Goal: Task Accomplishment & Management: Manage account settings

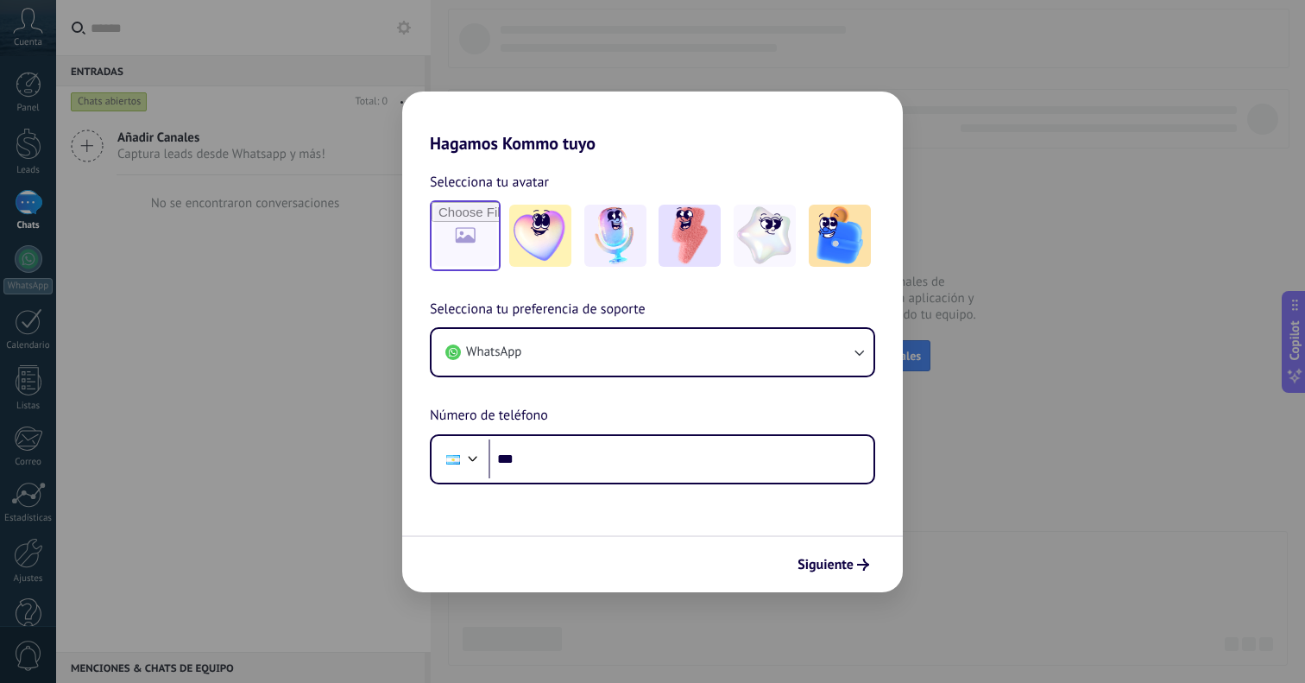
click at [485, 247] on input "file" at bounding box center [465, 235] width 67 height 67
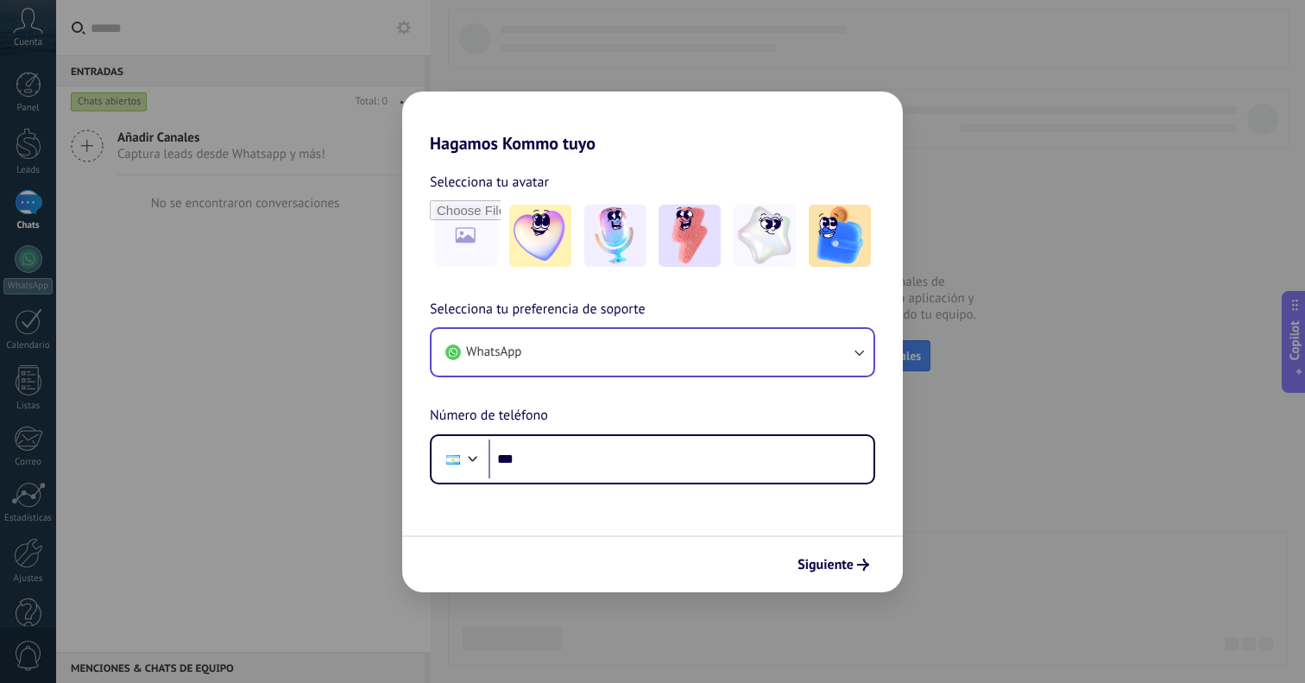
click at [673, 351] on button "WhatsApp" at bounding box center [653, 352] width 442 height 47
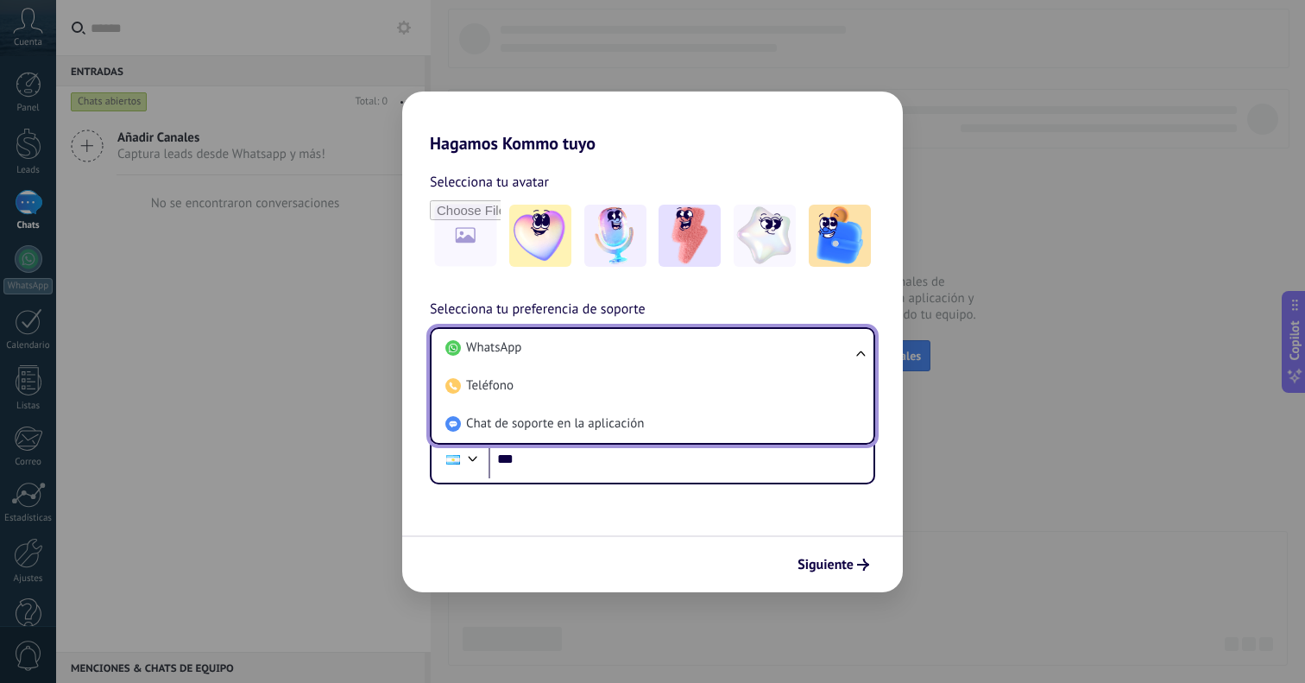
click at [666, 343] on li "WhatsApp" at bounding box center [649, 348] width 421 height 38
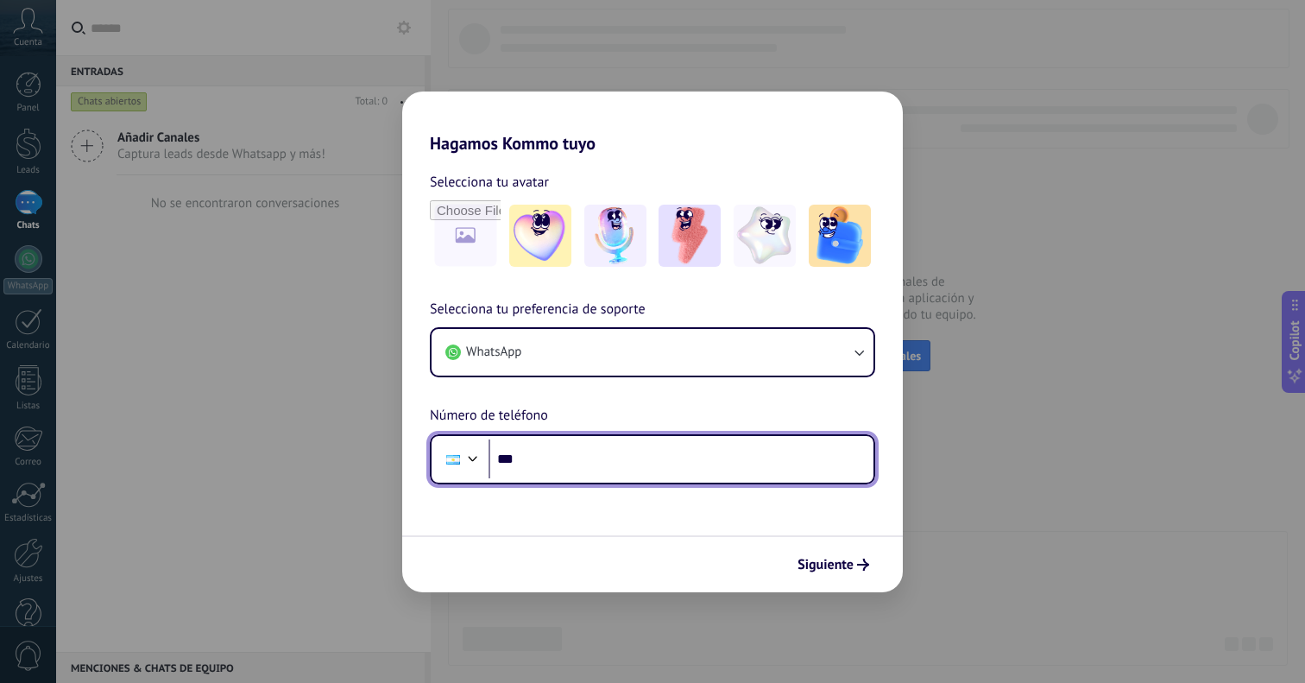
click at [590, 476] on input "***" at bounding box center [681, 459] width 385 height 40
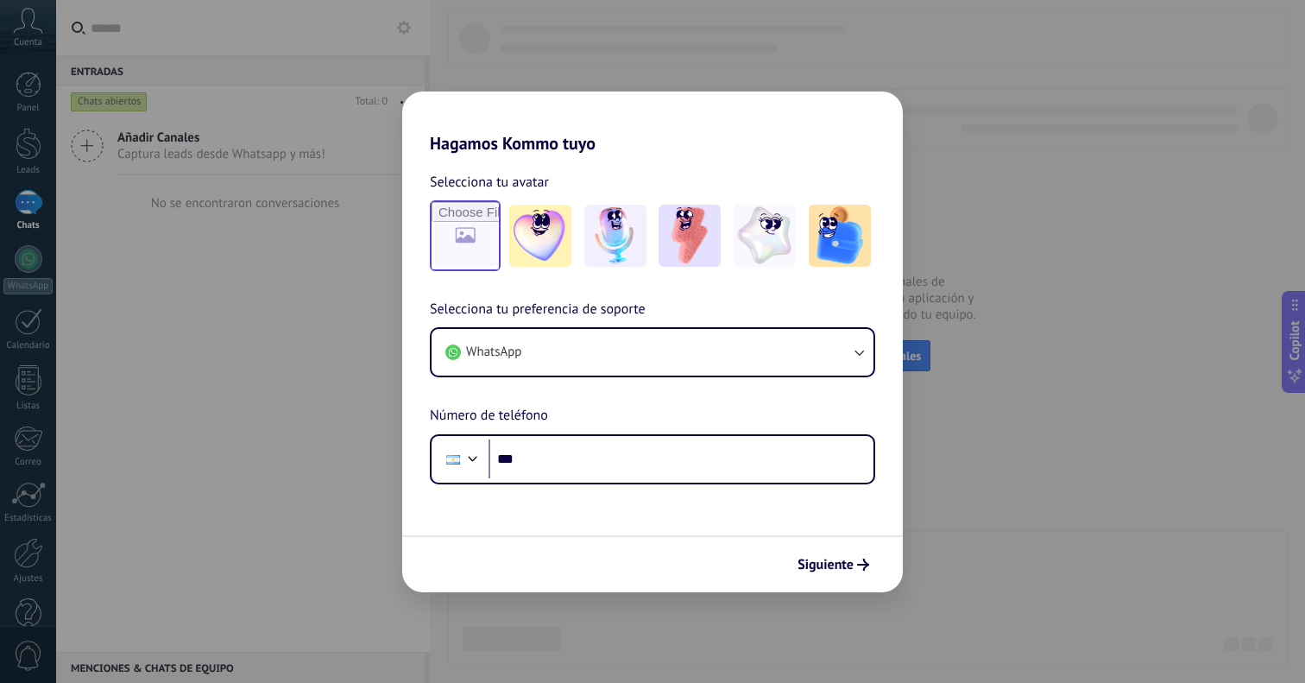
click at [474, 257] on input "file" at bounding box center [465, 235] width 67 height 67
type input "**********"
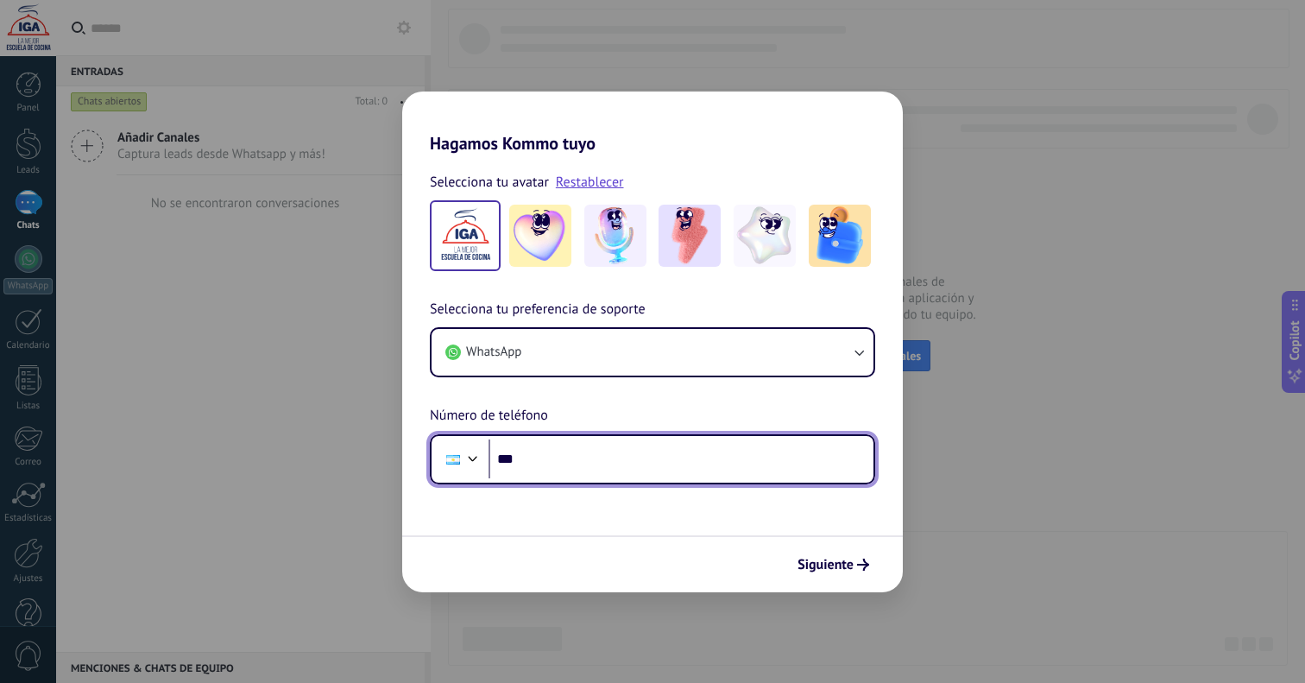
click at [604, 472] on input "***" at bounding box center [681, 459] width 385 height 40
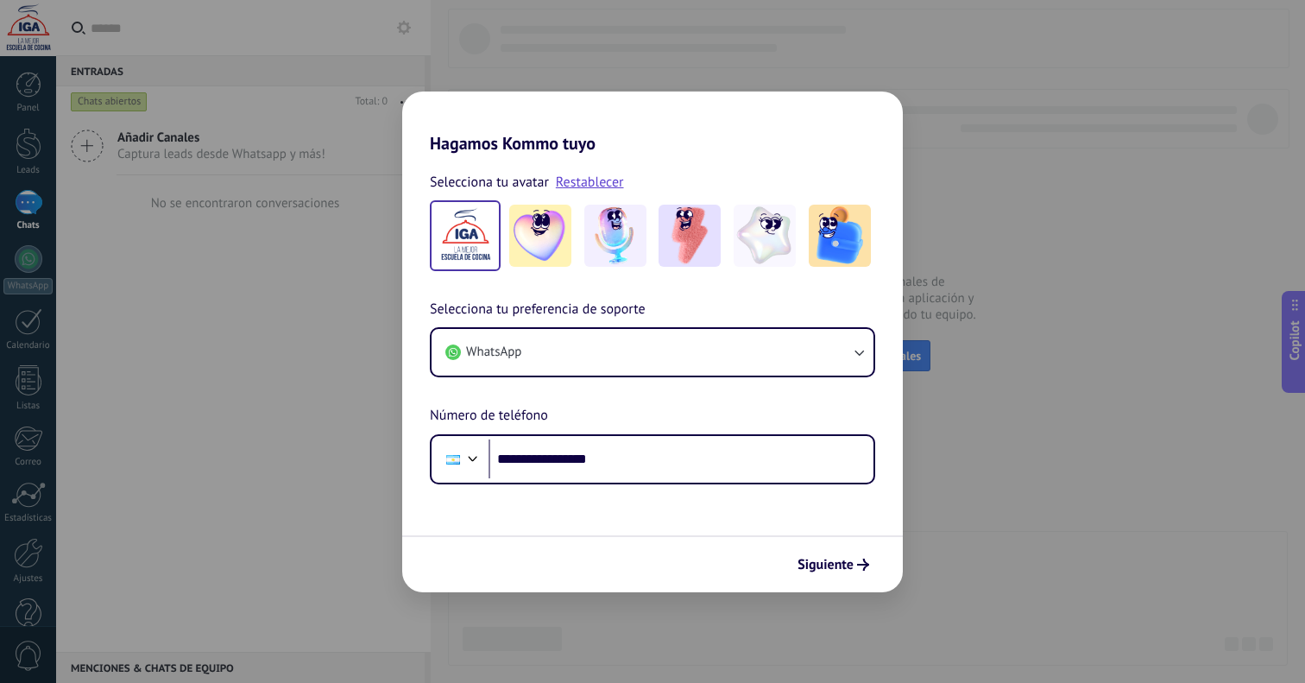
click at [641, 511] on form "**********" at bounding box center [652, 373] width 501 height 439
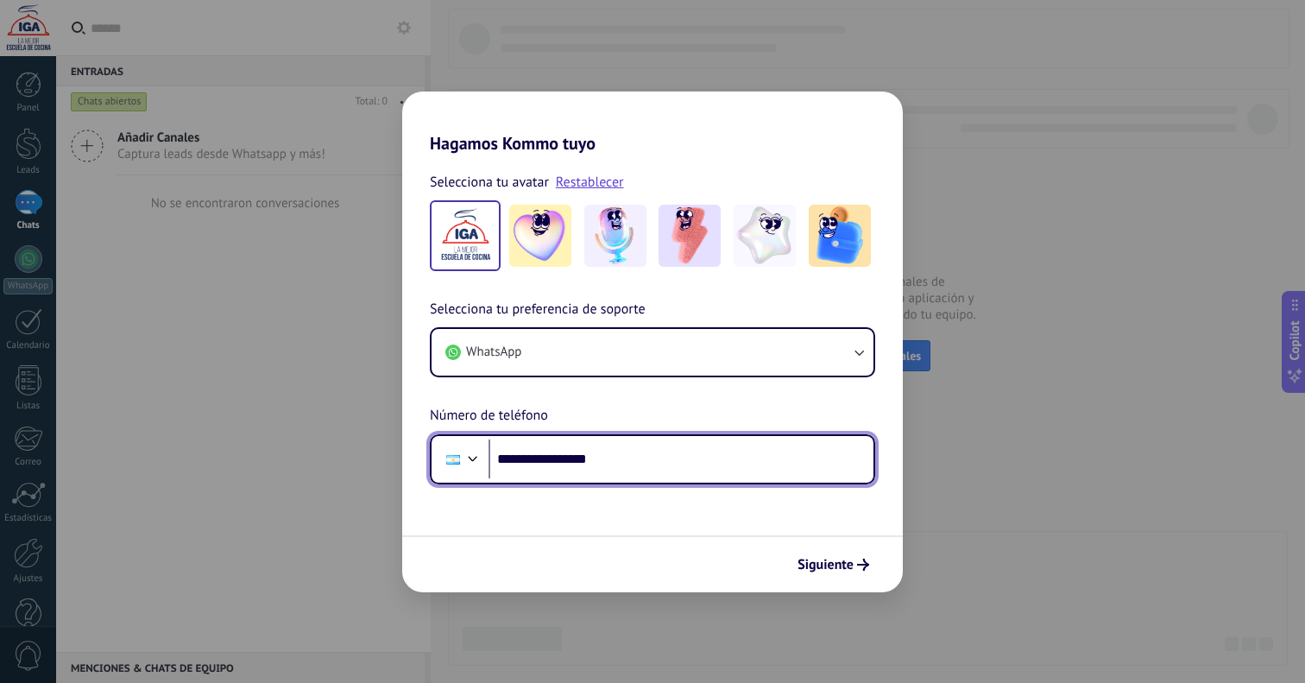
click at [537, 460] on input "**********" at bounding box center [681, 459] width 385 height 40
drag, startPoint x: 663, startPoint y: 459, endPoint x: 593, endPoint y: 459, distance: 69.9
click at [593, 459] on input "**********" at bounding box center [681, 459] width 385 height 40
type input "**********"
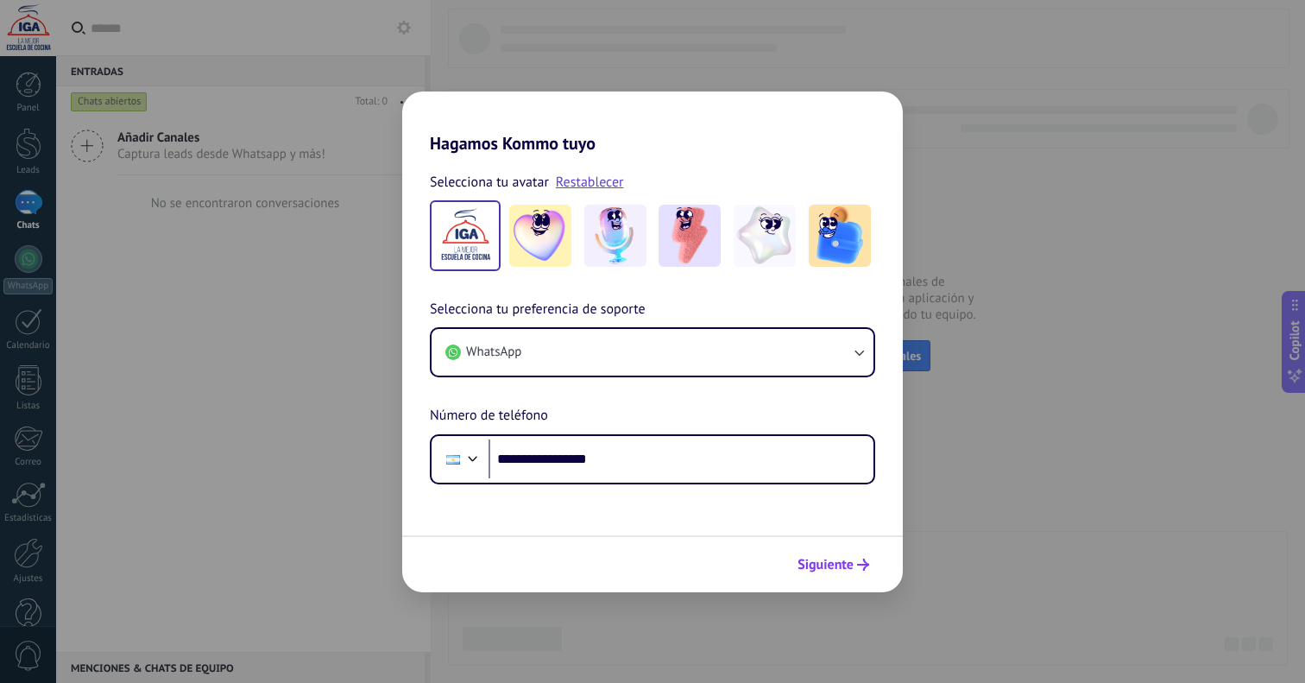
click at [830, 570] on span "Siguiente" at bounding box center [826, 565] width 56 height 12
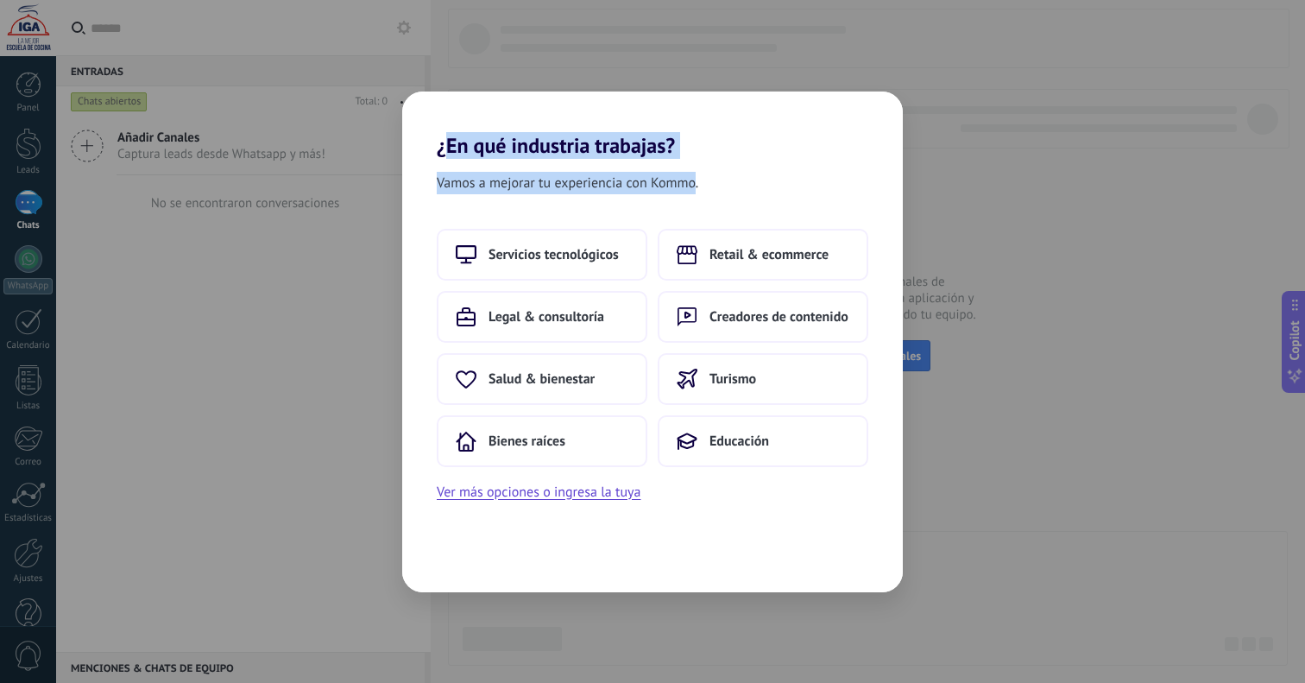
drag, startPoint x: 696, startPoint y: 180, endPoint x: 447, endPoint y: 152, distance: 250.3
click at [446, 152] on div "¿En qué industria trabajas? Vamos a mejorar tu experiencia con Kommo. Servicios…" at bounding box center [652, 342] width 501 height 501
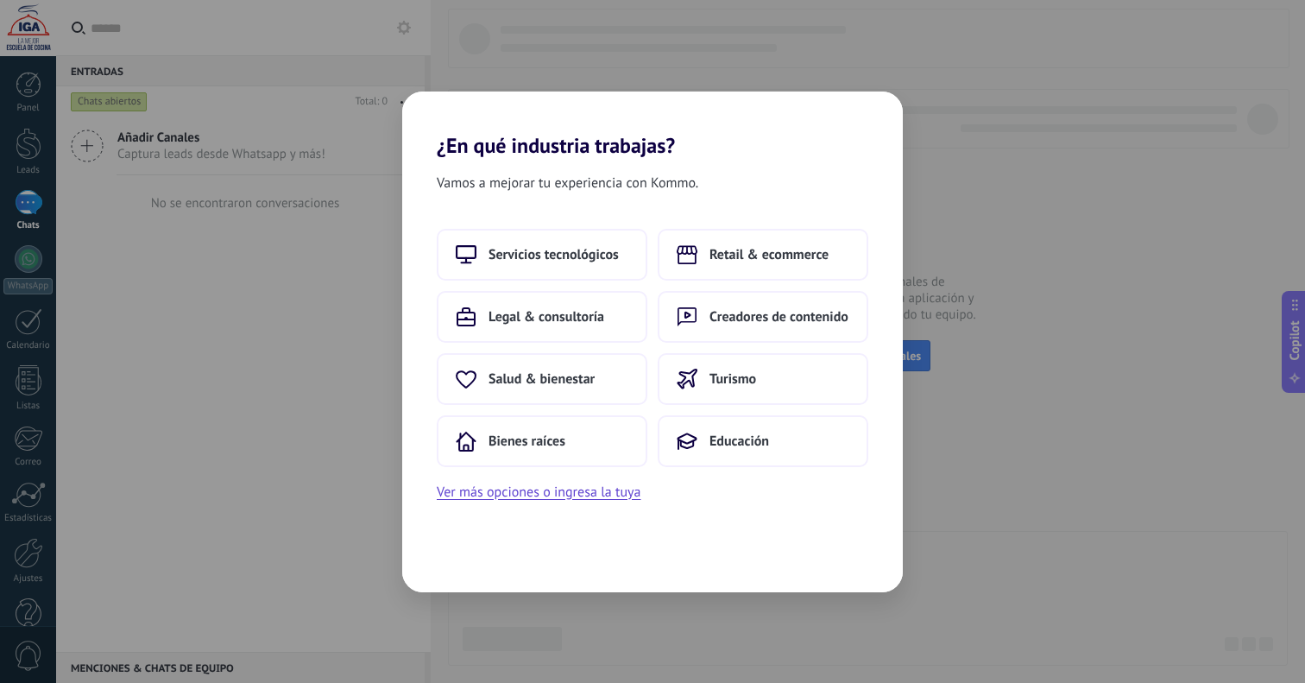
click at [446, 152] on h2 "¿En qué industria trabajas?" at bounding box center [652, 125] width 501 height 66
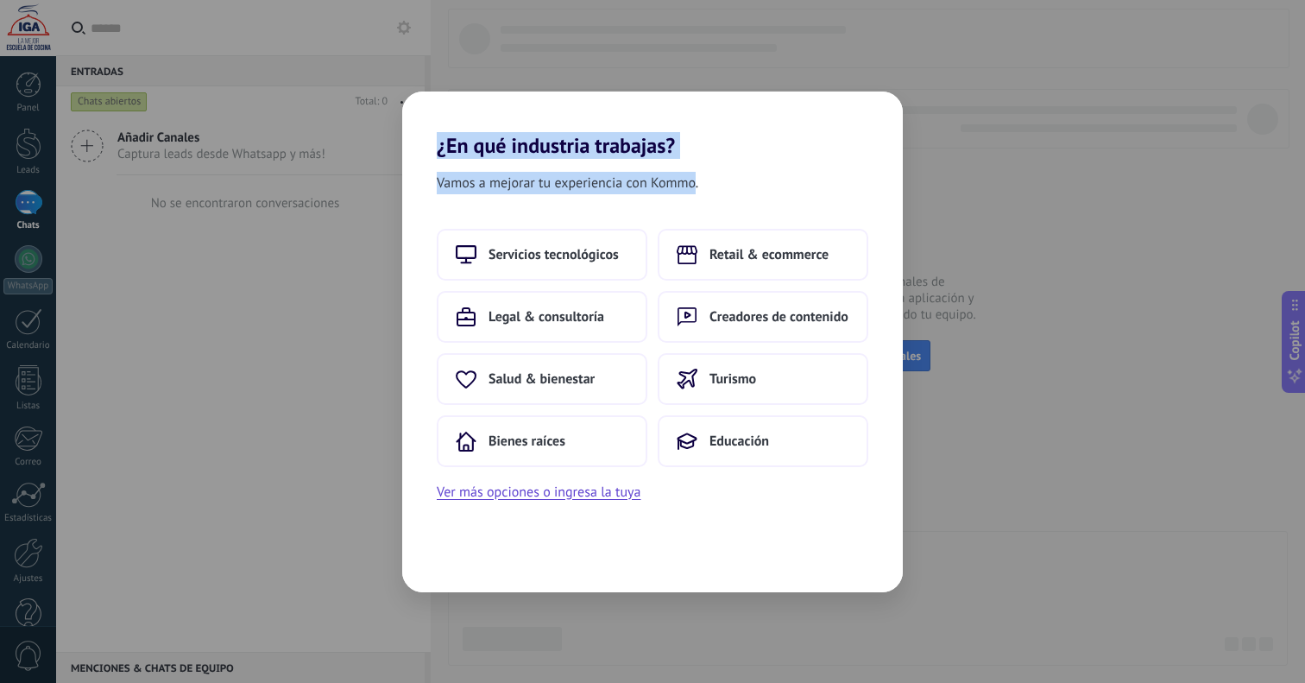
drag, startPoint x: 433, startPoint y: 146, endPoint x: 696, endPoint y: 186, distance: 265.5
click at [696, 186] on div "¿En qué industria trabajas? Vamos a mejorar tu experiencia con Kommo. Servicios…" at bounding box center [652, 342] width 501 height 501
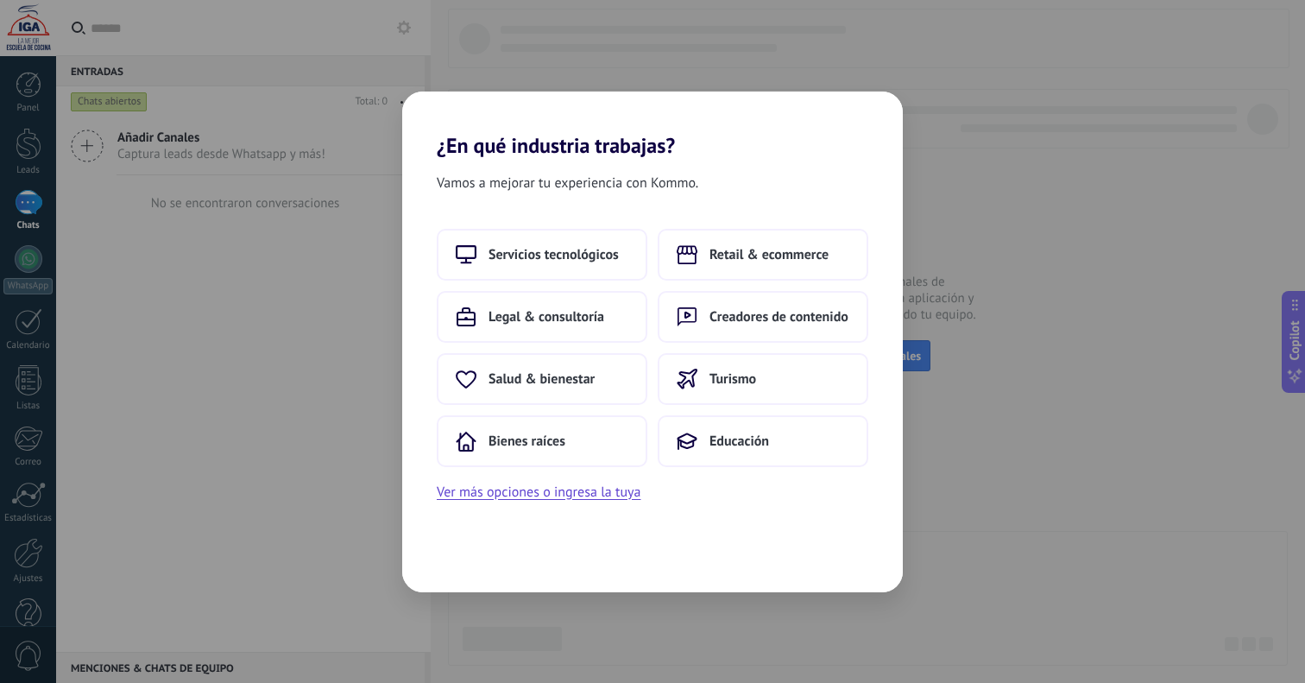
drag, startPoint x: 701, startPoint y: 186, endPoint x: 726, endPoint y: 188, distance: 25.2
click at [709, 186] on div "Vamos a mejorar tu experiencia con Kommo." at bounding box center [652, 186] width 501 height 29
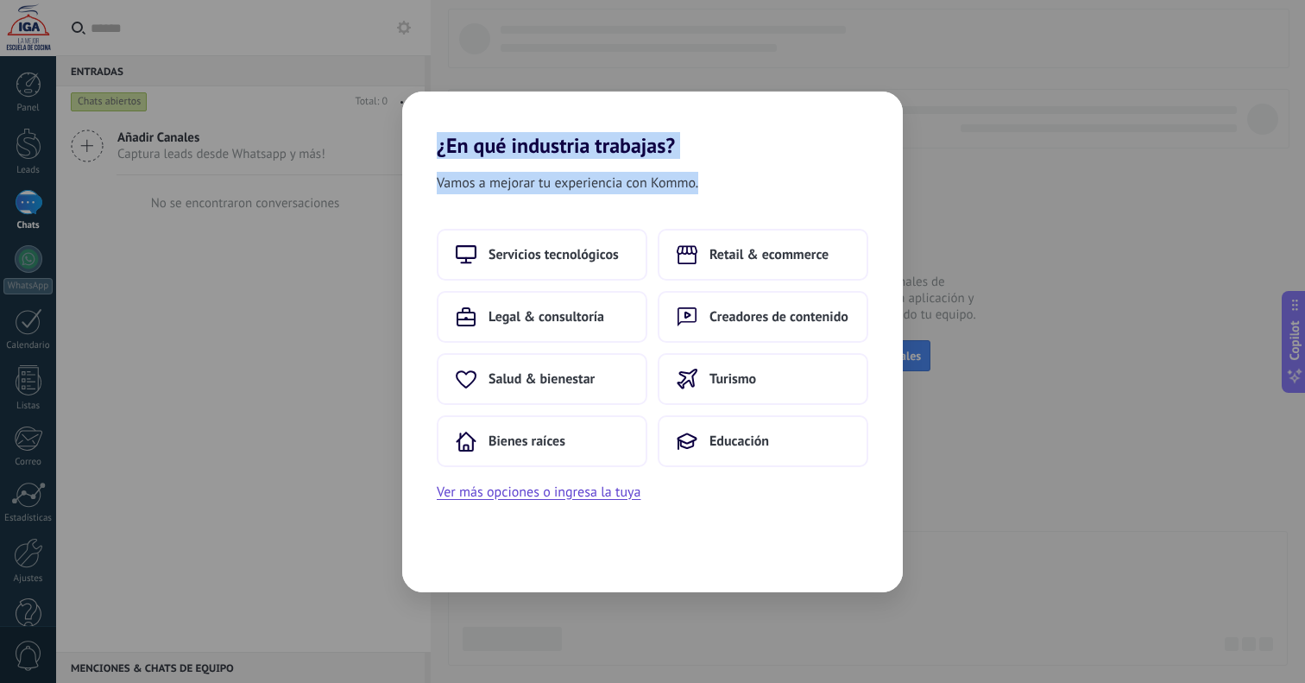
drag, startPoint x: 678, startPoint y: 182, endPoint x: 437, endPoint y: 149, distance: 243.2
click at [436, 149] on div "¿En qué industria trabajas? Vamos a mejorar tu experiencia con Kommo. Servicios…" at bounding box center [652, 342] width 501 height 501
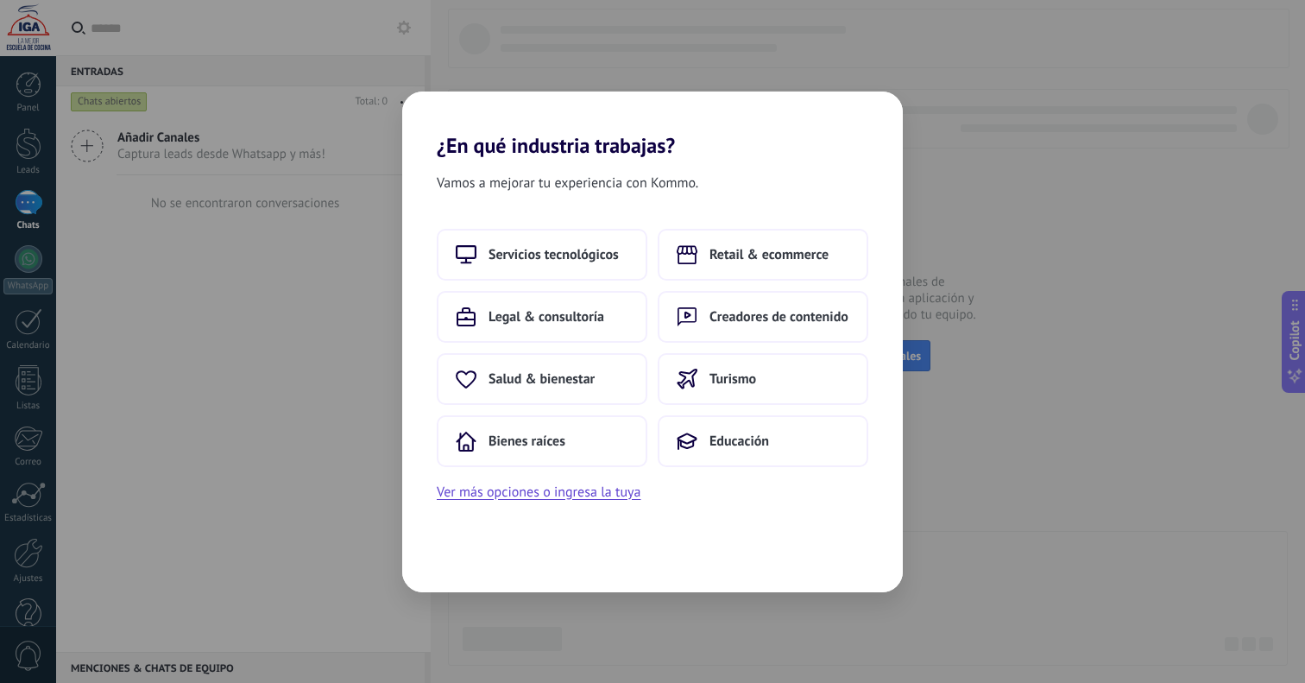
drag, startPoint x: 443, startPoint y: 149, endPoint x: 435, endPoint y: 135, distance: 16.6
click at [442, 149] on h2 "¿En qué industria trabajas?" at bounding box center [652, 125] width 501 height 66
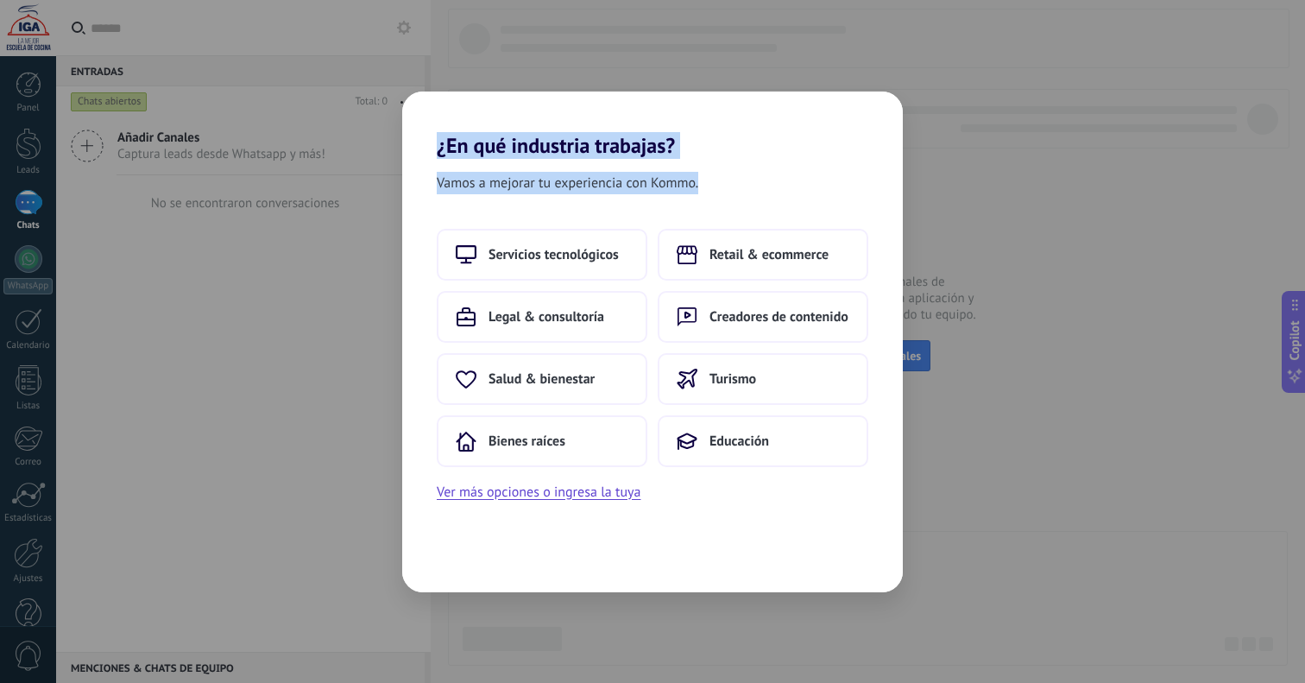
drag, startPoint x: 456, startPoint y: 141, endPoint x: 743, endPoint y: 183, distance: 289.8
click at [743, 182] on div "¿En qué industria trabajas? Vamos a mejorar tu experiencia con Kommo. Servicios…" at bounding box center [652, 342] width 501 height 501
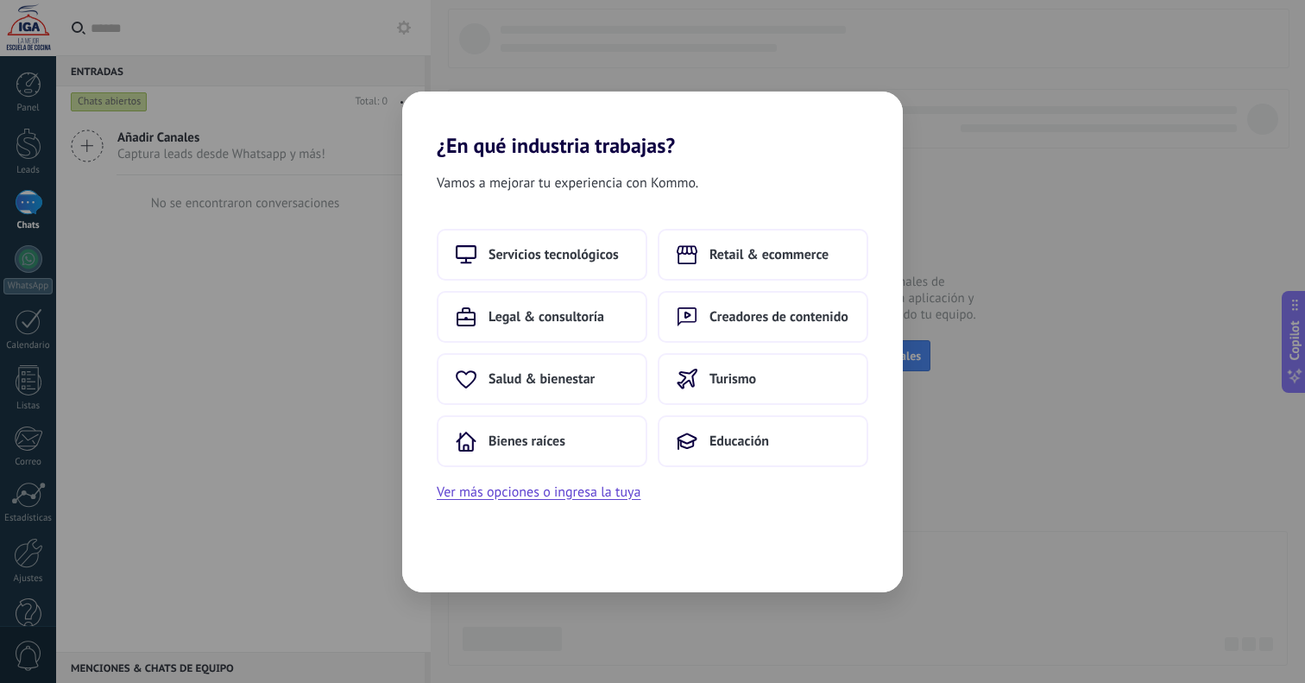
click at [736, 184] on div "Vamos a mejorar tu experiencia con Kommo." at bounding box center [652, 186] width 501 height 29
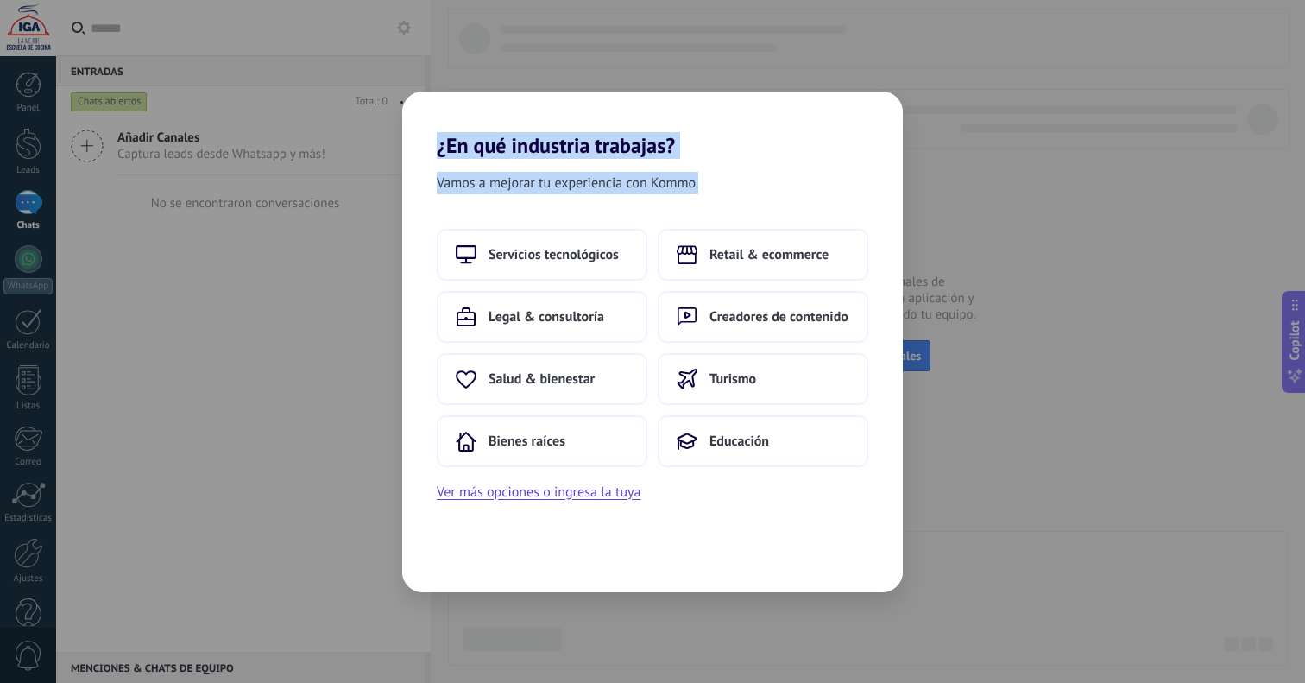
drag, startPoint x: 729, startPoint y: 188, endPoint x: 441, endPoint y: 149, distance: 290.2
click at [439, 149] on div "¿En qué industria trabajas? Vamos a mejorar tu experiencia con Kommo. Servicios…" at bounding box center [652, 342] width 501 height 501
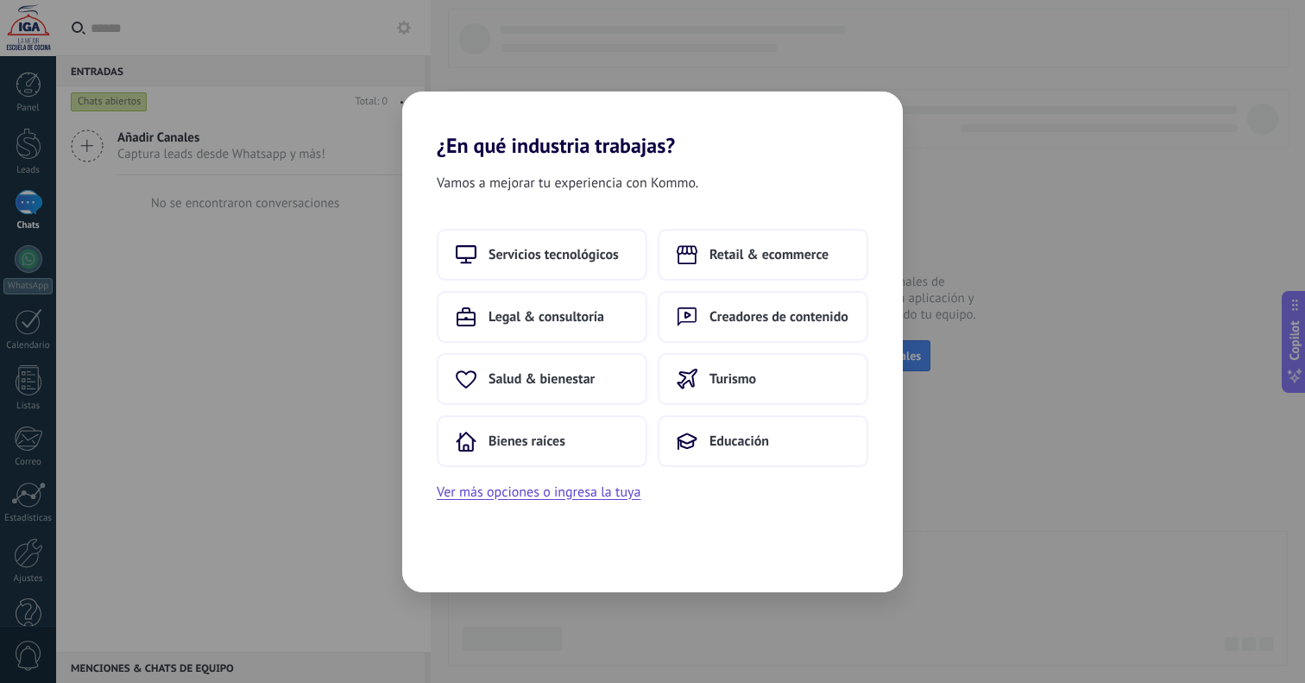
click at [441, 149] on h2 "¿En qué industria trabajas?" at bounding box center [652, 125] width 501 height 66
click at [709, 450] on button "Educación" at bounding box center [763, 441] width 211 height 52
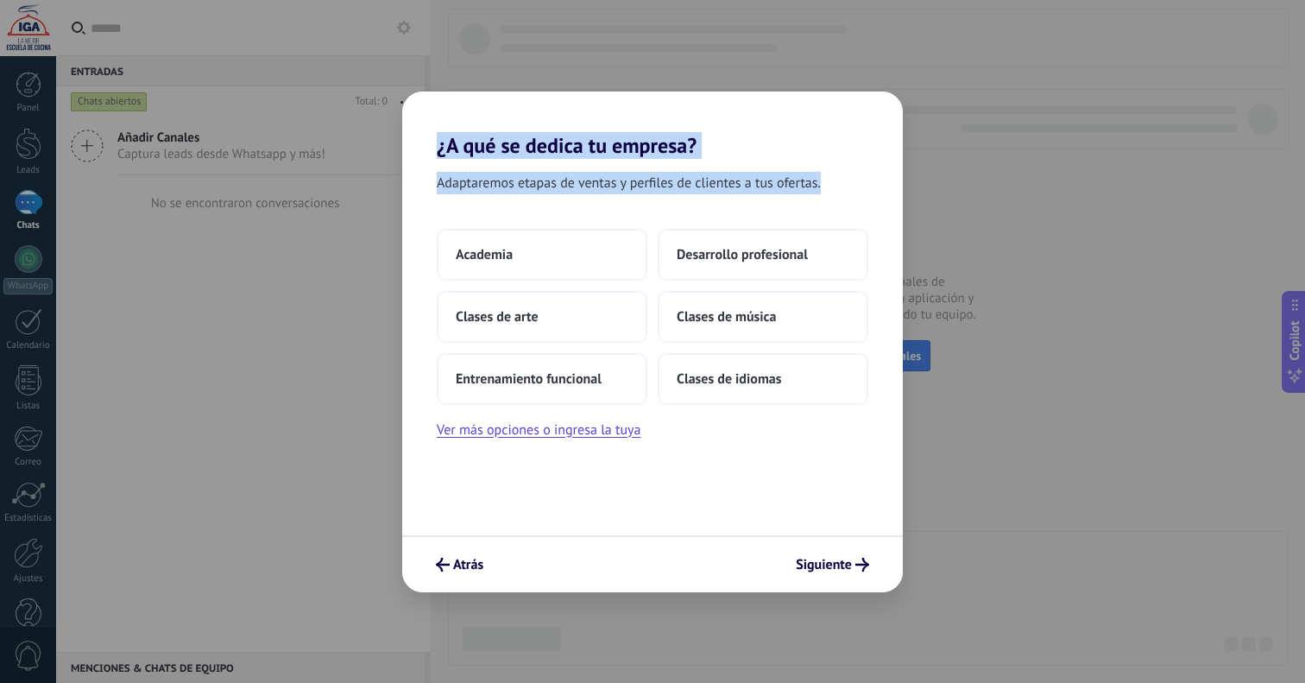
drag, startPoint x: 821, startPoint y: 182, endPoint x: 433, endPoint y: 142, distance: 389.8
click at [433, 142] on div "¿A qué se dedica tu empresa? Adaptaremos etapas de ventas y perfiles de cliente…" at bounding box center [652, 342] width 501 height 501
click at [433, 142] on h2 "¿A qué se dedica tu empresa?" at bounding box center [652, 125] width 501 height 66
drag, startPoint x: 439, startPoint y: 142, endPoint x: 810, endPoint y: 187, distance: 373.1
click at [813, 187] on div "¿A qué se dedica tu empresa? Adaptaremos etapas de ventas y perfiles de cliente…" at bounding box center [652, 342] width 501 height 501
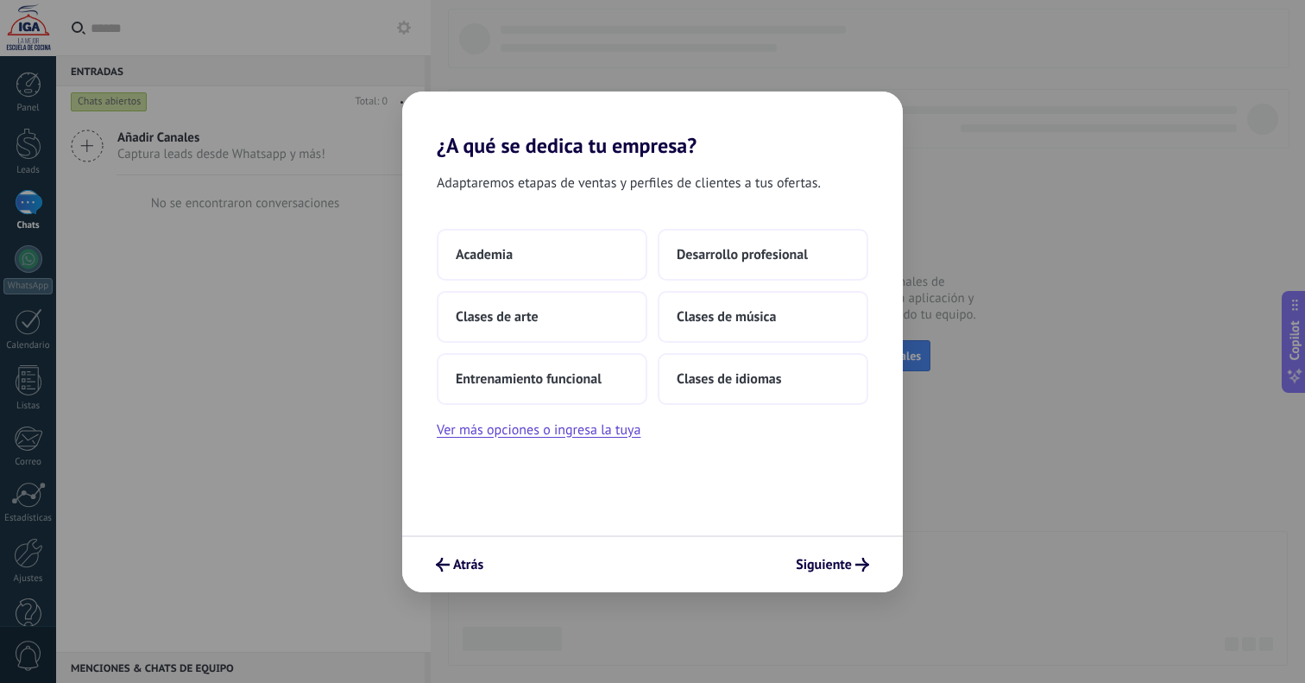
click at [765, 204] on div "Adaptaremos etapas de ventas y perfiles de clientes a tus ofertas. Academia Des…" at bounding box center [652, 346] width 501 height 377
click at [587, 427] on button "Ver más opciones o ingresa la tuya" at bounding box center [539, 430] width 204 height 22
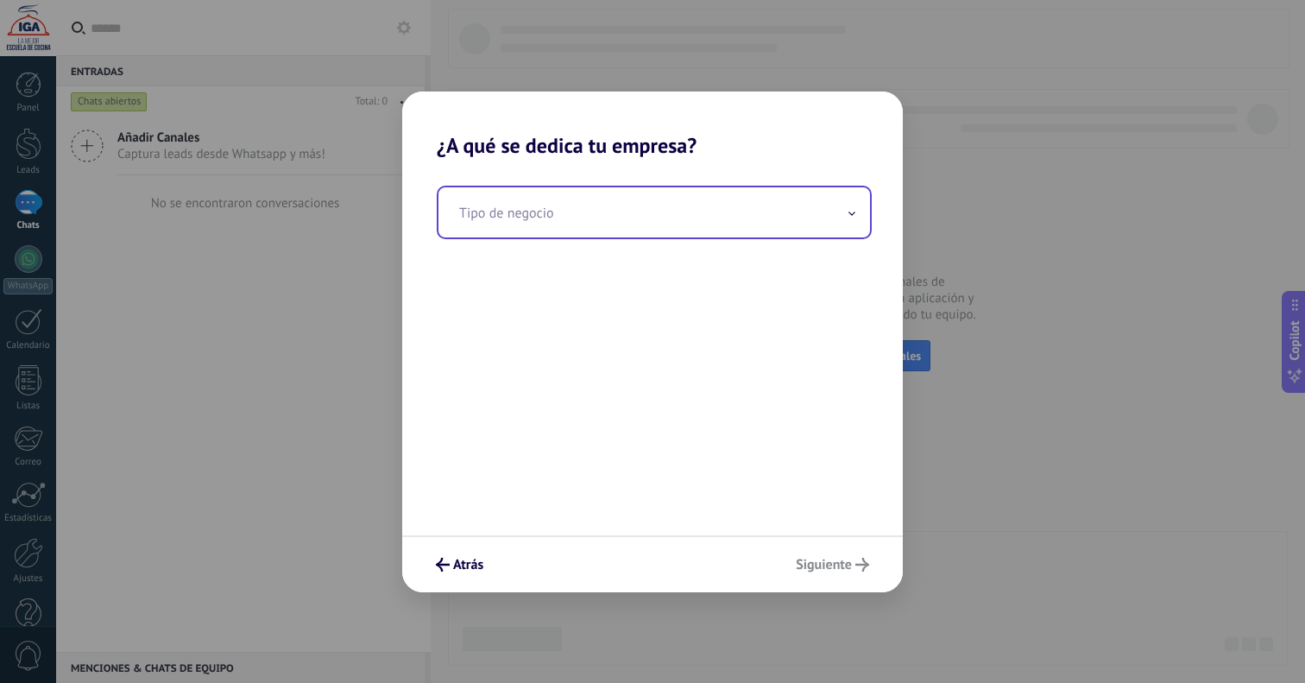
click at [513, 214] on input "text" at bounding box center [655, 212] width 432 height 50
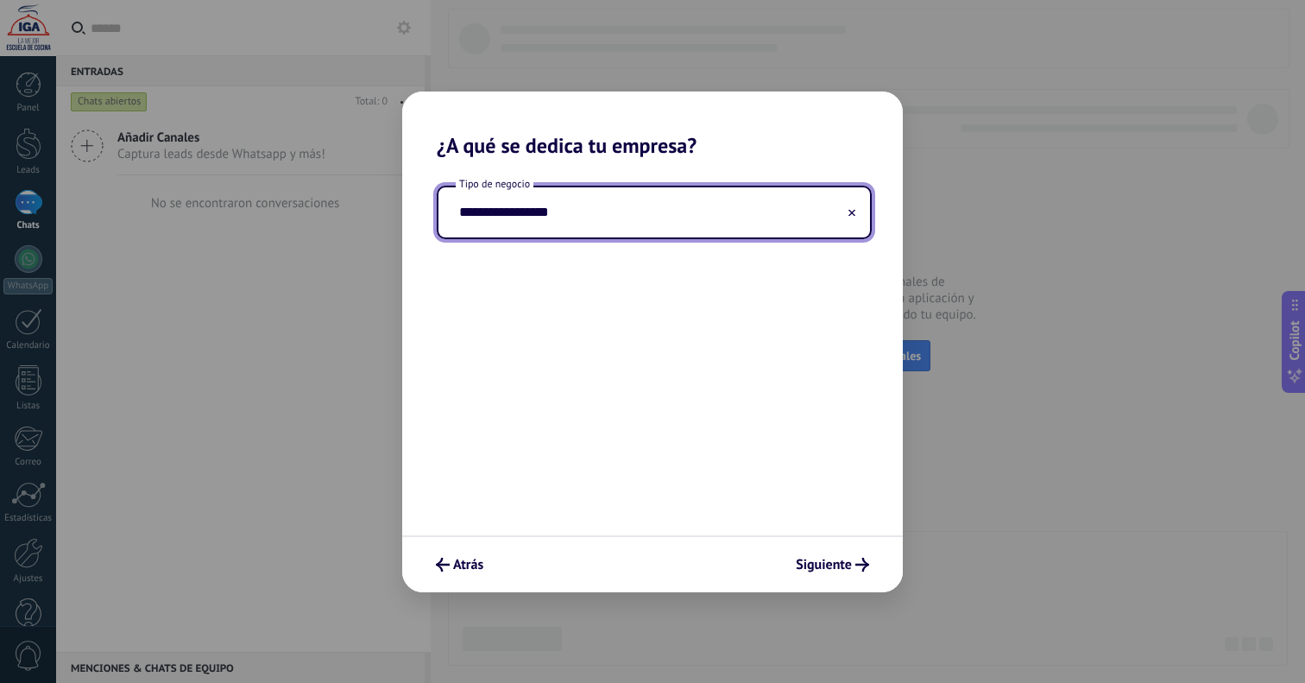
type input "**********"
click at [705, 446] on div "**********" at bounding box center [652, 346] width 501 height 377
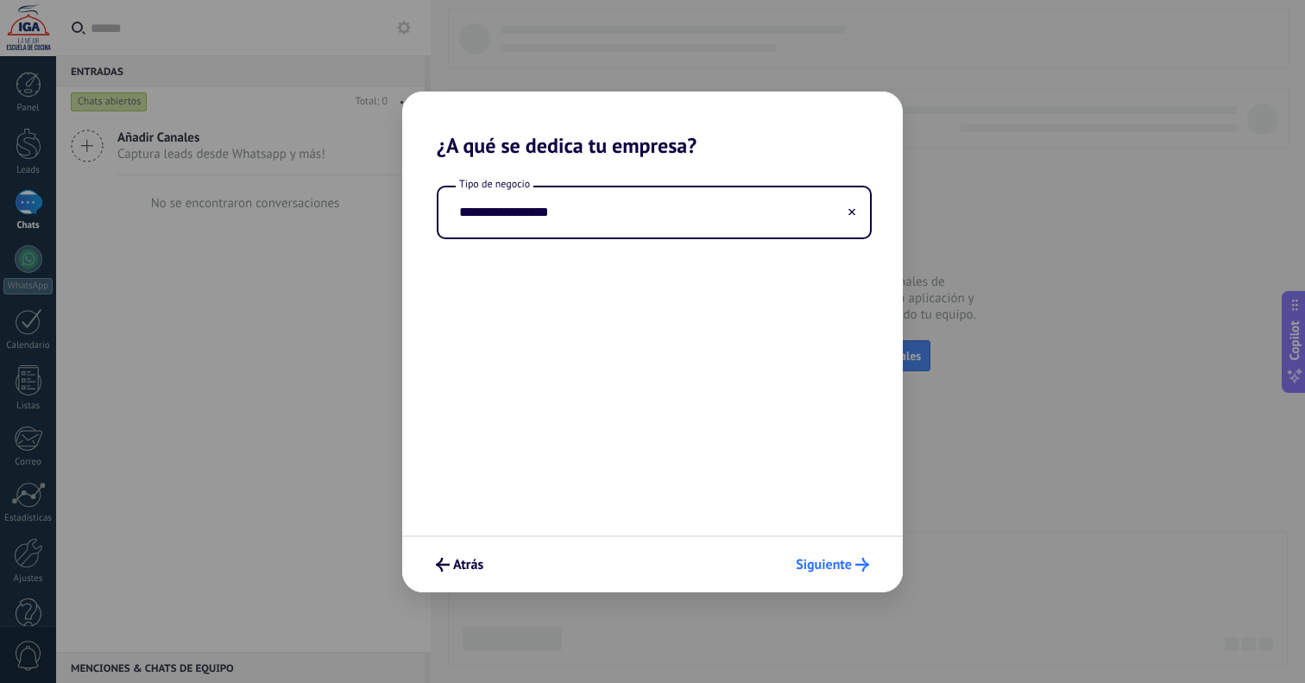
click at [826, 567] on span "Siguiente" at bounding box center [824, 565] width 56 height 12
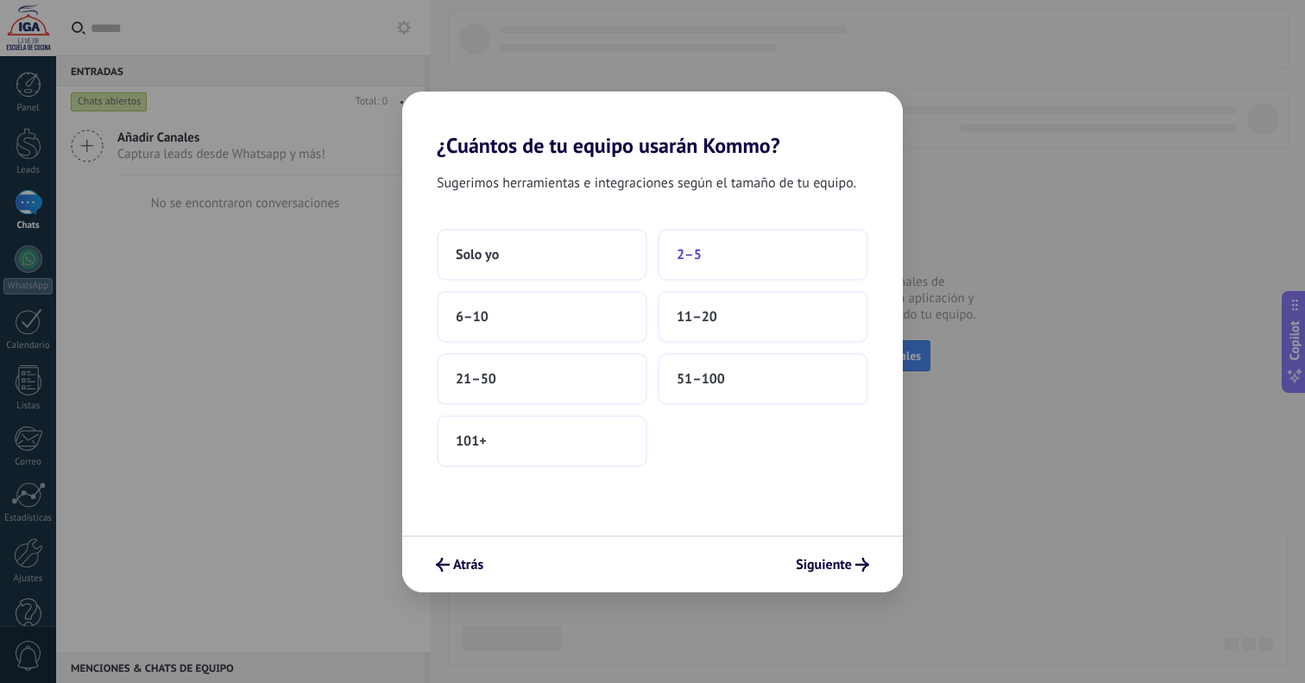
click at [712, 248] on button "2–5" at bounding box center [763, 255] width 211 height 52
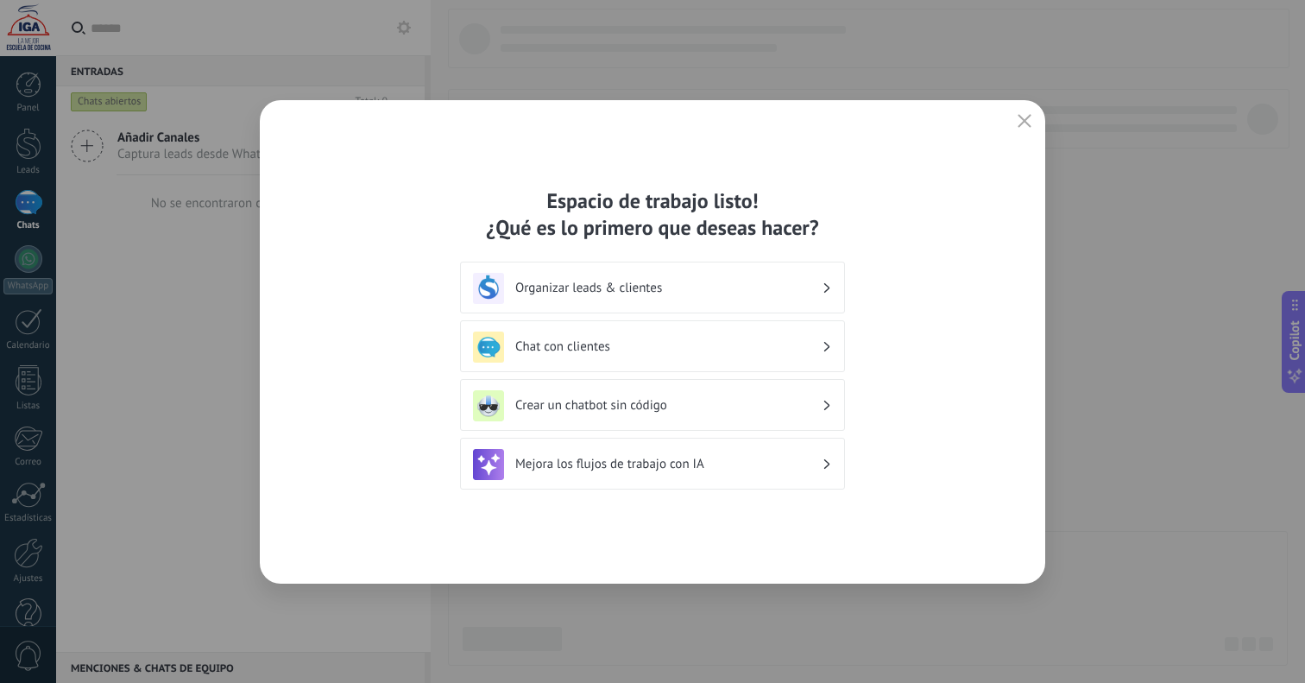
click at [724, 276] on div "Organizar leads & clientes" at bounding box center [652, 288] width 359 height 31
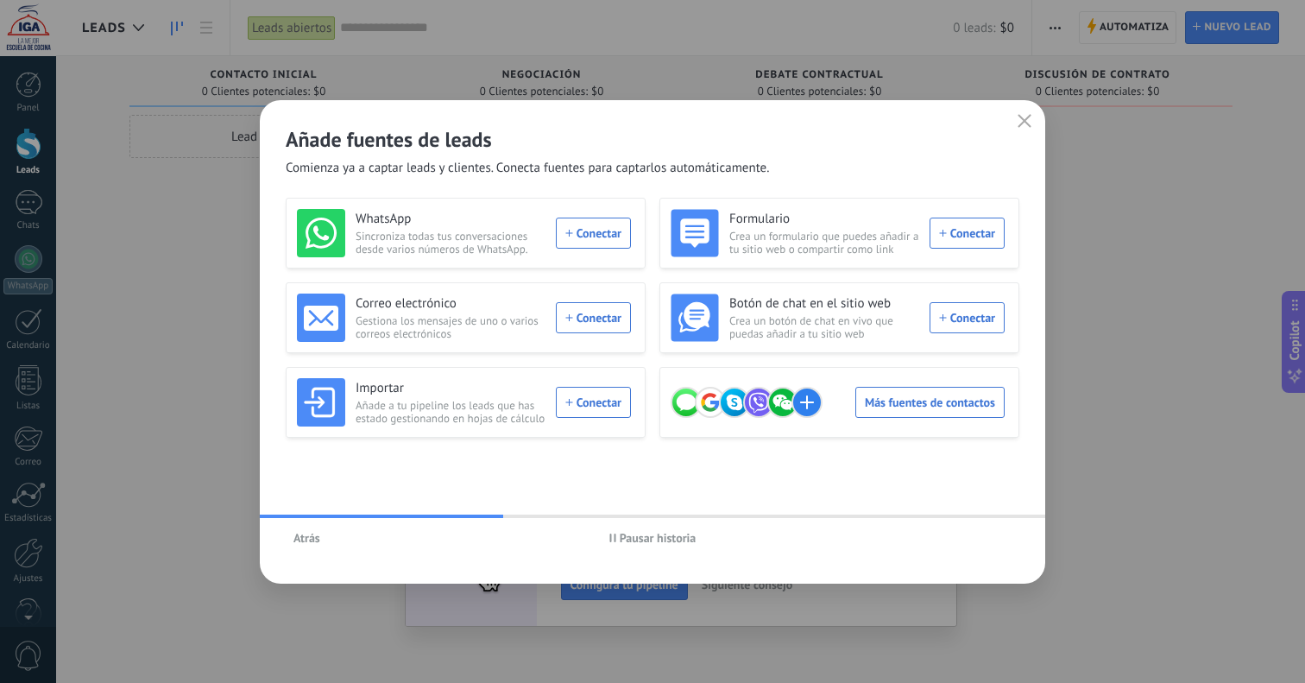
click at [321, 540] on button "Atrás" at bounding box center [307, 538] width 42 height 26
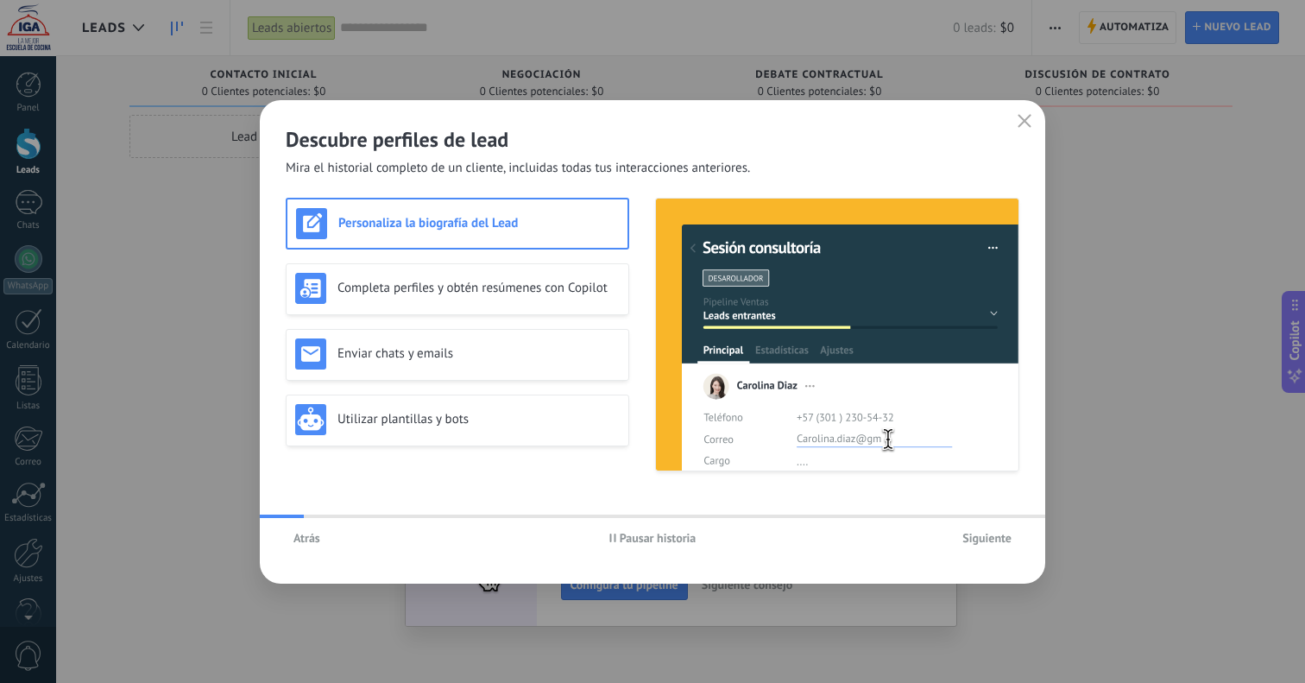
click at [321, 539] on button "Atrás" at bounding box center [307, 538] width 42 height 26
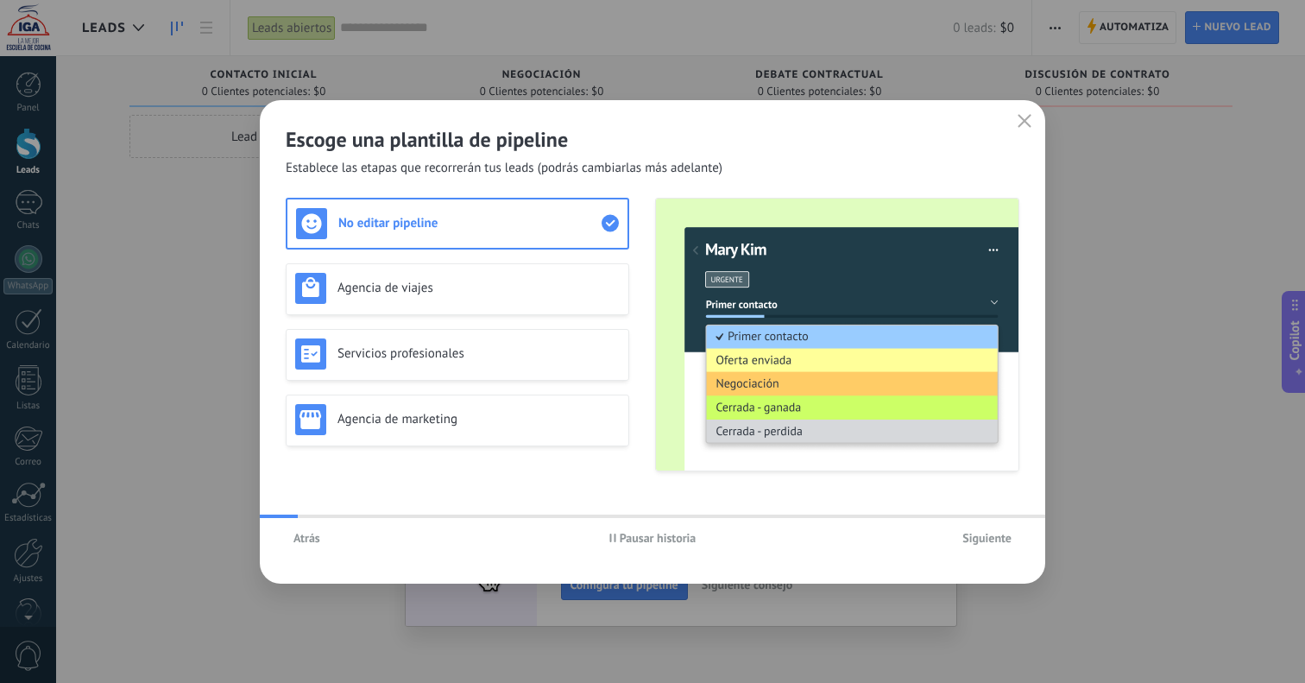
click at [322, 539] on button "Atrás" at bounding box center [307, 538] width 42 height 26
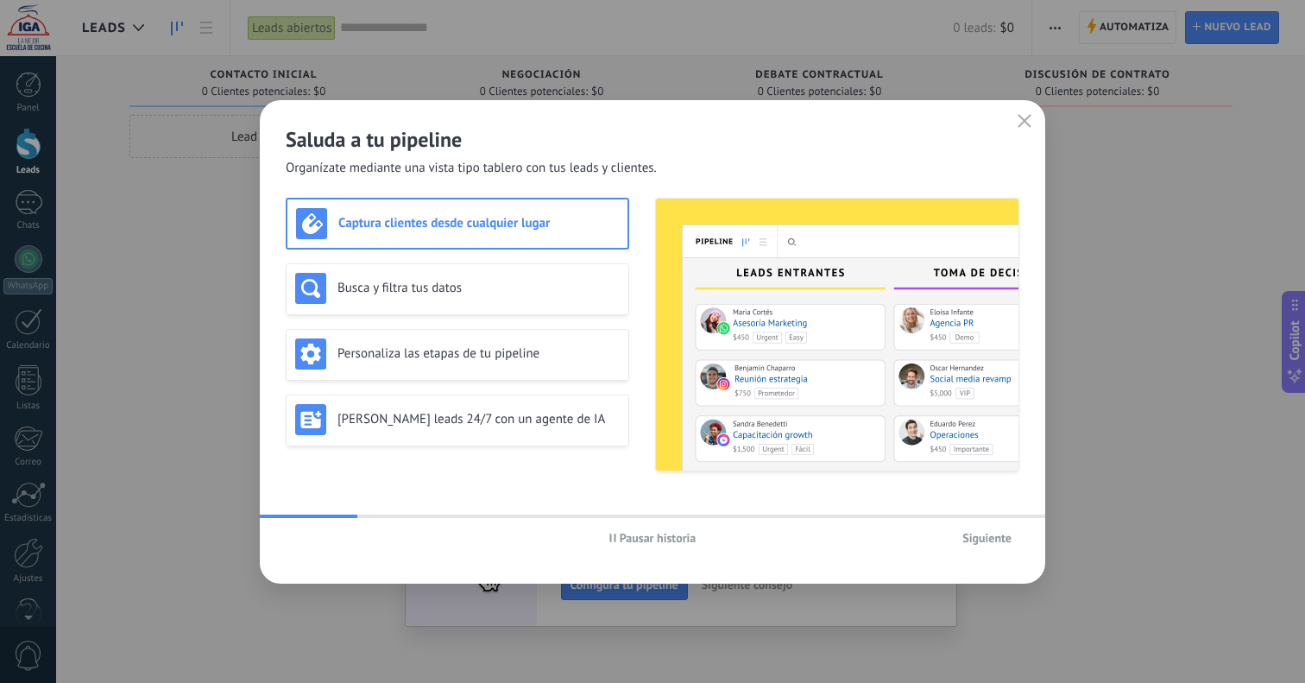
click at [632, 532] on span "Pausar historia" at bounding box center [658, 538] width 77 height 12
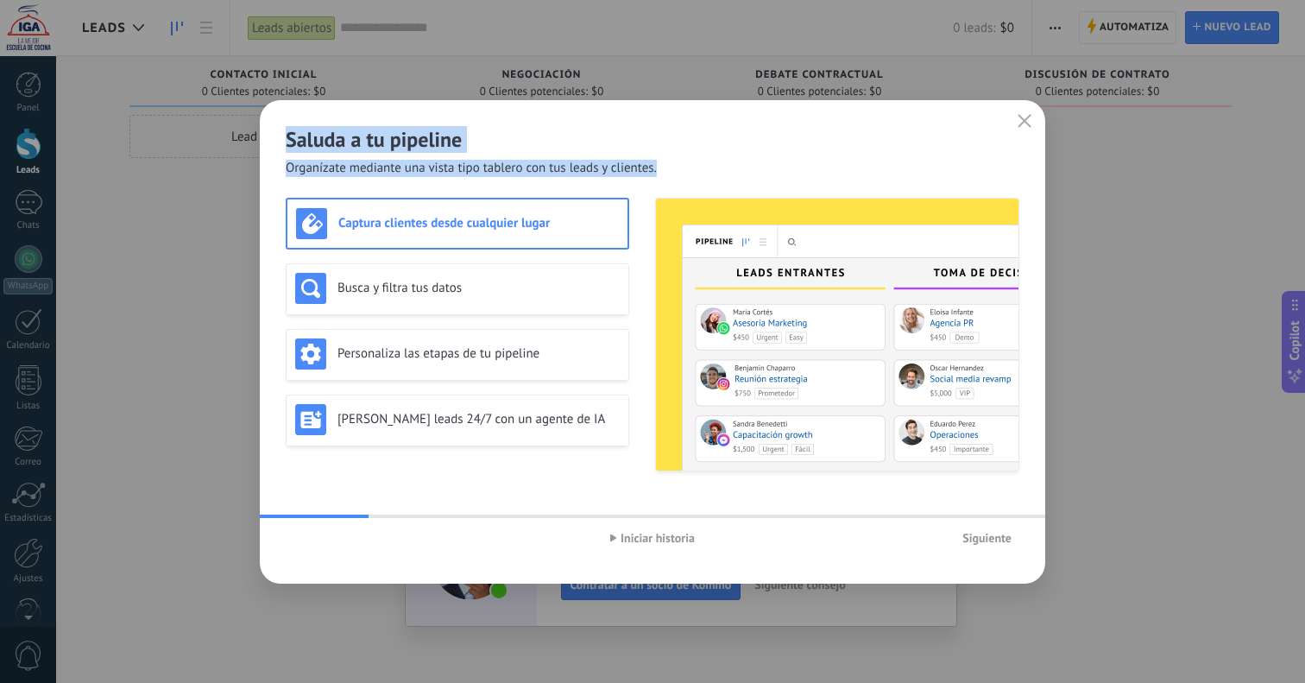
drag, startPoint x: 661, startPoint y: 169, endPoint x: 287, endPoint y: 142, distance: 375.7
click at [287, 142] on div "Saluda a tu pipeline Organízate mediante una vista tipo tablero con tus leads y…" at bounding box center [653, 138] width 786 height 77
click at [287, 142] on h2 "Saluda a tu pipeline" at bounding box center [653, 139] width 734 height 27
drag, startPoint x: 281, startPoint y: 138, endPoint x: 667, endPoint y: 168, distance: 387.1
click at [666, 165] on div "Saluda a tu pipeline Organízate mediante una vista tipo tablero con tus leads y…" at bounding box center [653, 138] width 786 height 77
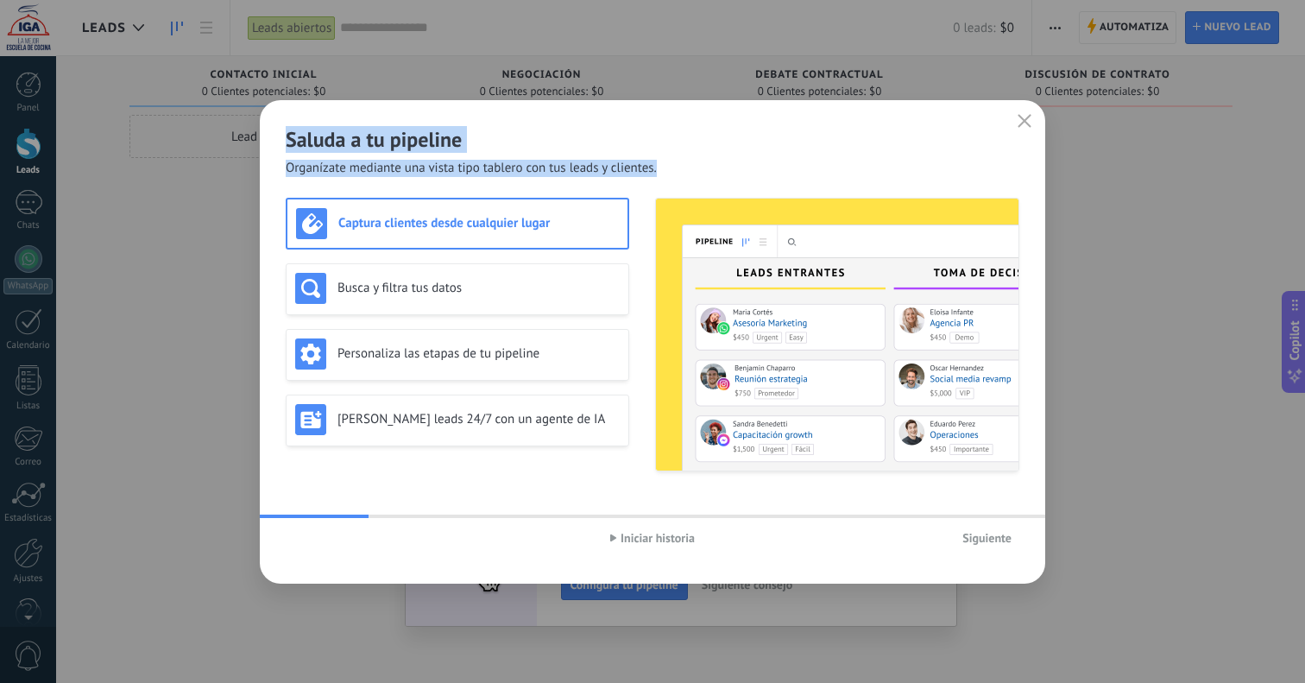
click at [664, 171] on div "Saluda a tu pipeline Organízate mediante una vista tipo tablero con tus leads y…" at bounding box center [653, 138] width 786 height 77
drag, startPoint x: 656, startPoint y: 173, endPoint x: 296, endPoint y: 148, distance: 360.9
click at [292, 148] on div "Saluda a tu pipeline Organízate mediante una vista tipo tablero con tus leads y…" at bounding box center [653, 138] width 786 height 77
click at [301, 148] on h2 "Saluda a tu pipeline" at bounding box center [653, 139] width 734 height 27
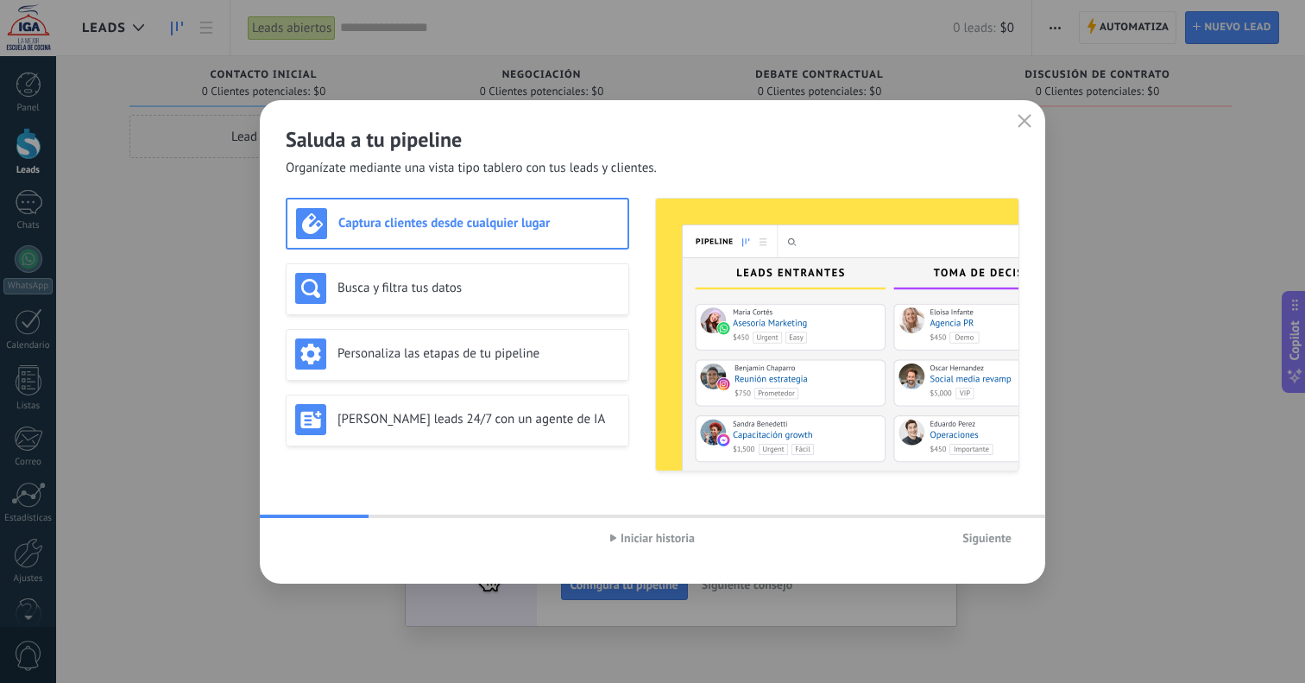
click at [397, 218] on h3 "Captura clientes desde cualquier lugar" at bounding box center [478, 223] width 281 height 16
click at [563, 237] on div "Captura clientes desde cualquier lugar" at bounding box center [457, 223] width 323 height 31
click at [534, 288] on h3 "Busca y filtra tus datos" at bounding box center [479, 288] width 282 height 16
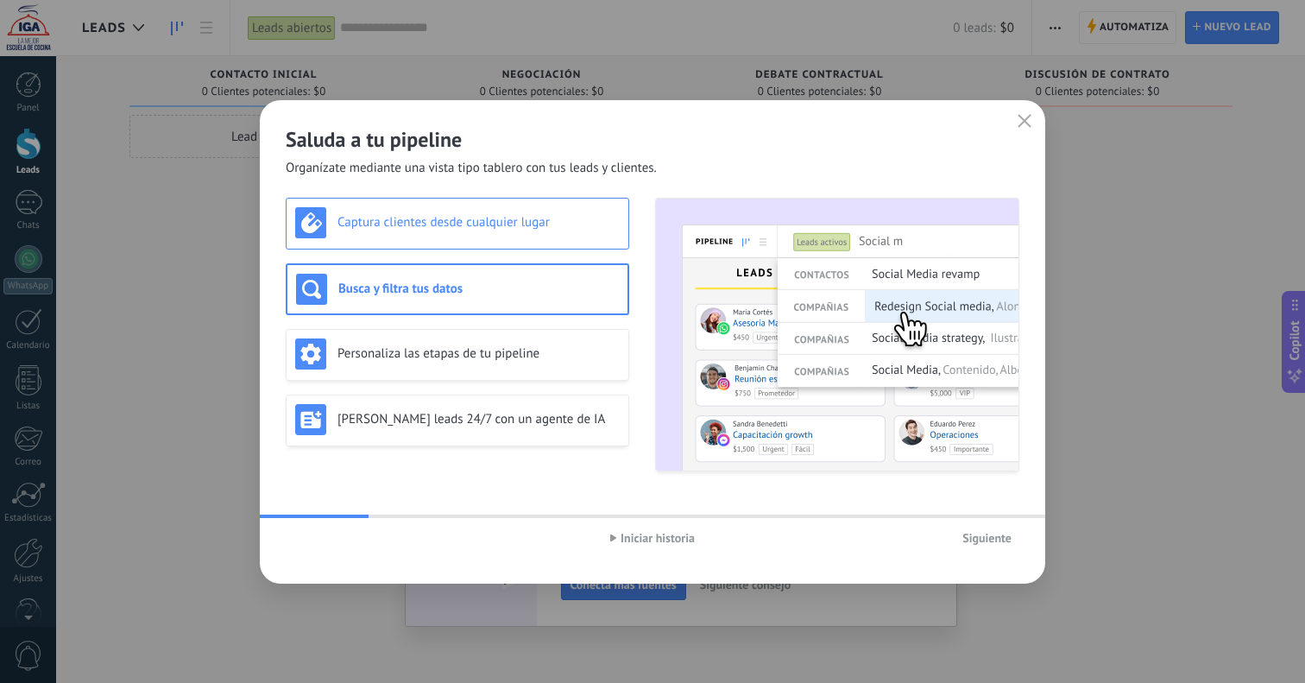
click at [539, 230] on h3 "Captura clientes desde cualquier lugar" at bounding box center [479, 222] width 282 height 16
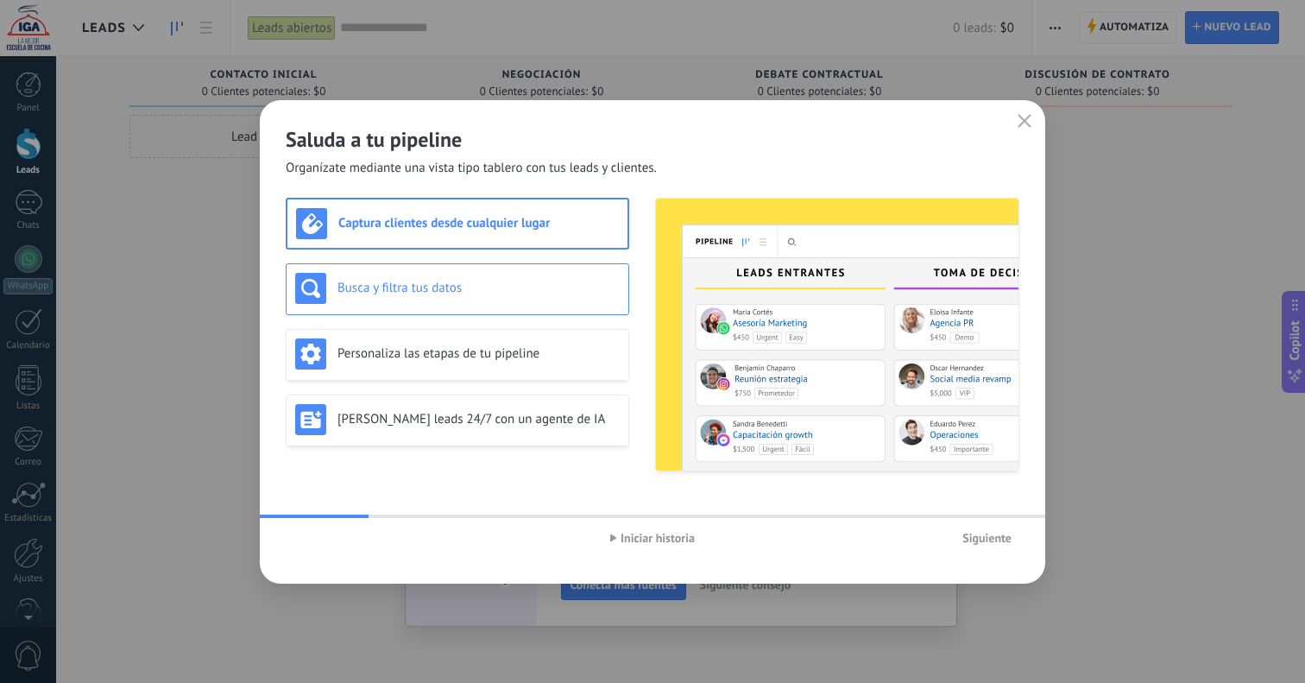
click at [524, 269] on div "Busca y filtra tus datos" at bounding box center [458, 289] width 344 height 52
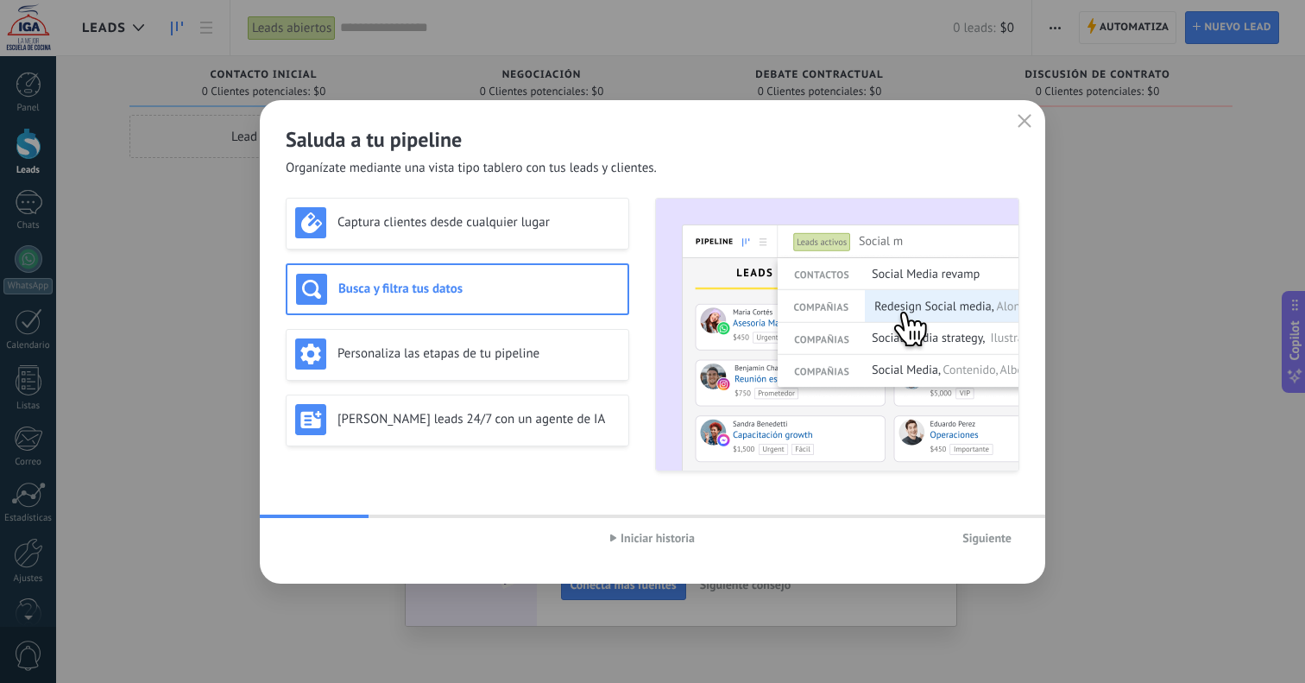
click at [525, 327] on div "Captura clientes desde cualquier lugar Busca y filtra tus datos Personaliza las…" at bounding box center [458, 335] width 344 height 274
click at [522, 351] on h3 "Personaliza las etapas de tu pipeline" at bounding box center [479, 353] width 282 height 16
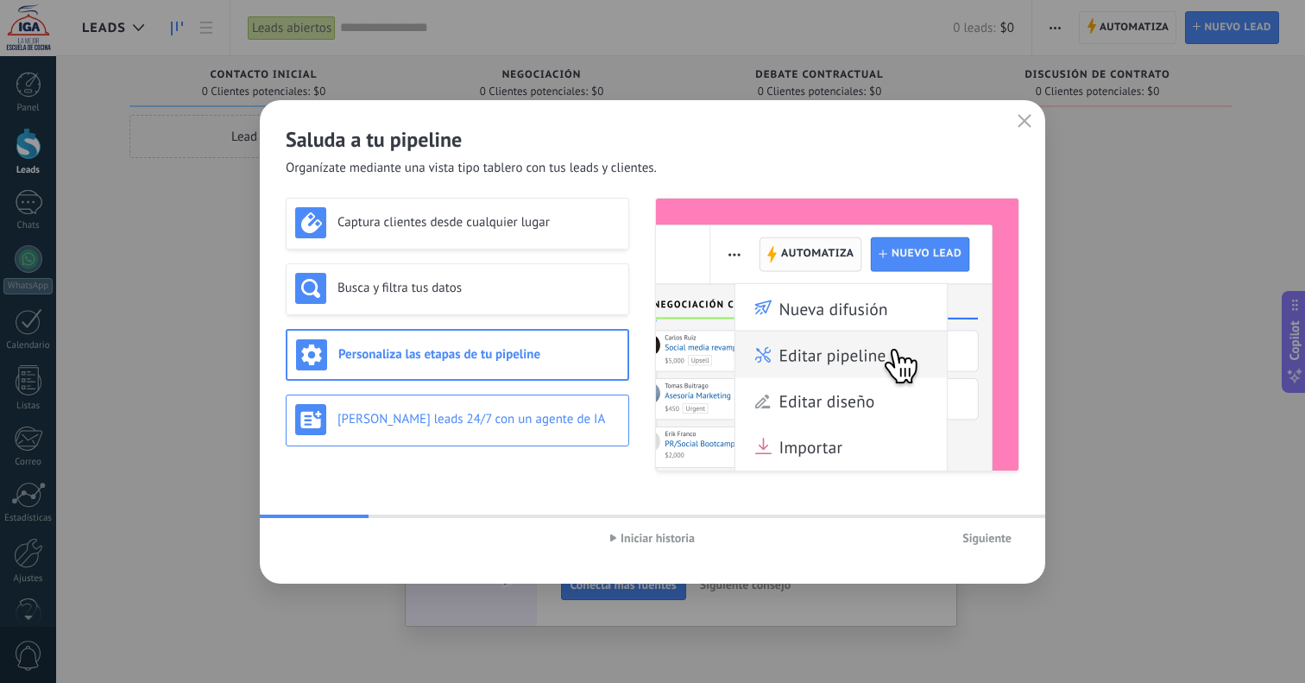
click at [520, 413] on h3 "Genera leads 24/7 con un agente de IA" at bounding box center [479, 419] width 282 height 16
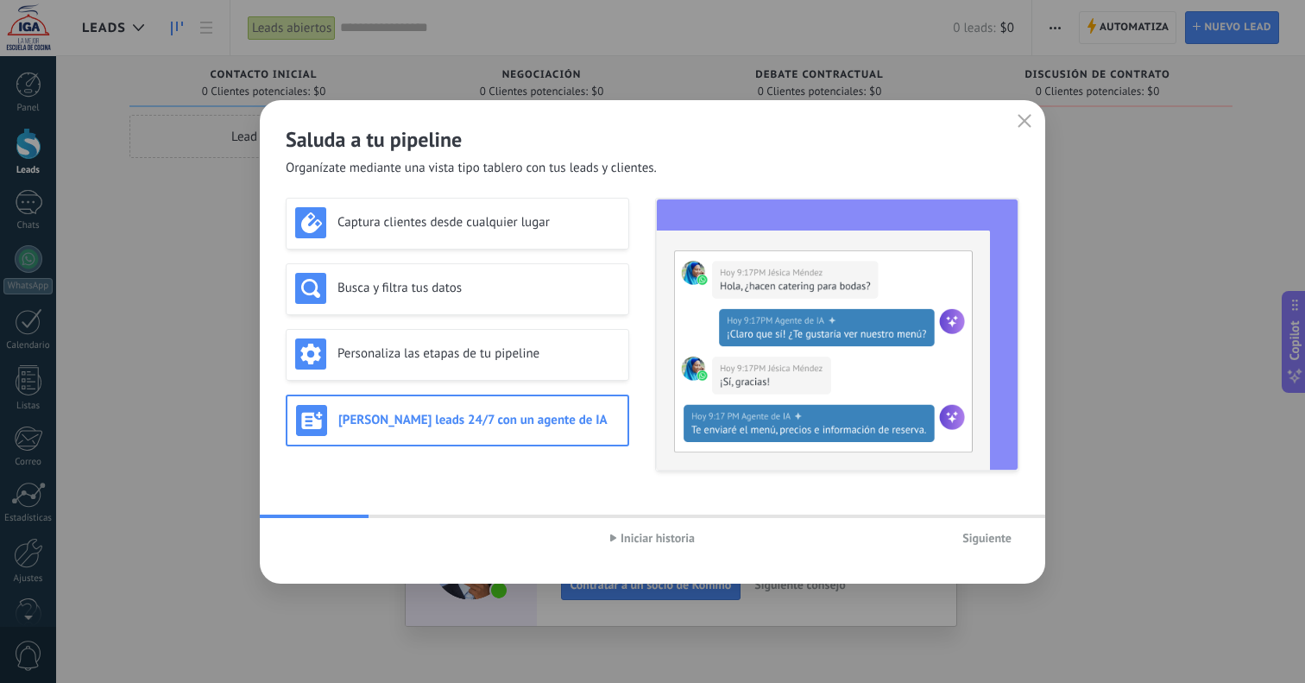
click at [657, 540] on span "Iniciar historia" at bounding box center [658, 538] width 74 height 12
click at [652, 536] on span "Pausar historia" at bounding box center [658, 538] width 77 height 12
click at [652, 536] on span "Iniciar historia" at bounding box center [658, 538] width 74 height 12
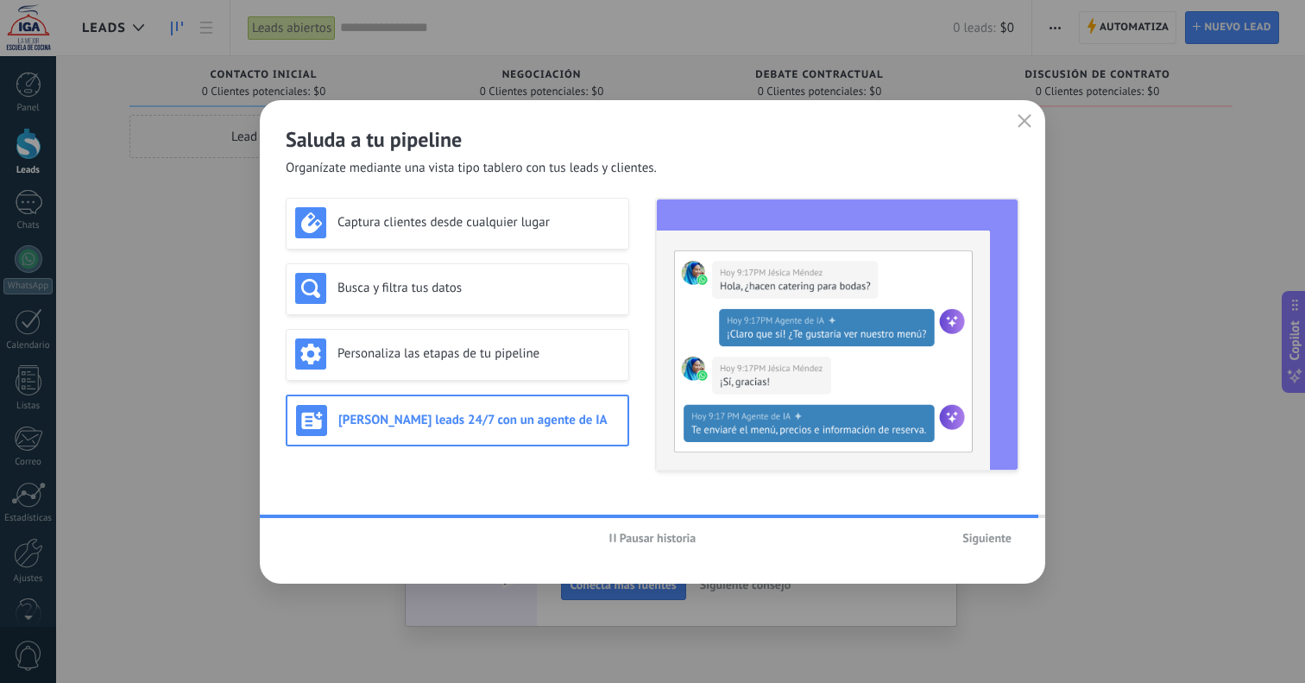
click at [685, 539] on span "Pausar historia" at bounding box center [658, 538] width 77 height 12
click at [993, 541] on span "Siguiente" at bounding box center [987, 538] width 49 height 12
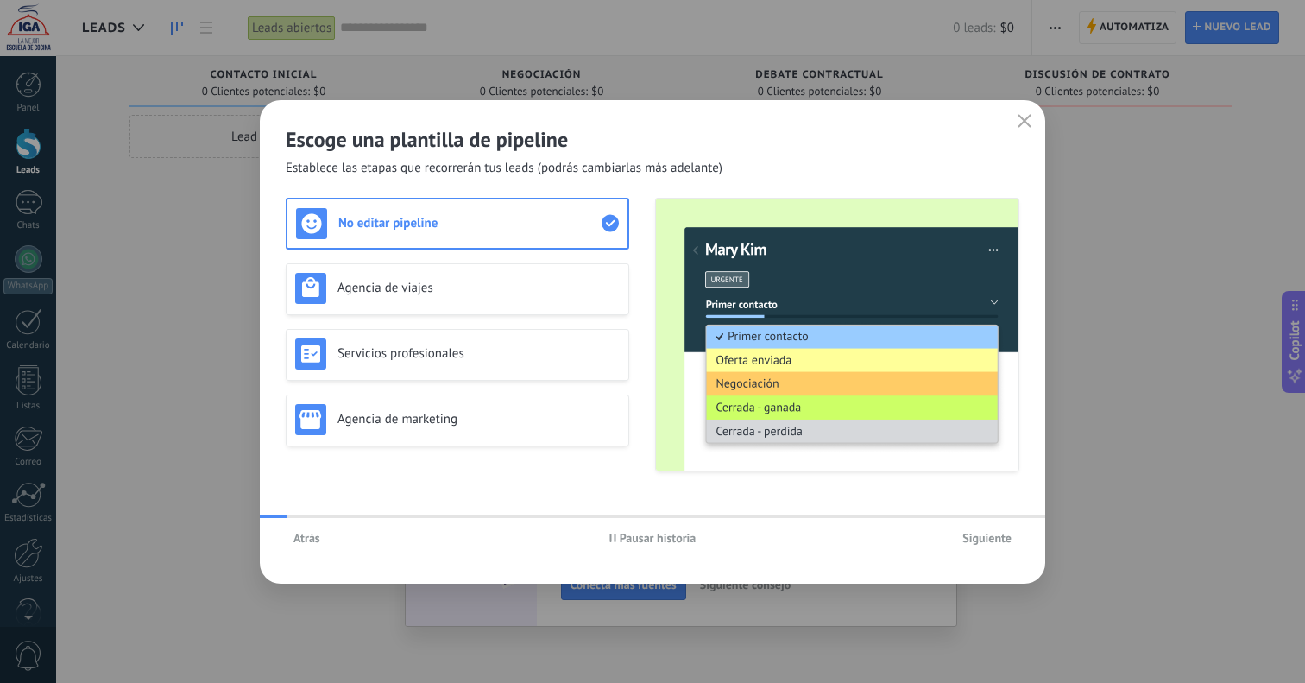
click at [659, 532] on span "Pausar historia" at bounding box center [658, 538] width 77 height 12
click at [651, 537] on span "Iniciar historia" at bounding box center [658, 538] width 74 height 12
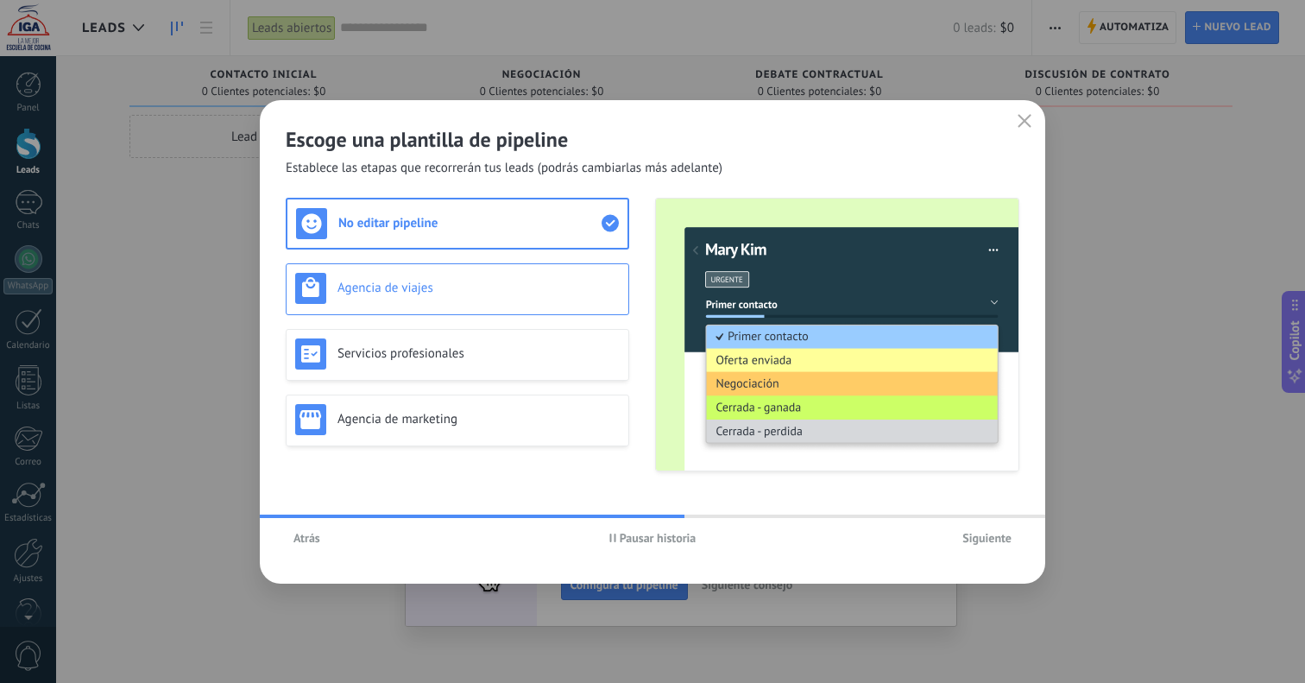
click at [475, 305] on div "Agencia de viajes" at bounding box center [458, 289] width 344 height 52
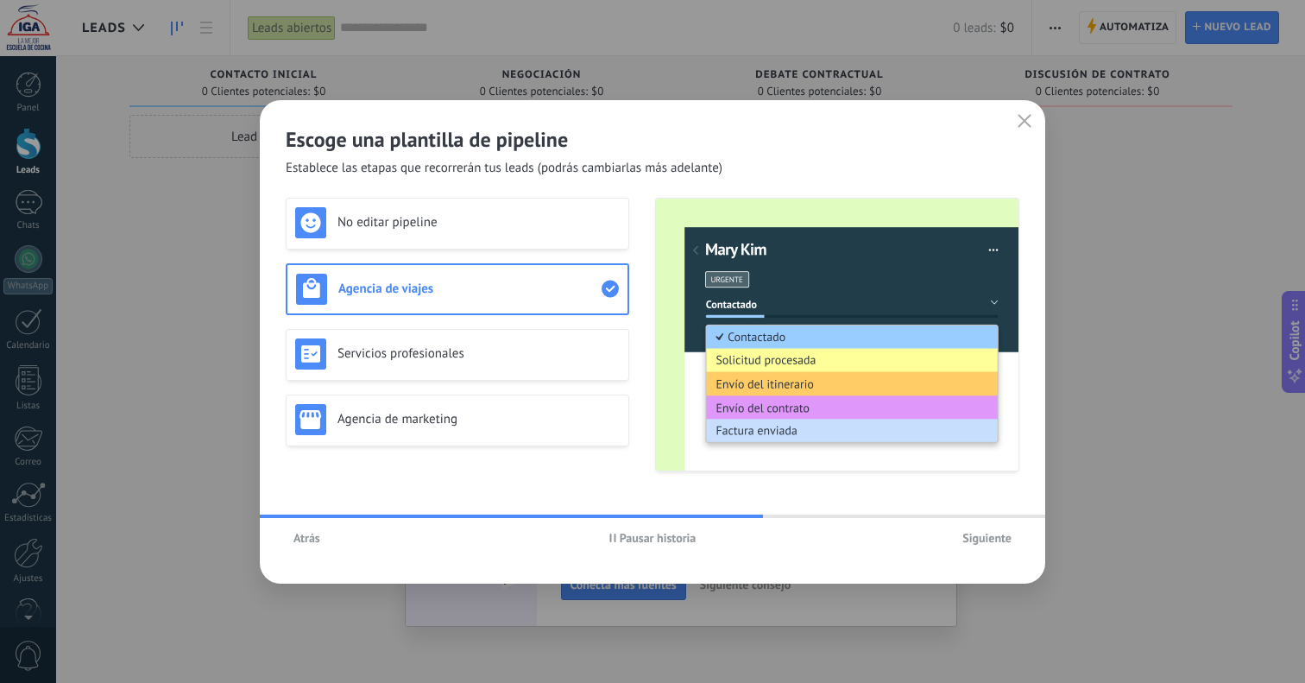
click at [642, 542] on span "Pausar historia" at bounding box center [658, 538] width 77 height 12
click at [488, 238] on div "No editar pipeline" at bounding box center [458, 224] width 344 height 52
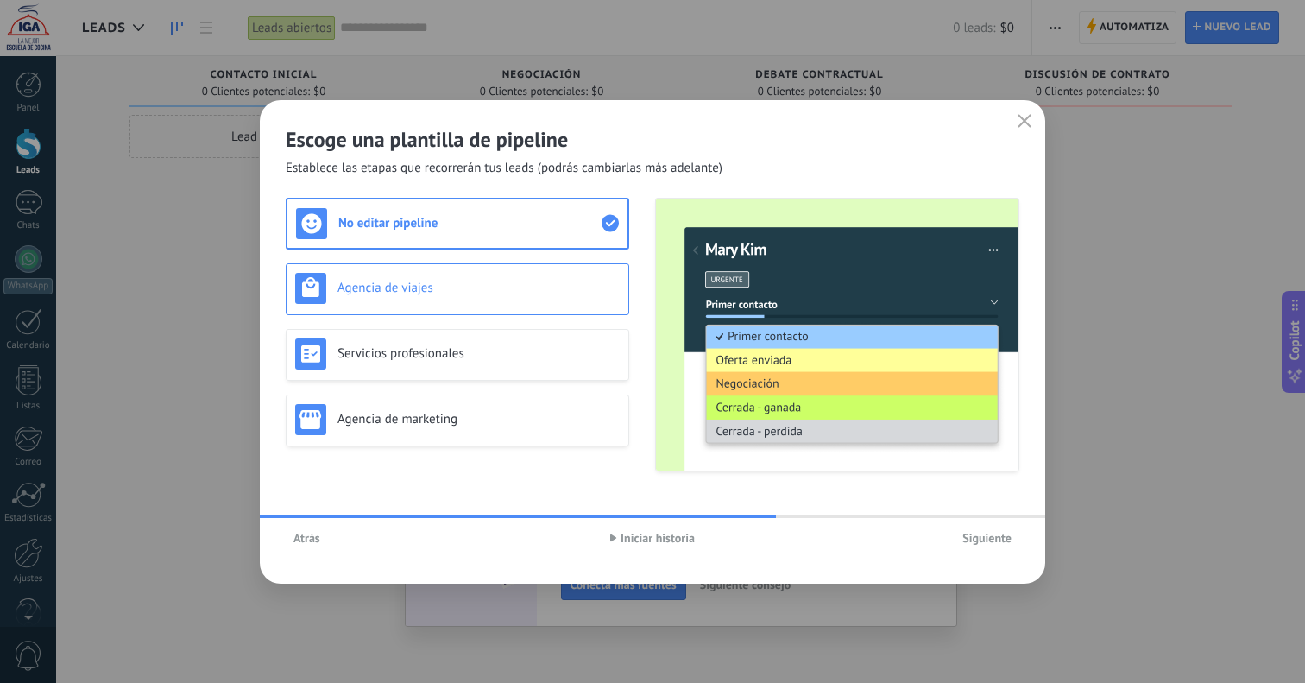
click at [487, 285] on h3 "Agencia de viajes" at bounding box center [479, 288] width 282 height 16
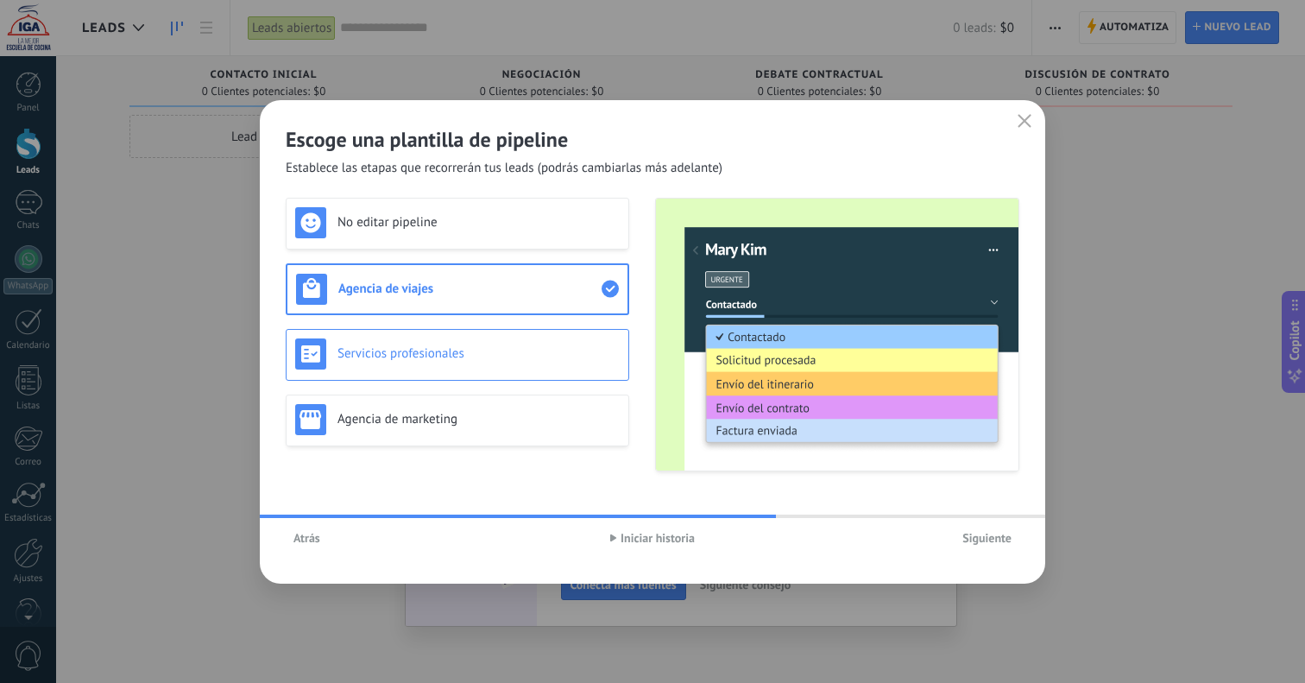
click at [484, 344] on div "Servicios profesionales" at bounding box center [457, 353] width 325 height 31
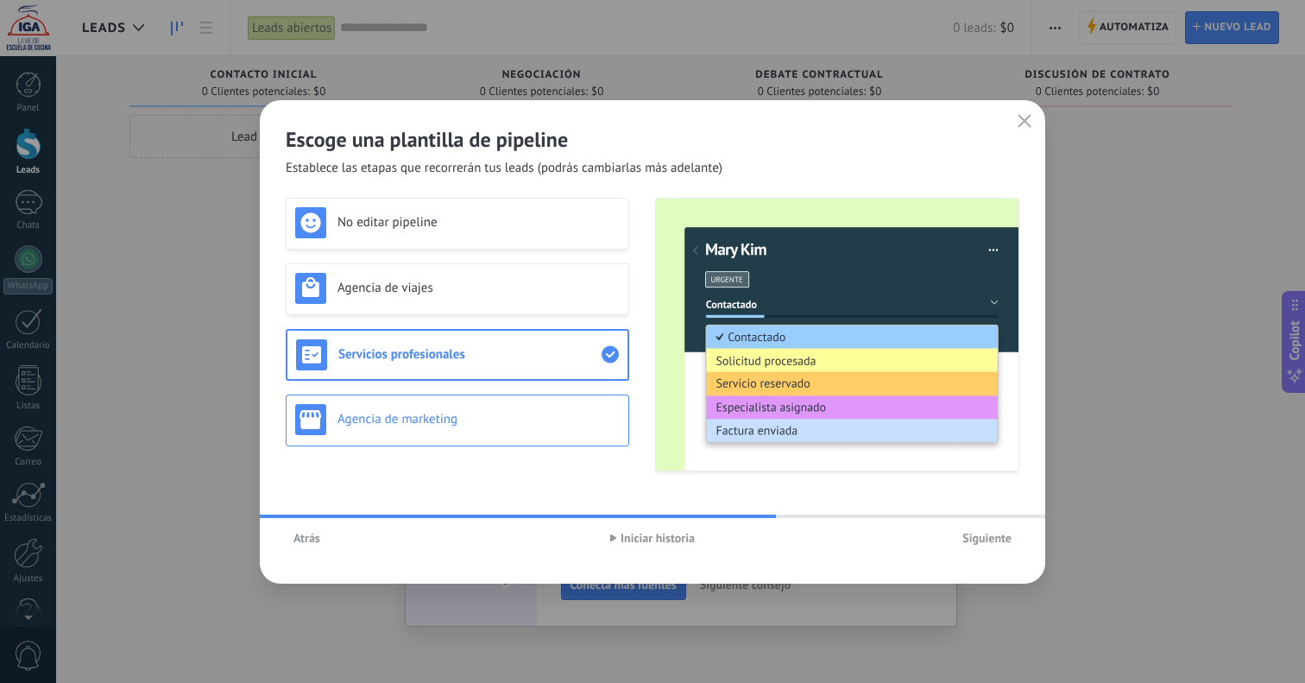
click at [496, 419] on h3 "Agencia de marketing" at bounding box center [479, 419] width 282 height 16
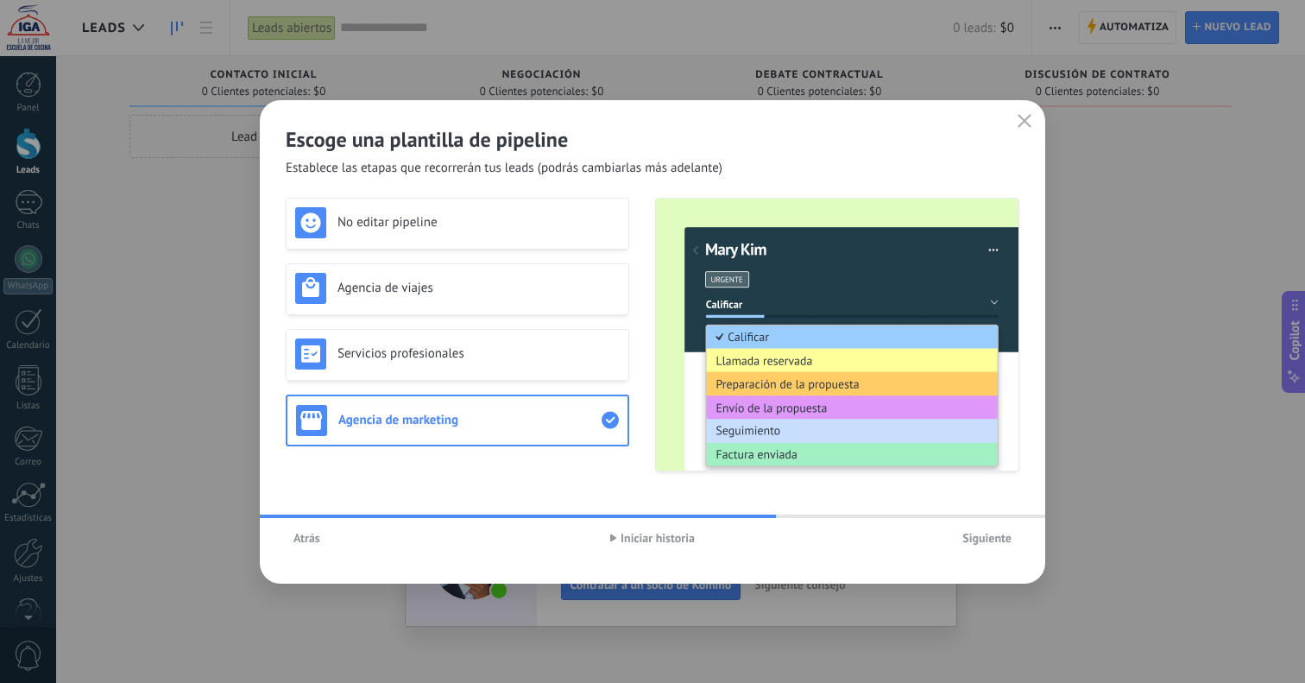
click at [978, 534] on span "Siguiente" at bounding box center [987, 538] width 49 height 12
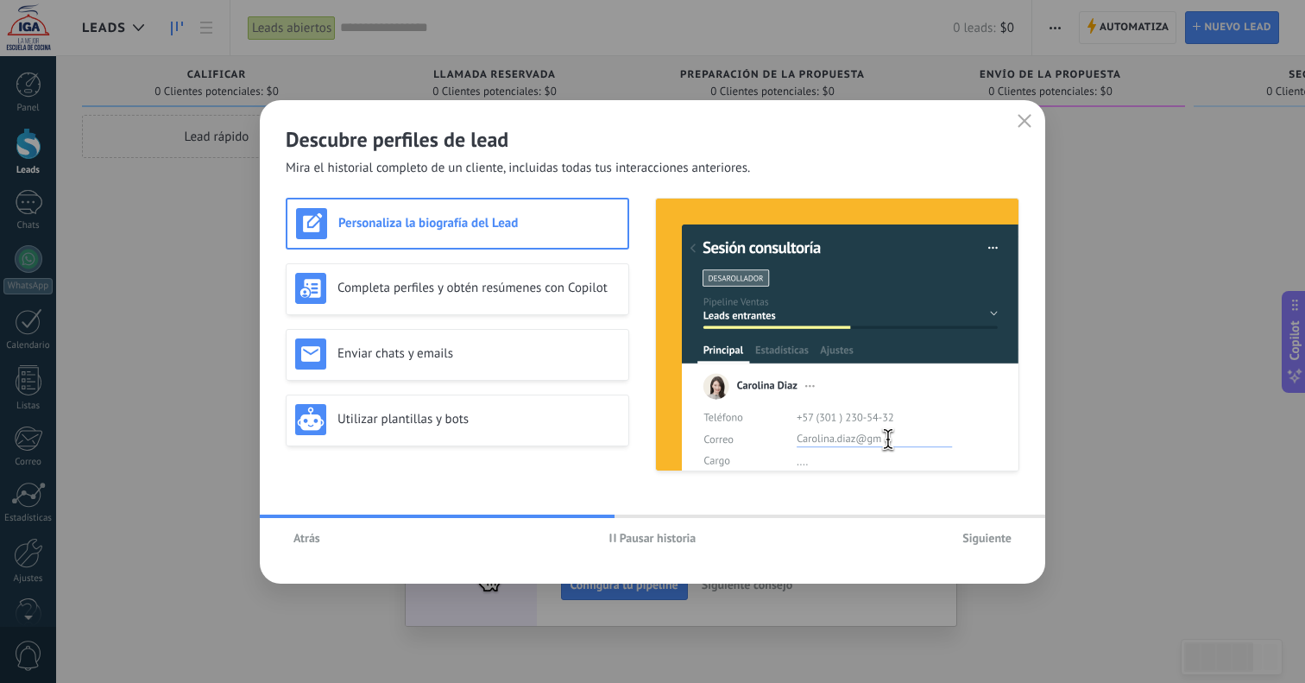
click at [673, 532] on span "Pausar historia" at bounding box center [658, 538] width 77 height 12
click at [673, 534] on span "Iniciar historia" at bounding box center [658, 538] width 74 height 12
click at [673, 534] on span "Pausar historia" at bounding box center [658, 538] width 77 height 12
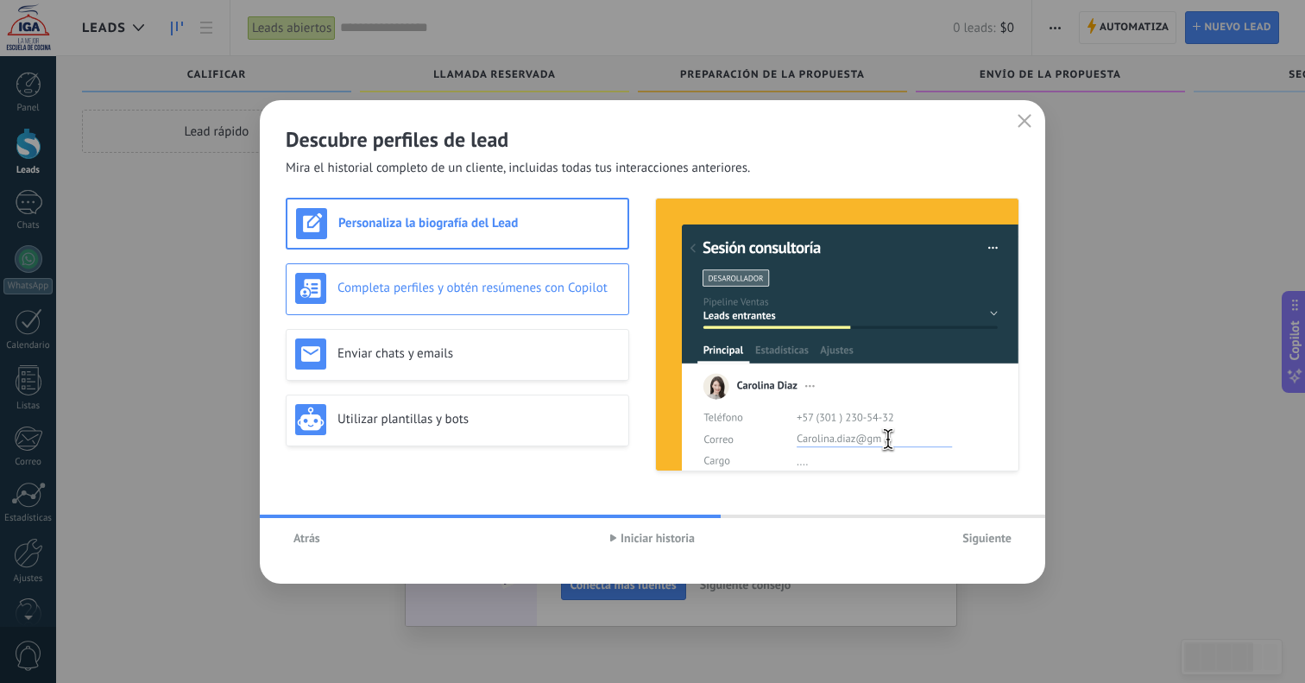
click at [466, 279] on div "Completa perfiles y obtén resúmenes con Copilot" at bounding box center [457, 288] width 325 height 31
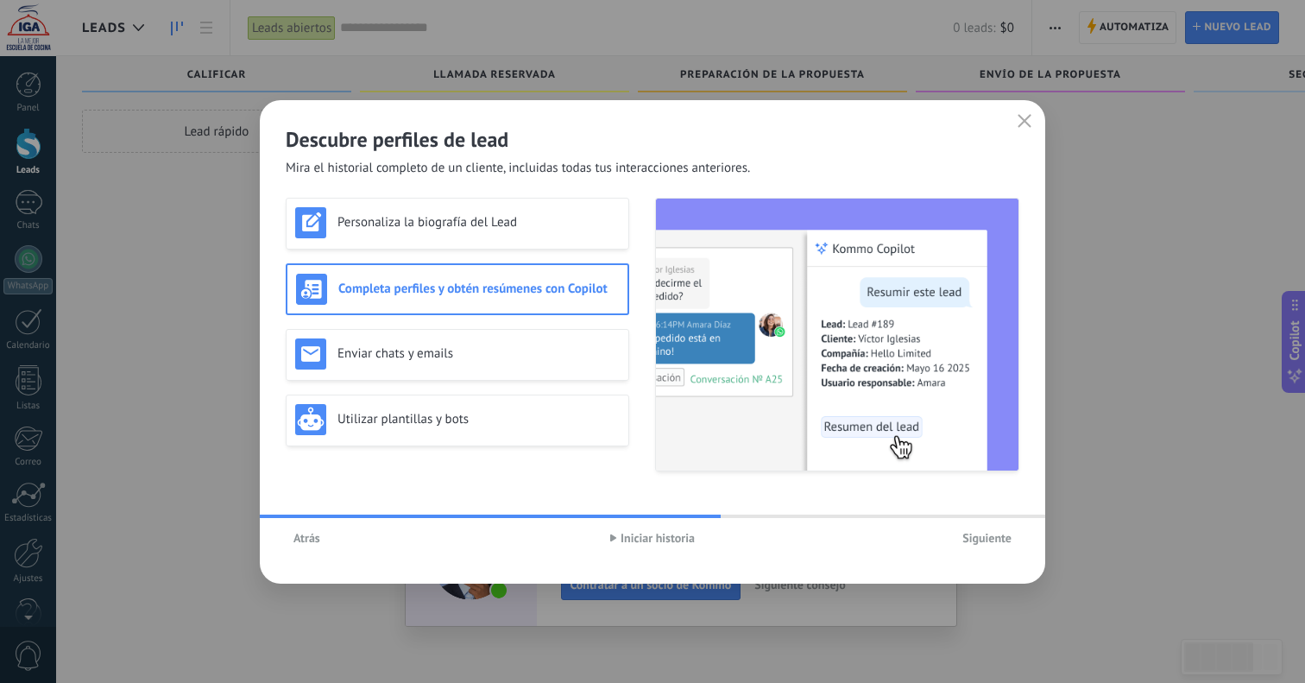
drag, startPoint x: 520, startPoint y: 286, endPoint x: 525, endPoint y: 295, distance: 10.8
click at [520, 286] on h3 "Completa perfiles y obtén resúmenes con Copilot" at bounding box center [478, 289] width 281 height 16
click at [546, 347] on h3 "Enviar chats y emails" at bounding box center [479, 353] width 282 height 16
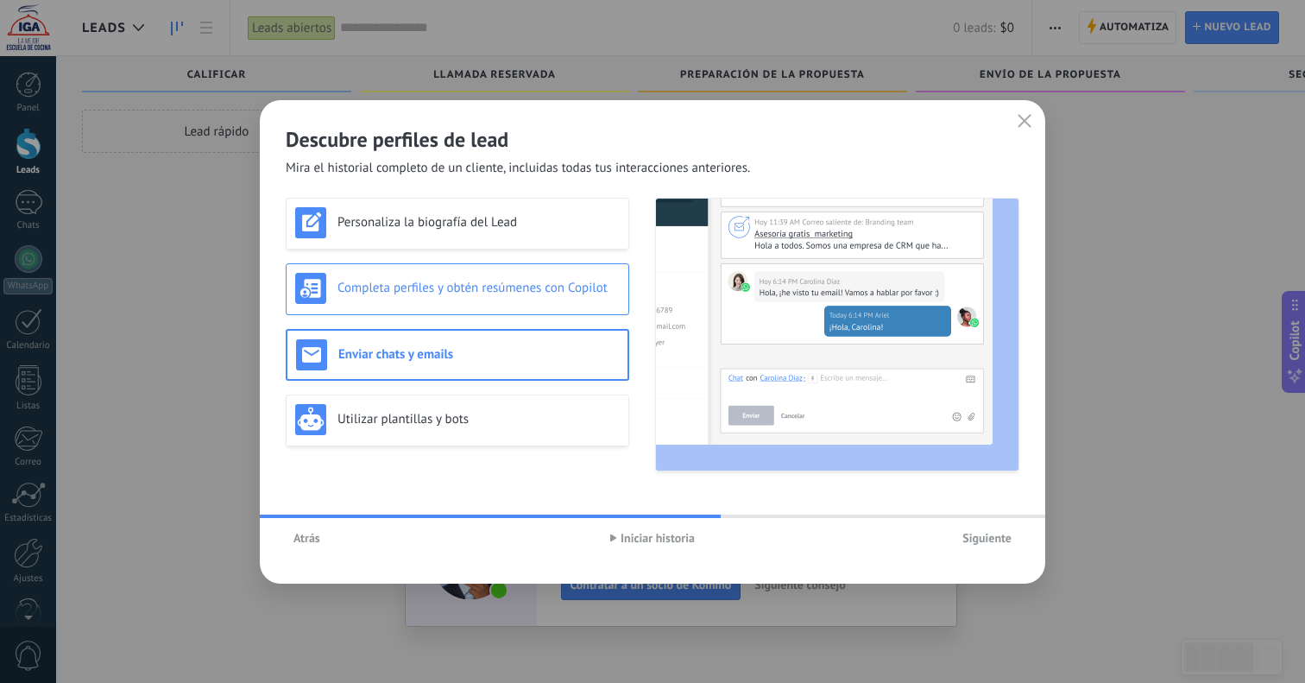
click at [502, 288] on h3 "Completa perfiles y obtén resúmenes con Copilot" at bounding box center [479, 288] width 282 height 16
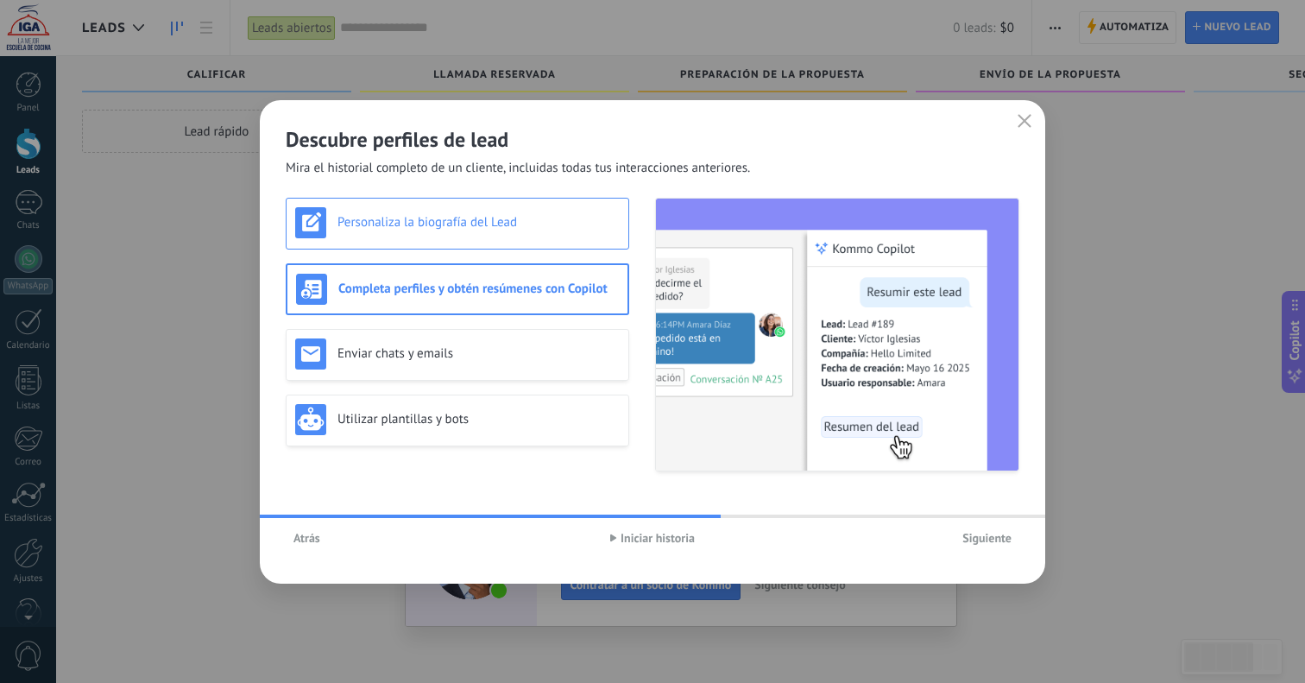
click at [472, 231] on div "Personaliza la biografía del Lead" at bounding box center [457, 222] width 325 height 31
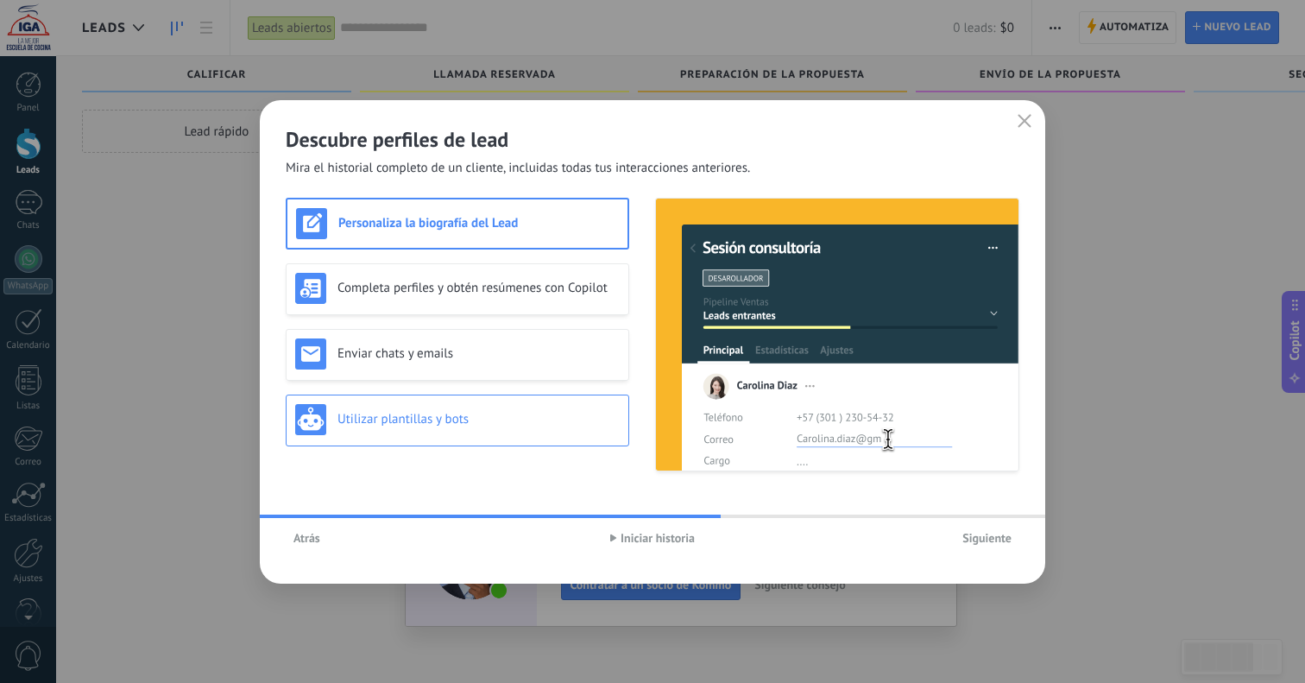
click at [497, 415] on h3 "Utilizar plantillas y bots" at bounding box center [479, 419] width 282 height 16
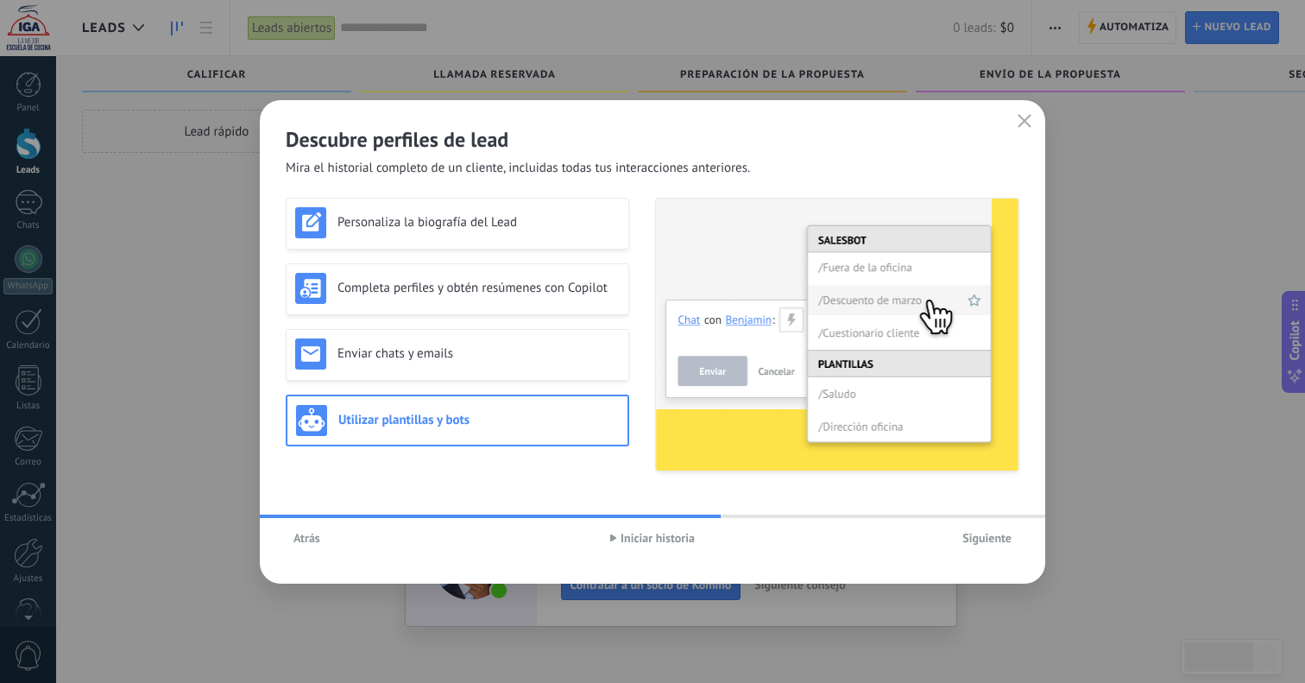
click at [536, 250] on div "Personaliza la biografía del Lead Completa perfiles y obtén resúmenes con Copil…" at bounding box center [458, 335] width 344 height 274
click at [621, 540] on span "Iniciar historia" at bounding box center [652, 538] width 85 height 12
click at [475, 247] on div "Personaliza la biografía del Lead" at bounding box center [458, 224] width 344 height 52
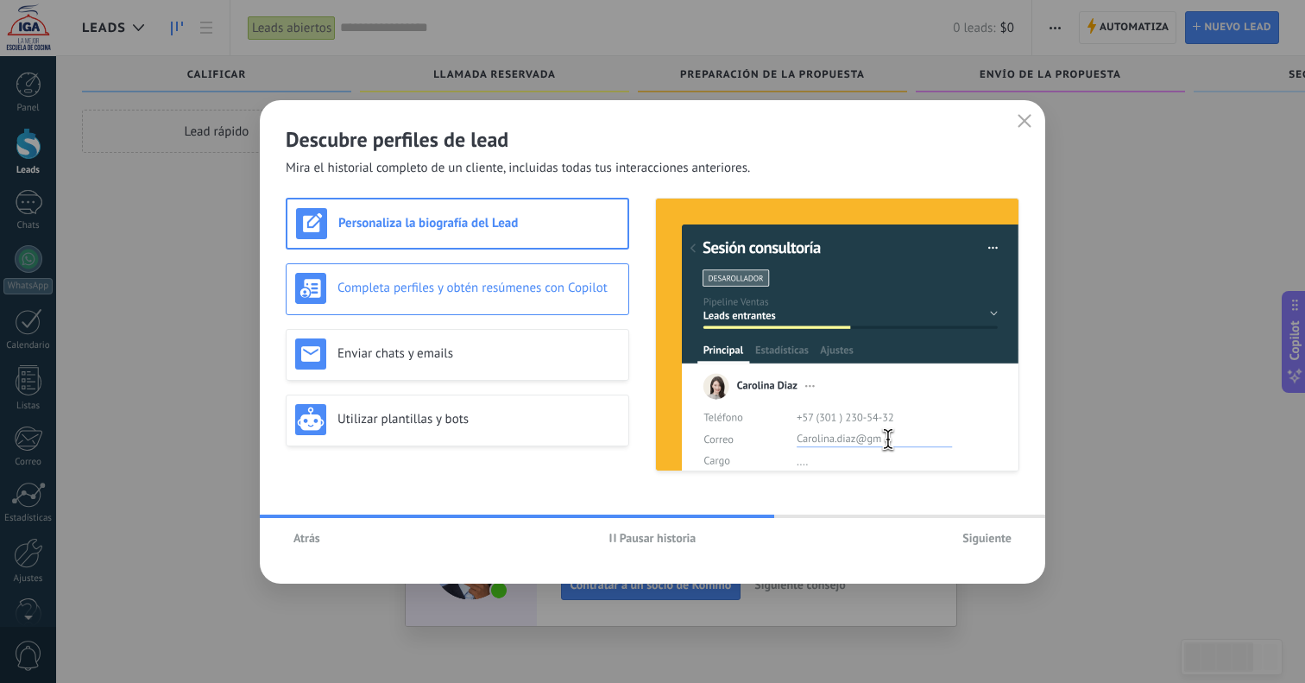
click at [482, 282] on h3 "Completa perfiles y obtén resúmenes con Copilot" at bounding box center [479, 288] width 282 height 16
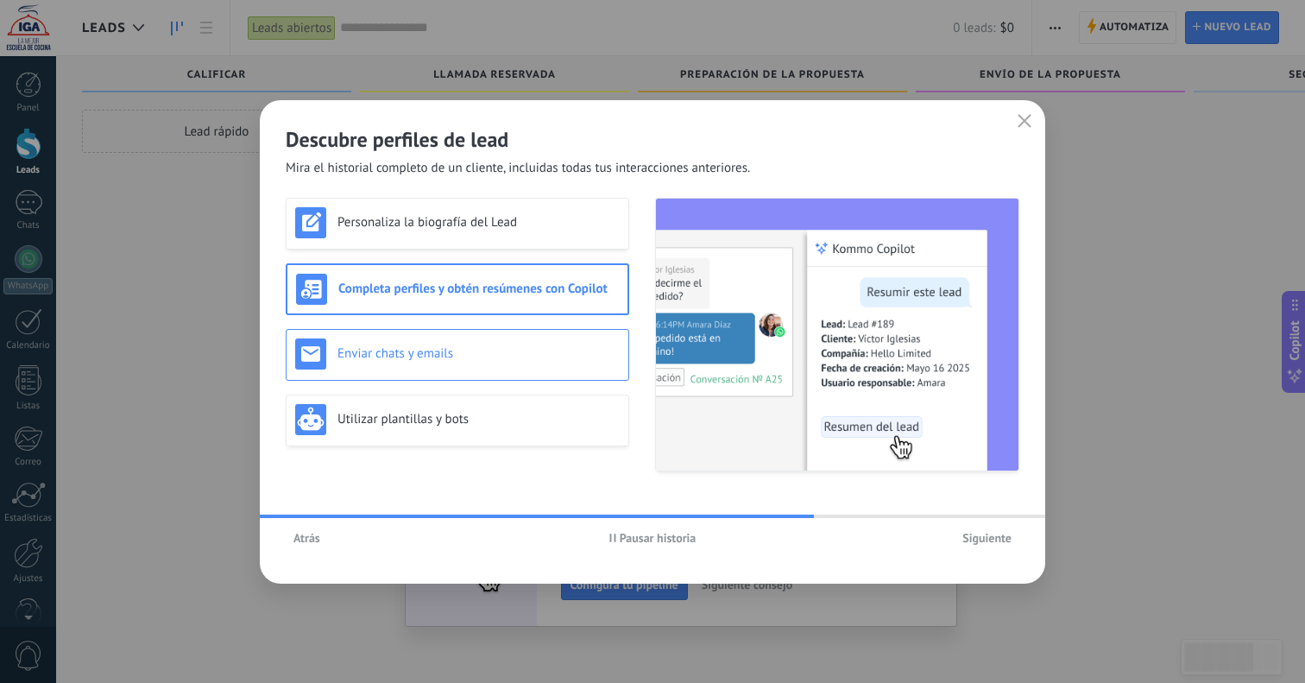
click at [496, 348] on h3 "Enviar chats y emails" at bounding box center [479, 353] width 282 height 16
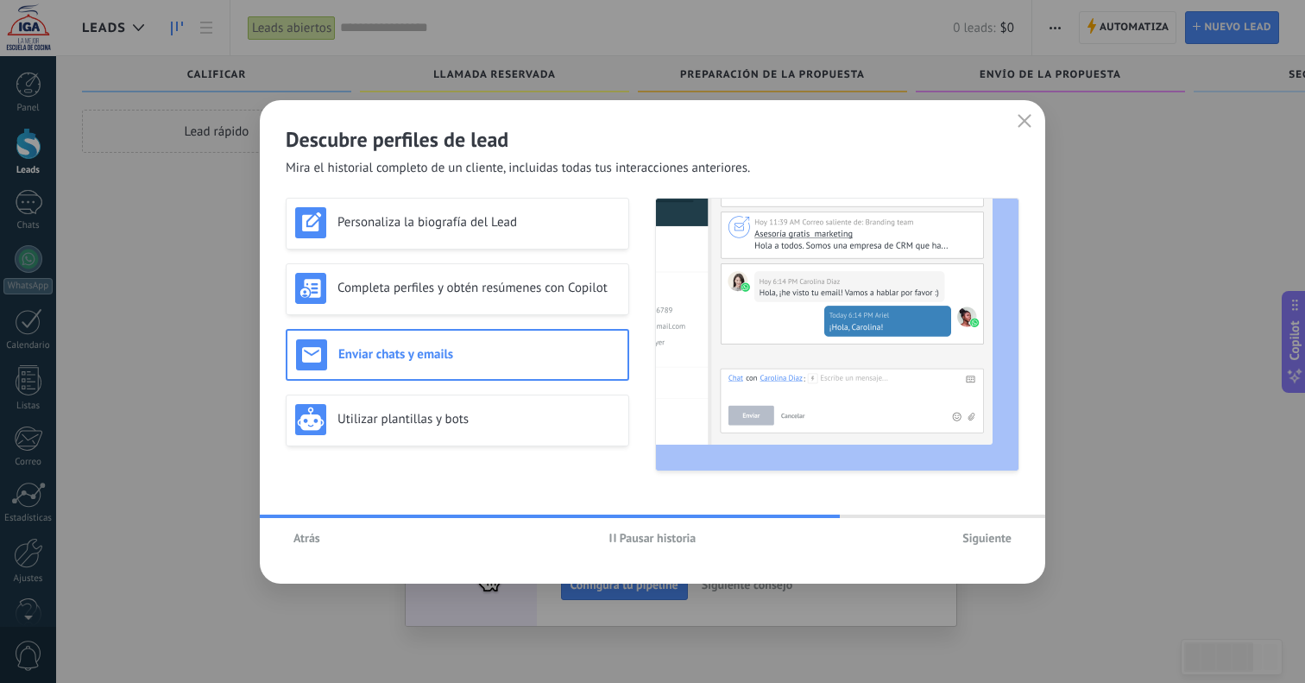
drag, startPoint x: 503, startPoint y: 427, endPoint x: 671, endPoint y: 516, distance: 190.0
click at [504, 429] on div "Utilizar plantillas y bots" at bounding box center [457, 419] width 325 height 31
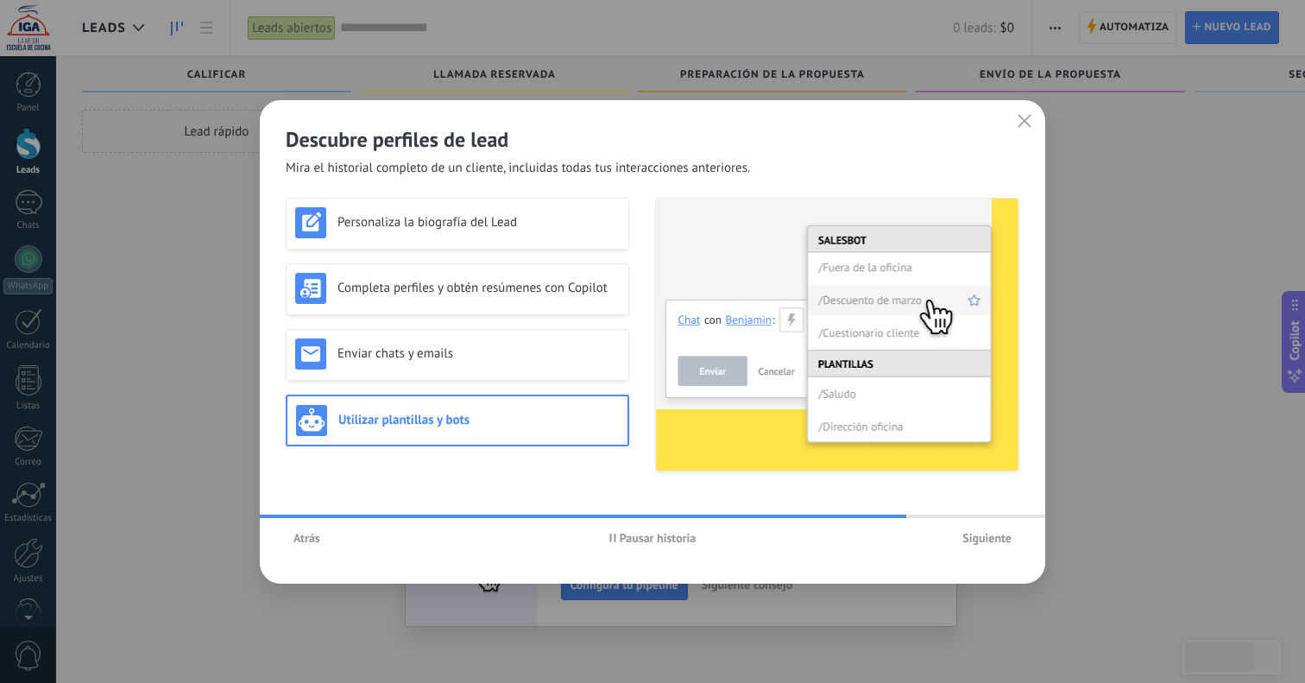
click at [987, 540] on span "Siguiente" at bounding box center [987, 538] width 49 height 12
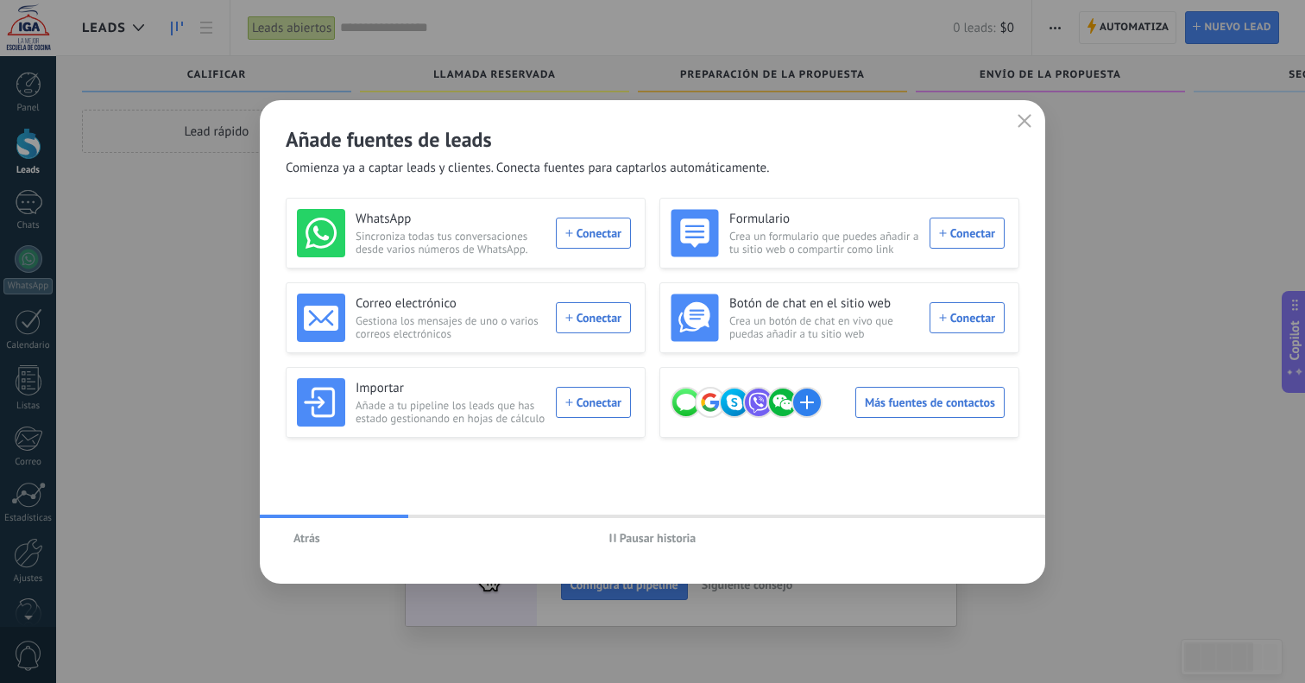
click at [662, 543] on span "Pausar historia" at bounding box center [658, 538] width 77 height 12
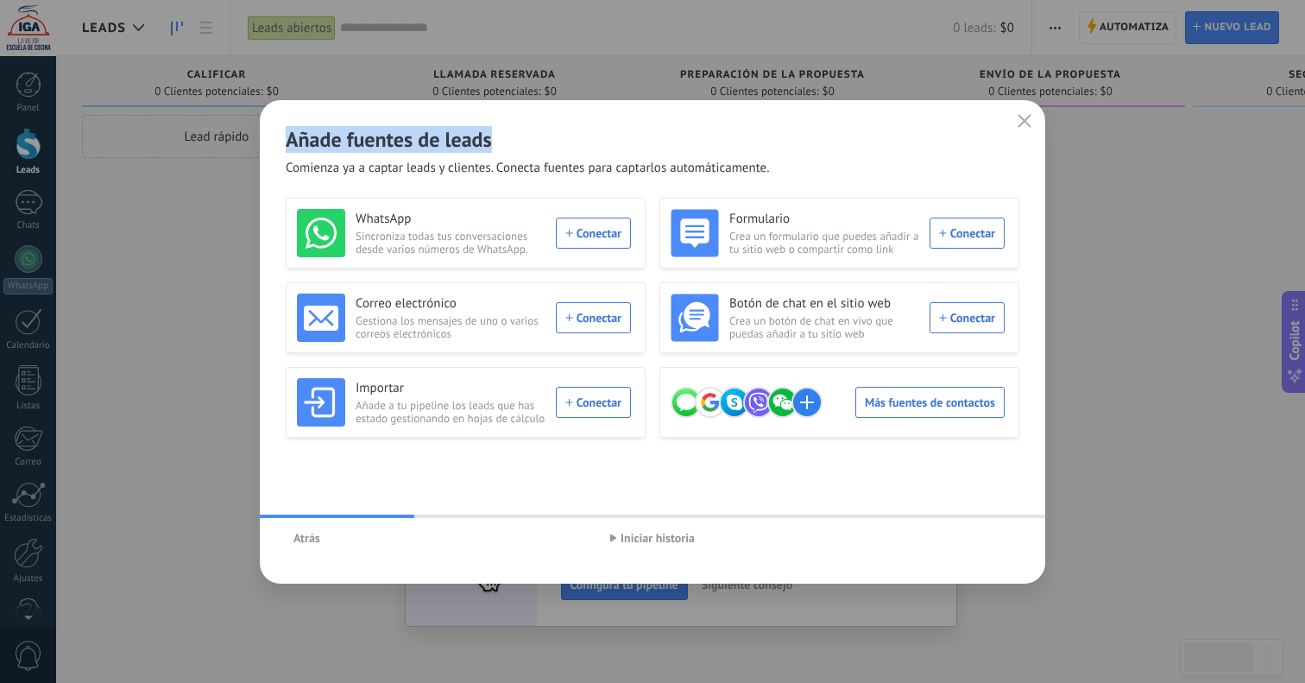
drag, startPoint x: 499, startPoint y: 149, endPoint x: 280, endPoint y: 142, distance: 219.4
click at [279, 142] on div "Añade fuentes de leads Comienza ya a captar leads y clientes. Conecta fuentes p…" at bounding box center [653, 138] width 786 height 77
click at [281, 142] on div "Añade fuentes de leads Comienza ya a captar leads y clientes. Conecta fuentes p…" at bounding box center [653, 138] width 786 height 77
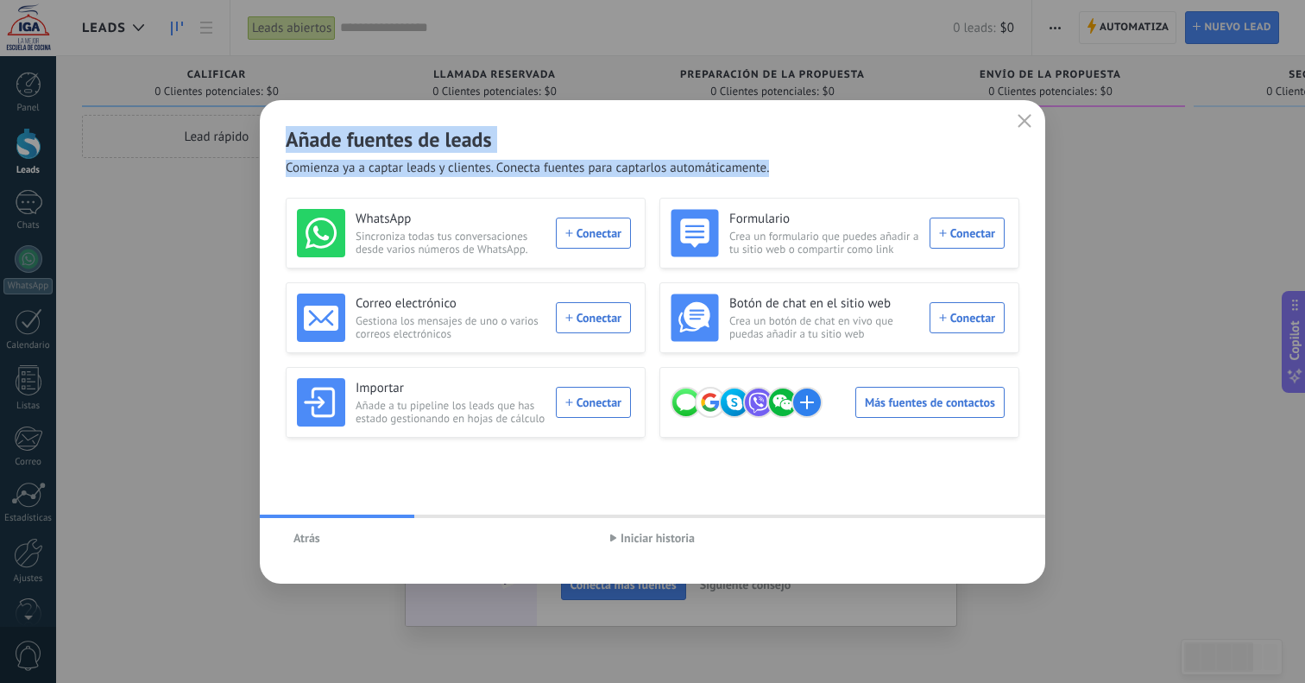
drag, startPoint x: 278, startPoint y: 136, endPoint x: 777, endPoint y: 161, distance: 499.7
click at [776, 161] on div "Añade fuentes de leads Comienza ya a captar leads y clientes. Conecta fuentes p…" at bounding box center [653, 138] width 786 height 77
click at [781, 164] on div "Añade fuentes de leads Comienza ya a captar leads y clientes. Conecta fuentes p…" at bounding box center [653, 138] width 786 height 77
drag, startPoint x: 787, startPoint y: 170, endPoint x: 282, endPoint y: 143, distance: 504.9
click at [282, 143] on div "Añade fuentes de leads Comienza ya a captar leads y clientes. Conecta fuentes p…" at bounding box center [653, 138] width 786 height 77
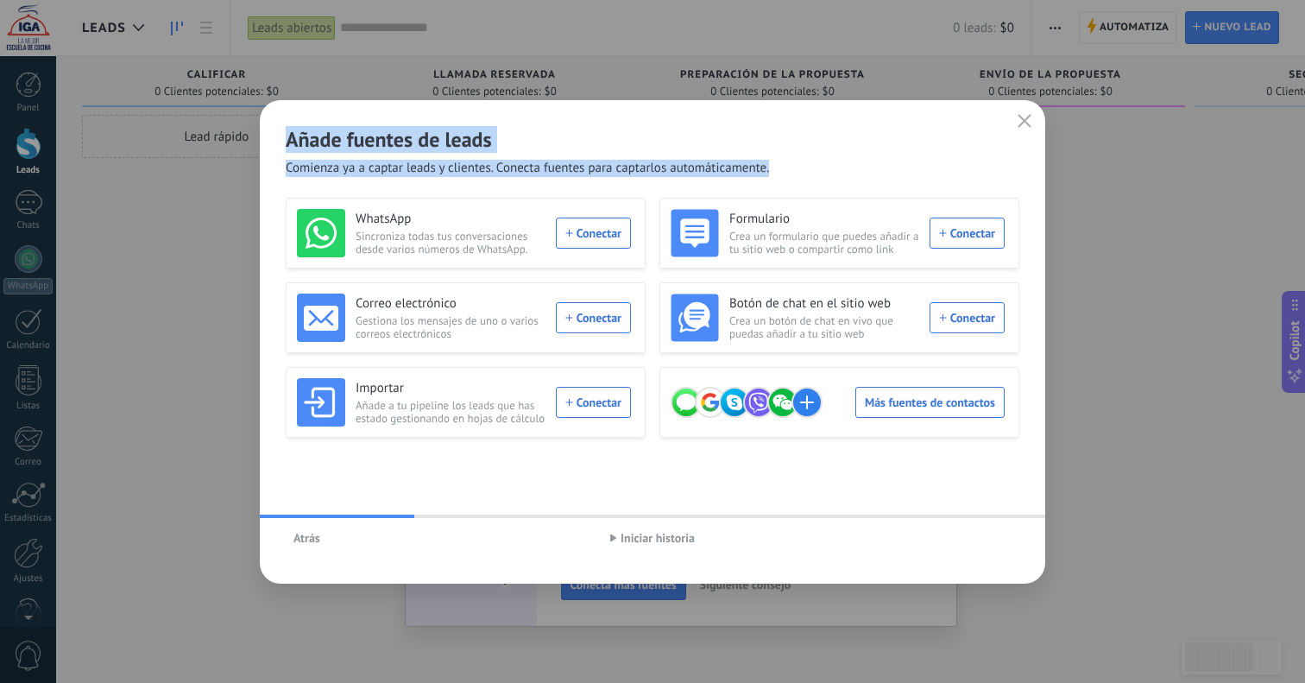
click at [283, 143] on div "Añade fuentes de leads Comienza ya a captar leads y clientes. Conecta fuentes p…" at bounding box center [653, 138] width 786 height 77
drag, startPoint x: 293, startPoint y: 142, endPoint x: 807, endPoint y: 168, distance: 515.3
click at [808, 167] on div "Añade fuentes de leads Comienza ya a captar leads y clientes. Conecta fuentes p…" at bounding box center [653, 138] width 786 height 77
click at [807, 172] on div "Añade fuentes de leads Comienza ya a captar leads y clientes. Conecta fuentes p…" at bounding box center [653, 138] width 786 height 77
drag, startPoint x: 799, startPoint y: 174, endPoint x: 287, endPoint y: 147, distance: 513.6
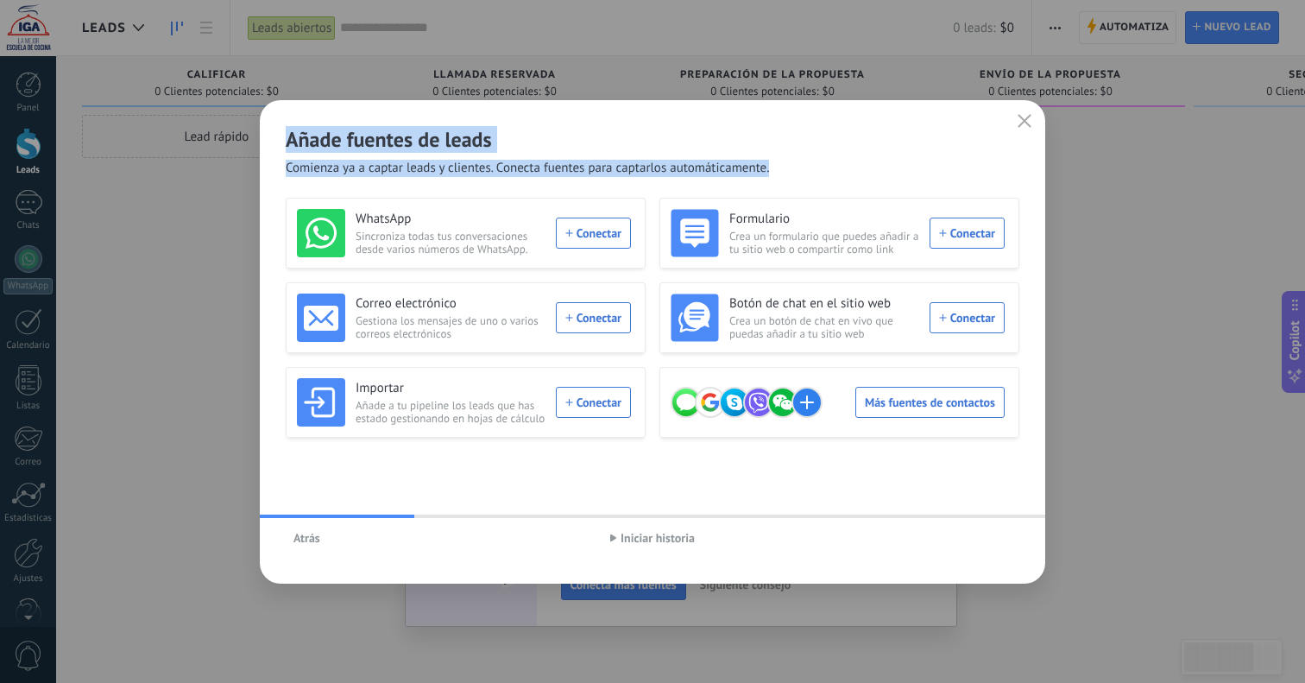
click at [285, 148] on div "Añade fuentes de leads Comienza ya a captar leads y clientes. Conecta fuentes p…" at bounding box center [653, 138] width 786 height 77
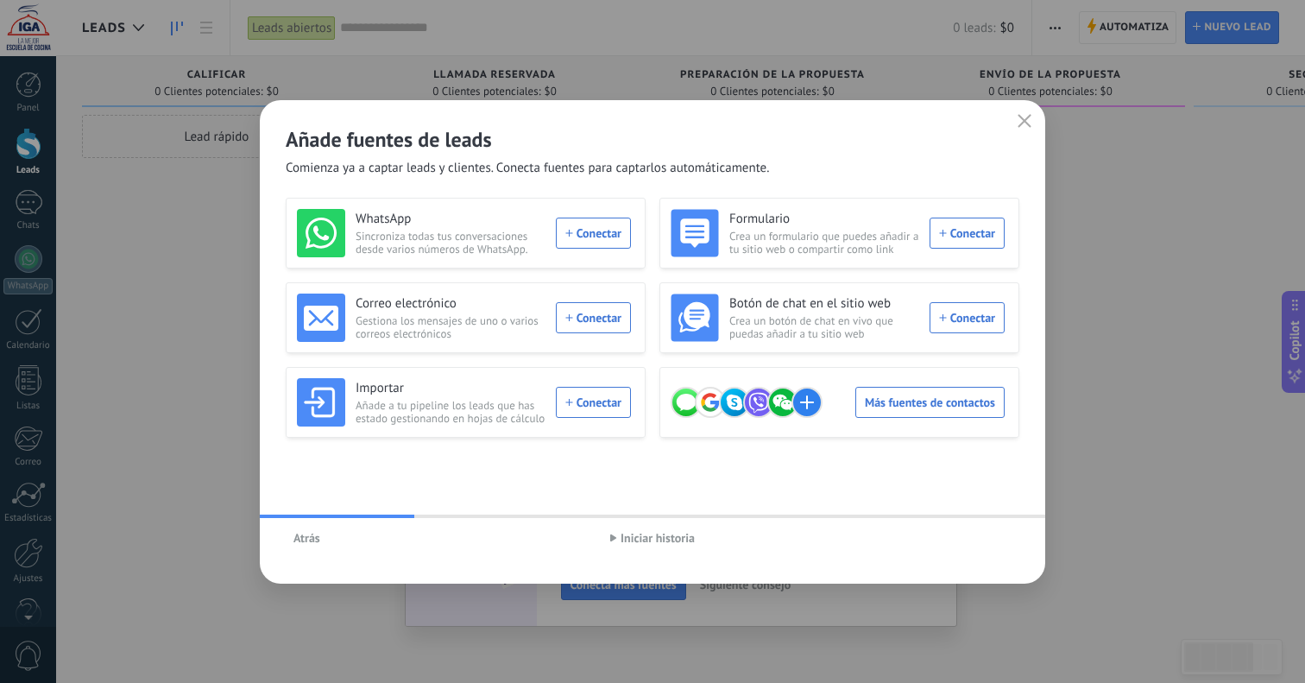
click at [294, 145] on h2 "Añade fuentes de leads" at bounding box center [653, 139] width 734 height 27
click at [892, 409] on div "Más fuentes de contactos" at bounding box center [838, 402] width 334 height 48
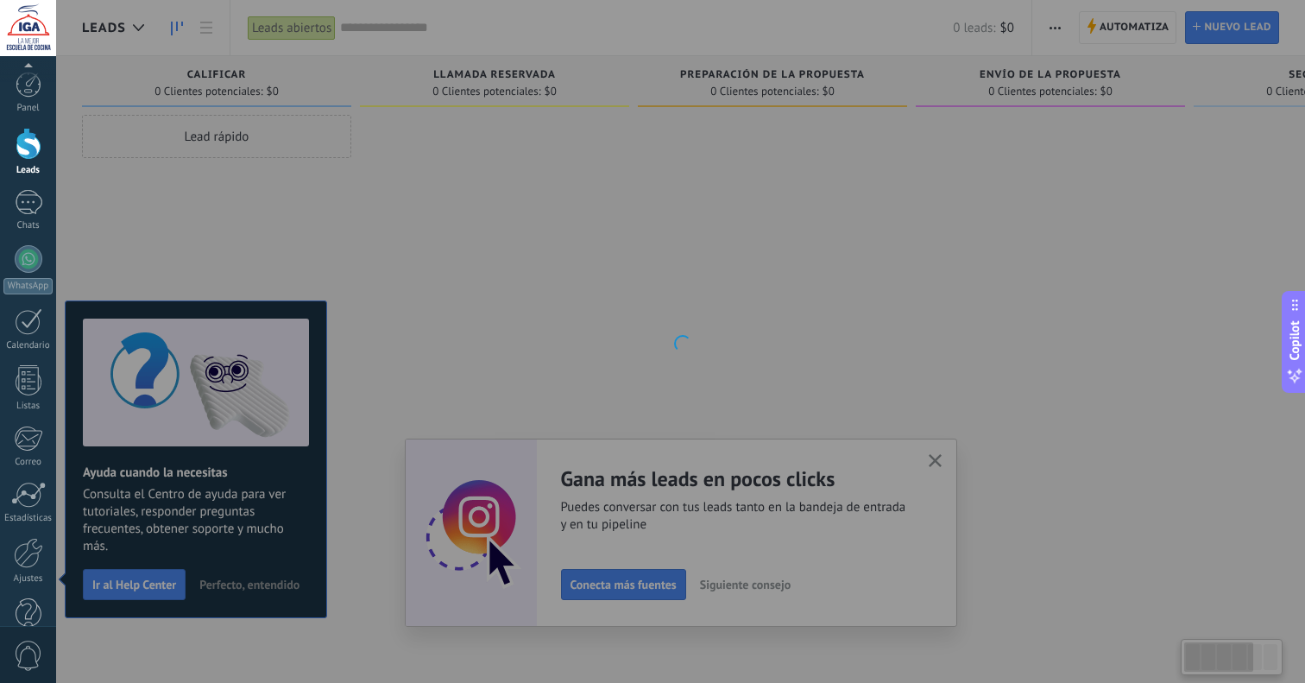
scroll to position [35, 0]
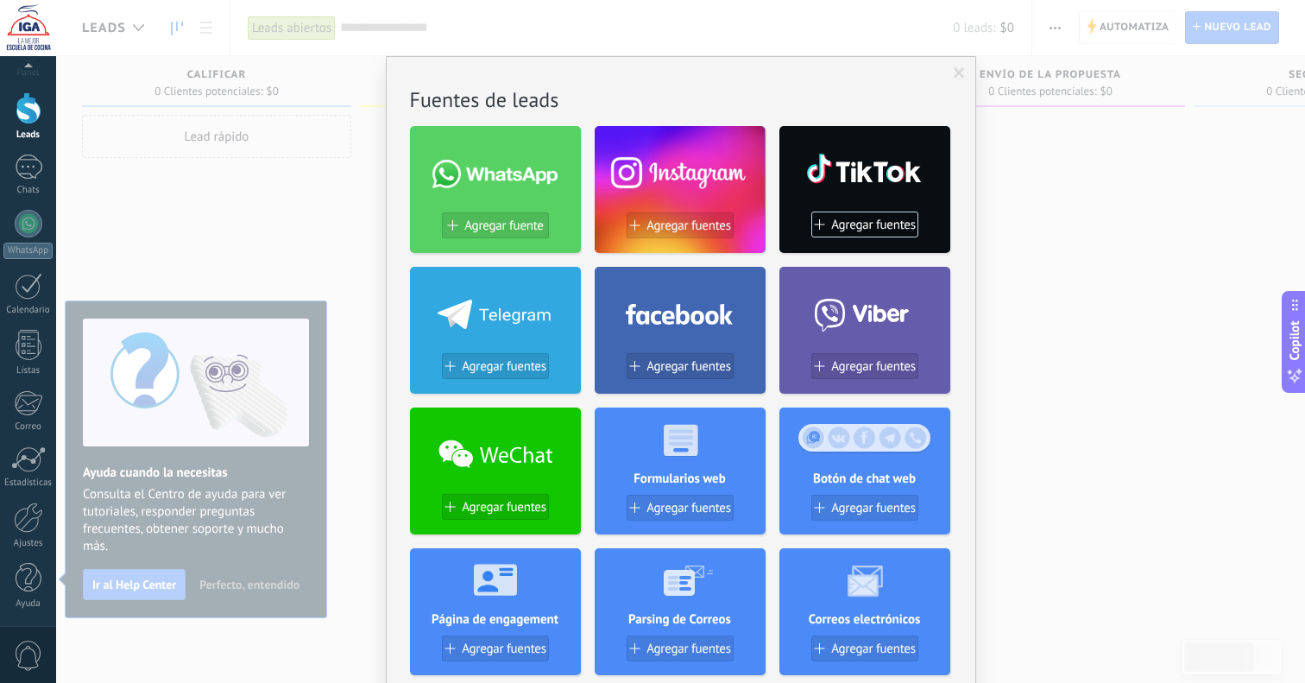
drag, startPoint x: 768, startPoint y: 222, endPoint x: 746, endPoint y: 262, distance: 46.0
click at [768, 222] on div "Agregar fuente Agregar fuentes Agregar fuentes Agregar fuentes Agregar fuentes …" at bounding box center [681, 464] width 542 height 704
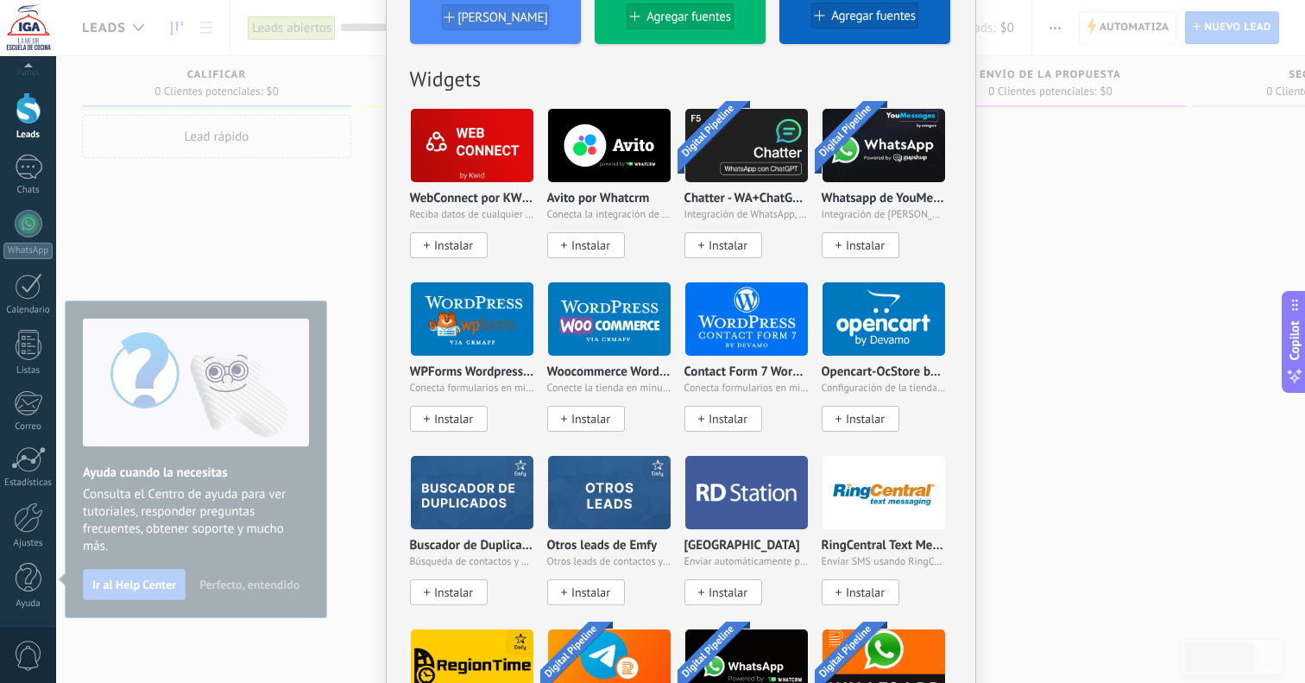
scroll to position [774, 0]
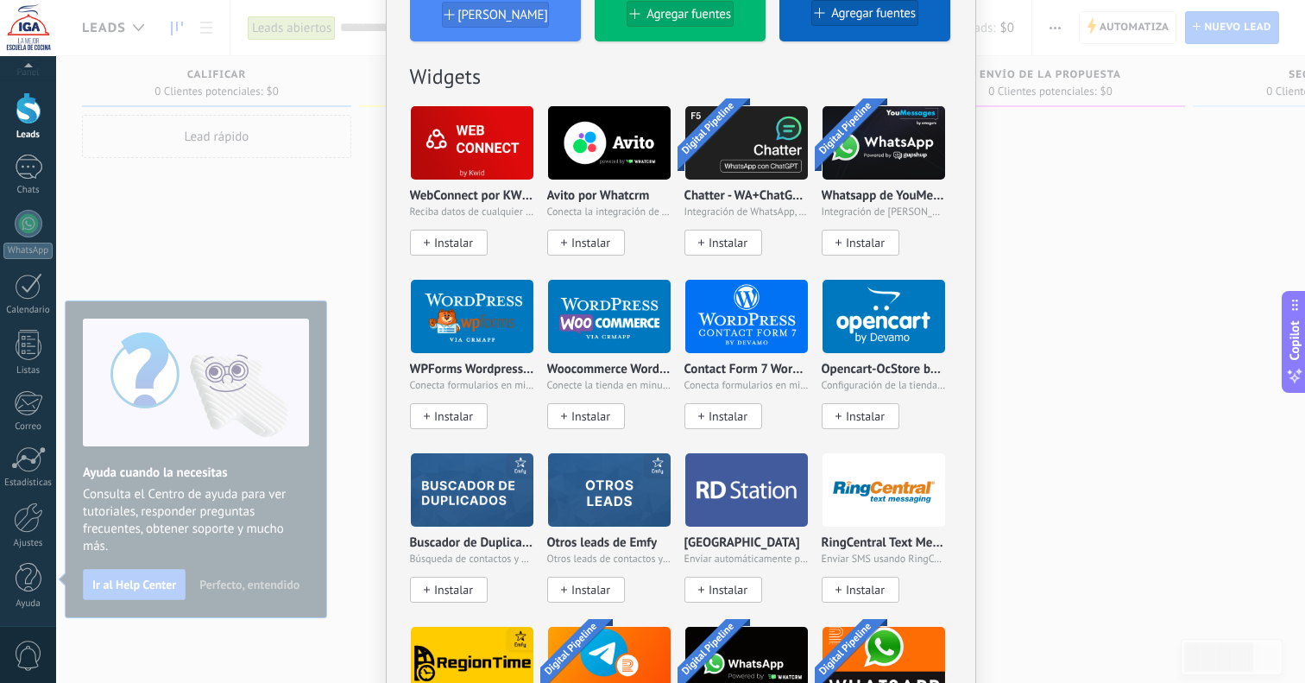
click at [731, 80] on h2 "Widgets" at bounding box center [681, 76] width 542 height 27
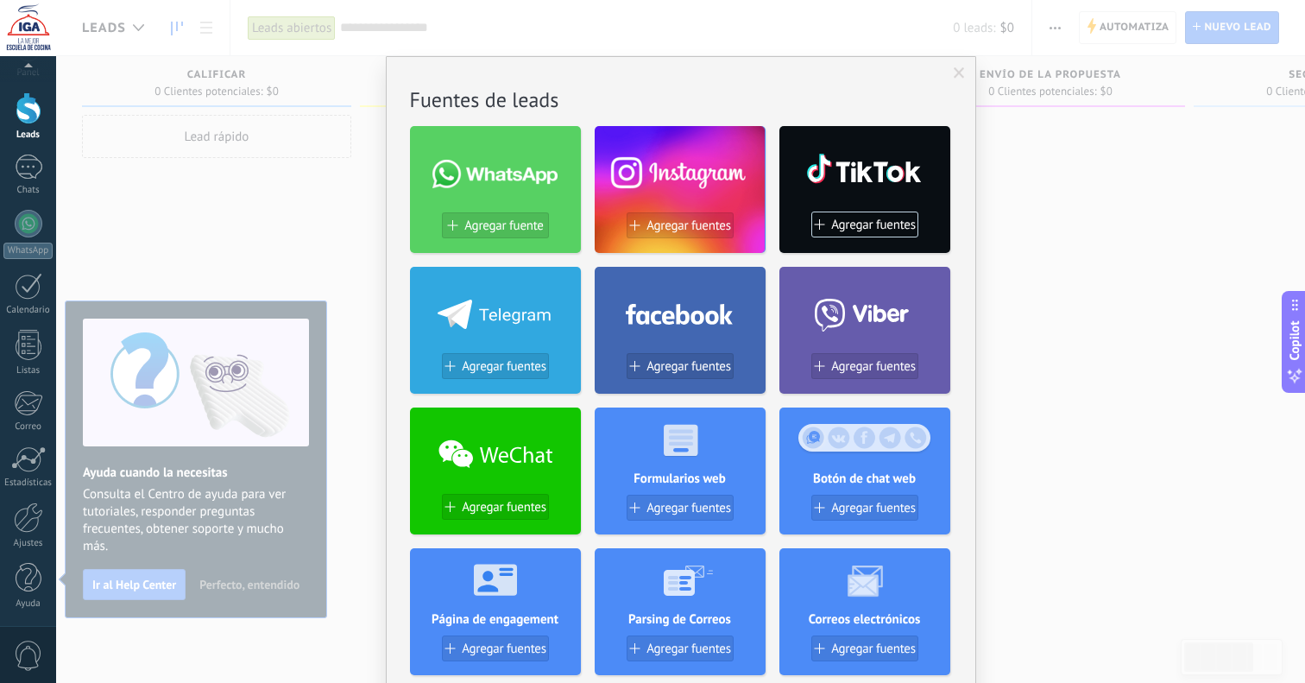
scroll to position [0, 0]
click at [679, 361] on span "Agregar fuentes" at bounding box center [689, 366] width 85 height 15
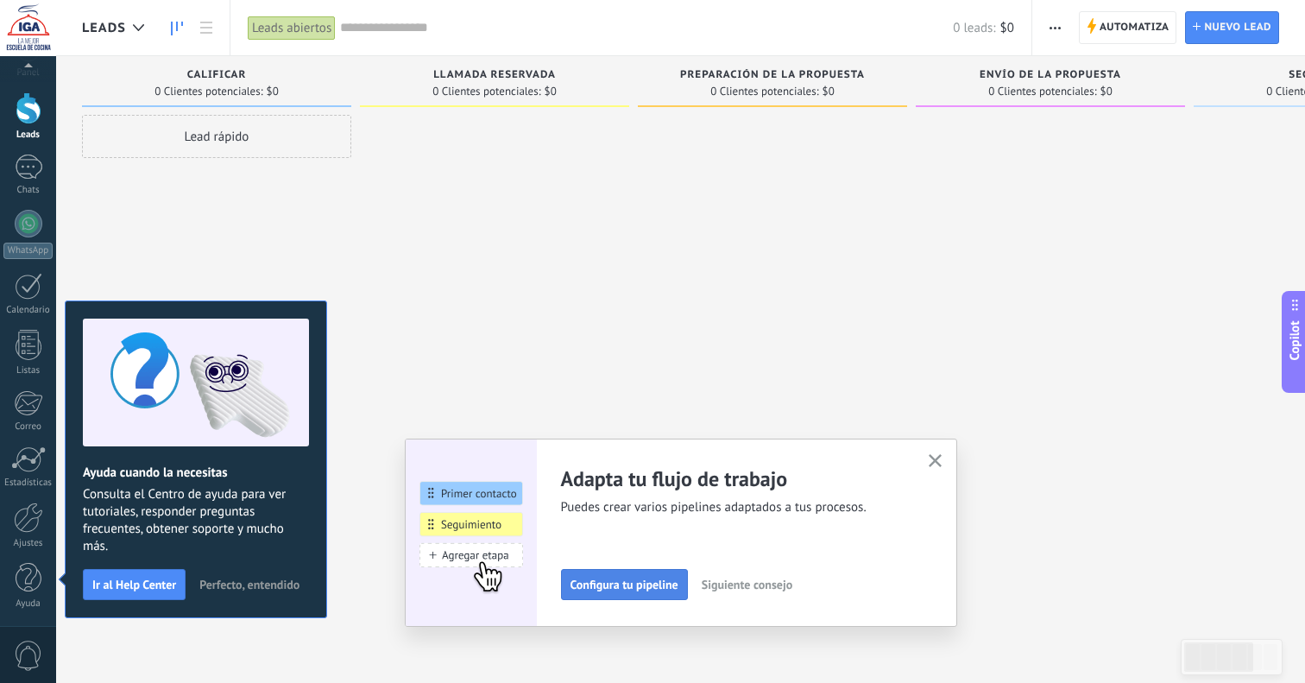
click at [633, 587] on span "Configura tu pipeline" at bounding box center [625, 584] width 108 height 12
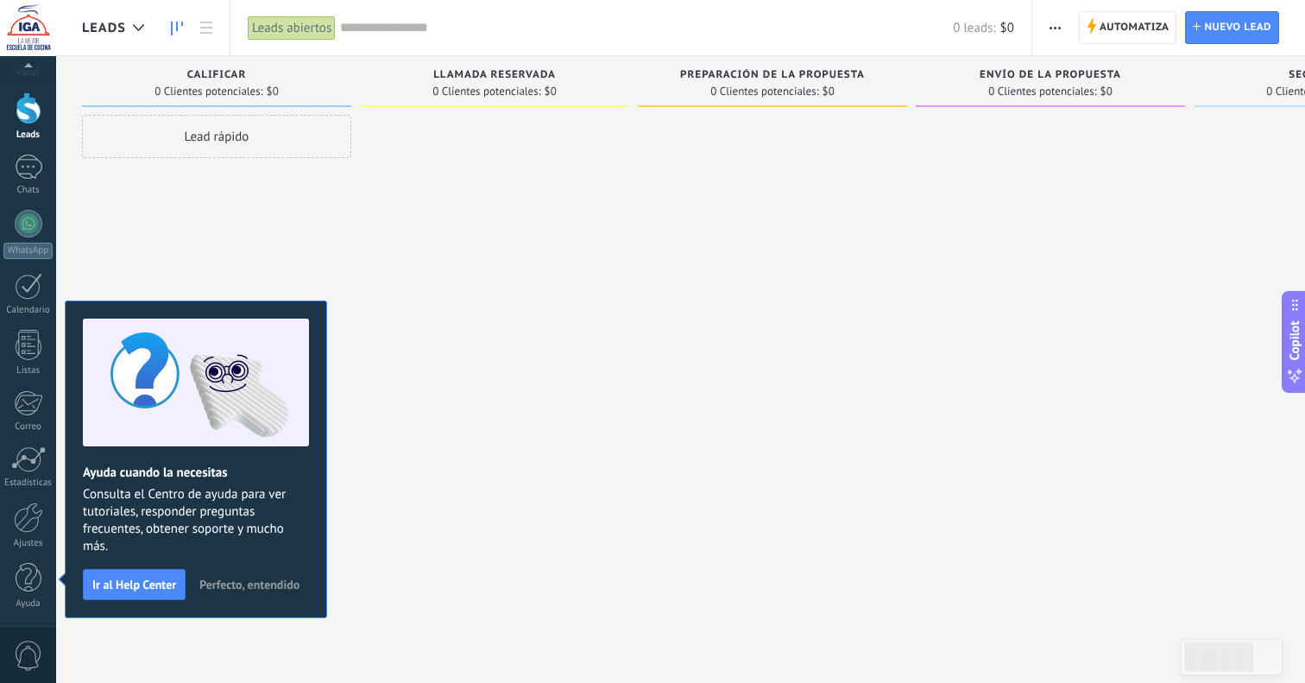
click at [233, 590] on span "Perfecto, entendido" at bounding box center [249, 584] width 100 height 12
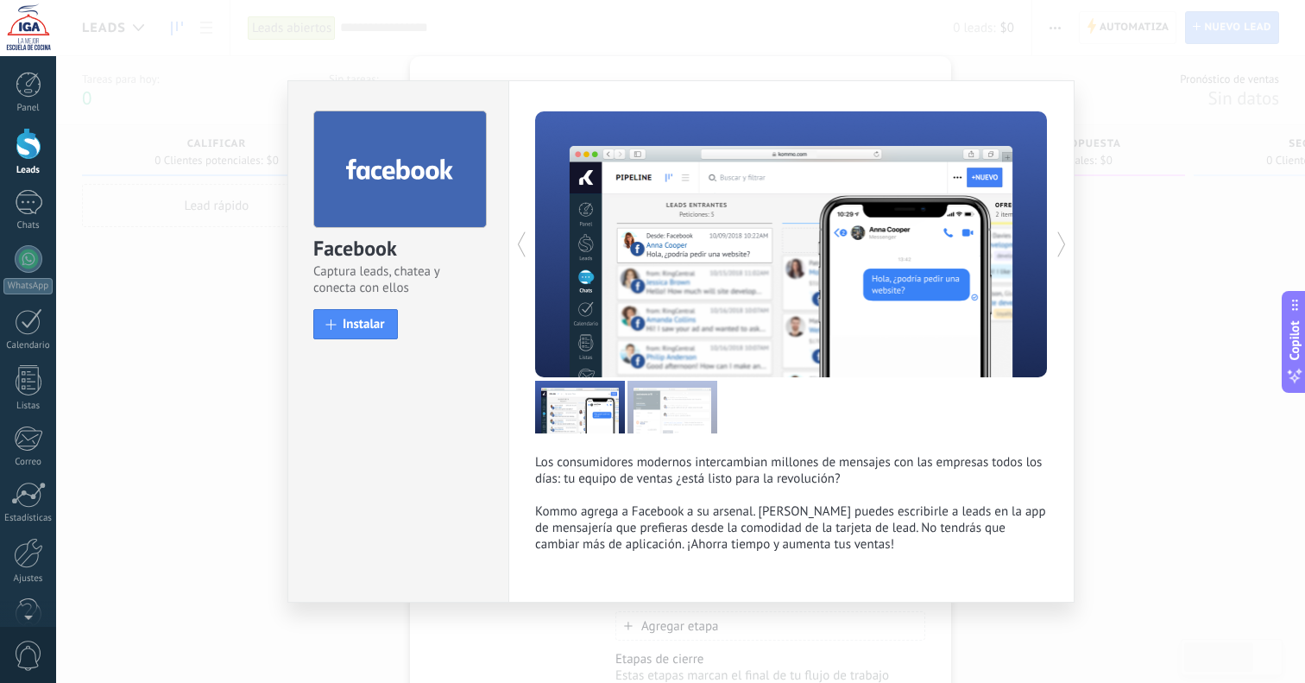
click at [670, 333] on div at bounding box center [663, 244] width 256 height 266
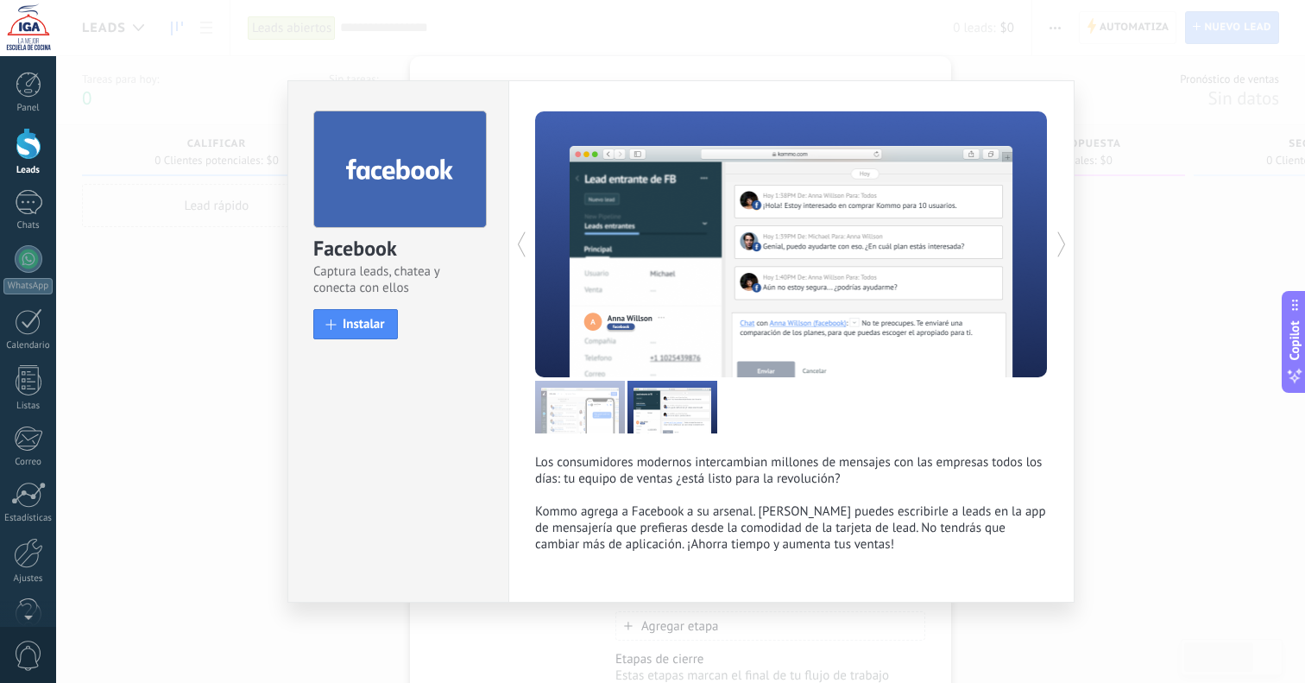
click at [672, 340] on div at bounding box center [663, 244] width 256 height 266
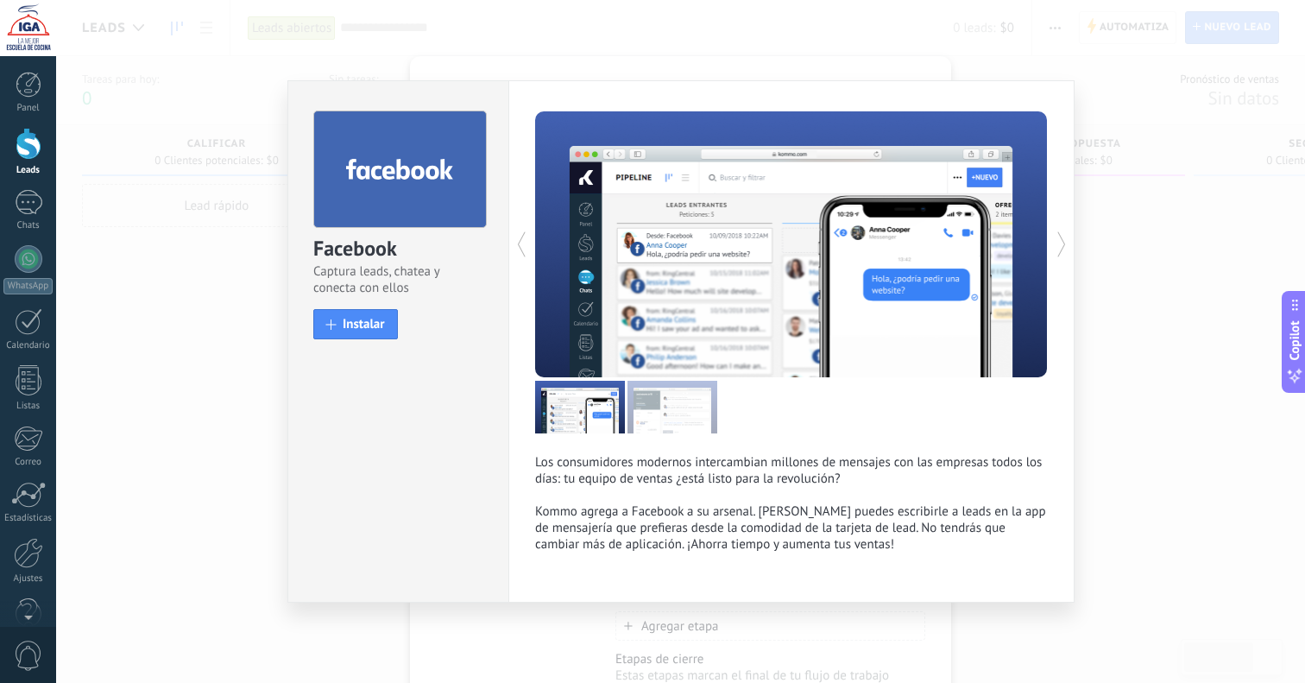
click at [672, 340] on div at bounding box center [663, 244] width 256 height 266
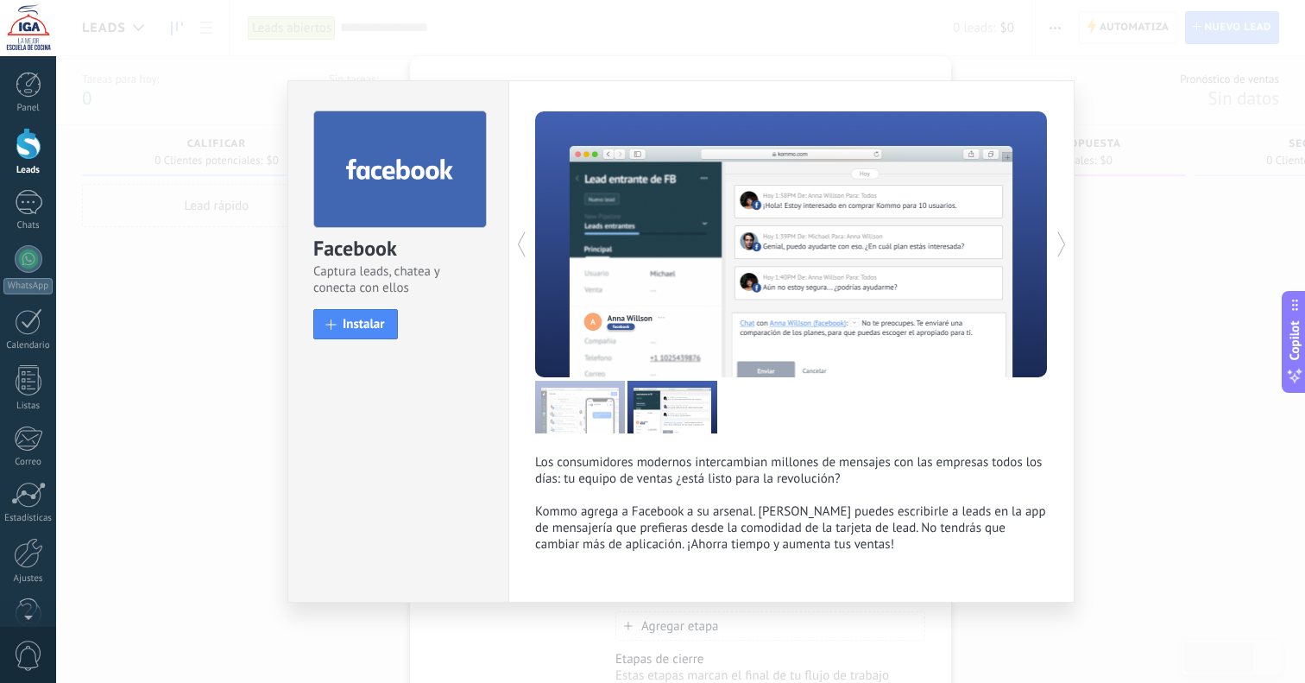
click at [672, 340] on div at bounding box center [663, 244] width 256 height 266
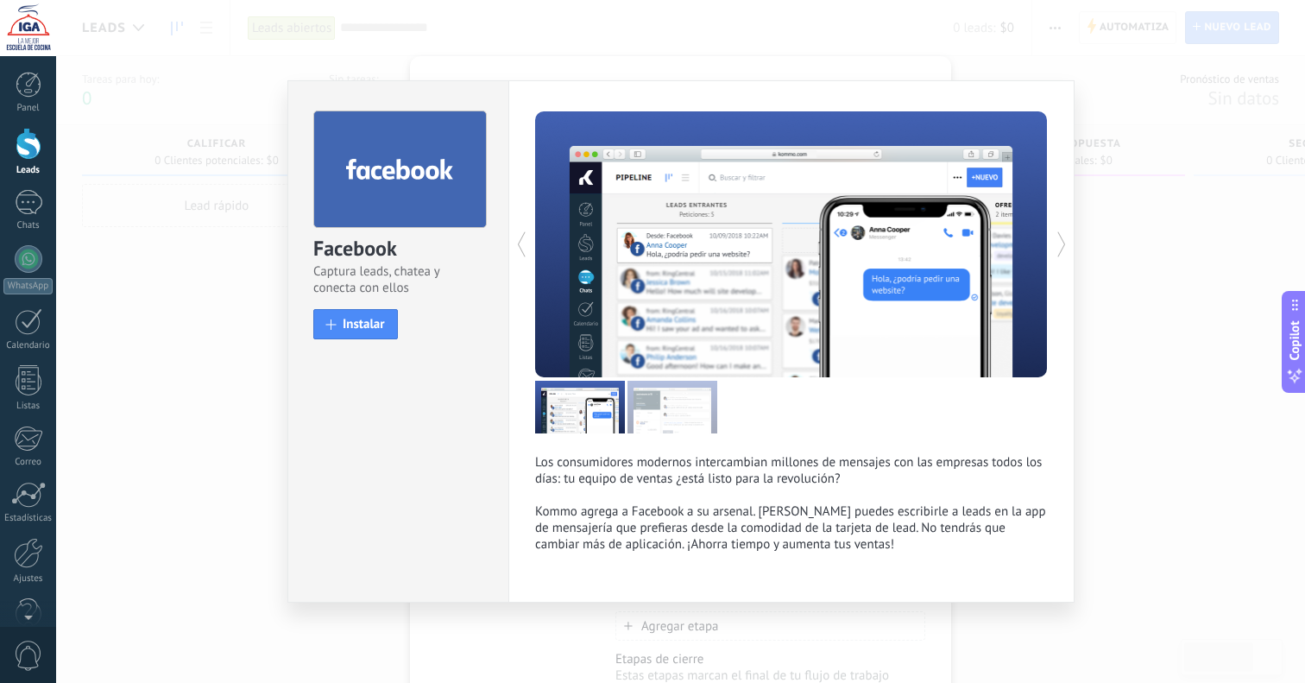
click at [672, 340] on div at bounding box center [663, 244] width 256 height 266
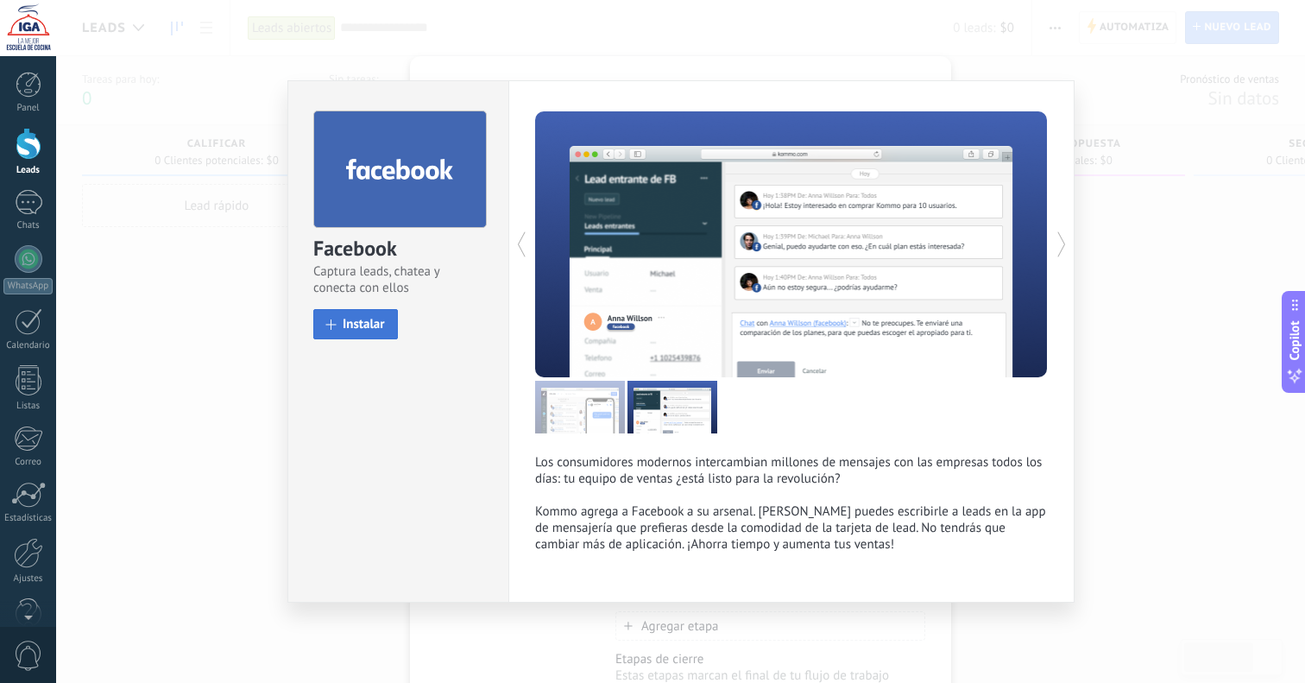
click at [370, 330] on span "Instalar" at bounding box center [364, 324] width 42 height 13
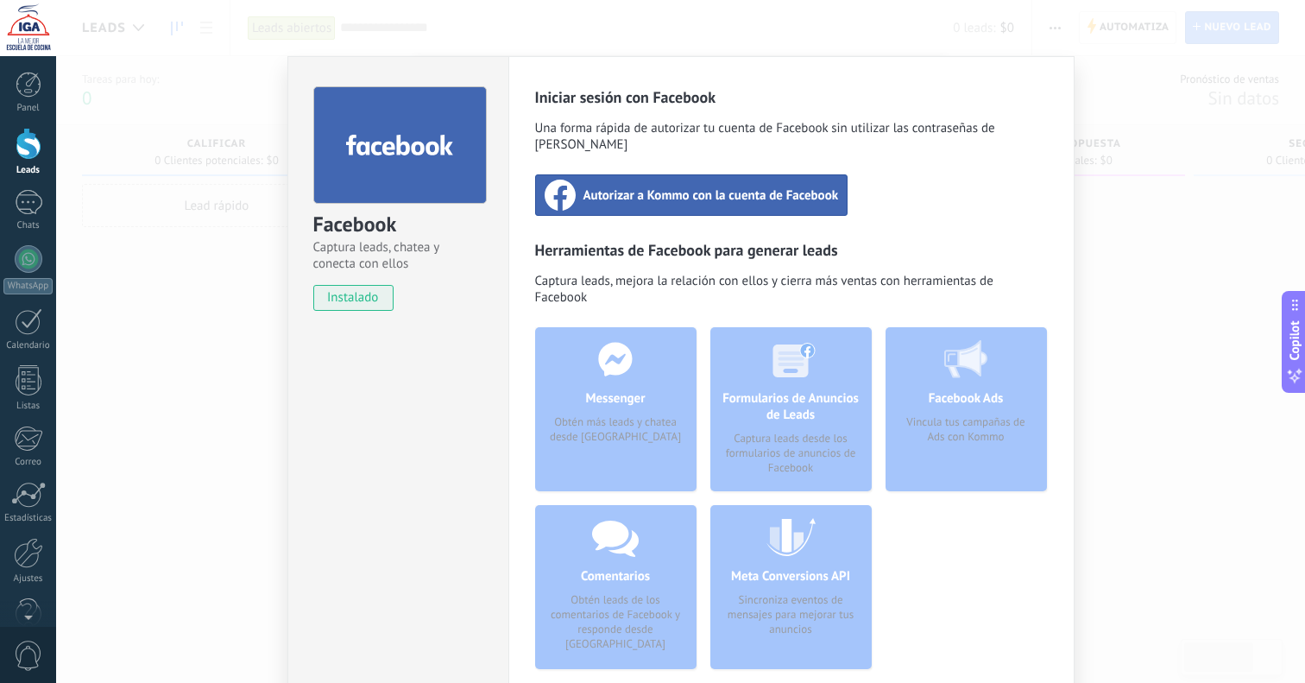
scroll to position [39, 0]
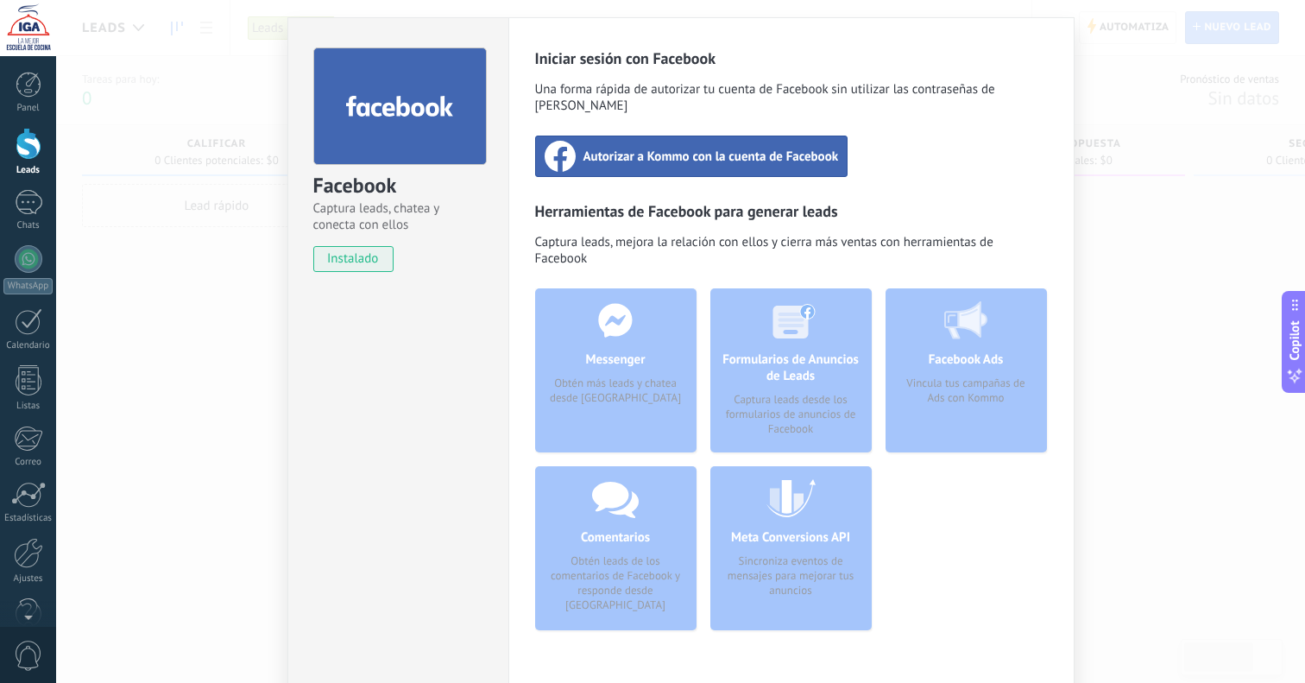
click at [649, 330] on div "Messenger Obtén más leads y chatea desde Kommo" at bounding box center [615, 370] width 161 height 164
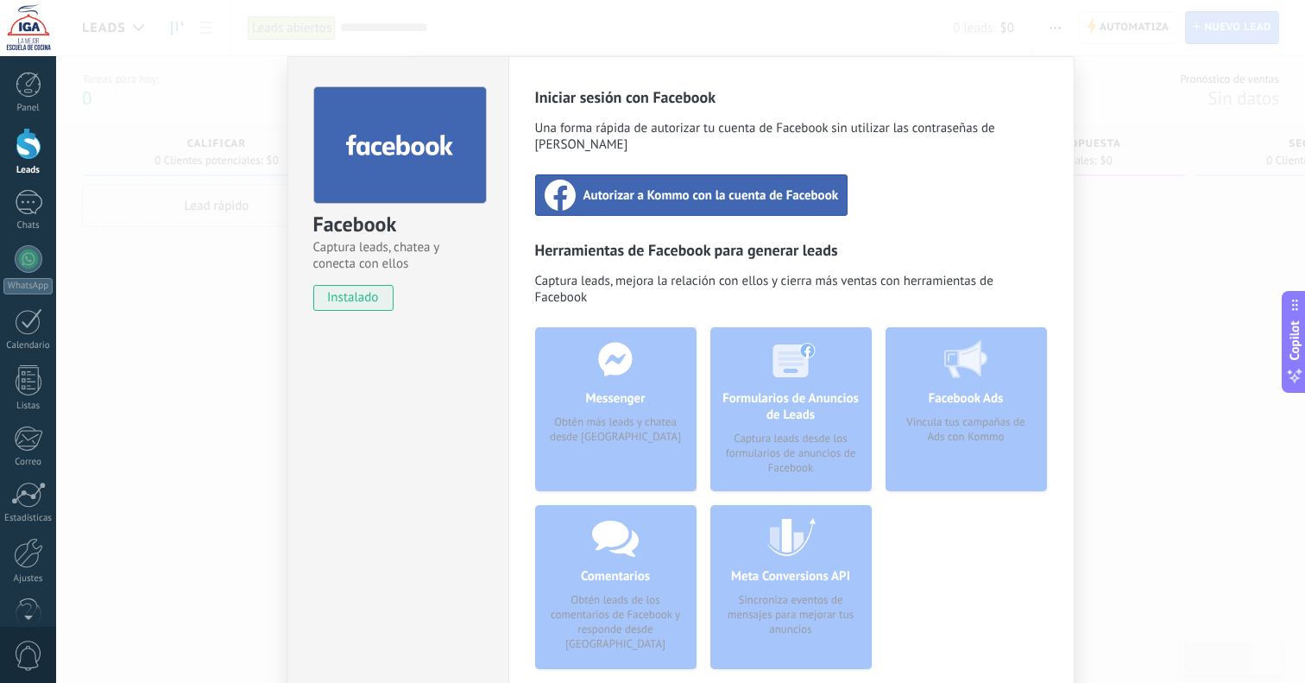
scroll to position [0, 0]
click at [1109, 229] on div "Facebook Captura leads, chatea y conecta con ellos instalado Desinstalar Inicia…" at bounding box center [680, 341] width 1249 height 683
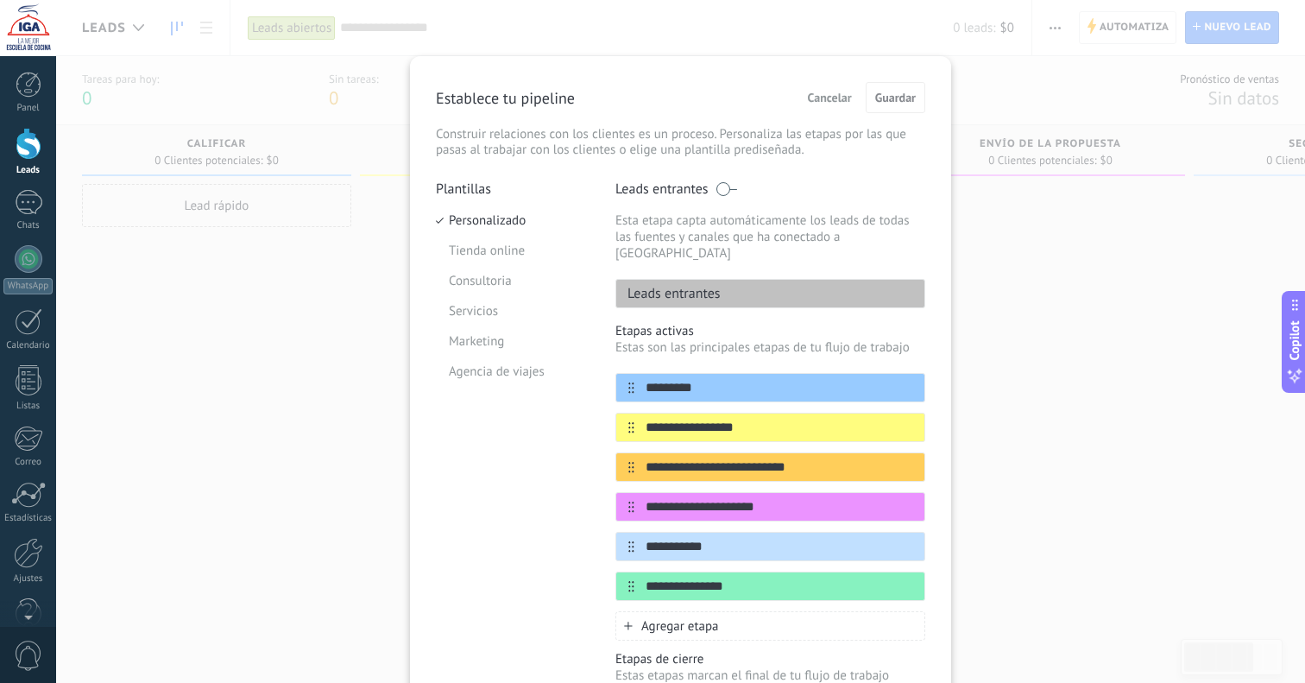
click at [710, 192] on label "Leads entrantes" at bounding box center [677, 188] width 122 height 17
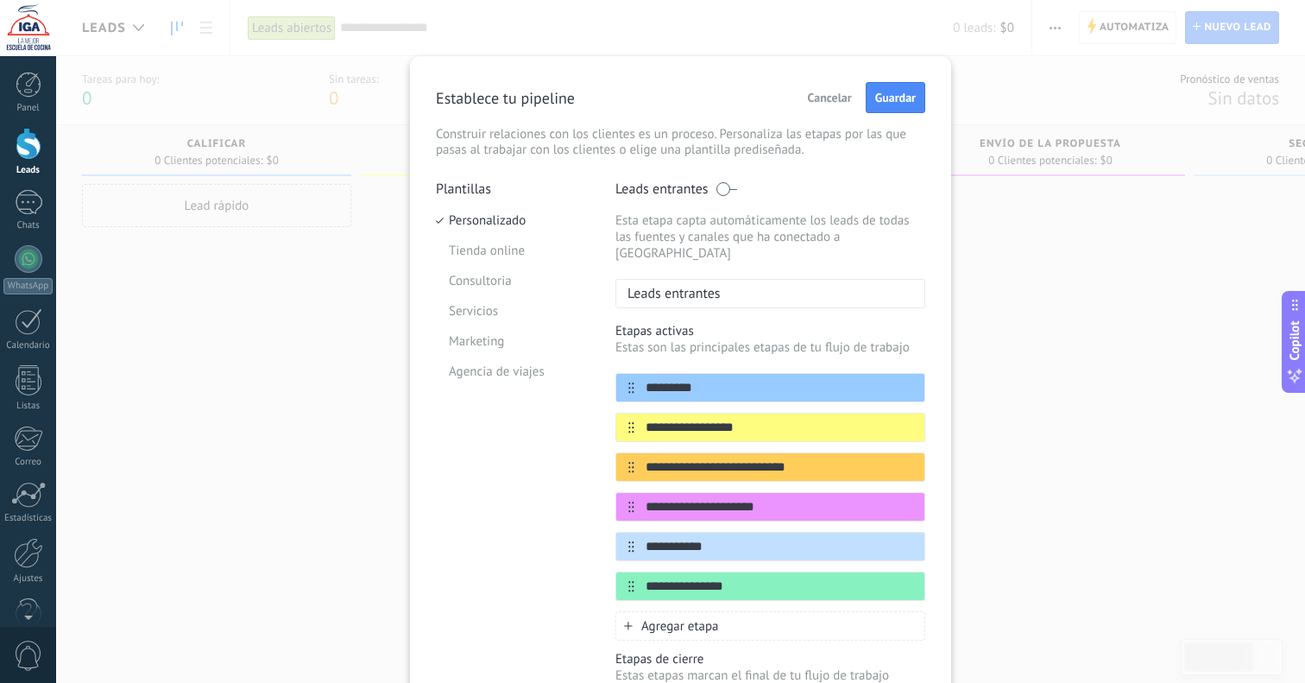
drag, startPoint x: 723, startPoint y: 190, endPoint x: 757, endPoint y: 192, distance: 34.6
click at [757, 192] on div "Leads entrantes" at bounding box center [771, 188] width 310 height 17
drag, startPoint x: 716, startPoint y: 188, endPoint x: 825, endPoint y: 202, distance: 110.5
click at [826, 202] on div "Leads entrantes Esta etapa capta automáticamente los leads de todas las fuentes…" at bounding box center [771, 244] width 310 height 128
drag, startPoint x: 717, startPoint y: 186, endPoint x: 888, endPoint y: 187, distance: 170.1
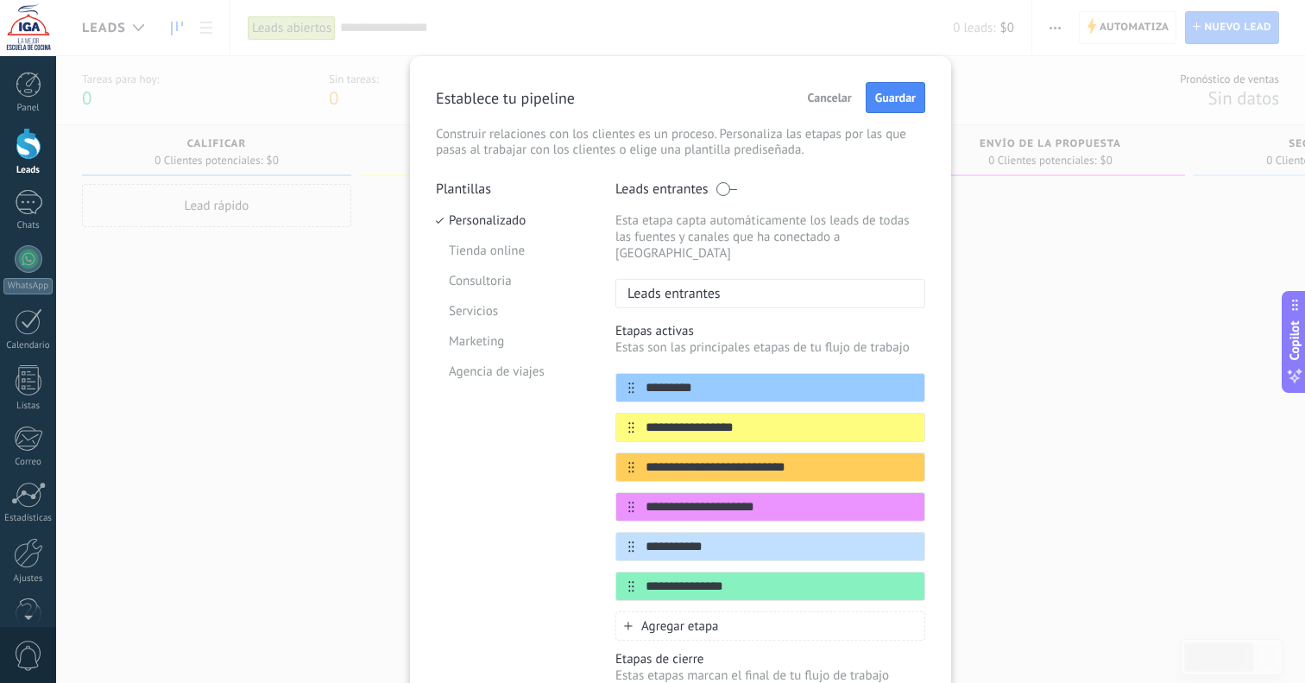
click at [901, 187] on div "Leads entrantes" at bounding box center [771, 188] width 310 height 17
click at [718, 188] on span at bounding box center [727, 189] width 22 height 14
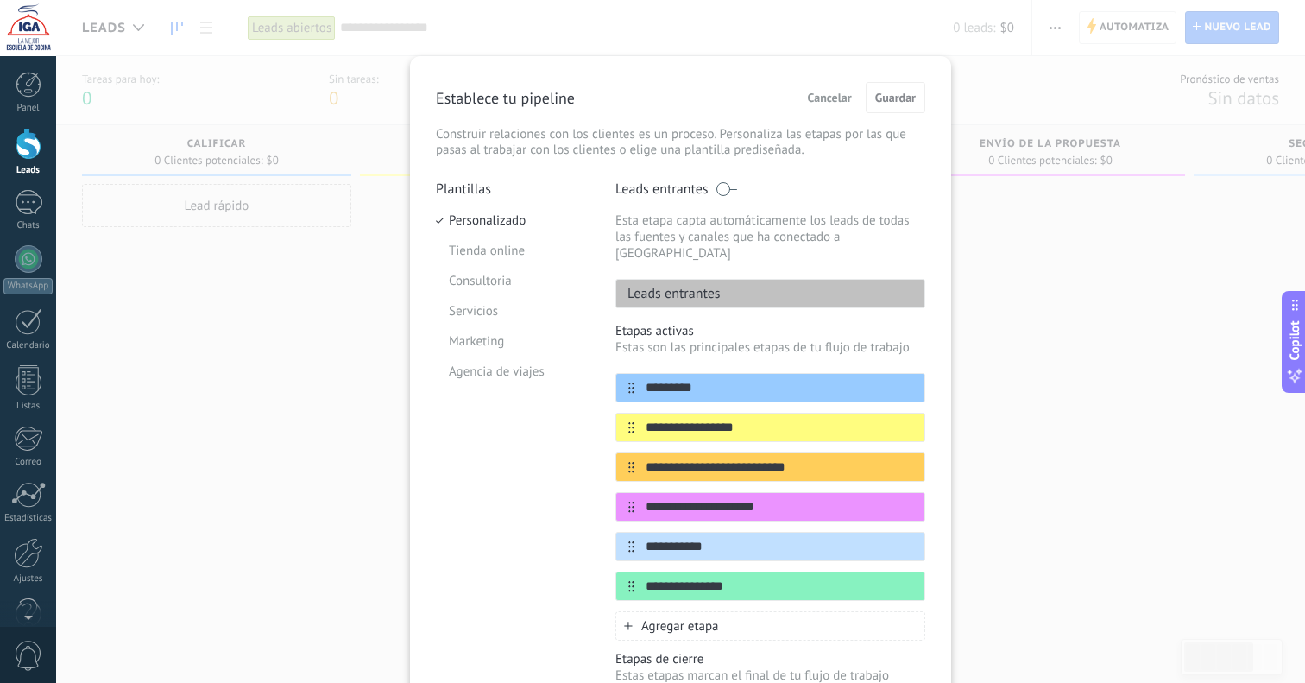
click at [795, 212] on p "Esta etapa capta automáticamente los leads de todas las fuentes y canales que h…" at bounding box center [771, 236] width 310 height 49
drag, startPoint x: 865, startPoint y: 237, endPoint x: 611, endPoint y: 220, distance: 254.4
click at [609, 222] on div "**********" at bounding box center [681, 478] width 490 height 597
click at [611, 220] on div "**********" at bounding box center [681, 478] width 490 height 597
drag, startPoint x: 629, startPoint y: 222, endPoint x: 883, endPoint y: 237, distance: 254.3
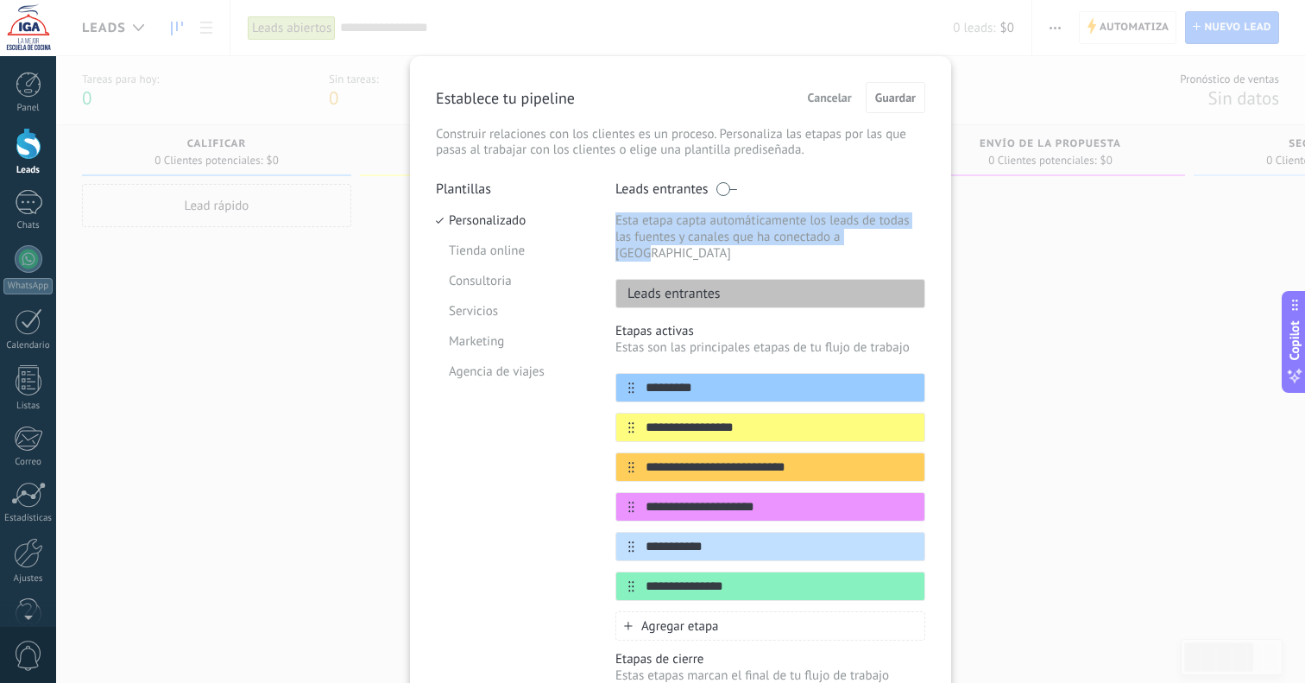
click at [883, 237] on div "**********" at bounding box center [681, 478] width 490 height 597
drag, startPoint x: 883, startPoint y: 237, endPoint x: 895, endPoint y: 238, distance: 12.1
click at [885, 238] on p "Esta etapa capta automáticamente los leads de todas las fuentes y canales que h…" at bounding box center [771, 236] width 310 height 49
drag, startPoint x: 891, startPoint y: 237, endPoint x: 614, endPoint y: 219, distance: 277.7
click at [616, 219] on p "Esta etapa capta automáticamente los leads de todas las fuentes y canales que h…" at bounding box center [771, 236] width 310 height 49
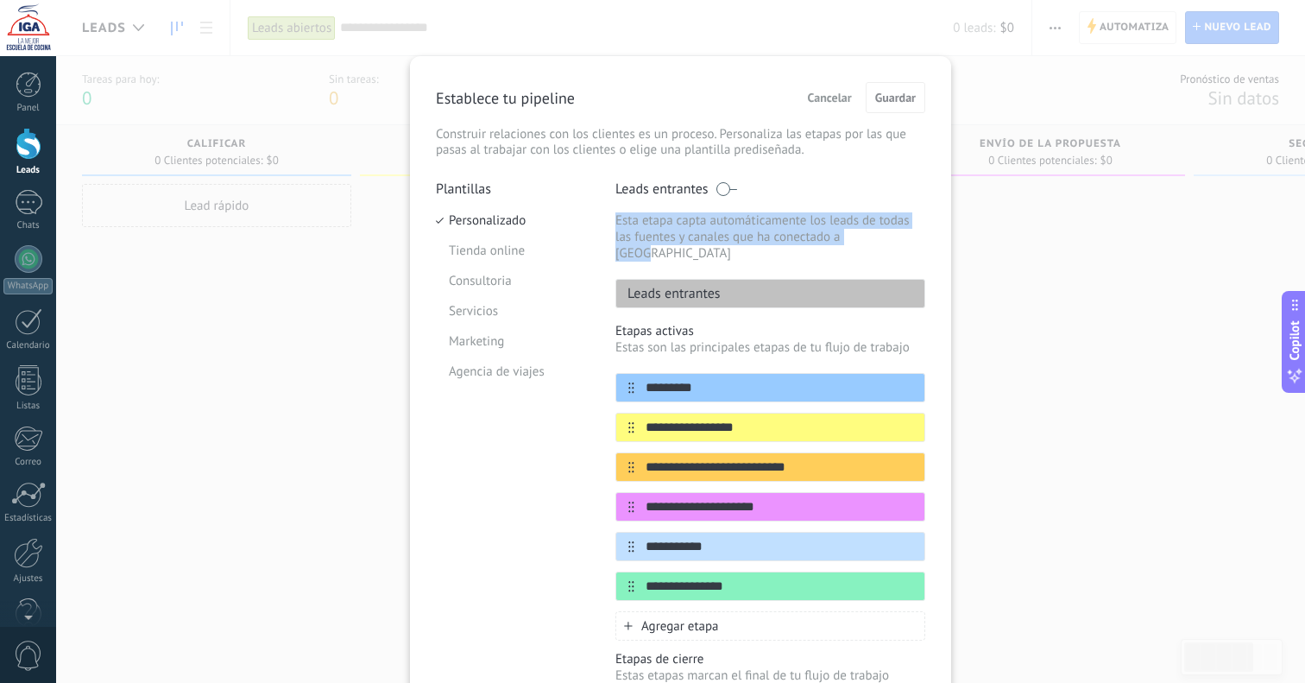
click at [616, 219] on p "Esta etapa capta automáticamente los leads de todas las fuentes y canales que h…" at bounding box center [771, 236] width 310 height 49
drag, startPoint x: 607, startPoint y: 218, endPoint x: 887, endPoint y: 235, distance: 280.2
click at [884, 235] on div "**********" at bounding box center [681, 478] width 490 height 597
drag, startPoint x: 887, startPoint y: 235, endPoint x: 895, endPoint y: 237, distance: 8.8
click at [889, 237] on p "Esta etapa capta automáticamente los leads de todas las fuentes y canales que h…" at bounding box center [771, 236] width 310 height 49
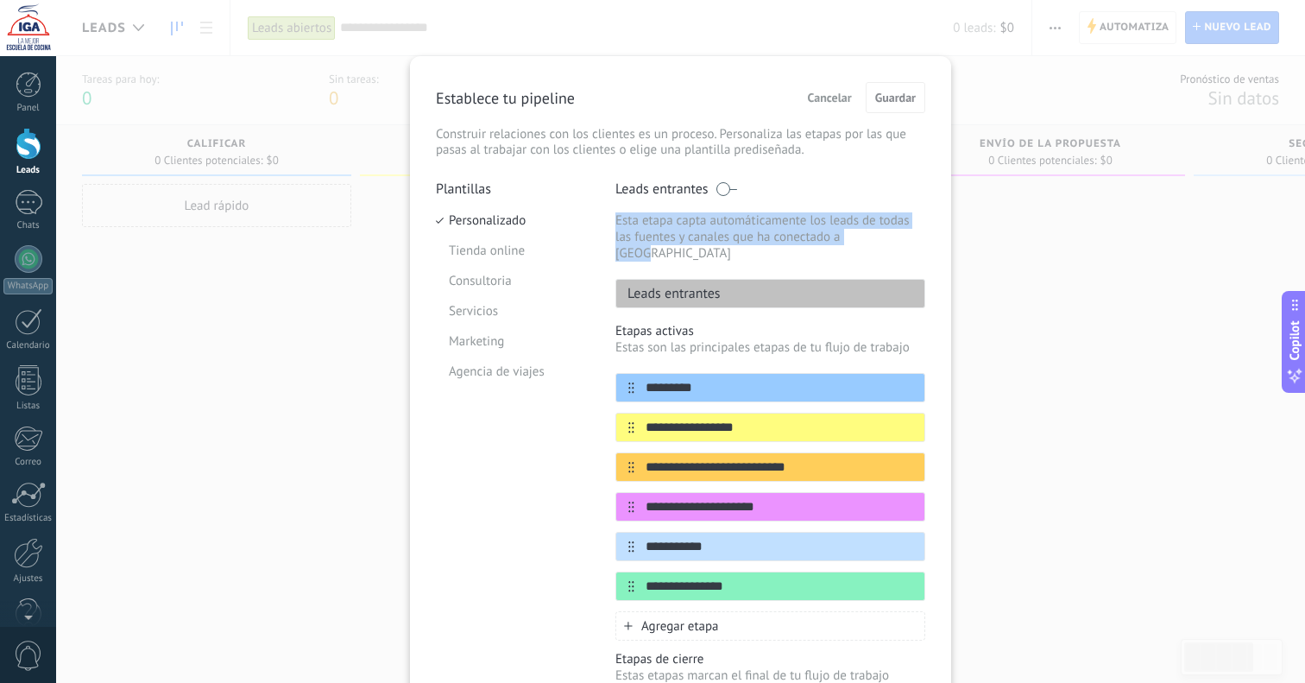
drag, startPoint x: 895, startPoint y: 237, endPoint x: 626, endPoint y: 224, distance: 269.6
click at [605, 224] on div "**********" at bounding box center [681, 478] width 490 height 597
drag, startPoint x: 641, startPoint y: 224, endPoint x: 613, endPoint y: 223, distance: 27.6
click at [641, 224] on p "Esta etapa capta automáticamente los leads de todas las fuentes y canales que h…" at bounding box center [771, 236] width 310 height 49
drag, startPoint x: 608, startPoint y: 222, endPoint x: 888, endPoint y: 237, distance: 280.1
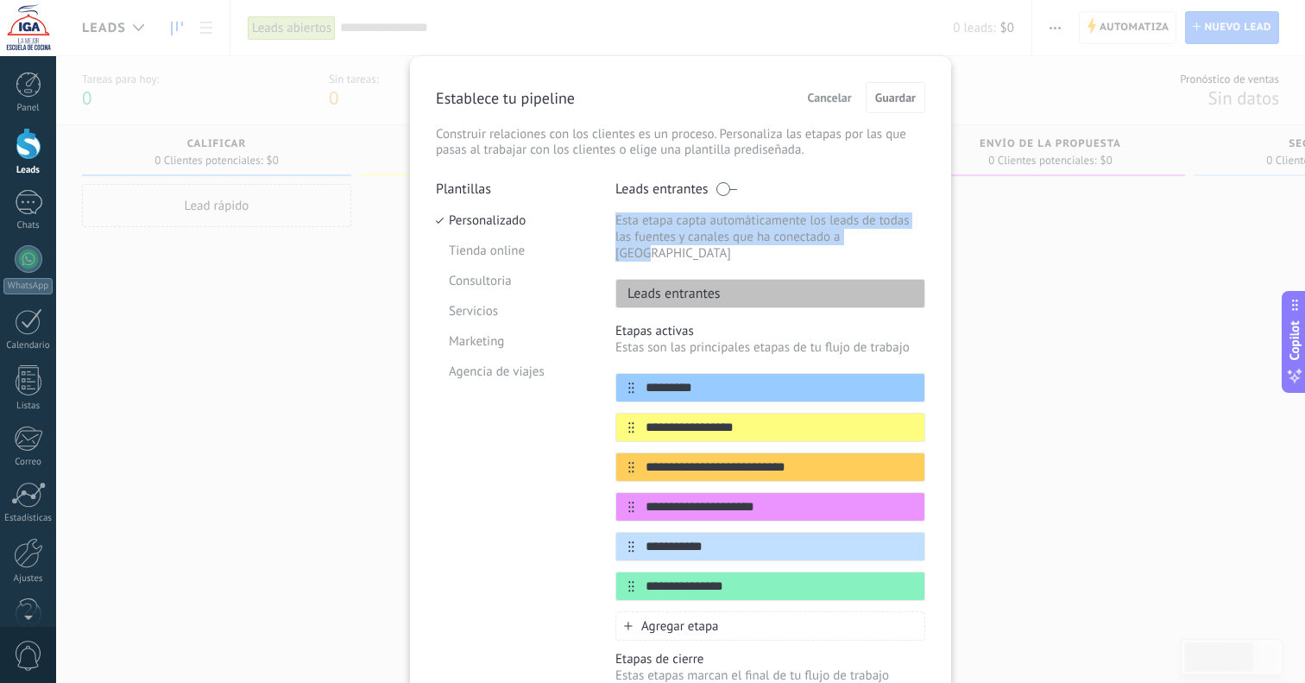
click at [887, 237] on div "**********" at bounding box center [681, 478] width 490 height 597
drag, startPoint x: 888, startPoint y: 237, endPoint x: 900, endPoint y: 237, distance: 12.1
click at [888, 237] on p "Esta etapa capta automáticamente los leads de todas las fuentes y canales que h…" at bounding box center [771, 236] width 310 height 49
drag, startPoint x: 897, startPoint y: 237, endPoint x: 616, endPoint y: 215, distance: 282.4
click at [616, 215] on p "Esta etapa capta automáticamente los leads de todas las fuentes y canales que h…" at bounding box center [771, 236] width 310 height 49
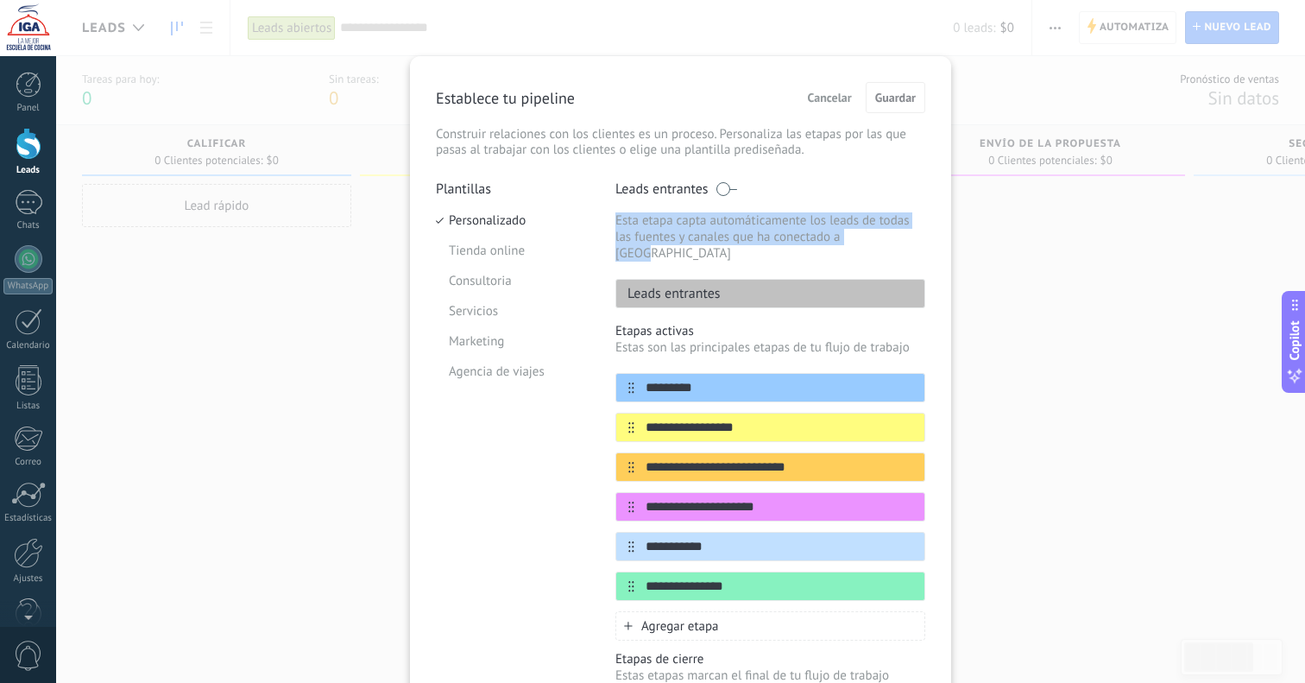
click at [616, 215] on p "Esta etapa capta automáticamente los leads de todas las fuentes y canales que h…" at bounding box center [771, 236] width 310 height 49
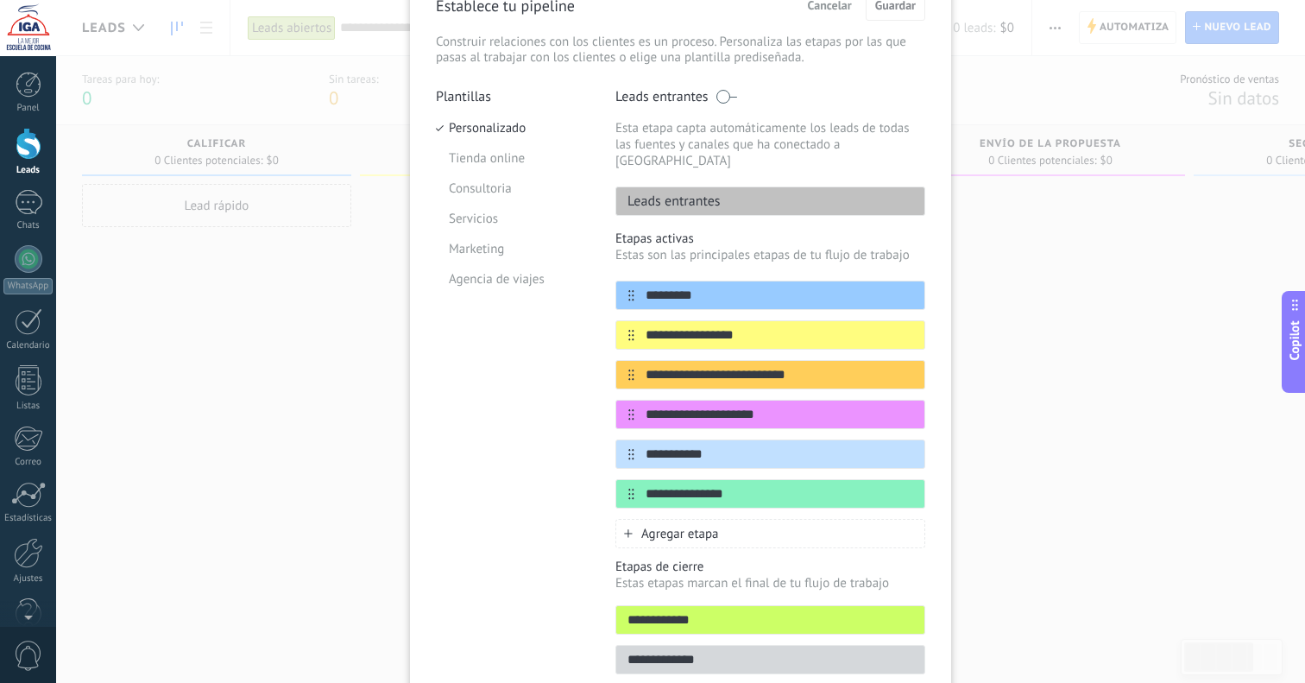
scroll to position [84, 0]
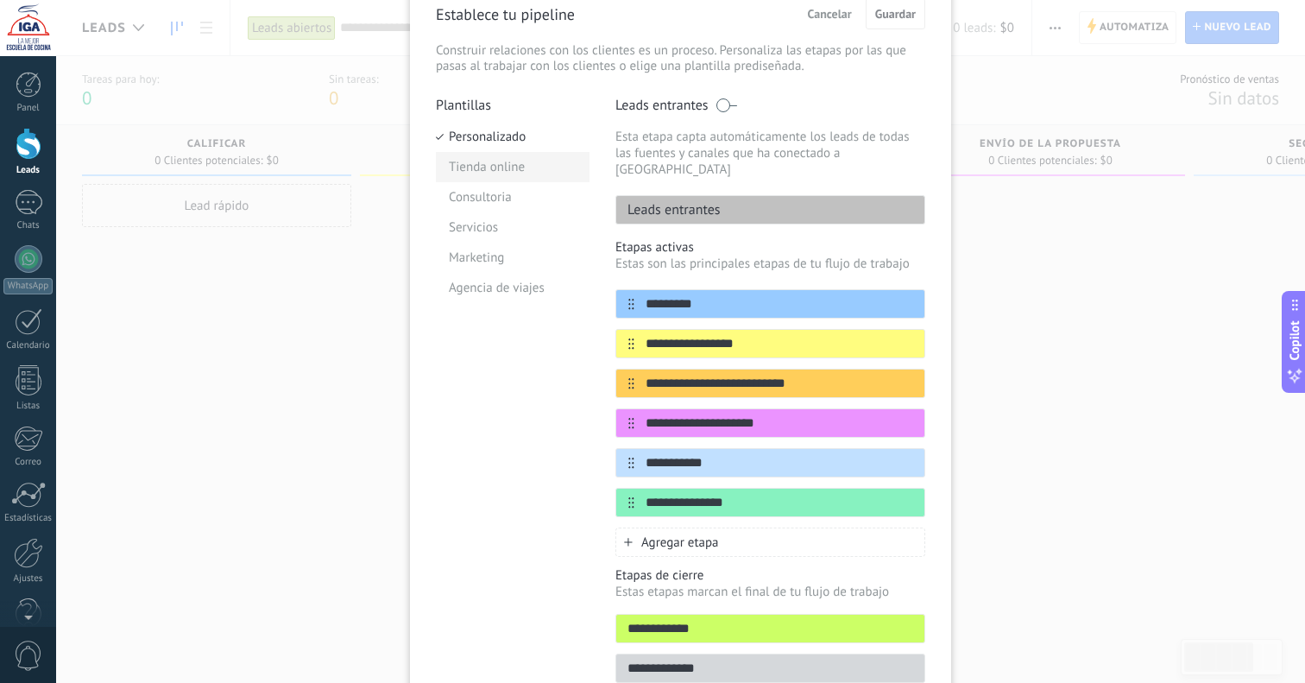
click at [517, 172] on li "Tienda online" at bounding box center [513, 167] width 154 height 30
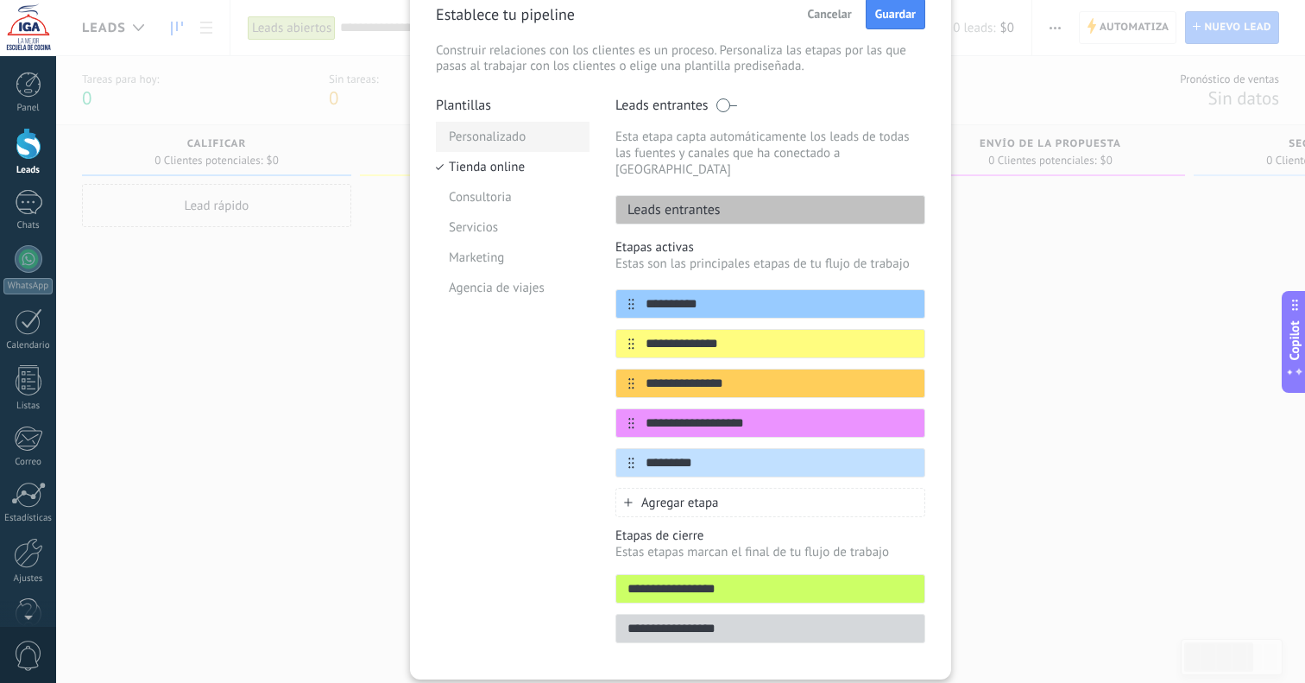
click at [501, 135] on li "Personalizado" at bounding box center [513, 137] width 154 height 30
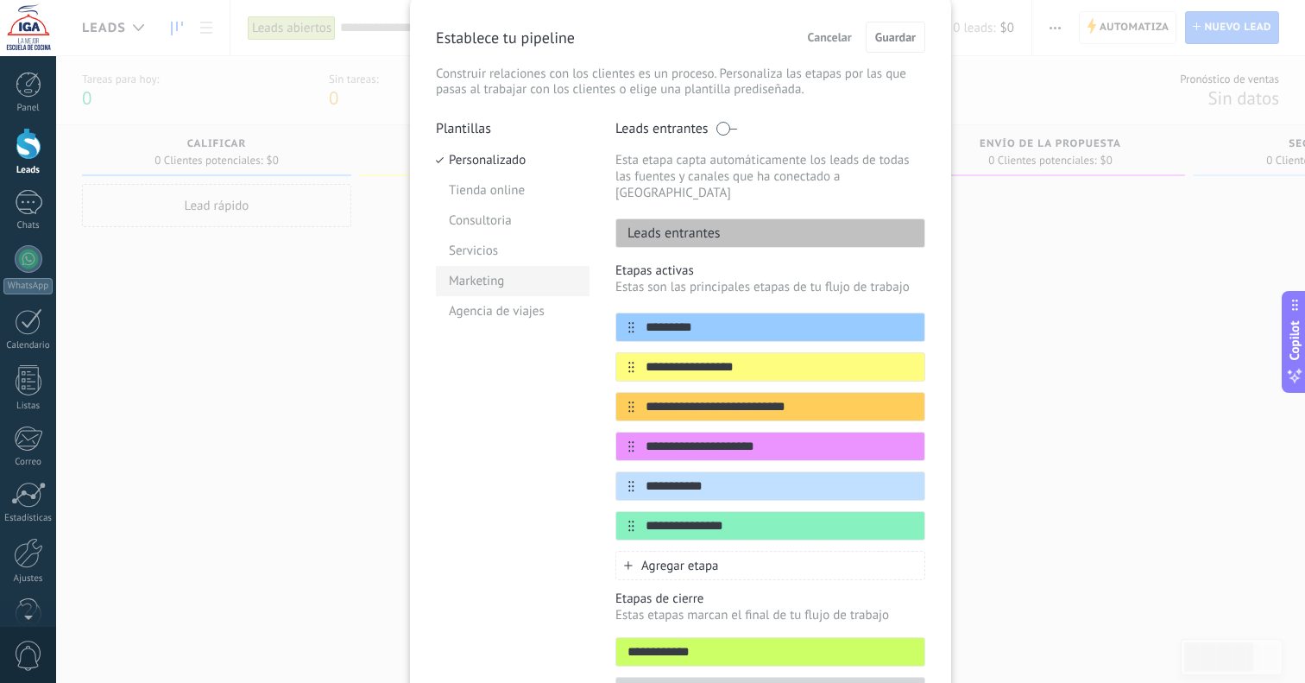
scroll to position [62, 0]
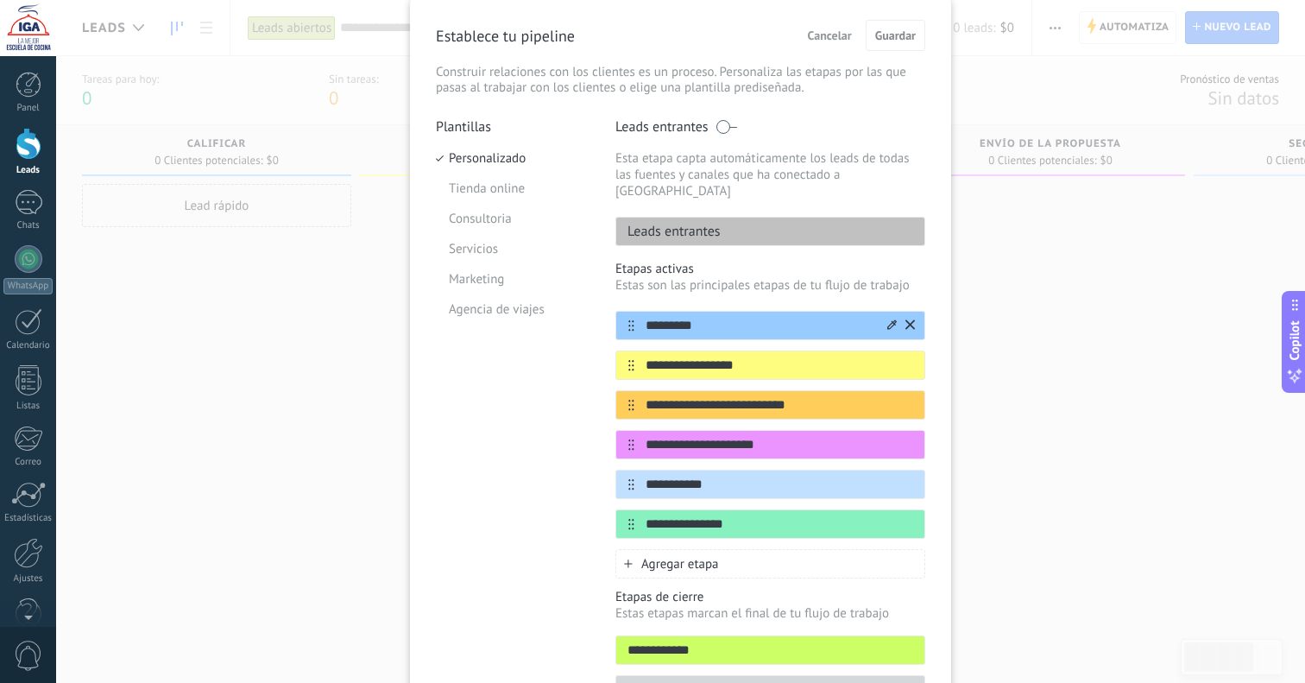
drag, startPoint x: 727, startPoint y: 310, endPoint x: 639, endPoint y: 309, distance: 88.1
type input "**********"
click at [718, 277] on p "Estas son las principales etapas de tu flujo de trabajo" at bounding box center [771, 285] width 310 height 16
click at [629, 320] on icon at bounding box center [632, 325] width 6 height 11
click at [891, 319] on icon at bounding box center [892, 323] width 9 height 9
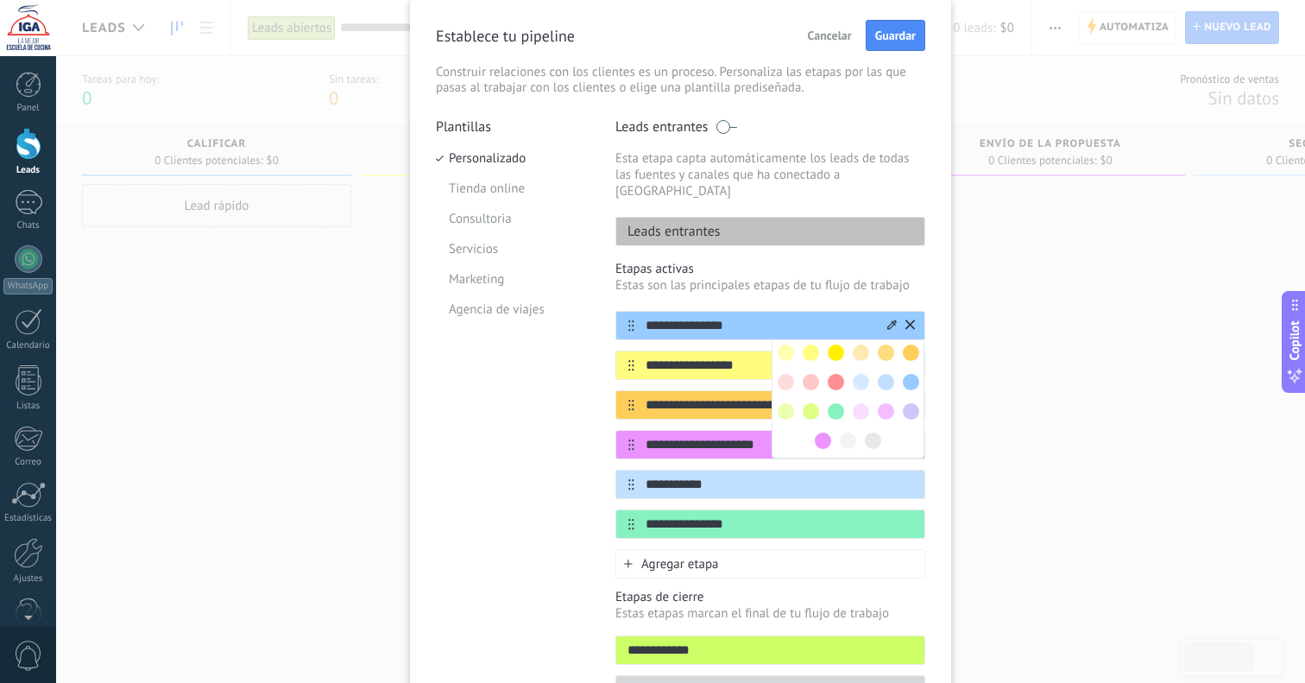
click at [891, 319] on icon at bounding box center [892, 323] width 9 height 9
click at [862, 278] on div "**********" at bounding box center [771, 420] width 310 height 318
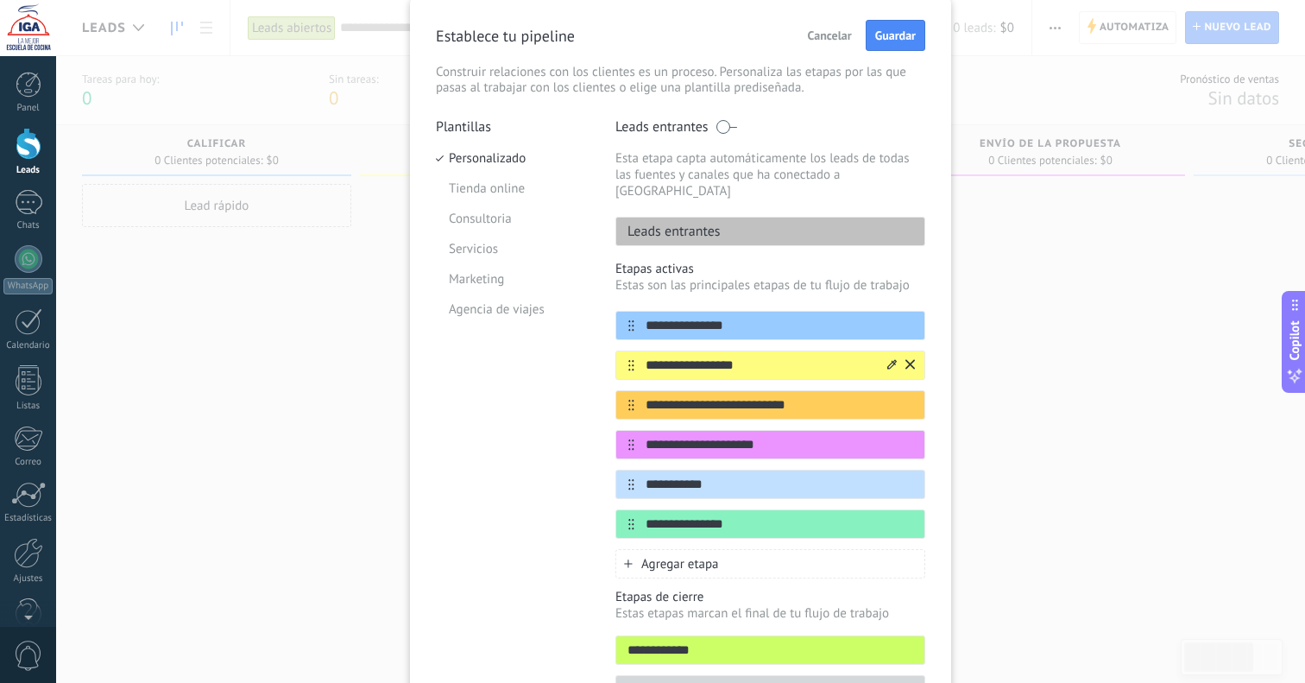
drag, startPoint x: 755, startPoint y: 351, endPoint x: 643, endPoint y: 350, distance: 111.4
click at [643, 357] on input "**********" at bounding box center [760, 366] width 250 height 18
type input "**********"
click at [677, 277] on p "Estas son las principales etapas de tu flujo de trabajo" at bounding box center [771, 285] width 310 height 16
drag, startPoint x: 803, startPoint y: 388, endPoint x: 640, endPoint y: 383, distance: 163.2
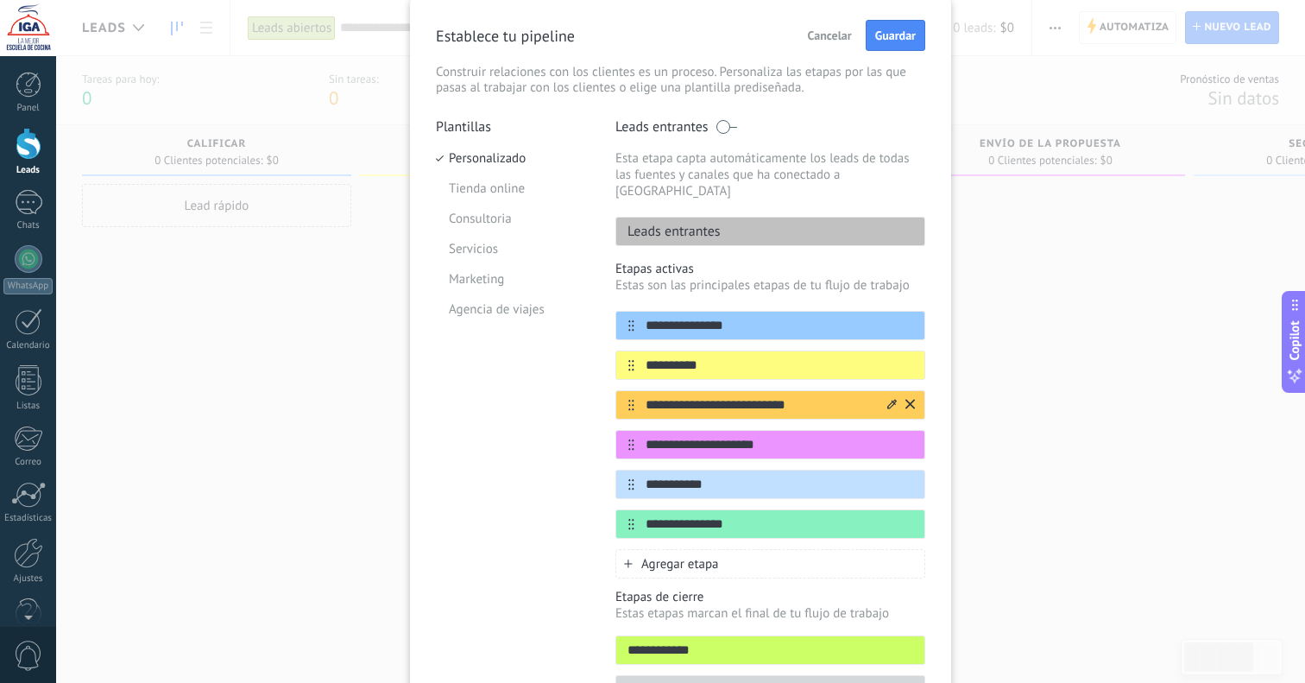
click at [640, 396] on input "**********" at bounding box center [760, 405] width 250 height 18
type input "**********"
drag, startPoint x: 705, startPoint y: 347, endPoint x: 640, endPoint y: 346, distance: 64.8
click at [640, 357] on input "**********" at bounding box center [760, 366] width 250 height 18
click at [724, 357] on input "**********" at bounding box center [760, 366] width 250 height 18
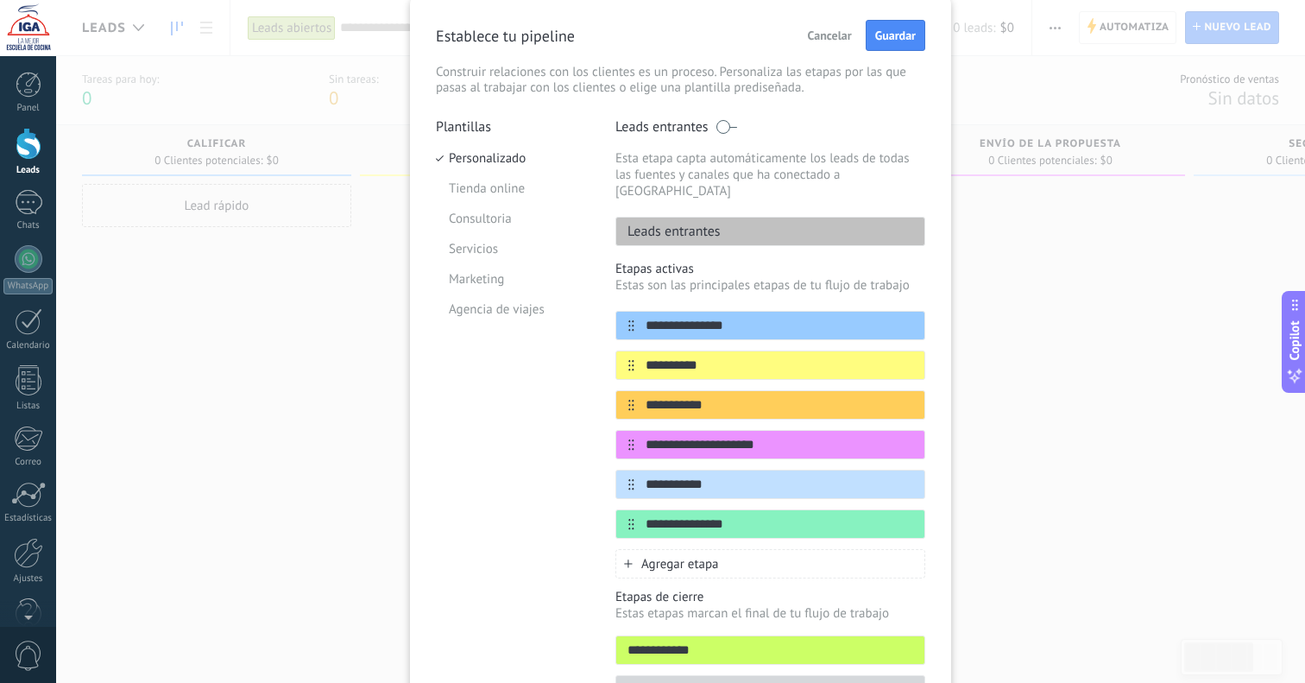
click at [716, 261] on p "Etapas activas" at bounding box center [771, 269] width 310 height 16
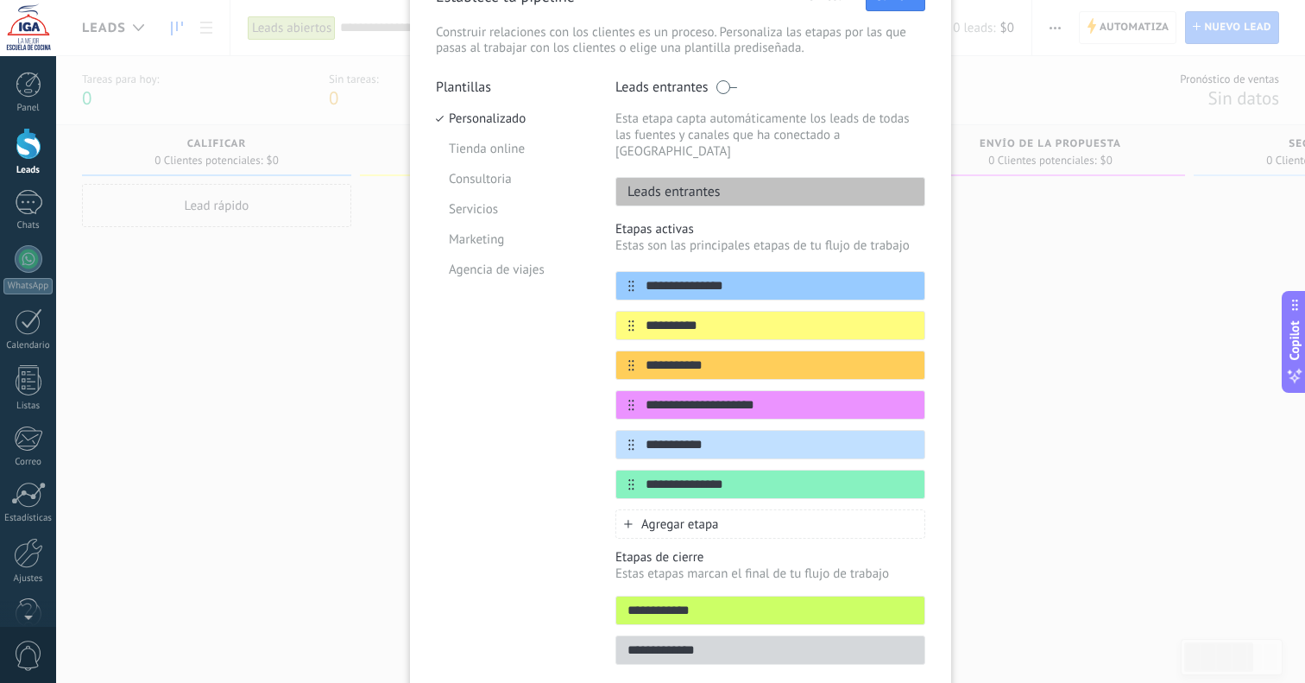
scroll to position [104, 0]
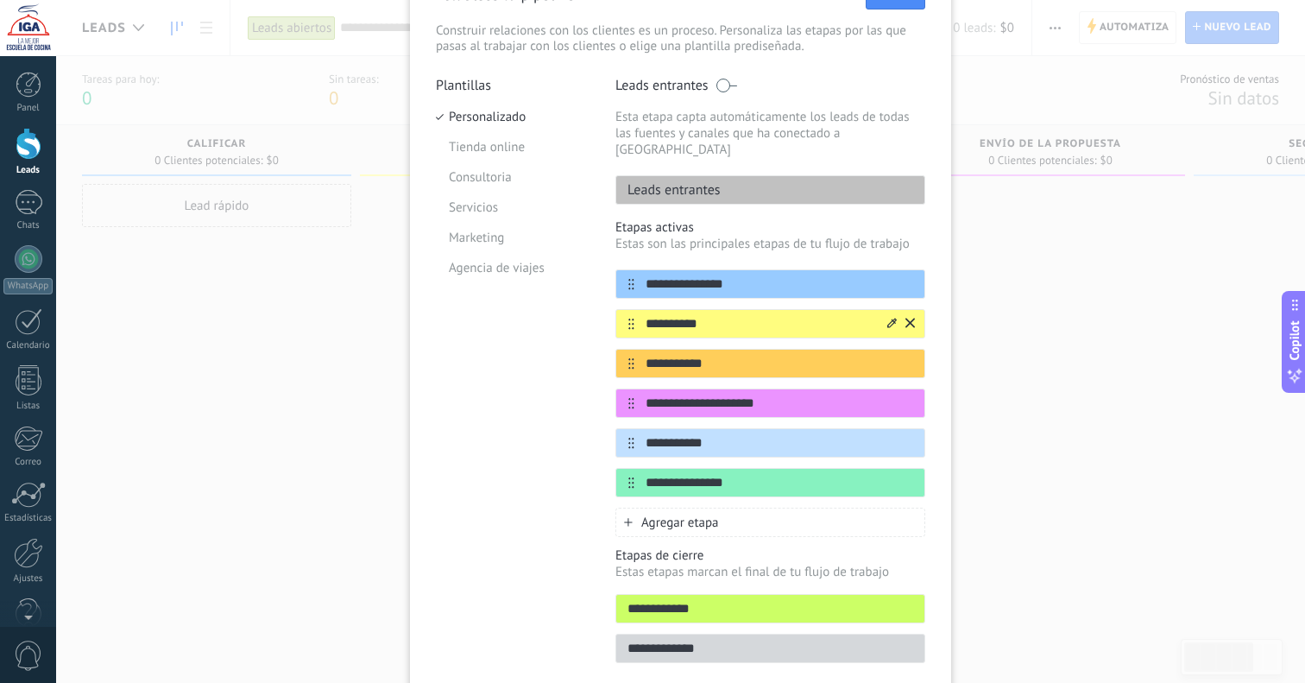
click at [630, 319] on icon at bounding box center [632, 324] width 6 height 11
drag, startPoint x: 743, startPoint y: 467, endPoint x: 635, endPoint y: 471, distance: 107.1
click at [635, 474] on input "**********" at bounding box center [760, 483] width 250 height 18
click at [911, 477] on icon at bounding box center [910, 481] width 9 height 9
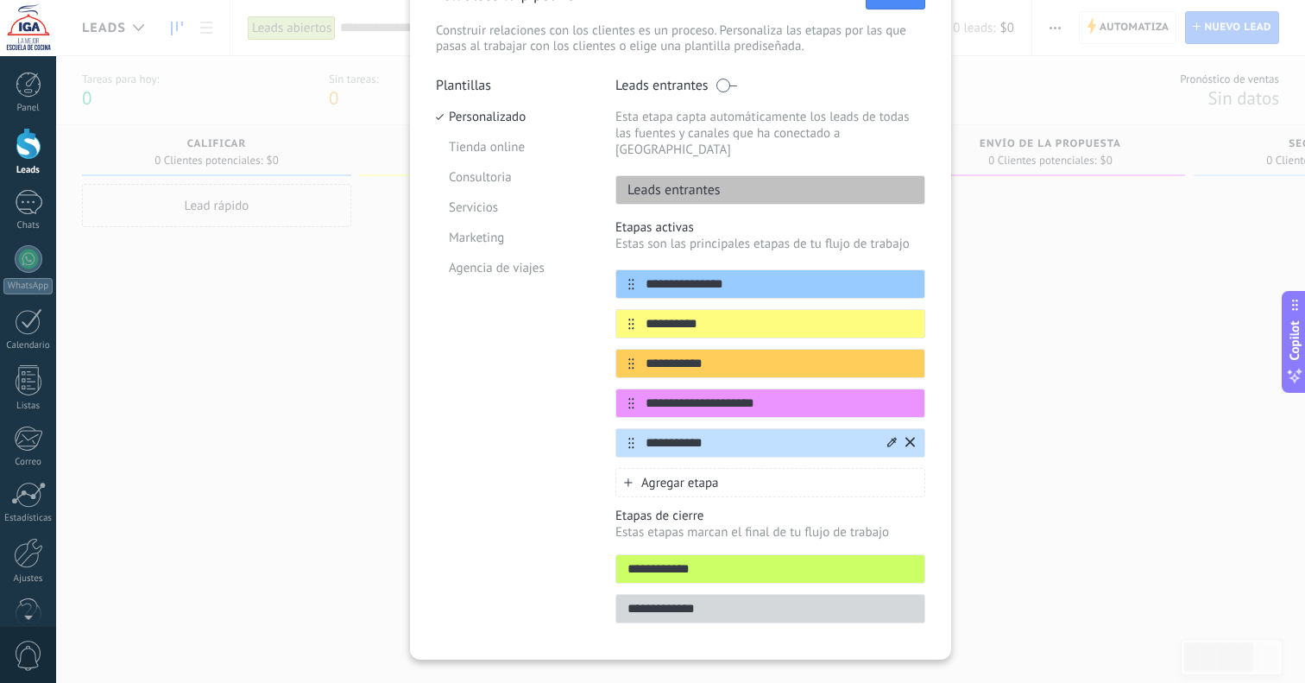
drag, startPoint x: 719, startPoint y: 430, endPoint x: 635, endPoint y: 432, distance: 84.6
click at [635, 434] on input "**********" at bounding box center [760, 443] width 250 height 18
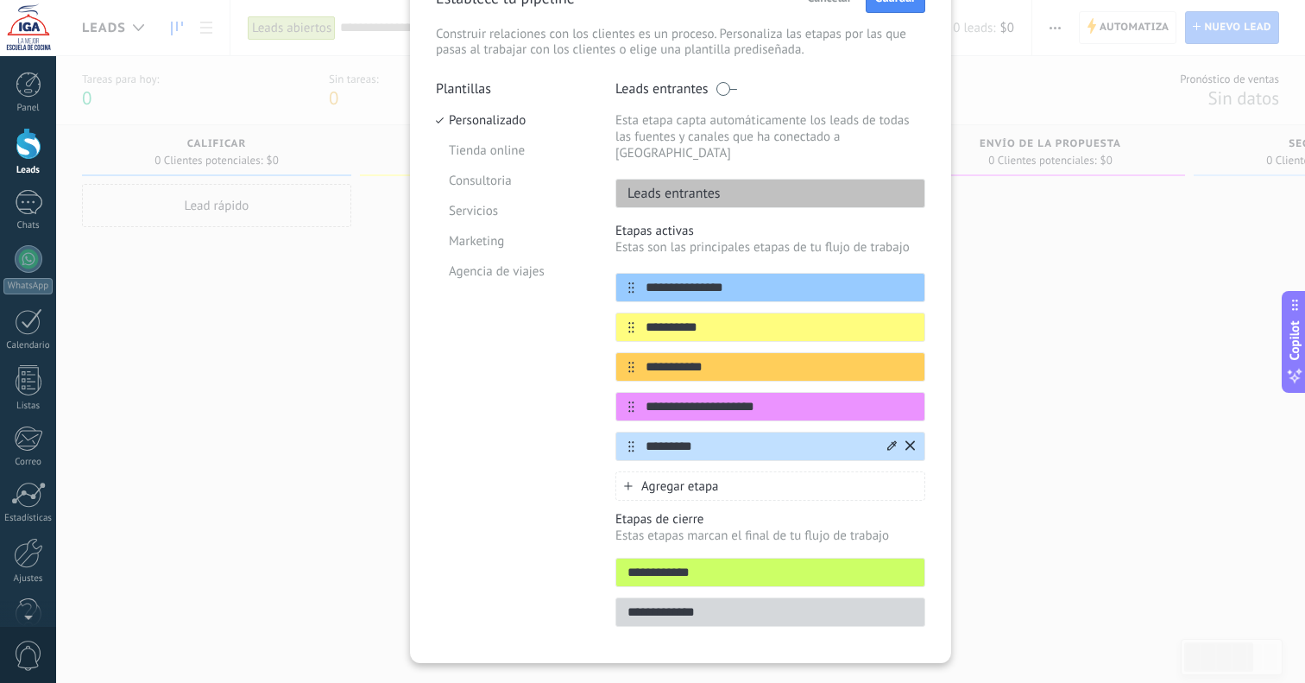
type input "*********"
click at [908, 440] on icon at bounding box center [910, 445] width 9 height 10
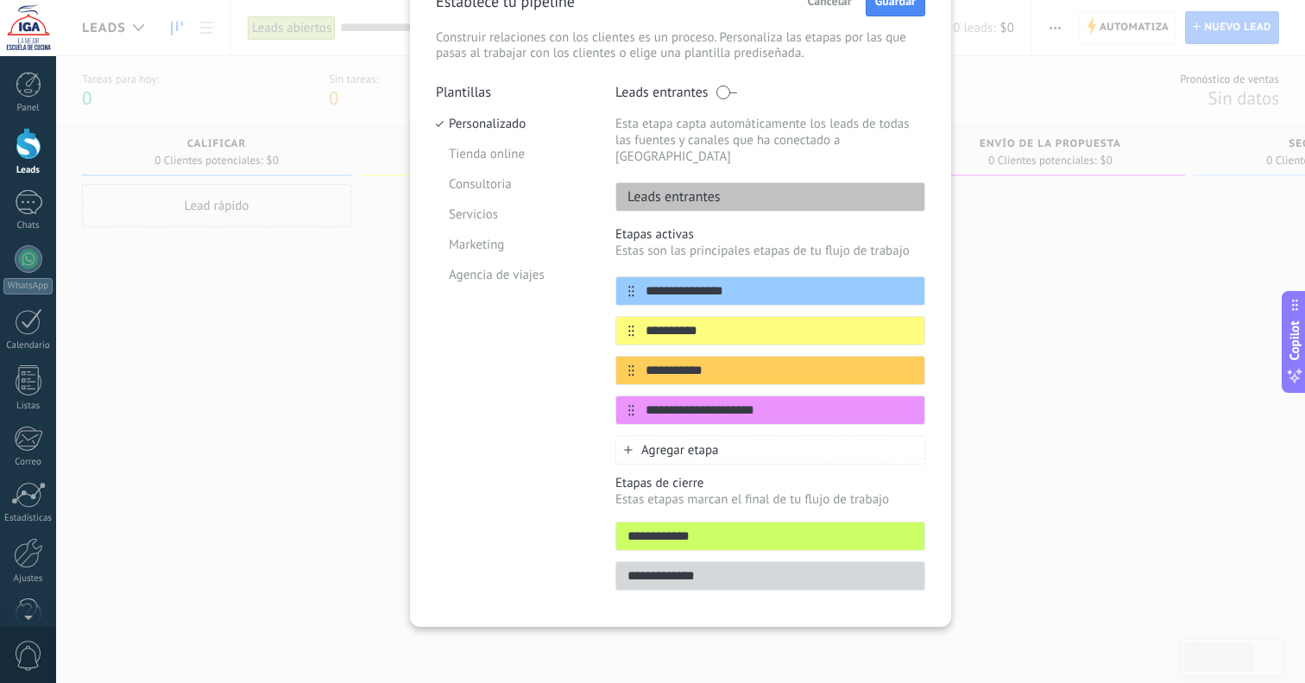
scroll to position [80, 0]
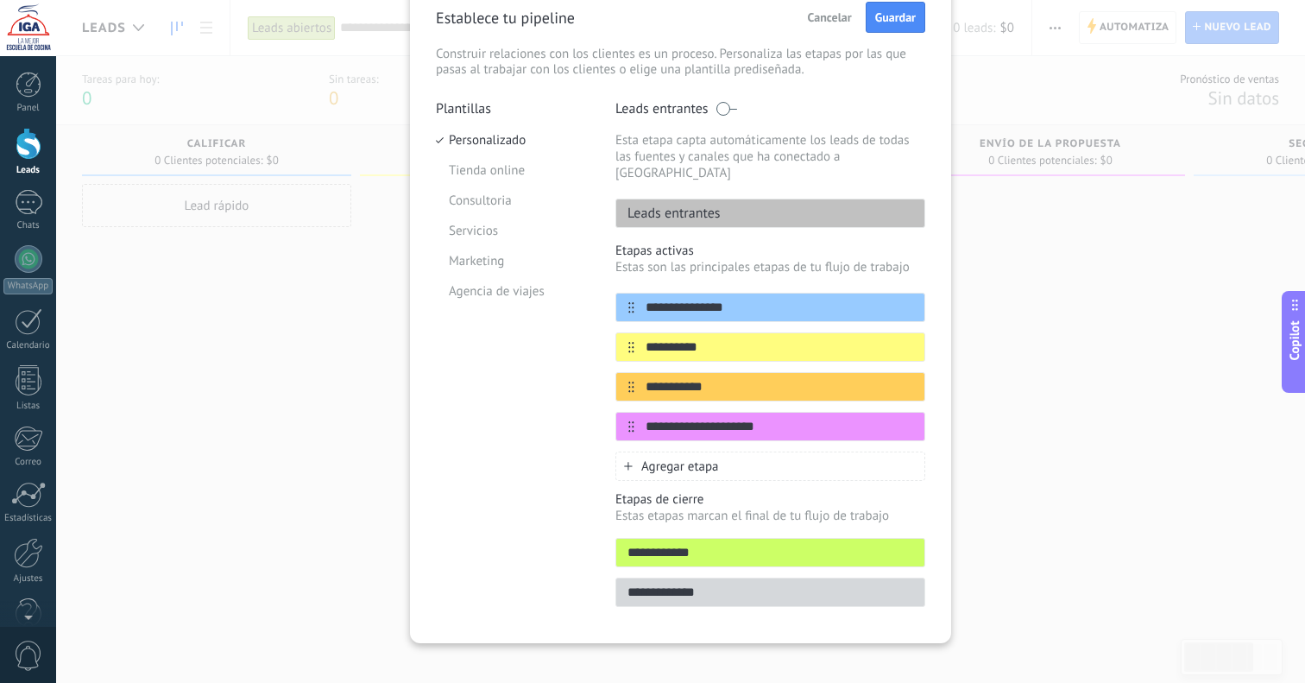
click at [507, 376] on div "Plantillas Personalizado Tienda online Consultoria Servicios Marketing Agencia …" at bounding box center [513, 358] width 154 height 517
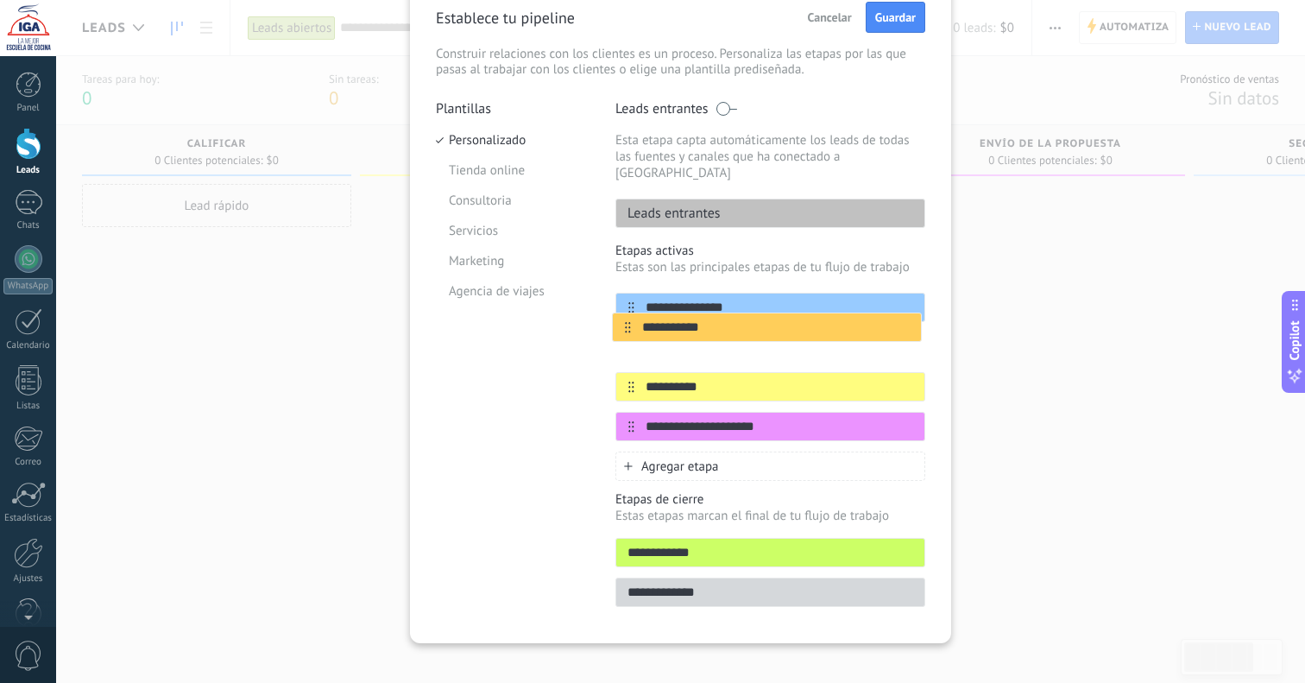
drag, startPoint x: 629, startPoint y: 370, endPoint x: 628, endPoint y: 325, distance: 44.9
click at [628, 325] on div "**********" at bounding box center [771, 367] width 310 height 149
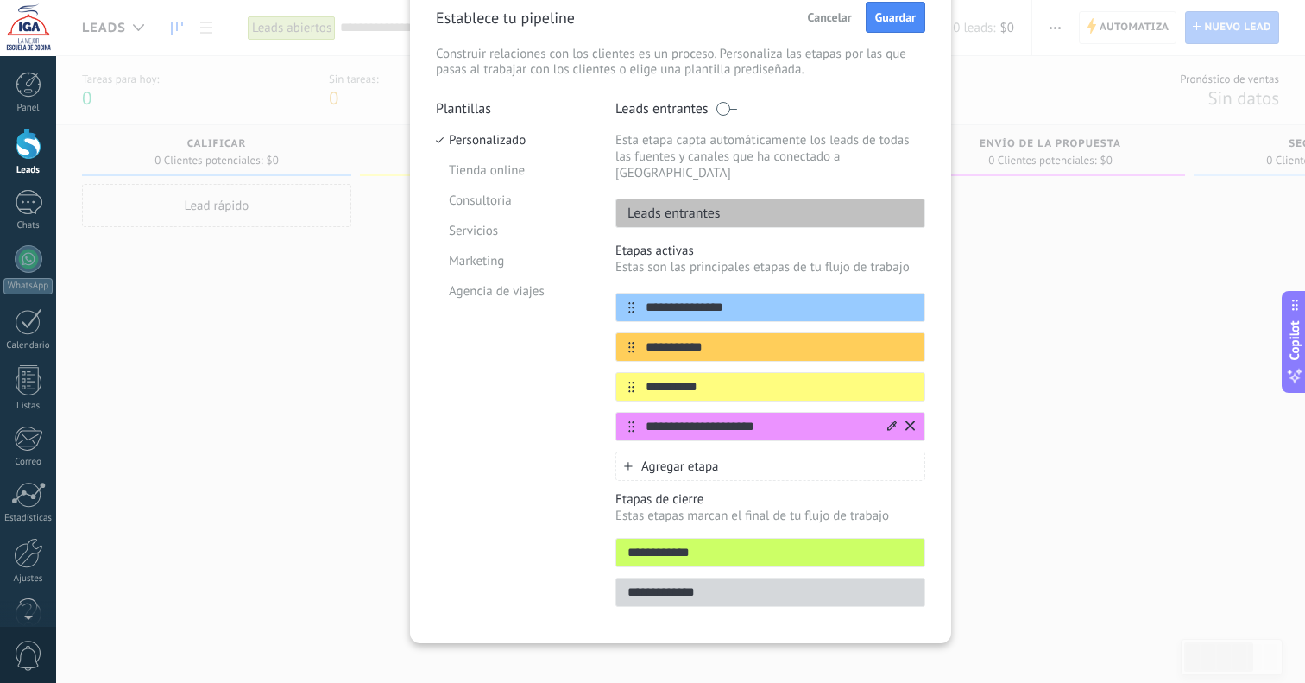
drag, startPoint x: 785, startPoint y: 414, endPoint x: 642, endPoint y: 412, distance: 142.5
click at [642, 418] on input "**********" at bounding box center [760, 427] width 250 height 18
type input "**********"
click at [725, 456] on div "Agregar etapa" at bounding box center [771, 466] width 310 height 29
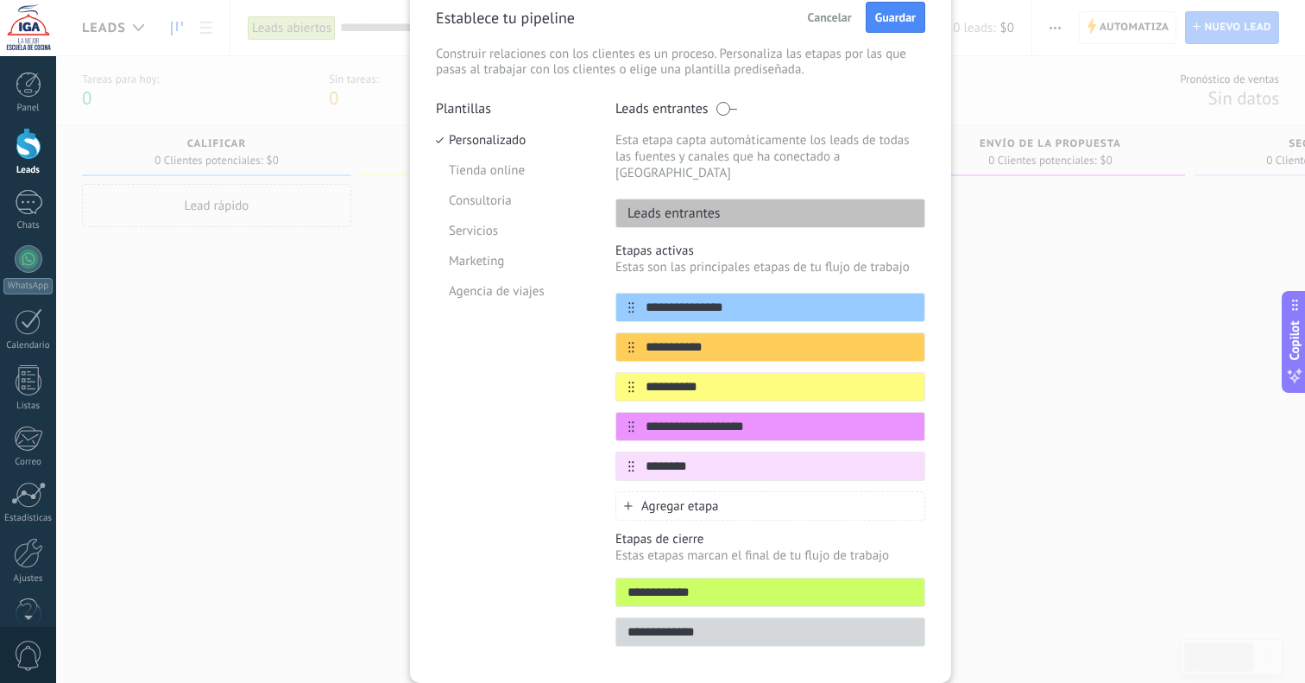
type input "********"
click at [720, 491] on div "Agregar etapa" at bounding box center [771, 505] width 310 height 29
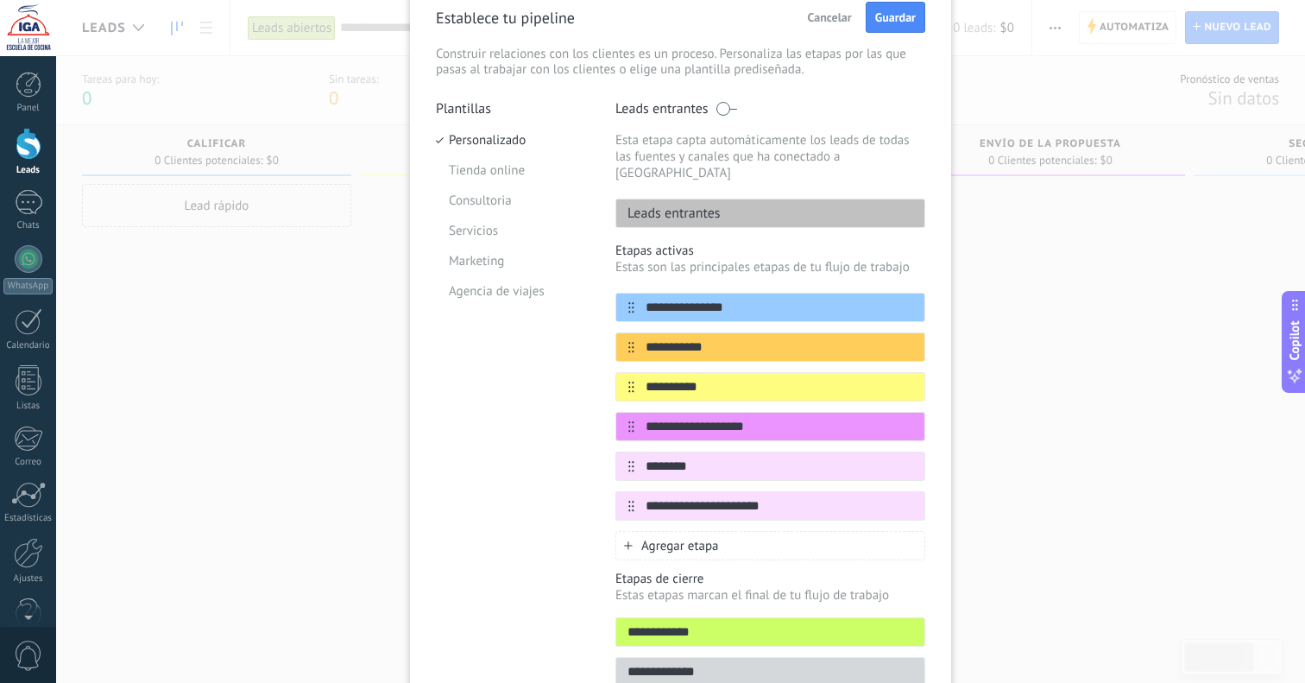
type input "**********"
click at [555, 418] on div "Plantillas Personalizado Tienda online Consultoria Servicios Marketing Agencia …" at bounding box center [513, 398] width 154 height 597
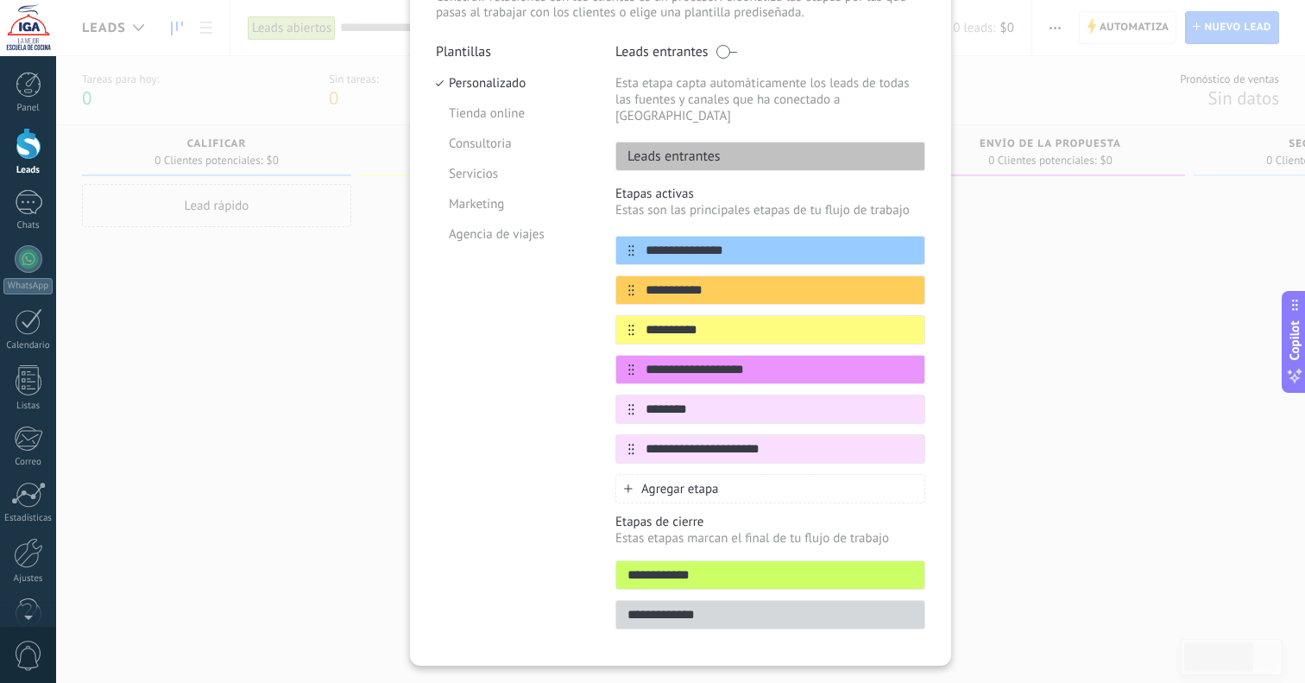
scroll to position [122, 0]
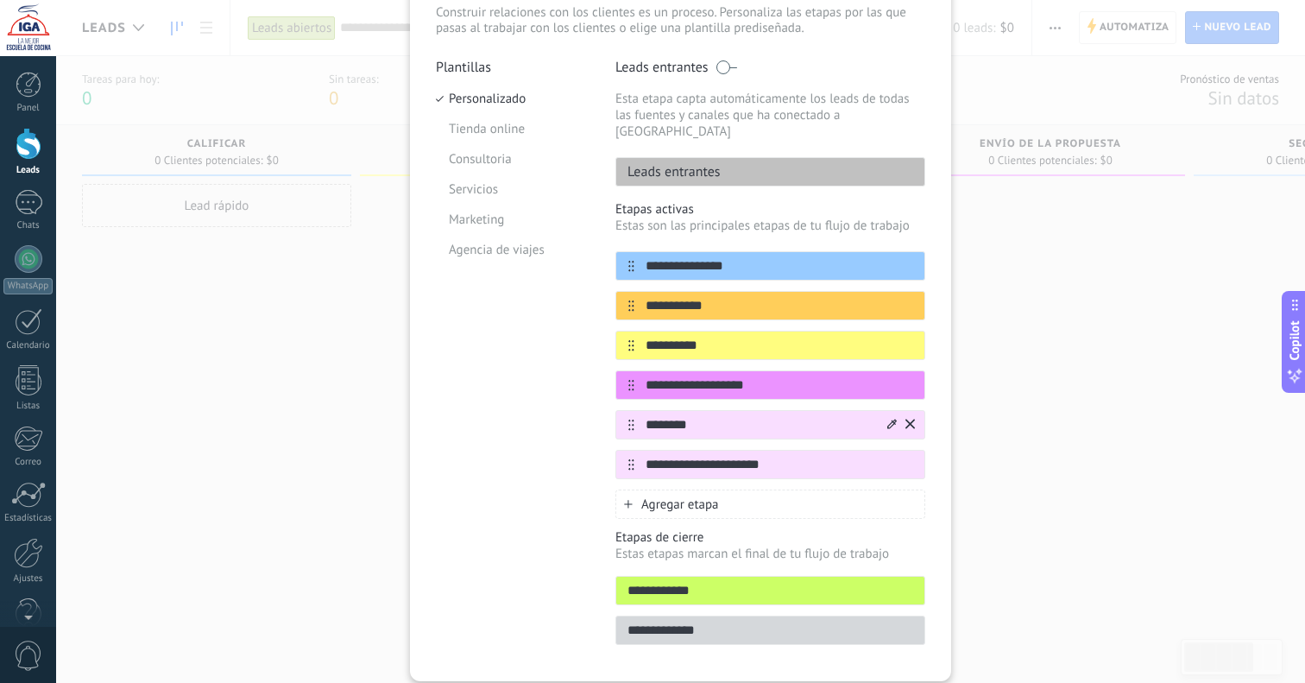
drag, startPoint x: 705, startPoint y: 413, endPoint x: 623, endPoint y: 409, distance: 83.0
click at [623, 410] on div "********" at bounding box center [771, 424] width 310 height 29
type input "*"
type input "********"
click at [540, 451] on div "Plantillas Personalizado Tienda online Consultoria Servicios Marketing Agencia …" at bounding box center [513, 357] width 154 height 597
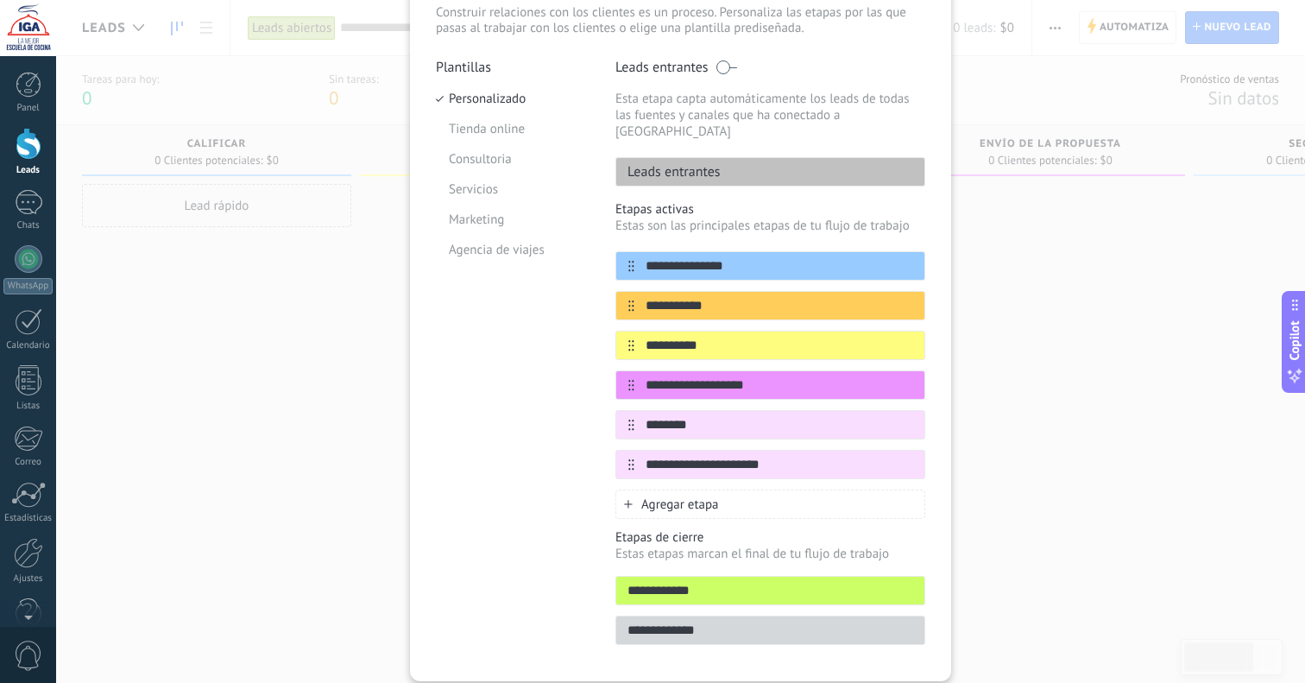
click at [528, 424] on div "Plantillas Personalizado Tienda online Consultoria Servicios Marketing Agencia …" at bounding box center [513, 357] width 154 height 597
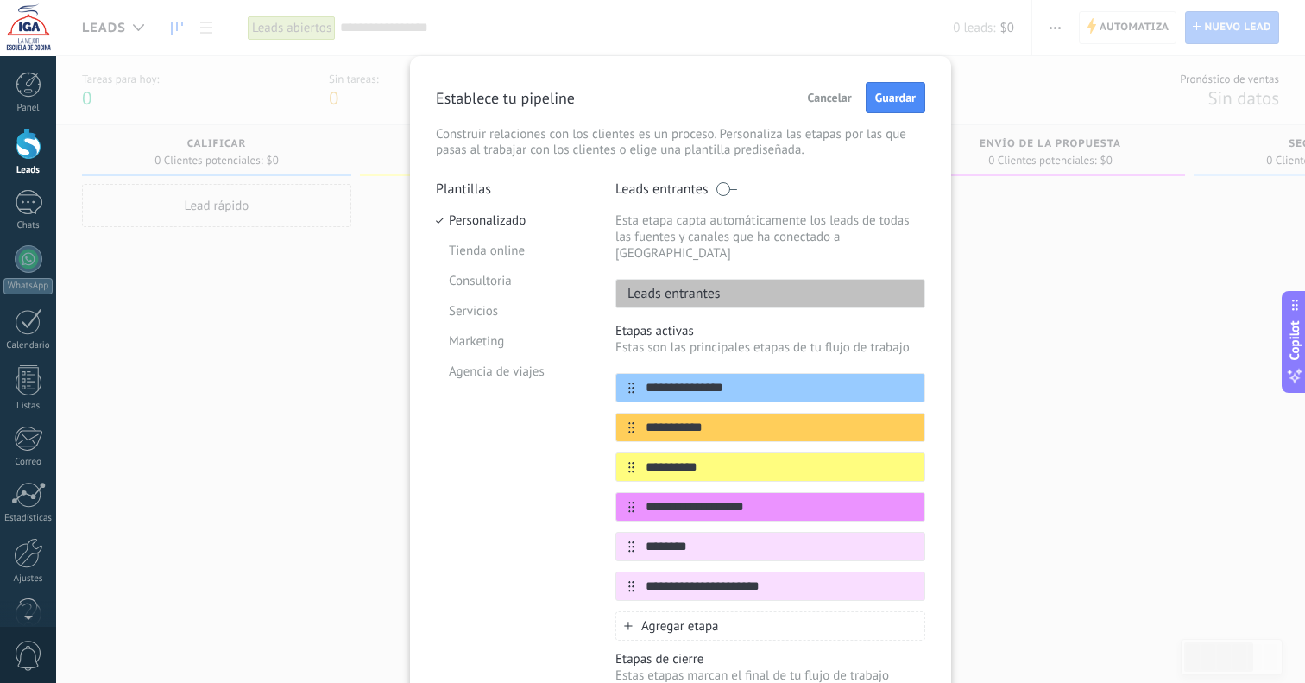
scroll to position [0, 0]
click at [884, 99] on span "Guardar" at bounding box center [895, 98] width 41 height 12
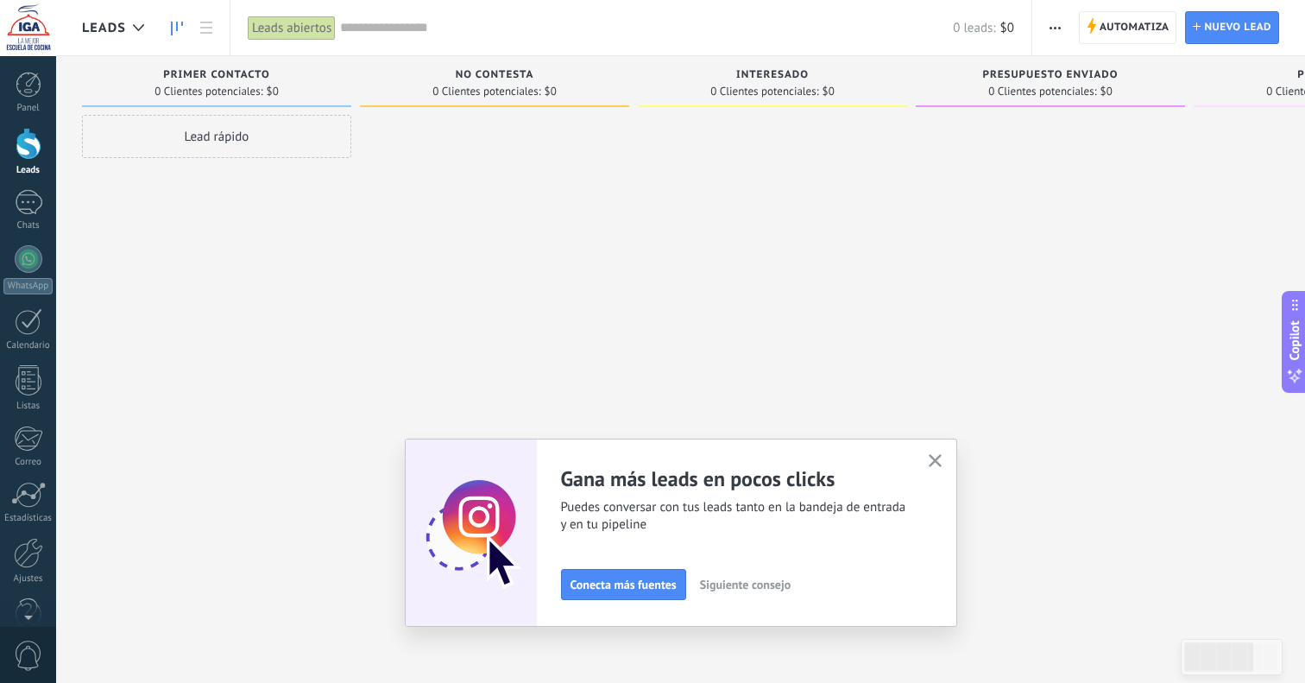
click at [736, 580] on span "Siguiente consejo" at bounding box center [745, 584] width 91 height 12
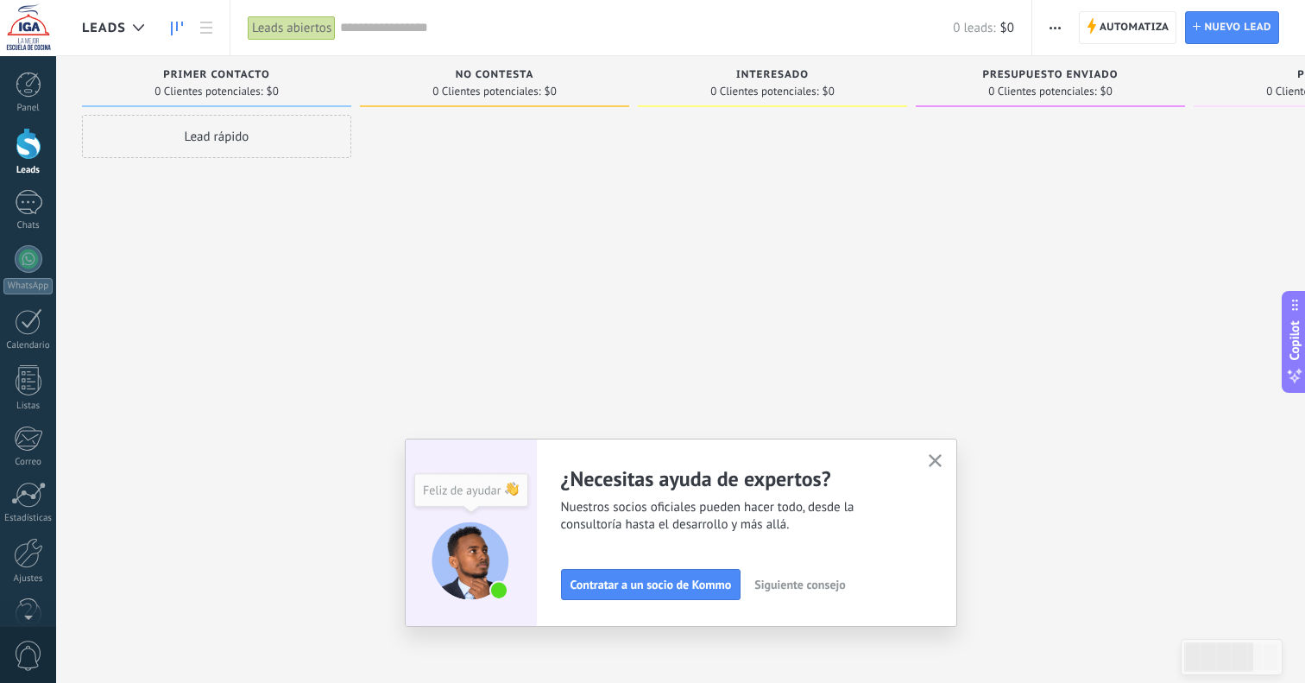
click at [803, 590] on span "Siguiente consejo" at bounding box center [800, 584] width 91 height 12
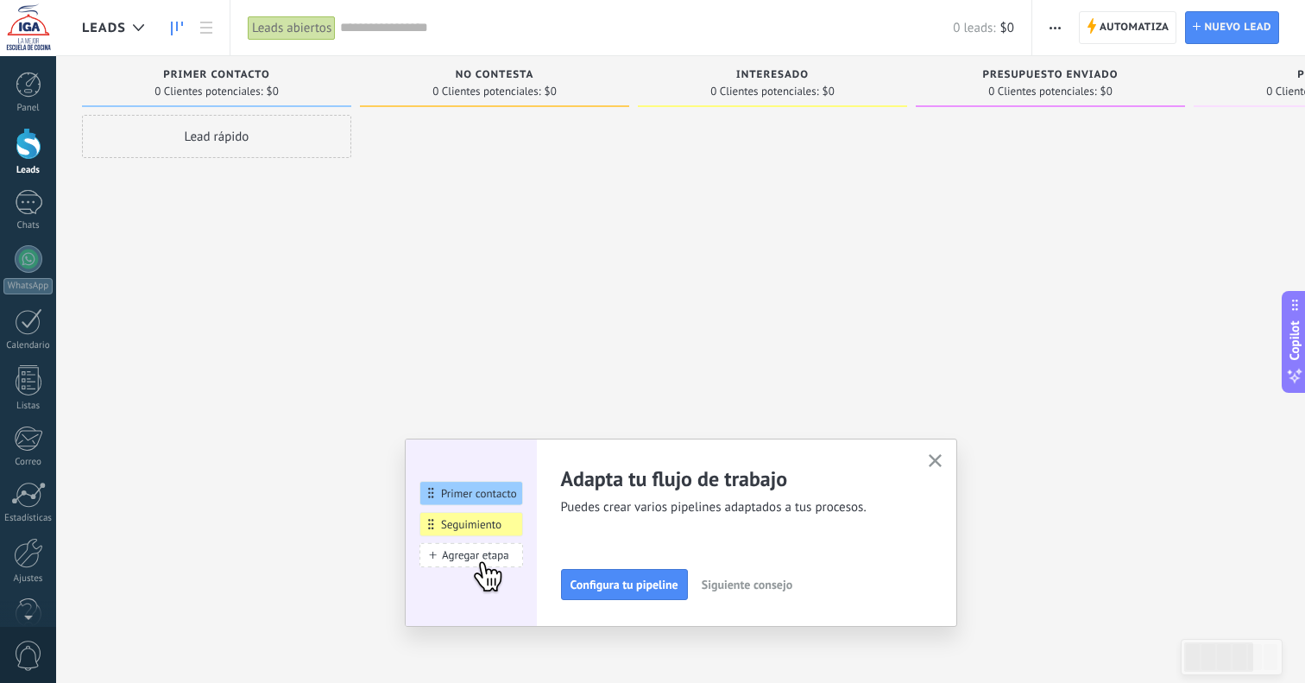
click at [771, 586] on span "Siguiente consejo" at bounding box center [747, 584] width 91 height 12
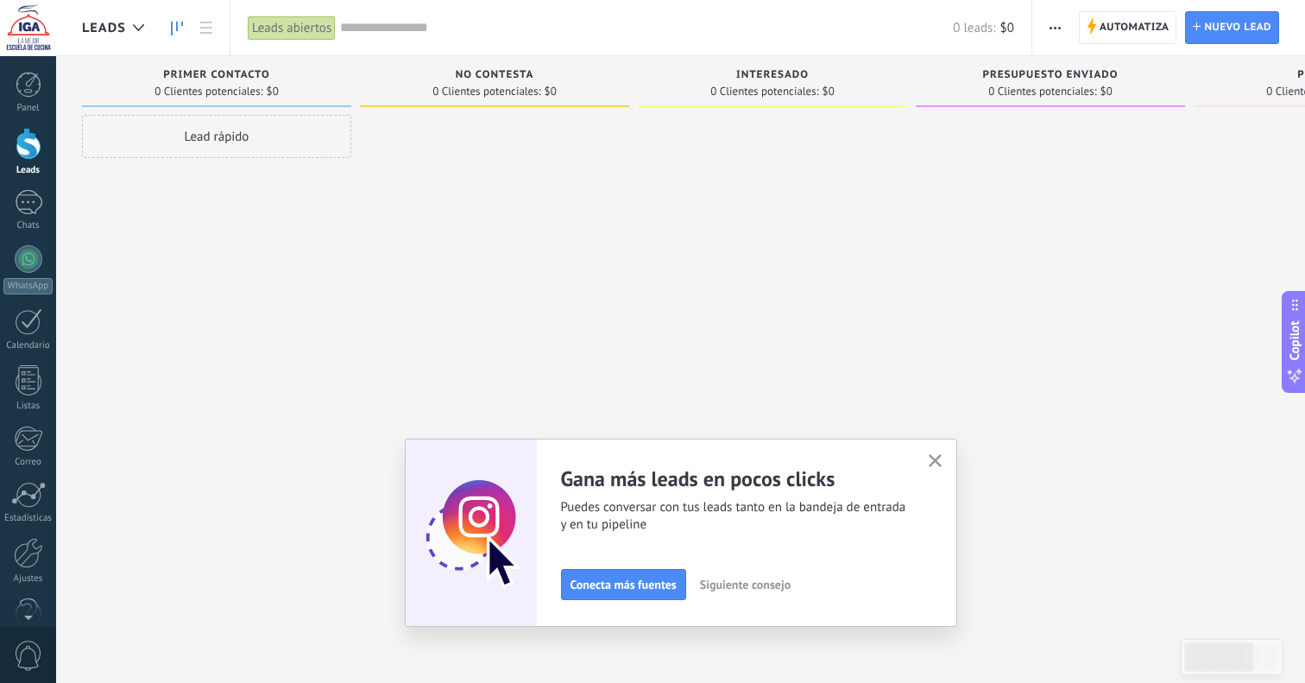
click at [935, 456] on icon "button" at bounding box center [935, 460] width 13 height 13
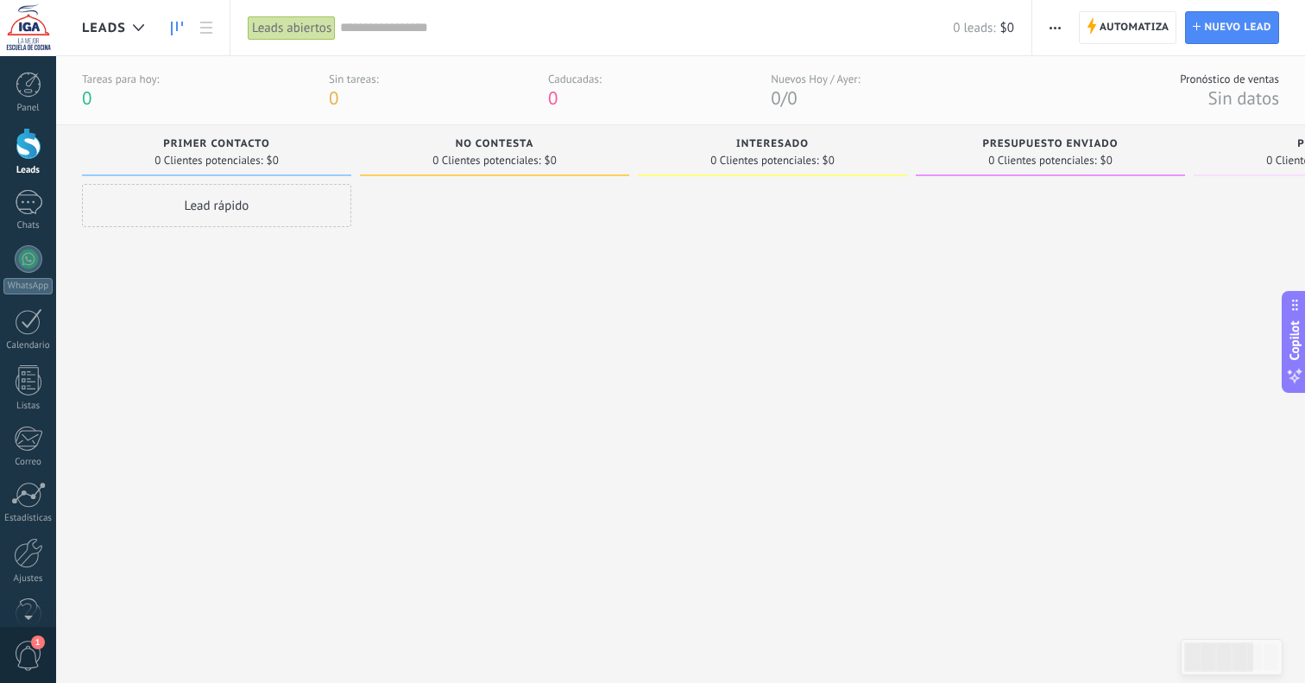
click at [26, 25] on div at bounding box center [28, 28] width 56 height 56
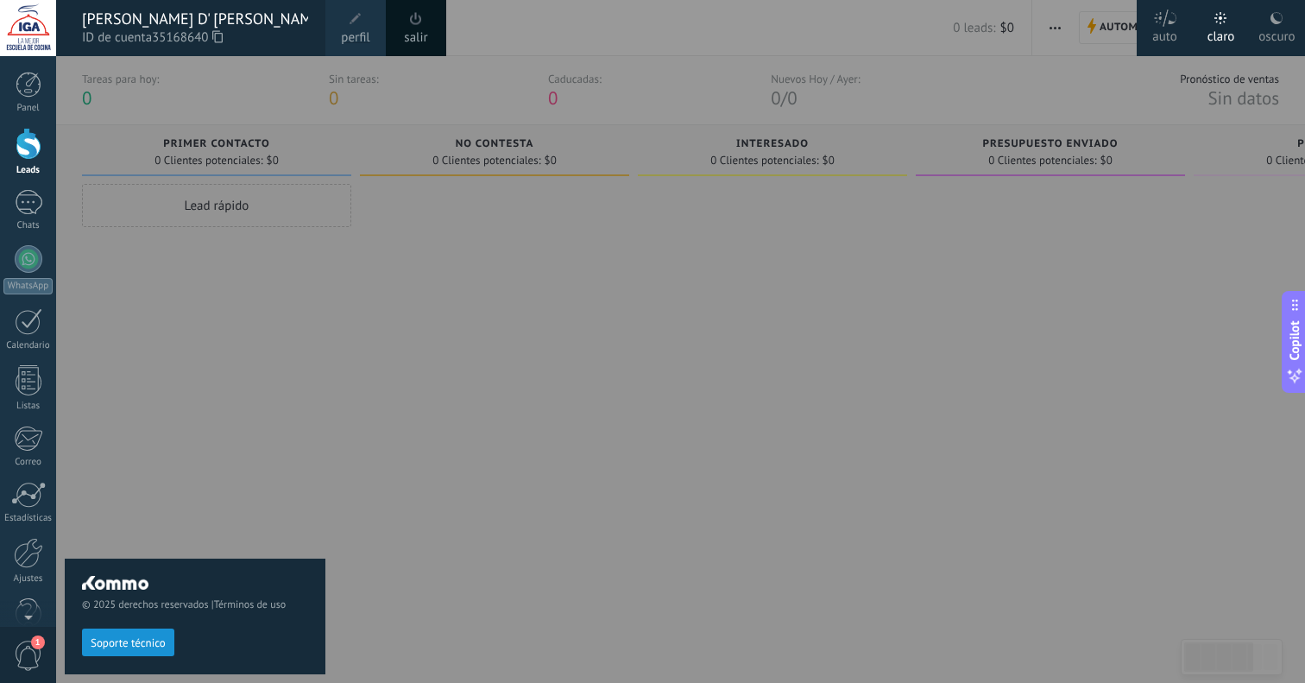
click at [368, 23] on link "perfil" at bounding box center [355, 28] width 60 height 56
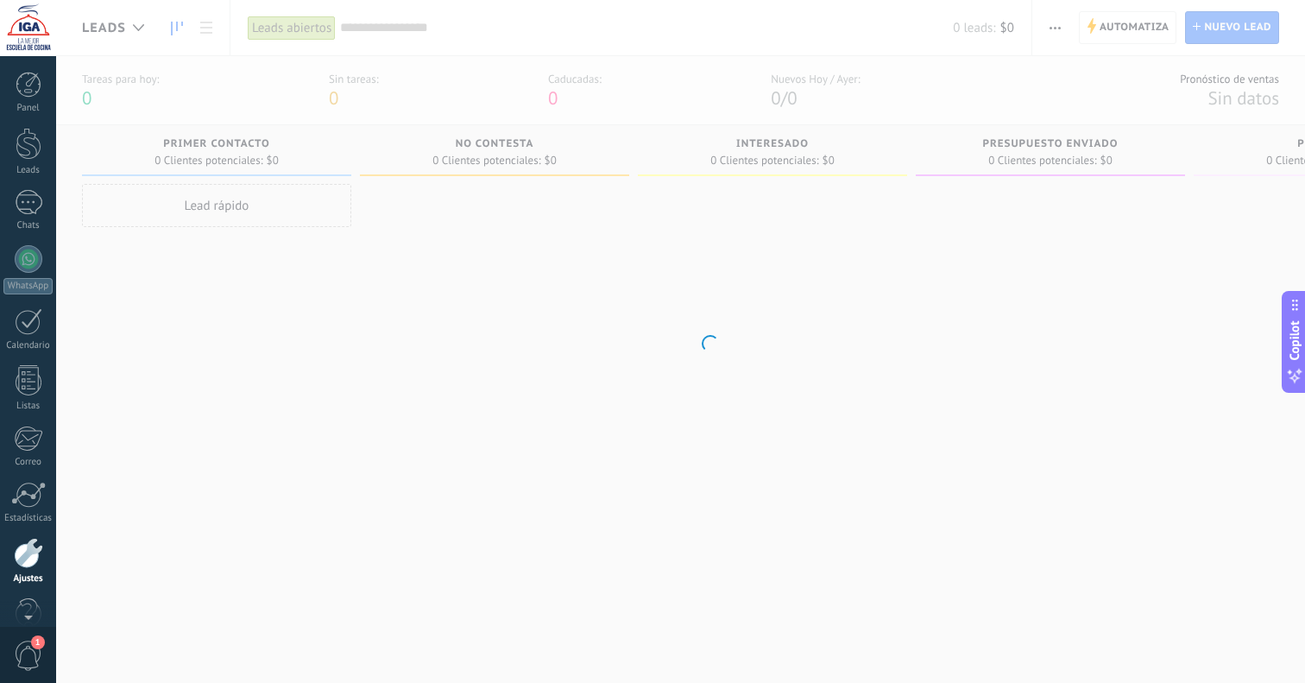
scroll to position [35, 0]
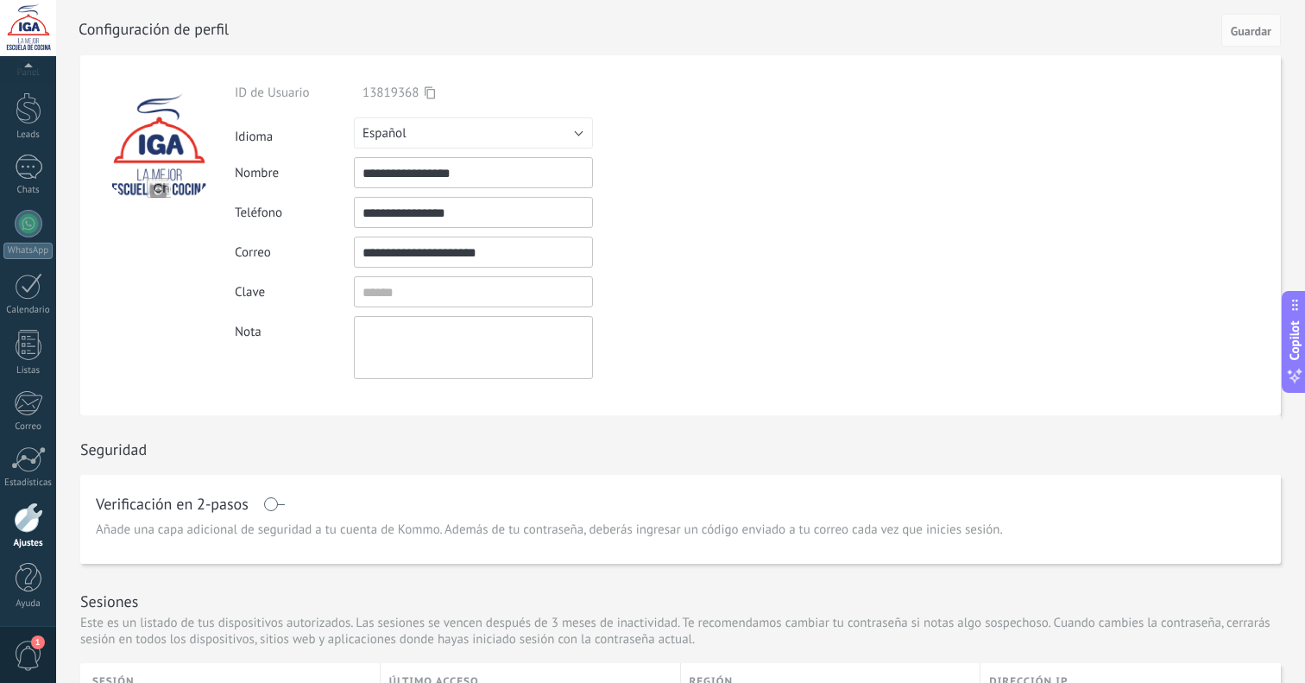
click at [641, 245] on div "Ingrese una dirección de correo válida" at bounding box center [692, 252] width 199 height 15
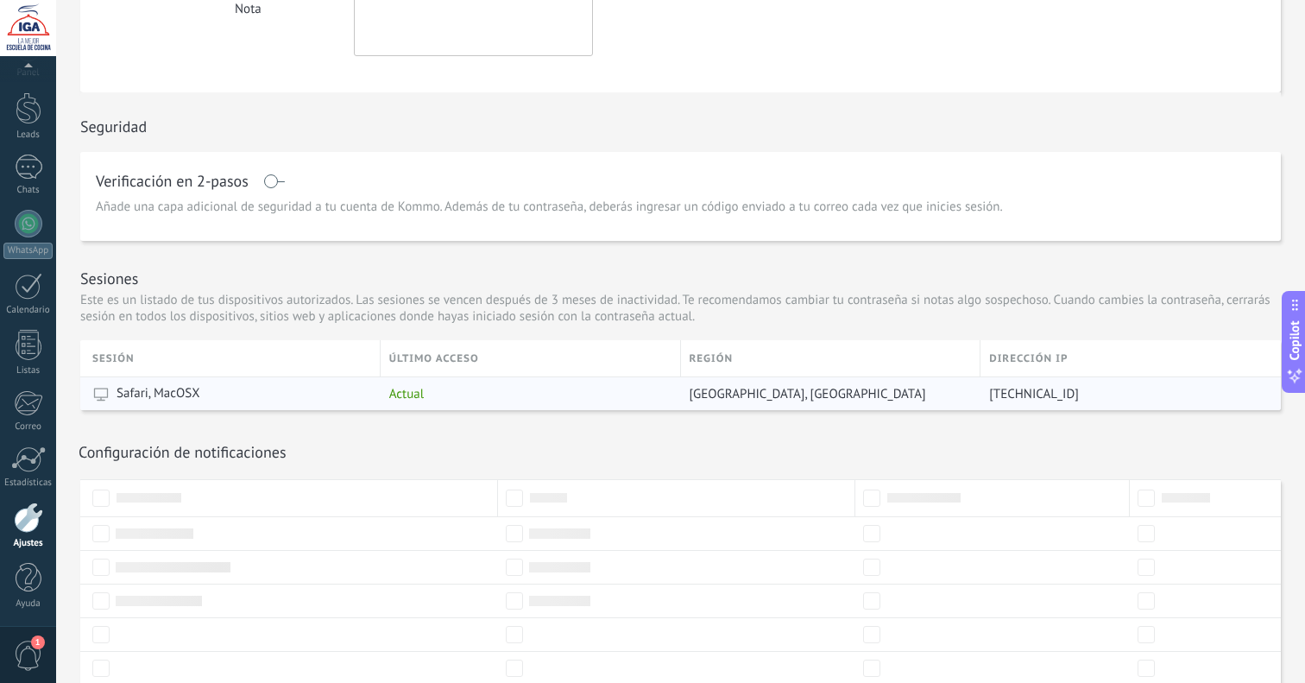
scroll to position [338, 0]
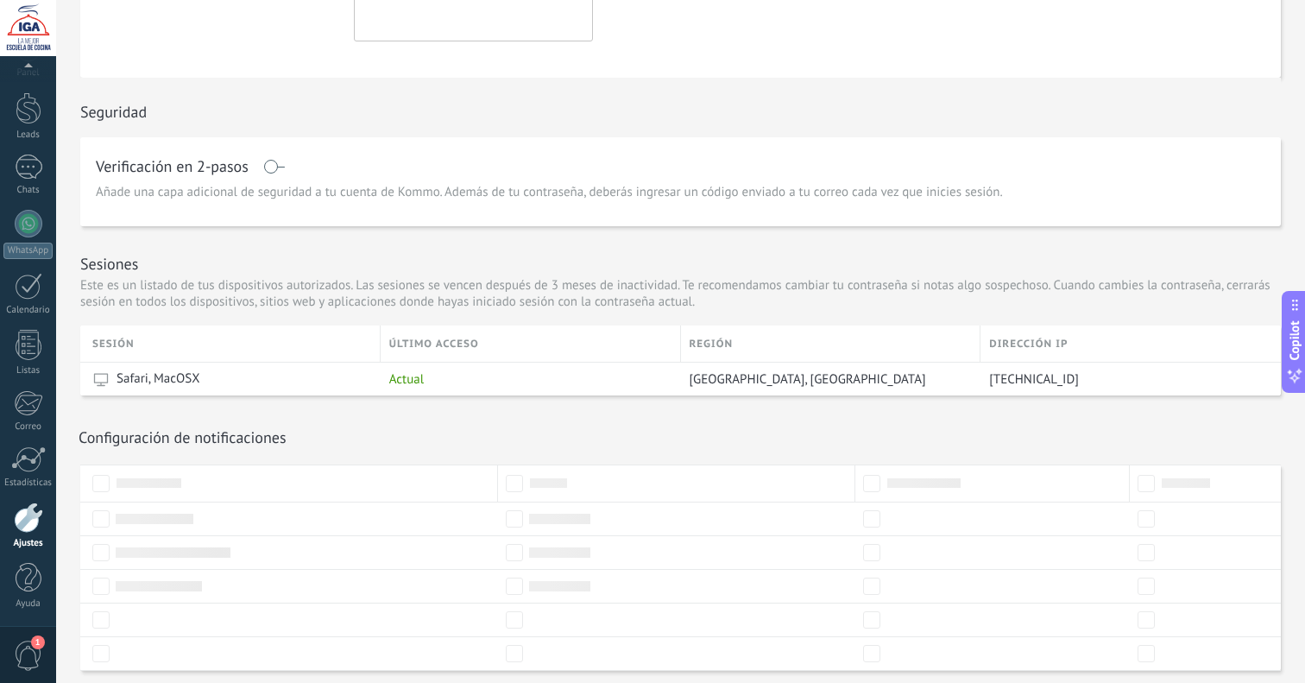
click at [679, 319] on div "Sesiones Este es un listado de tus dispositivos autorizados. Las sesiones se ve…" at bounding box center [680, 275] width 1201 height 99
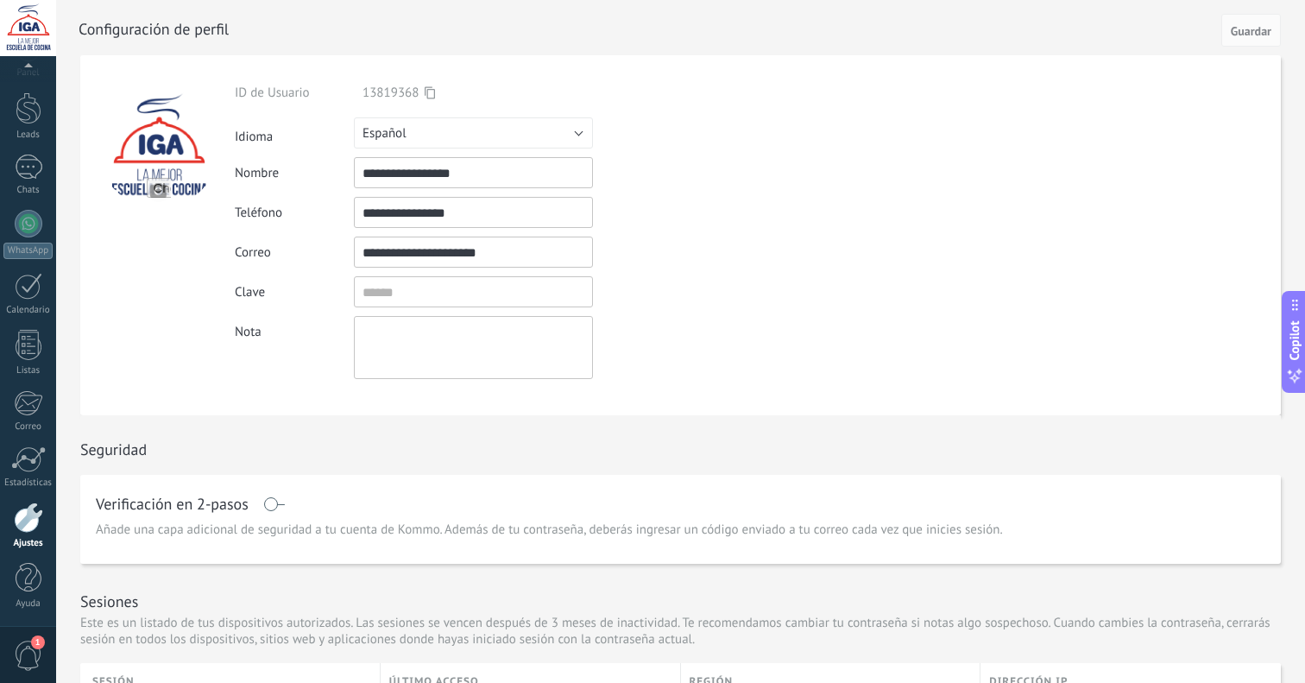
scroll to position [0, 0]
click at [30, 108] on div at bounding box center [29, 108] width 26 height 32
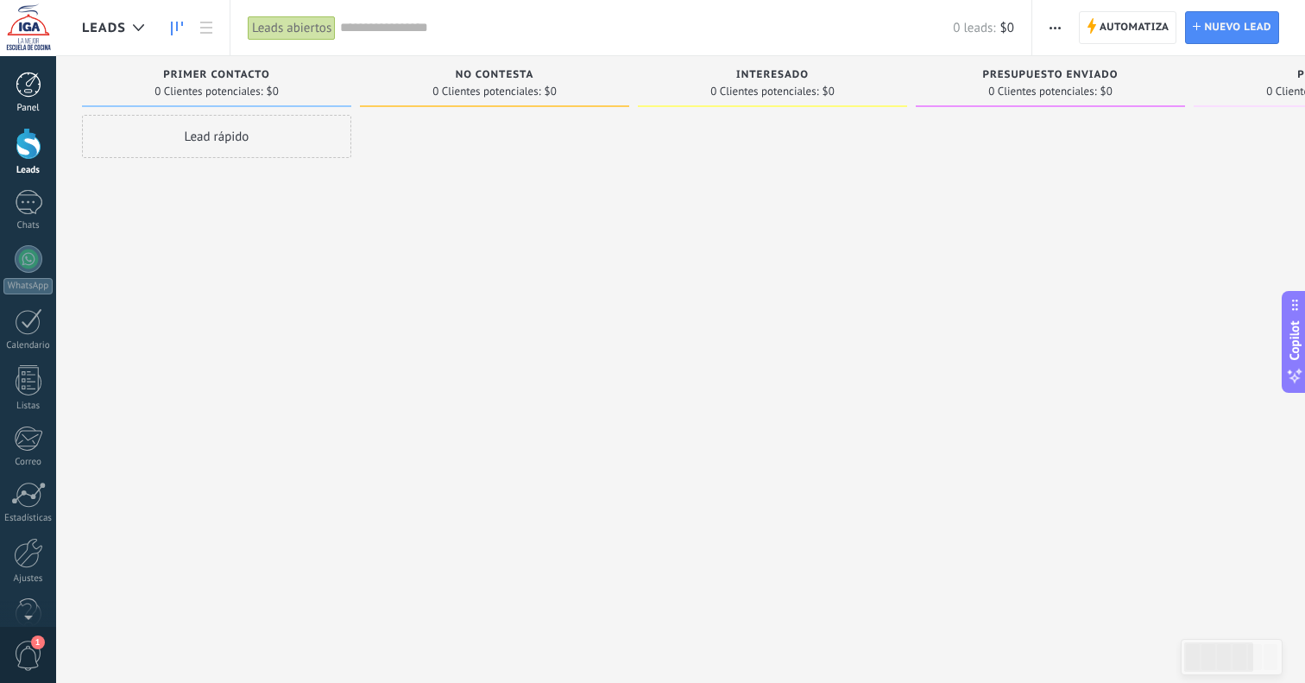
click at [28, 101] on link "Panel" at bounding box center [28, 93] width 56 height 42
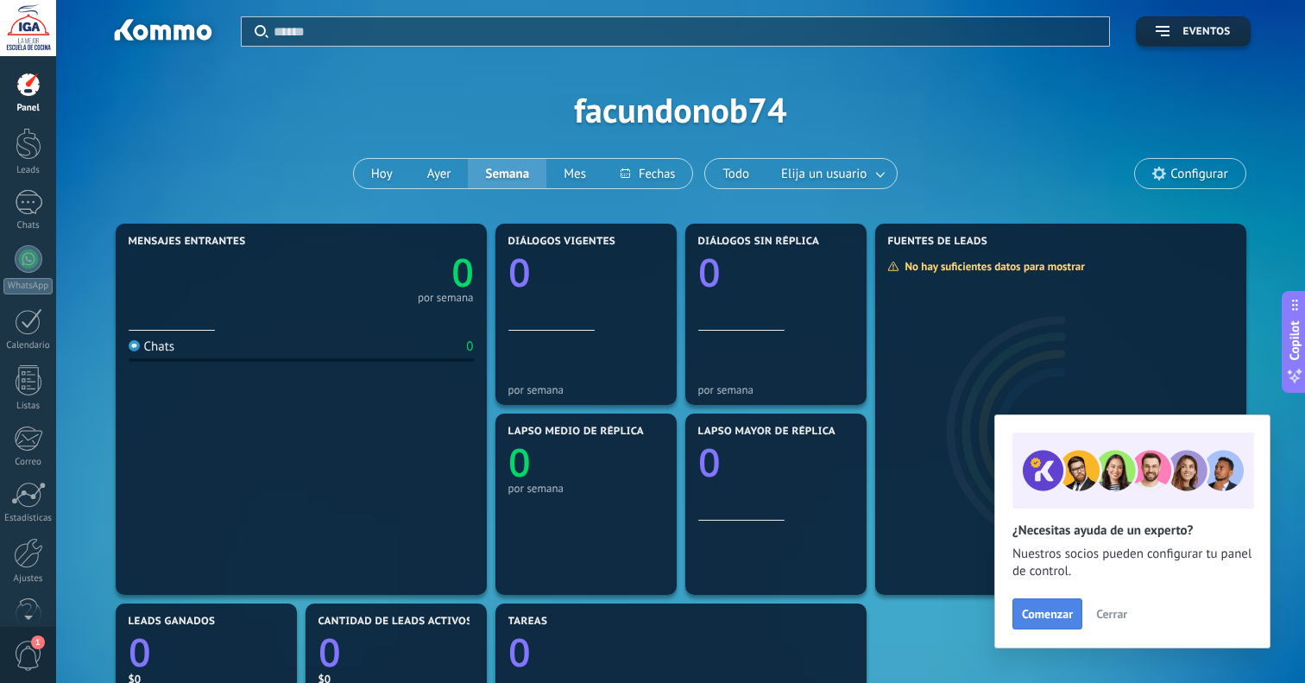
click at [1064, 604] on button "Comenzar" at bounding box center [1048, 613] width 70 height 31
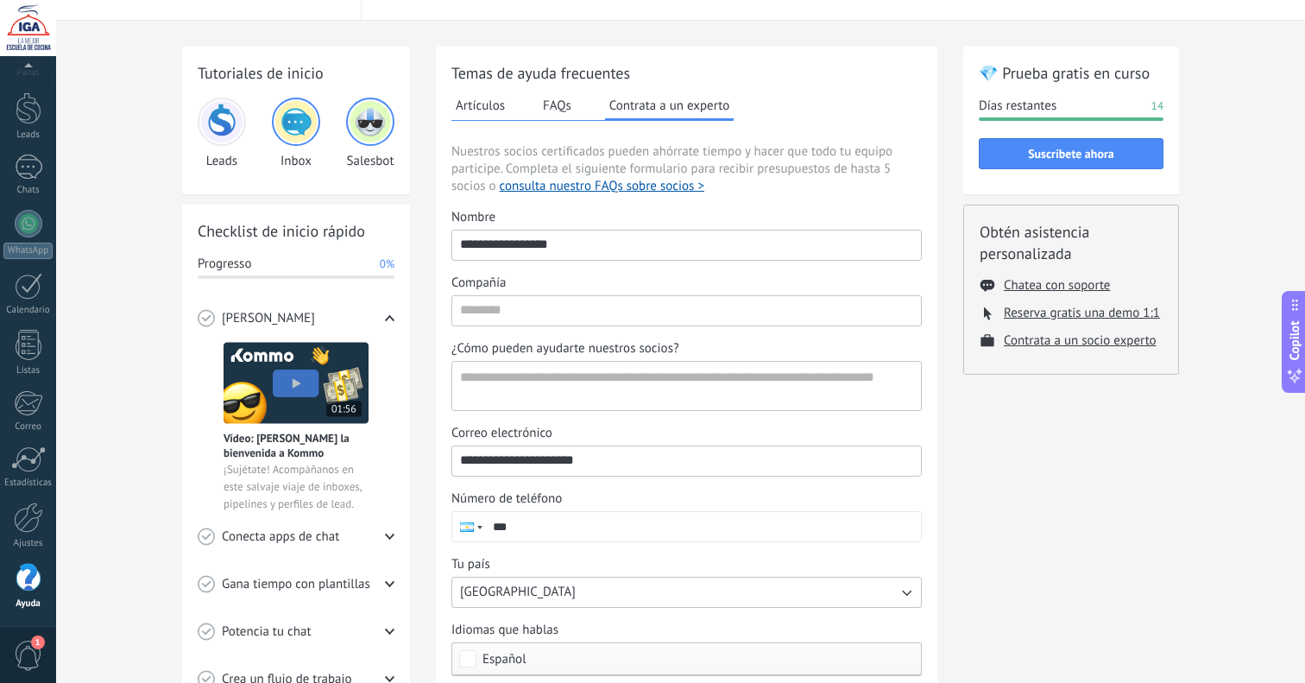
scroll to position [30, 0]
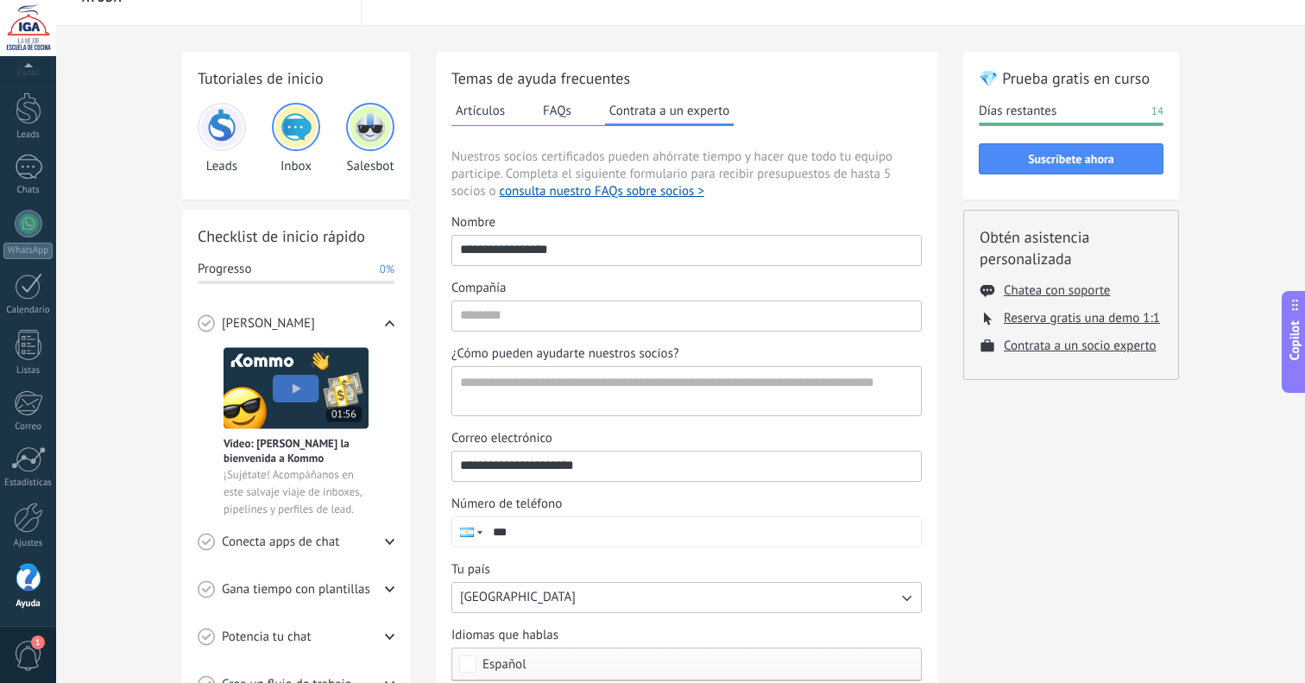
click at [294, 382] on img at bounding box center [296, 388] width 145 height 82
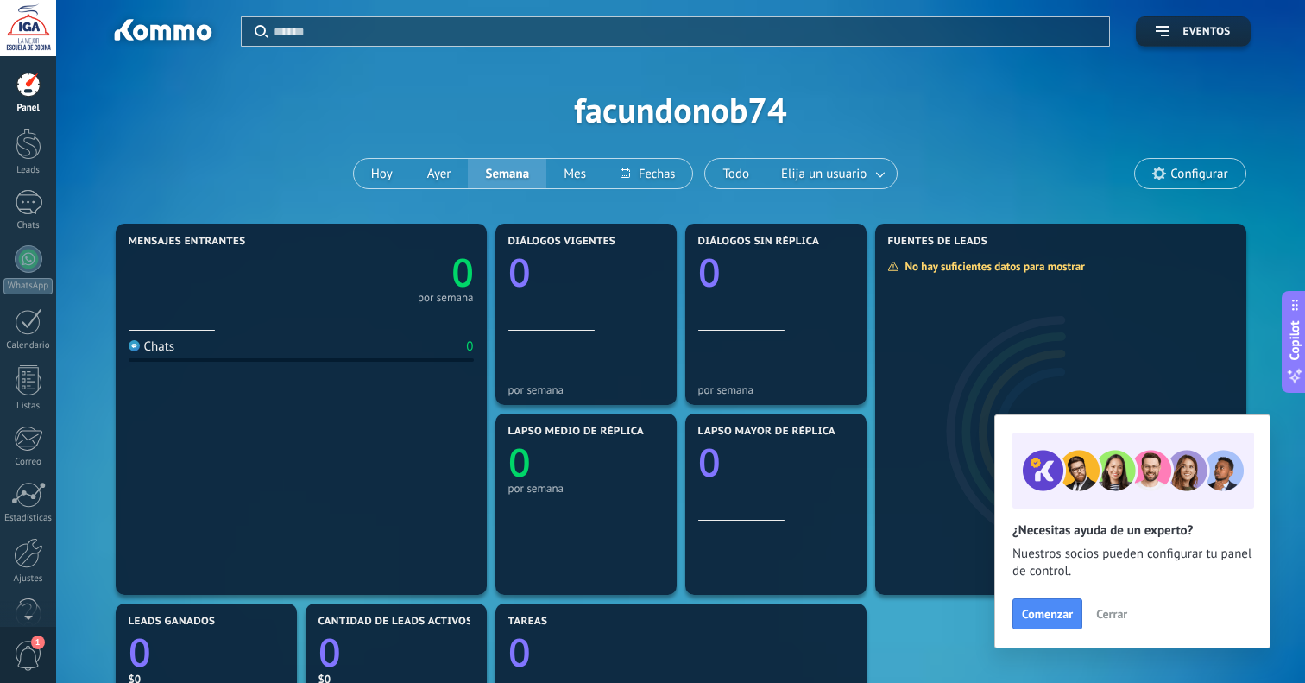
click at [1105, 620] on span "Cerrar" at bounding box center [1112, 614] width 31 height 12
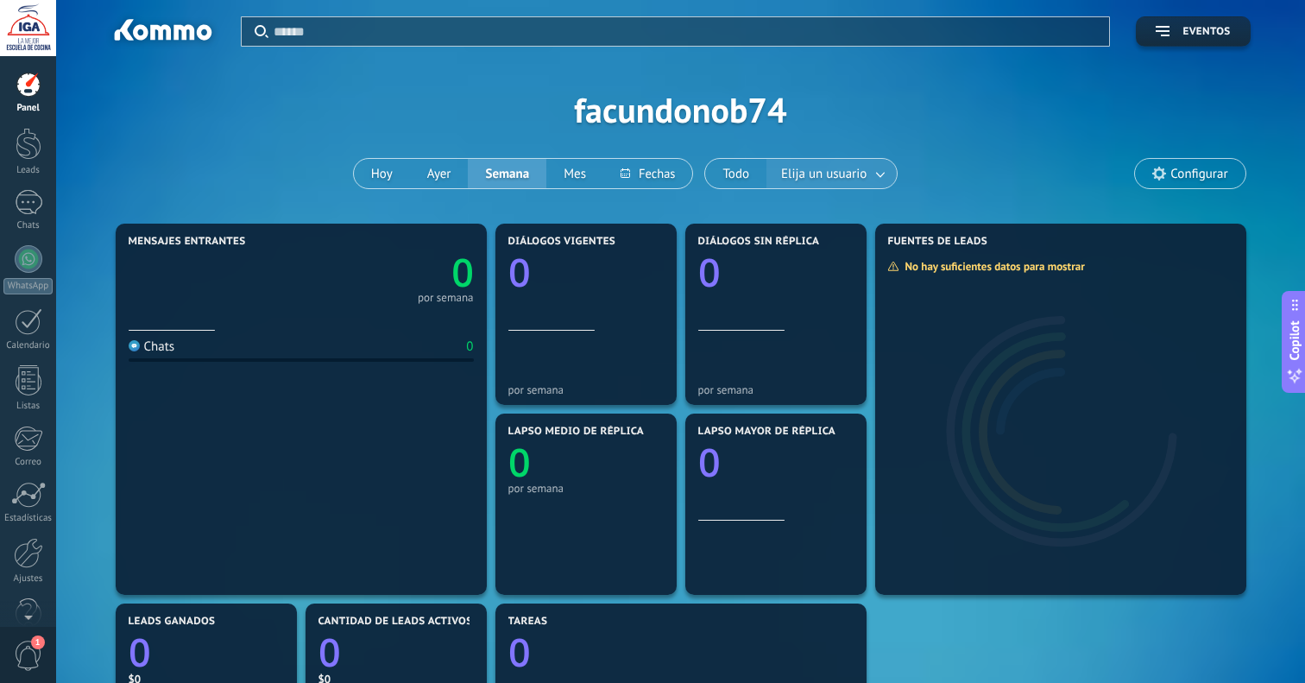
click at [817, 178] on span "Elija un usuario" at bounding box center [824, 173] width 92 height 23
click at [646, 114] on div "Aplicar Eventos facundonob74 Hoy Ayer Semana Mes Todo Elija un usuario Configur…" at bounding box center [681, 109] width 1198 height 219
click at [30, 82] on div at bounding box center [29, 85] width 26 height 26
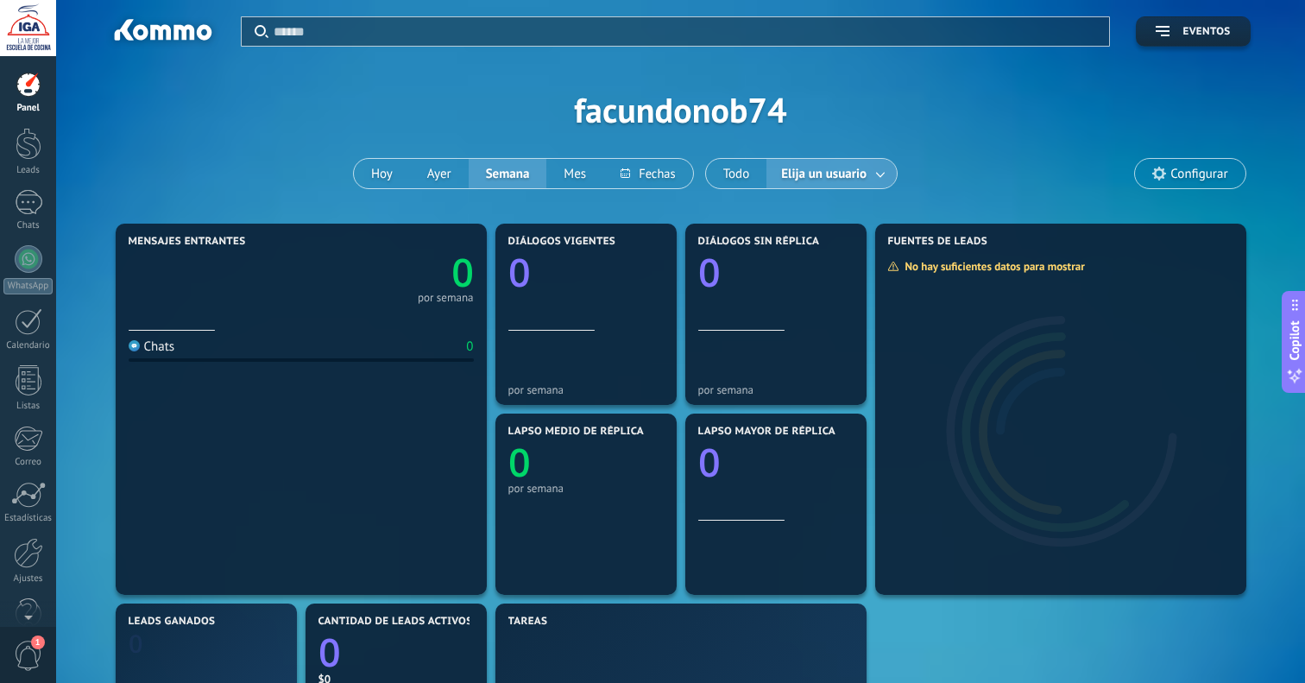
click at [19, 41] on div at bounding box center [28, 28] width 56 height 56
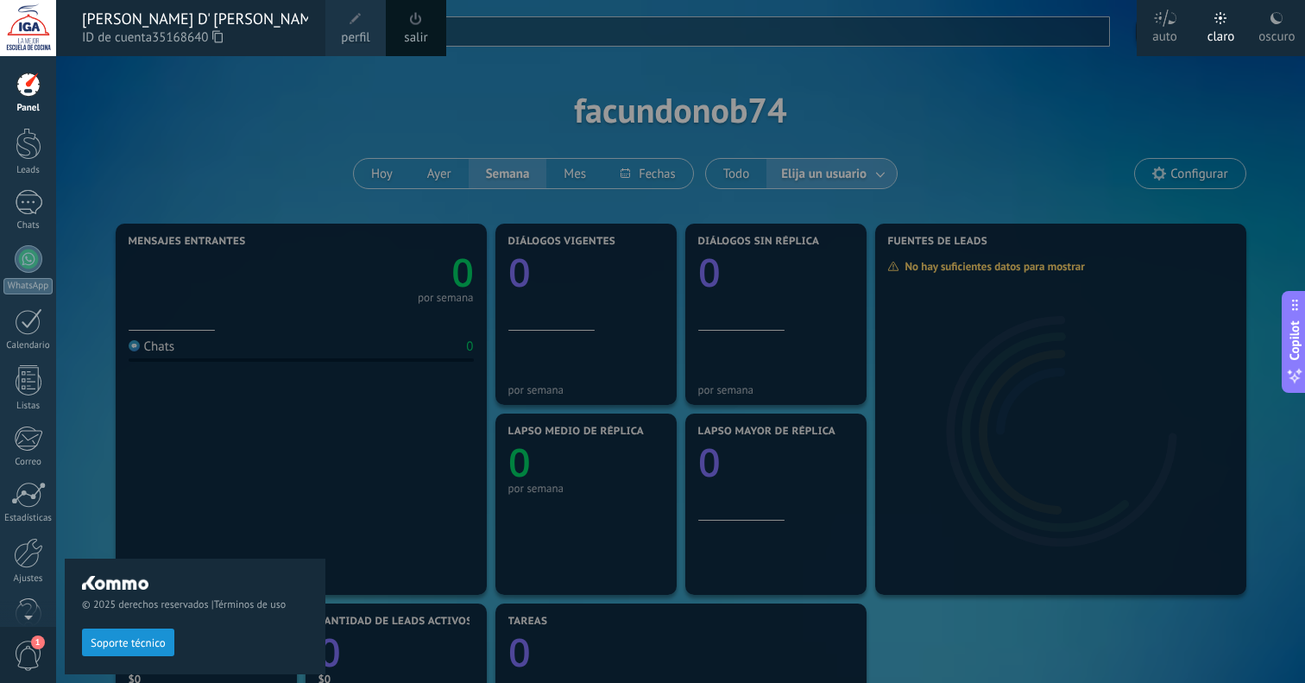
click at [353, 32] on span "perfil" at bounding box center [355, 37] width 28 height 19
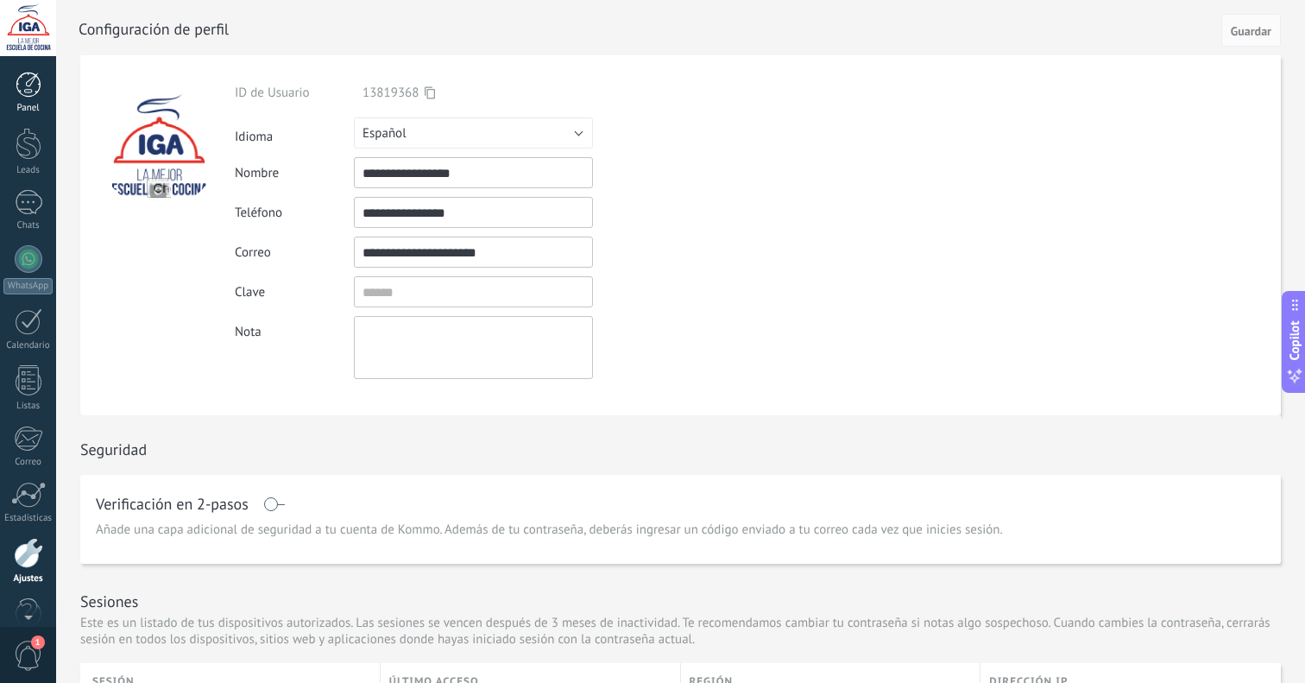
click at [28, 92] on div at bounding box center [29, 85] width 26 height 26
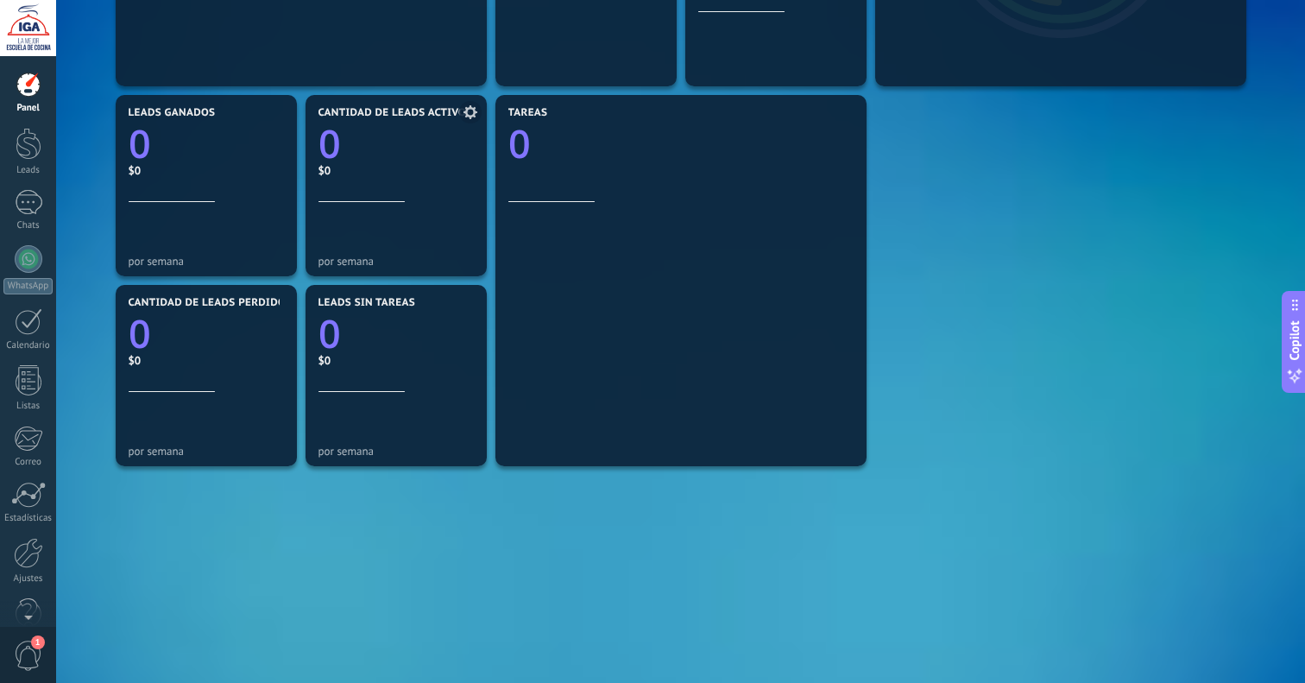
scroll to position [510, 0]
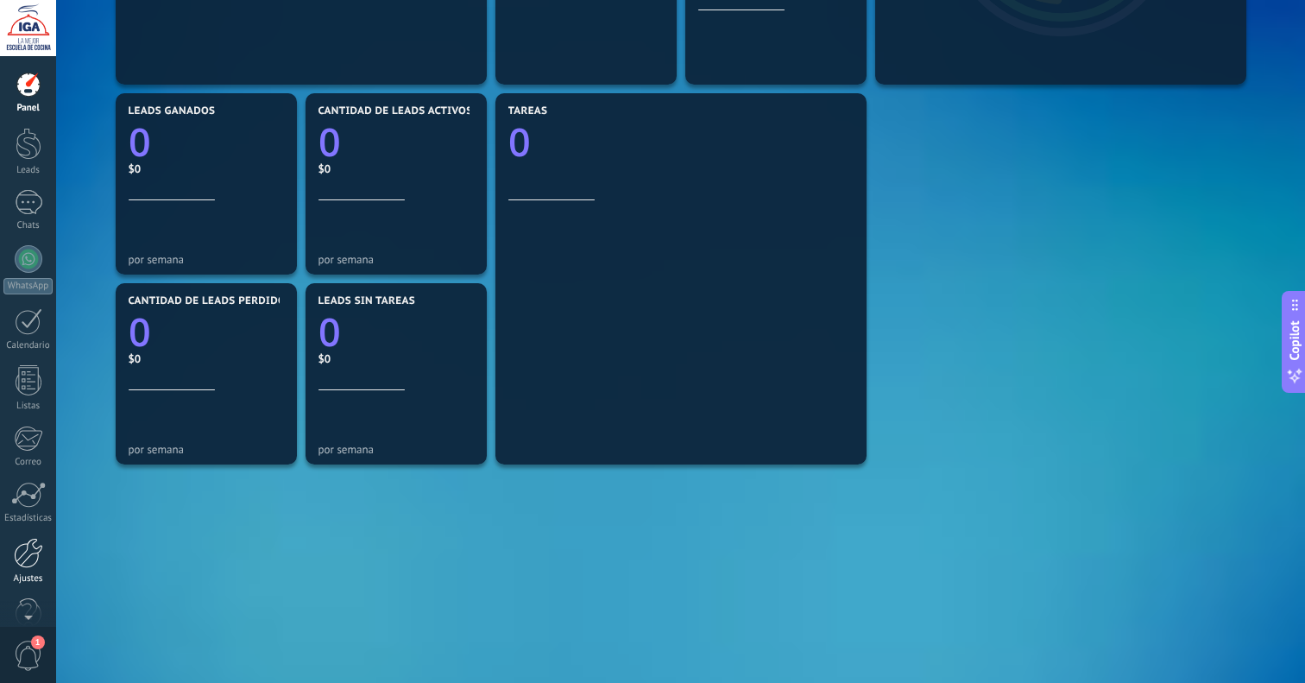
click at [27, 559] on div at bounding box center [28, 553] width 29 height 30
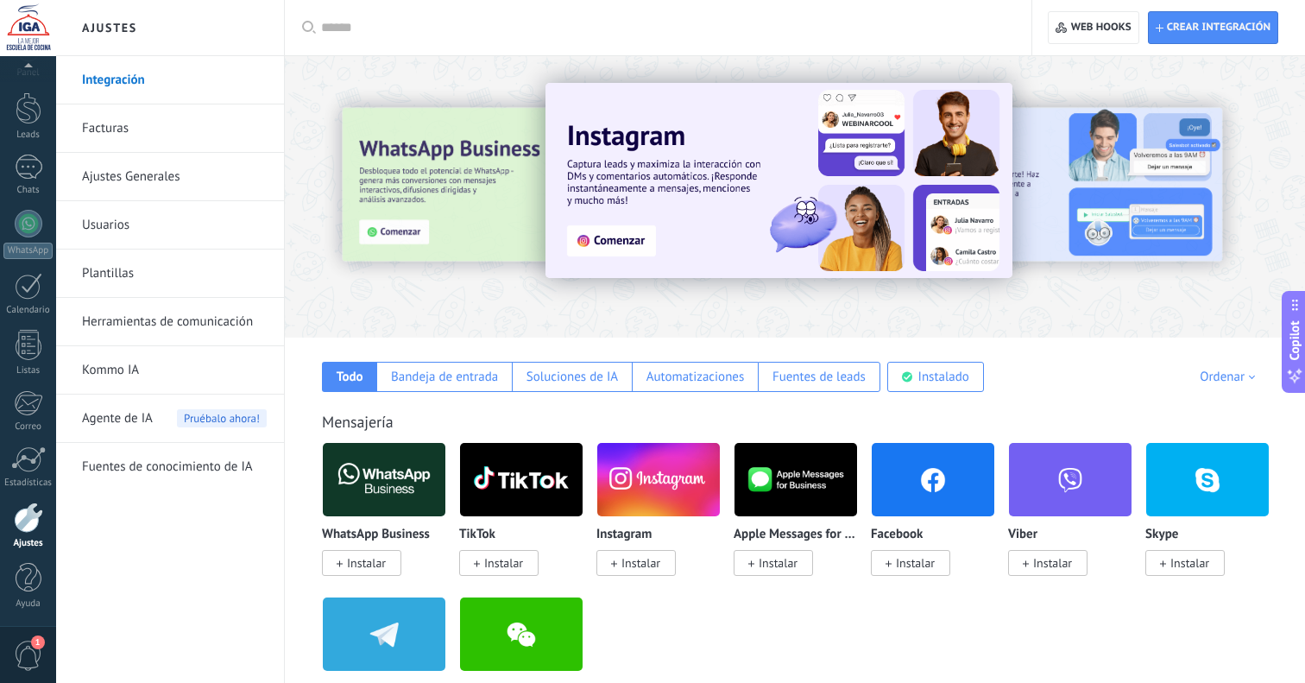
click at [33, 651] on span "1" at bounding box center [28, 656] width 29 height 30
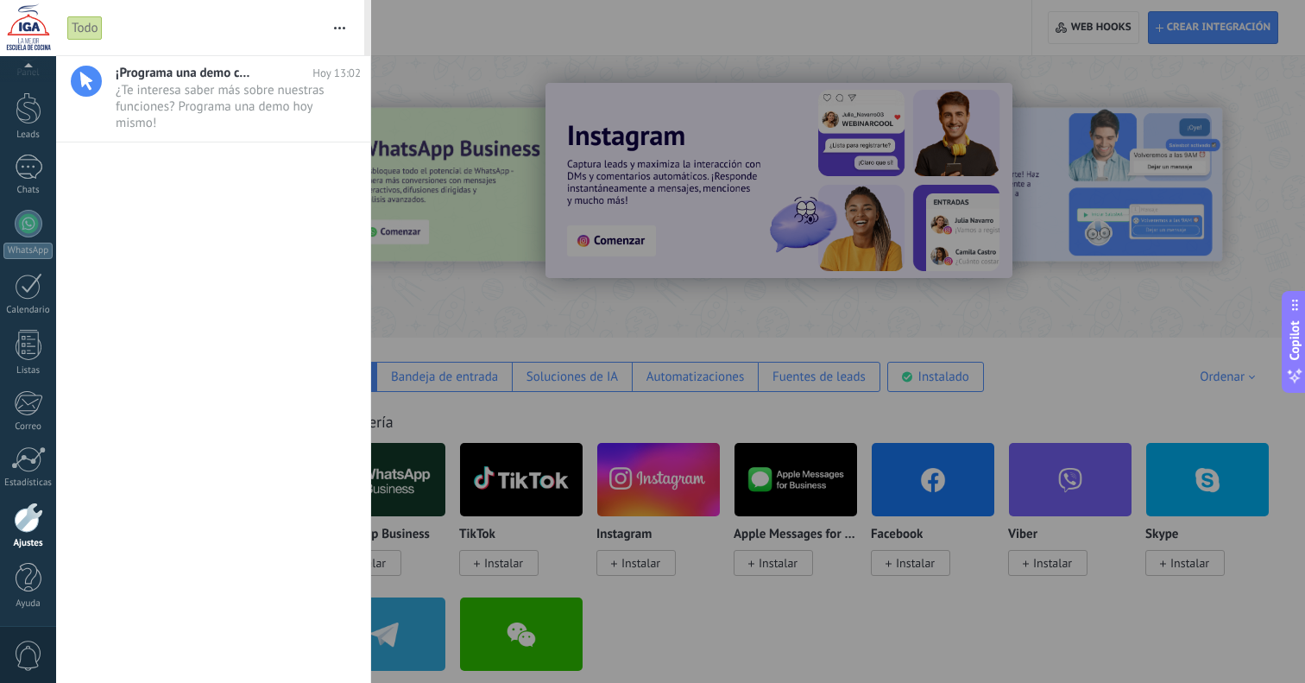
drag, startPoint x: 458, startPoint y: 312, endPoint x: 465, endPoint y: 219, distance: 92.6
click at [458, 312] on div at bounding box center [652, 341] width 1305 height 683
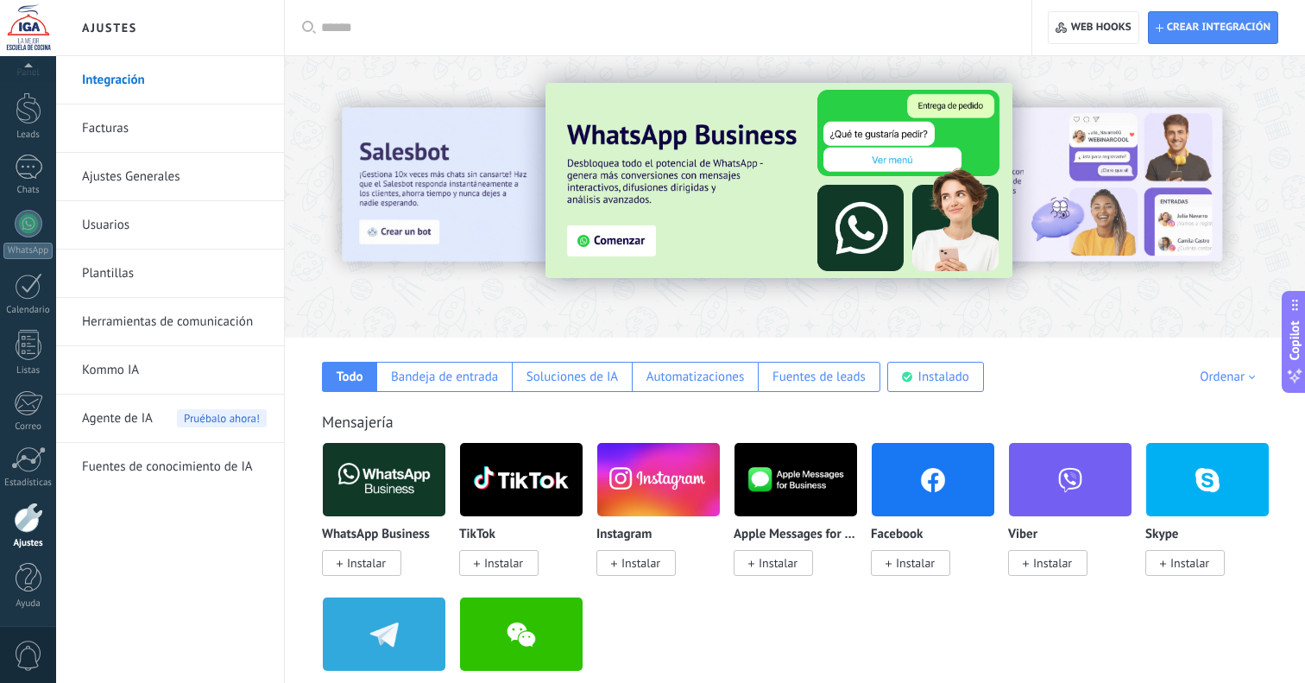
click at [406, 460] on img at bounding box center [384, 480] width 123 height 84
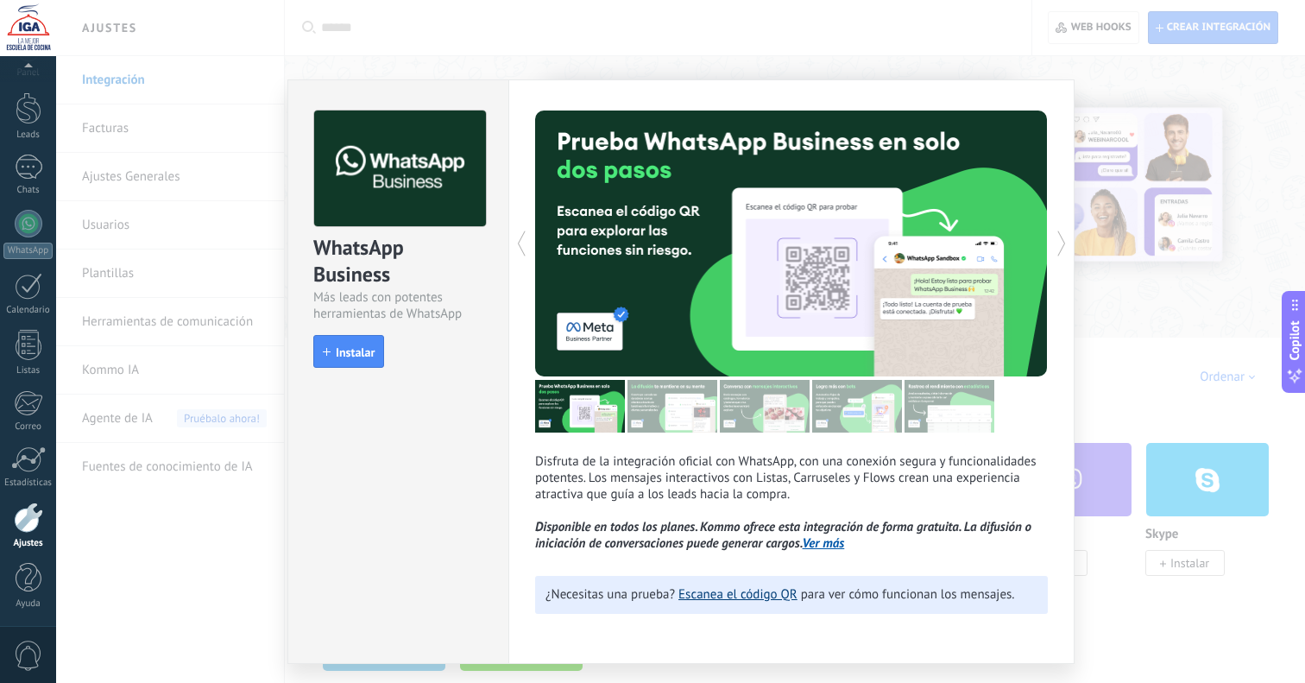
click at [743, 592] on link "Escanea el código QR" at bounding box center [738, 594] width 119 height 16
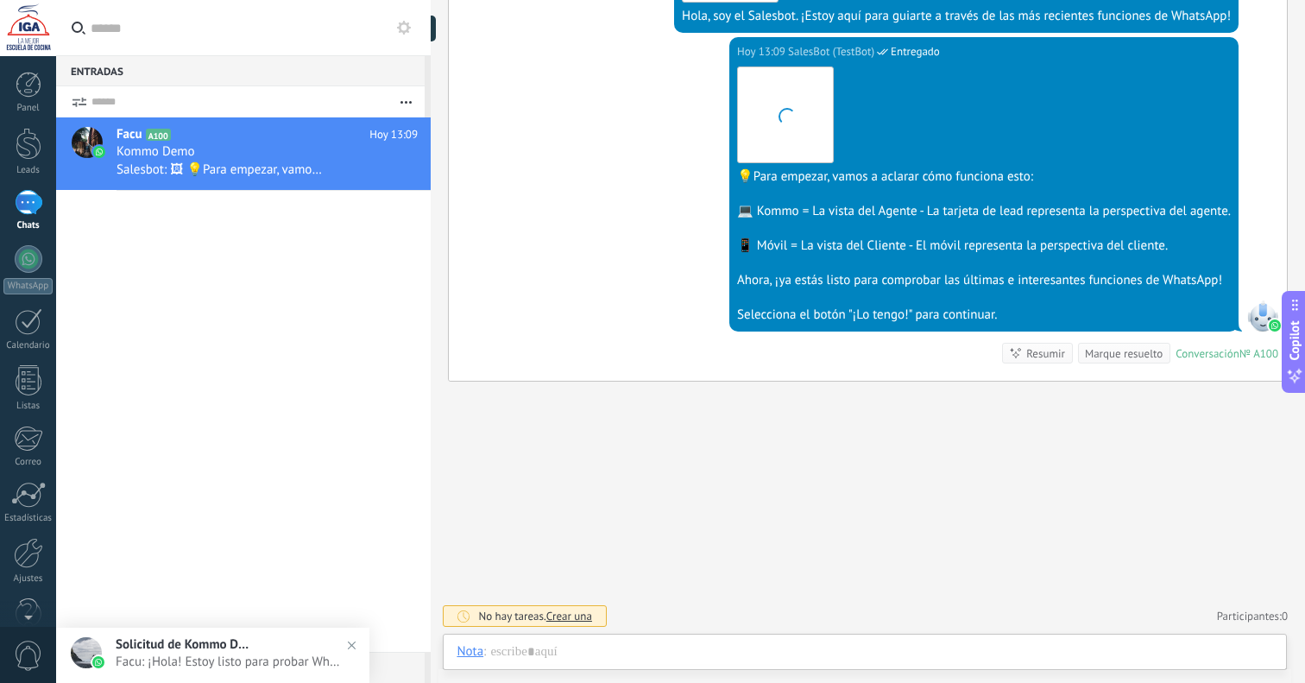
scroll to position [26, 0]
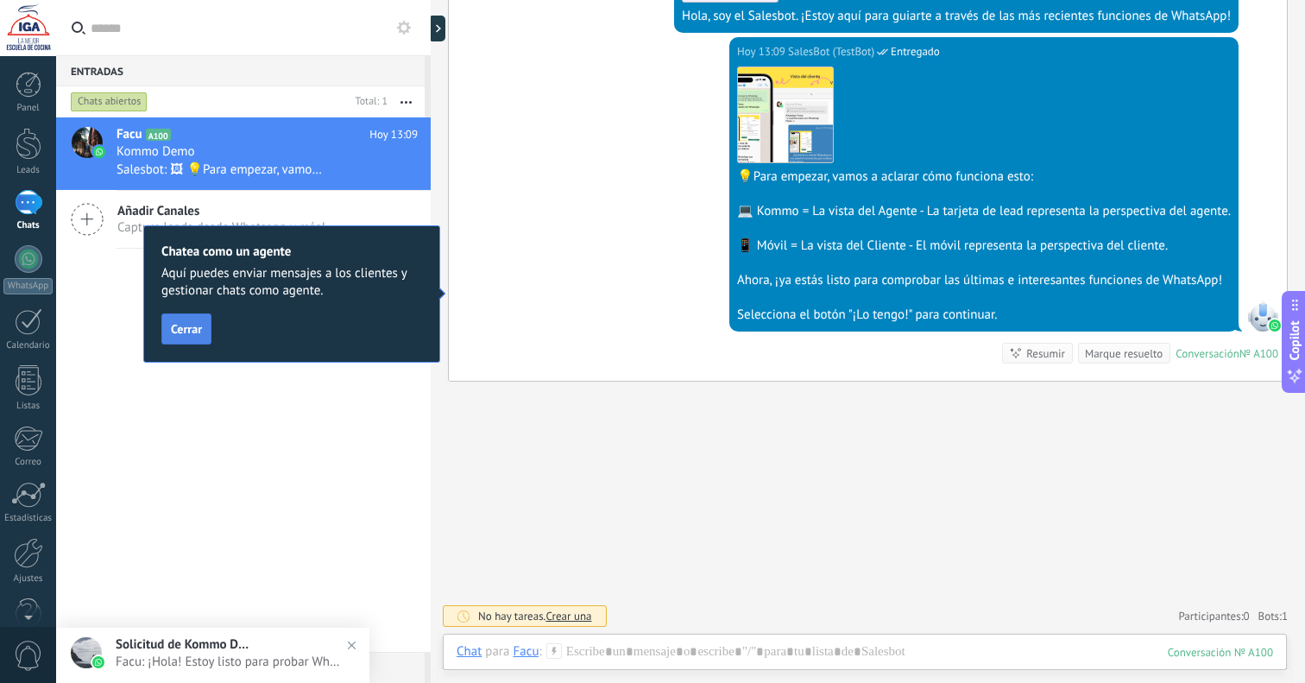
click at [184, 325] on span "Cerrar" at bounding box center [186, 329] width 31 height 12
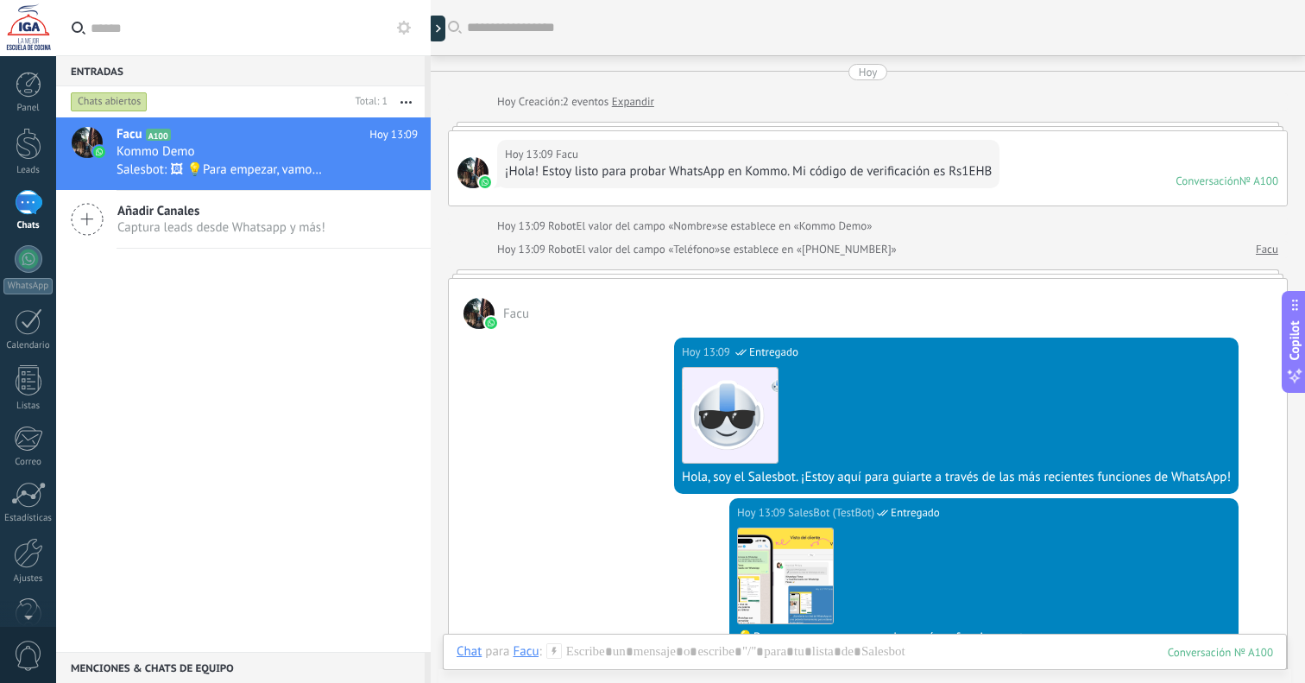
scroll to position [0, 0]
click at [383, 170] on icon at bounding box center [392, 171] width 21 height 21
click at [321, 99] on div at bounding box center [652, 341] width 1305 height 683
click at [407, 103] on use "button" at bounding box center [406, 102] width 11 height 3
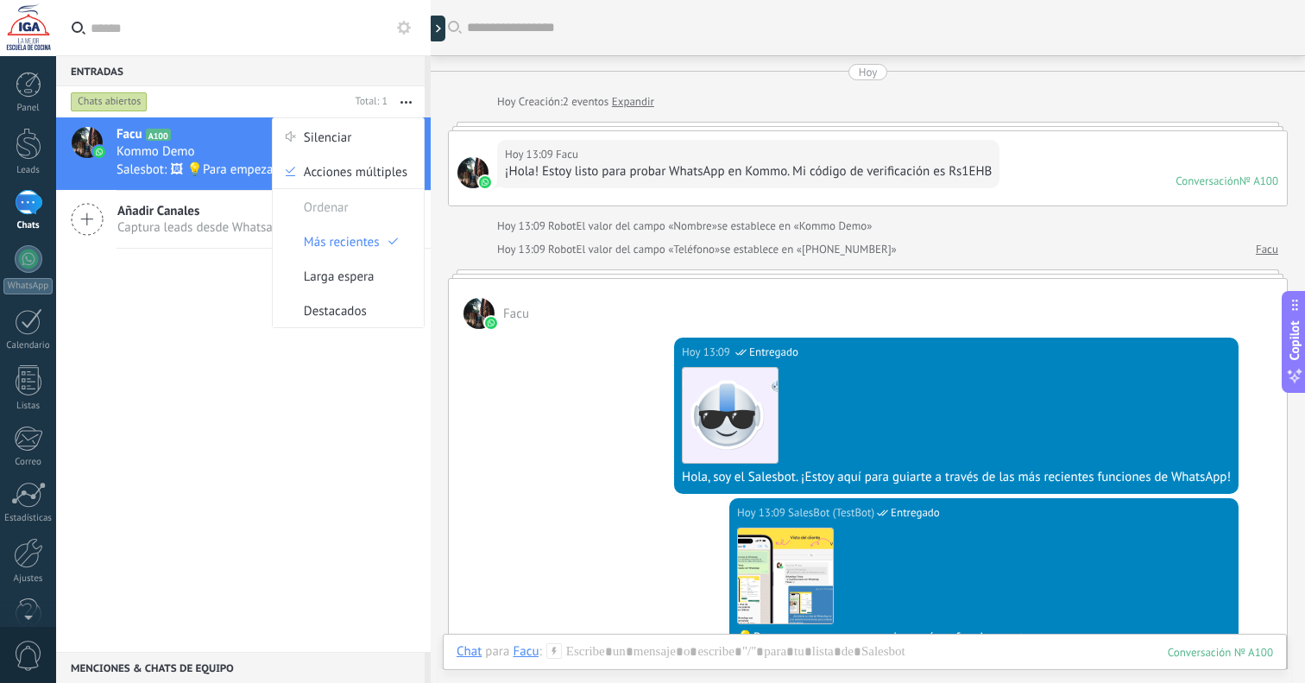
click at [408, 101] on icon "button" at bounding box center [406, 102] width 11 height 3
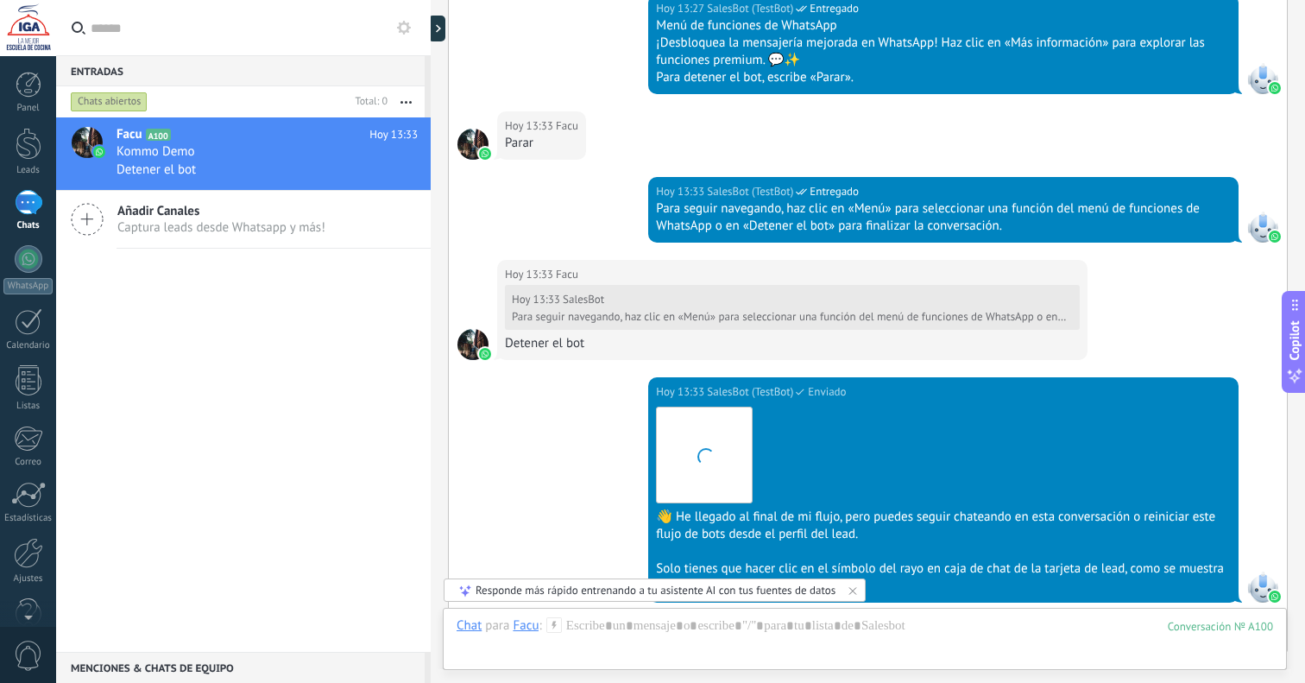
scroll to position [4850, 0]
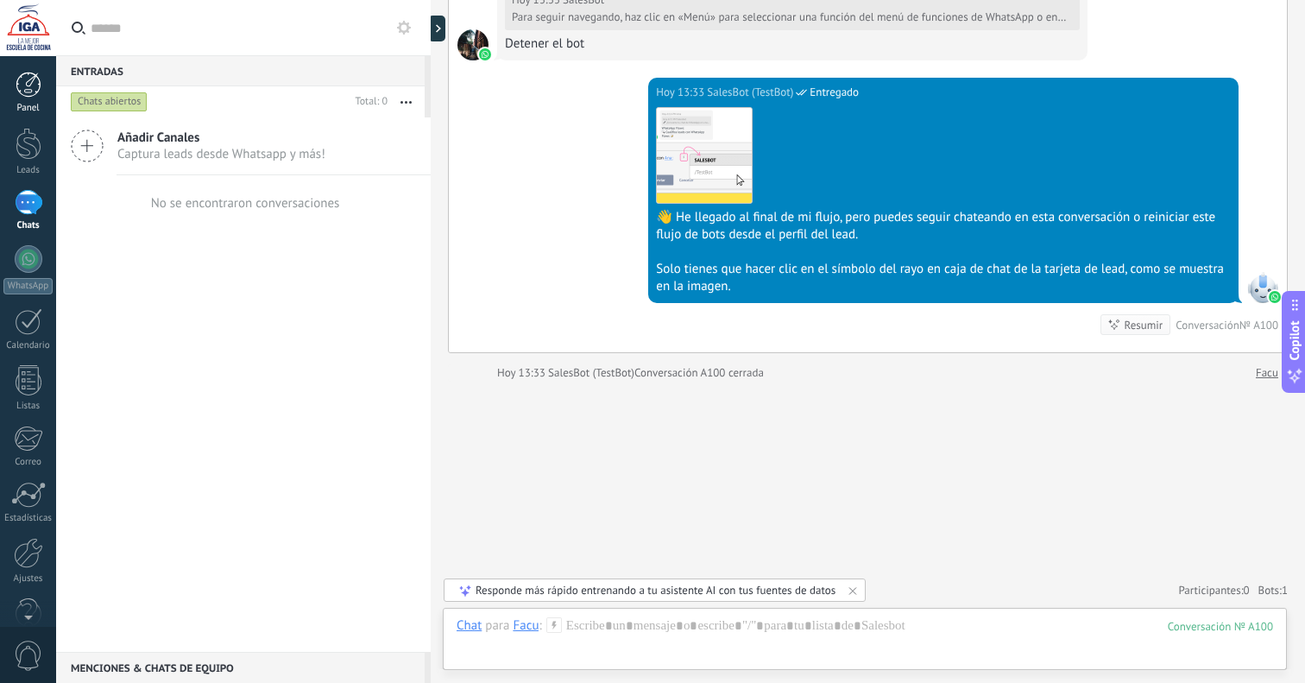
click at [26, 84] on div at bounding box center [29, 85] width 26 height 26
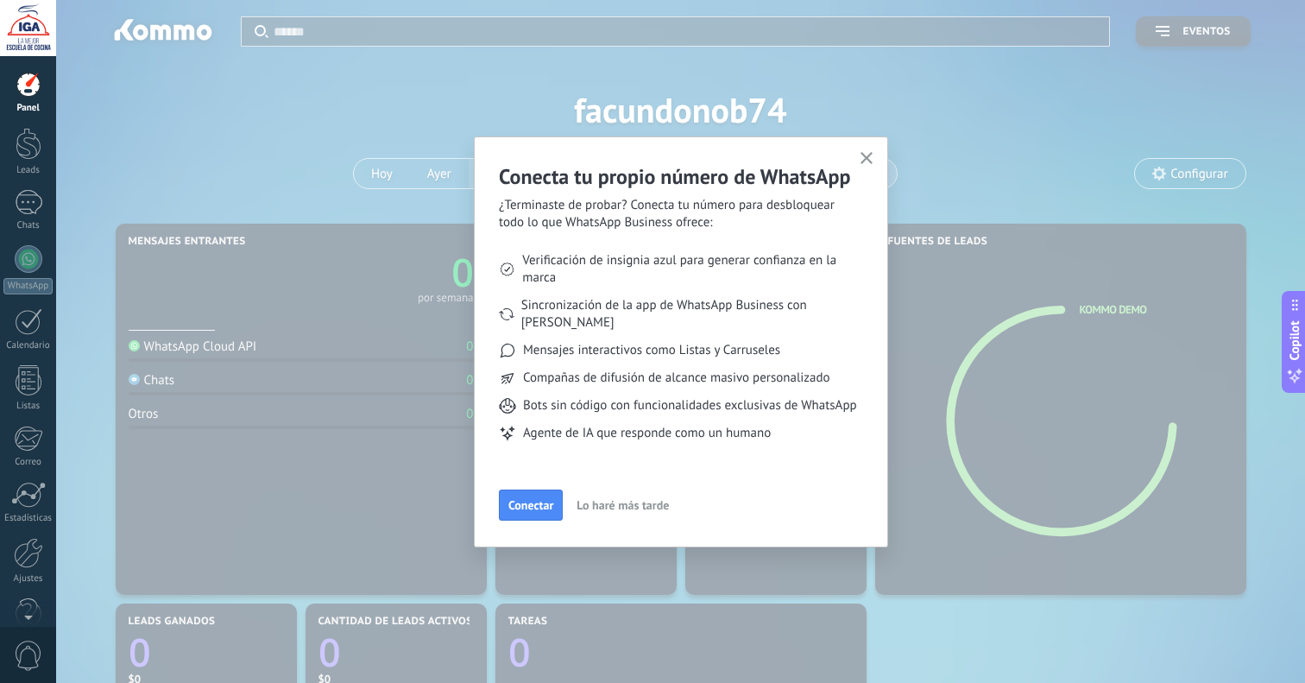
click at [631, 510] on span "Lo haré más tarde" at bounding box center [623, 505] width 92 height 12
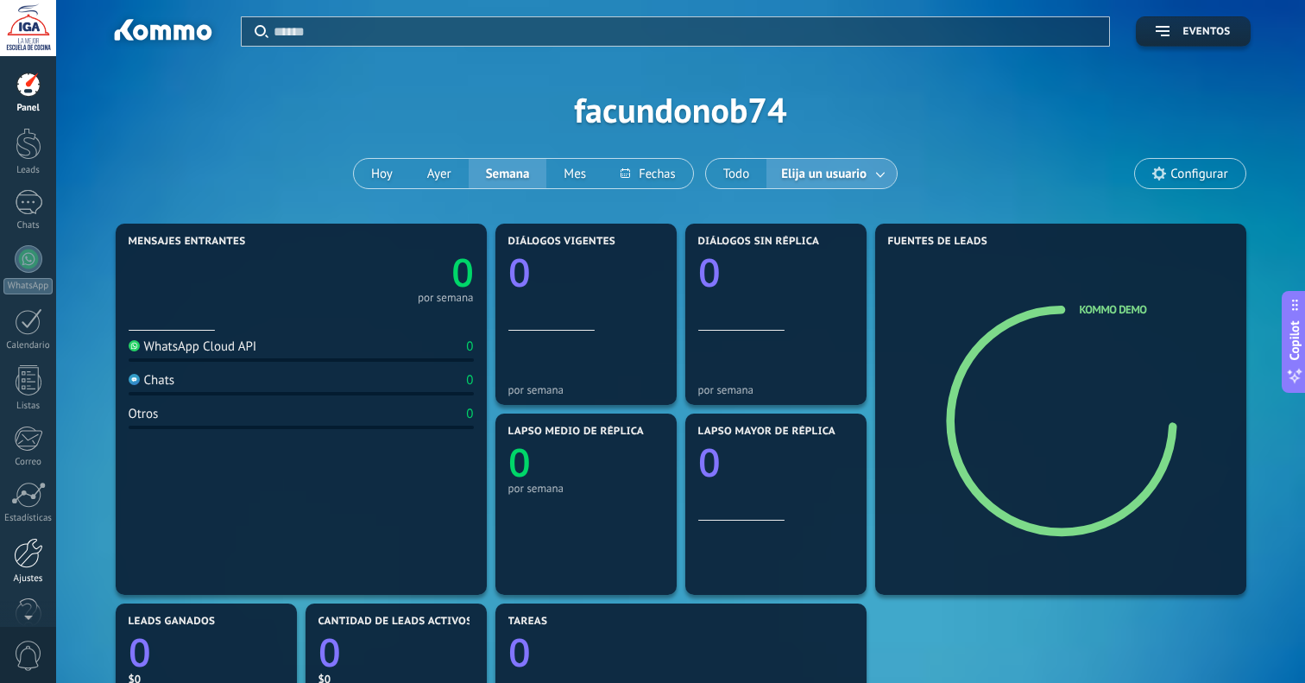
click at [23, 562] on div at bounding box center [28, 553] width 29 height 30
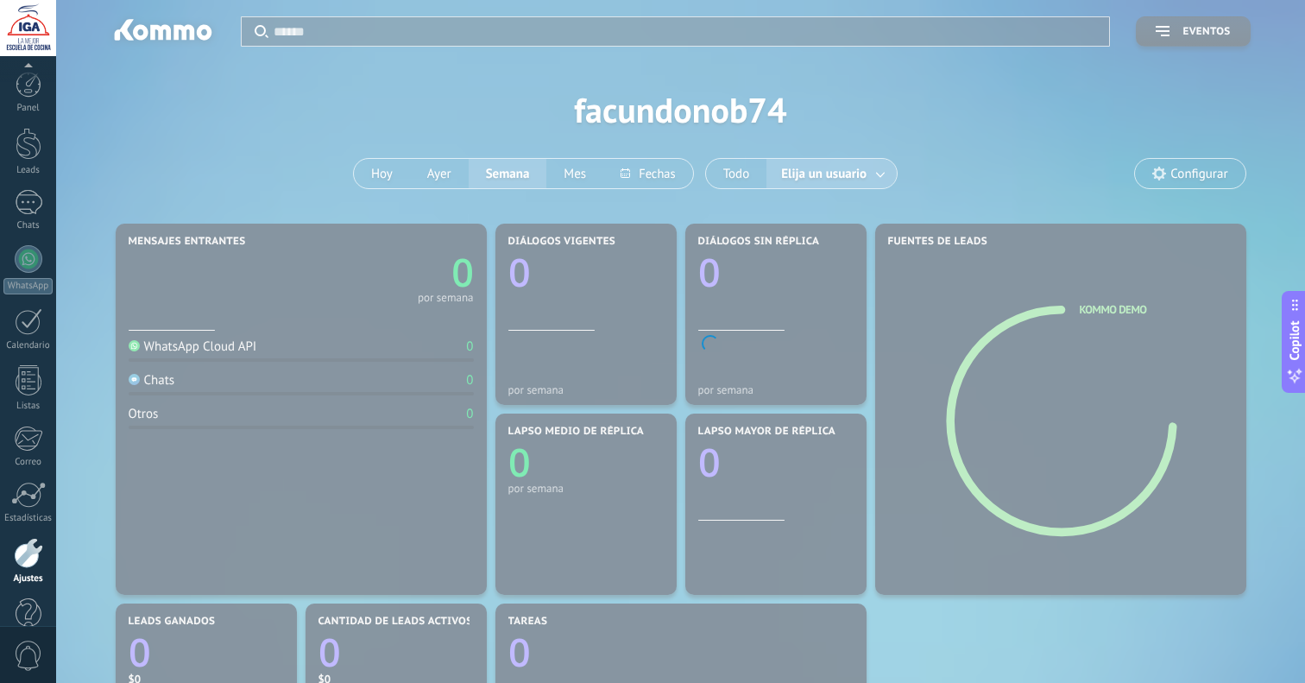
scroll to position [35, 0]
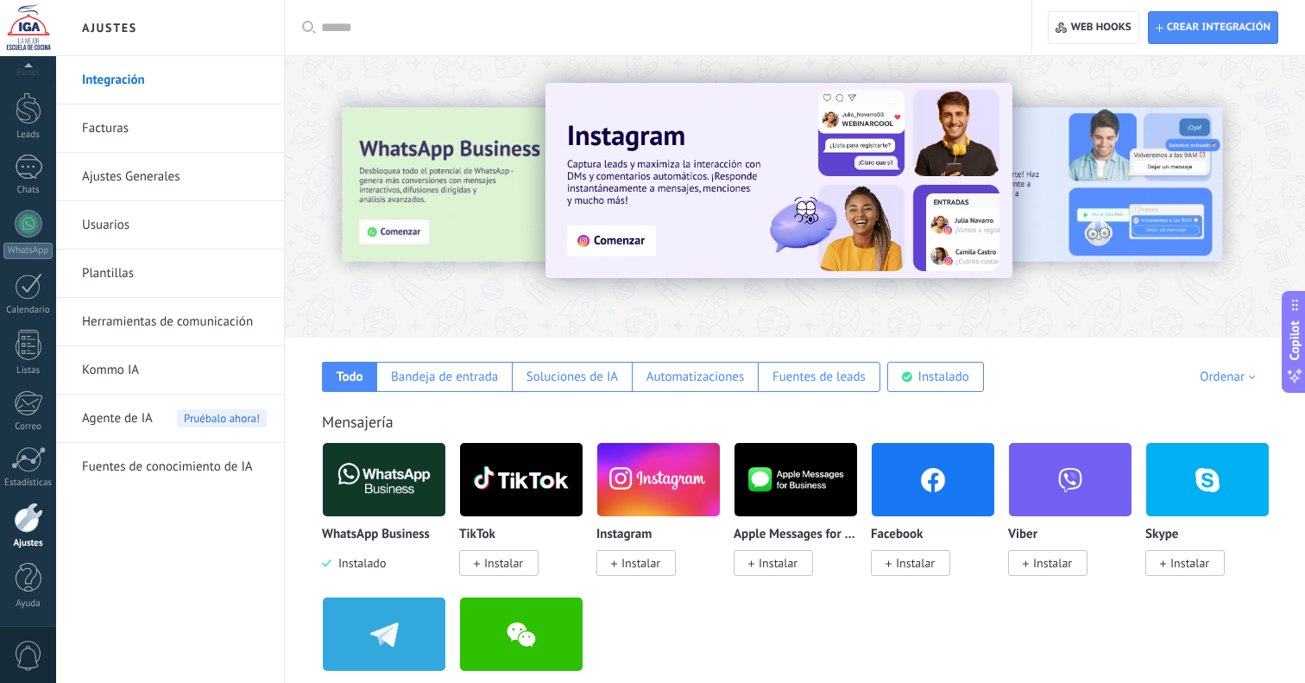
click at [218, 172] on link "Ajustes Generales" at bounding box center [174, 177] width 185 height 48
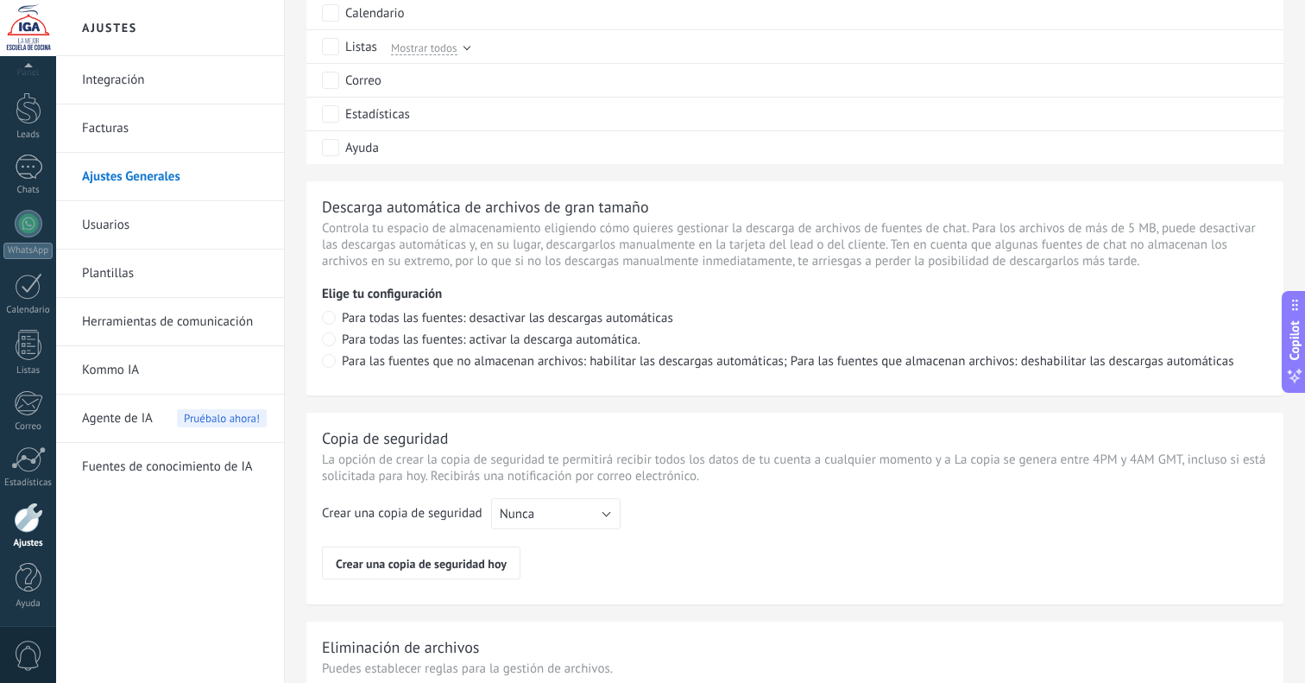
scroll to position [1054, 0]
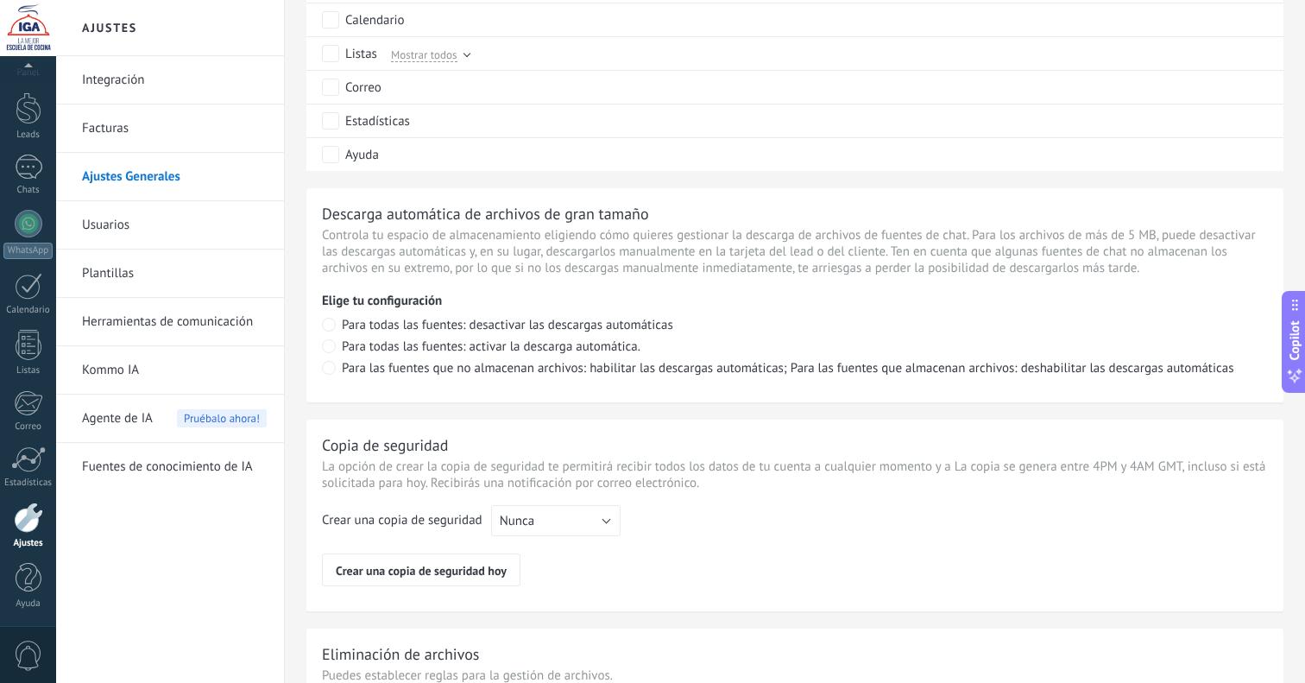
click at [160, 232] on link "Usuarios" at bounding box center [174, 225] width 185 height 48
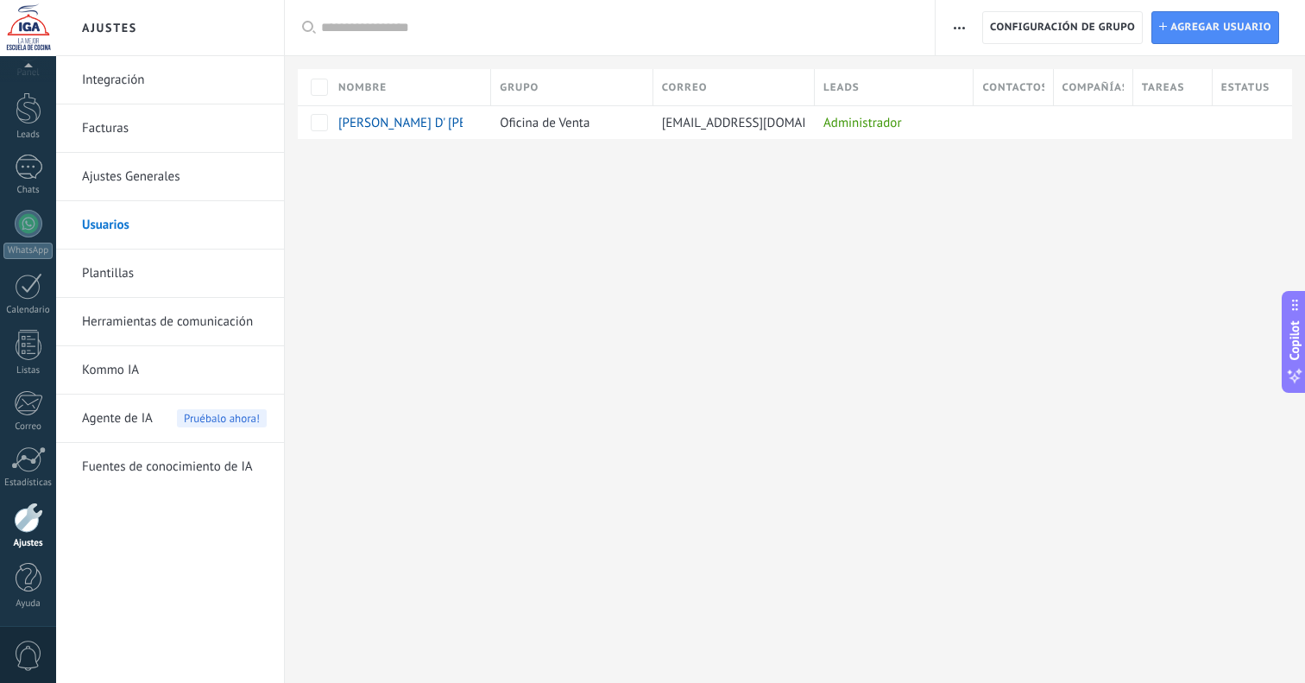
click at [959, 28] on use "button" at bounding box center [959, 28] width 11 height 3
click at [1257, 23] on span "Agregar usuario" at bounding box center [1221, 27] width 101 height 31
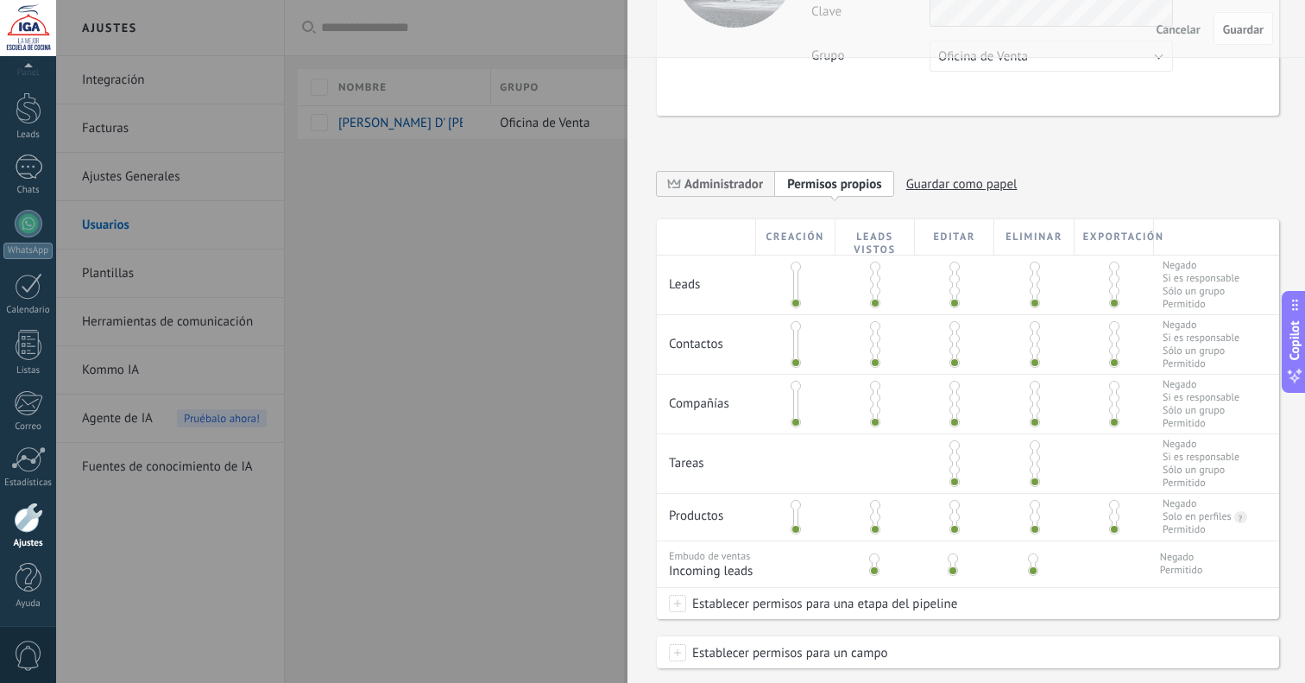
scroll to position [182, 0]
drag, startPoint x: 792, startPoint y: 296, endPoint x: 795, endPoint y: 241, distance: 55.4
click at [794, 240] on div "Creación Leads vistos Editar Eliminar Exportación Leads Negado Si es responsabl…" at bounding box center [968, 416] width 623 height 399
click at [793, 272] on span at bounding box center [796, 276] width 10 height 10
click at [795, 265] on span at bounding box center [796, 264] width 10 height 10
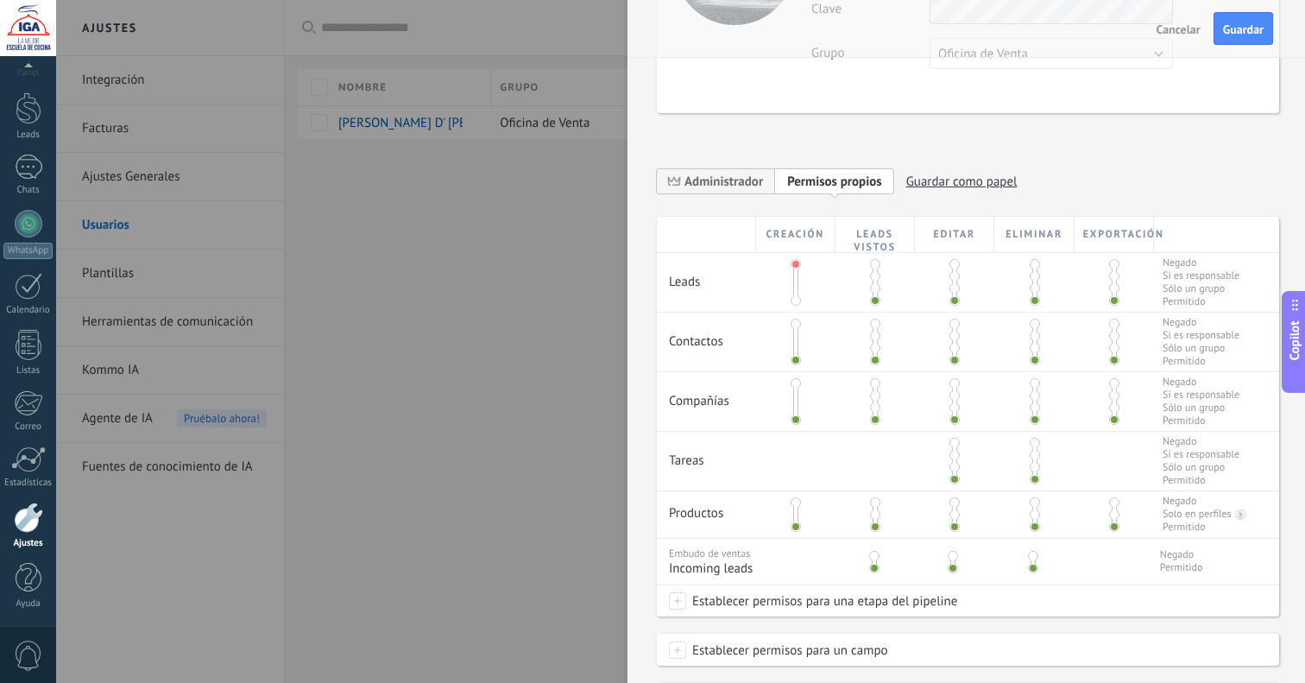
click at [793, 283] on span at bounding box center [796, 288] width 10 height 10
drag, startPoint x: 794, startPoint y: 269, endPoint x: 793, endPoint y: 310, distance: 40.6
click at [793, 311] on div at bounding box center [795, 282] width 79 height 59
click at [794, 307] on div at bounding box center [795, 282] width 79 height 59
click at [797, 300] on span at bounding box center [796, 300] width 10 height 10
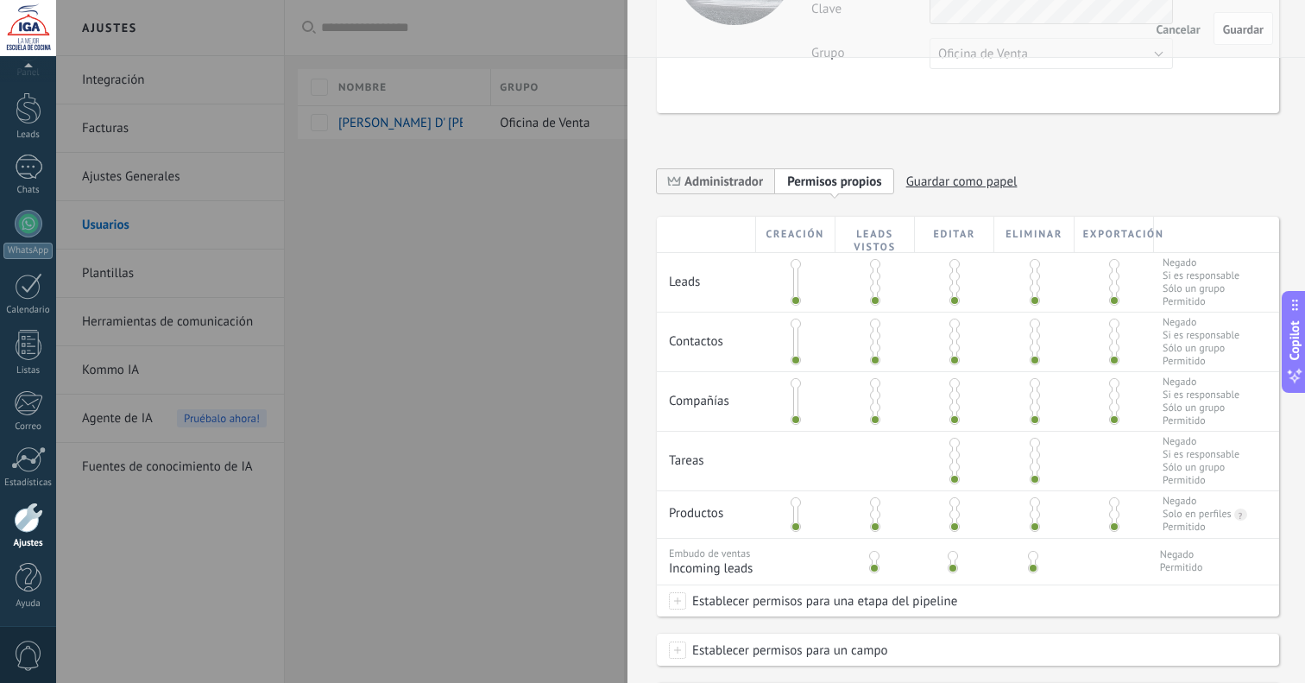
click at [793, 267] on span at bounding box center [796, 264] width 10 height 10
click at [794, 303] on span at bounding box center [796, 300] width 10 height 10
click at [874, 267] on span at bounding box center [875, 264] width 10 height 10
click at [875, 279] on span at bounding box center [875, 276] width 10 height 10
click at [874, 286] on span at bounding box center [875, 288] width 10 height 10
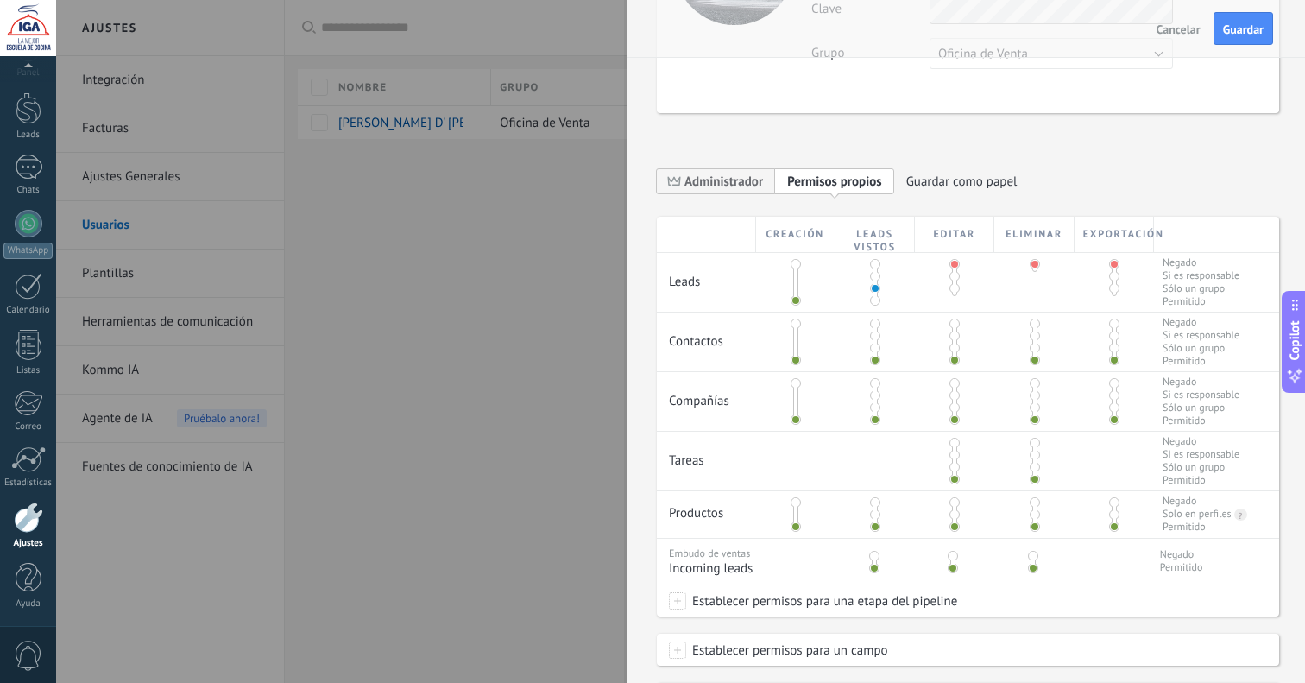
click at [873, 298] on span at bounding box center [875, 300] width 10 height 10
click at [952, 281] on span at bounding box center [955, 276] width 10 height 10
click at [951, 298] on span at bounding box center [955, 300] width 10 height 10
click at [1031, 296] on span at bounding box center [1035, 300] width 10 height 10
drag, startPoint x: 1027, startPoint y: 263, endPoint x: 1035, endPoint y: 269, distance: 9.3
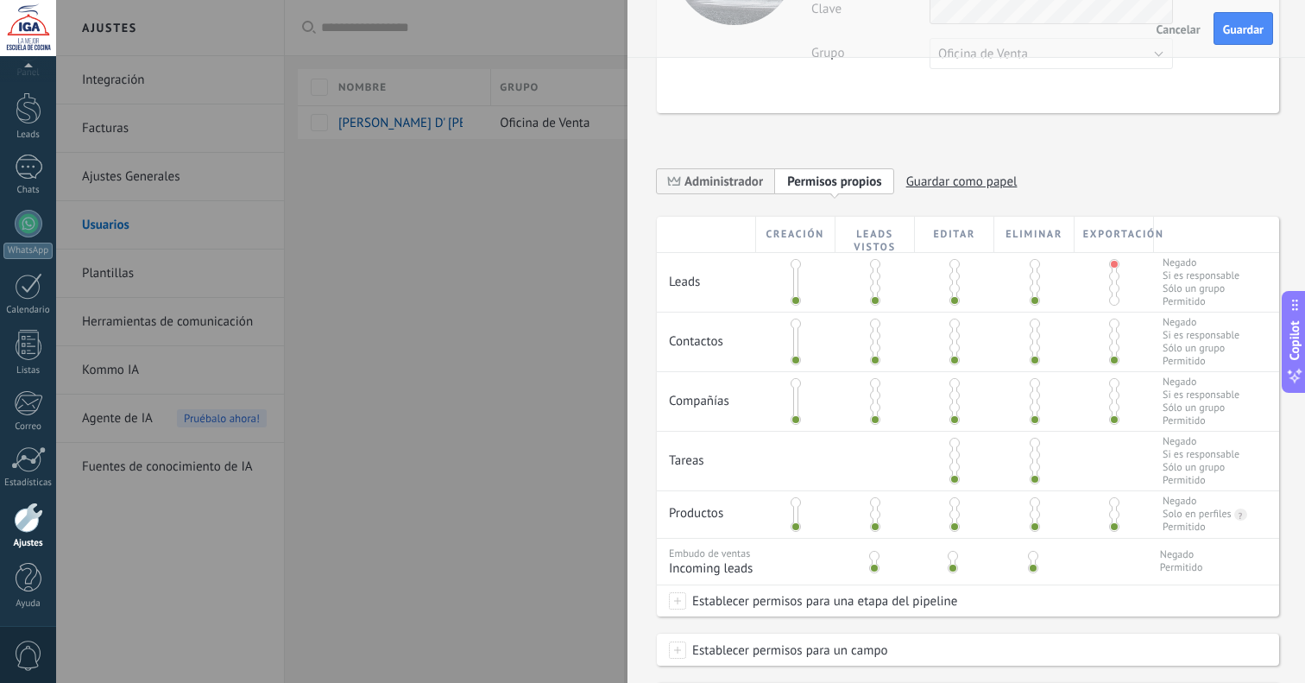
click at [1030, 263] on span at bounding box center [1035, 264] width 10 height 10
click at [1032, 277] on span at bounding box center [1035, 276] width 10 height 10
click at [1032, 264] on span at bounding box center [1035, 264] width 10 height 10
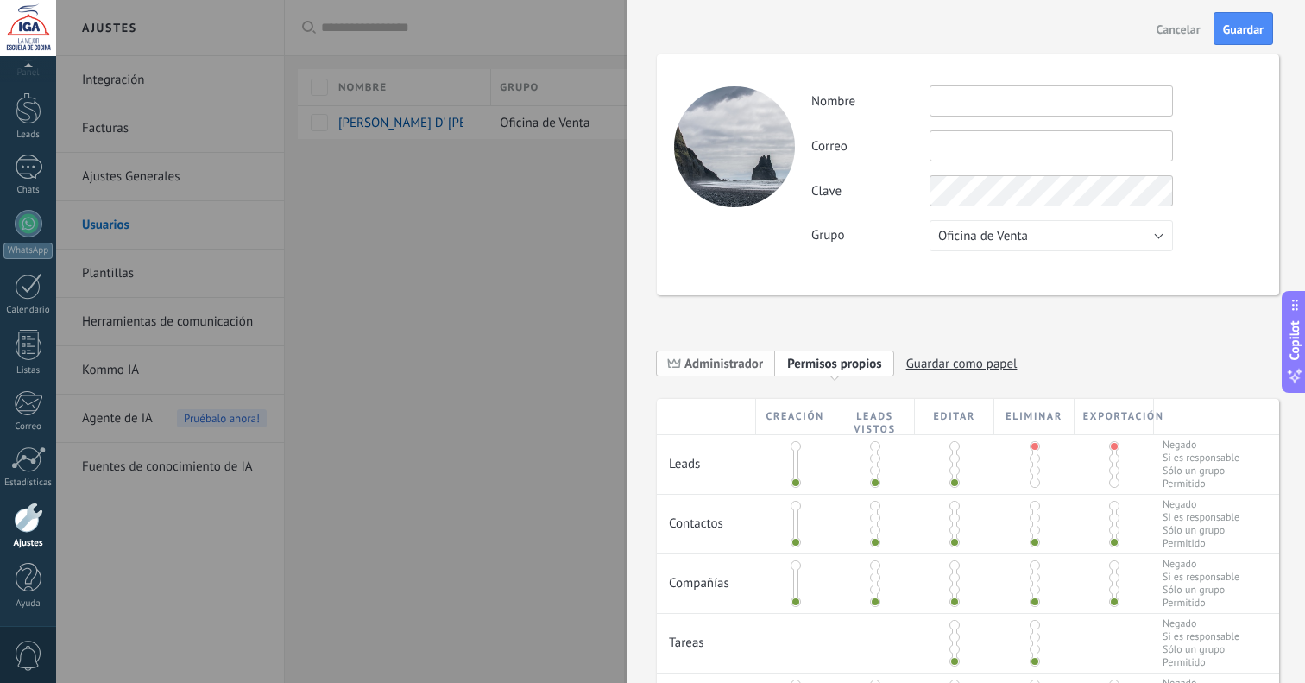
scroll to position [0, 0]
click at [718, 370] on span "Administrador" at bounding box center [724, 364] width 79 height 16
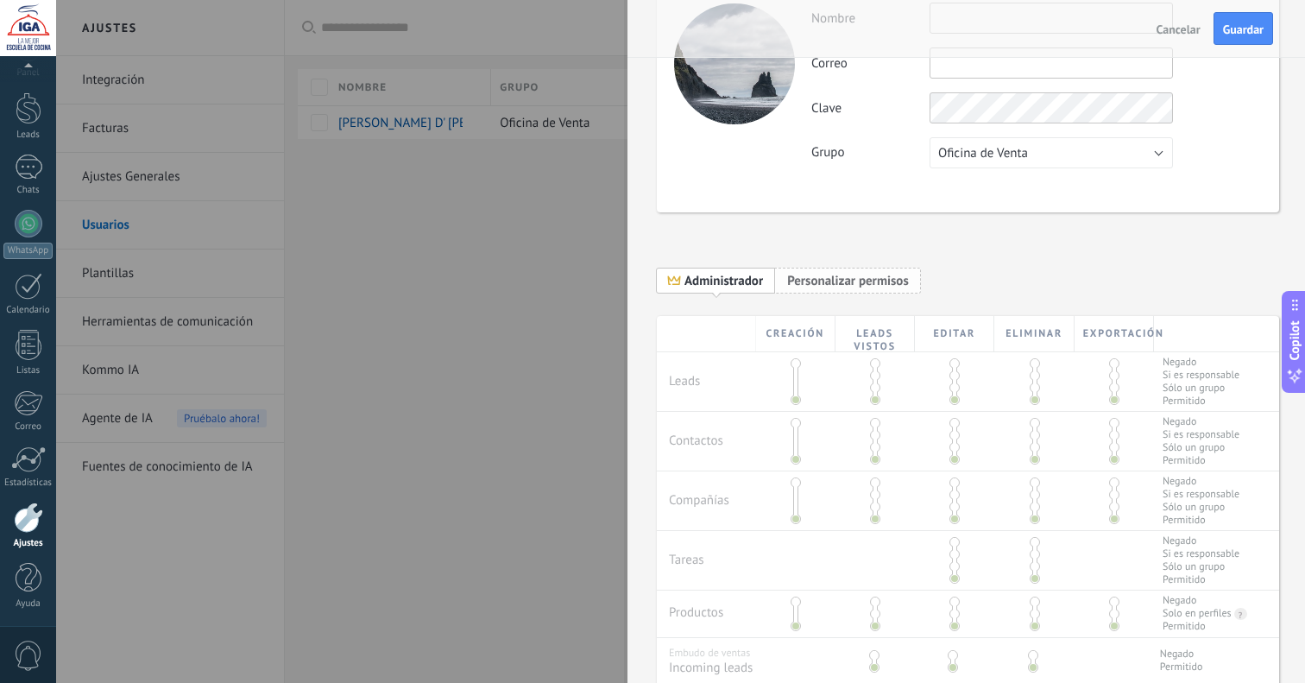
click at [826, 280] on span "Personalizar permisos" at bounding box center [848, 281] width 122 height 16
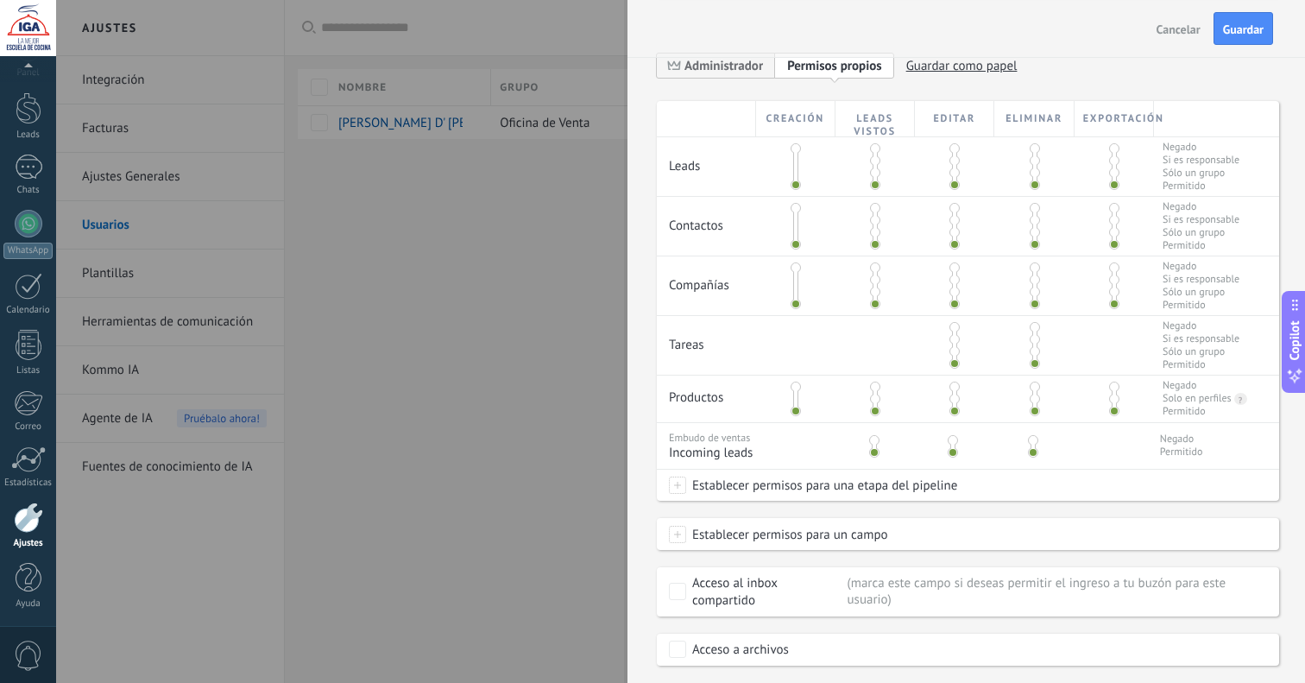
scroll to position [302, 0]
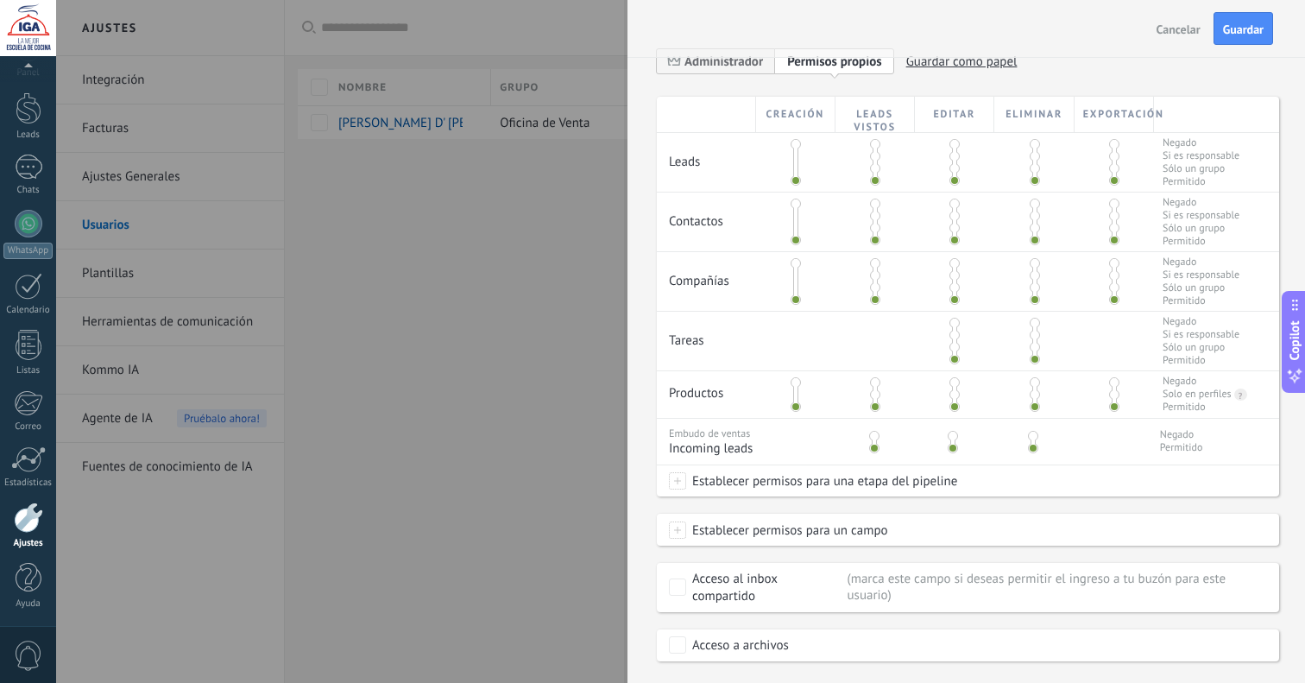
click at [762, 480] on span "Establecer permisos para una etapa del pipeline" at bounding box center [821, 480] width 271 height 31
click at [973, 510] on div at bounding box center [680, 341] width 1249 height 683
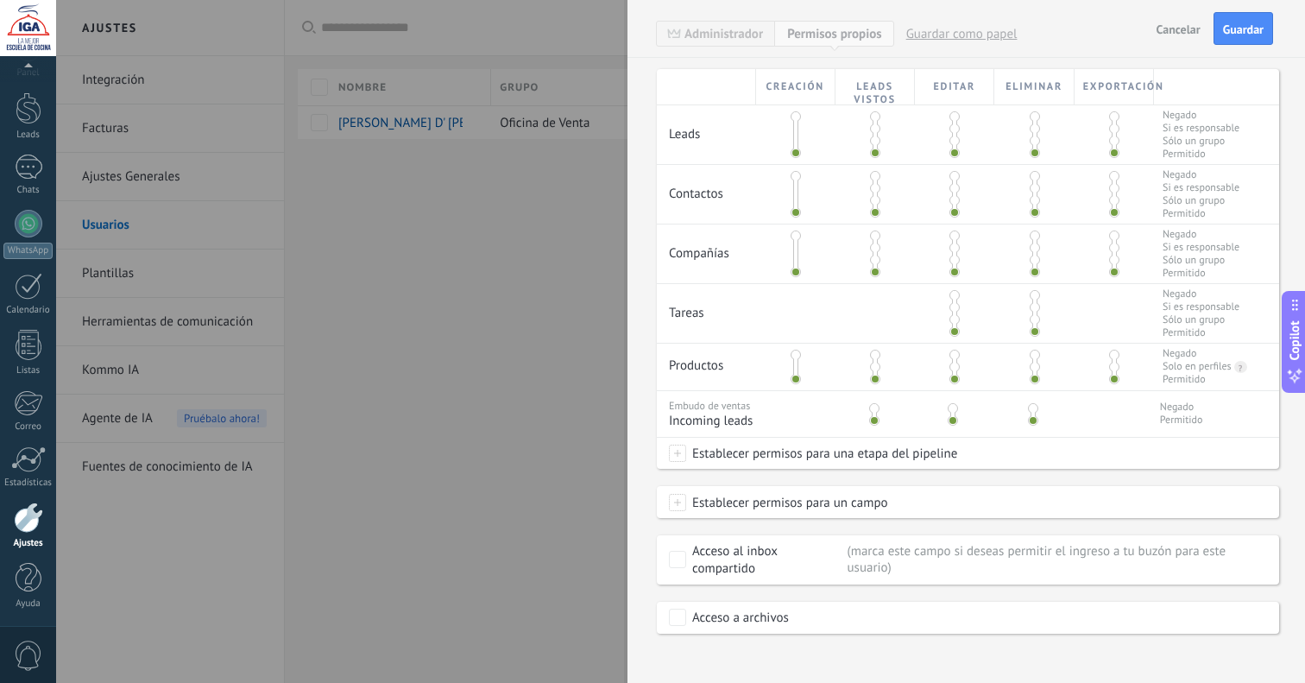
scroll to position [341, 0]
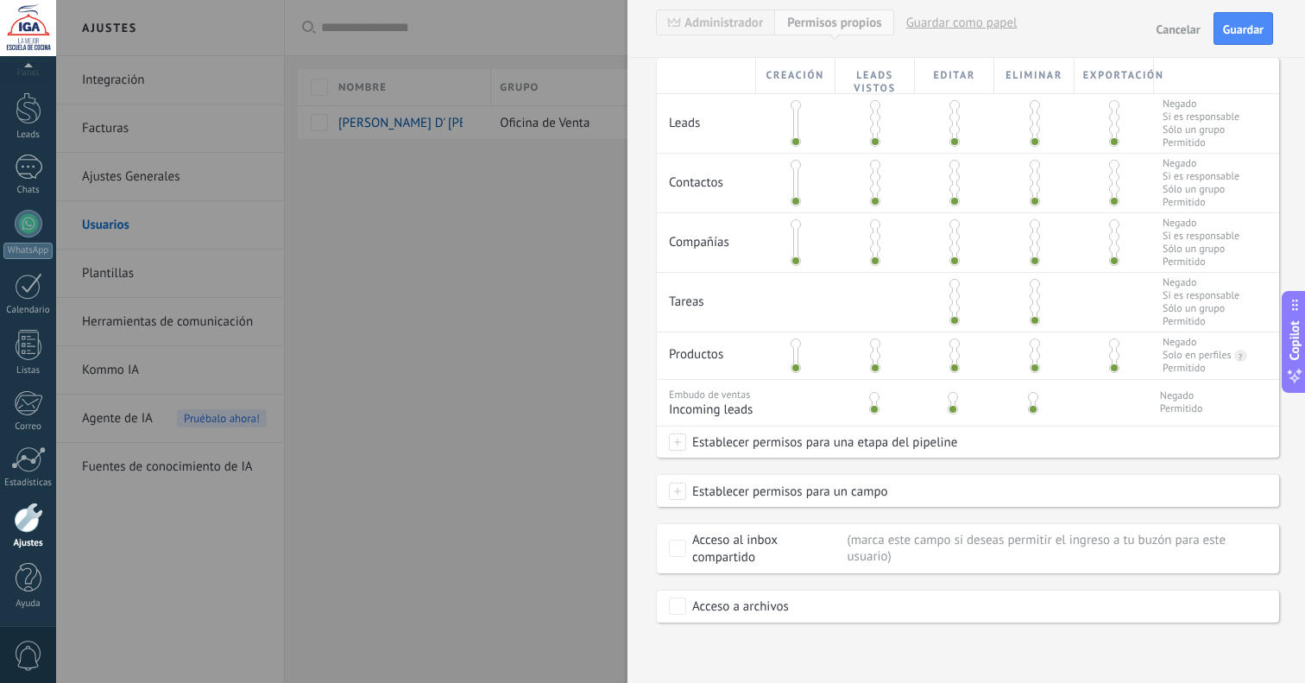
click at [1030, 398] on span at bounding box center [1033, 397] width 10 height 10
click at [1033, 345] on span at bounding box center [1035, 343] width 10 height 10
click at [1031, 283] on span at bounding box center [1035, 284] width 10 height 10
click at [1033, 227] on span at bounding box center [1035, 224] width 10 height 10
click at [1033, 318] on span at bounding box center [1035, 320] width 10 height 10
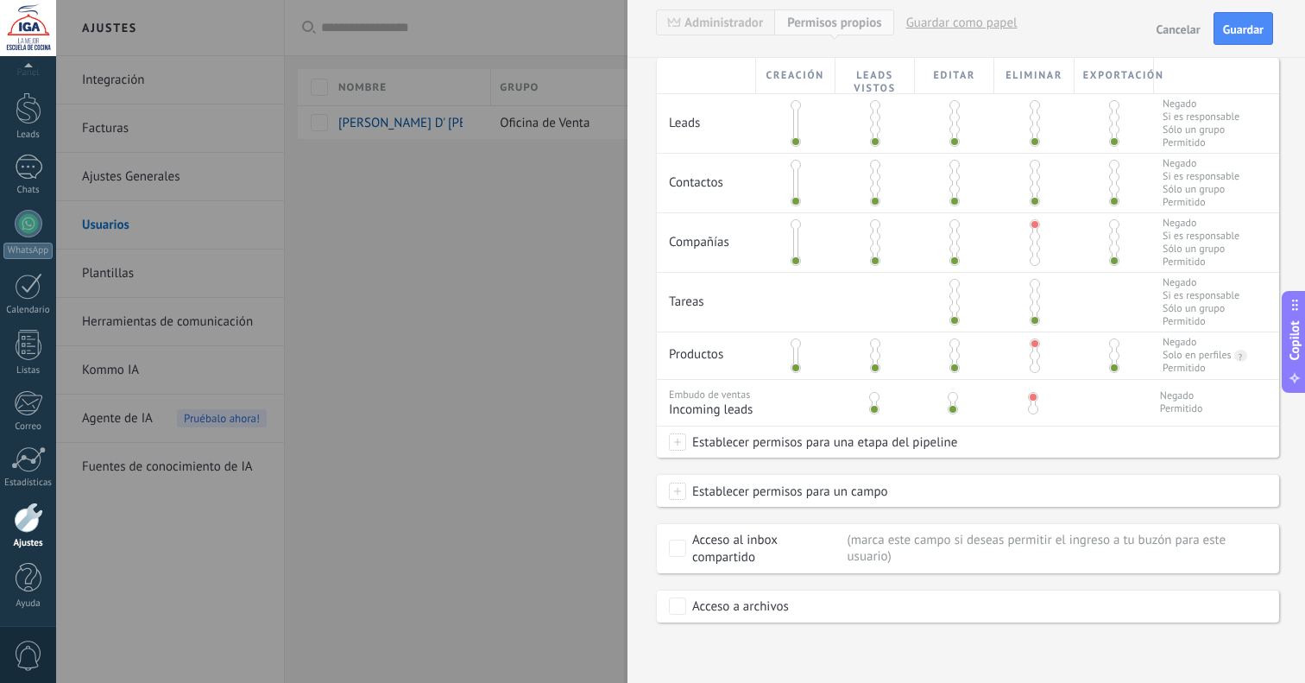
click at [1032, 366] on span at bounding box center [1035, 368] width 10 height 10
click at [1030, 262] on span at bounding box center [1035, 261] width 10 height 10
click at [1031, 228] on span at bounding box center [1035, 224] width 10 height 10
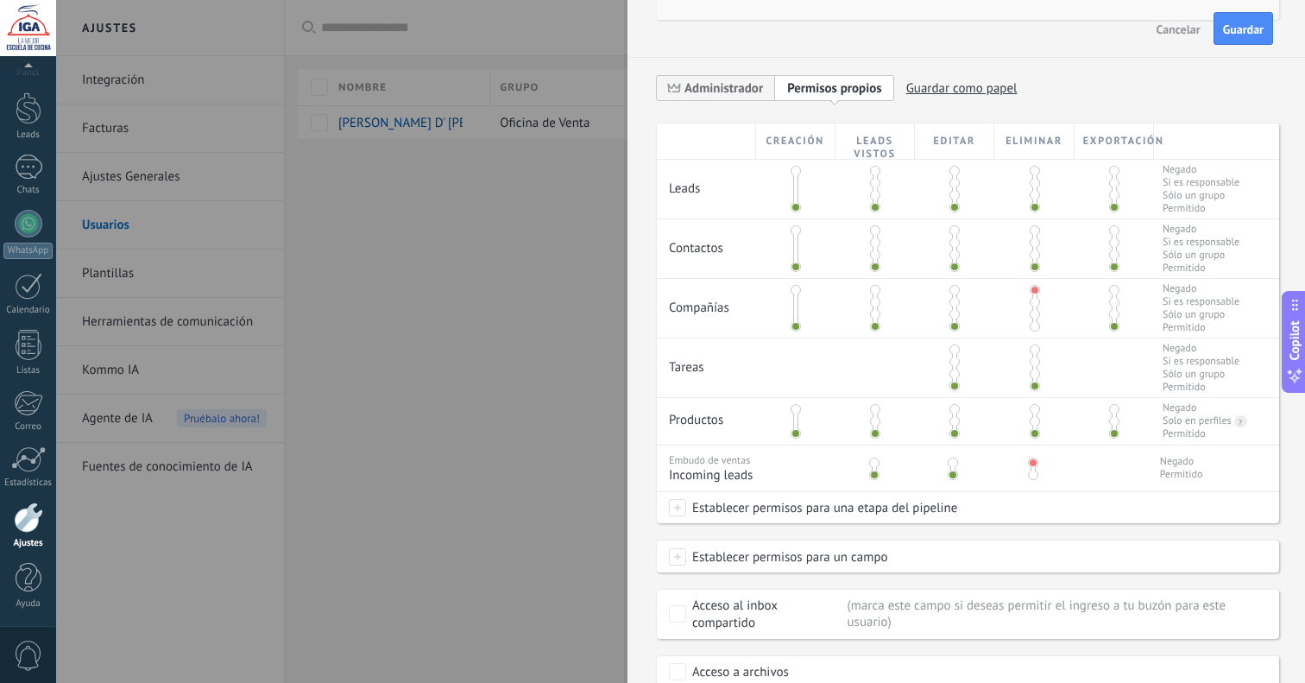
scroll to position [284, 0]
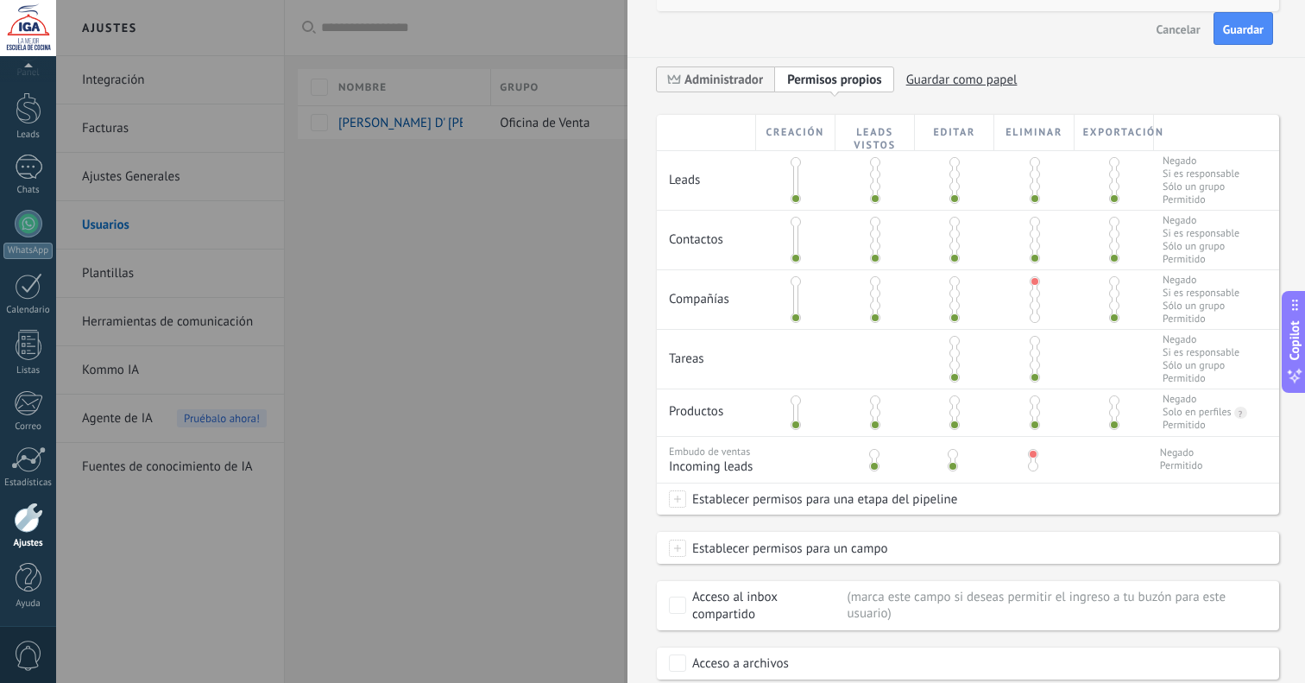
click at [1033, 221] on span at bounding box center [1035, 222] width 10 height 10
click at [1025, 167] on div at bounding box center [1034, 180] width 79 height 59
click at [1033, 164] on span at bounding box center [1035, 162] width 10 height 10
click at [1033, 176] on span at bounding box center [1035, 174] width 10 height 10
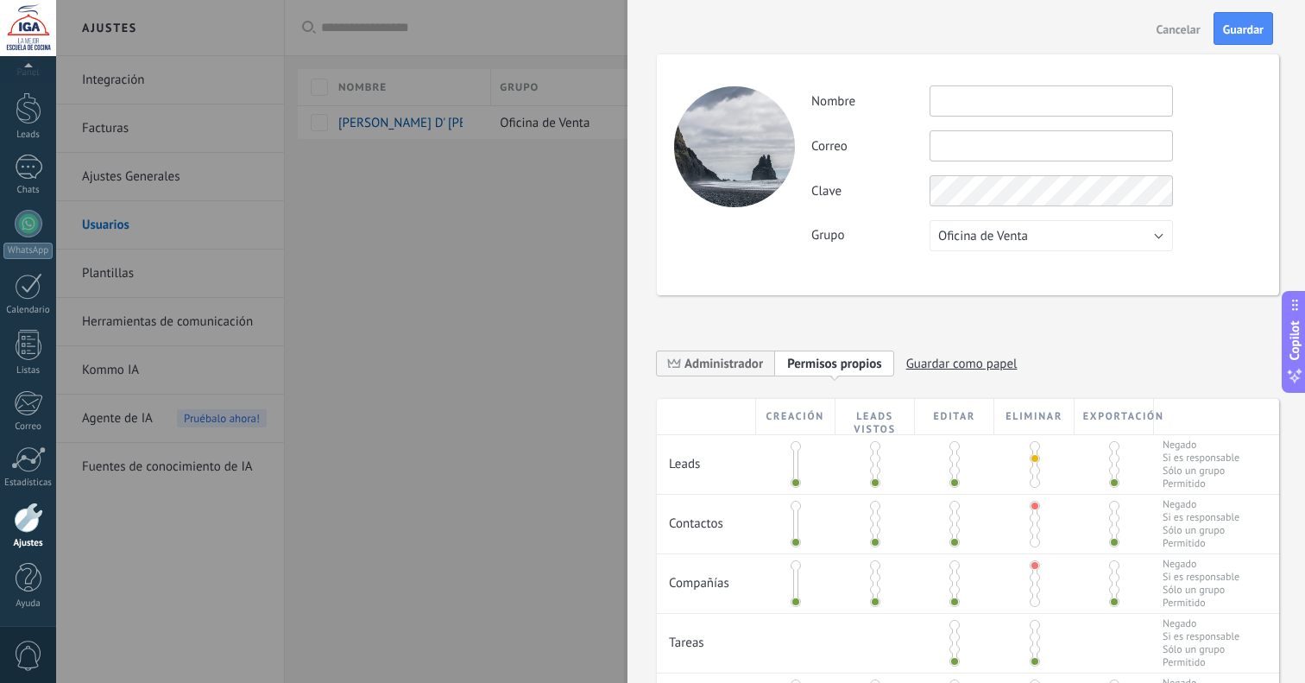
scroll to position [0, 0]
click at [987, 231] on span "Oficina de Venta" at bounding box center [984, 236] width 90 height 16
click at [995, 271] on span "Usuarios libres" at bounding box center [1044, 265] width 248 height 16
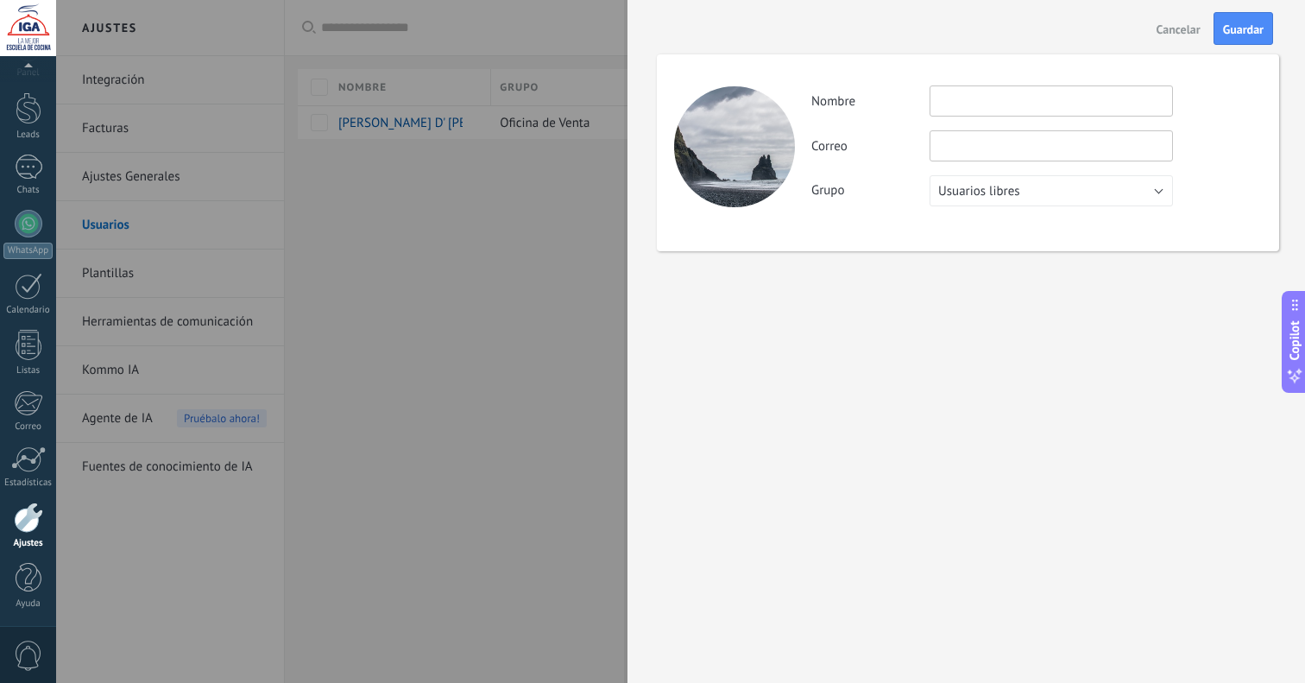
drag, startPoint x: 952, startPoint y: 190, endPoint x: 957, endPoint y: 211, distance: 21.2
click at [952, 190] on span "Usuarios libres" at bounding box center [980, 191] width 82 height 16
click at [964, 199] on span "Oficina de Venta" at bounding box center [1044, 191] width 248 height 16
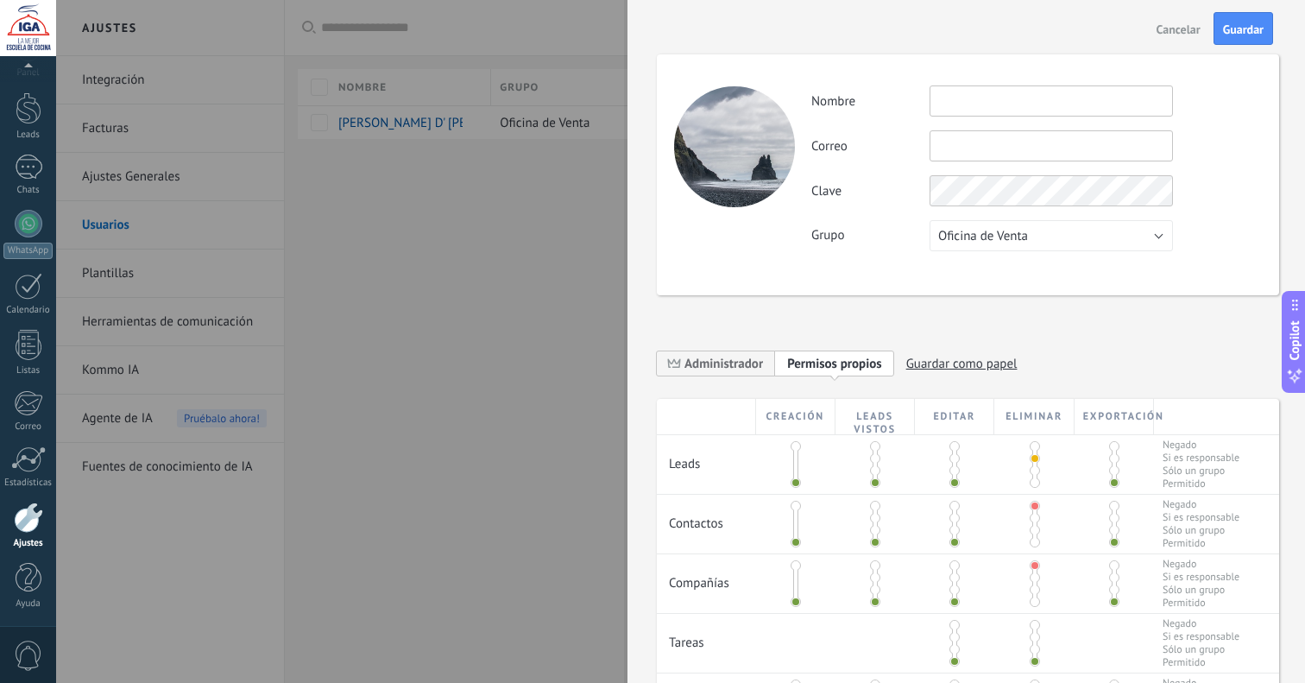
click at [1165, 29] on span "Cancelar" at bounding box center [1179, 29] width 44 height 12
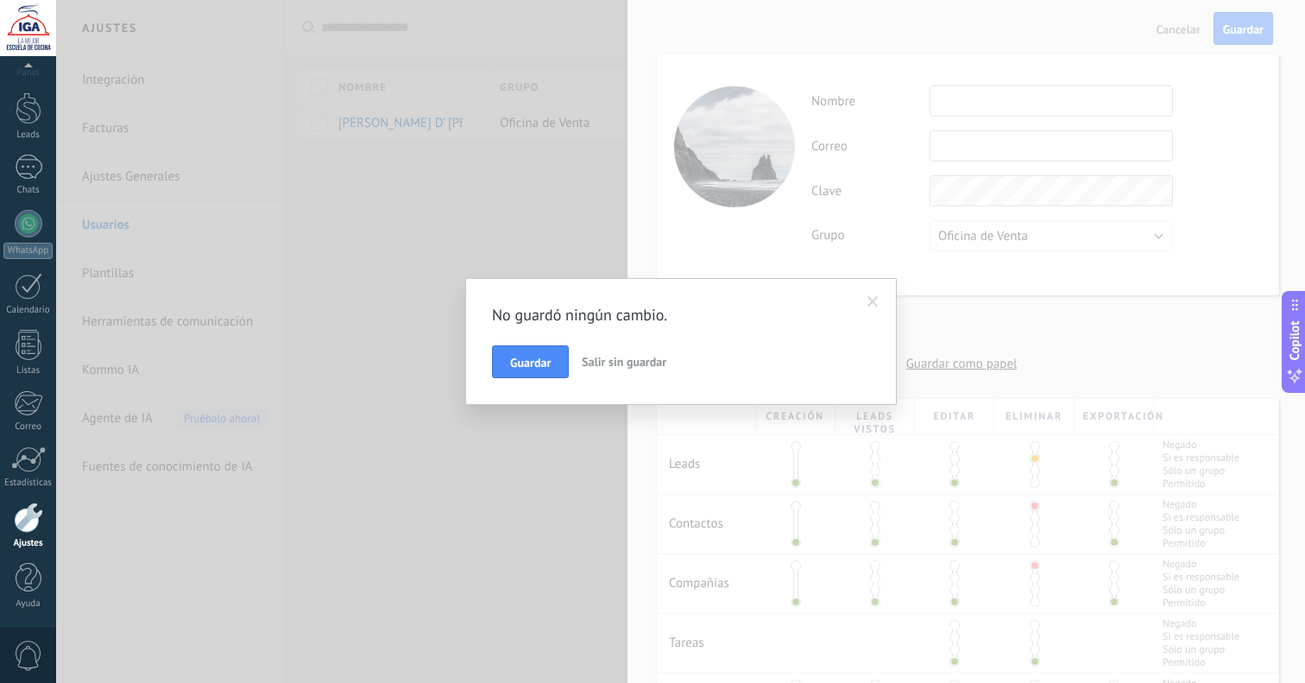
click at [645, 357] on span "Salir sin guardar" at bounding box center [624, 362] width 85 height 16
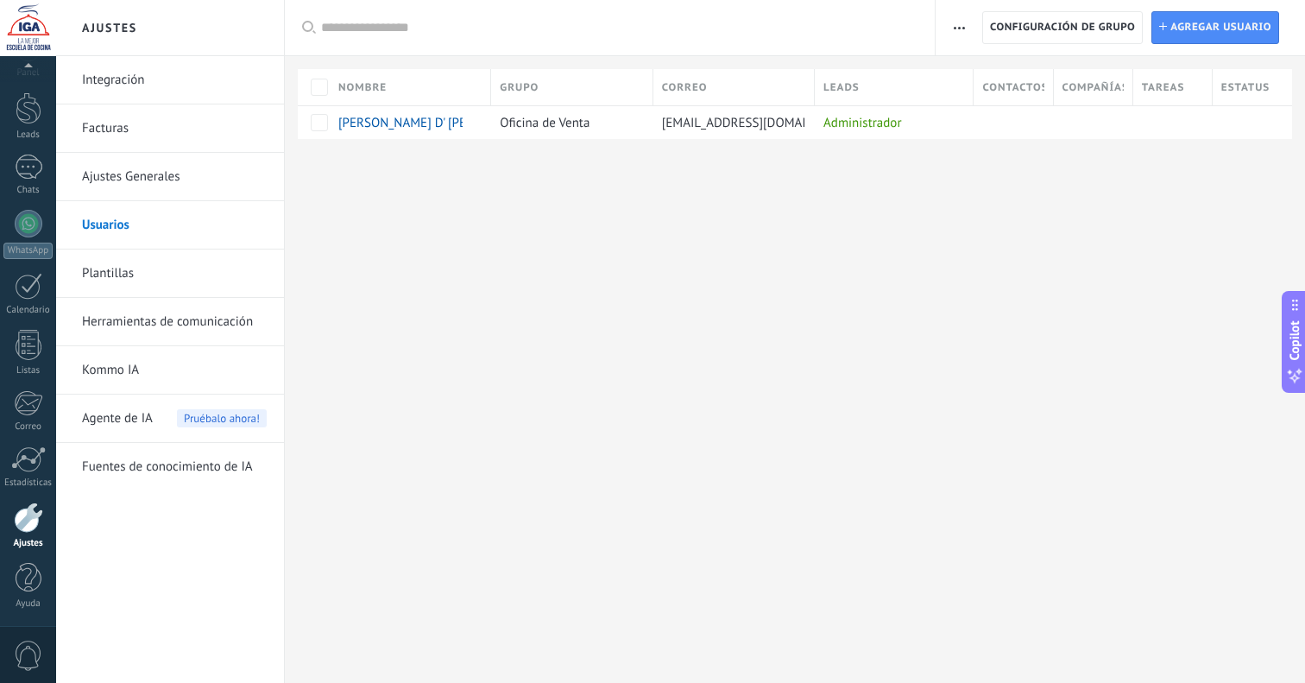
click at [95, 85] on link "Integración" at bounding box center [174, 80] width 185 height 48
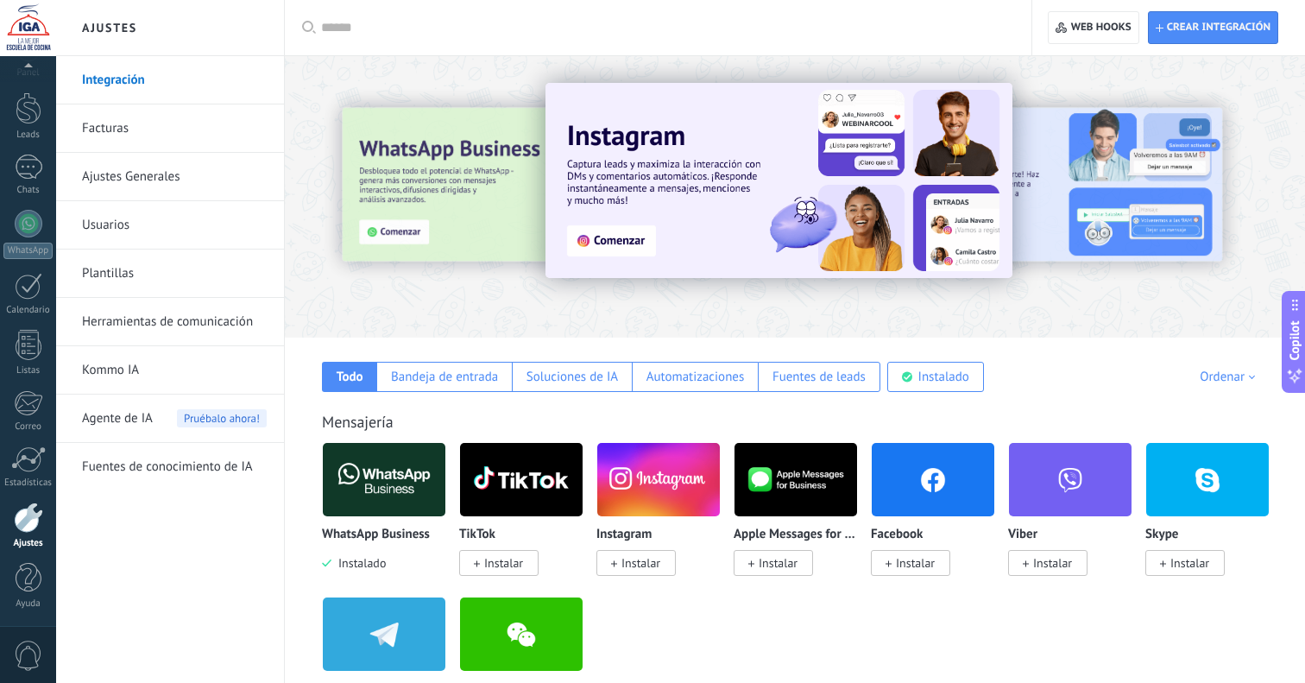
click at [198, 175] on link "Ajustes Generales" at bounding box center [174, 177] width 185 height 48
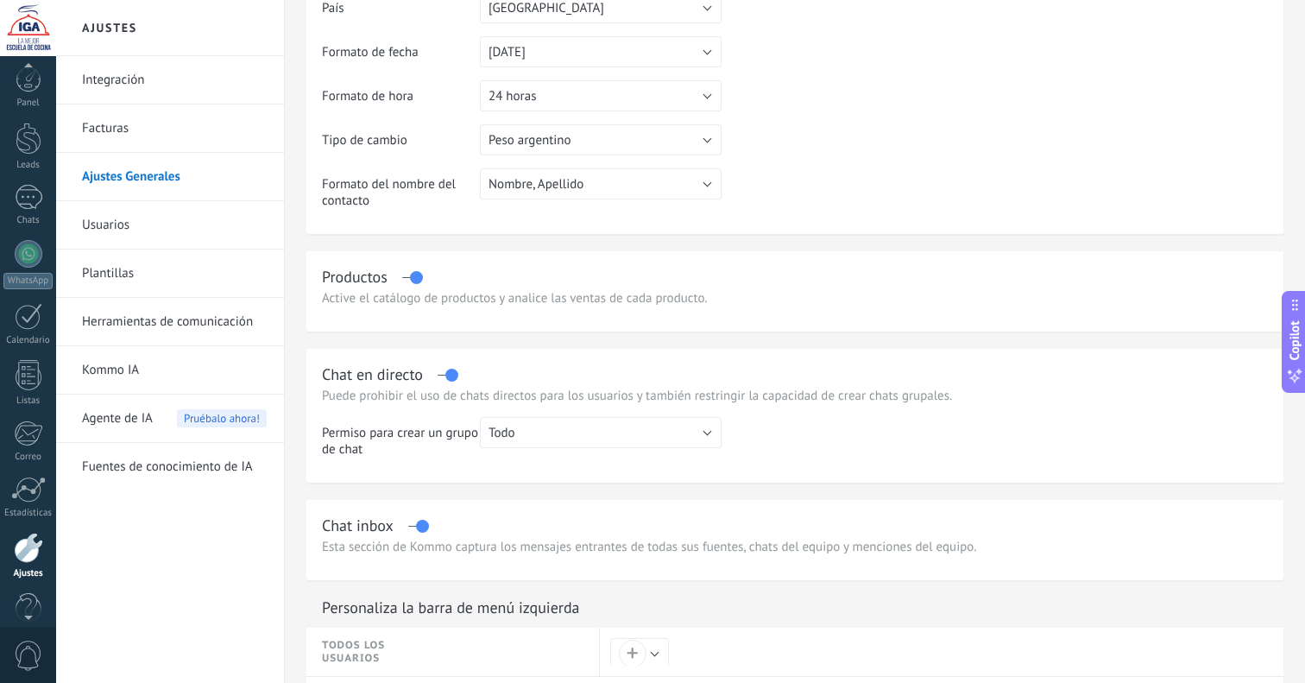
scroll to position [35, 0]
click at [24, 526] on div at bounding box center [28, 517] width 29 height 30
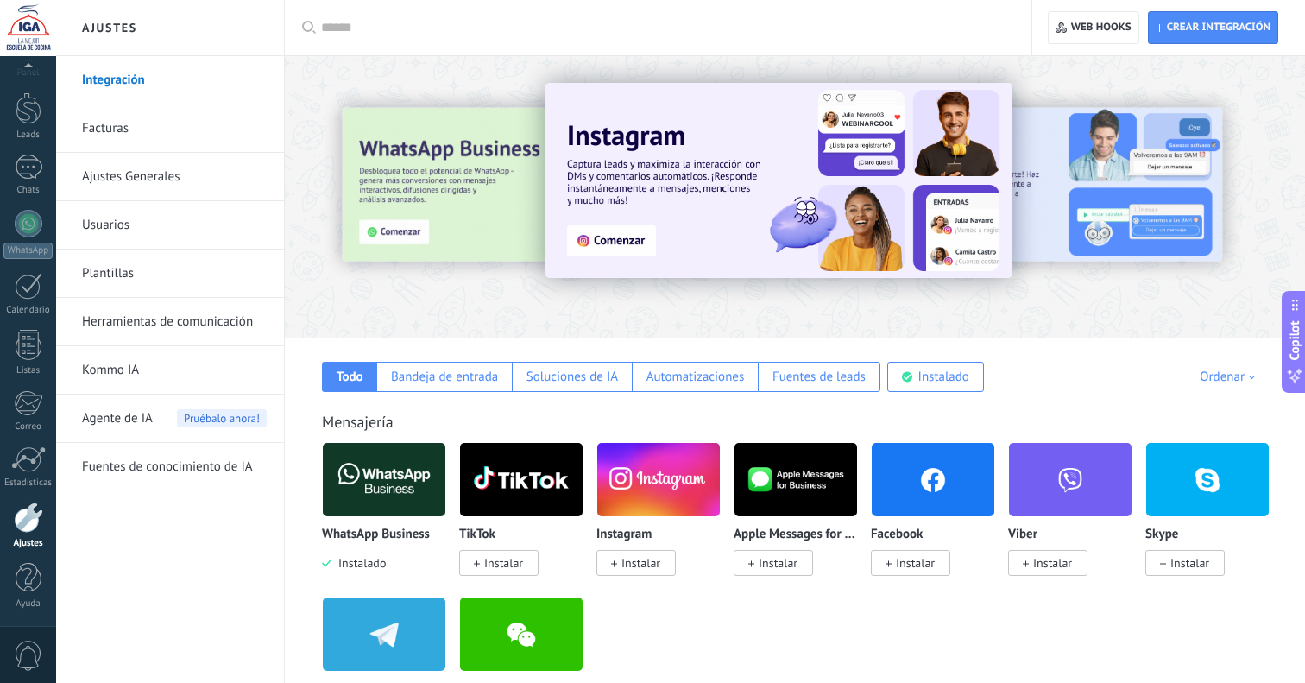
click at [164, 323] on link "Herramientas de comunicación" at bounding box center [174, 322] width 185 height 48
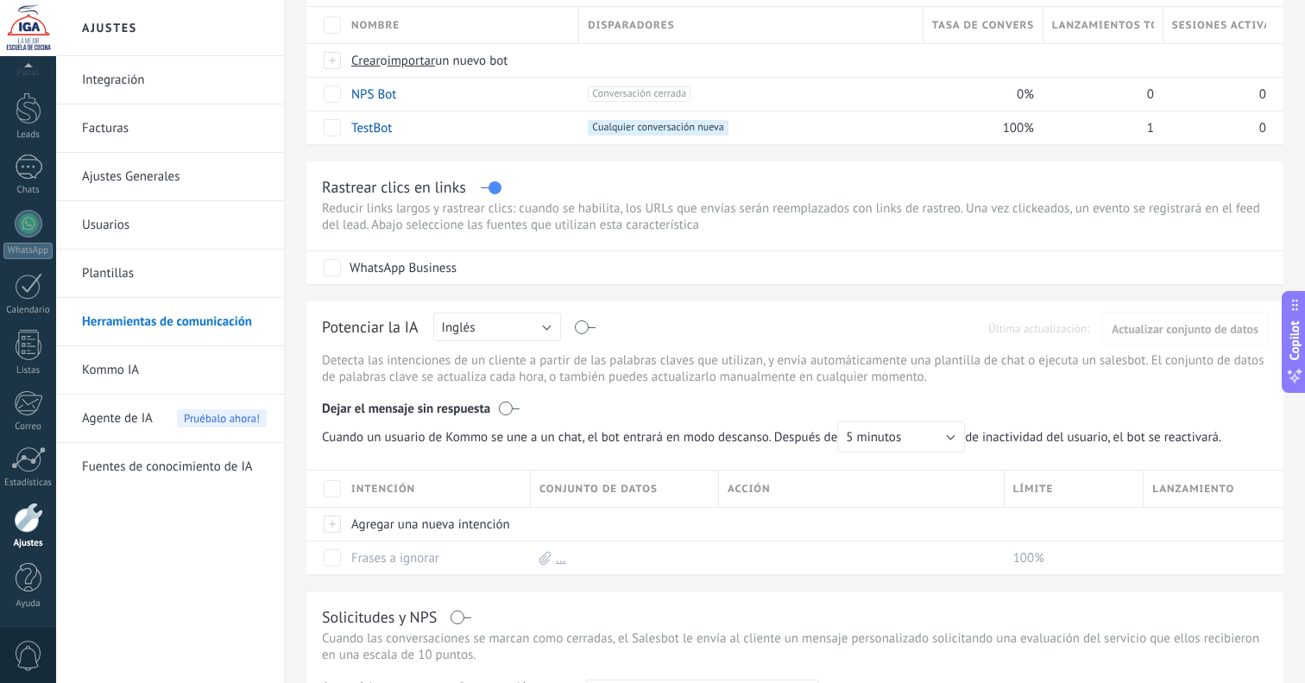
scroll to position [197, 0]
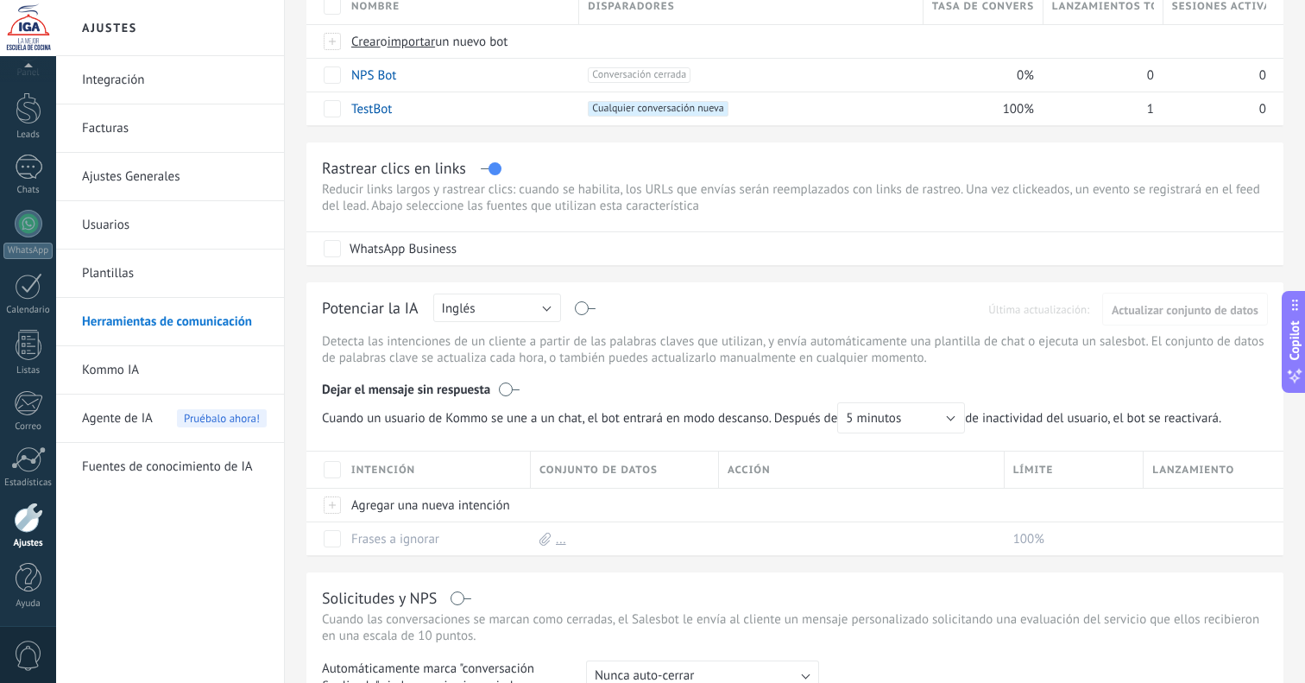
click at [498, 314] on button "Inglés" at bounding box center [497, 308] width 128 height 28
click at [484, 362] on span "Español" at bounding box center [489, 368] width 132 height 16
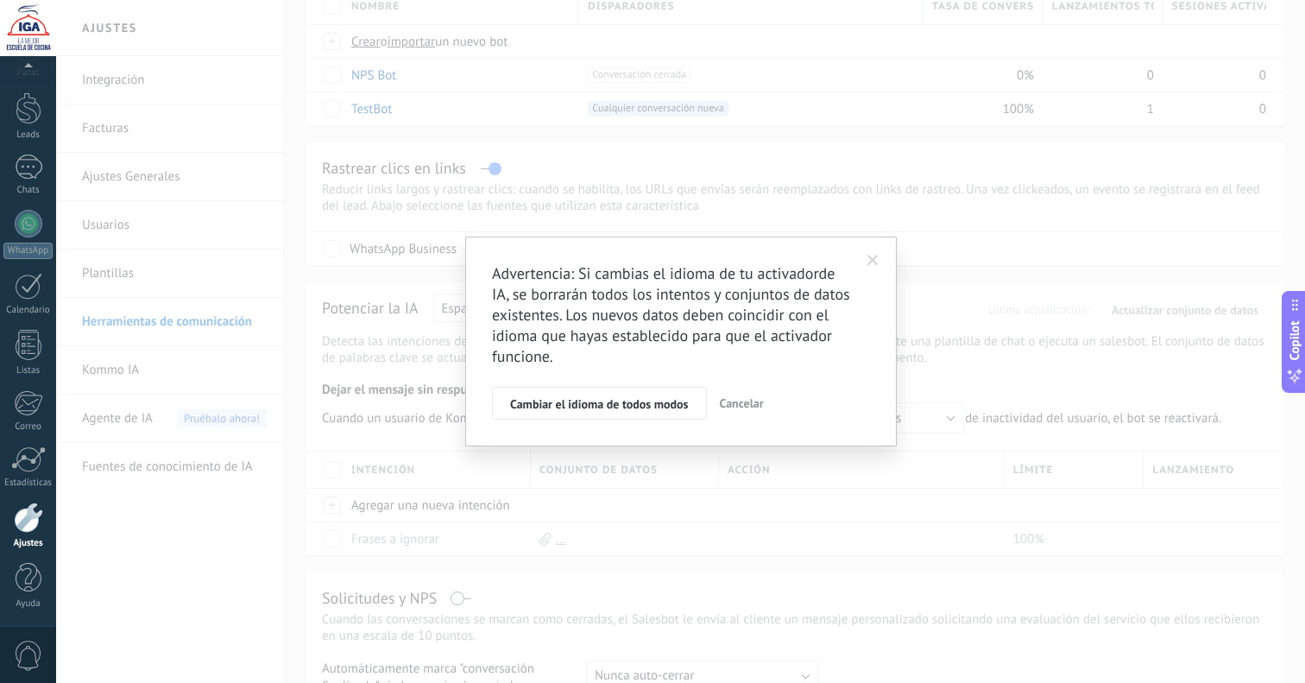
drag, startPoint x: 869, startPoint y: 263, endPoint x: 860, endPoint y: 276, distance: 16.1
click at [869, 263] on span at bounding box center [873, 261] width 11 height 12
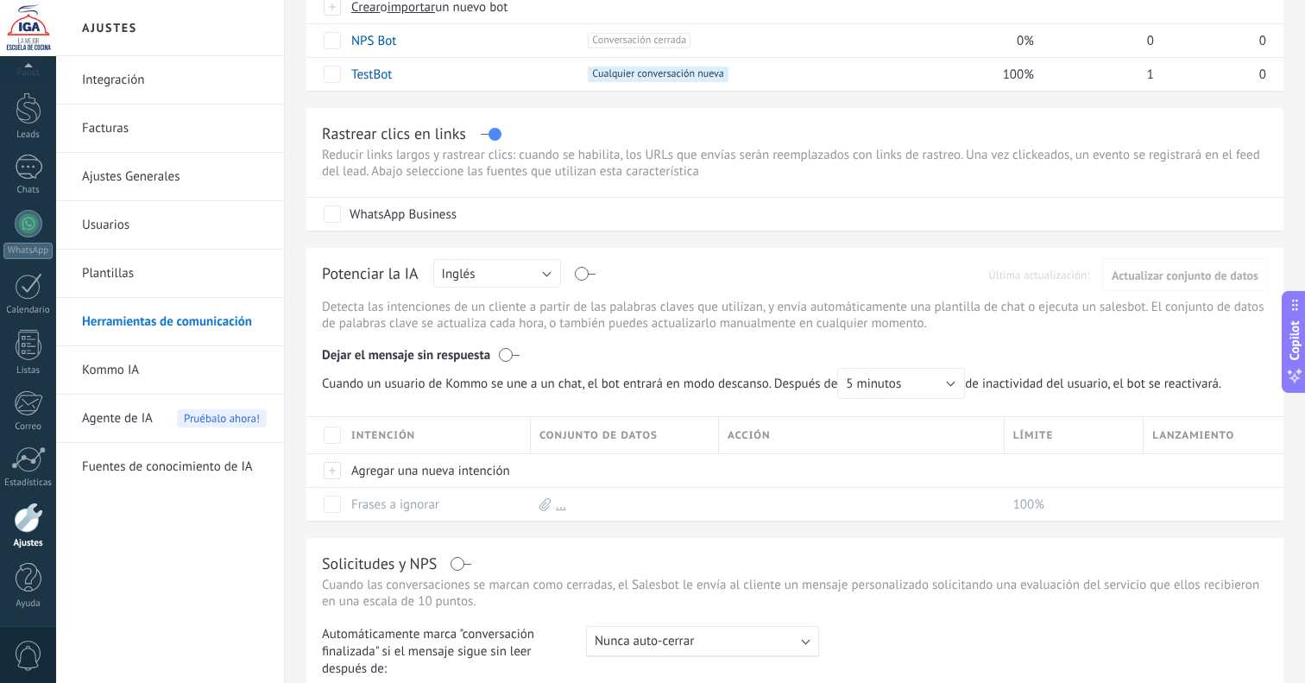
scroll to position [237, 0]
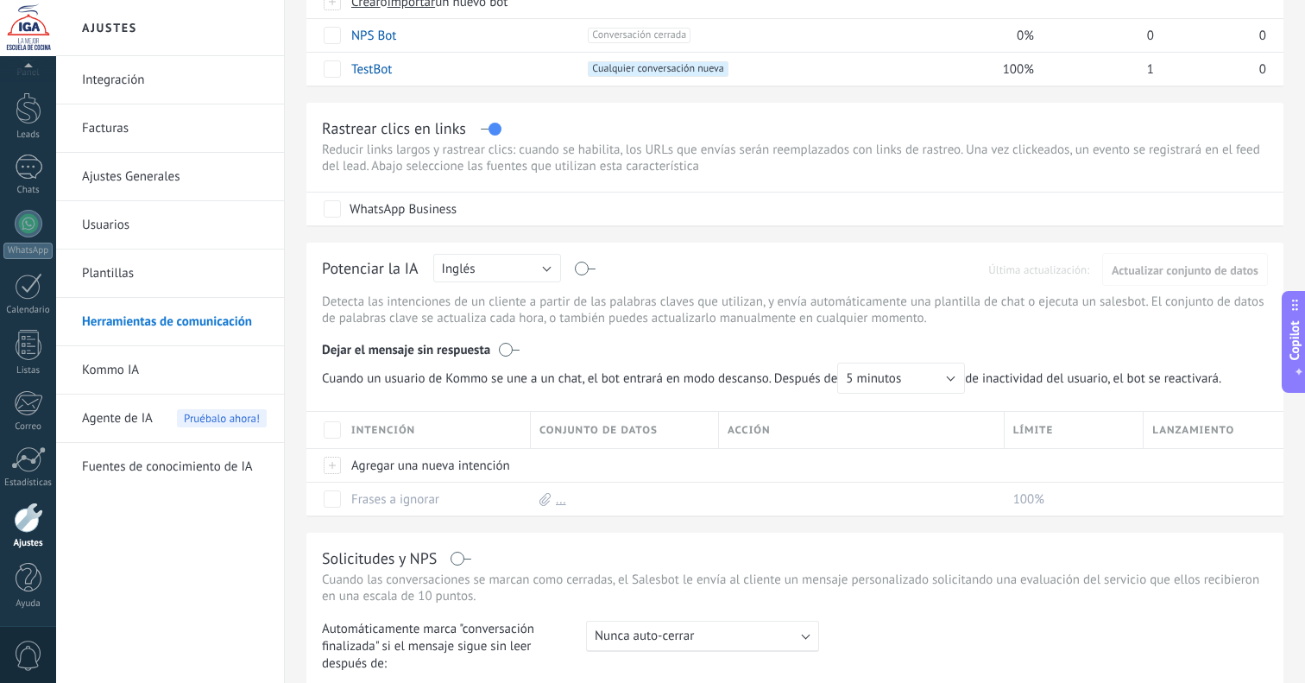
drag, startPoint x: 535, startPoint y: 270, endPoint x: 534, endPoint y: 281, distance: 11.3
click at [535, 270] on button "Inglés" at bounding box center [497, 268] width 128 height 28
click at [500, 332] on span "Español" at bounding box center [489, 328] width 132 height 16
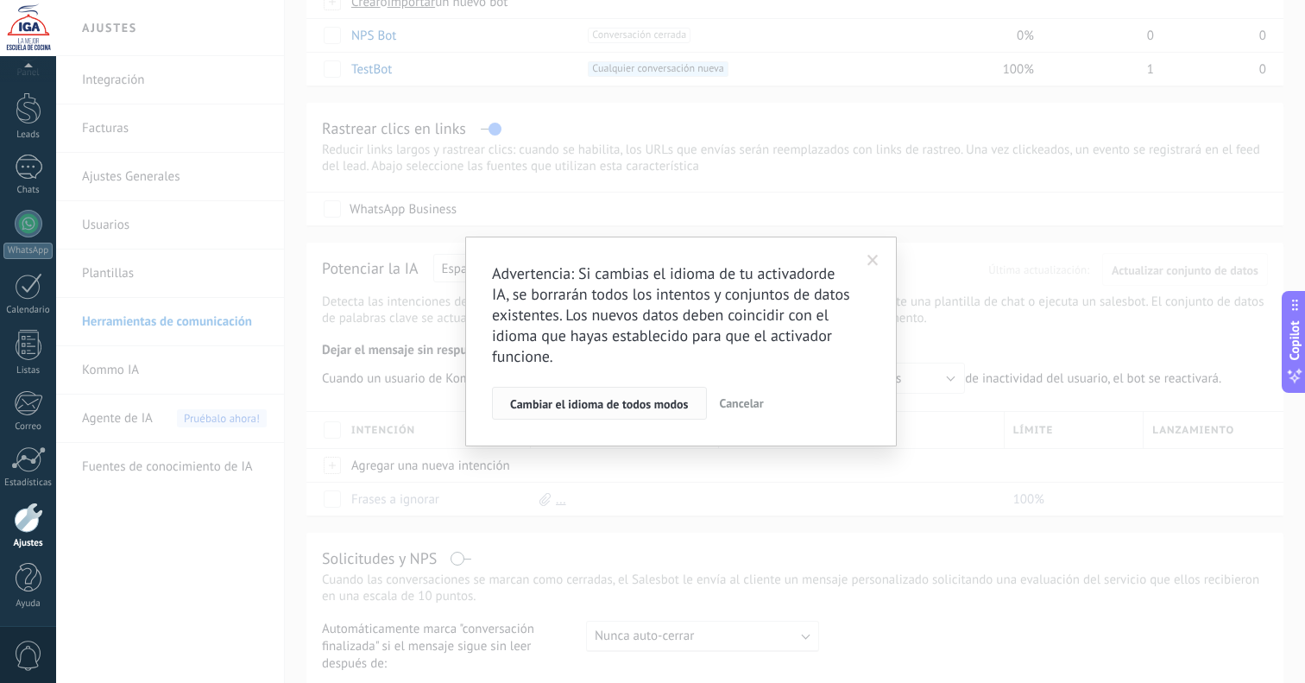
click at [662, 410] on span "Cambiar el idioma de todos modos" at bounding box center [599, 404] width 179 height 12
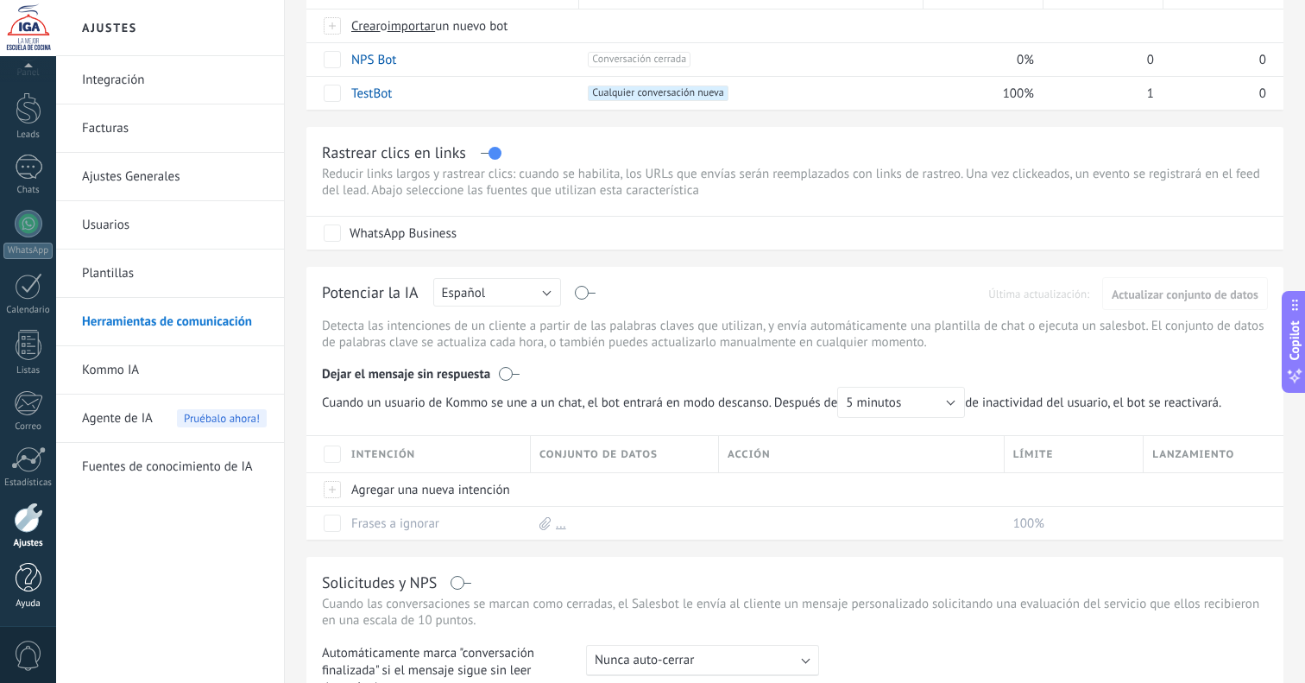
scroll to position [237, 0]
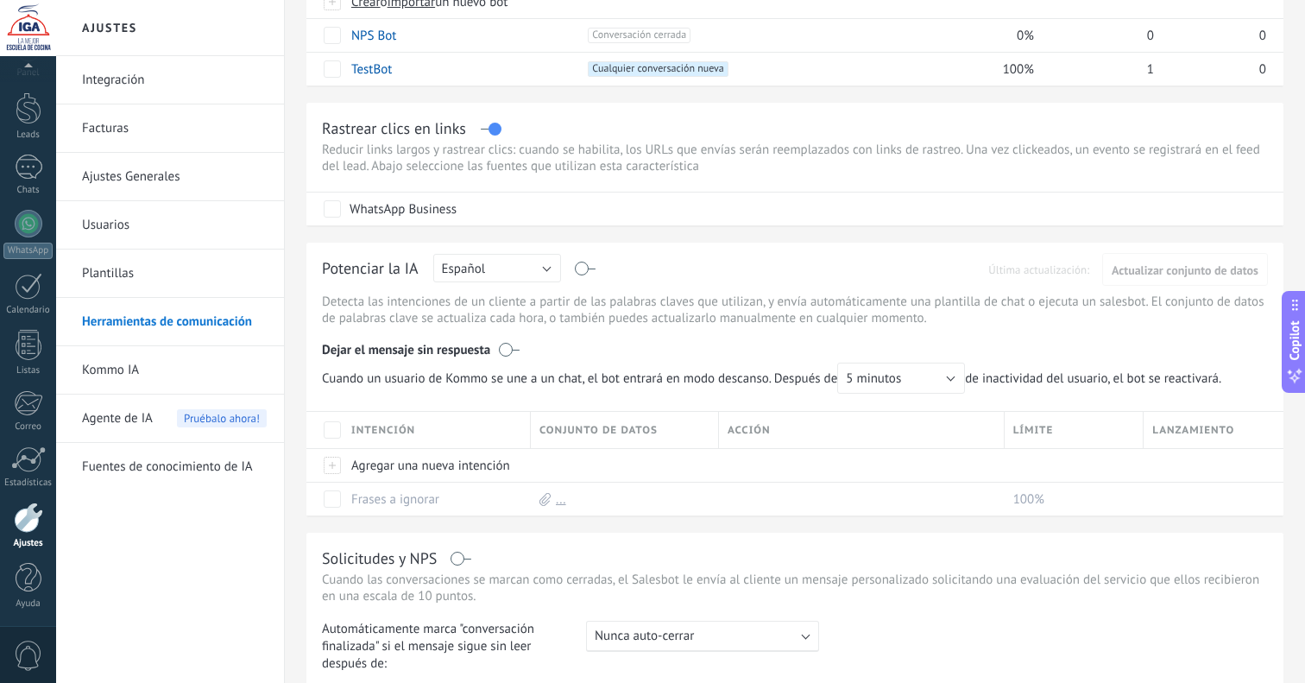
click at [33, 645] on span "0" at bounding box center [28, 656] width 29 height 30
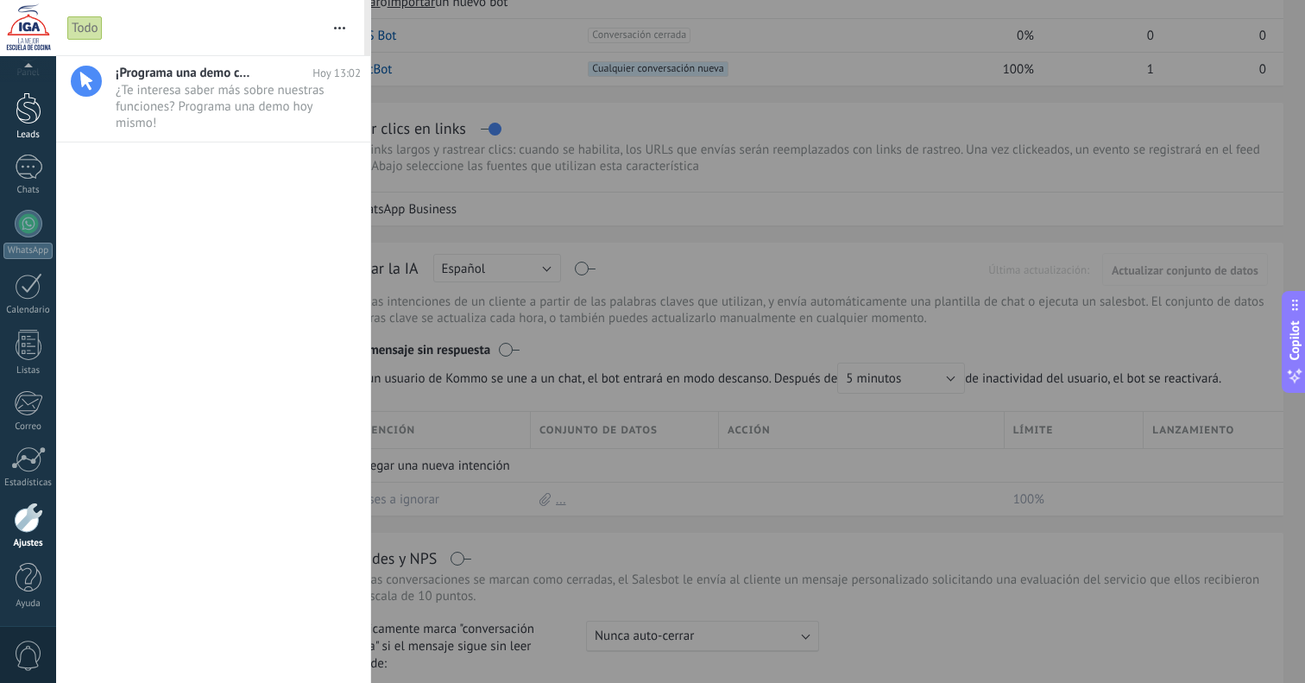
click at [21, 104] on div at bounding box center [29, 108] width 26 height 32
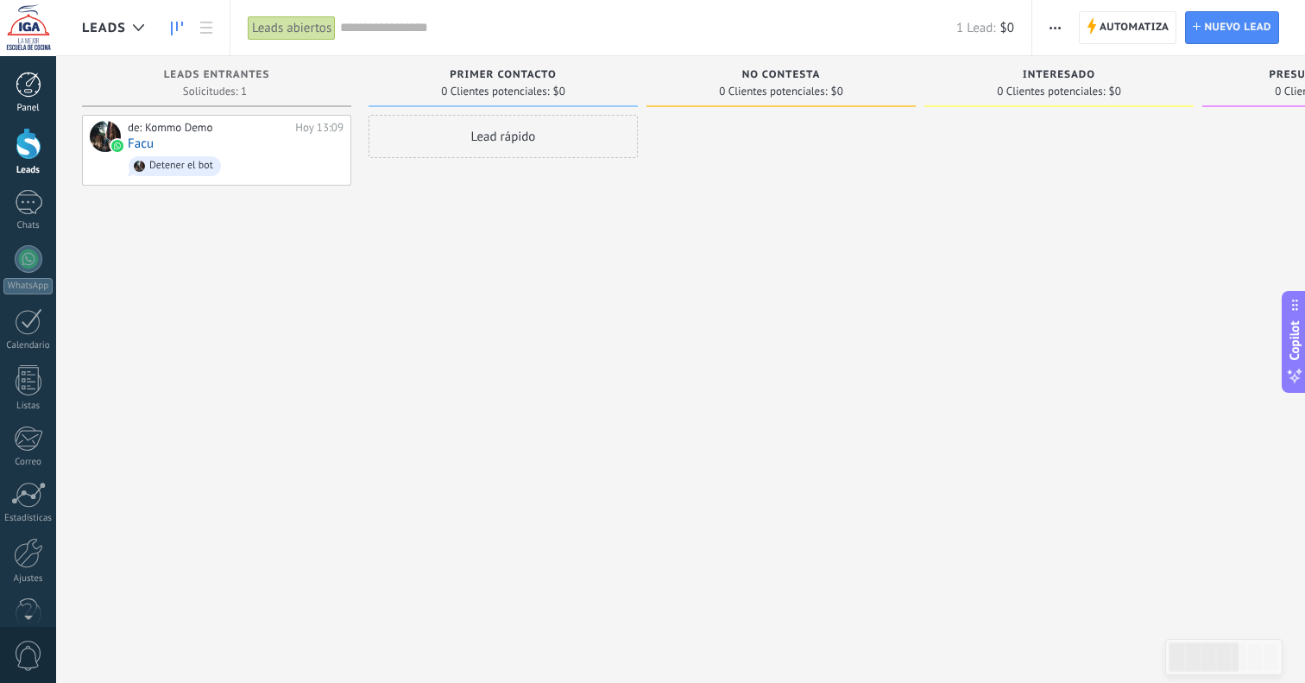
click at [28, 97] on div at bounding box center [29, 85] width 26 height 26
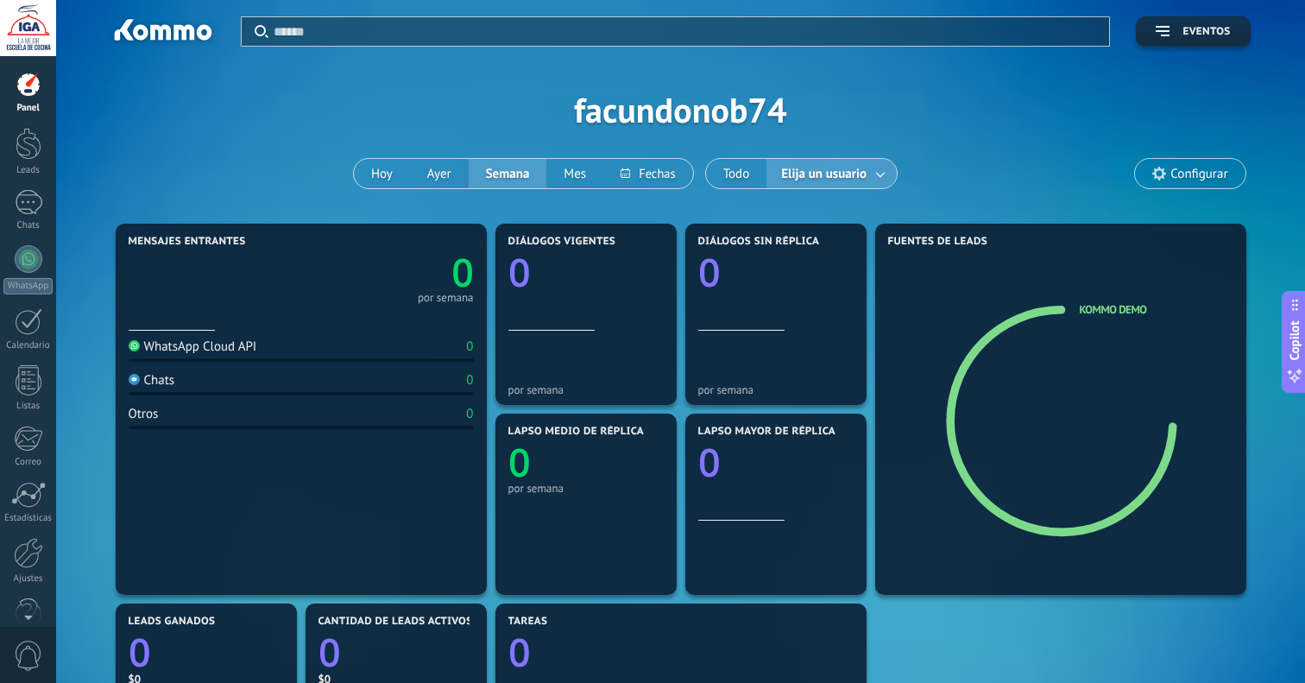
click at [818, 174] on span "Elija un usuario" at bounding box center [824, 173] width 92 height 23
click at [790, 174] on span "Elija un usuario" at bounding box center [824, 173] width 92 height 23
click at [870, 180] on link at bounding box center [881, 174] width 31 height 28
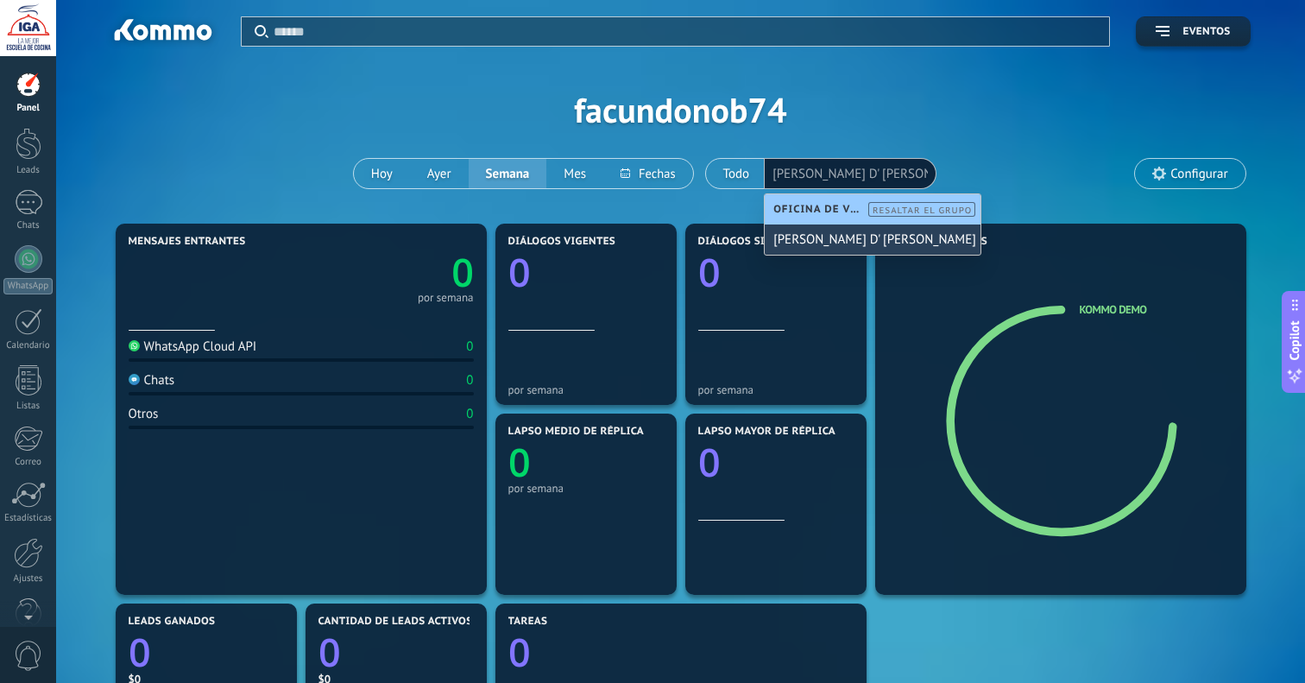
click at [816, 238] on div "[PERSON_NAME] D' [PERSON_NAME]" at bounding box center [873, 239] width 216 height 30
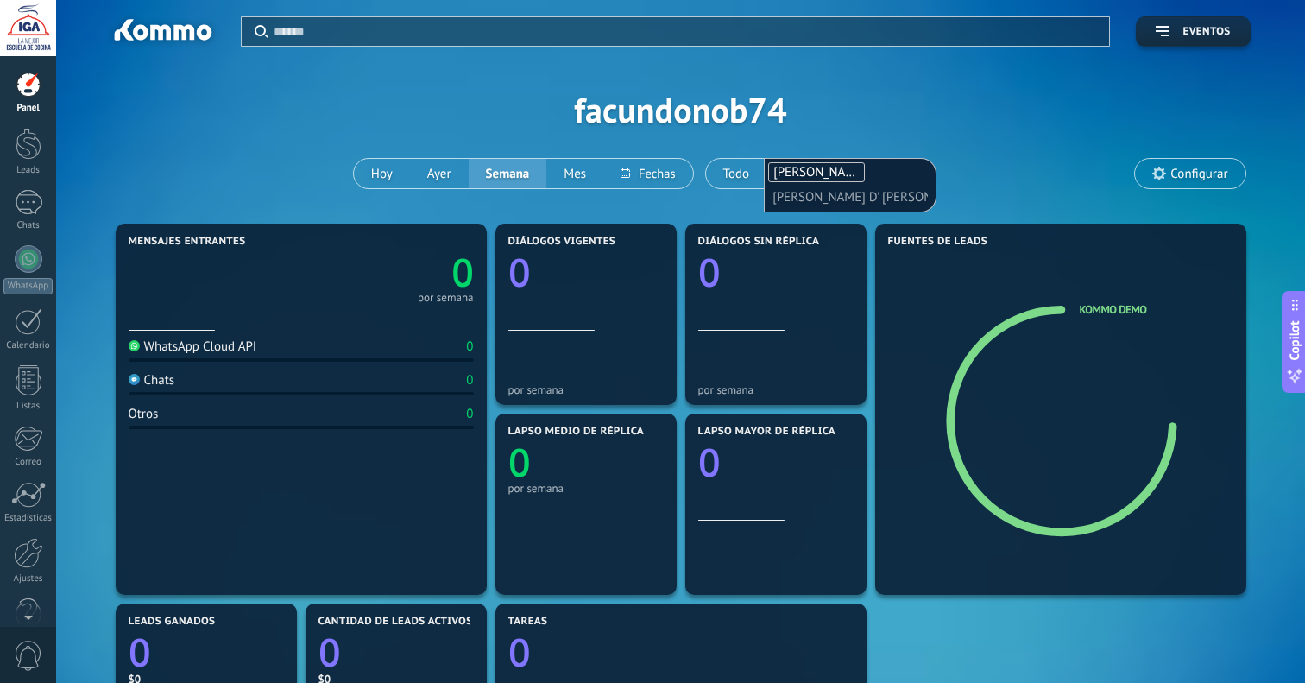
click at [853, 121] on div "Aplicar Eventos facundonob74 Hoy Ayer Semana Mes Todo Elija un usuario Facundo …" at bounding box center [681, 109] width 1198 height 219
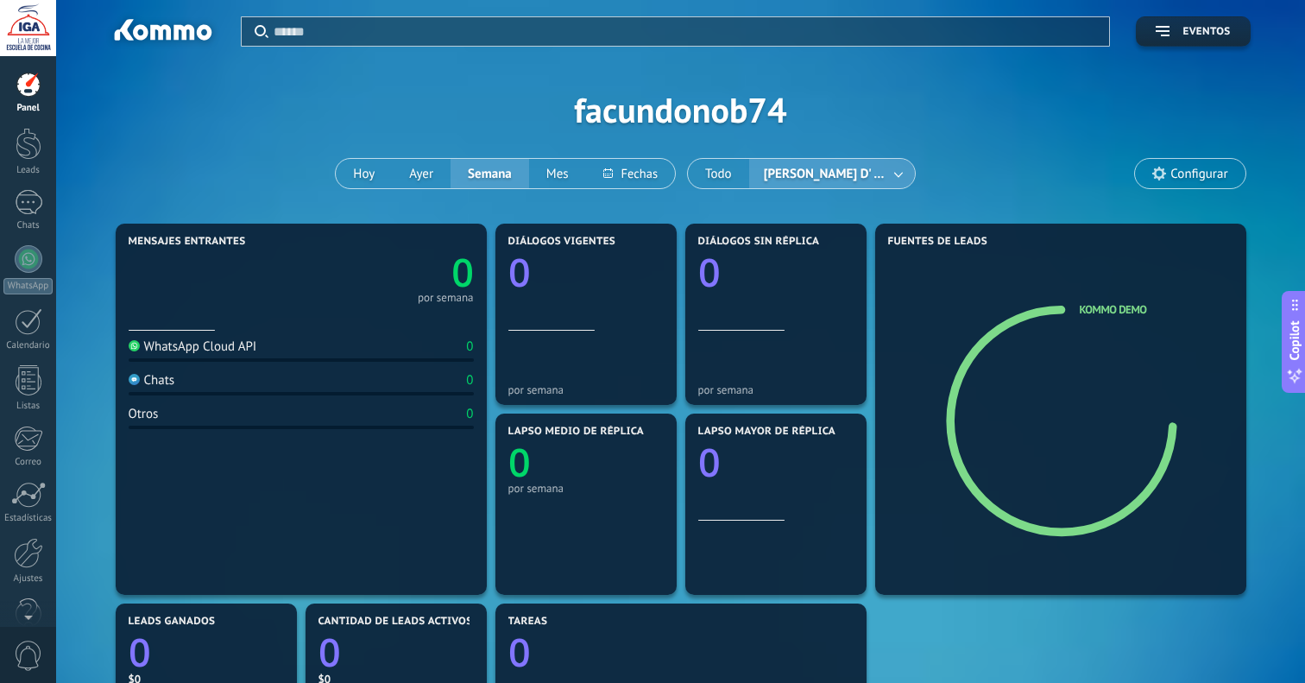
click at [24, 54] on div at bounding box center [28, 28] width 56 height 56
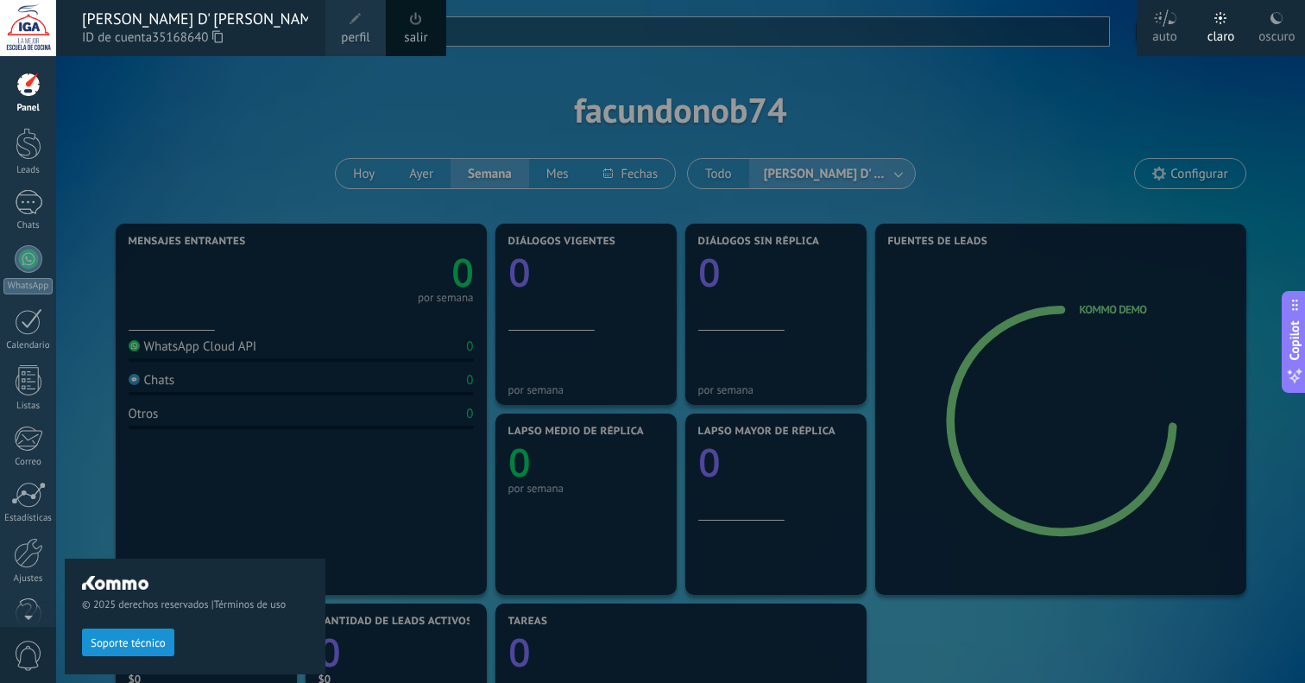
click at [75, 112] on div "© 2025 derechos reservados | Términos de uso Soporte técnico" at bounding box center [195, 369] width 261 height 627
click at [35, 86] on div at bounding box center [29, 85] width 26 height 26
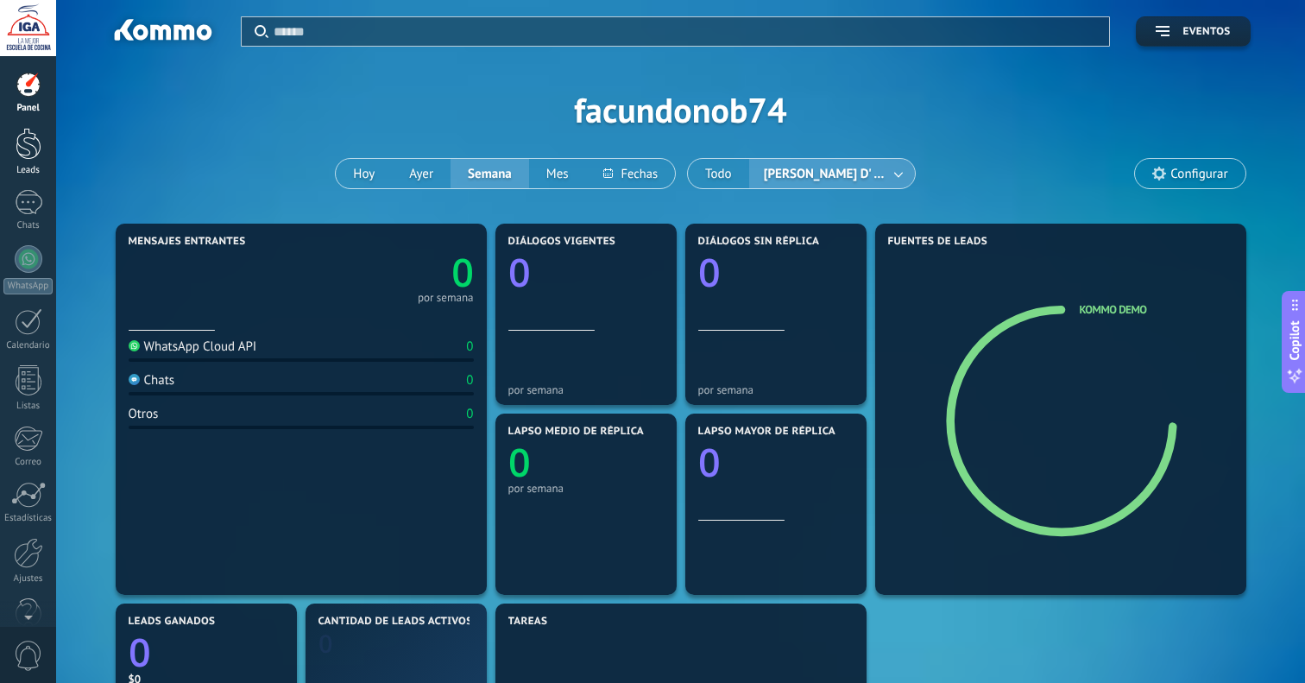
click at [28, 161] on link "Leads" at bounding box center [28, 152] width 56 height 48
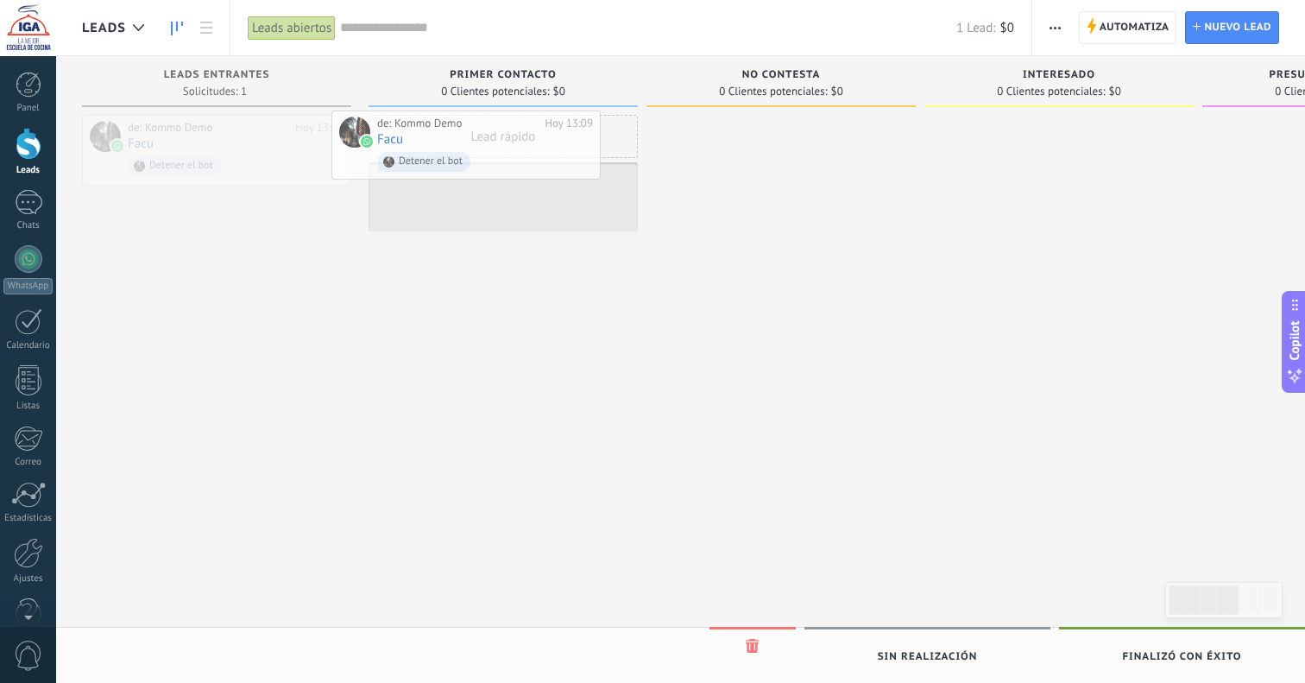
drag, startPoint x: 193, startPoint y: 136, endPoint x: 444, endPoint y: 135, distance: 250.4
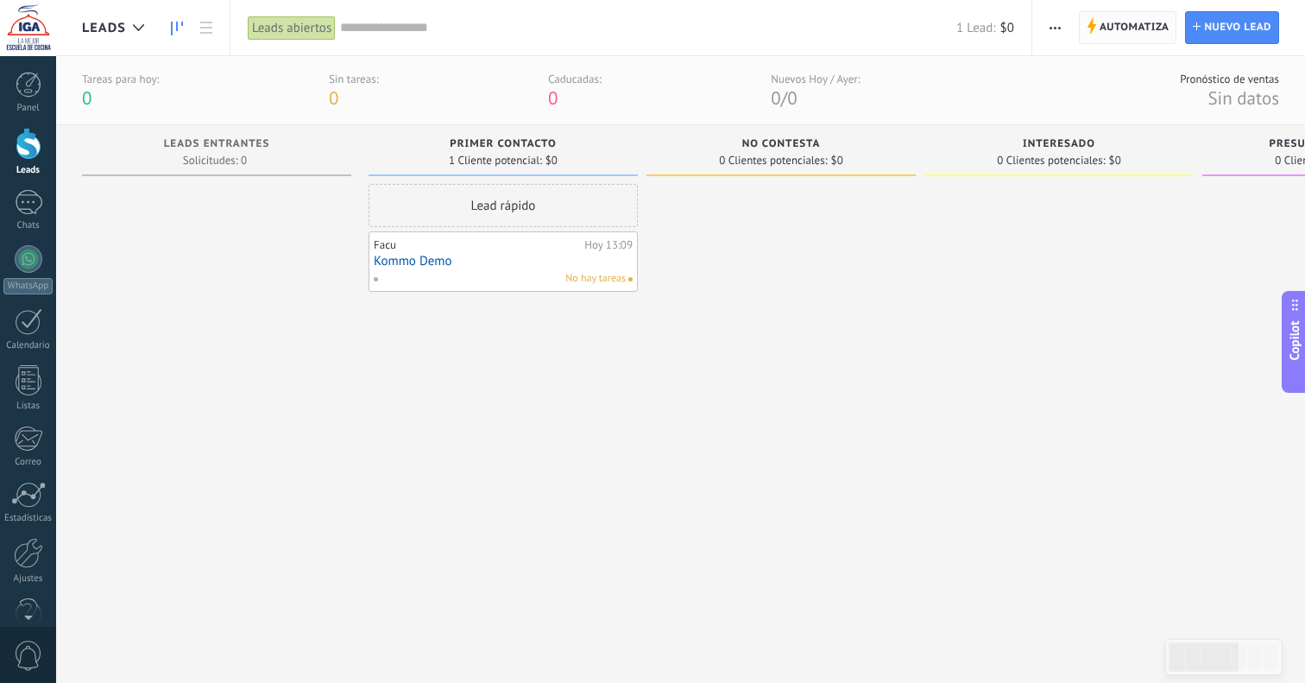
click at [1115, 26] on span "Automatiza" at bounding box center [1135, 27] width 70 height 31
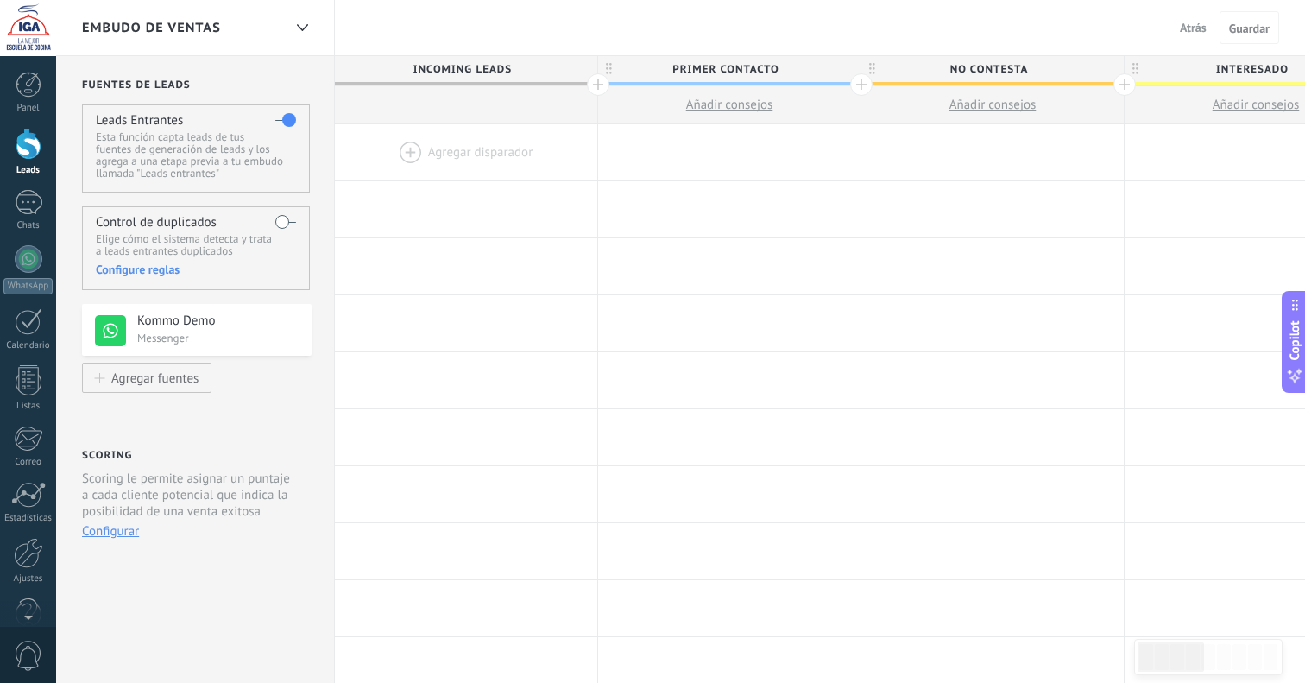
click at [220, 33] on span "Embudo de ventas" at bounding box center [151, 28] width 139 height 16
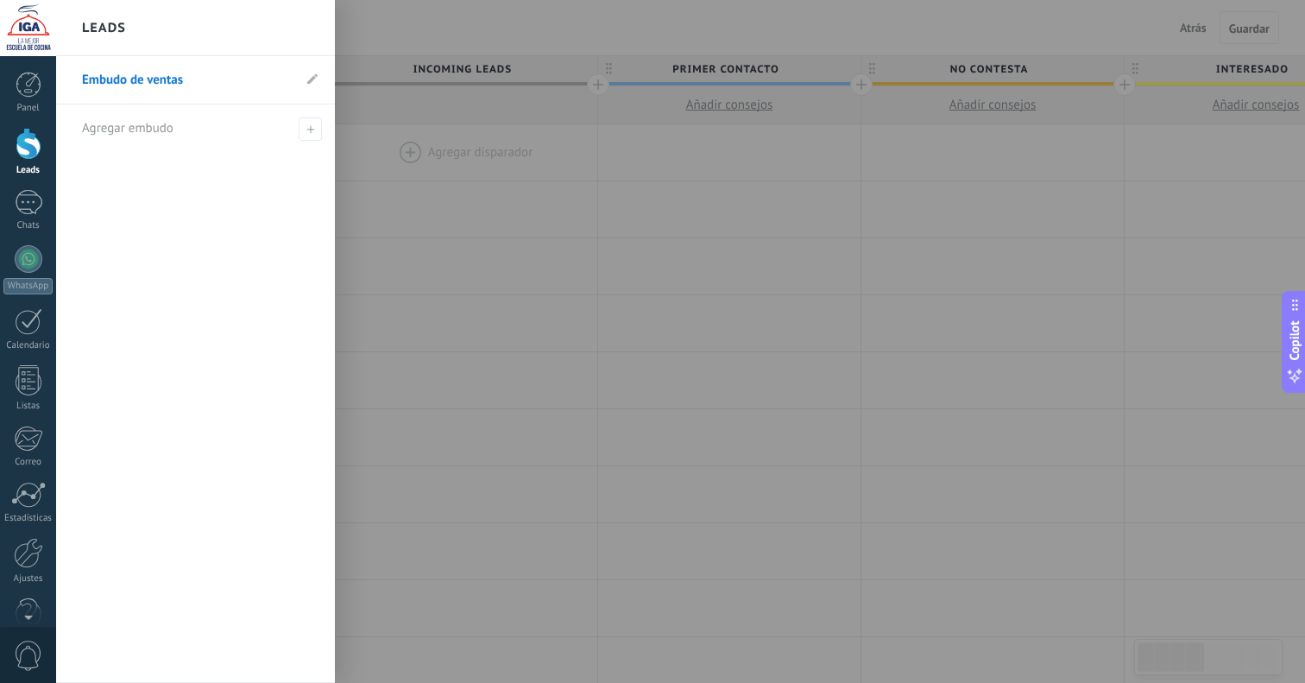
click at [405, 131] on div at bounding box center [708, 341] width 1305 height 683
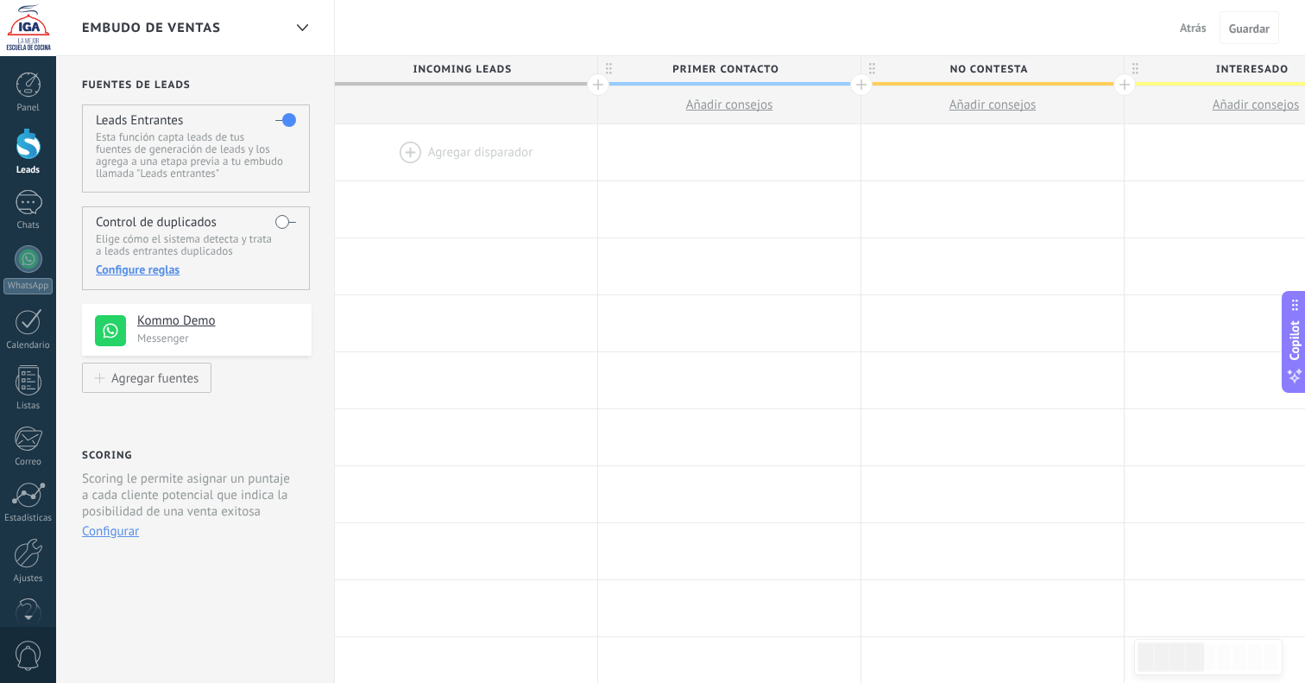
click at [31, 47] on div at bounding box center [28, 28] width 56 height 56
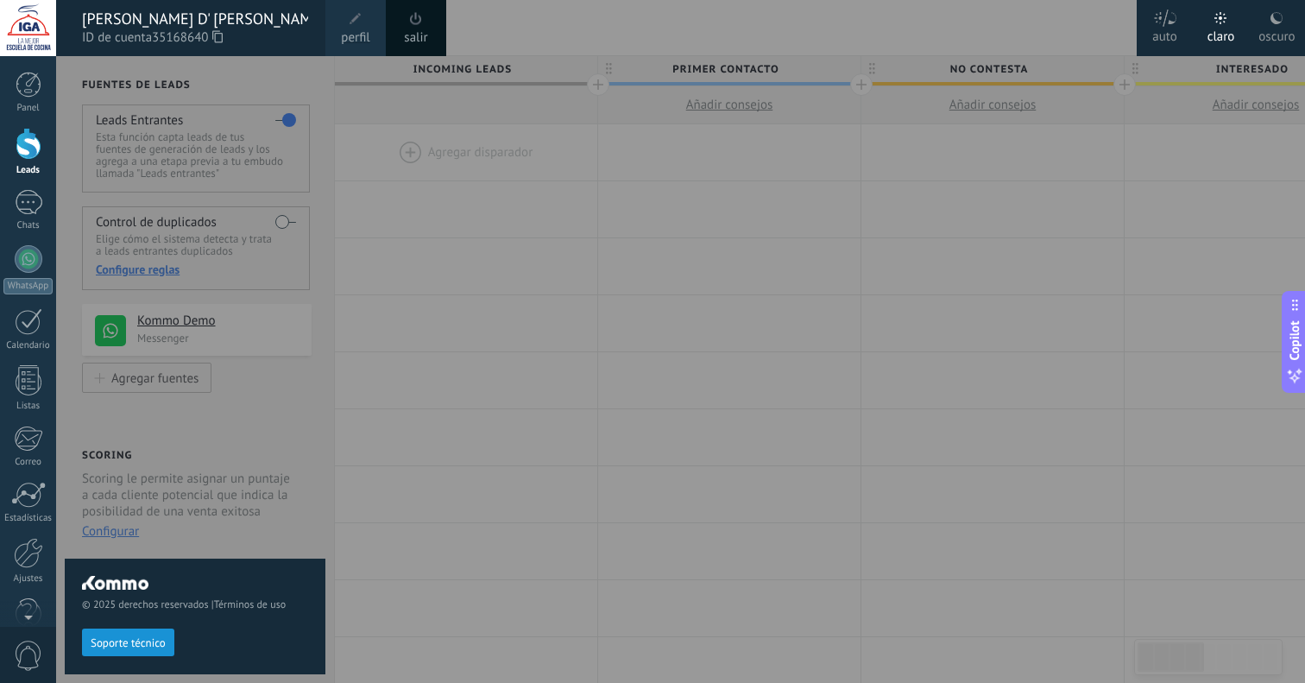
click at [238, 413] on div "© 2025 derechos reservados | Términos de uso Soporte técnico" at bounding box center [195, 369] width 261 height 627
drag, startPoint x: 26, startPoint y: 21, endPoint x: 28, endPoint y: 40, distance: 19.2
click at [26, 21] on div at bounding box center [28, 28] width 56 height 56
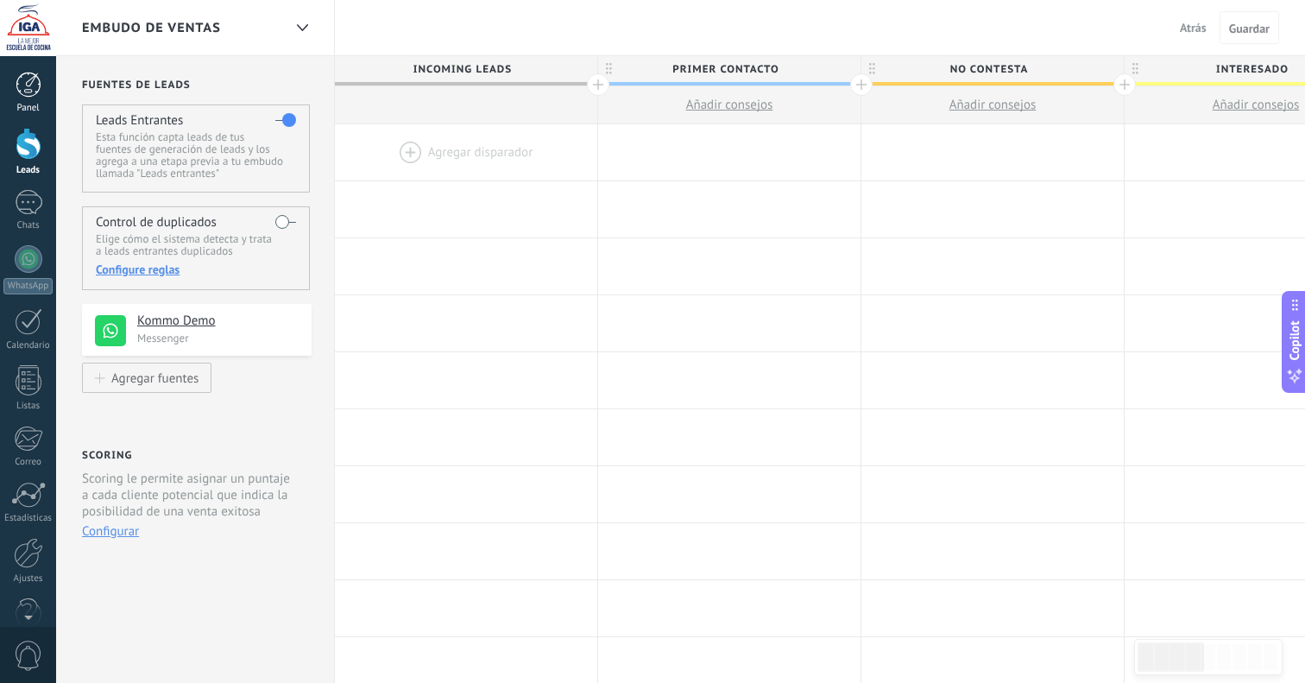
click at [24, 81] on div at bounding box center [29, 85] width 26 height 26
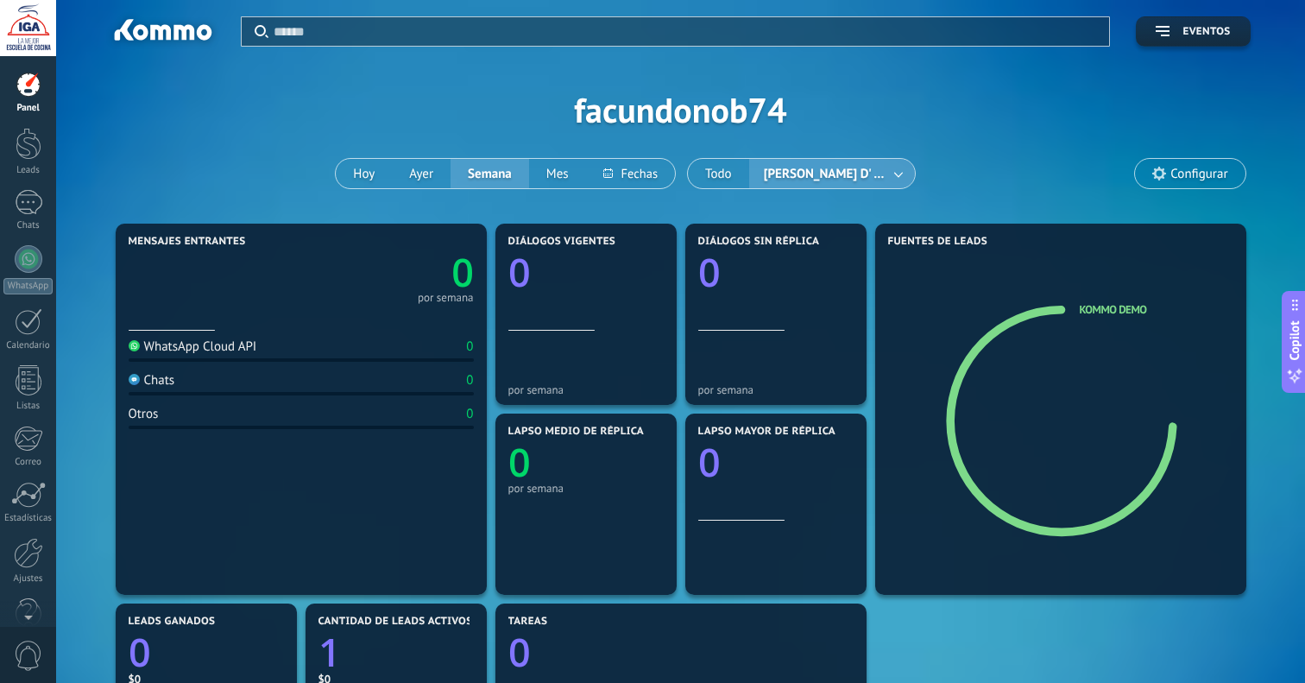
click at [976, 160] on div "Aplicar Eventos facundonob74 Hoy Ayer Semana Mes Todo Facundo D' Angelo Configu…" at bounding box center [681, 109] width 1198 height 219
type input "*"
drag, startPoint x: 303, startPoint y: 33, endPoint x: 262, endPoint y: 33, distance: 40.6
click at [262, 32] on div "Aplicar *" at bounding box center [676, 31] width 869 height 28
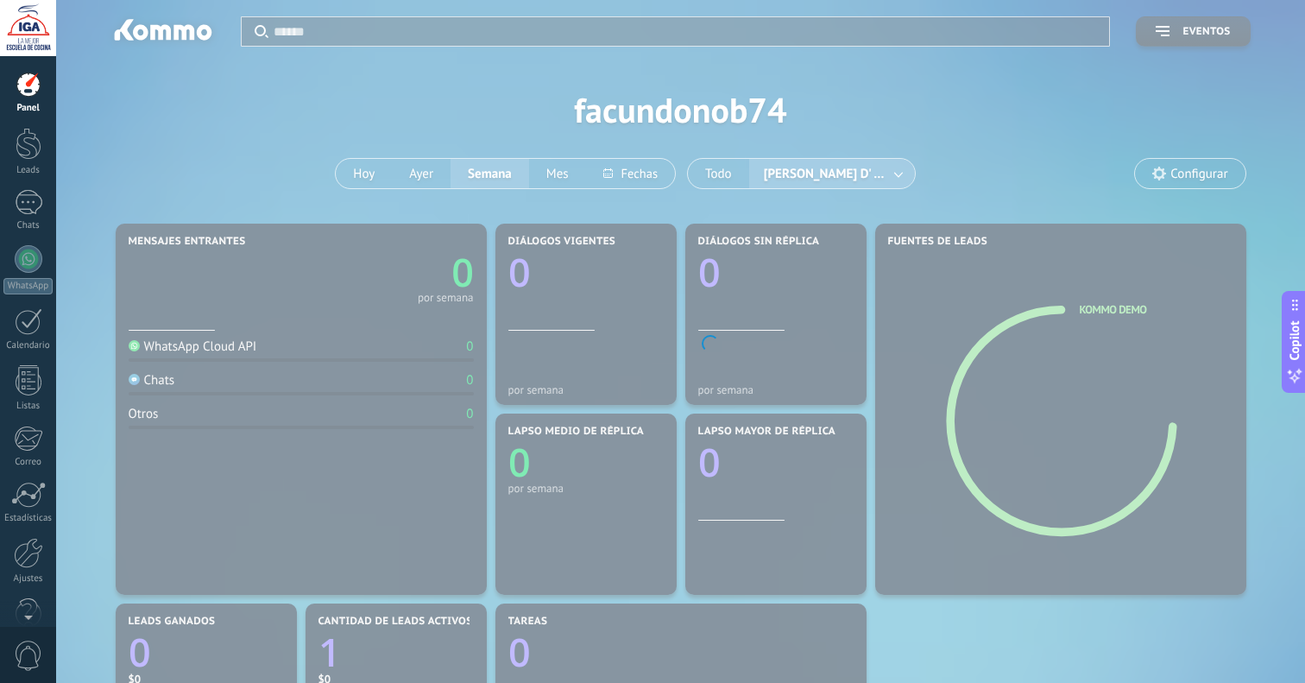
click at [252, 92] on body ".abccls-1,.abccls-2{fill-rule:evenodd}.abccls-2{fill:#fff} .abfcls-1{fill:none}…" at bounding box center [652, 341] width 1305 height 683
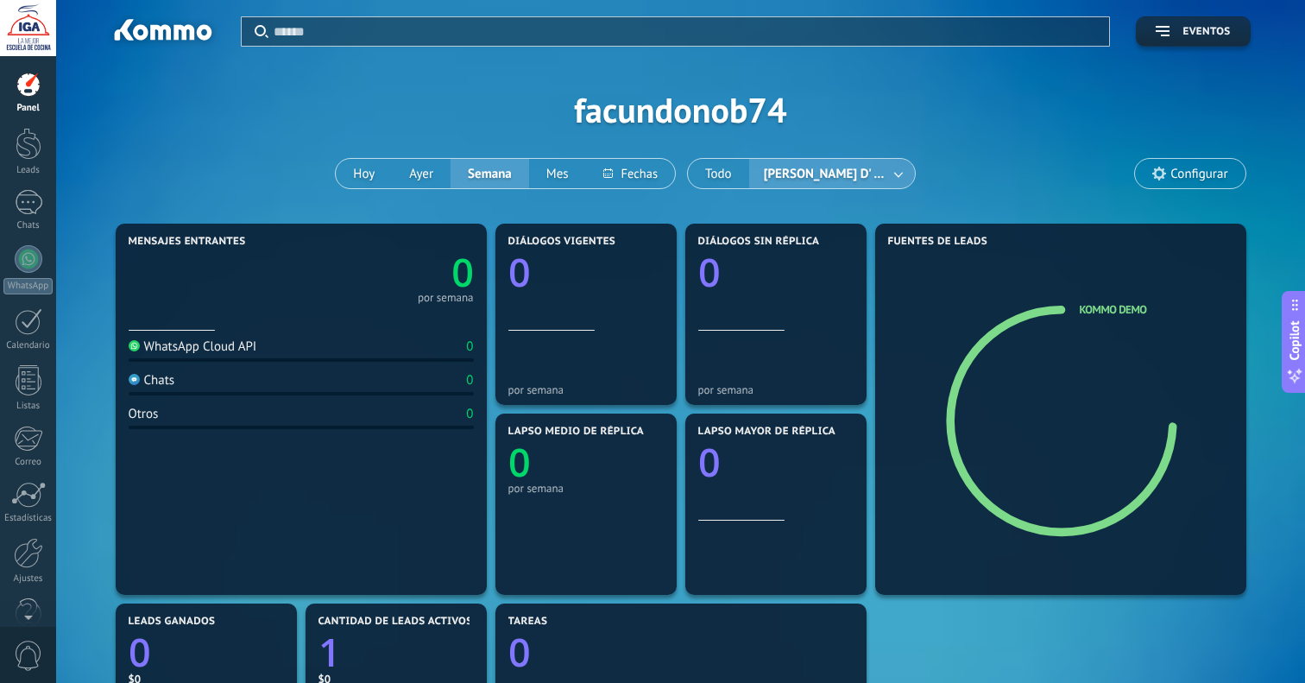
type textarea "**********"
click at [869, 267] on div "Diálogos sin réplica 0 por semana" at bounding box center [776, 314] width 190 height 190
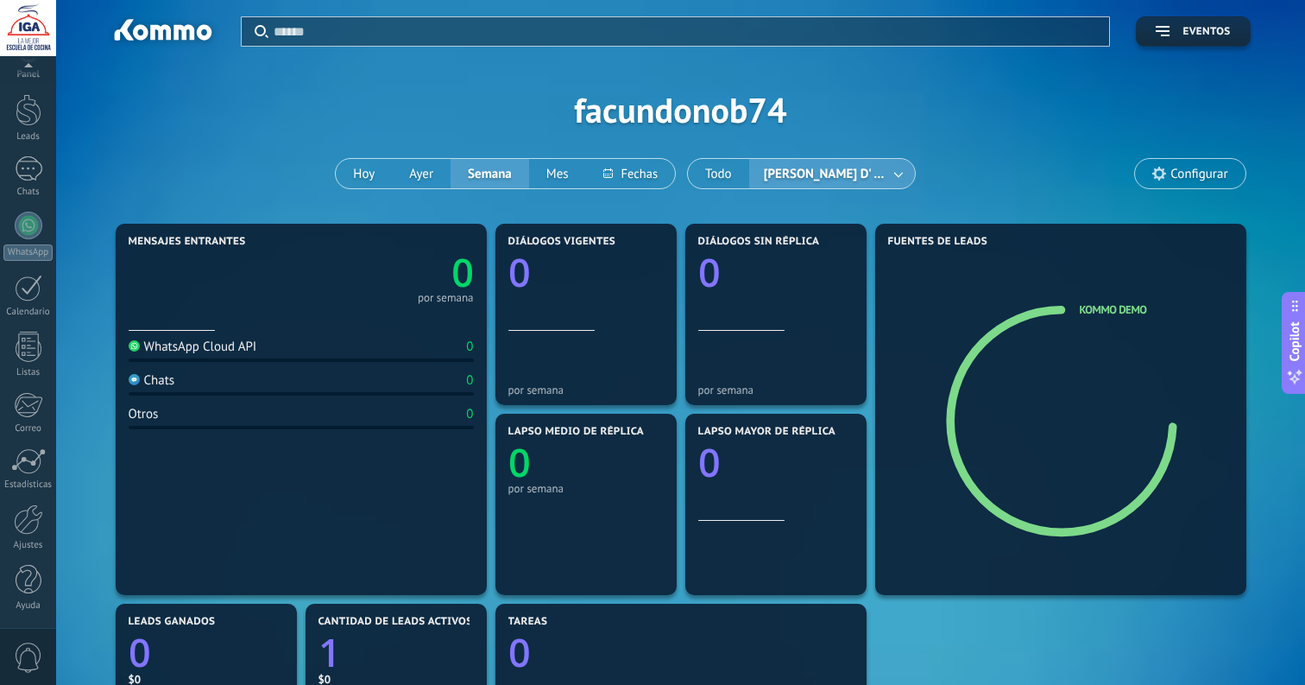
scroll to position [0, 0]
click at [14, 553] on div at bounding box center [28, 553] width 29 height 30
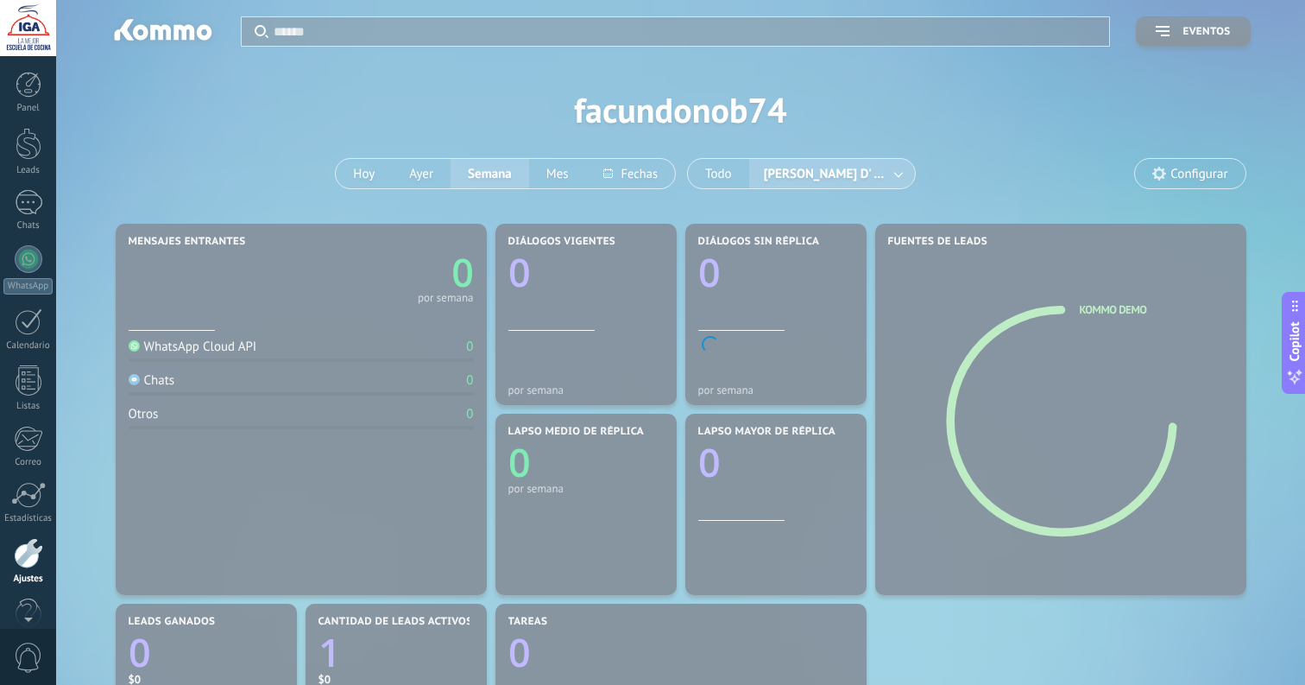
scroll to position [34, 0]
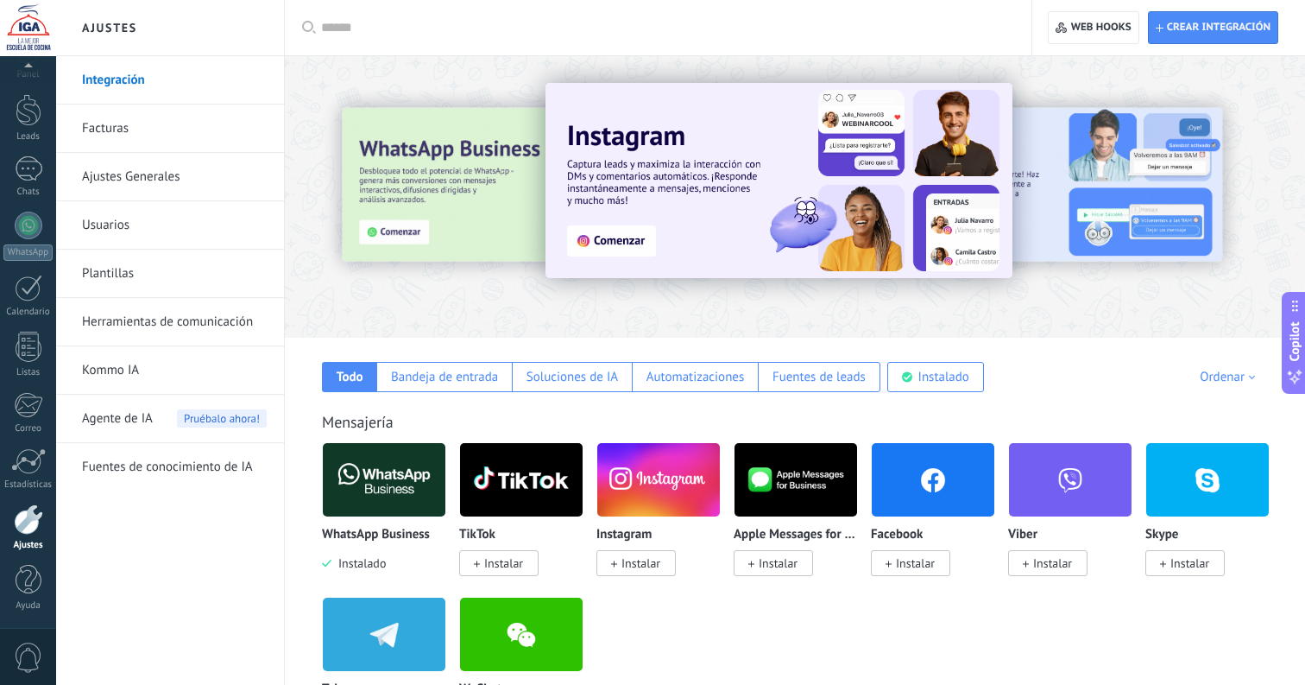
click at [130, 28] on h2 "Ajustes" at bounding box center [170, 28] width 185 height 56
click at [854, 379] on div "Fuentes de leads" at bounding box center [819, 377] width 93 height 16
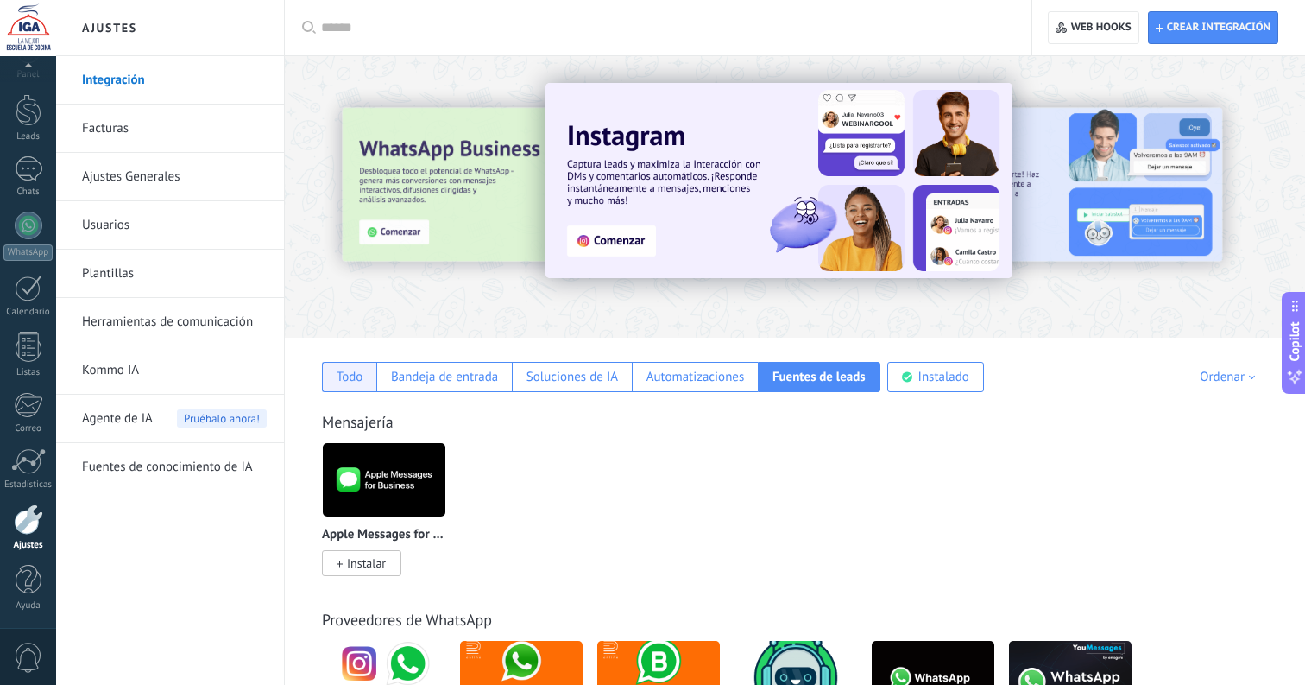
click at [352, 374] on div "Todo" at bounding box center [350, 377] width 27 height 16
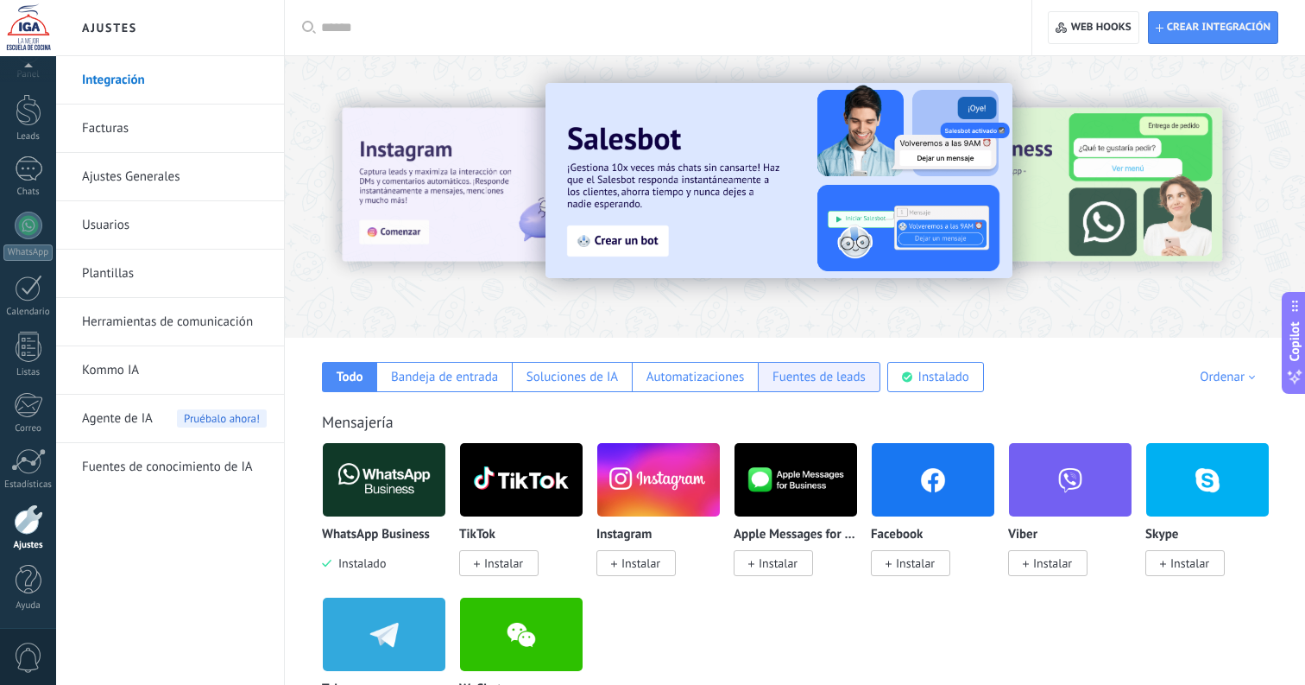
drag, startPoint x: 789, startPoint y: 376, endPoint x: 774, endPoint y: 376, distance: 15.5
click at [789, 376] on div "Fuentes de leads" at bounding box center [819, 377] width 93 height 16
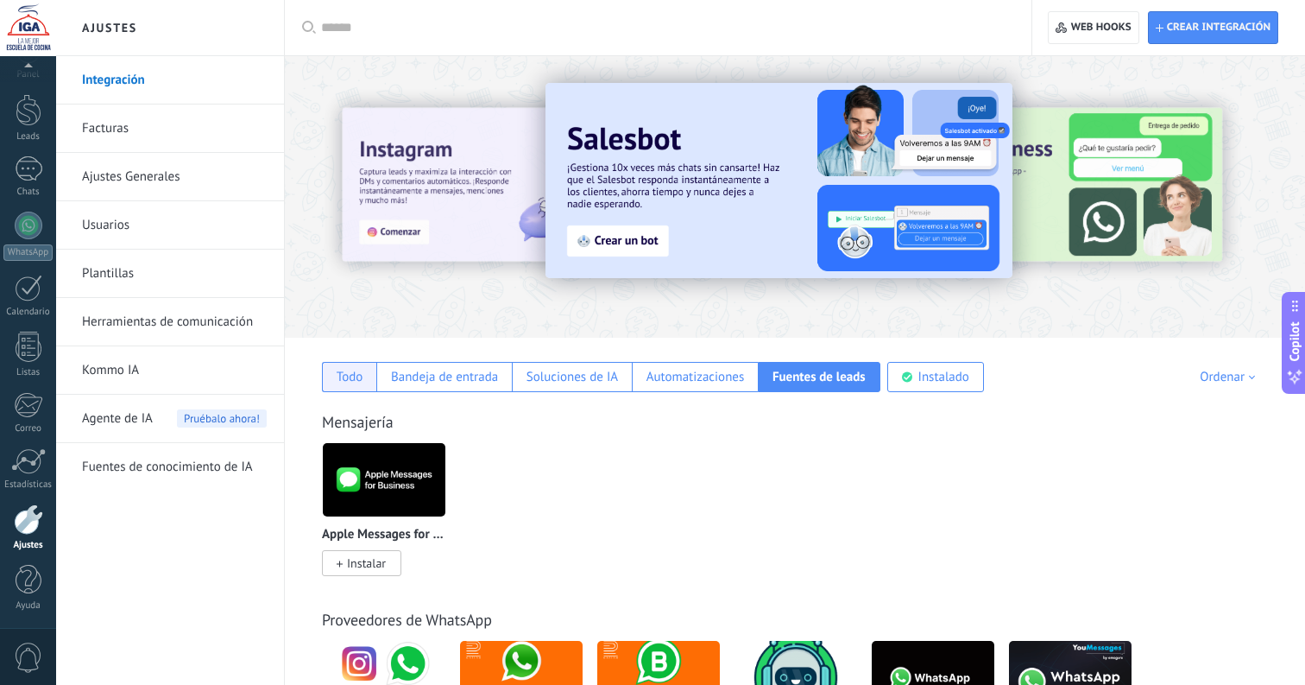
click at [364, 371] on div "Todo" at bounding box center [349, 377] width 54 height 30
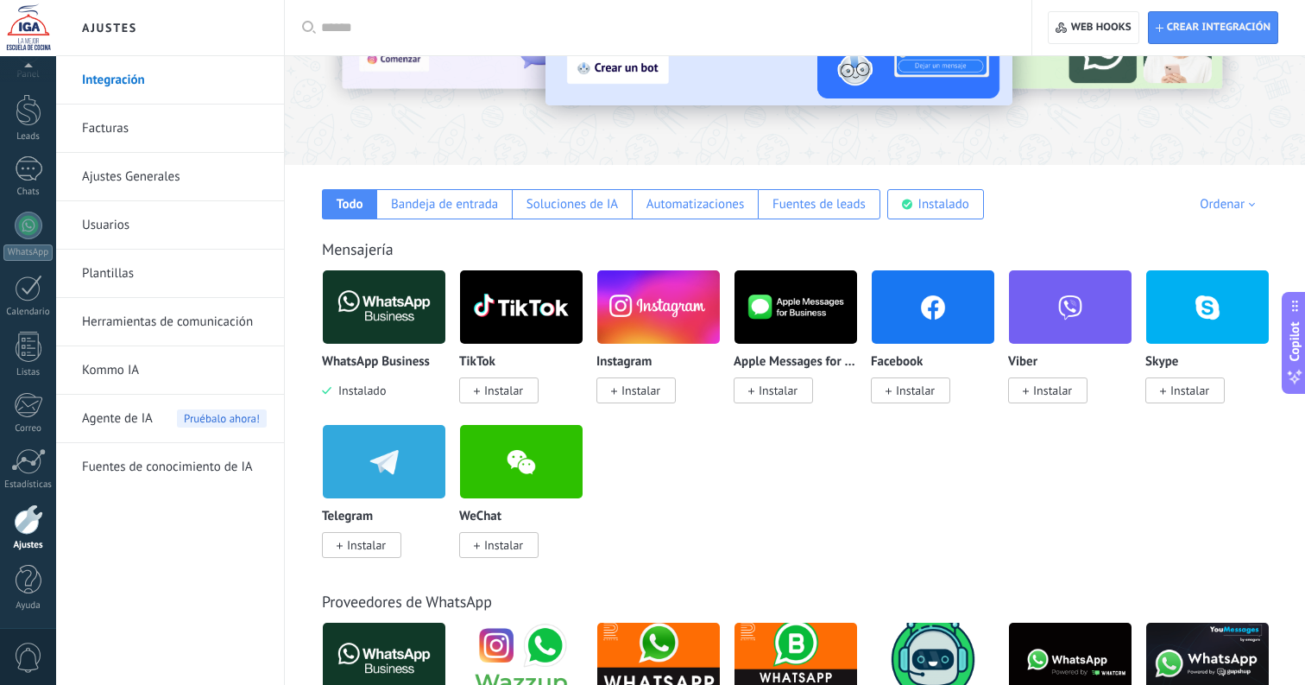
click at [633, 450] on div "WhatsApp Business Instalado TikTok Instalar Instagram Instalar Apple Messages f…" at bounding box center [804, 423] width 964 height 309
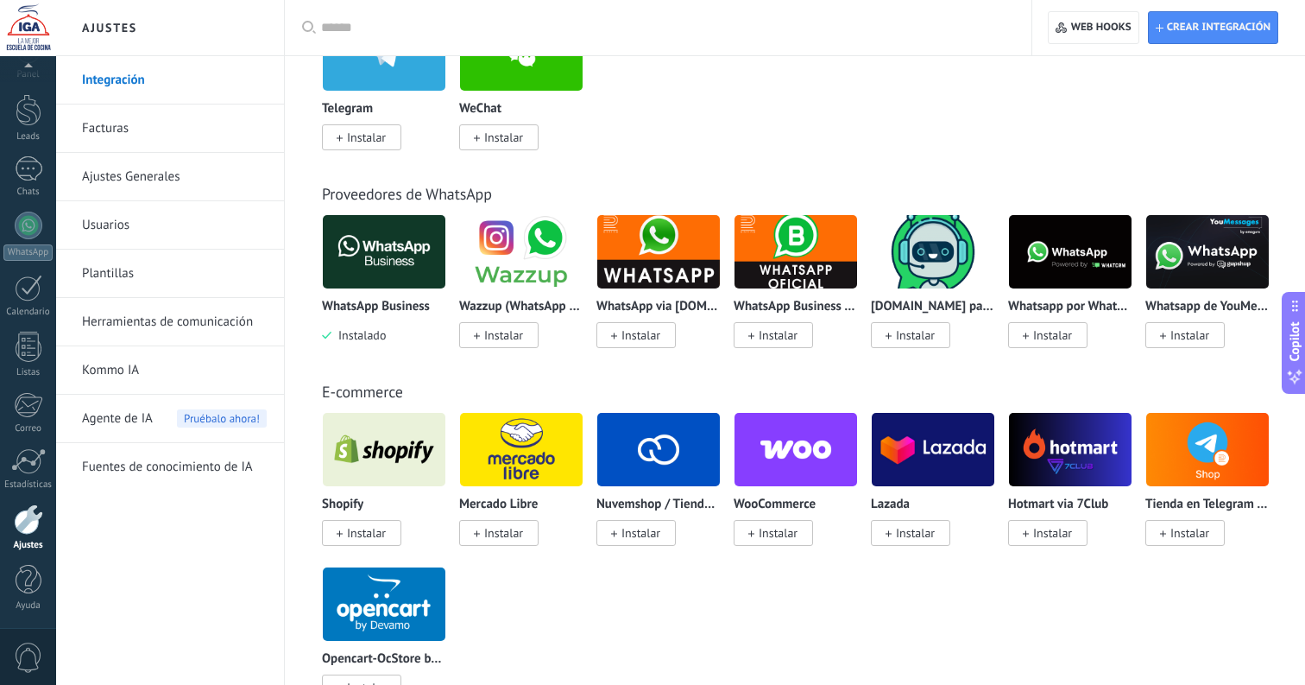
scroll to position [581, 0]
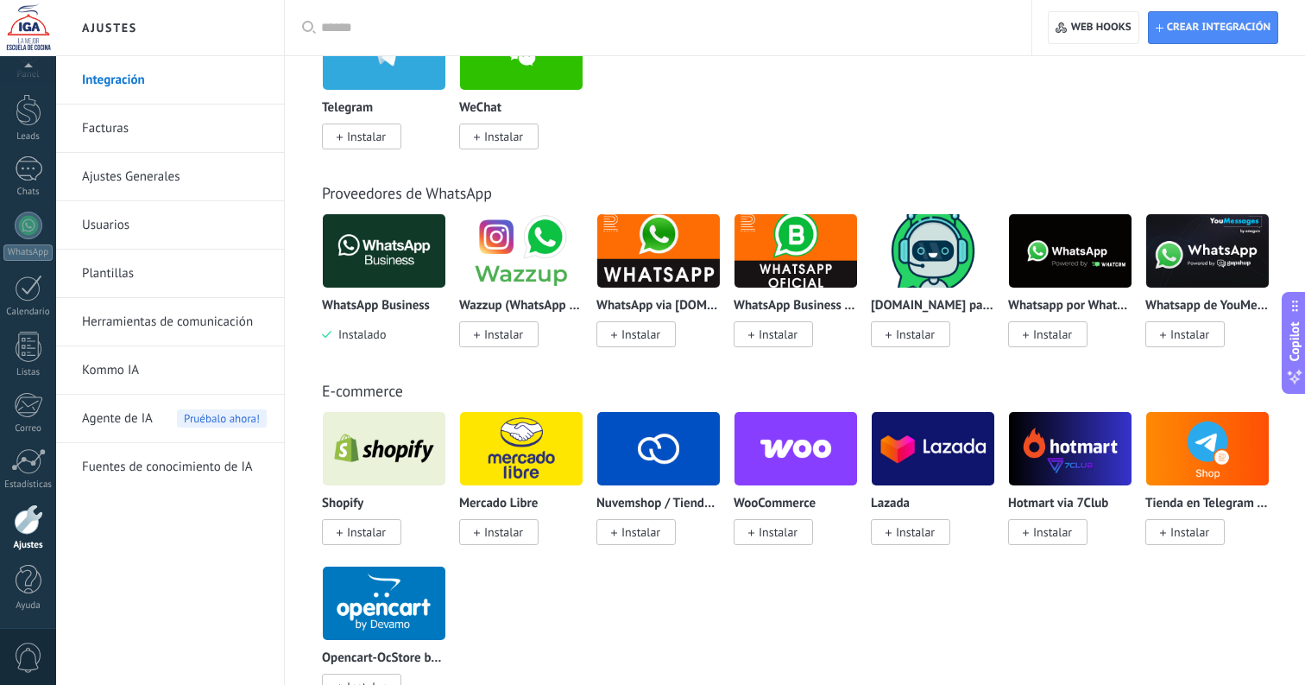
click at [365, 337] on span "Instalado" at bounding box center [359, 334] width 54 height 16
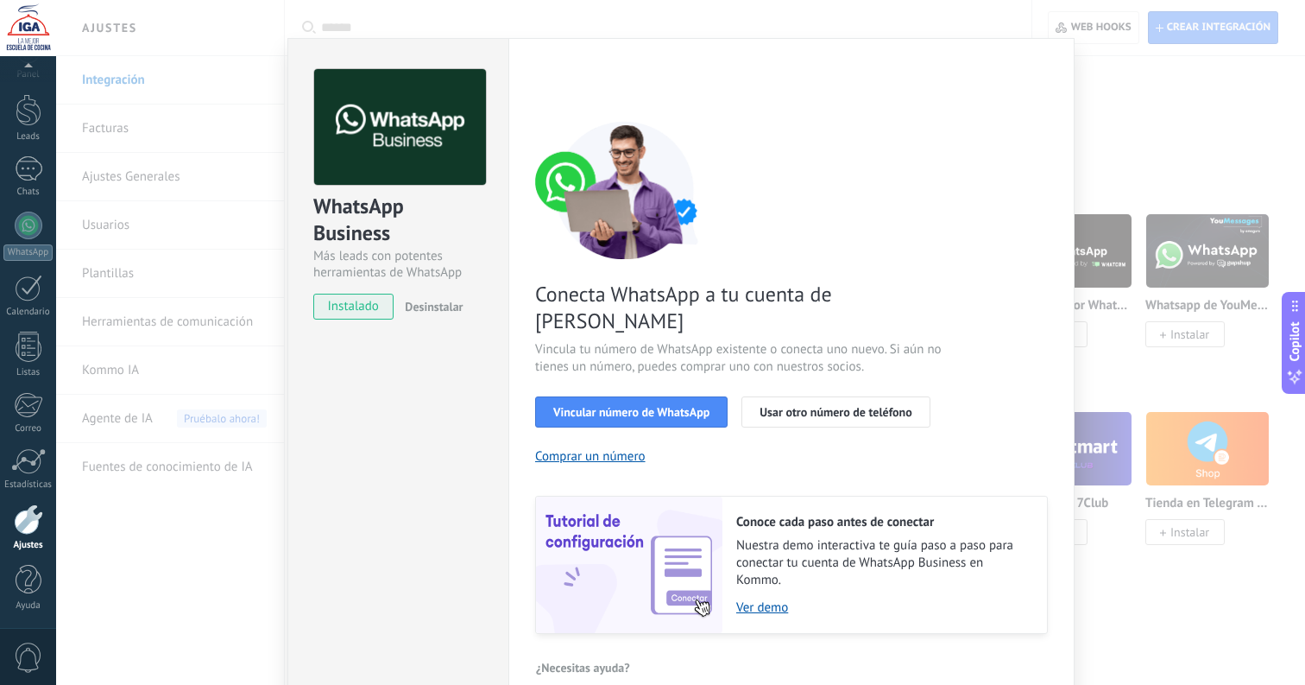
scroll to position [47, 0]
click at [430, 312] on span "Desinstalar" at bounding box center [434, 308] width 58 height 16
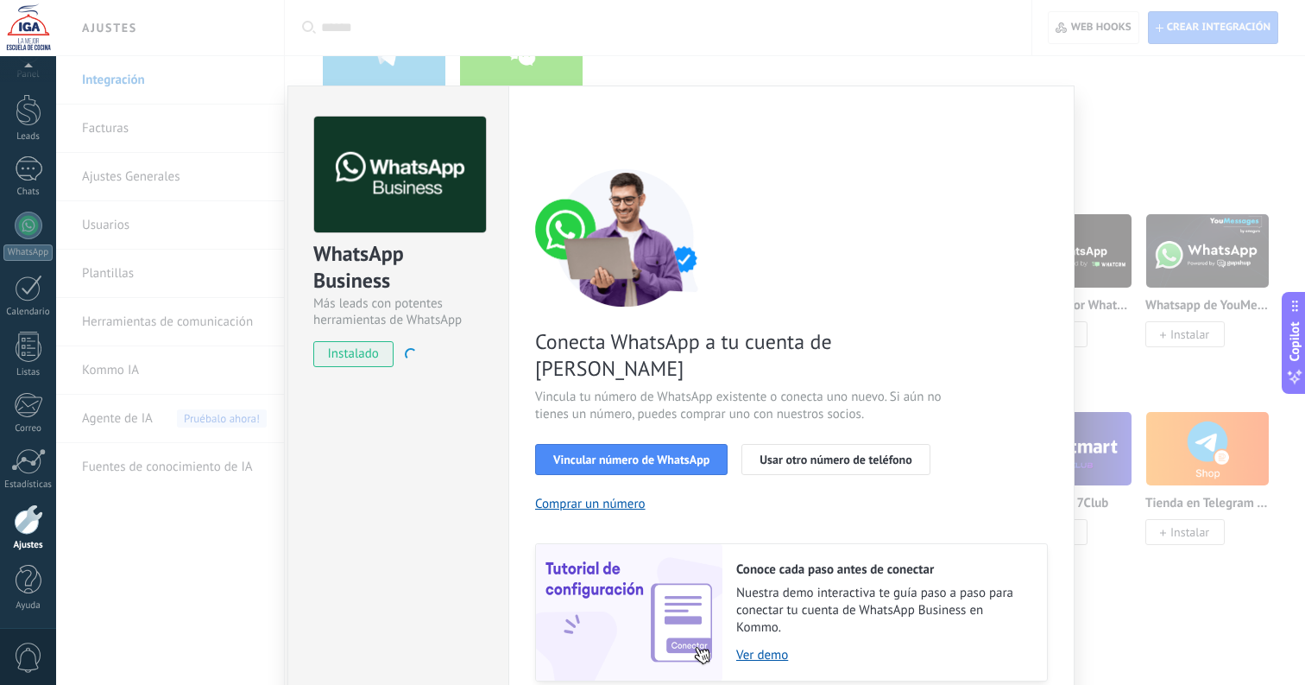
scroll to position [-3, 0]
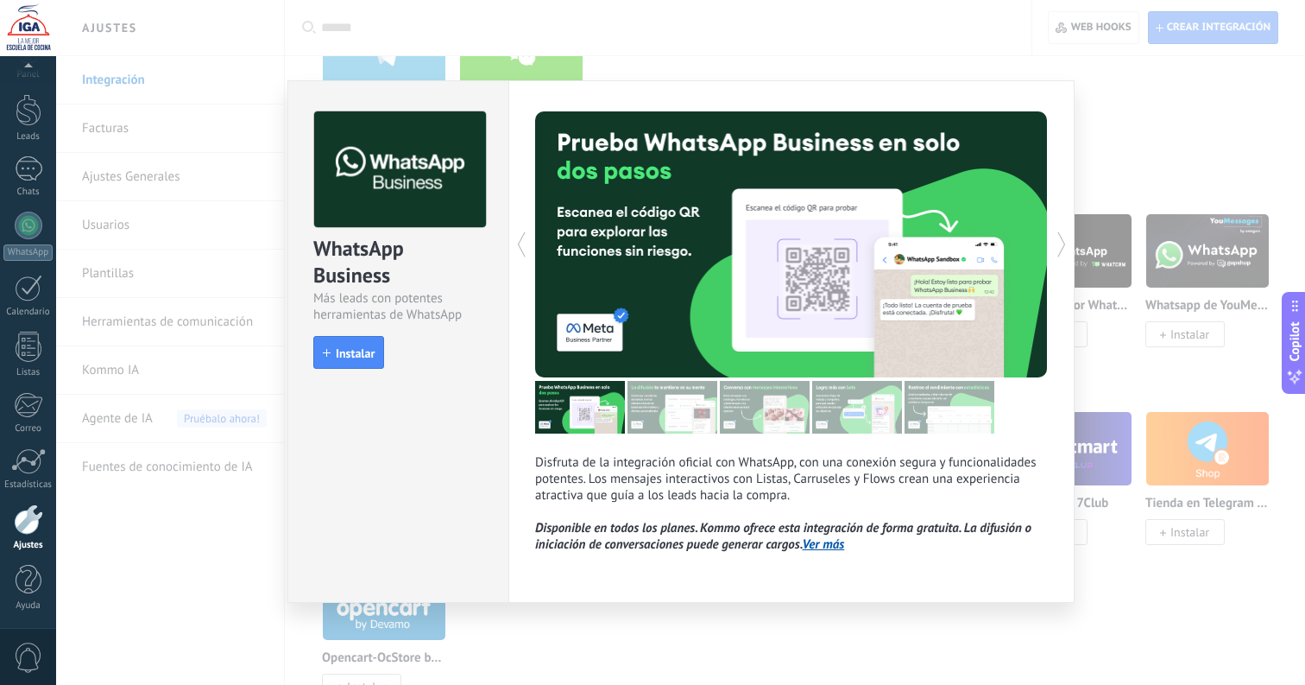
click at [827, 547] on link "Ver más" at bounding box center [824, 544] width 42 height 16
click at [1109, 235] on div "WhatsApp Business Más leads con potentes herramientas de WhatsApp install Insta…" at bounding box center [680, 342] width 1249 height 685
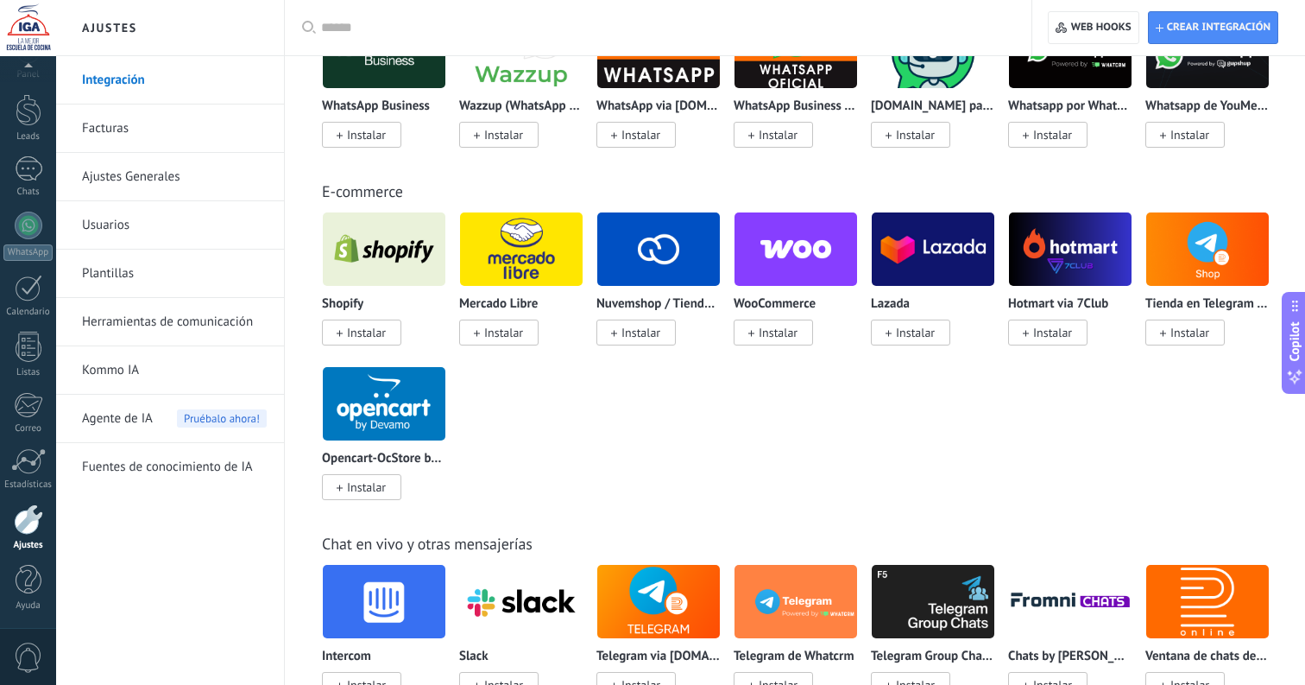
scroll to position [773, 0]
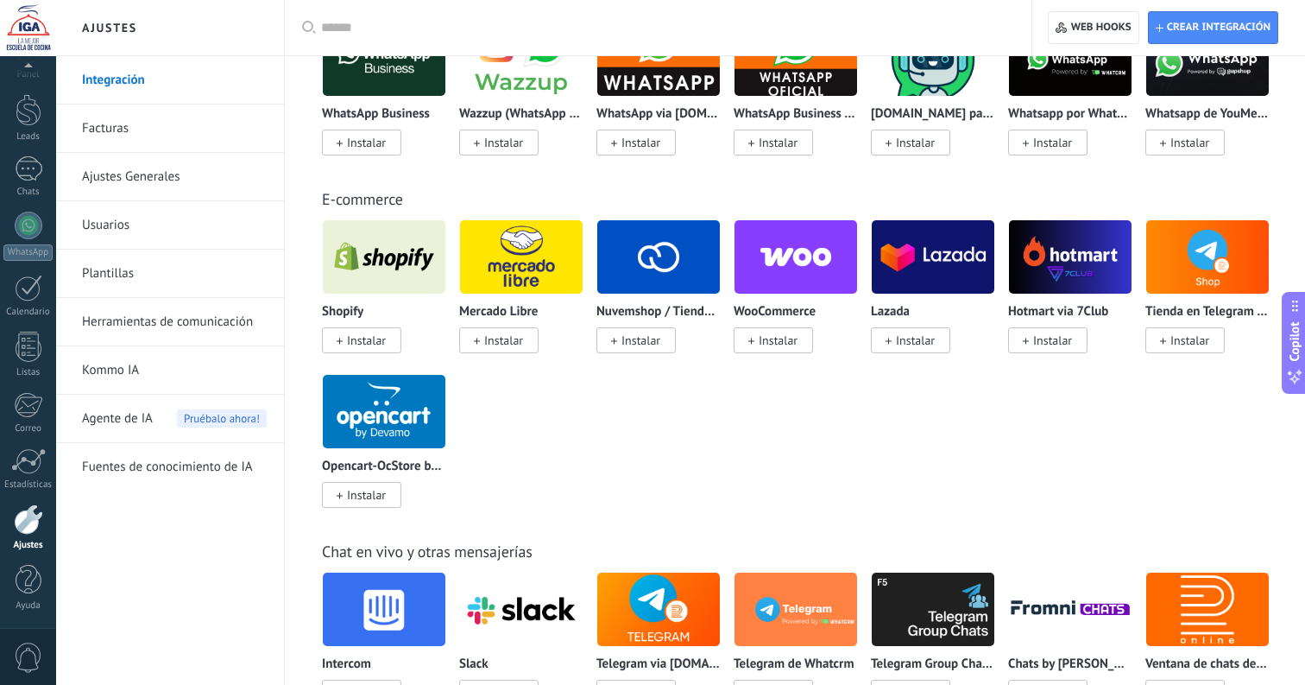
click at [637, 433] on div "Shopify Instalar Mercado Libre Instalar Nuvemshop / Tiendanube Instalar WooComm…" at bounding box center [804, 373] width 964 height 309
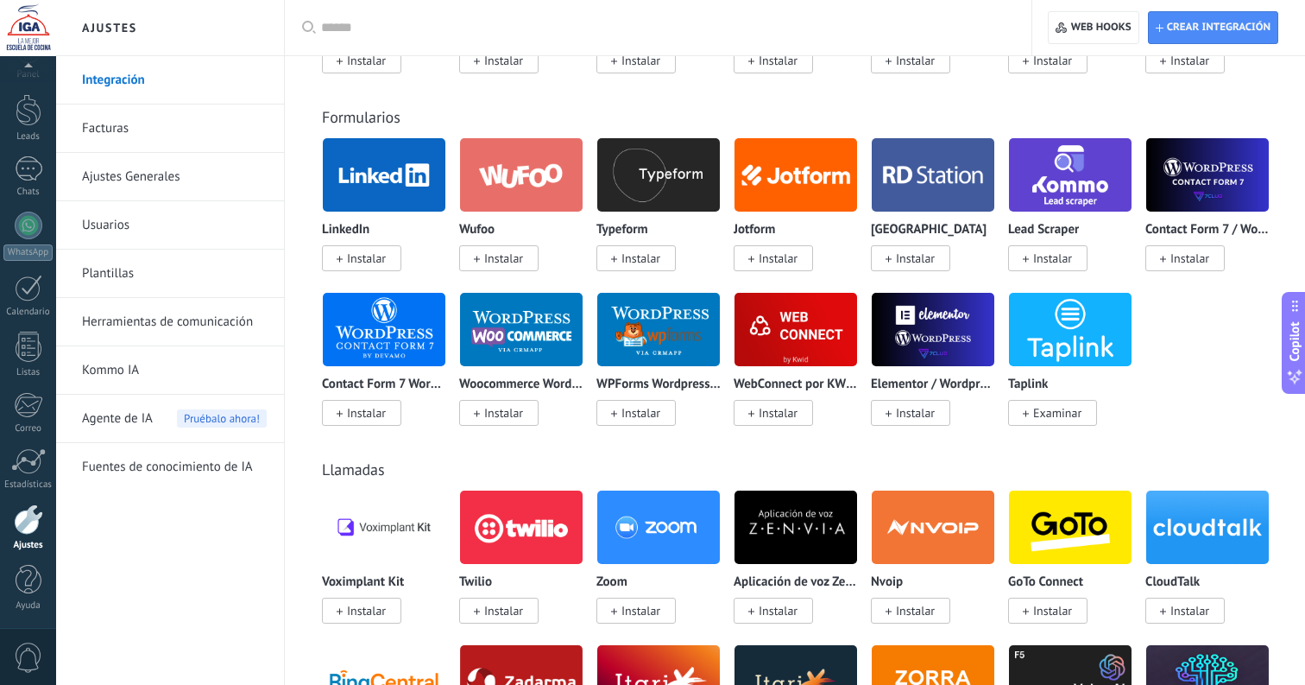
scroll to position [1438, 0]
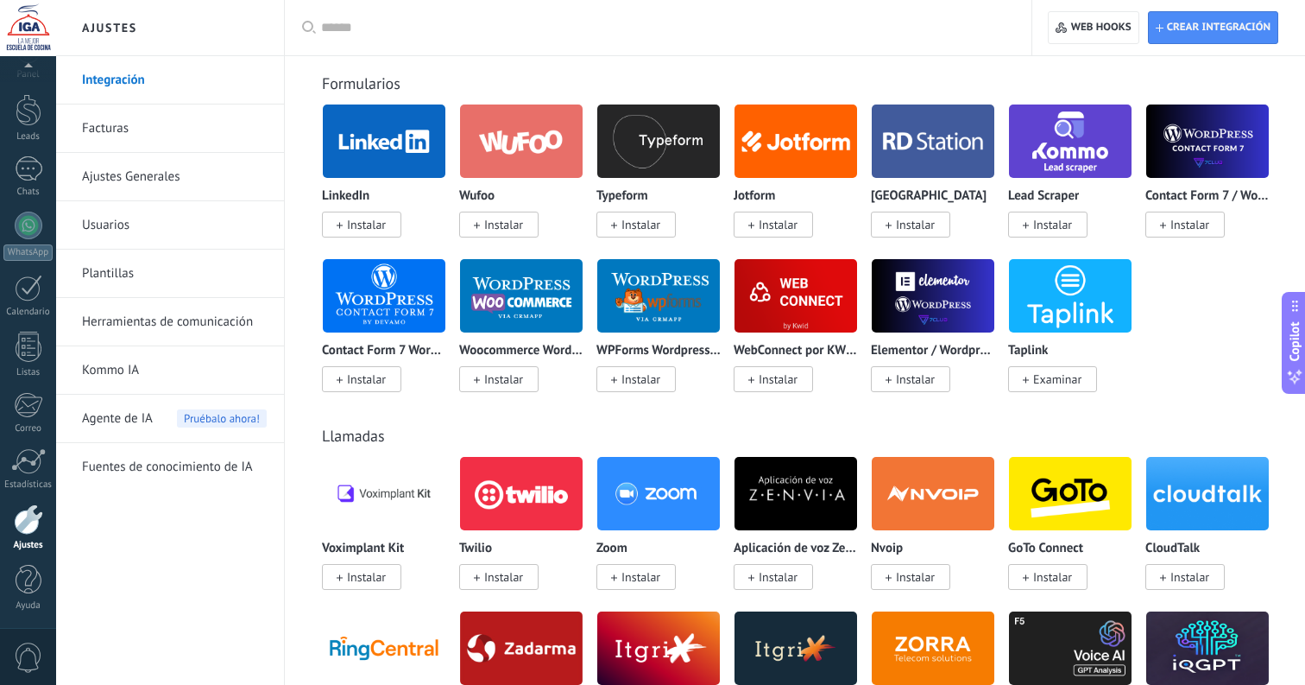
click at [602, 420] on div "Llamadas Voximplant Kit Instalar Twilio Instalar Zoom Instalar Aplicación de vo…" at bounding box center [795, 567] width 986 height 352
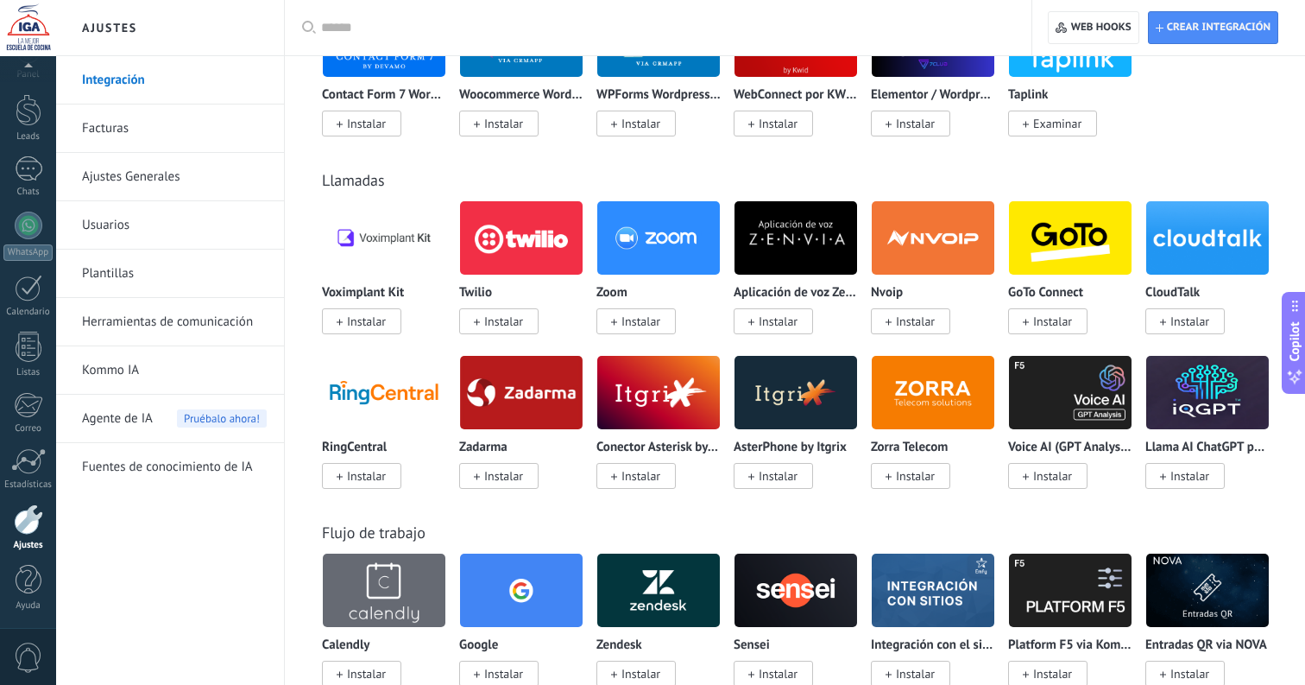
scroll to position [1695, 0]
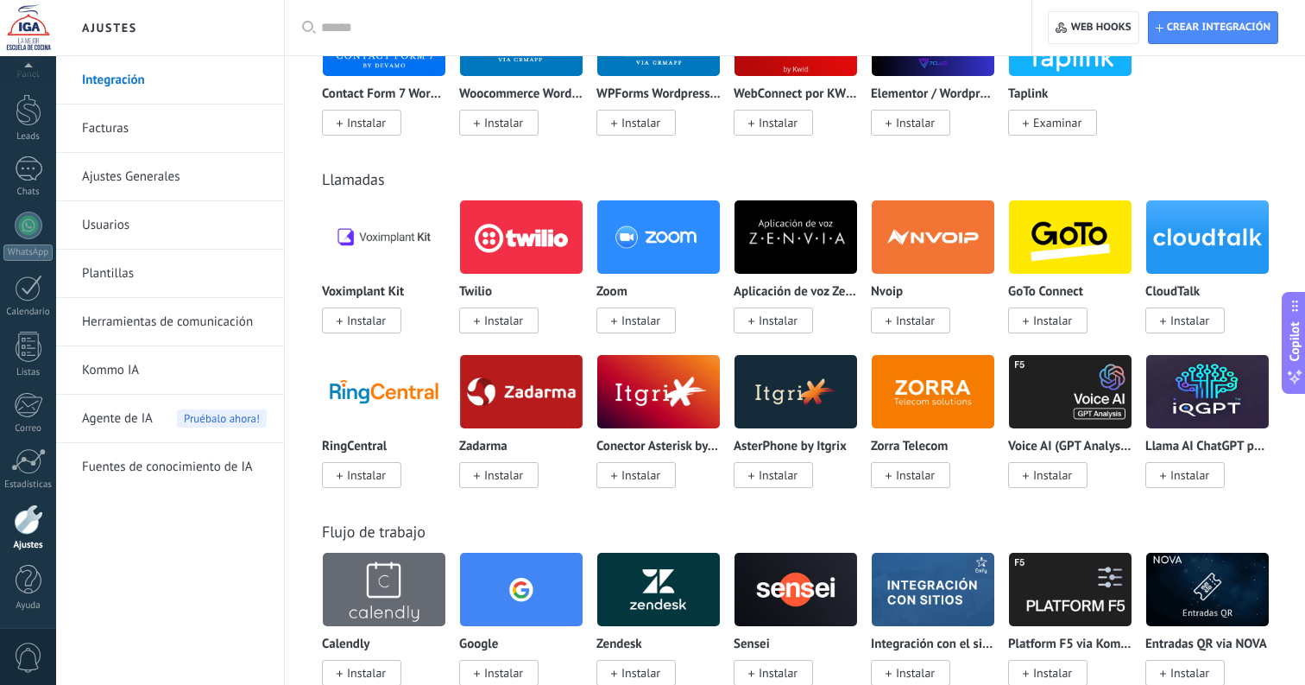
click at [608, 521] on div "Flujo de trabajo Calendly Instalar Google Instalar Zendesk Instalar Sensei Inst…" at bounding box center [795, 663] width 986 height 352
click at [613, 521] on div "Flujo de trabajo Calendly Instalar Google Instalar Zendesk Instalar Sensei Inst…" at bounding box center [795, 663] width 986 height 352
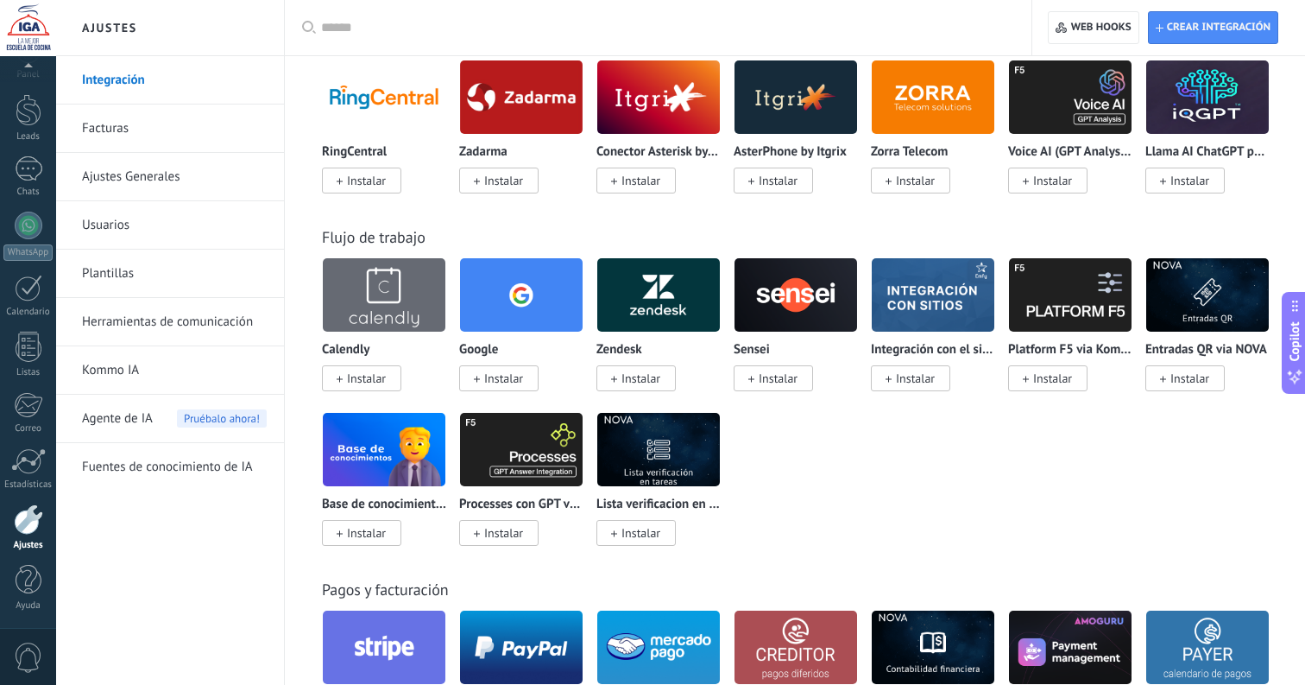
scroll to position [1991, 0]
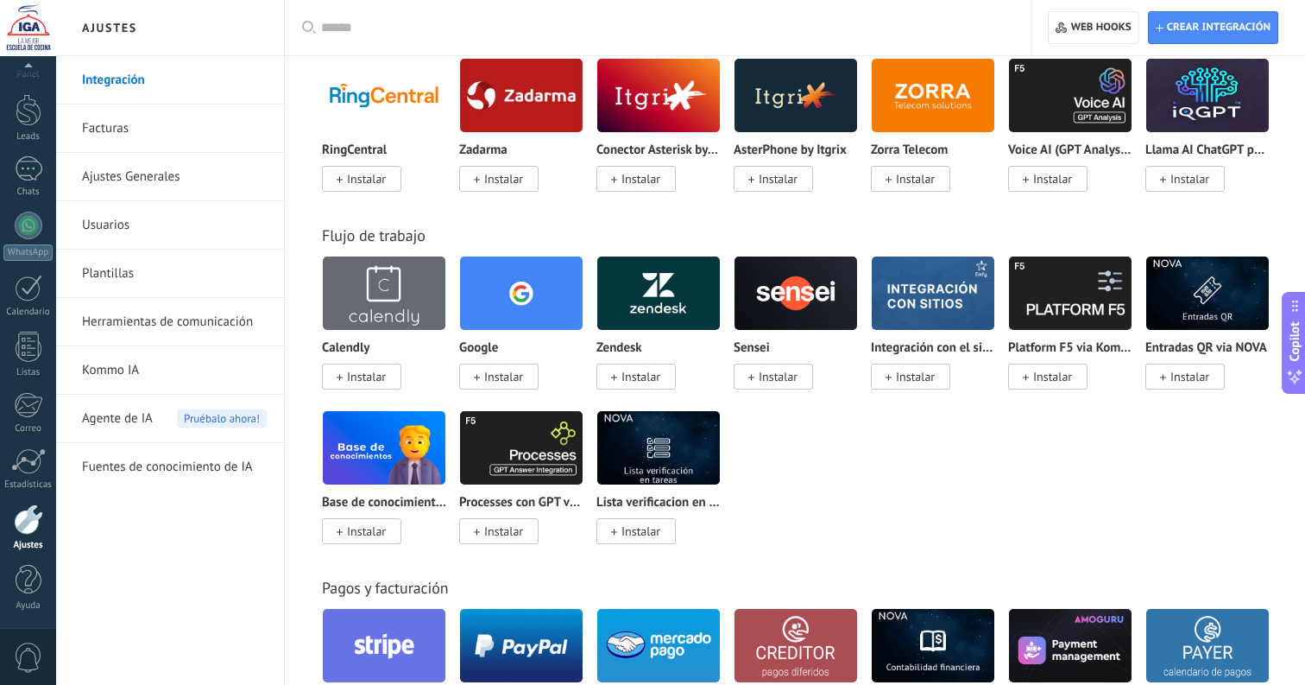
click at [852, 530] on div "Calendly Instalar Google Instalar Zendesk Instalar Sensei Instalar Integración …" at bounding box center [804, 410] width 964 height 309
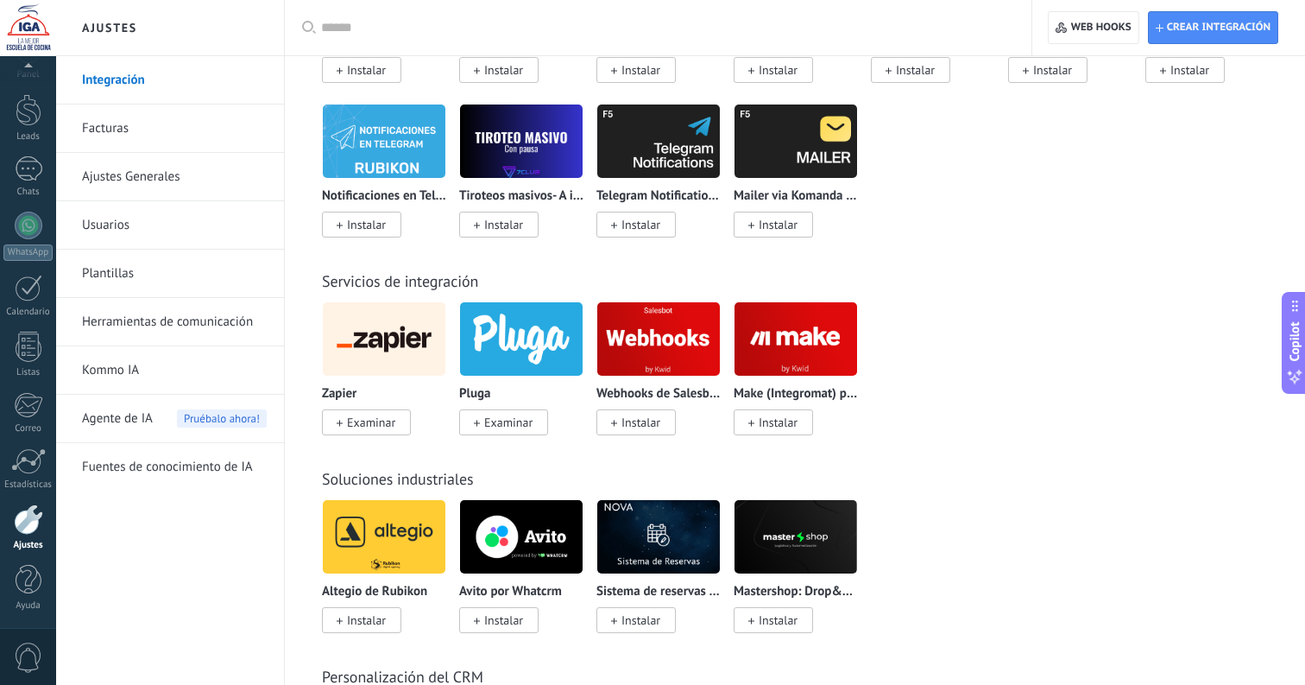
scroll to position [2848, 0]
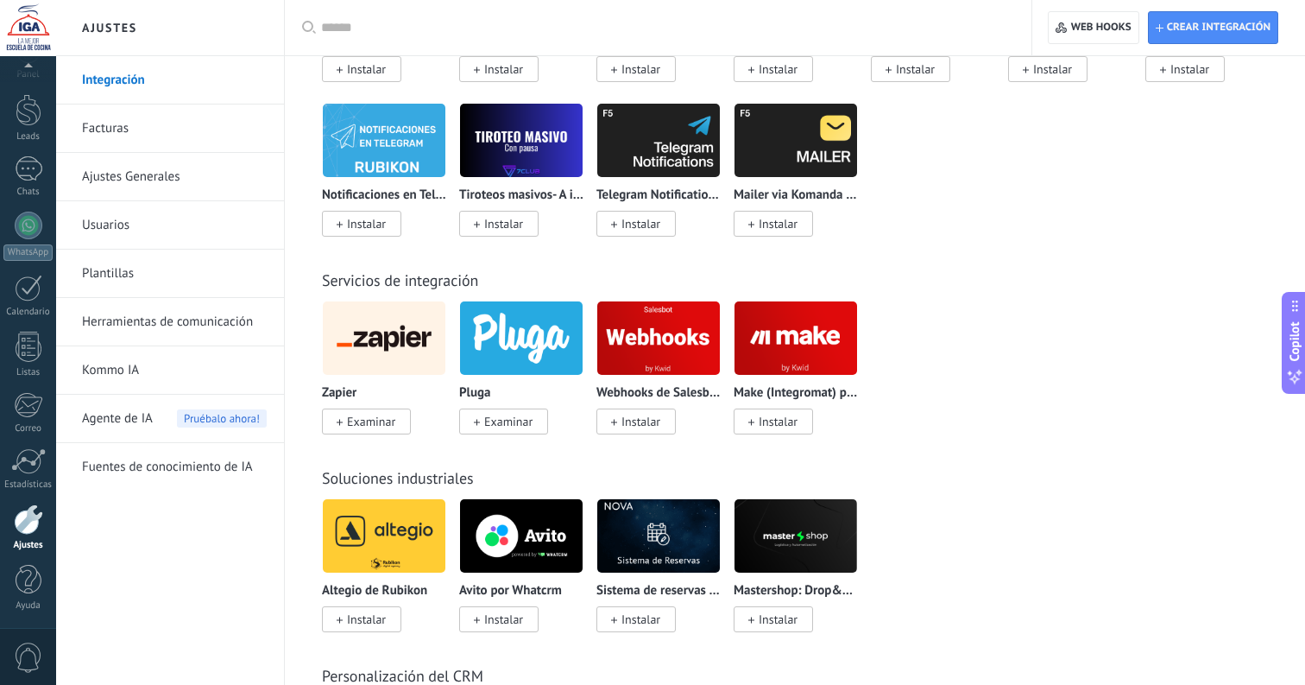
click at [1014, 388] on div "Zapier Examinar Pluga Examinar Webhooks de Salesbot por KWID Instalar Make (Int…" at bounding box center [804, 377] width 964 height 155
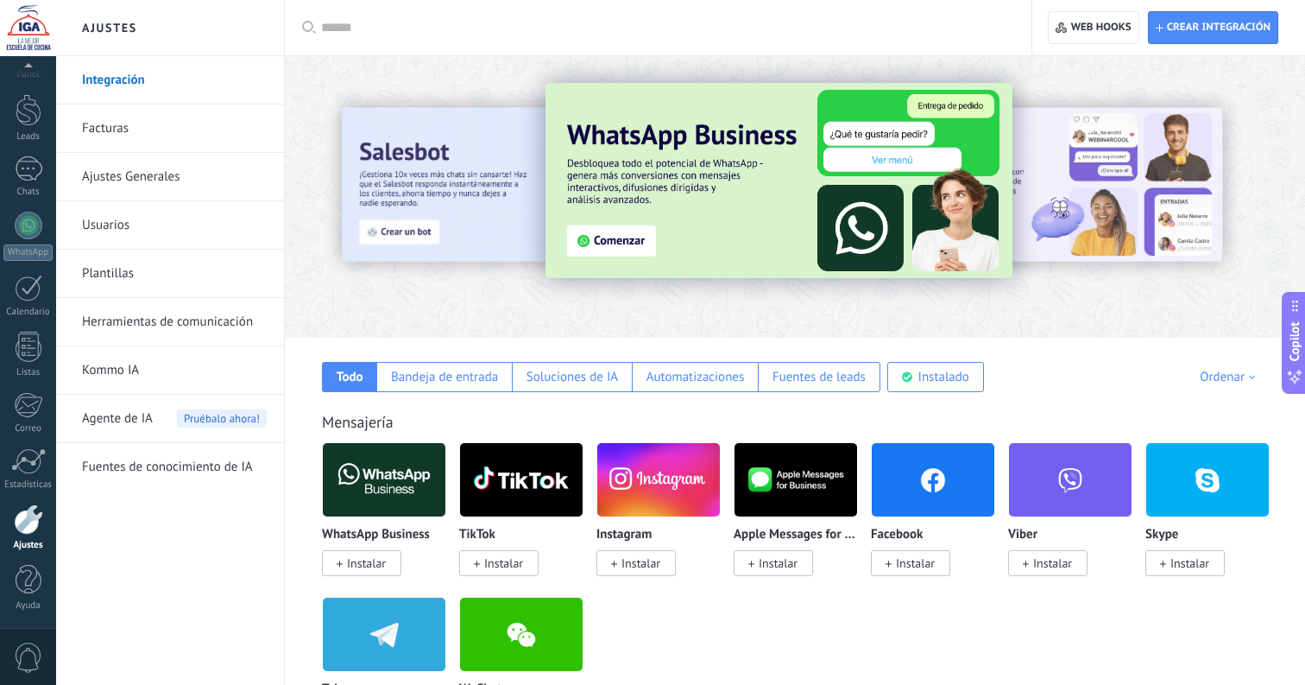
scroll to position [0, 0]
click at [27, 41] on div at bounding box center [28, 28] width 56 height 56
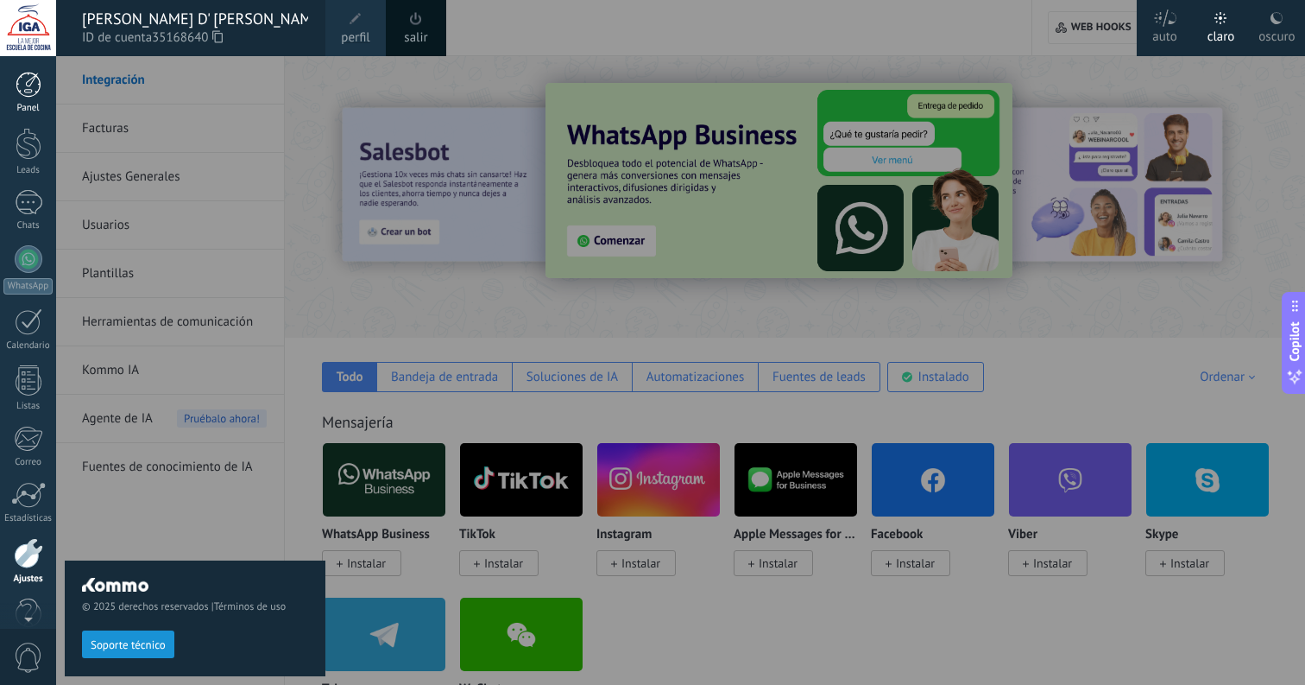
click at [29, 90] on div at bounding box center [29, 85] width 26 height 26
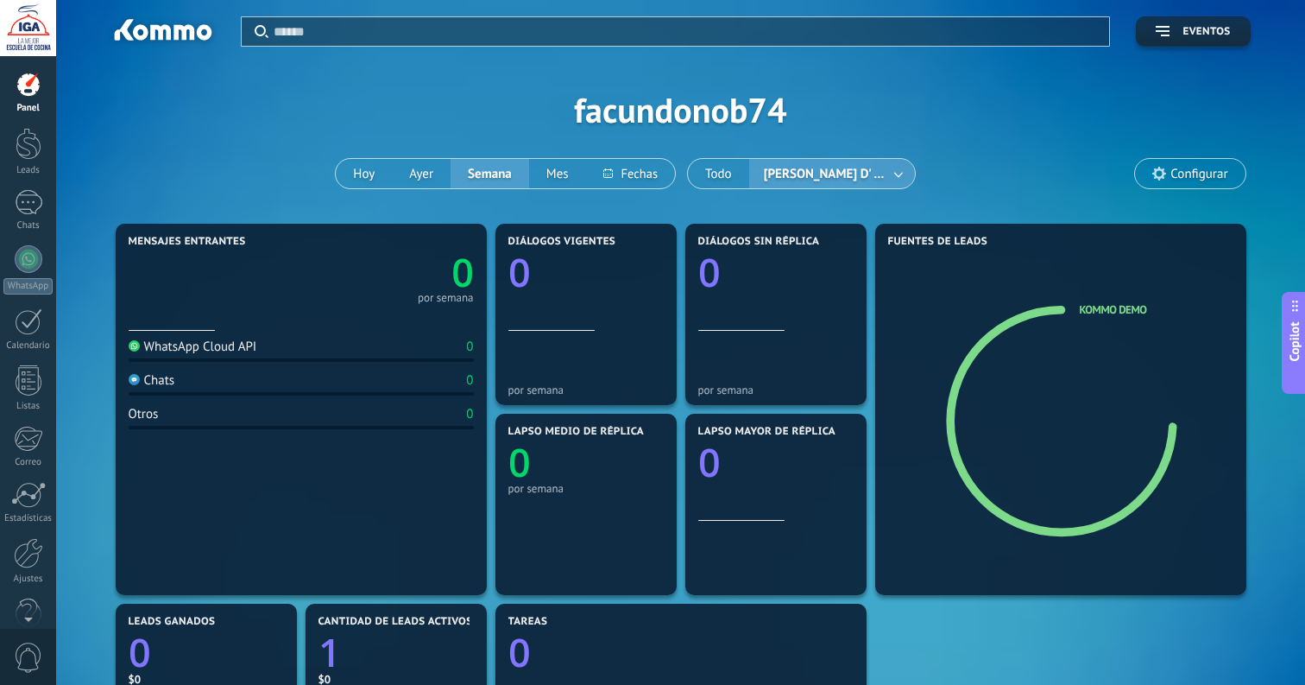
scroll to position [26, 0]
drag, startPoint x: 579, startPoint y: 69, endPoint x: 565, endPoint y: 6, distance: 64.7
click at [579, 69] on div "Aplicar Eventos facundonob74 Hoy Ayer Semana Mes Todo Facundo D' Angelo Configu…" at bounding box center [681, 109] width 1198 height 219
click at [14, 35] on div at bounding box center [28, 28] width 56 height 56
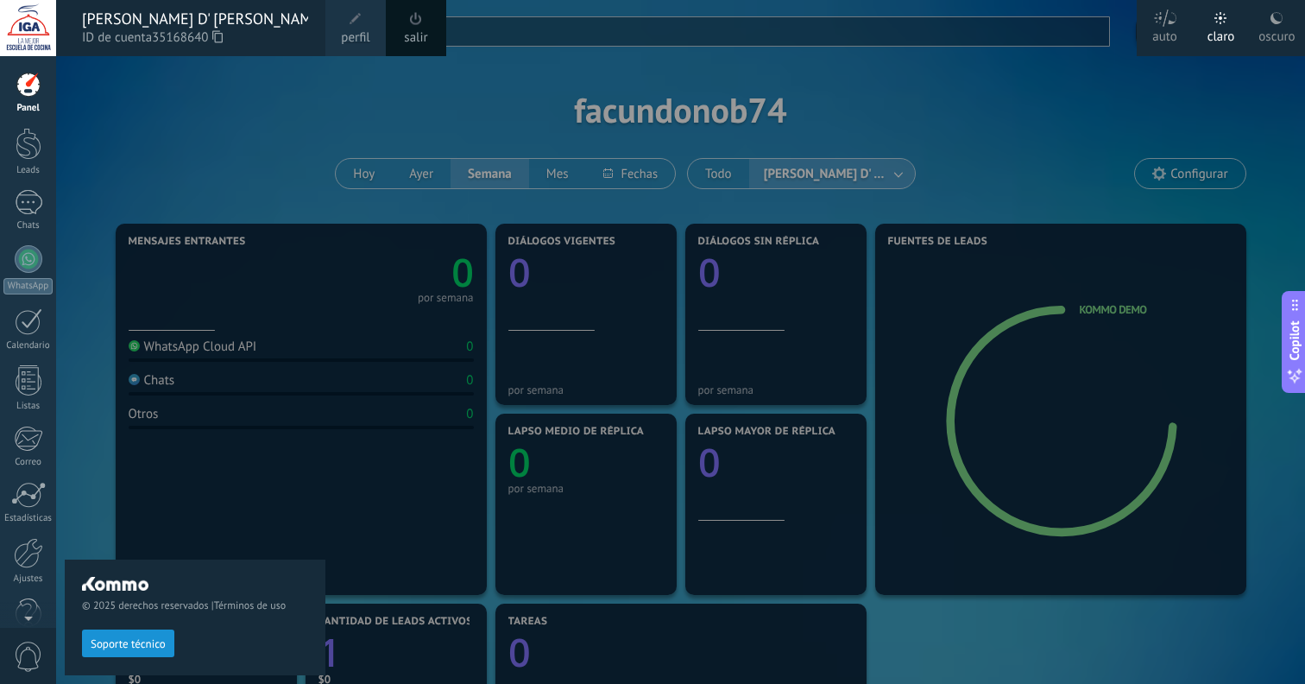
click at [1271, 27] on div "oscuro" at bounding box center [1277, 33] width 36 height 45
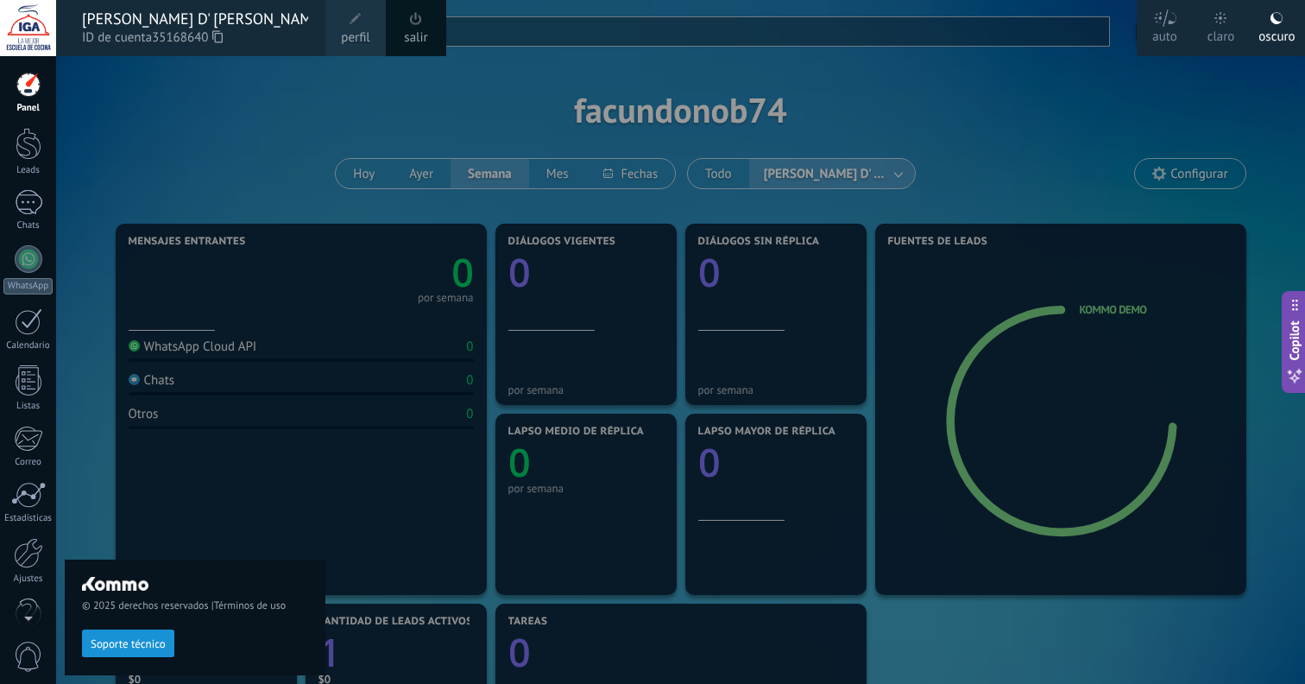
click at [998, 167] on div at bounding box center [708, 342] width 1305 height 684
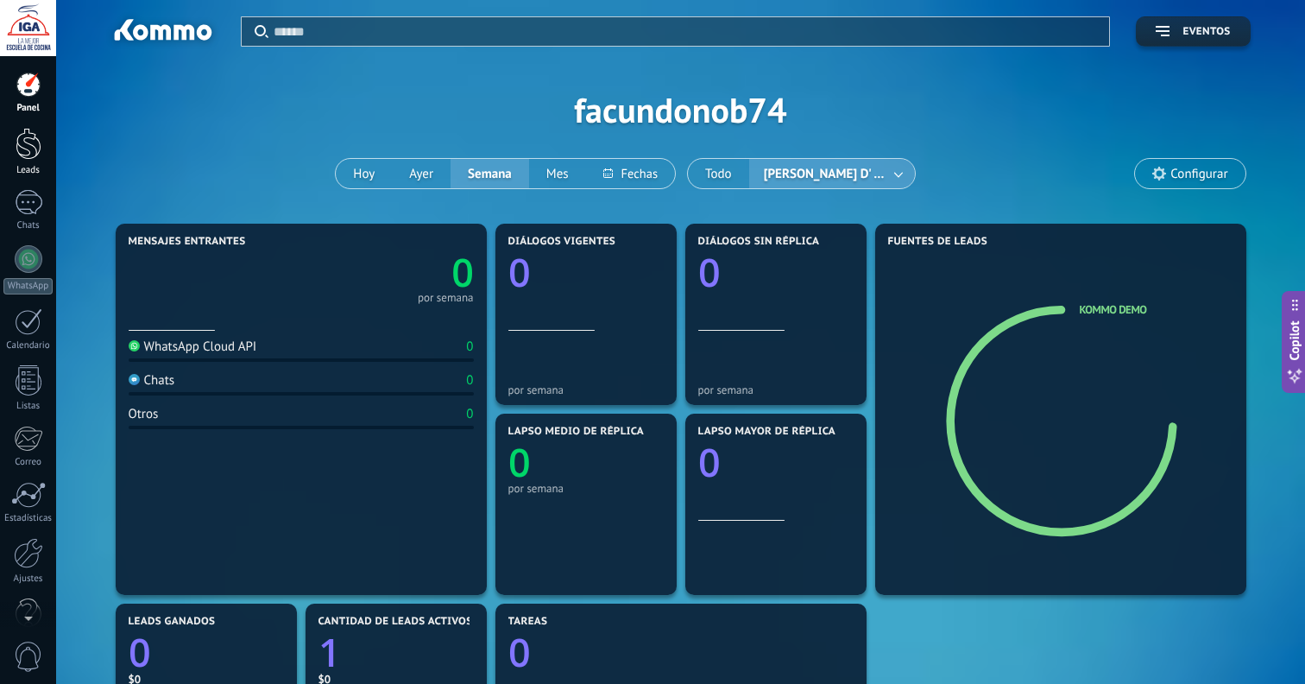
click at [31, 150] on div at bounding box center [29, 144] width 26 height 32
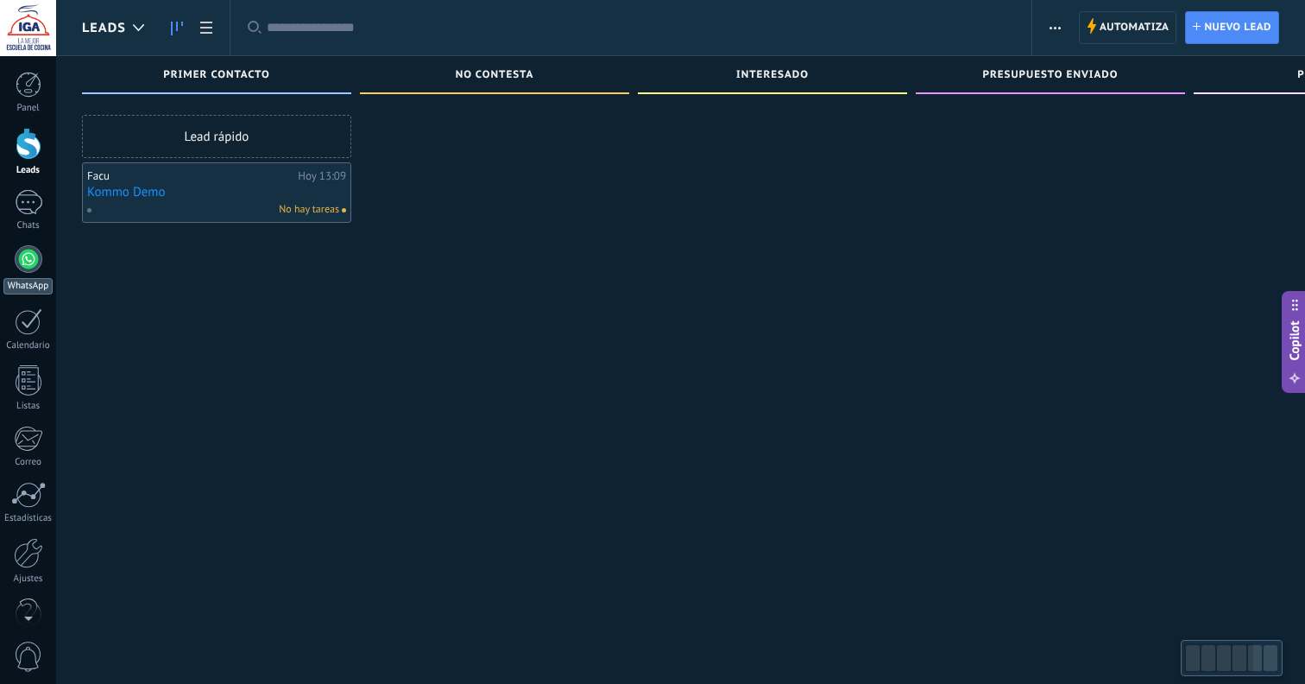
click at [25, 262] on div at bounding box center [29, 259] width 28 height 28
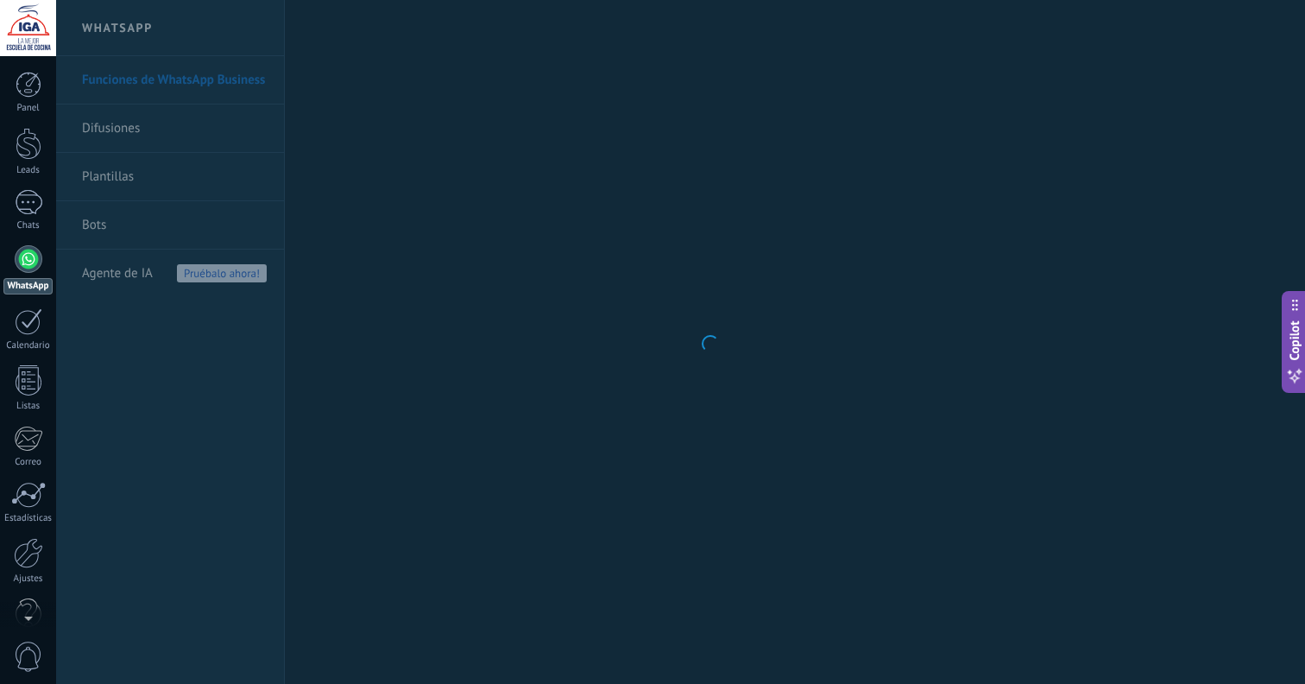
click at [12, 34] on div at bounding box center [28, 28] width 56 height 56
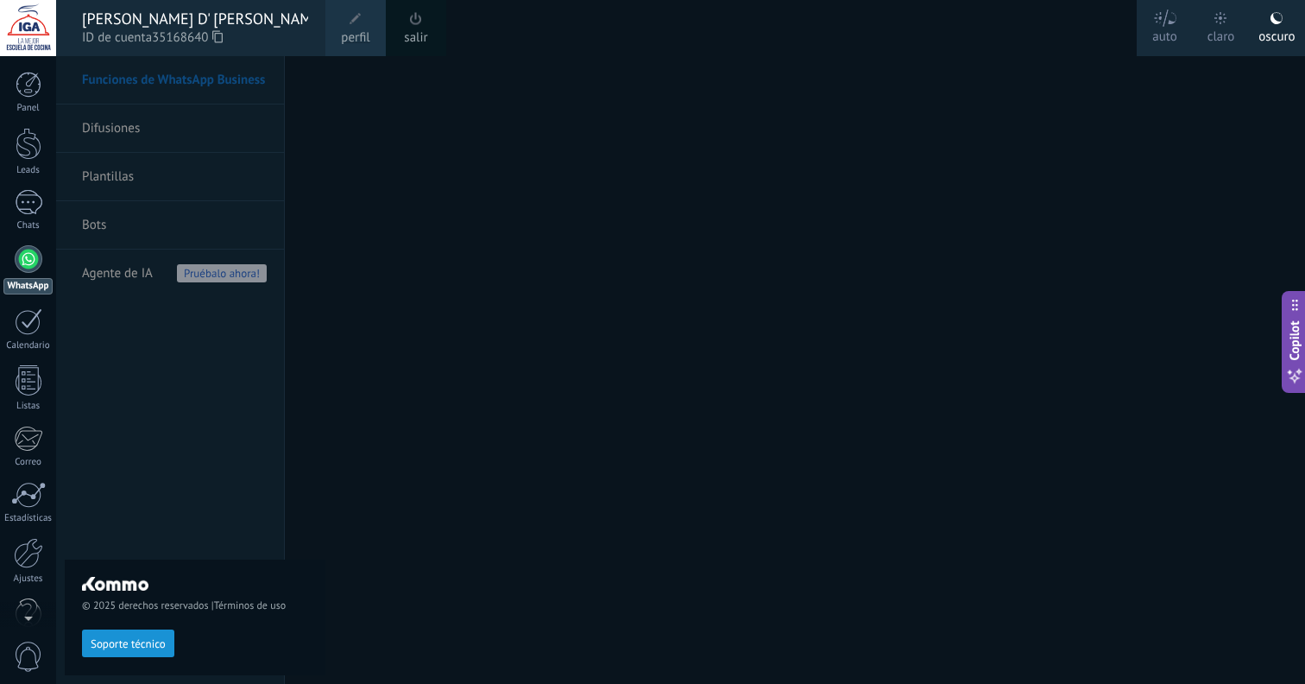
click at [1227, 27] on div "claro" at bounding box center [1222, 33] width 28 height 45
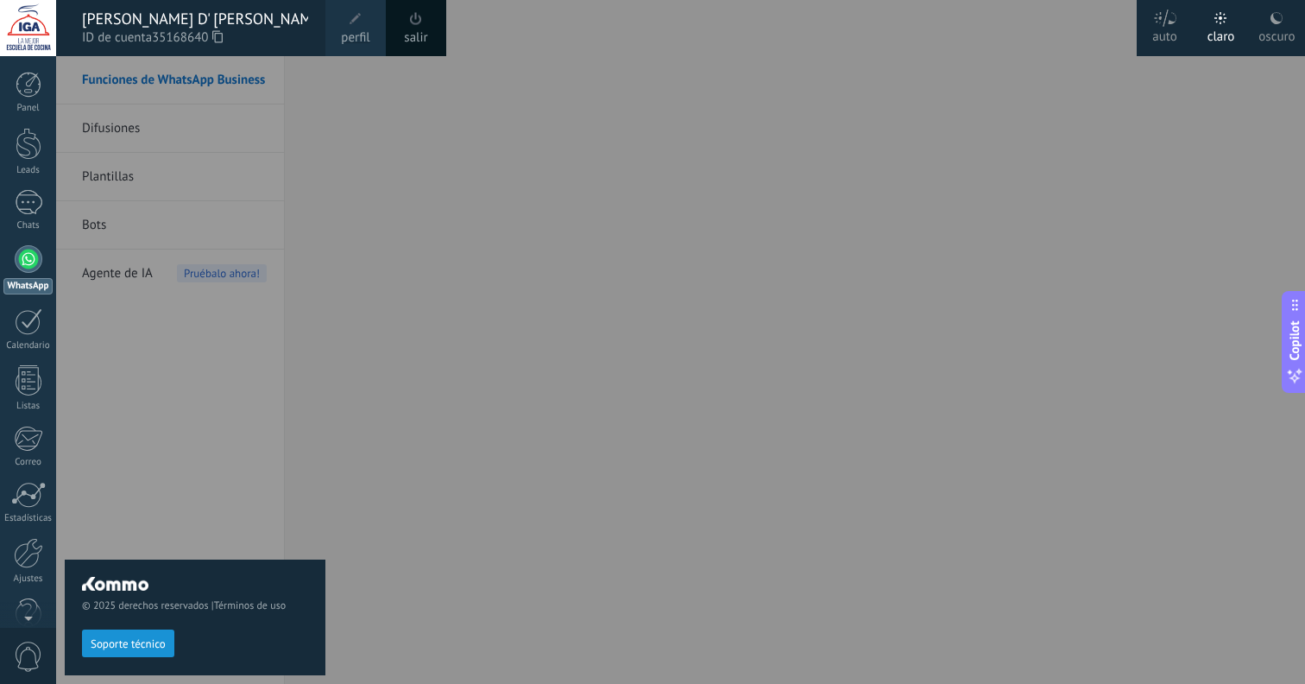
click at [1224, 28] on div "claro" at bounding box center [1222, 33] width 28 height 45
click at [1106, 152] on div at bounding box center [708, 342] width 1305 height 684
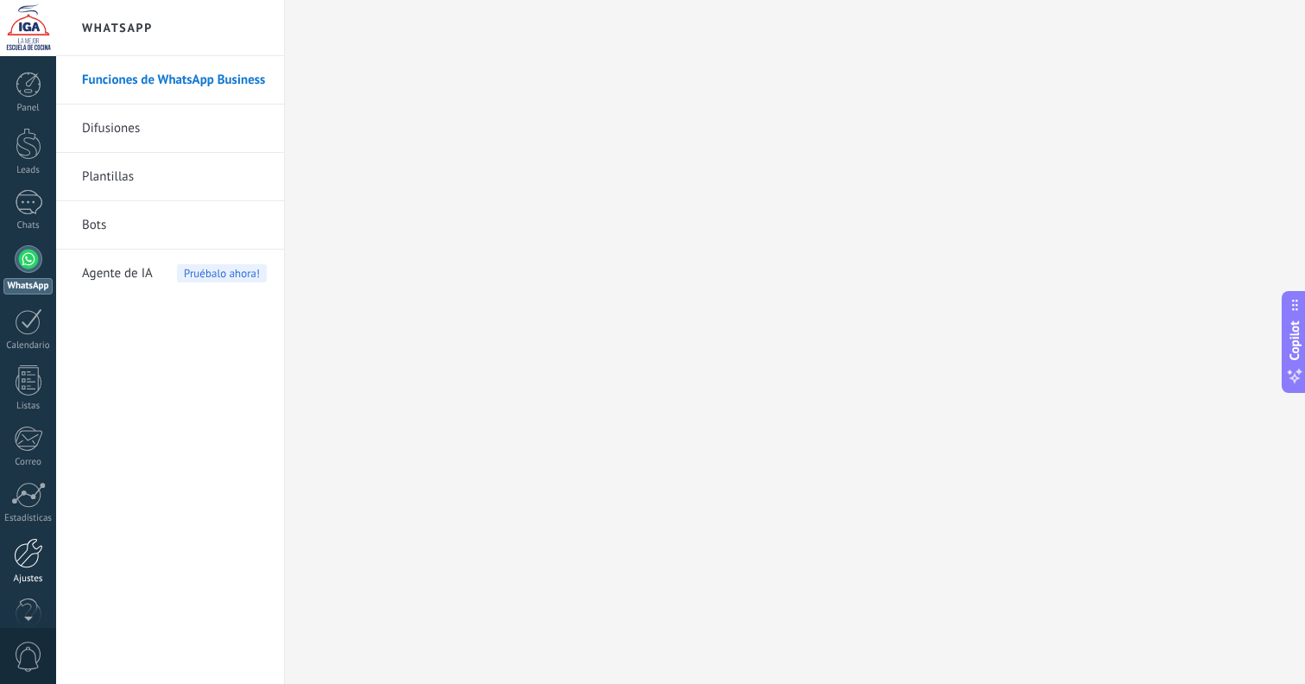
click at [26, 562] on div at bounding box center [28, 553] width 29 height 30
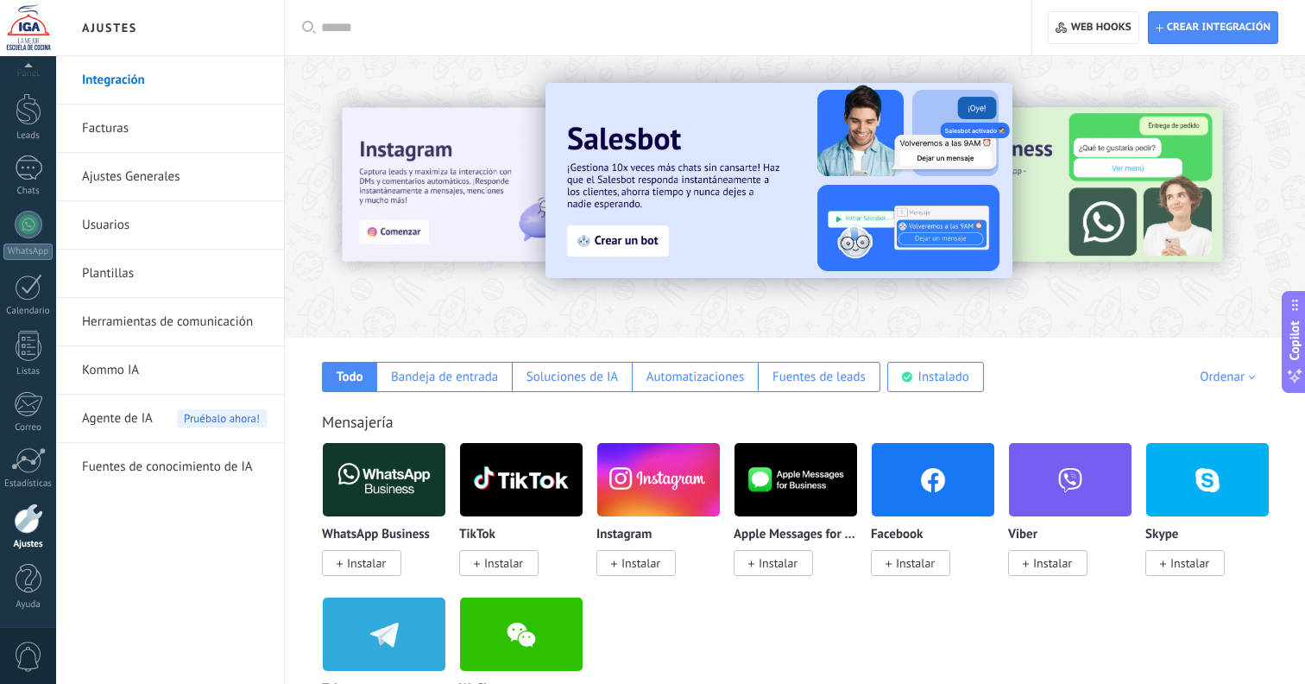
click at [1229, 373] on div "Ordenar" at bounding box center [1230, 377] width 61 height 16
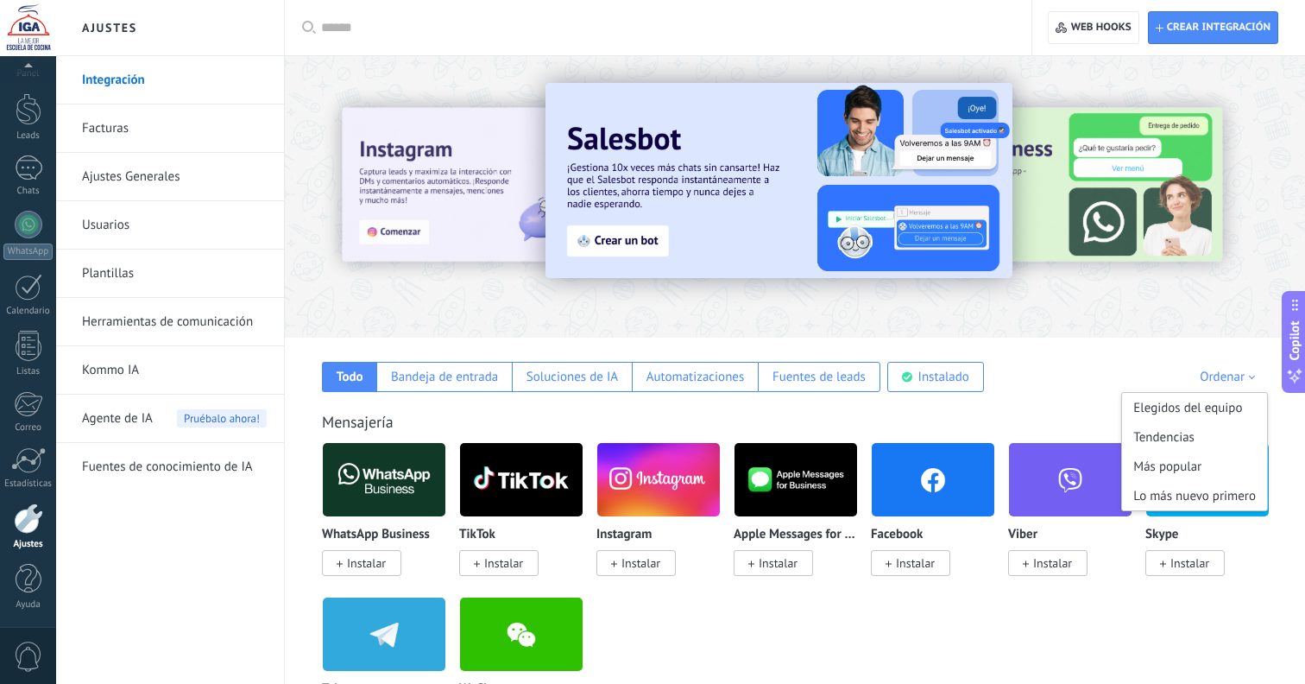
click at [1220, 376] on div "Ordenar" at bounding box center [1230, 377] width 61 height 16
click at [1061, 358] on div "Todo Bandeja de entrada Soluciones de IA Automatizaciones Fuentes de leads Inst…" at bounding box center [795, 365] width 986 height 54
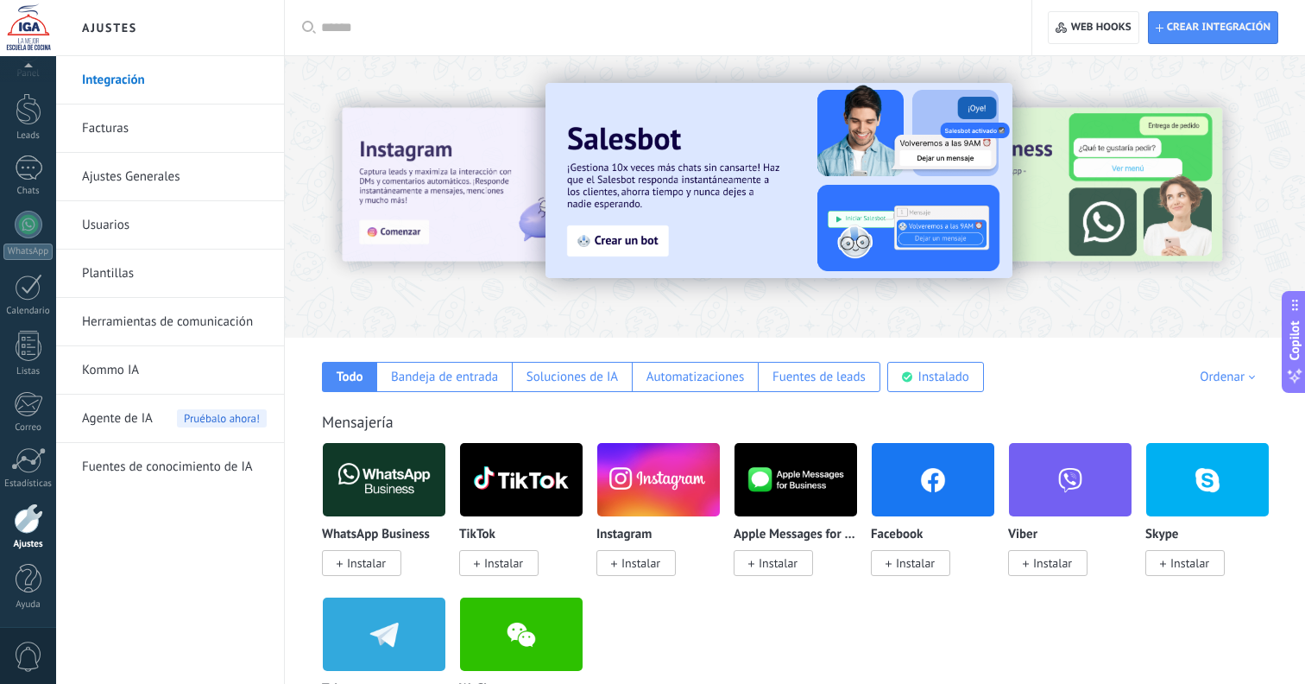
click at [1229, 378] on div "Ordenar" at bounding box center [1230, 377] width 61 height 16
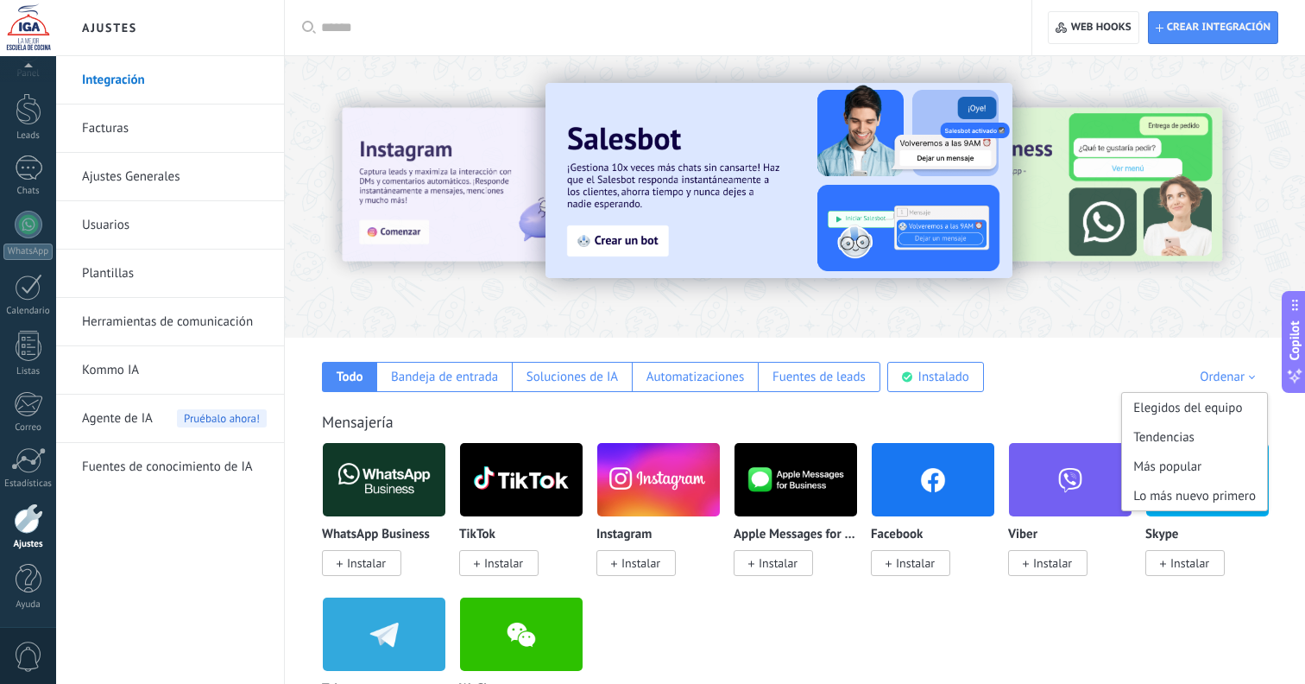
click at [1169, 363] on div "Todo Bandeja de entrada Soluciones de IA Automatizaciones Fuentes de leads Inst…" at bounding box center [795, 365] width 986 height 54
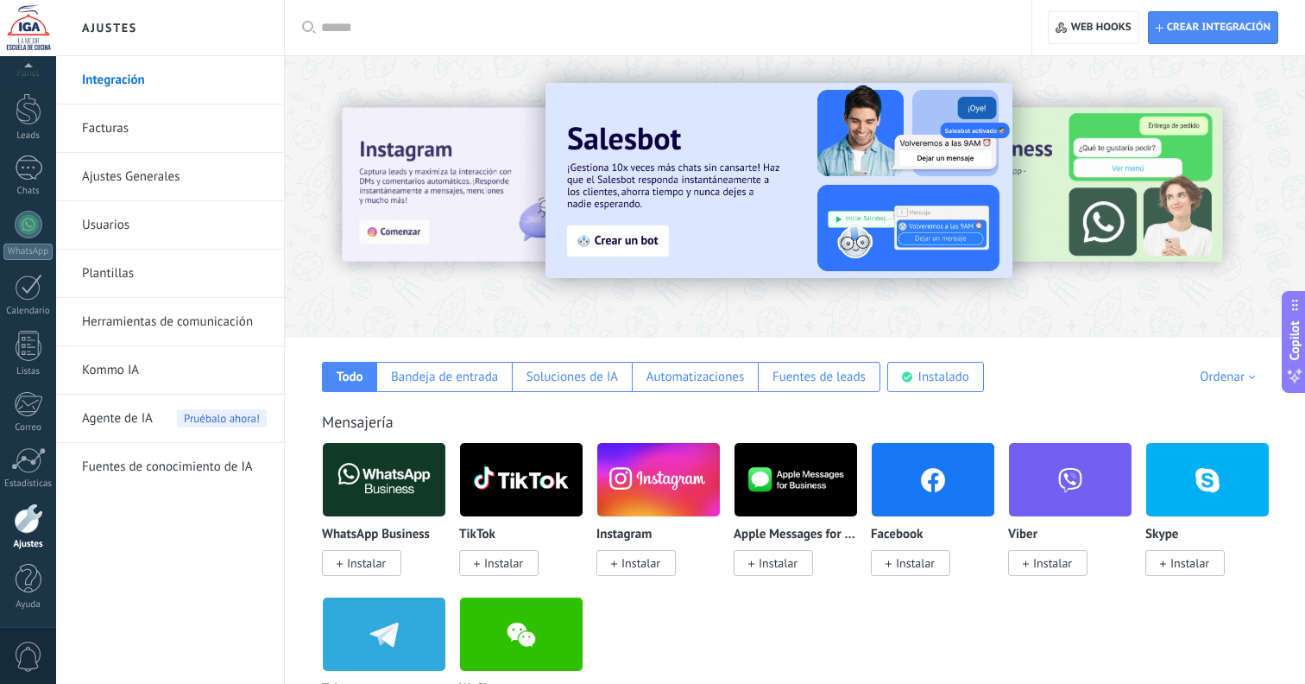
click at [1084, 218] on div at bounding box center [1223, 195] width 389 height 155
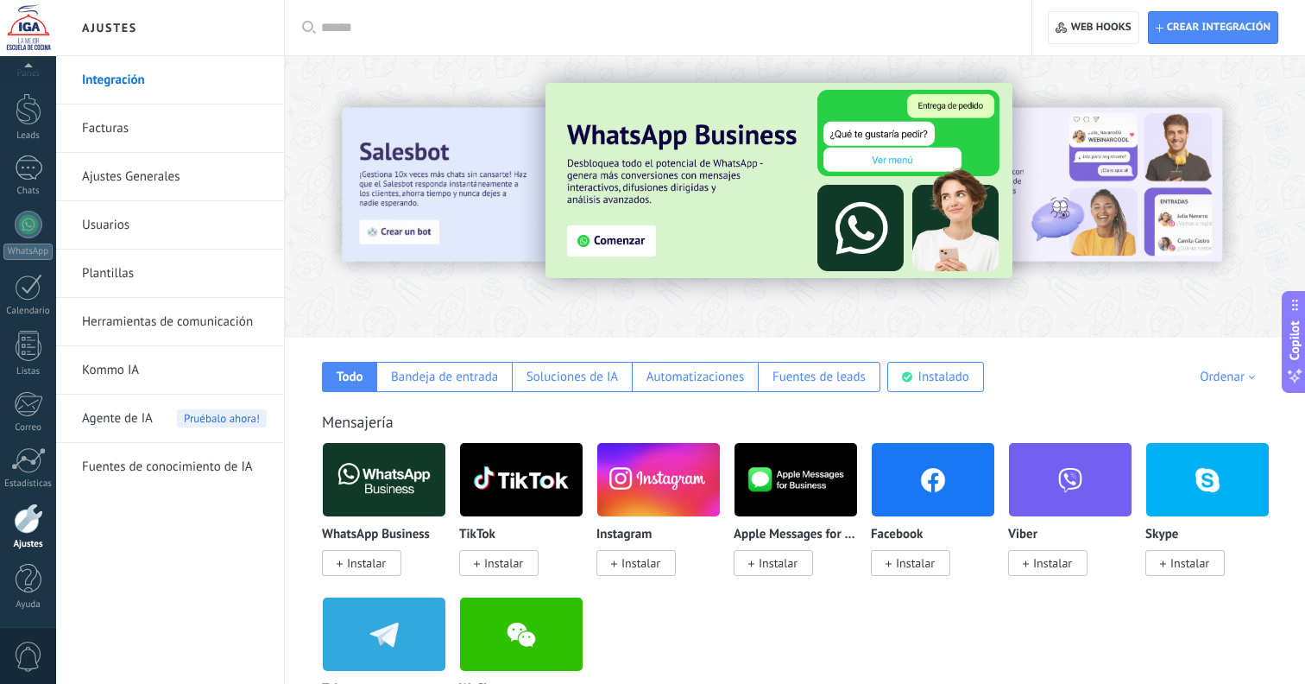
click at [1110, 219] on div at bounding box center [1223, 195] width 389 height 155
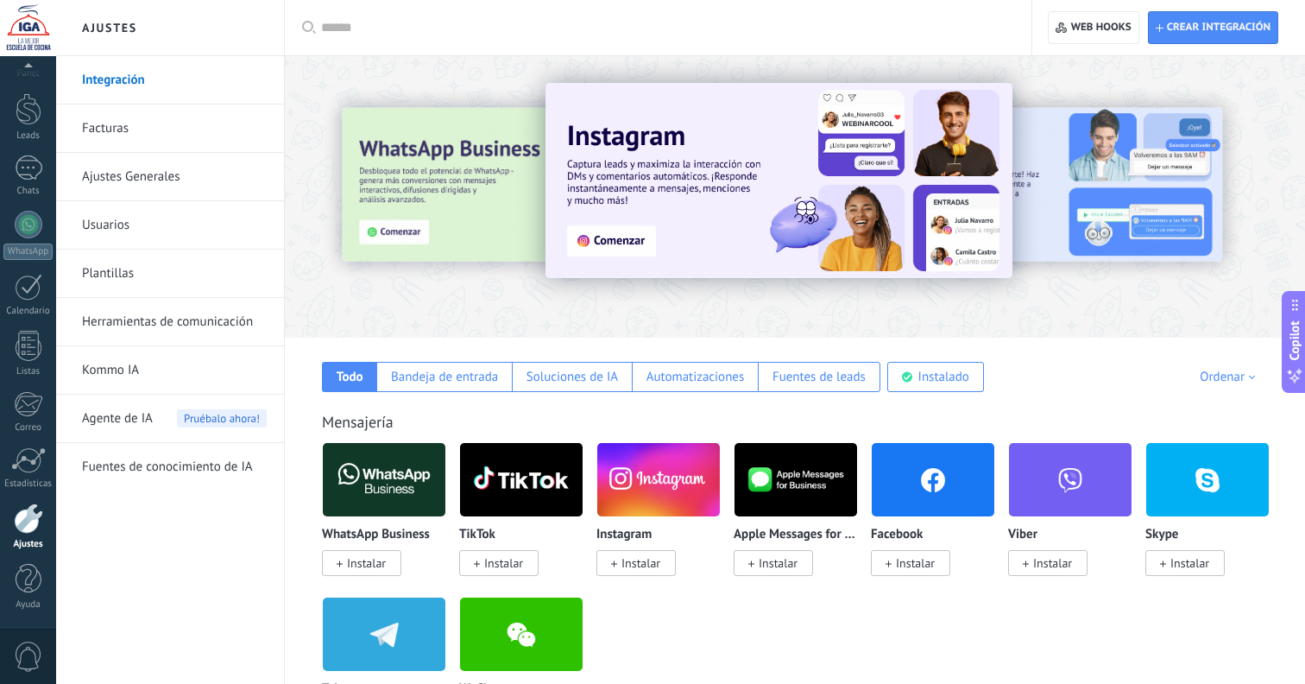
click at [1062, 202] on div at bounding box center [1223, 195] width 389 height 155
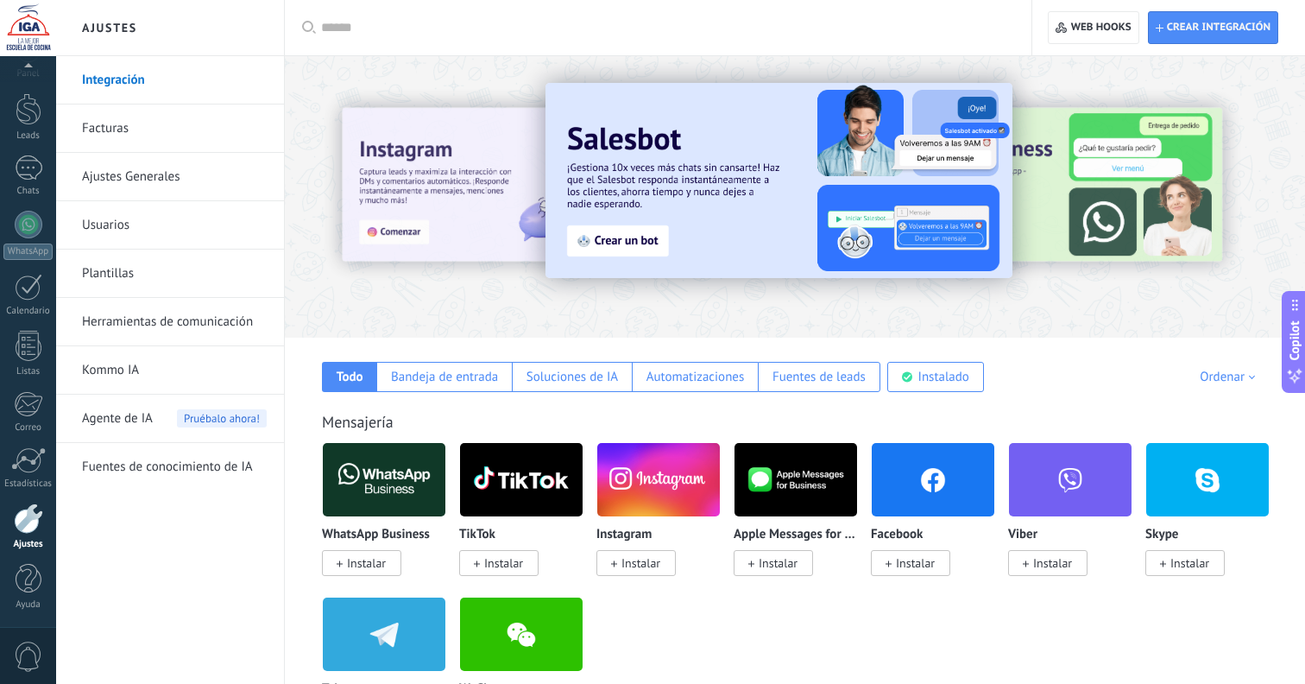
click at [1162, 190] on div at bounding box center [1223, 195] width 389 height 155
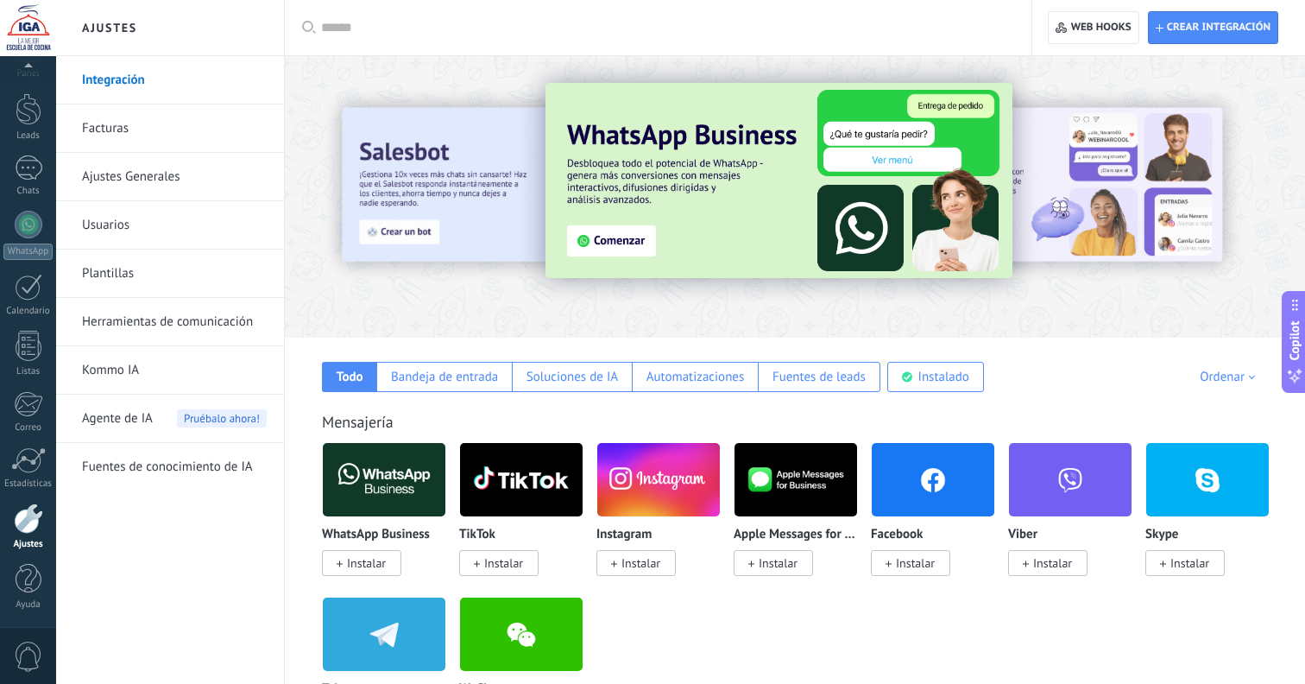
drag, startPoint x: 1116, startPoint y: 175, endPoint x: 1150, endPoint y: 199, distance: 41.5
click at [1116, 175] on div at bounding box center [1223, 195] width 389 height 155
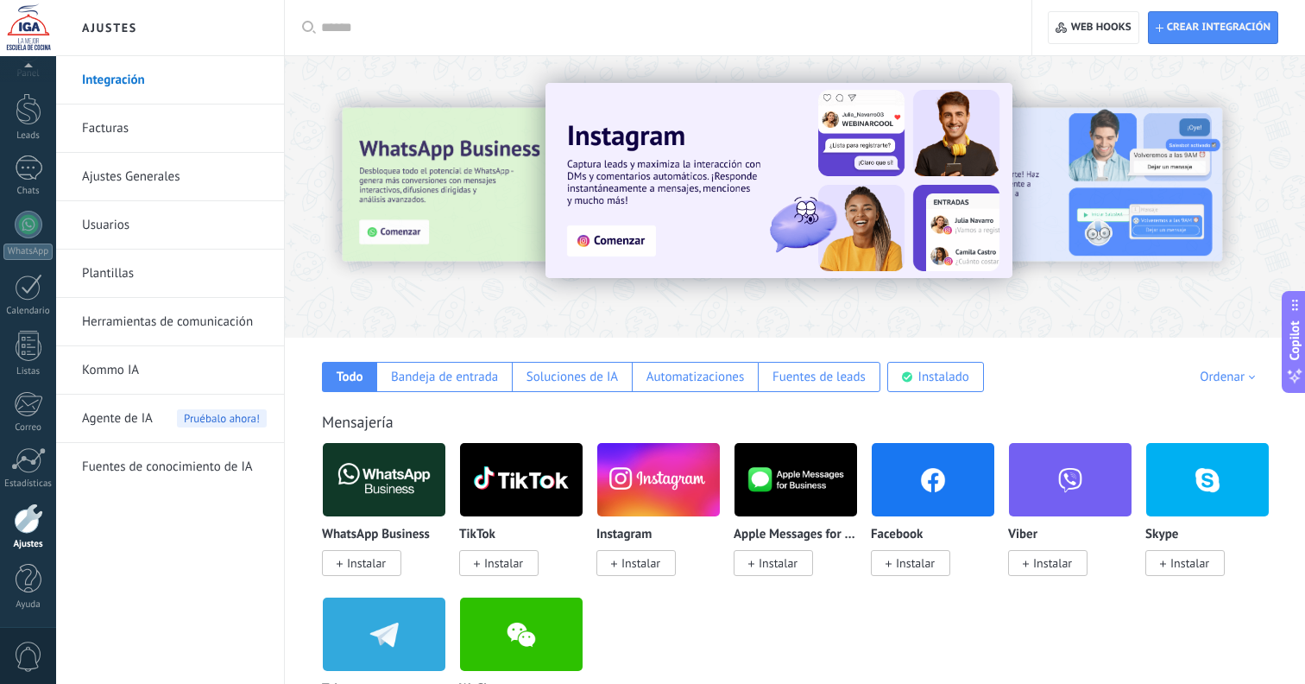
click at [1086, 216] on div at bounding box center [1223, 195] width 389 height 155
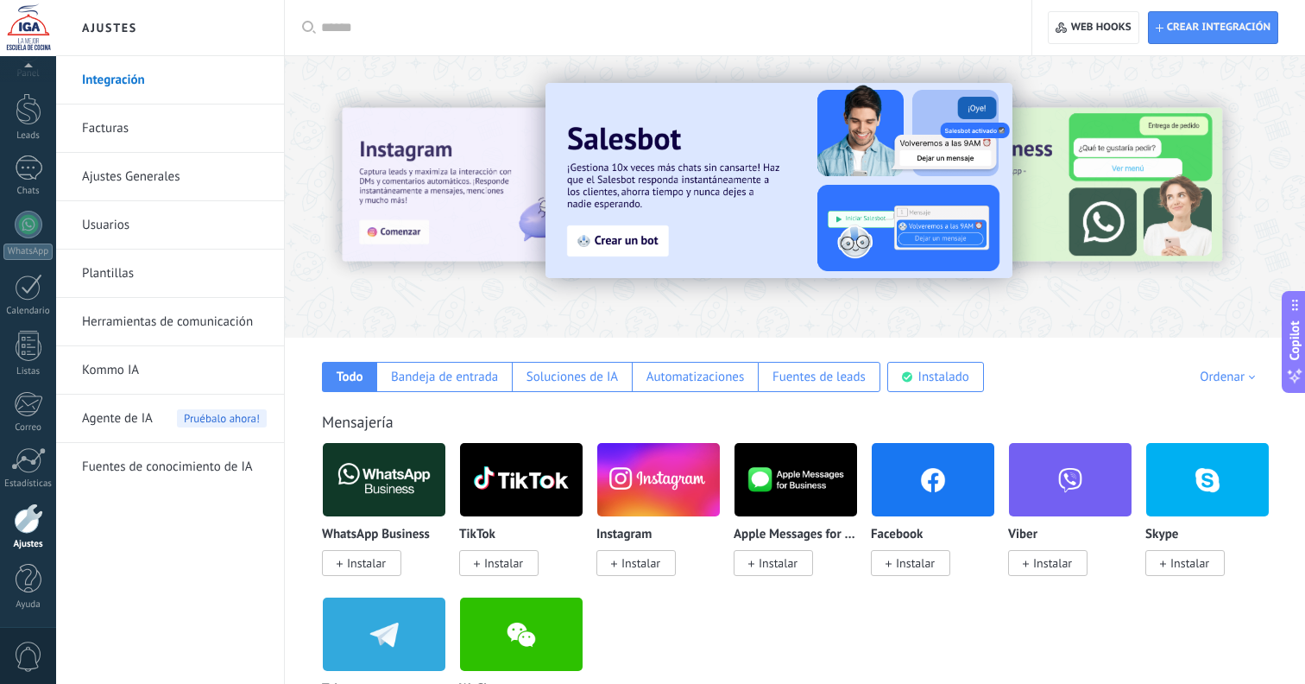
click at [1122, 198] on div at bounding box center [1223, 195] width 389 height 155
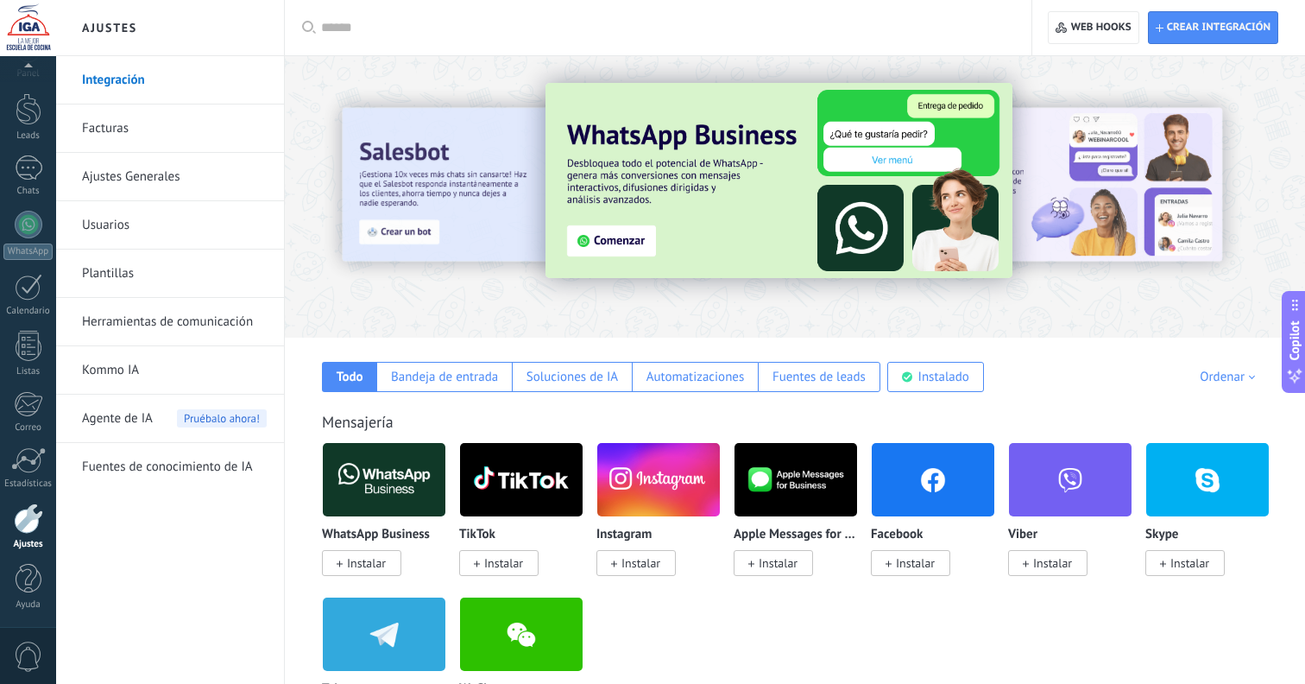
click at [1055, 194] on div at bounding box center [1223, 195] width 389 height 155
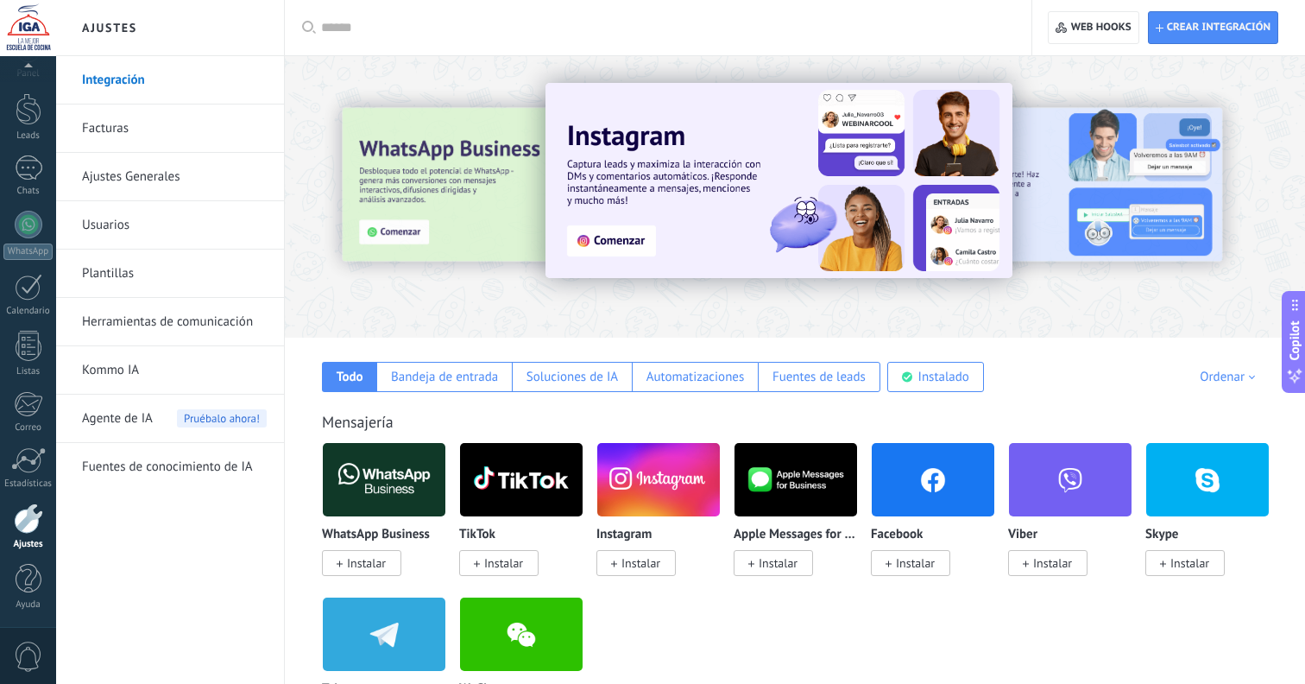
drag, startPoint x: 1138, startPoint y: 178, endPoint x: 1110, endPoint y: 199, distance: 34.5
click at [1138, 178] on div at bounding box center [1223, 195] width 389 height 155
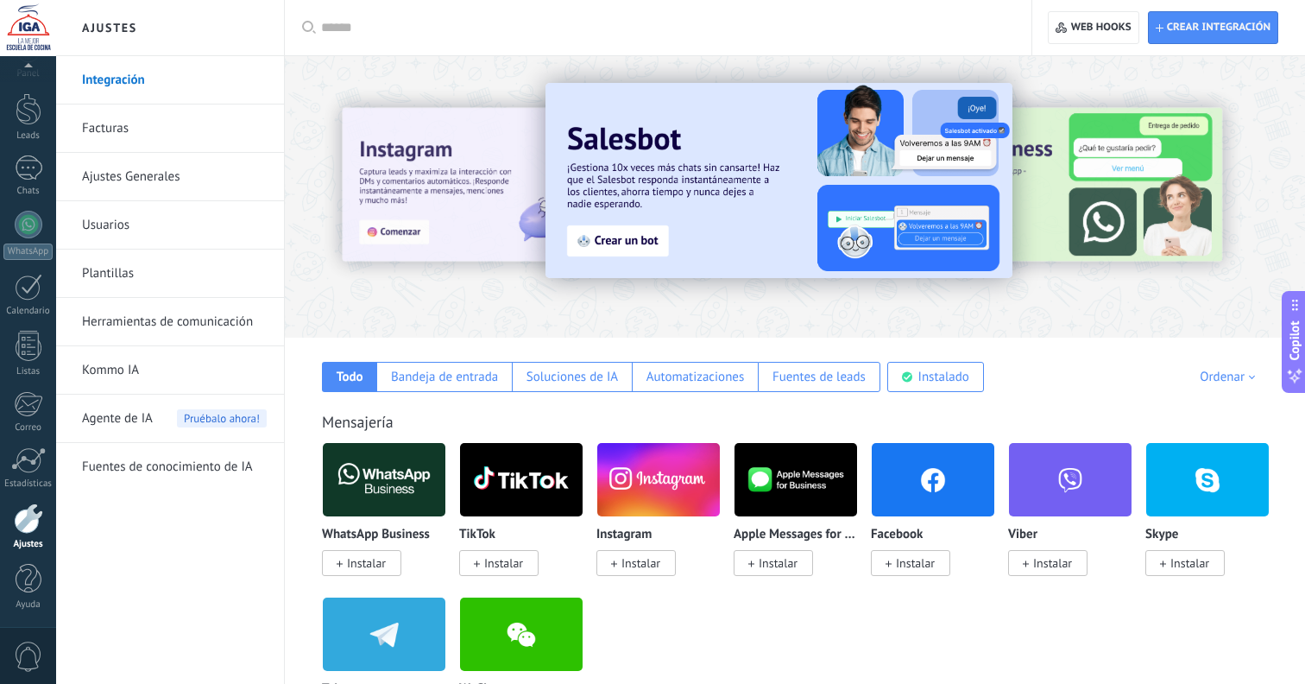
click at [1112, 190] on div at bounding box center [1223, 195] width 389 height 155
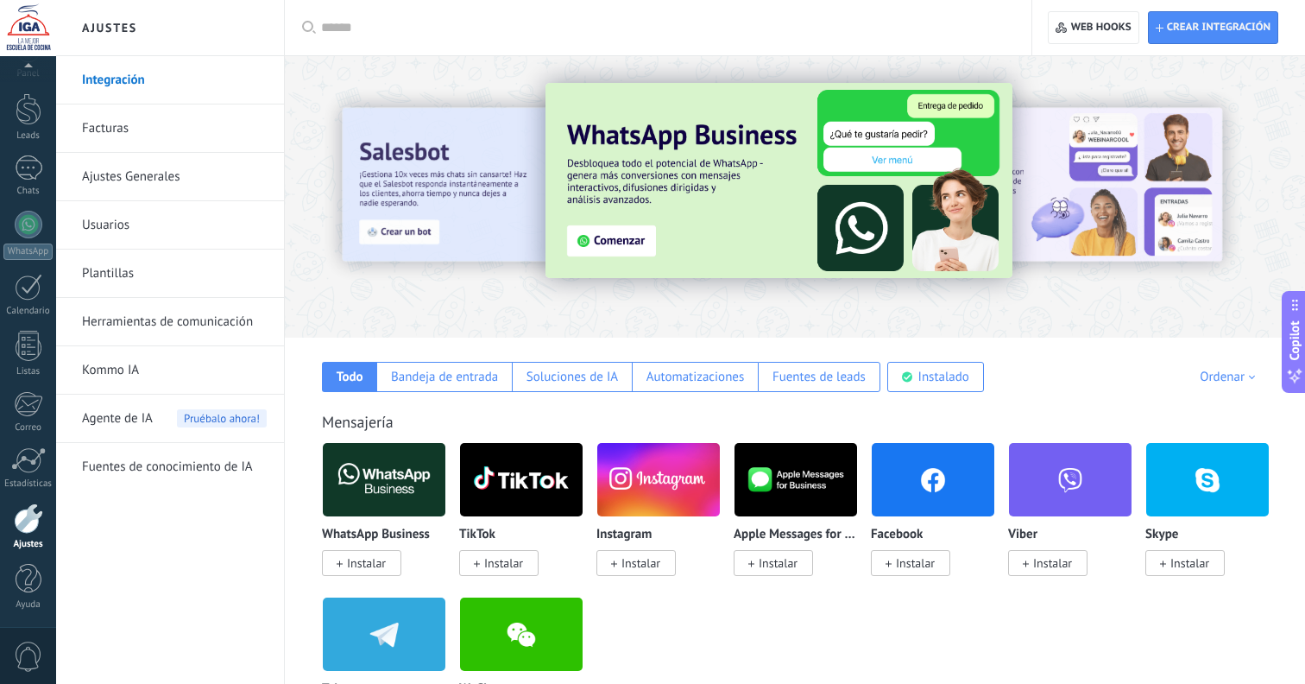
click at [1087, 178] on div at bounding box center [1223, 195] width 389 height 155
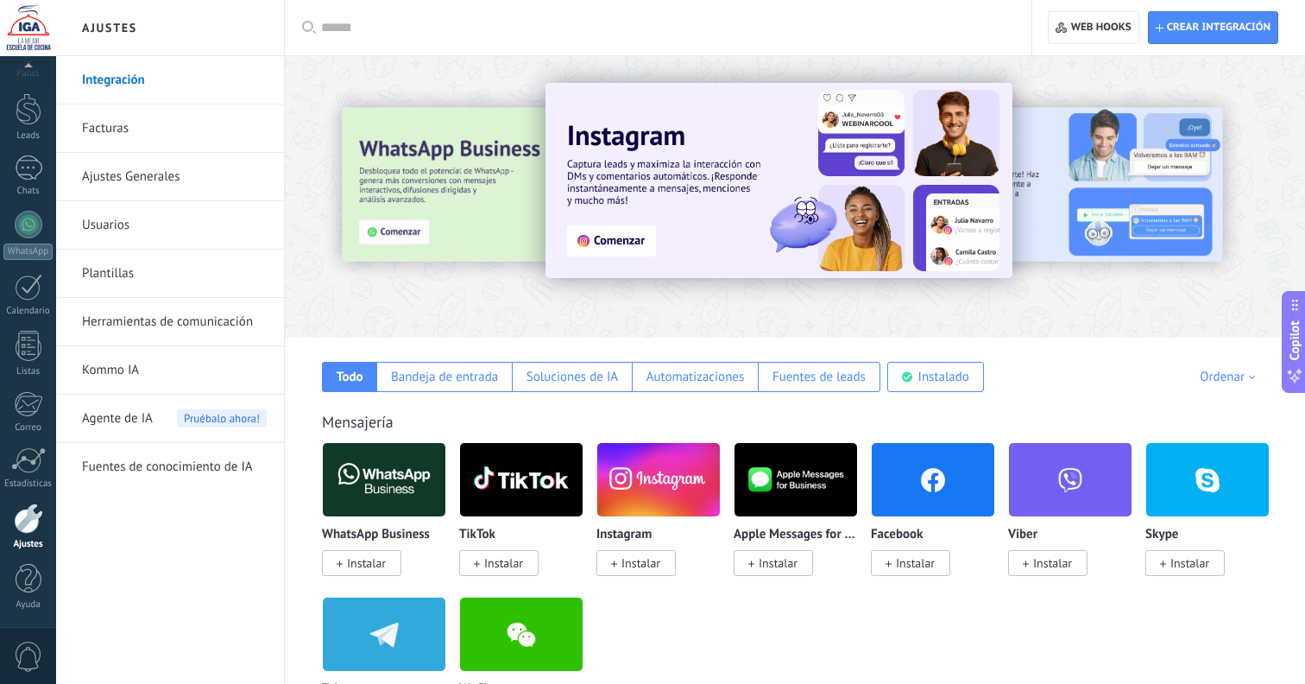
click at [1119, 151] on div at bounding box center [1223, 195] width 389 height 155
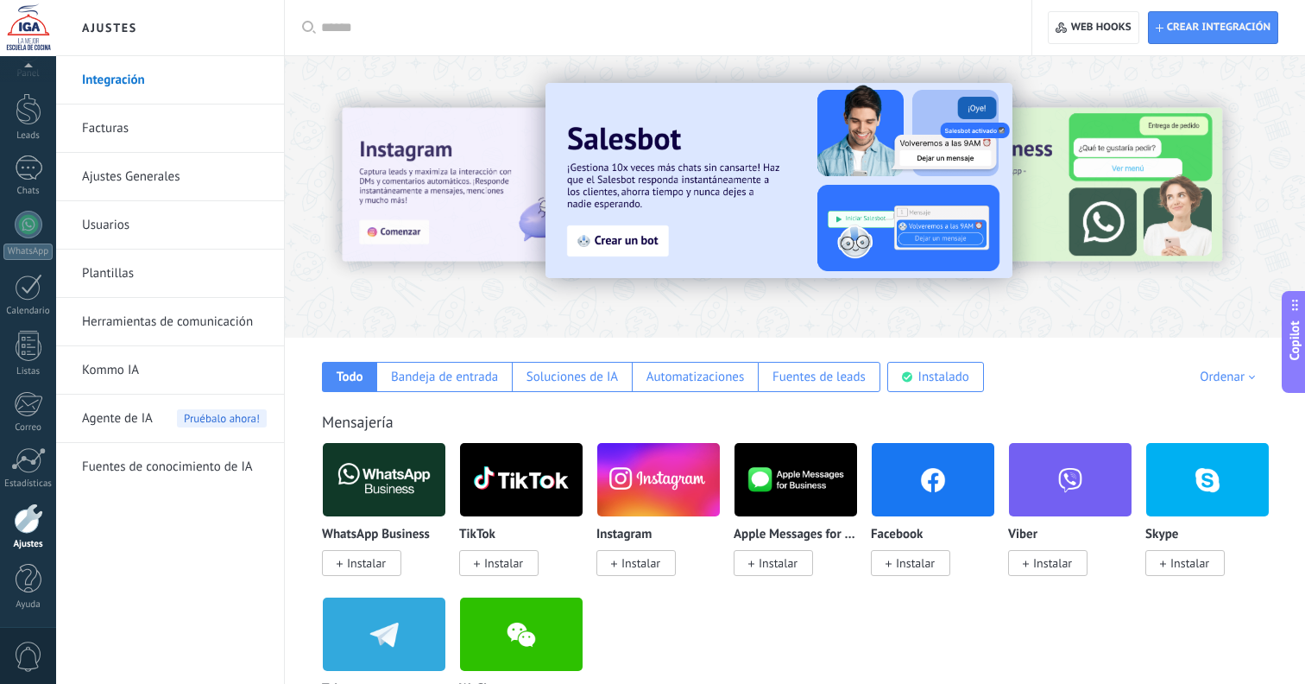
click at [1137, 177] on div at bounding box center [1223, 195] width 389 height 155
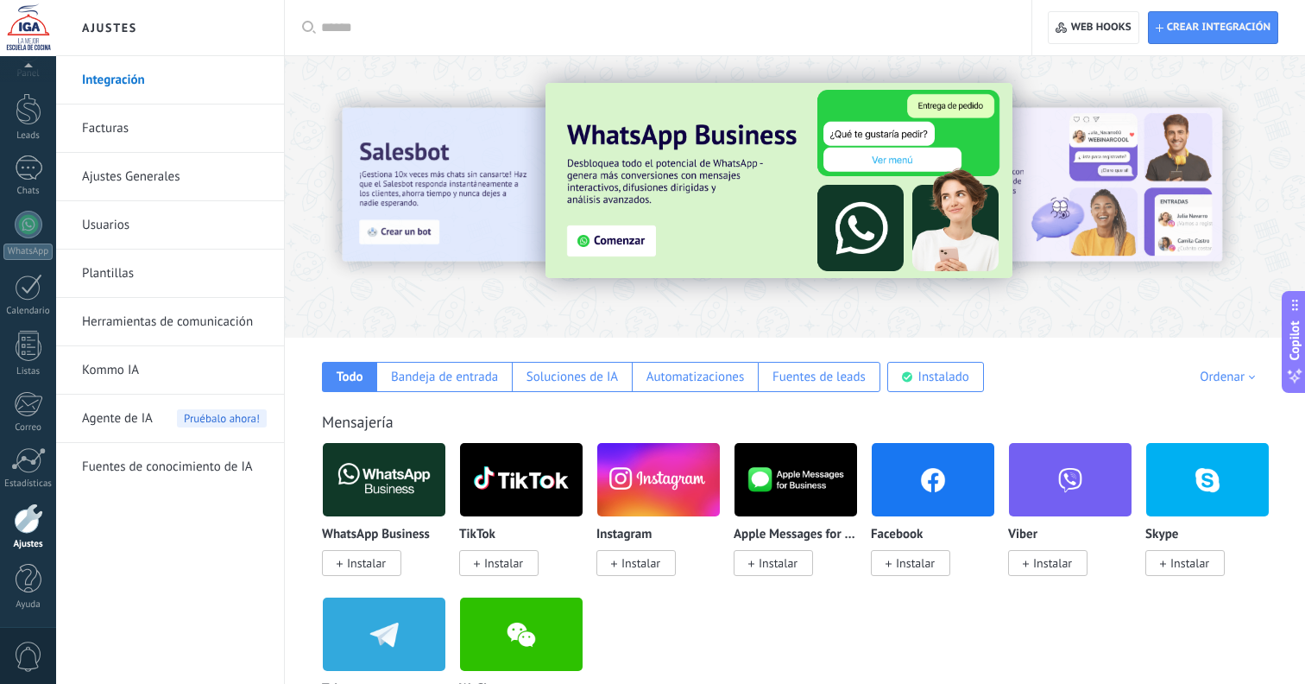
click at [1054, 121] on div at bounding box center [1223, 195] width 389 height 155
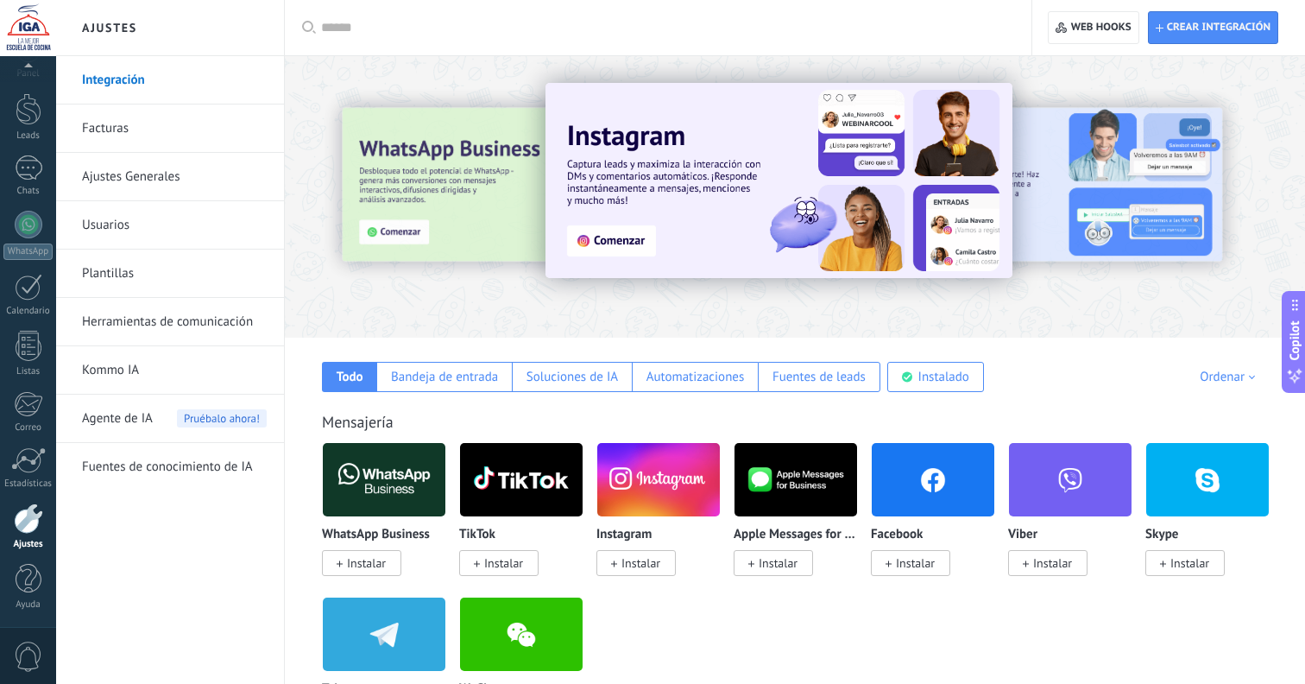
click at [988, 156] on img at bounding box center [779, 180] width 467 height 195
click at [1125, 196] on div at bounding box center [1223, 195] width 389 height 155
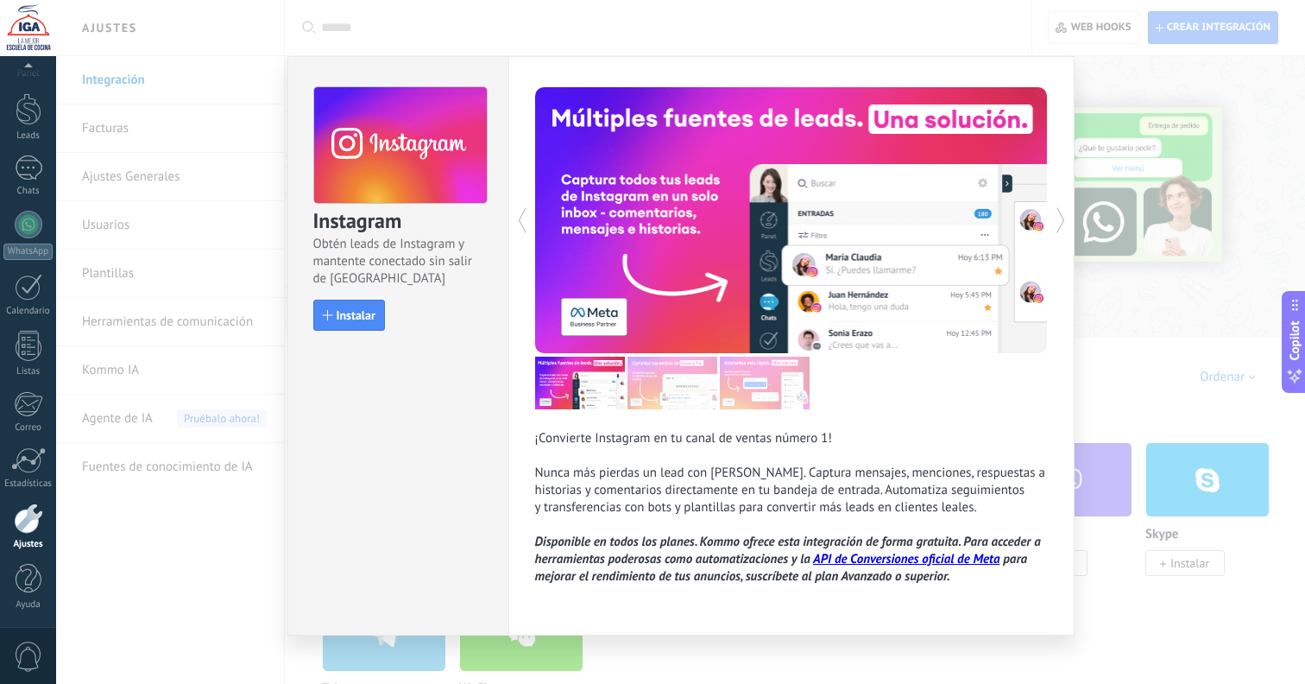
click at [1144, 236] on div "Instagram Obtén leads de Instagram y mantente conectado sin salir de Kommo Inst…" at bounding box center [680, 342] width 1249 height 684
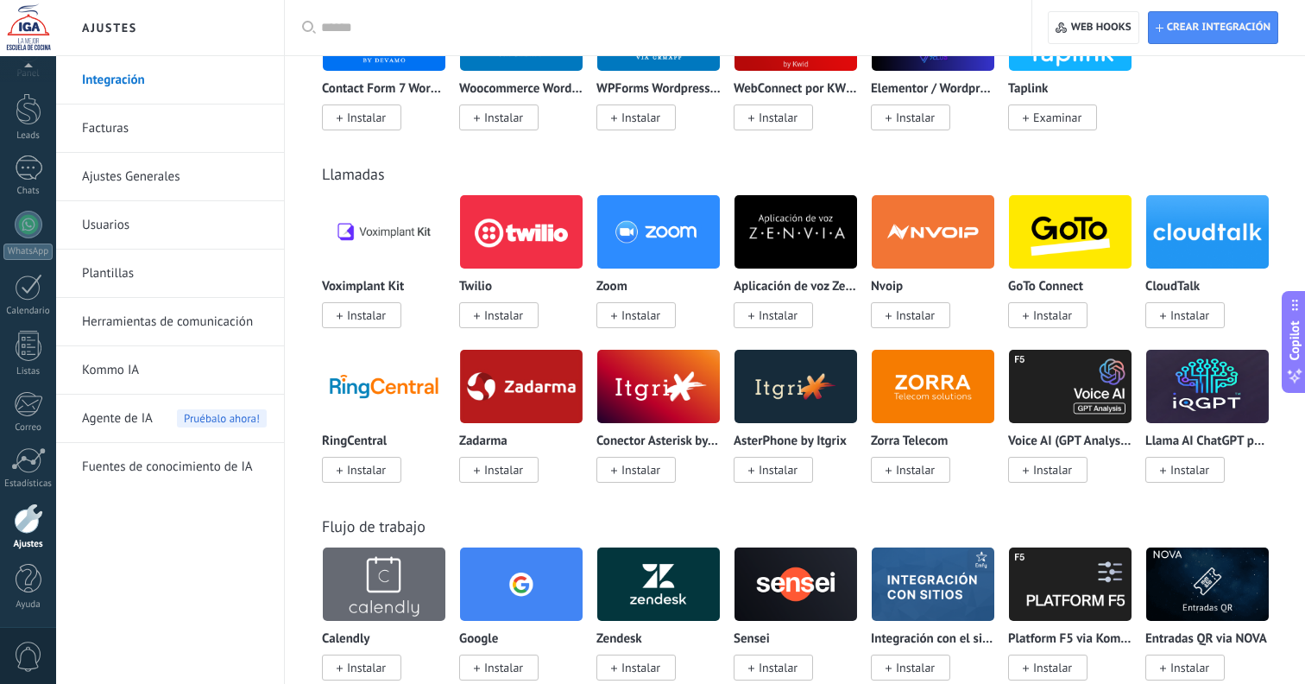
scroll to position [1618, 0]
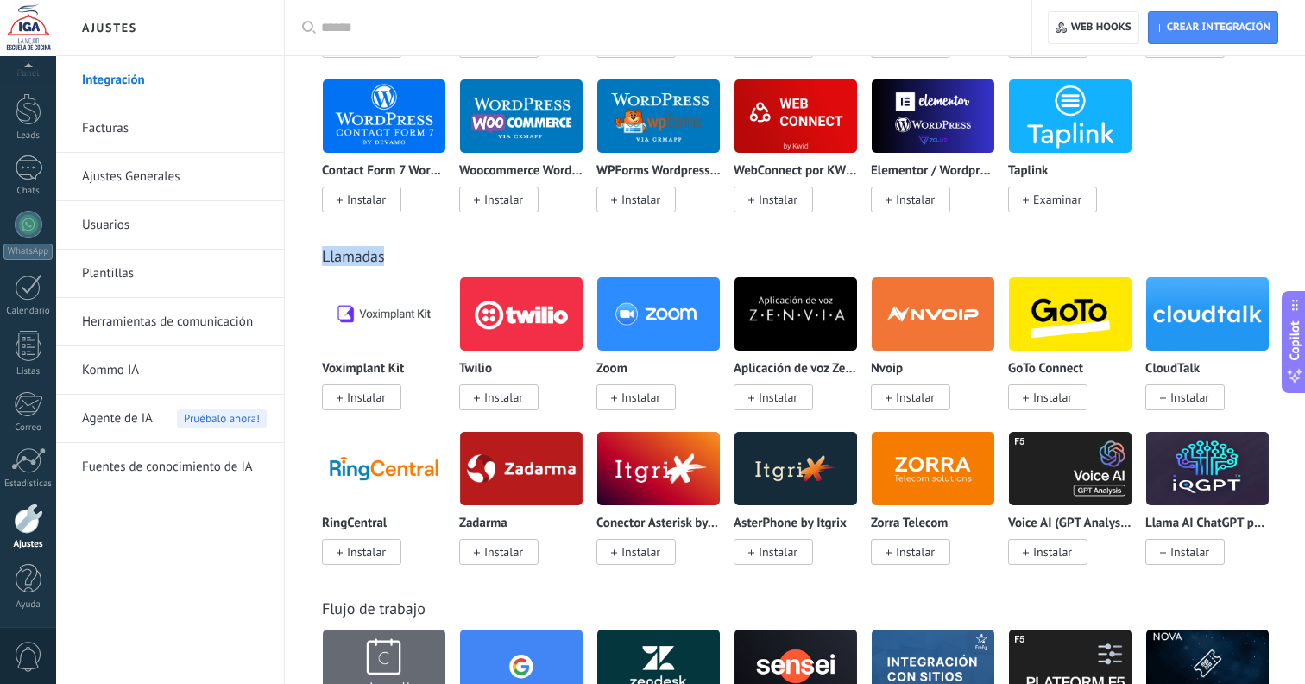
drag, startPoint x: 357, startPoint y: 262, endPoint x: 322, endPoint y: 262, distance: 35.4
click at [322, 262] on div "Llamadas" at bounding box center [795, 256] width 946 height 20
click at [326, 258] on link "Llamadas" at bounding box center [353, 256] width 62 height 20
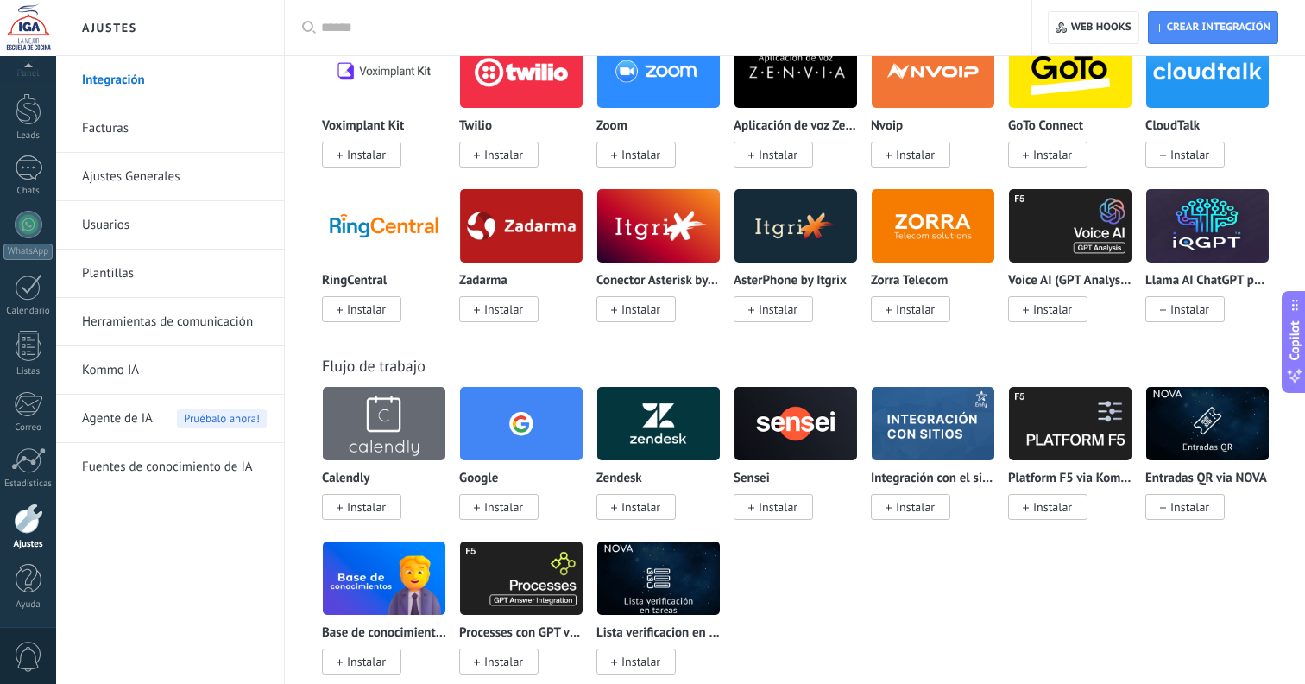
scroll to position [1866, 0]
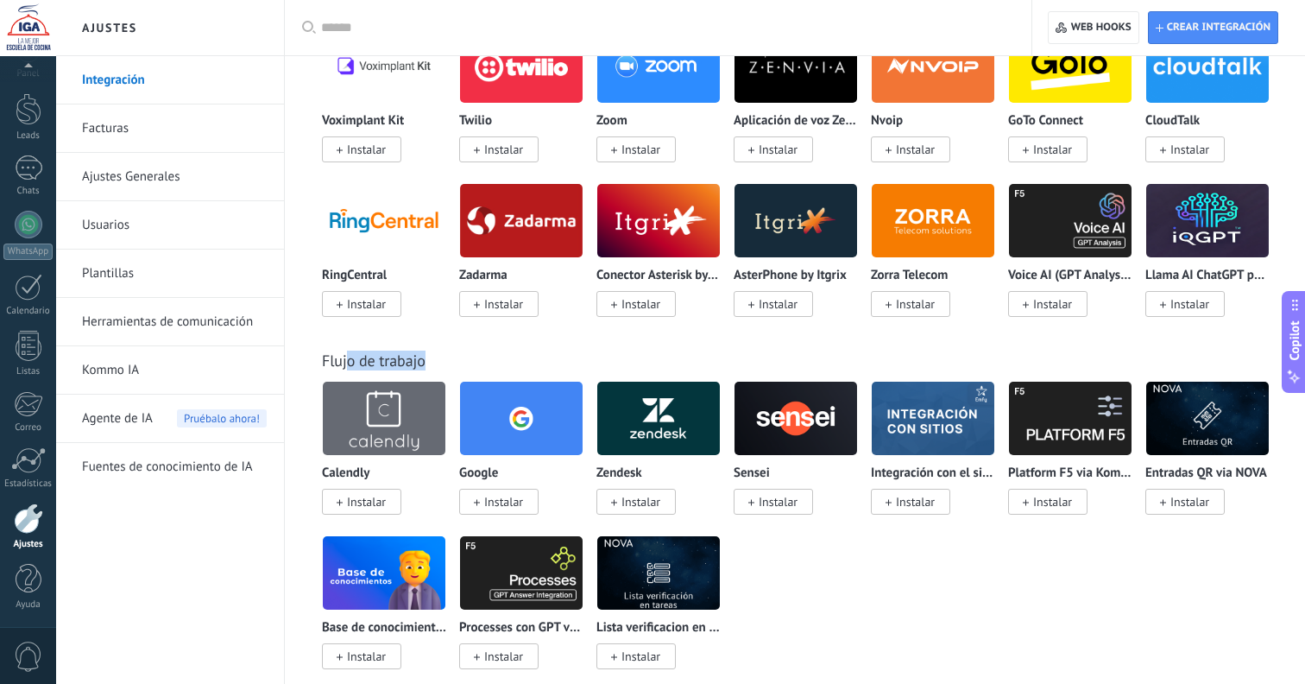
drag, startPoint x: 440, startPoint y: 363, endPoint x: 346, endPoint y: 359, distance: 94.2
click at [346, 359] on div "Flujo de trabajo" at bounding box center [795, 361] width 946 height 20
click at [362, 354] on link "Flujo de trabajo" at bounding box center [374, 361] width 104 height 20
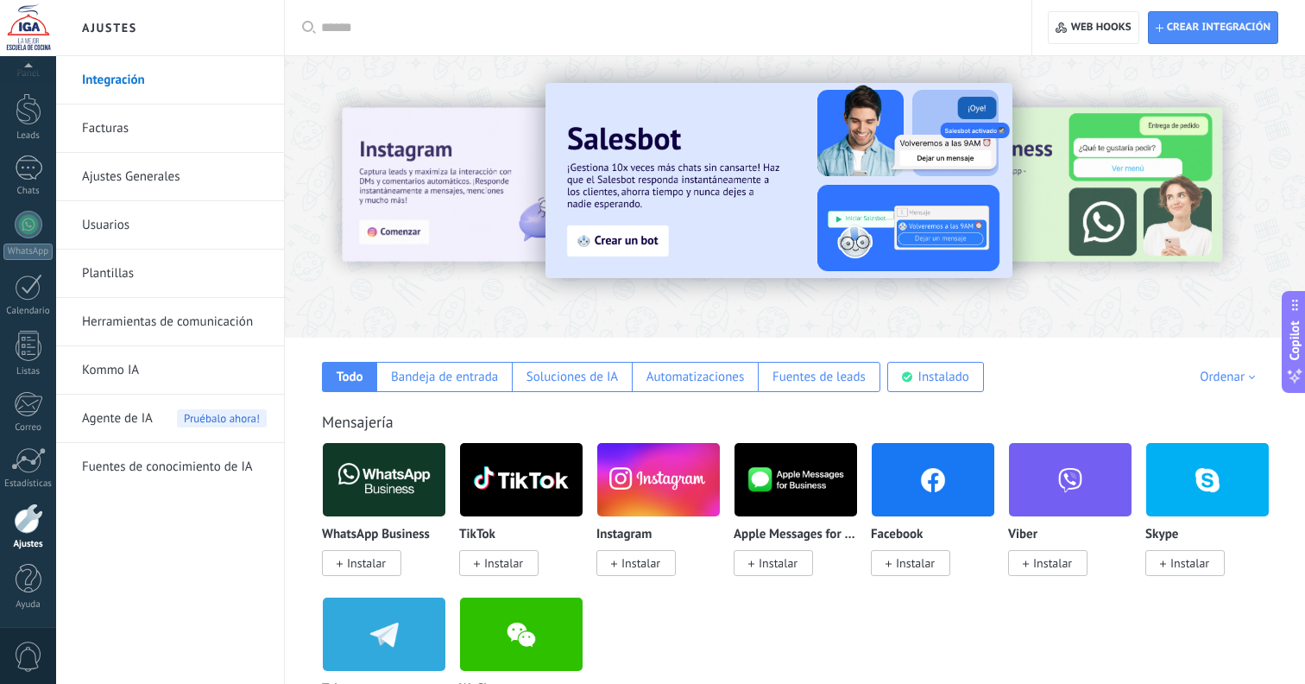
scroll to position [0, 0]
click at [201, 176] on link "Ajustes Generales" at bounding box center [174, 177] width 185 height 48
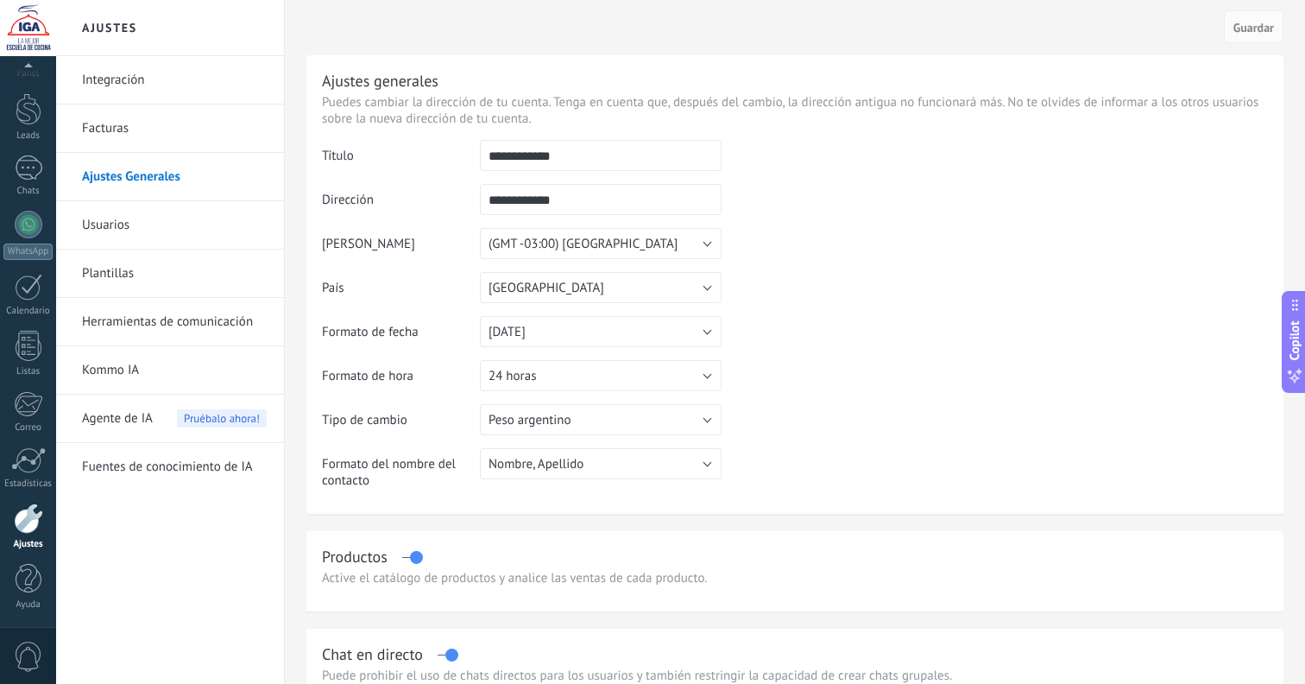
scroll to position [1, 0]
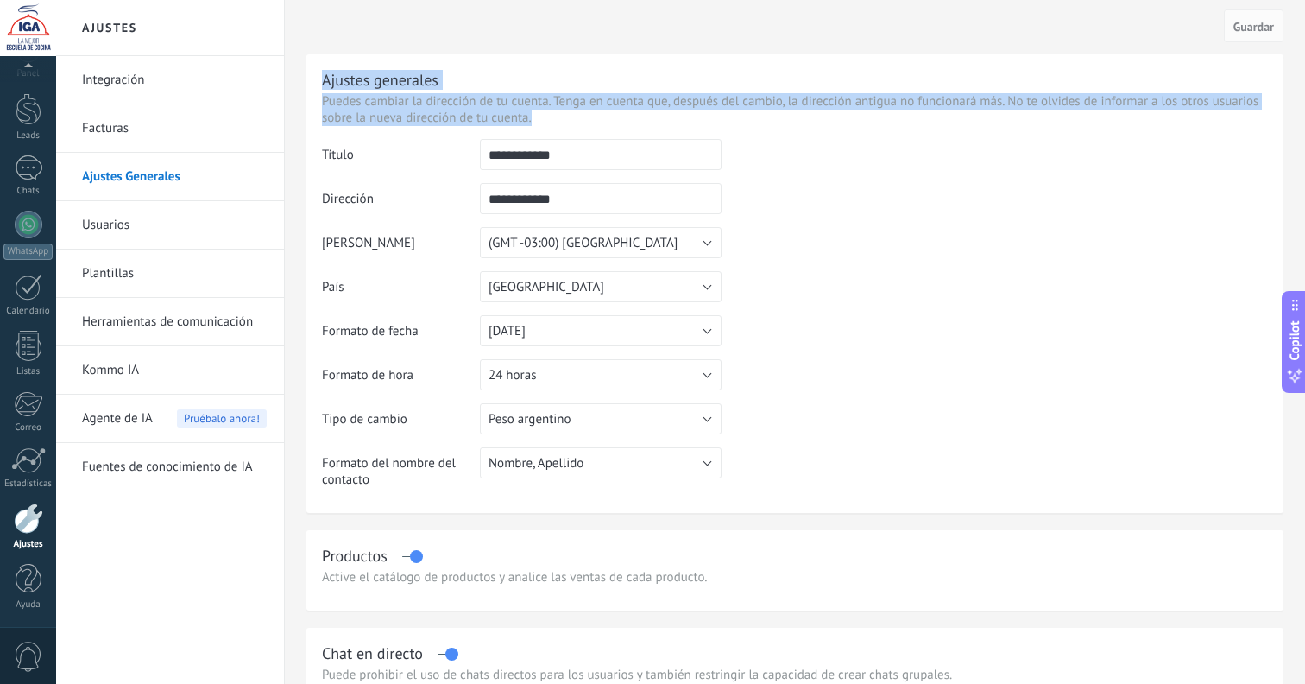
drag, startPoint x: 535, startPoint y: 117, endPoint x: 319, endPoint y: 80, distance: 219.0
click at [319, 80] on div "**********" at bounding box center [795, 283] width 977 height 458
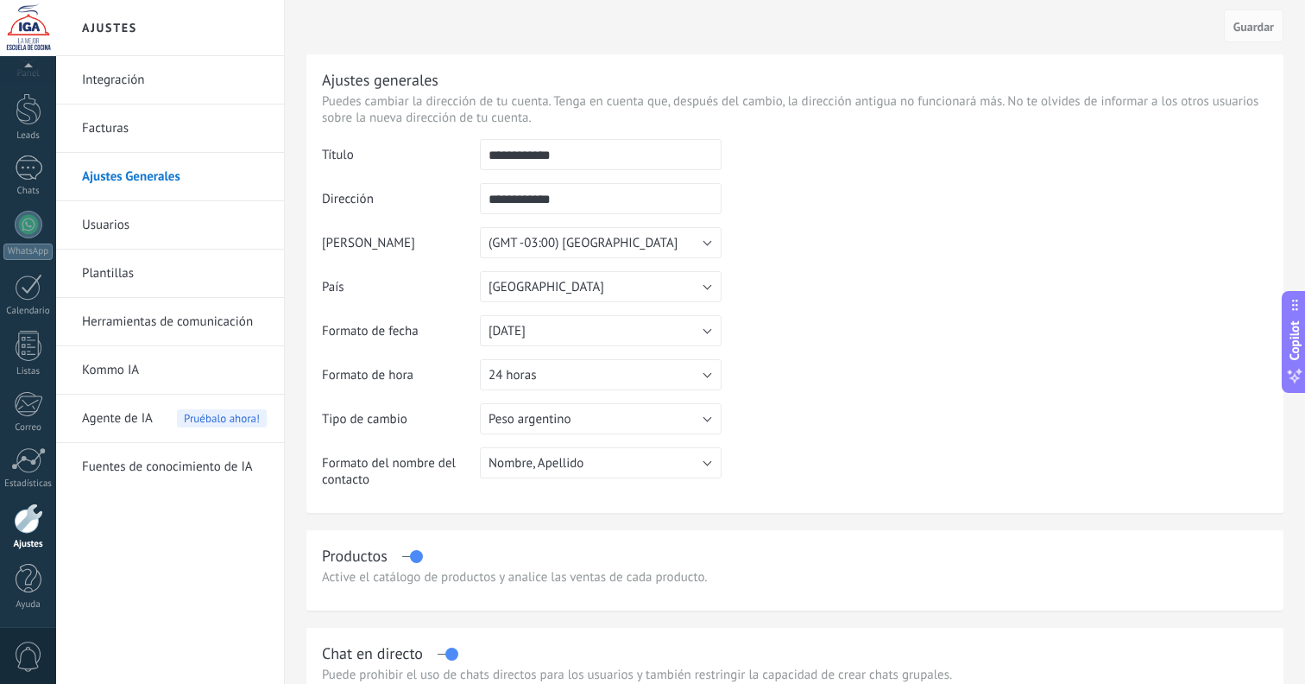
click at [314, 81] on div "**********" at bounding box center [795, 283] width 977 height 458
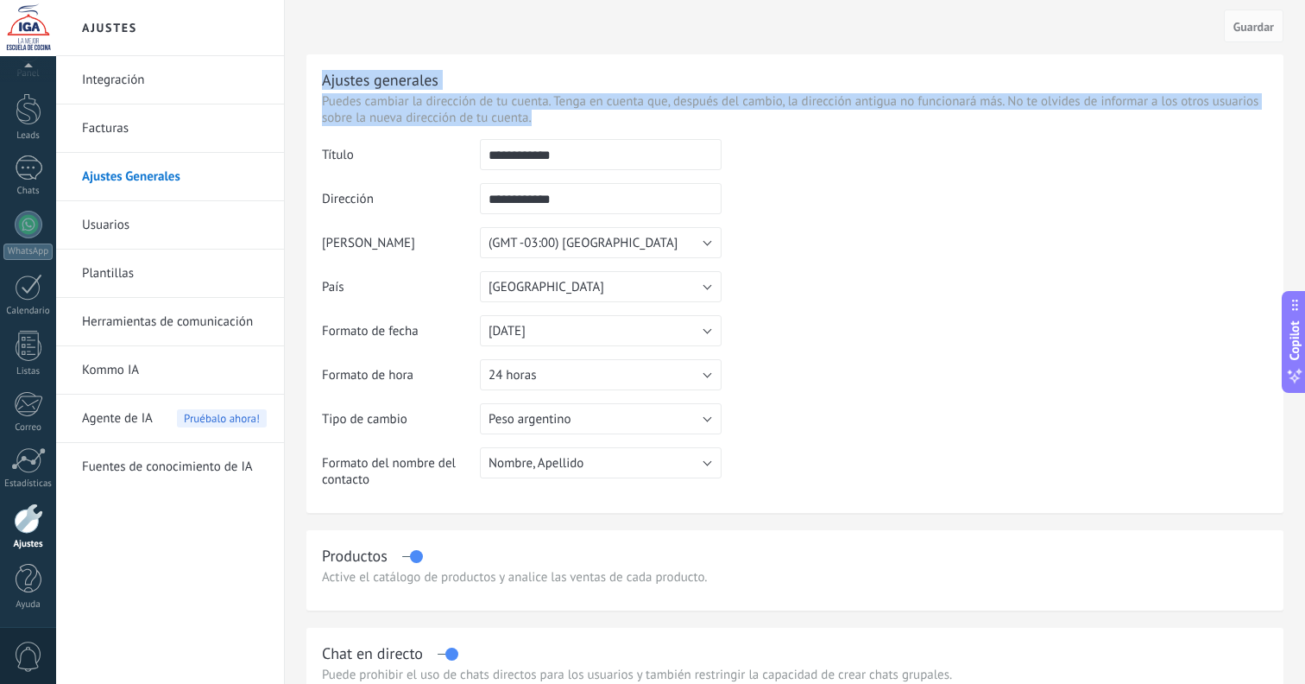
drag, startPoint x: 322, startPoint y: 79, endPoint x: 541, endPoint y: 121, distance: 223.2
click at [539, 119] on div "**********" at bounding box center [795, 283] width 977 height 458
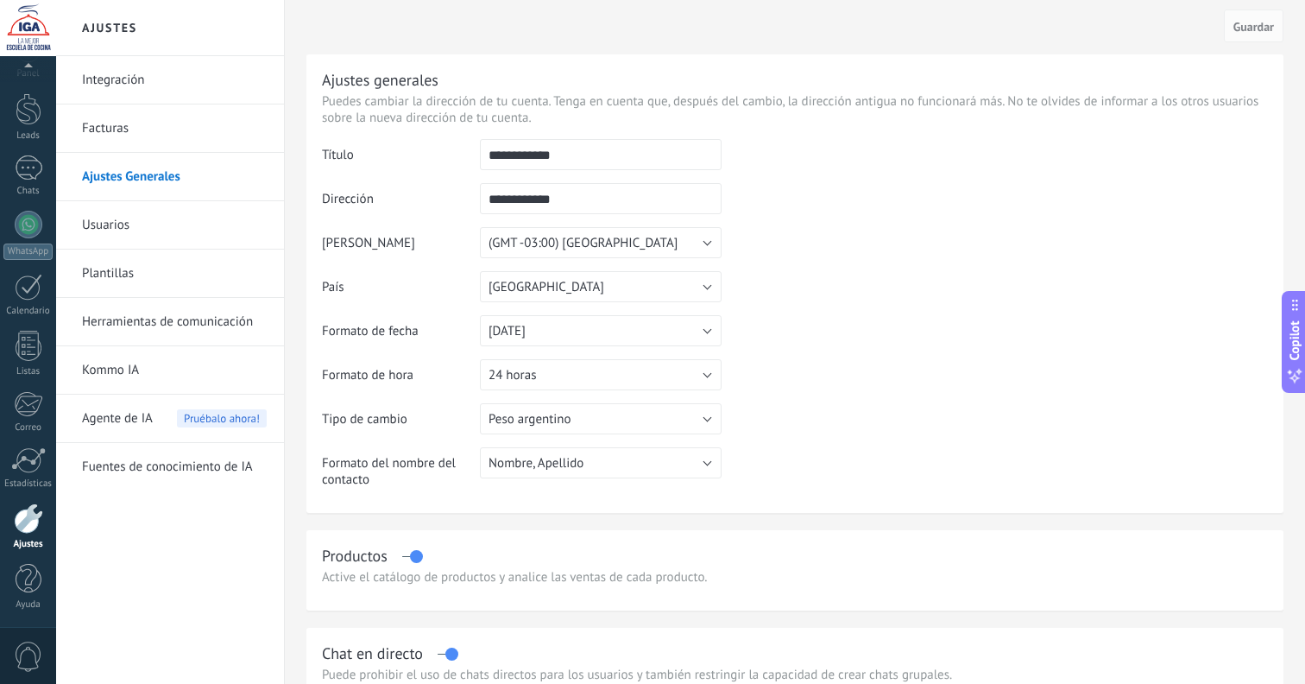
click at [541, 121] on p "Puedes cambiar la dirección de tu cuenta. Tenga en cuenta que, después del camb…" at bounding box center [795, 109] width 946 height 33
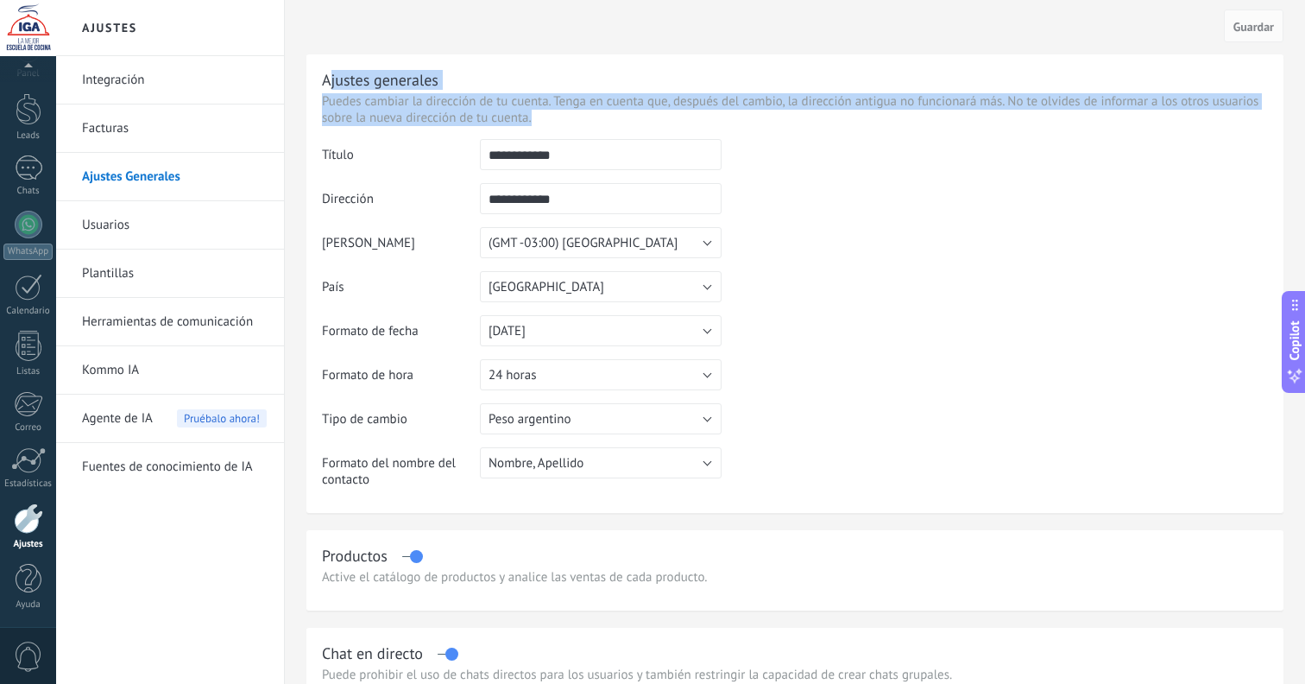
drag, startPoint x: 531, startPoint y: 122, endPoint x: 328, endPoint y: 80, distance: 207.1
click at [328, 79] on div "**********" at bounding box center [795, 283] width 977 height 458
click at [329, 80] on div "Ajustes generales" at bounding box center [380, 81] width 117 height 20
drag, startPoint x: 316, startPoint y: 77, endPoint x: 557, endPoint y: 117, distance: 244.1
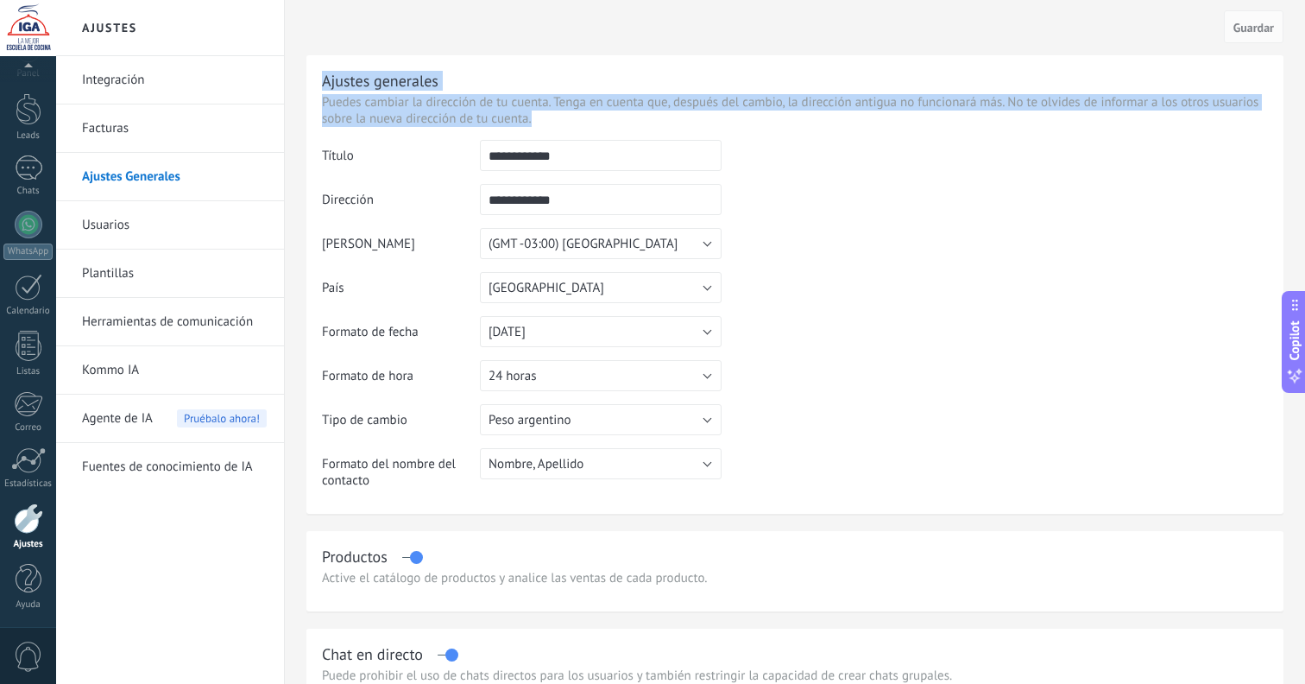
click at [557, 117] on div "**********" at bounding box center [795, 284] width 977 height 458
click at [558, 117] on p "Puedes cambiar la dirección de tu cuenta. Tenga en cuenta que, después del camb…" at bounding box center [795, 110] width 946 height 33
drag, startPoint x: 534, startPoint y: 120, endPoint x: 345, endPoint y: 84, distance: 192.5
click at [345, 84] on div "**********" at bounding box center [795, 284] width 977 height 458
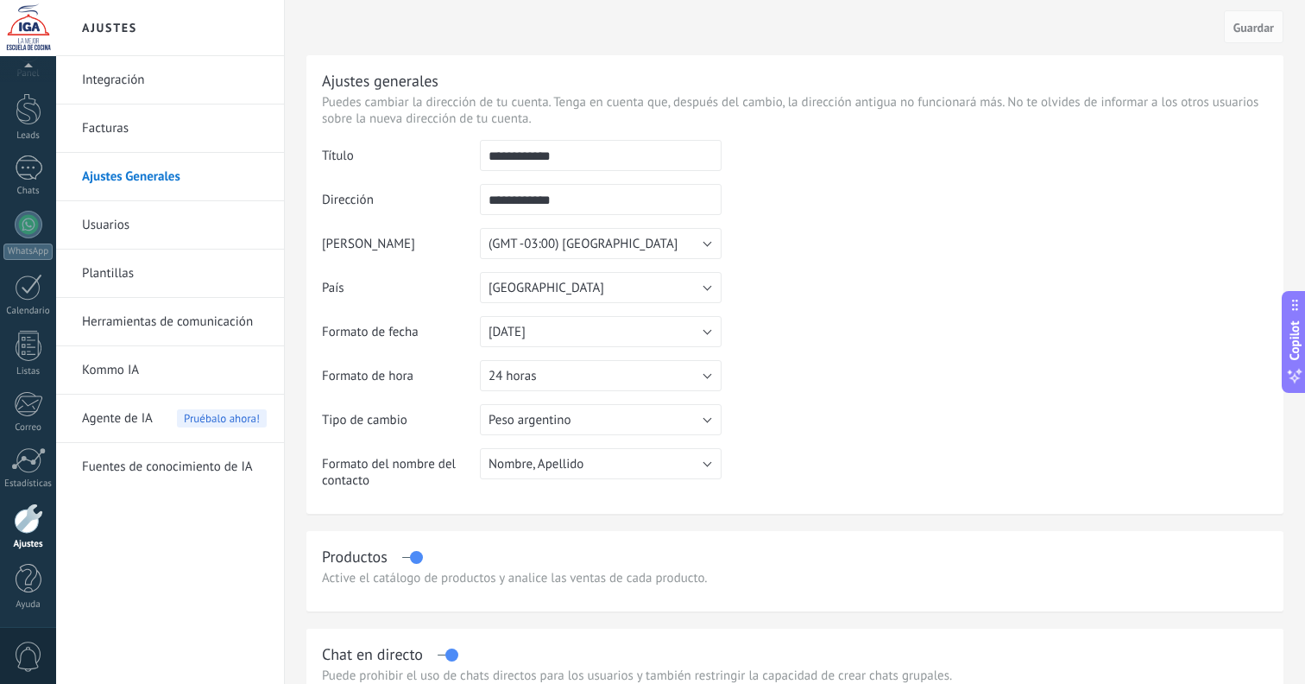
click at [346, 84] on div "Ajustes generales" at bounding box center [380, 81] width 117 height 20
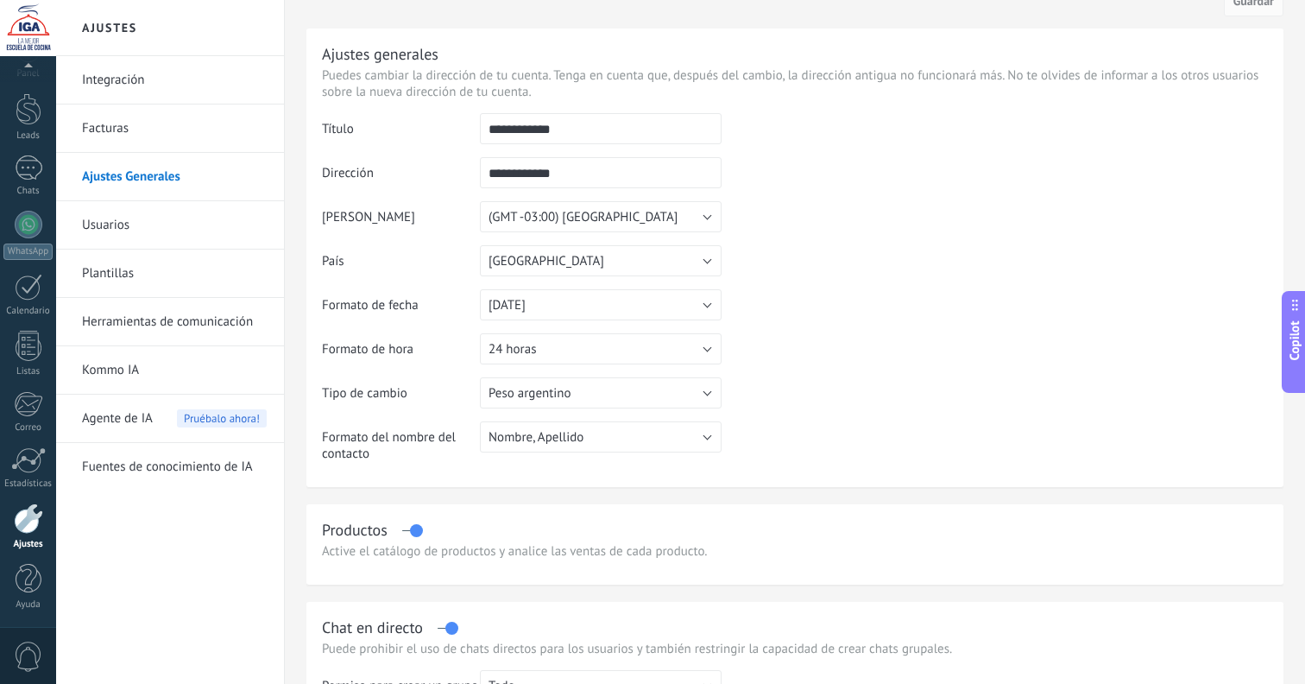
scroll to position [24, 0]
click at [193, 214] on link "Usuarios" at bounding box center [174, 225] width 185 height 48
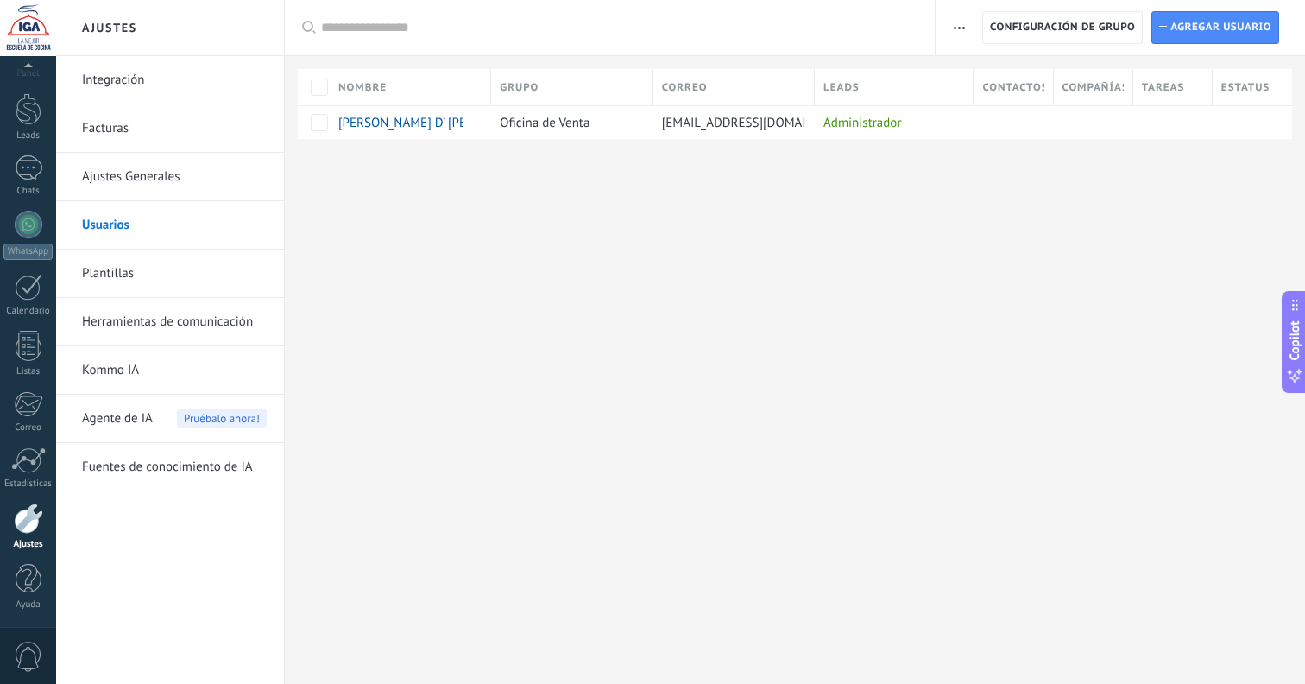
click at [109, 267] on link "Plantillas" at bounding box center [174, 274] width 185 height 48
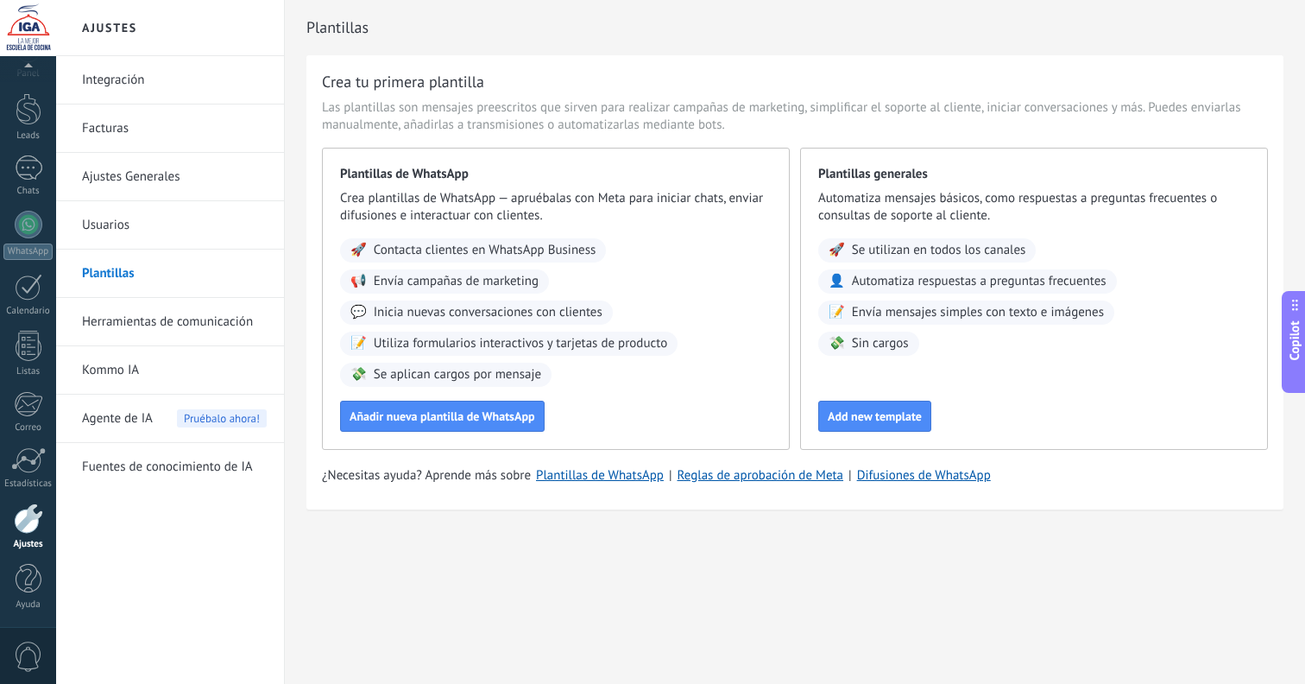
click at [163, 131] on link "Facturas" at bounding box center [174, 128] width 185 height 48
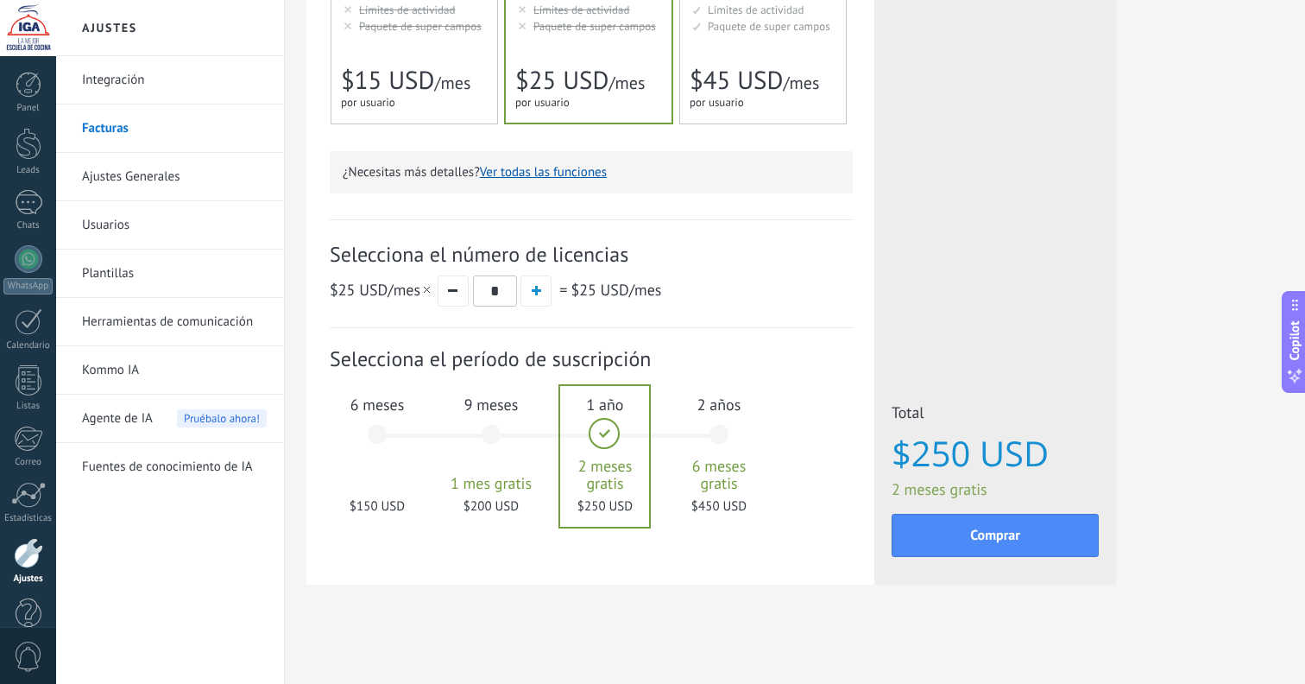
scroll to position [422, 0]
drag, startPoint x: 647, startPoint y: 256, endPoint x: 330, endPoint y: 245, distance: 317.1
click at [328, 246] on div "Detalles del plan Tu prueba gratuita con licencias ilimitadas y 10 GB de almace…" at bounding box center [591, 109] width 568 height 951
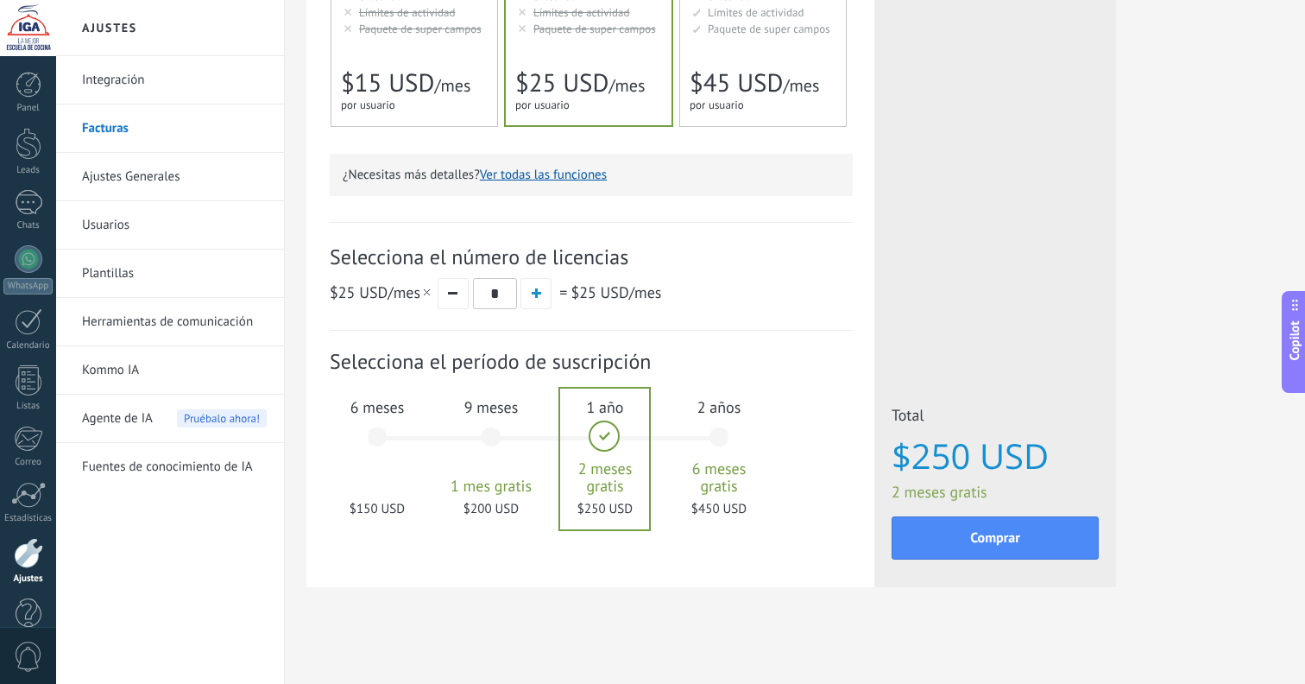
click at [329, 246] on div "Detalles del plan Tu prueba gratuita con licencias ilimitadas y 10 GB de almace…" at bounding box center [591, 112] width 568 height 951
drag, startPoint x: 325, startPoint y: 251, endPoint x: 677, endPoint y: 292, distance: 354.6
click at [677, 292] on div "Detalles del plan Tu prueba gratuita con licencias ilimitadas y 10 GB de almace…" at bounding box center [591, 112] width 568 height 951
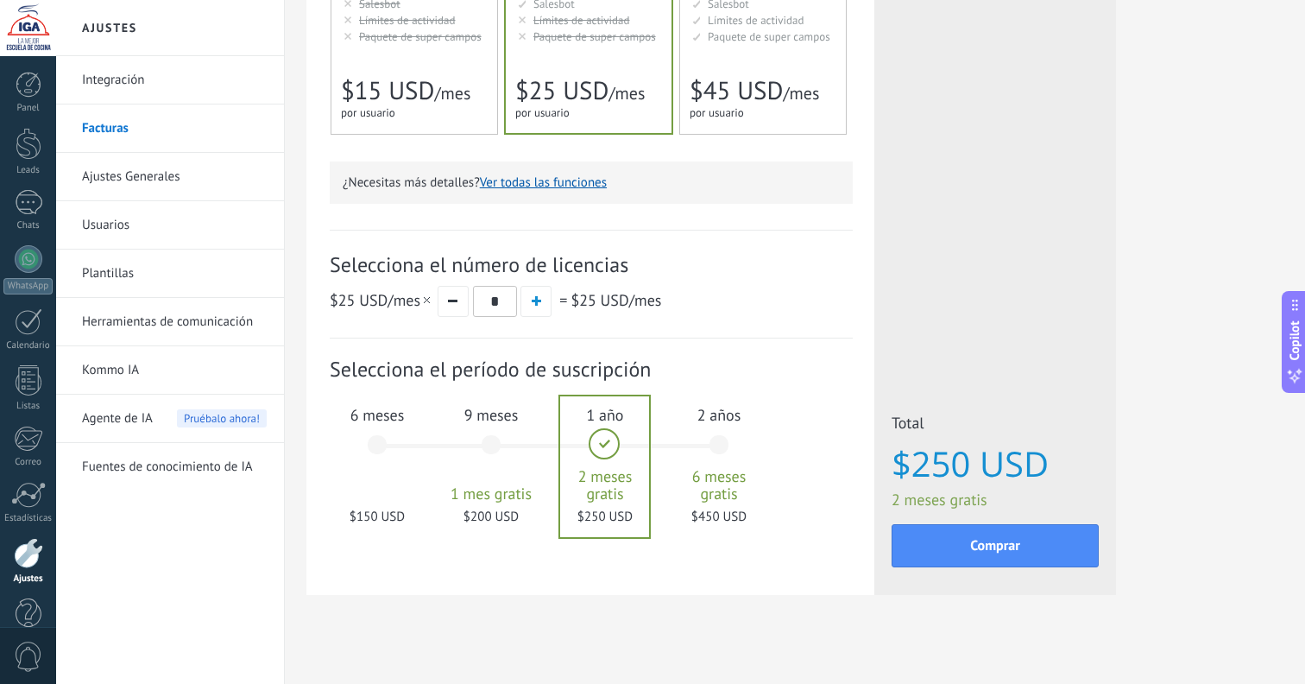
click at [677, 292] on div "$25 USD /mes * = $25 USD /mes" at bounding box center [591, 301] width 523 height 32
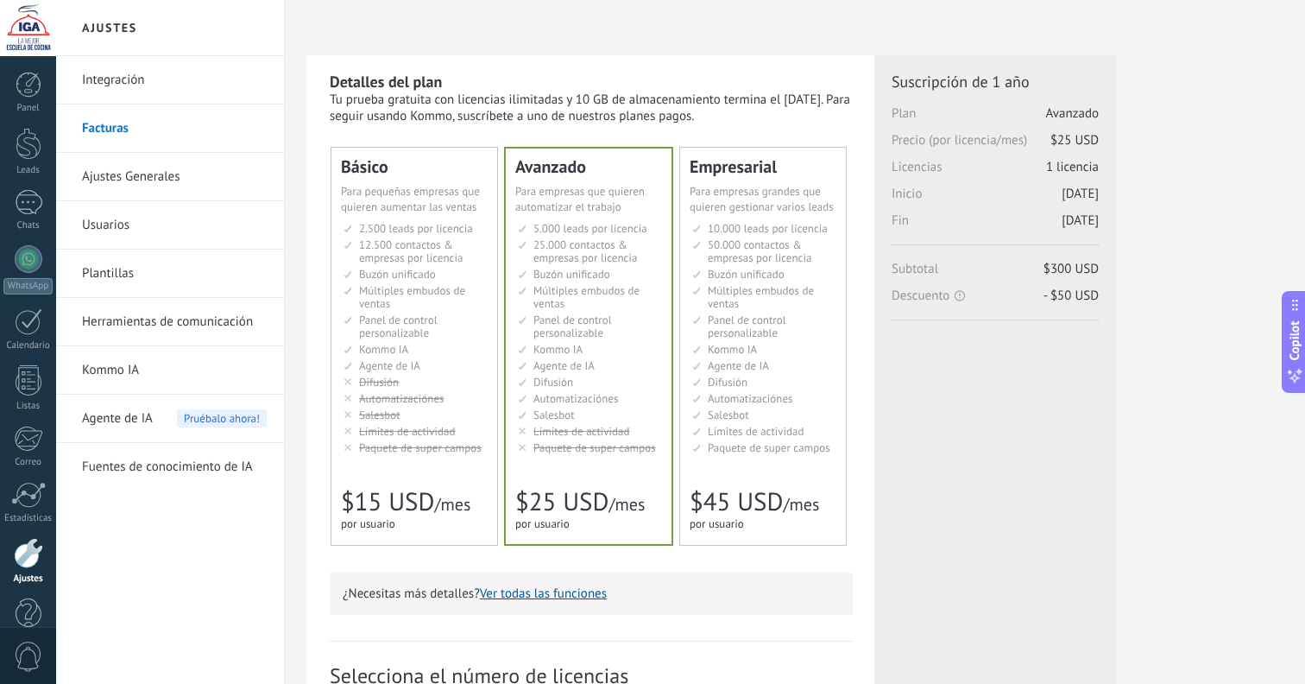
scroll to position [0, 0]
click at [147, 180] on link "Ajustes Generales" at bounding box center [174, 177] width 185 height 48
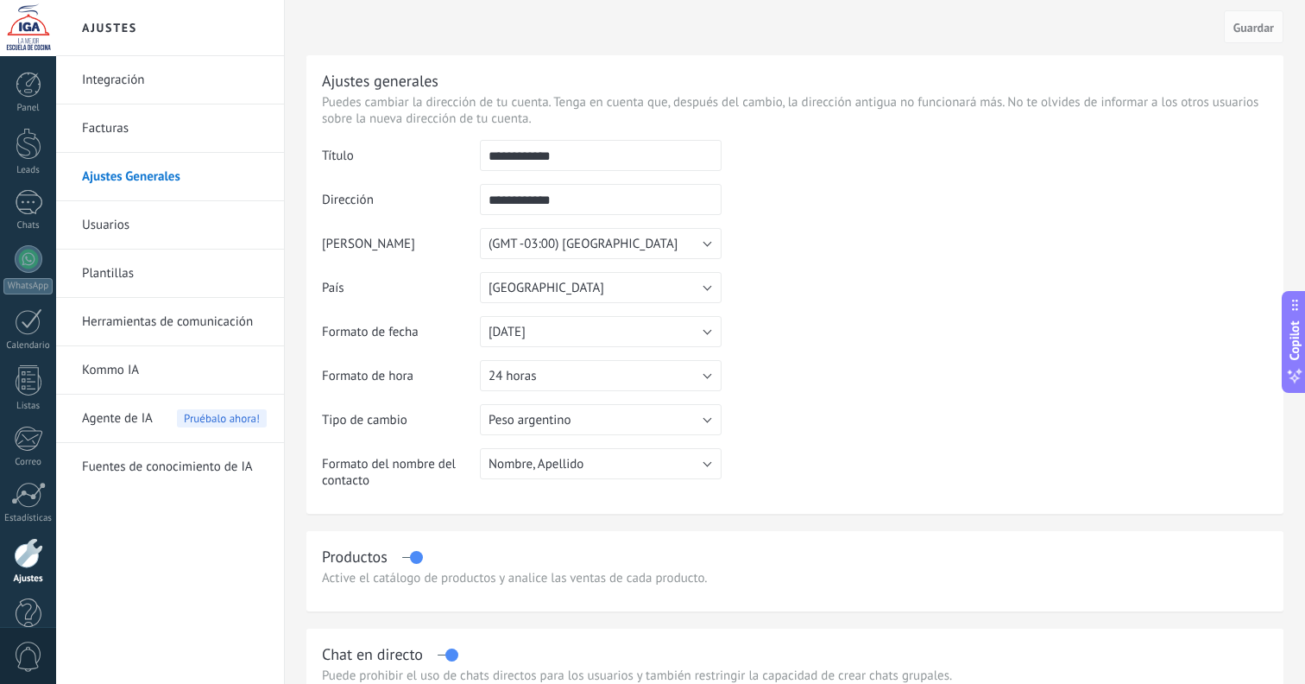
click at [863, 274] on td at bounding box center [995, 228] width 547 height 176
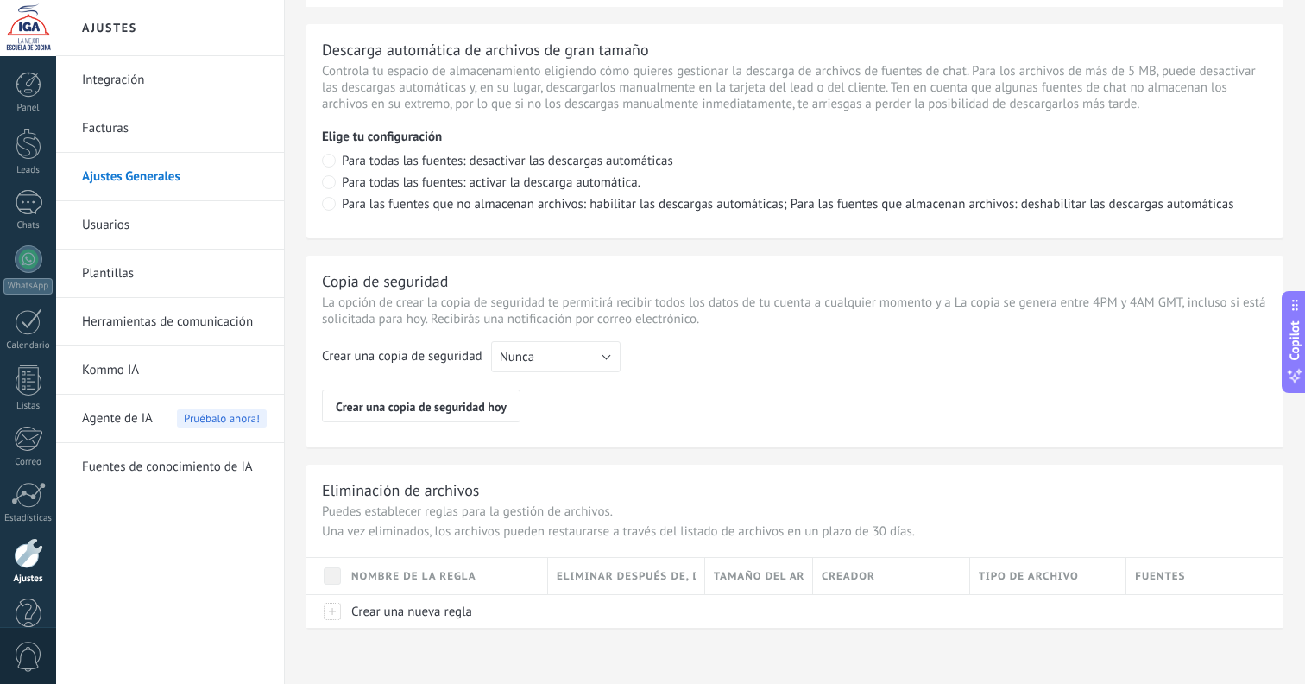
scroll to position [1218, 0]
click at [159, 219] on link "Usuarios" at bounding box center [174, 225] width 185 height 48
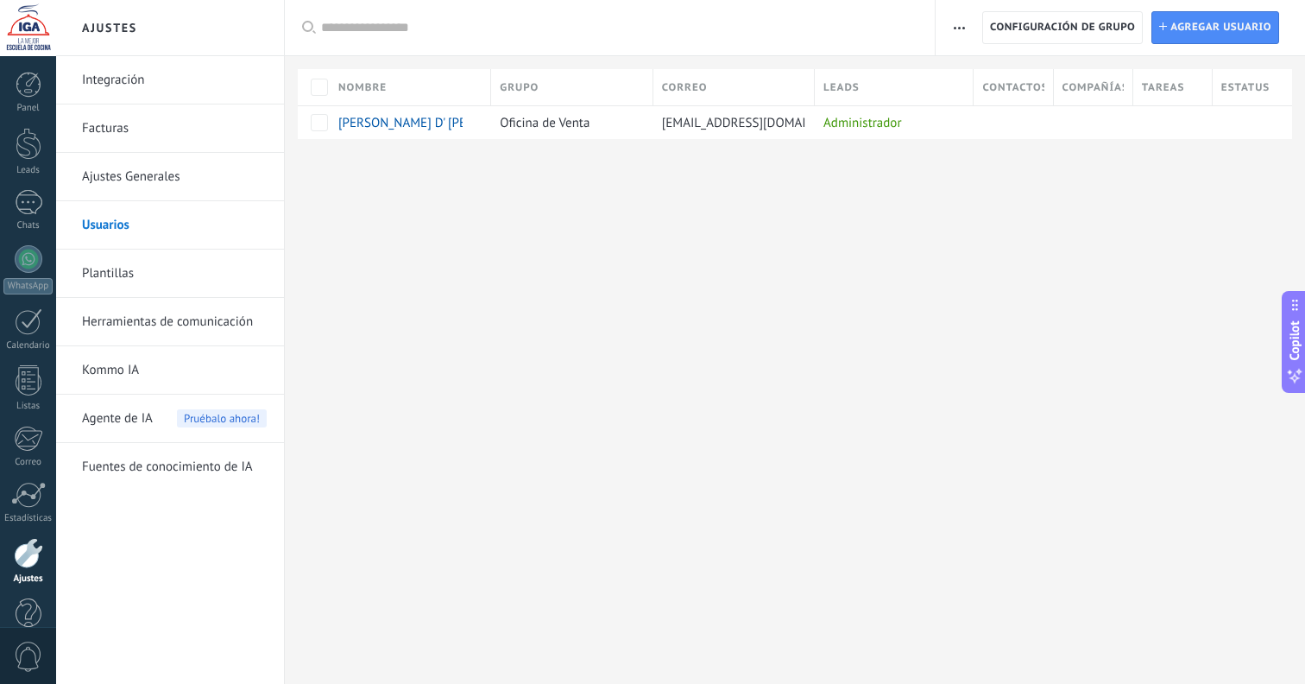
drag, startPoint x: 149, startPoint y: 275, endPoint x: 209, endPoint y: 288, distance: 61.0
click at [149, 275] on link "Plantillas" at bounding box center [174, 274] width 185 height 48
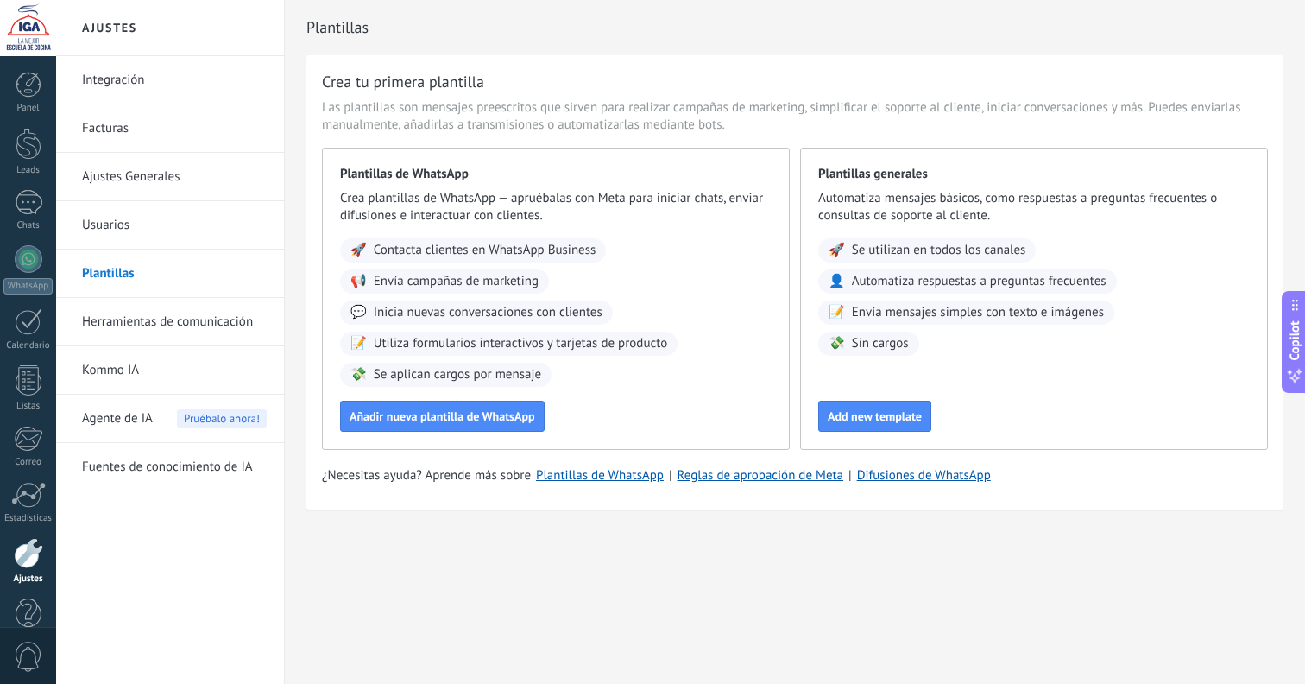
click at [152, 263] on link "Plantillas" at bounding box center [174, 274] width 185 height 48
click at [123, 220] on link "Usuarios" at bounding box center [174, 225] width 185 height 48
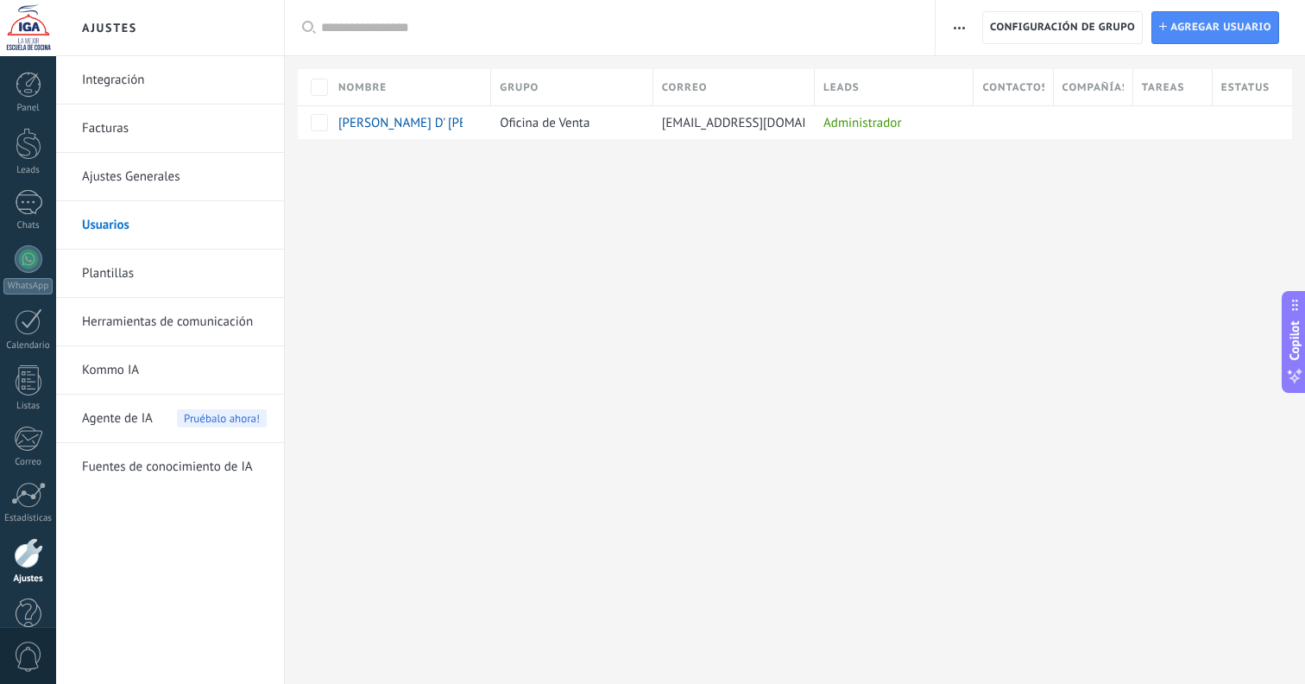
click at [957, 24] on span "button" at bounding box center [959, 27] width 11 height 33
click at [958, 23] on span "button" at bounding box center [959, 27] width 11 height 33
click at [161, 327] on link "Herramientas de comunicación" at bounding box center [174, 322] width 185 height 48
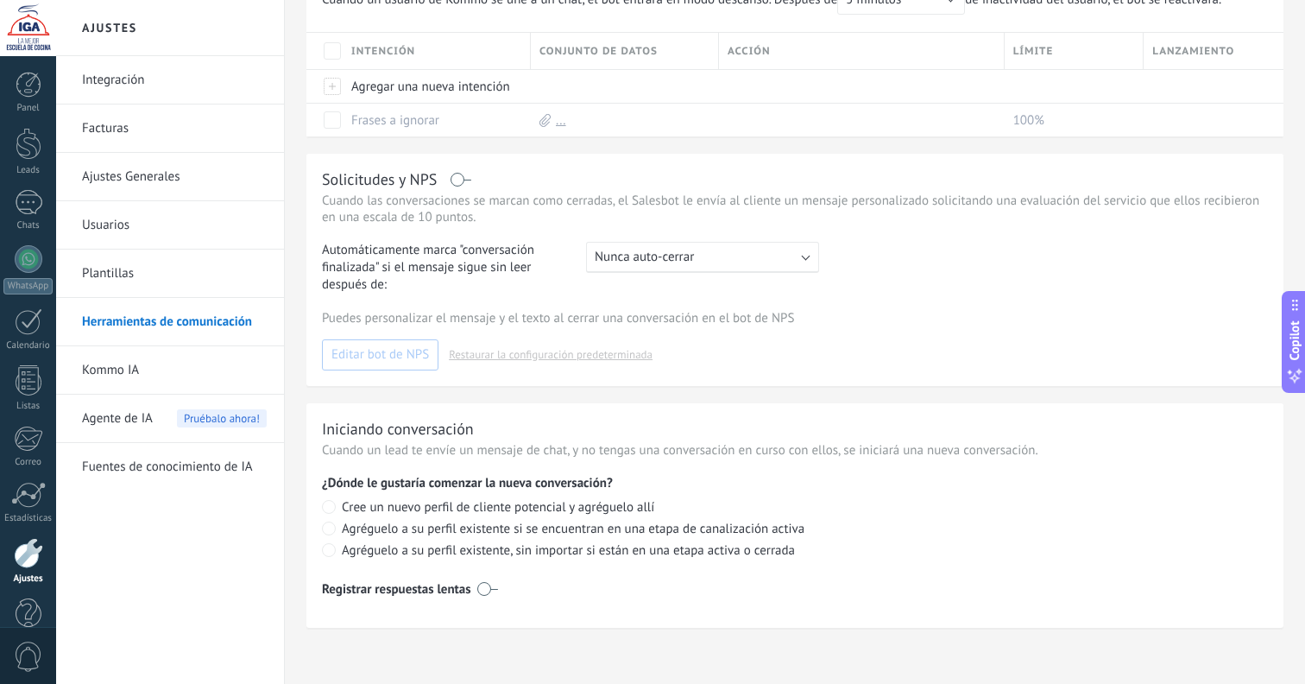
scroll to position [612, 0]
click at [147, 365] on link "Kommo IA" at bounding box center [174, 370] width 185 height 48
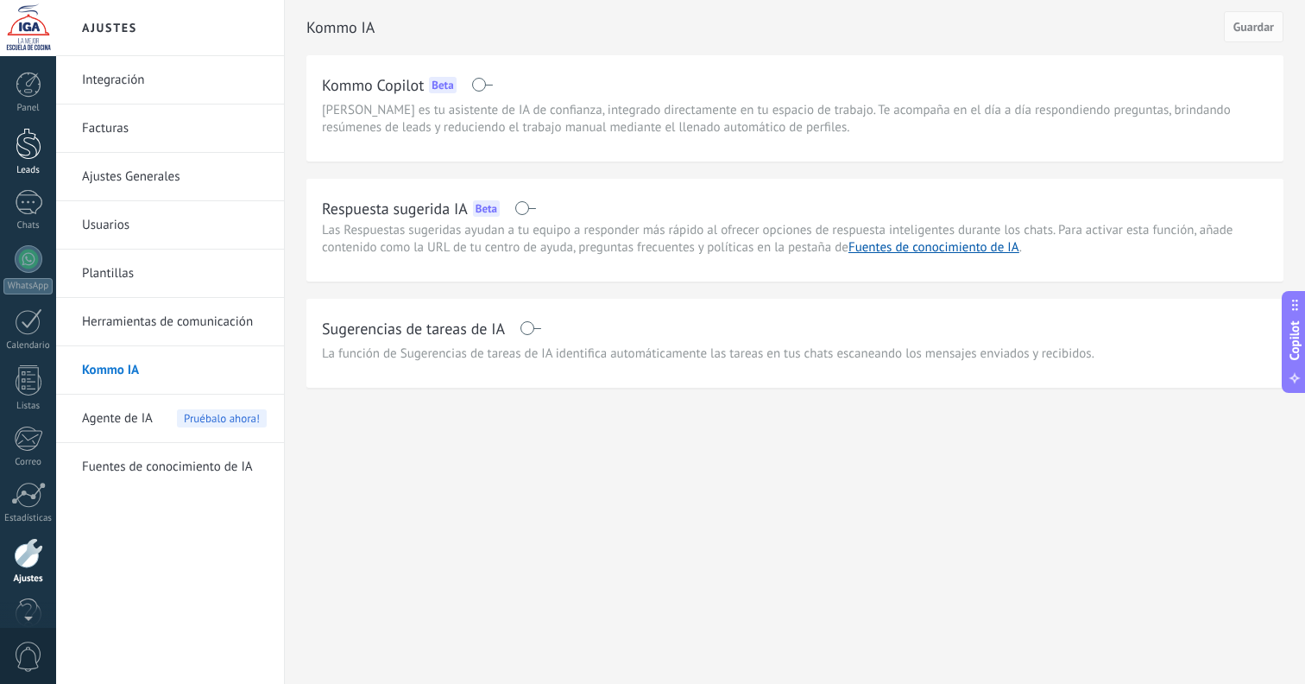
scroll to position [35, 0]
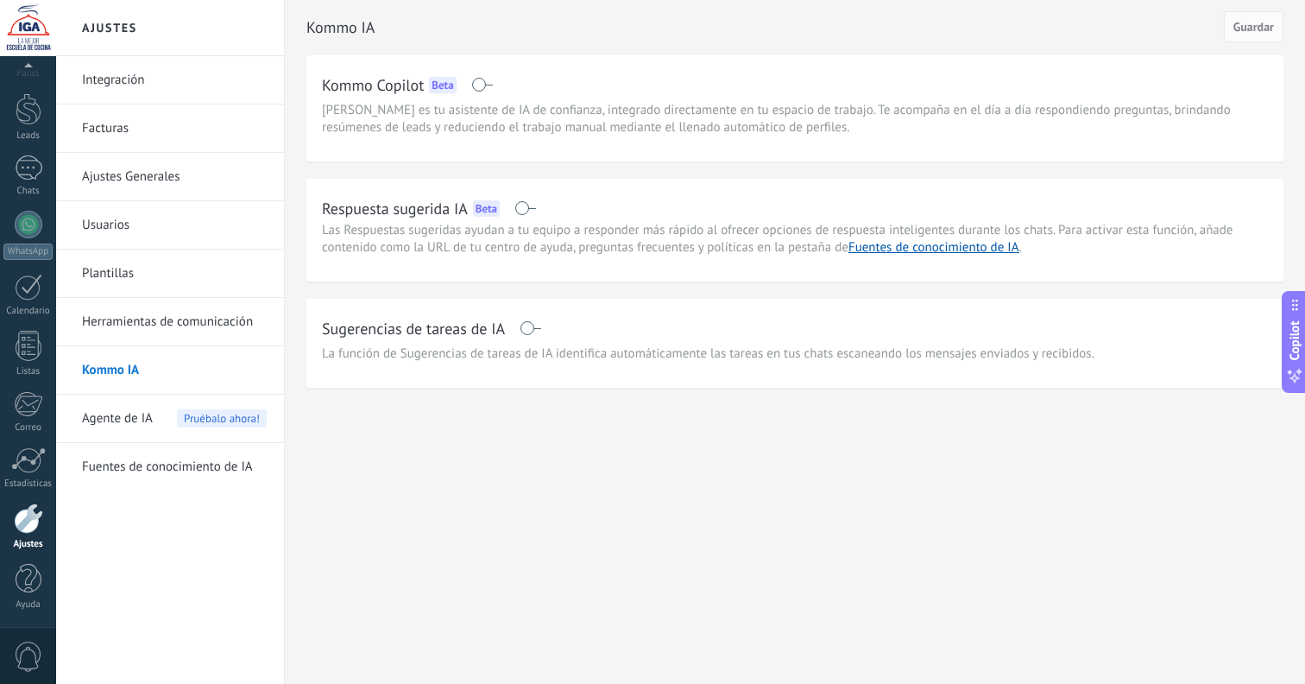
click at [170, 471] on link "Fuentes de conocimiento de IA" at bounding box center [174, 467] width 185 height 48
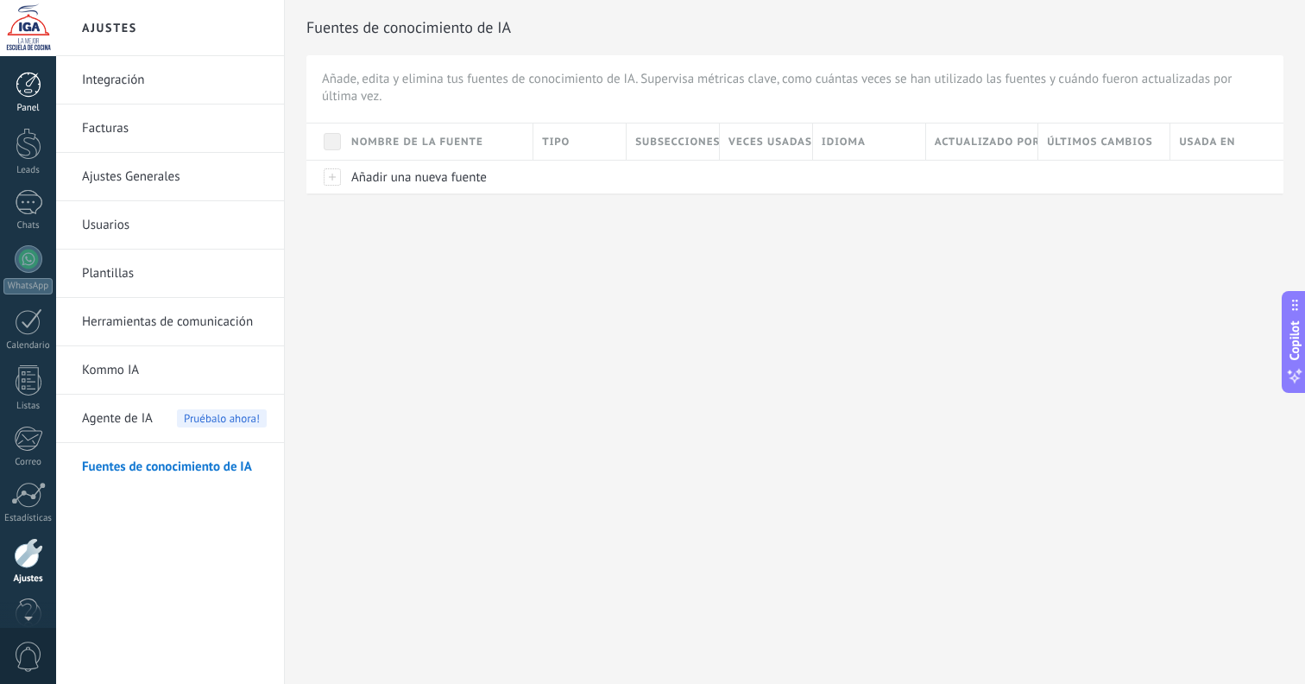
click at [33, 92] on div at bounding box center [29, 85] width 26 height 26
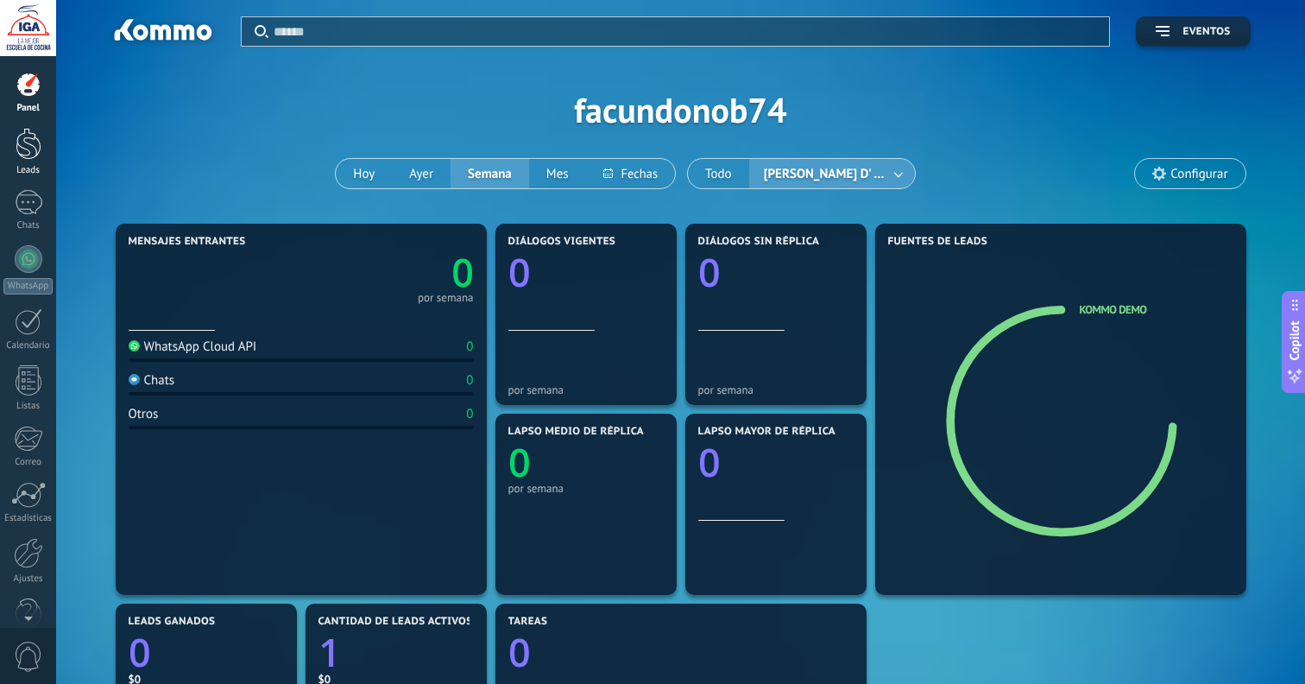
click at [35, 154] on div at bounding box center [29, 144] width 26 height 32
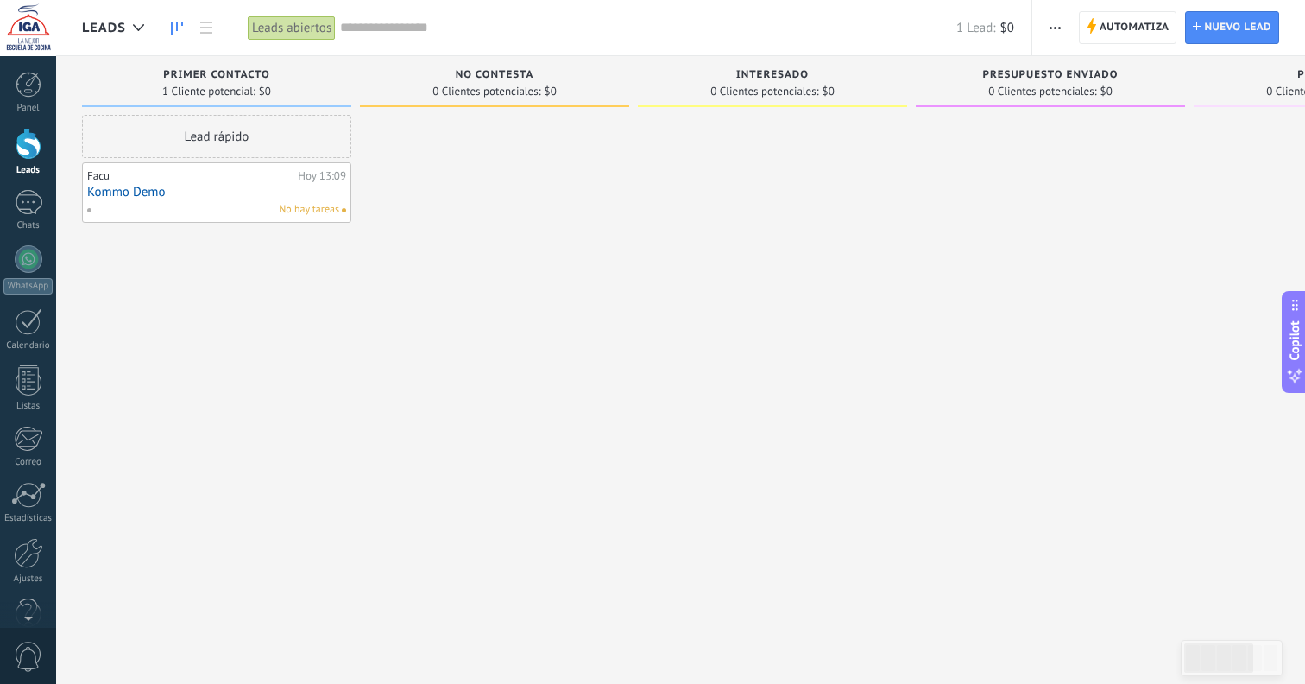
click at [1061, 28] on use "button" at bounding box center [1055, 28] width 11 height 3
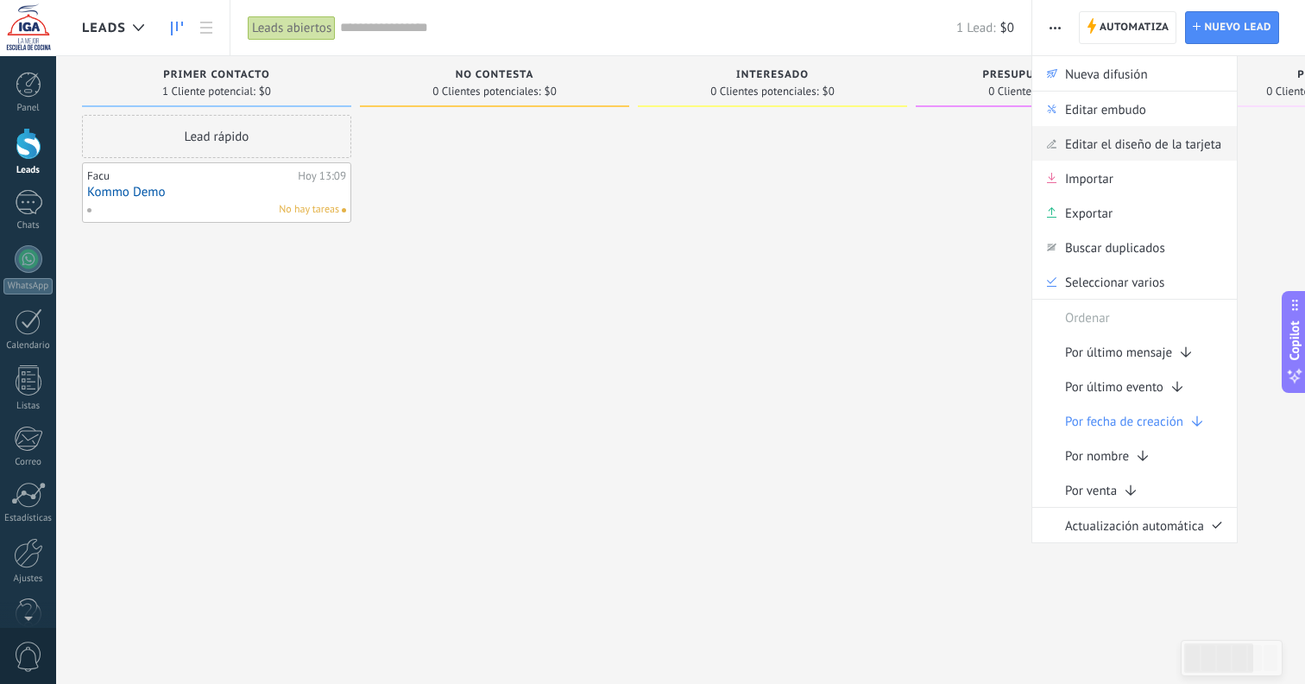
click at [1091, 134] on span "Editar el diseño de la tarjeta" at bounding box center [1143, 143] width 156 height 35
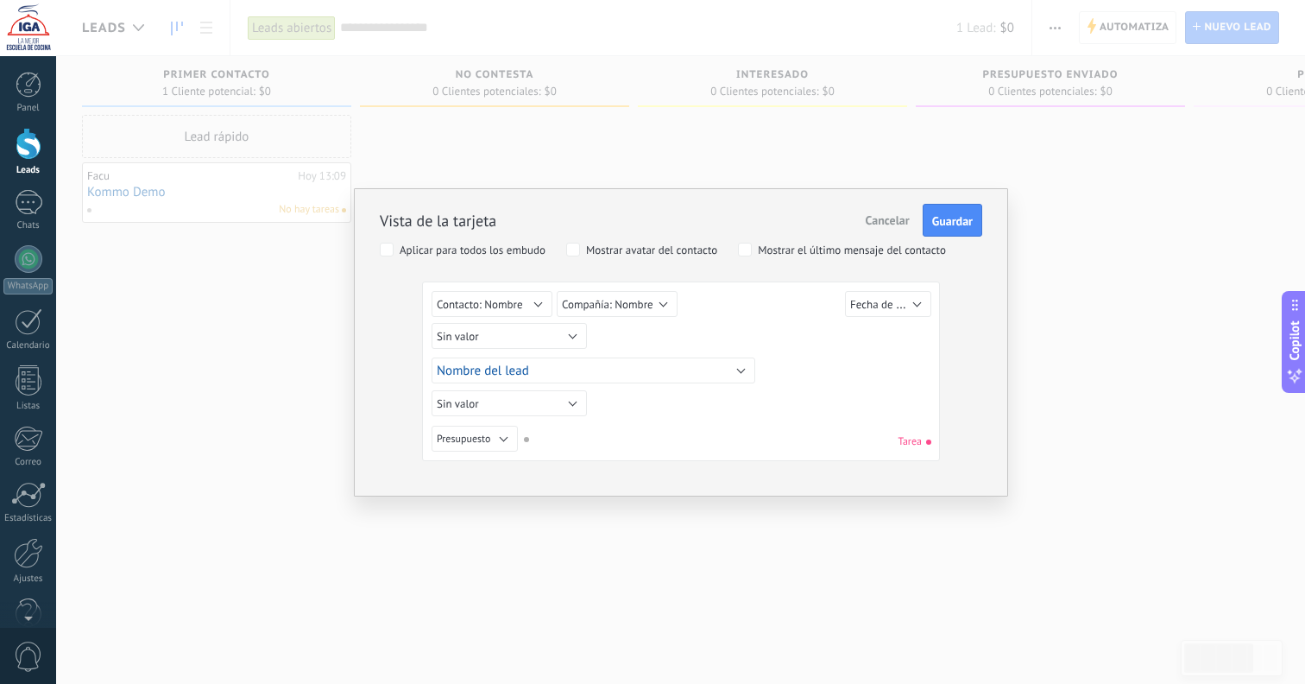
click at [895, 222] on span "Cancelar" at bounding box center [888, 220] width 44 height 16
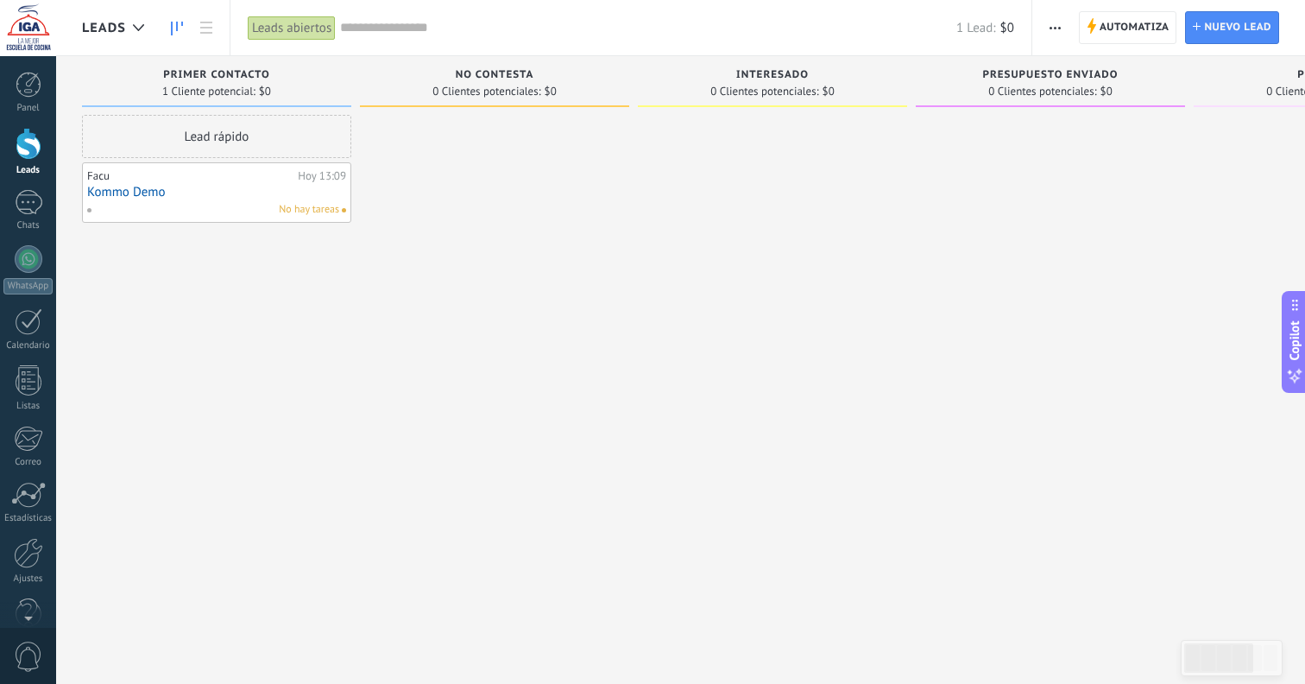
click at [265, 191] on link "Kommo Demo" at bounding box center [216, 192] width 259 height 15
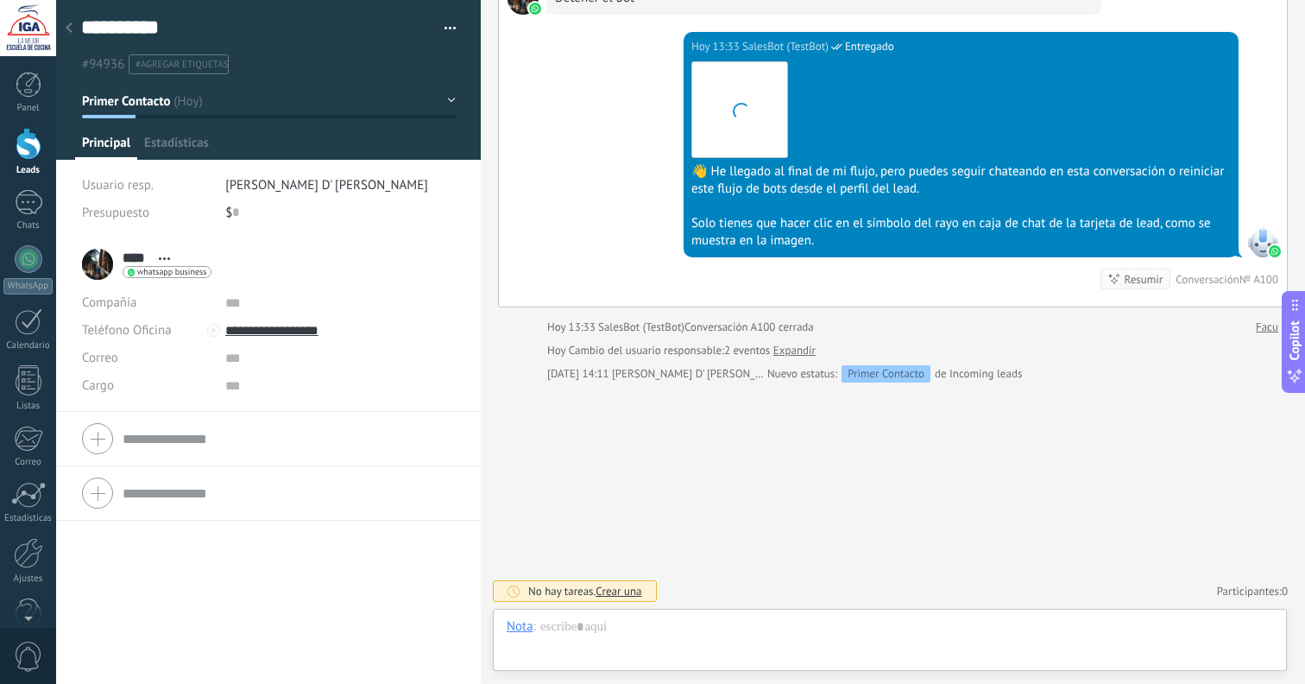
scroll to position [26, 0]
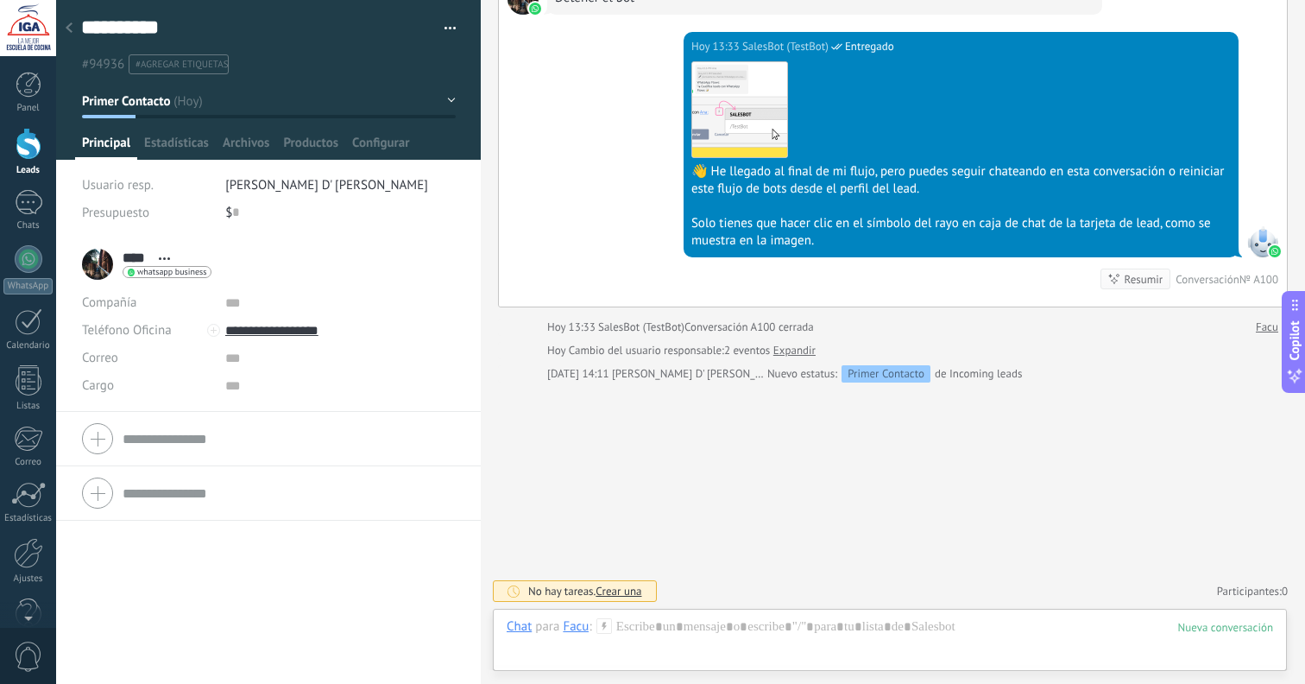
click at [439, 25] on button "button" at bounding box center [444, 29] width 25 height 26
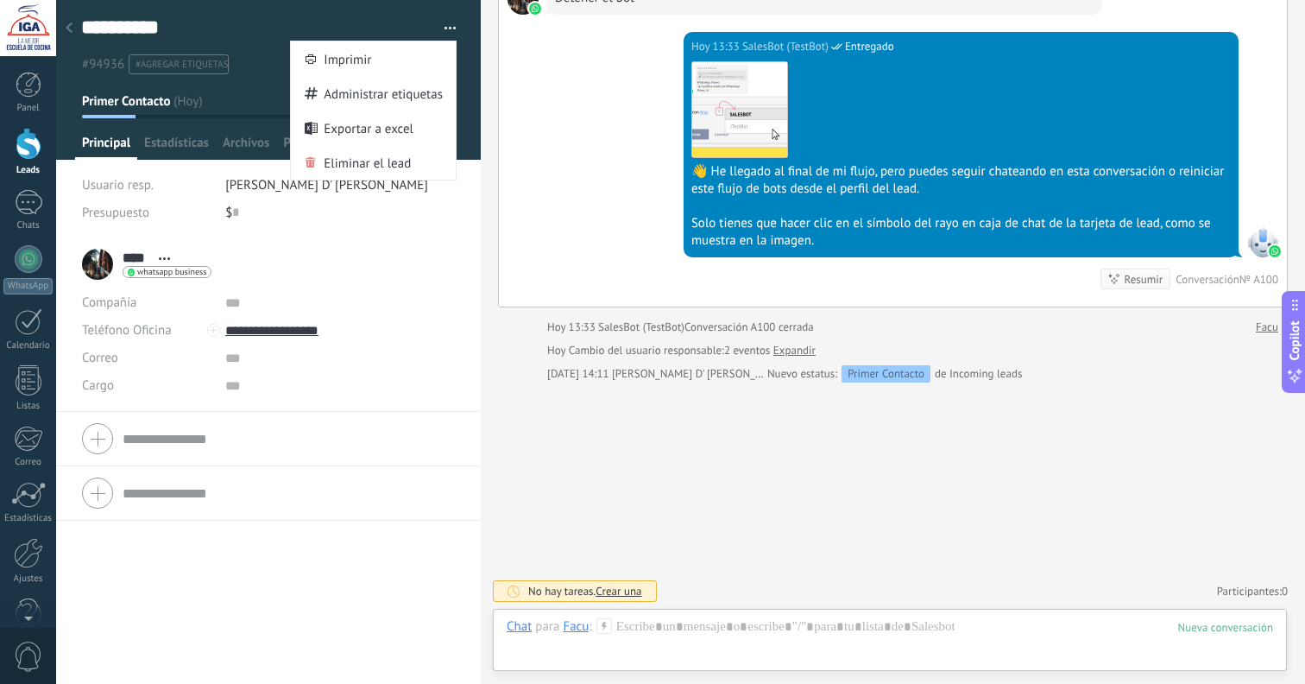
click at [439, 25] on button "button" at bounding box center [444, 29] width 25 height 26
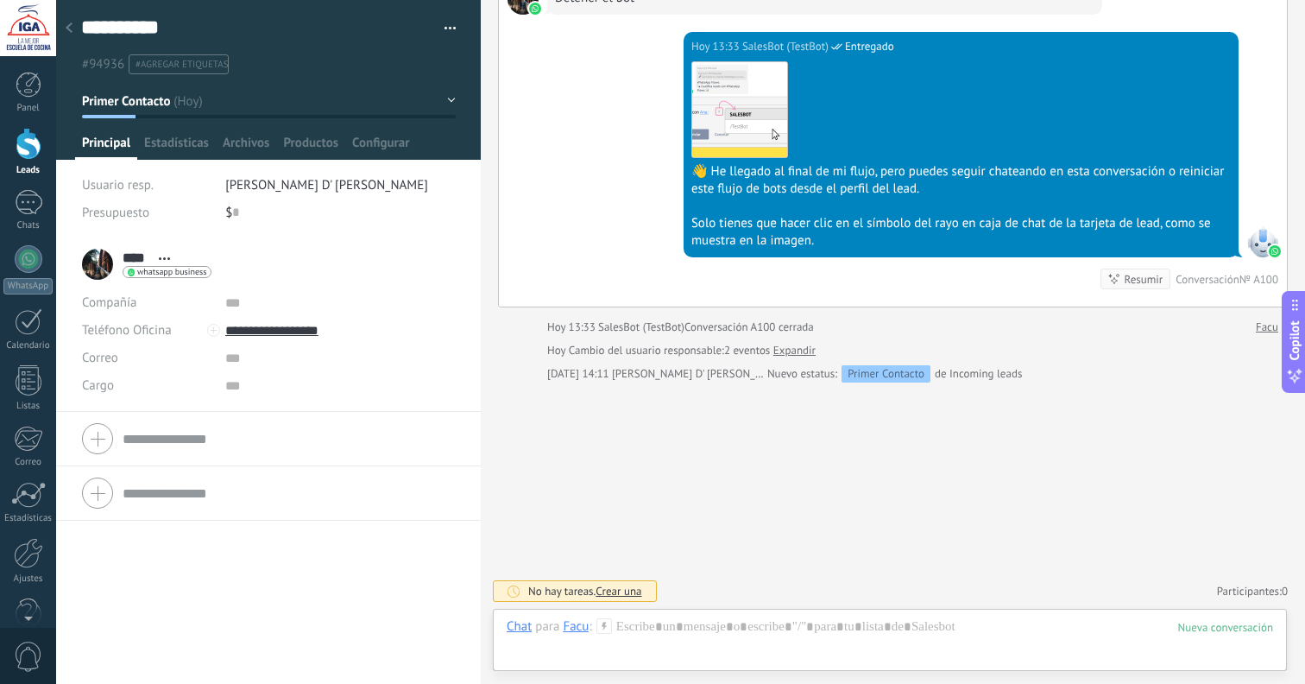
click at [169, 261] on span "Abrir detalle Copie el nombre Desatar Contacto principal" at bounding box center [164, 258] width 28 height 13
click at [184, 275] on link "Abrir detalle" at bounding box center [218, 281] width 69 height 16
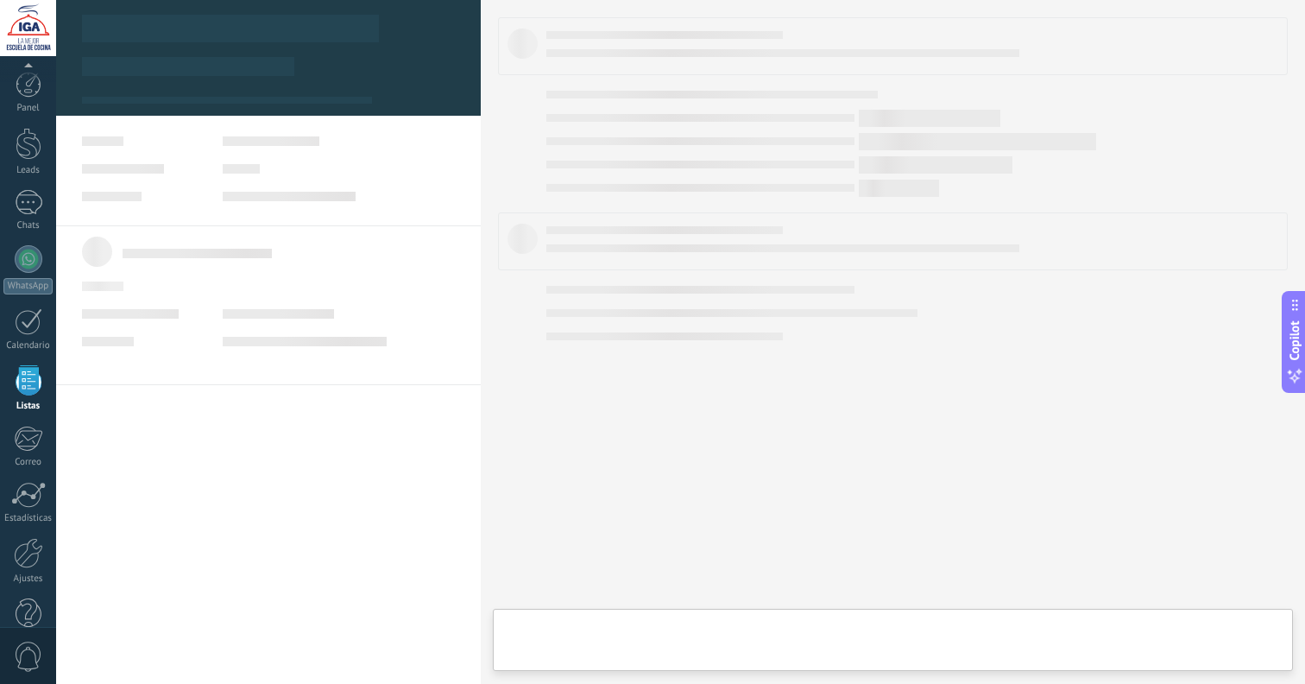
scroll to position [35, 0]
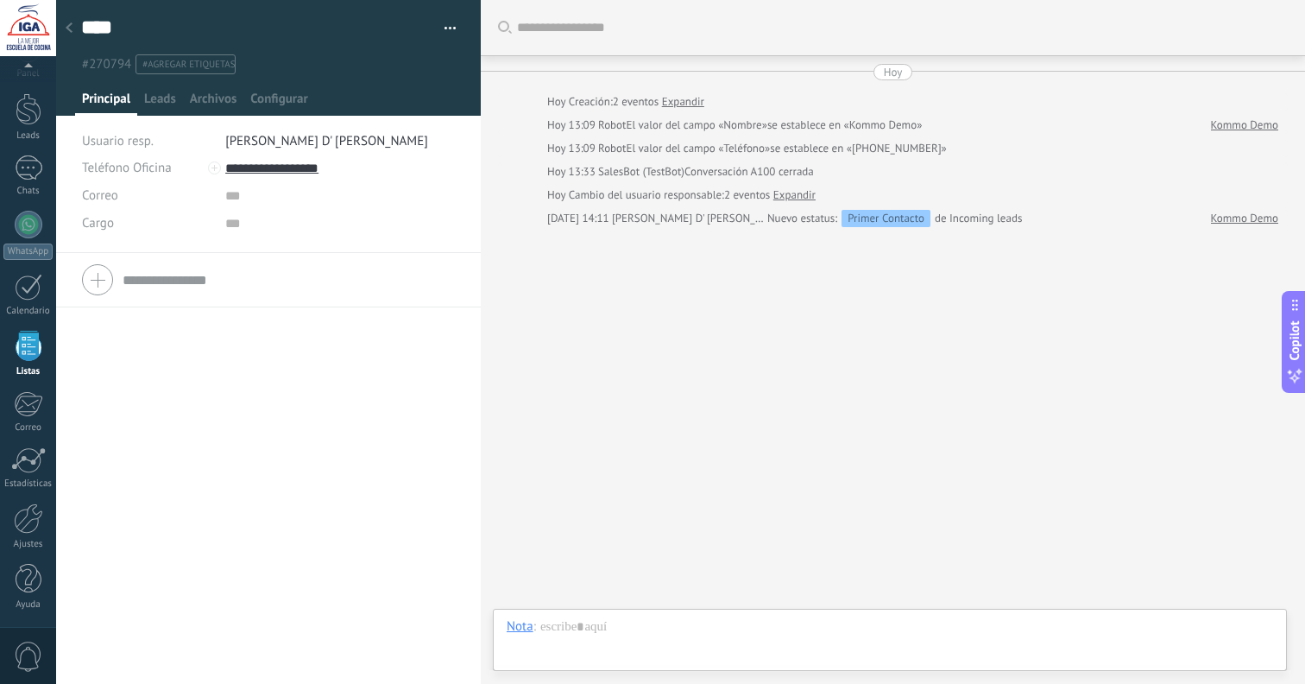
click at [71, 27] on icon at bounding box center [69, 27] width 7 height 10
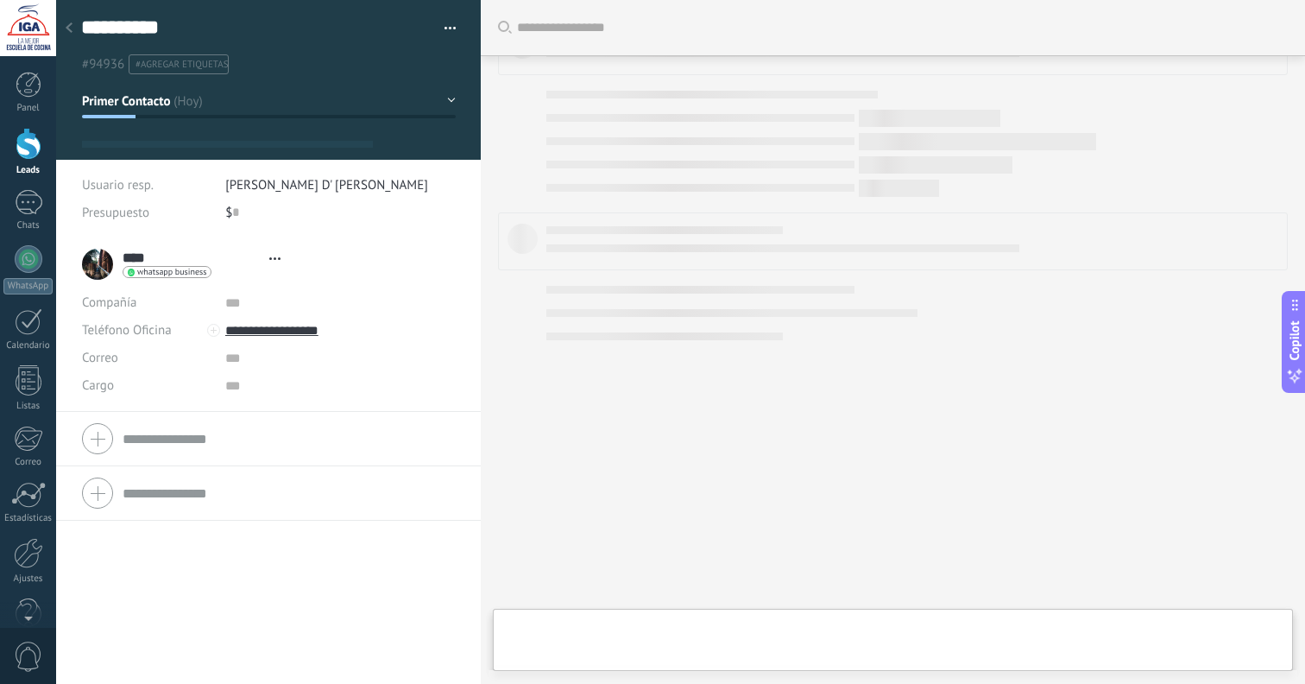
scroll to position [26, 0]
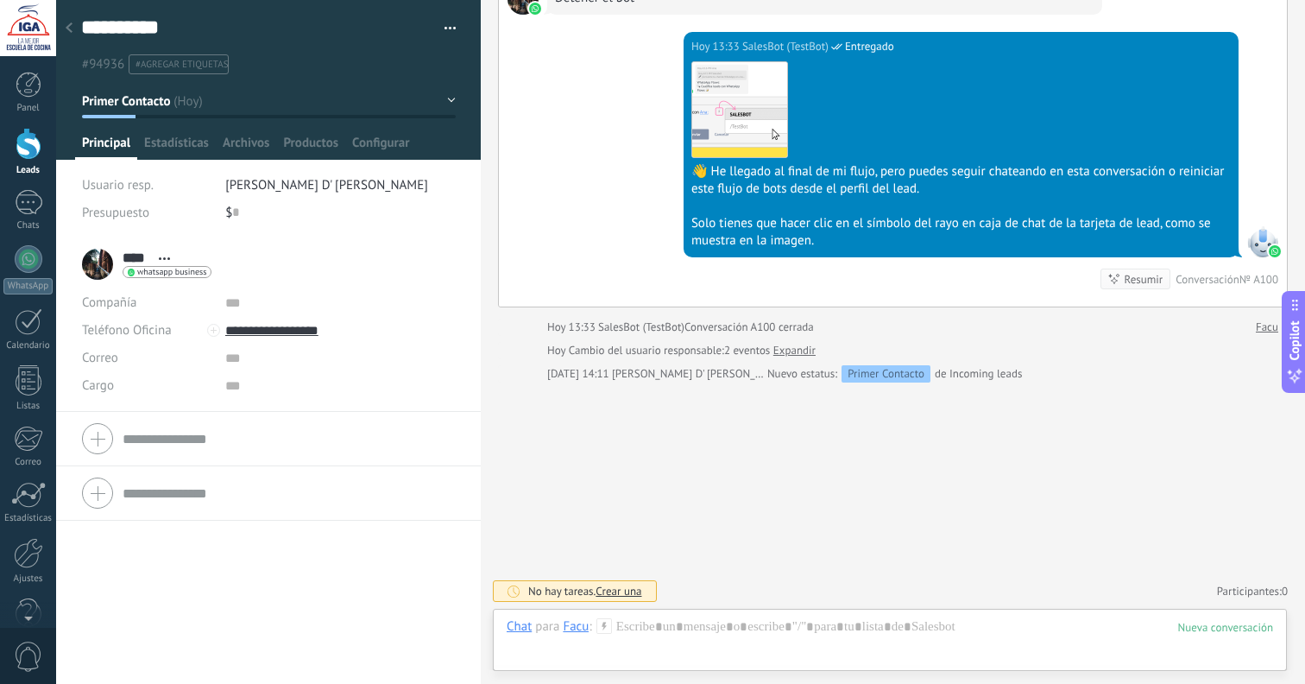
click at [151, 64] on span "#agregar etiquetas" at bounding box center [182, 65] width 92 height 12
click at [447, 98] on button "Primer Contacto" at bounding box center [269, 100] width 374 height 31
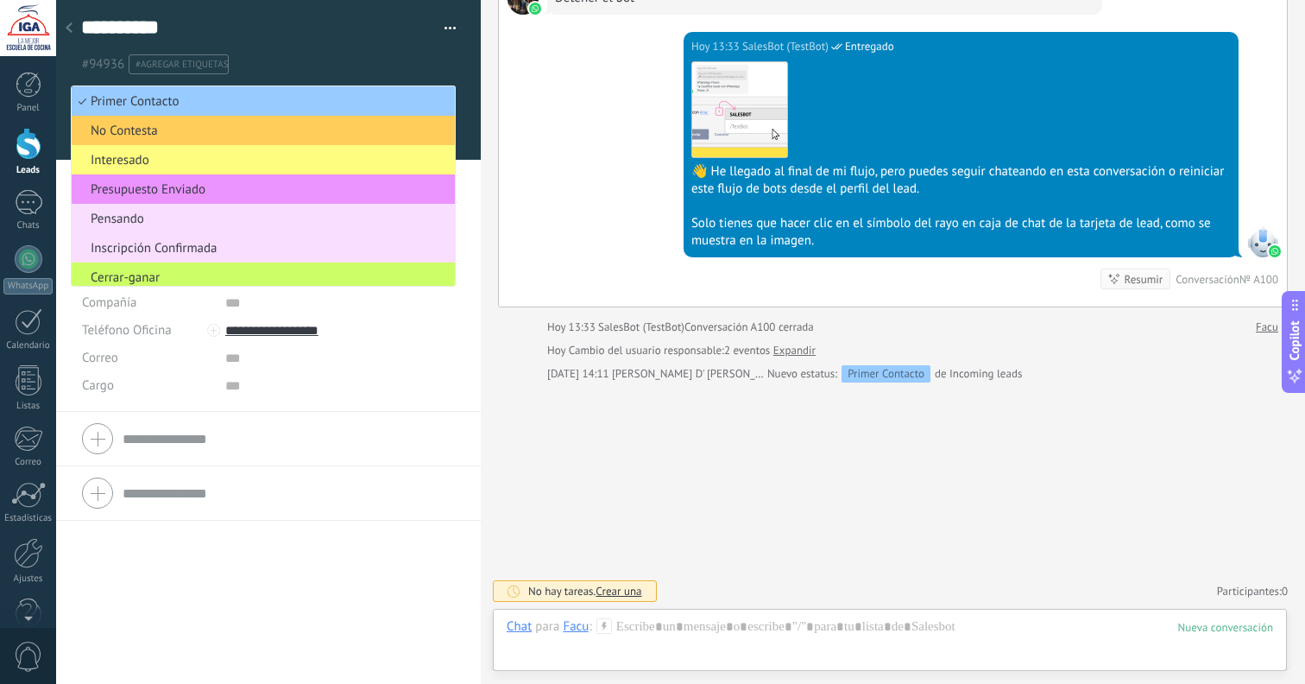
click at [458, 115] on div at bounding box center [269, 80] width 426 height 160
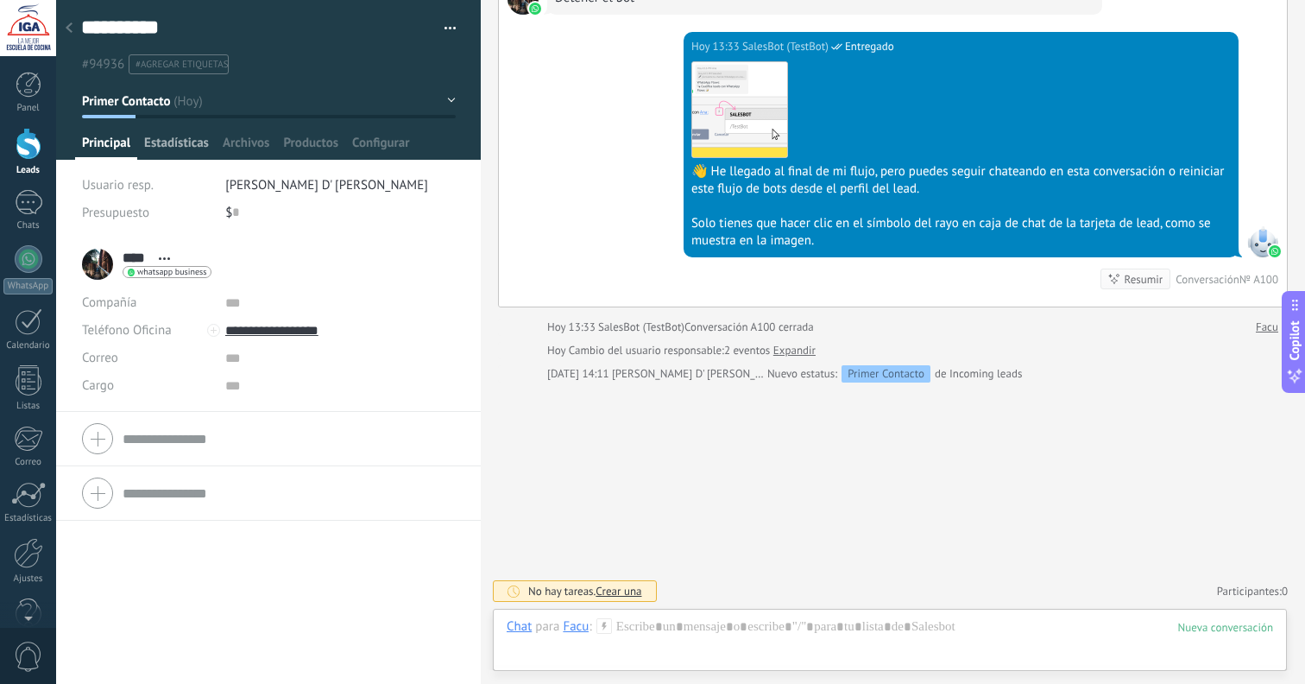
click at [189, 143] on span "Estadísticas" at bounding box center [176, 147] width 65 height 25
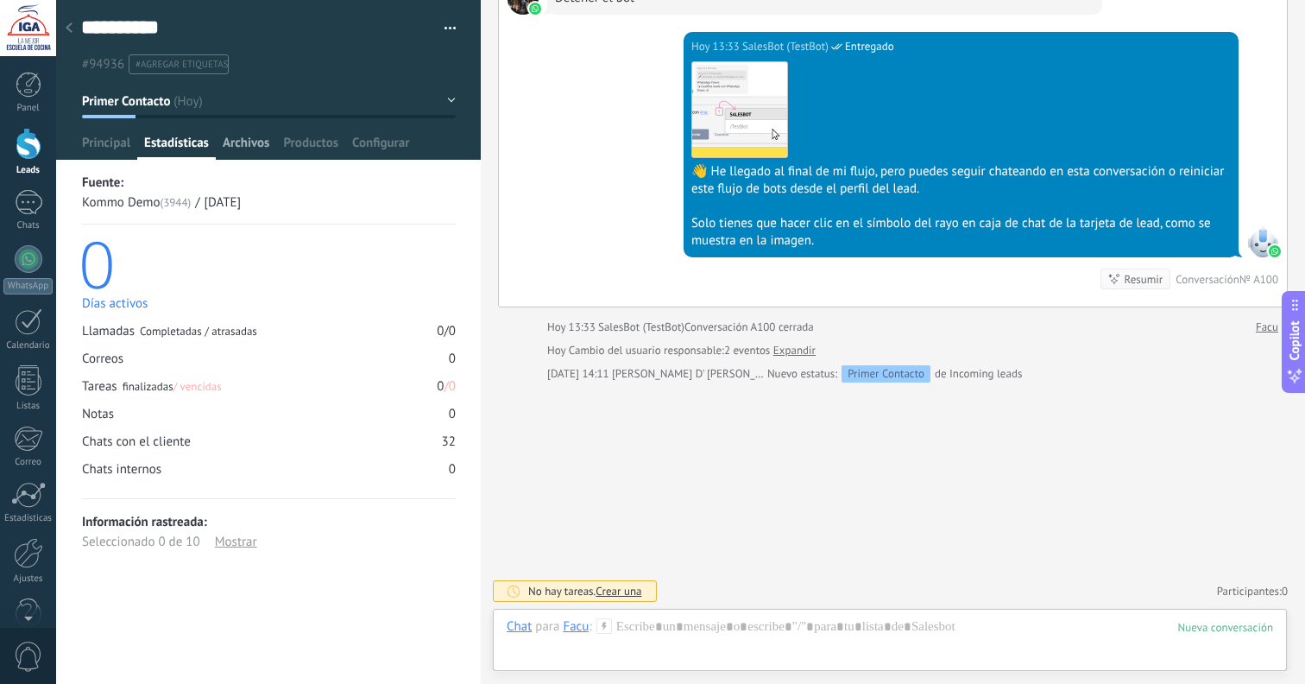
click at [233, 145] on span "Archivos" at bounding box center [246, 147] width 47 height 25
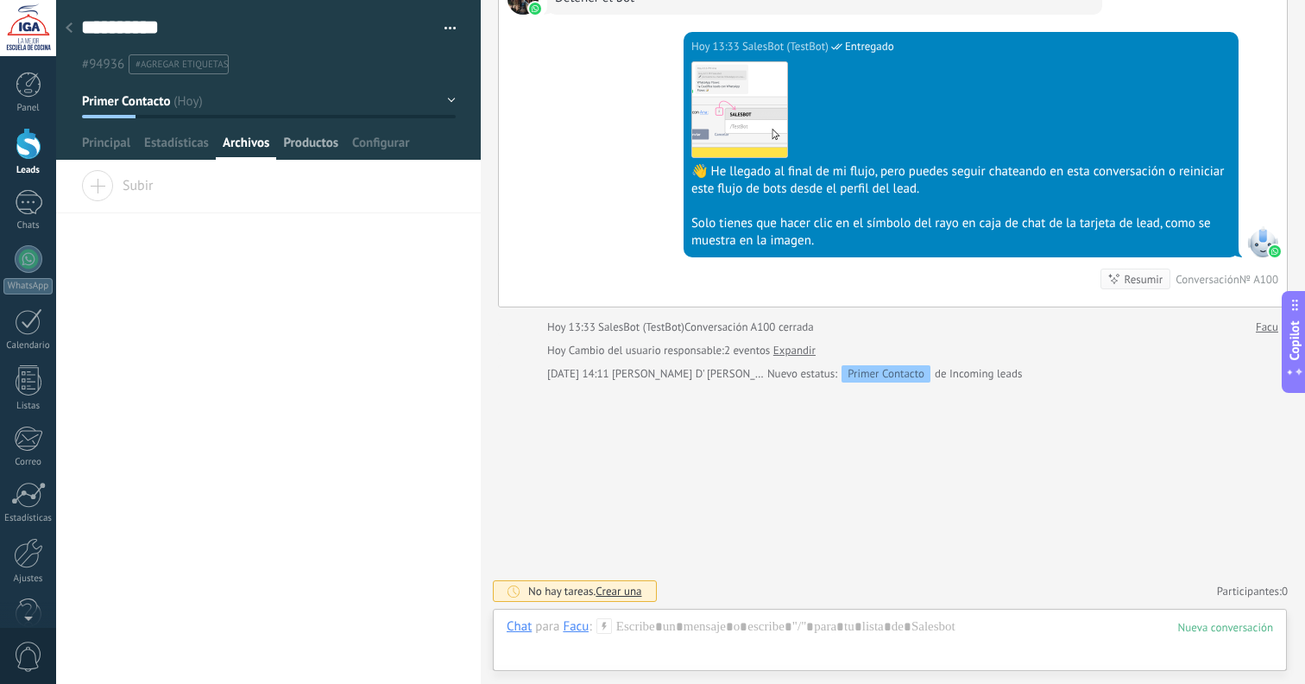
click at [305, 148] on span "Productos" at bounding box center [310, 147] width 55 height 25
click at [378, 149] on span "Configurar" at bounding box center [380, 147] width 57 height 25
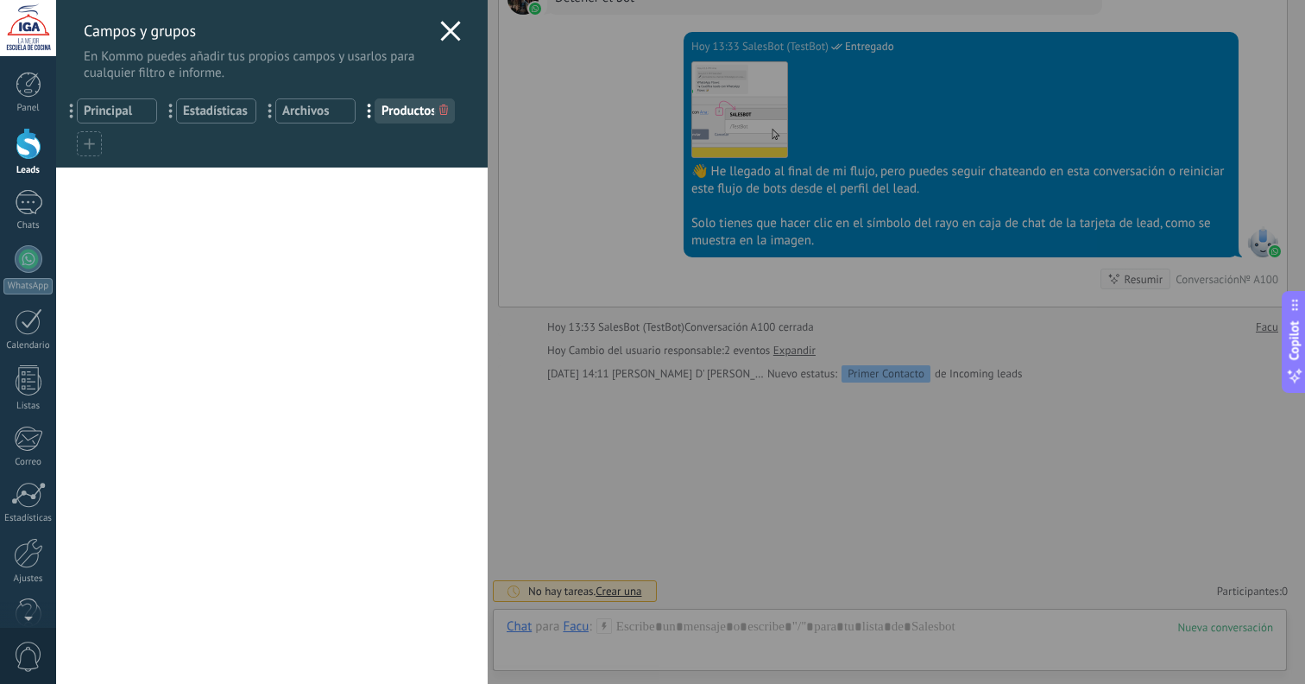
click at [434, 20] on div "Campos y grupos En Kommo puedes añadir tus propios campos y usarlos para cualqu…" at bounding box center [272, 40] width 432 height 81
click at [440, 37] on use at bounding box center [450, 31] width 20 height 20
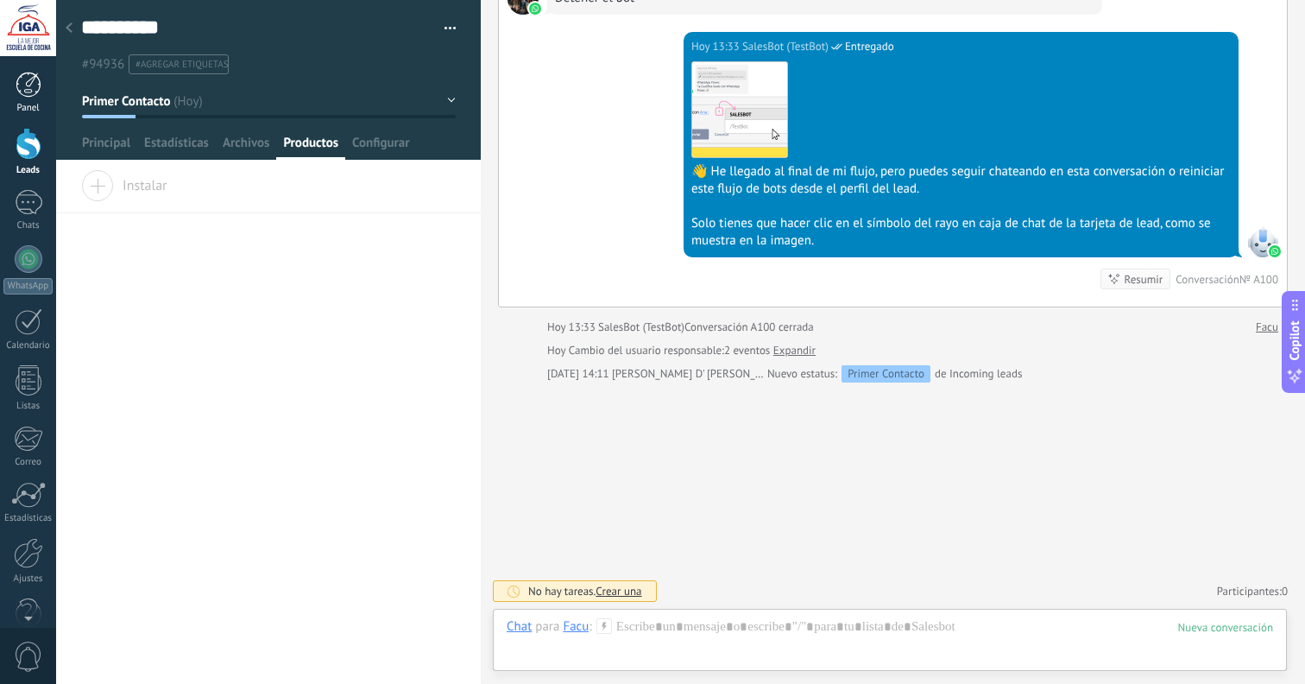
click at [33, 84] on div at bounding box center [29, 85] width 26 height 26
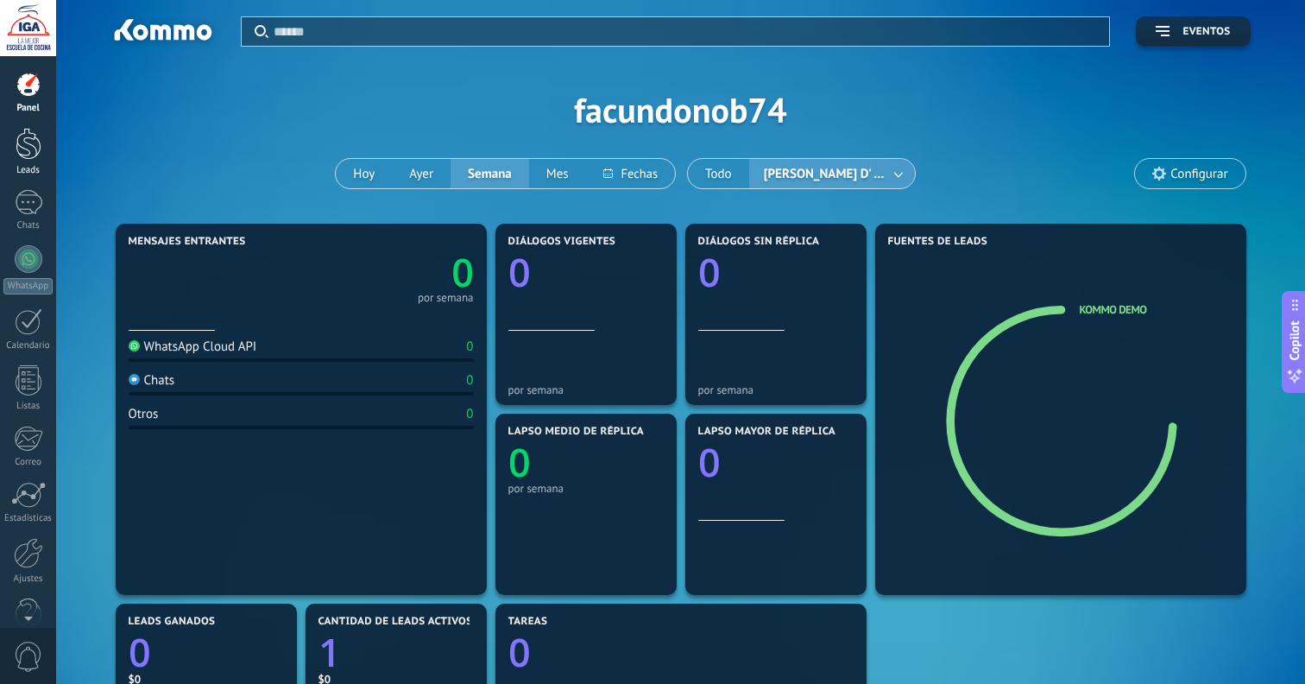
click at [28, 150] on div at bounding box center [29, 144] width 26 height 32
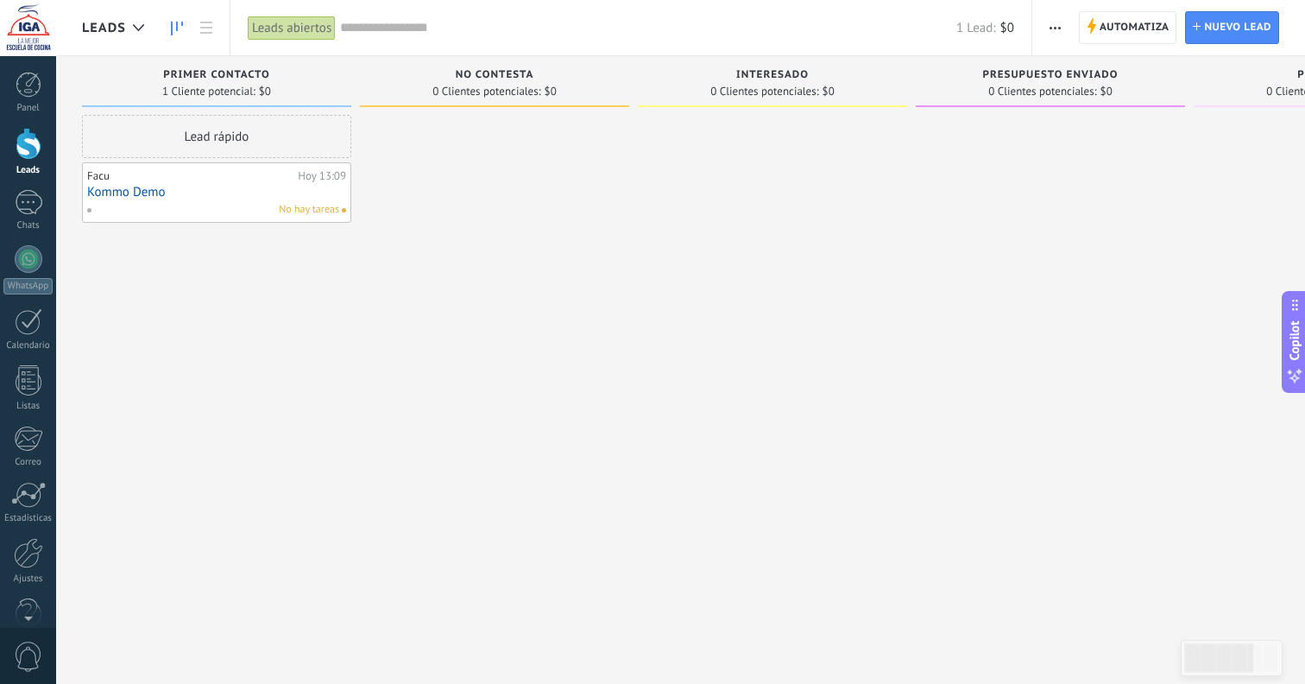
click at [1058, 27] on icon "button" at bounding box center [1055, 28] width 11 height 3
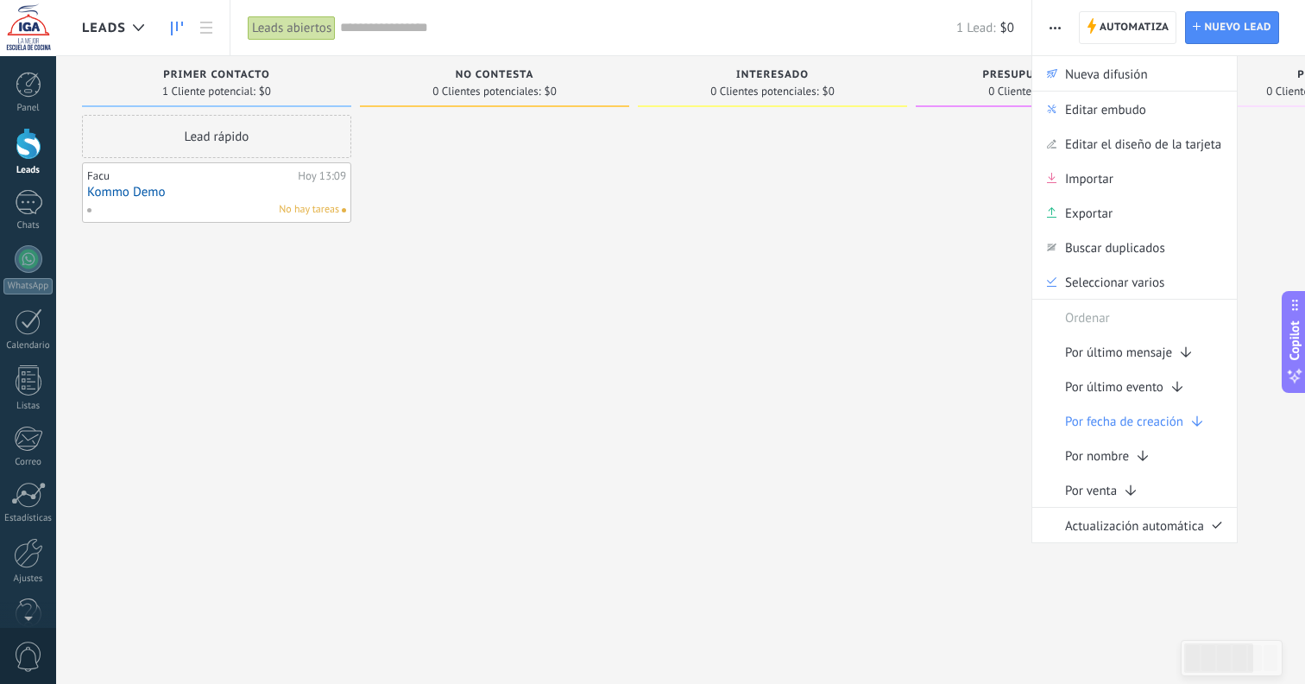
click at [1117, 109] on span "Editar embudo" at bounding box center [1105, 109] width 81 height 35
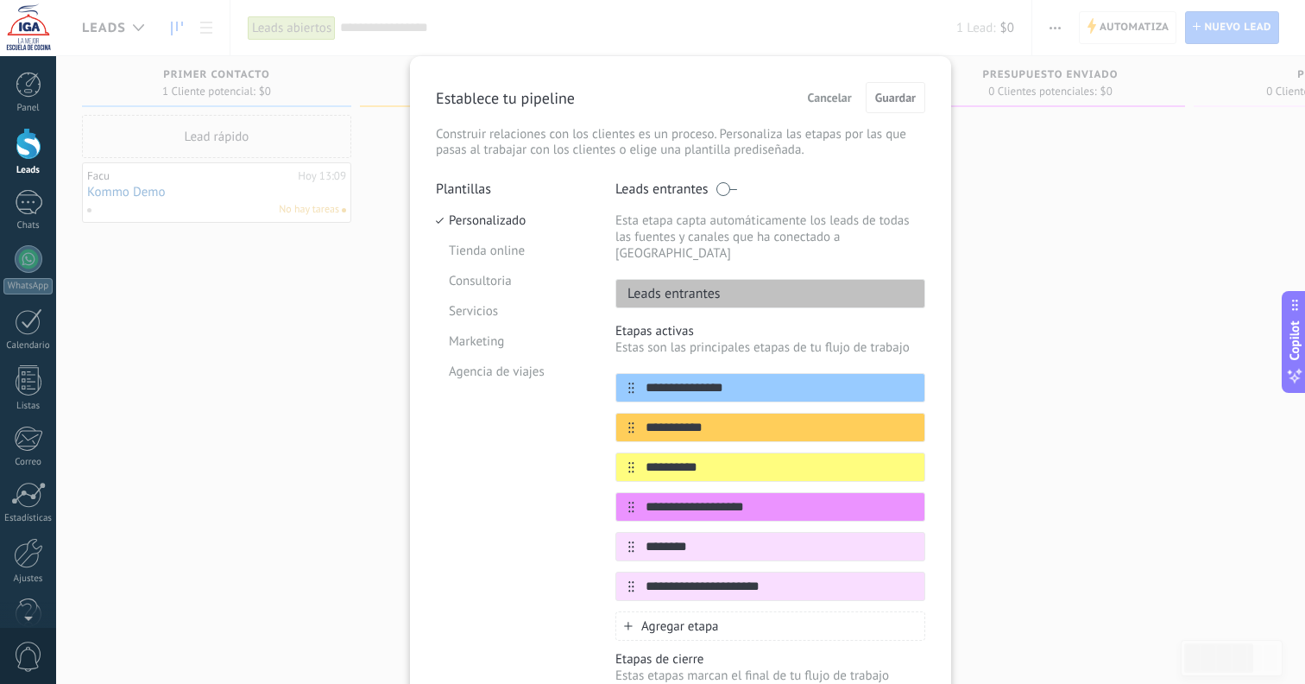
scroll to position [-2, 0]
click at [836, 107] on button "Cancelar" at bounding box center [830, 98] width 60 height 26
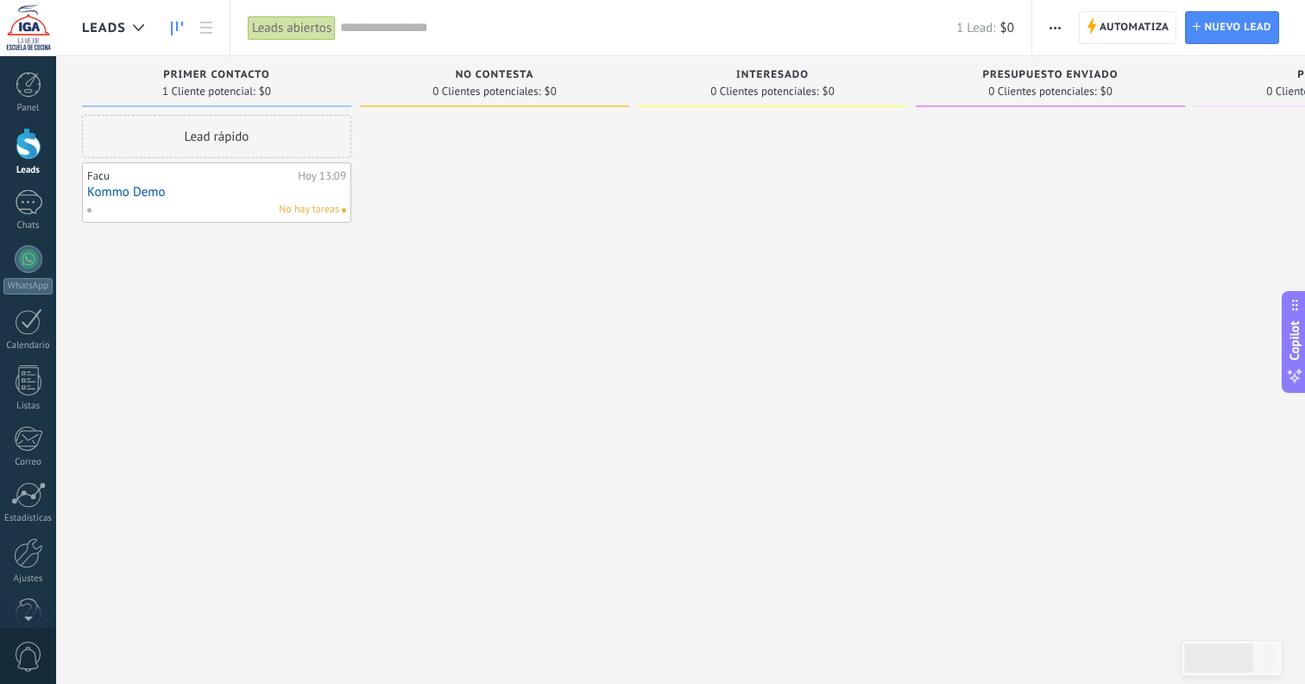
click at [1058, 21] on span "button" at bounding box center [1055, 27] width 11 height 33
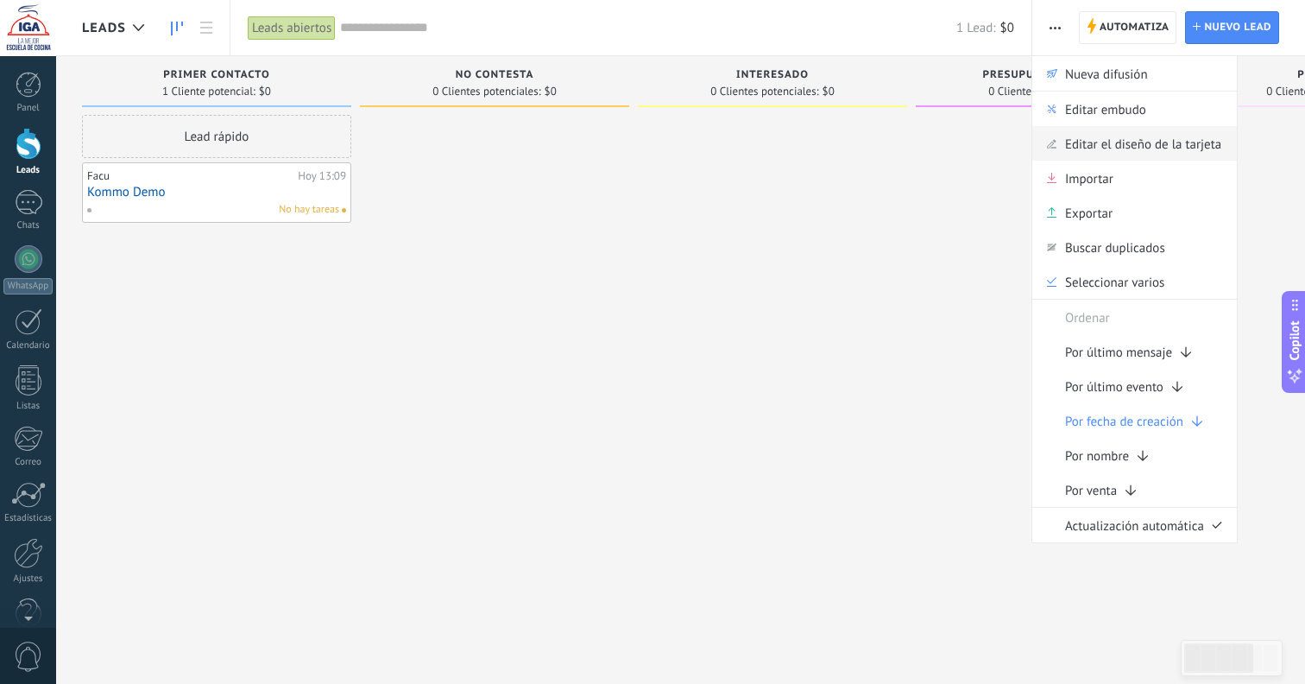
click at [1129, 151] on span "Editar el diseño de la tarjeta" at bounding box center [1143, 143] width 156 height 35
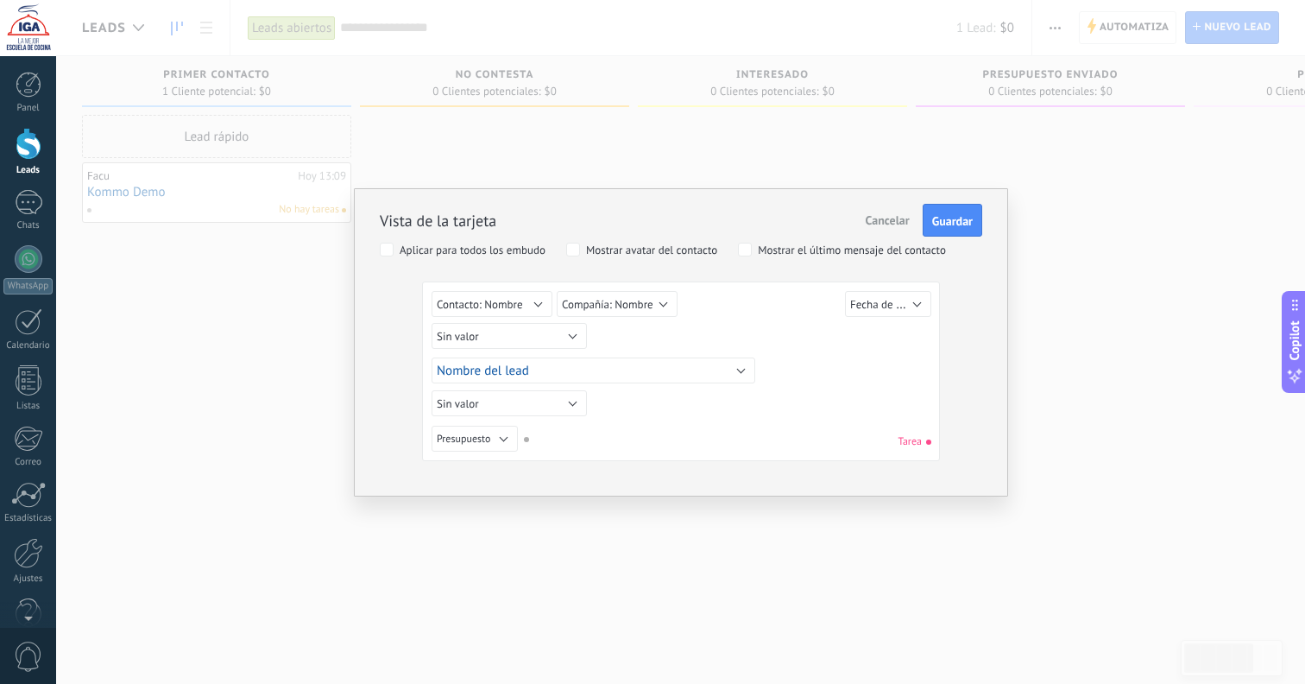
click at [606, 304] on span "Compañía: Nombre" at bounding box center [608, 304] width 92 height 15
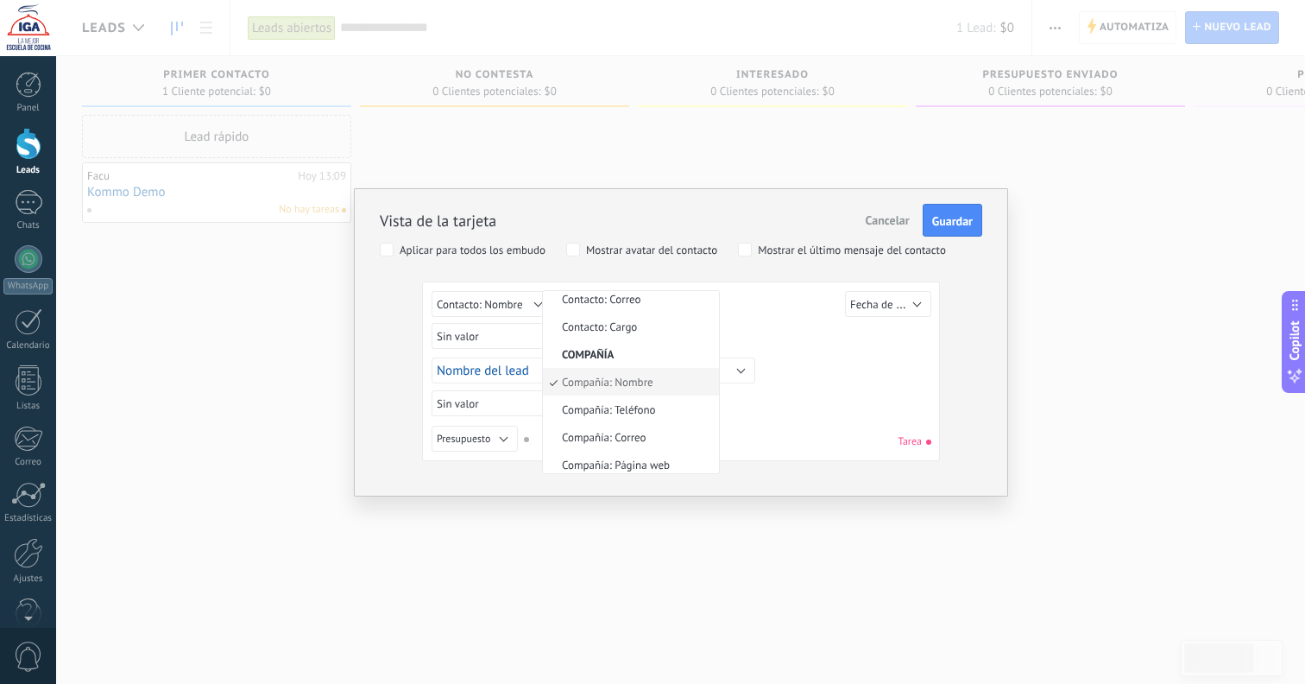
click at [757, 325] on div "Sin valor Lead ID del Lead Nombre del lead Fecha de Creación Presupuesto Usuari…" at bounding box center [684, 338] width 504 height 31
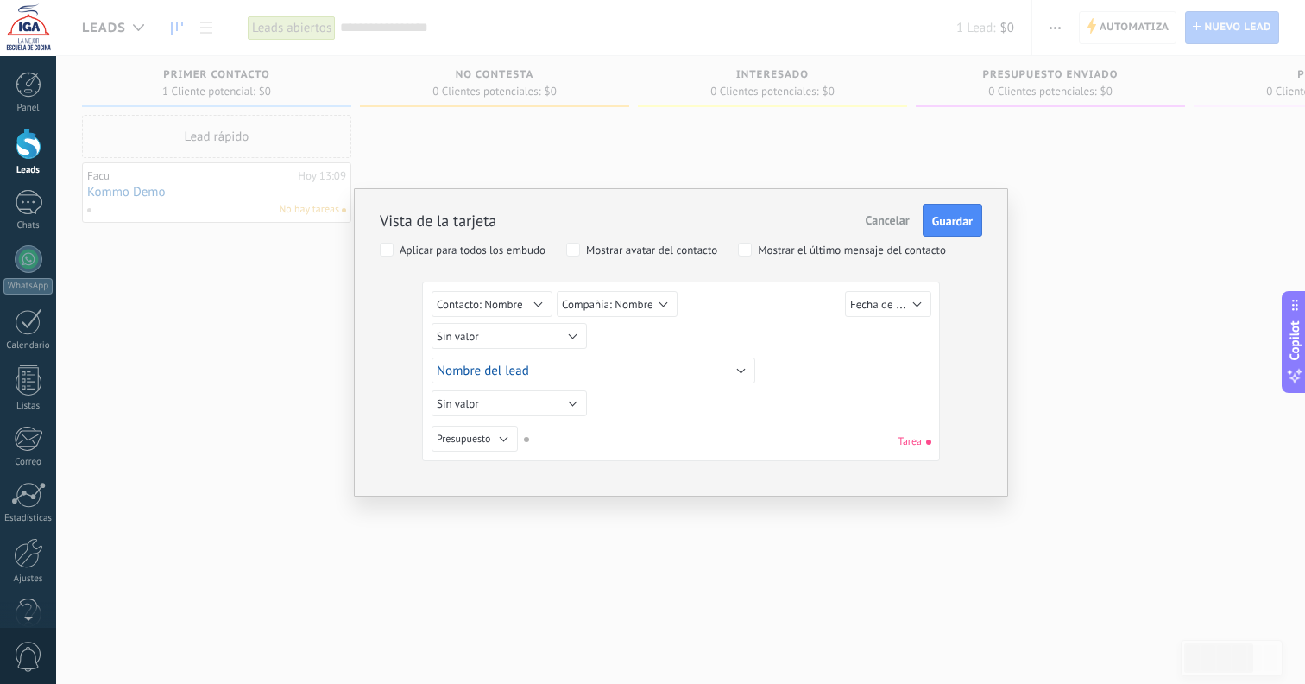
click at [528, 294] on button "Contacto: Nombre" at bounding box center [492, 304] width 121 height 26
click at [739, 307] on div "Sin valor Lead ID del Lead Nombre del lead Fecha de Creación Presupuesto Usuari…" at bounding box center [684, 307] width 504 height 32
drag, startPoint x: 598, startPoint y: 299, endPoint x: 699, endPoint y: 299, distance: 101.0
click at [699, 299] on div "Sin valor Lead ID del Lead Nombre del lead Fecha de Creación Presupuesto Usuari…" at bounding box center [684, 307] width 504 height 32
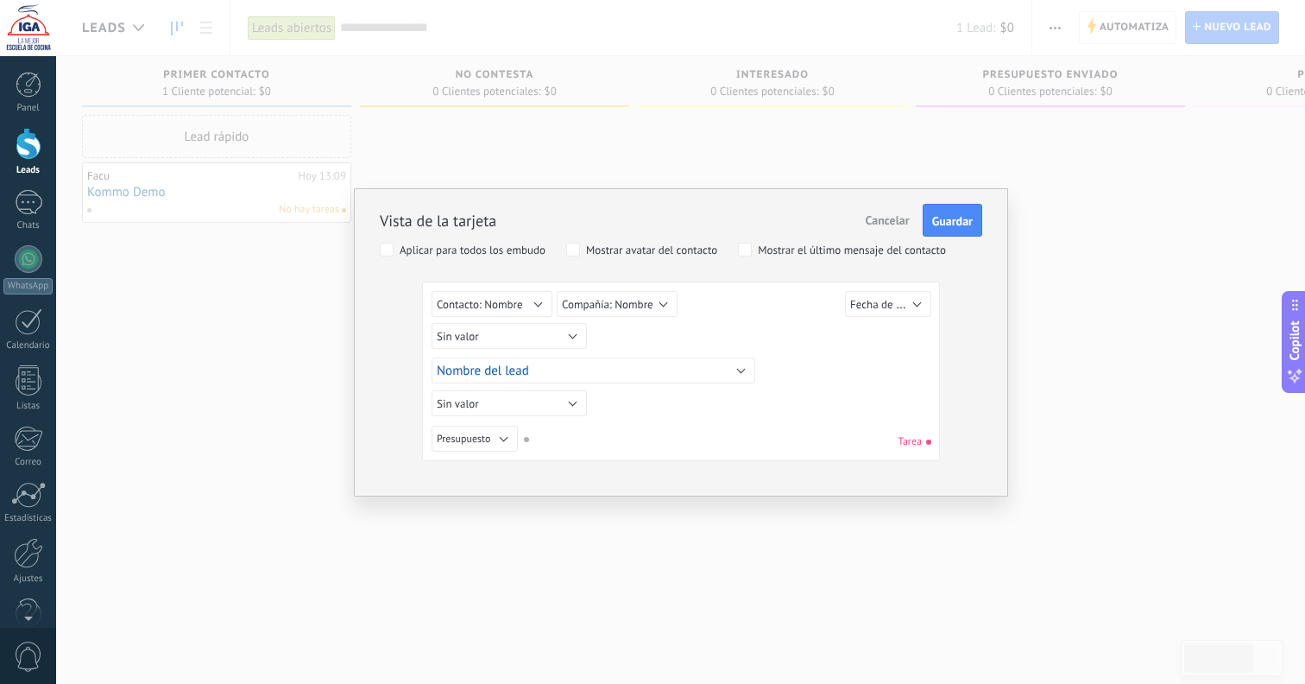
click at [578, 334] on button "Sin valor" at bounding box center [509, 336] width 155 height 26
drag, startPoint x: 614, startPoint y: 407, endPoint x: 608, endPoint y: 384, distance: 23.2
click at [614, 407] on div "Sin valor Lead ID del Lead Nombre del lead Fecha de Creación Presupuesto Usuari…" at bounding box center [681, 374] width 499 height 167
click at [601, 370] on button "Nombre del lead" at bounding box center [594, 370] width 324 height 26
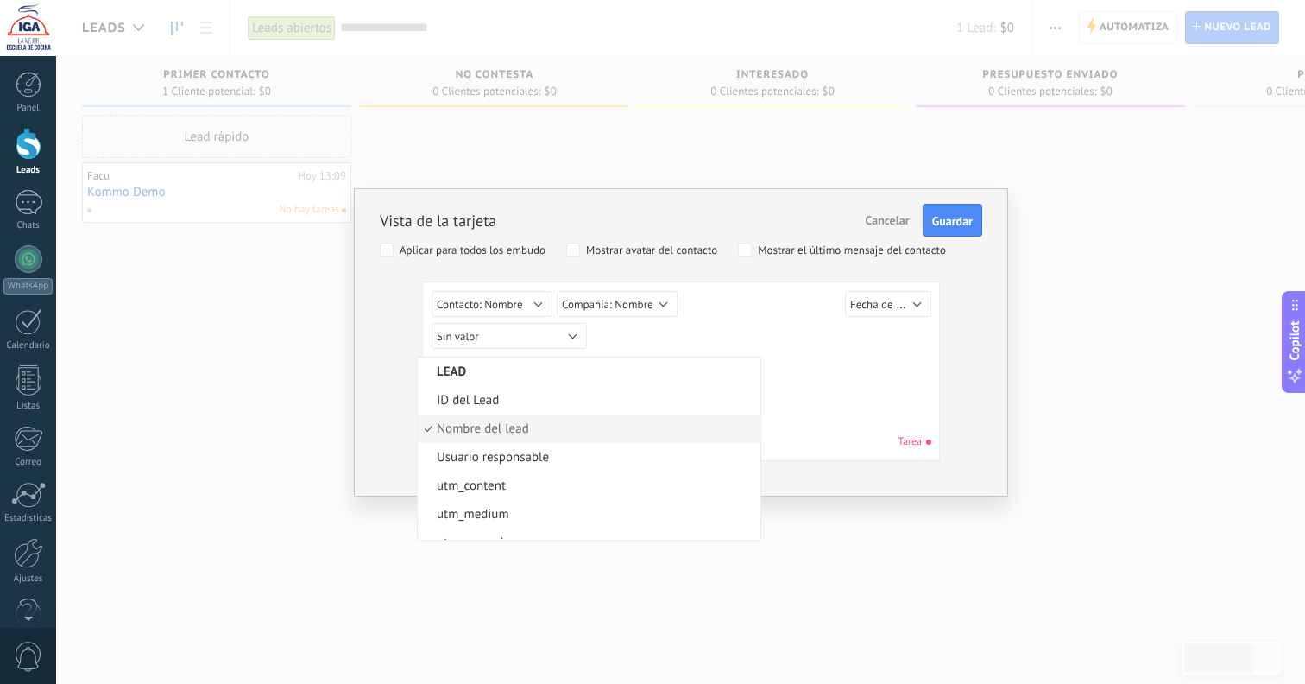
click at [827, 379] on div "Lead ID del Lead Nombre del lead Fecha de Creación Presupuesto Usuario responsa…" at bounding box center [684, 370] width 504 height 33
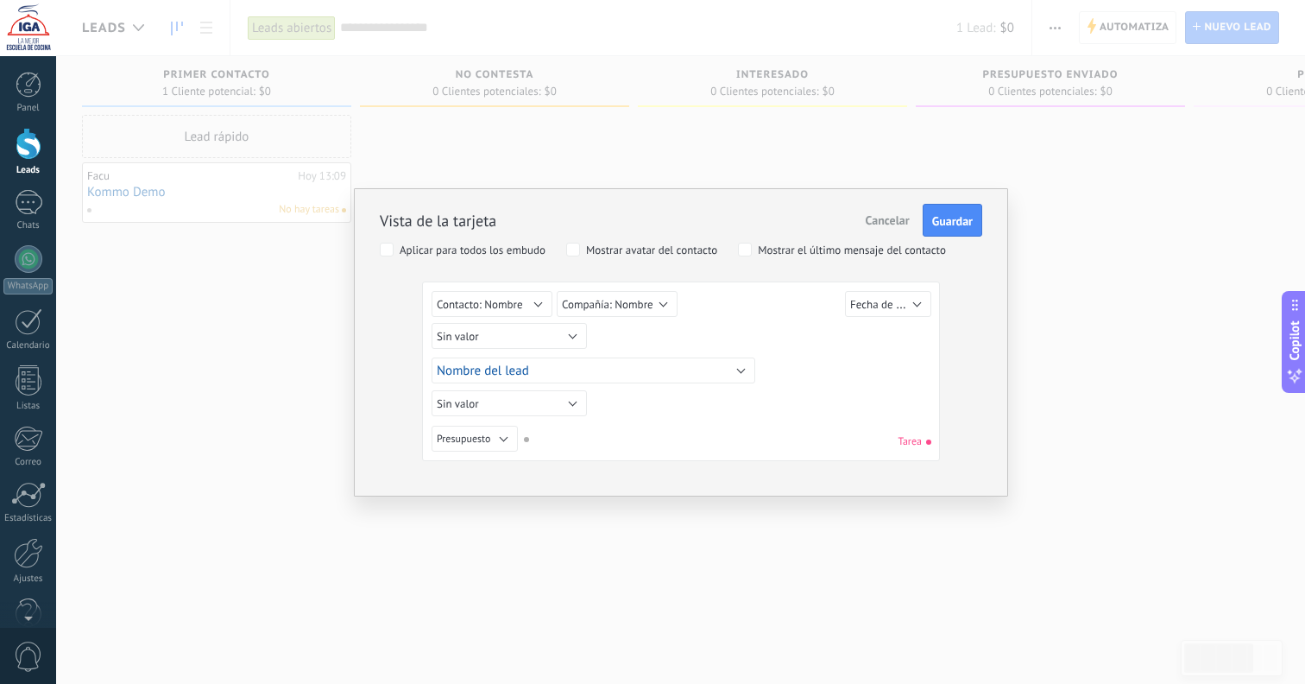
click at [559, 406] on button "Sin valor" at bounding box center [509, 403] width 155 height 26
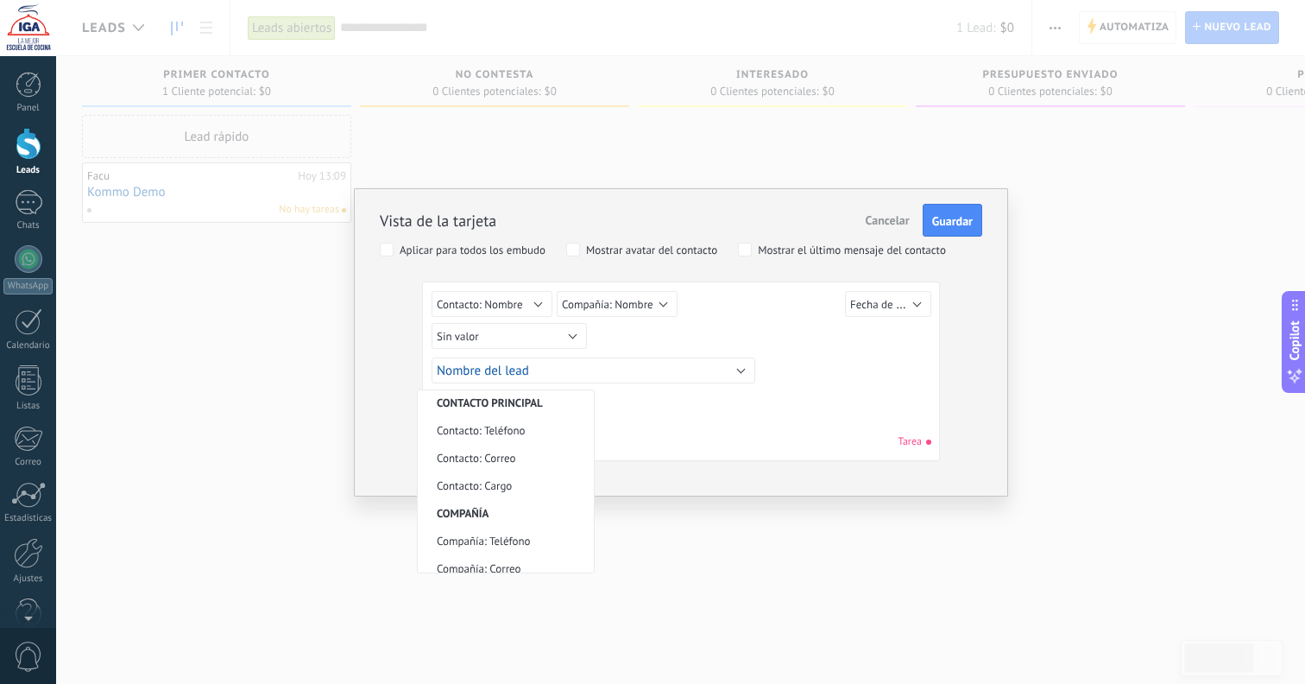
scroll to position [420, 0]
click at [641, 429] on div "Sin valor Lead ID del Lead Nombre del lead Fecha de Creación Presupuesto Usuari…" at bounding box center [681, 441] width 499 height 31
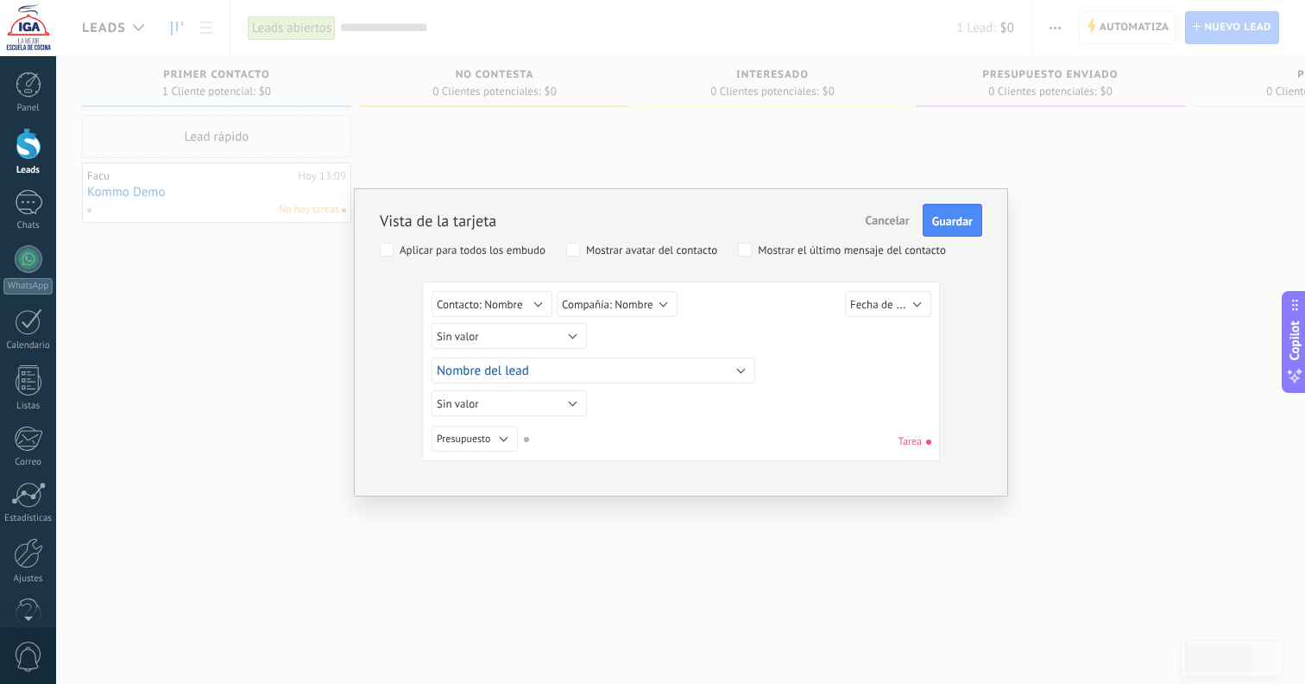
click at [516, 426] on button "Presupuesto" at bounding box center [475, 439] width 86 height 26
click at [670, 433] on div "Sin valor Lead ID del Lead Nombre del lead Fecha de Creación Presupuesto Usuari…" at bounding box center [681, 441] width 499 height 31
click at [517, 313] on button "Contacto: Nombre" at bounding box center [492, 304] width 121 height 26
click at [660, 340] on div "Sin valor Lead ID del Lead Nombre del lead Fecha de Creación Presupuesto Usuari…" at bounding box center [684, 338] width 504 height 31
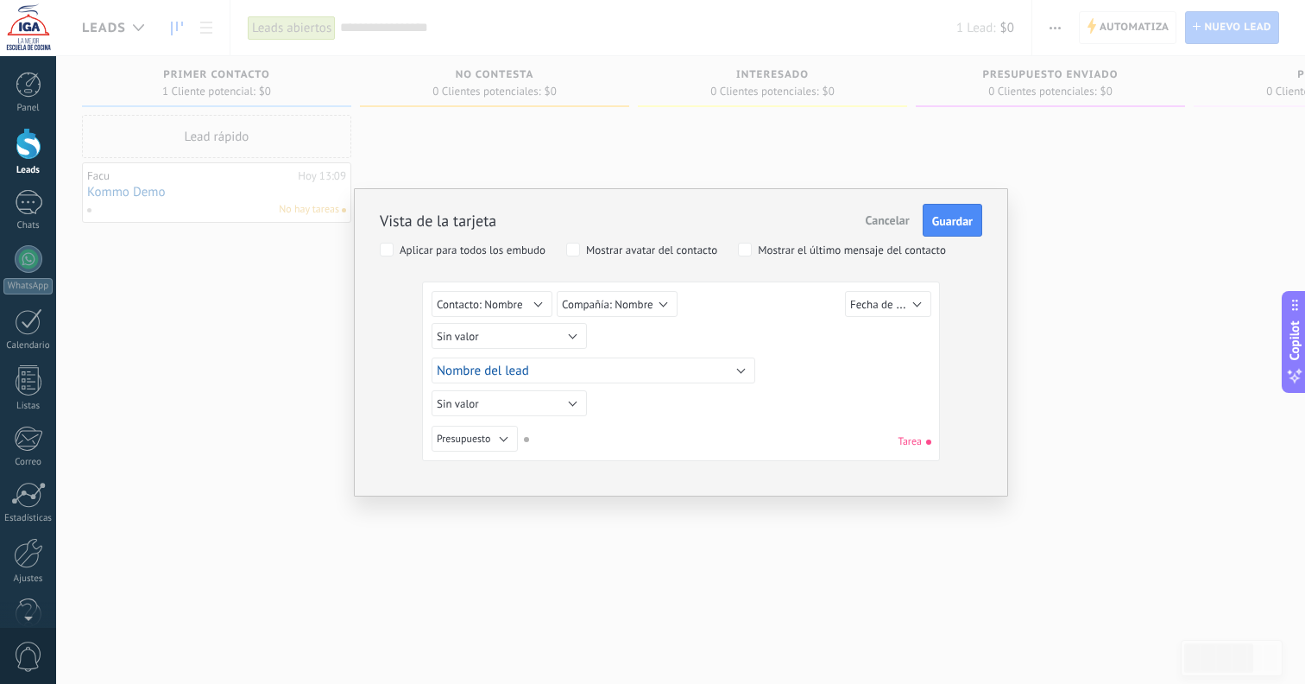
click at [625, 307] on span "Compañía: Nombre" at bounding box center [608, 304] width 92 height 15
click at [856, 363] on div "Lead ID del Lead Nombre del lead Fecha de Creación Presupuesto Usuario responsa…" at bounding box center [684, 370] width 504 height 33
click at [639, 308] on span "Compañía: Nombre" at bounding box center [608, 304] width 92 height 15
drag, startPoint x: 774, startPoint y: 325, endPoint x: 762, endPoint y: 325, distance: 12.1
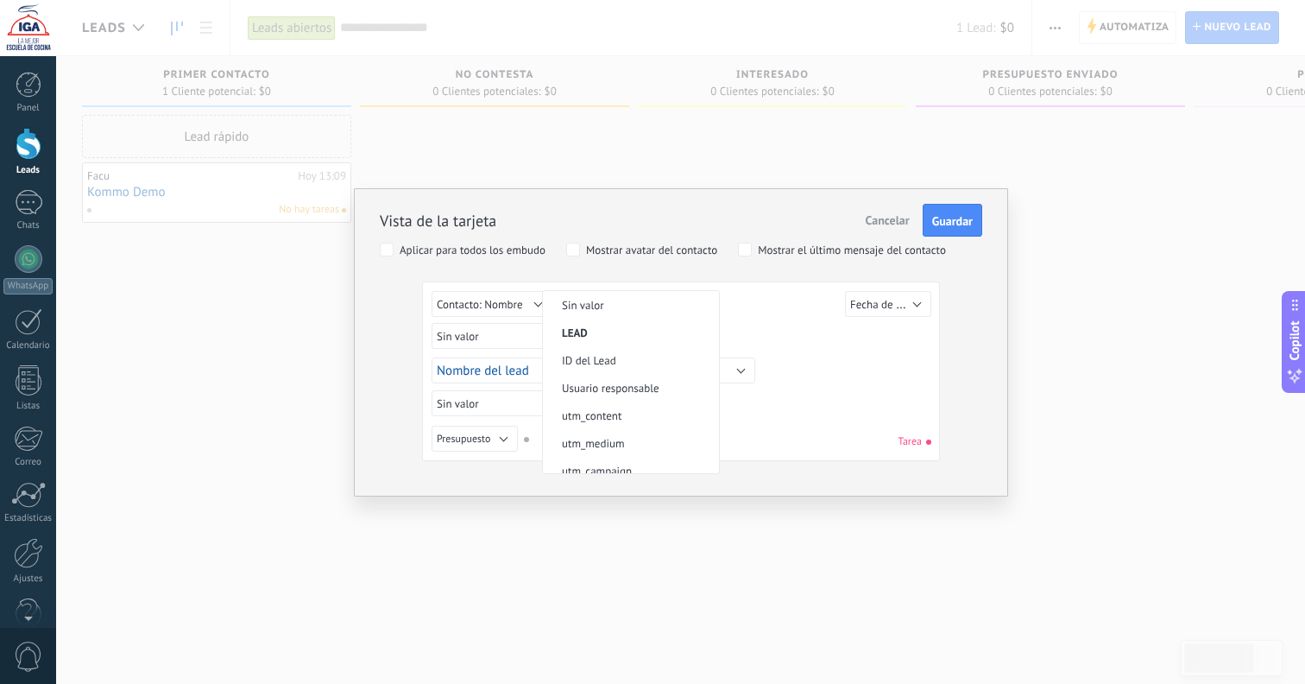
click at [773, 325] on div "Sin valor Lead ID del Lead Nombre del lead Fecha de Creación Presupuesto Usuari…" at bounding box center [684, 338] width 504 height 31
click at [623, 303] on span "Compañía: Nombre" at bounding box center [608, 304] width 92 height 15
drag, startPoint x: 641, startPoint y: 418, endPoint x: 653, endPoint y: 416, distance: 11.4
click at [641, 418] on li "Compañía: Teléfono" at bounding box center [631, 409] width 176 height 28
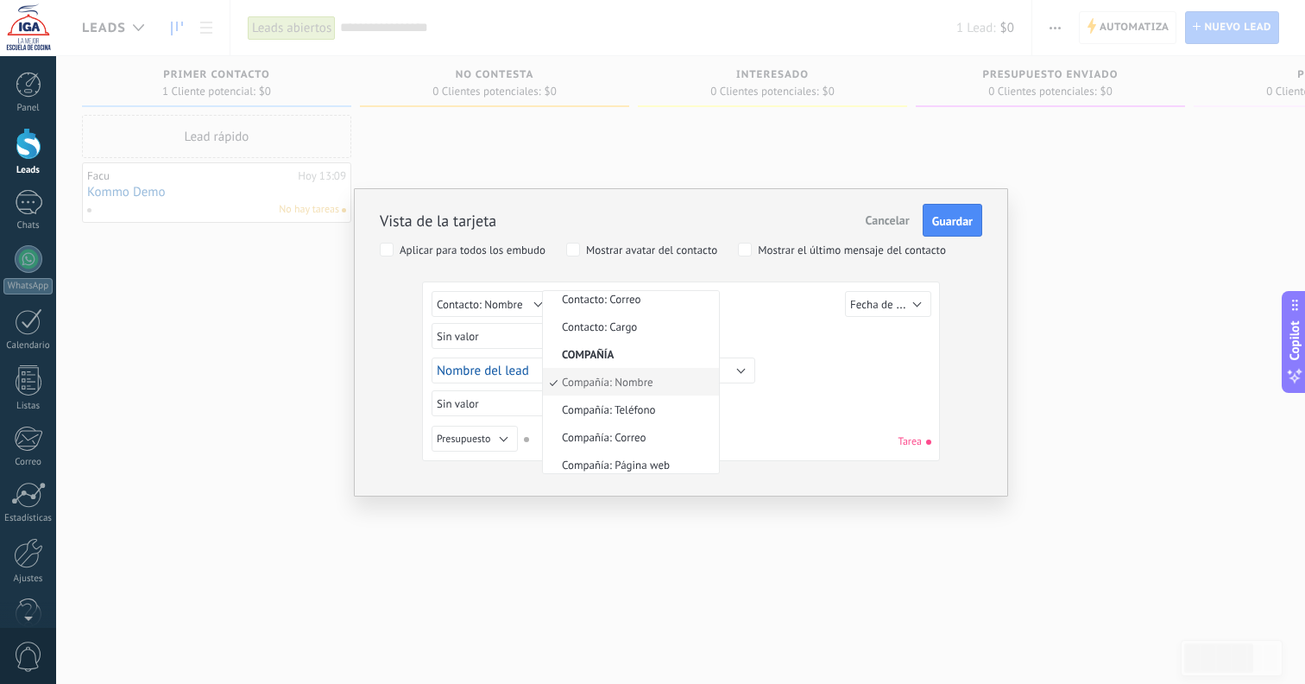
scroll to position [0, 0]
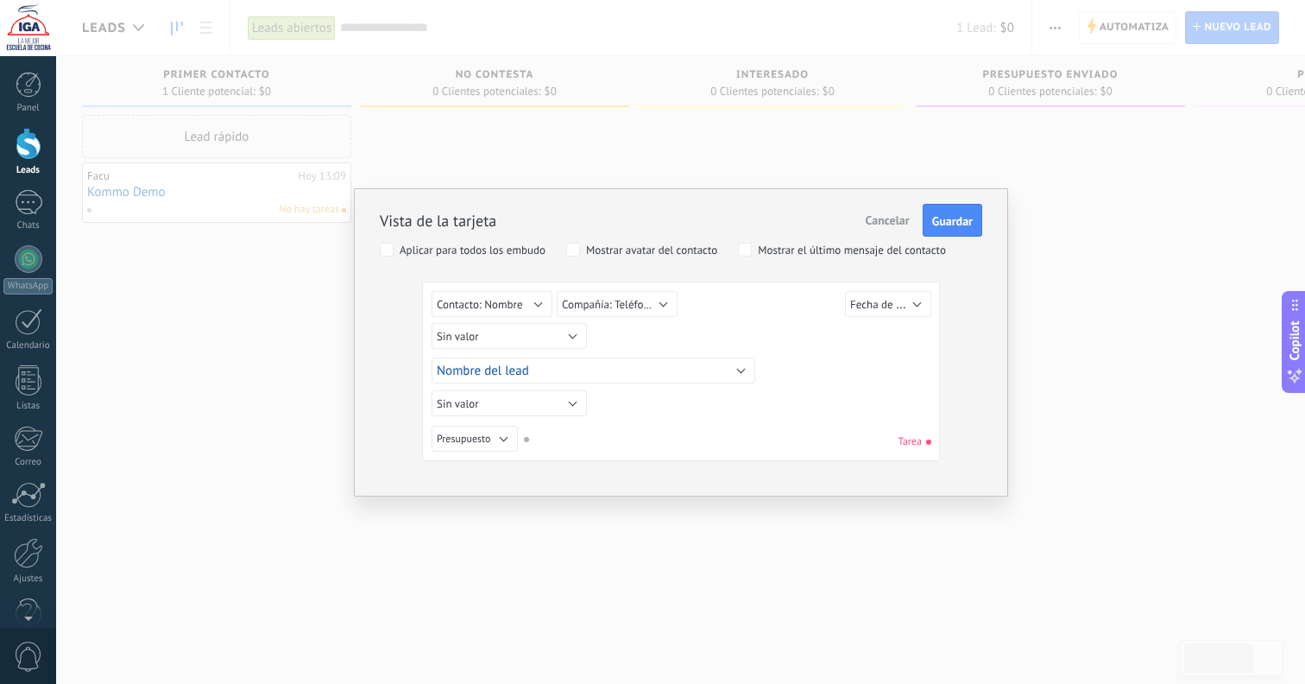
click at [744, 311] on div "Sin valor Lead ID del Lead Nombre del lead Fecha de Creación Presupuesto Usuari…" at bounding box center [684, 307] width 504 height 32
drag, startPoint x: 588, startPoint y: 307, endPoint x: 623, endPoint y: 357, distance: 60.8
click at [588, 307] on span "Compañía: Teléfono" at bounding box center [609, 304] width 94 height 15
click at [634, 430] on li "Contacto: Teléfono" at bounding box center [631, 422] width 176 height 28
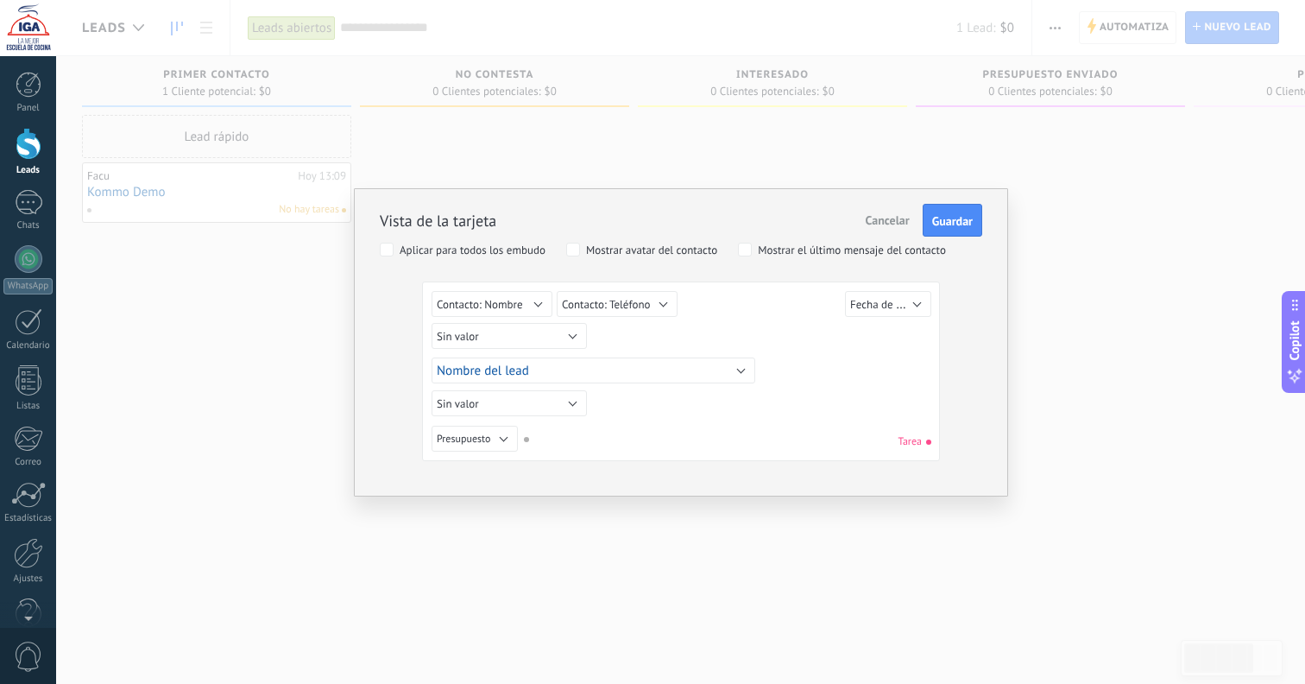
click at [718, 315] on div "Sin valor Lead ID del Lead Nombre del lead Fecha de Creación Presupuesto Usuari…" at bounding box center [684, 307] width 504 height 32
click at [875, 307] on span "Fecha de Creación" at bounding box center [893, 304] width 87 height 16
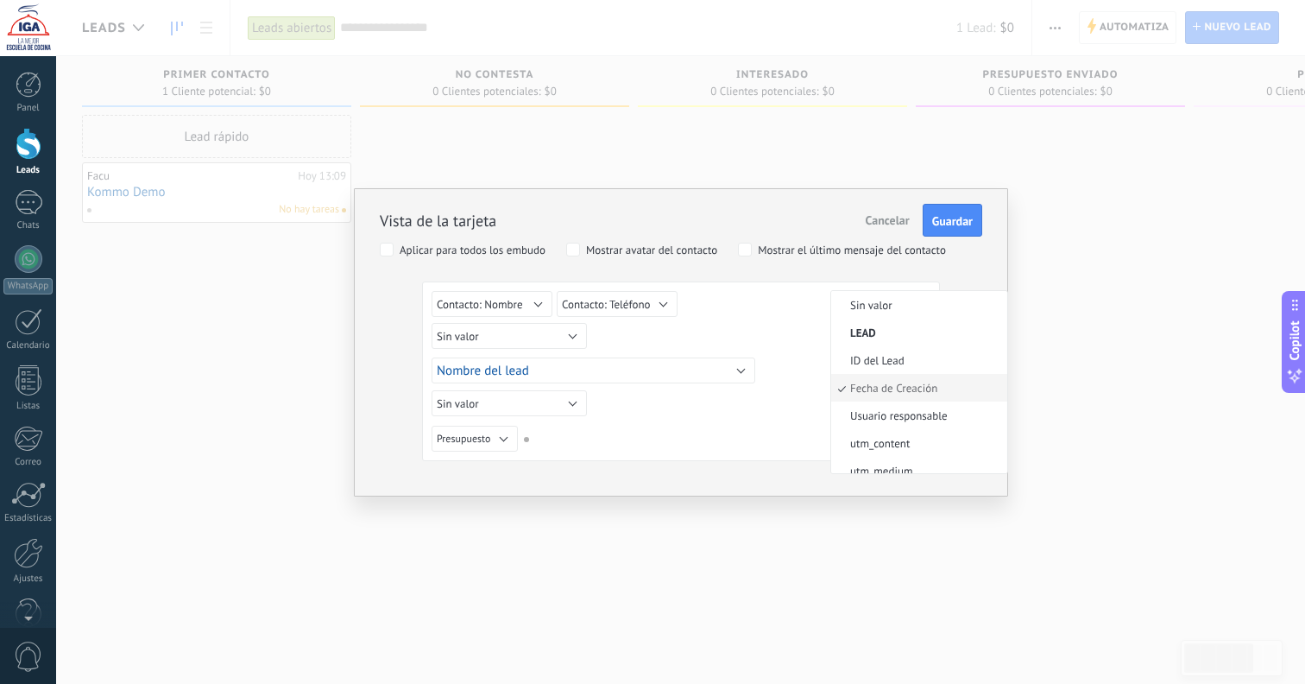
scroll to position [6, 0]
click at [804, 345] on div "Sin valor Lead ID del Lead Nombre del lead Fecha de Creación Presupuesto Usuari…" at bounding box center [684, 338] width 504 height 31
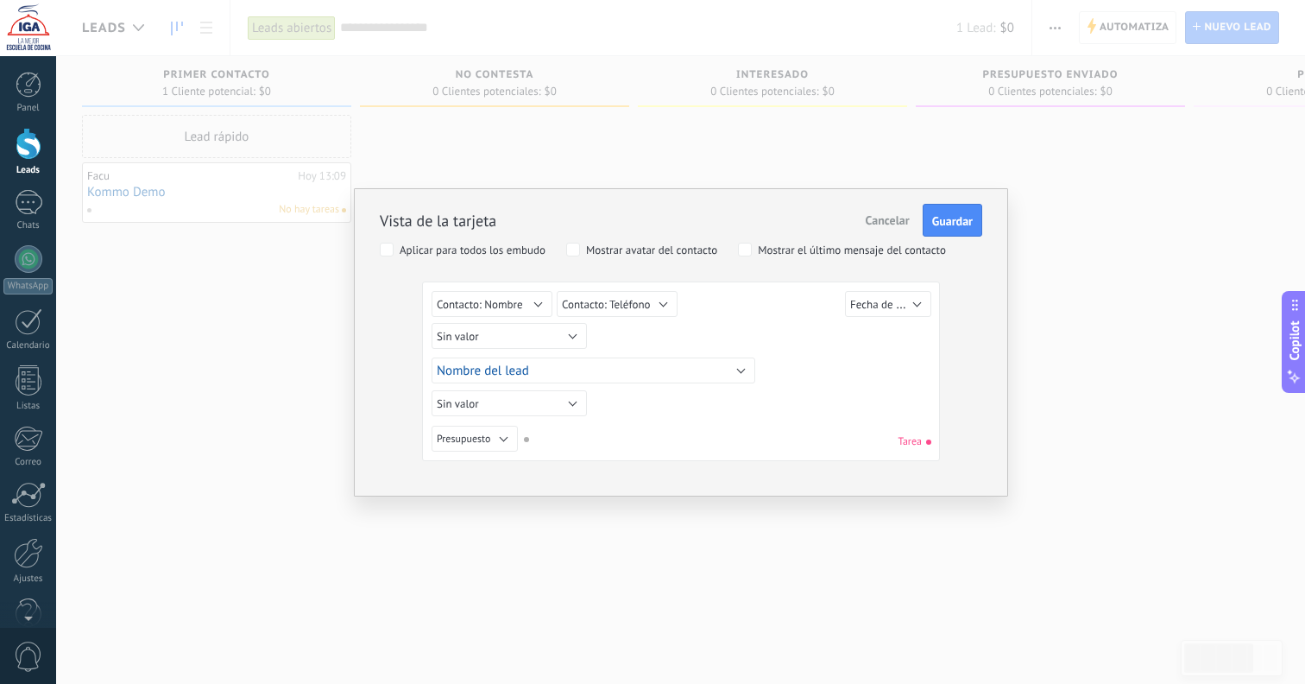
click at [513, 339] on button "Sin valor" at bounding box center [509, 336] width 155 height 26
click at [833, 402] on div "Sin valor Lead ID del Lead Nombre del lead Fecha de Creación Presupuesto Usuari…" at bounding box center [681, 374] width 499 height 167
click at [934, 218] on span "Guardar" at bounding box center [952, 221] width 41 height 12
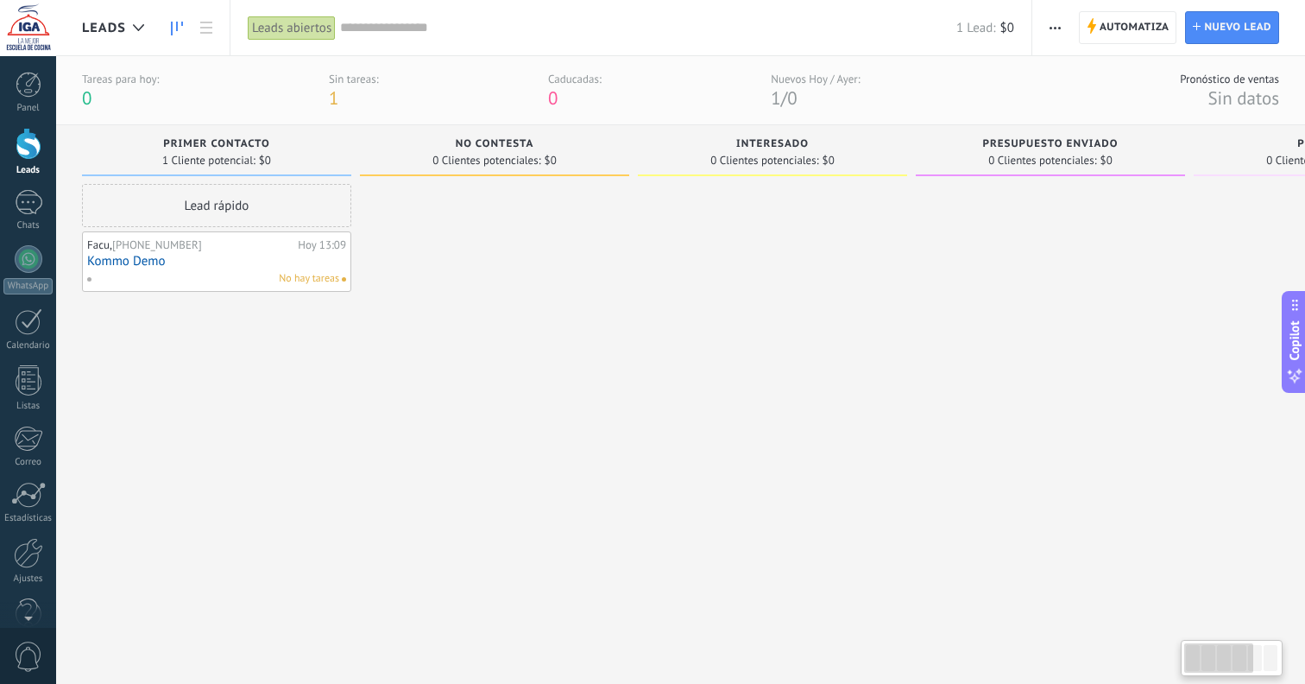
click at [1061, 37] on span "button" at bounding box center [1055, 27] width 11 height 33
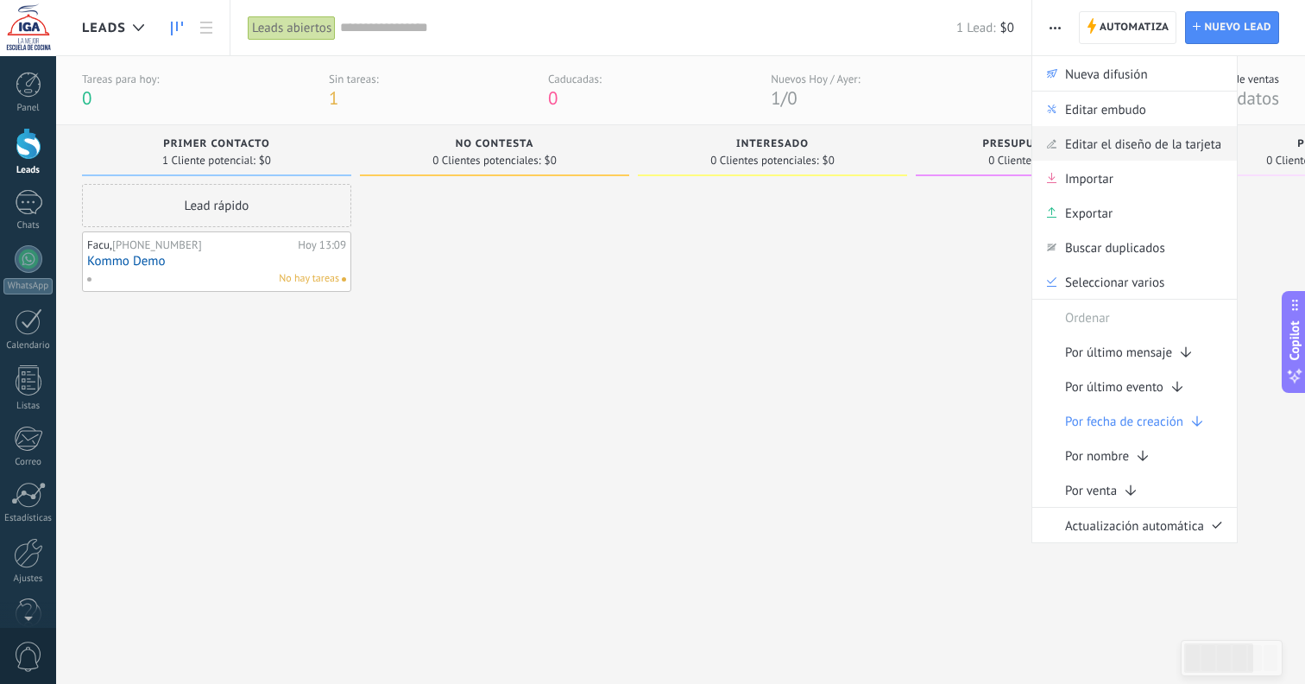
click at [1089, 141] on span "Editar el diseño de la tarjeta" at bounding box center [1143, 143] width 156 height 35
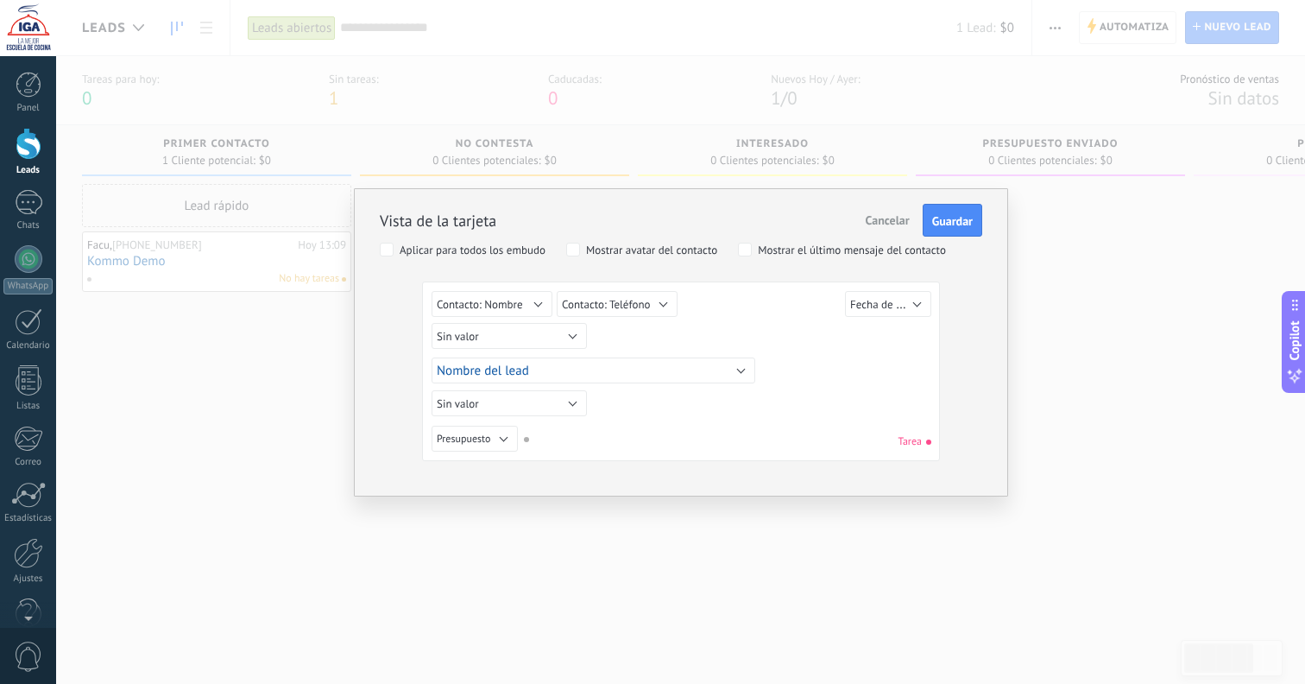
click at [864, 223] on button "Cancelar" at bounding box center [888, 220] width 58 height 33
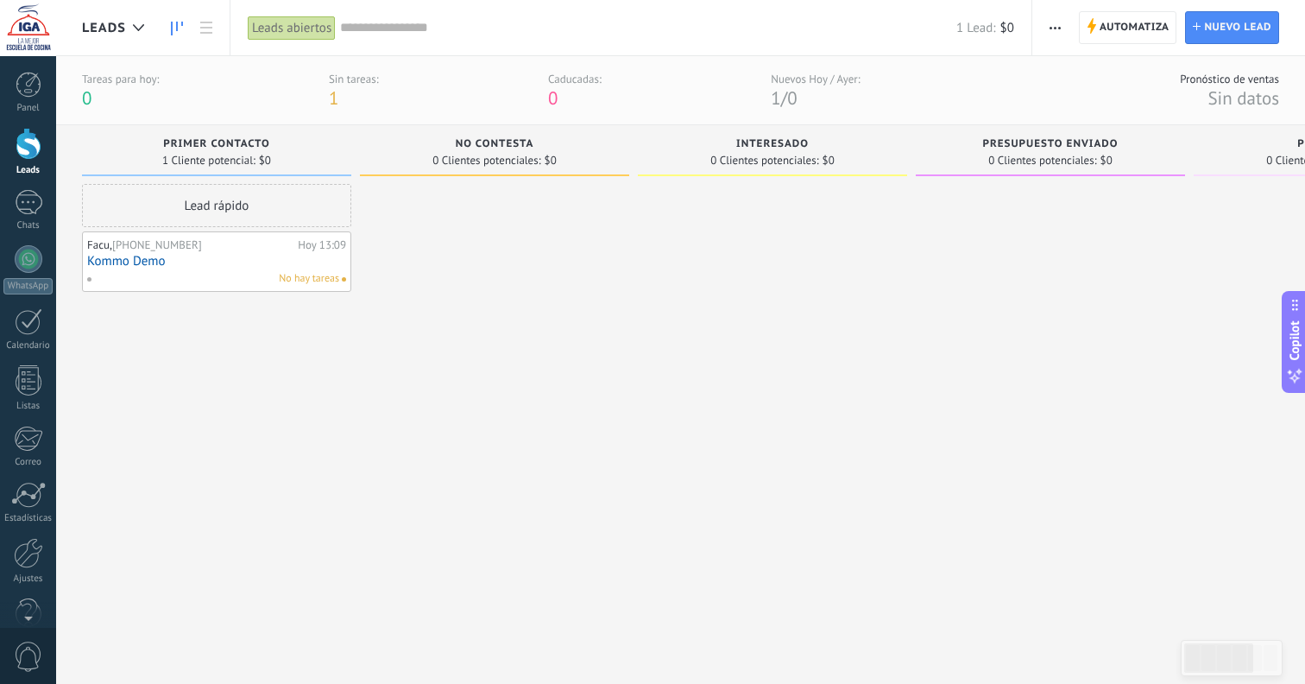
click at [984, 315] on div at bounding box center [1050, 413] width 269 height 458
click at [634, 86] on div "Tareas para hoy: 0 Sin tareas: 1 Caducadas: 0 Nuevos Hoy / Ayer: 1 / 0" at bounding box center [471, 91] width 779 height 38
click at [1050, 31] on span "button" at bounding box center [1055, 27] width 11 height 33
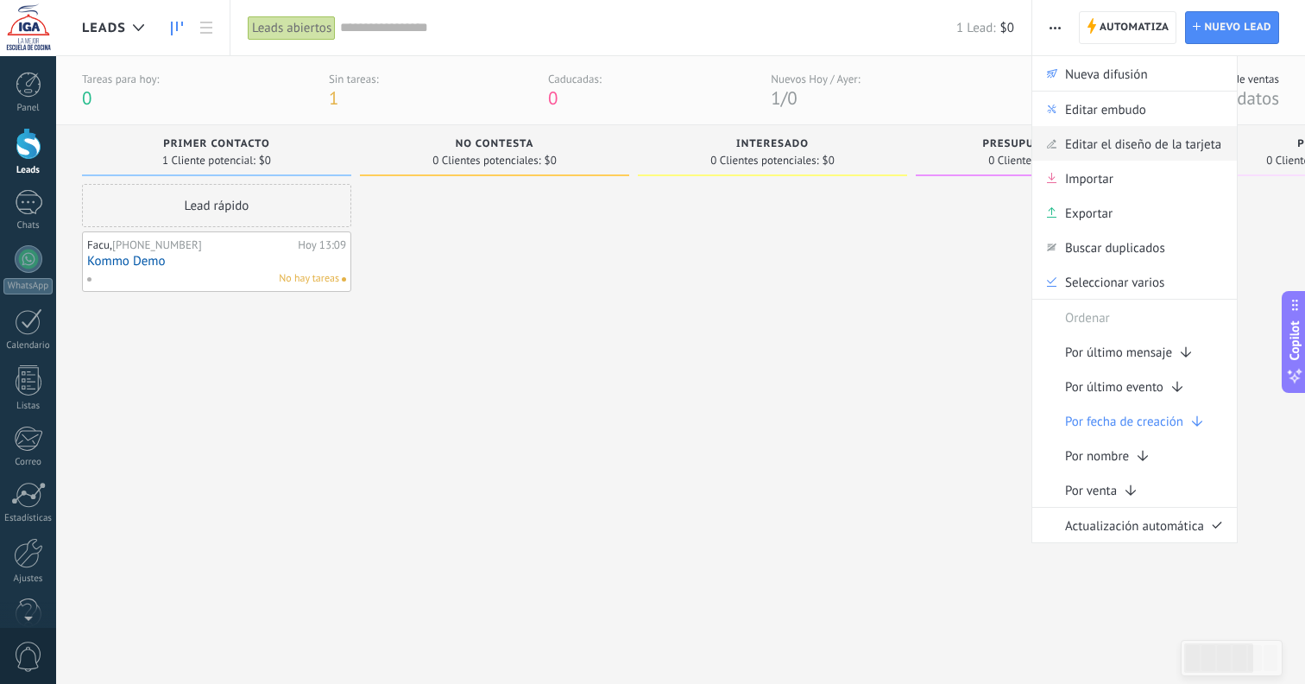
click at [1114, 146] on span "Editar el diseño de la tarjeta" at bounding box center [1143, 143] width 156 height 35
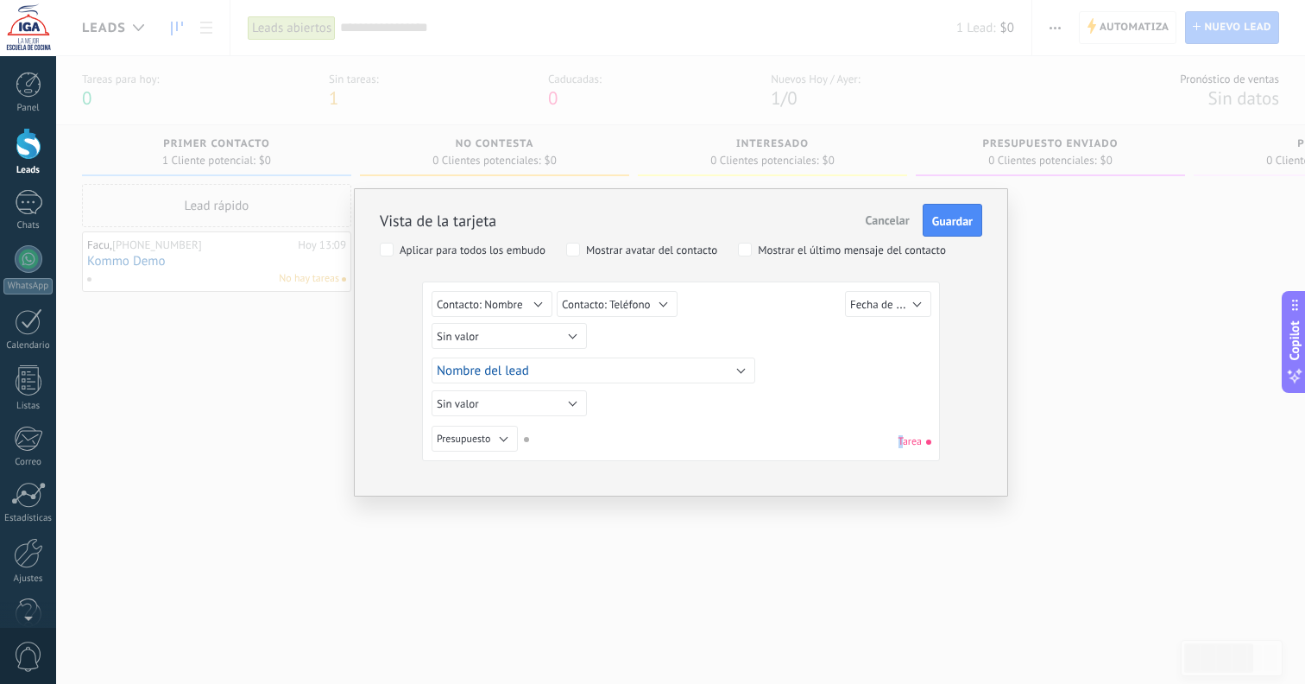
drag, startPoint x: 929, startPoint y: 442, endPoint x: 890, endPoint y: 443, distance: 38.9
click at [890, 443] on div "Sin valor Lead ID del Lead Nombre del lead Fecha de Creación Presupuesto Usuari…" at bounding box center [681, 441] width 499 height 31
click at [894, 430] on div "Sin valor Lead ID del Lead Nombre del lead Fecha de Creación Presupuesto Usuari…" at bounding box center [681, 441] width 499 height 31
click at [30, 556] on div at bounding box center [28, 553] width 29 height 30
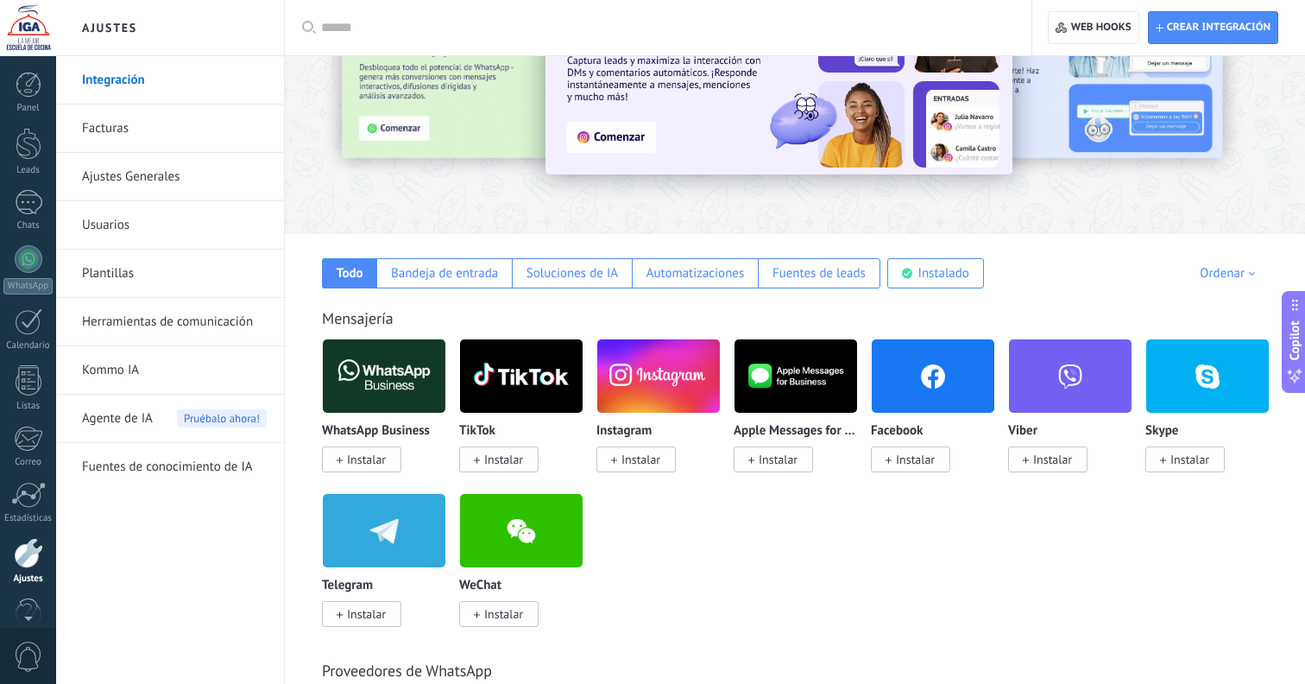
scroll to position [35, 0]
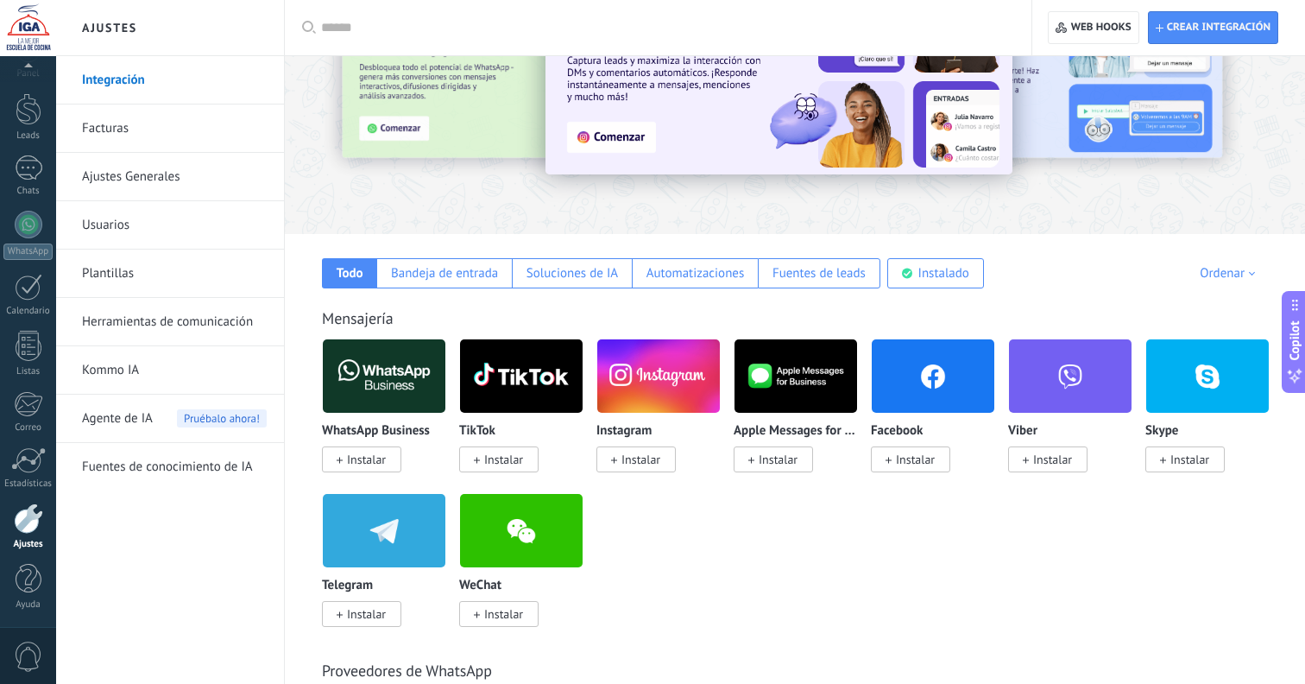
click at [136, 229] on link "Usuarios" at bounding box center [174, 225] width 185 height 48
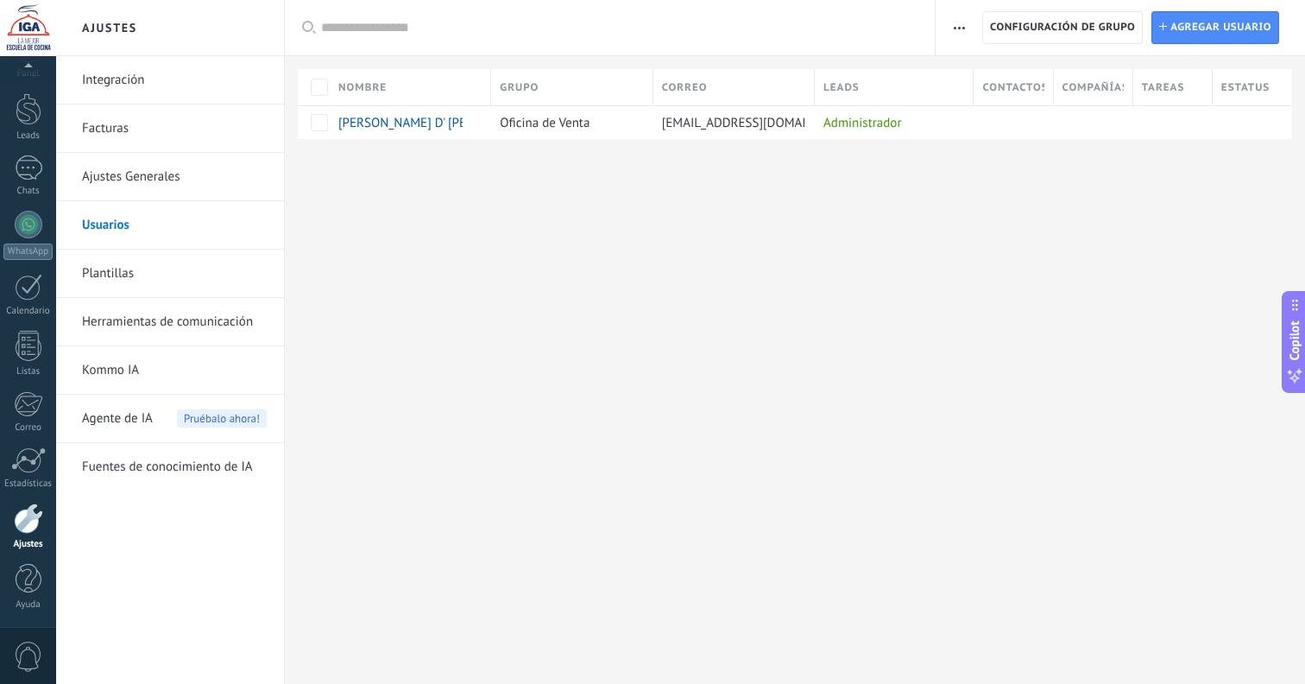
click at [968, 30] on button "button" at bounding box center [959, 27] width 25 height 33
click at [964, 30] on span "button" at bounding box center [959, 27] width 11 height 33
click at [167, 176] on link "Ajustes Generales" at bounding box center [174, 177] width 185 height 48
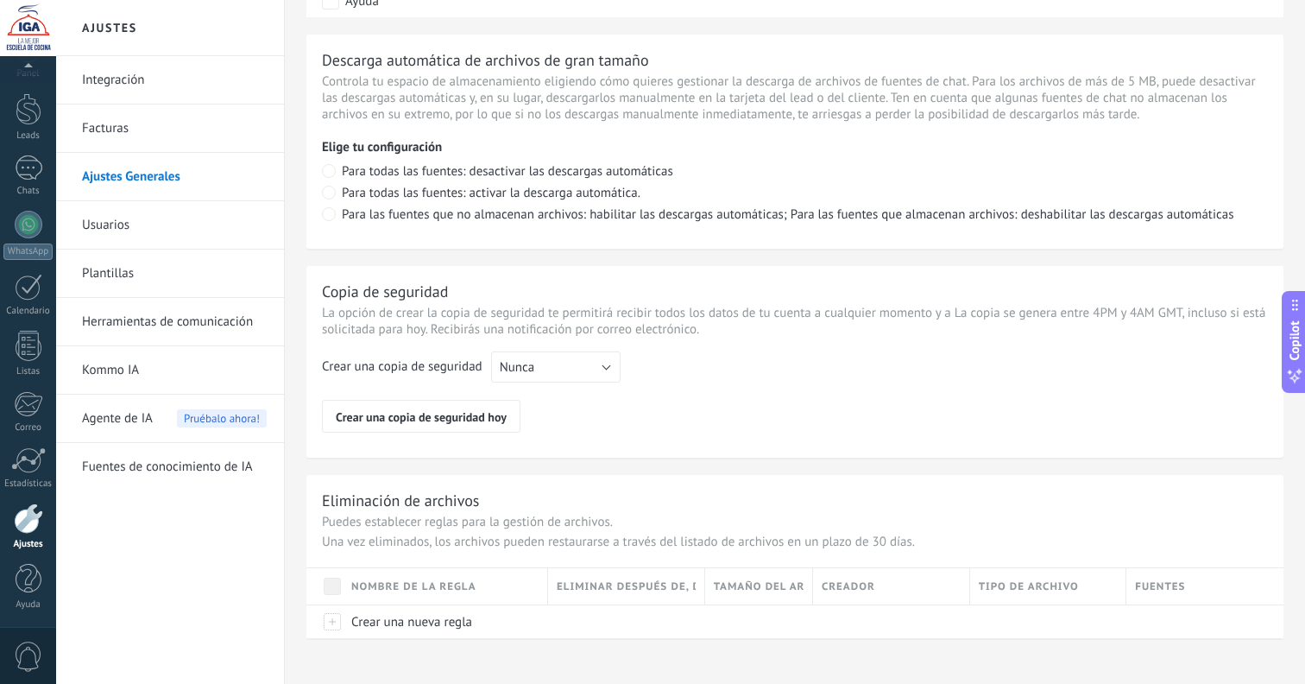
scroll to position [1206, 0]
click at [16, 120] on div at bounding box center [29, 109] width 26 height 32
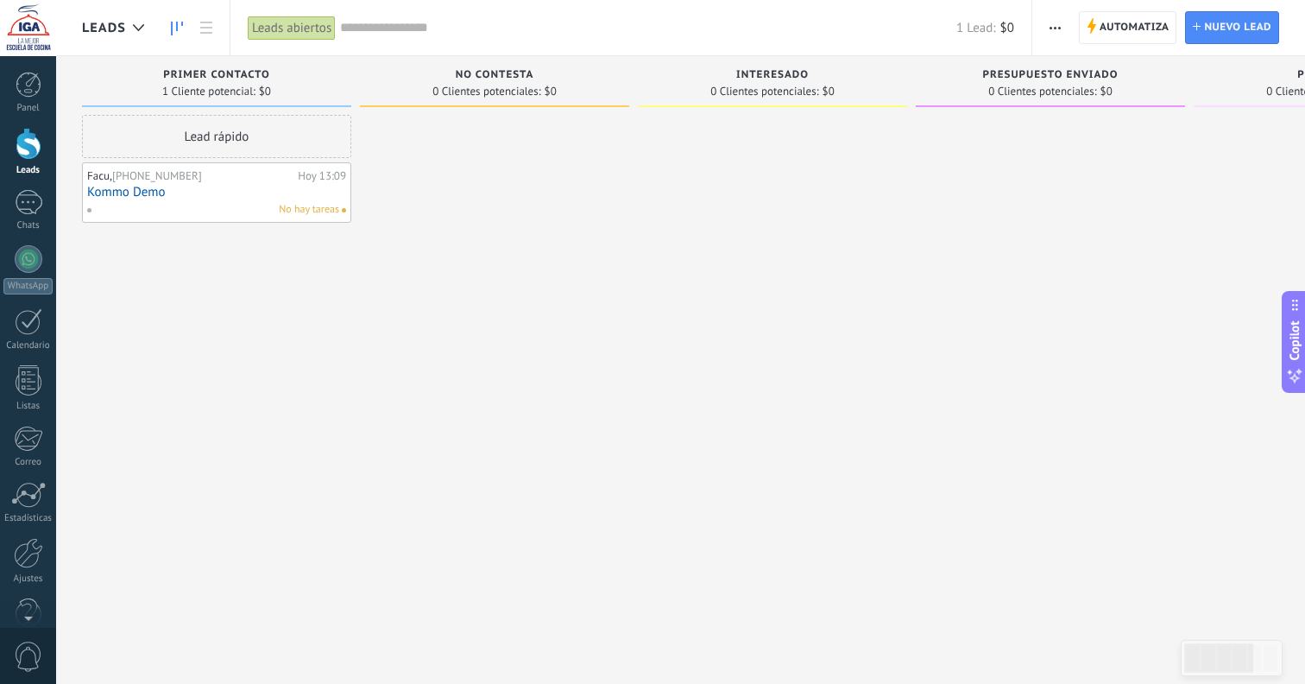
click at [1067, 34] on button "button" at bounding box center [1055, 27] width 25 height 33
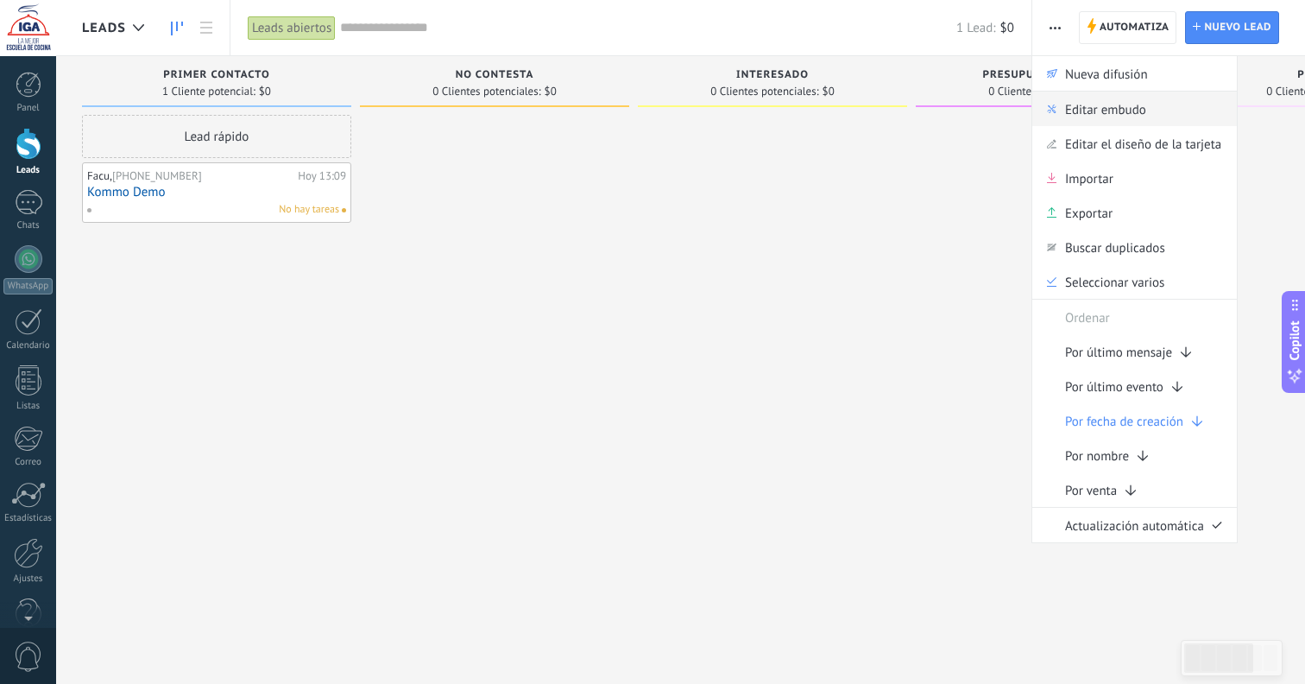
click at [1147, 110] on div "Editar embudo" at bounding box center [1135, 109] width 205 height 35
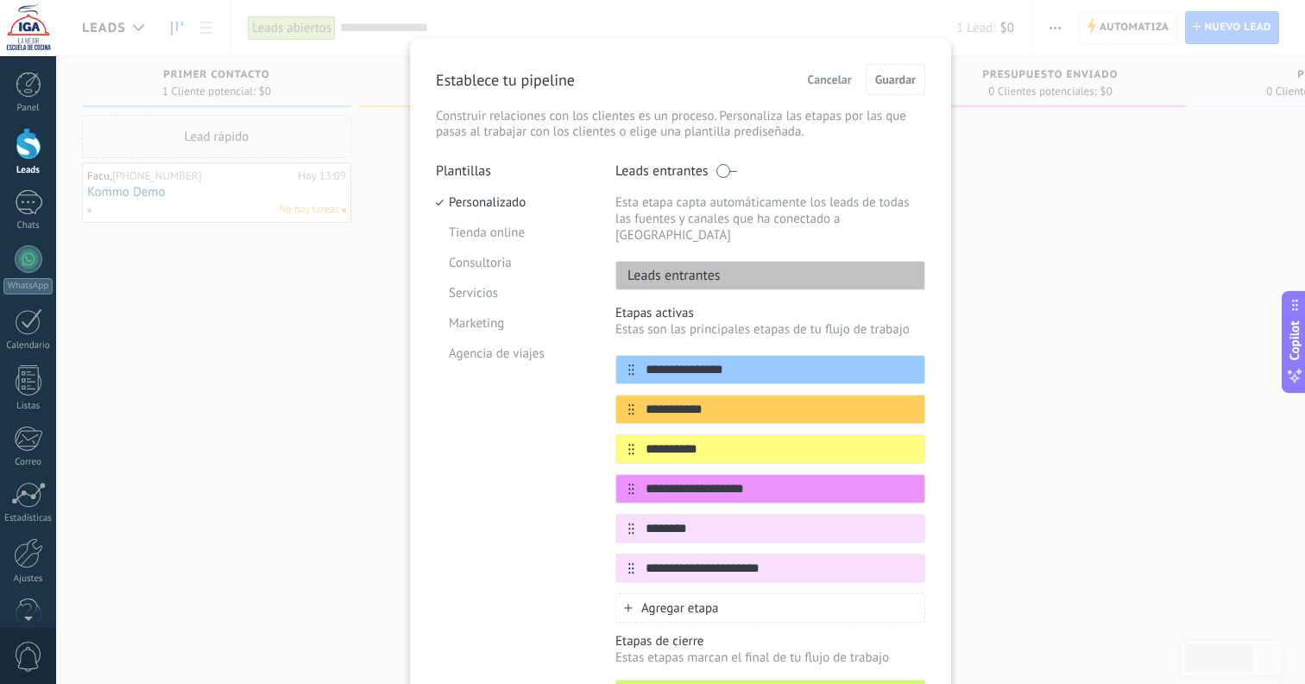
scroll to position [17, 0]
click at [825, 89] on button "Cancelar" at bounding box center [830, 80] width 60 height 26
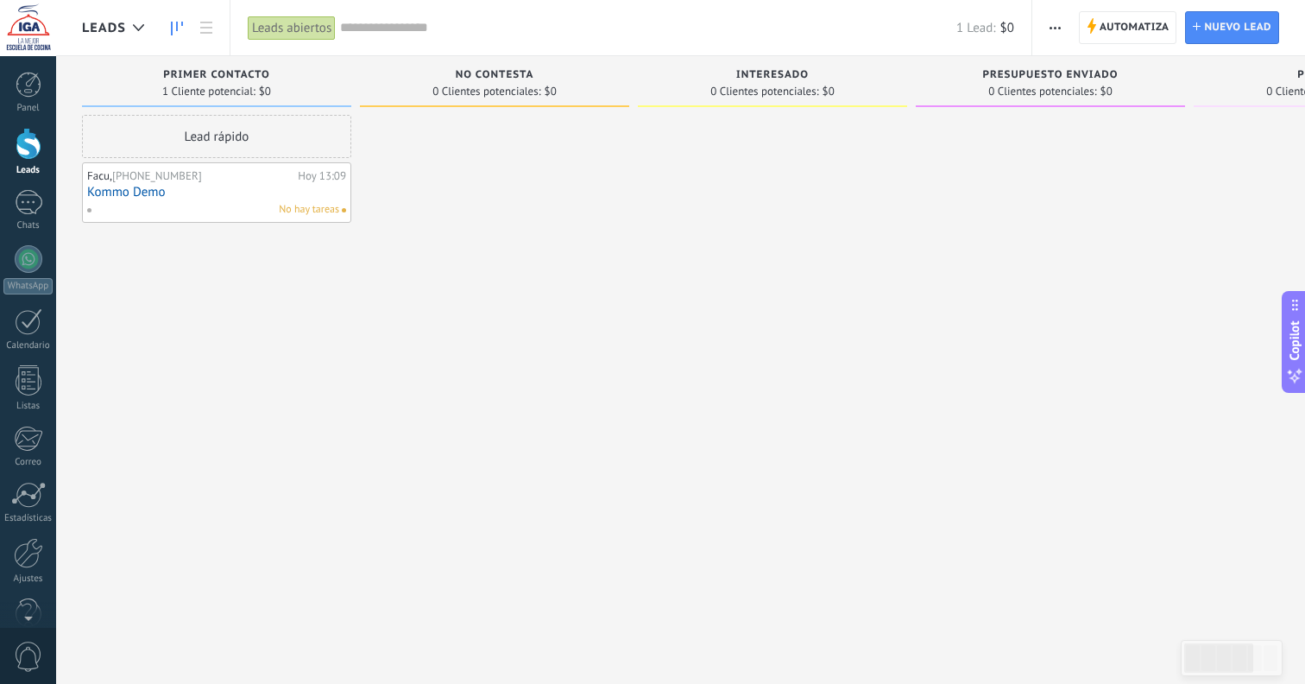
scroll to position [0, 0]
click at [1054, 36] on span "button" at bounding box center [1055, 27] width 11 height 33
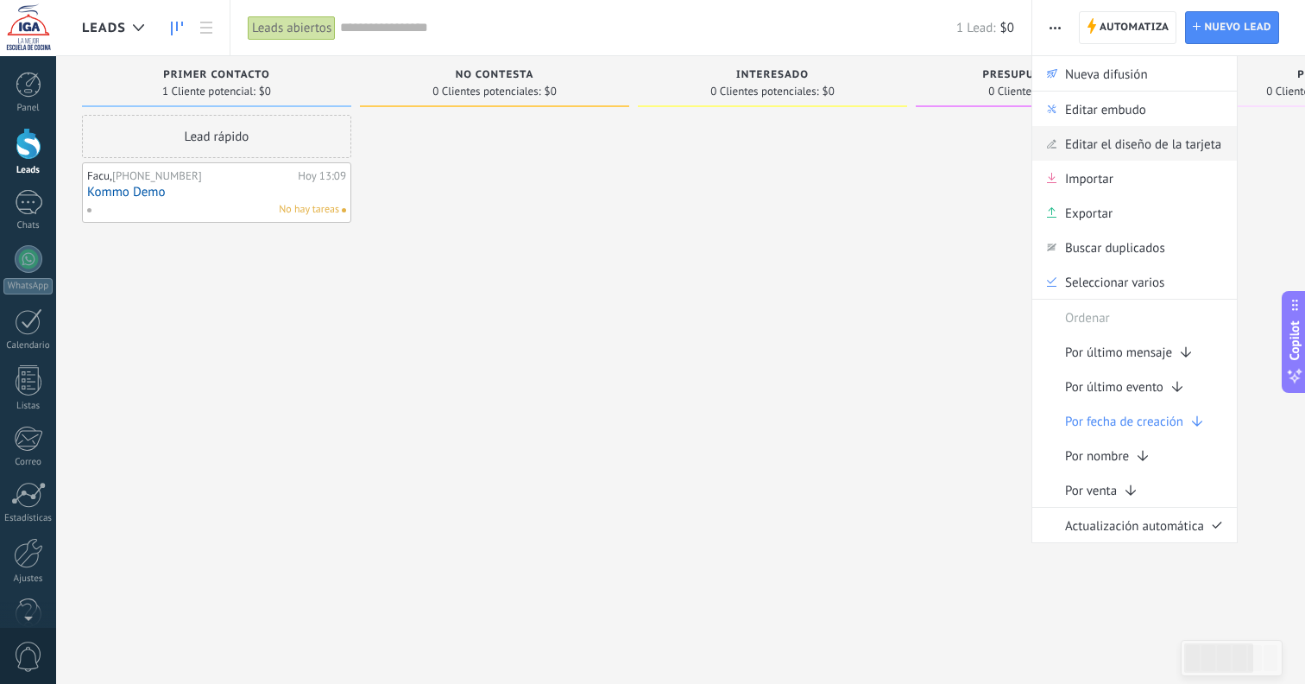
click at [1083, 141] on span "Editar el diseño de la tarjeta" at bounding box center [1143, 143] width 156 height 35
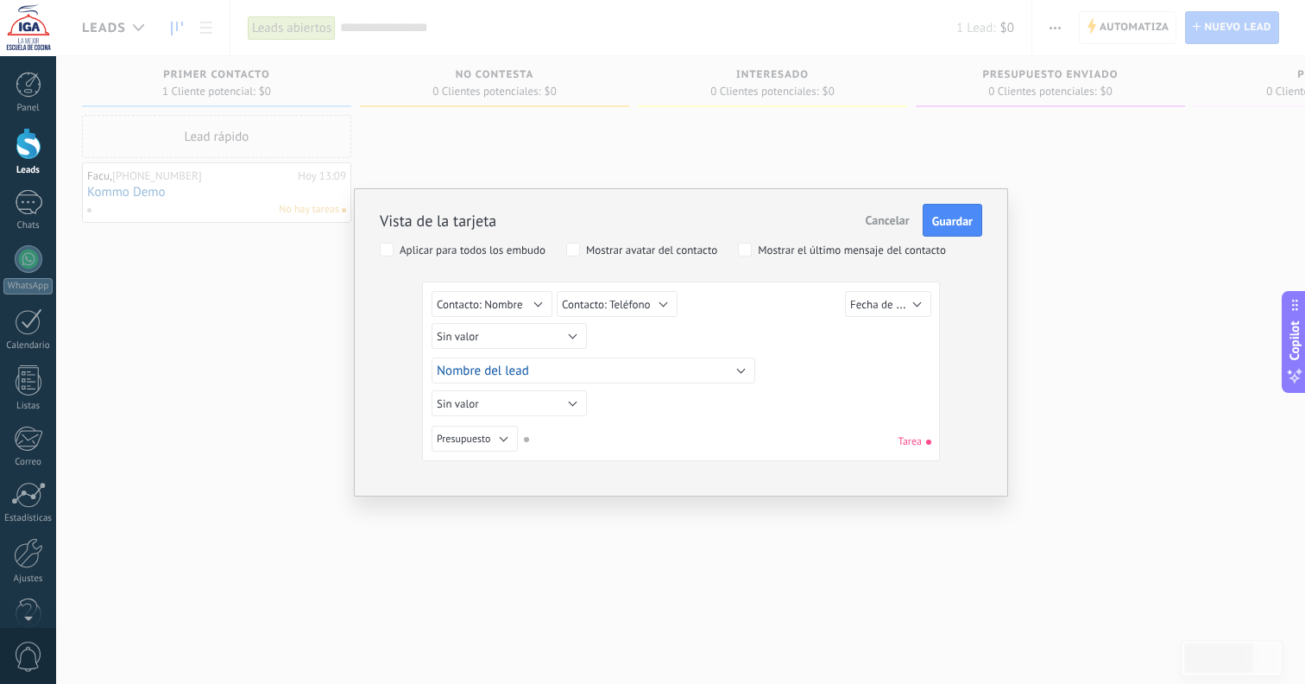
click at [497, 332] on button "Sin valor" at bounding box center [509, 336] width 155 height 26
click at [662, 338] on div "Sin valor Lead ID del Lead Nombre del lead Fecha de Creación Presupuesto Usuari…" at bounding box center [684, 338] width 504 height 31
click at [571, 332] on button "Sin valor" at bounding box center [509, 336] width 155 height 26
drag, startPoint x: 498, startPoint y: 413, endPoint x: 540, endPoint y: 410, distance: 42.4
click at [498, 413] on span "Usuario responsable" at bounding box center [503, 420] width 171 height 15
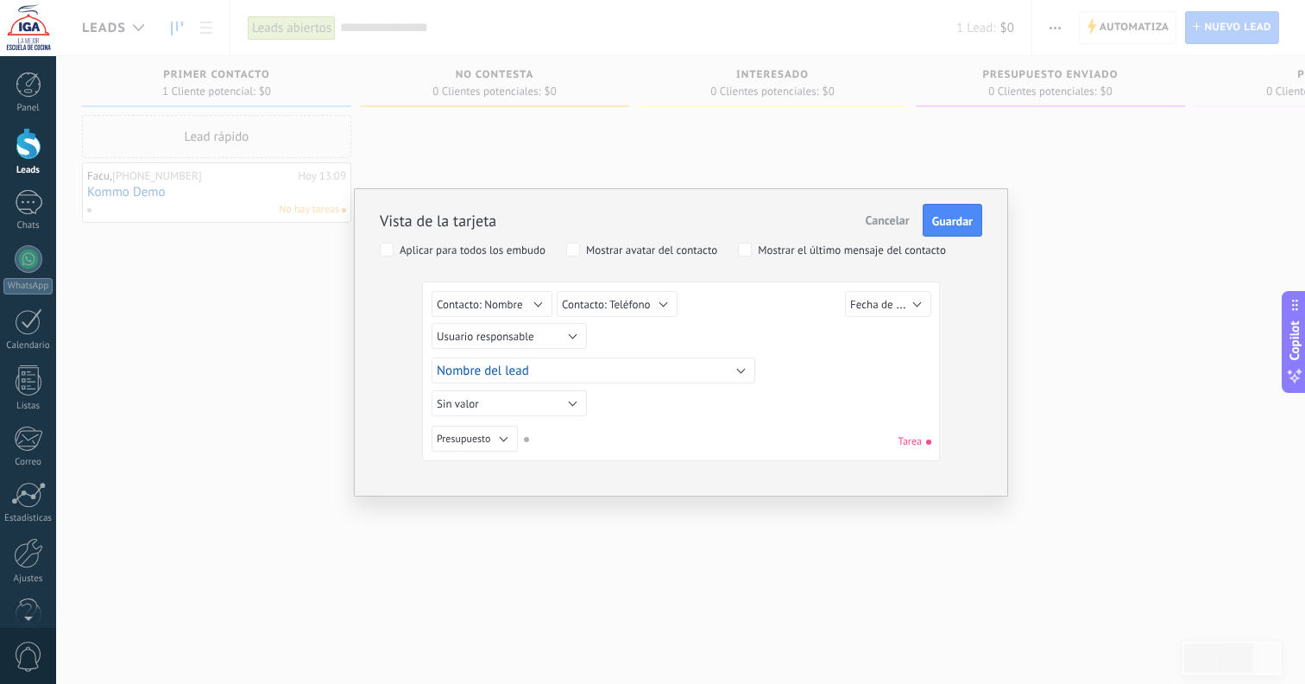
click at [628, 374] on button "Nombre del lead" at bounding box center [594, 370] width 324 height 26
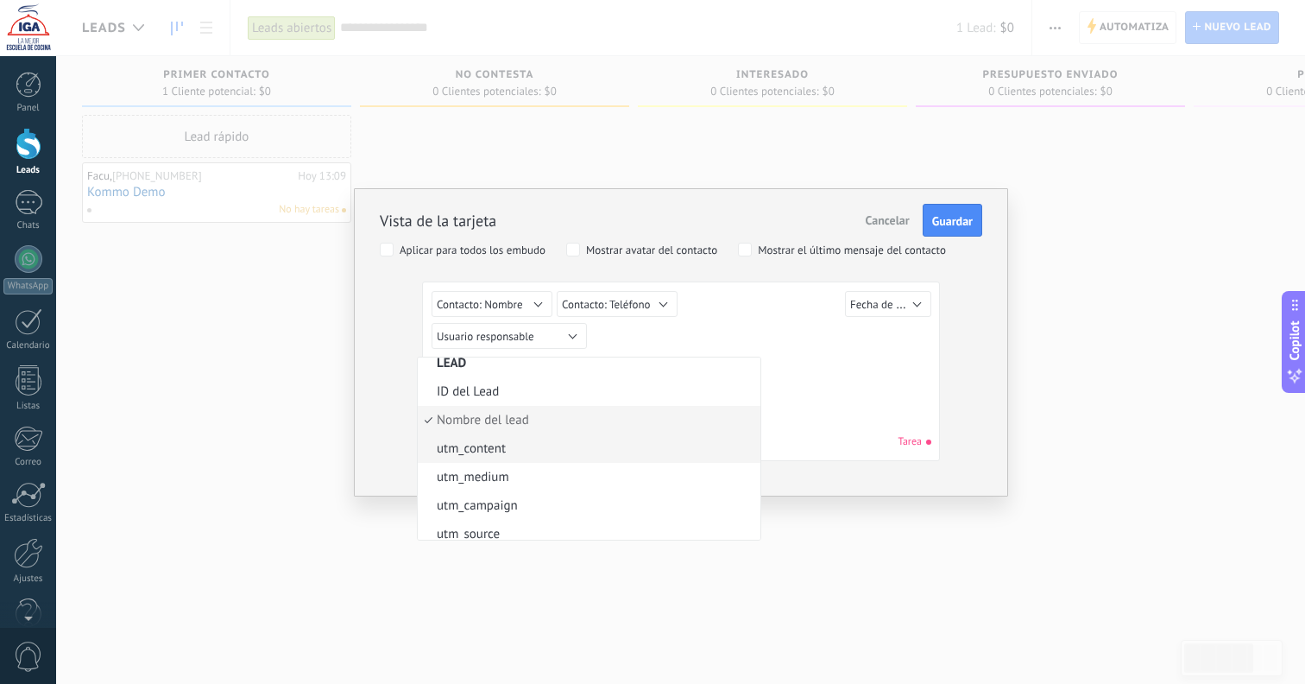
scroll to position [12, 0]
click at [826, 419] on div "Sin valor Lead ID del Lead Nombre del lead Fecha de Creación Presupuesto Usuari…" at bounding box center [681, 374] width 499 height 167
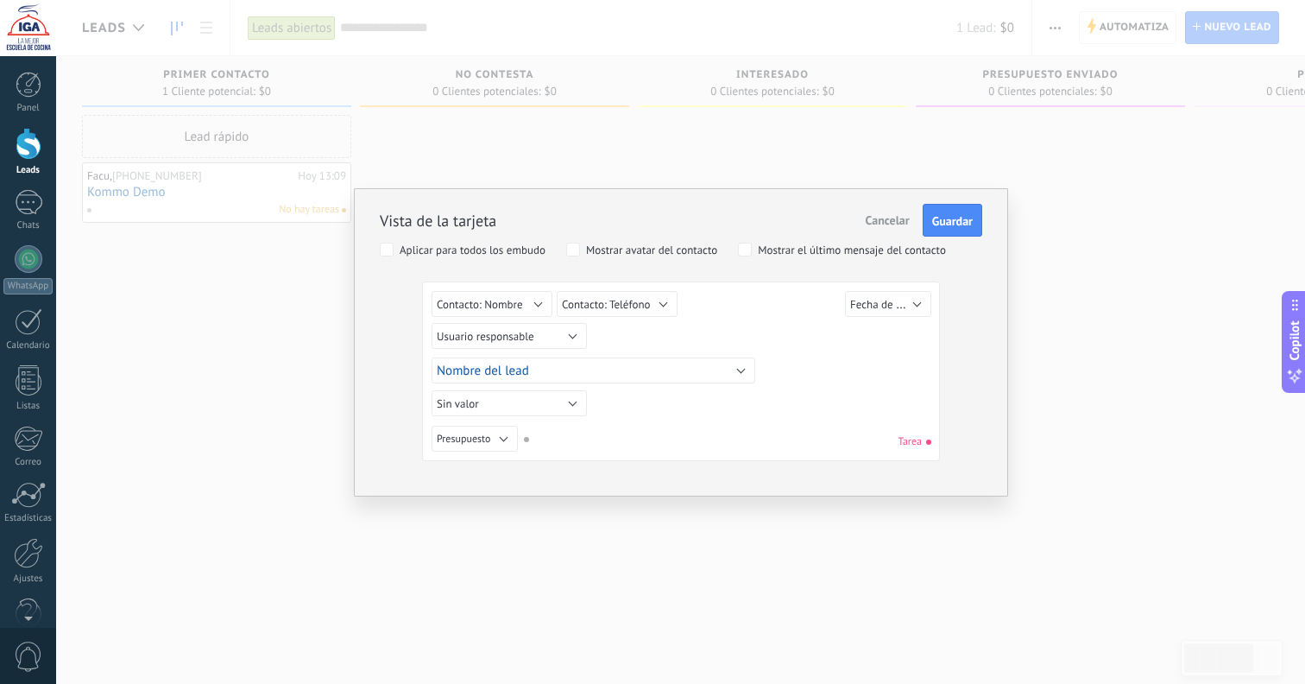
click at [534, 402] on button "Sin valor" at bounding box center [509, 403] width 155 height 26
drag, startPoint x: 682, startPoint y: 420, endPoint x: 597, endPoint y: 407, distance: 85.6
click at [682, 420] on div "Sin valor Lead ID del Lead Nombre del lead Fecha de Creación Presupuesto Usuari…" at bounding box center [681, 374] width 499 height 167
click at [501, 441] on button "Presupuesto" at bounding box center [475, 439] width 86 height 26
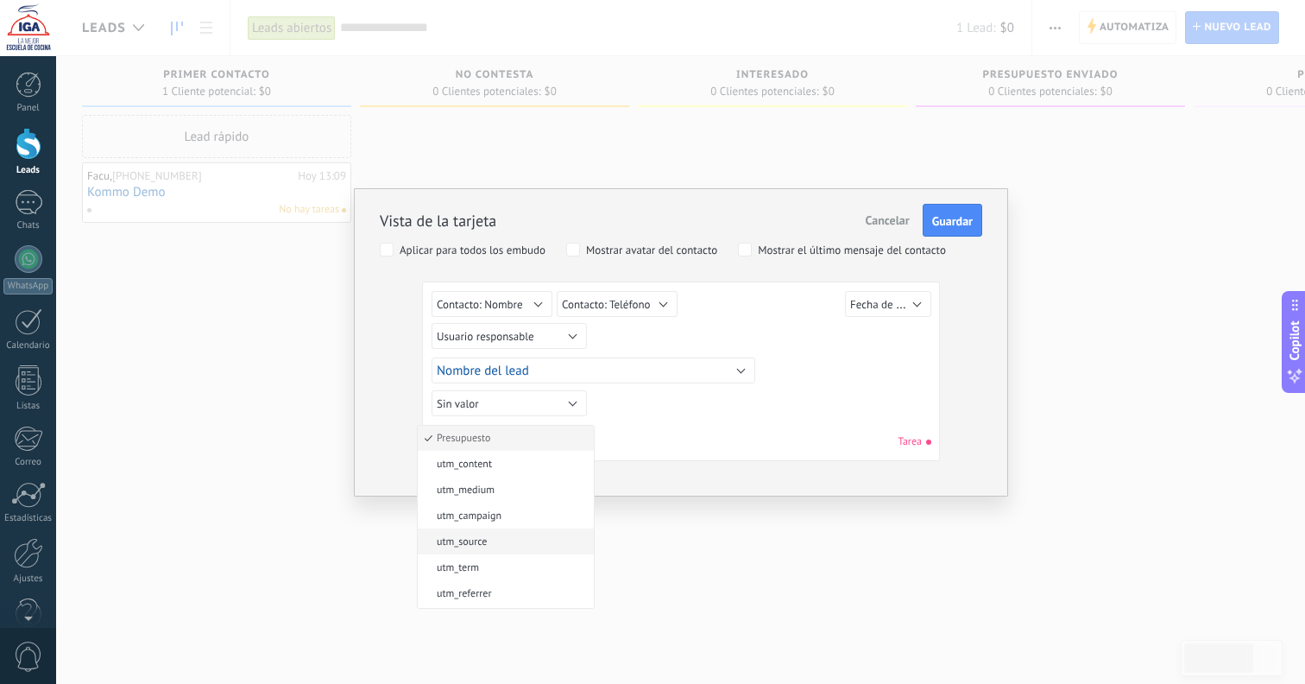
scroll to position [140, 0]
click at [659, 430] on div "Sin valor Lead ID del Lead Nombre del lead Fecha de Creación Presupuesto Usuari…" at bounding box center [681, 441] width 499 height 31
click at [518, 437] on div "Sin valor Lead ID del Lead Nombre del lead Fecha de Creación Presupuesto Usuari…" at bounding box center [475, 439] width 86 height 26
click at [529, 413] on button "Sin valor" at bounding box center [509, 403] width 155 height 26
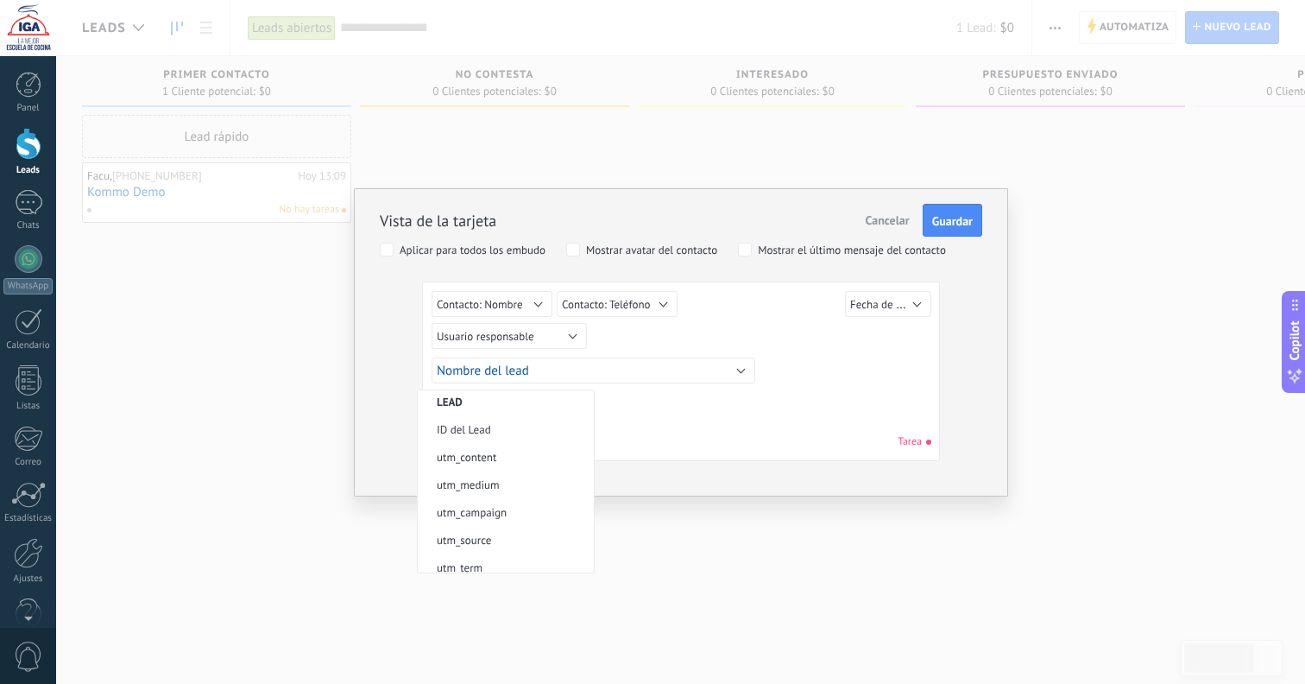
click at [667, 445] on div "Sin valor Lead ID del Lead Nombre del lead Fecha de Creación Presupuesto Usuari…" at bounding box center [681, 441] width 499 height 31
click at [976, 215] on button "Guardar" at bounding box center [953, 220] width 60 height 33
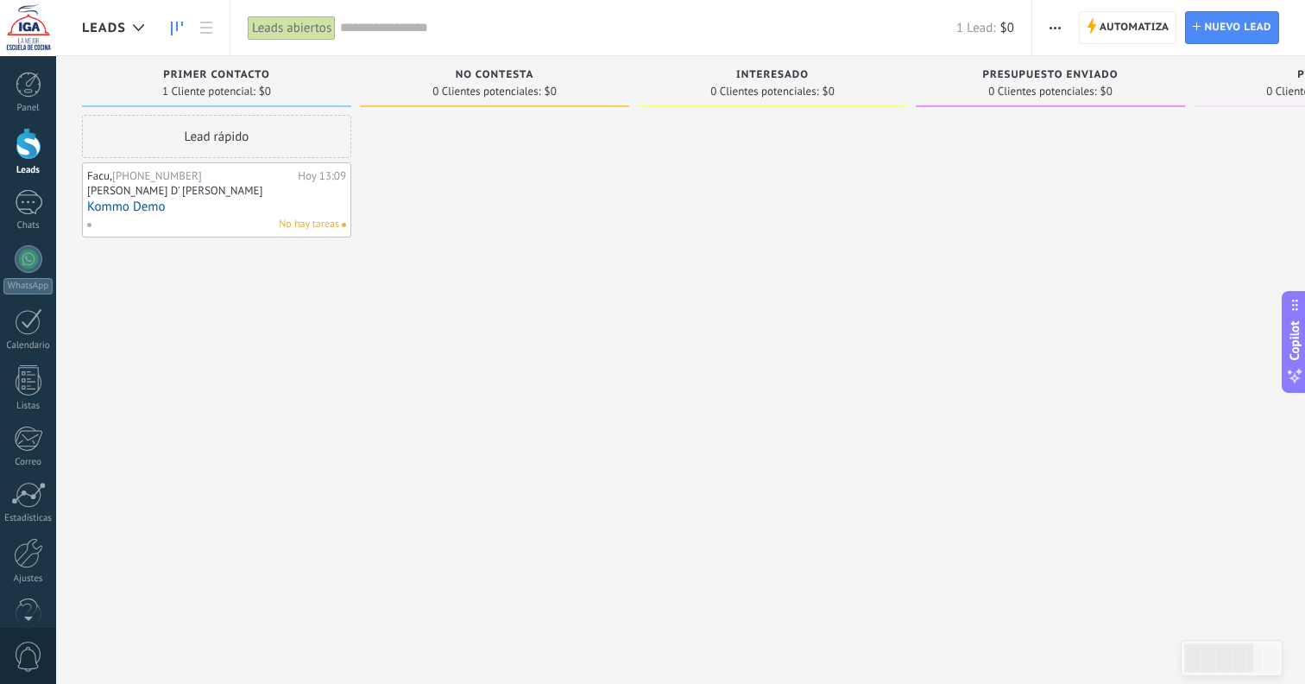
click at [1059, 27] on icon "button" at bounding box center [1055, 28] width 11 height 3
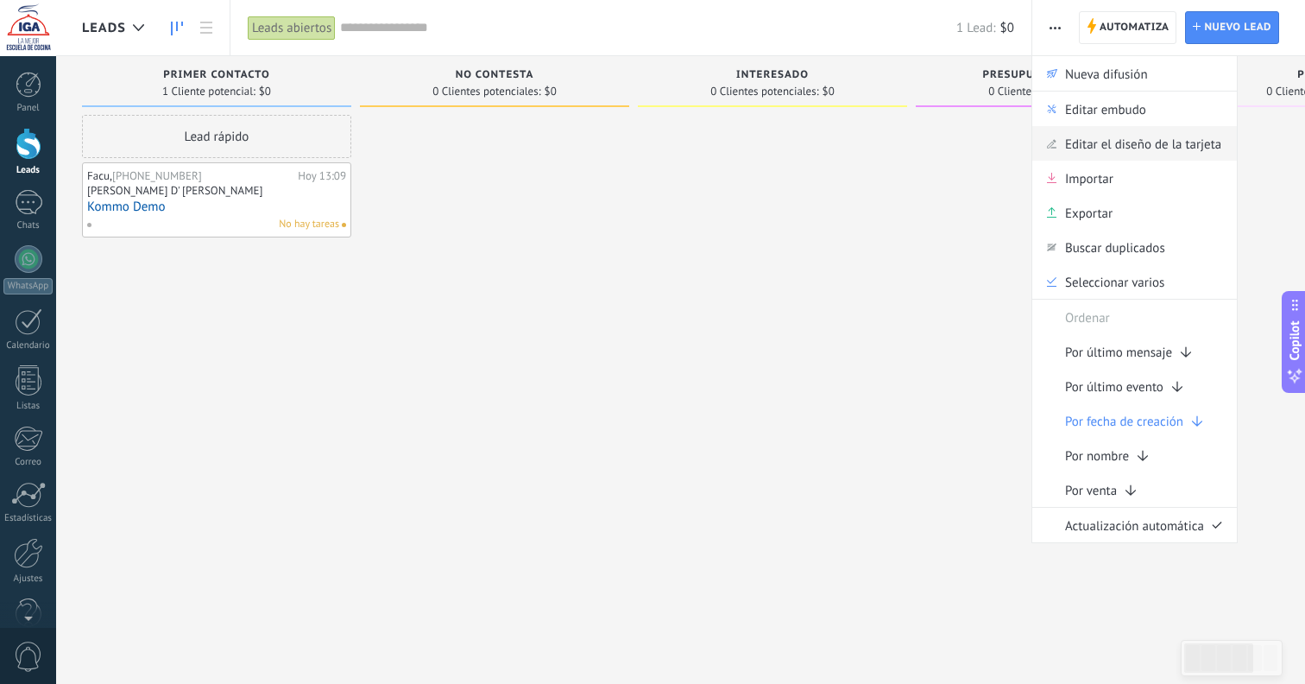
click at [1093, 137] on span "Editar el diseño de la tarjeta" at bounding box center [1143, 143] width 156 height 35
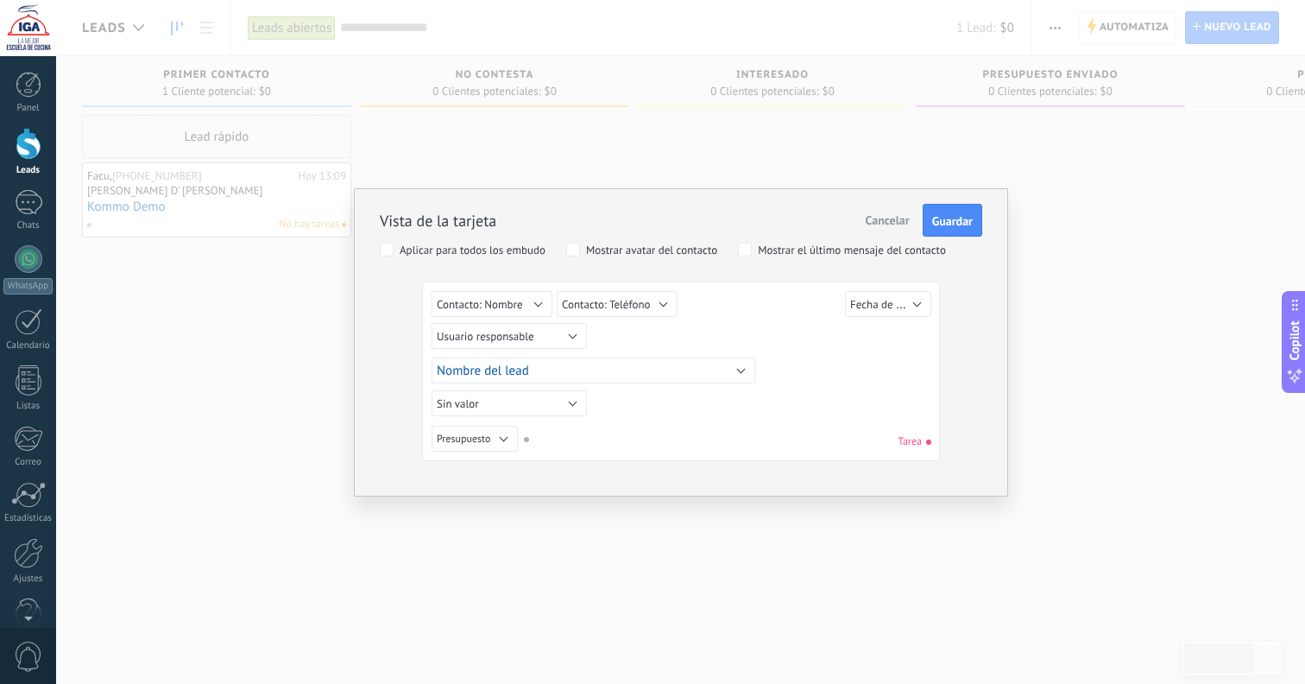
click at [869, 217] on span "Cancelar" at bounding box center [888, 220] width 44 height 16
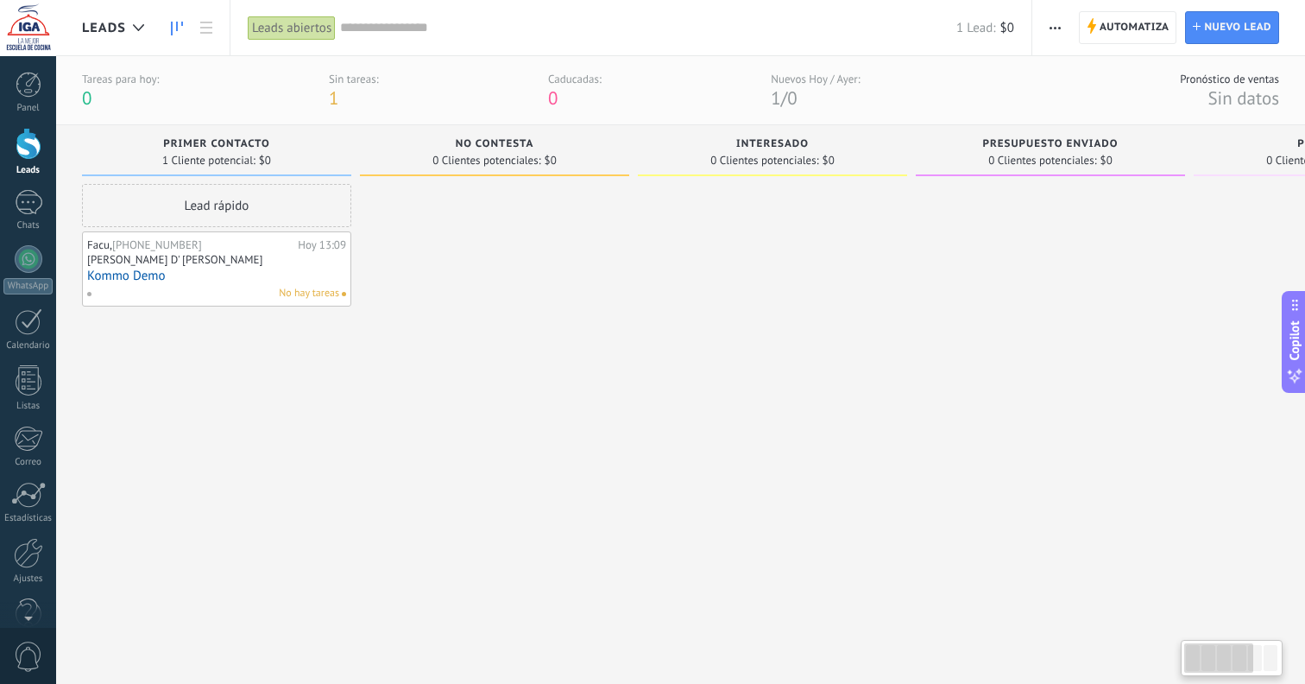
click at [1052, 23] on span "button" at bounding box center [1055, 27] width 11 height 33
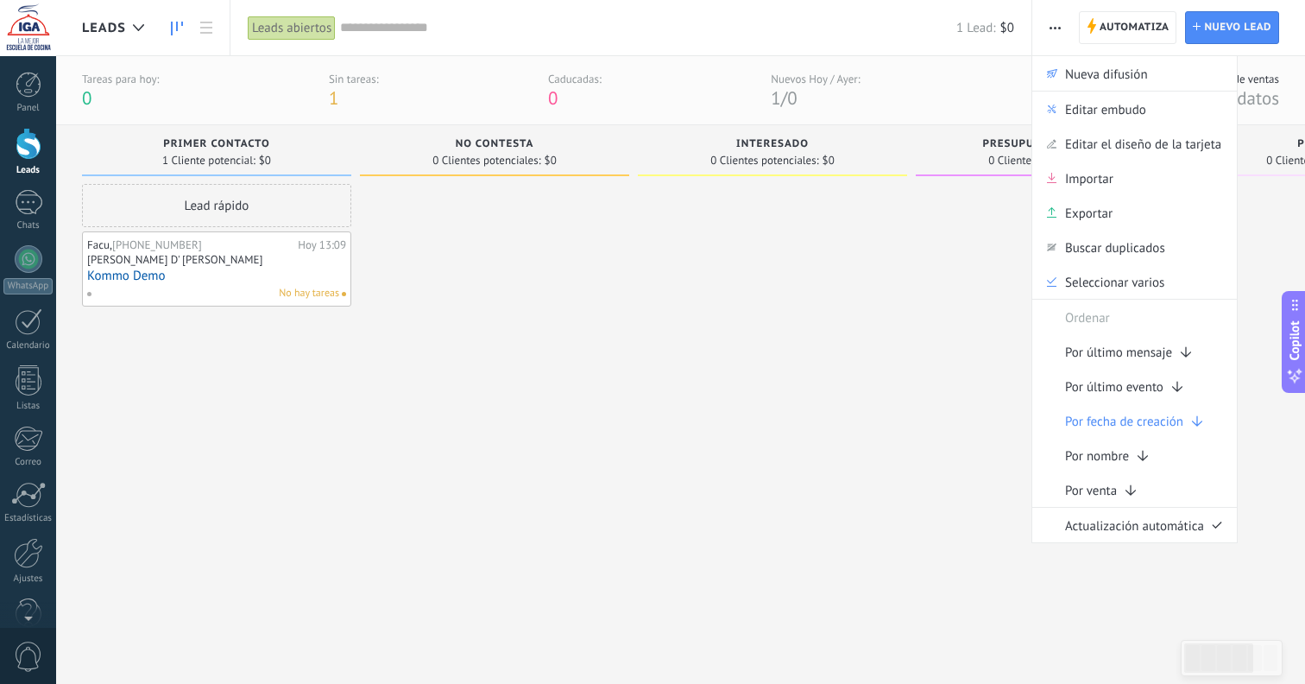
click at [299, 281] on link "Kommo Demo" at bounding box center [216, 276] width 259 height 15
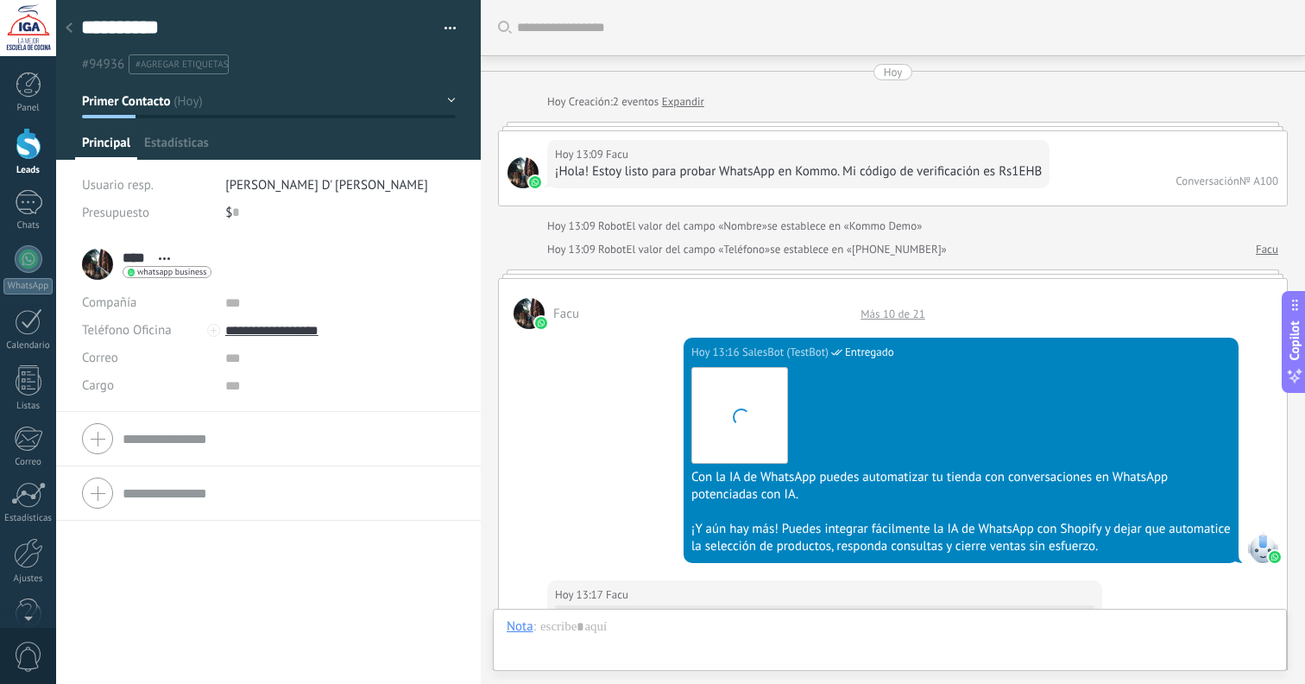
type textarea "**********"
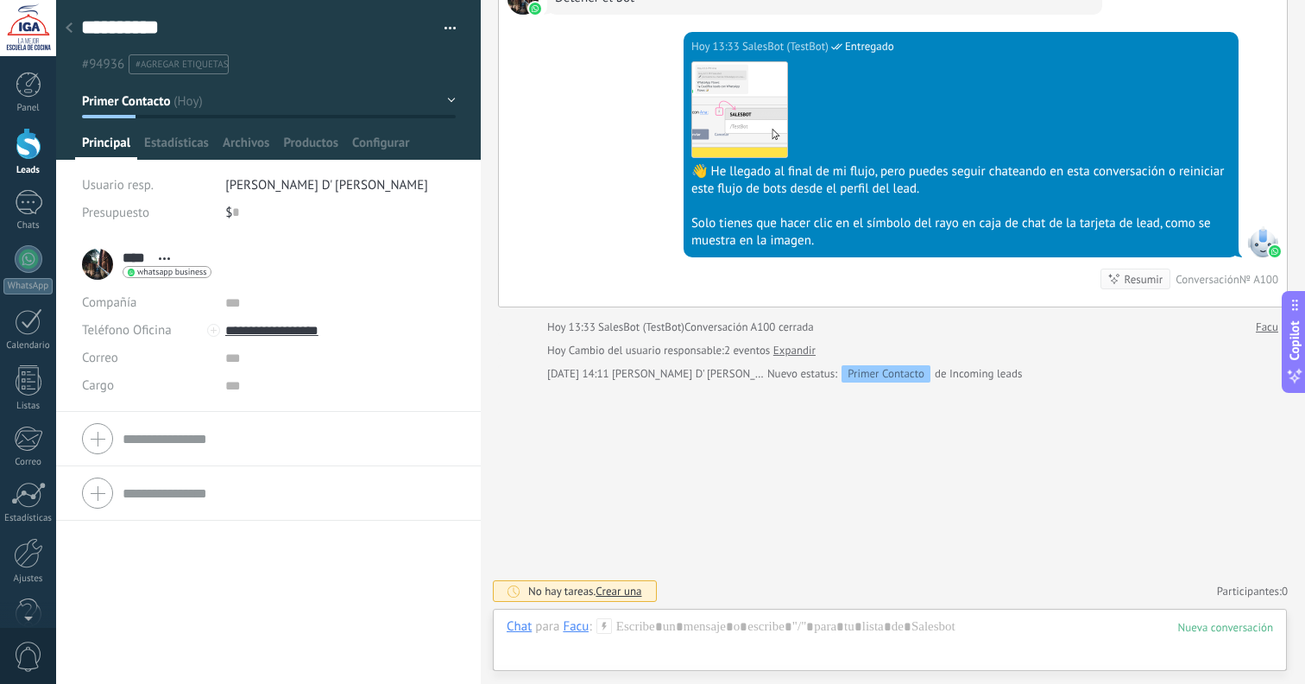
click at [441, 32] on button "button" at bounding box center [444, 29] width 25 height 26
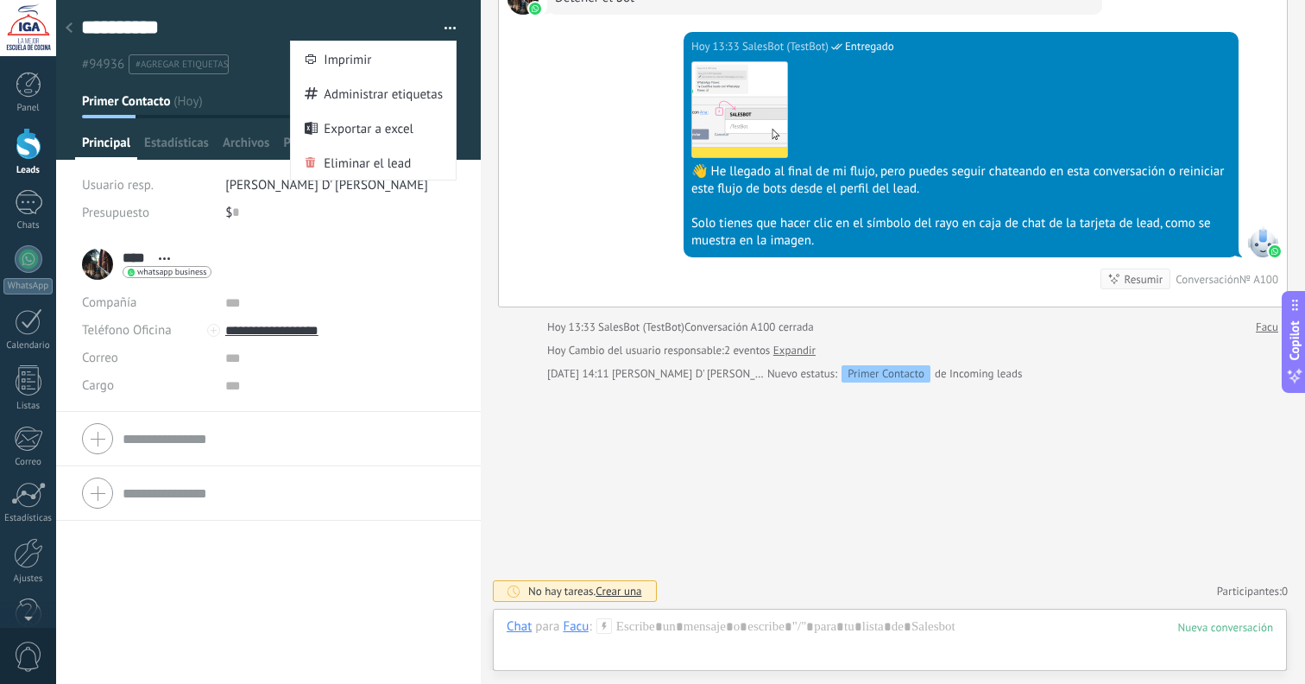
click at [442, 29] on button "button" at bounding box center [444, 29] width 25 height 26
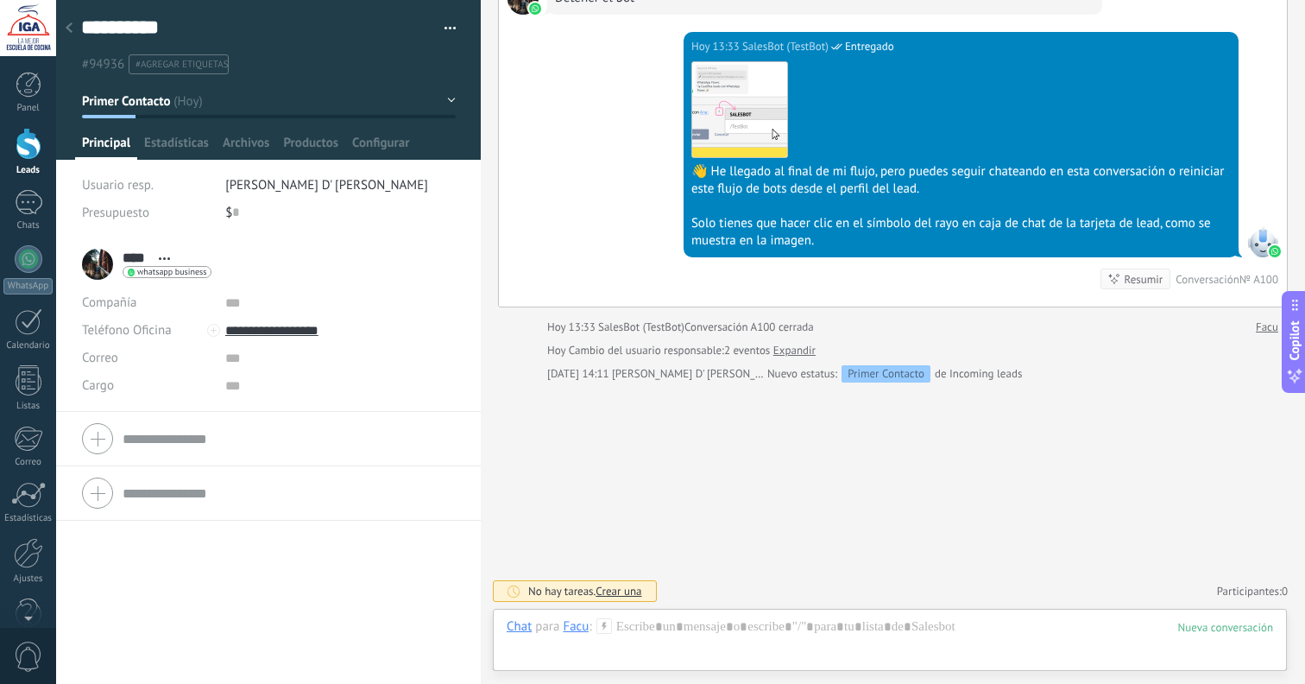
click at [442, 29] on button "button" at bounding box center [444, 29] width 25 height 26
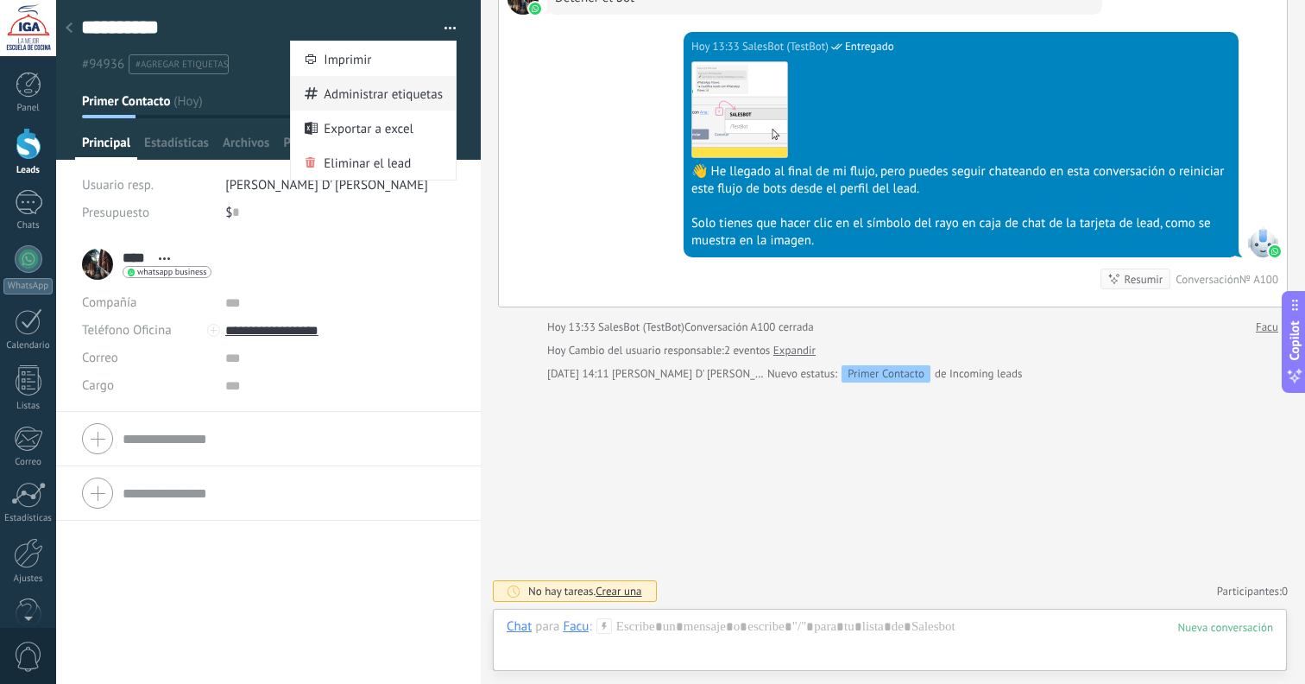
click at [395, 98] on span "Administrar etiquetas" at bounding box center [383, 93] width 119 height 35
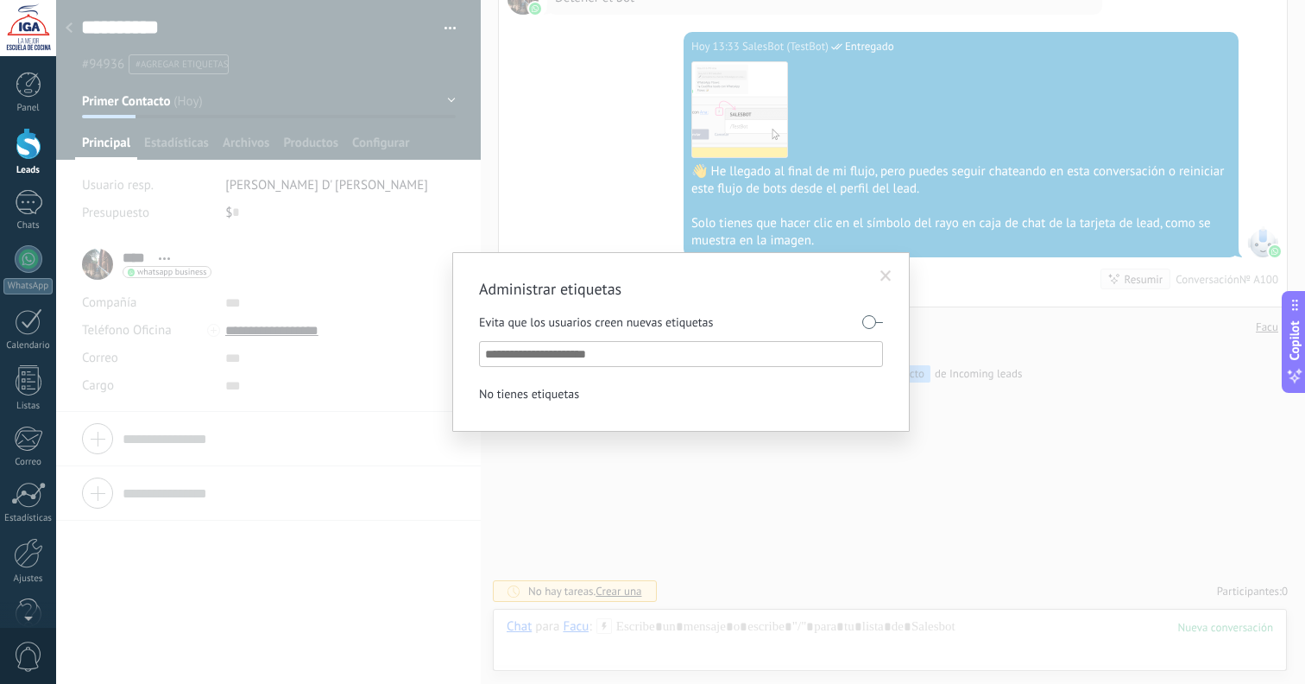
click at [874, 323] on label at bounding box center [873, 322] width 21 height 28
click at [678, 351] on input "text" at bounding box center [682, 354] width 394 height 21
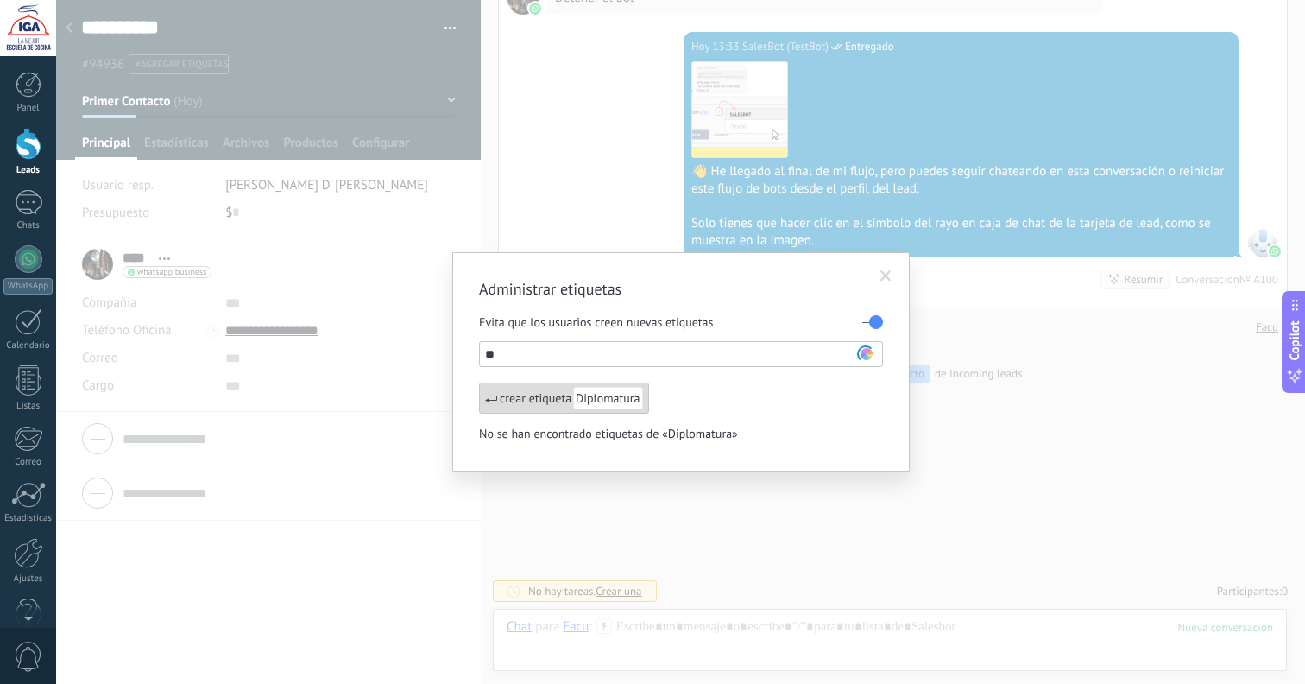
type input "*"
click at [489, 358] on input "**********" at bounding box center [673, 354] width 376 height 21
type input "**********"
click at [838, 392] on ul "crear etiqueta Diplo. Gastronomía y Alta Cocina No se han encontrado etiquetas …" at bounding box center [681, 413] width 404 height 62
click at [594, 400] on span "Diplo. Gastronomía y Alta Cocina" at bounding box center [659, 398] width 172 height 22
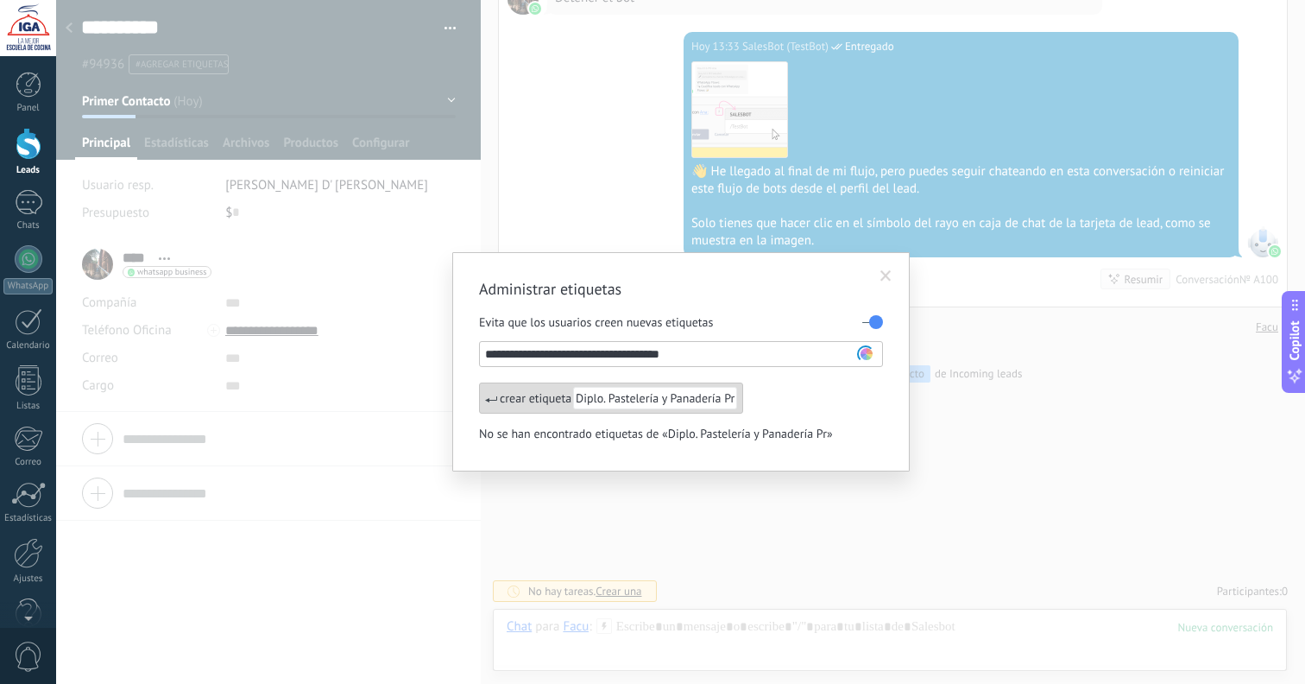
type input "**********"
click at [601, 390] on span "CC. Chef Express" at bounding box center [618, 398] width 90 height 22
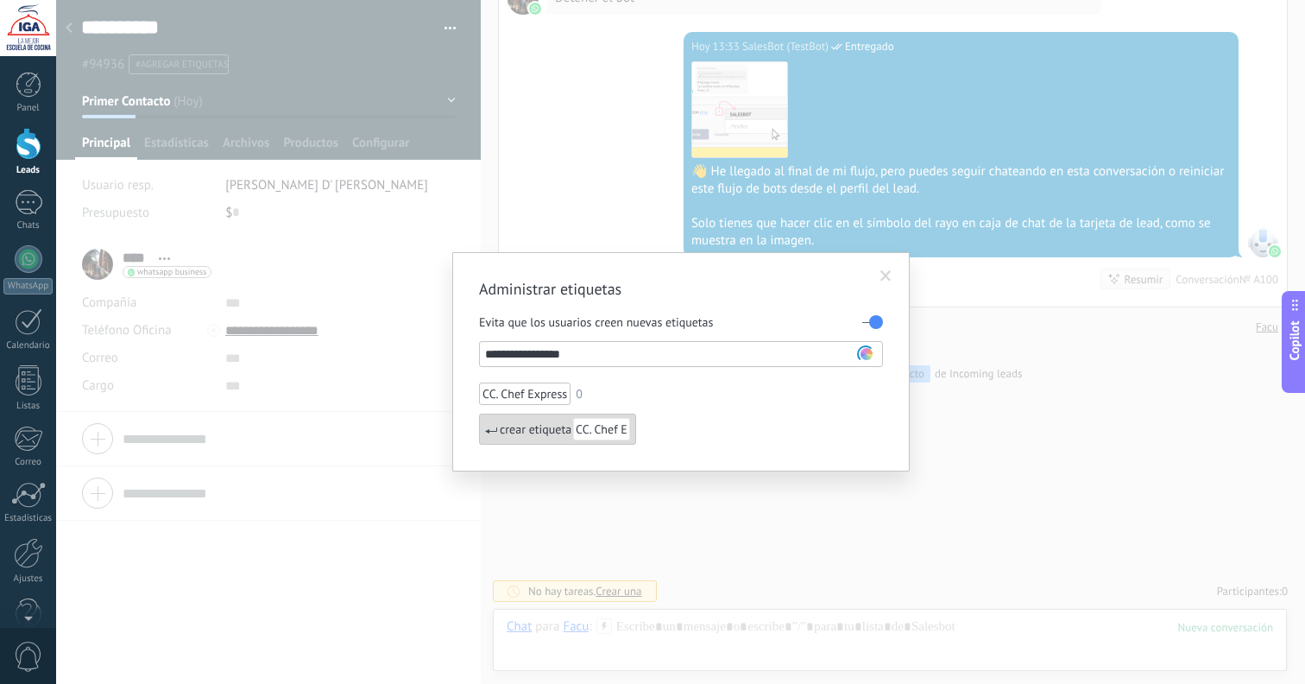
type input "**********"
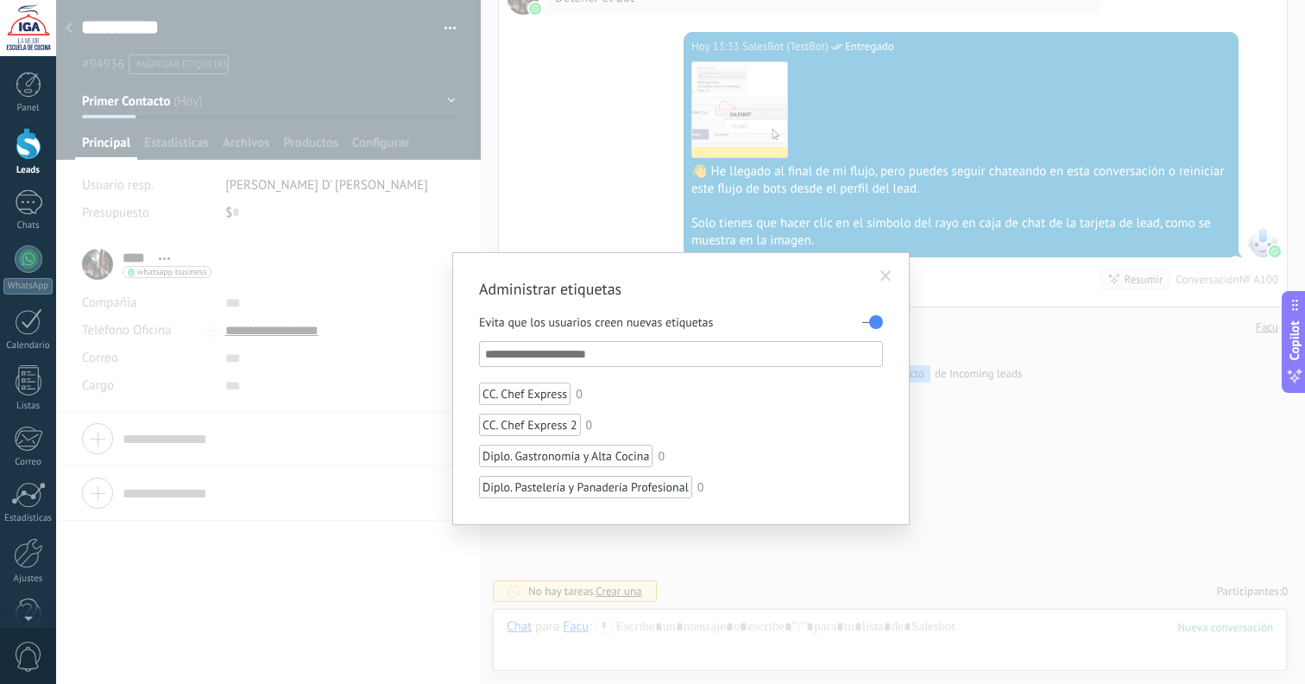
click at [599, 350] on input "text" at bounding box center [682, 354] width 394 height 21
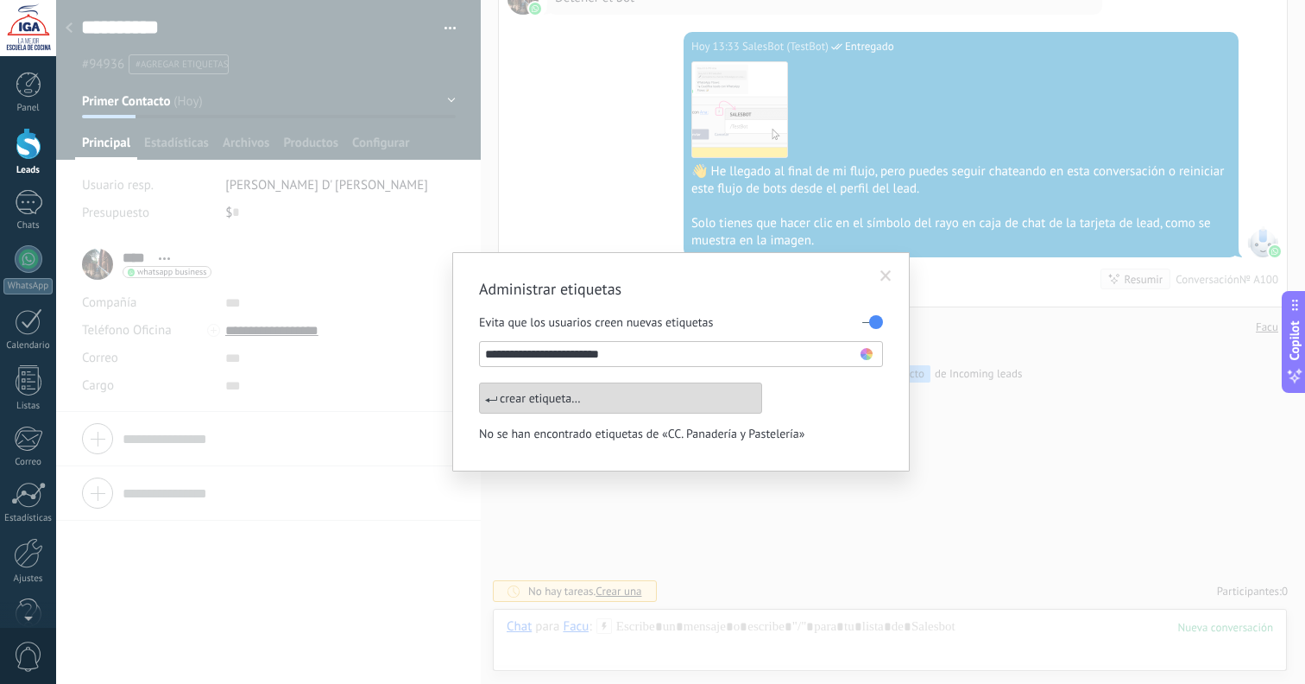
type input "**********"
click at [619, 396] on span "CC. Panadería y Pastelería" at bounding box center [670, 398] width 194 height 22
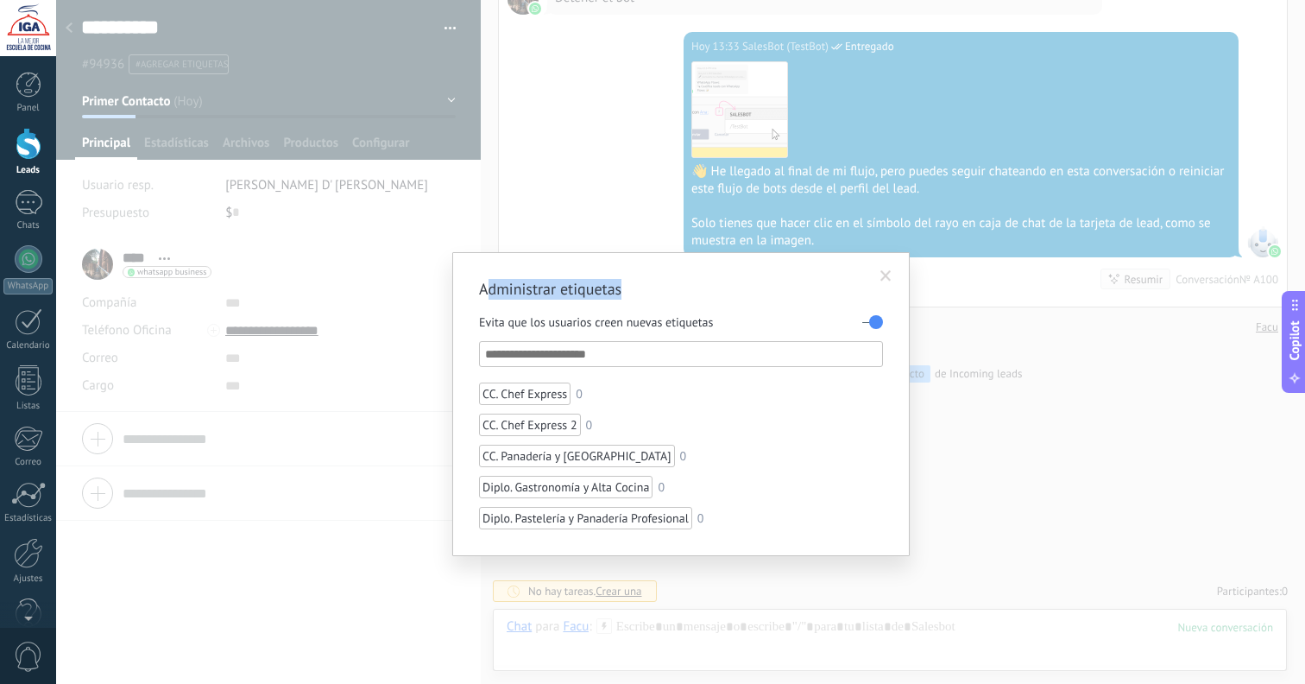
drag, startPoint x: 632, startPoint y: 289, endPoint x: 485, endPoint y: 286, distance: 146.8
click at [485, 286] on h2 "Administrar etiquetas" at bounding box center [672, 289] width 387 height 21
click at [553, 356] on input "text" at bounding box center [682, 354] width 394 height 21
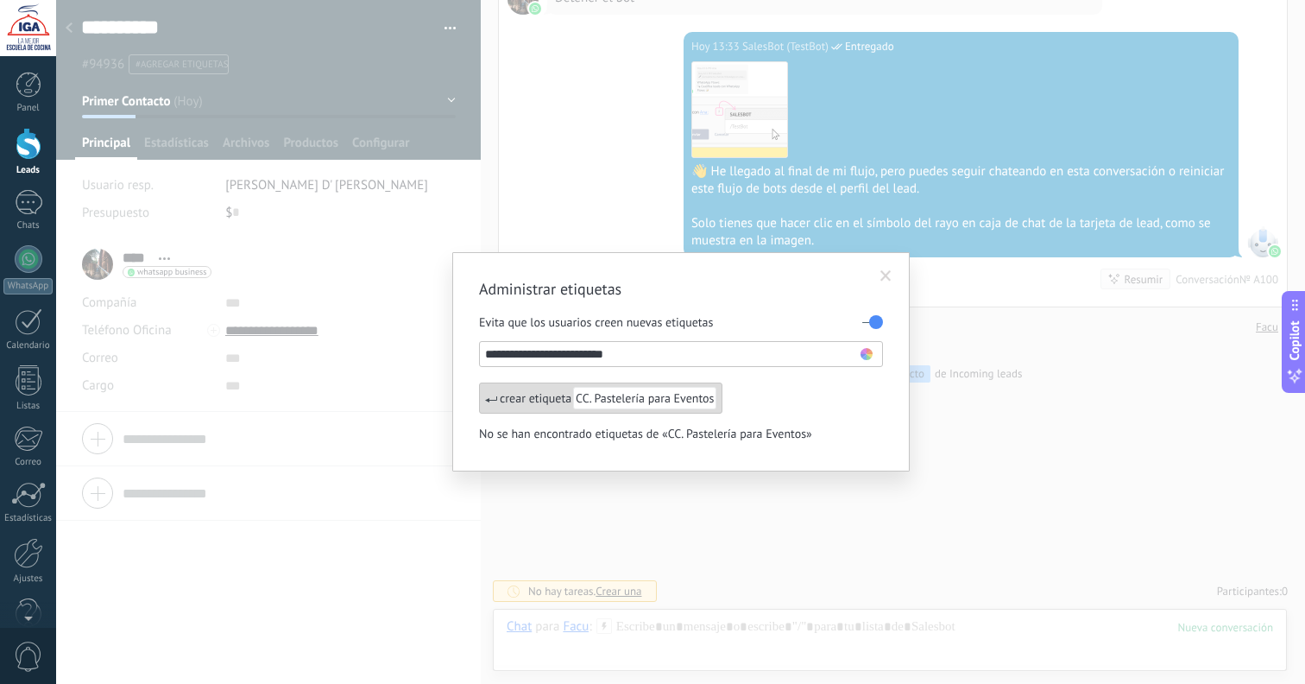
type input "**********"
click at [572, 393] on div "crear etiqueta CC. Pastelería para Eventos" at bounding box center [600, 397] width 243 height 31
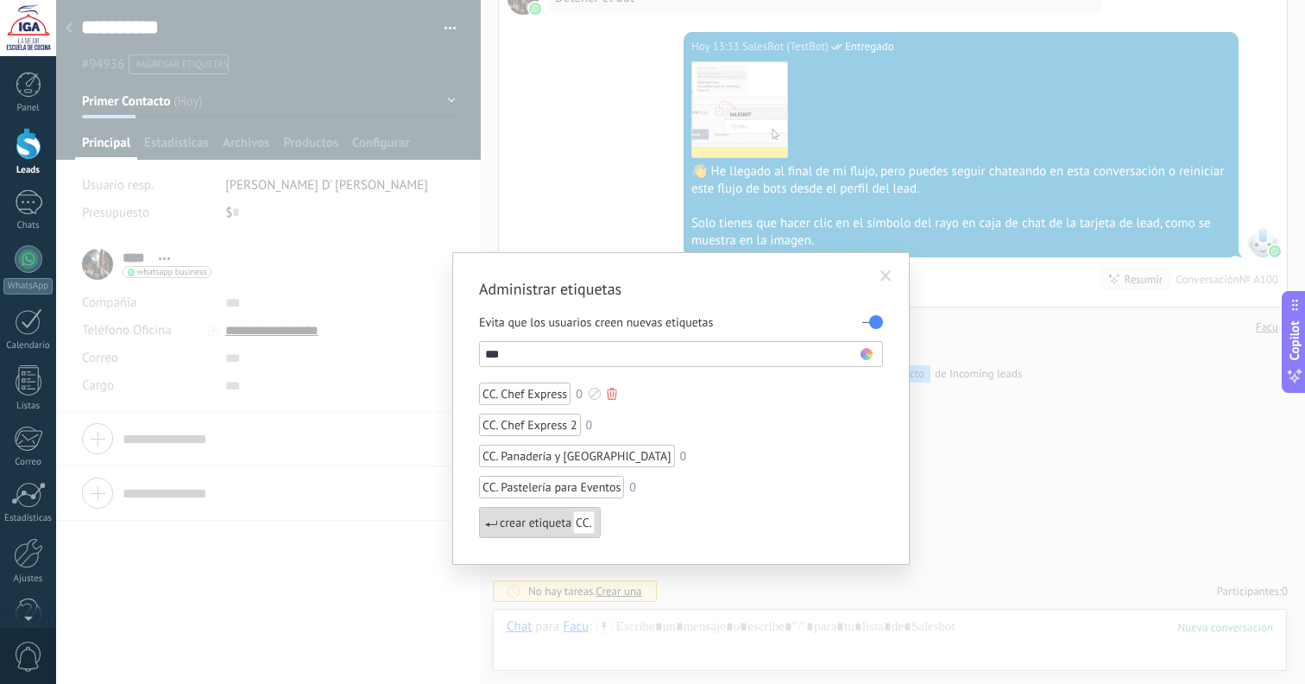
click at [504, 393] on div "CC. Chef Express" at bounding box center [525, 393] width 92 height 22
click at [613, 393] on div at bounding box center [612, 394] width 10 height 12
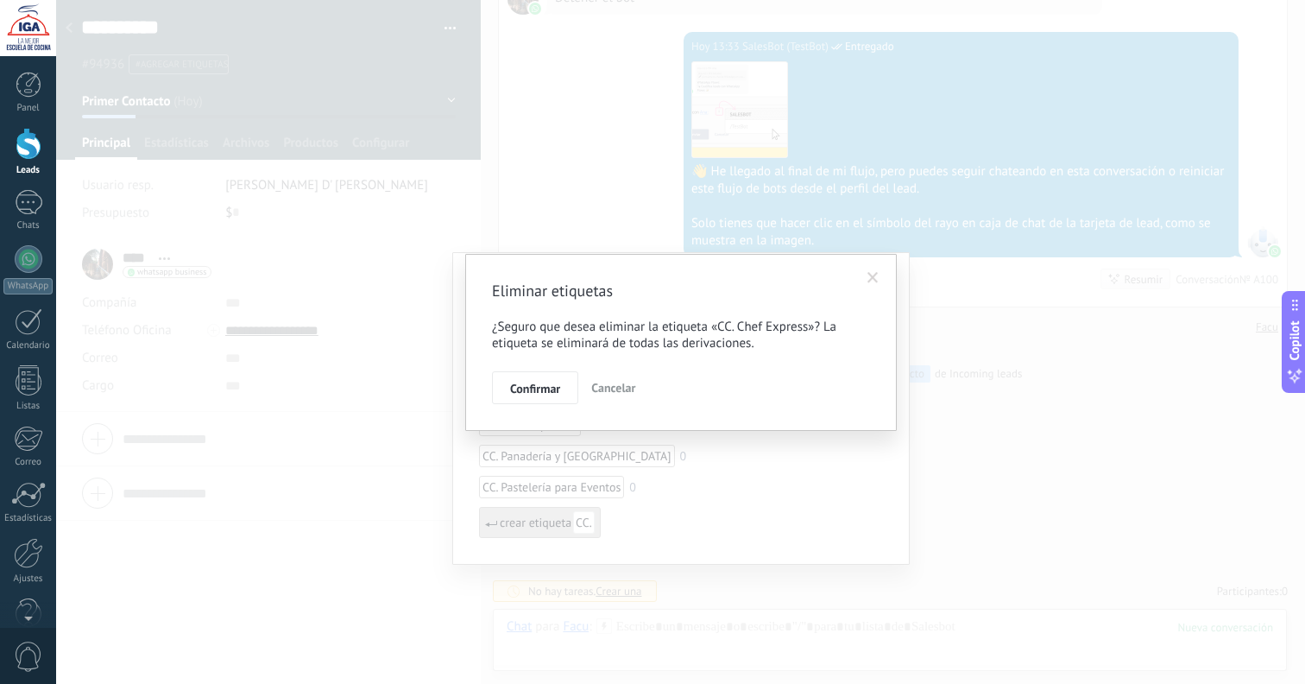
click at [548, 385] on span "Confirmar" at bounding box center [535, 388] width 50 height 12
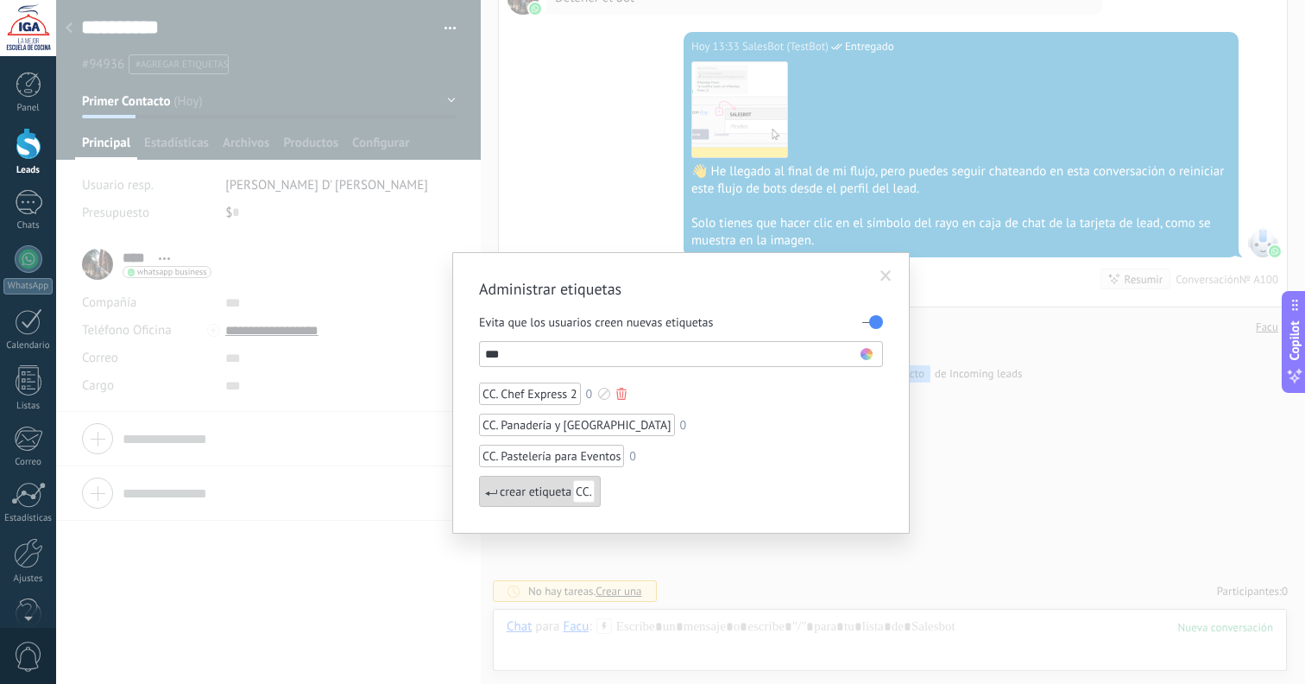
click at [621, 395] on div at bounding box center [621, 394] width 10 height 12
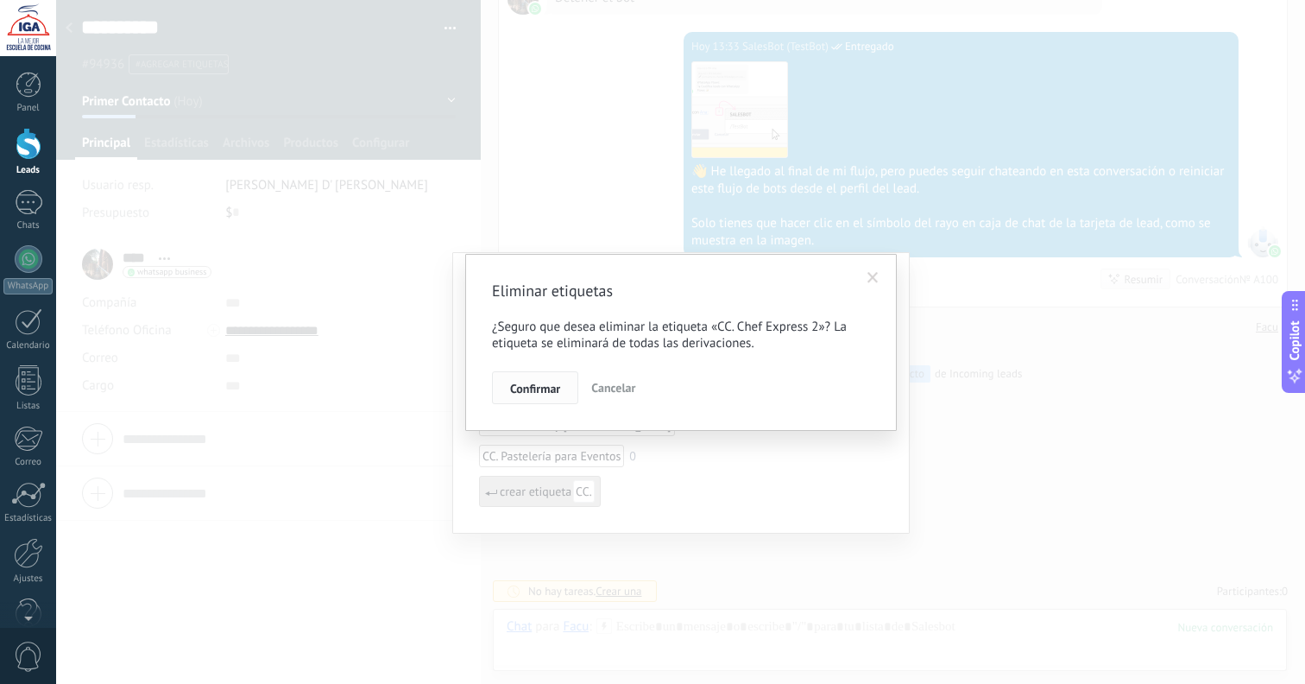
click at [553, 396] on button "Confirmar" at bounding box center [535, 387] width 86 height 33
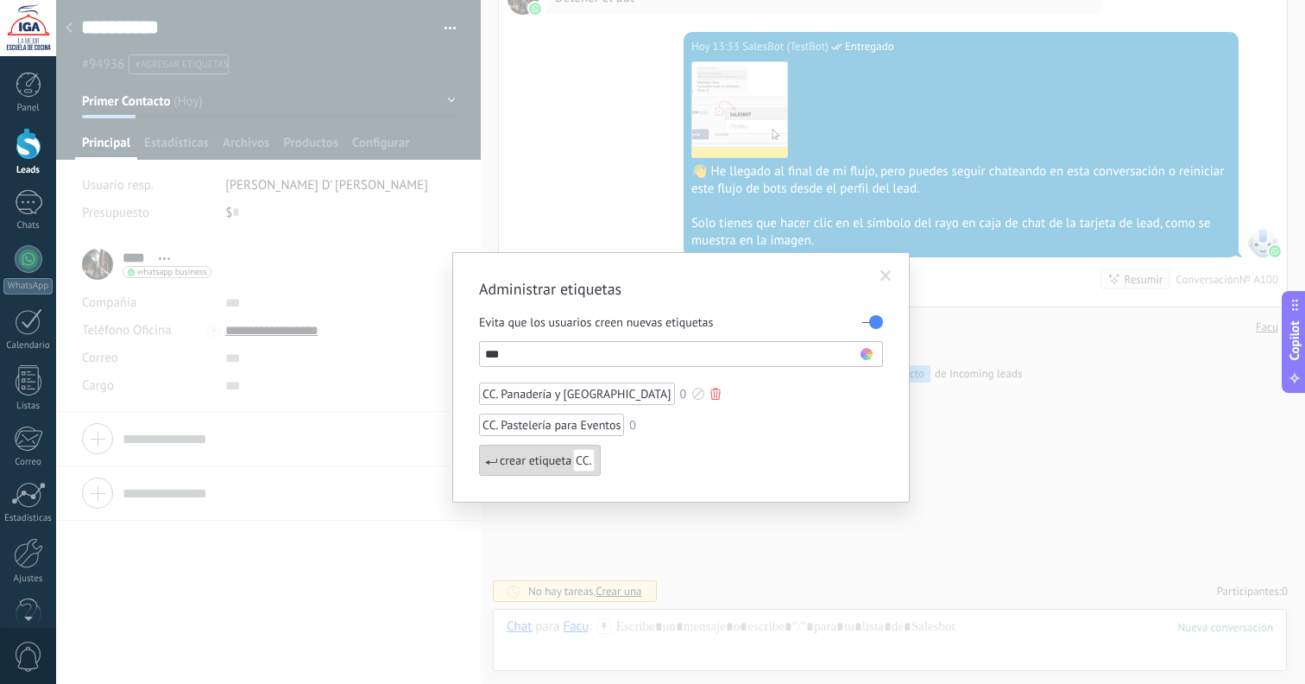
click at [711, 395] on div at bounding box center [716, 394] width 10 height 12
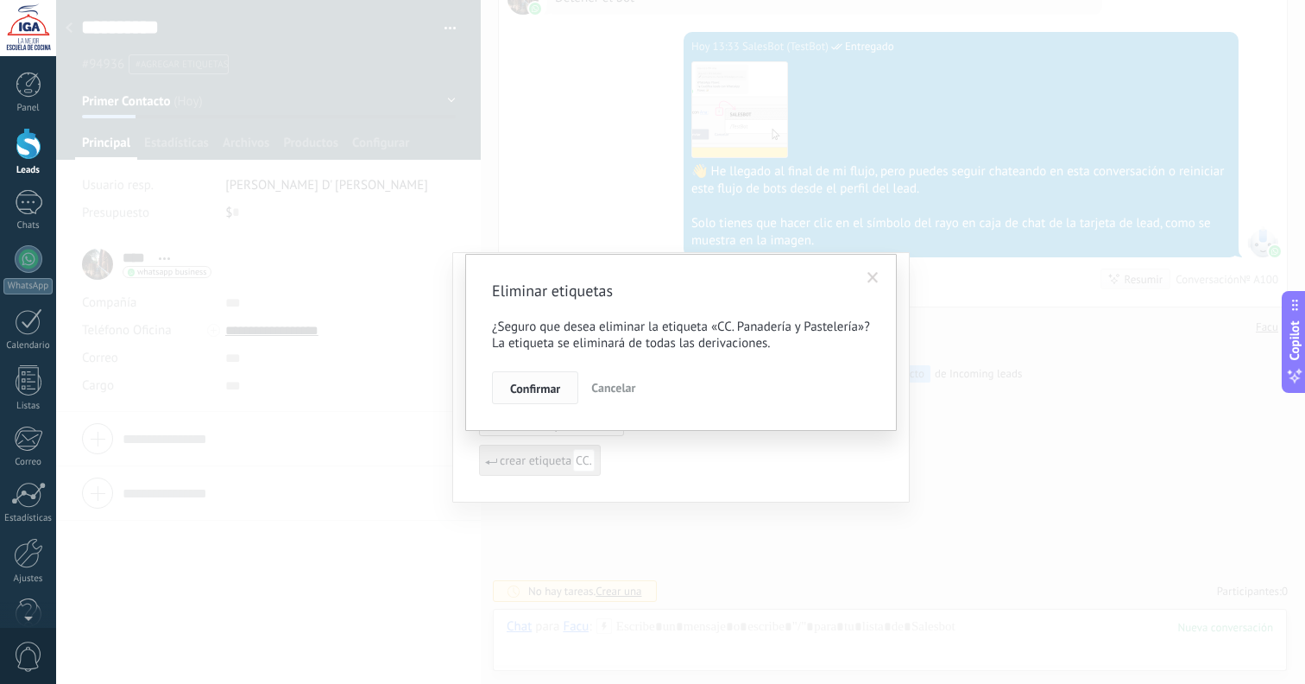
click at [526, 377] on button "Confirmar" at bounding box center [535, 387] width 86 height 33
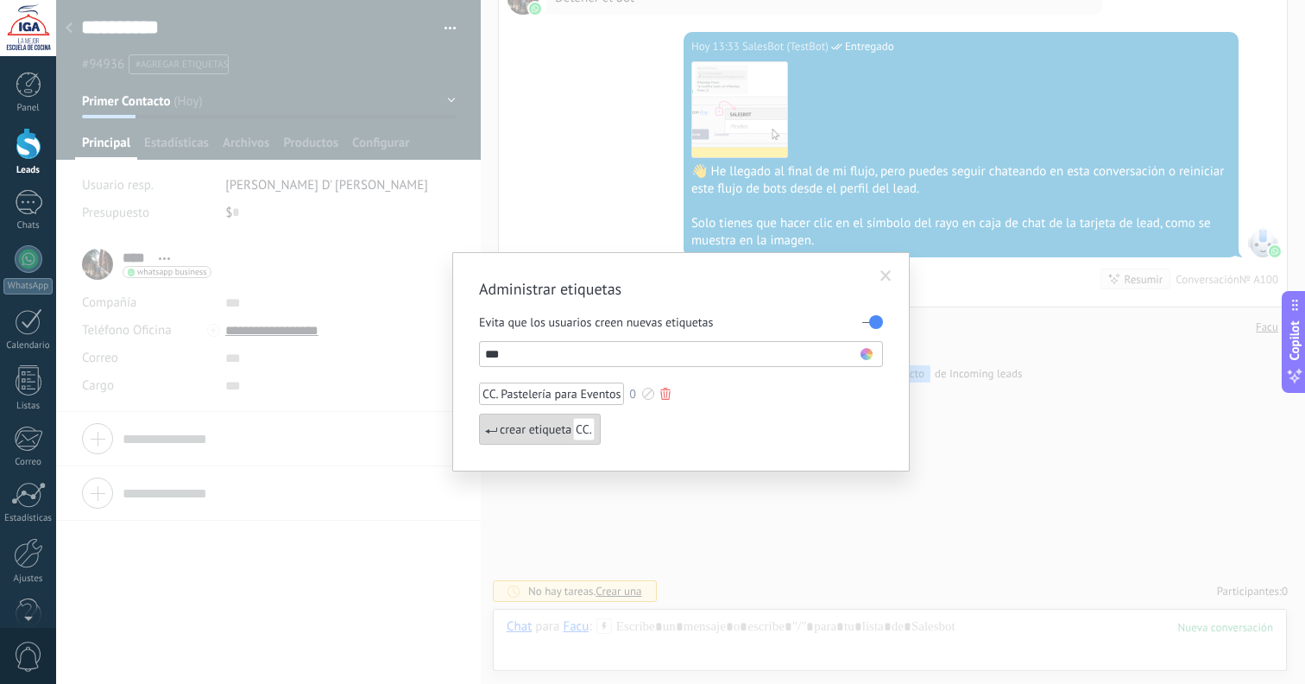
click at [667, 395] on div at bounding box center [665, 394] width 10 height 12
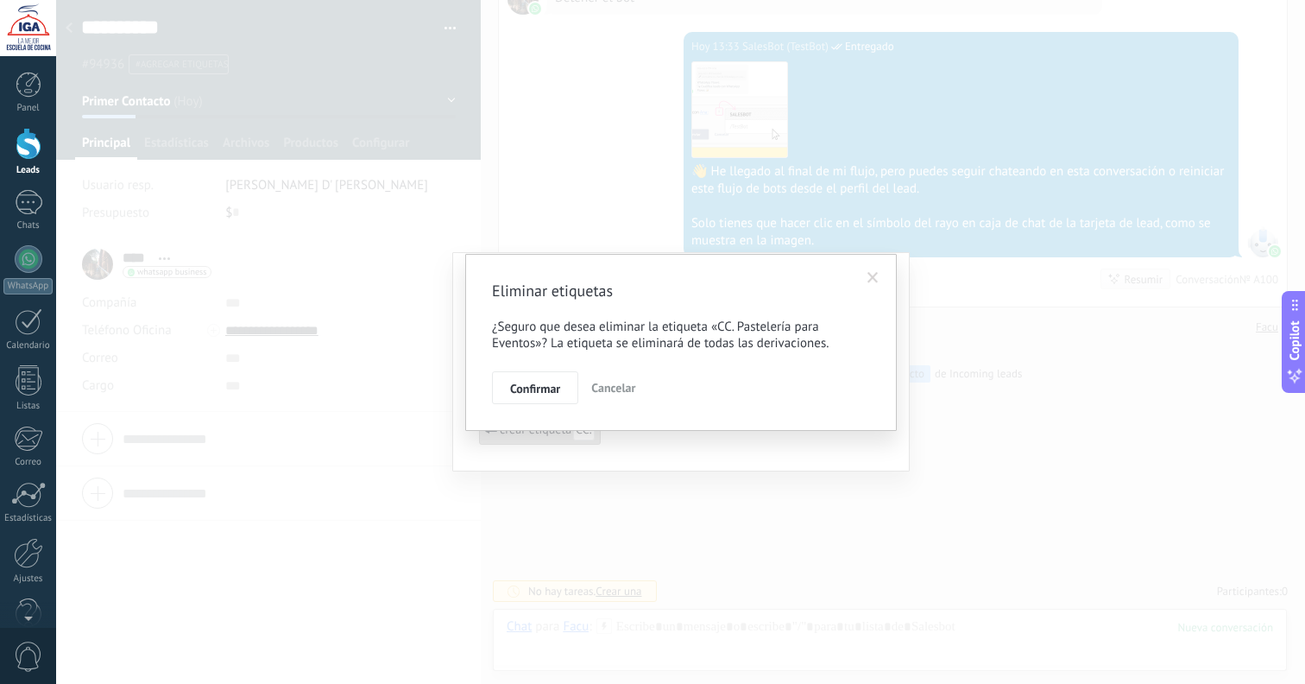
drag, startPoint x: 534, startPoint y: 384, endPoint x: 566, endPoint y: 401, distance: 35.1
click at [534, 384] on span "Confirmar" at bounding box center [535, 388] width 50 height 12
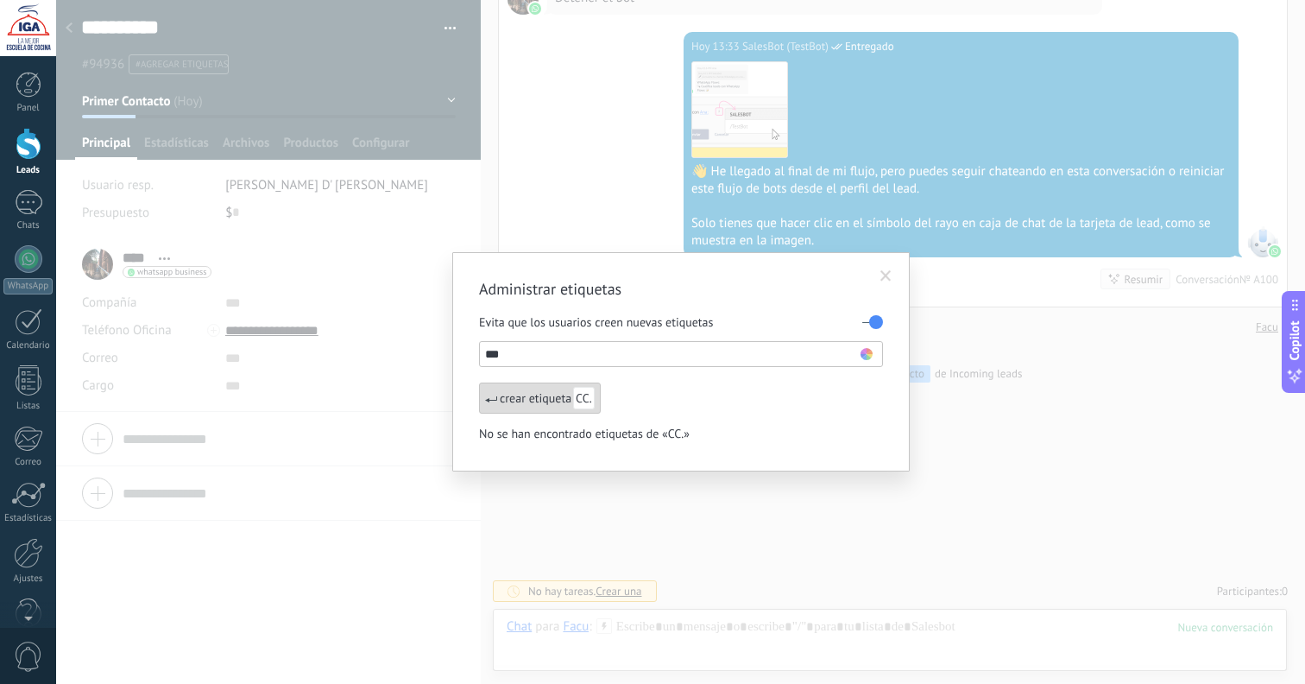
click at [747, 359] on input "***" at bounding box center [673, 354] width 376 height 21
type input "*"
click at [698, 393] on div at bounding box center [694, 394] width 10 height 12
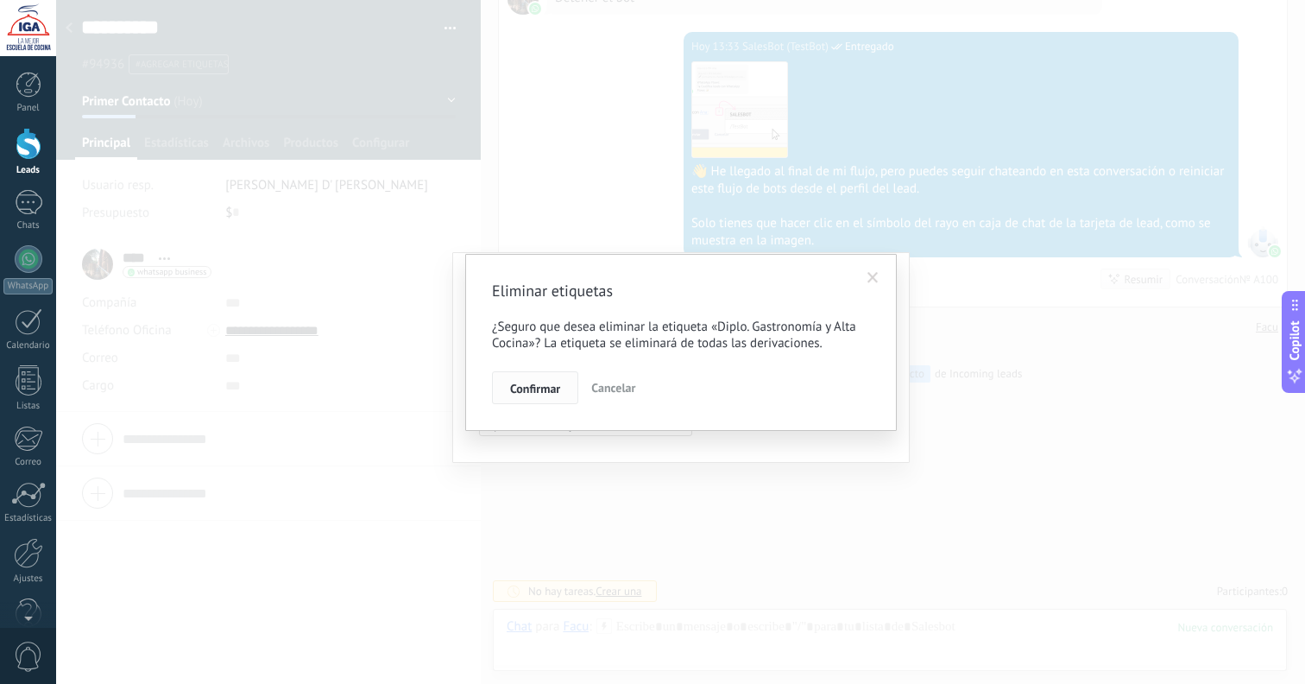
click at [524, 386] on span "Confirmar" at bounding box center [535, 388] width 50 height 12
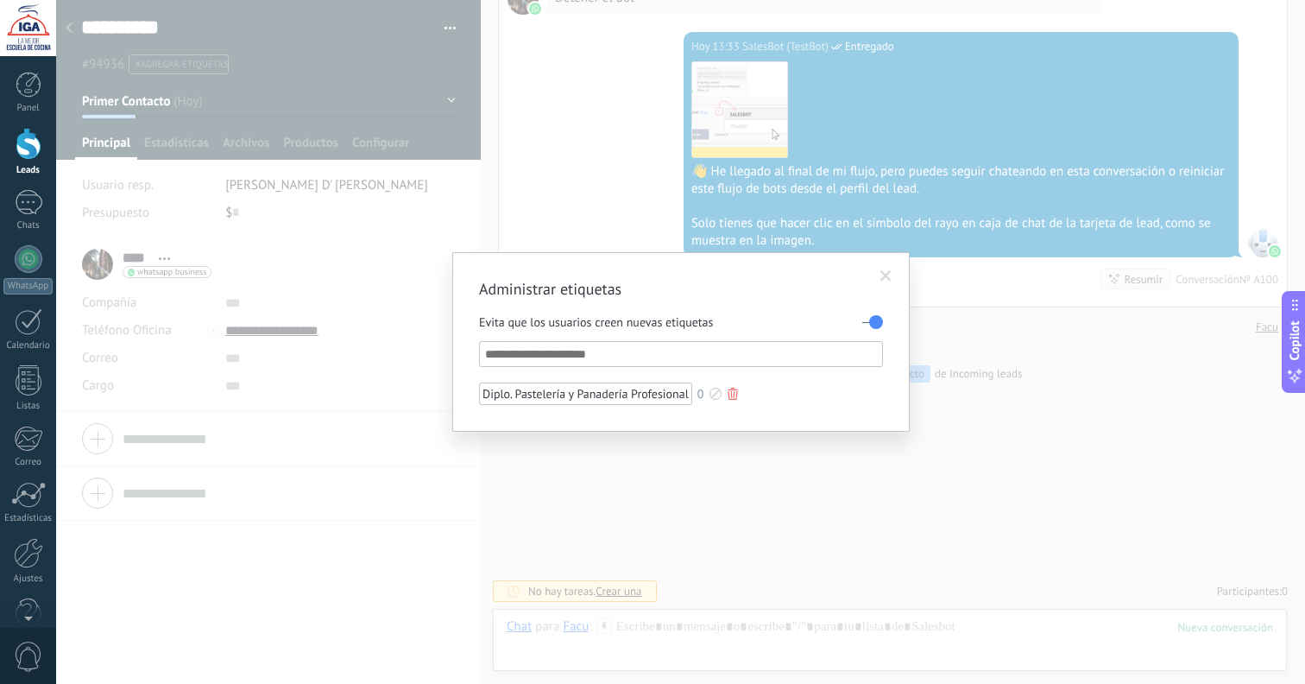
click at [730, 394] on div at bounding box center [733, 394] width 10 height 12
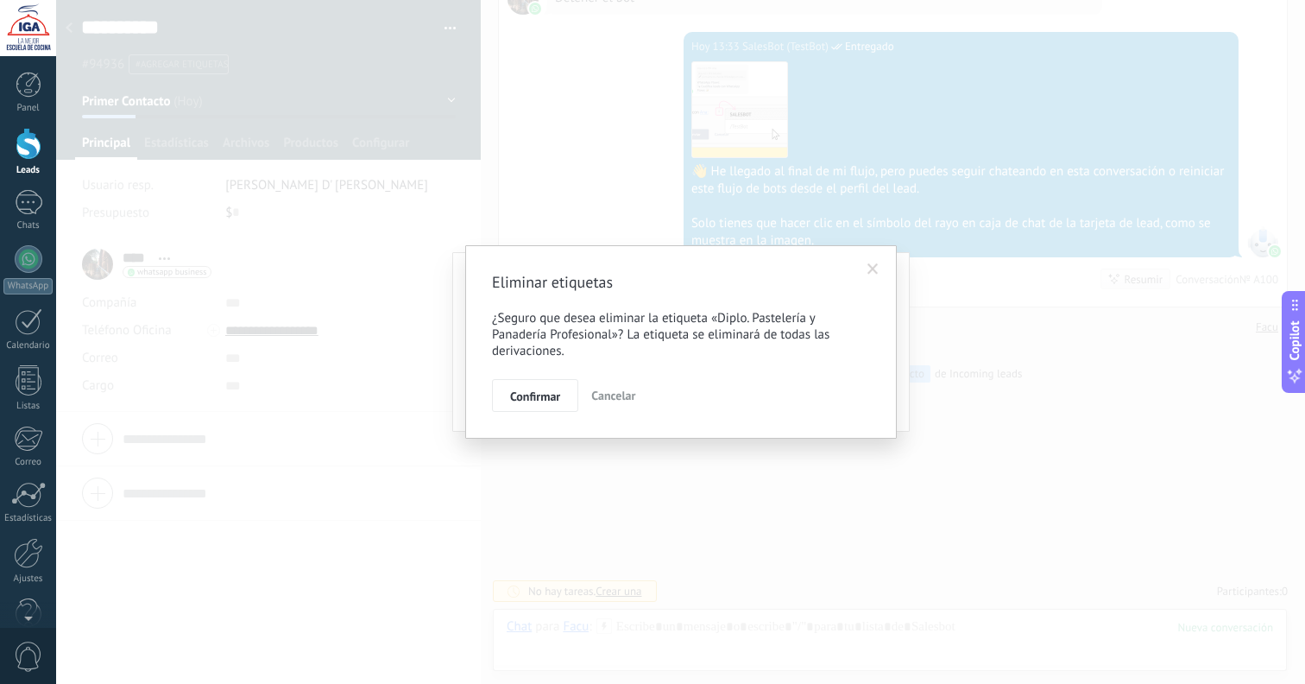
click at [557, 390] on span "Confirmar" at bounding box center [535, 396] width 50 height 12
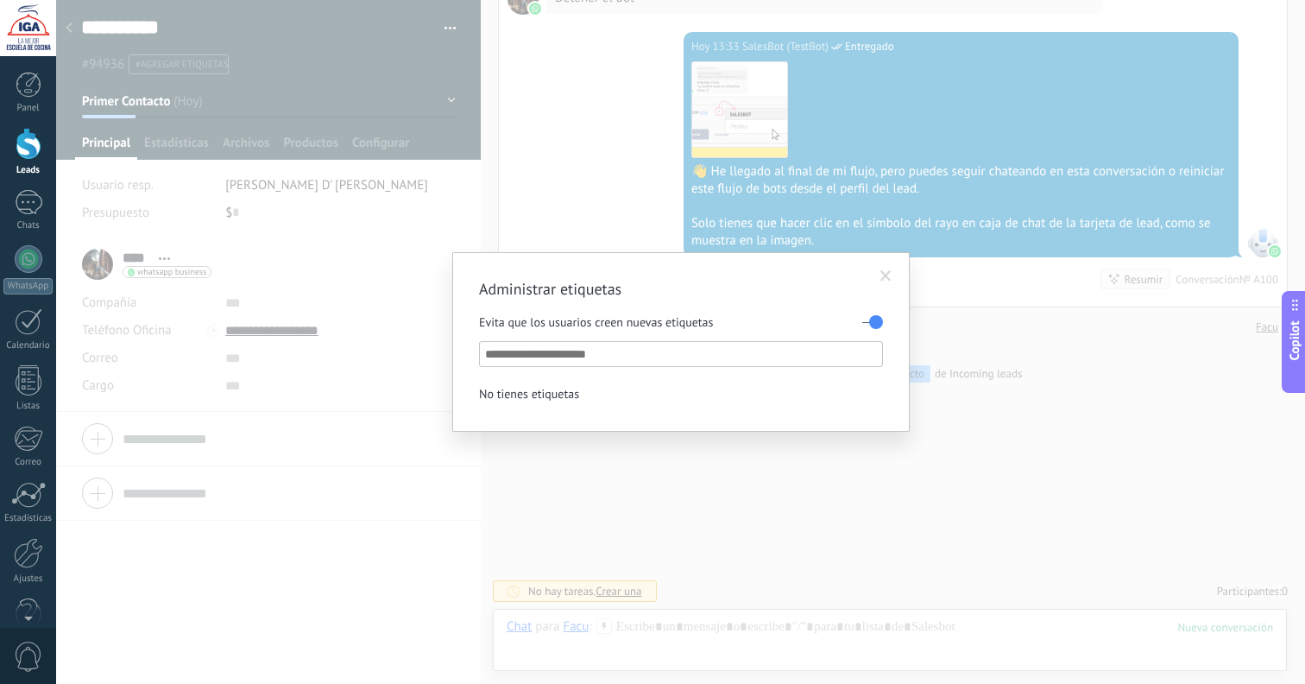
click at [713, 354] on input "text" at bounding box center [682, 354] width 394 height 21
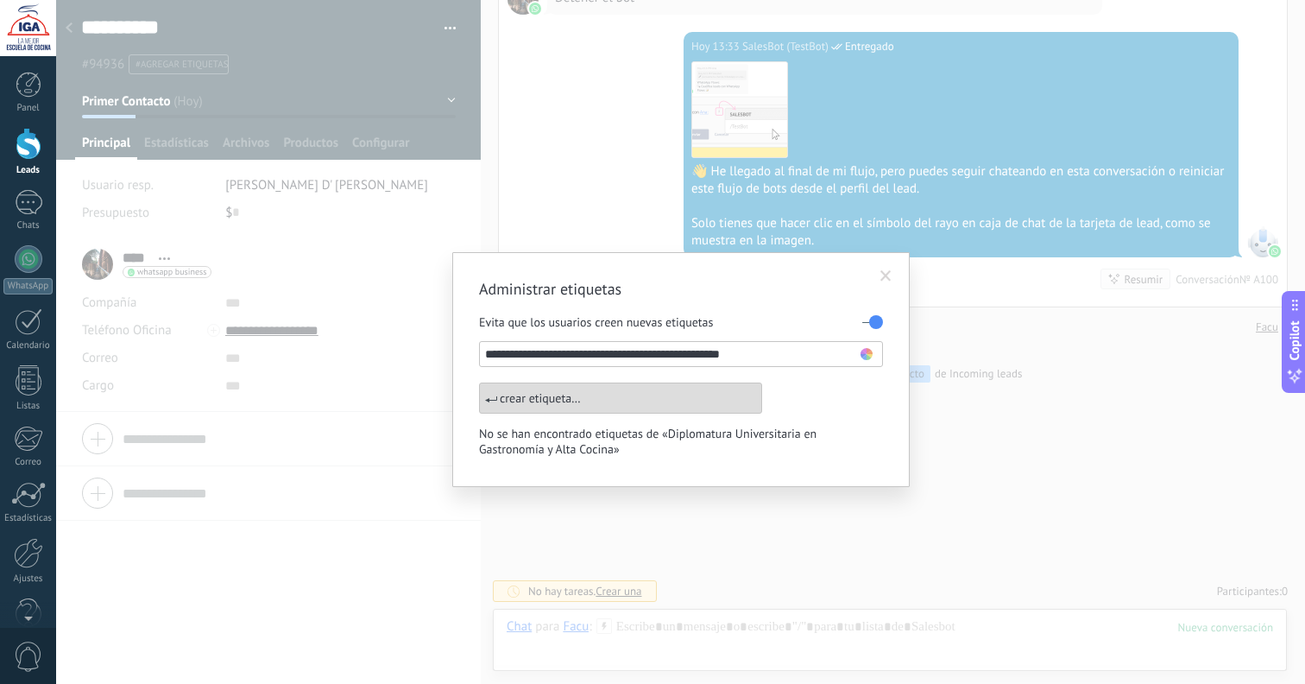
click at [635, 352] on input "**********" at bounding box center [673, 354] width 376 height 21
type input "**********"
click at [657, 401] on div "crear etiqueta Diplomatura Universitaria en Gastronomía y Alta Cocina" at bounding box center [620, 397] width 283 height 31
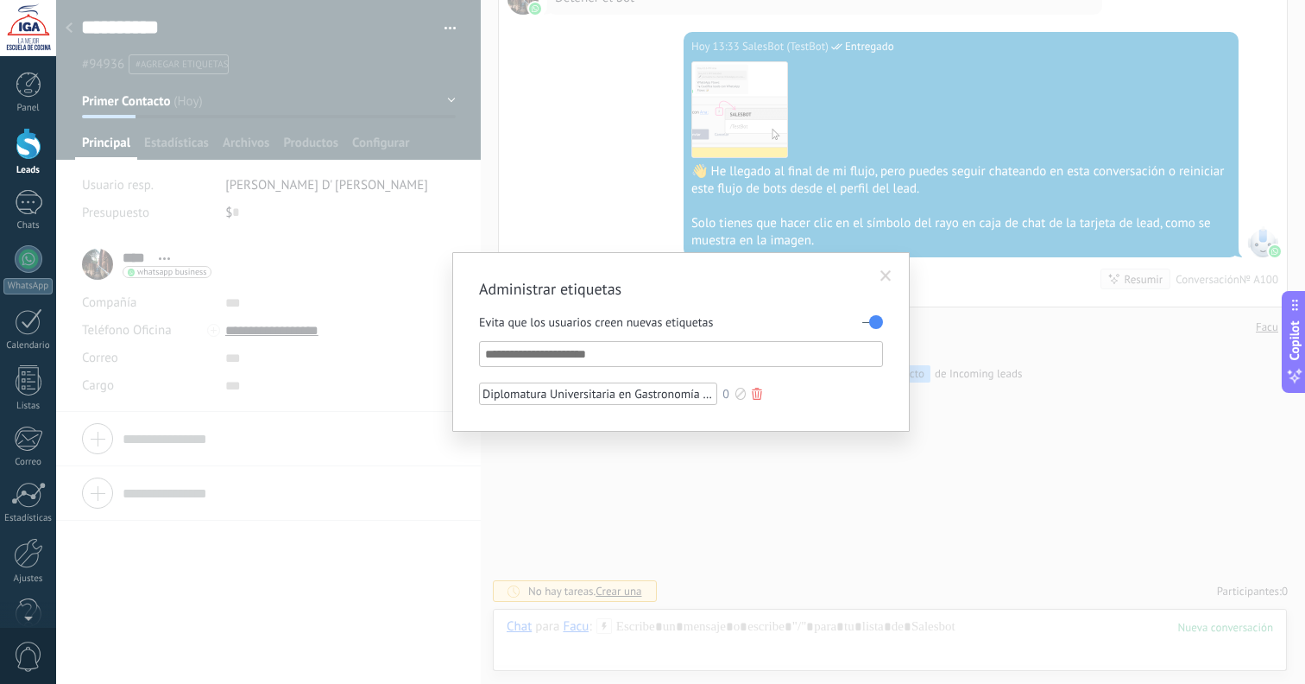
click at [761, 397] on div at bounding box center [757, 394] width 10 height 12
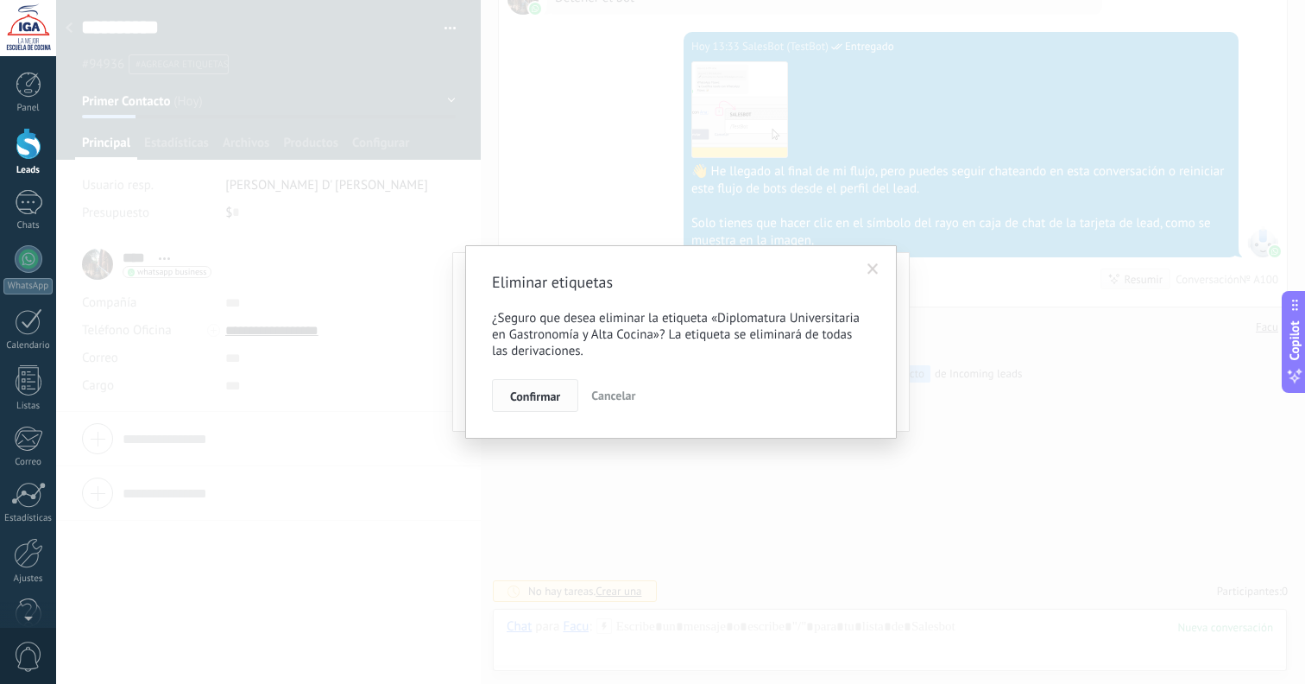
click at [558, 400] on span "Confirmar" at bounding box center [535, 396] width 50 height 12
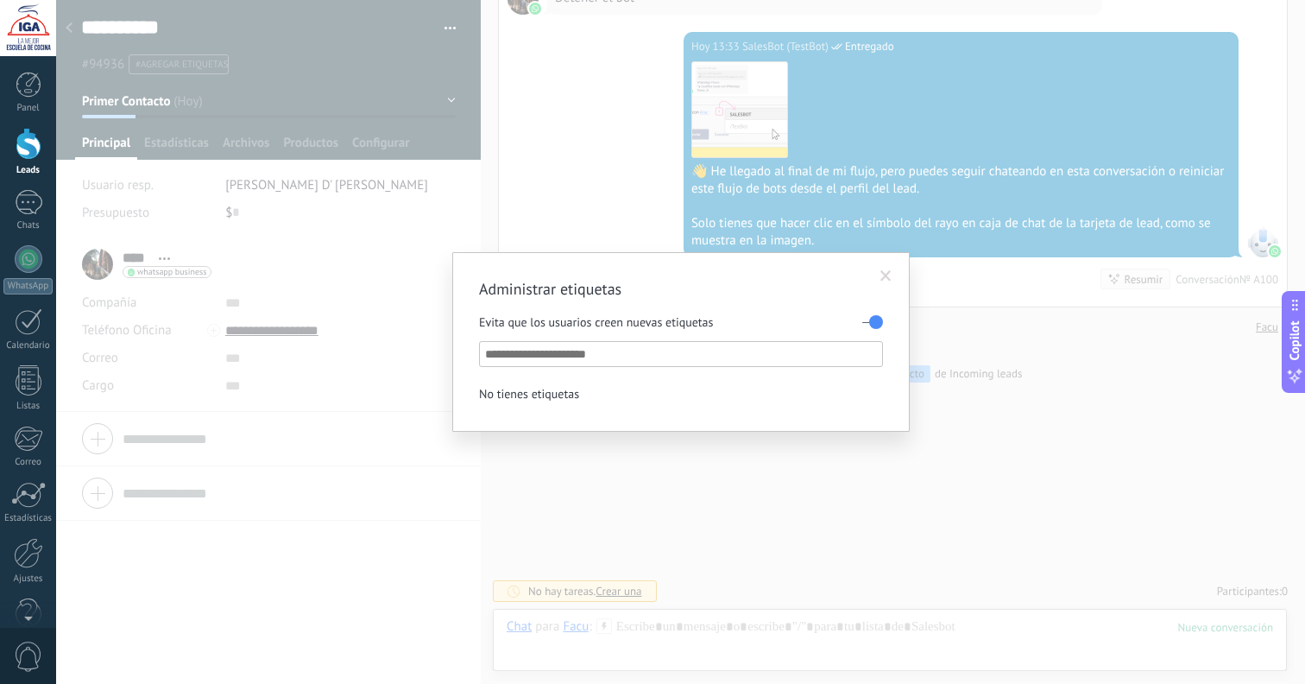
click at [529, 351] on input "text" at bounding box center [682, 354] width 394 height 21
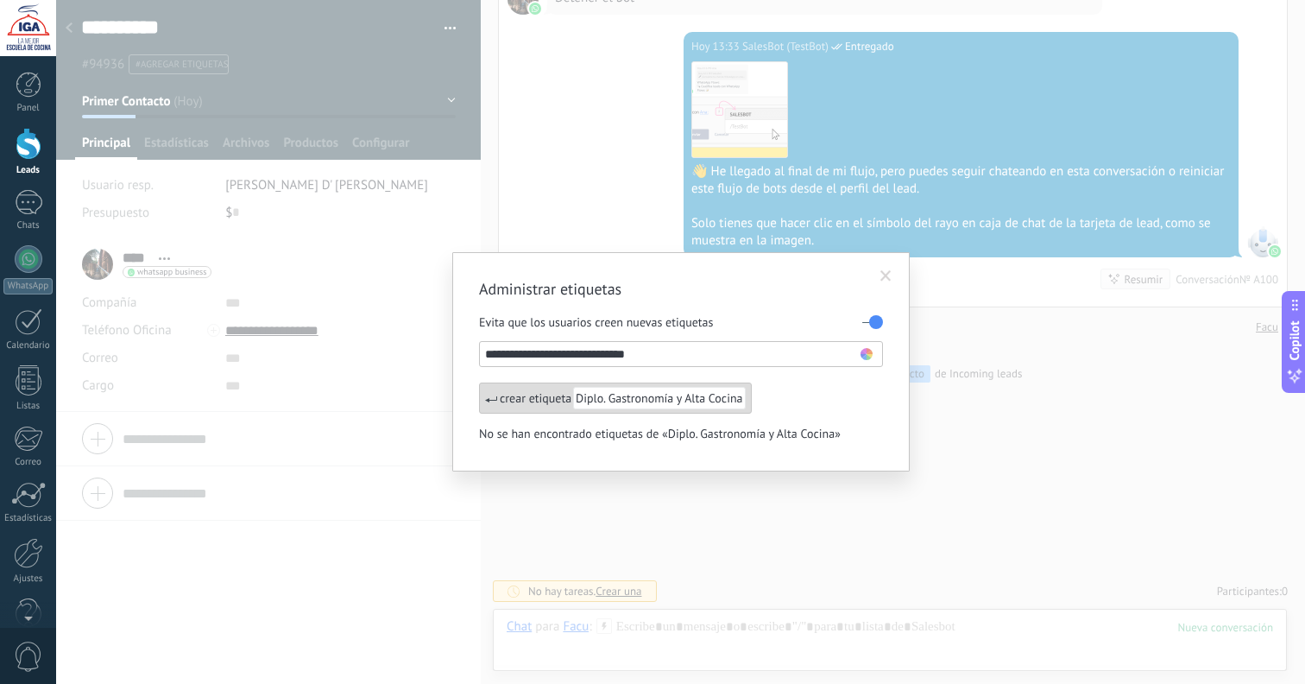
type input "**********"
click at [541, 403] on div "crear etiqueta Diplo. Gastronomía y Alta Cocina" at bounding box center [615, 397] width 273 height 31
type input "**********"
click at [563, 398] on div "crear etiqueta Diplo. Pastelería y Panadería Profesional" at bounding box center [620, 397] width 283 height 31
type input "**********"
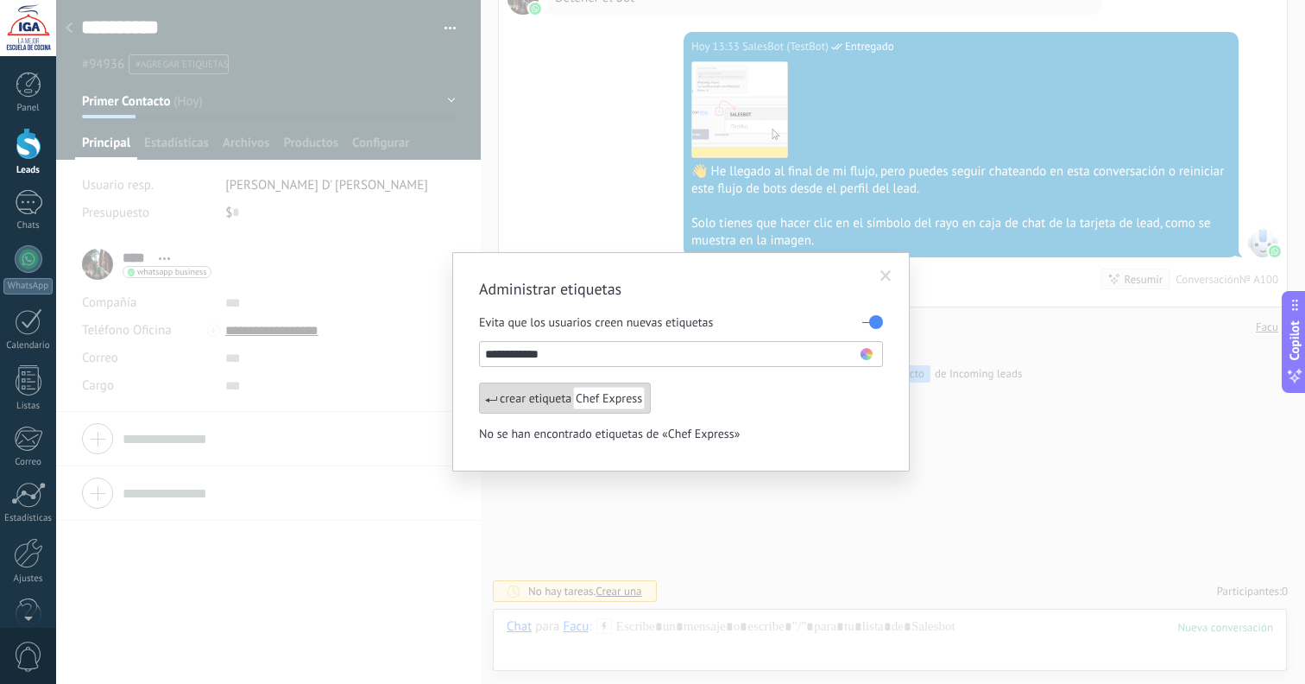
click at [597, 398] on span "Chef Express" at bounding box center [609, 398] width 72 height 22
type input "**********"
click at [578, 394] on span "Chef Express 2" at bounding box center [613, 398] width 81 height 22
type input "**********"
click at [585, 396] on span "Panadería y Pasteleri" at bounding box center [629, 398] width 112 height 22
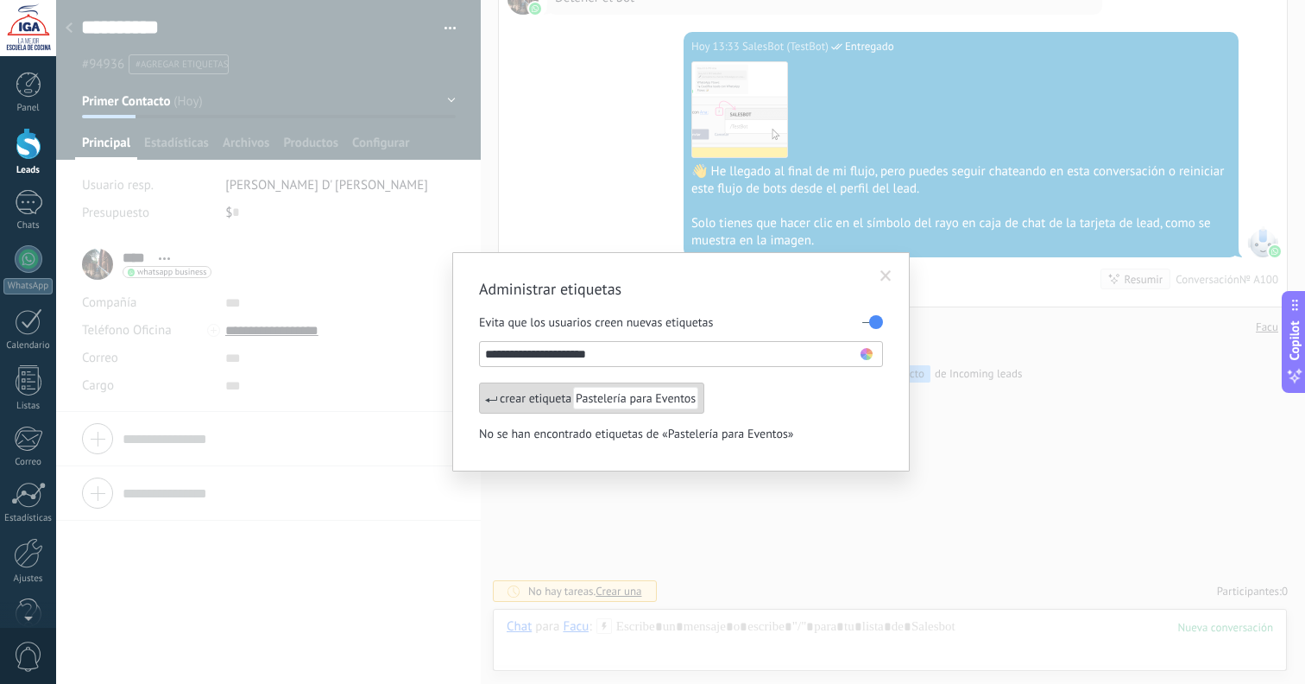
type input "**********"
click at [559, 401] on div "crear etiqueta Pastelería para Eventos" at bounding box center [591, 397] width 225 height 31
type input "**********"
click at [626, 400] on span "Cocina Saludable" at bounding box center [620, 398] width 94 height 22
type input "*********"
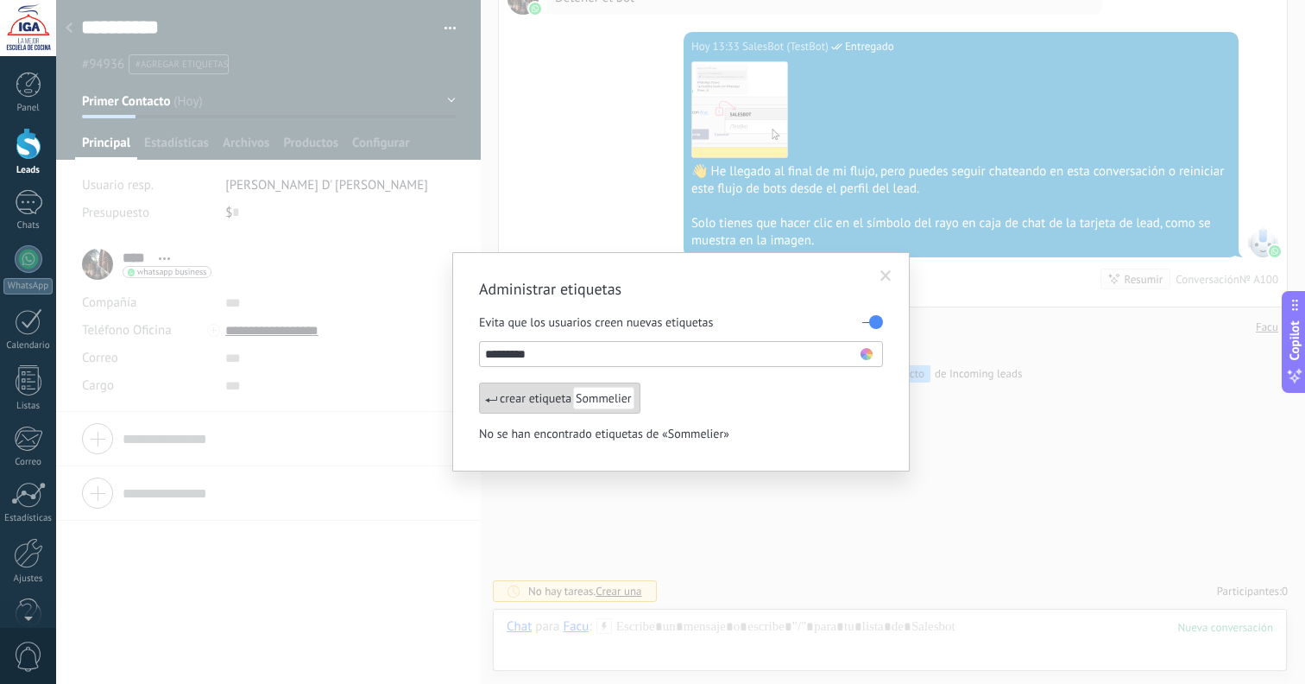
click at [603, 399] on span "Sommelier" at bounding box center [603, 398] width 61 height 22
type input "*********"
click at [561, 403] on div "crear etiqueta Bartender" at bounding box center [557, 397] width 156 height 31
type input "*****"
click at [591, 410] on div "crear etiqueta Sushi" at bounding box center [545, 397] width 133 height 31
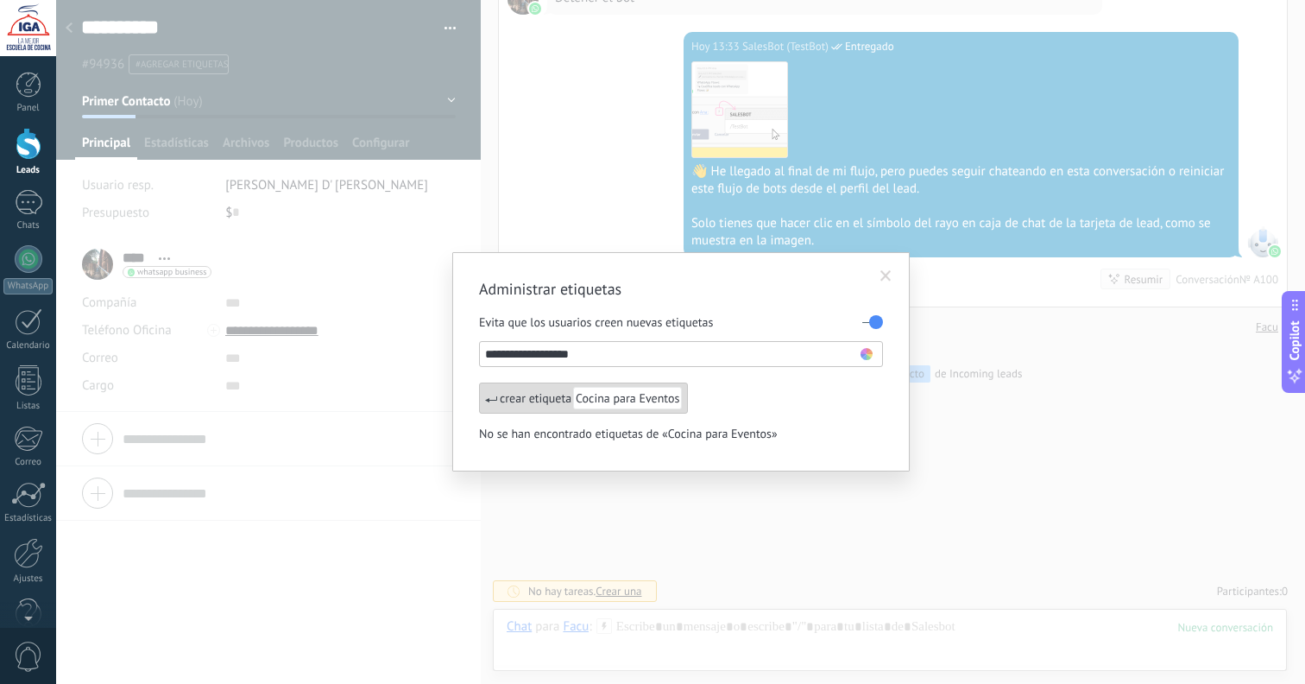
type input "**********"
click at [577, 397] on span "Cocina para Eventos" at bounding box center [627, 398] width 109 height 22
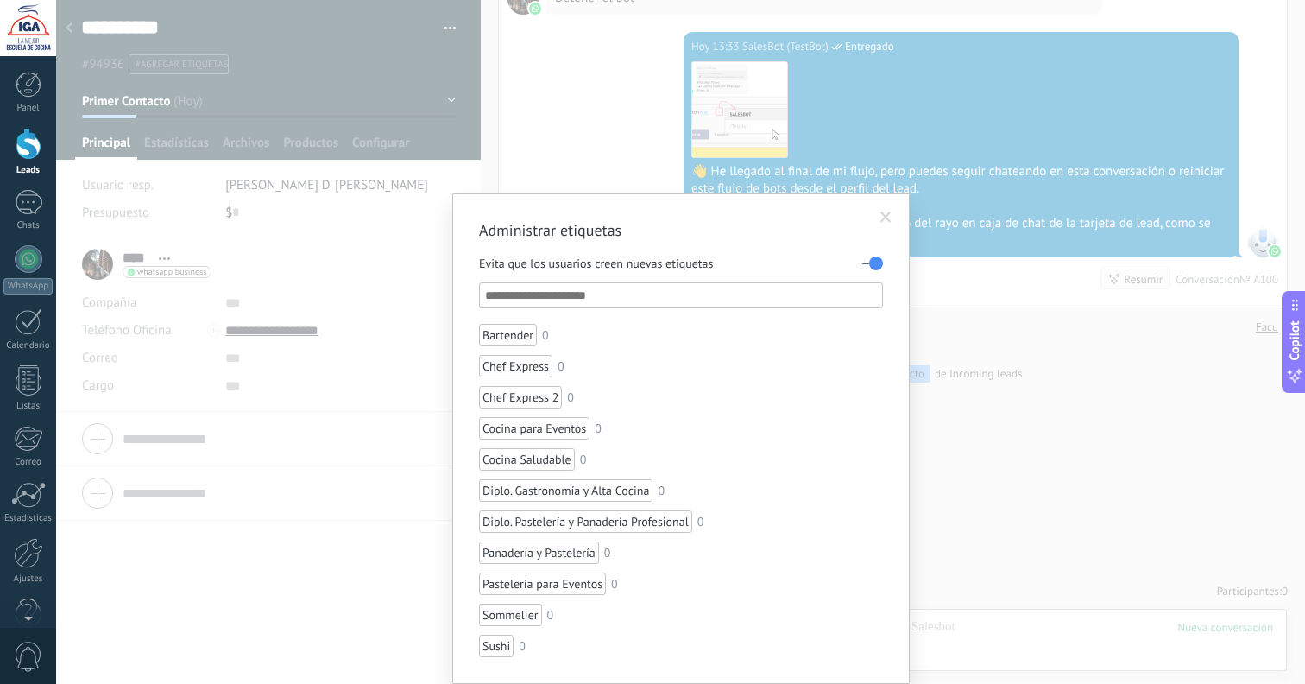
scroll to position [59, 0]
click at [883, 218] on span at bounding box center [886, 218] width 11 height 12
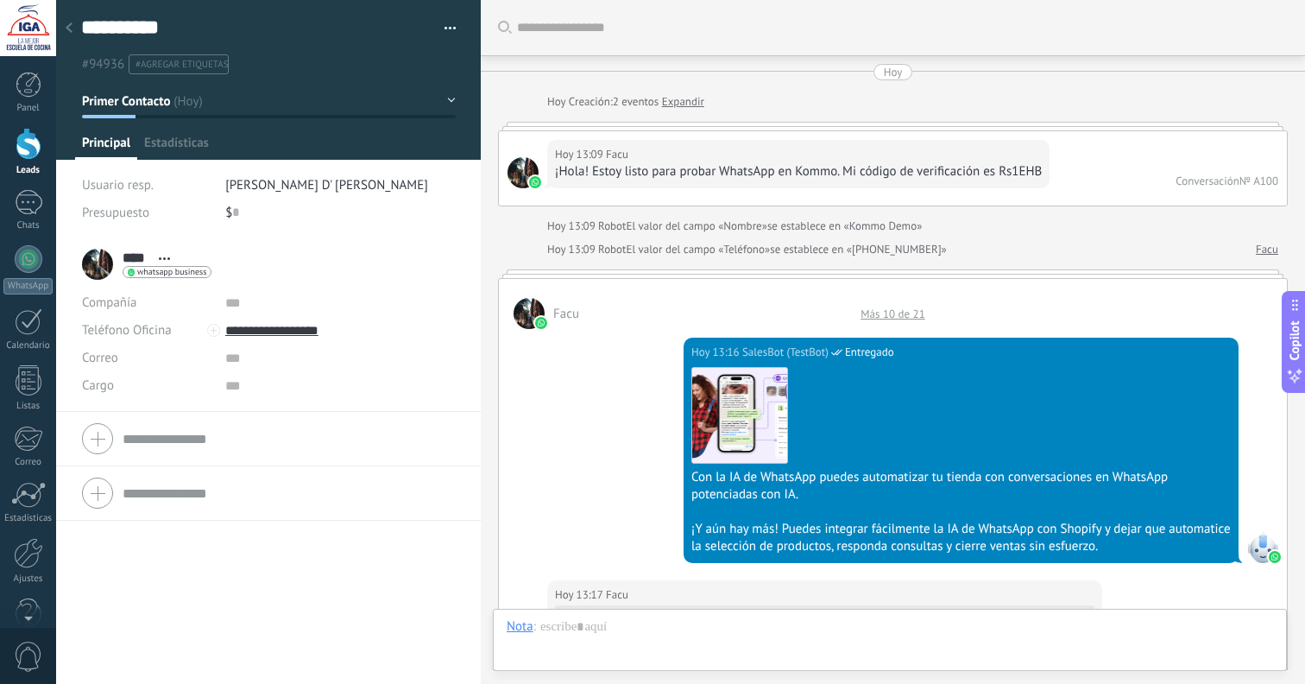
scroll to position [1549, 0]
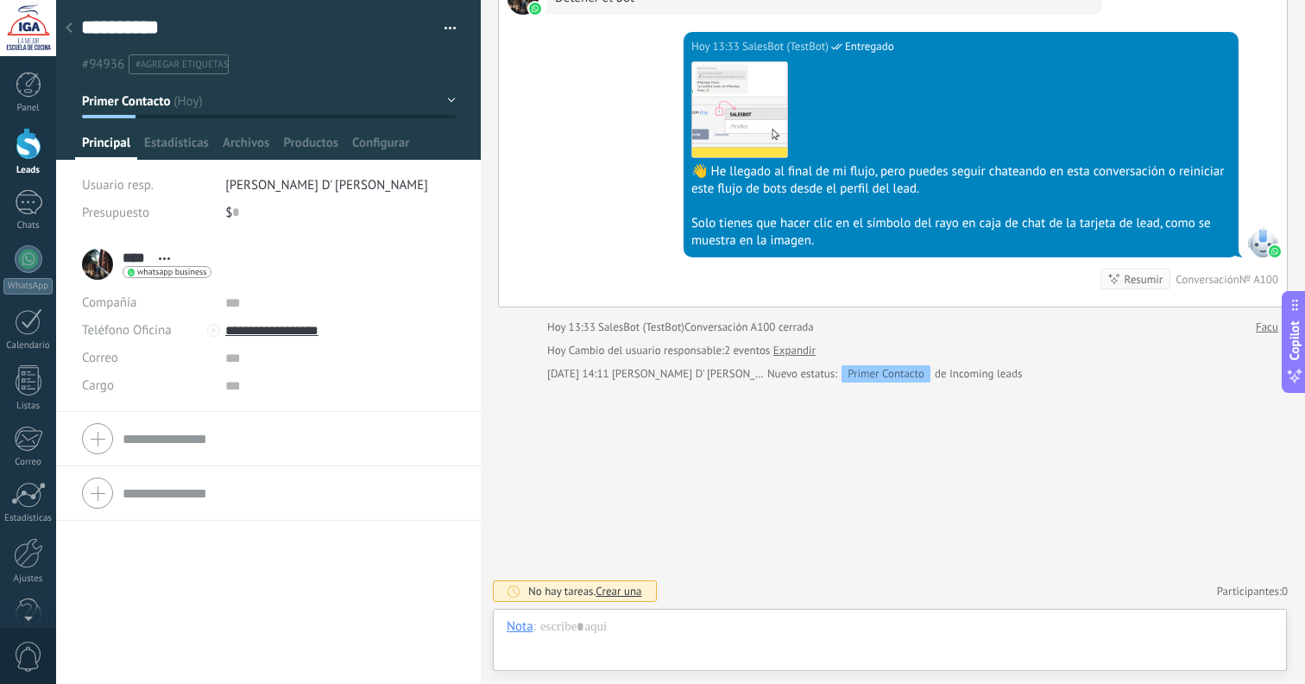
click at [174, 63] on span "#agregar etiquetas" at bounding box center [182, 65] width 92 height 12
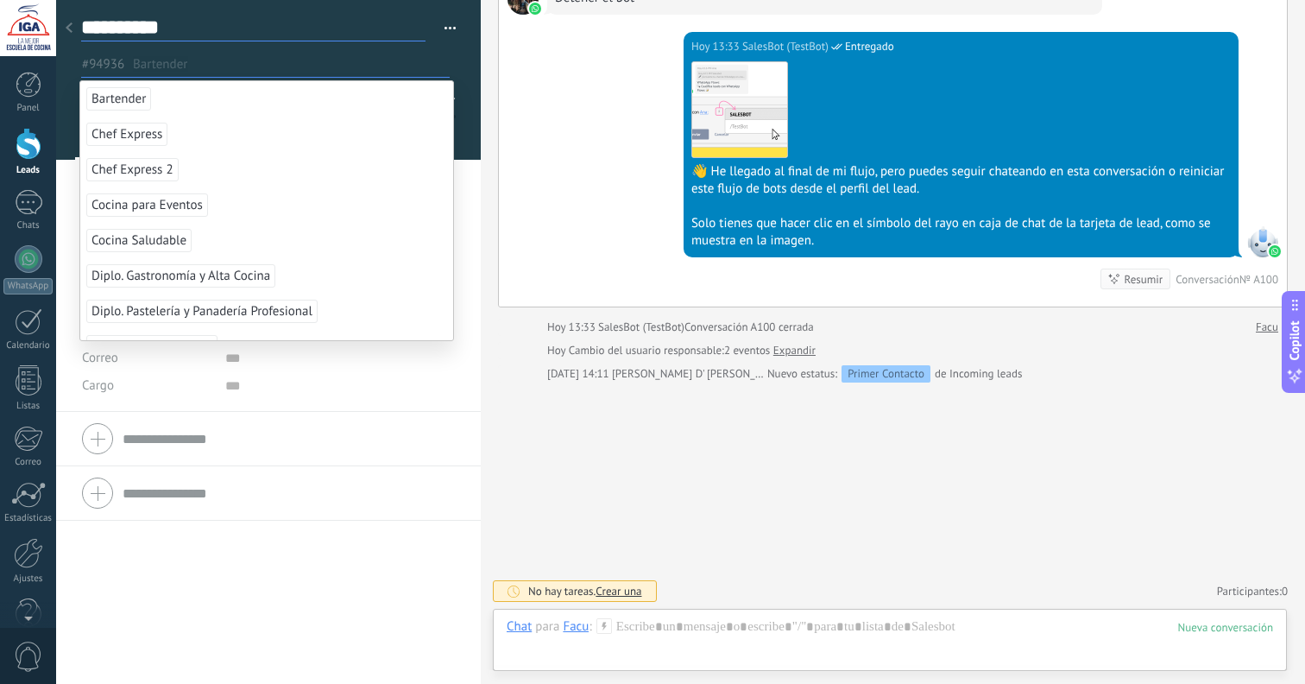
scroll to position [0, 0]
click at [250, 26] on textarea "**********" at bounding box center [253, 28] width 344 height 27
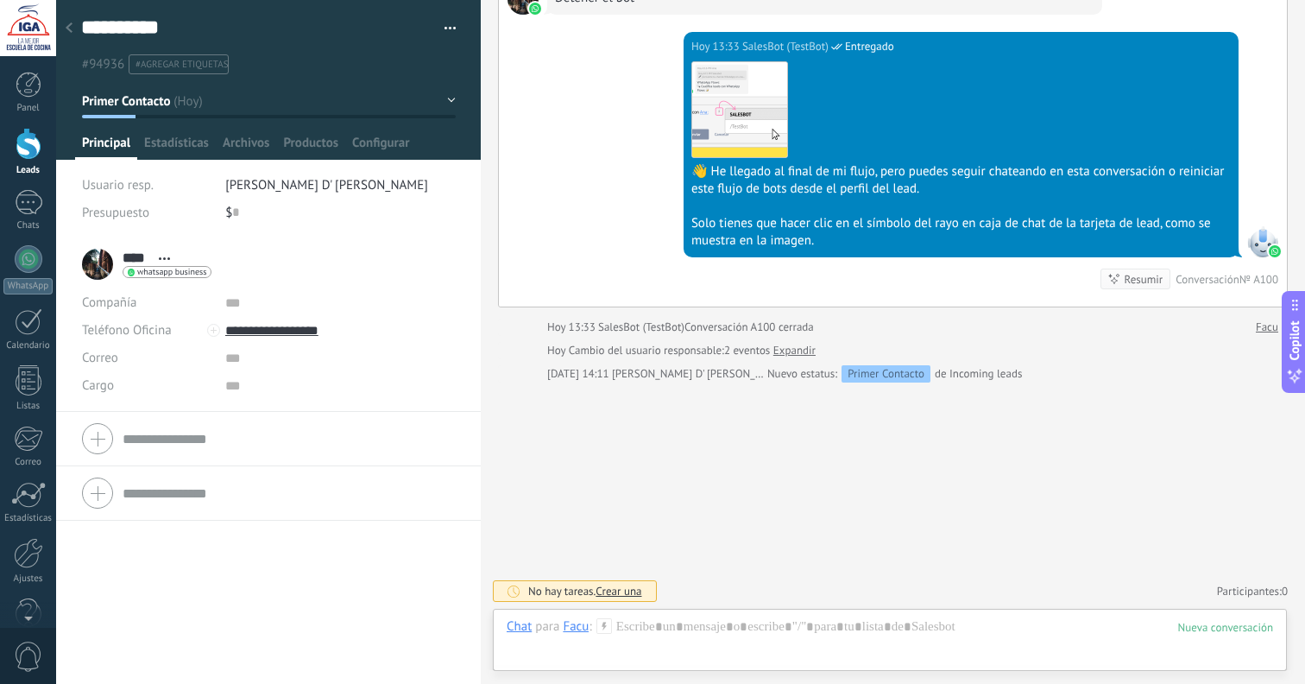
click at [243, 185] on span "[PERSON_NAME] D' [PERSON_NAME]" at bounding box center [326, 185] width 203 height 16
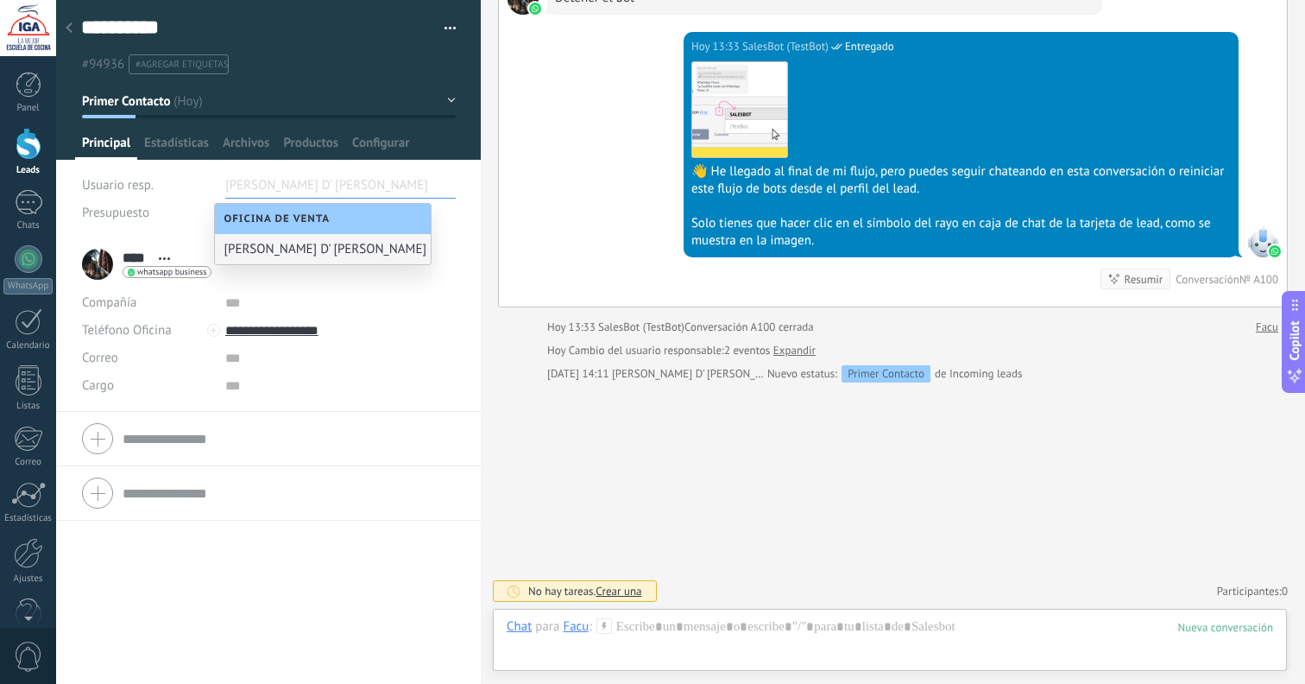
click at [356, 284] on div "**** Facu **** Facu Apellido Abrir detalle Copie el nombre Desatar" at bounding box center [268, 264] width 373 height 43
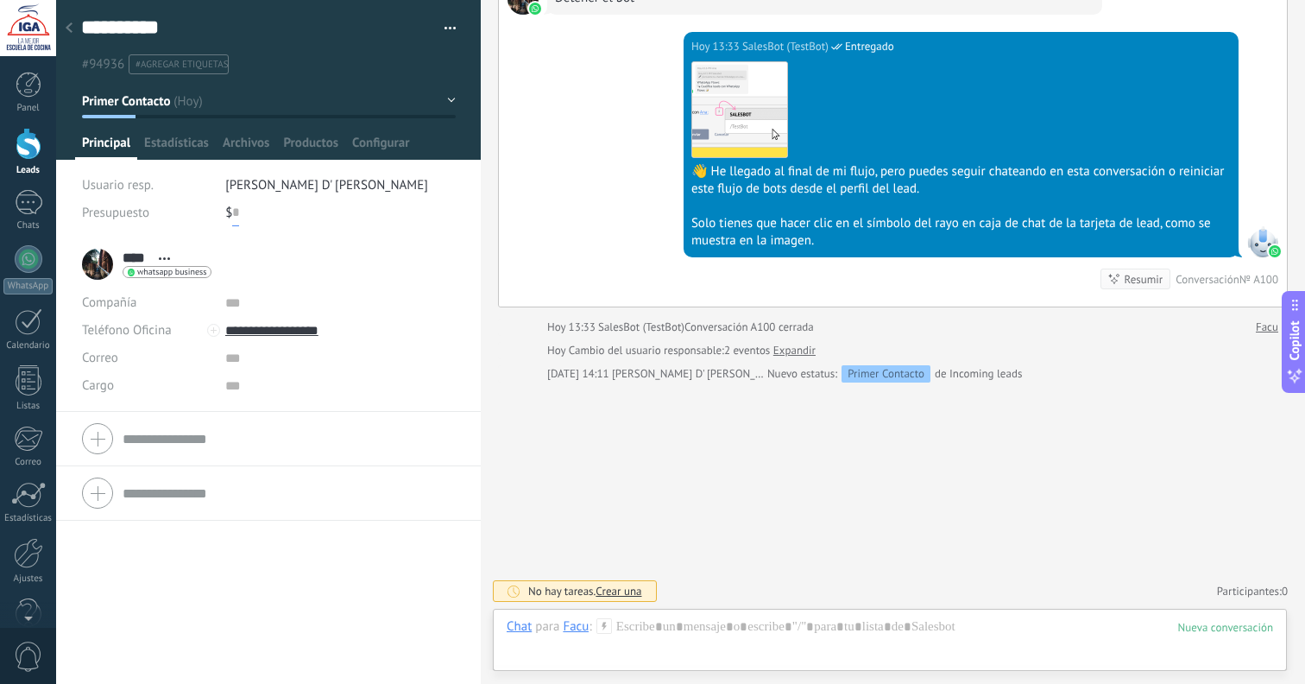
click at [232, 213] on input "text" at bounding box center [235, 213] width 7 height 28
click at [228, 215] on div "$ 0" at bounding box center [340, 213] width 231 height 28
click at [444, 25] on button "button" at bounding box center [444, 29] width 25 height 26
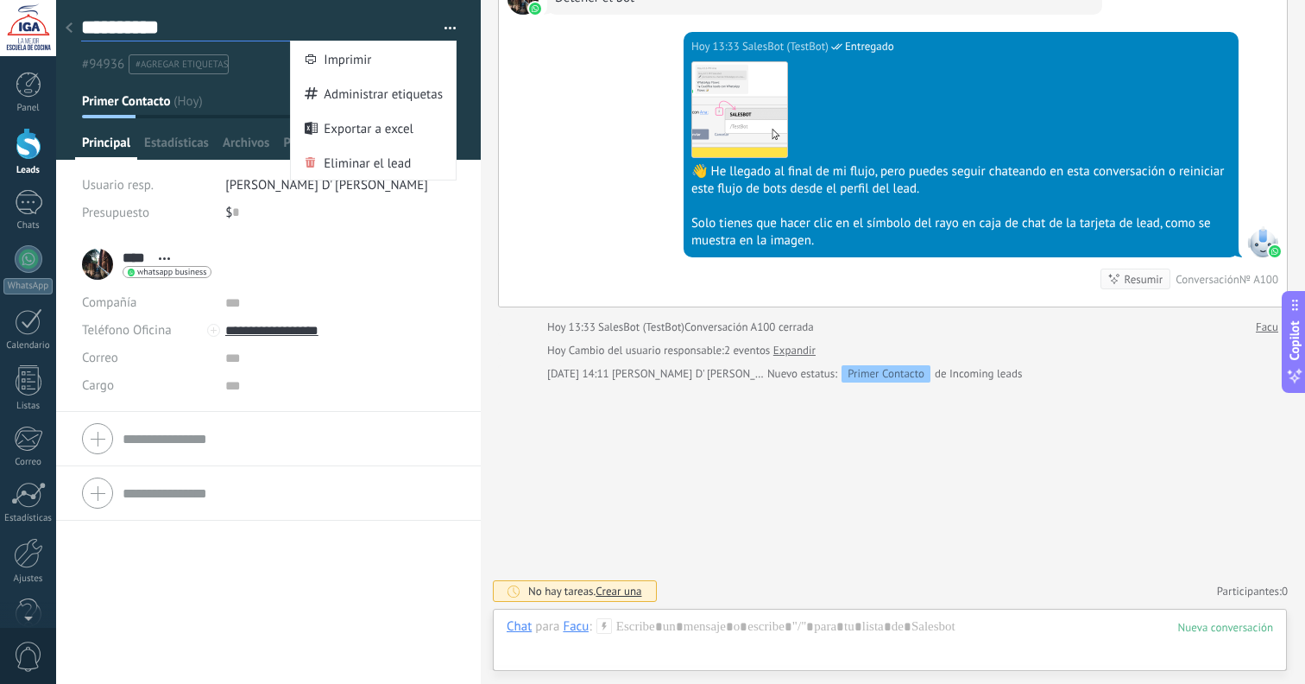
click at [373, 33] on textarea "**********" at bounding box center [253, 28] width 344 height 27
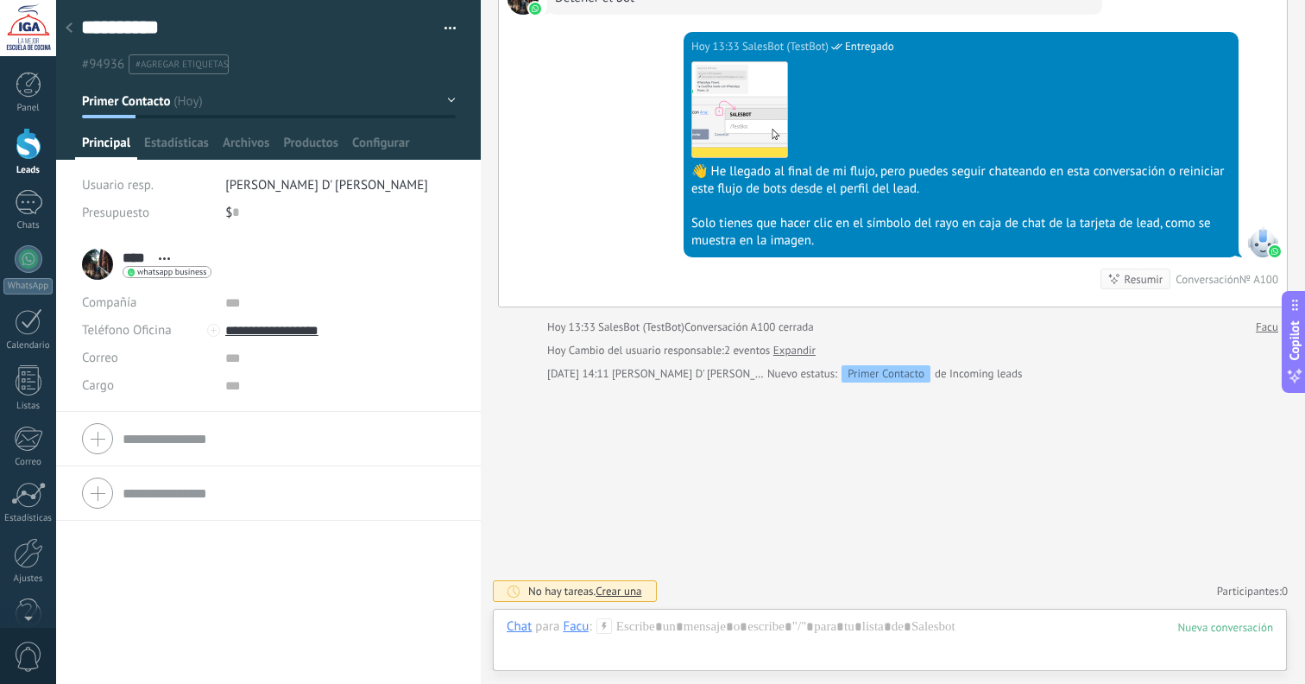
click at [73, 30] on div at bounding box center [69, 29] width 24 height 34
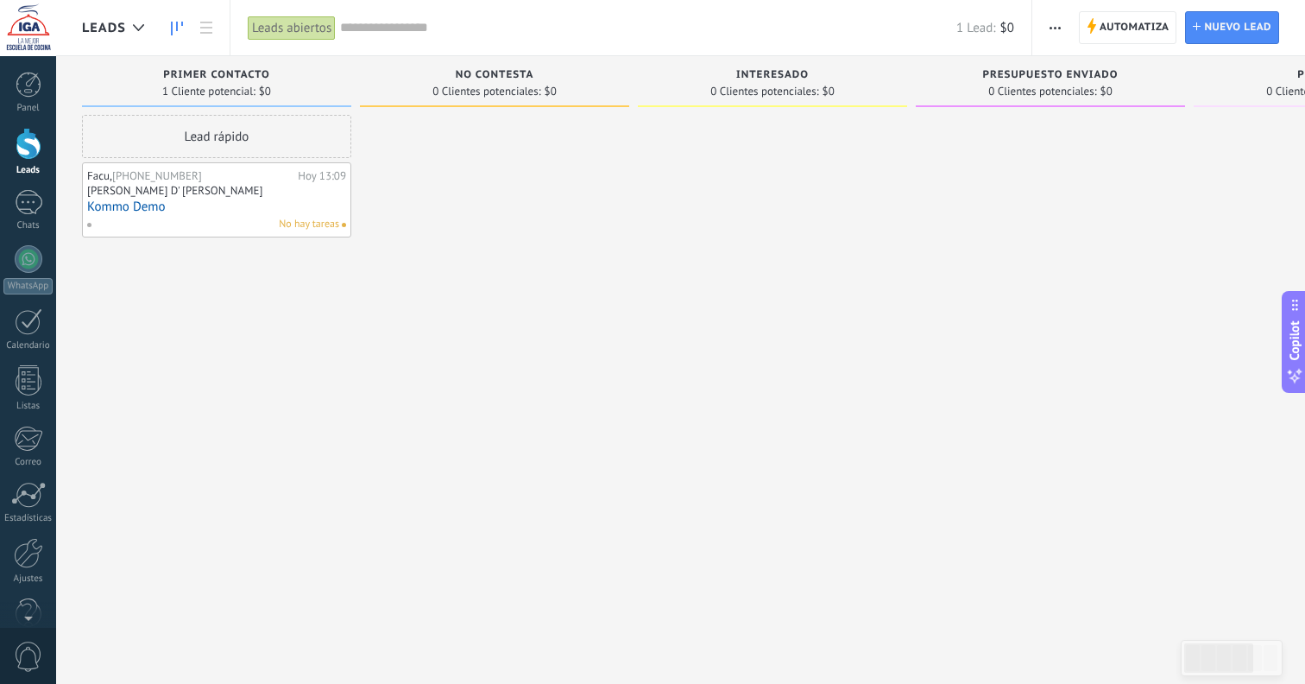
click at [1056, 24] on span "button" at bounding box center [1055, 27] width 11 height 33
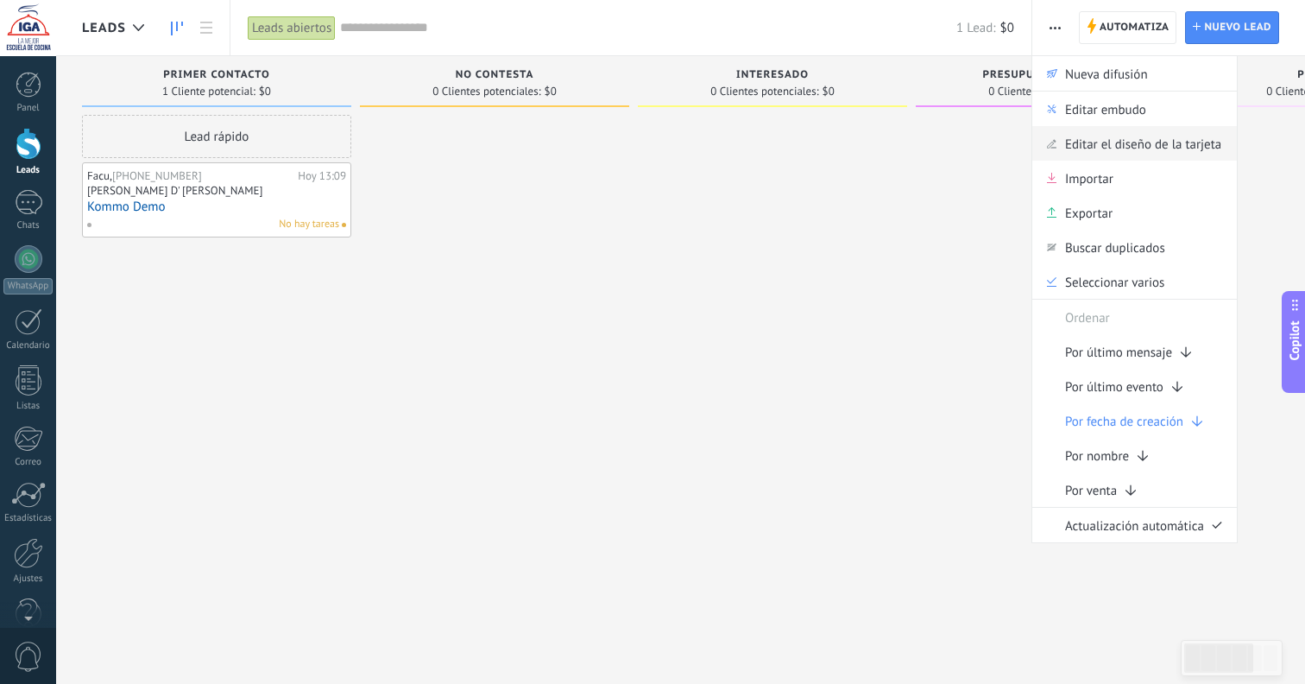
click at [1094, 136] on span "Editar el diseño de la tarjeta" at bounding box center [1143, 143] width 156 height 35
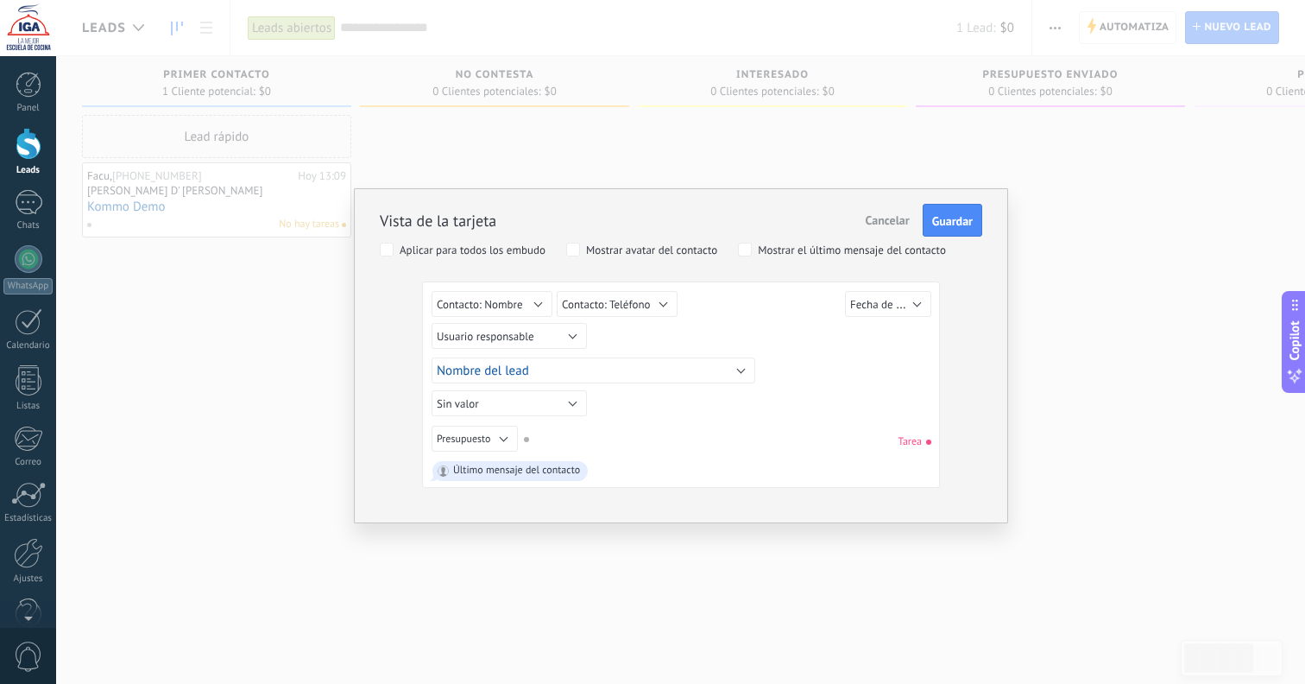
click at [939, 219] on span "Guardar" at bounding box center [952, 221] width 41 height 12
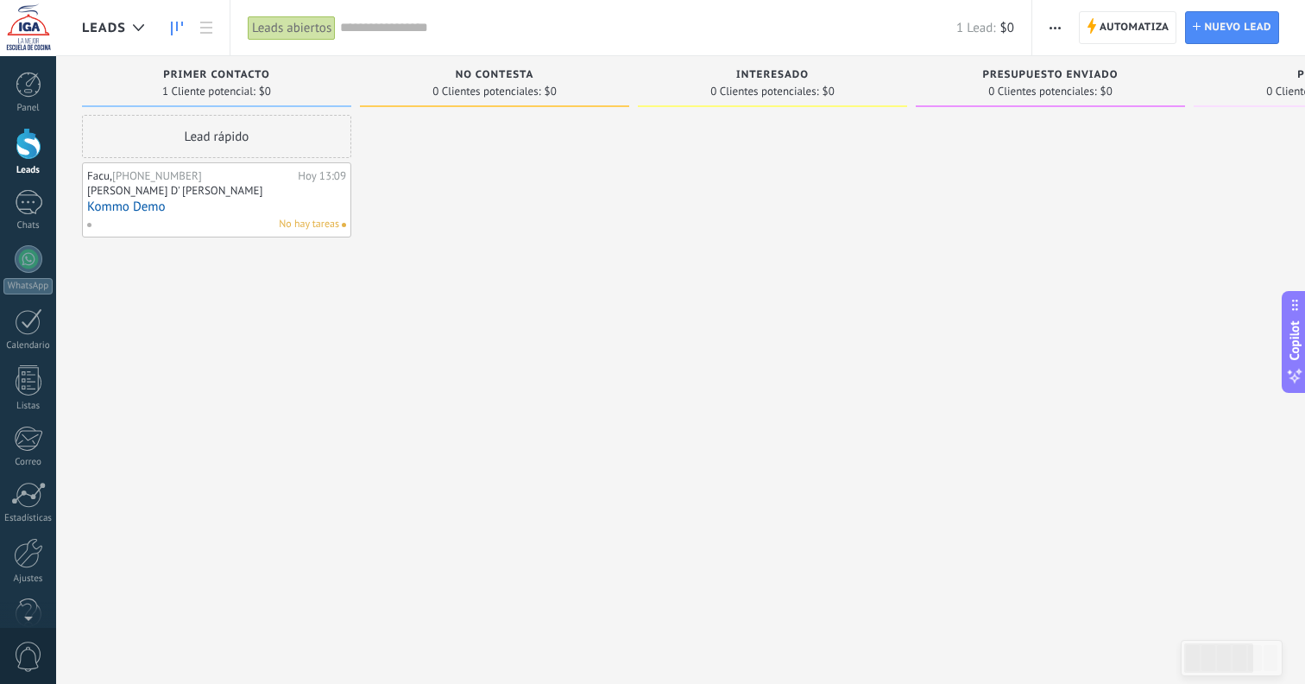
click at [1063, 30] on button "button" at bounding box center [1055, 27] width 25 height 33
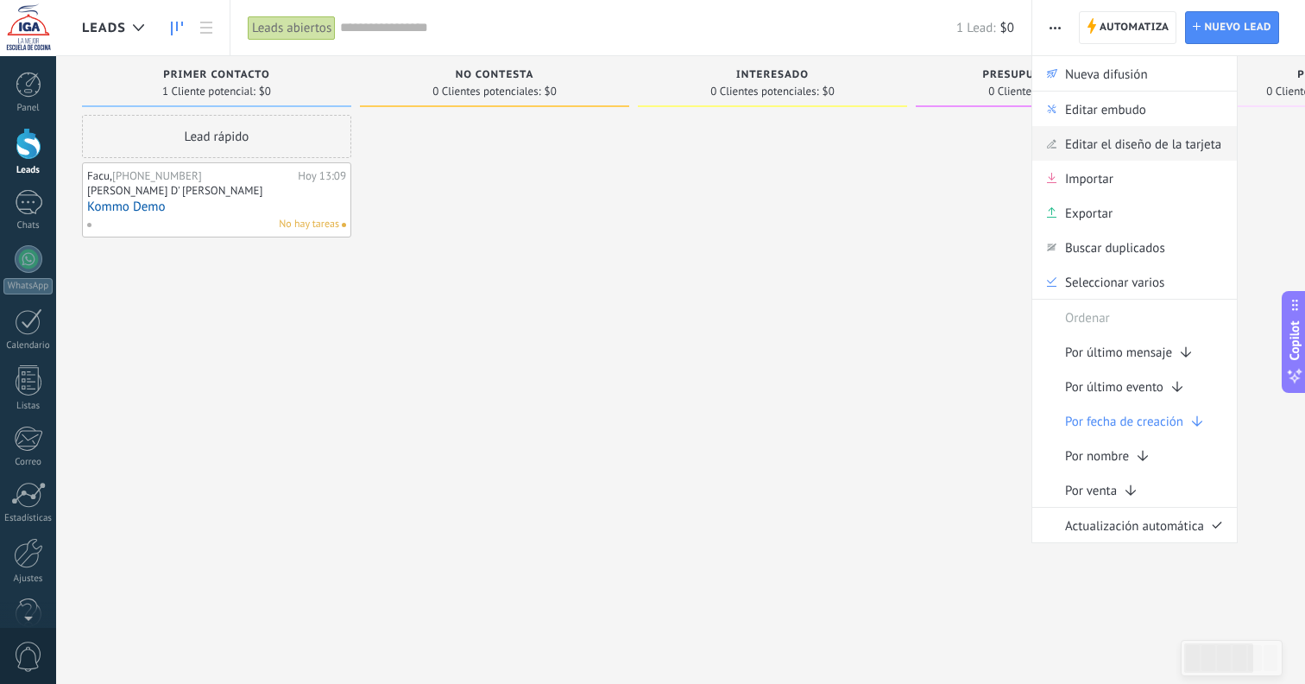
click at [1096, 136] on span "Editar el diseño de la tarjeta" at bounding box center [1143, 143] width 156 height 35
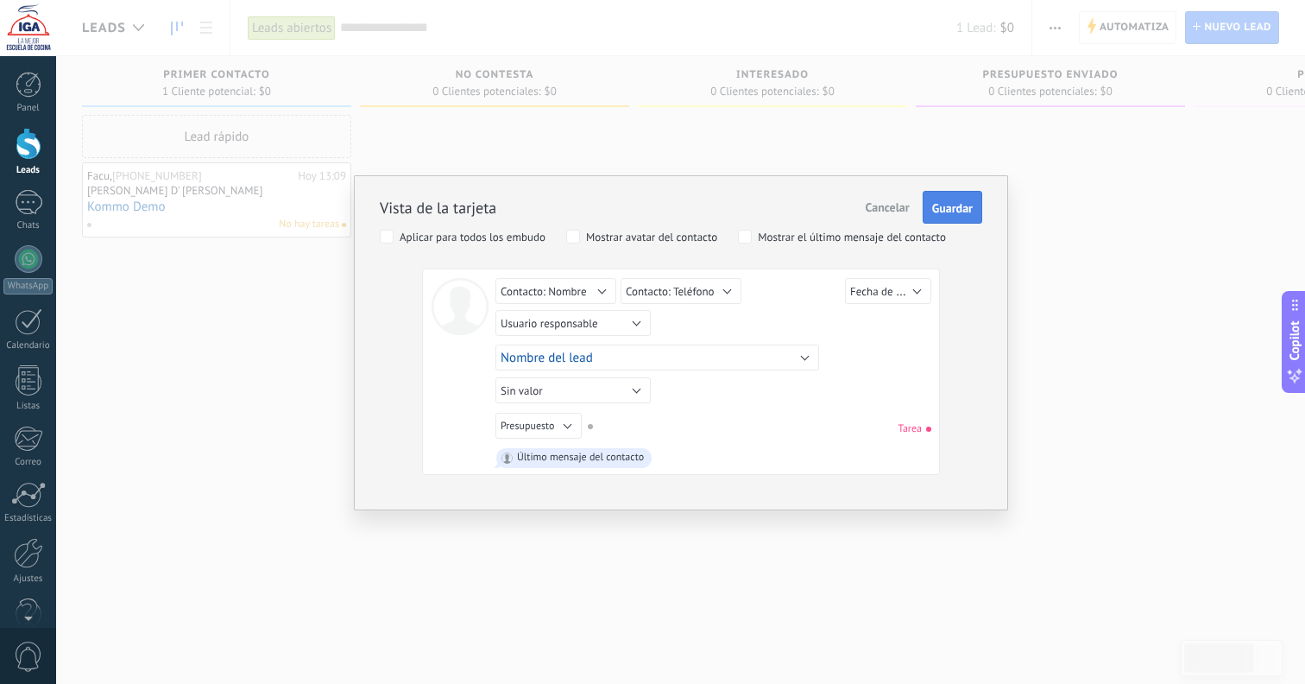
click at [936, 203] on span "Guardar" at bounding box center [952, 208] width 41 height 12
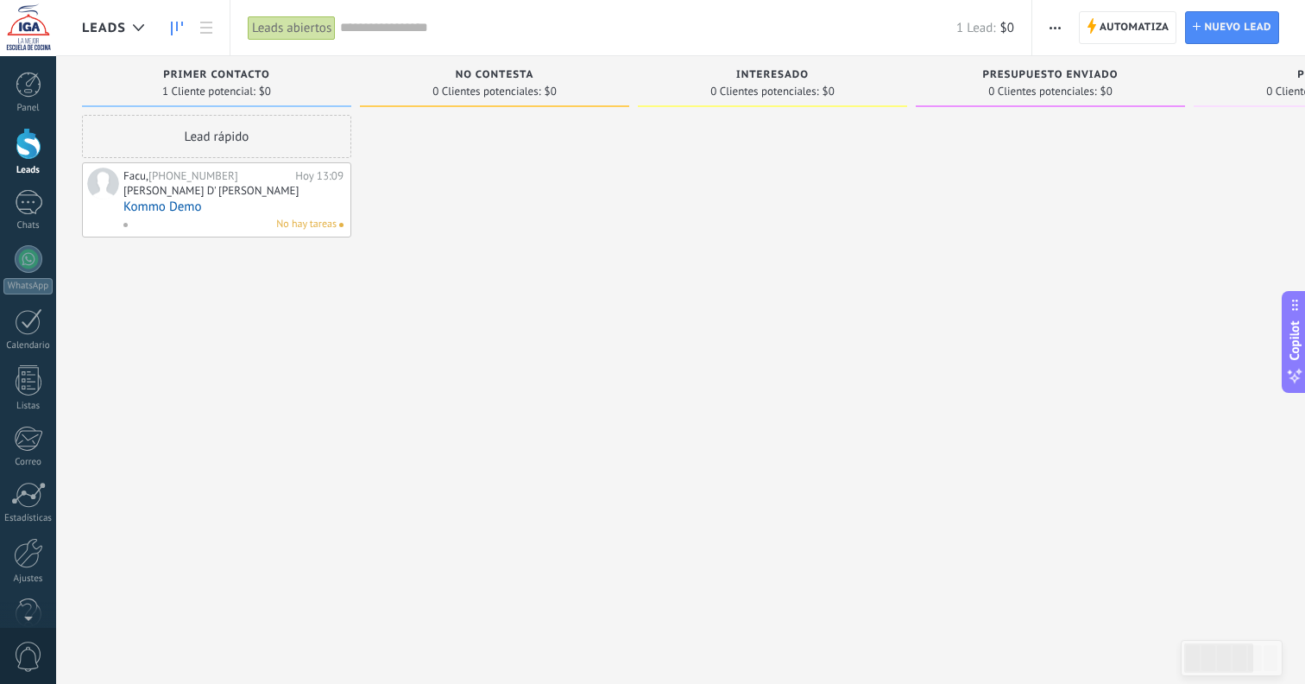
click at [1061, 31] on span "button" at bounding box center [1055, 27] width 11 height 33
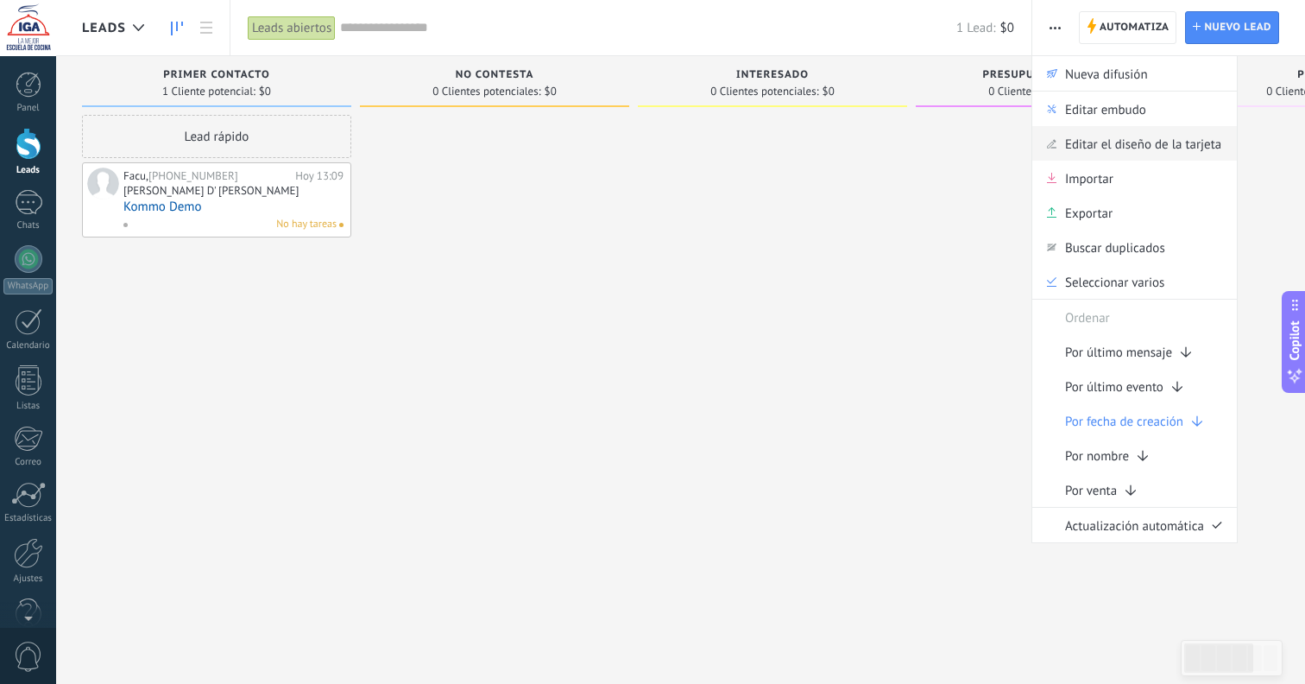
click at [1096, 138] on span "Editar el diseño de la tarjeta" at bounding box center [1143, 143] width 156 height 35
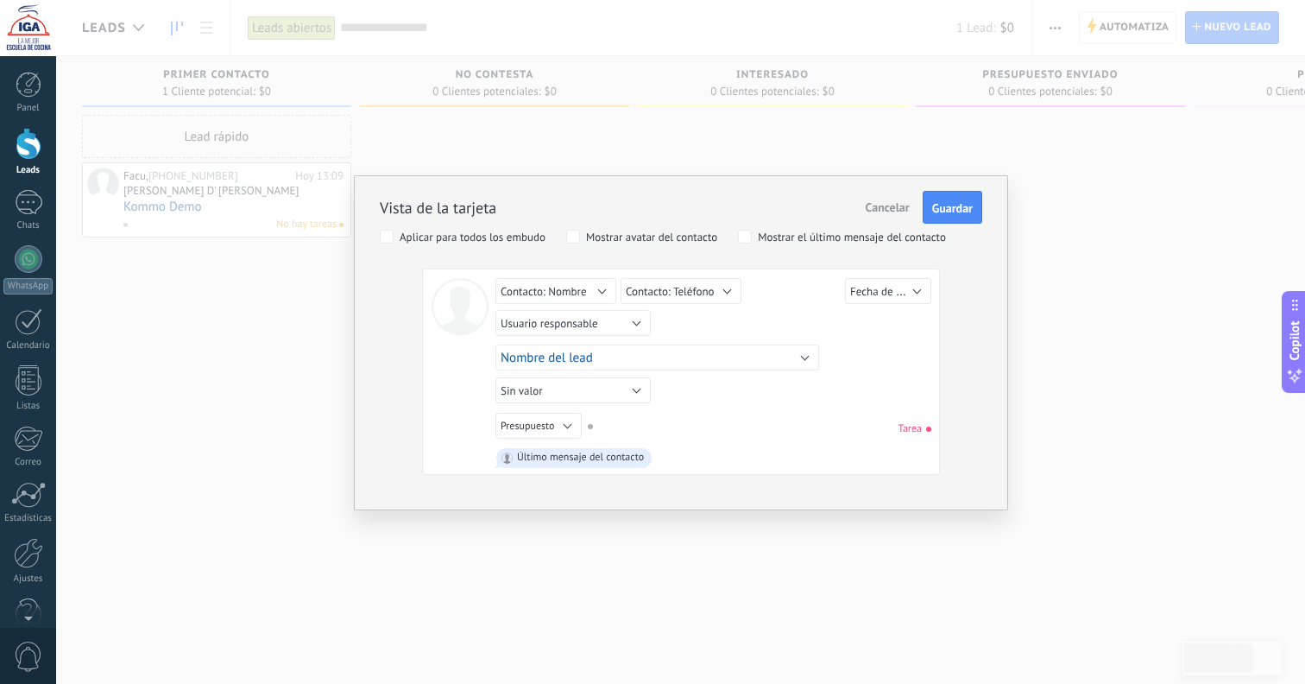
click at [620, 391] on button "Sin valor" at bounding box center [573, 390] width 155 height 26
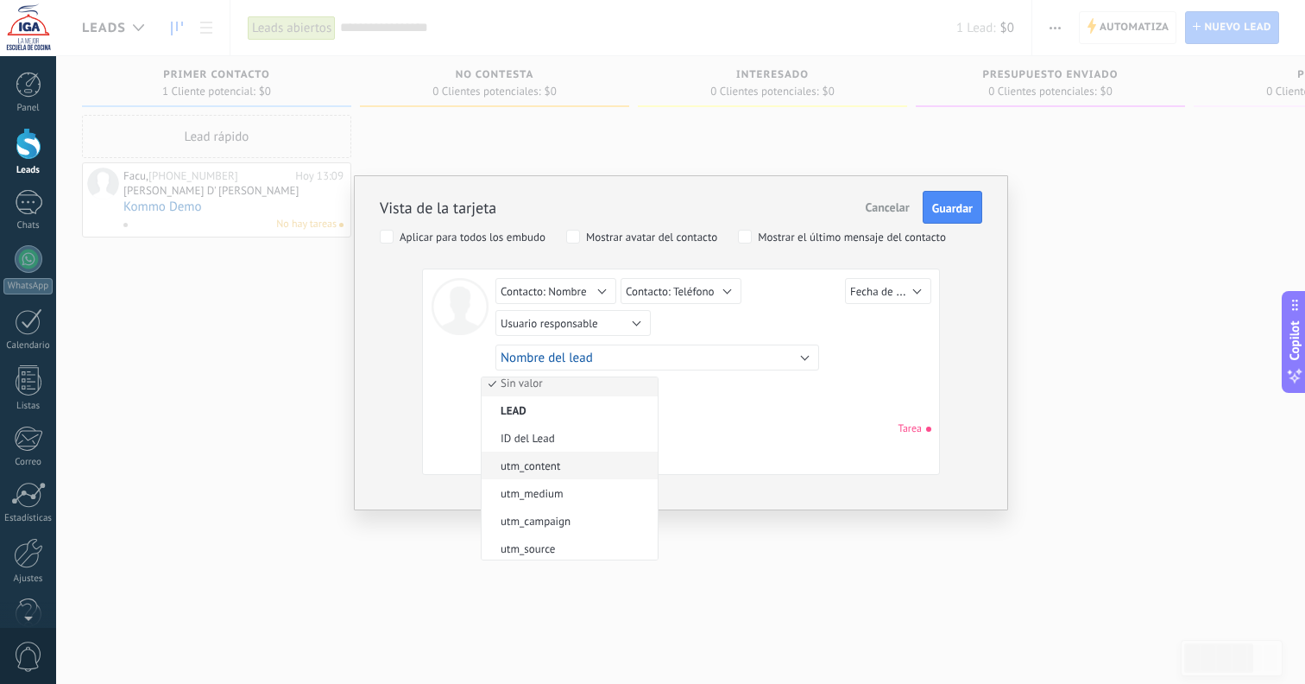
scroll to position [10, 0]
click at [577, 473] on li "utm_content" at bounding box center [570, 464] width 176 height 28
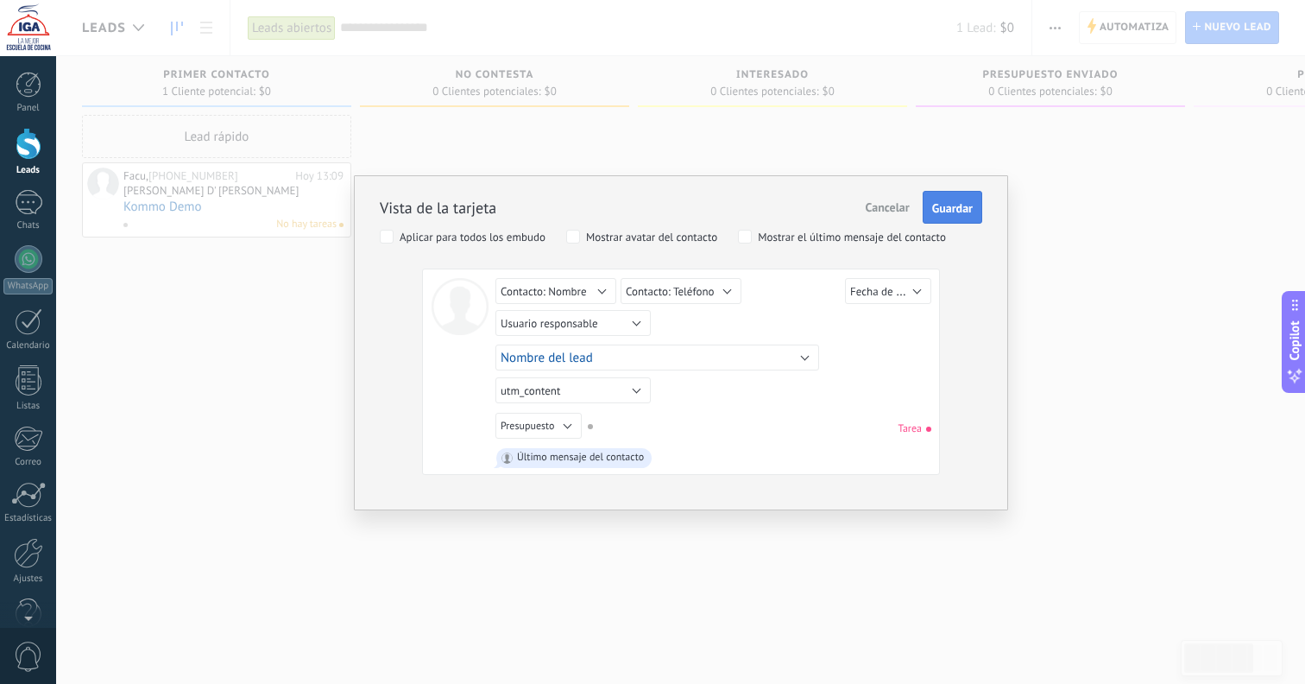
click at [965, 203] on span "Guardar" at bounding box center [952, 208] width 41 height 12
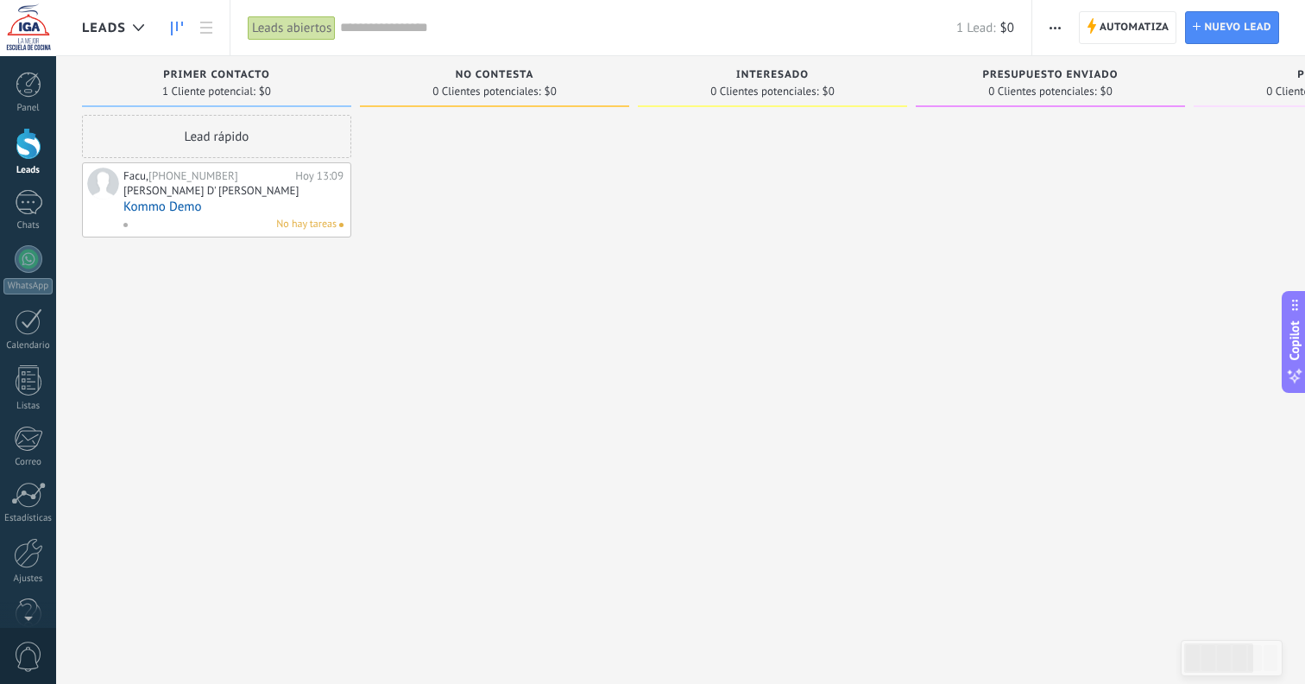
click at [1064, 30] on button "button" at bounding box center [1055, 27] width 25 height 33
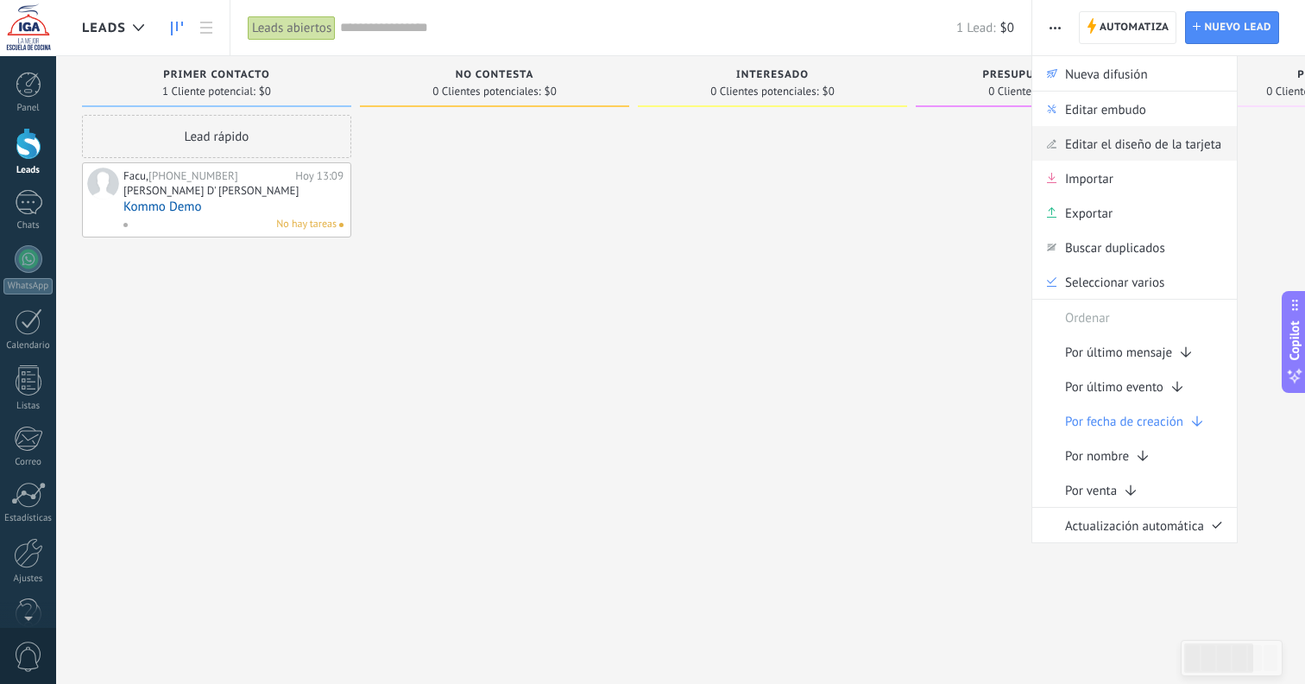
click at [1095, 140] on span "Editar el diseño de la tarjeta" at bounding box center [1143, 143] width 156 height 35
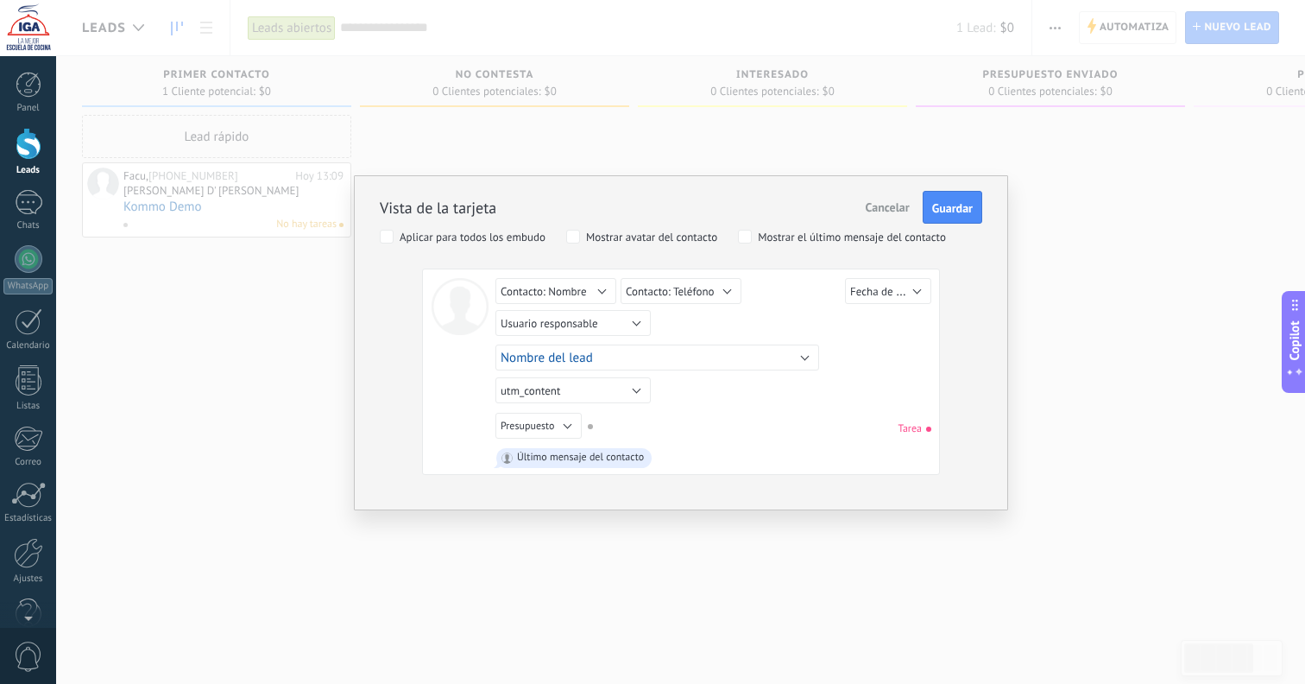
click at [592, 361] on span "Nombre del lead" at bounding box center [547, 358] width 92 height 16
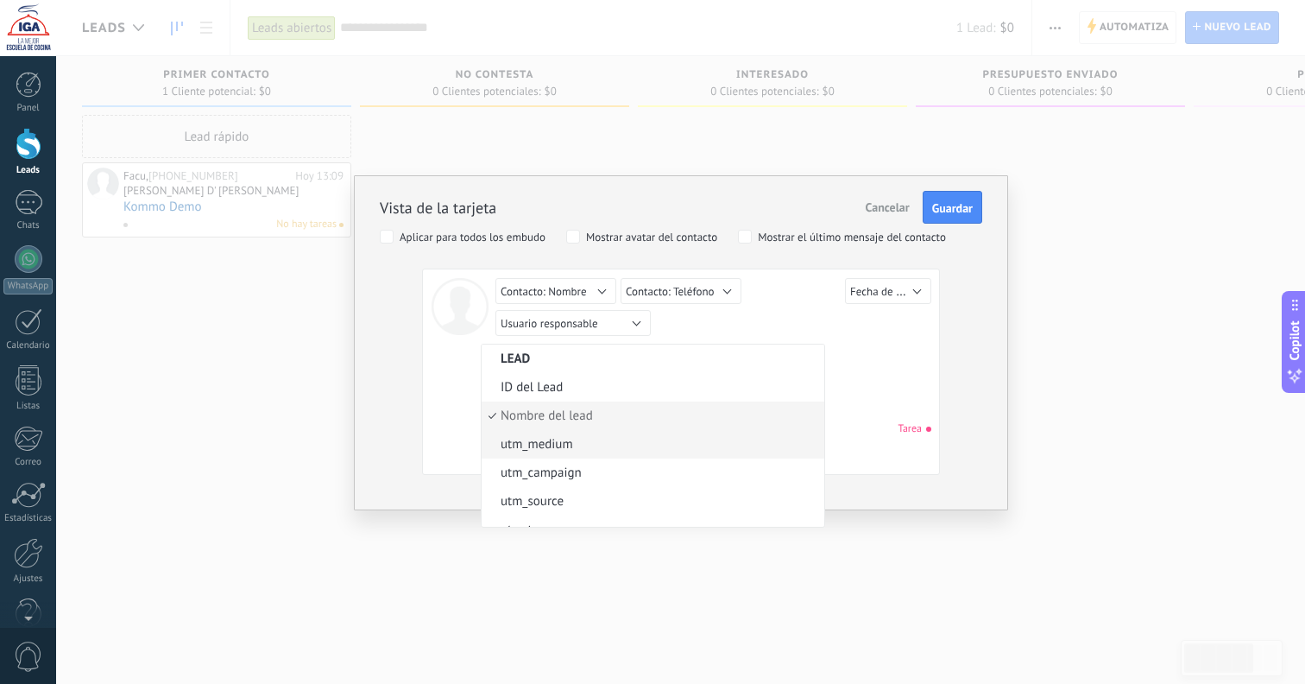
click at [552, 446] on span "utm_medium" at bounding box center [651, 444] width 338 height 16
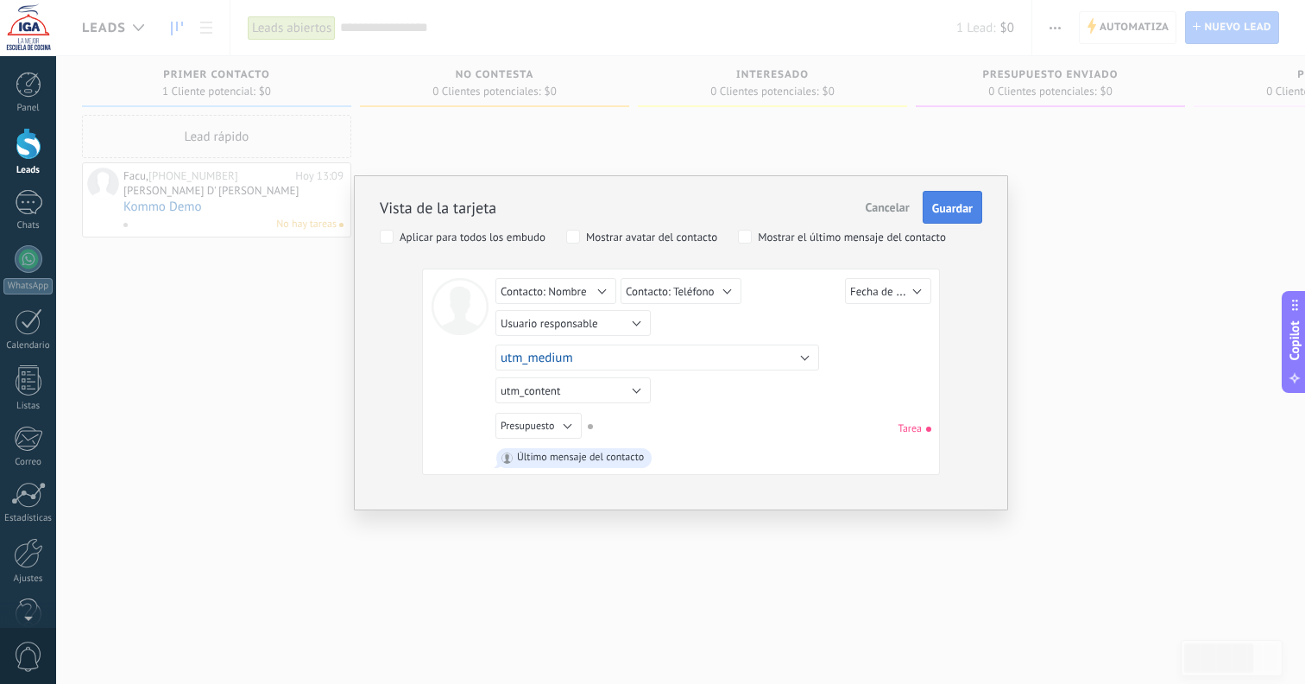
click at [954, 202] on span "Guardar" at bounding box center [952, 208] width 41 height 12
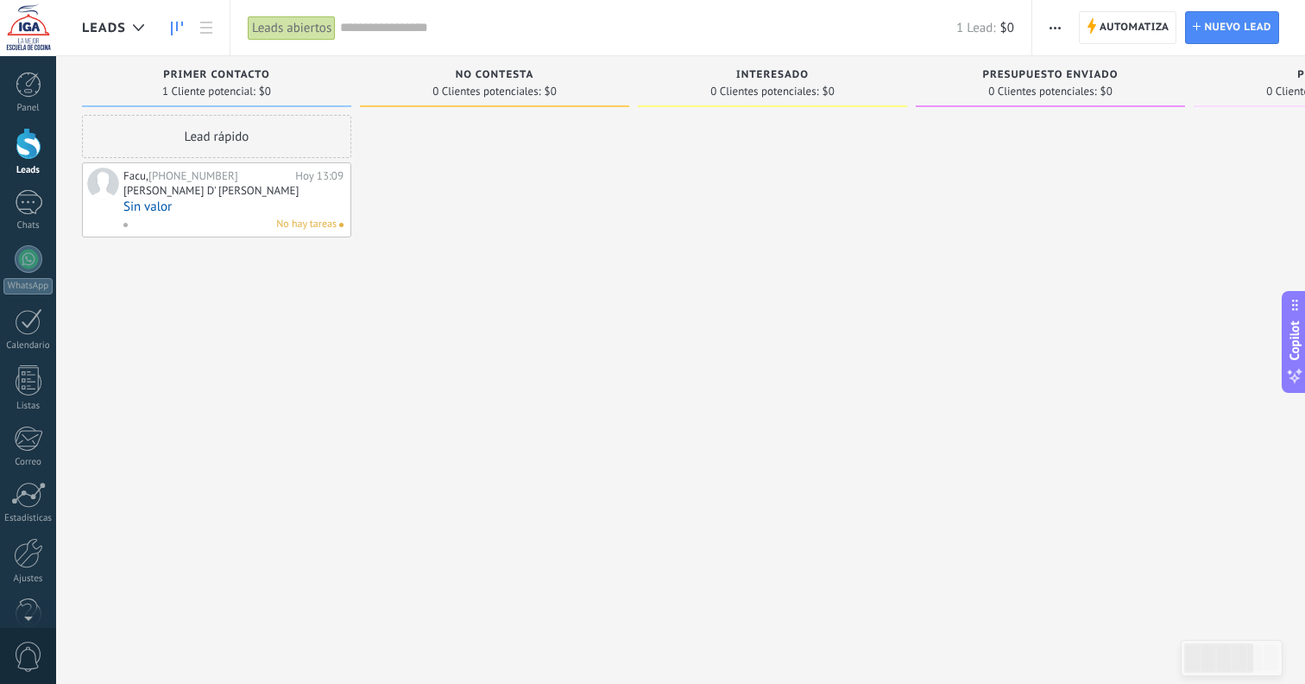
click at [1058, 33] on span "button" at bounding box center [1055, 27] width 11 height 33
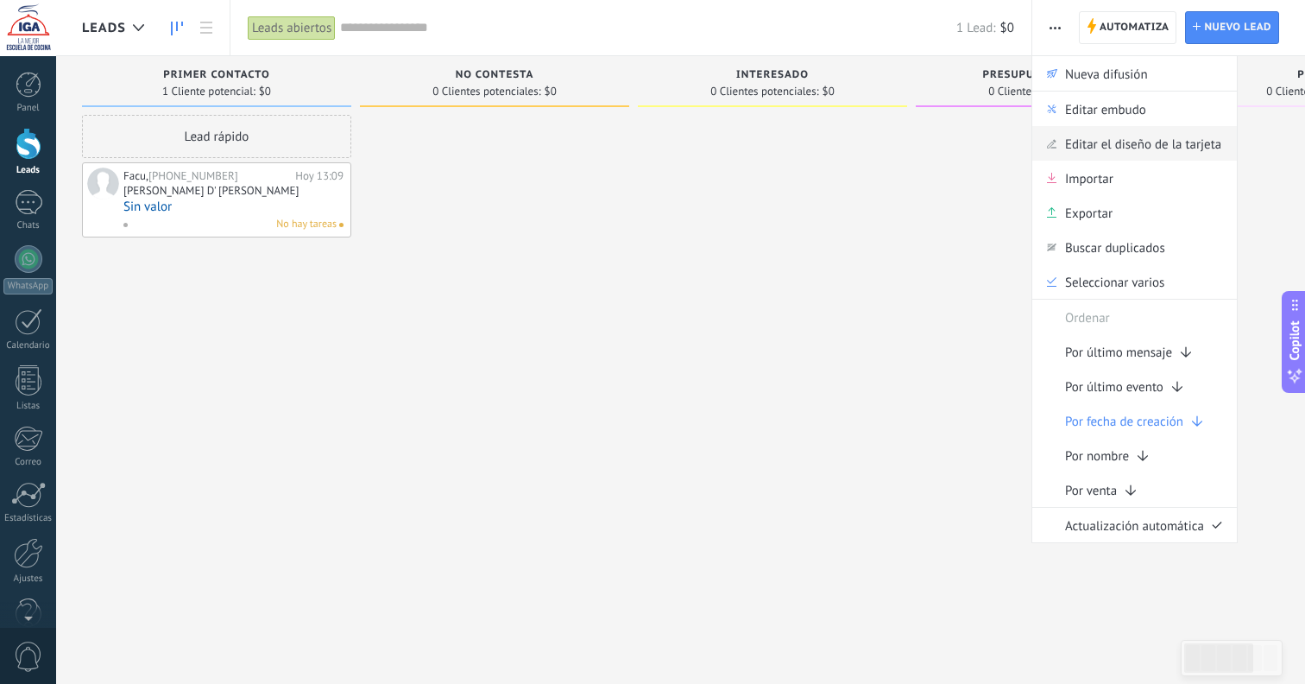
click at [1087, 135] on span "Editar el diseño de la tarjeta" at bounding box center [1143, 143] width 156 height 35
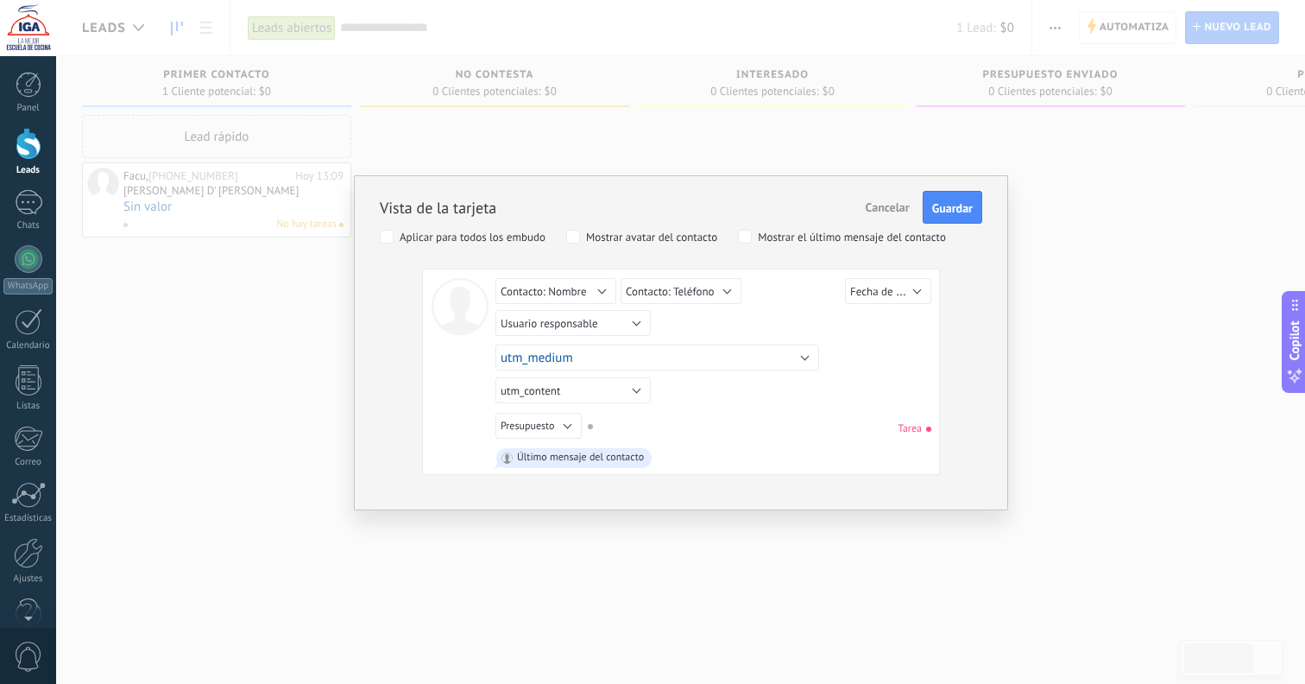
click at [612, 363] on button "utm_medium" at bounding box center [658, 357] width 324 height 26
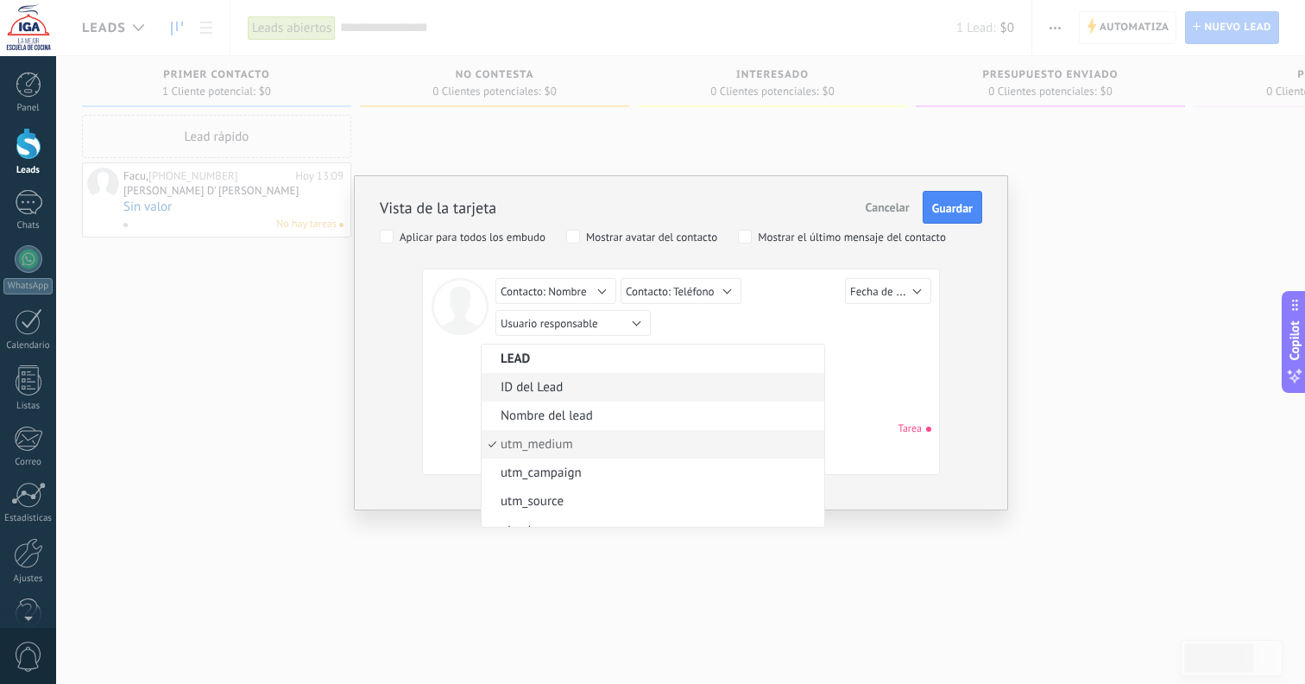
scroll to position [10, 0]
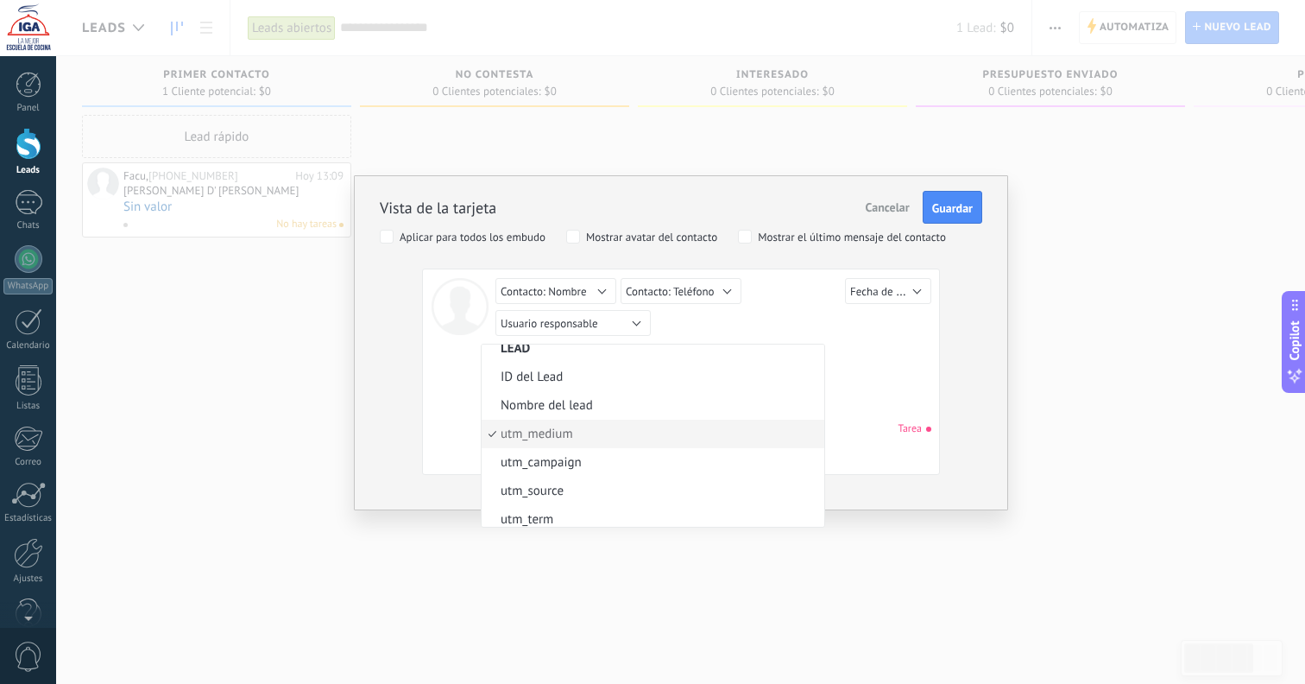
drag, startPoint x: 563, startPoint y: 450, endPoint x: 608, endPoint y: 434, distance: 47.5
click at [562, 451] on li "utm_campaign" at bounding box center [653, 462] width 343 height 28
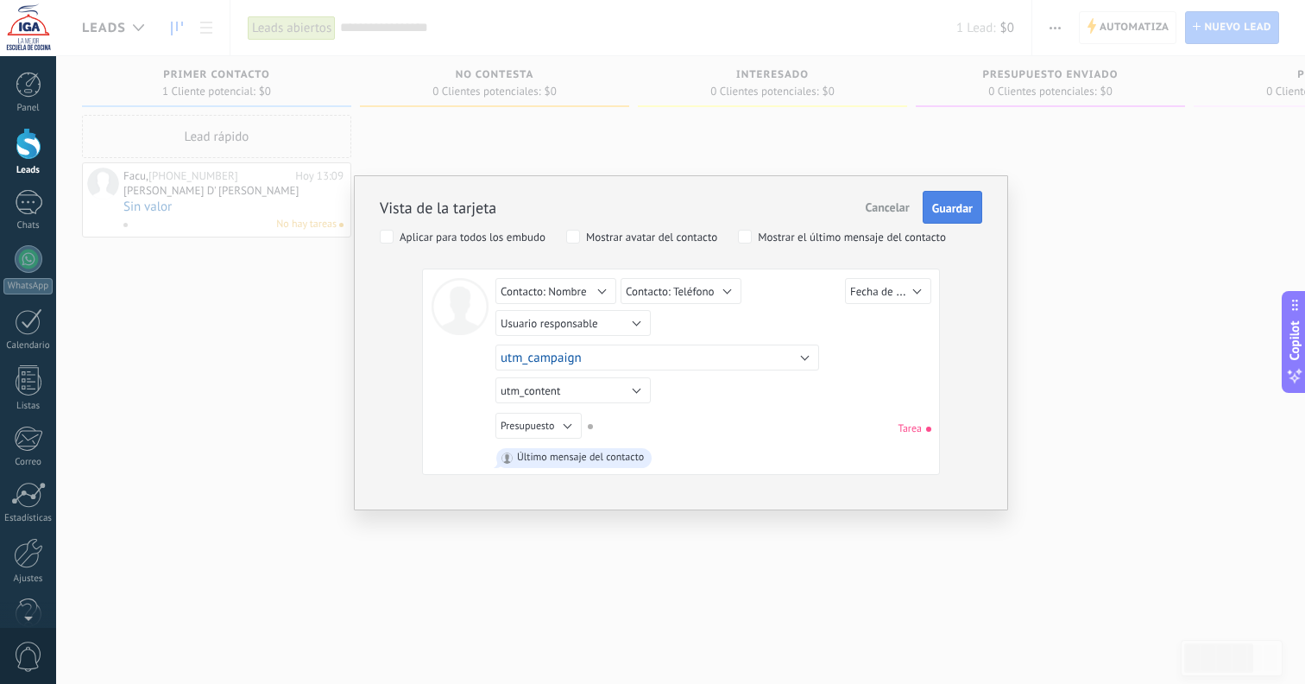
click at [936, 214] on span "Guardar" at bounding box center [952, 208] width 41 height 12
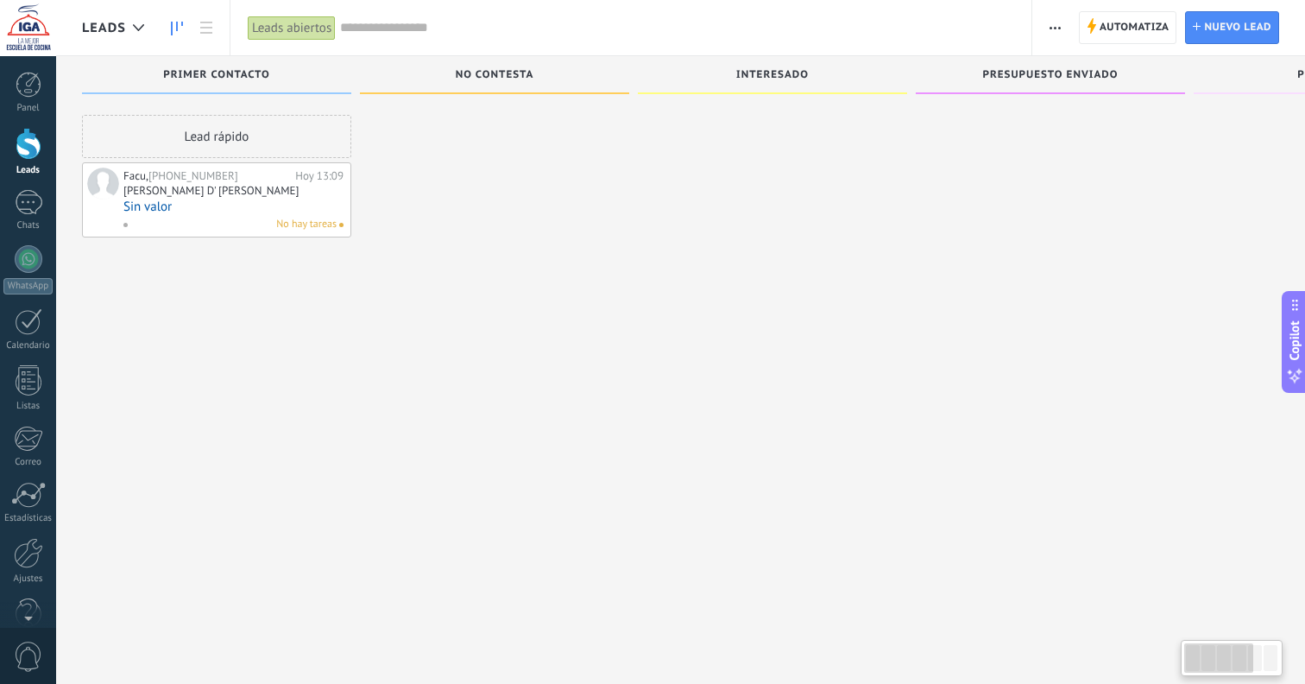
click at [1058, 24] on span "button" at bounding box center [1055, 27] width 11 height 33
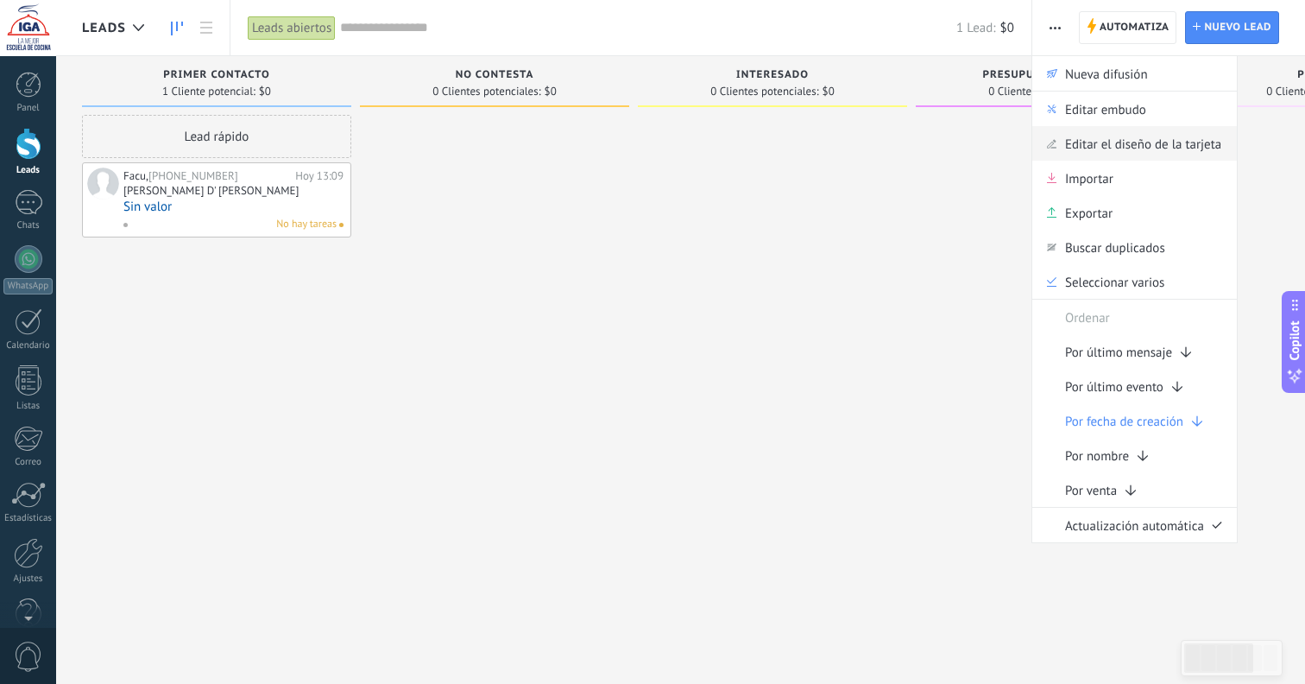
click at [1084, 144] on span "Editar el diseño de la tarjeta" at bounding box center [1143, 143] width 156 height 35
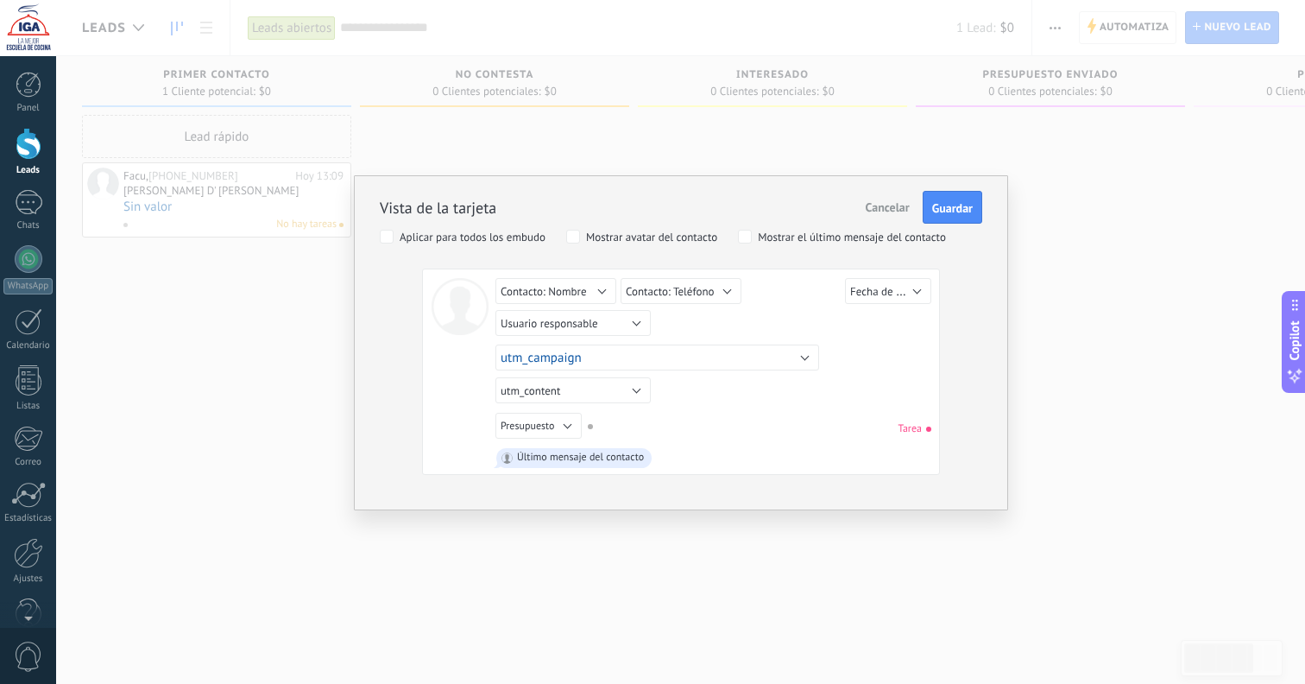
click at [563, 357] on span "utm_campaign" at bounding box center [541, 358] width 81 height 16
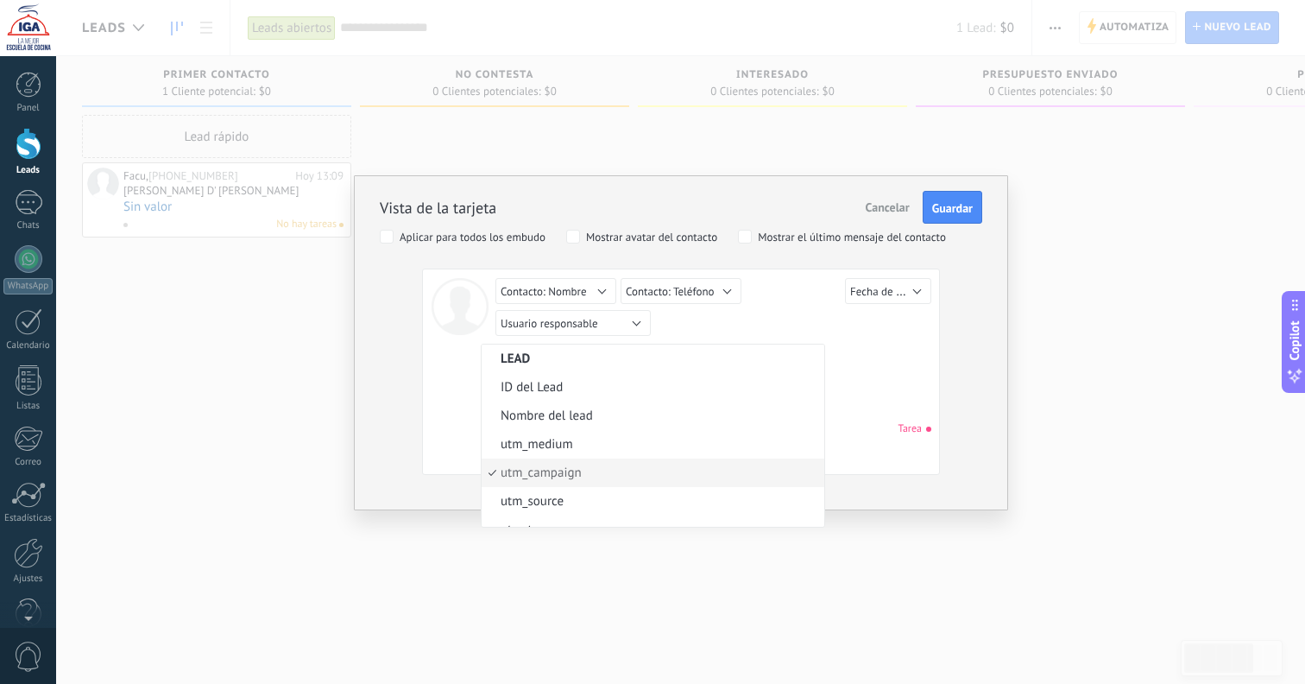
scroll to position [39, 0]
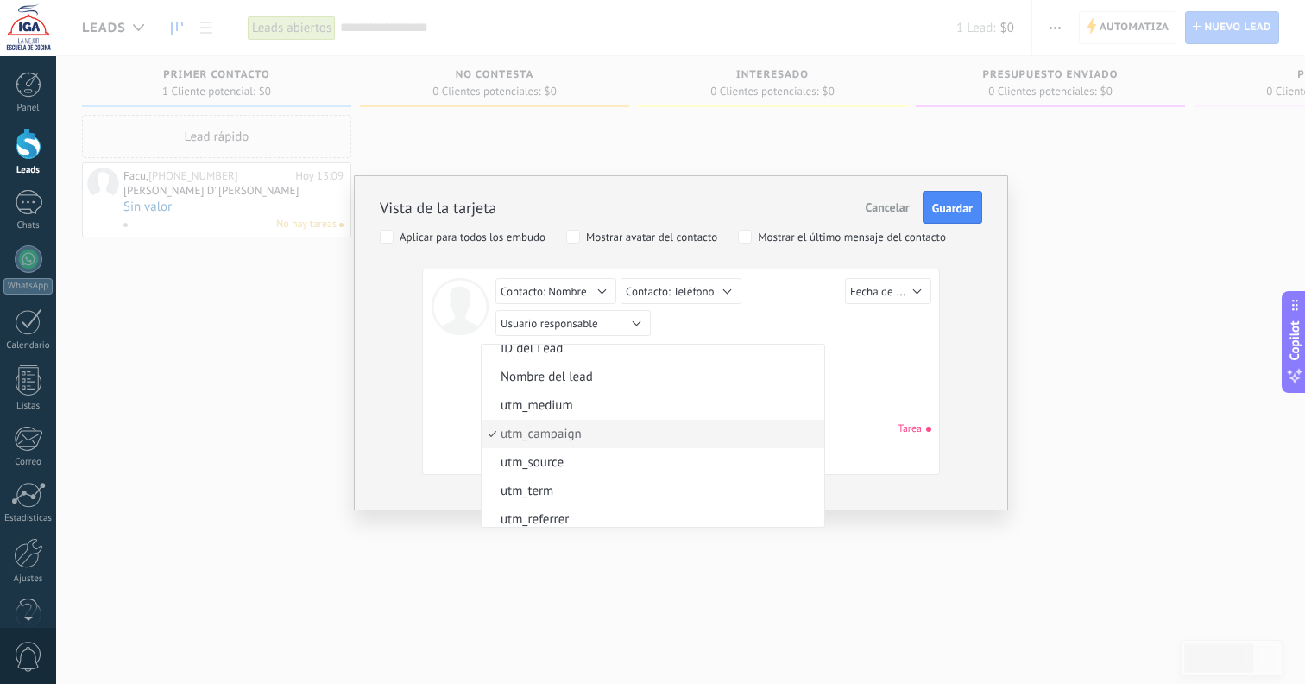
click at [557, 464] on span "utm_source" at bounding box center [651, 462] width 338 height 16
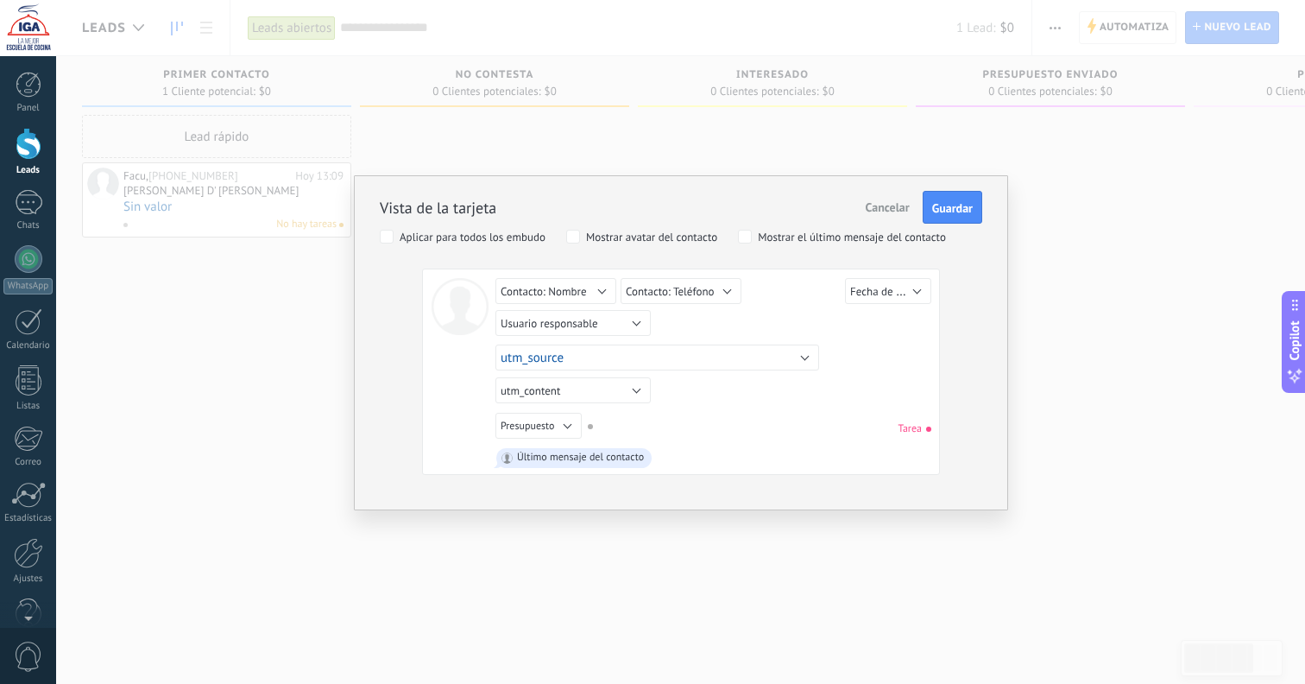
click at [945, 207] on span "Guardar" at bounding box center [952, 208] width 41 height 12
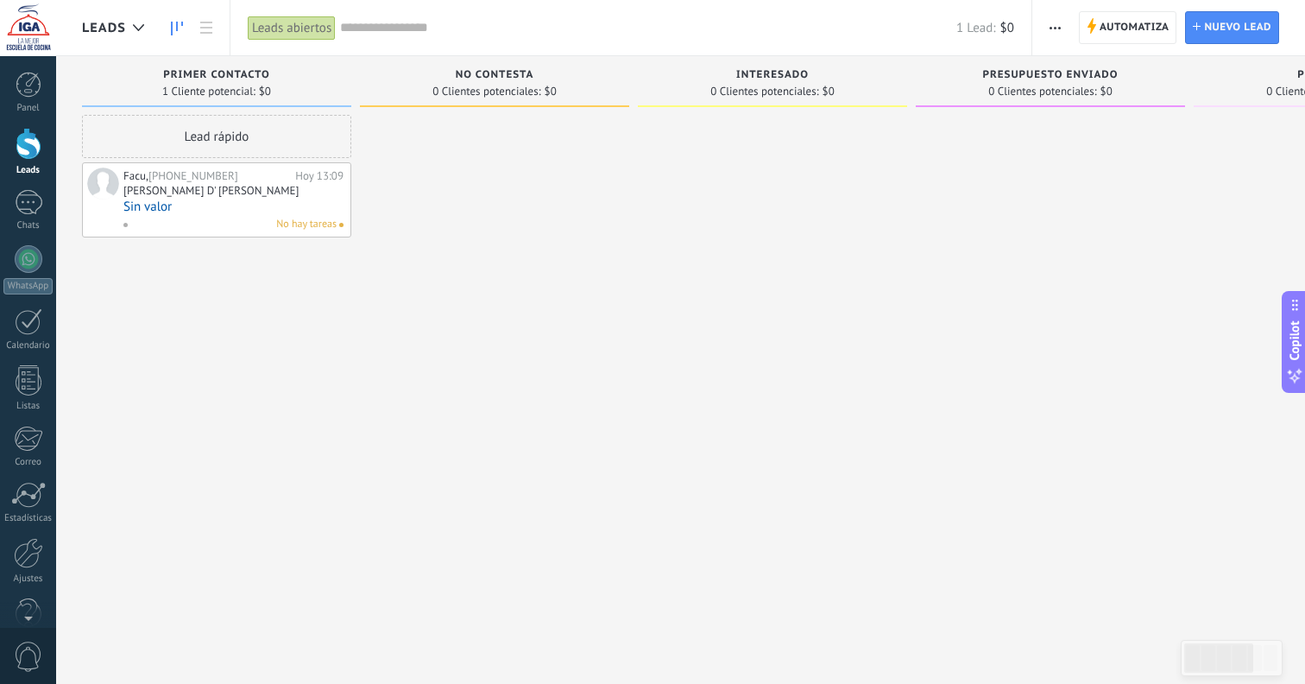
click at [1066, 36] on button "button" at bounding box center [1055, 27] width 25 height 33
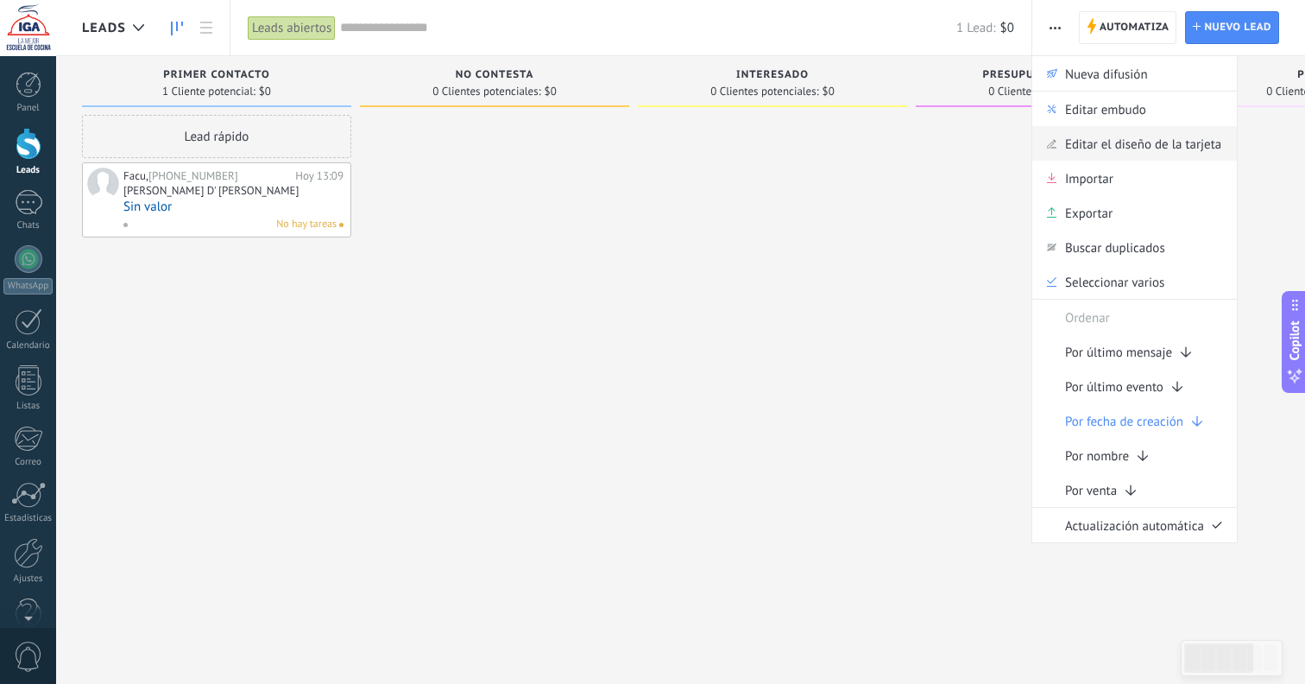
click at [1097, 144] on span "Editar el diseño de la tarjeta" at bounding box center [1143, 143] width 156 height 35
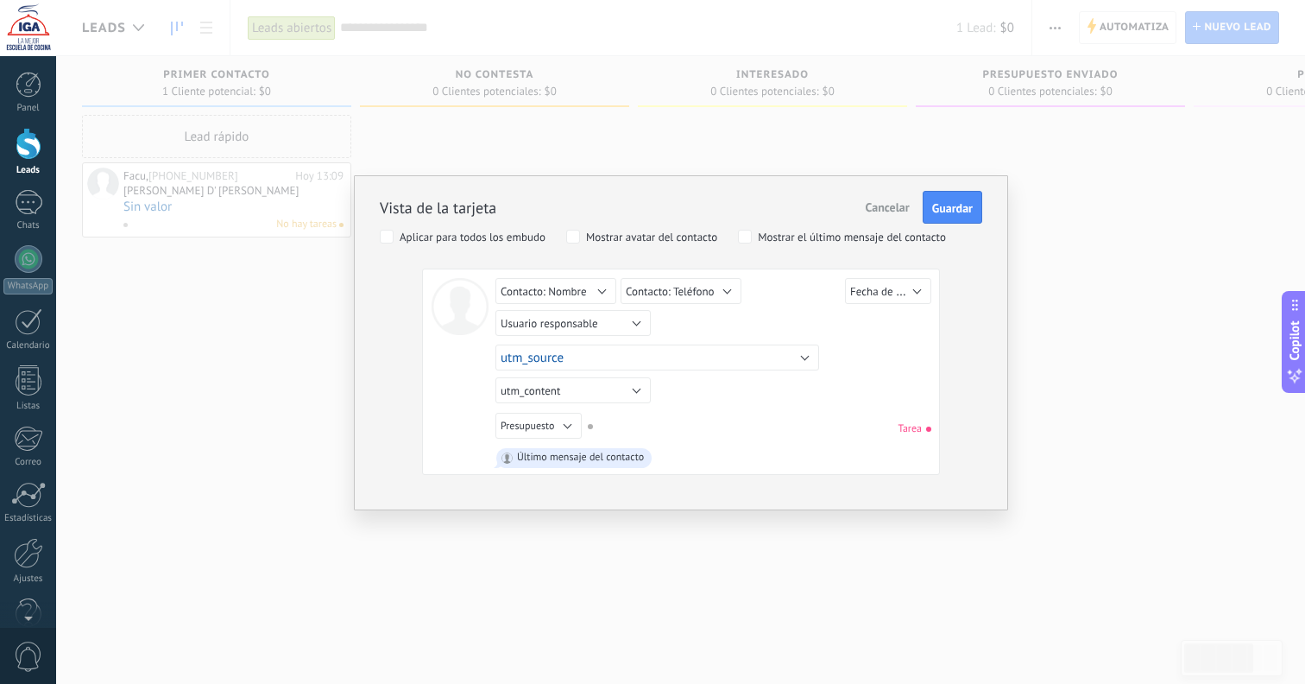
click at [578, 362] on button "utm_source" at bounding box center [658, 357] width 324 height 26
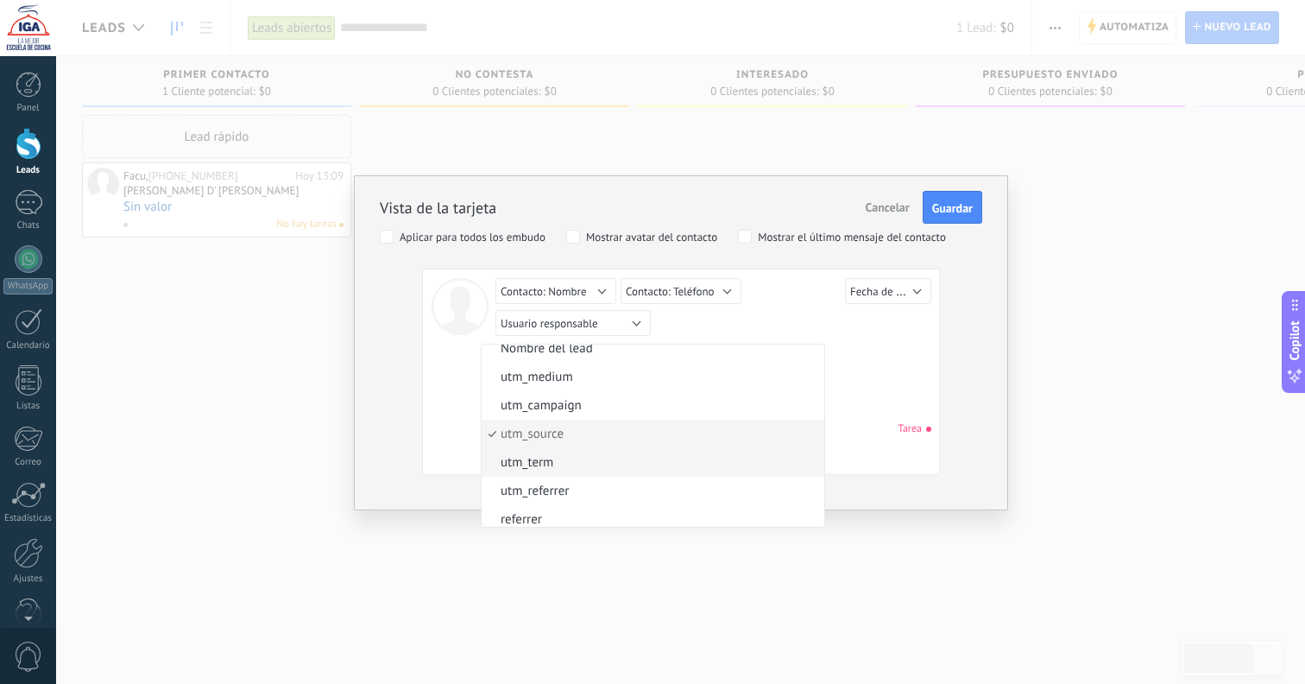
click at [540, 459] on span "utm_term" at bounding box center [651, 462] width 338 height 16
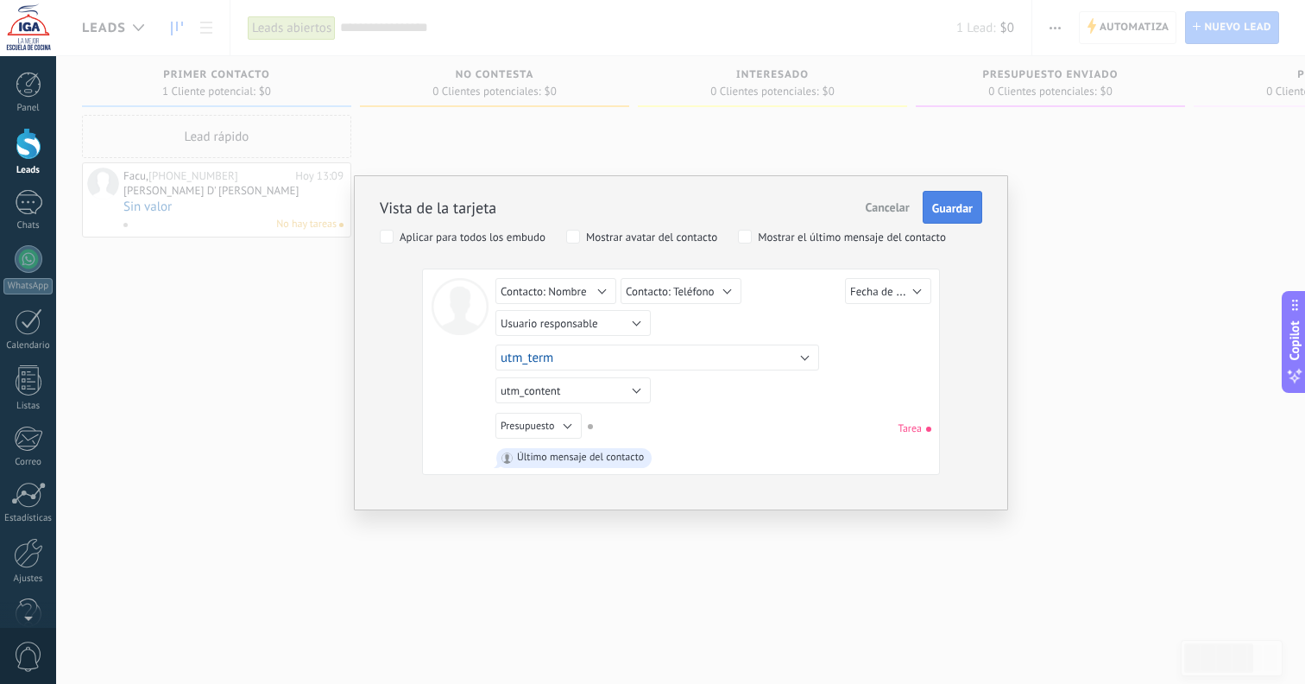
click at [946, 202] on span "Guardar" at bounding box center [952, 208] width 41 height 12
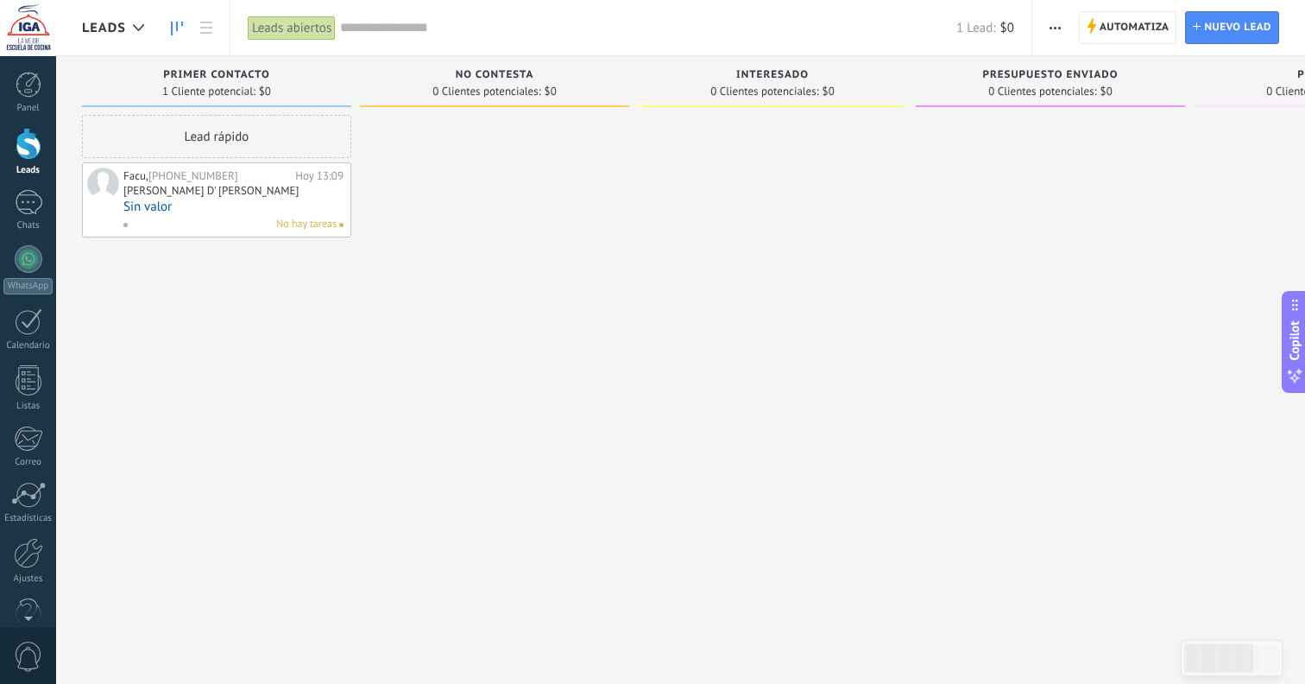
click at [1056, 33] on span "button" at bounding box center [1055, 27] width 11 height 33
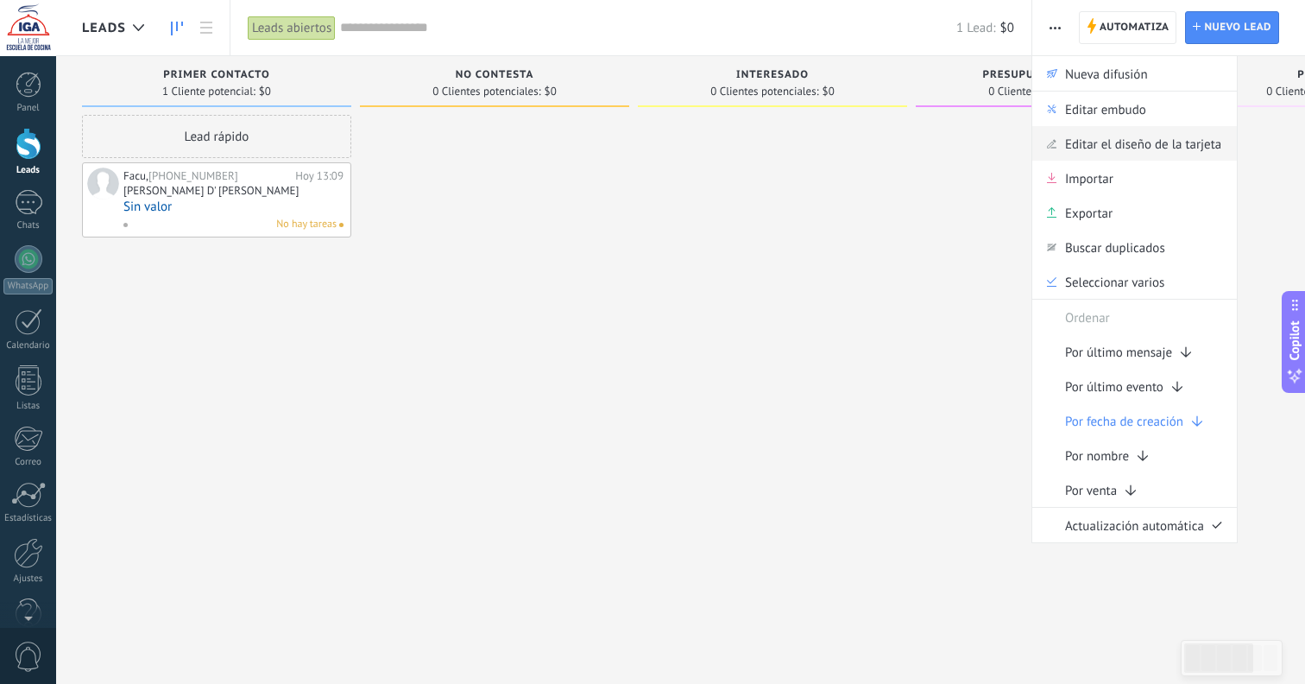
click at [1073, 139] on span "Editar el diseño de la tarjeta" at bounding box center [1143, 143] width 156 height 35
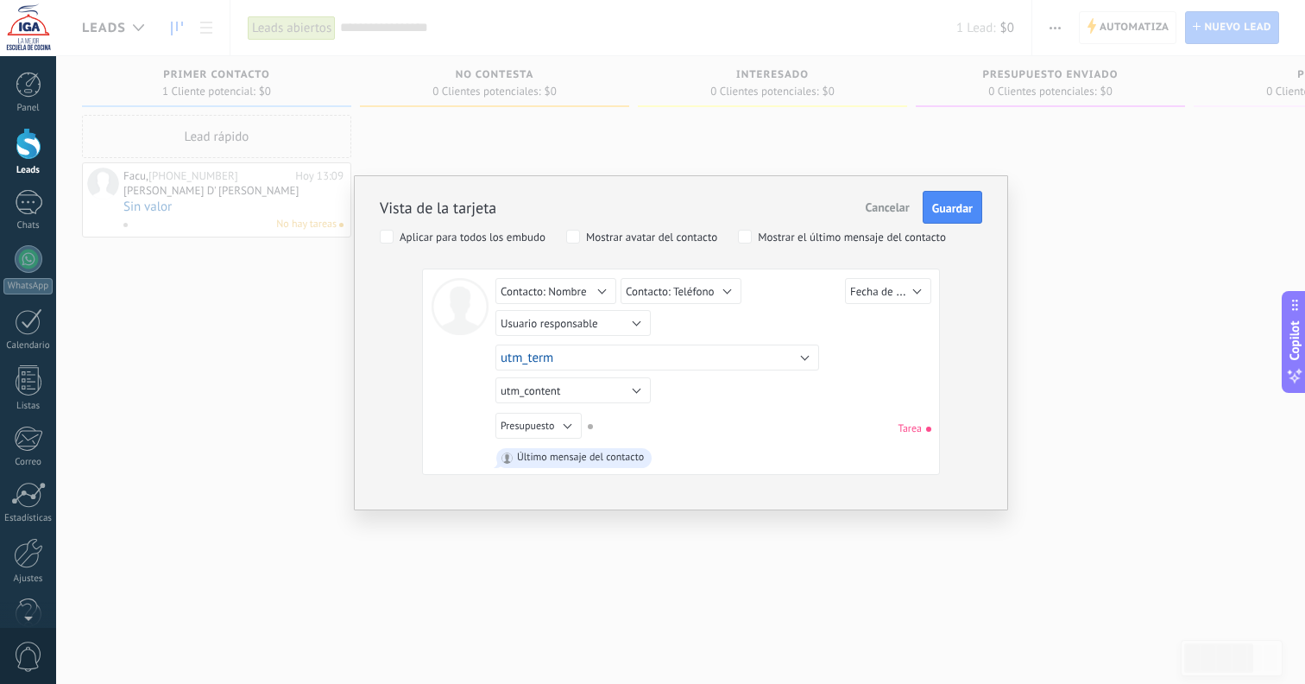
click at [620, 357] on button "utm_term" at bounding box center [658, 357] width 324 height 26
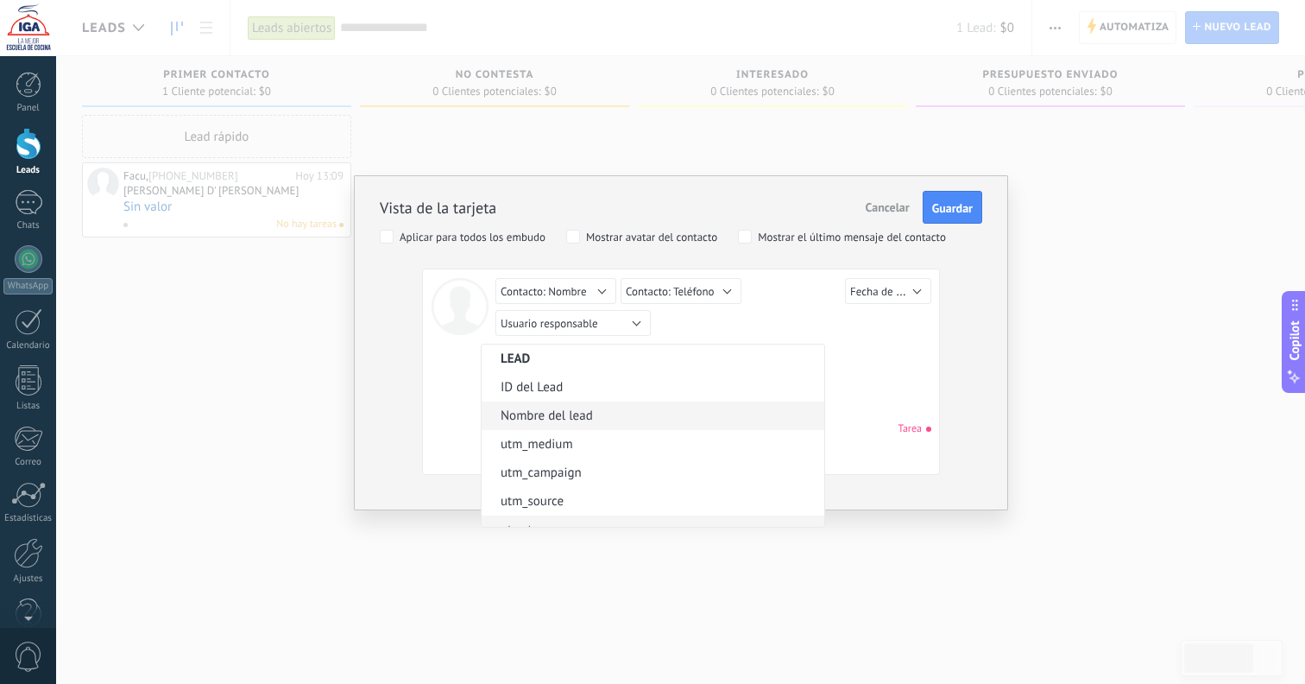
click at [561, 413] on span "Nombre del lead" at bounding box center [651, 416] width 338 height 16
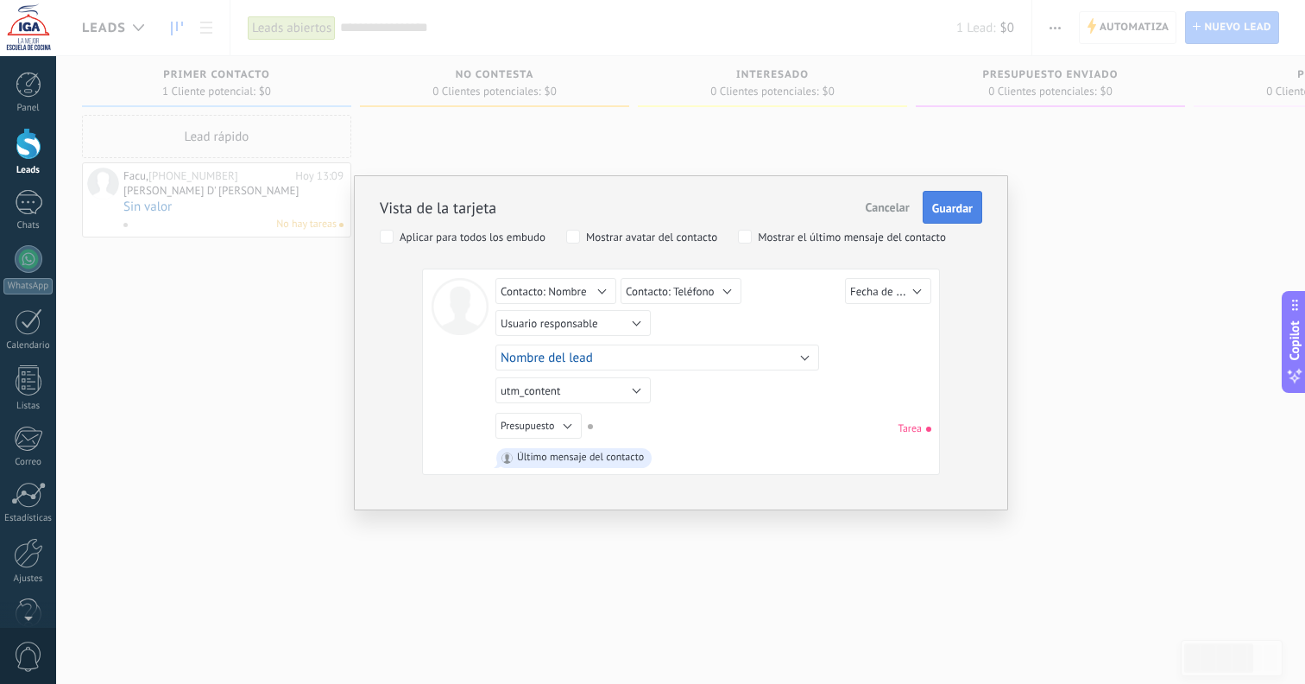
click at [979, 203] on button "Guardar" at bounding box center [953, 207] width 60 height 33
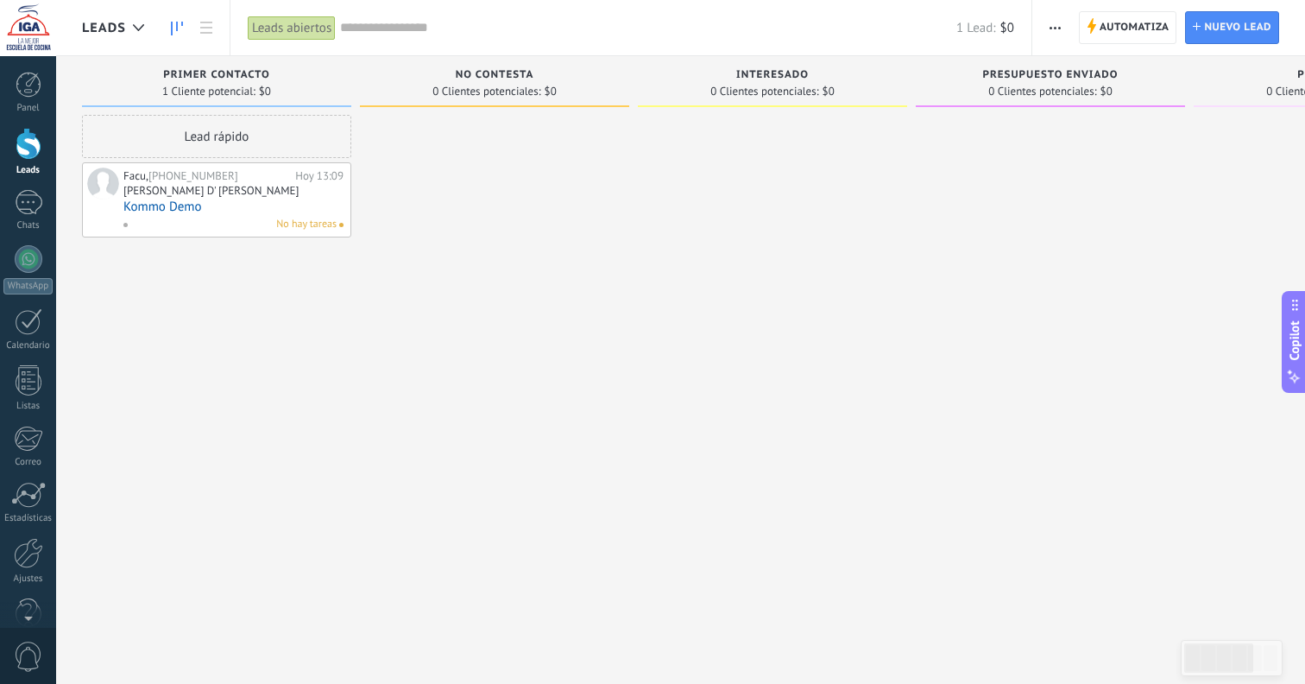
click at [1296, 351] on span "Copilot" at bounding box center [1294, 341] width 17 height 40
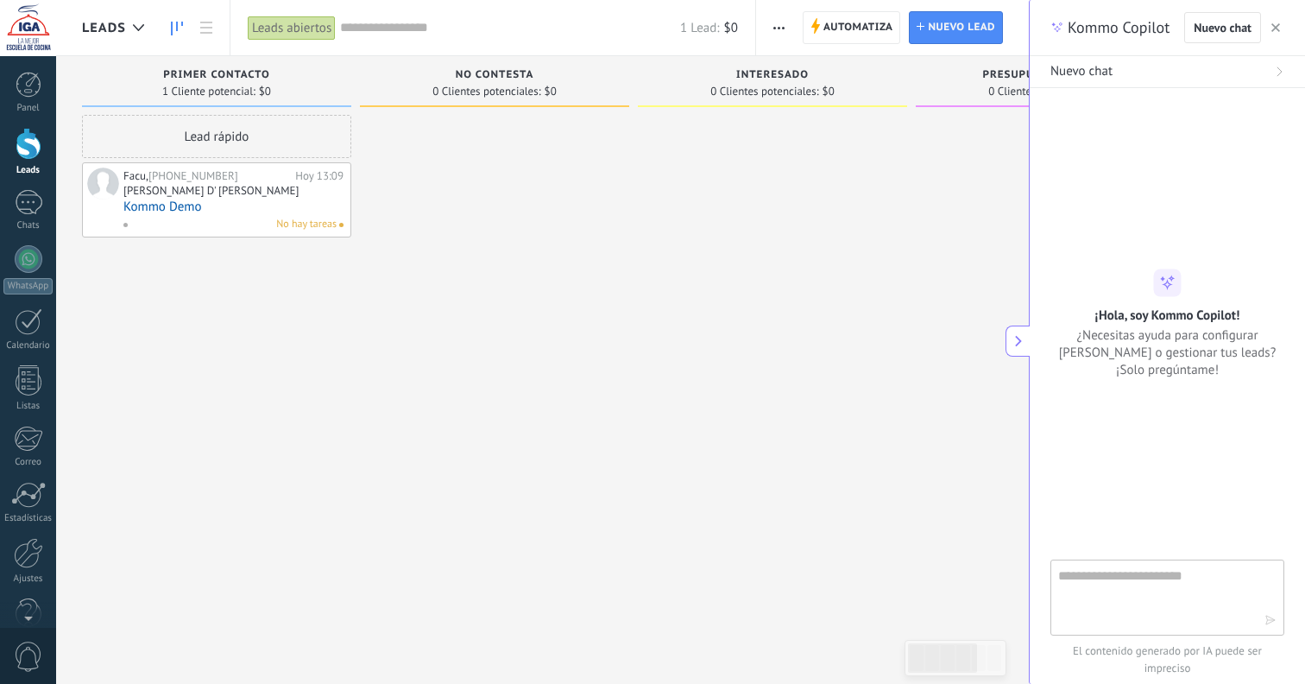
scroll to position [16, 0]
click at [1271, 25] on button "button" at bounding box center [1275, 27] width 17 height 21
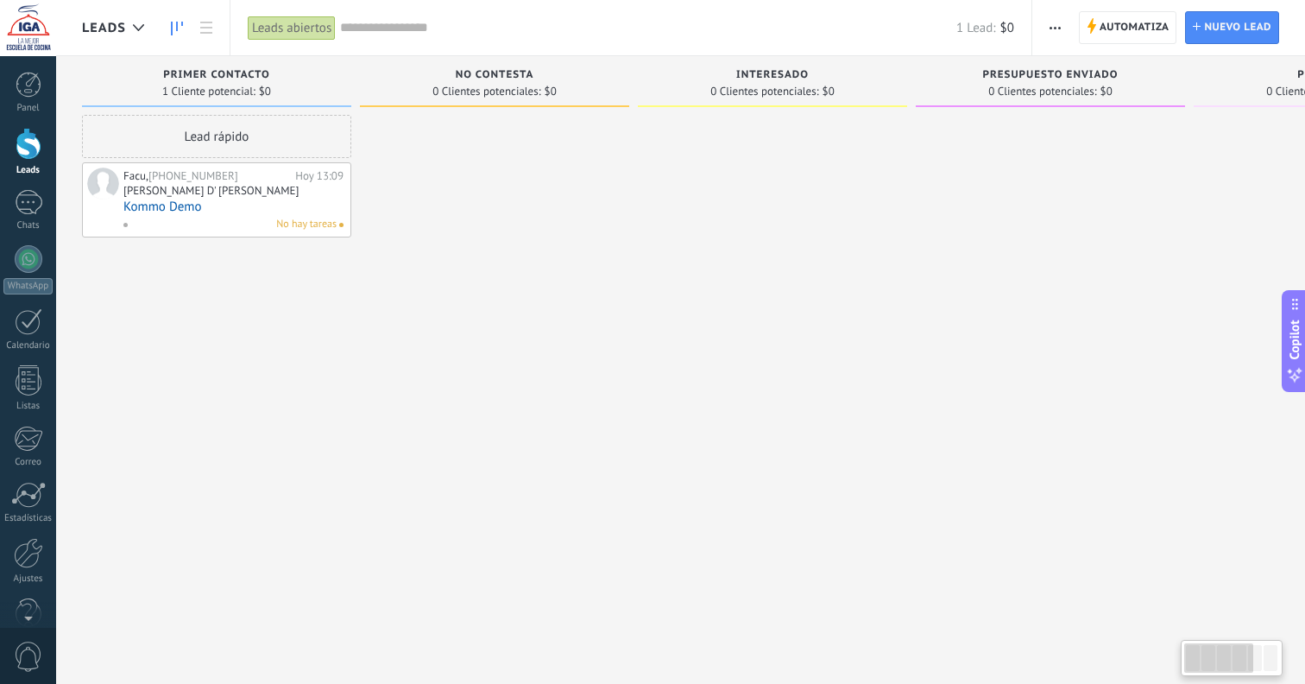
click at [1062, 33] on button "button" at bounding box center [1055, 27] width 25 height 33
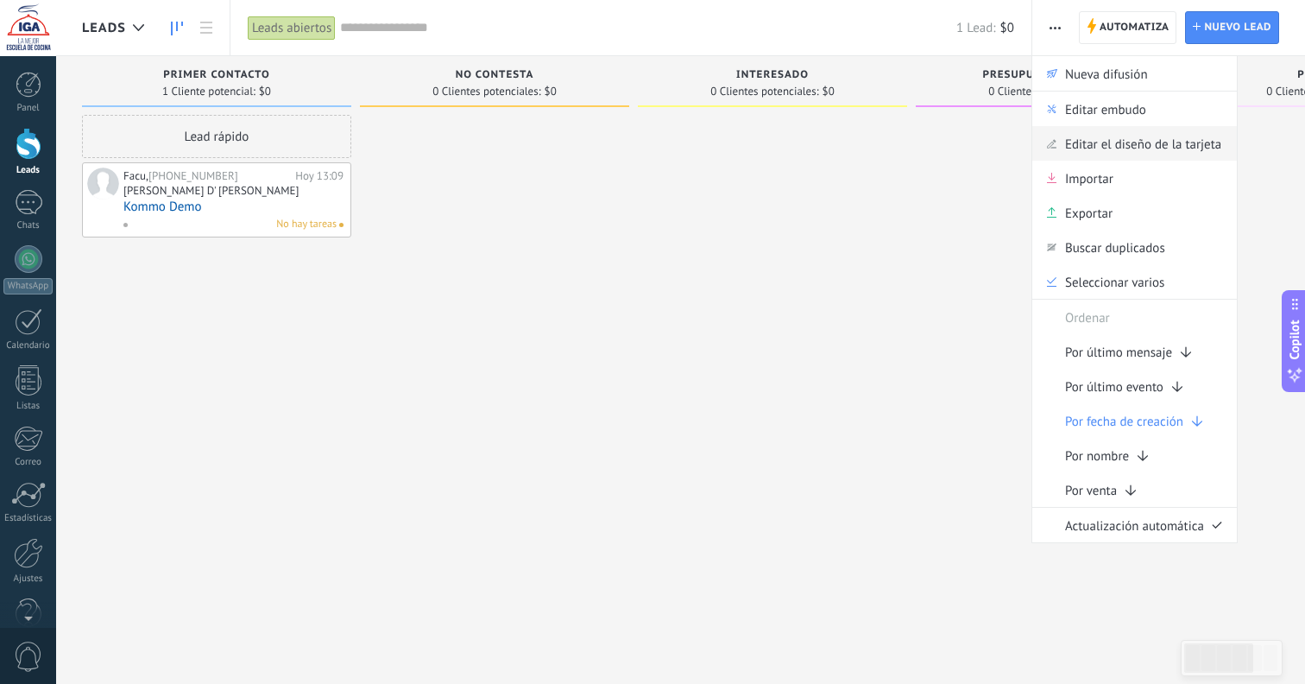
click at [1094, 142] on span "Editar el diseño de la tarjeta" at bounding box center [1143, 143] width 156 height 35
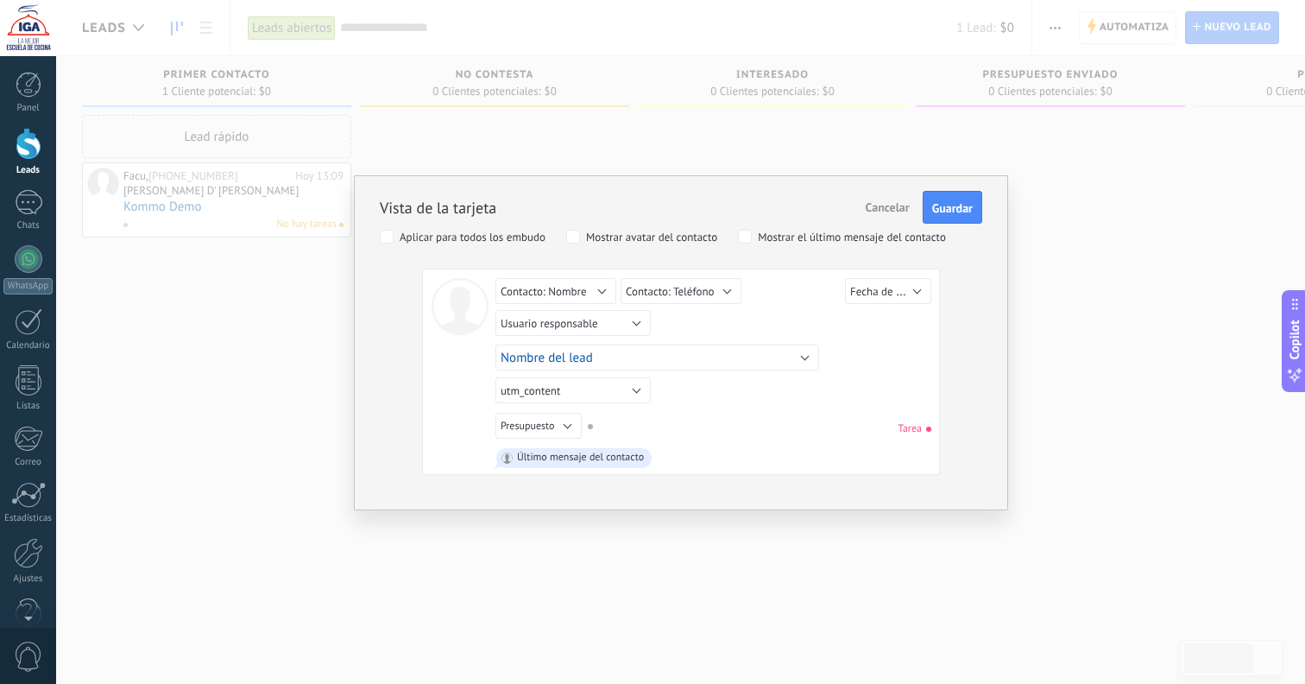
click at [561, 361] on span "Nombre del lead" at bounding box center [547, 358] width 92 height 16
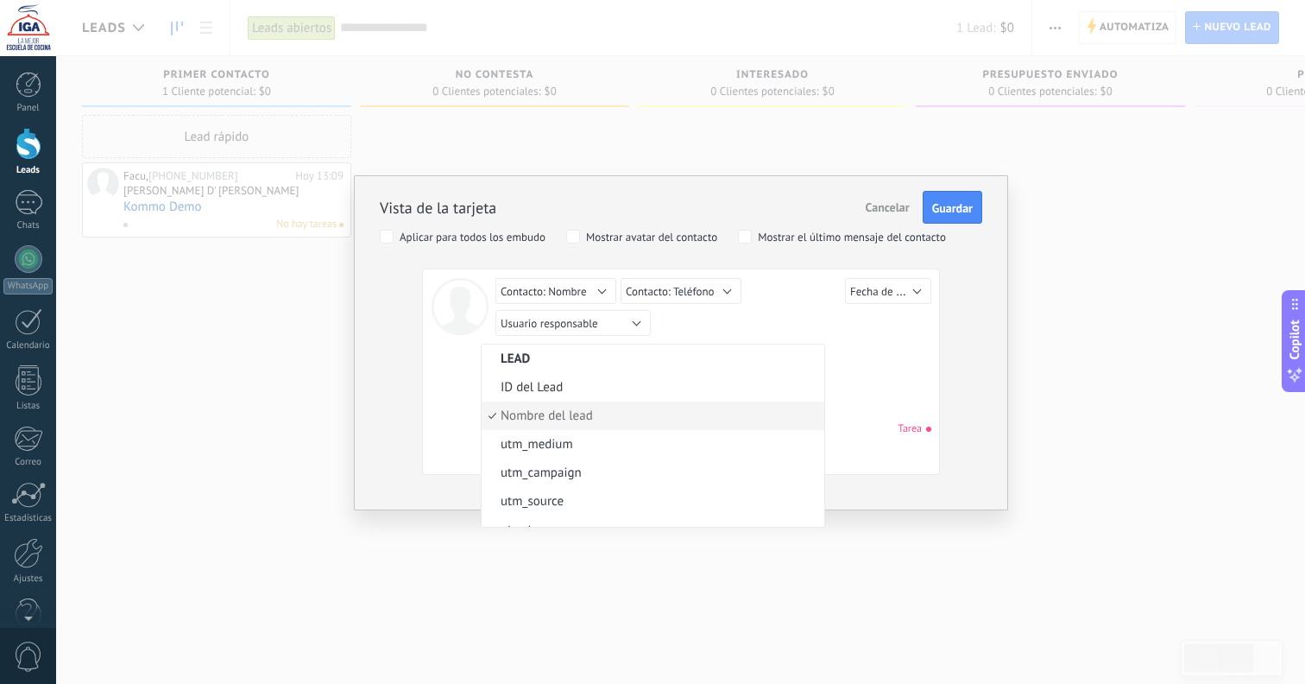
click at [868, 207] on span "Cancelar" at bounding box center [888, 207] width 44 height 16
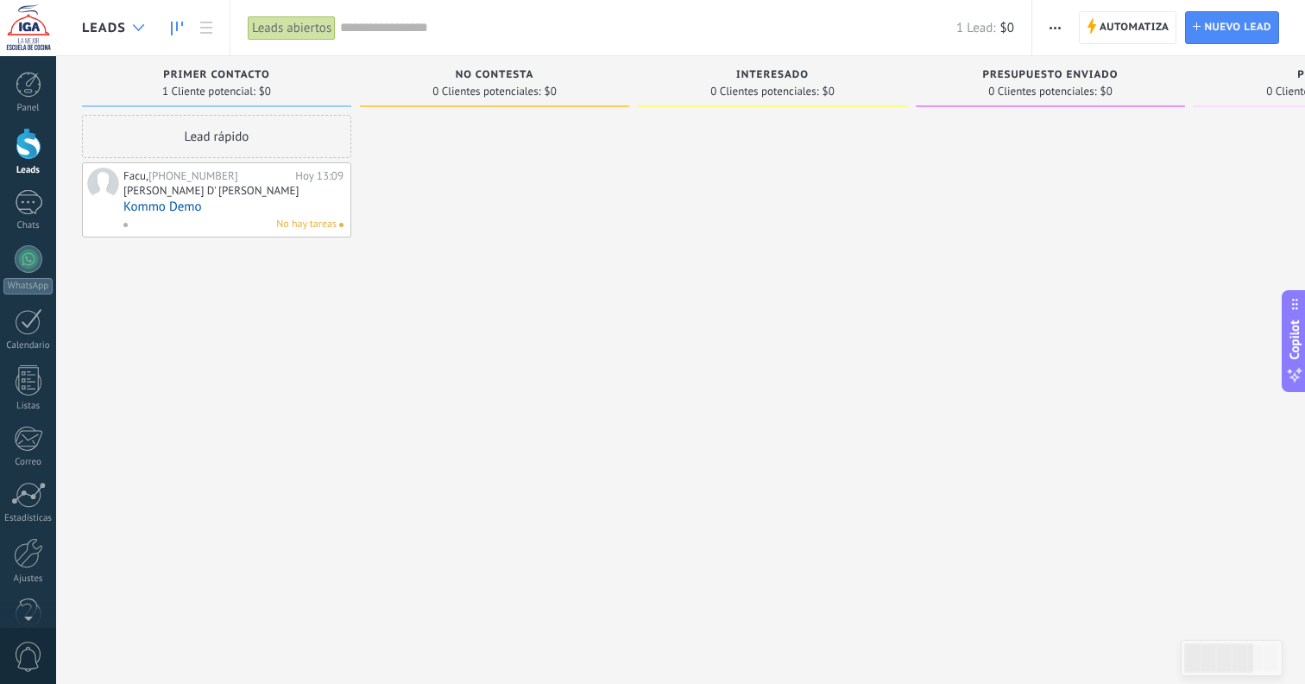
click at [129, 35] on div at bounding box center [138, 28] width 28 height 34
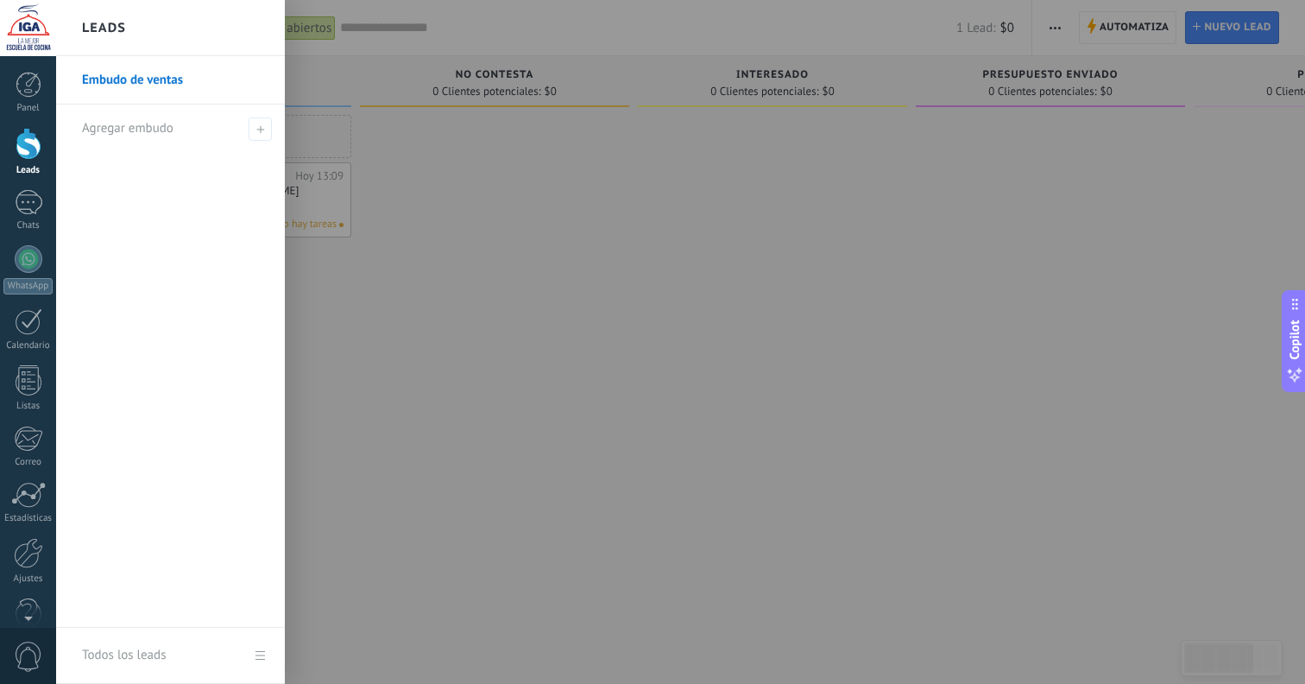
click at [254, 647] on link "Todos los leads" at bounding box center [170, 656] width 229 height 56
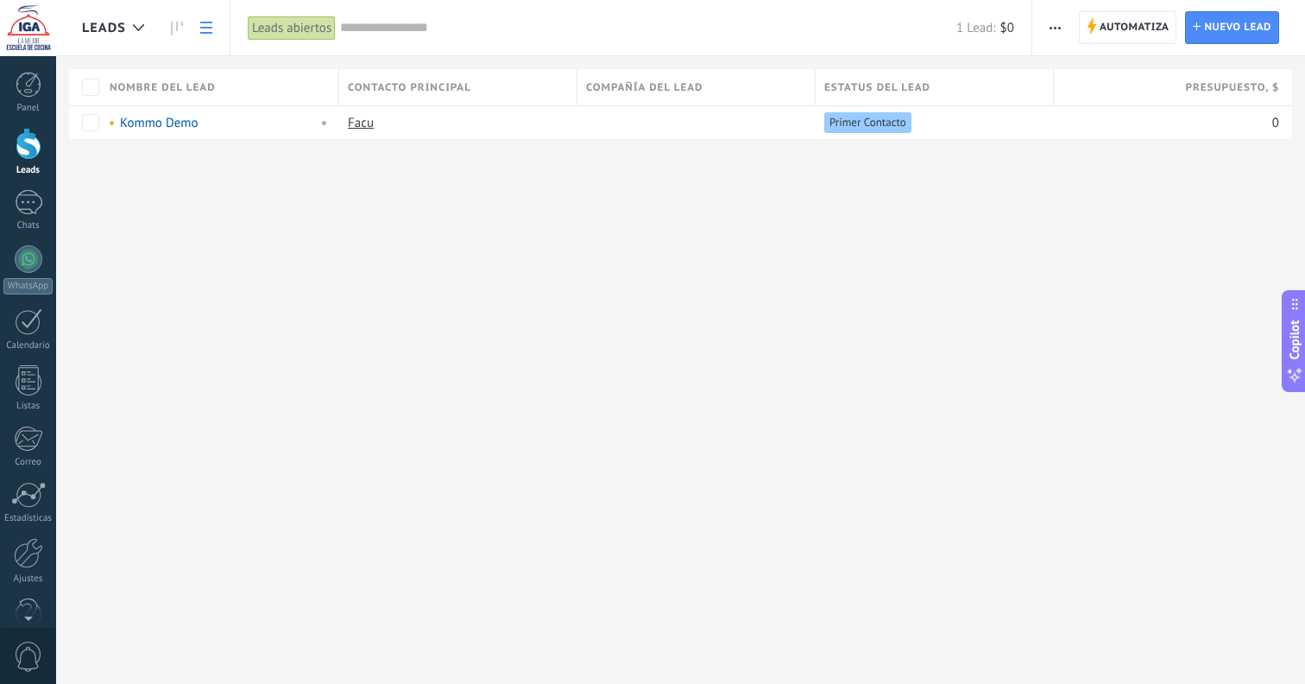
click at [181, 30] on icon at bounding box center [177, 29] width 12 height 14
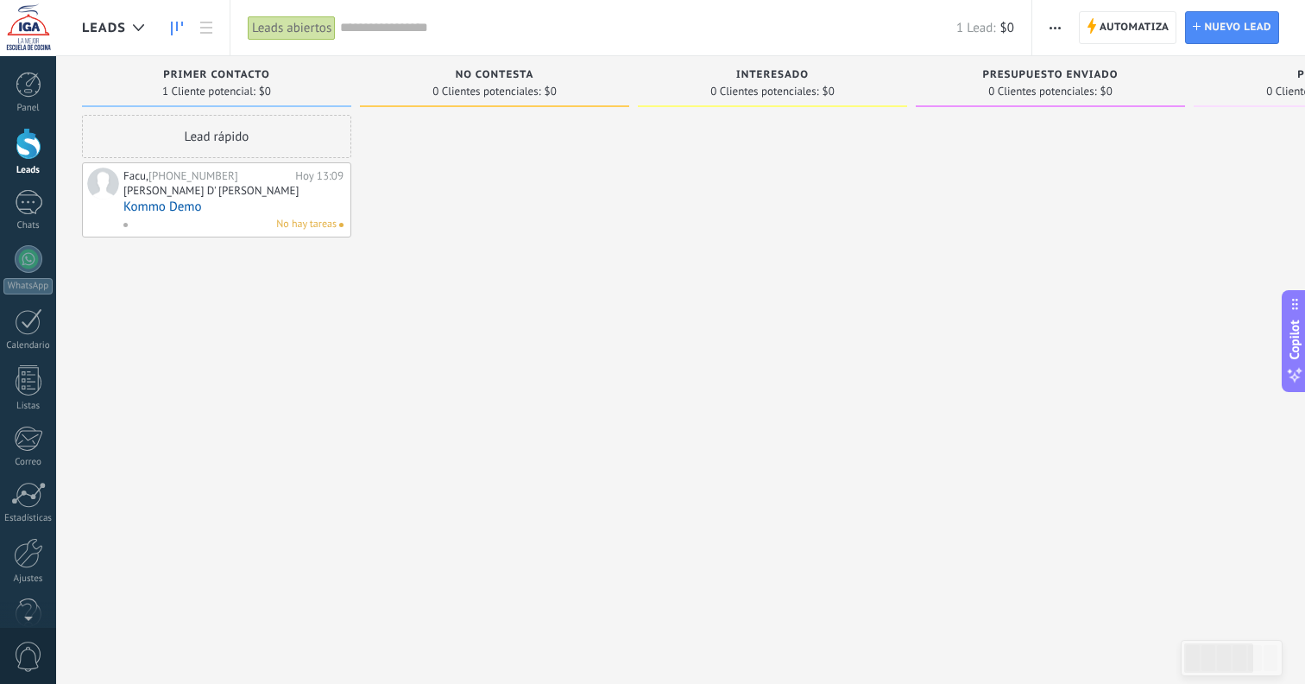
click at [1058, 28] on icon "button" at bounding box center [1055, 28] width 11 height 3
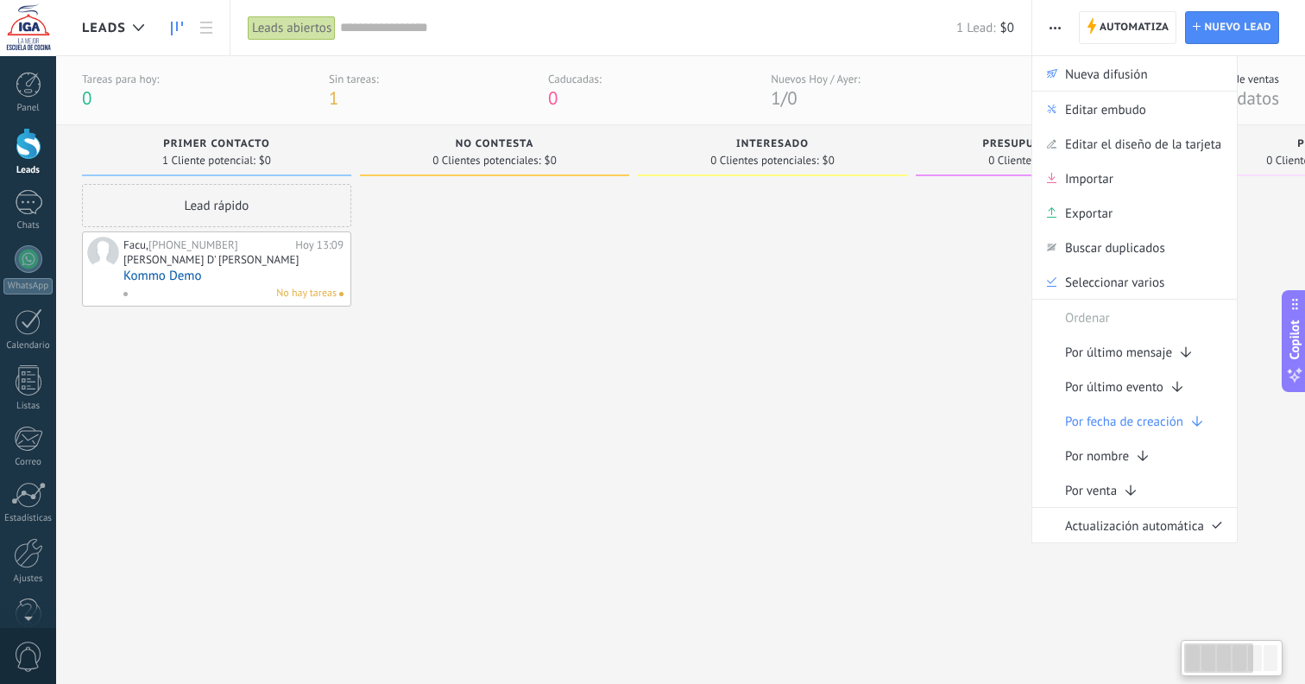
click at [1065, 69] on span "Nueva difusión" at bounding box center [1106, 73] width 83 height 35
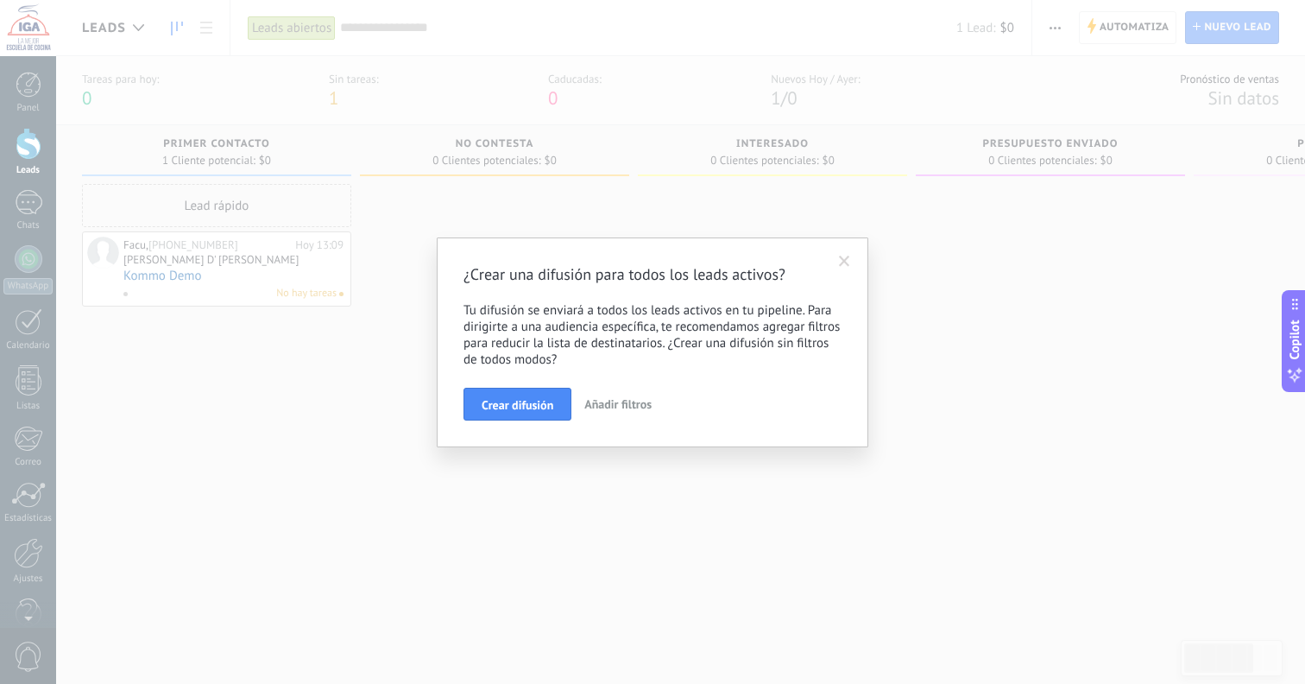
click at [609, 406] on span "Añadir filtros" at bounding box center [618, 404] width 67 height 16
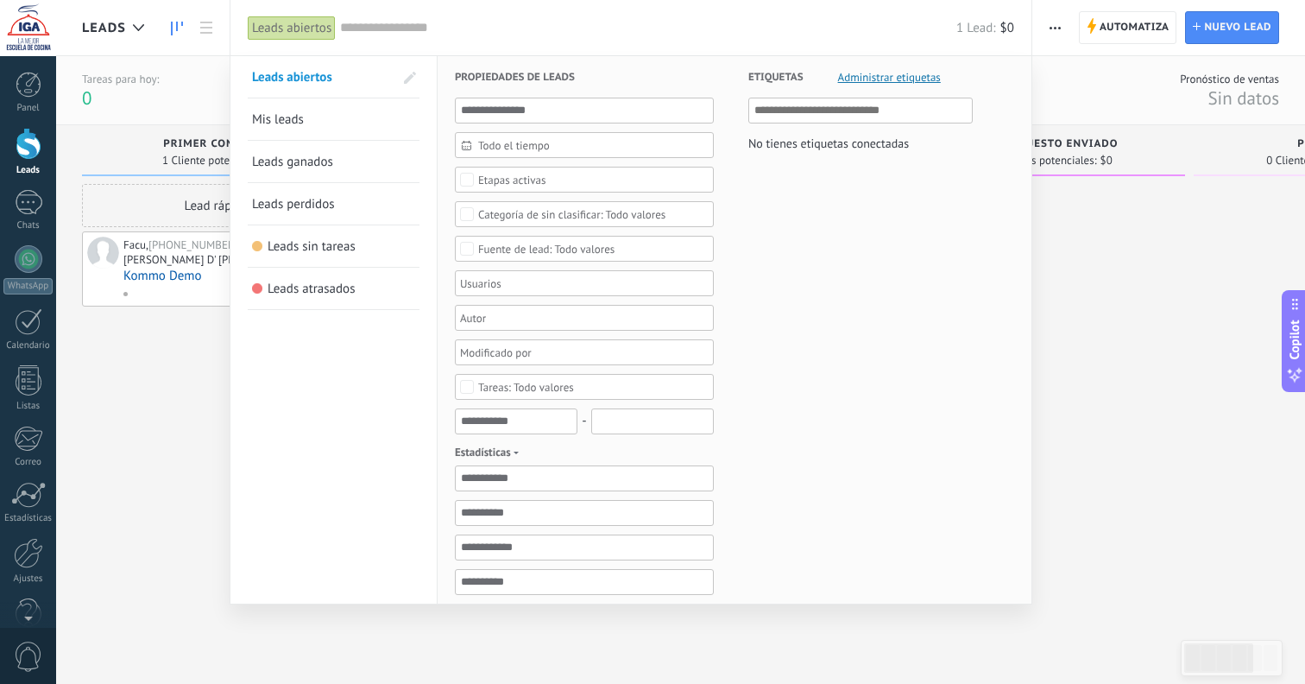
click at [1142, 408] on div at bounding box center [652, 342] width 1305 height 684
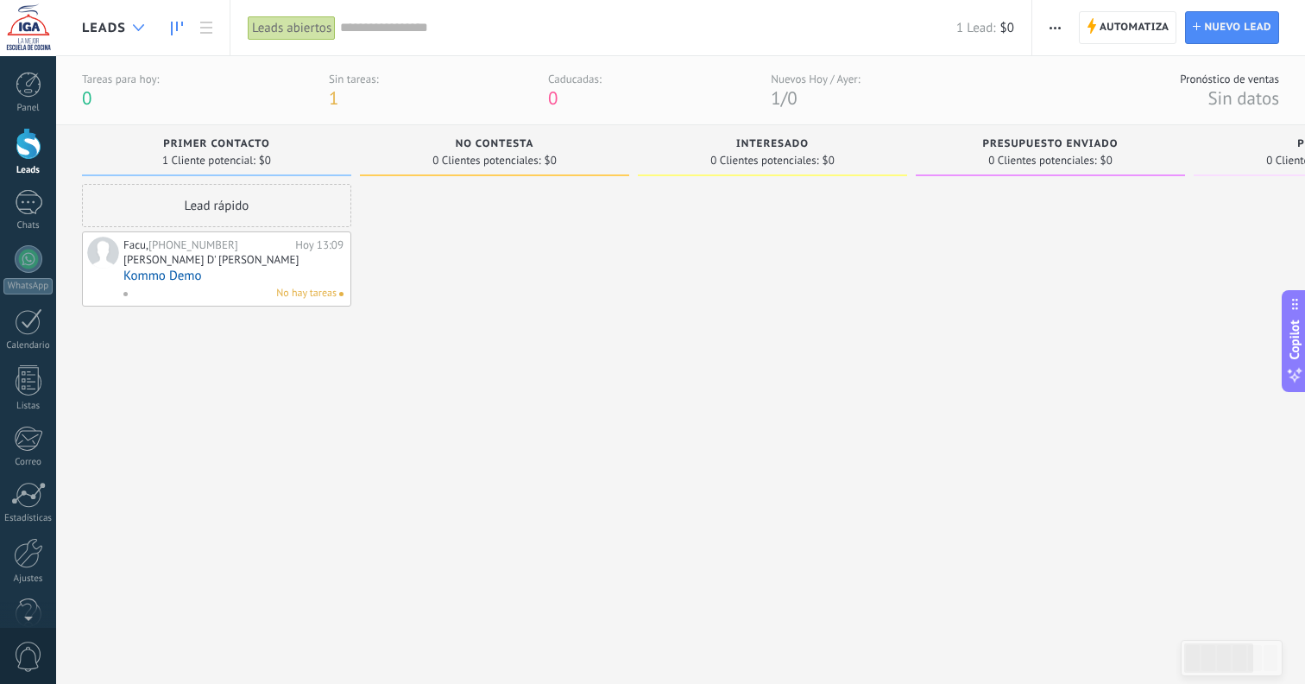
click at [136, 28] on use at bounding box center [138, 27] width 11 height 7
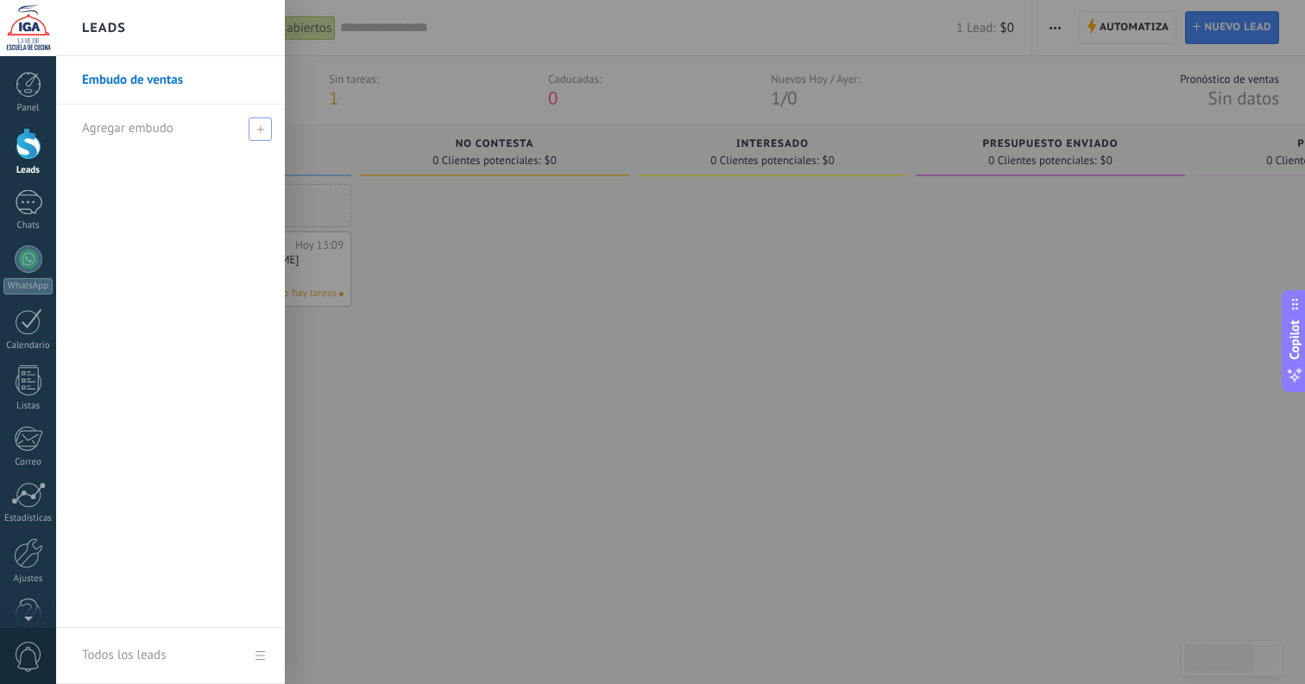
click at [169, 127] on span "Agregar embudo" at bounding box center [128, 128] width 92 height 16
drag, startPoint x: 228, startPoint y: 178, endPoint x: 334, endPoint y: 243, distance: 124.8
click at [228, 178] on div "Embudo de ventas" at bounding box center [170, 342] width 229 height 572
click at [485, 276] on div at bounding box center [708, 342] width 1305 height 684
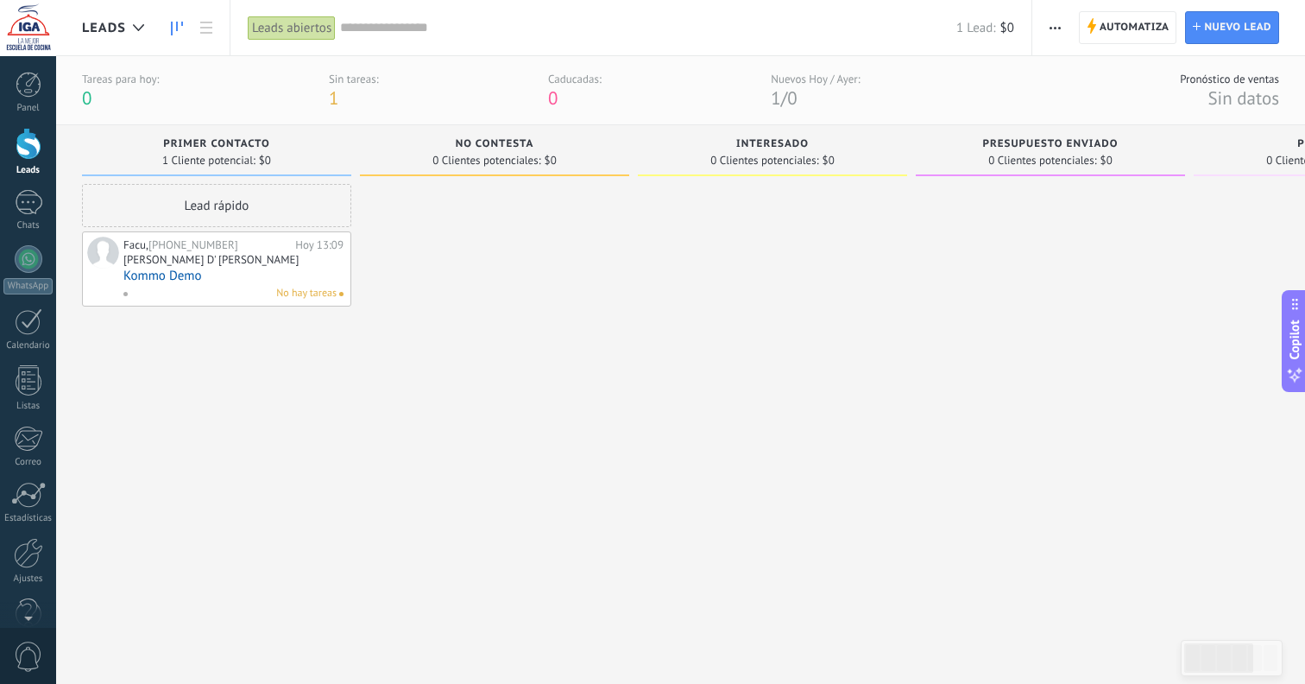
click at [28, 140] on div at bounding box center [29, 144] width 26 height 32
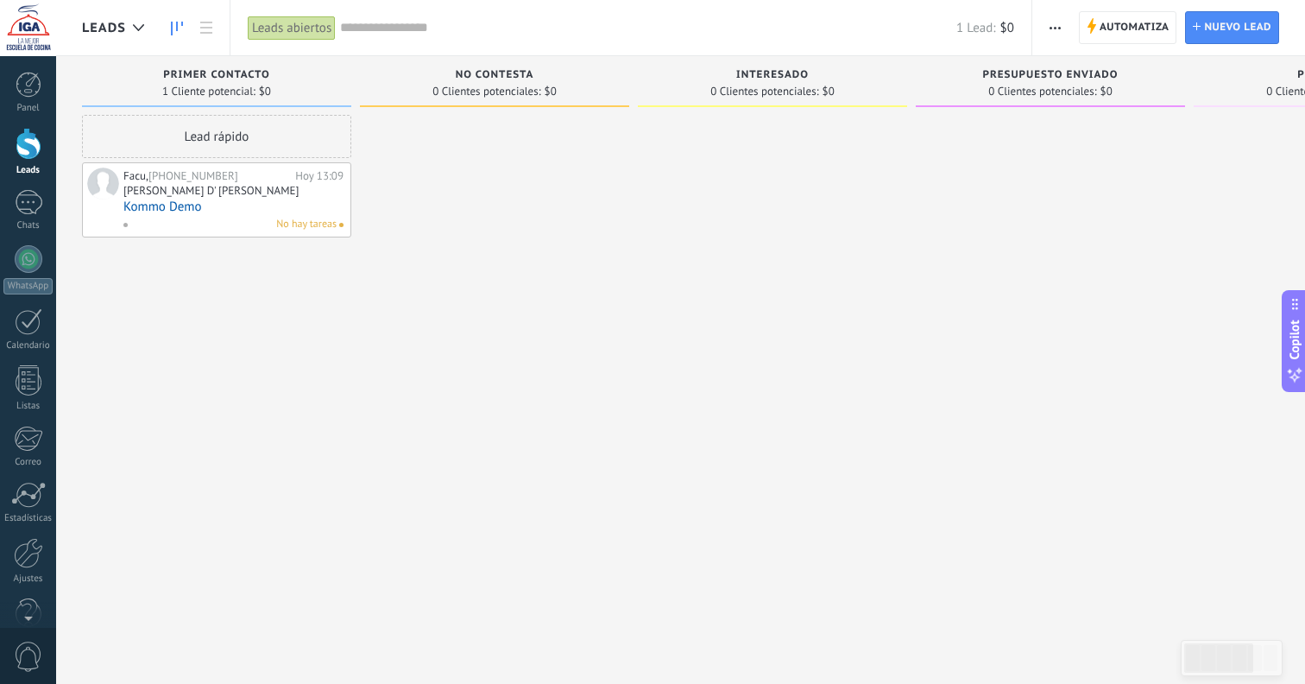
click at [370, 31] on input "text" at bounding box center [648, 28] width 616 height 18
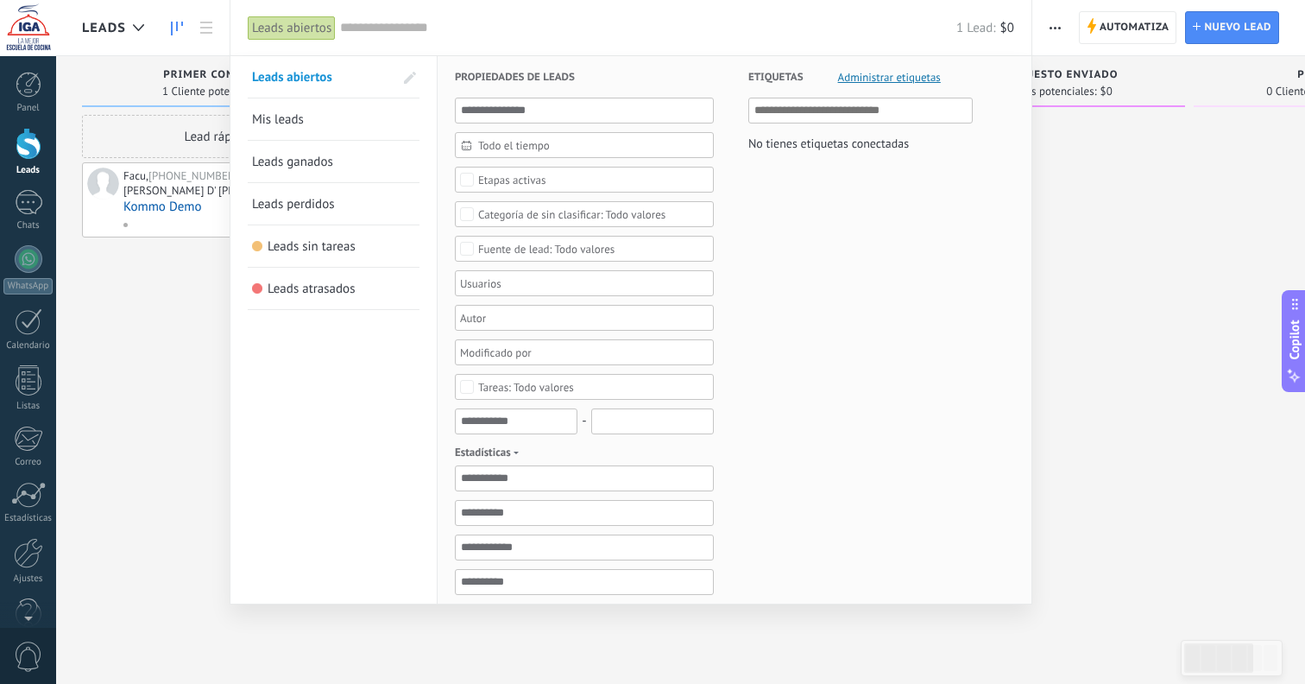
click at [901, 80] on span "Administrar etiquetas" at bounding box center [889, 77] width 103 height 11
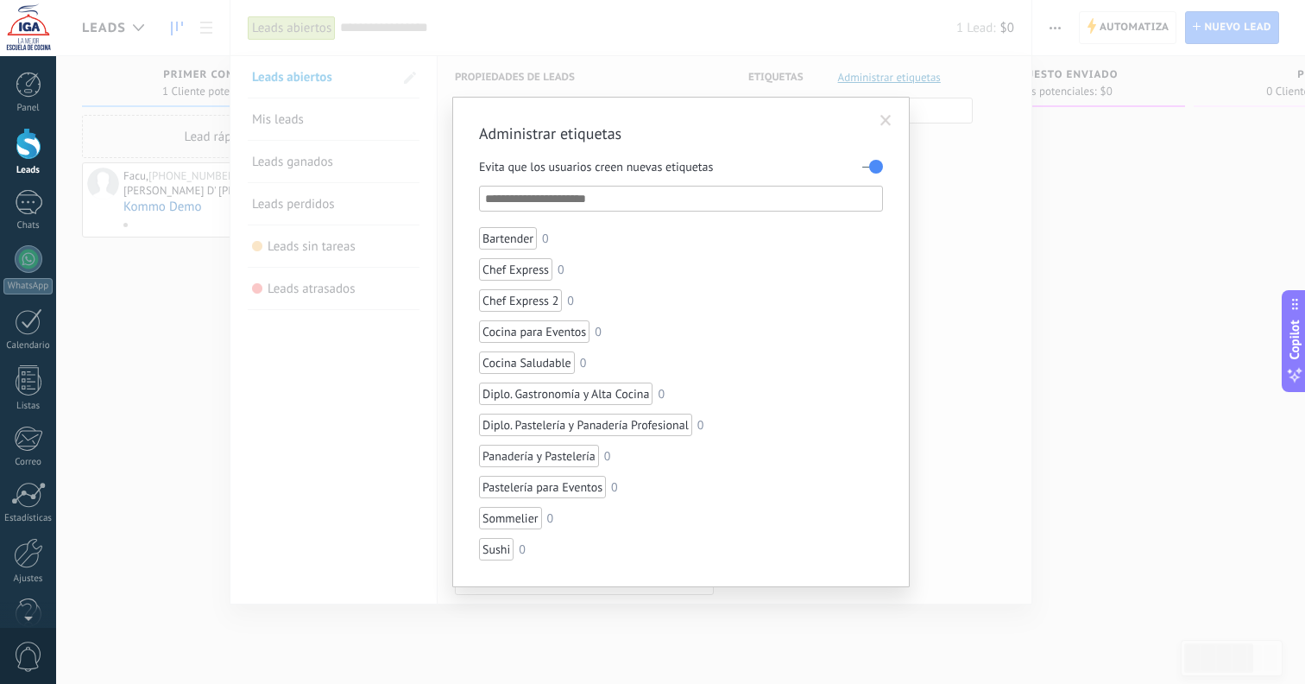
click at [891, 117] on span at bounding box center [886, 121] width 11 height 12
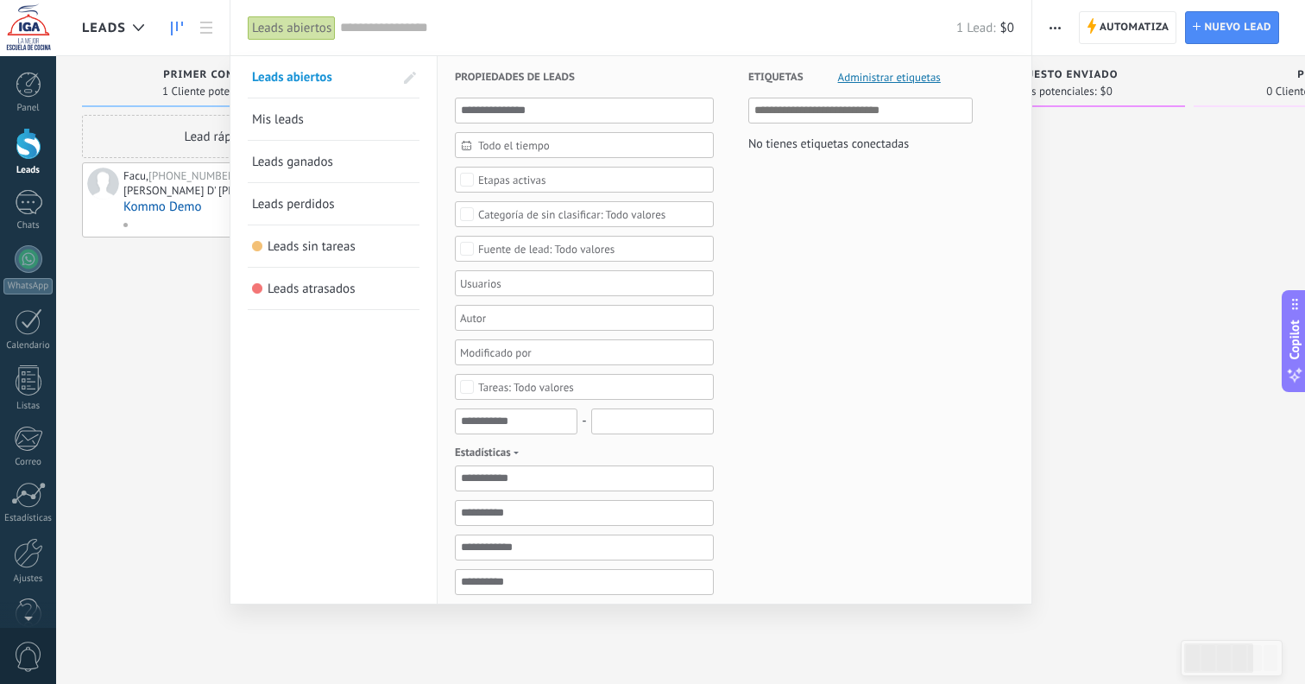
click at [1113, 215] on div at bounding box center [652, 342] width 1305 height 684
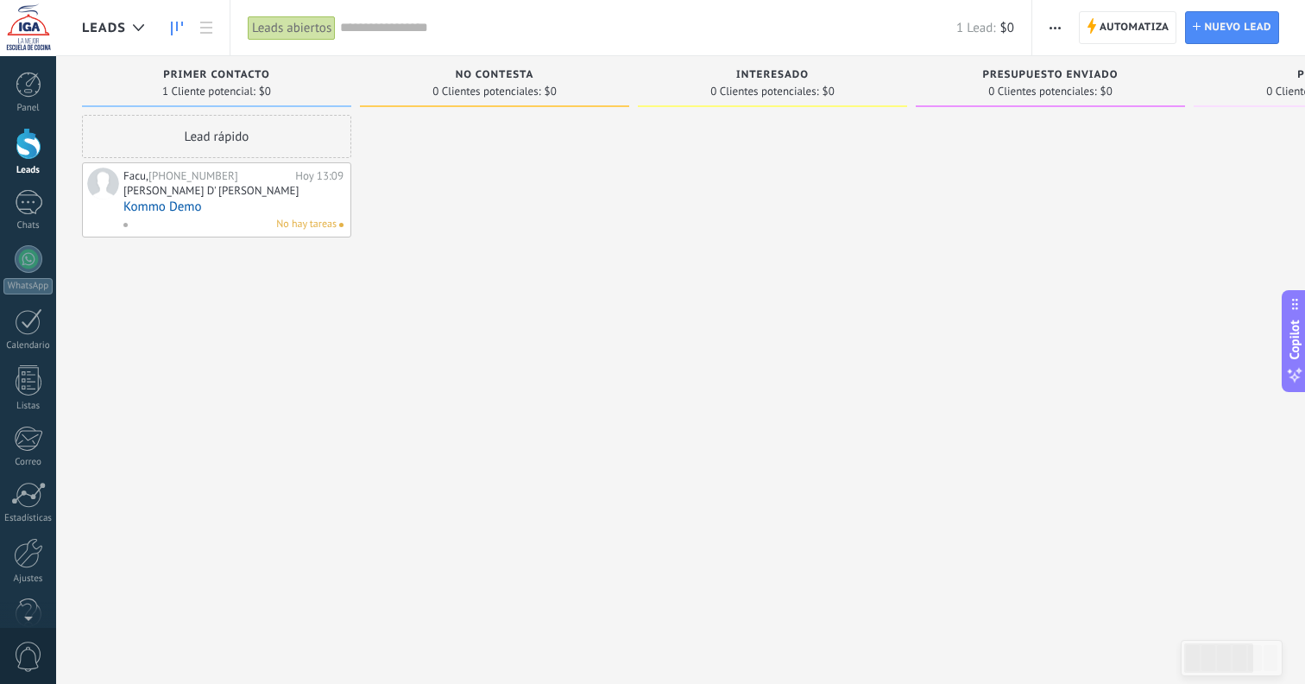
click at [269, 212] on link "Kommo Demo" at bounding box center [233, 206] width 220 height 15
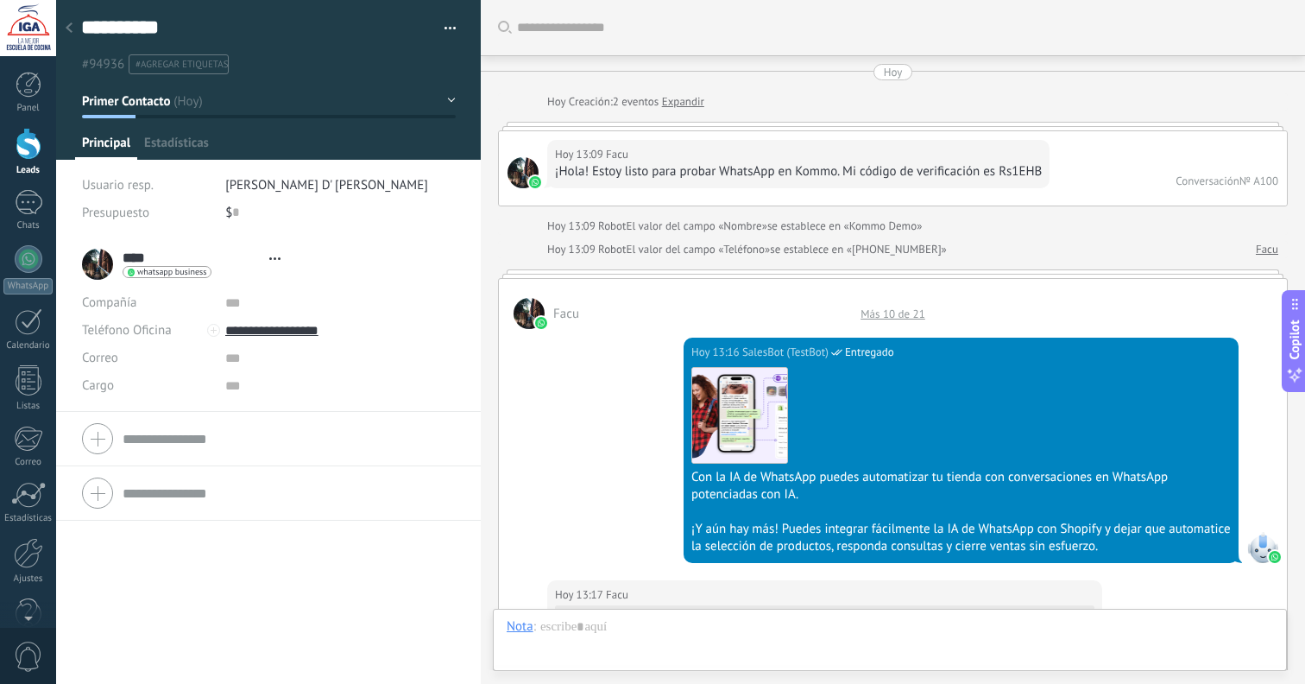
scroll to position [1549, 0]
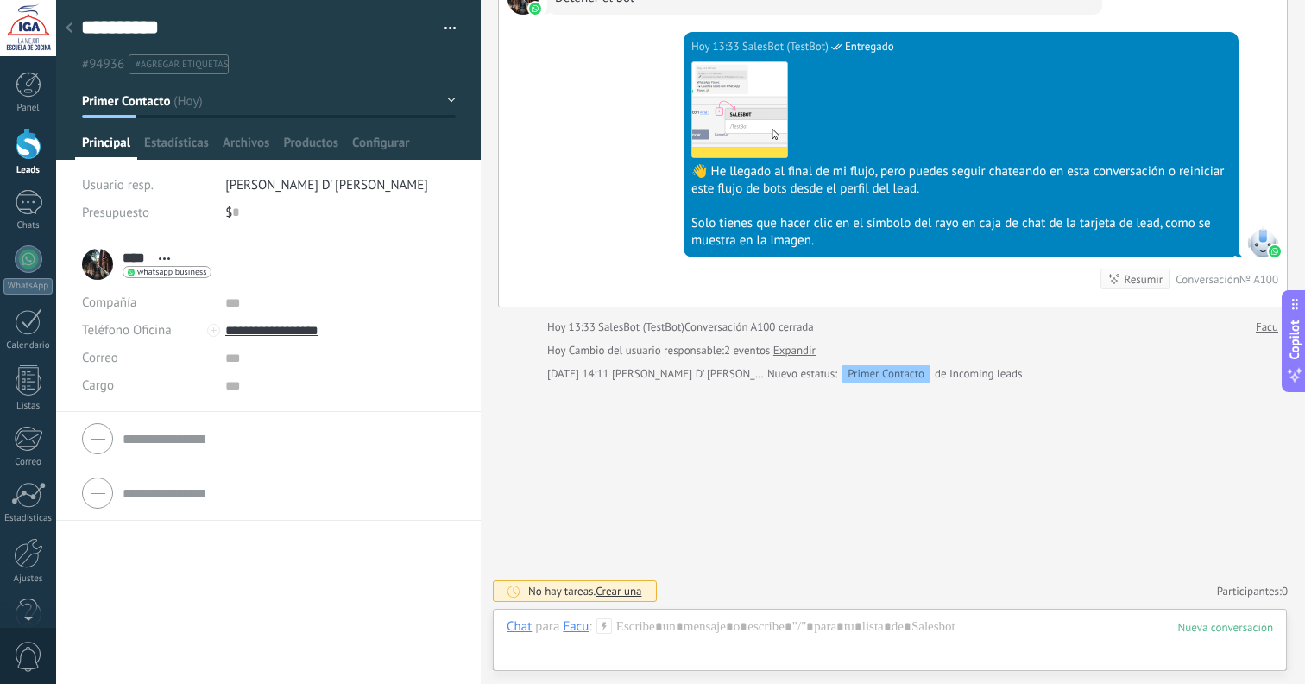
click at [195, 67] on span "#agregar etiquetas" at bounding box center [182, 65] width 92 height 12
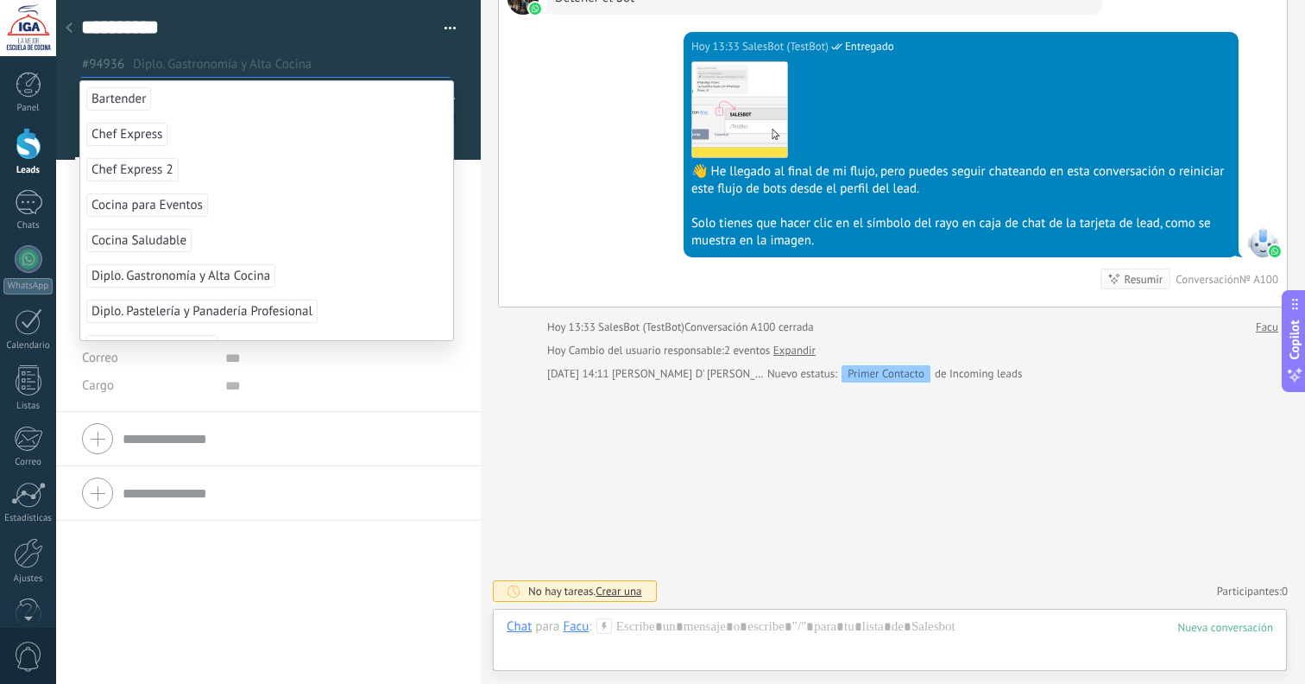
click at [221, 279] on span "Diplo. Gastronomía y Alta Cocina" at bounding box center [180, 275] width 189 height 23
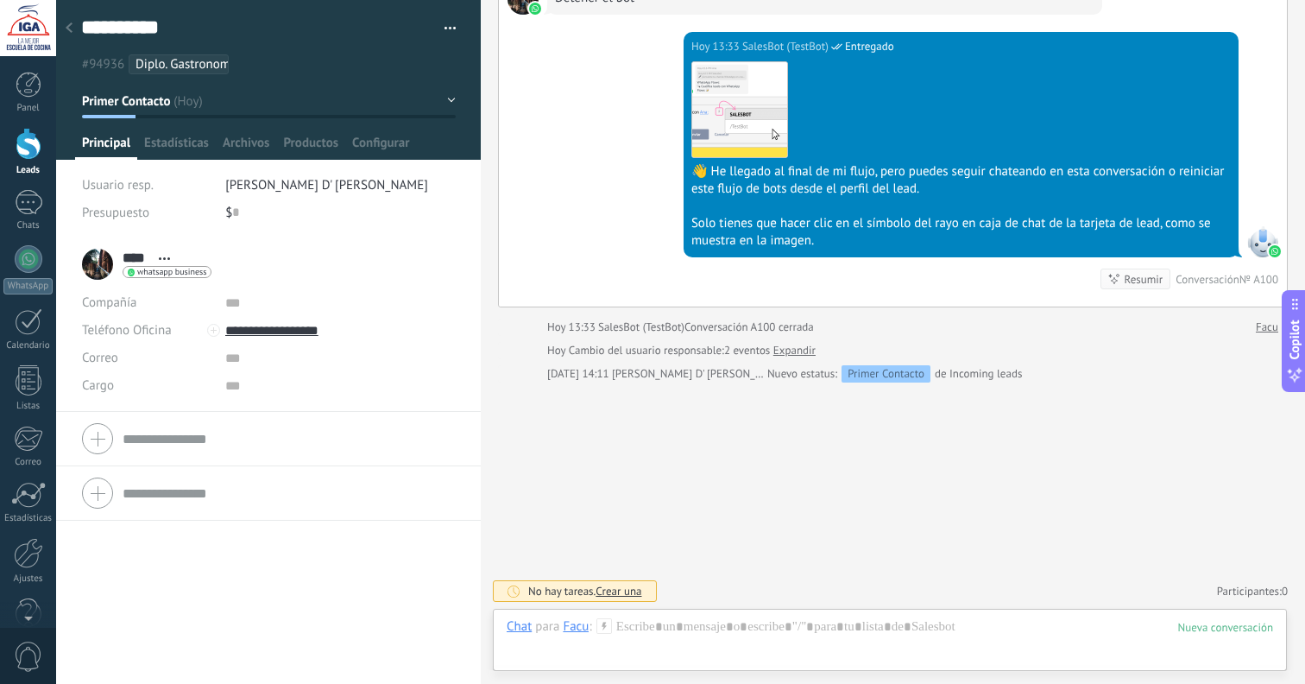
click at [68, 20] on div at bounding box center [69, 29] width 24 height 34
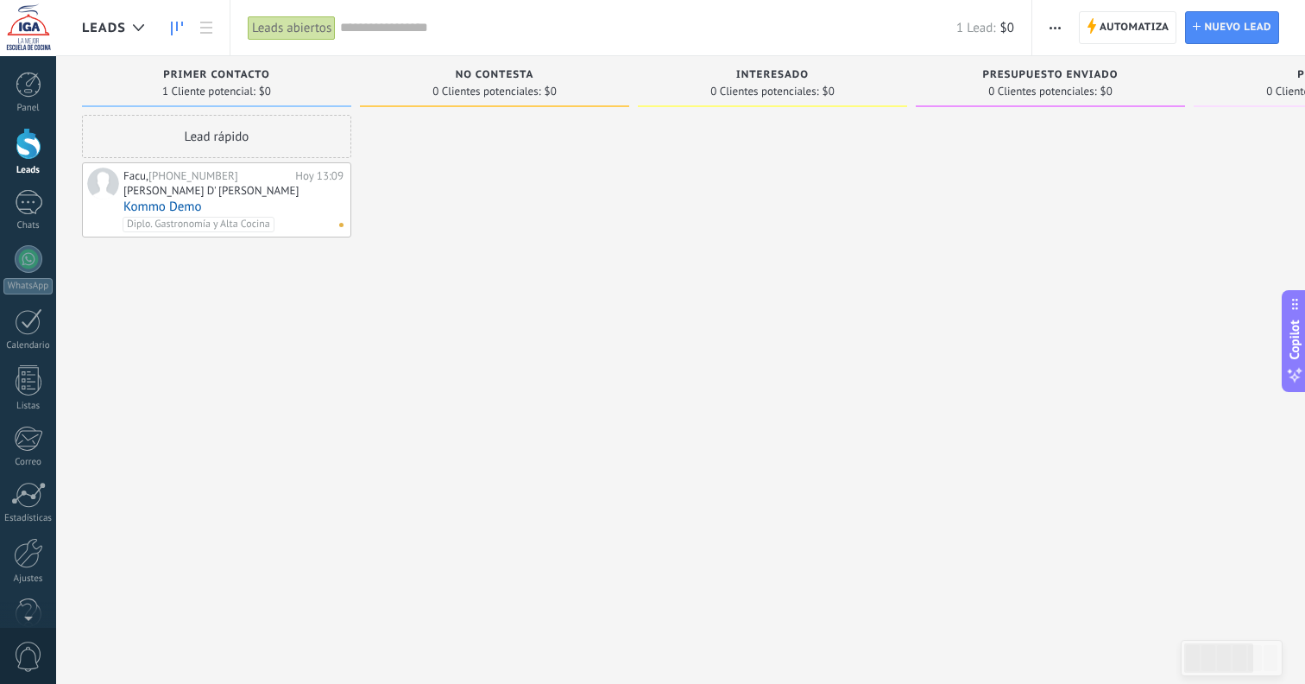
click at [1059, 19] on span "button" at bounding box center [1055, 27] width 11 height 33
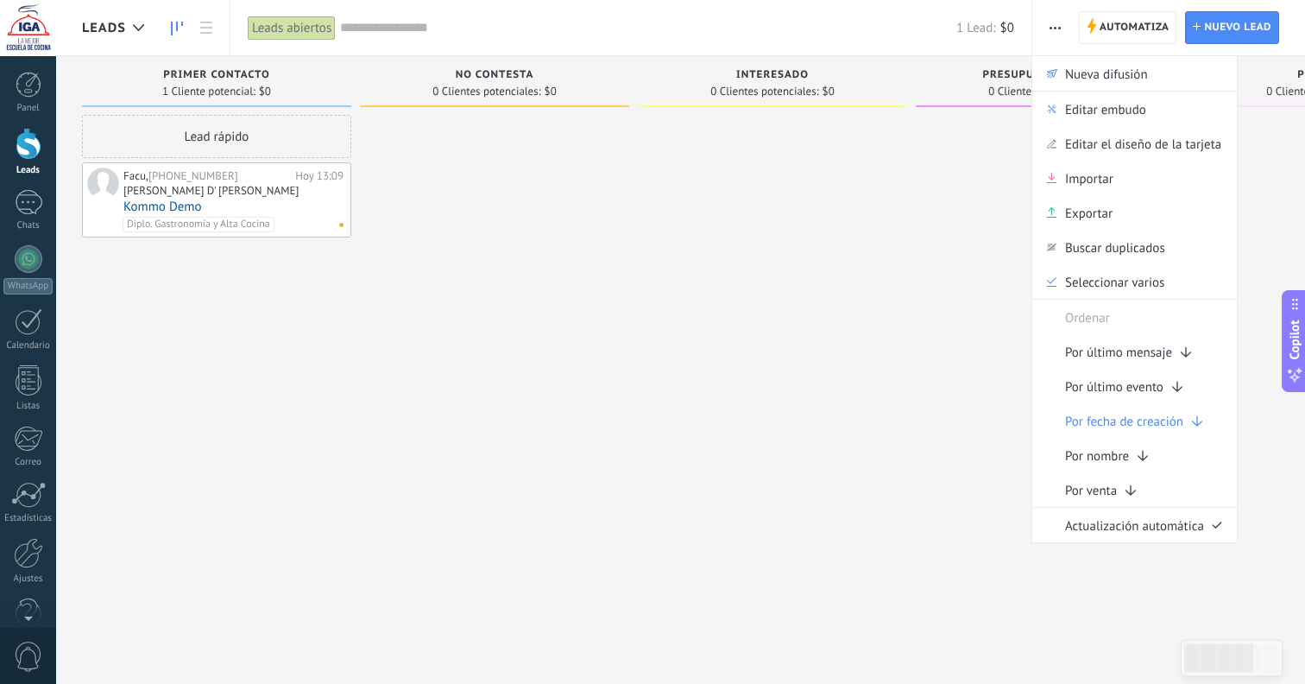
click at [1056, 24] on span "button" at bounding box center [1055, 27] width 11 height 33
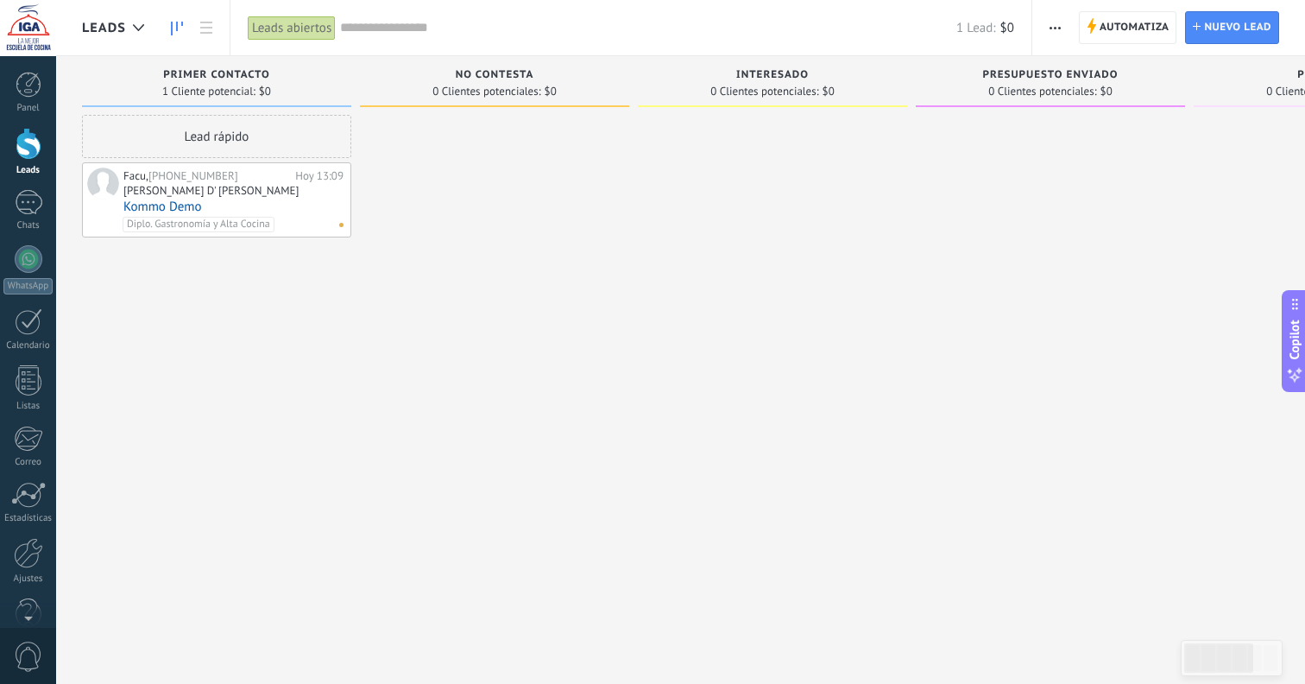
click at [651, 354] on div at bounding box center [772, 344] width 269 height 458
click at [489, 299] on div at bounding box center [493, 344] width 269 height 458
click at [635, 290] on div "No Contesta 0 Clientes potenciales: $0" at bounding box center [498, 314] width 278 height 517
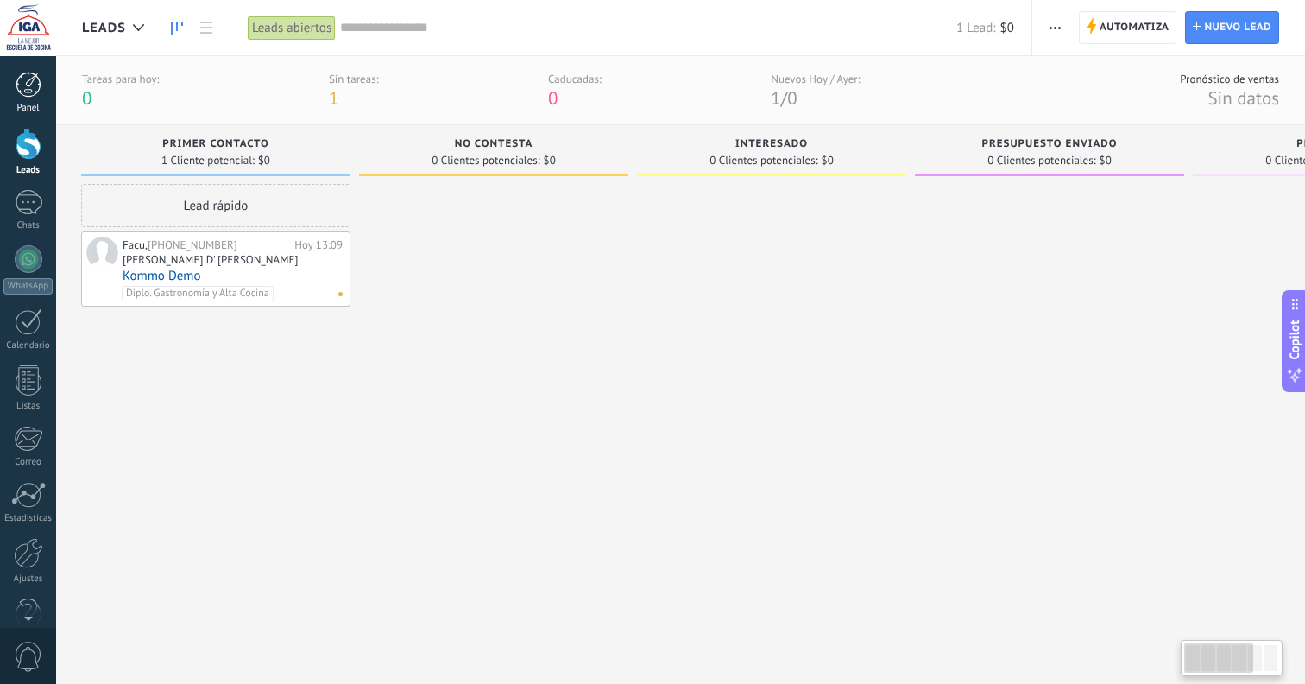
click at [9, 82] on link "Panel" at bounding box center [28, 93] width 56 height 42
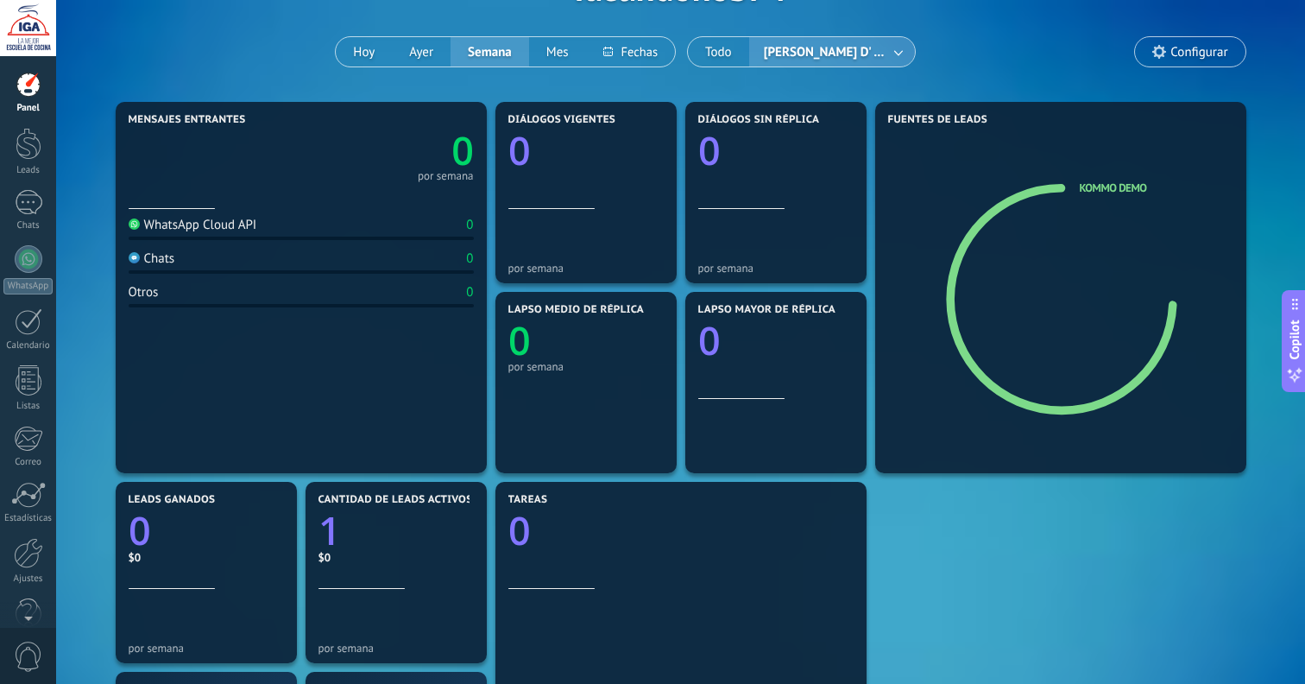
scroll to position [123, 0]
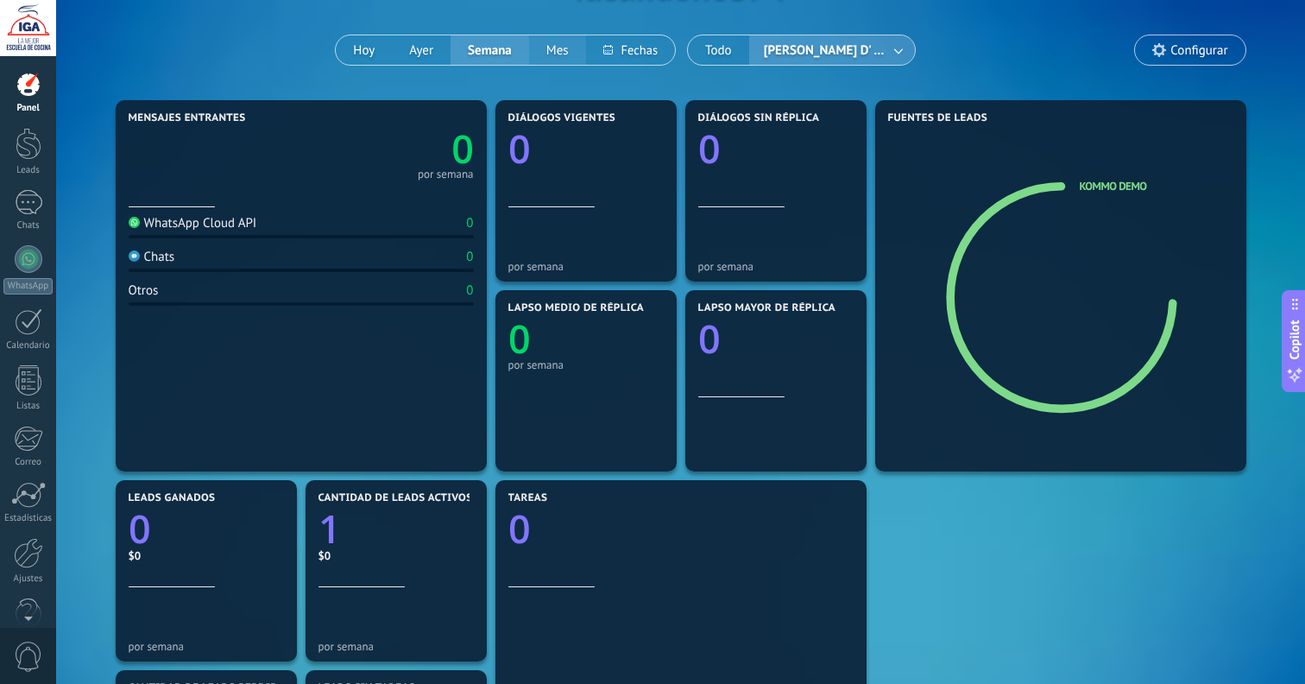
click at [551, 47] on button "Mes" at bounding box center [557, 49] width 57 height 29
drag, startPoint x: 420, startPoint y: 61, endPoint x: 378, endPoint y: 63, distance: 41.5
click at [419, 61] on button "Ayer" at bounding box center [421, 49] width 59 height 29
click at [374, 58] on button "Hoy" at bounding box center [364, 49] width 56 height 29
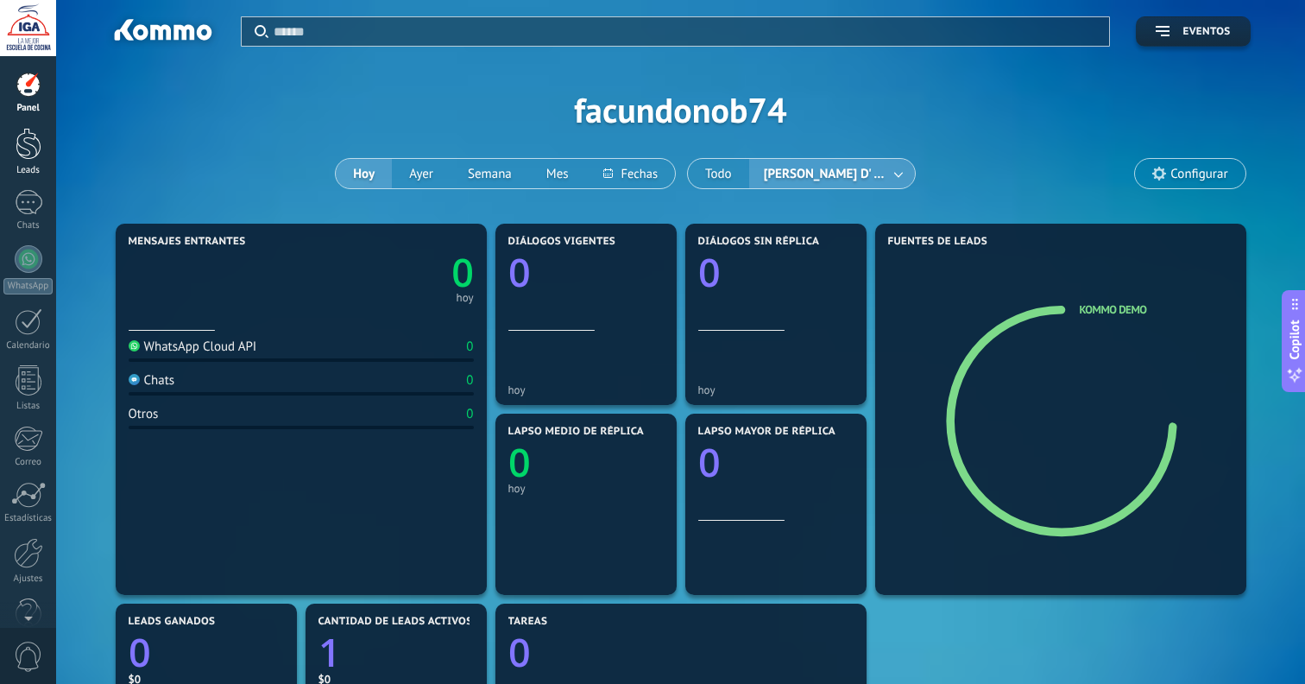
click at [18, 148] on div at bounding box center [29, 144] width 26 height 32
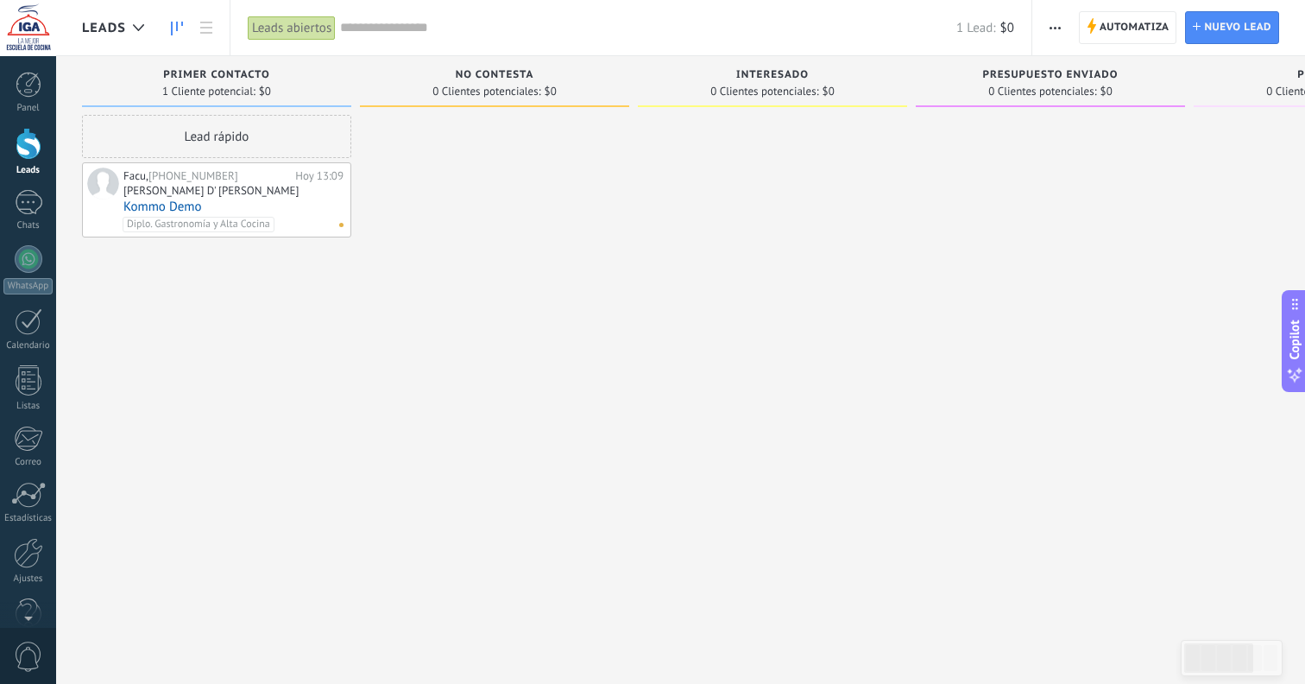
drag, startPoint x: 439, startPoint y: 264, endPoint x: 450, endPoint y: 275, distance: 15.9
click at [439, 264] on div at bounding box center [494, 344] width 269 height 458
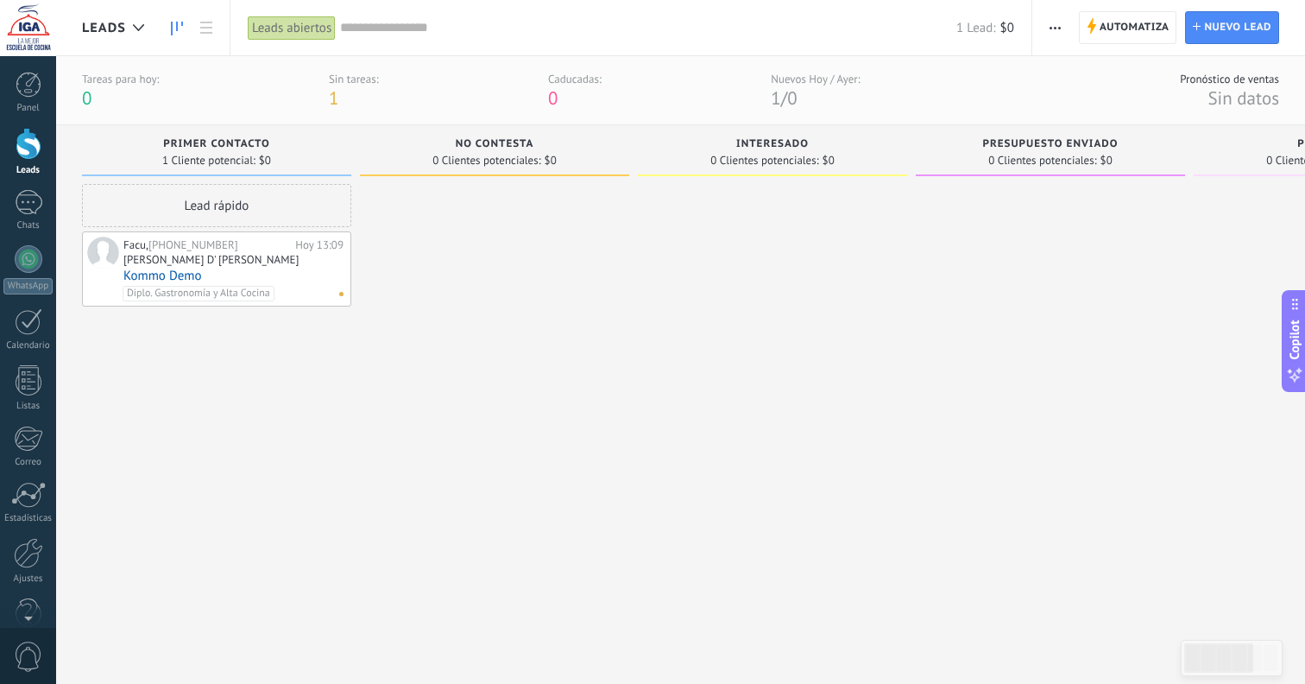
click at [273, 269] on link "Kommo Demo" at bounding box center [233, 276] width 220 height 15
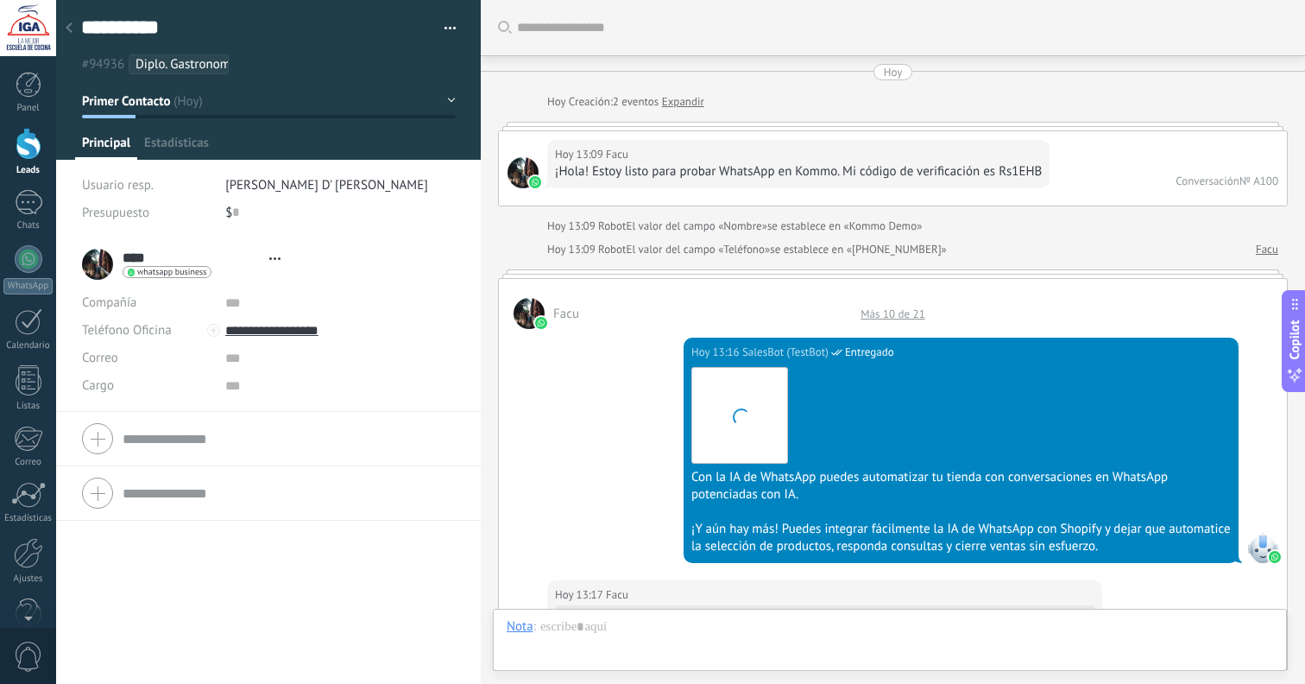
type textarea "**********"
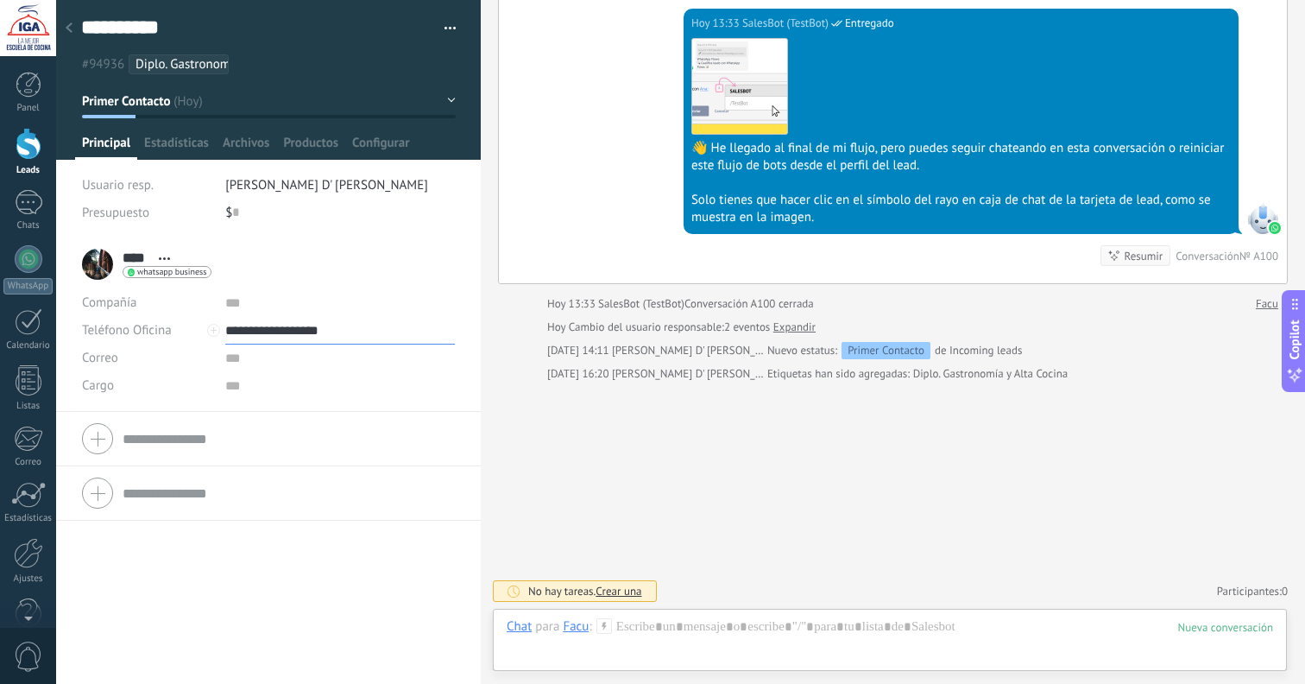
click at [240, 326] on input "**********" at bounding box center [340, 331] width 230 height 28
type input "**********"
click at [176, 275] on span "whatsapp business" at bounding box center [171, 272] width 69 height 9
click at [181, 290] on div "Enviar mensaje" at bounding box center [188, 295] width 130 height 29
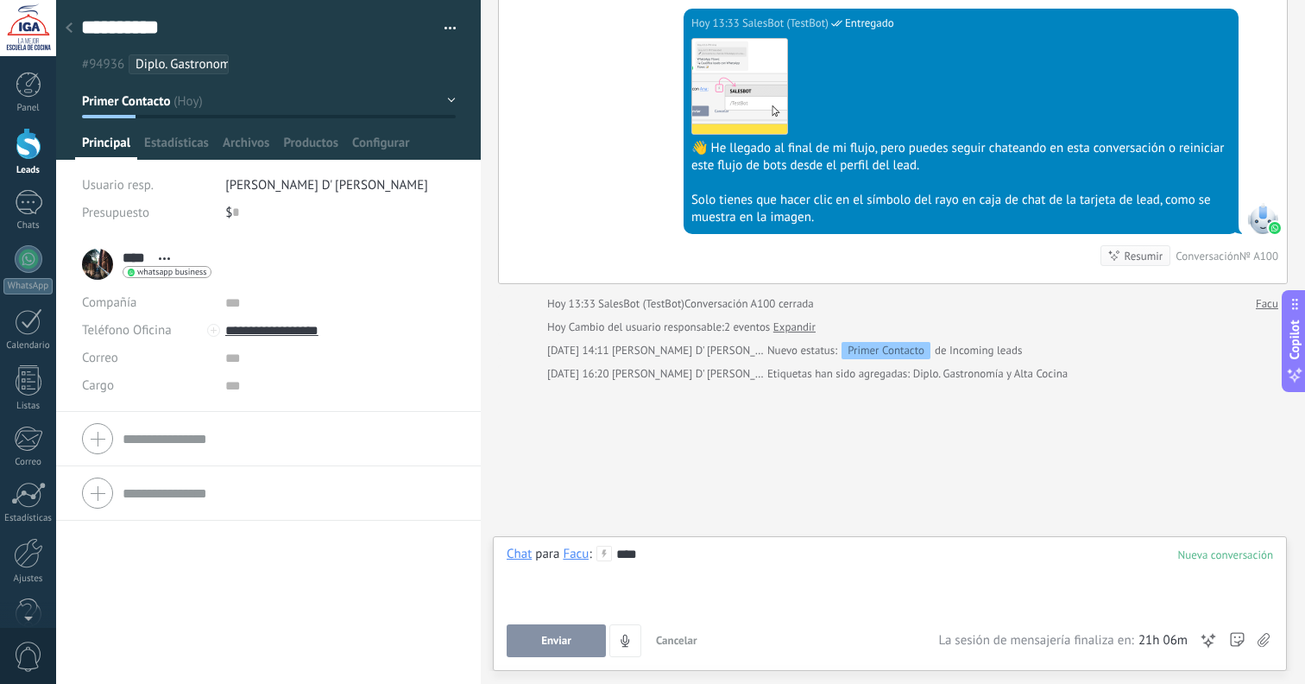
drag, startPoint x: 1236, startPoint y: 559, endPoint x: 1216, endPoint y: 560, distance: 20.7
click at [1236, 559] on div at bounding box center [1226, 554] width 95 height 15
click at [624, 556] on div "****" at bounding box center [890, 579] width 767 height 66
click at [609, 552] on icon at bounding box center [605, 554] width 16 height 16
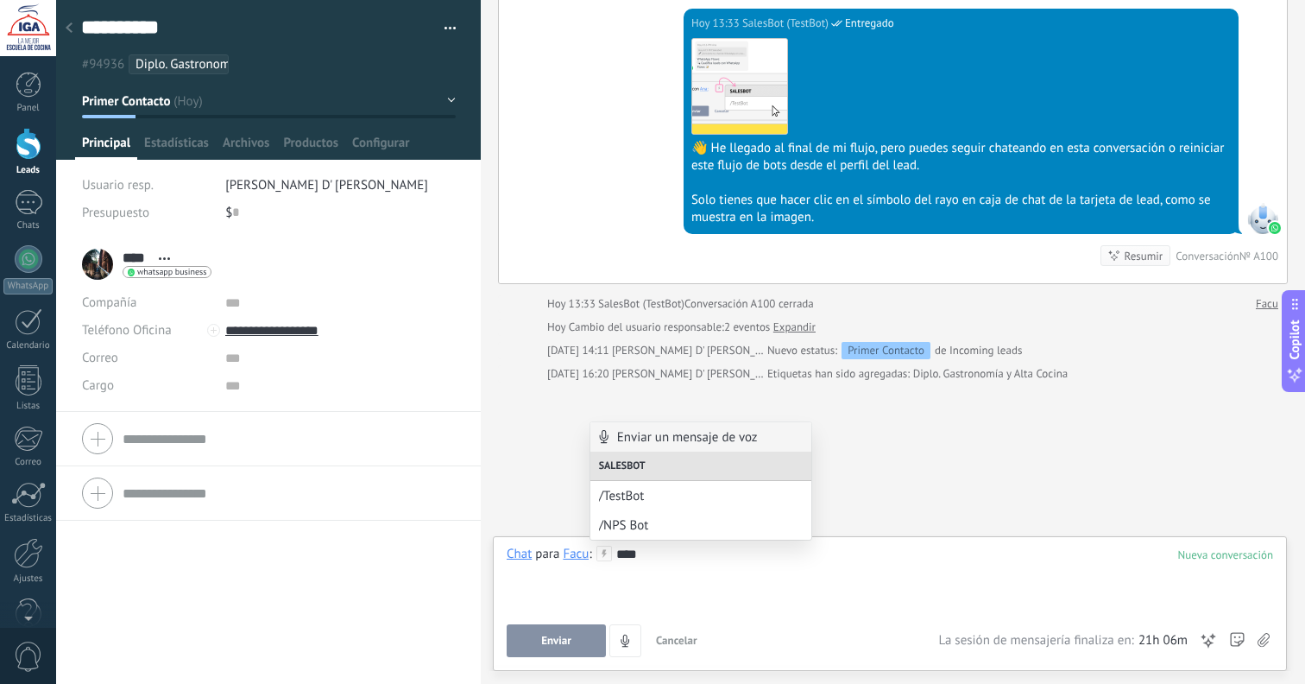
click at [686, 640] on span "Cancelar" at bounding box center [676, 640] width 41 height 15
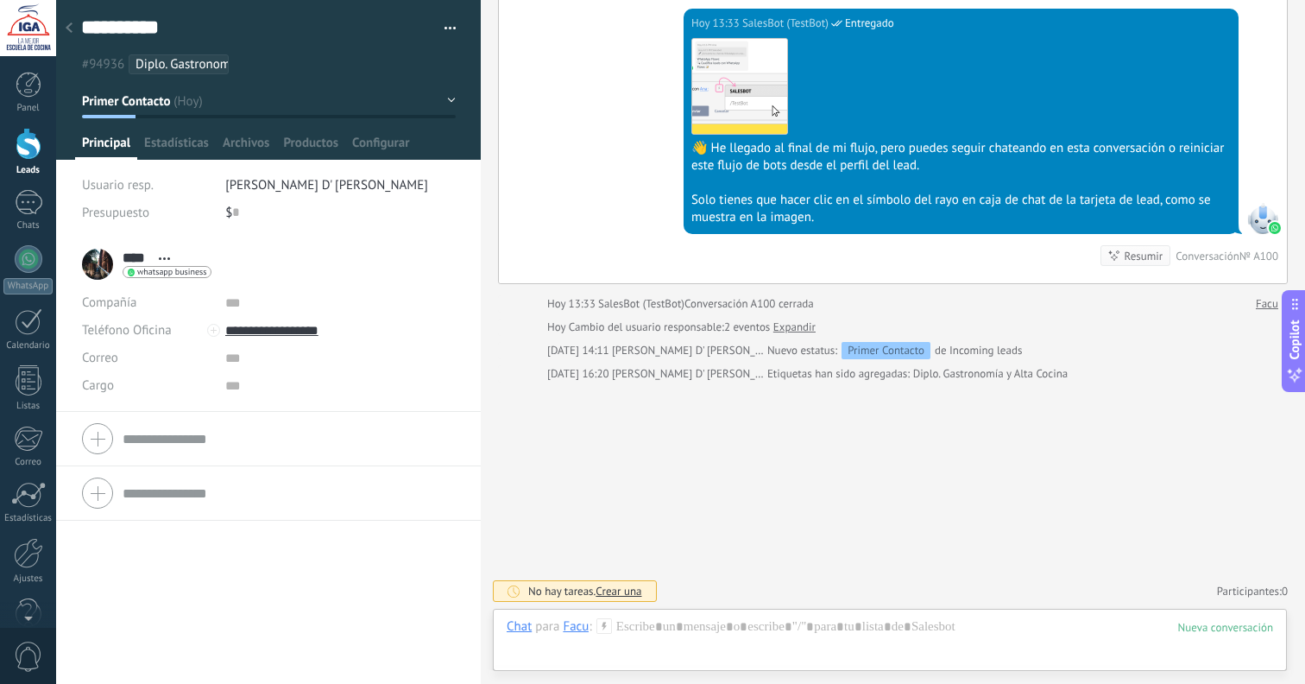
click at [30, 145] on div at bounding box center [29, 144] width 26 height 32
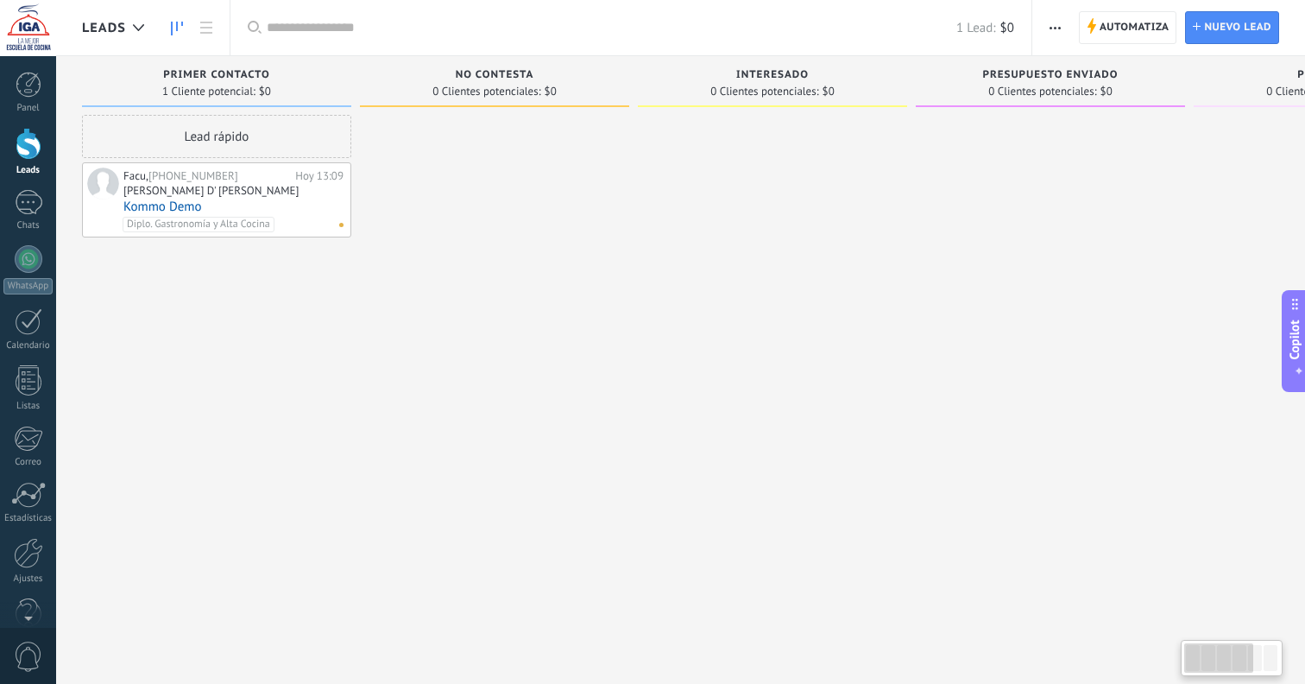
click at [218, 197] on div "[PERSON_NAME] D' [PERSON_NAME]" at bounding box center [233, 192] width 220 height 15
click at [250, 203] on link "Kommo Demo" at bounding box center [233, 206] width 220 height 15
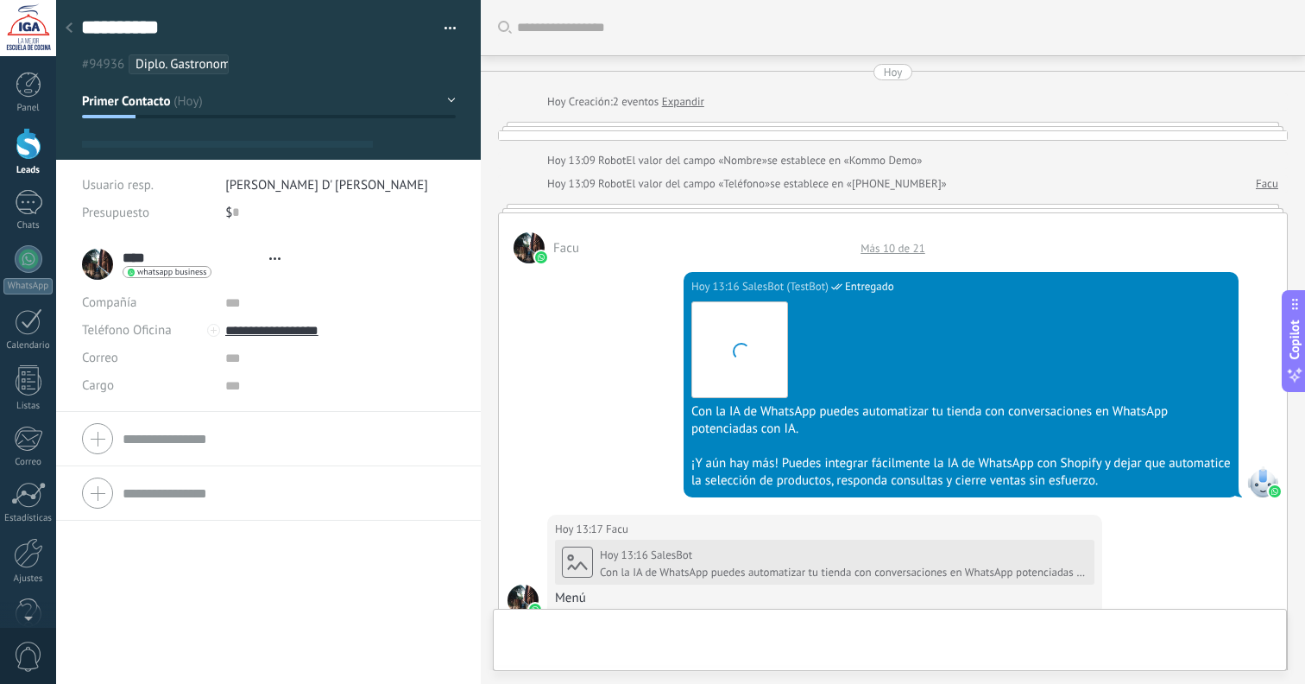
type textarea "**********"
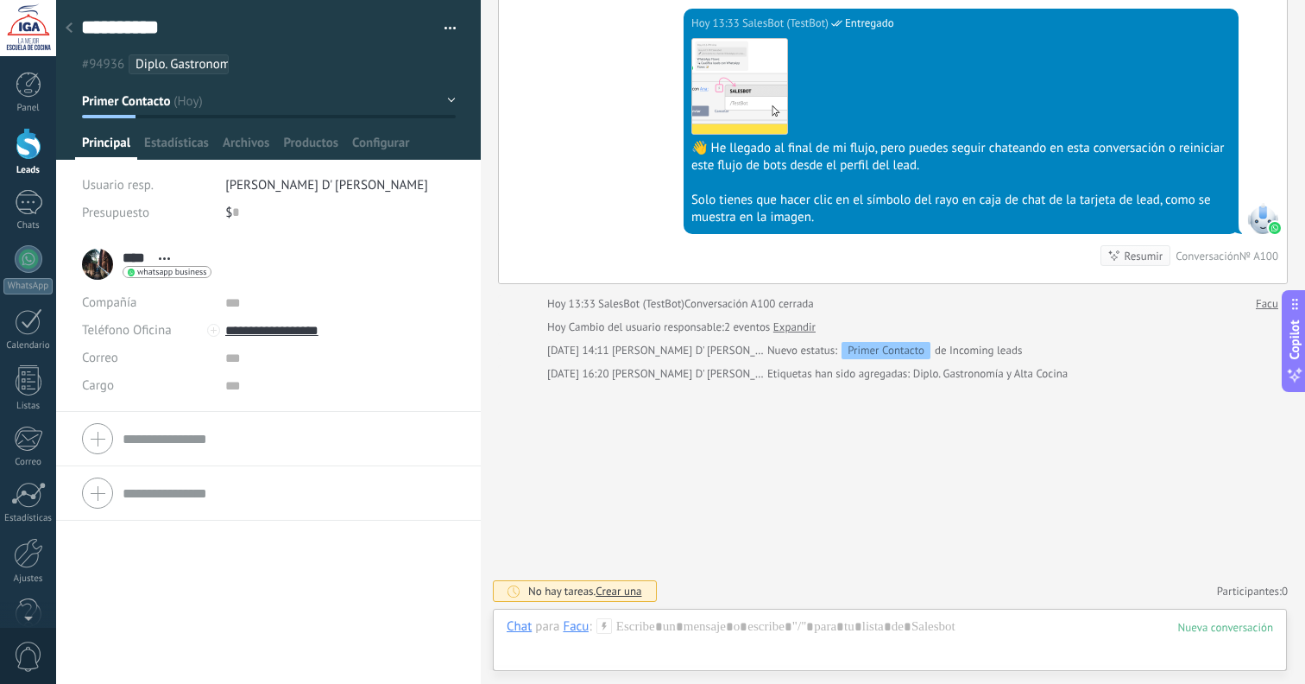
scroll to position [1572, 0]
click at [450, 31] on div "Guardar y crear Imprimir Administrar etiquetas Exportar a excel Eliminar el lead" at bounding box center [444, 29] width 25 height 26
click at [447, 28] on button "button" at bounding box center [444, 29] width 25 height 26
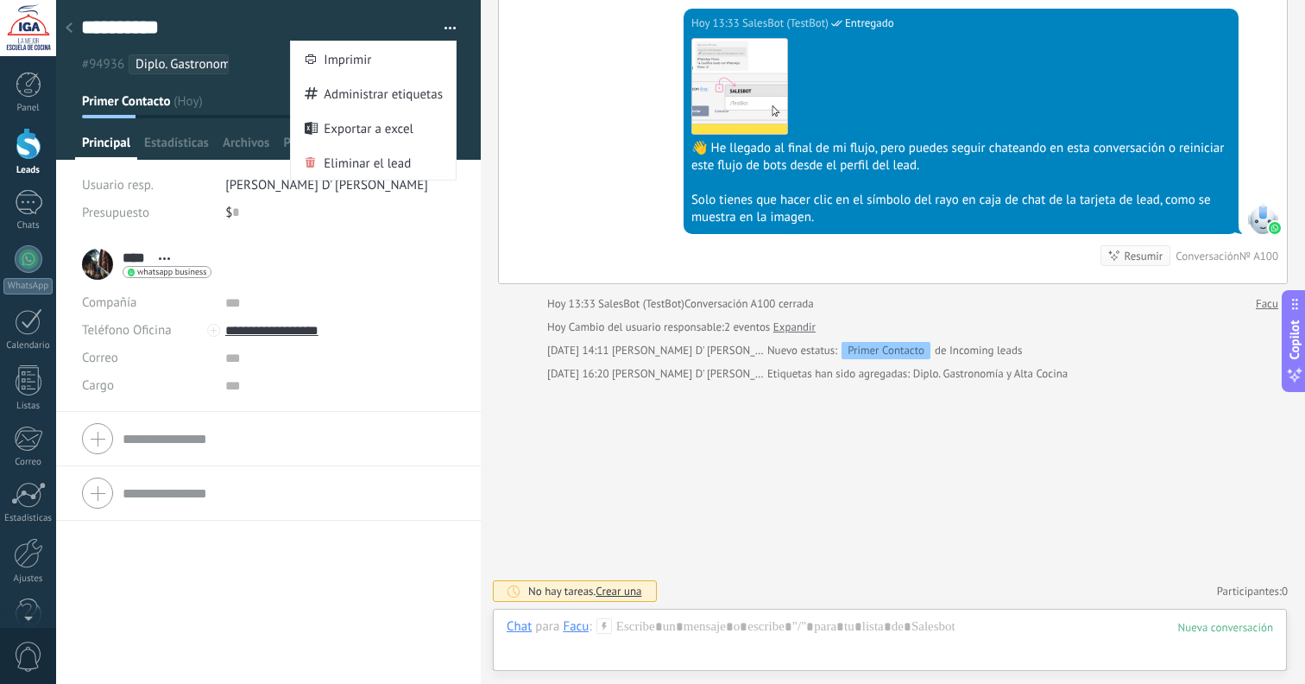
click at [445, 29] on button "button" at bounding box center [444, 29] width 25 height 26
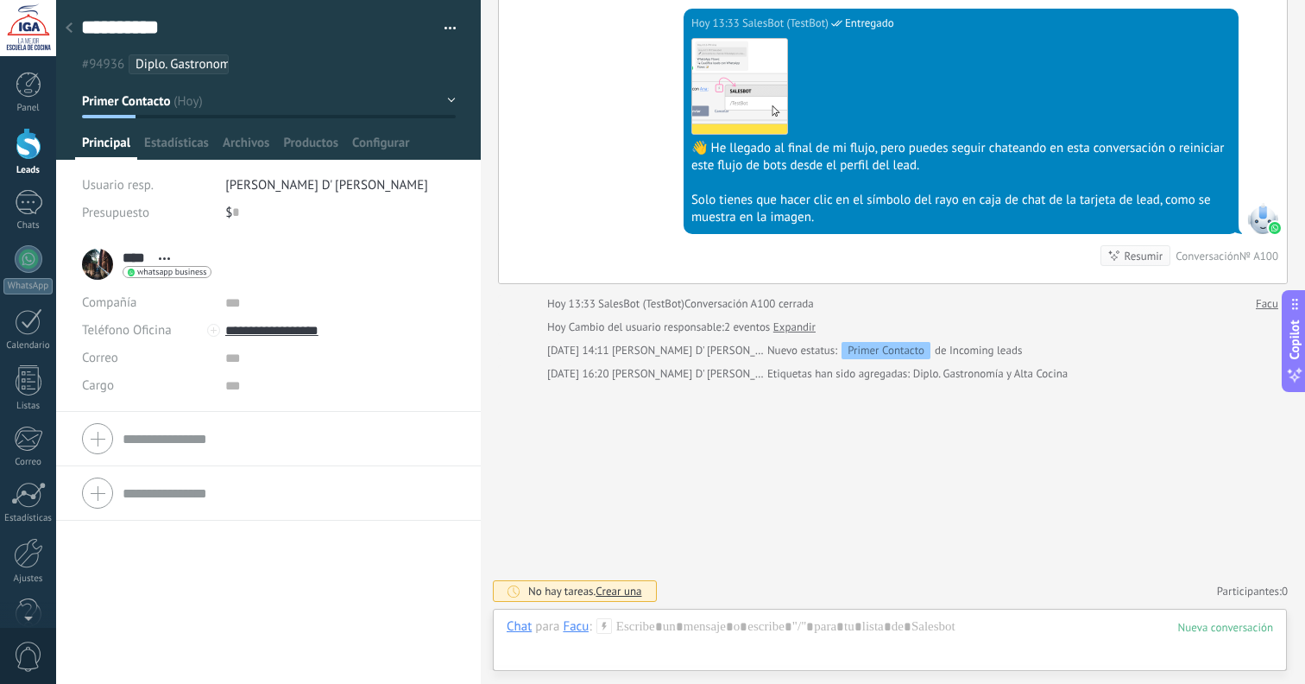
click at [439, 26] on button "button" at bounding box center [444, 29] width 25 height 26
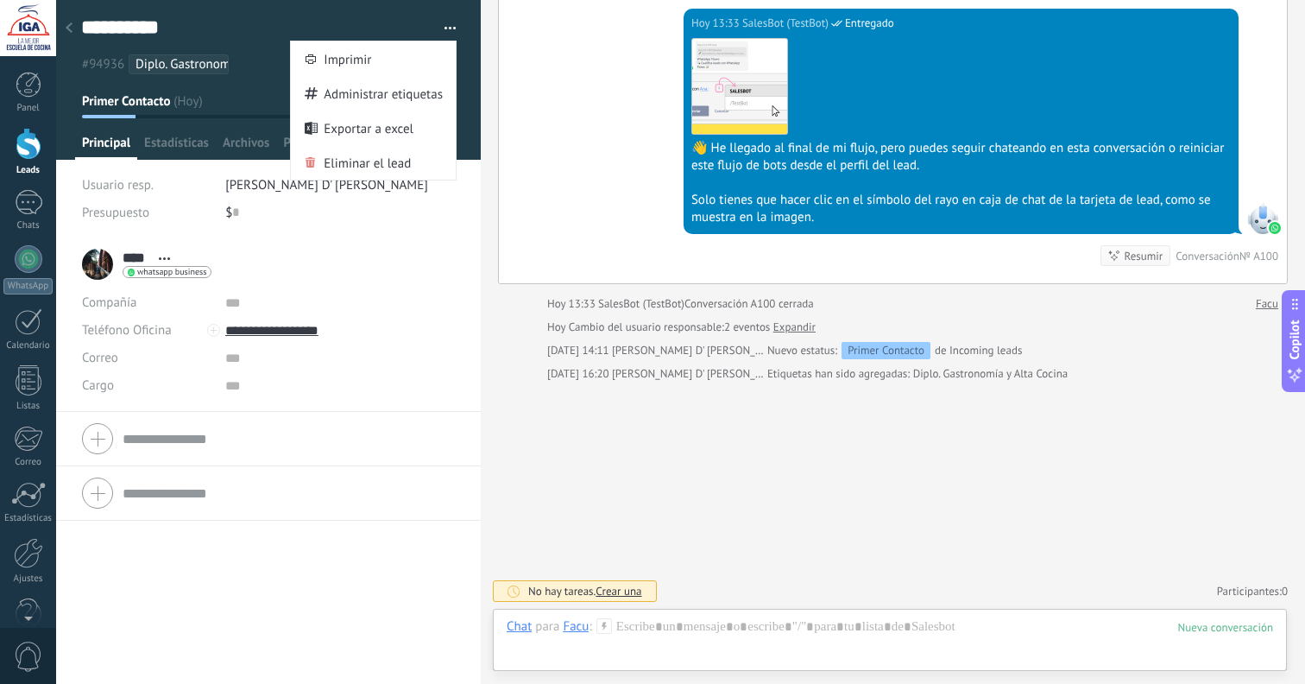
click at [444, 25] on button "button" at bounding box center [444, 29] width 25 height 26
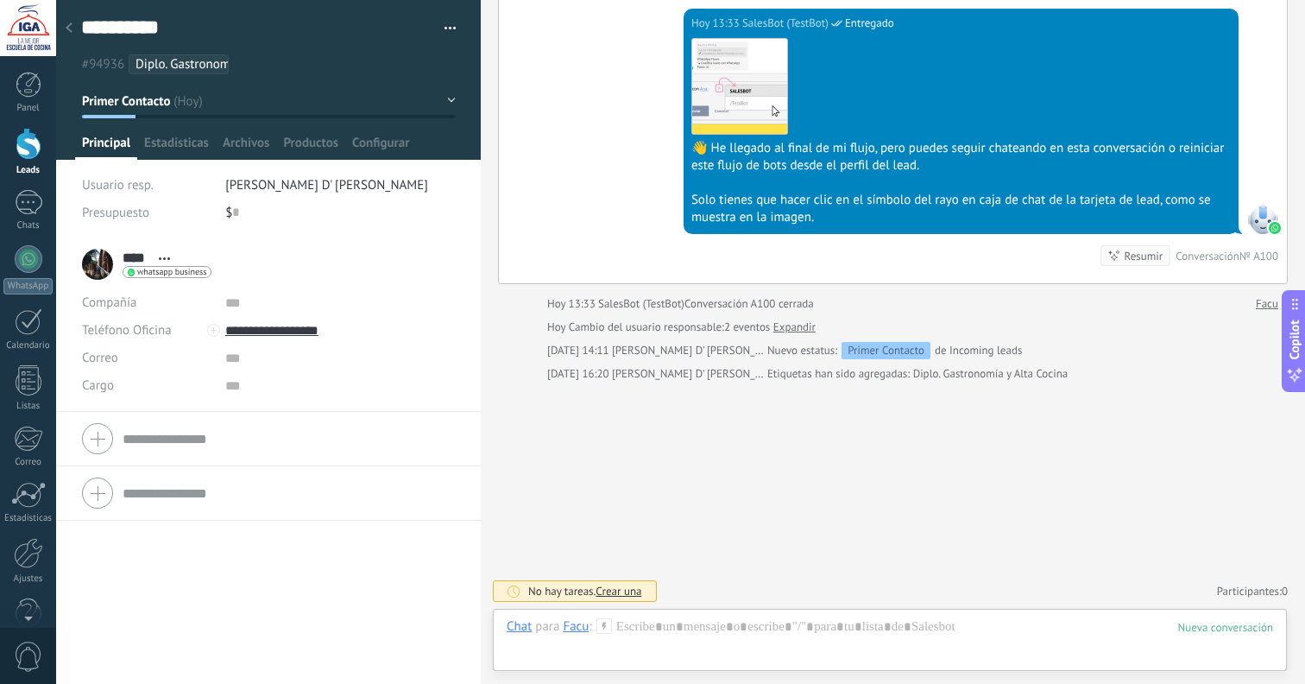
click at [451, 34] on div "**********" at bounding box center [269, 37] width 426 height 74
click at [448, 30] on span "button" at bounding box center [451, 30] width 12 height 3
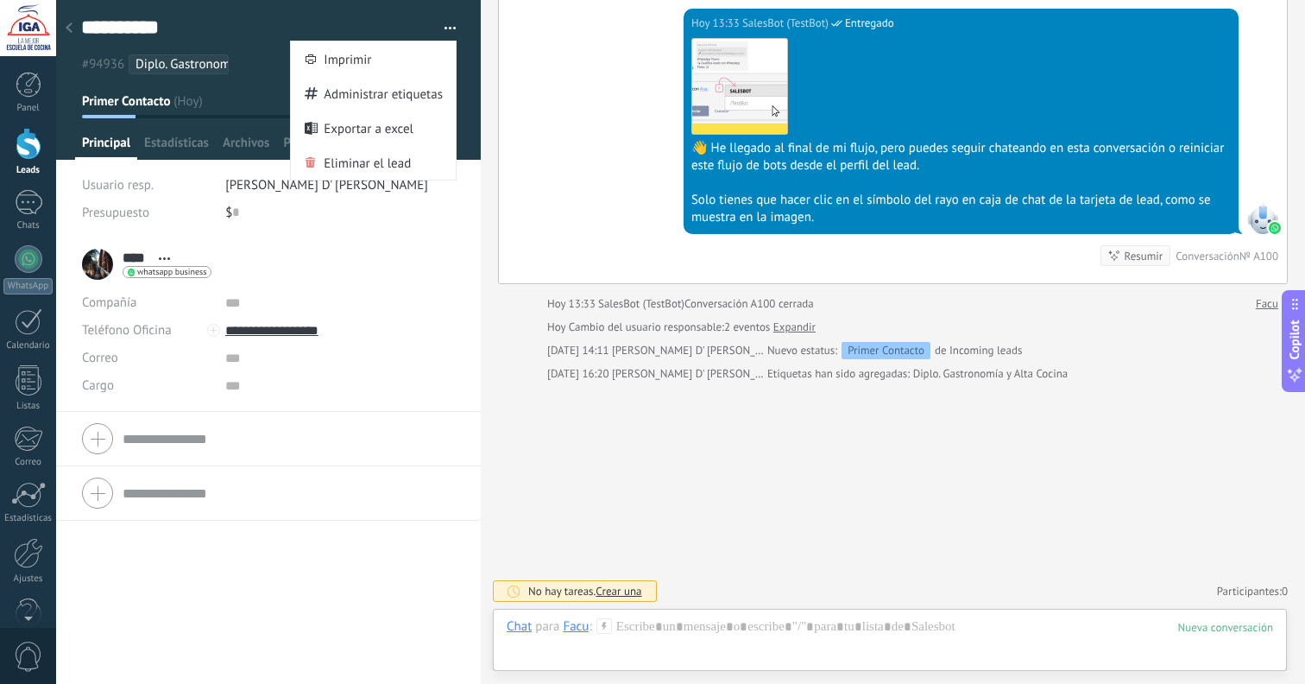
drag, startPoint x: 450, startPoint y: 28, endPoint x: 484, endPoint y: 15, distance: 36.9
click at [450, 28] on div "Guardar y crear Imprimir Administrar etiquetas Exportar a excel Eliminar el lead" at bounding box center [444, 29] width 25 height 26
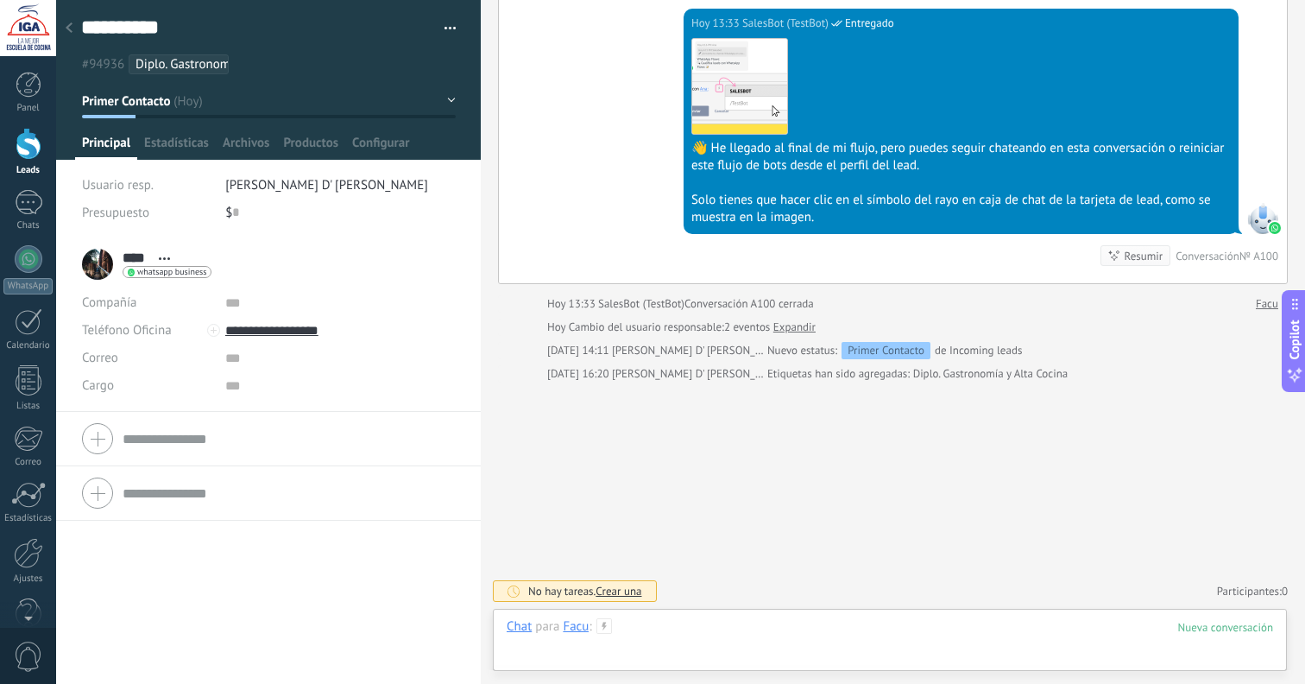
click at [652, 630] on div at bounding box center [890, 644] width 767 height 52
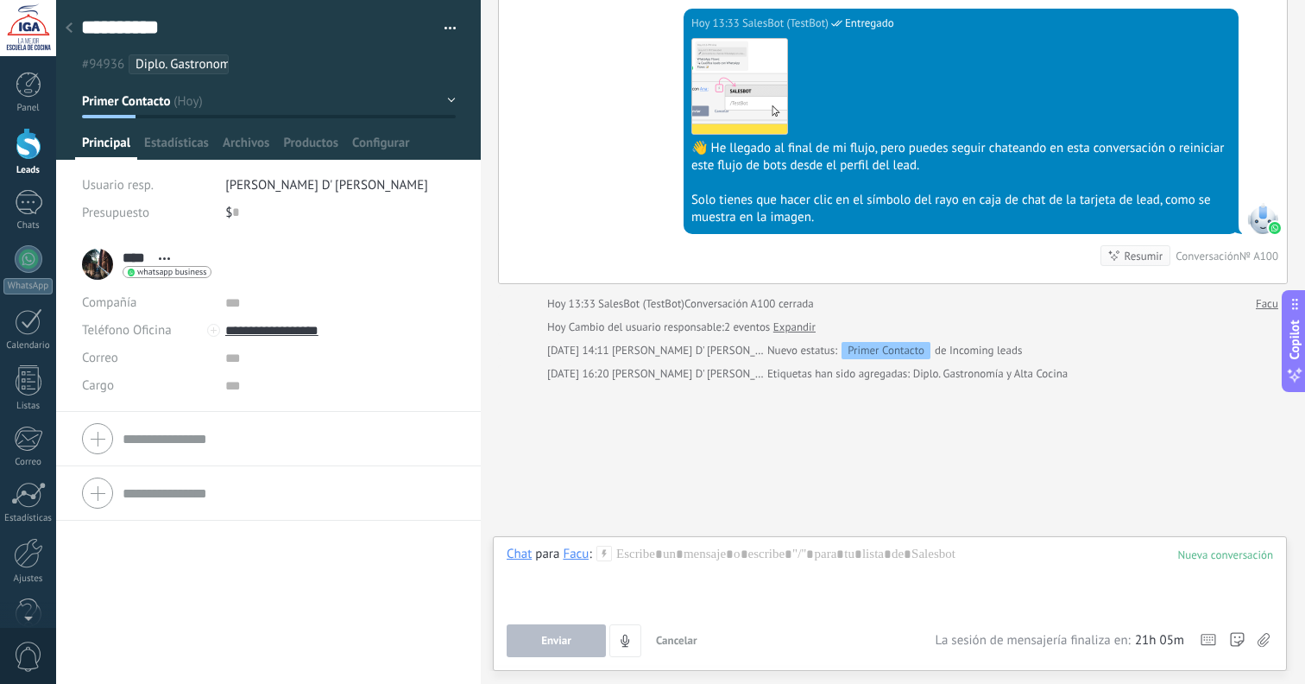
click at [577, 559] on div "Facu" at bounding box center [576, 554] width 26 height 16
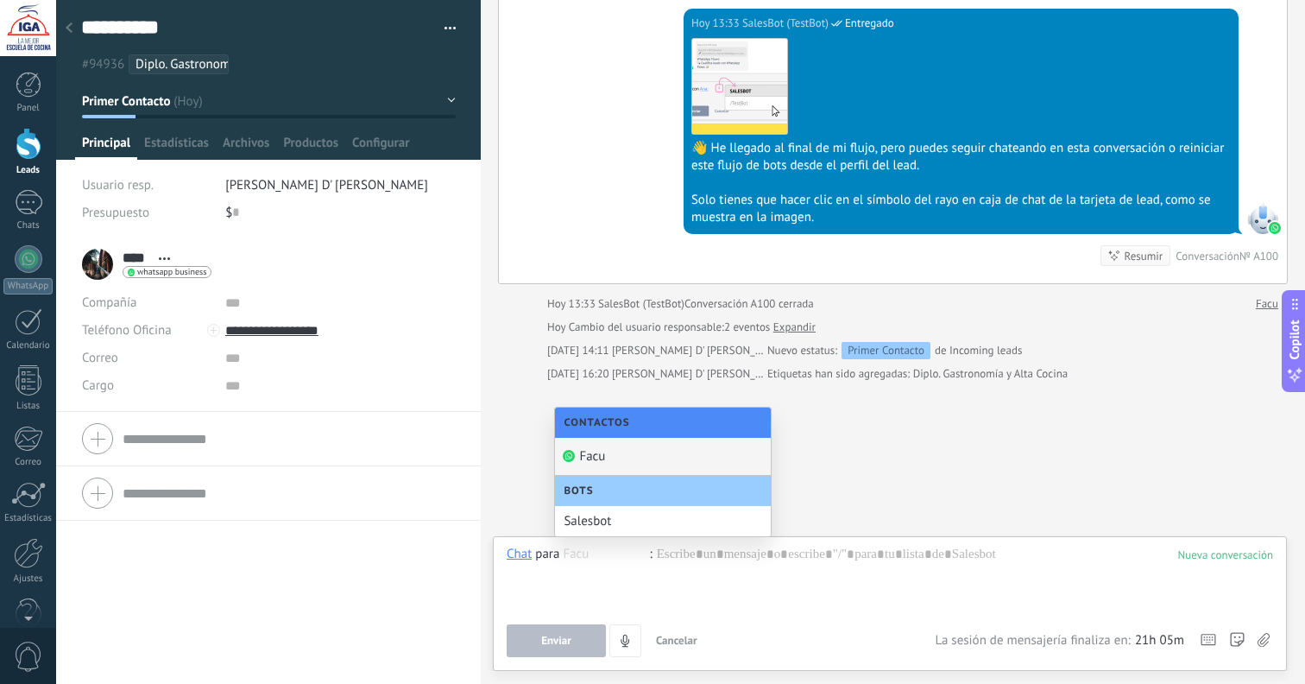
click at [591, 455] on div "Facu" at bounding box center [663, 457] width 216 height 38
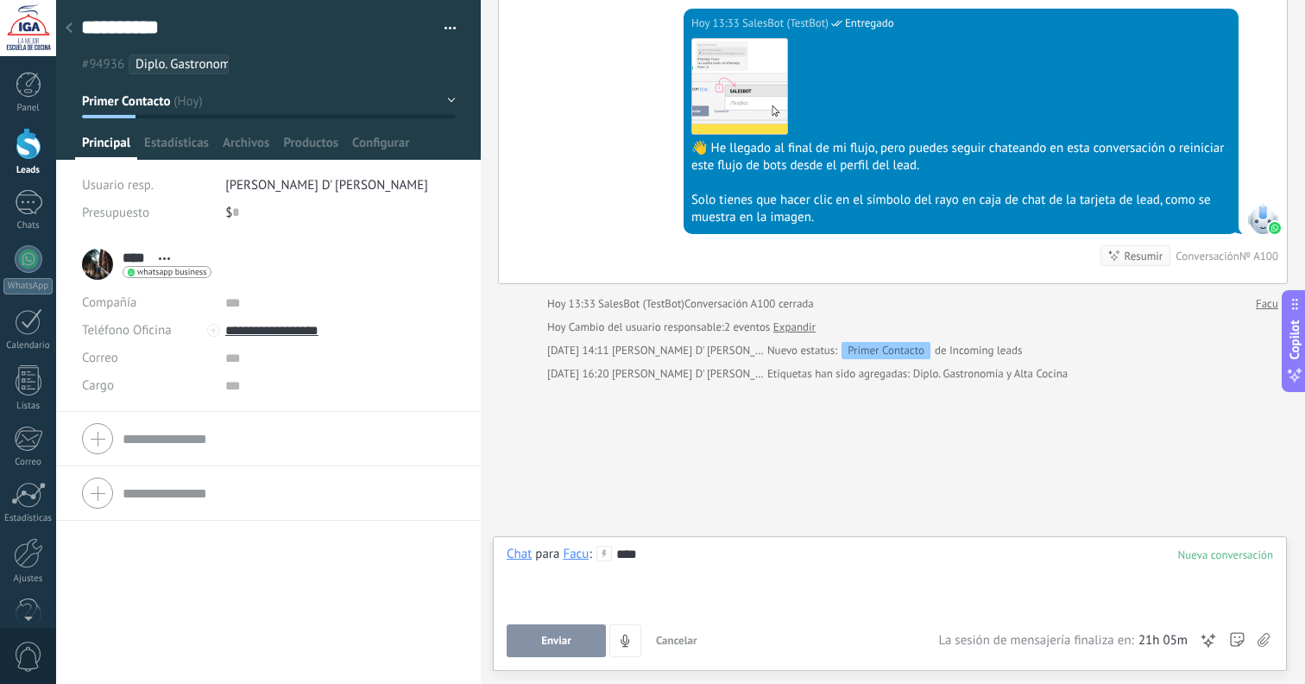
click at [577, 643] on button "Enviar" at bounding box center [556, 640] width 99 height 33
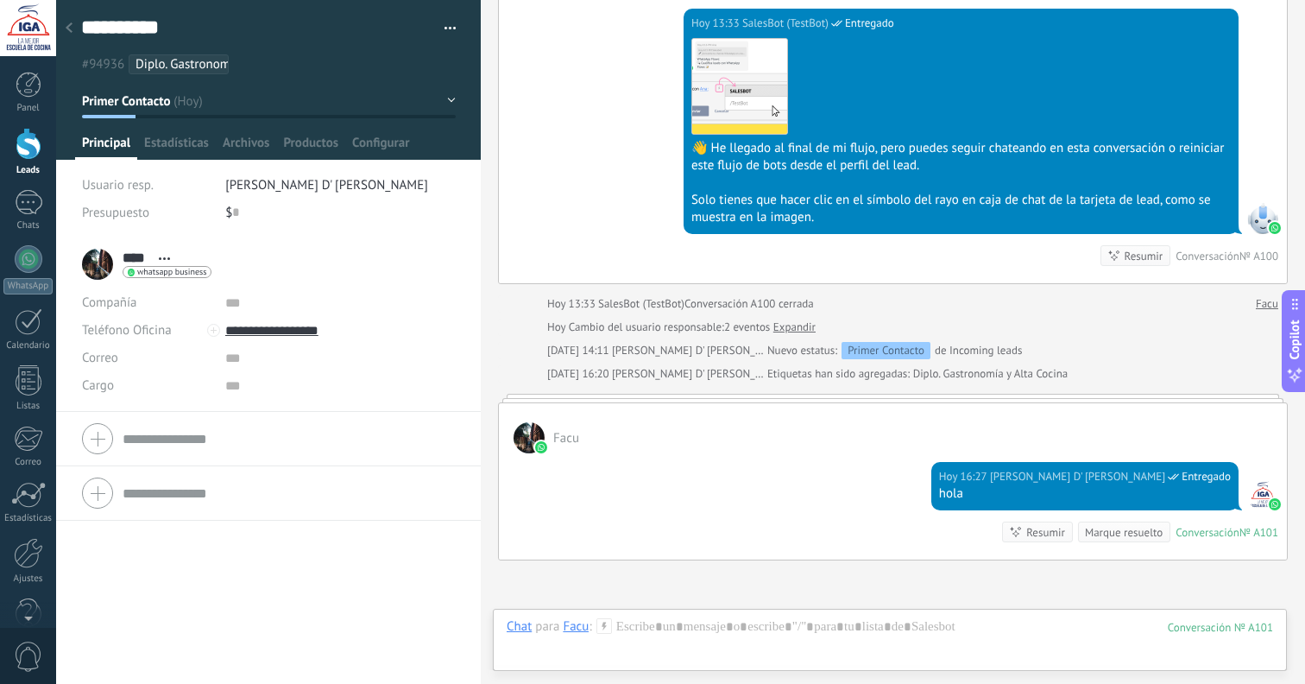
click at [1032, 534] on div "Resumir" at bounding box center [1046, 532] width 39 height 16
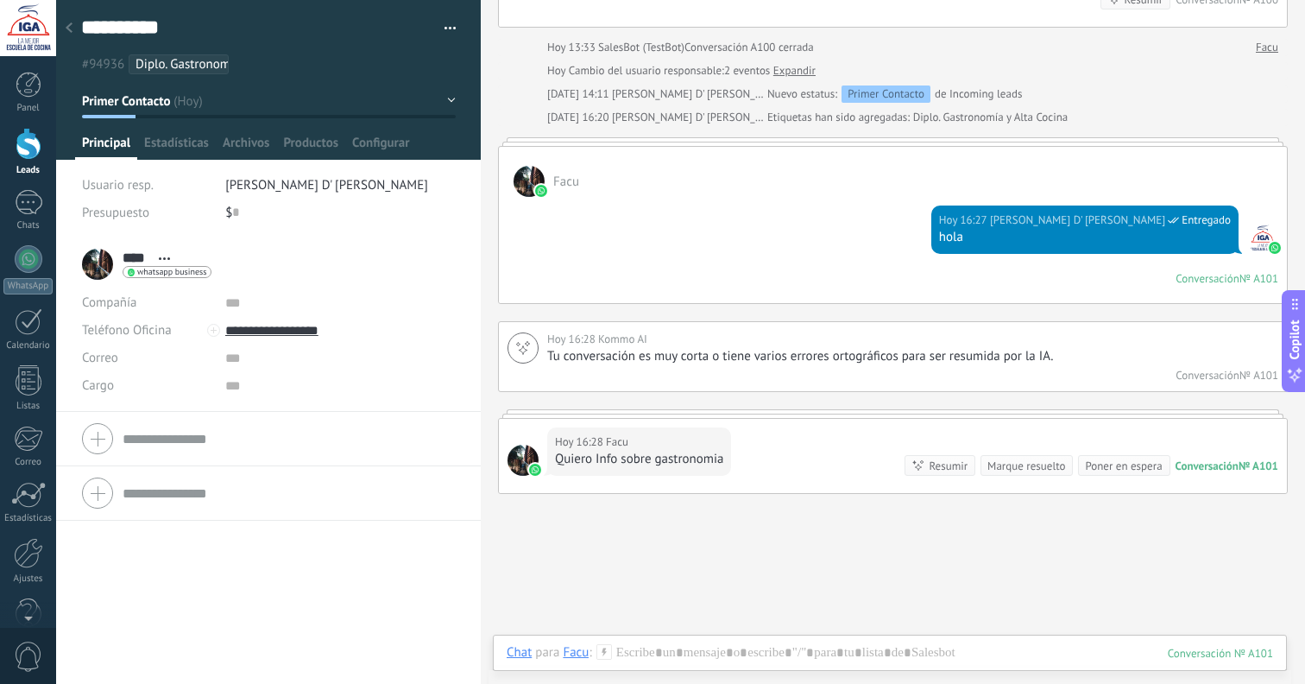
scroll to position [1832, 0]
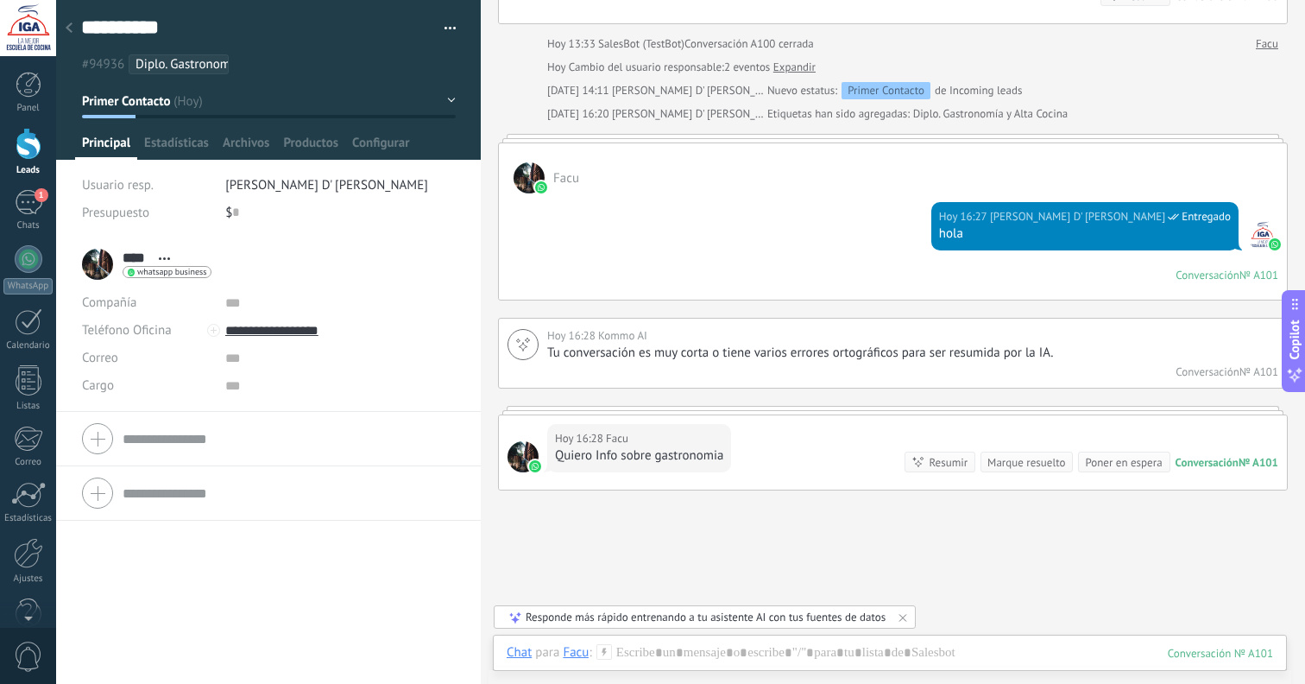
click at [66, 24] on icon at bounding box center [69, 27] width 7 height 10
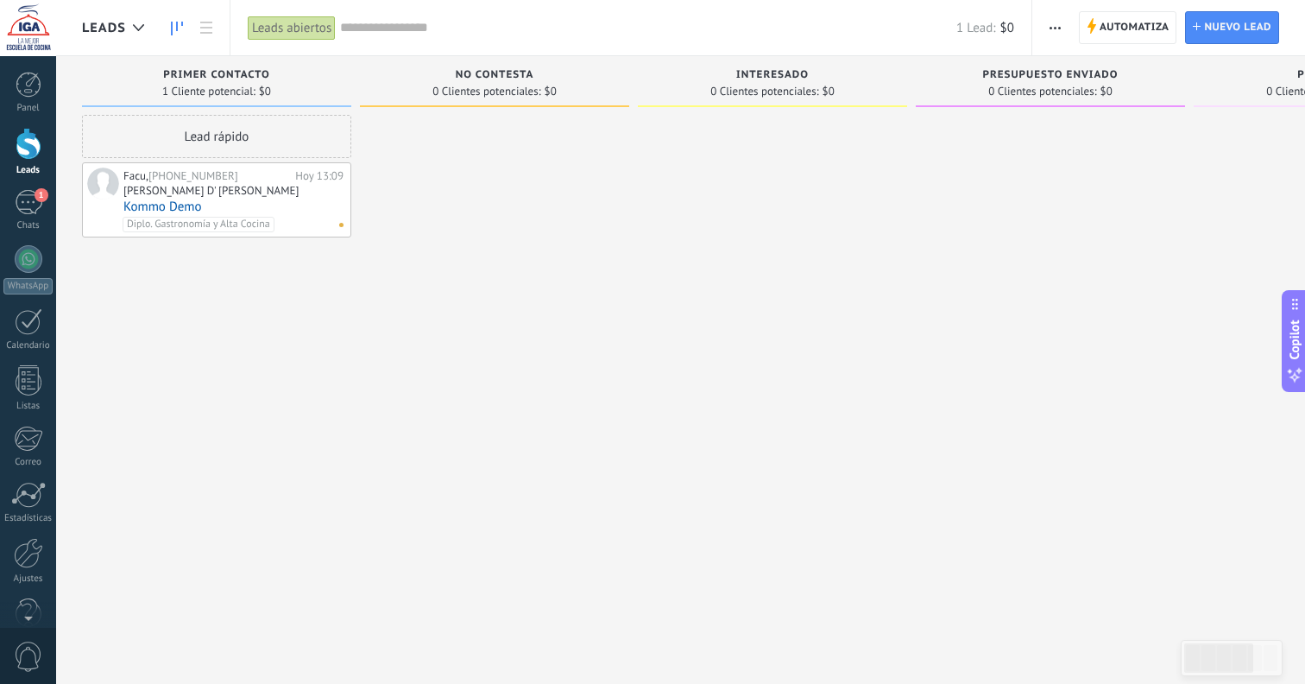
click at [937, 1] on div "1 Lead: $0" at bounding box center [677, 27] width 674 height 55
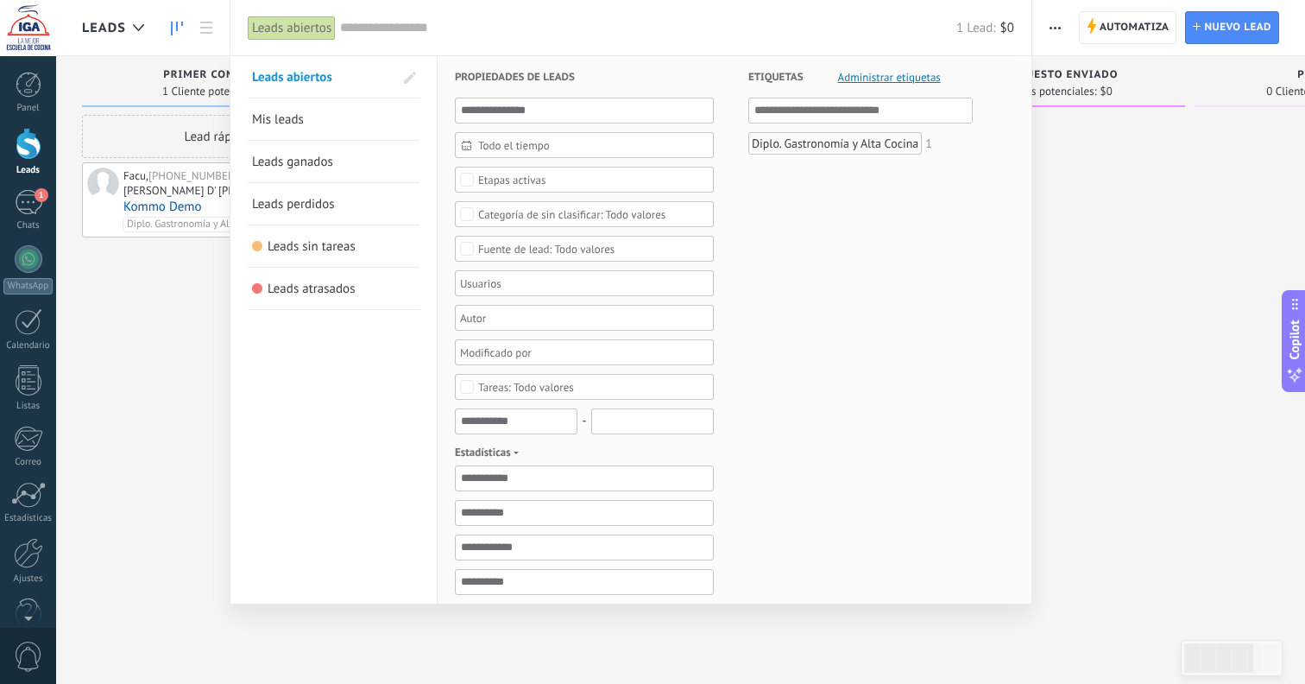
drag, startPoint x: 1117, startPoint y: 294, endPoint x: 1101, endPoint y: 293, distance: 16.5
click at [1117, 294] on div at bounding box center [652, 342] width 1305 height 684
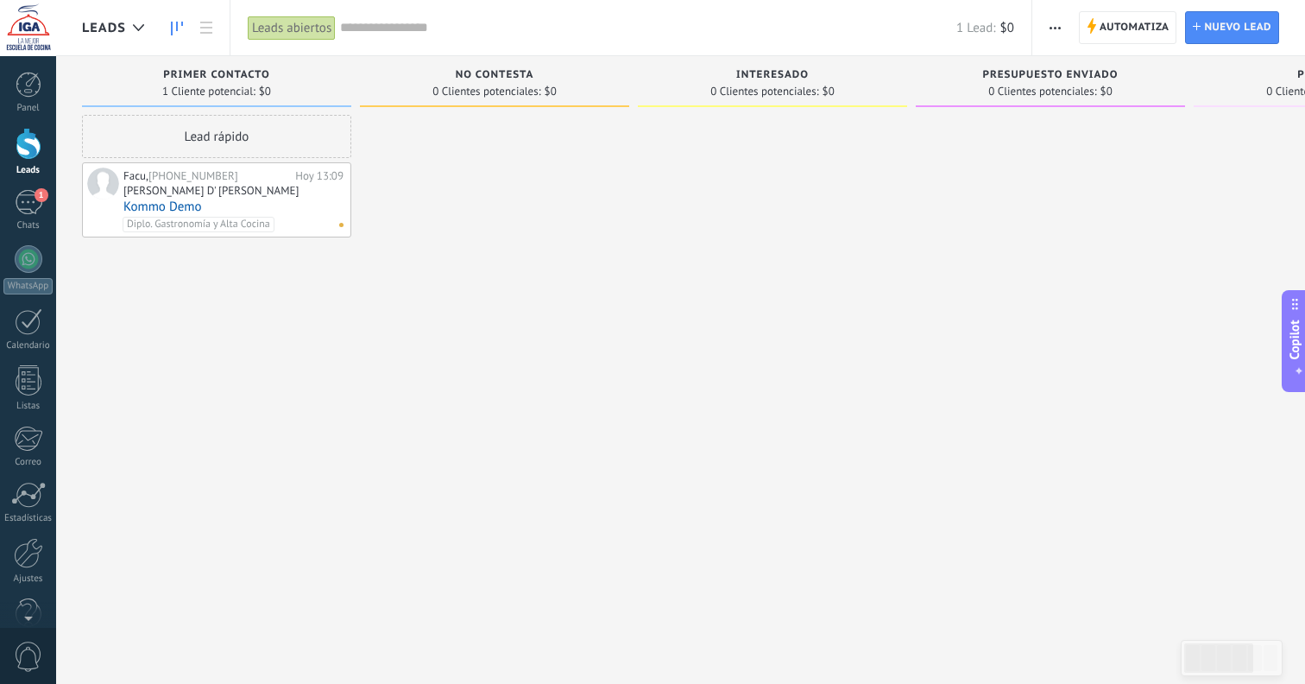
click at [276, 223] on div "Diplo. Gastronomía y Alta Cocina No hay tareas" at bounding box center [230, 225] width 214 height 16
click at [36, 201] on div "1" at bounding box center [29, 202] width 28 height 25
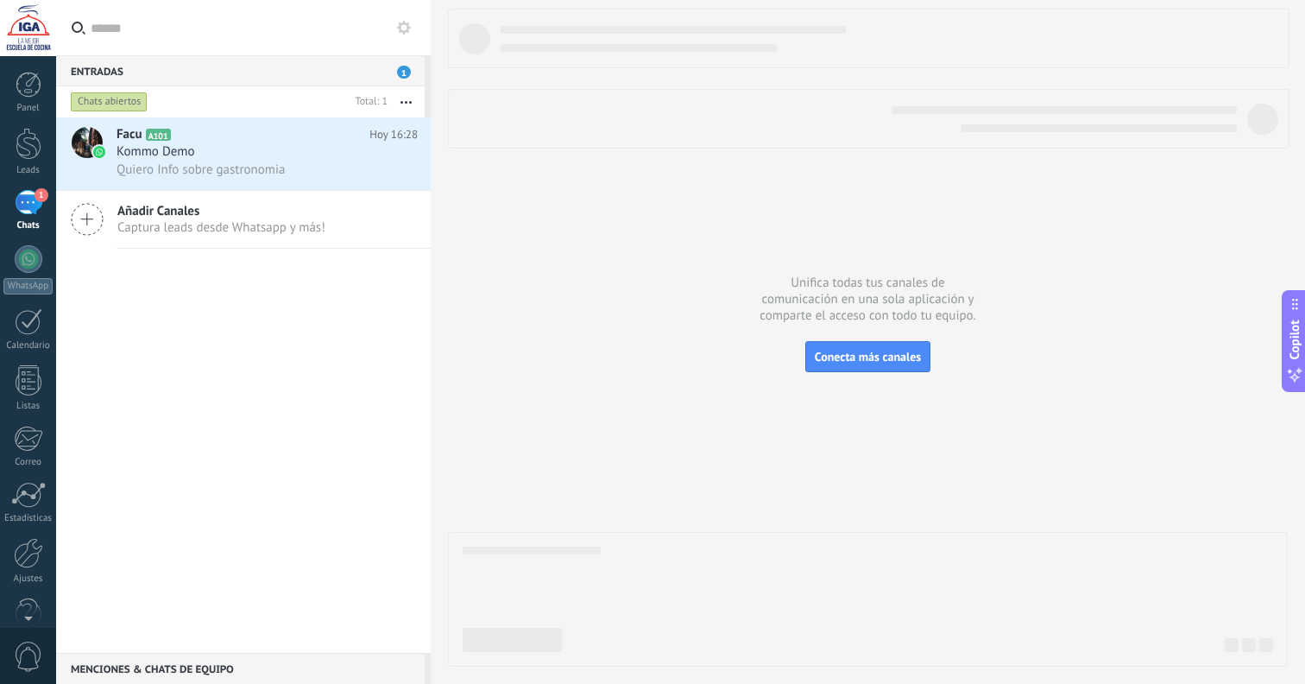
click at [404, 104] on button "button" at bounding box center [406, 101] width 37 height 31
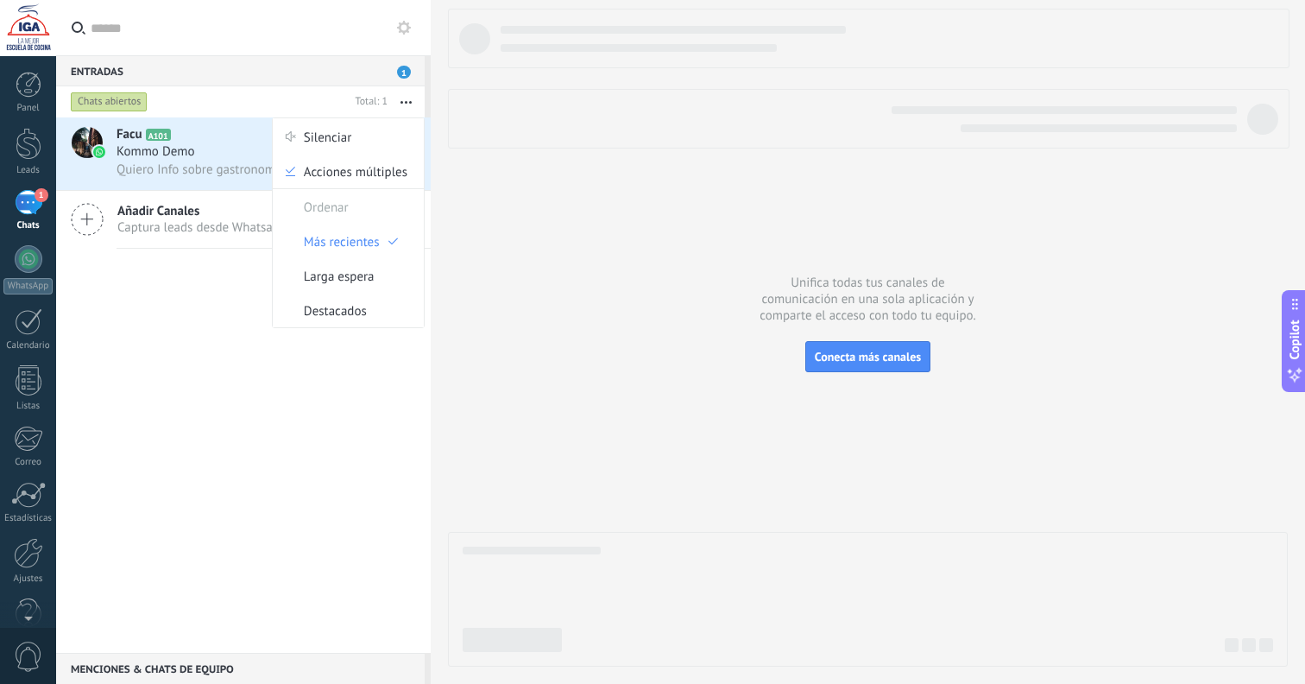
click at [396, 99] on button "button" at bounding box center [406, 101] width 37 height 31
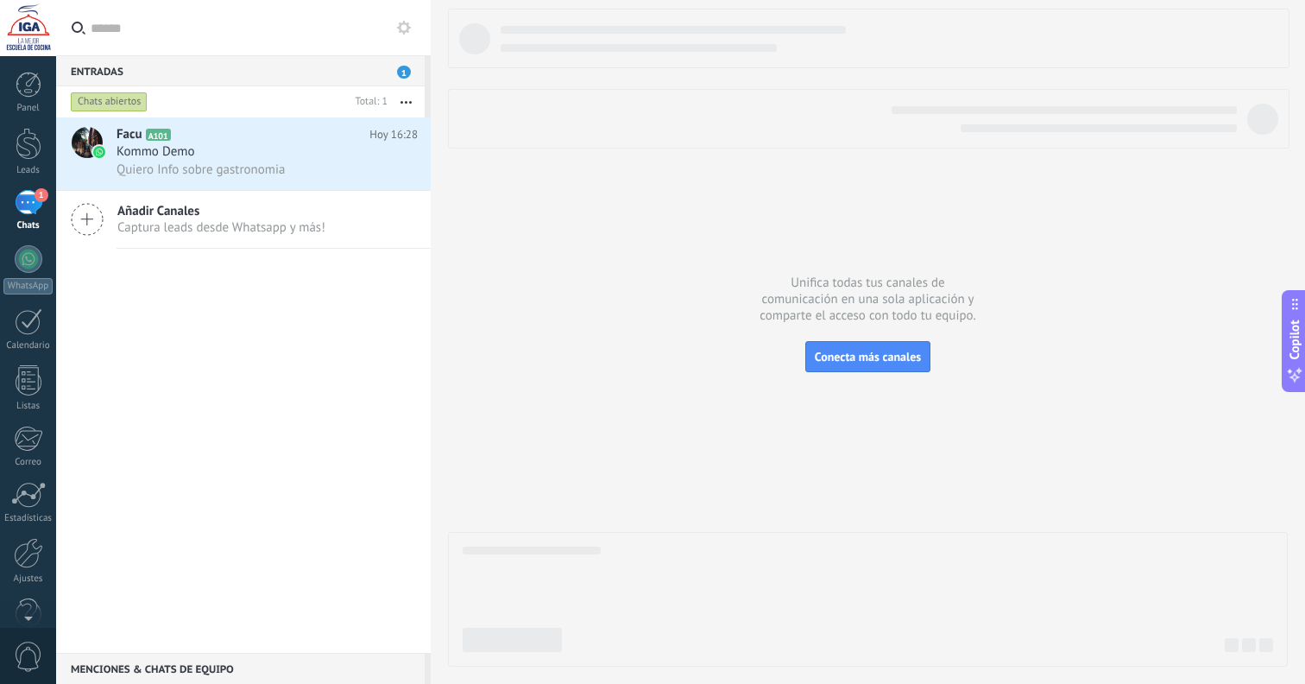
click at [405, 37] on button at bounding box center [404, 27] width 21 height 21
click at [0, 0] on icon at bounding box center [0, 0] width 0 height 0
click at [401, 27] on use at bounding box center [404, 28] width 14 height 14
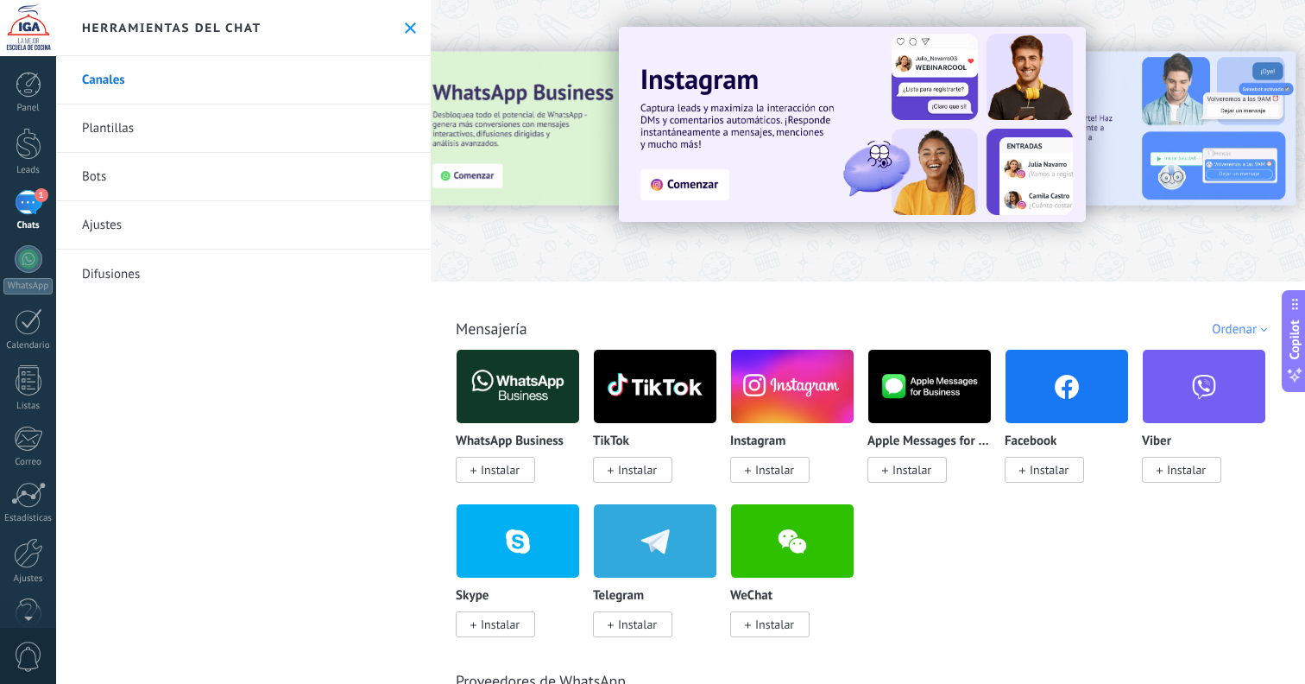
click at [249, 227] on link "Ajustes" at bounding box center [243, 225] width 375 height 48
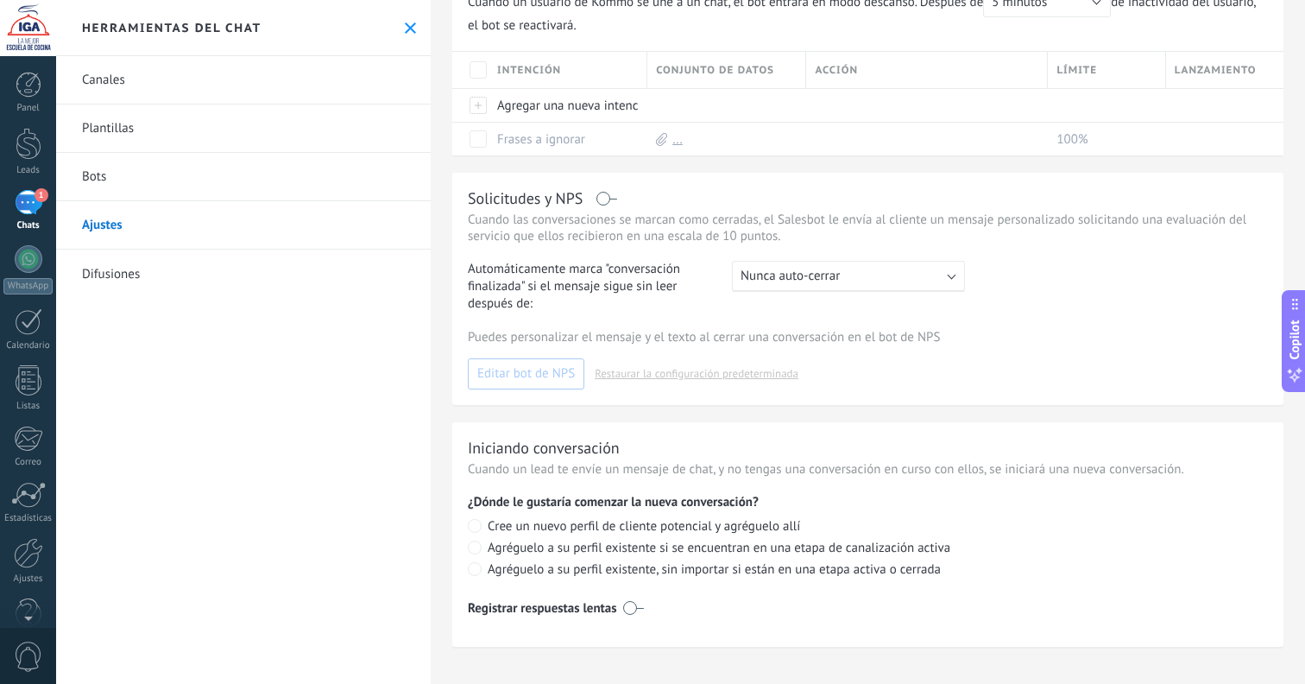
drag, startPoint x: 406, startPoint y: 21, endPoint x: 392, endPoint y: 29, distance: 16.3
click at [406, 21] on button at bounding box center [410, 28] width 15 height 15
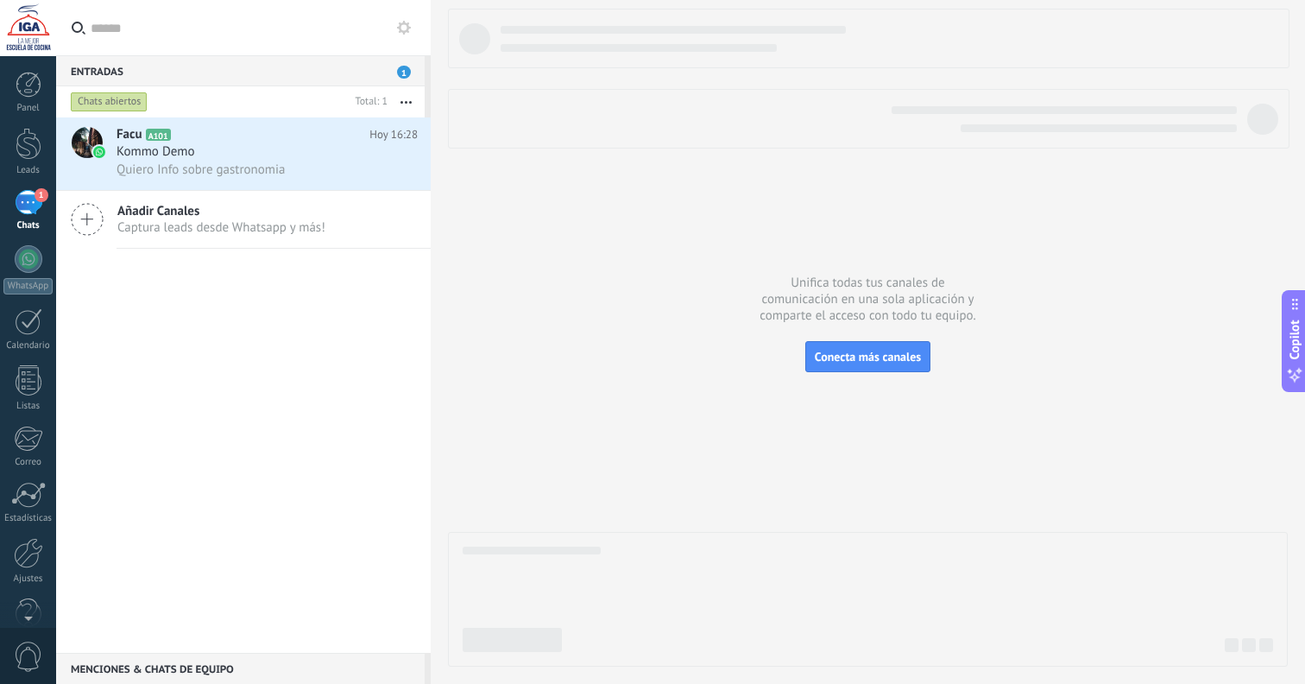
click at [410, 100] on button "button" at bounding box center [406, 101] width 37 height 31
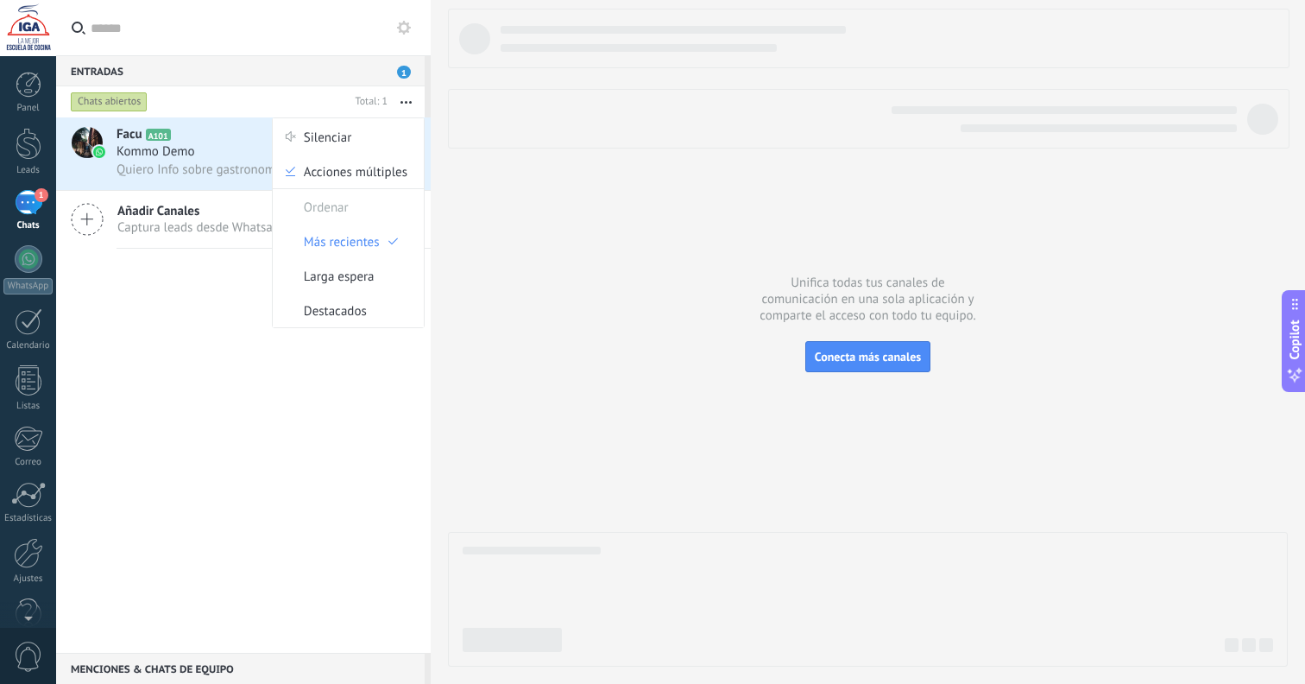
click at [405, 99] on button "button" at bounding box center [406, 101] width 37 height 31
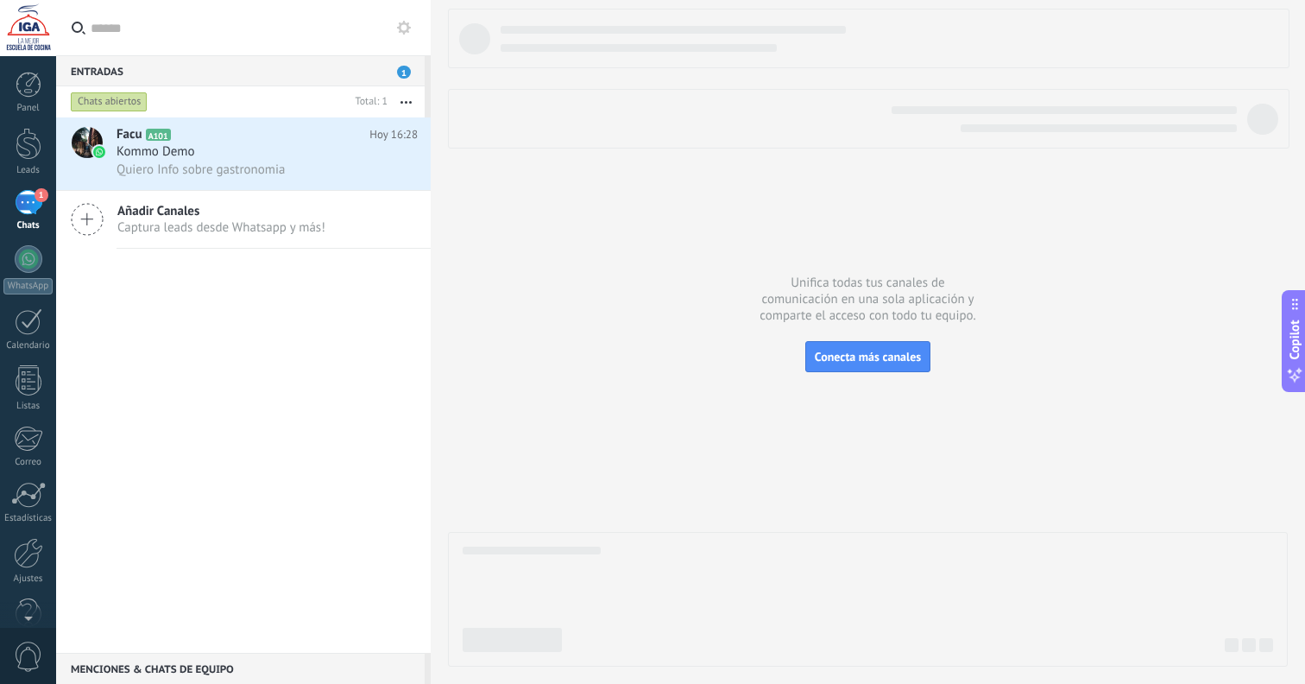
click at [299, 96] on div "Chats abiertos" at bounding box center [207, 101] width 281 height 31
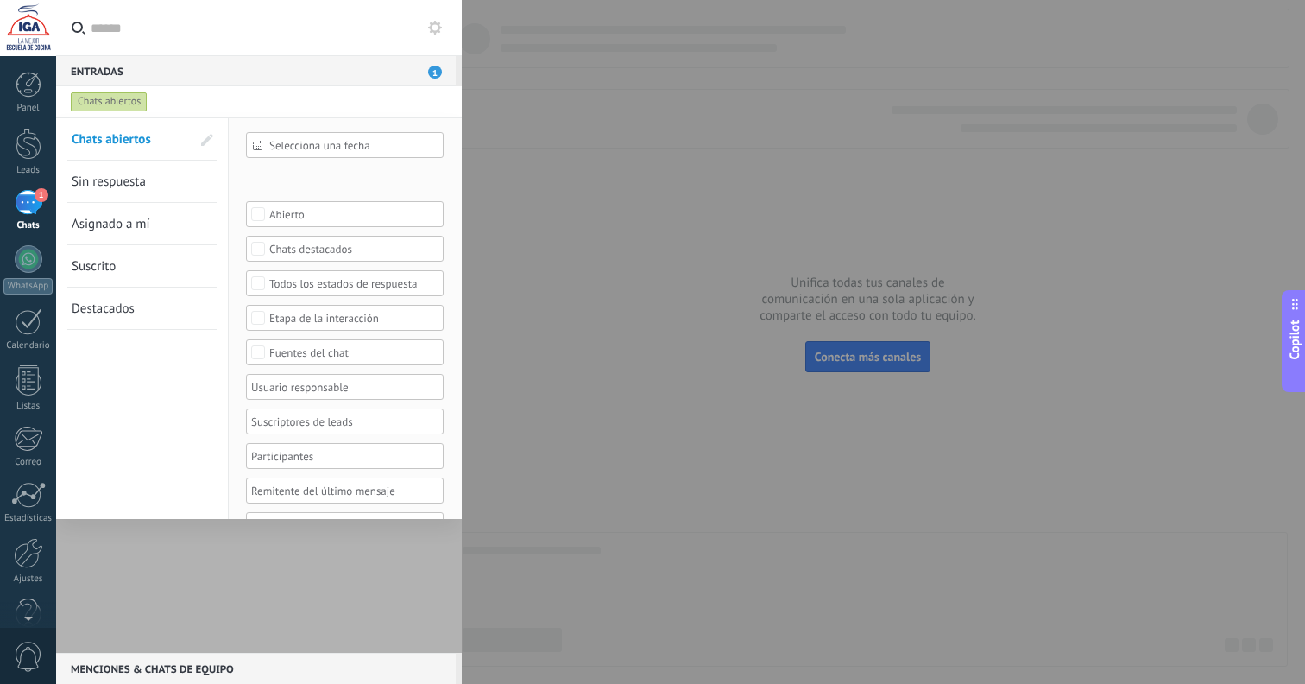
click at [495, 127] on div at bounding box center [652, 342] width 1305 height 684
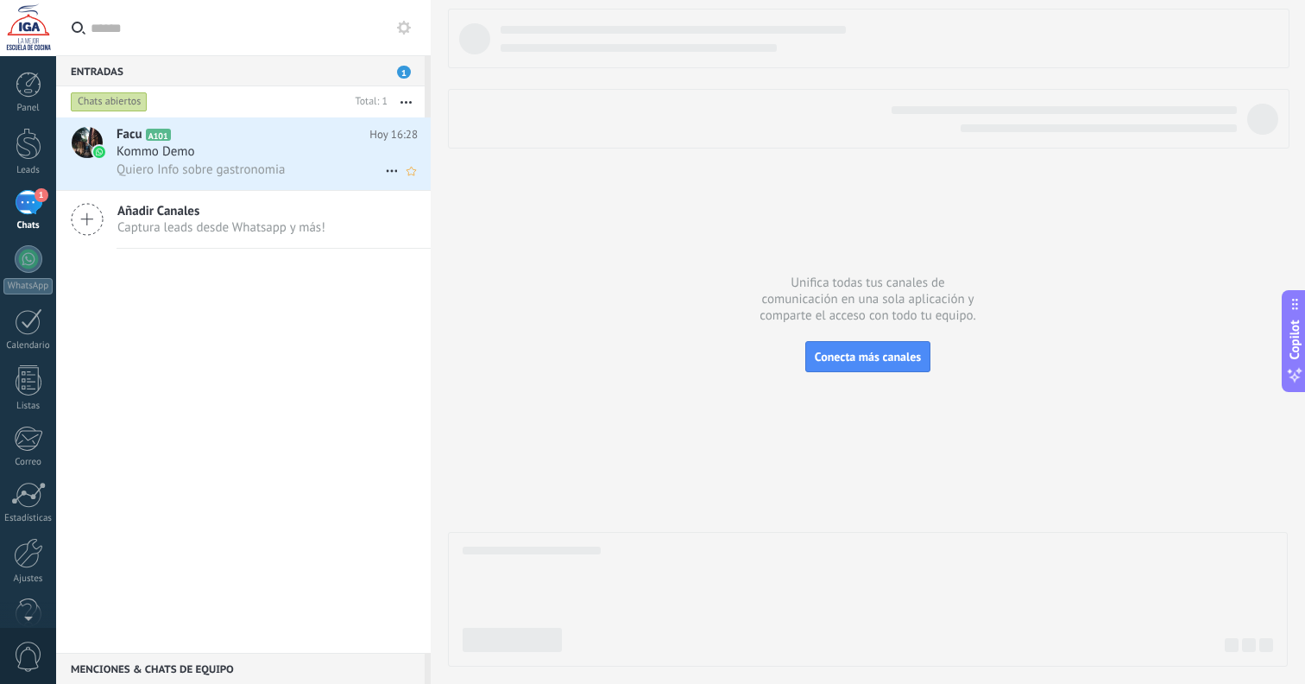
click at [384, 171] on icon at bounding box center [392, 171] width 21 height 21
click at [481, 135] on div at bounding box center [652, 342] width 1305 height 684
click at [414, 99] on button "button" at bounding box center [406, 101] width 37 height 31
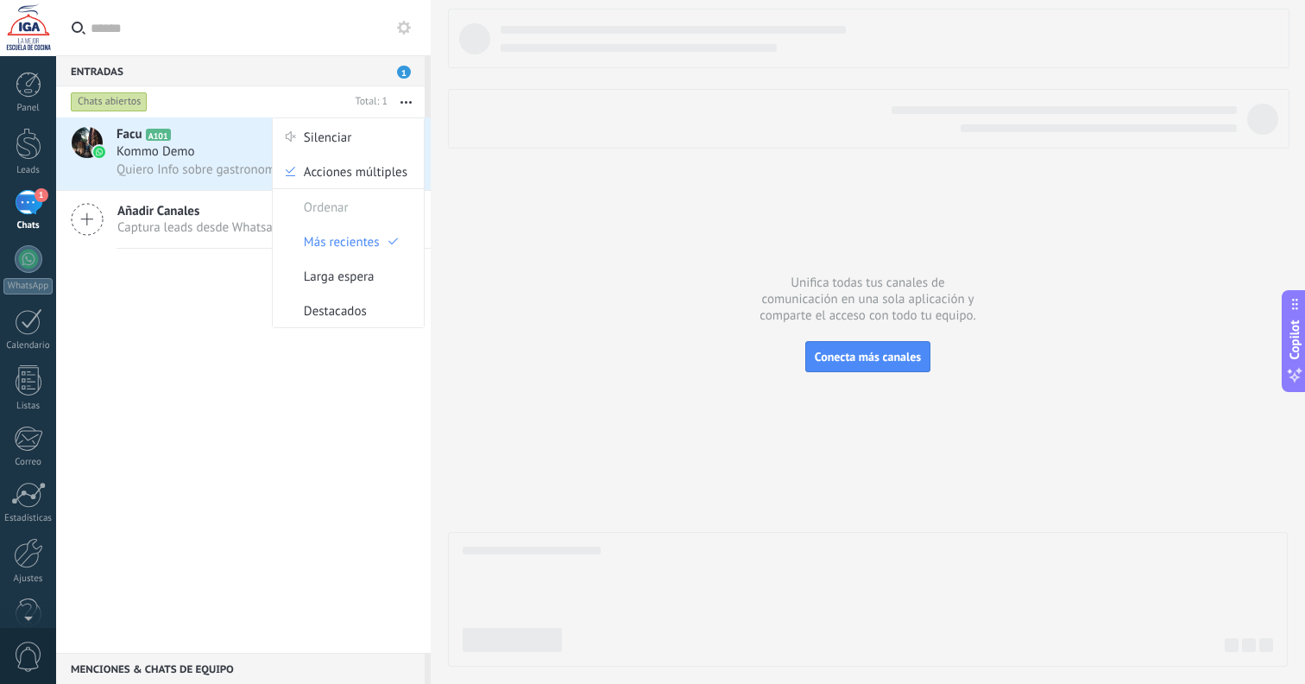
drag, startPoint x: 407, startPoint y: 97, endPoint x: 391, endPoint y: 97, distance: 15.5
click at [407, 97] on button "button" at bounding box center [406, 101] width 37 height 31
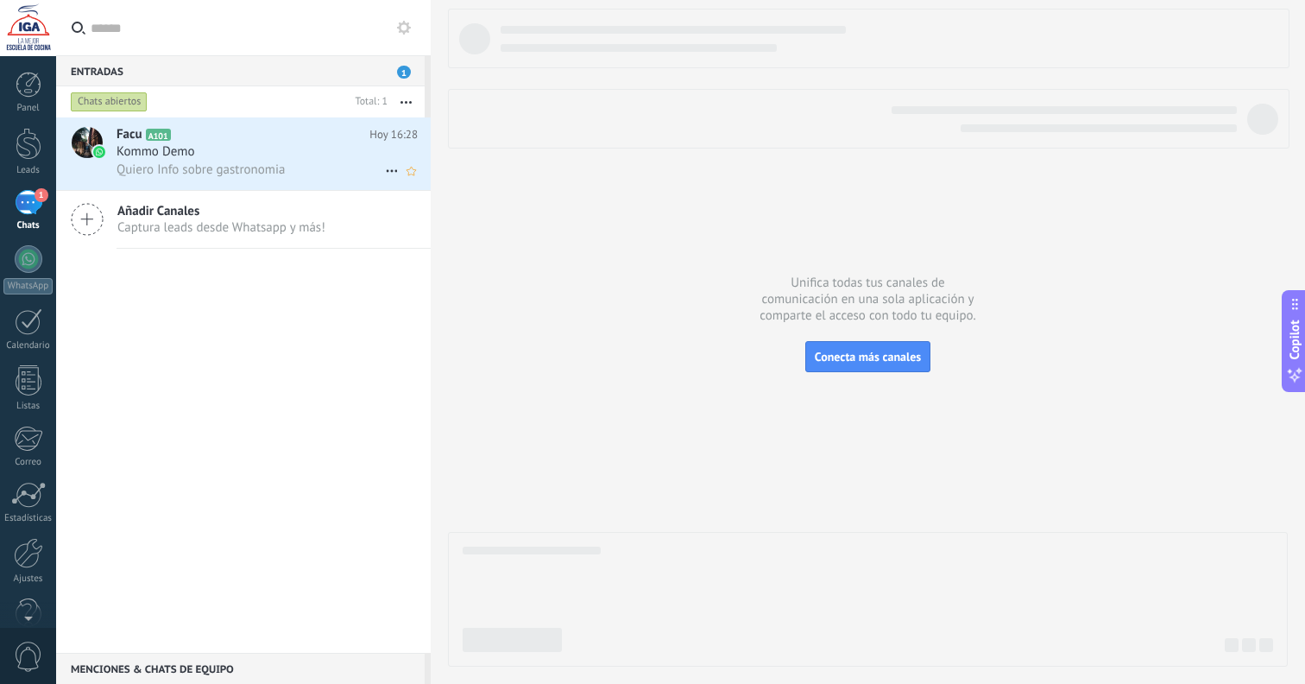
click at [212, 159] on div "Kommo Demo" at bounding box center [267, 151] width 301 height 17
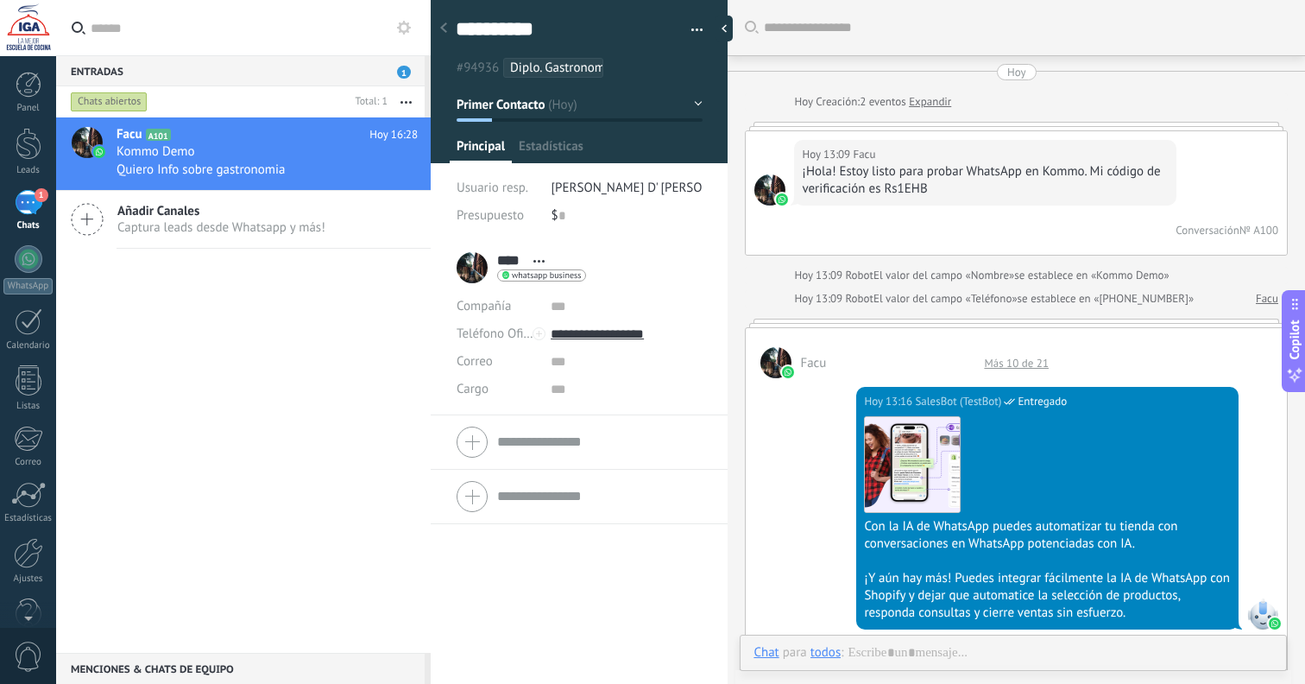
scroll to position [26, 0]
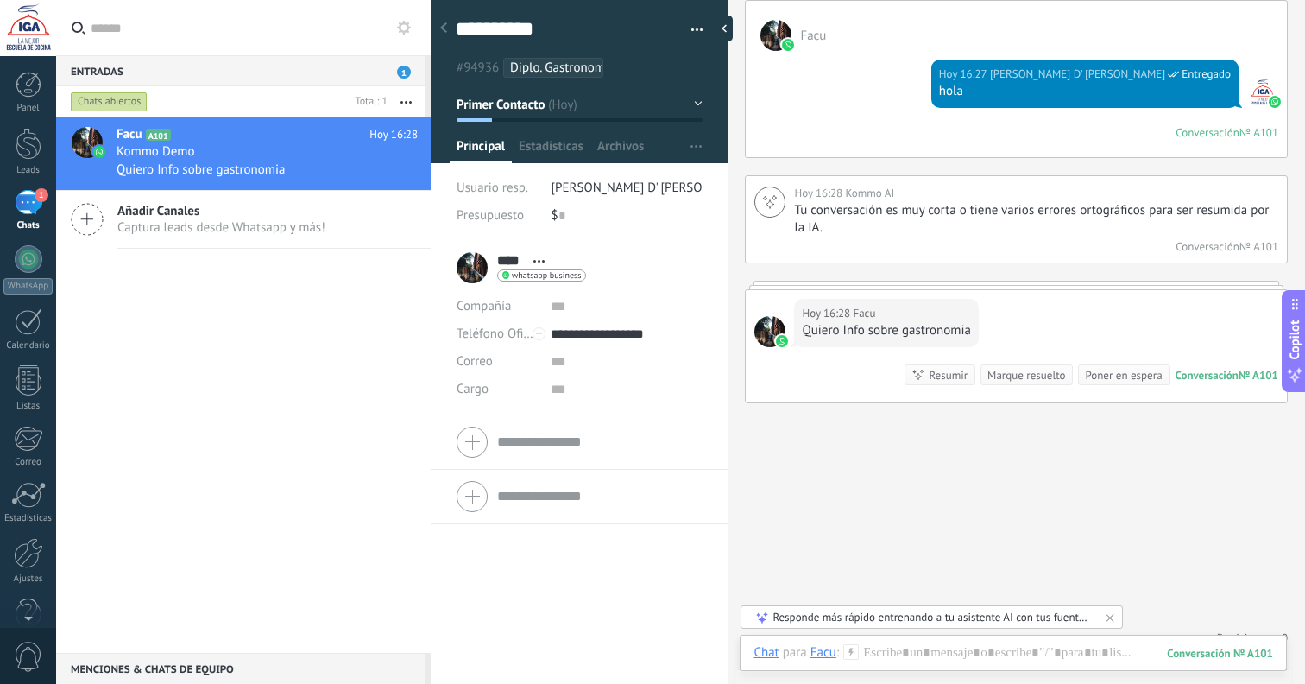
click at [586, 190] on span "[PERSON_NAME] D' [PERSON_NAME]" at bounding box center [653, 188] width 203 height 16
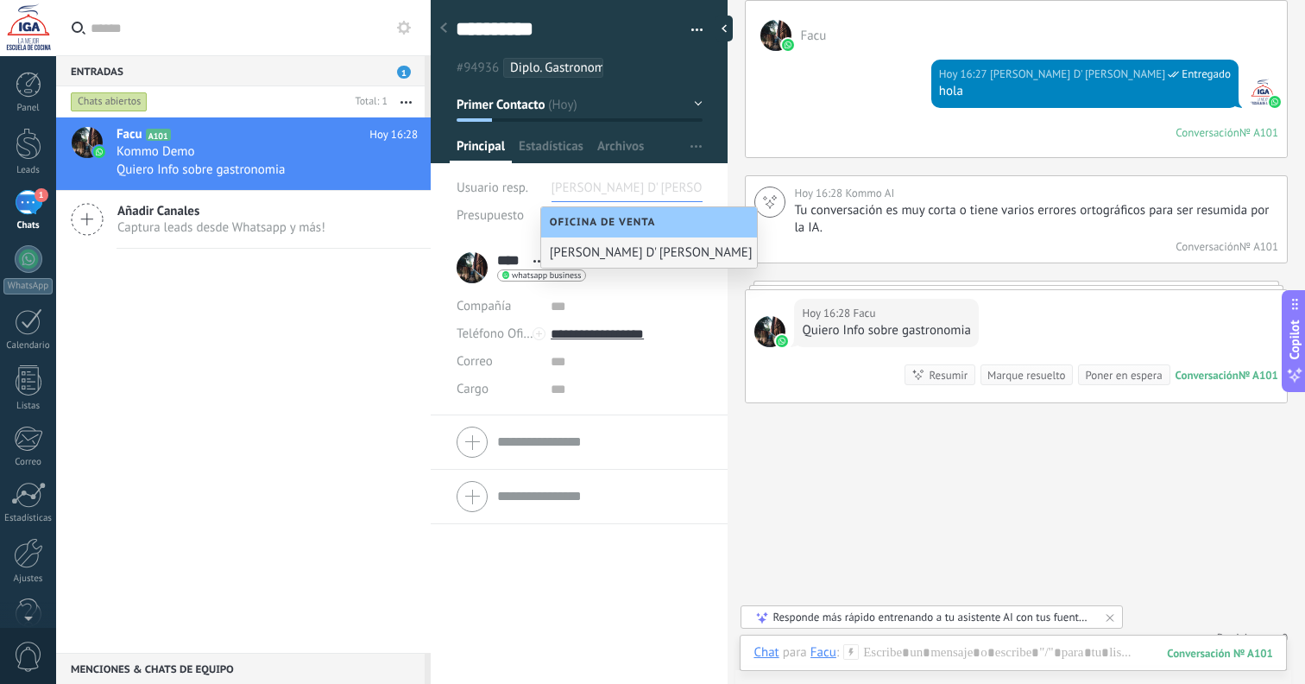
click at [518, 194] on span "Usuario resp." at bounding box center [493, 188] width 72 height 16
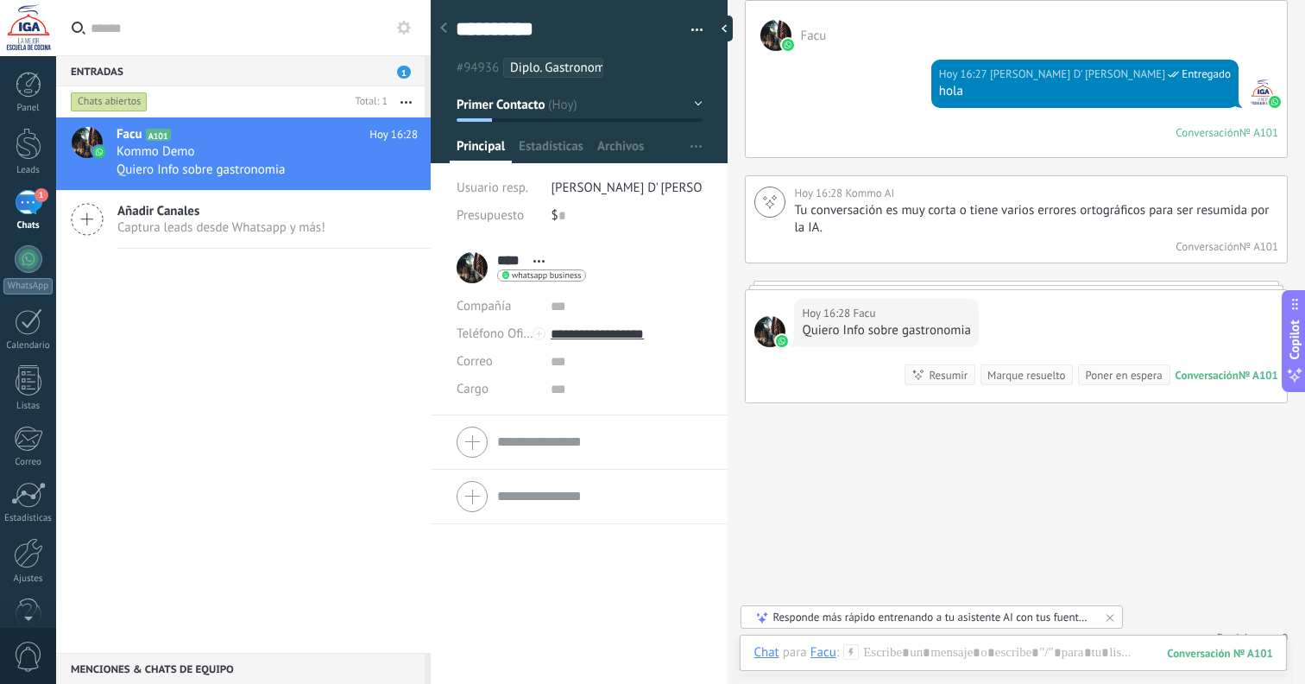
click at [558, 134] on div at bounding box center [580, 76] width 298 height 174
click at [559, 136] on div at bounding box center [580, 76] width 298 height 174
click at [572, 148] on span "Estadísticas" at bounding box center [551, 150] width 65 height 25
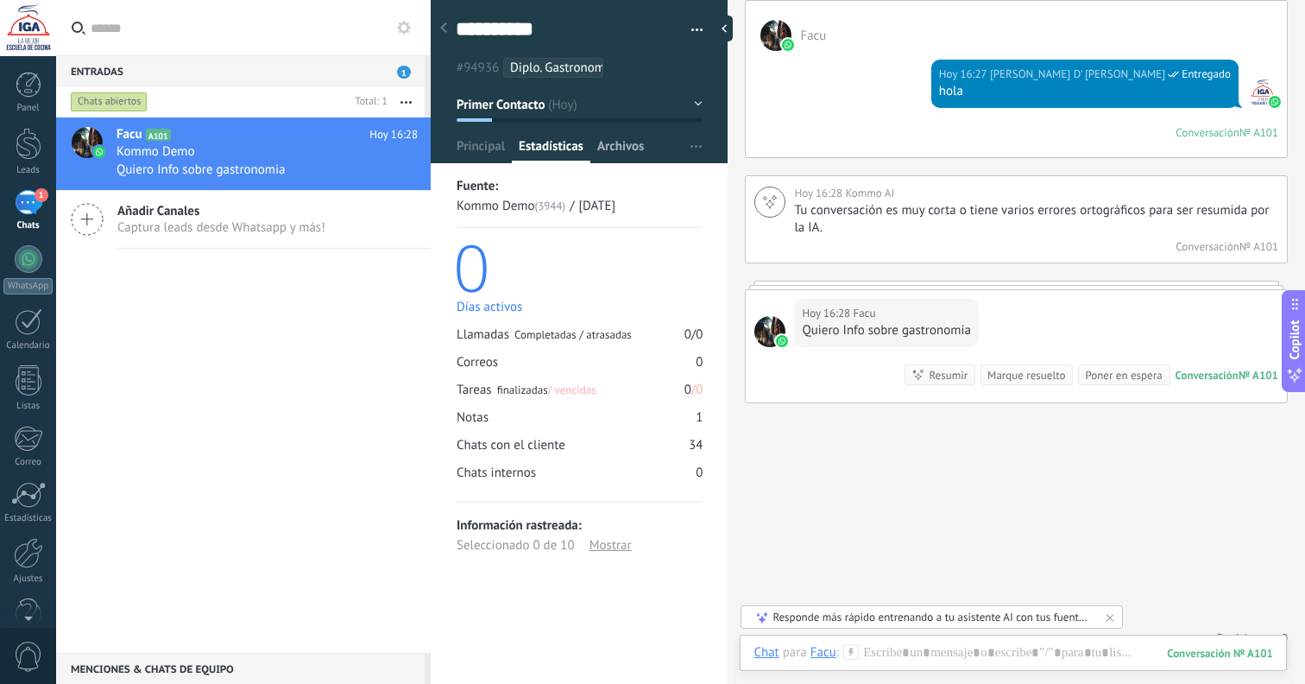
click at [615, 146] on span "Archivos" at bounding box center [620, 150] width 47 height 25
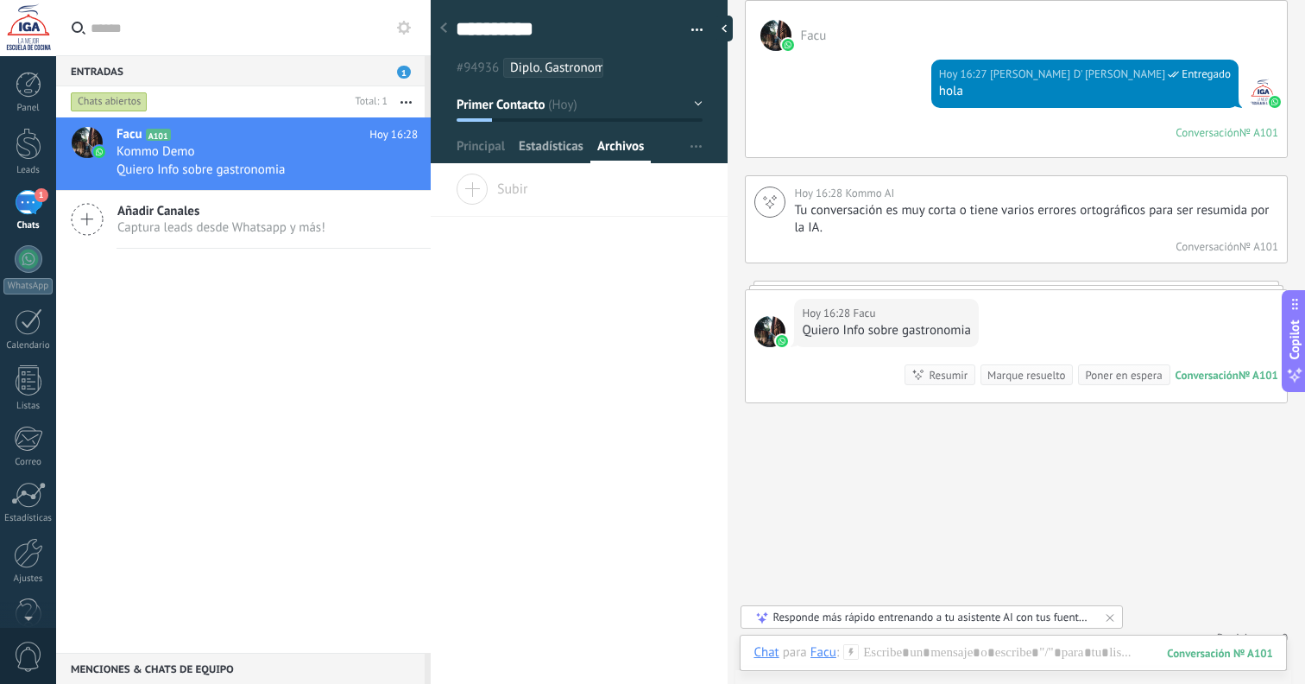
click at [541, 145] on span "Estadísticas" at bounding box center [551, 150] width 65 height 25
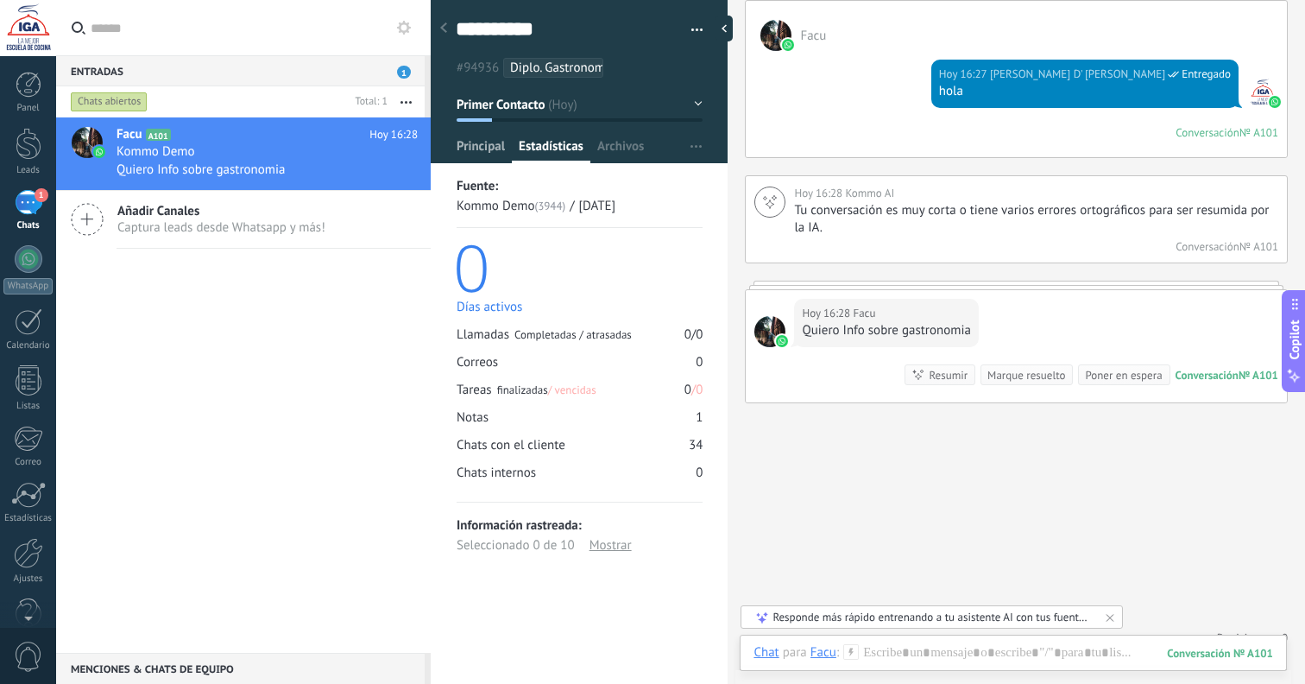
click at [482, 147] on span "Principal" at bounding box center [481, 150] width 48 height 25
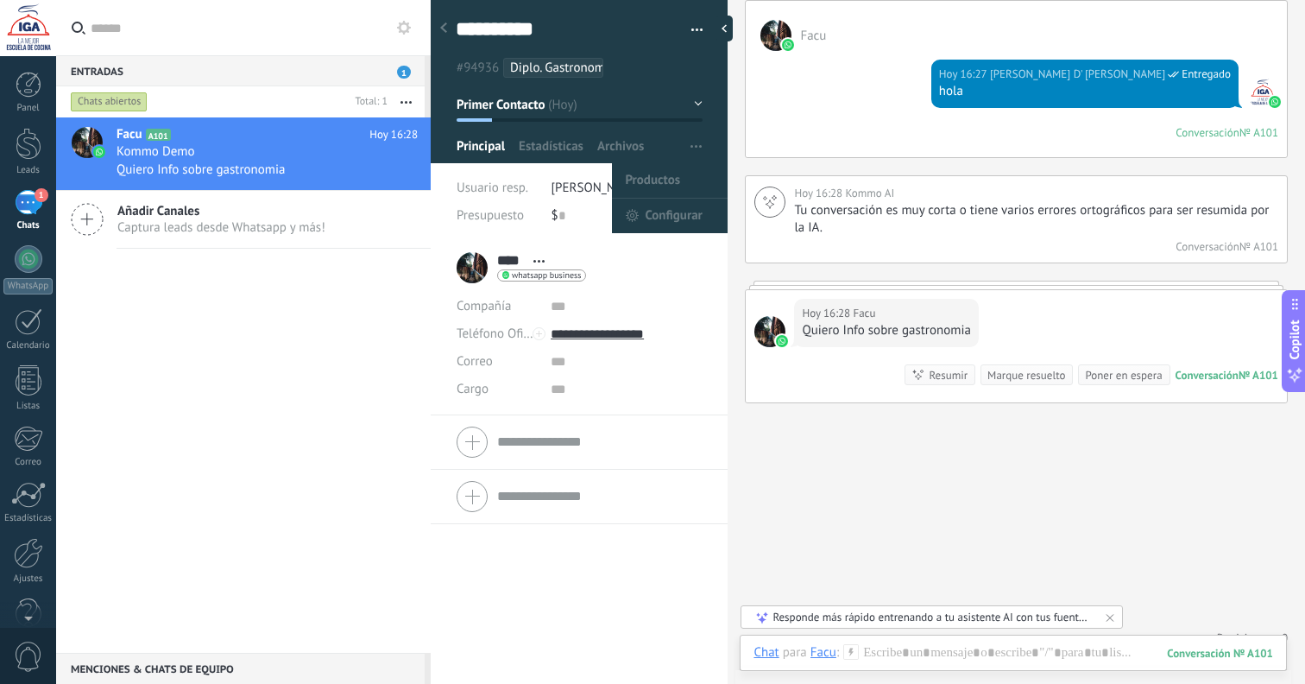
click at [684, 149] on button "button" at bounding box center [696, 146] width 25 height 33
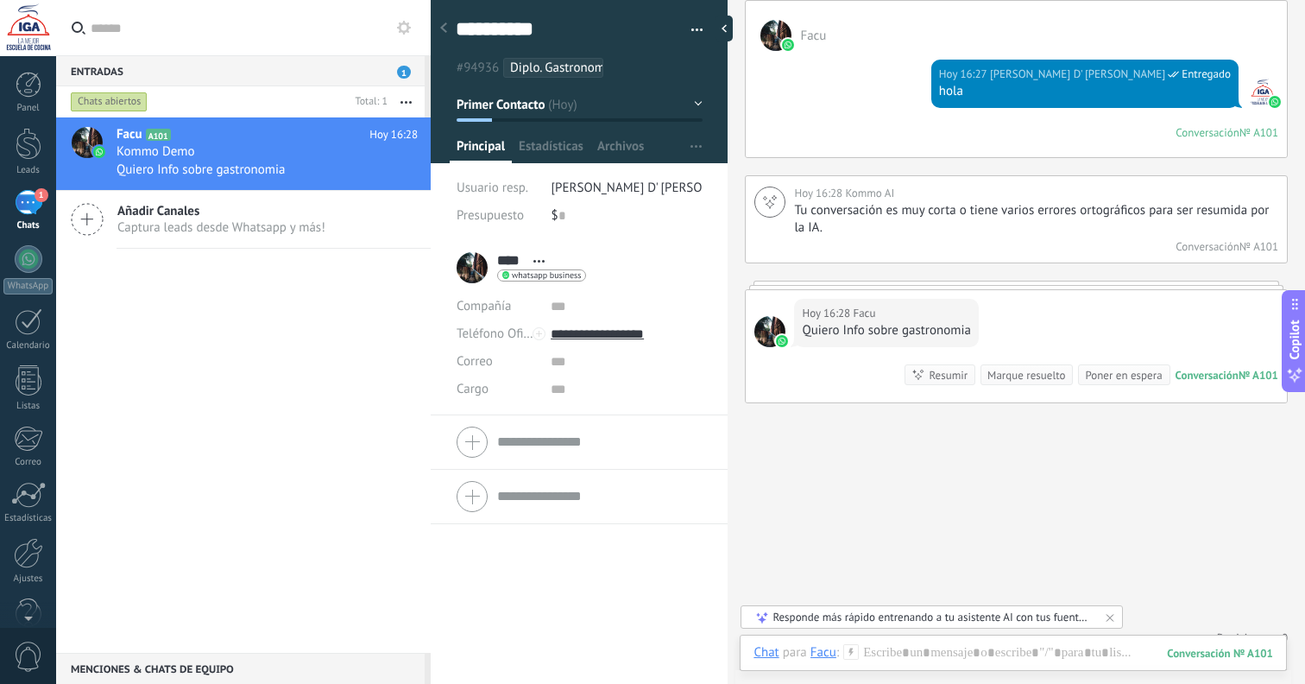
click at [500, 144] on span "Principal" at bounding box center [481, 150] width 48 height 25
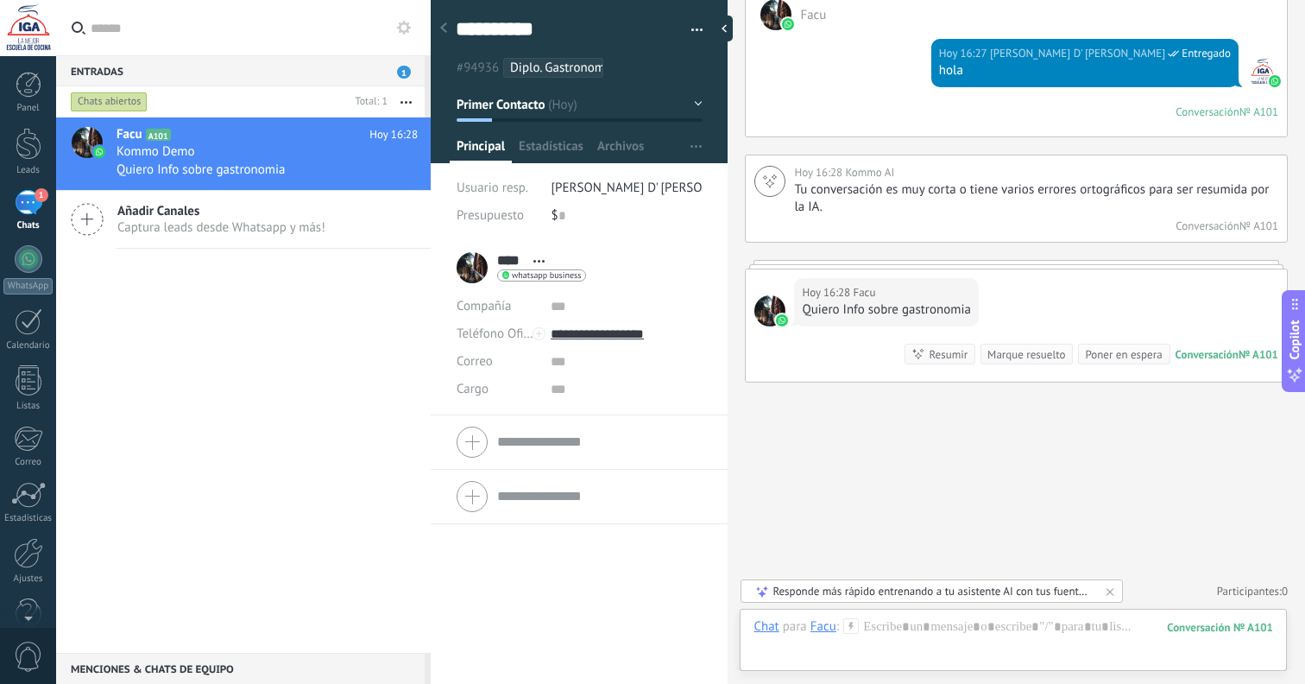
scroll to position [2148, 0]
click at [1108, 591] on icon at bounding box center [1110, 592] width 14 height 14
click at [779, 318] on img at bounding box center [782, 320] width 12 height 12
click at [413, 96] on button "button" at bounding box center [406, 101] width 37 height 31
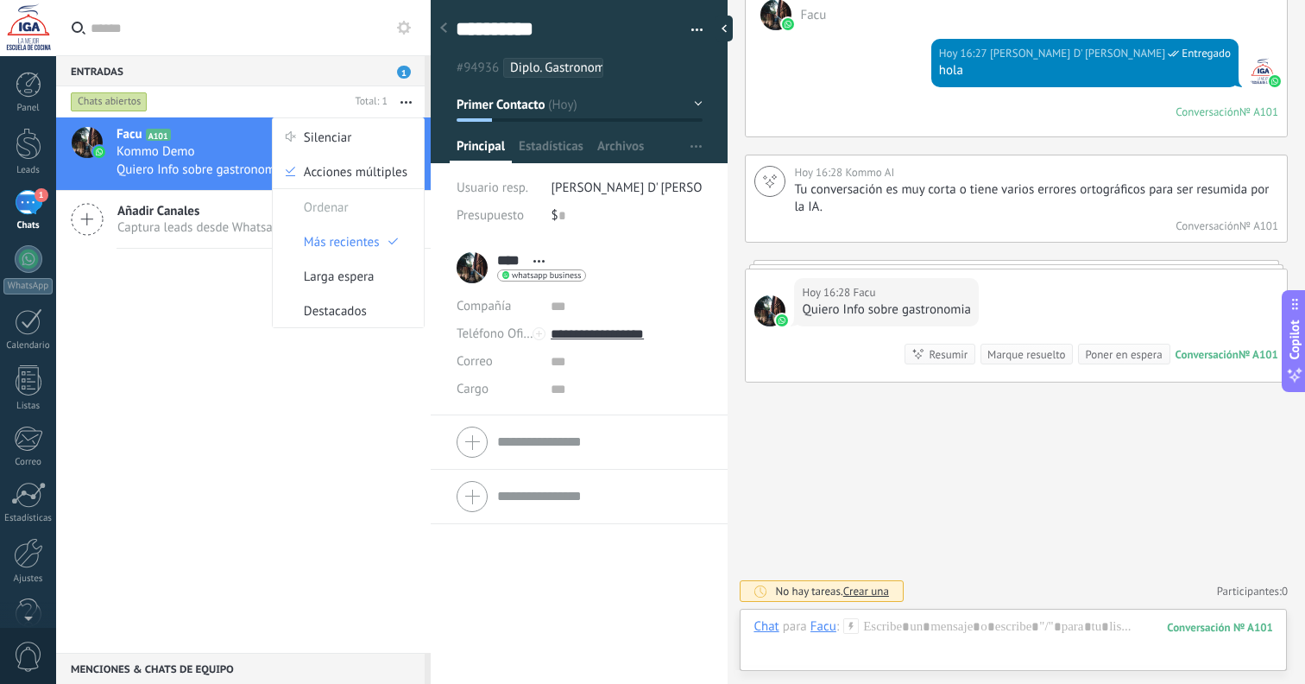
click at [408, 98] on button "button" at bounding box center [406, 101] width 37 height 31
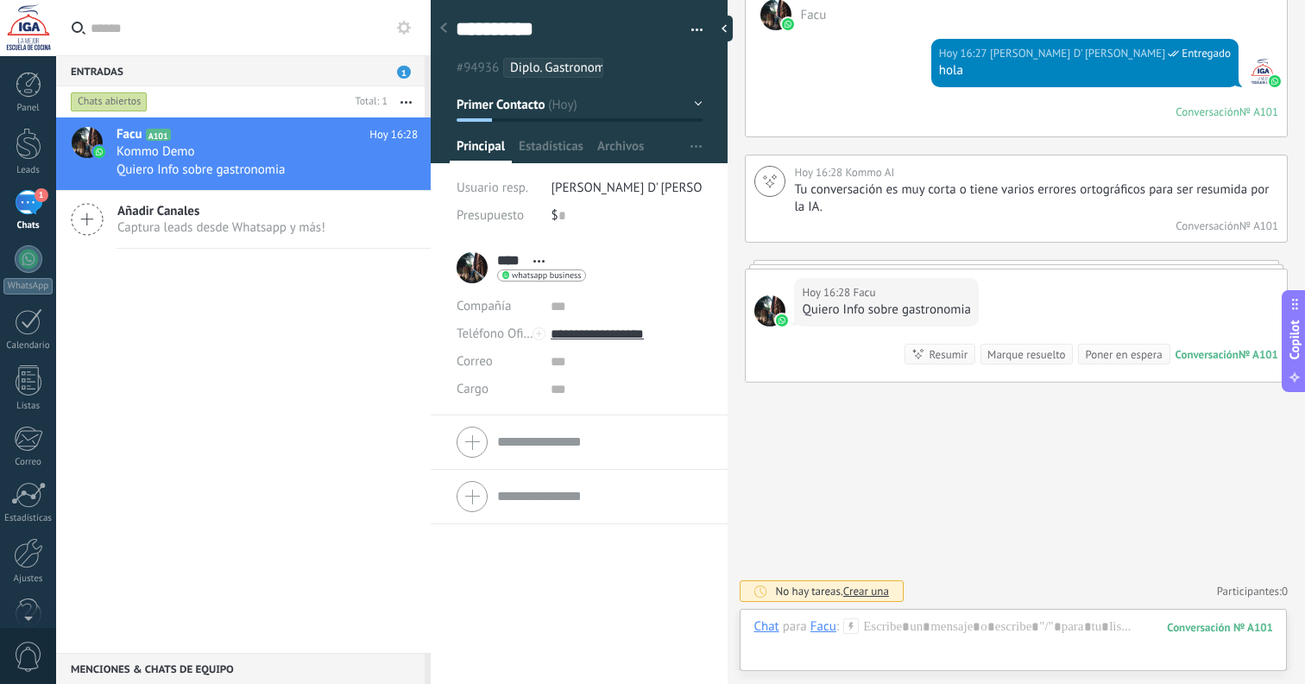
click at [406, 104] on button "button" at bounding box center [406, 101] width 37 height 31
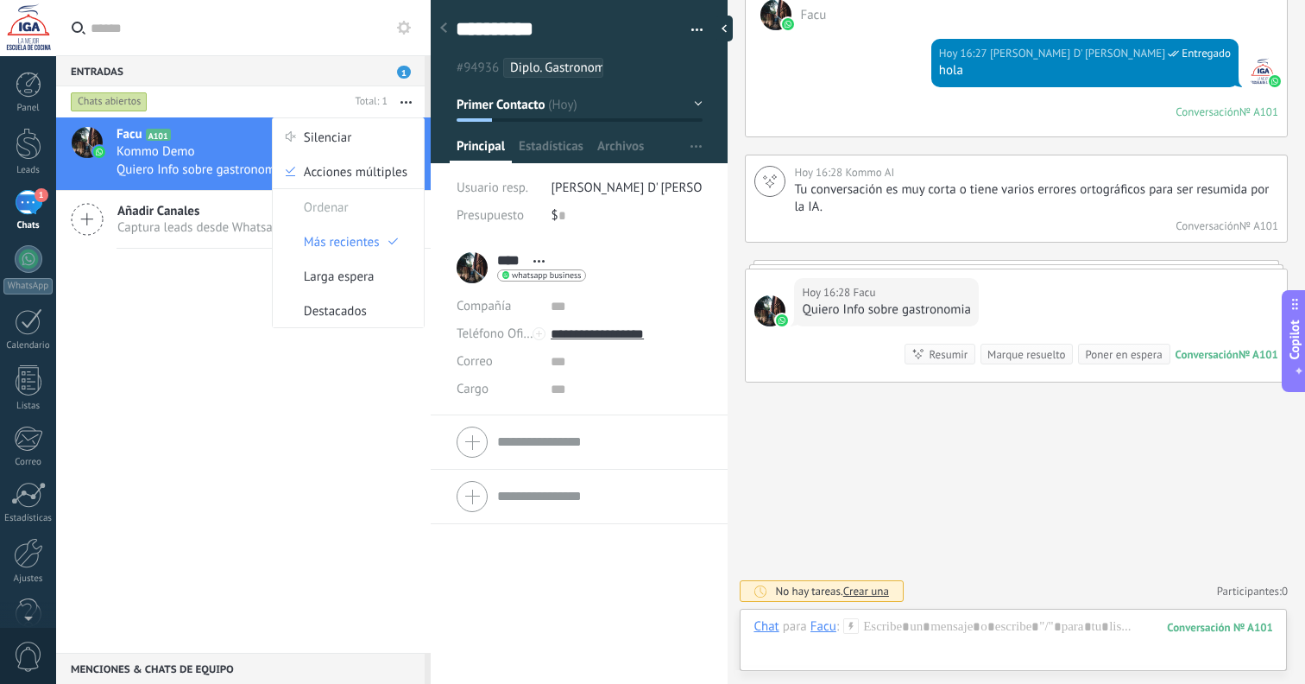
click at [406, 104] on button "button" at bounding box center [406, 101] width 37 height 31
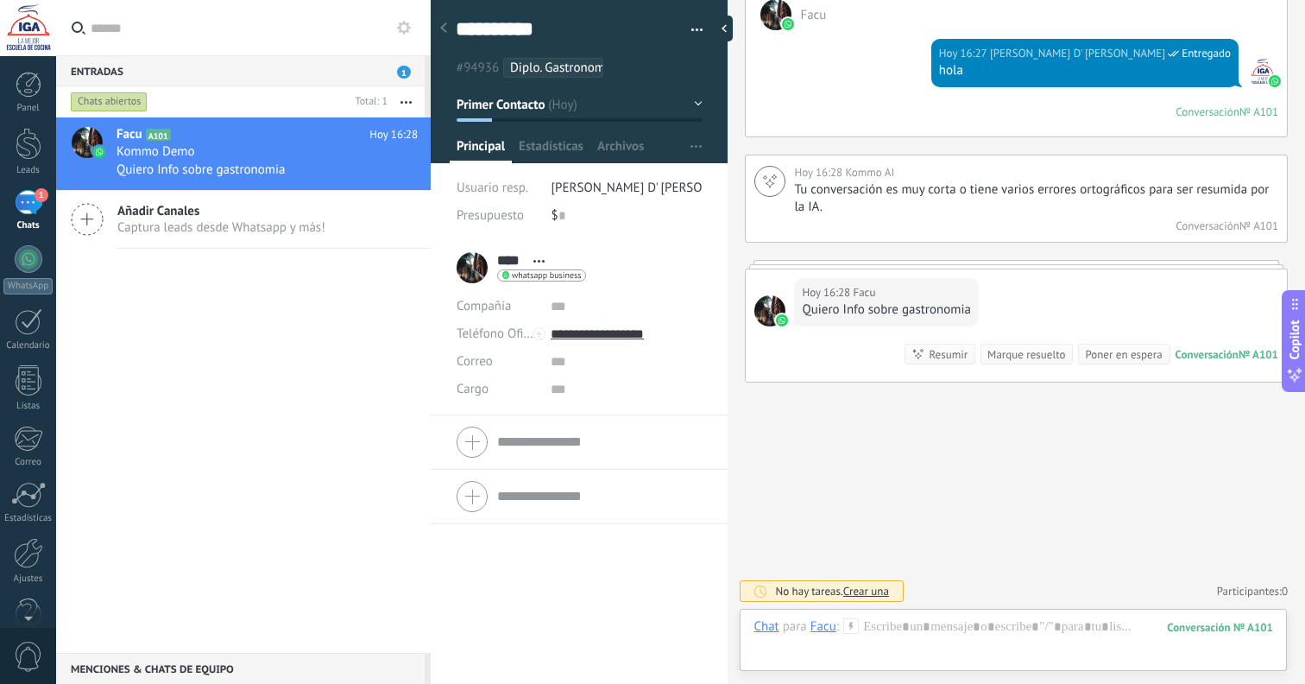
click at [312, 233] on span "Captura leads desde Whatsapp y más!" at bounding box center [221, 227] width 208 height 16
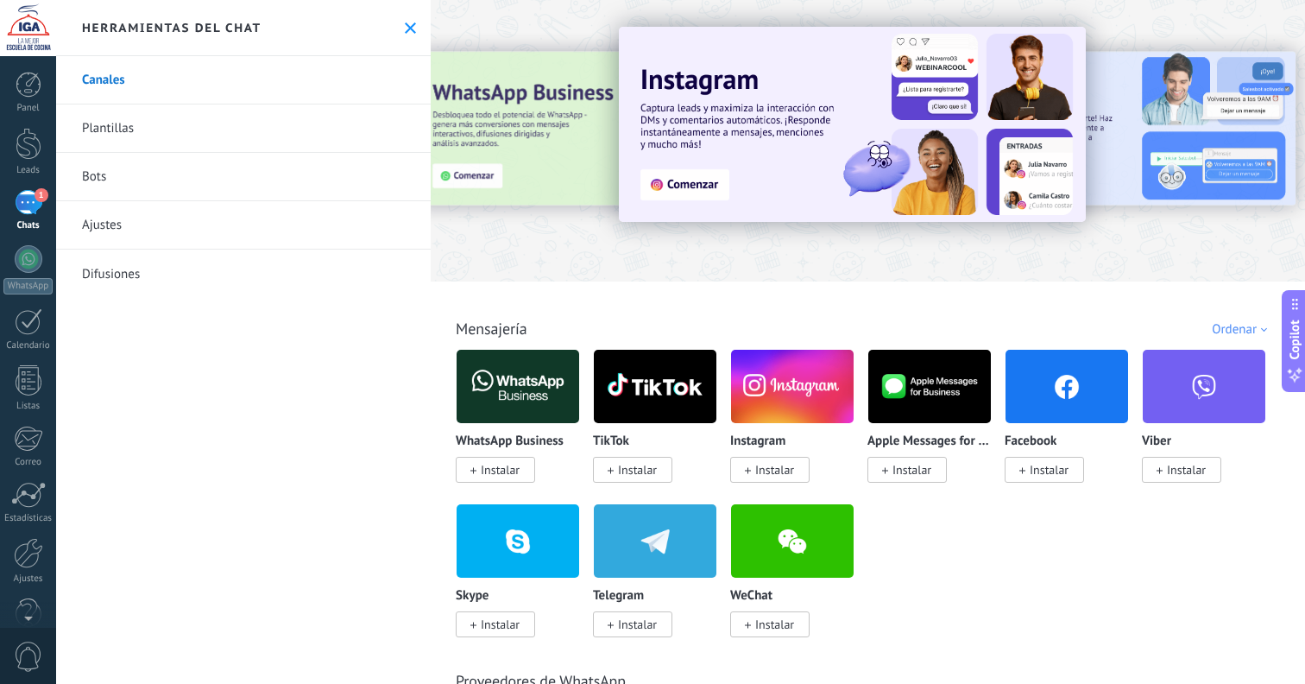
click at [409, 29] on icon at bounding box center [410, 27] width 11 height 11
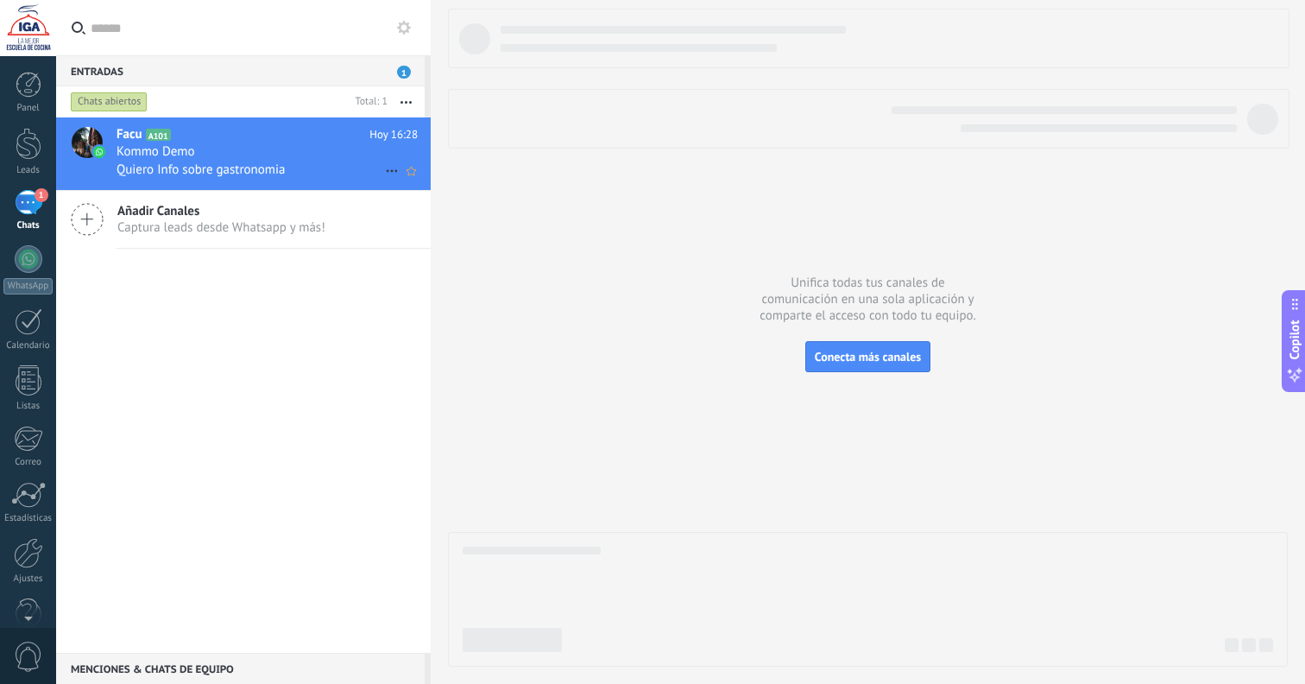
click at [257, 173] on span "Quiero Info sobre gastronomia" at bounding box center [201, 169] width 168 height 16
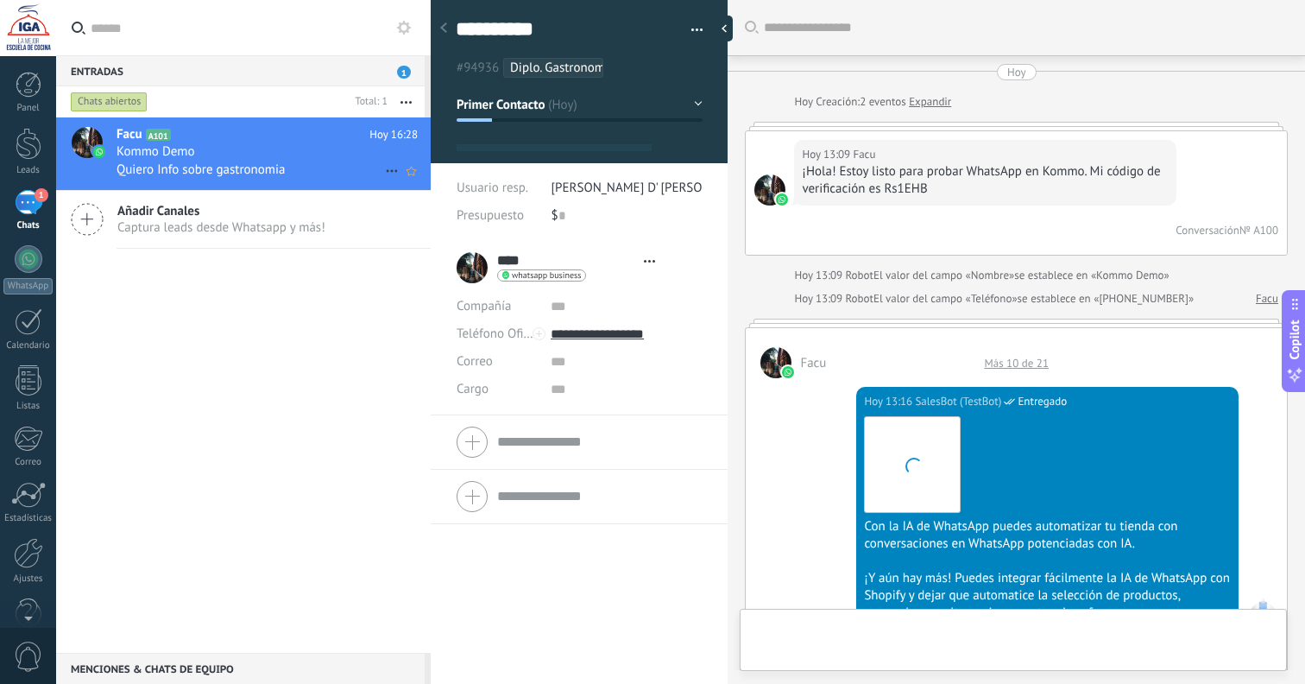
type textarea "**********"
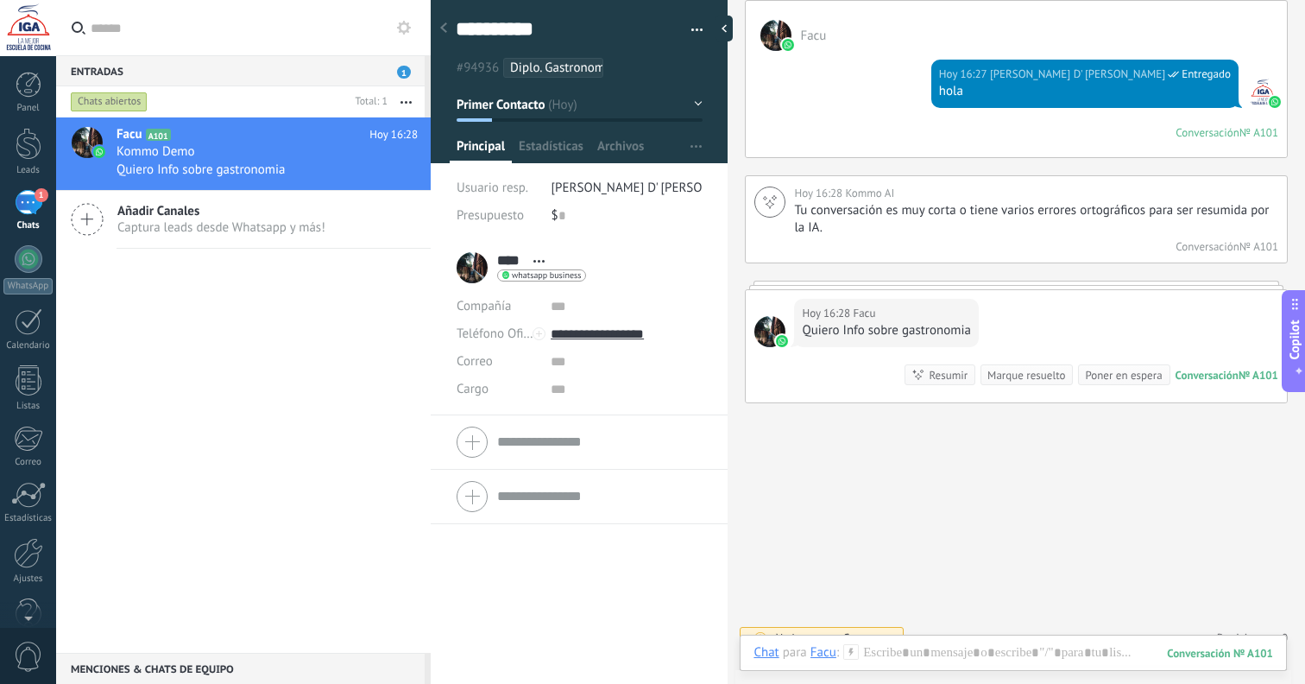
click at [699, 102] on div at bounding box center [580, 76] width 298 height 174
click at [696, 101] on button "Primer Contacto" at bounding box center [580, 104] width 246 height 31
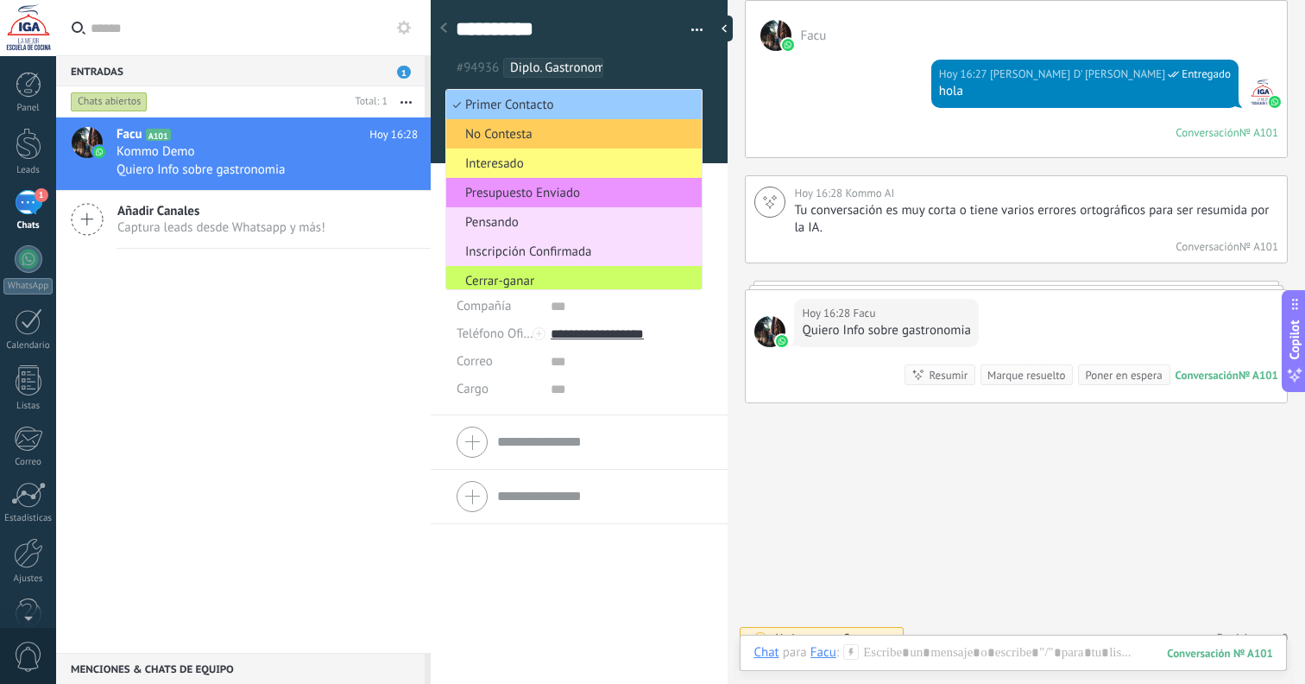
click at [707, 106] on div at bounding box center [580, 76] width 298 height 174
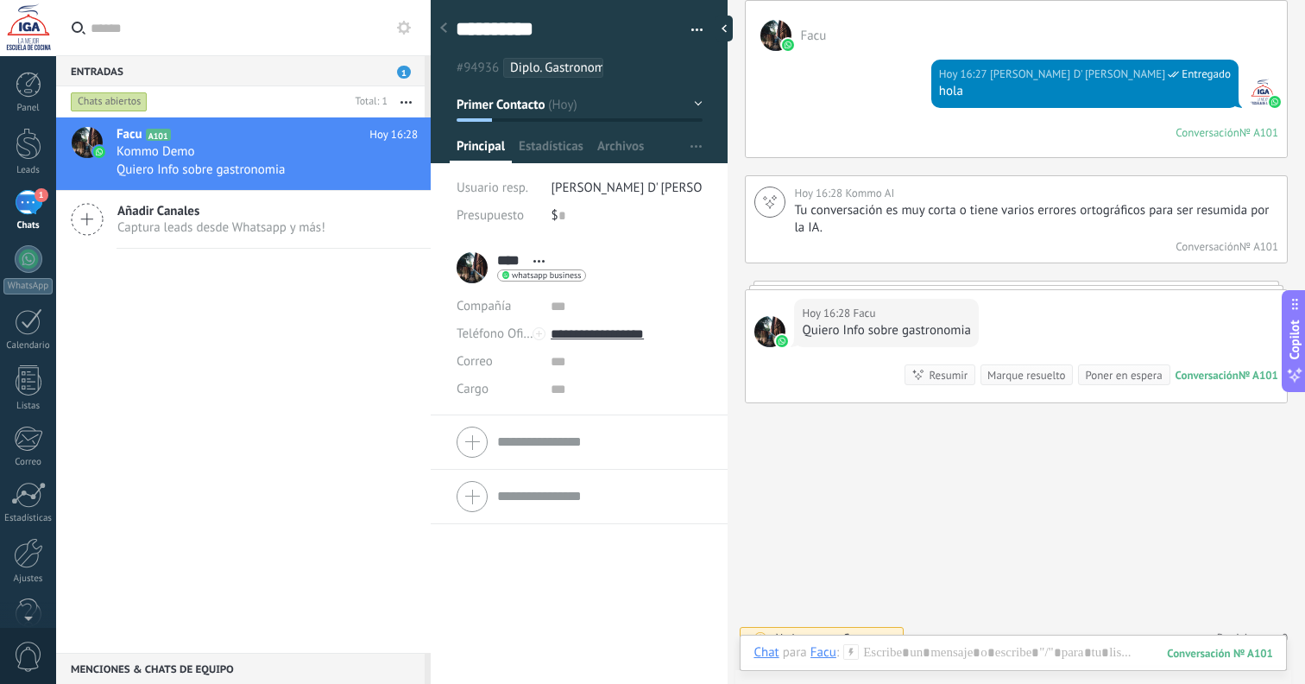
click at [693, 25] on button "button" at bounding box center [691, 30] width 25 height 26
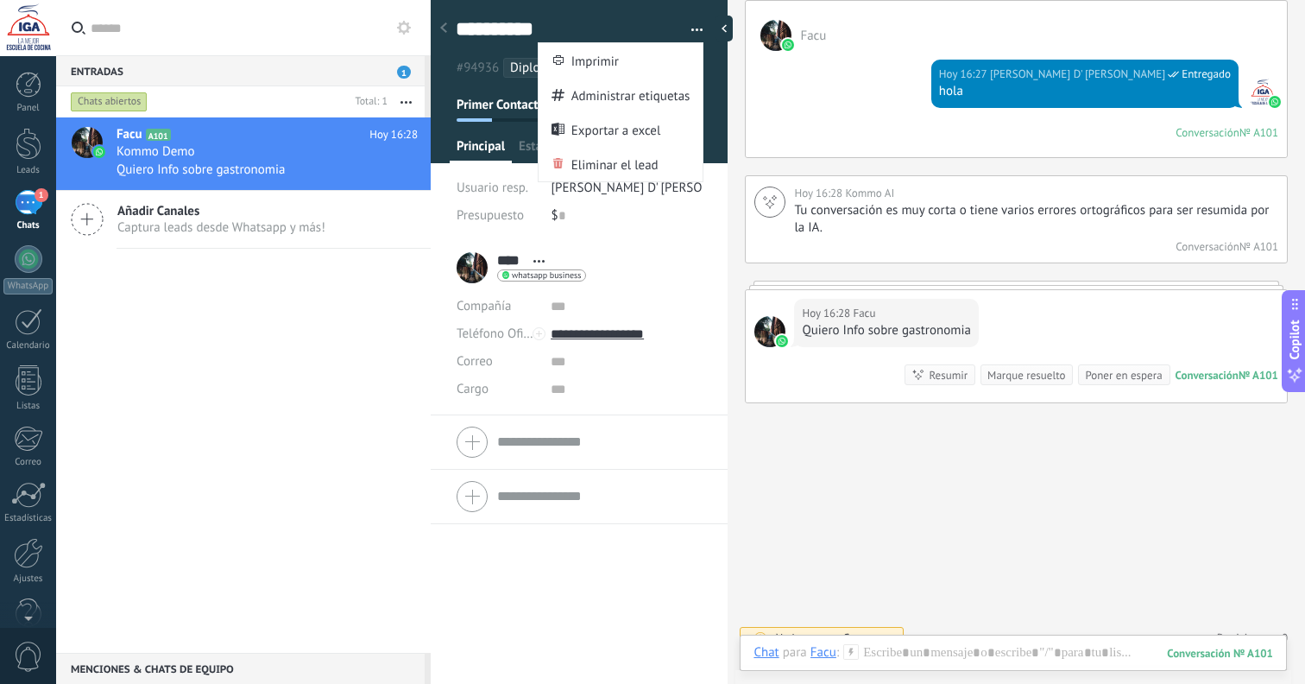
click at [692, 26] on button "button" at bounding box center [691, 30] width 25 height 26
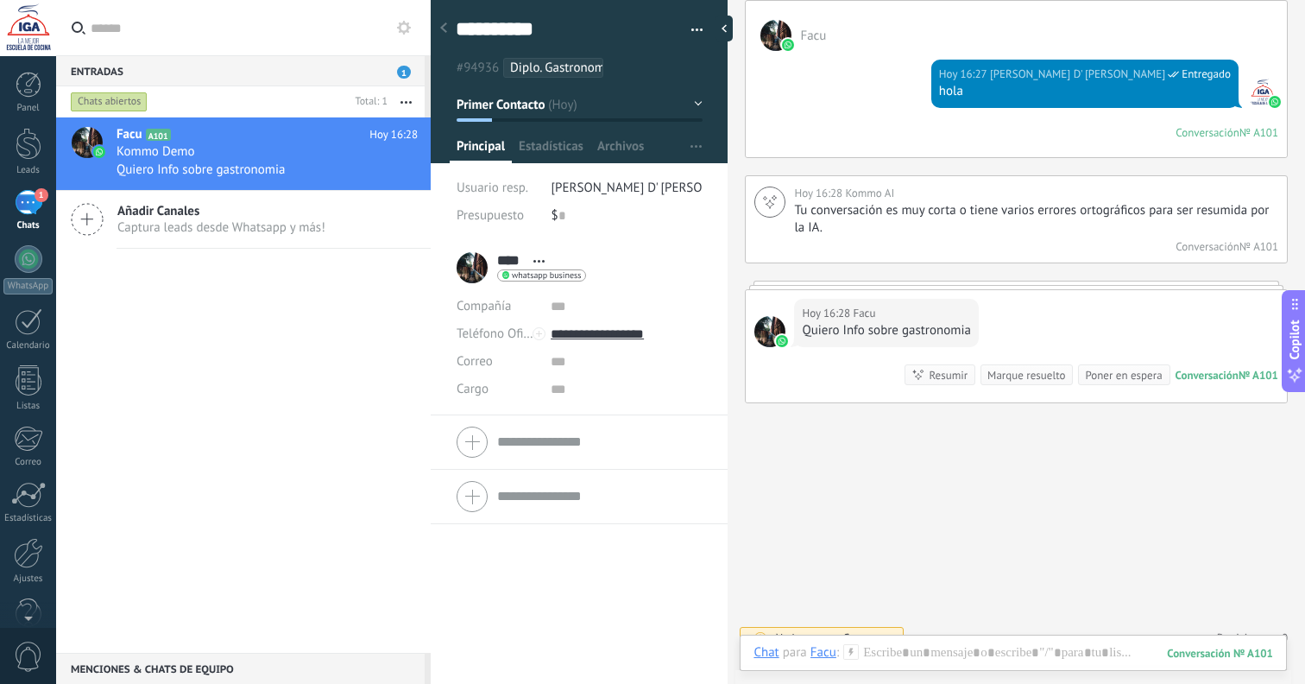
click at [507, 599] on div "**** Facu **** Facu Apellido Abrir detalle Copie el nombre" at bounding box center [579, 463] width 297 height 444
click at [192, 667] on div "Menciones & Chats de equipo 0" at bounding box center [240, 668] width 369 height 31
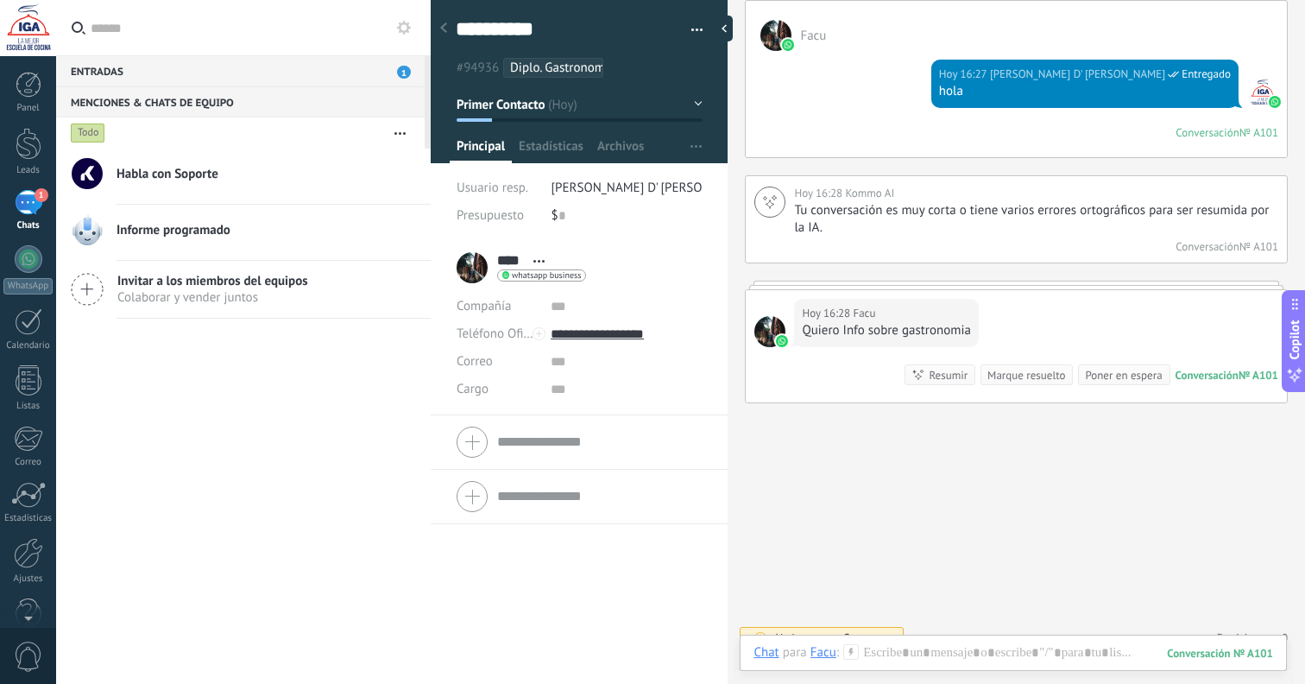
click at [143, 72] on div "Entradas 1" at bounding box center [240, 70] width 369 height 31
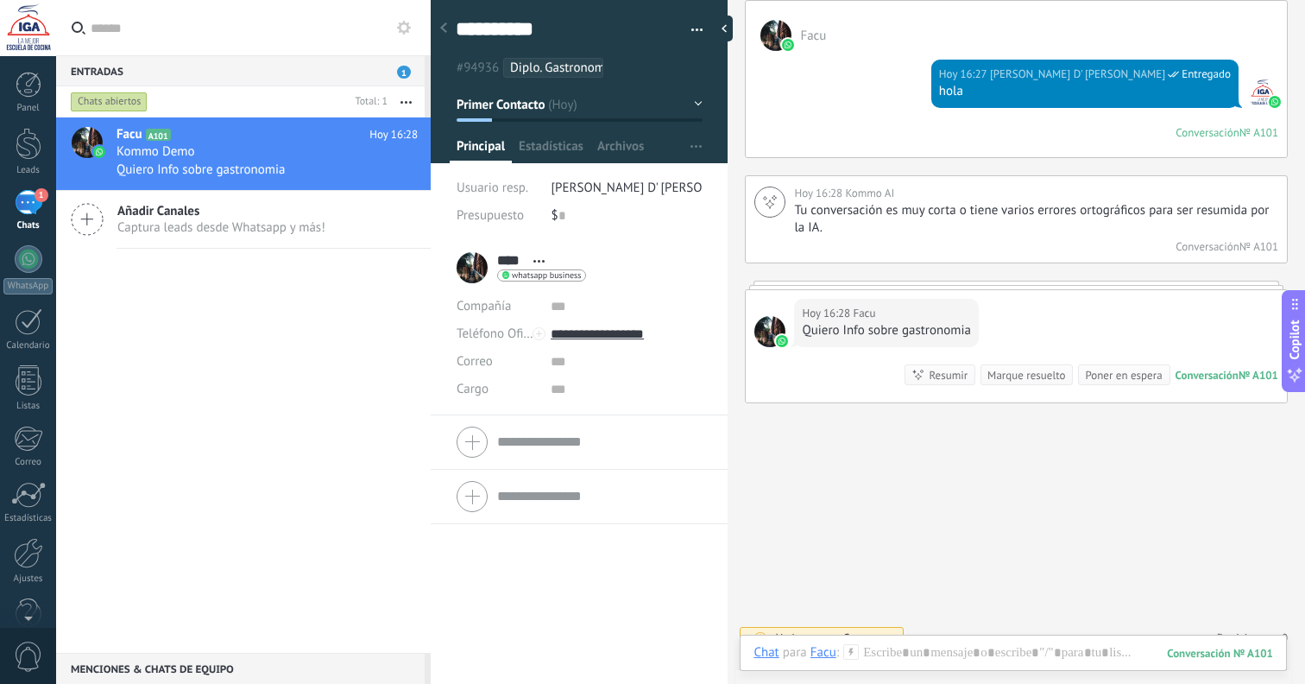
click at [404, 99] on button "button" at bounding box center [406, 101] width 37 height 31
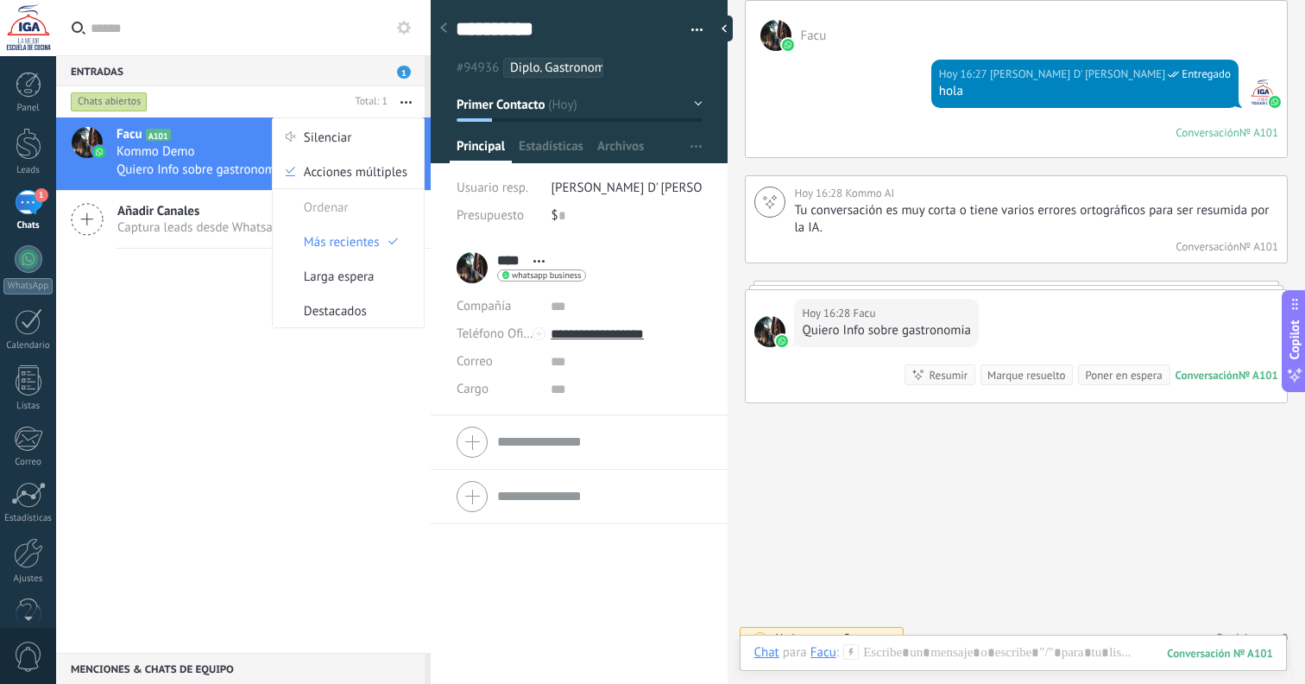
drag, startPoint x: 405, startPoint y: 98, endPoint x: 341, endPoint y: 101, distance: 63.9
click at [405, 99] on button "button" at bounding box center [406, 101] width 37 height 31
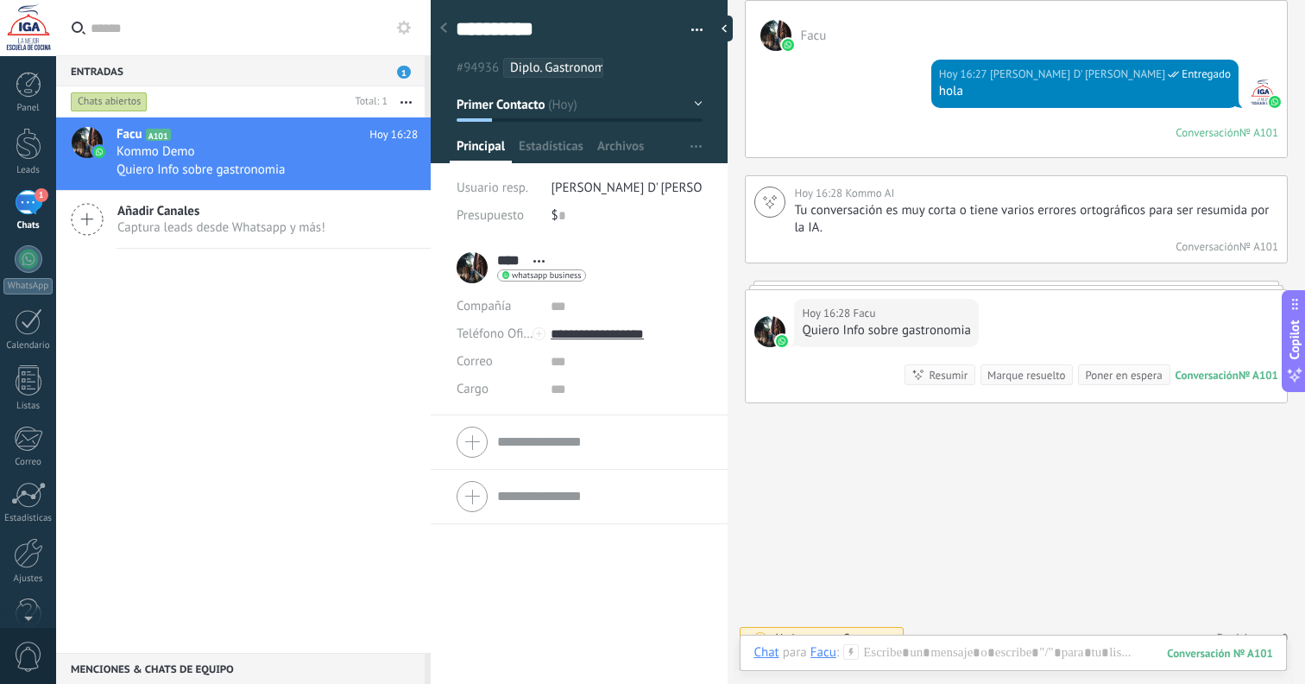
click at [129, 100] on div "Chats abiertos" at bounding box center [109, 102] width 77 height 21
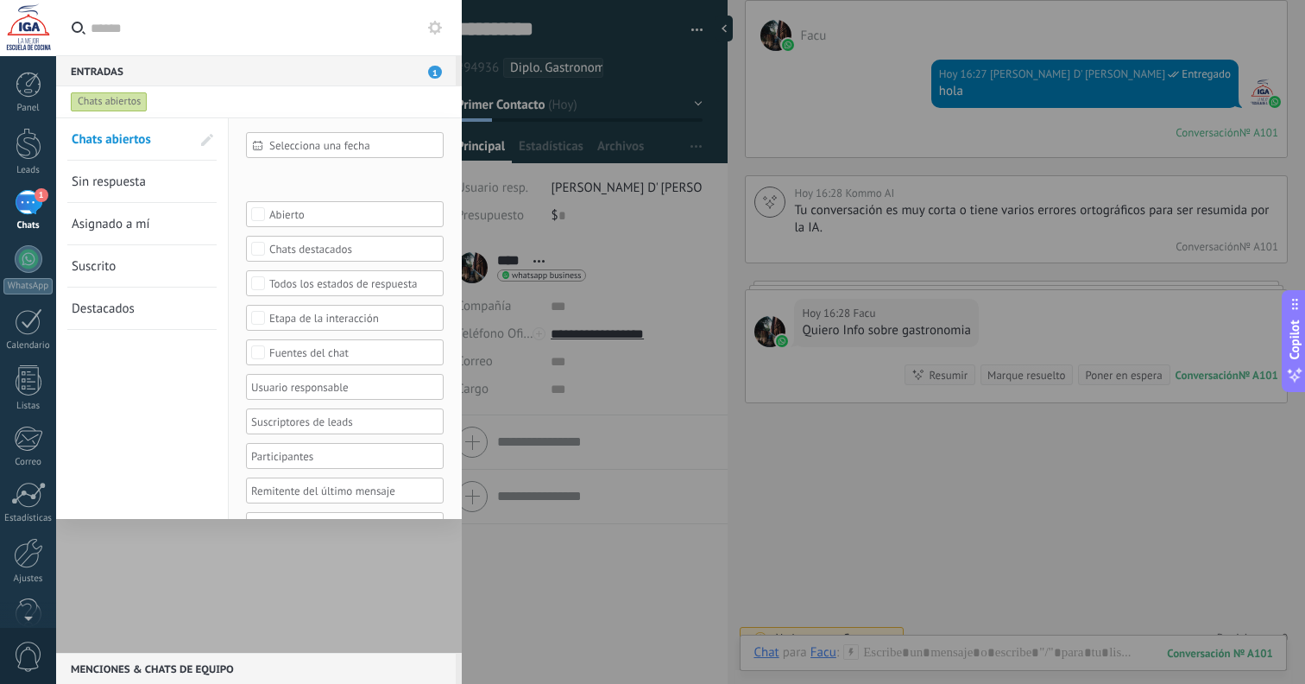
click at [513, 202] on div at bounding box center [652, 342] width 1305 height 684
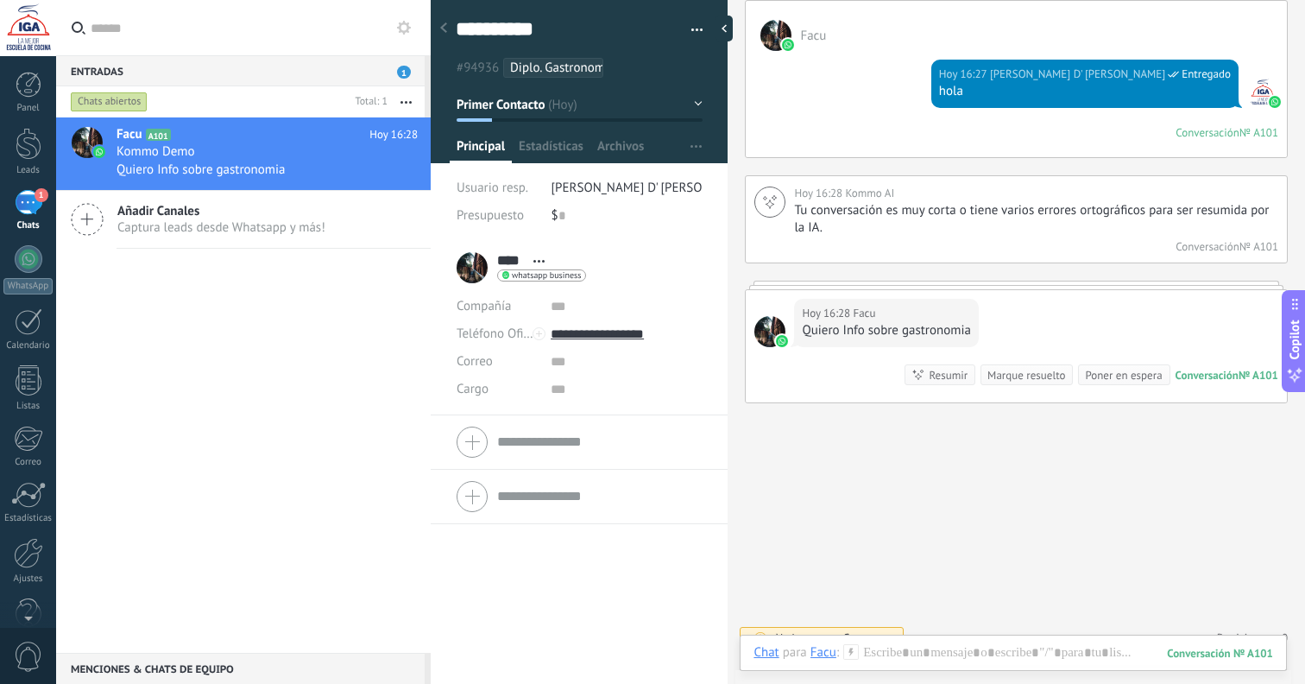
click at [236, 293] on div "Facu A101 Hoy 16:28 Kommo Demo Quiero Info sobre gastronomia Añadir Canales Cap…" at bounding box center [243, 384] width 375 height 535
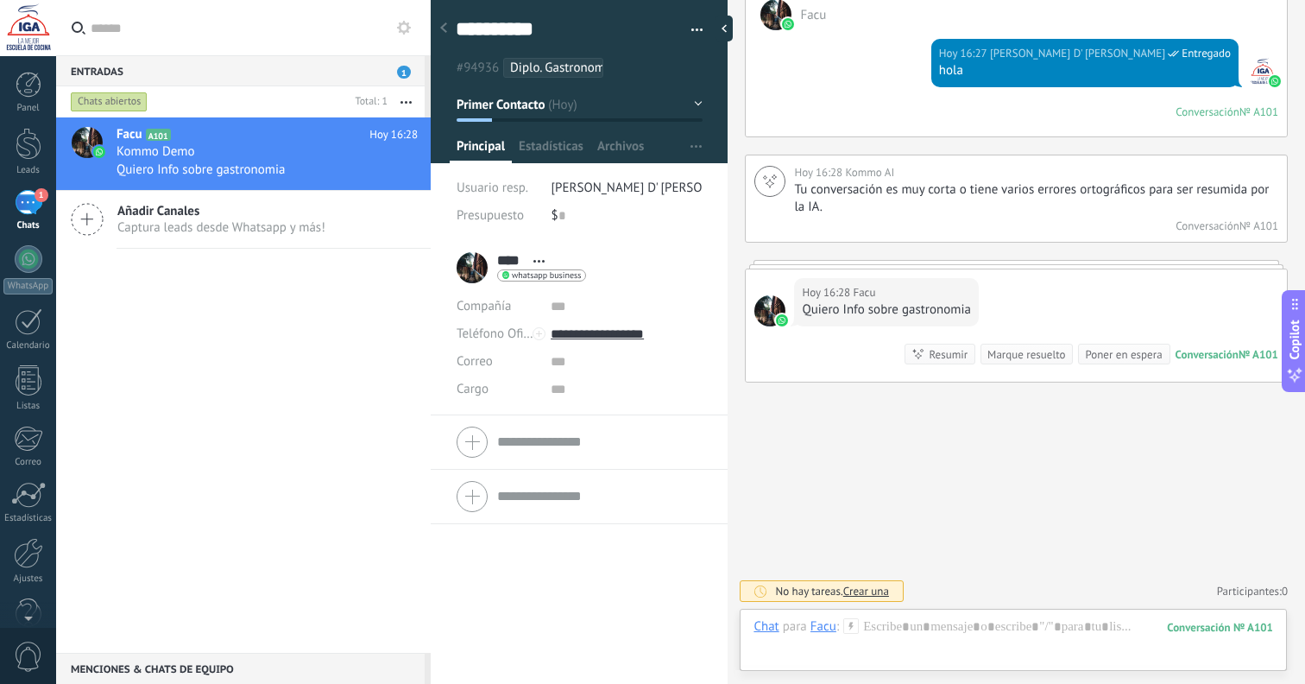
scroll to position [2148, 0]
click at [995, 623] on div at bounding box center [1014, 644] width 520 height 52
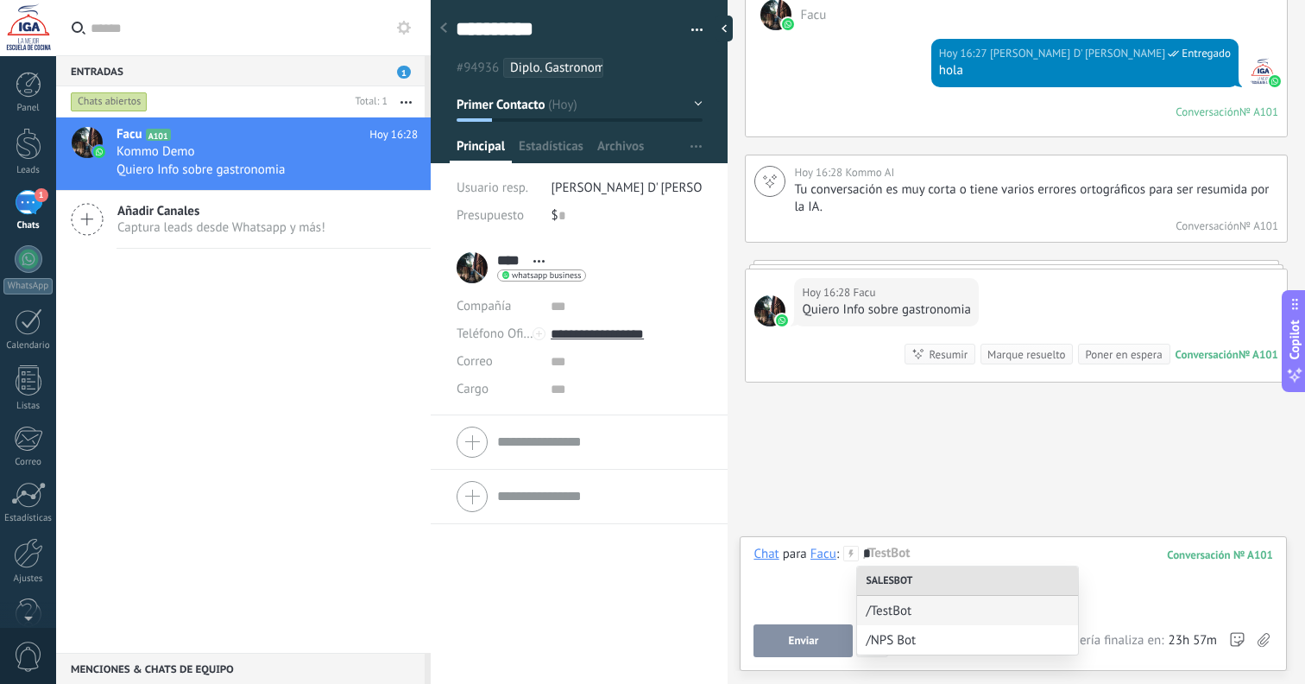
click at [830, 583] on div "*" at bounding box center [1014, 579] width 520 height 66
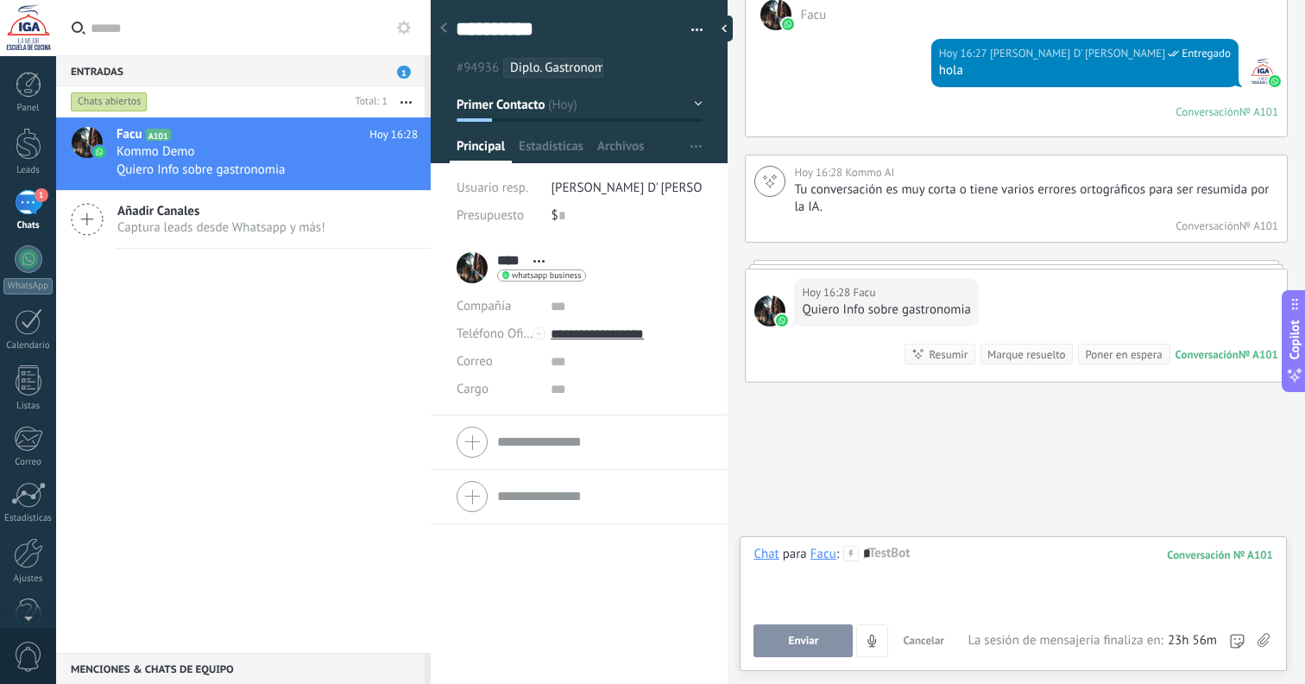
click at [1261, 640] on icon at bounding box center [1264, 640] width 12 height 15
click at [0, 0] on input "file" at bounding box center [0, 0] width 0 height 0
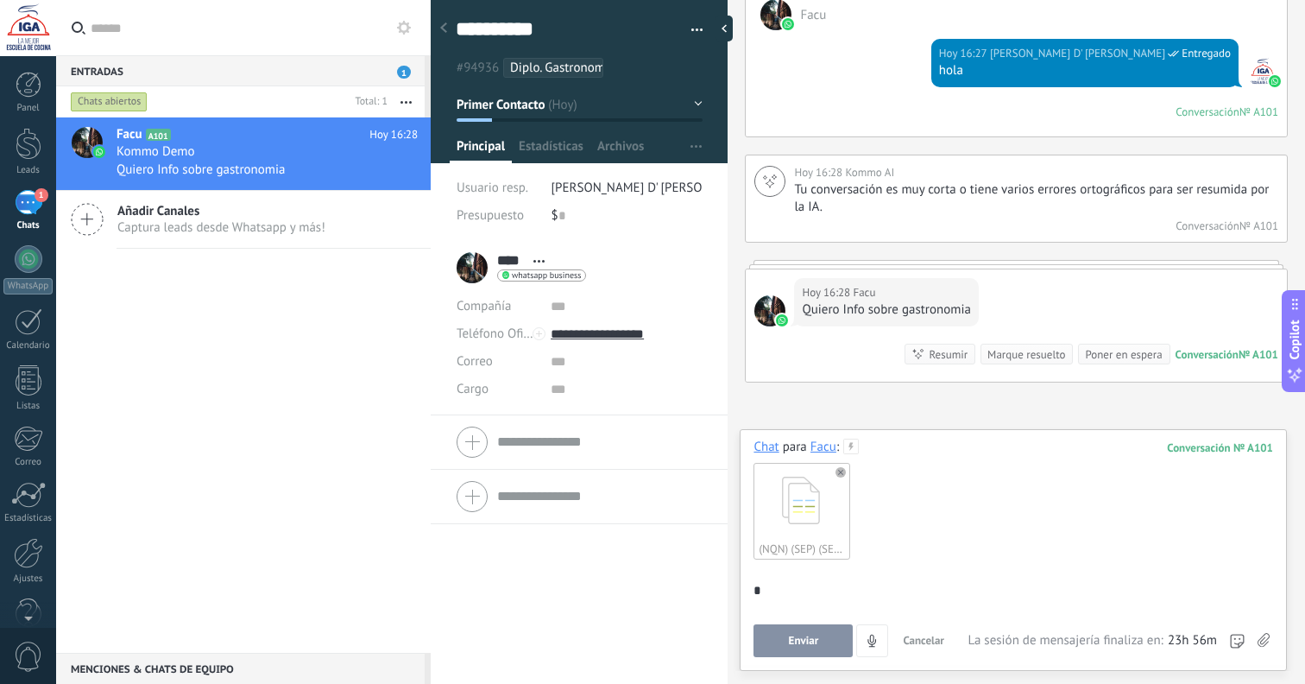
click at [781, 595] on div "*" at bounding box center [1011, 598] width 514 height 66
click at [983, 547] on div "(NQN) (SEP) (SEP-SEMICONT) DIPLO.GASTRO (30) (12C)_repaired.pdf" at bounding box center [1014, 510] width 520 height 109
click at [818, 521] on div "(NQN) (SEP) (SEP-SEMICONT) DIPLO.GASTRO (30) (12C)_repaired.pdf" at bounding box center [801, 510] width 95 height 95
click at [846, 446] on icon at bounding box center [852, 447] width 16 height 16
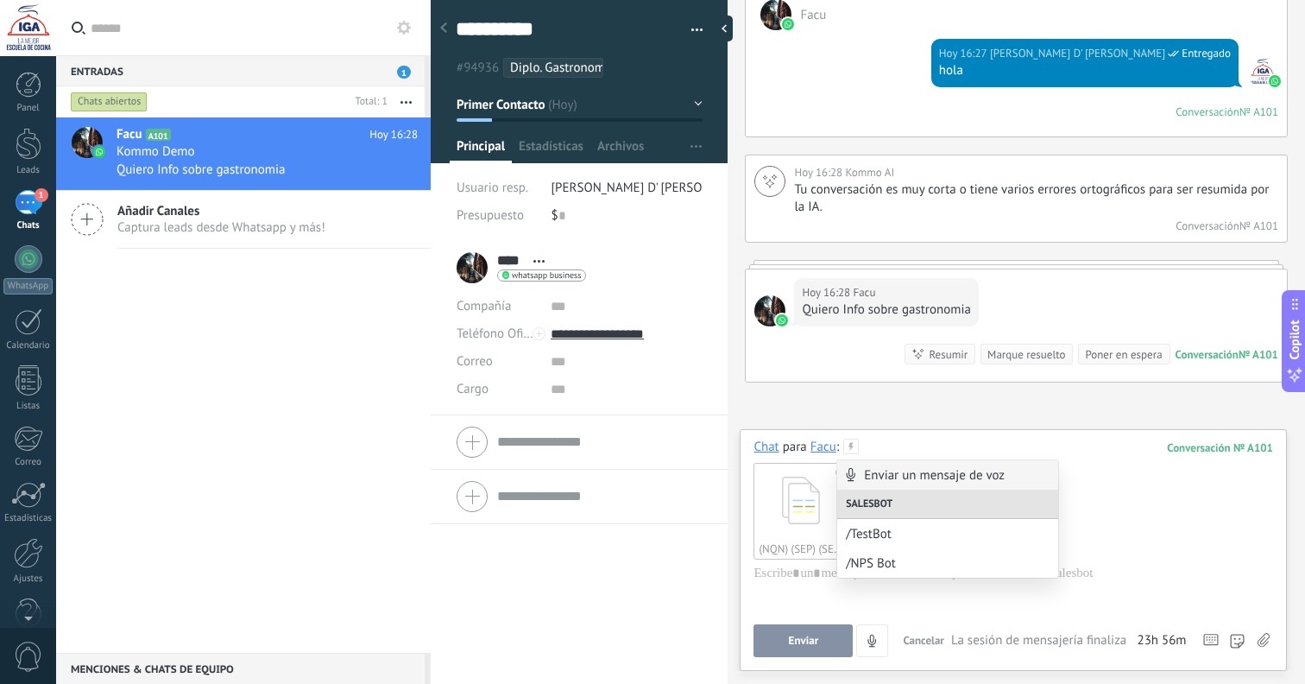
drag, startPoint x: 846, startPoint y: 446, endPoint x: 831, endPoint y: 447, distance: 15.6
click at [846, 446] on icon at bounding box center [852, 447] width 16 height 16
click at [769, 447] on div "Chat" at bounding box center [766, 447] width 25 height 16
click at [781, 387] on div "Nota" at bounding box center [771, 387] width 61 height 29
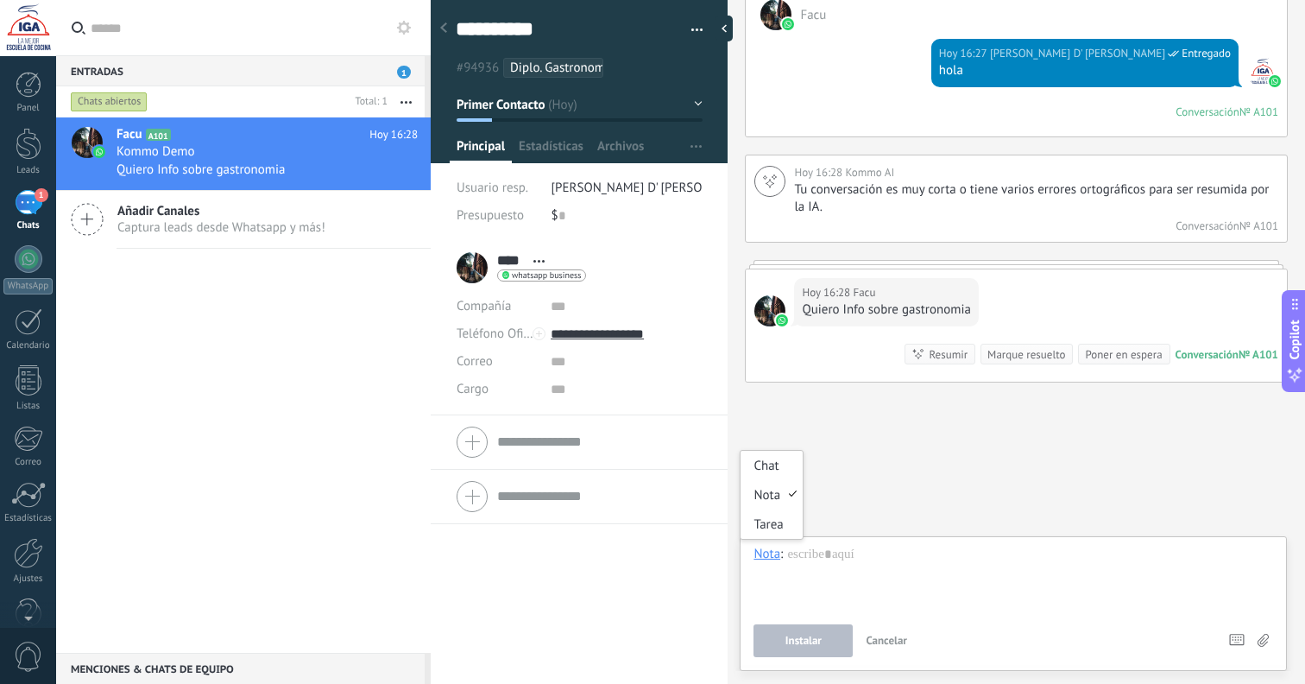
click at [776, 557] on div "Nota" at bounding box center [767, 554] width 27 height 16
click at [783, 521] on div "Tarea" at bounding box center [771, 523] width 61 height 29
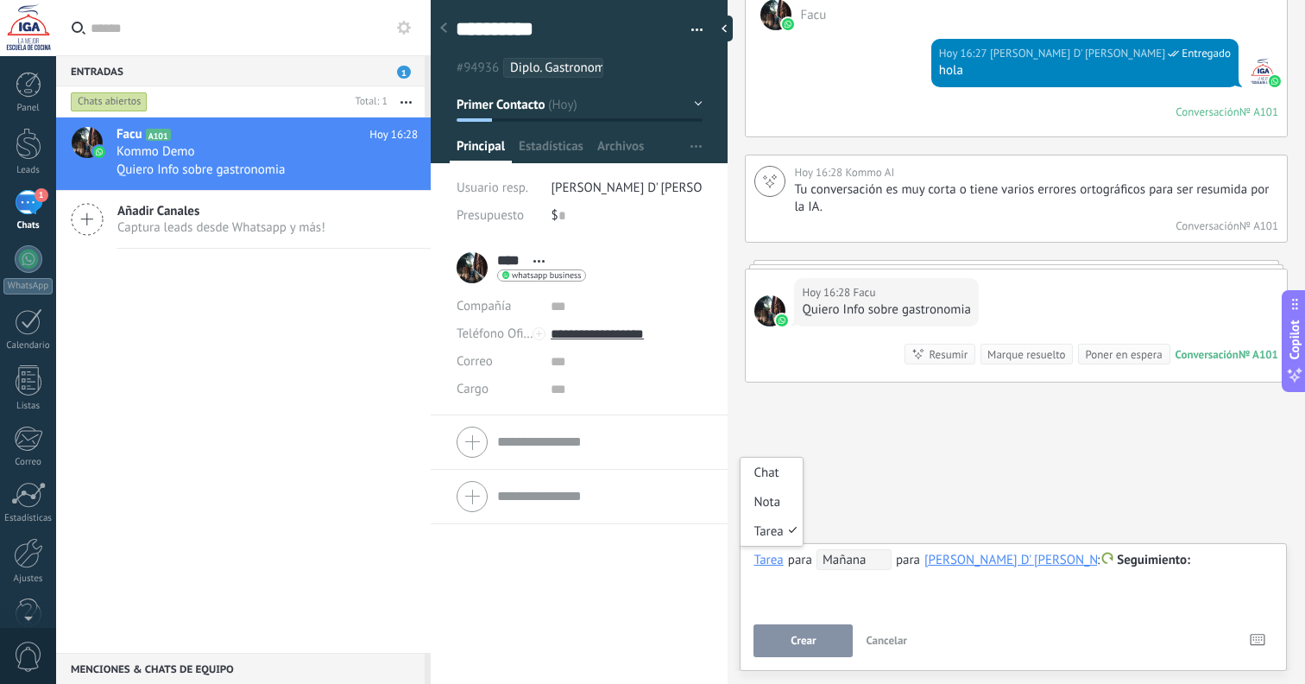
click at [772, 561] on div "Tarea" at bounding box center [768, 560] width 29 height 16
click at [772, 476] on div "Chat" at bounding box center [771, 472] width 61 height 29
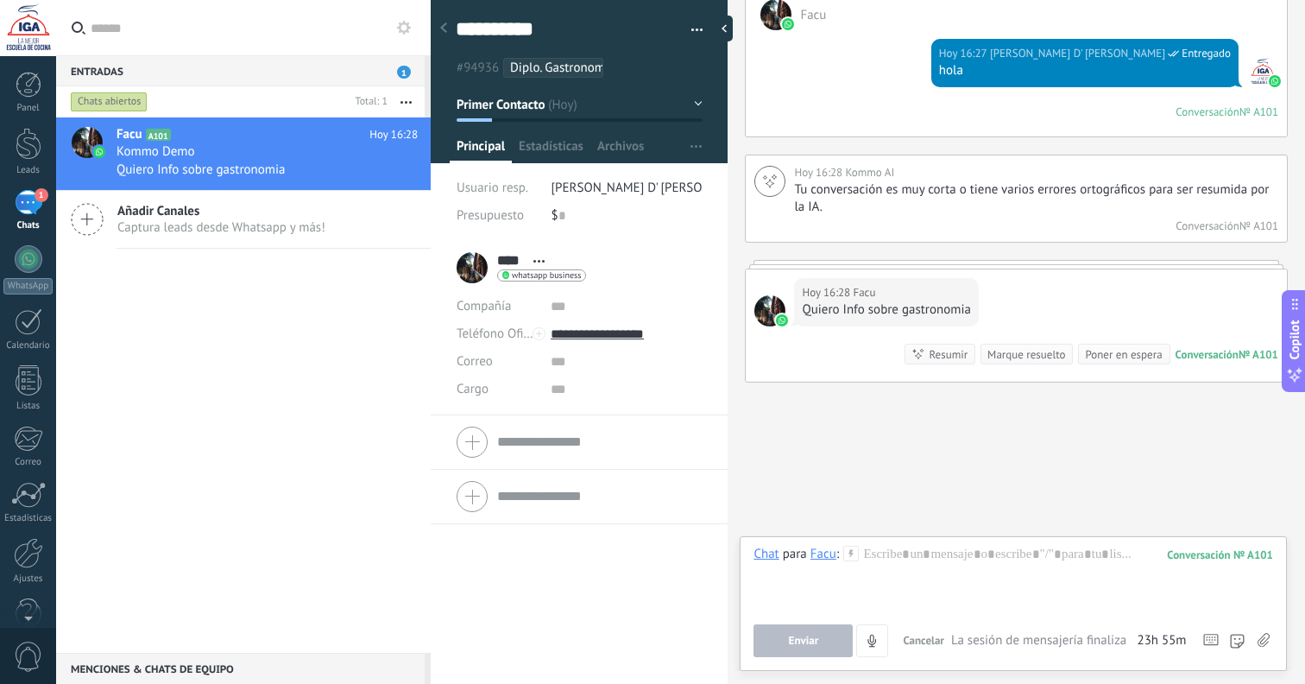
click at [1263, 642] on icon at bounding box center [1264, 640] width 12 height 15
click at [0, 0] on input "file" at bounding box center [0, 0] width 0 height 0
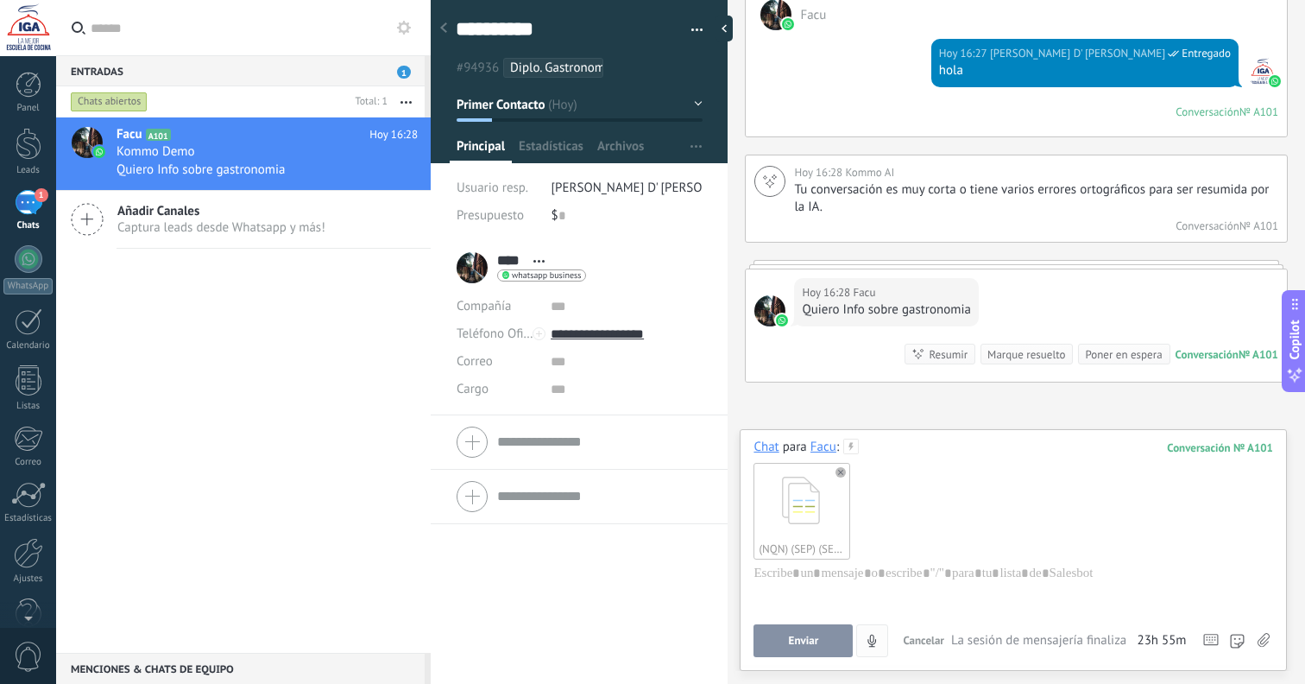
click at [823, 644] on button "Enviar" at bounding box center [803, 640] width 99 height 33
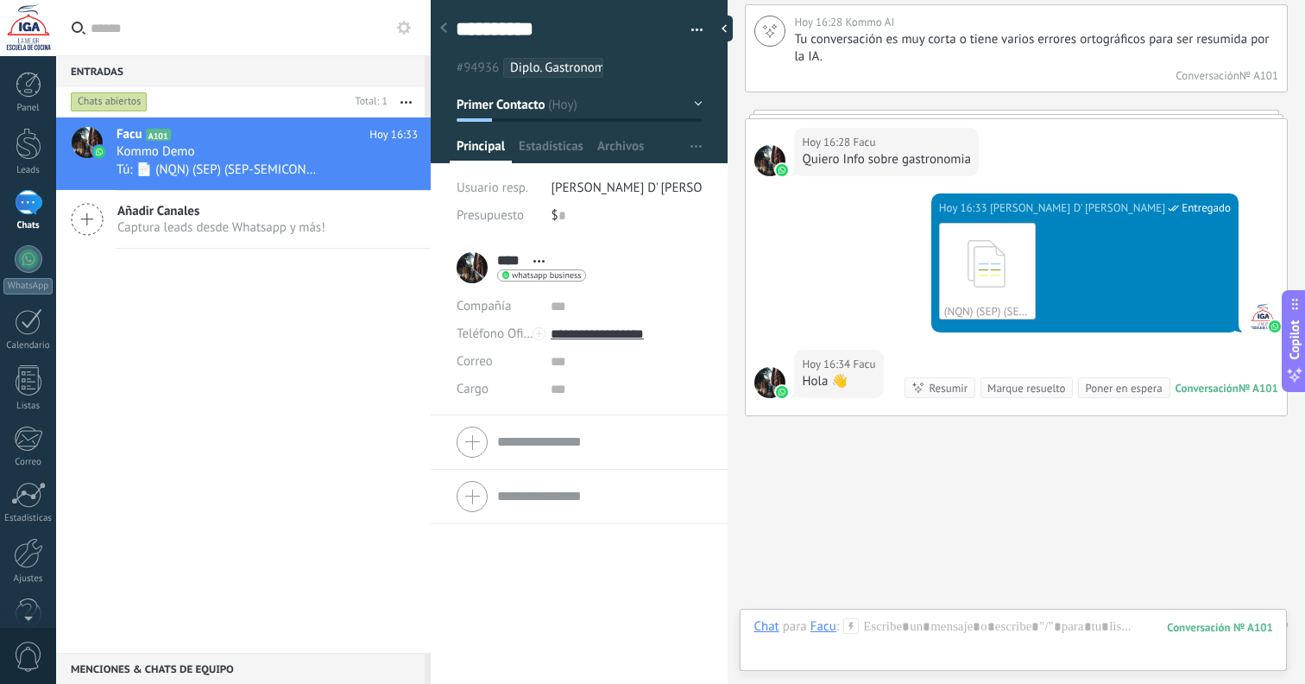
scroll to position [2332, 0]
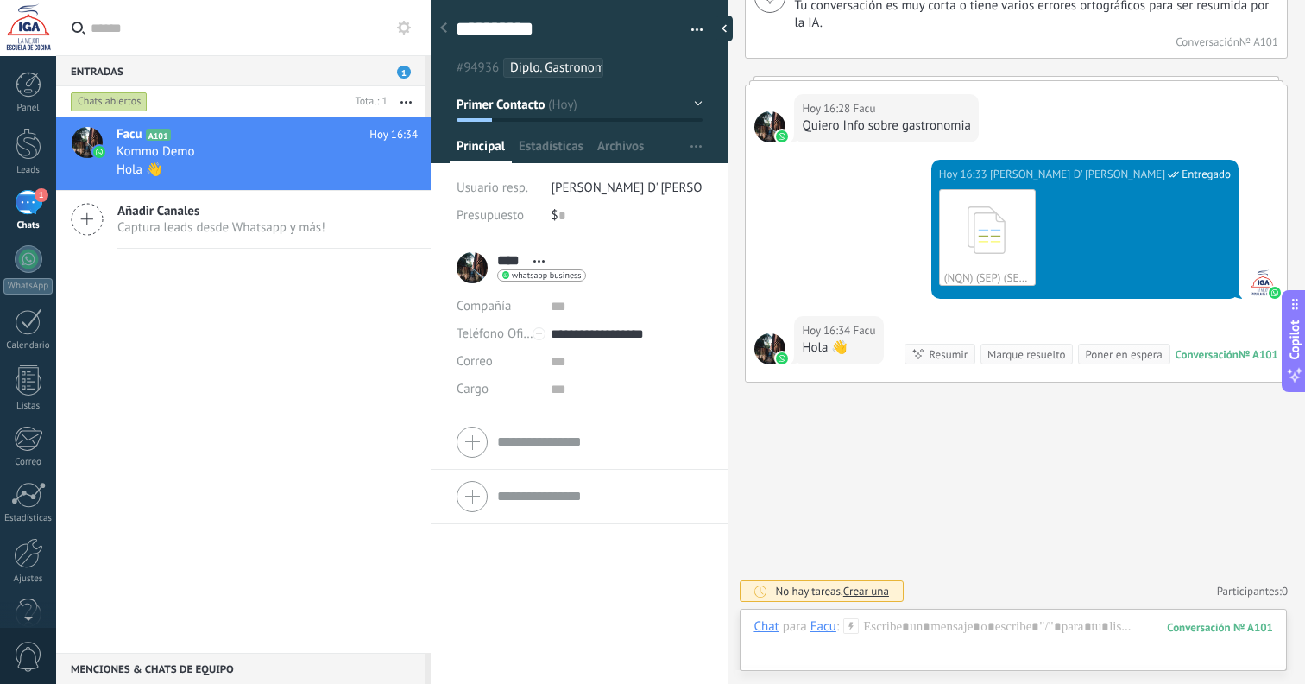
click at [1109, 357] on div "Poner en espera" at bounding box center [1123, 354] width 77 height 16
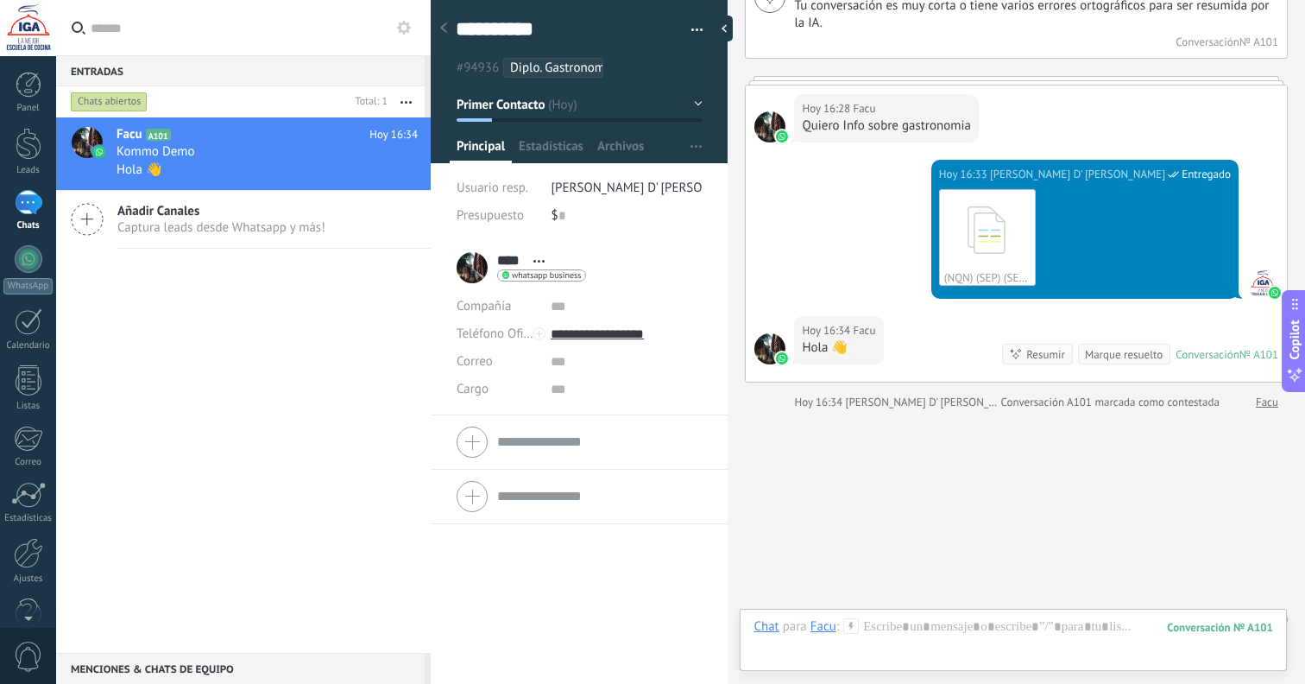
scroll to position [2361, 0]
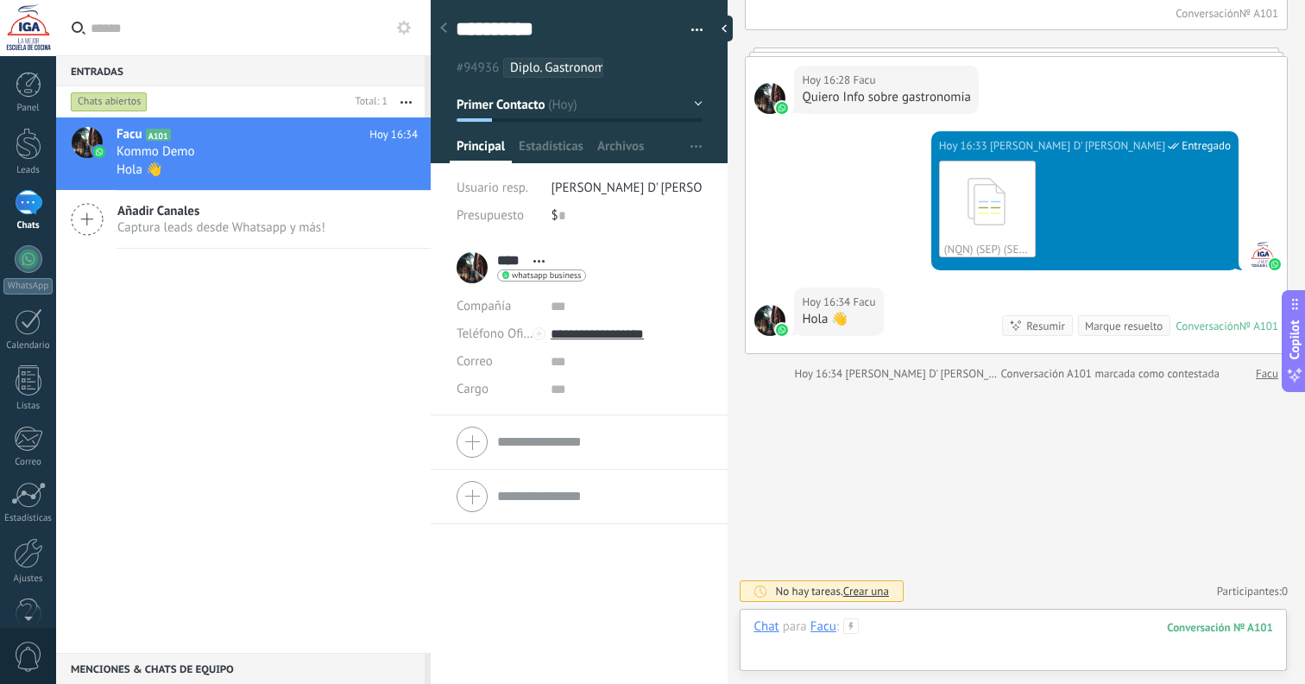
click at [971, 629] on div at bounding box center [1014, 644] width 520 height 52
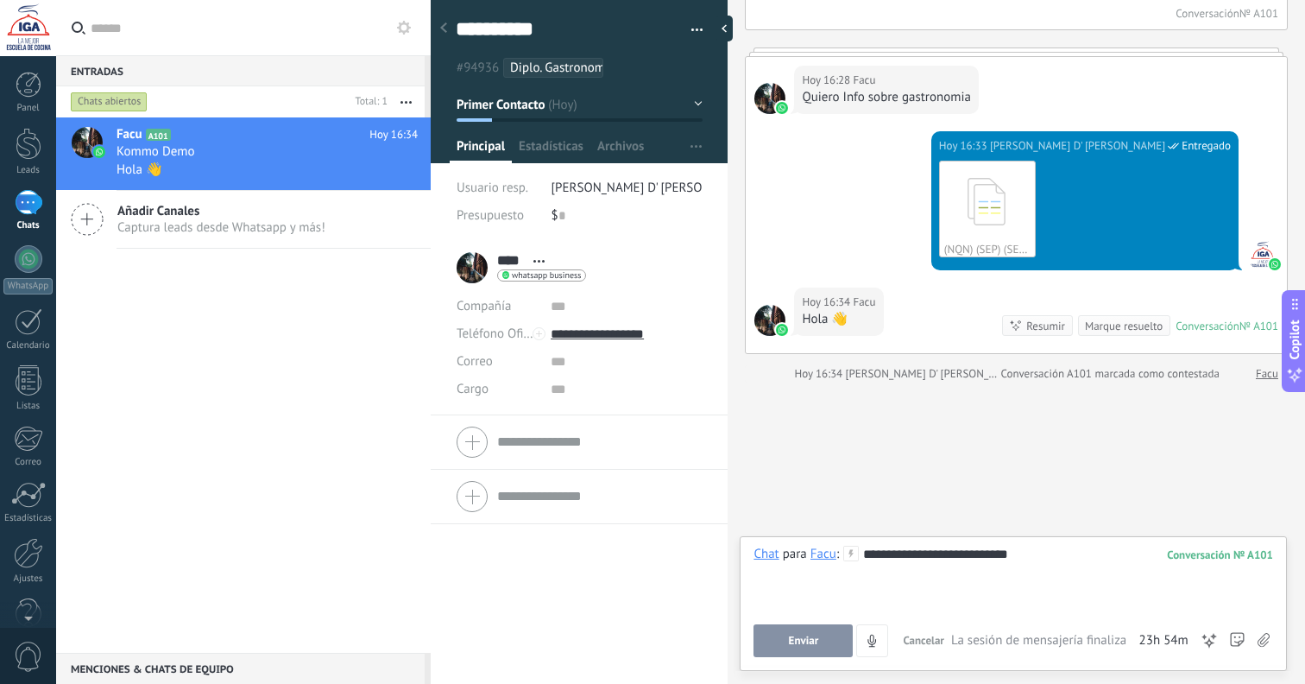
click at [1033, 557] on div "**********" at bounding box center [1014, 579] width 520 height 66
click at [848, 636] on button "Enviar" at bounding box center [803, 640] width 99 height 33
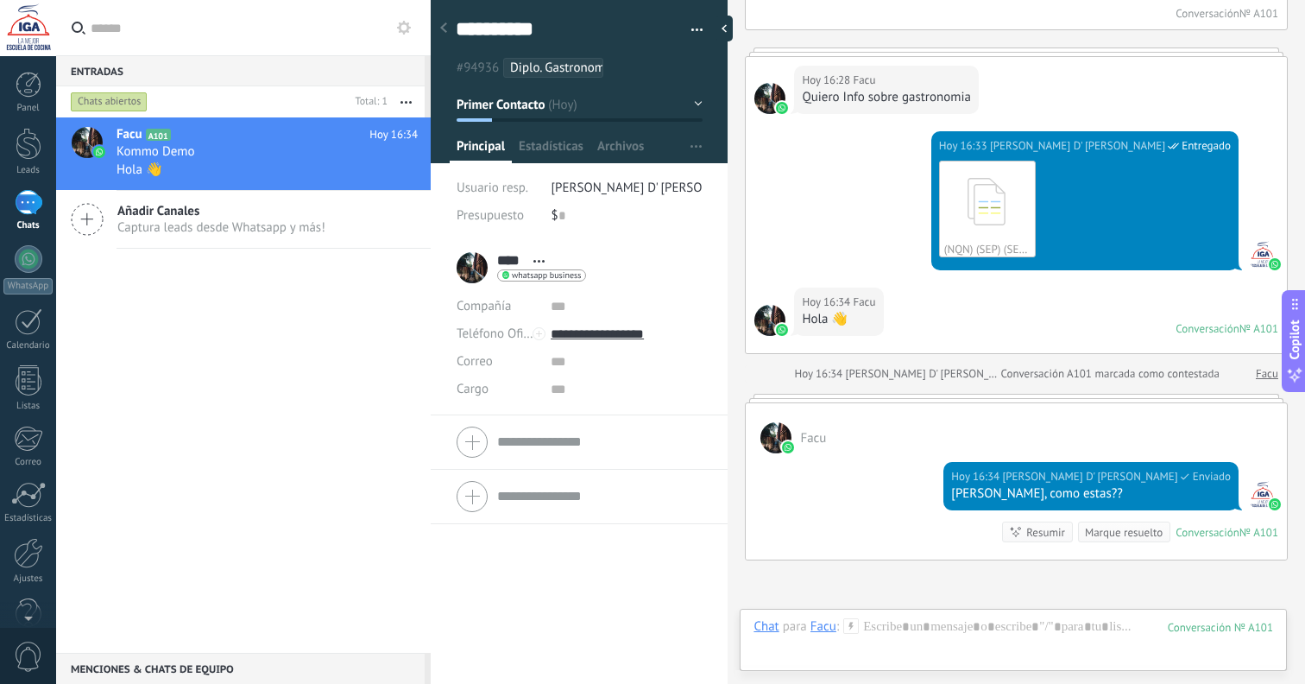
scroll to position [2349, 0]
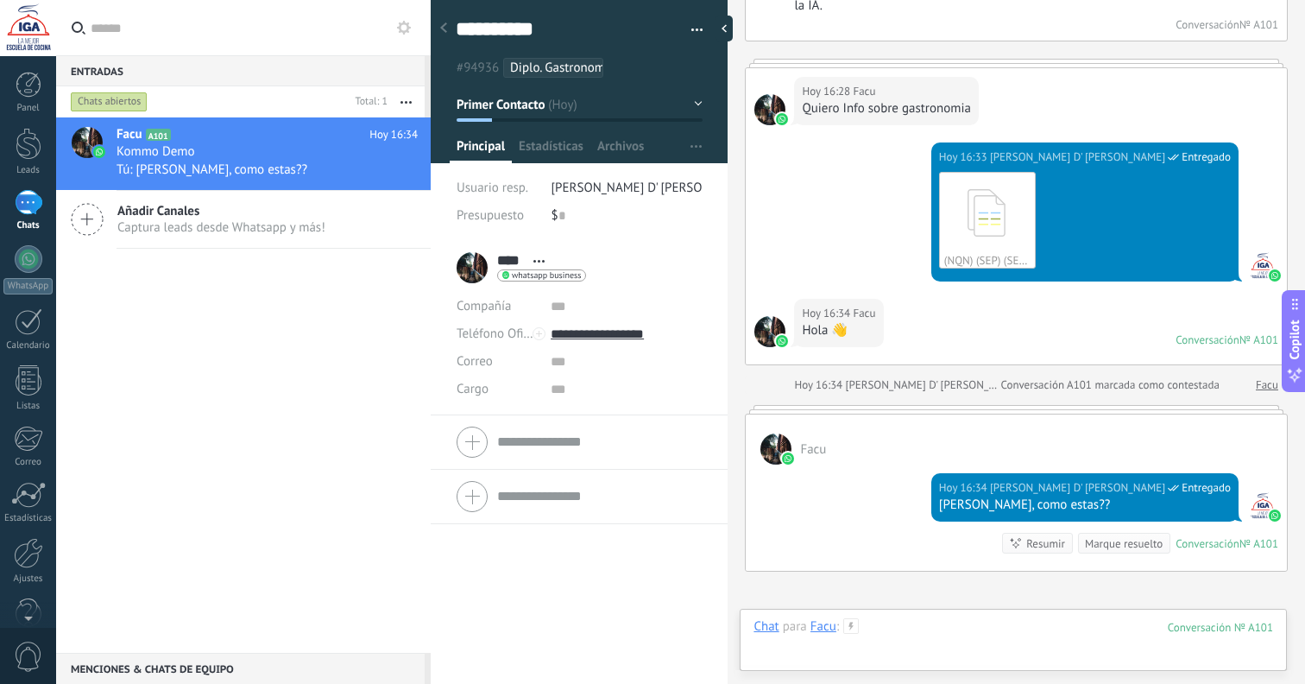
click at [920, 632] on div at bounding box center [1014, 644] width 520 height 52
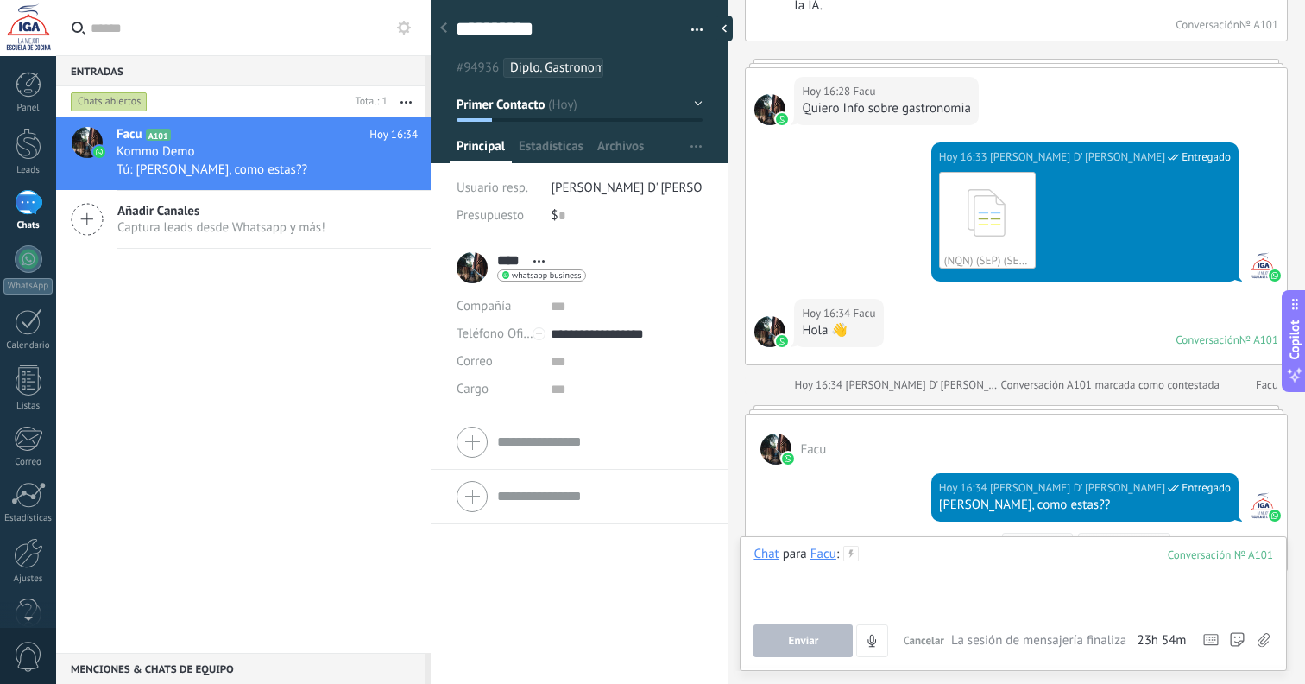
paste div
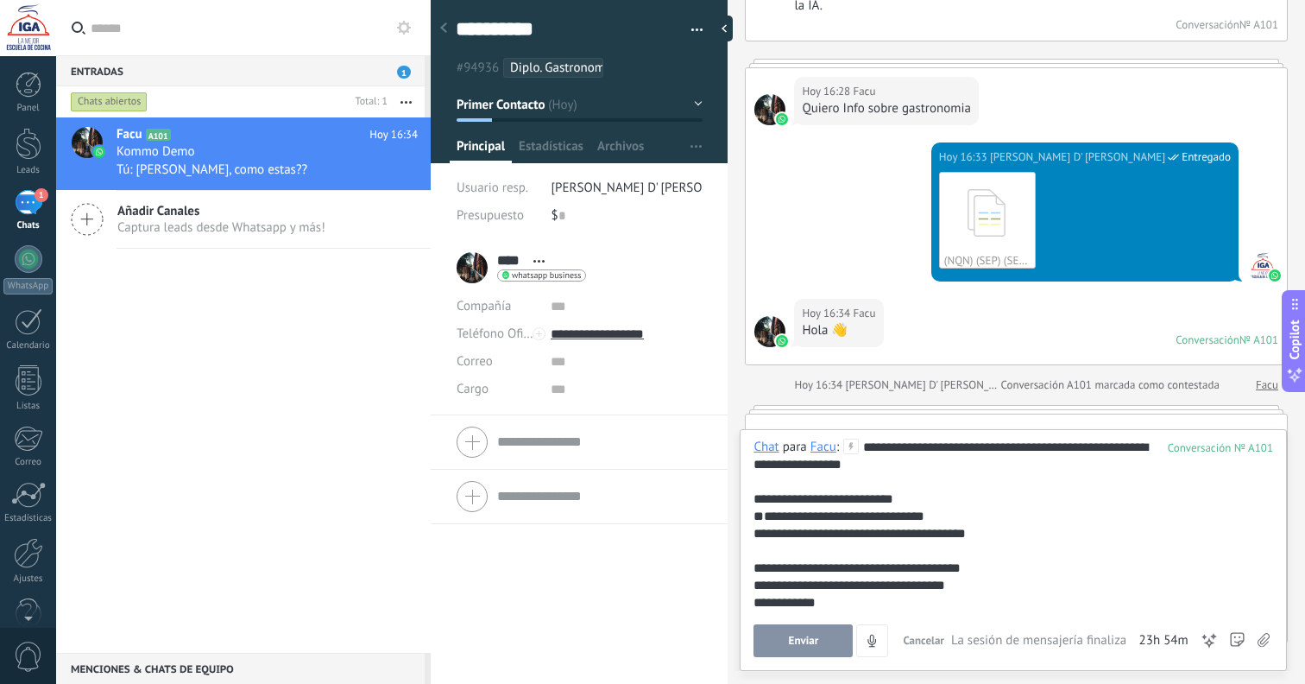
scroll to position [2424, 0]
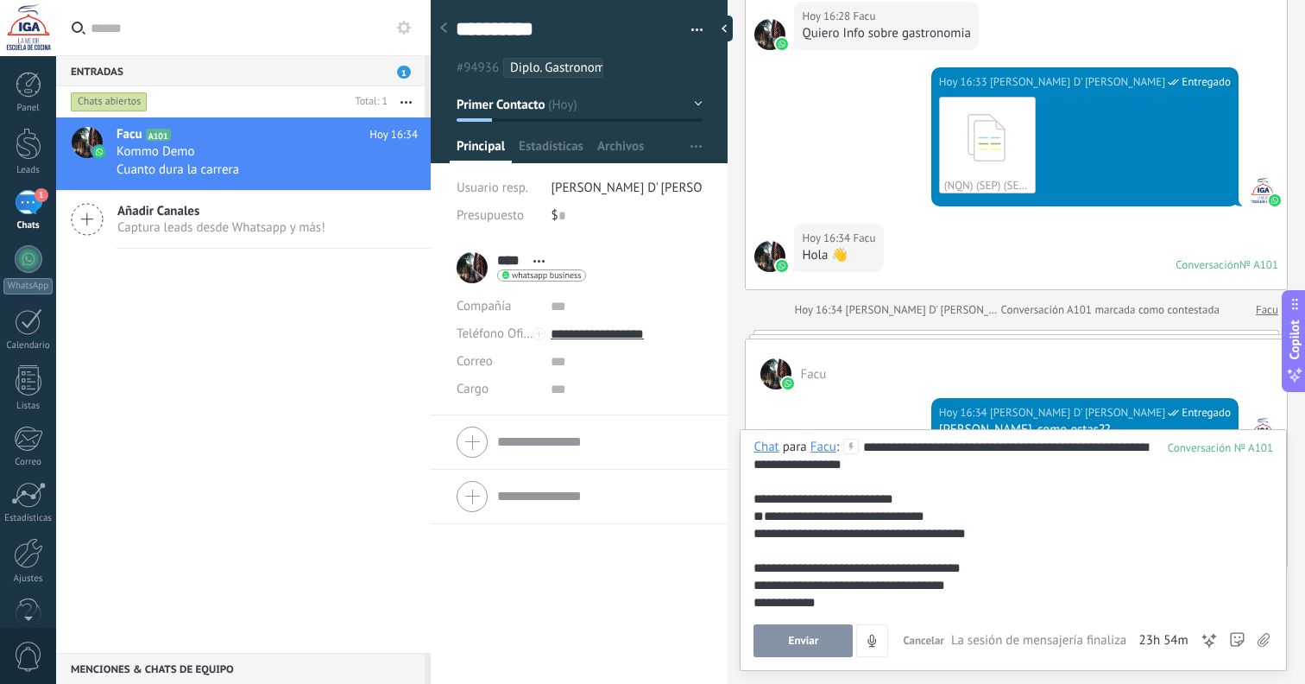
click at [867, 450] on div "**********" at bounding box center [1011, 577] width 514 height 276
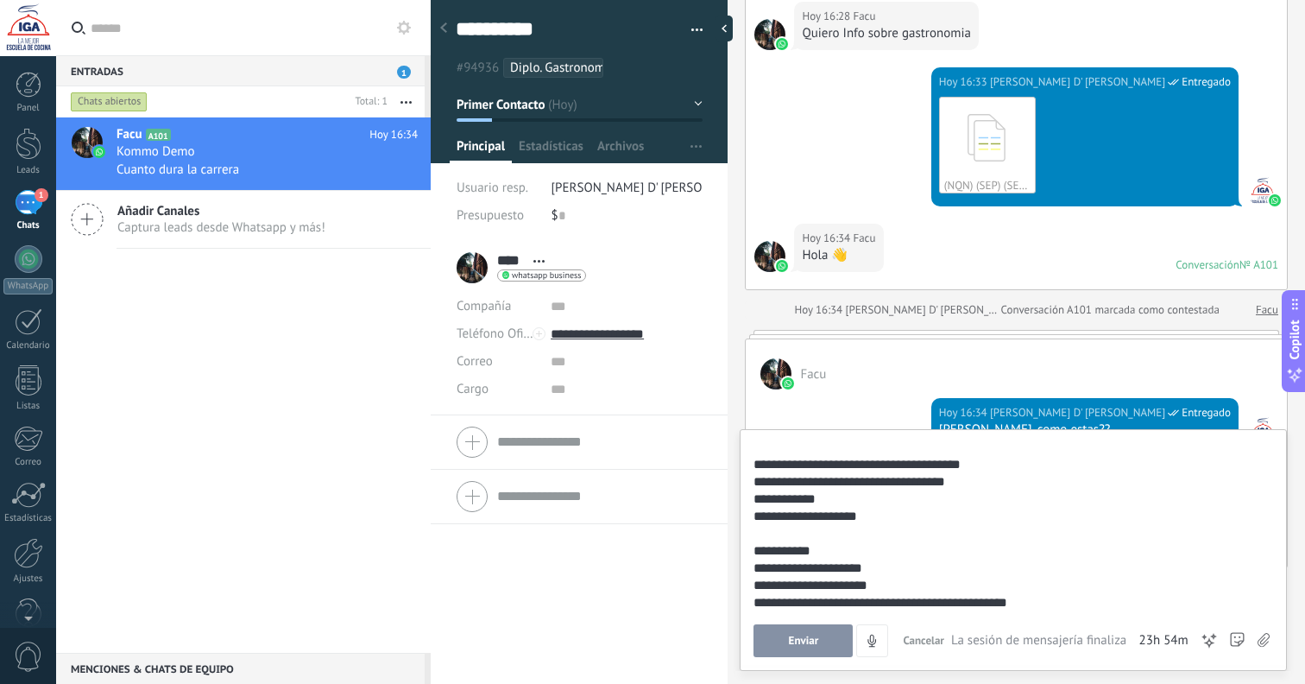
scroll to position [104, 0]
click at [828, 466] on div "**********" at bounding box center [1011, 464] width 514 height 17
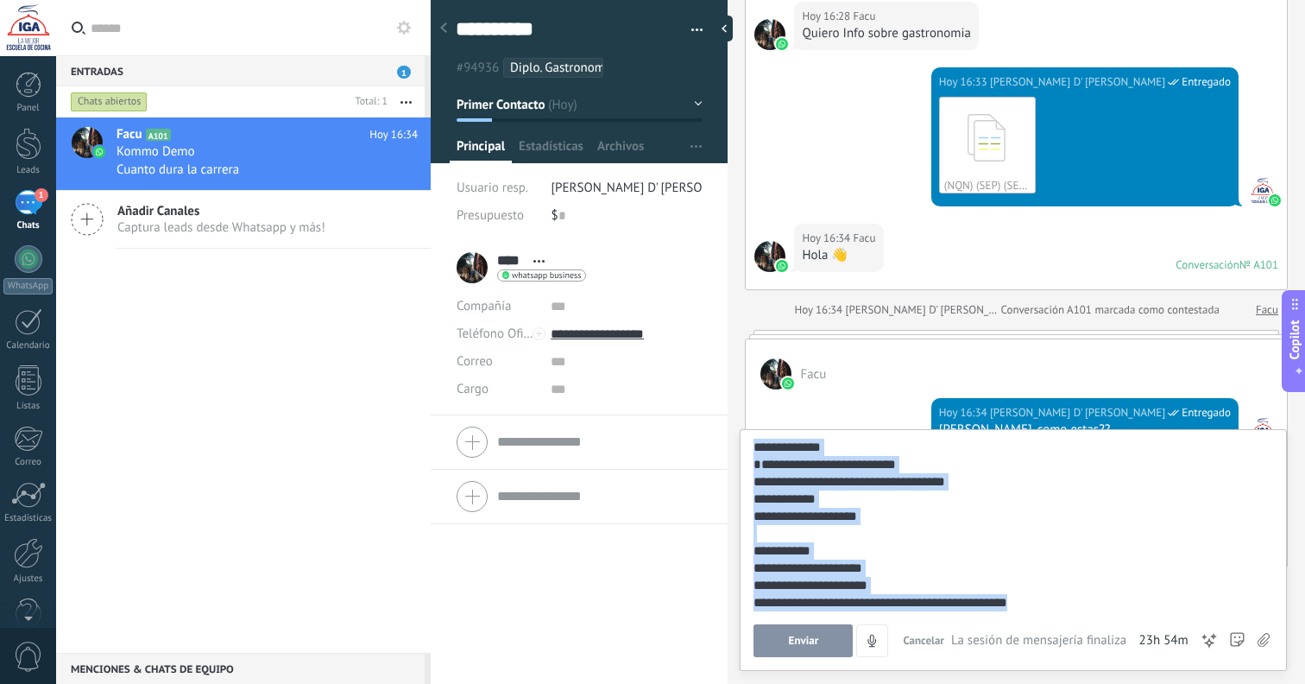
scroll to position [0, 0]
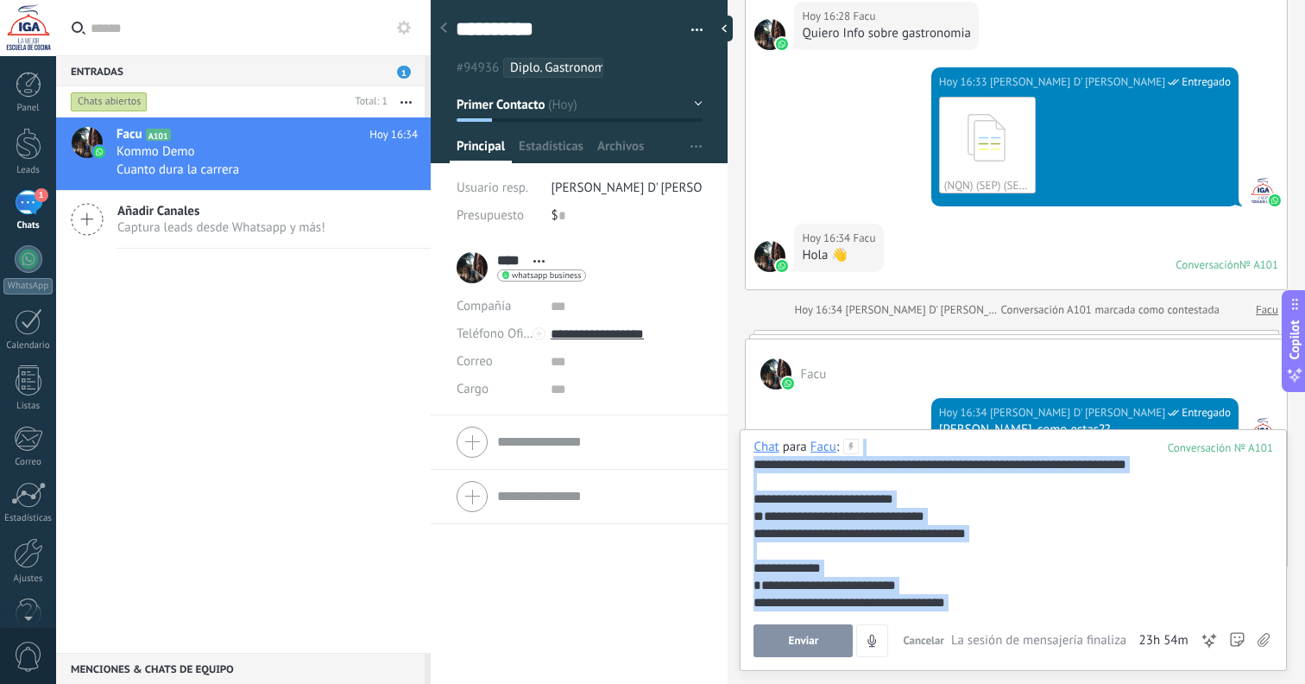
drag, startPoint x: 903, startPoint y: 548, endPoint x: 635, endPoint y: 363, distance: 325.2
click at [633, 363] on div "**********" at bounding box center [868, 342] width 875 height 684
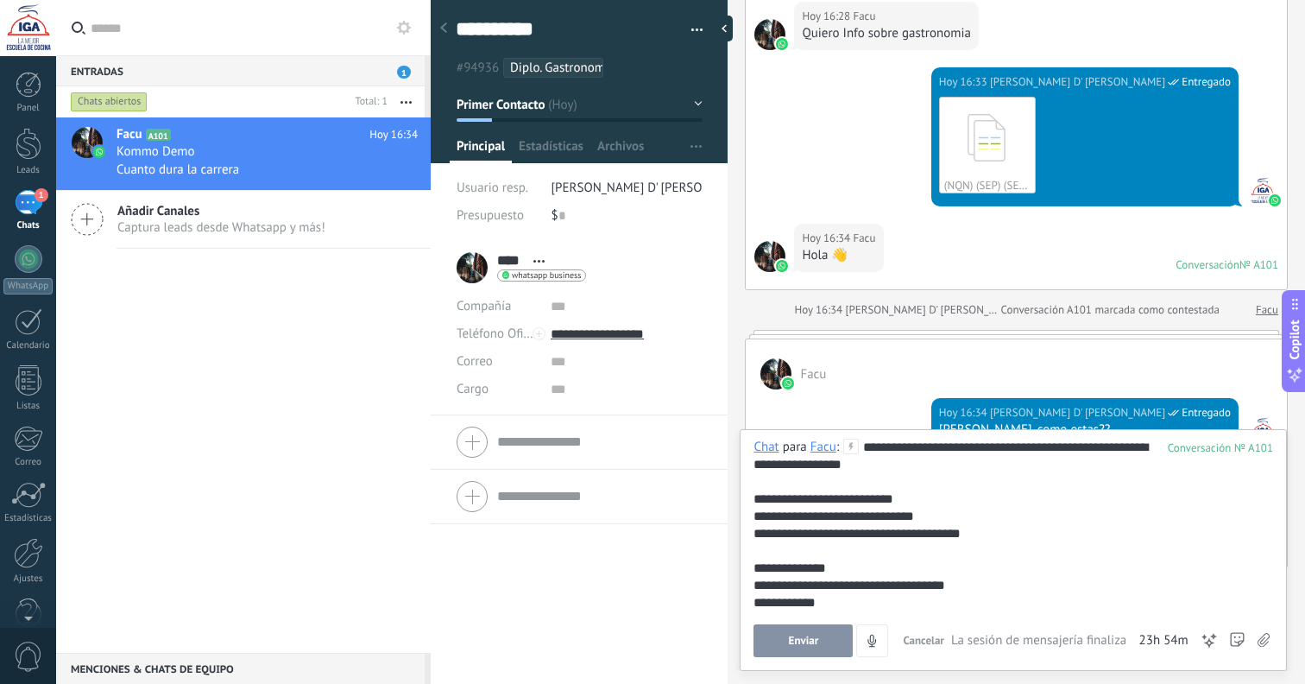
click at [864, 448] on div "**********" at bounding box center [1011, 456] width 514 height 35
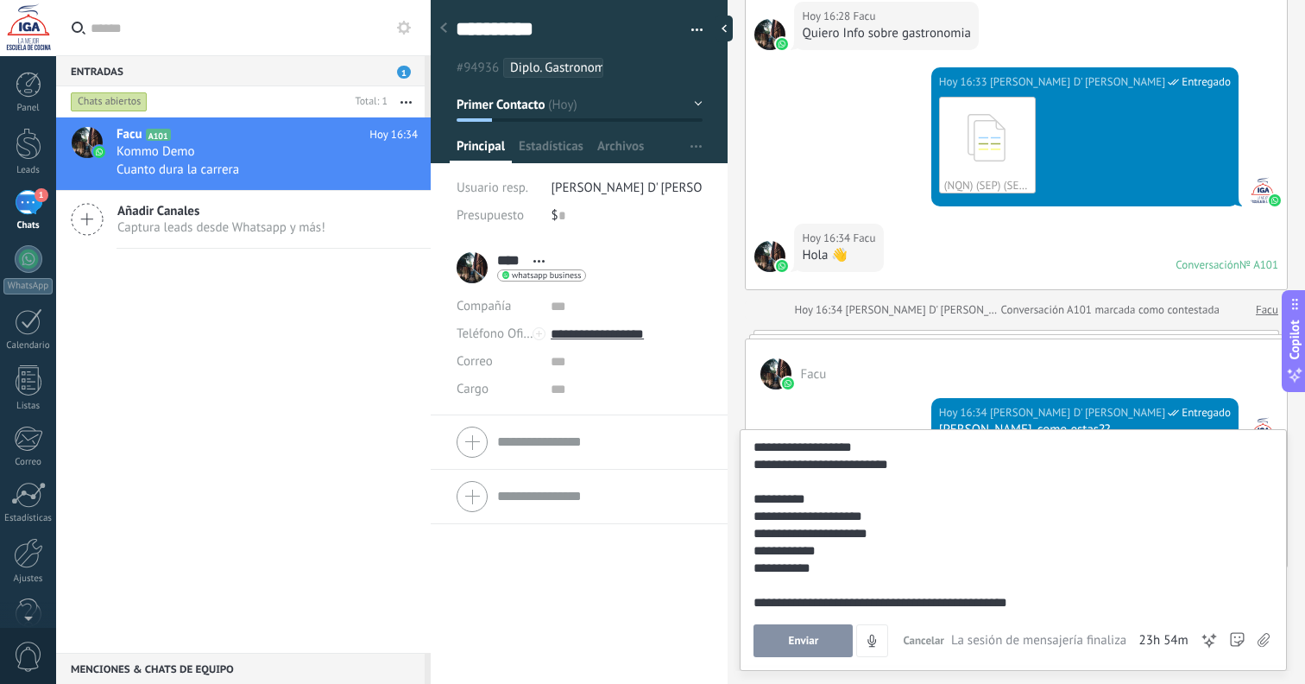
scroll to position [173, 0]
click at [806, 636] on span "Enviar" at bounding box center [804, 641] width 30 height 12
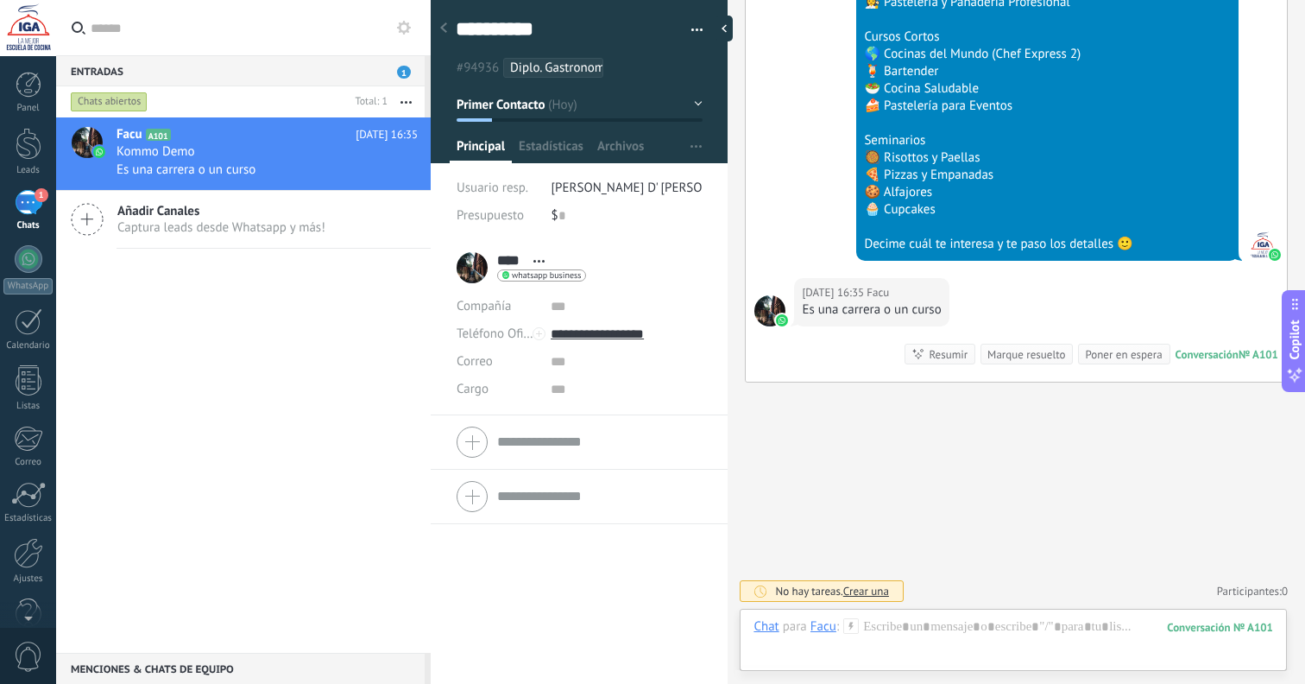
scroll to position [3069, 0]
click at [915, 640] on div "Folleto Diplomatura en Gastronomia y Alta Cocina.pdf" at bounding box center [1014, 689] width 520 height 109
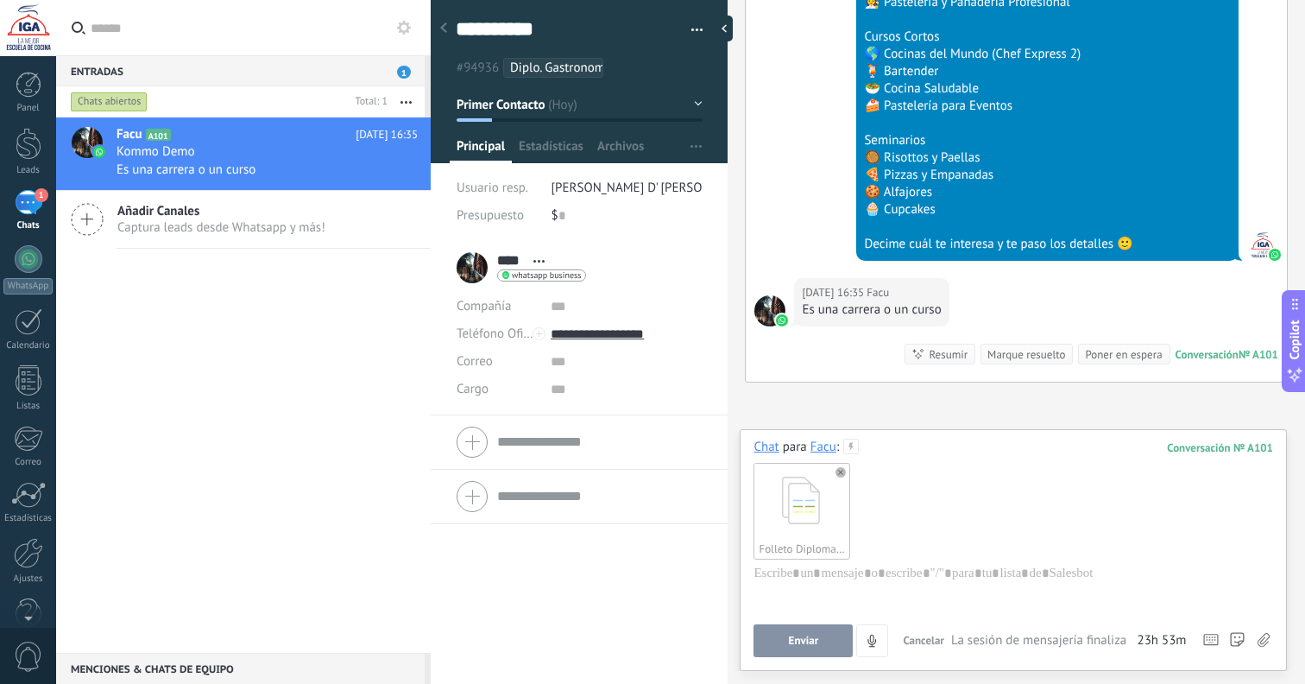
click at [793, 641] on span "Enviar" at bounding box center [804, 641] width 30 height 12
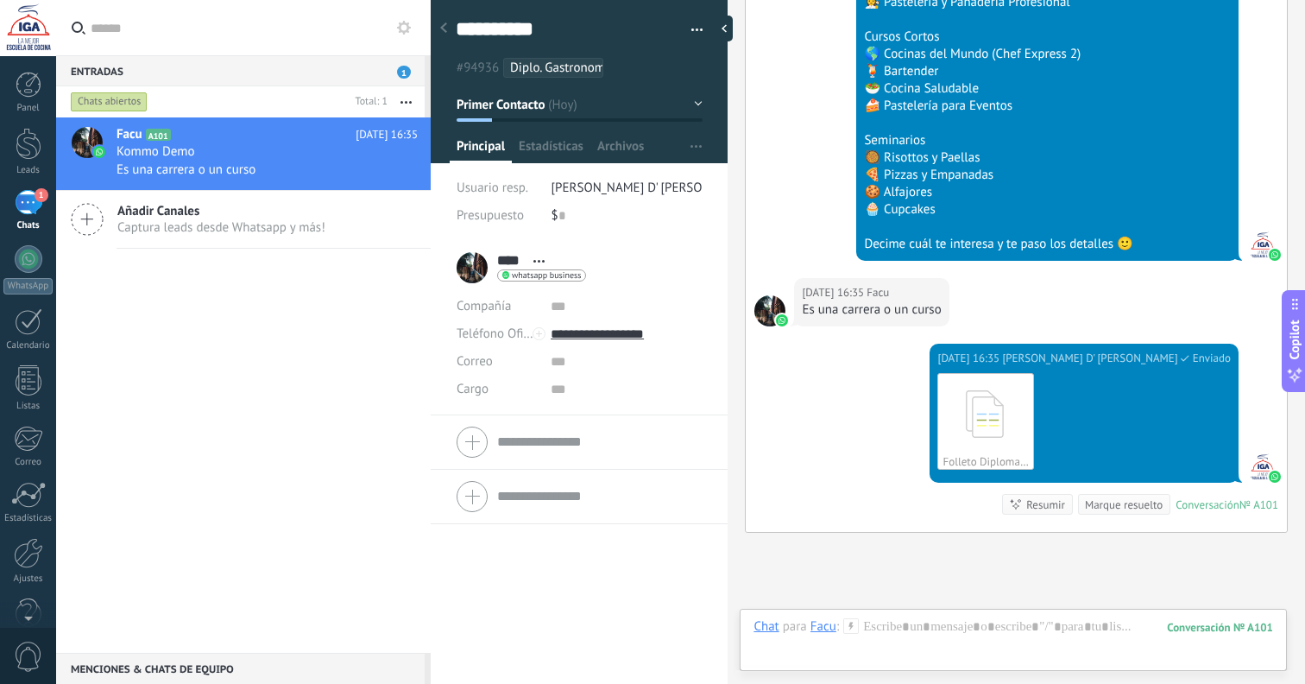
scroll to position [3220, 0]
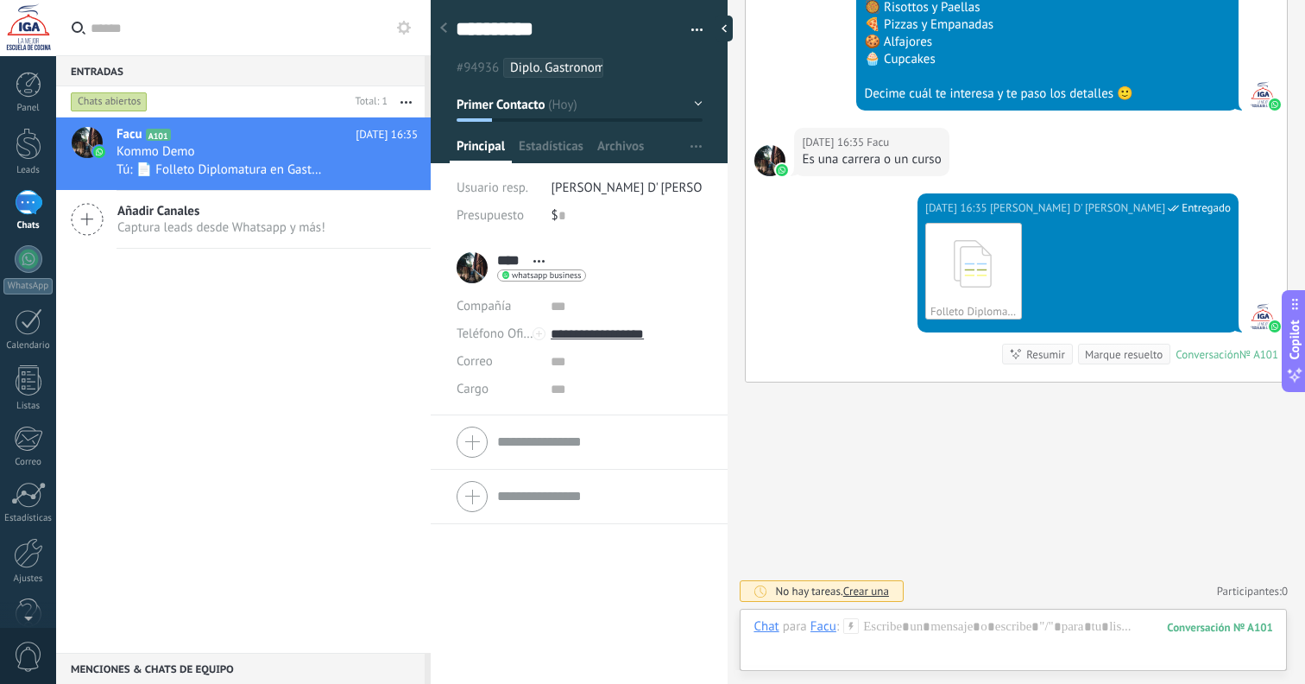
click at [35, 212] on div "1" at bounding box center [29, 202] width 28 height 25
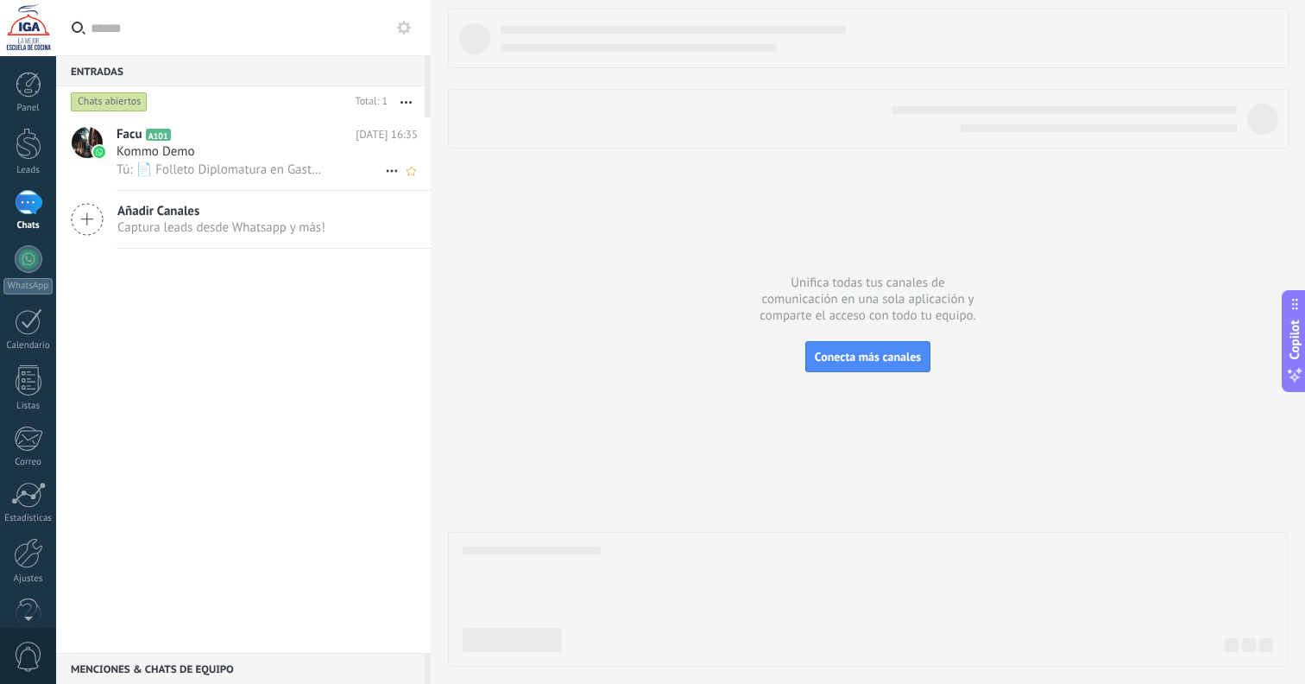
click at [237, 171] on span "Tú: 📄 Folleto Diplomatura en Gastronomia y Alta Cocina.pdf" at bounding box center [220, 169] width 206 height 16
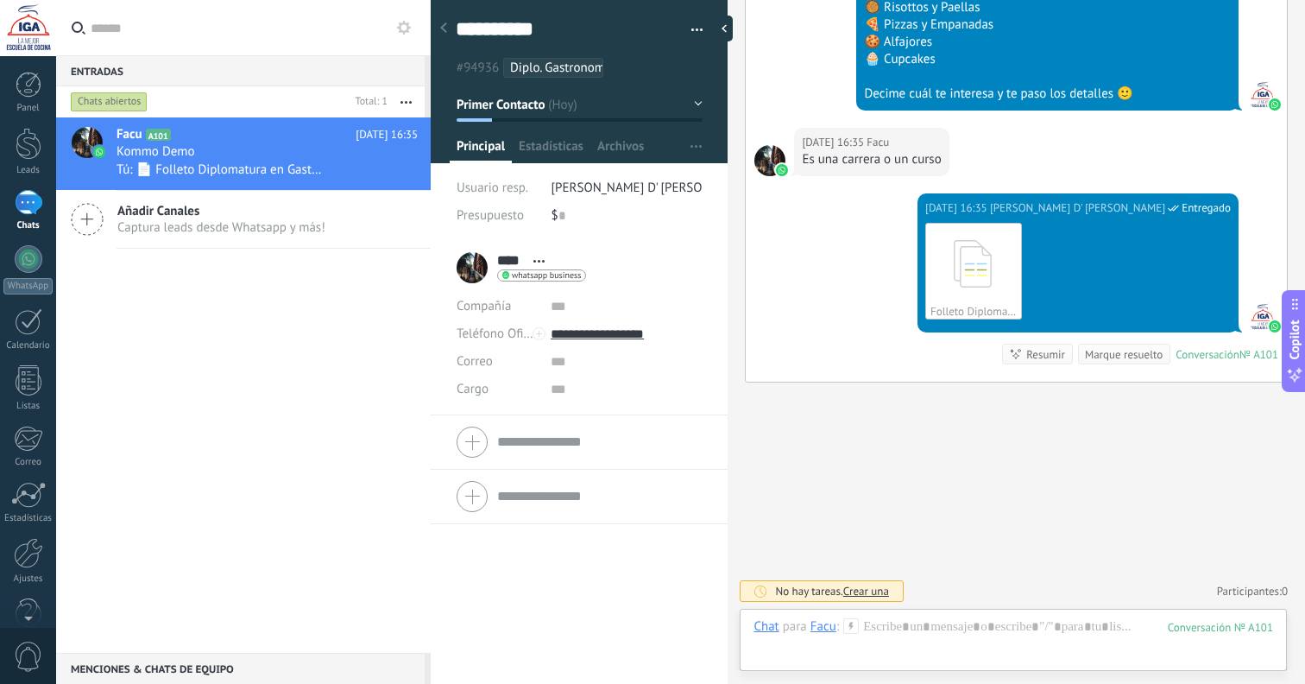
scroll to position [3069, 0]
click at [685, 104] on button "Primer Contacto" at bounding box center [580, 104] width 246 height 31
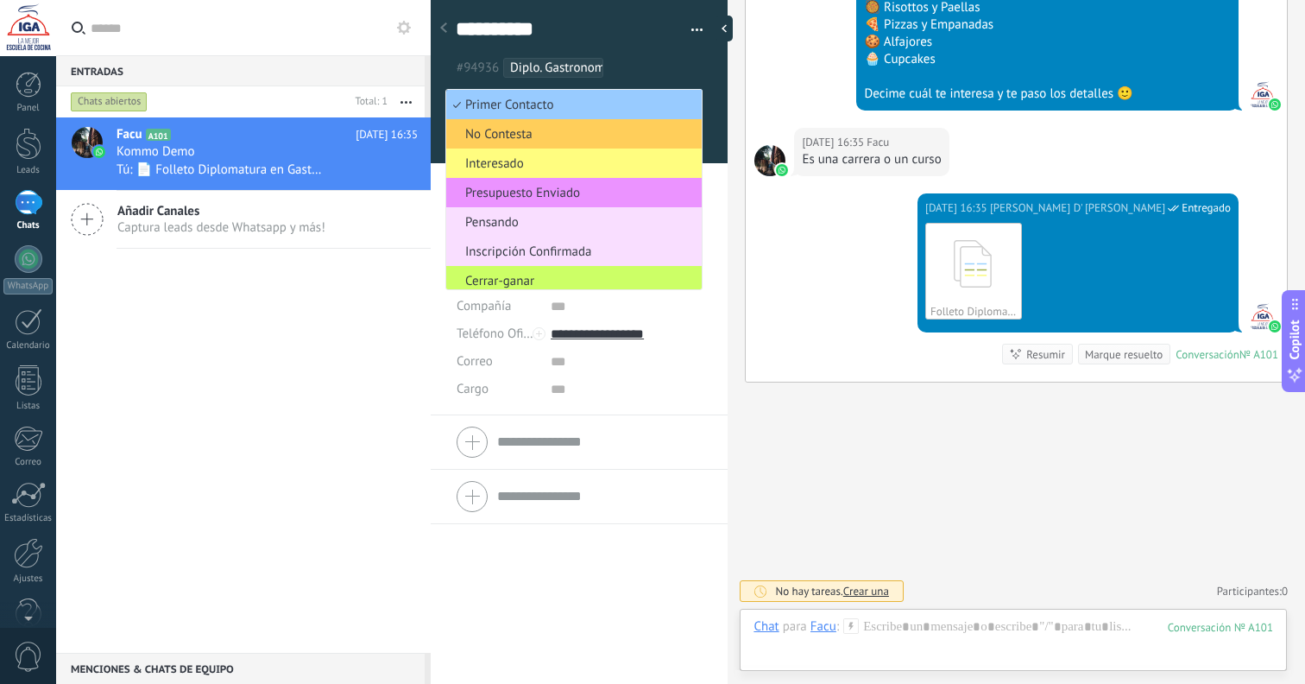
drag, startPoint x: 693, startPoint y: 77, endPoint x: 690, endPoint y: 123, distance: 46.8
click at [693, 77] on div "#94936 Diplo. Gastronomía y Alta Cocina" at bounding box center [576, 67] width 248 height 27
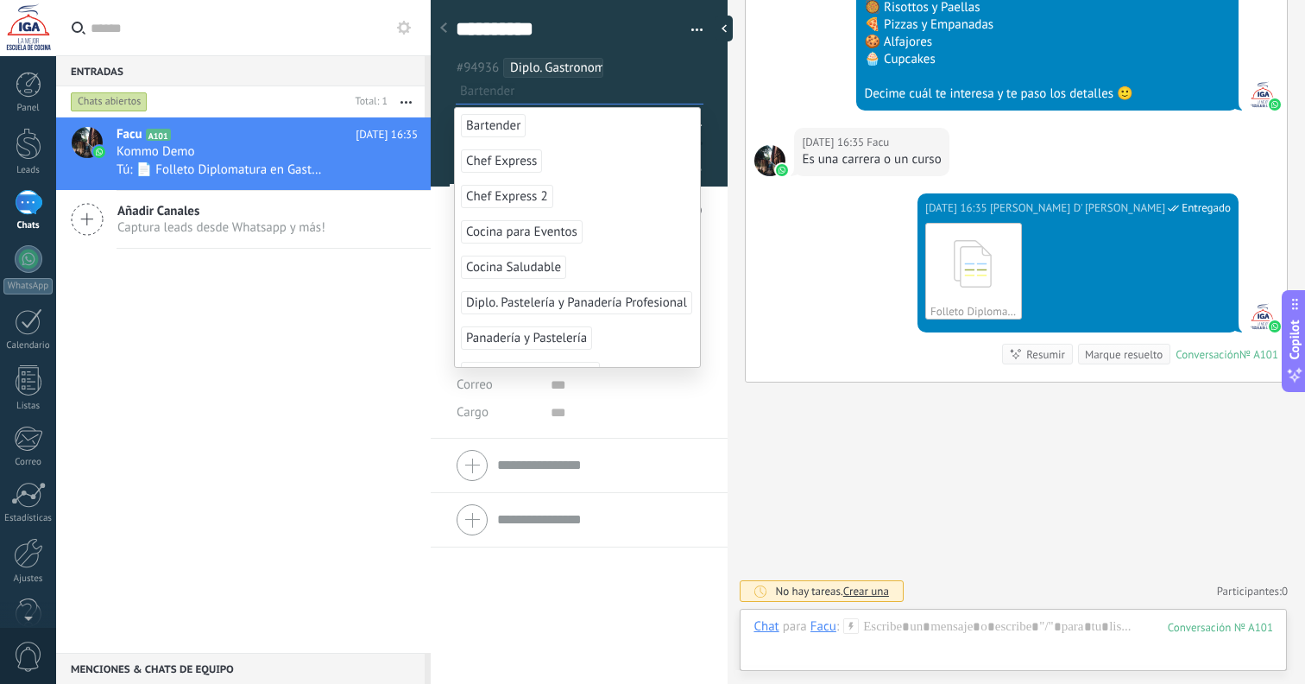
click at [624, 167] on li "Chef Express" at bounding box center [577, 160] width 245 height 35
click at [649, 66] on span "Chef Express" at bounding box center [649, 68] width 71 height 16
click at [728, 140] on div at bounding box center [728, 342] width 0 height 684
type textarea "**********"
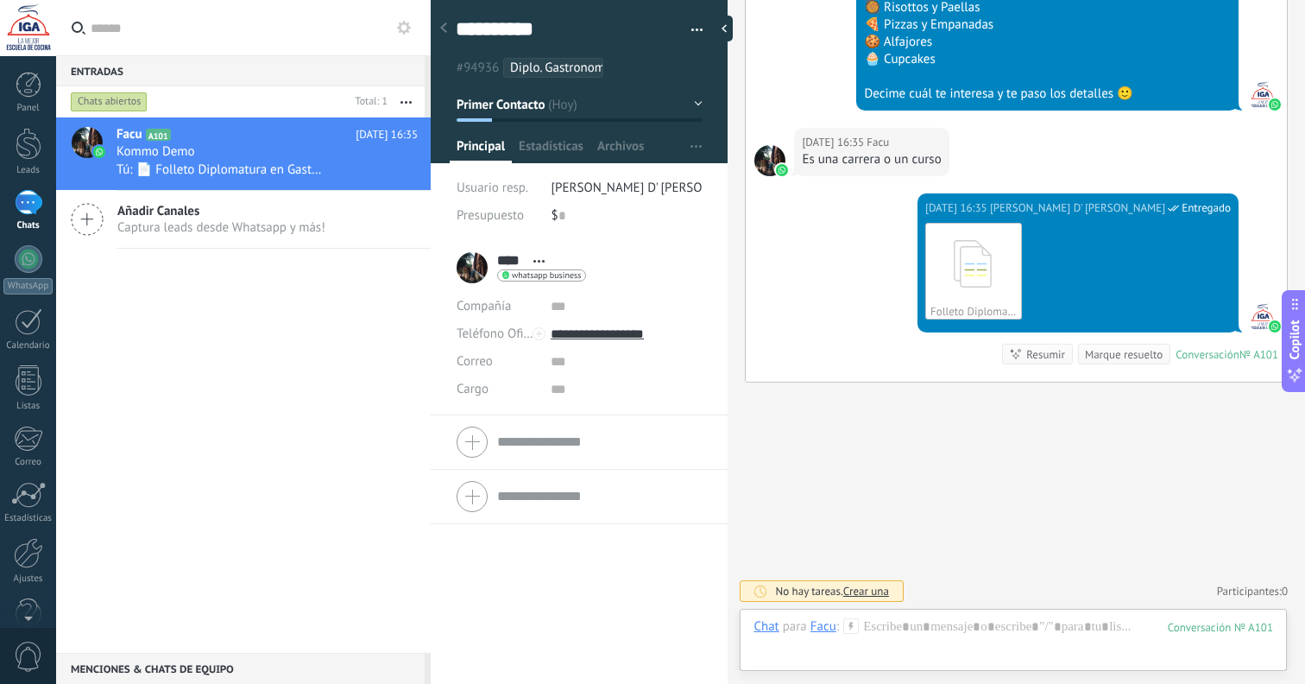
scroll to position [16, 0]
click at [632, 146] on span "Archivos" at bounding box center [620, 150] width 47 height 25
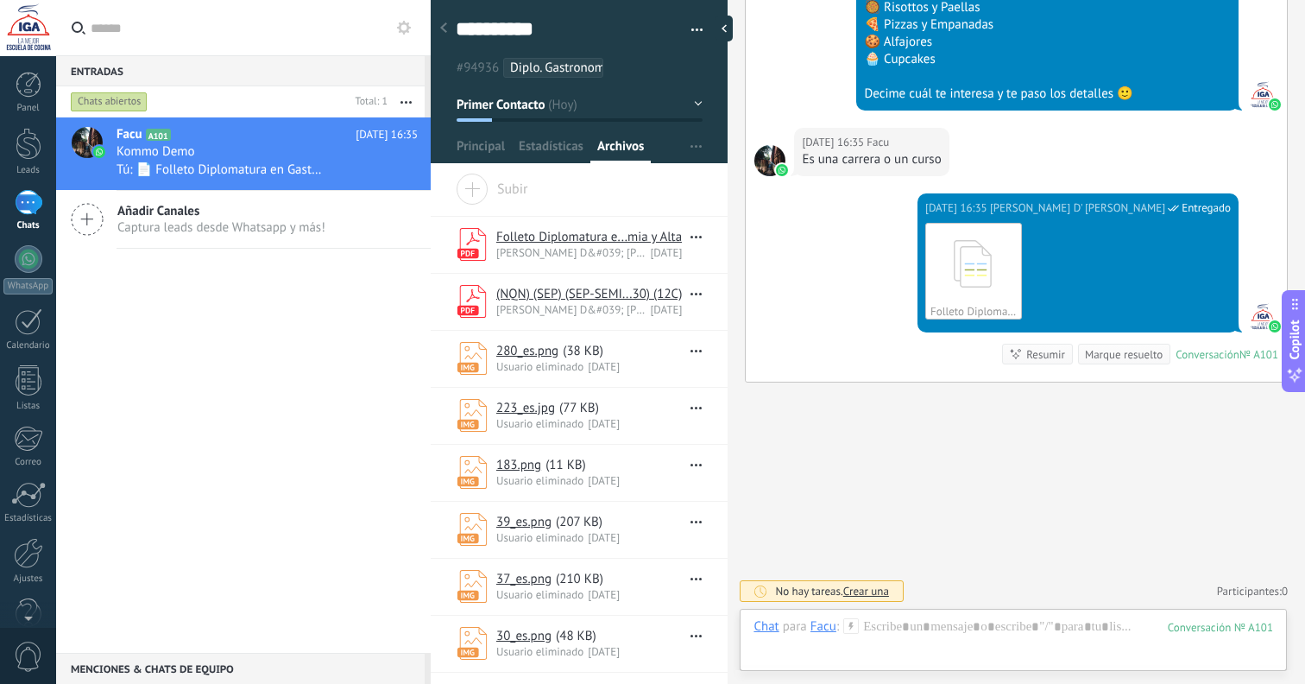
scroll to position [3069, 0]
drag, startPoint x: 1222, startPoint y: 590, endPoint x: 1240, endPoint y: 572, distance: 25.6
click at [1280, 591] on div "No hay tareas. Crear una Participantes: 0 Agregar usuario Bots: 0" at bounding box center [1016, 591] width 543 height 28
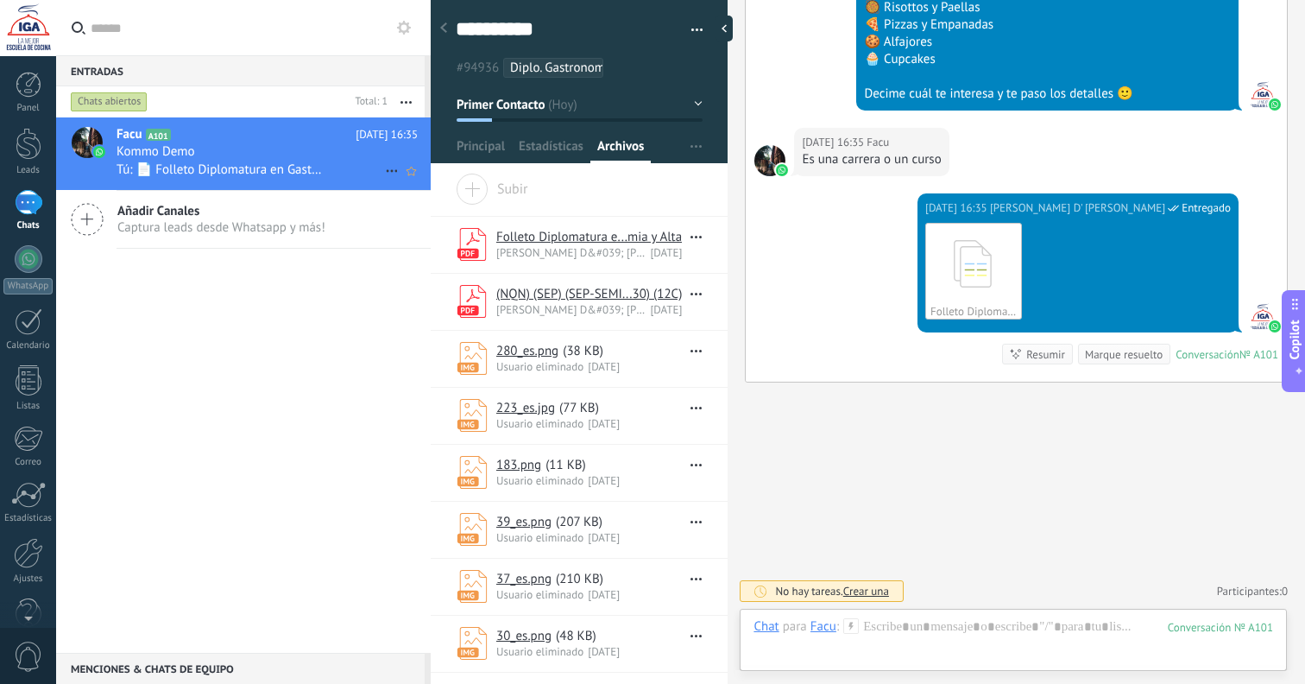
scroll to position [3069, 0]
click at [20, 86] on div at bounding box center [29, 85] width 26 height 26
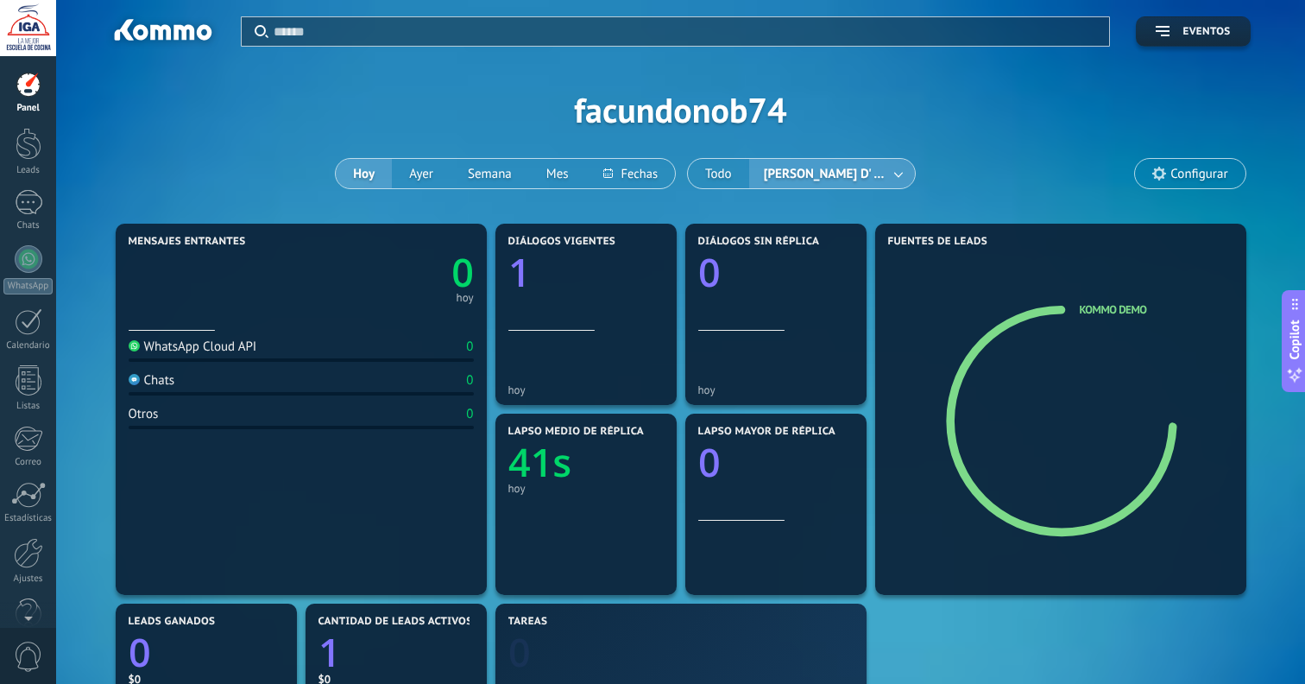
drag, startPoint x: 17, startPoint y: 85, endPoint x: 18, endPoint y: 93, distance: 8.7
click at [16, 85] on div at bounding box center [29, 85] width 26 height 26
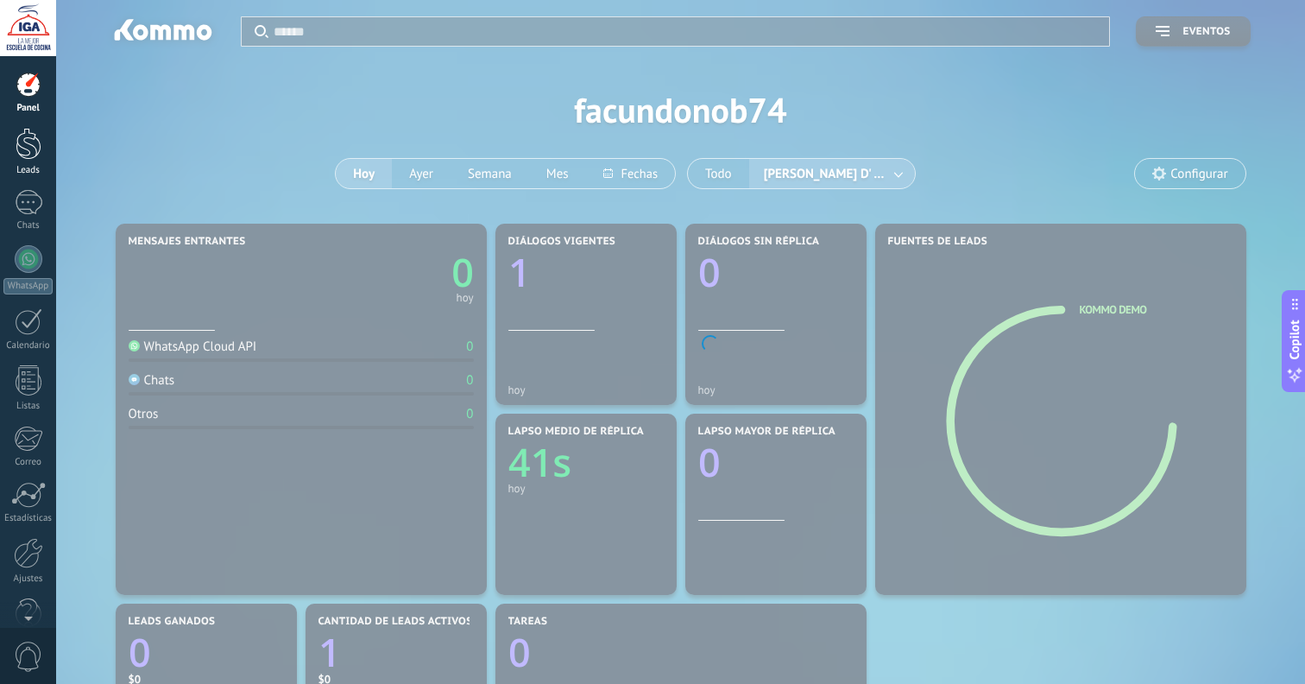
click at [22, 152] on div at bounding box center [29, 144] width 26 height 32
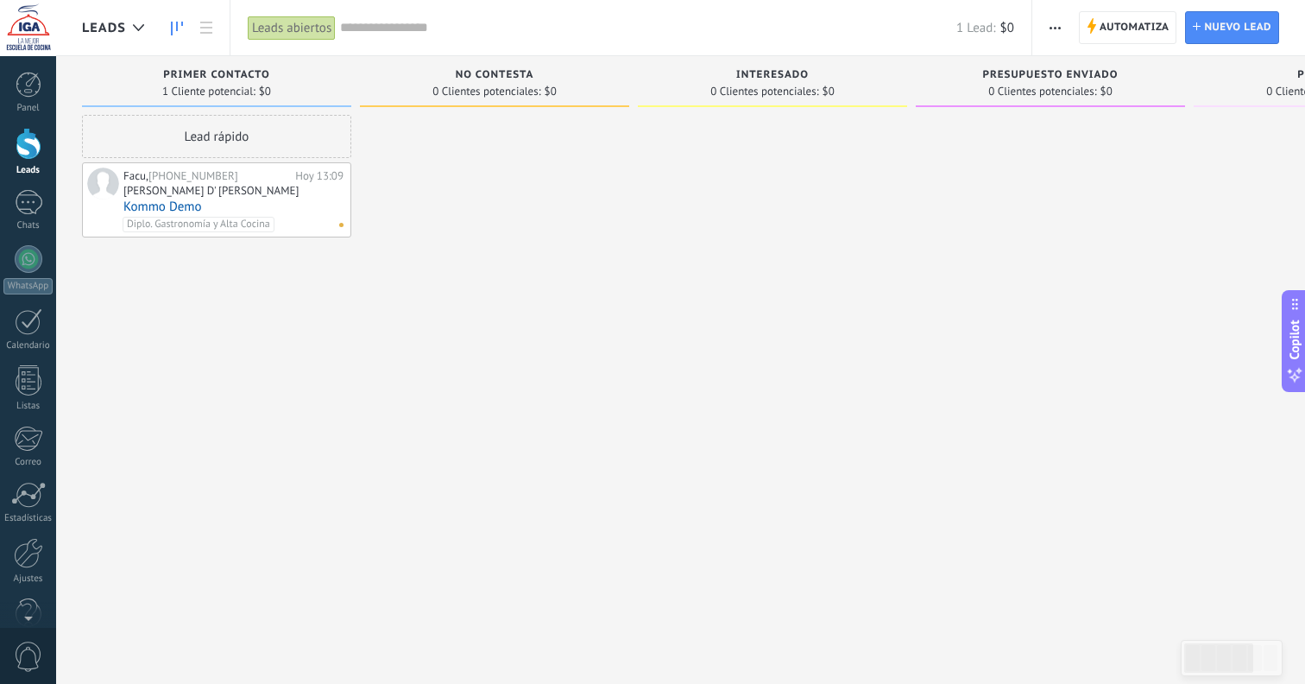
click at [247, 186] on div "[PERSON_NAME] D' [PERSON_NAME]" at bounding box center [233, 192] width 220 height 15
click at [36, 105] on div "Panel" at bounding box center [28, 108] width 50 height 11
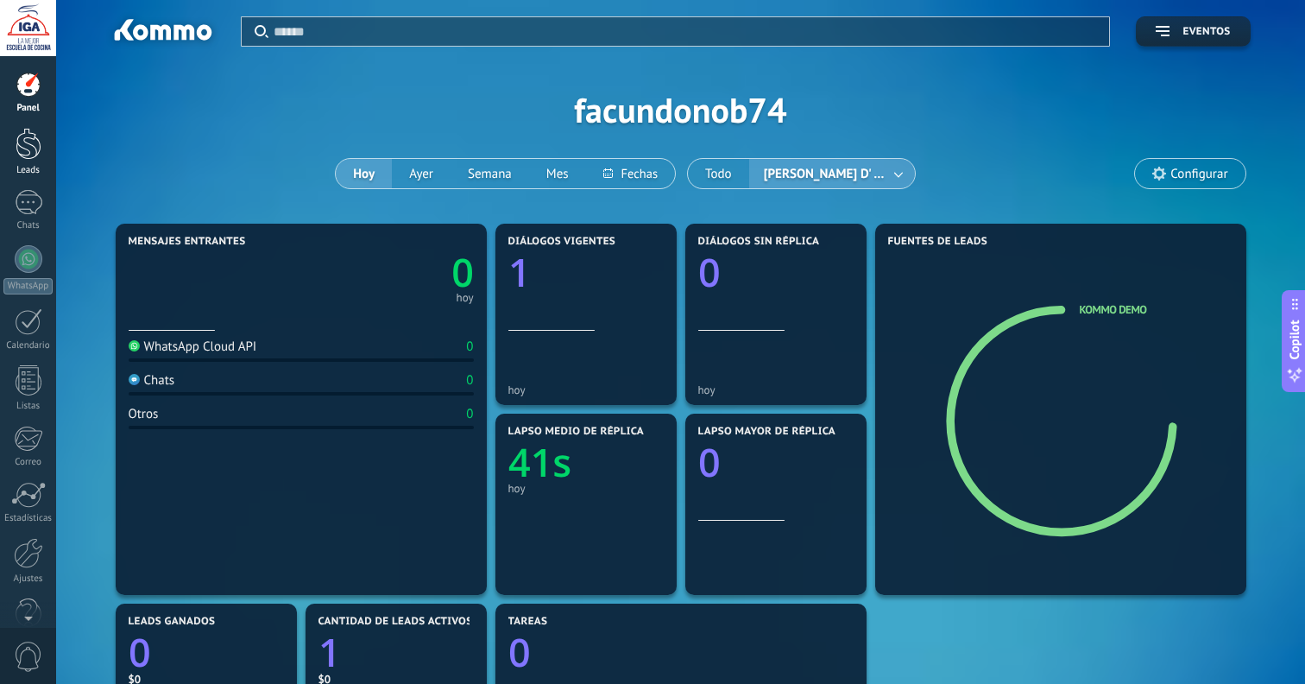
click at [28, 150] on div at bounding box center [29, 144] width 26 height 32
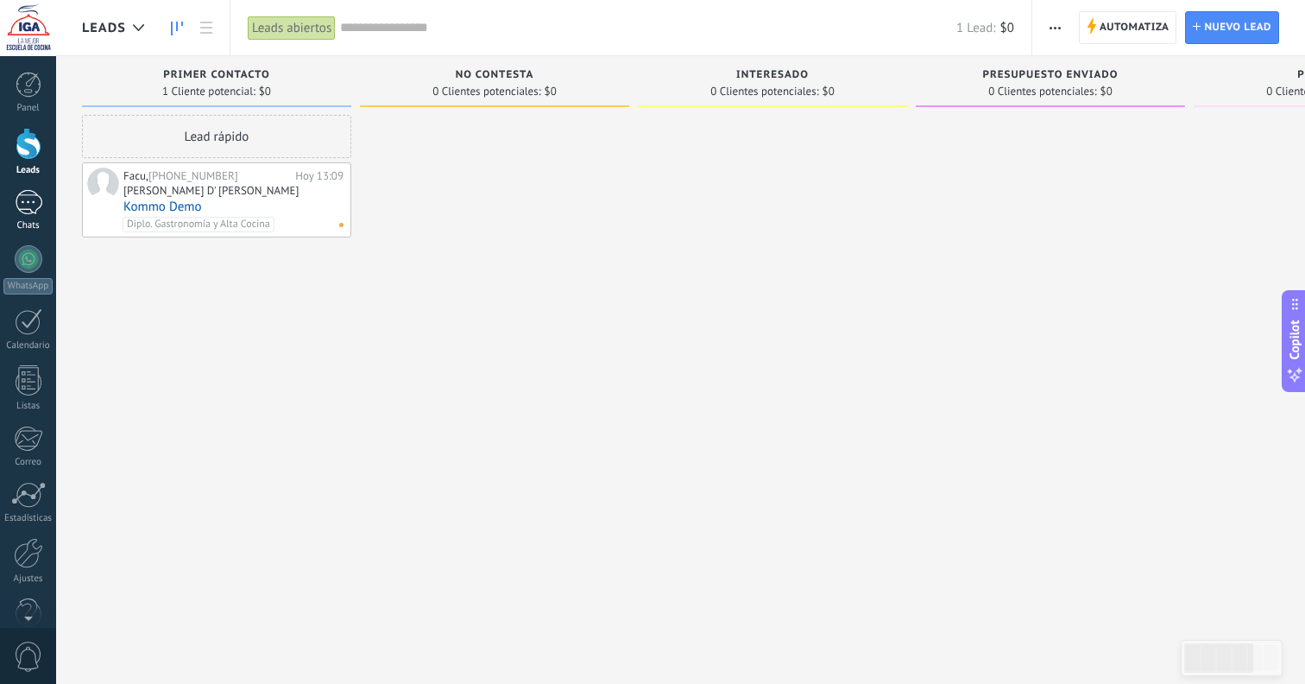
click at [35, 205] on div "1" at bounding box center [29, 202] width 28 height 25
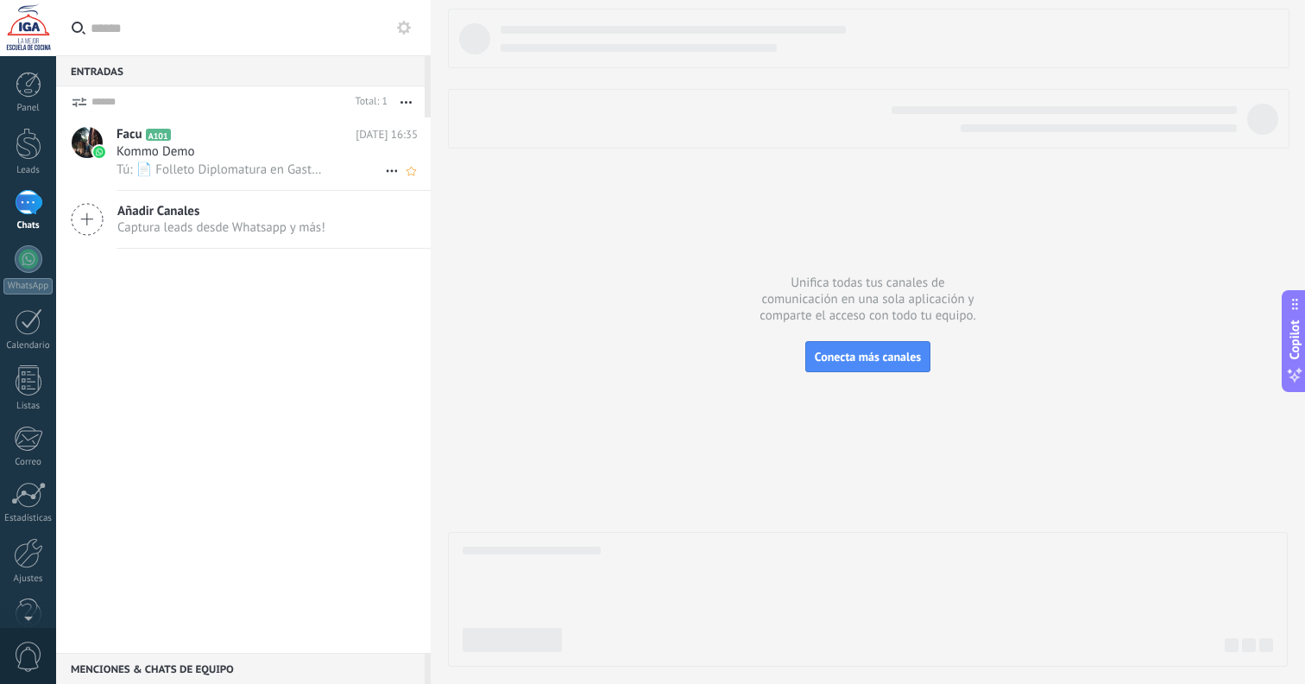
click at [230, 152] on div "Kommo Demo" at bounding box center [267, 151] width 301 height 17
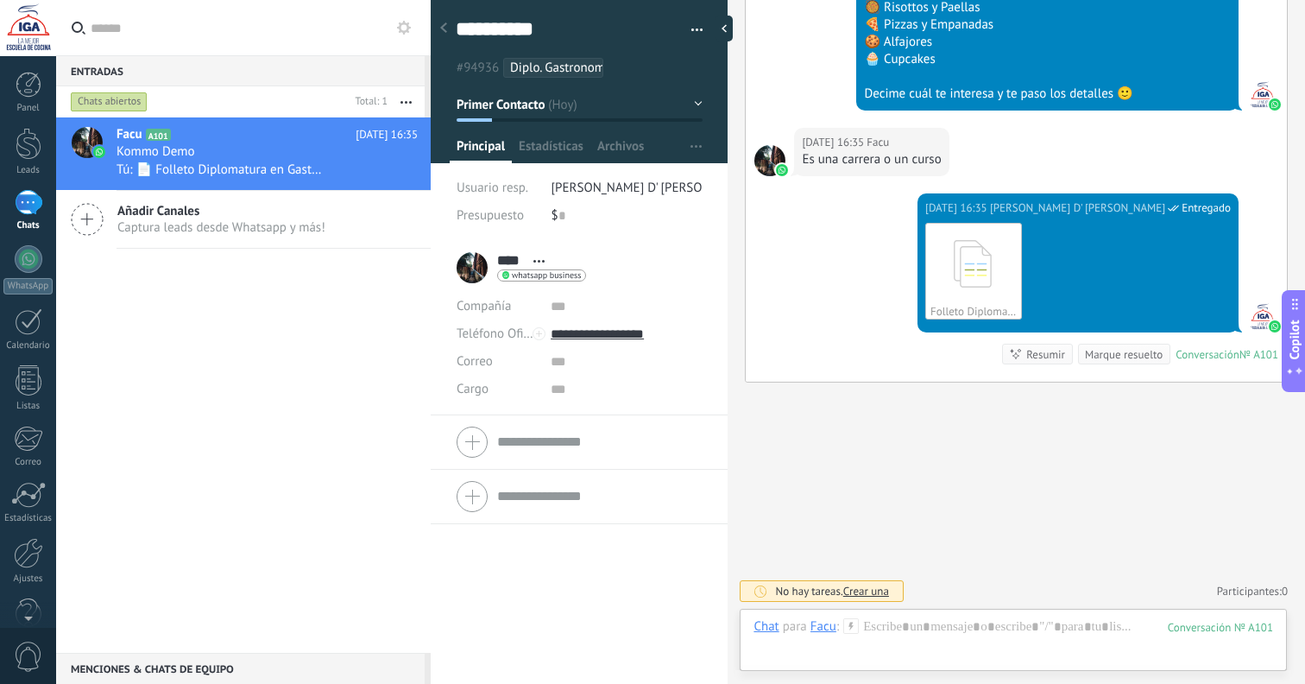
scroll to position [3069, 0]
click at [693, 104] on button "Primer Contacto" at bounding box center [580, 104] width 246 height 31
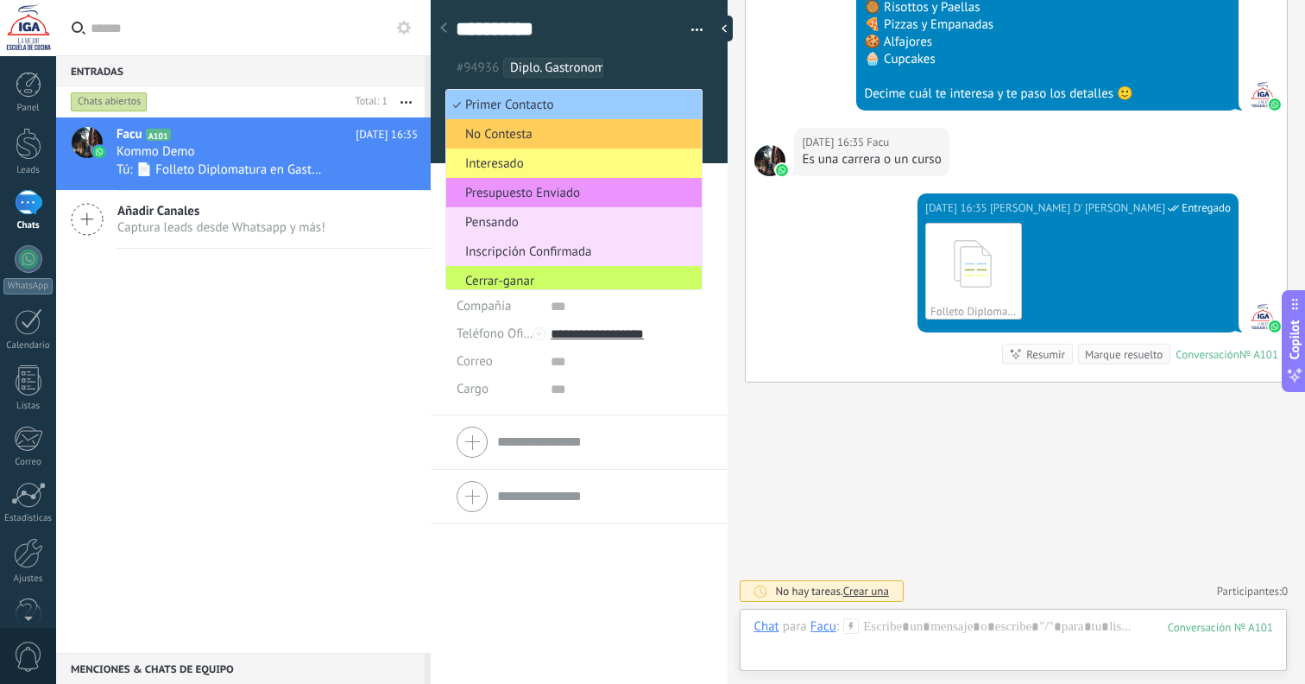
click at [711, 93] on div at bounding box center [580, 76] width 298 height 174
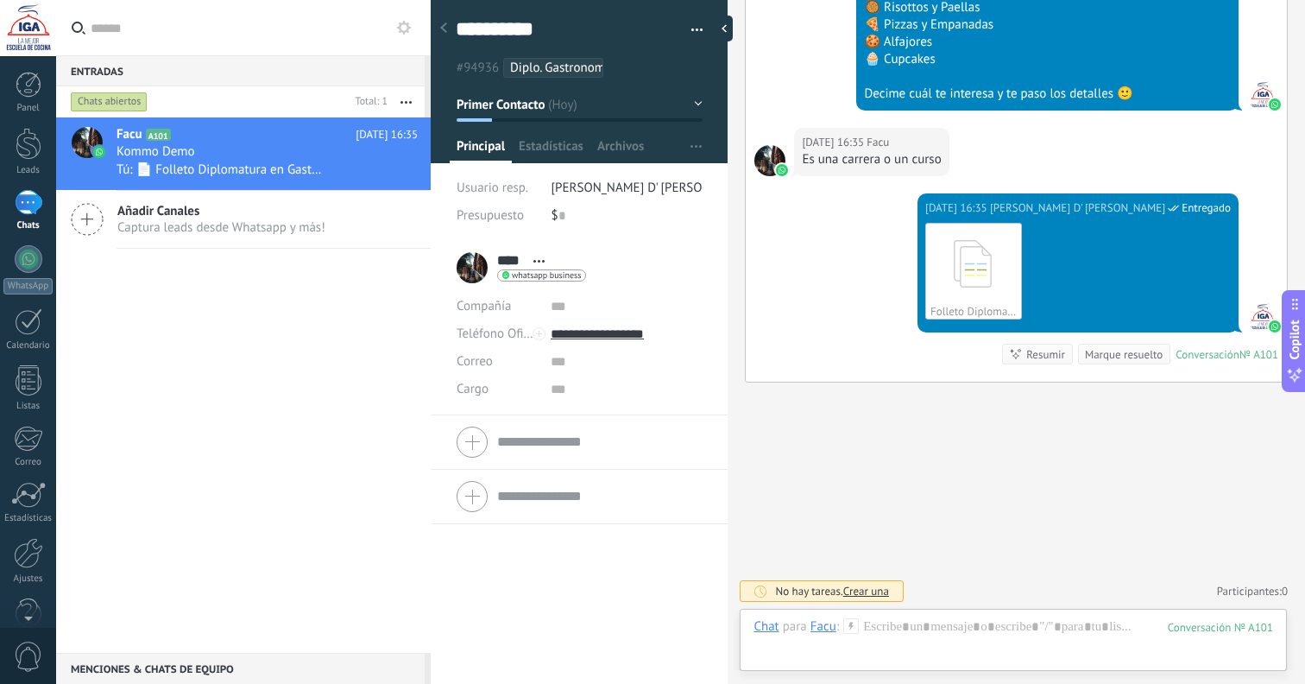
click at [701, 32] on div "**********" at bounding box center [580, 33] width 298 height 89
click at [696, 29] on button "button" at bounding box center [691, 30] width 25 height 26
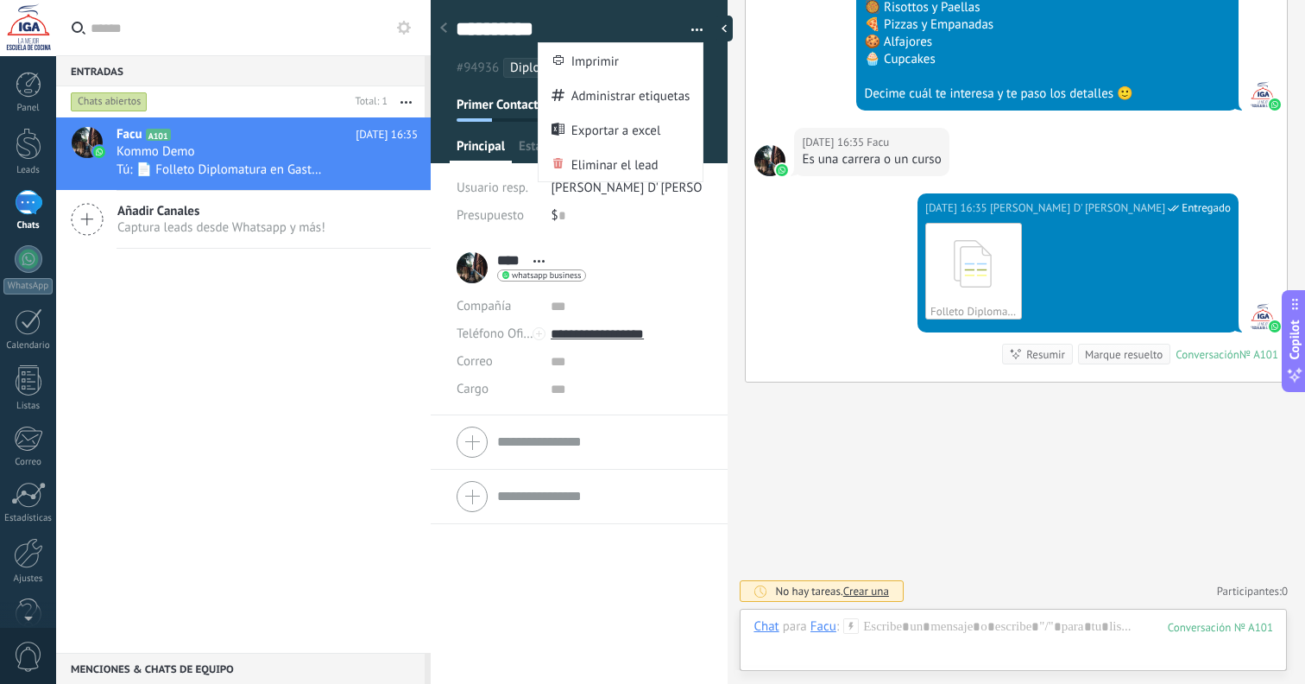
click at [693, 26] on button "button" at bounding box center [691, 30] width 25 height 26
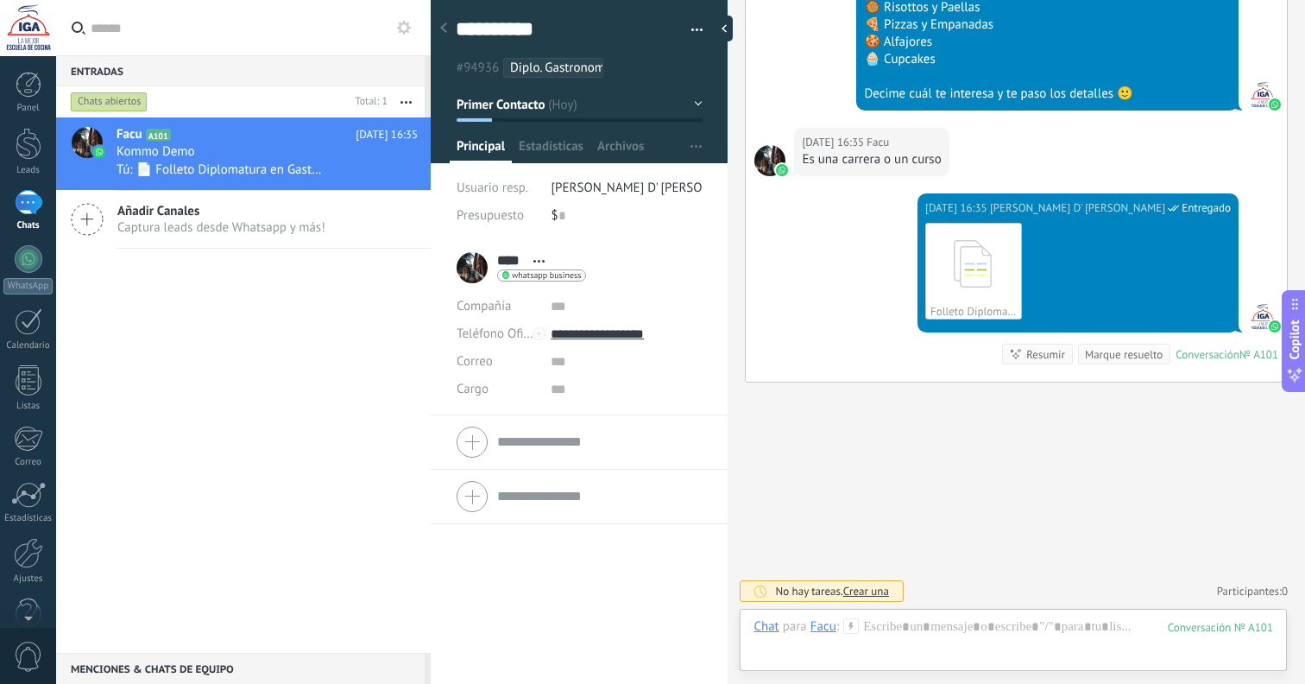
click at [475, 73] on span "#94936" at bounding box center [478, 68] width 42 height 16
click at [480, 65] on span "#94936" at bounding box center [478, 68] width 42 height 16
click at [692, 33] on span "button" at bounding box center [698, 32] width 12 height 3
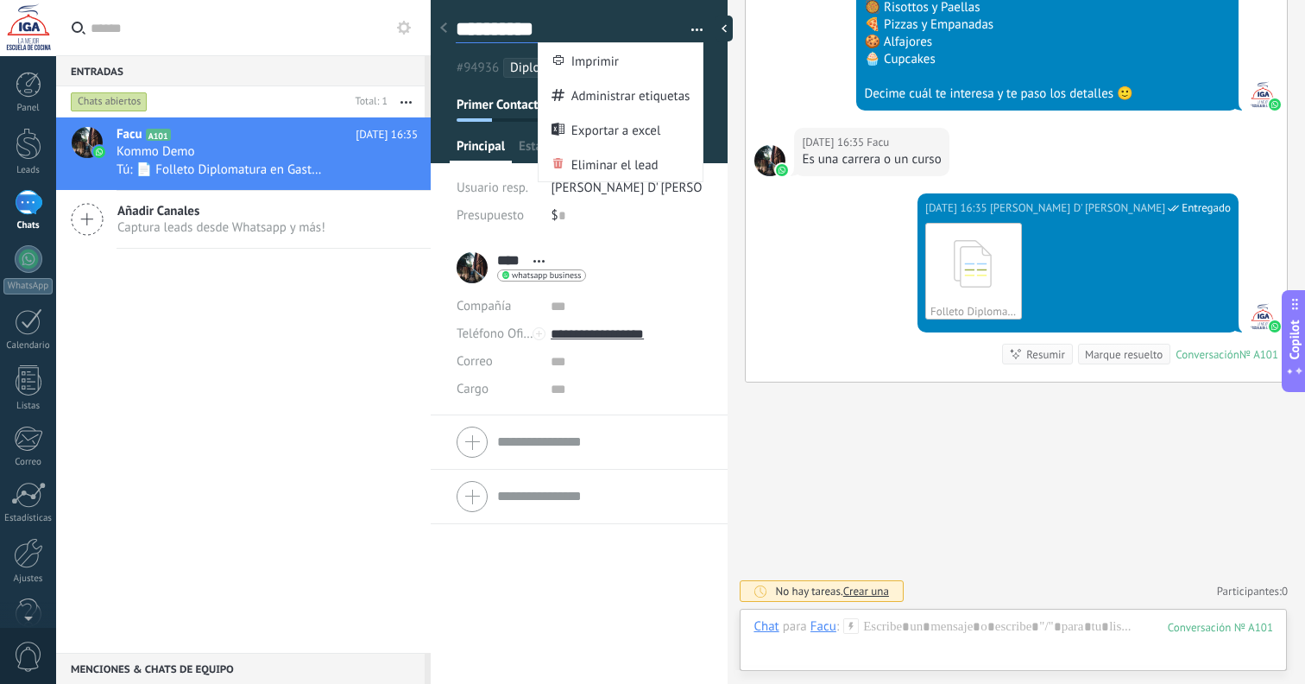
click at [552, 26] on textarea "**********" at bounding box center [564, 29] width 217 height 27
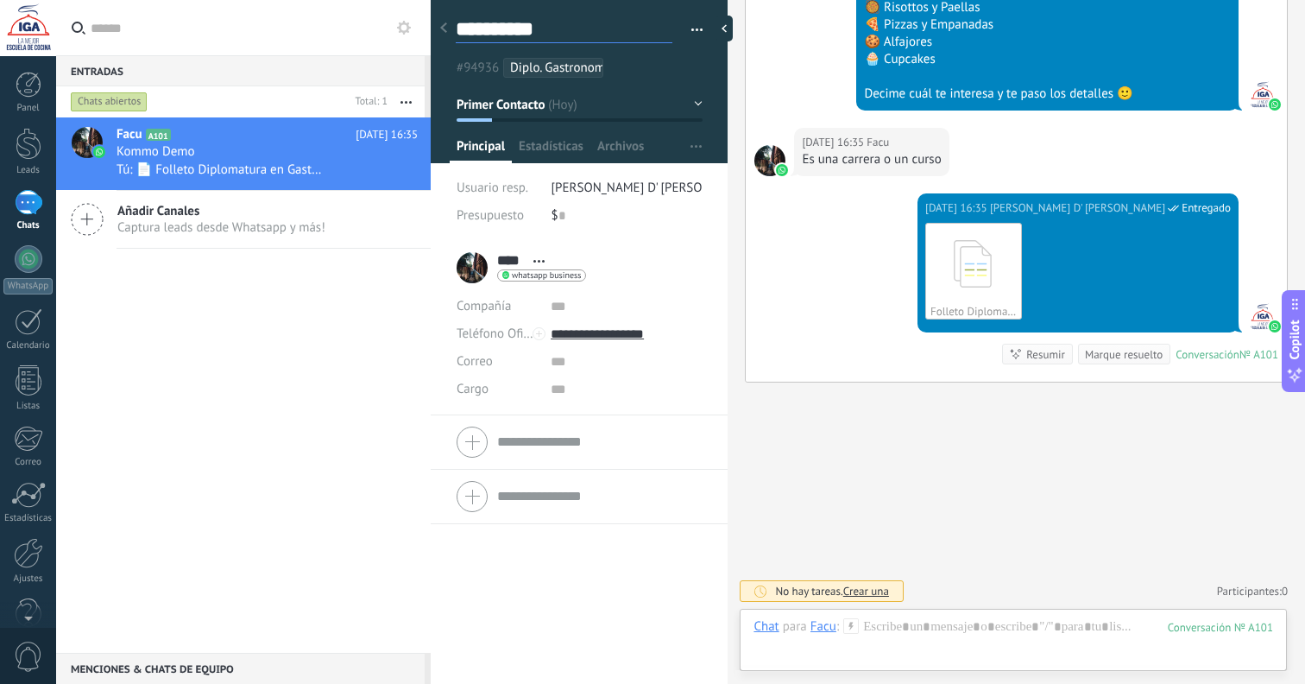
drag, startPoint x: 569, startPoint y: 29, endPoint x: 436, endPoint y: 32, distance: 133.0
click at [436, 32] on div "Entradas 0 Chats abiertos Total: 1 Silenciar Acciones múltiples Ordenar Más rec…" at bounding box center [652, 342] width 1305 height 684
type textarea "*"
type textarea "**"
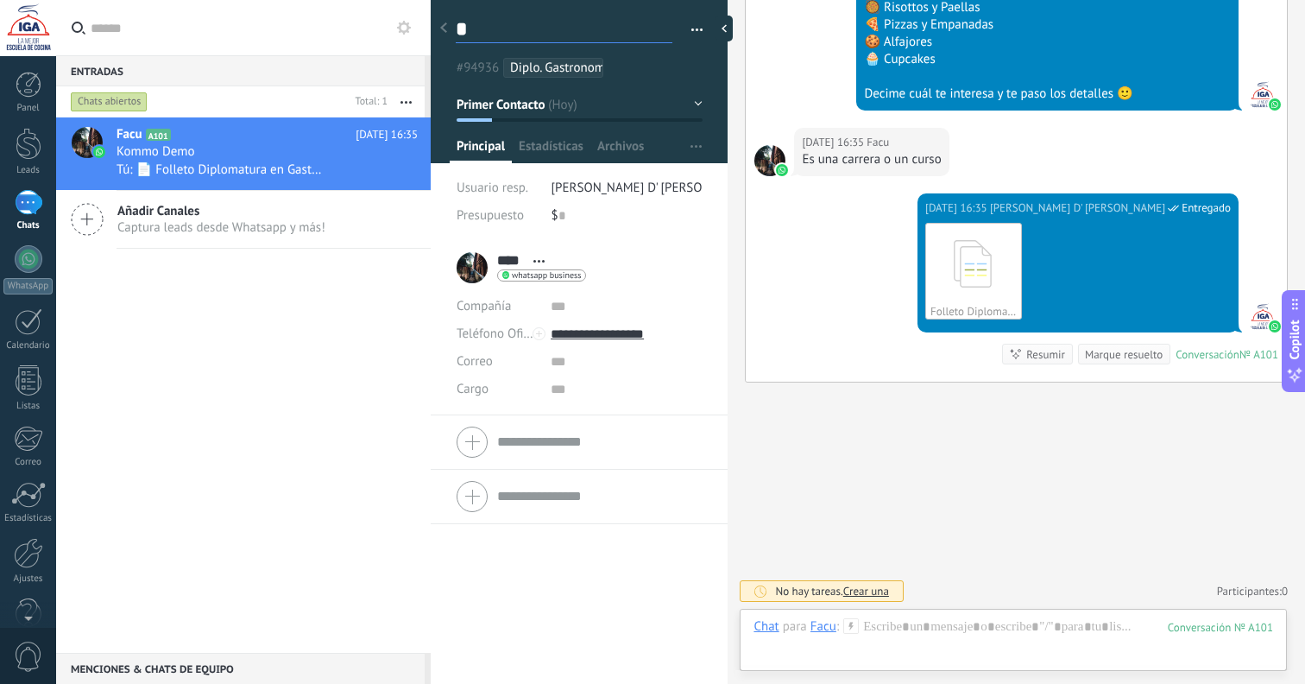
type textarea "**"
type textarea "***"
type textarea "****"
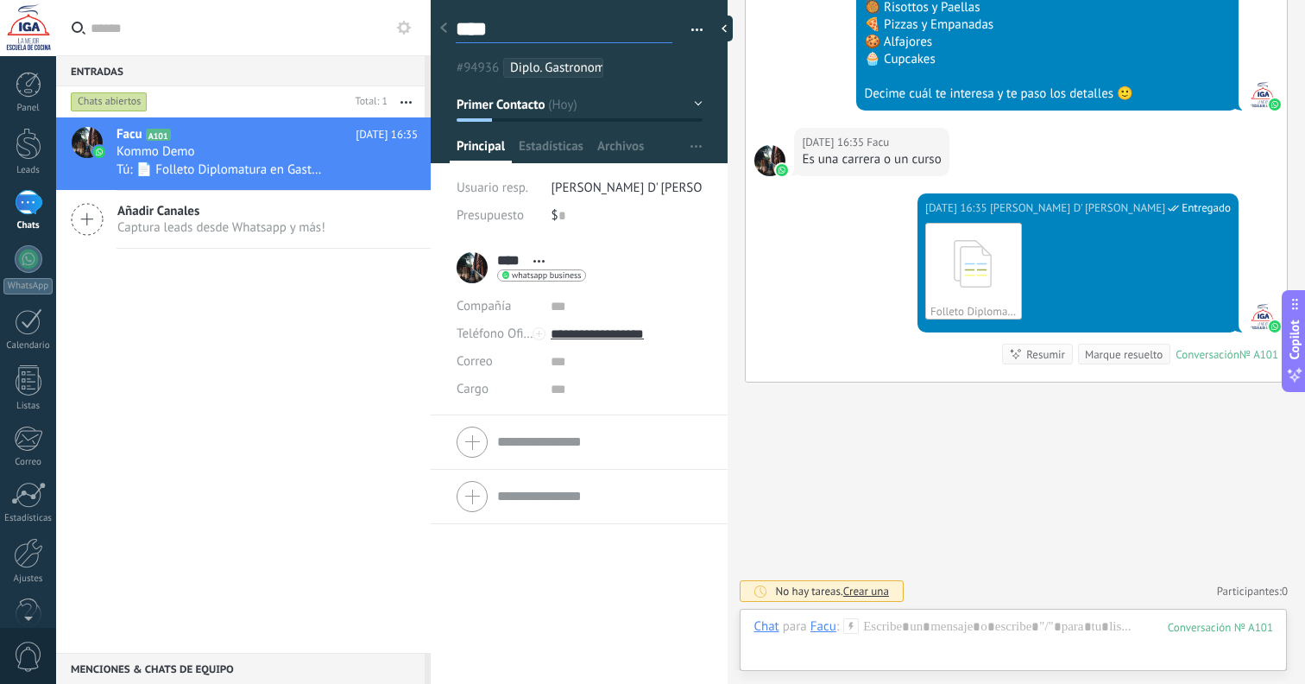
type textarea "****"
type textarea "******"
type textarea "*******"
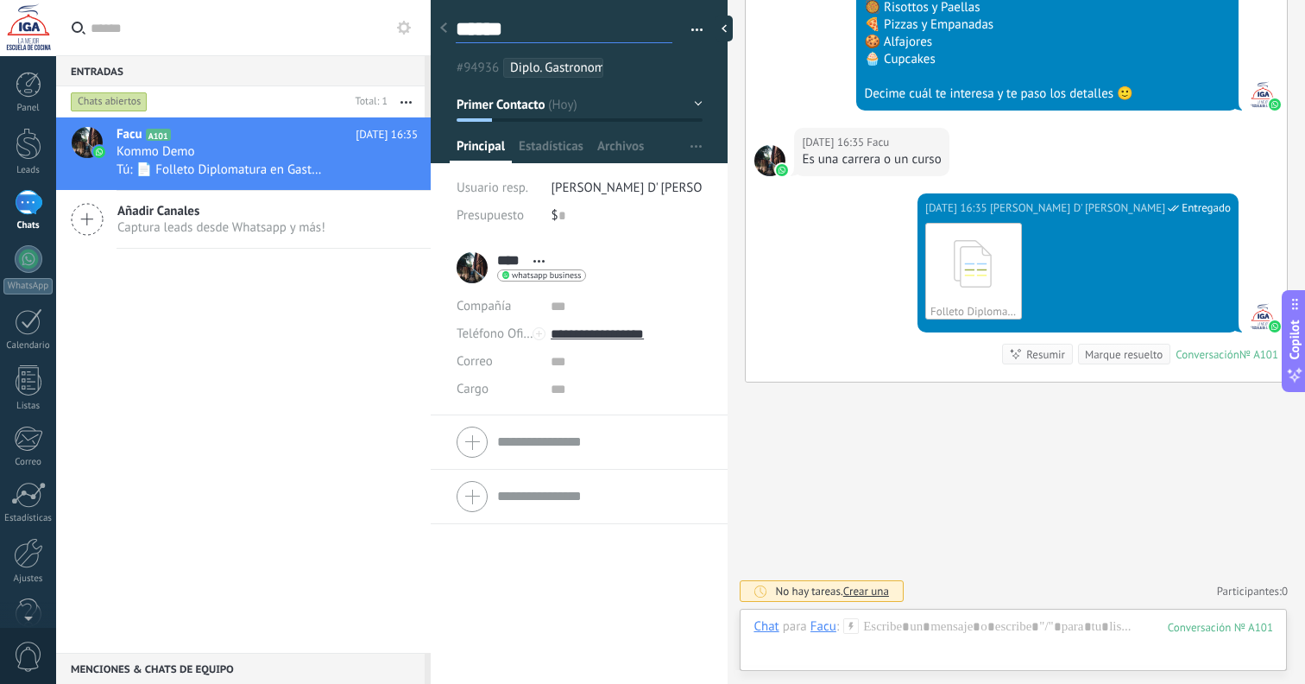
type textarea "*******"
type textarea "********"
type textarea "*********"
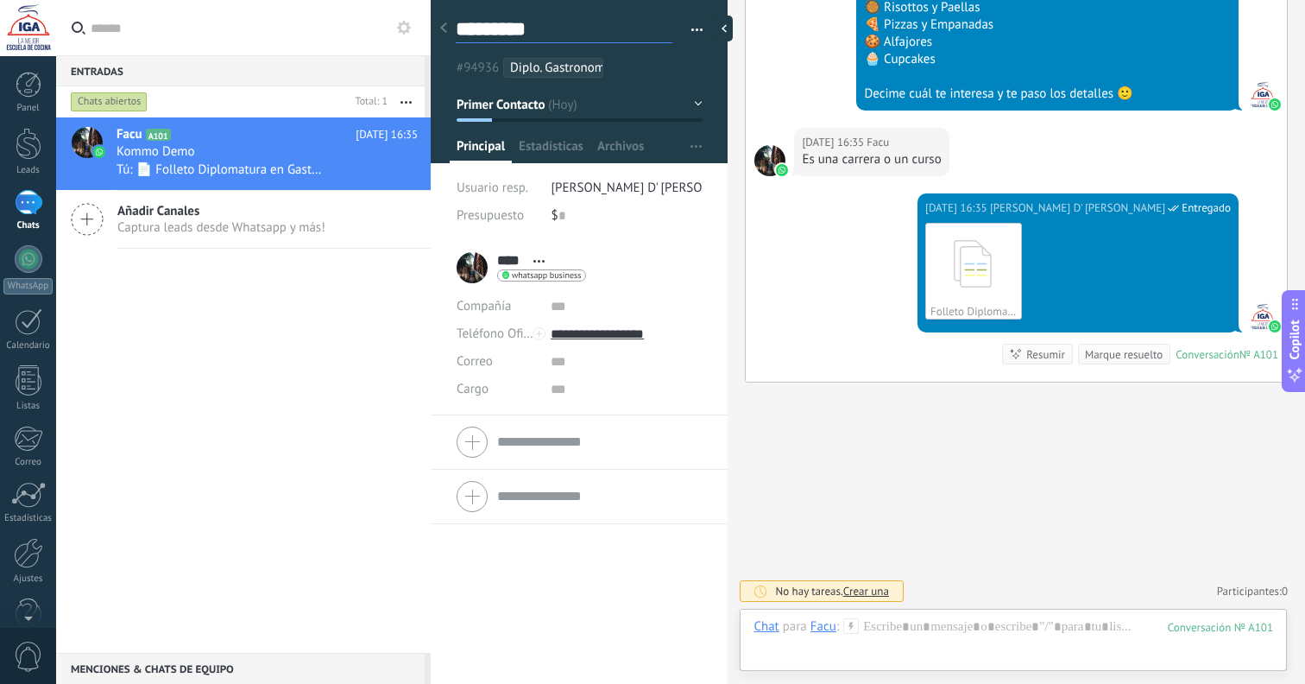
type textarea "********"
type textarea "*******"
type textarea "********"
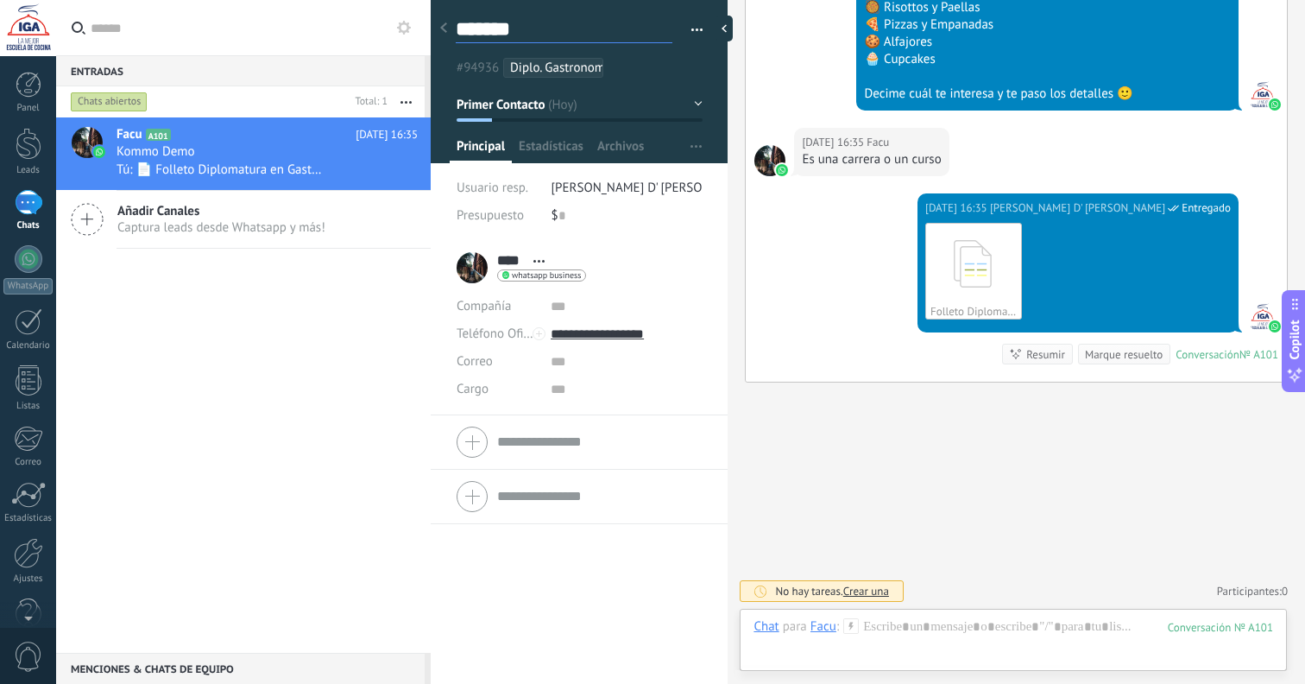
type textarea "********"
type textarea "*********"
type textarea "**********"
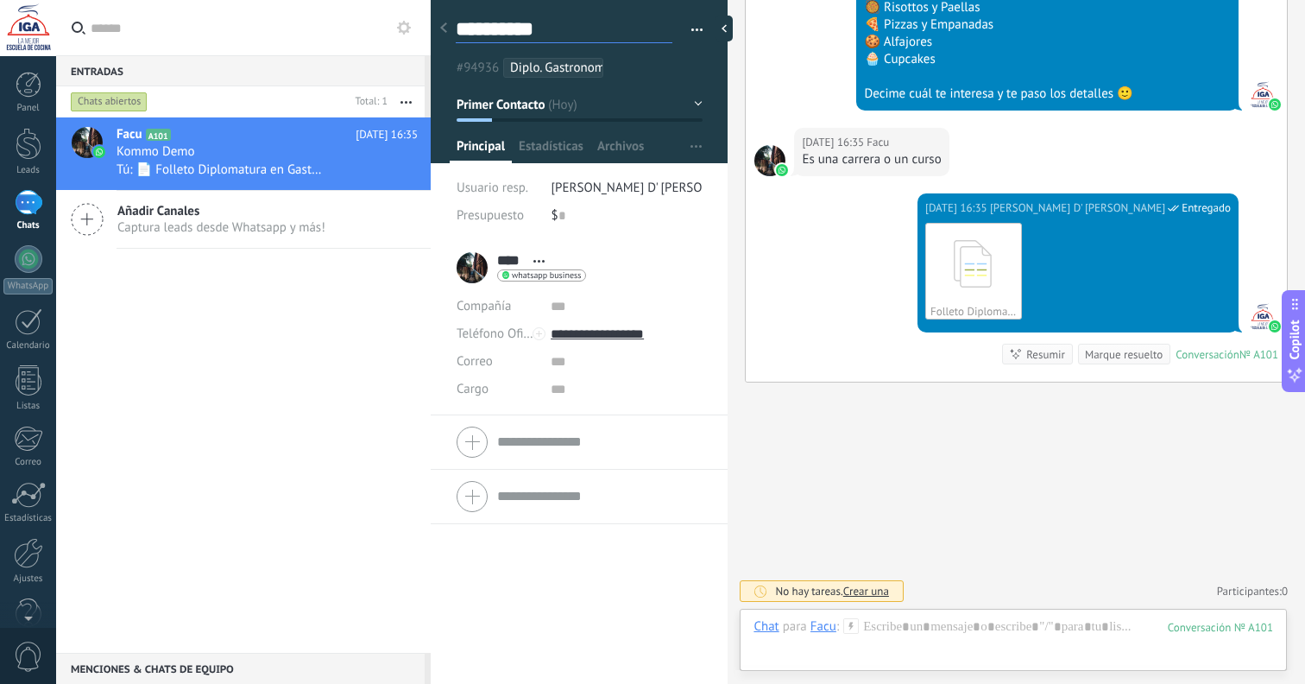
type textarea "**********"
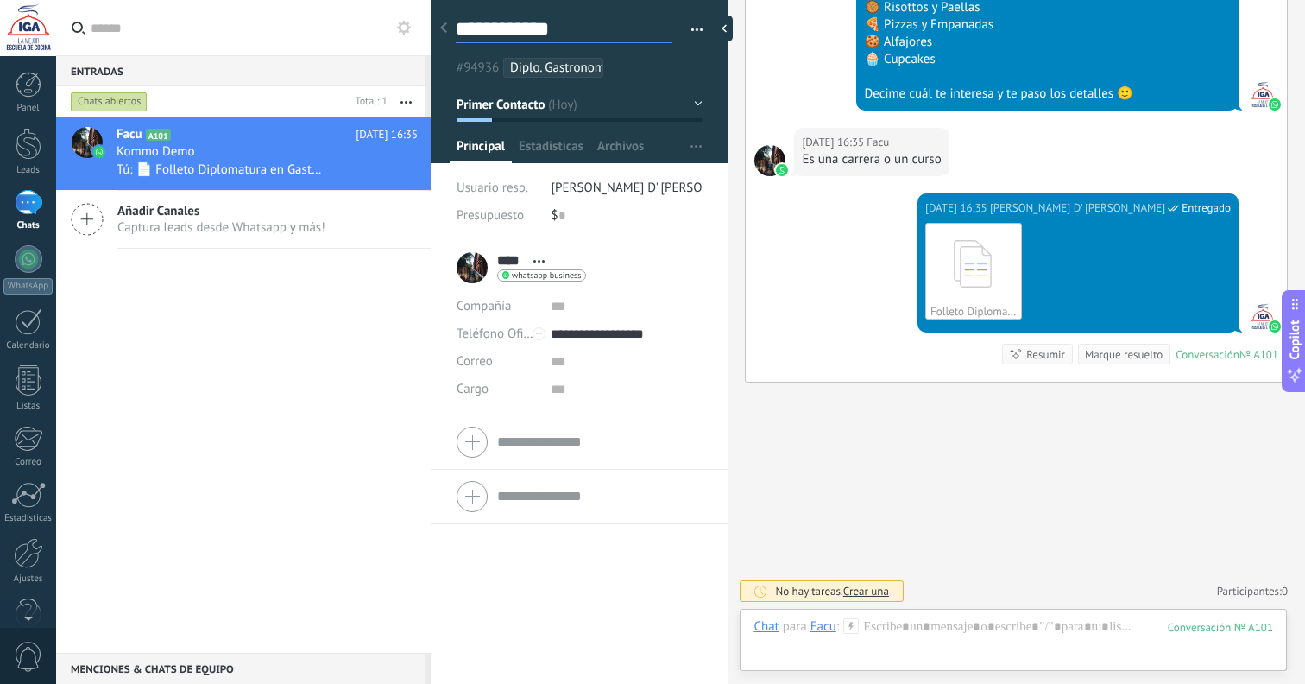
type textarea "**********"
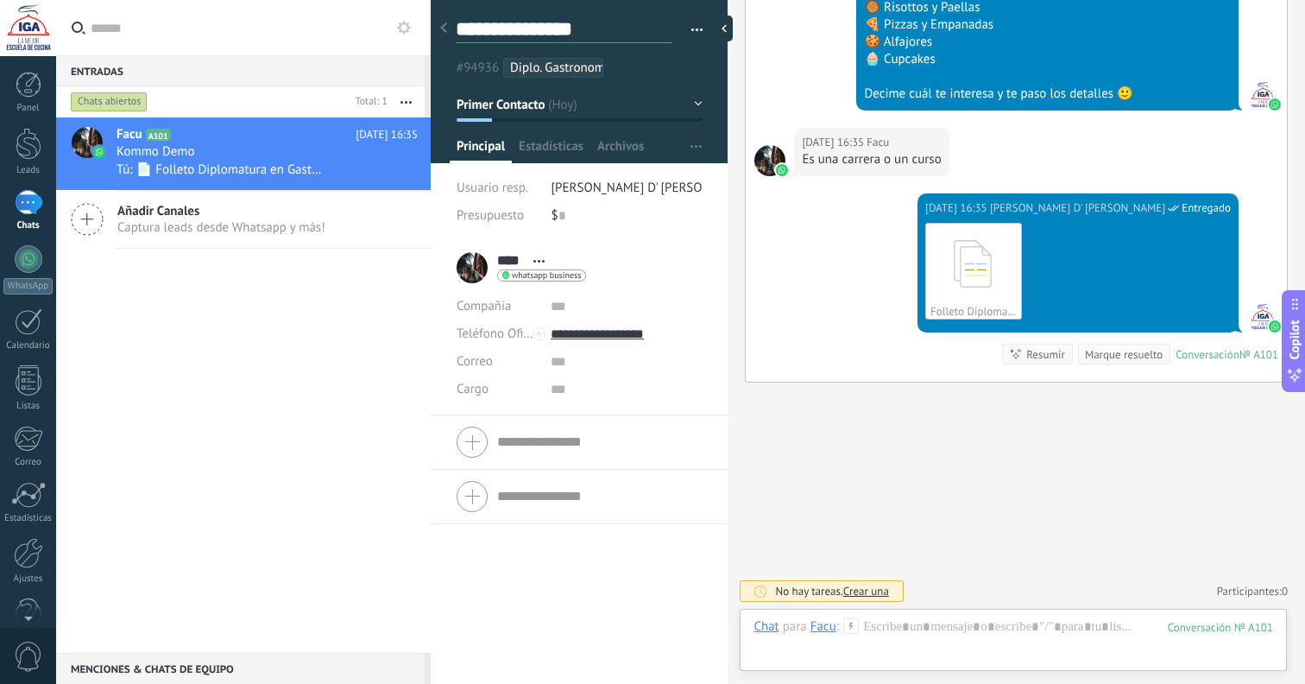
type textarea "**********"
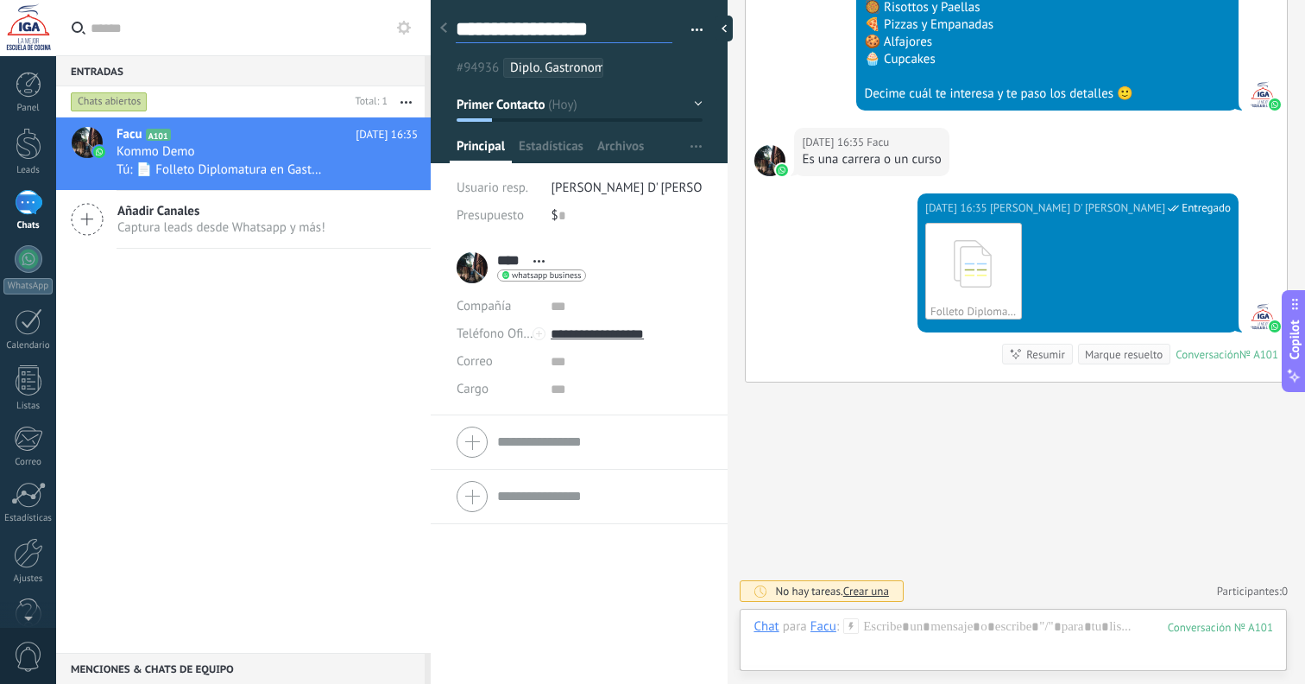
type textarea "**********"
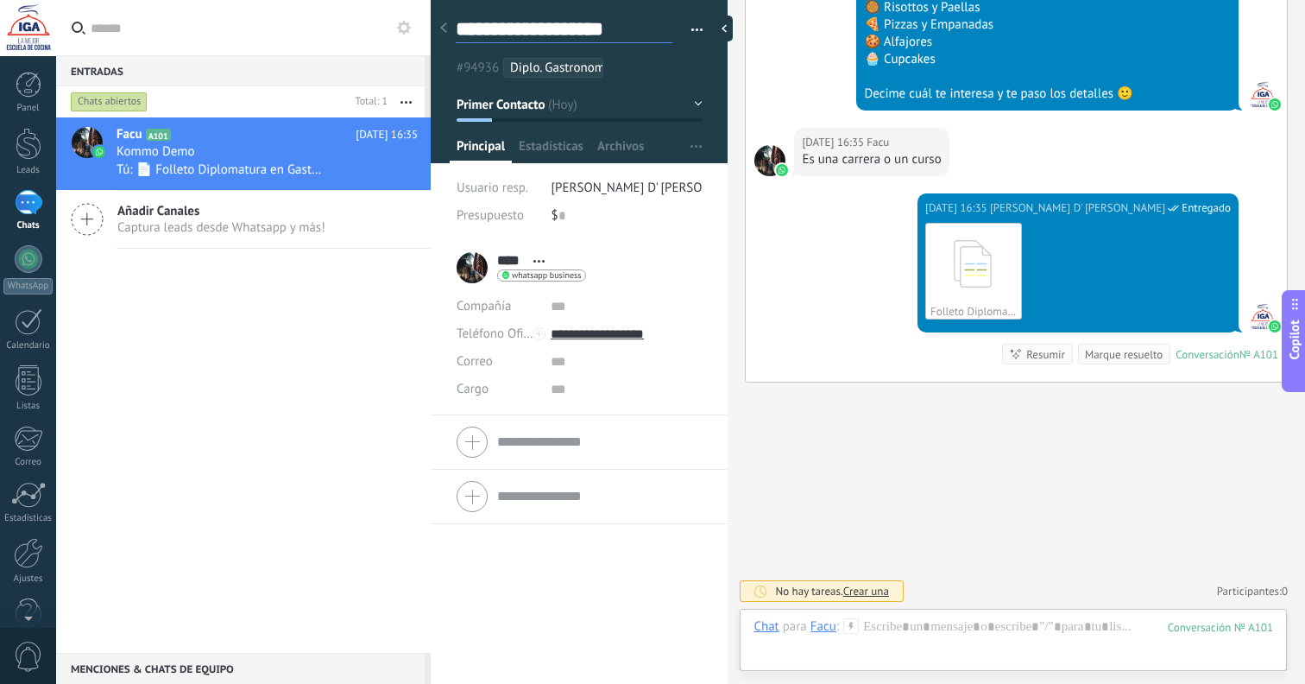
type textarea "**********"
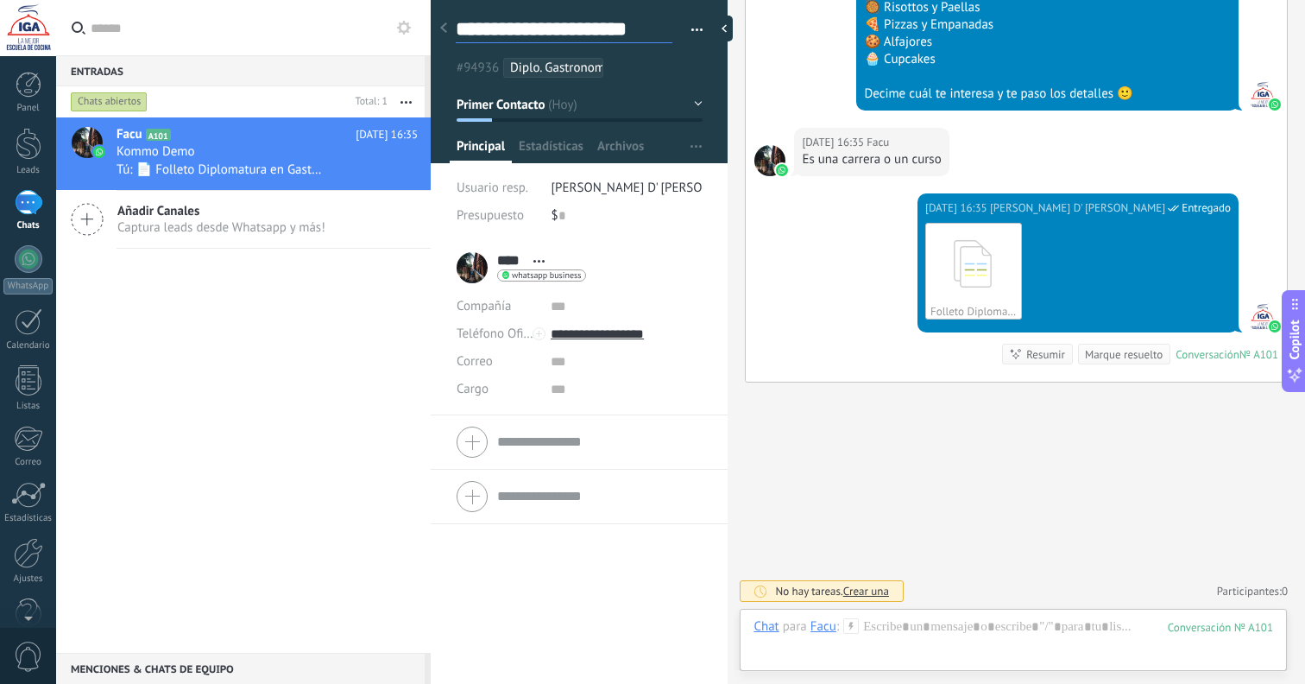
type textarea "**********"
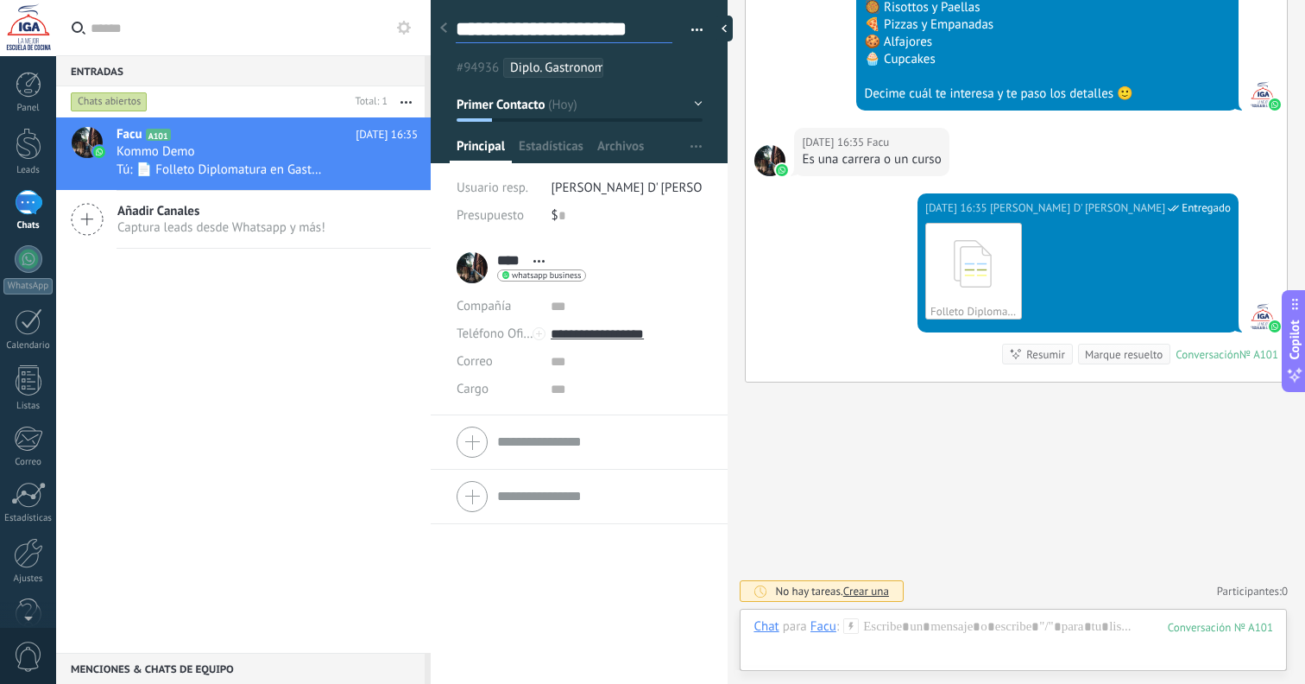
type textarea "**********"
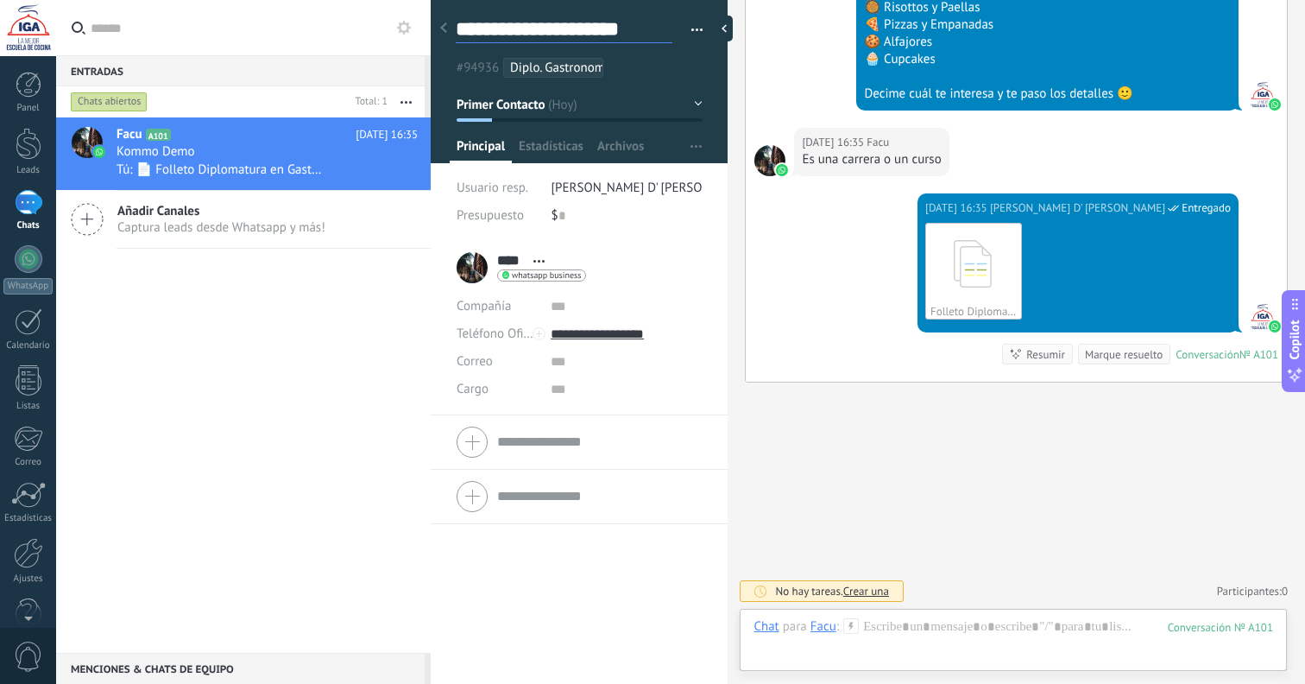
type textarea "**********"
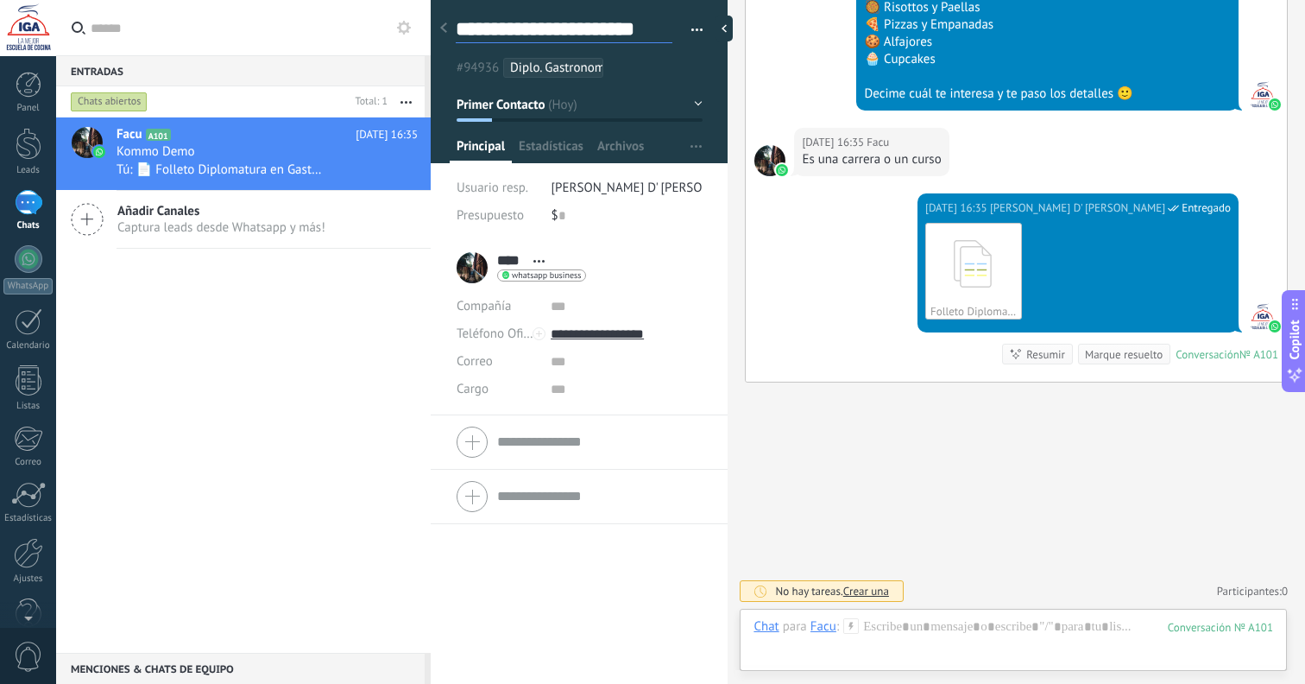
type textarea "**********"
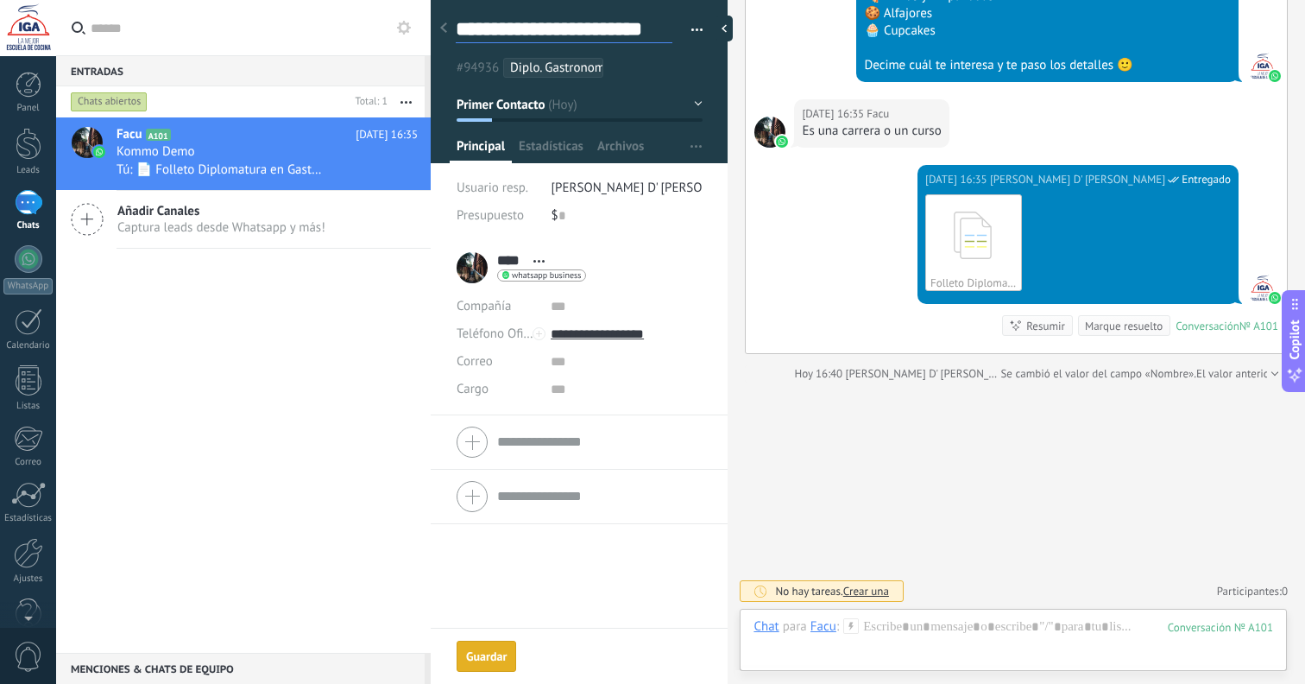
type textarea "**********"
click at [508, 648] on div "**** Facu **** Facu Apellido Abrir detalle Copie el nombre" at bounding box center [579, 463] width 297 height 444
click at [692, 103] on button "Primer Contacto" at bounding box center [580, 104] width 246 height 31
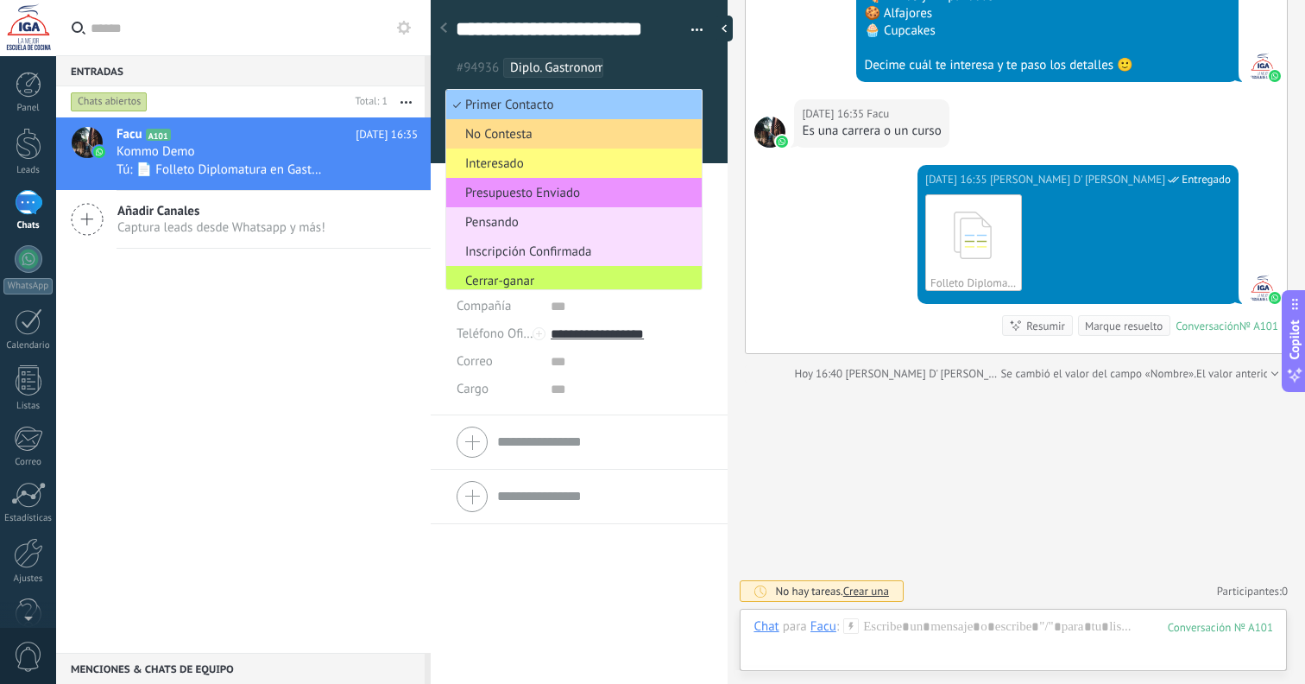
click at [610, 138] on span "No Contesta" at bounding box center [571, 134] width 250 height 16
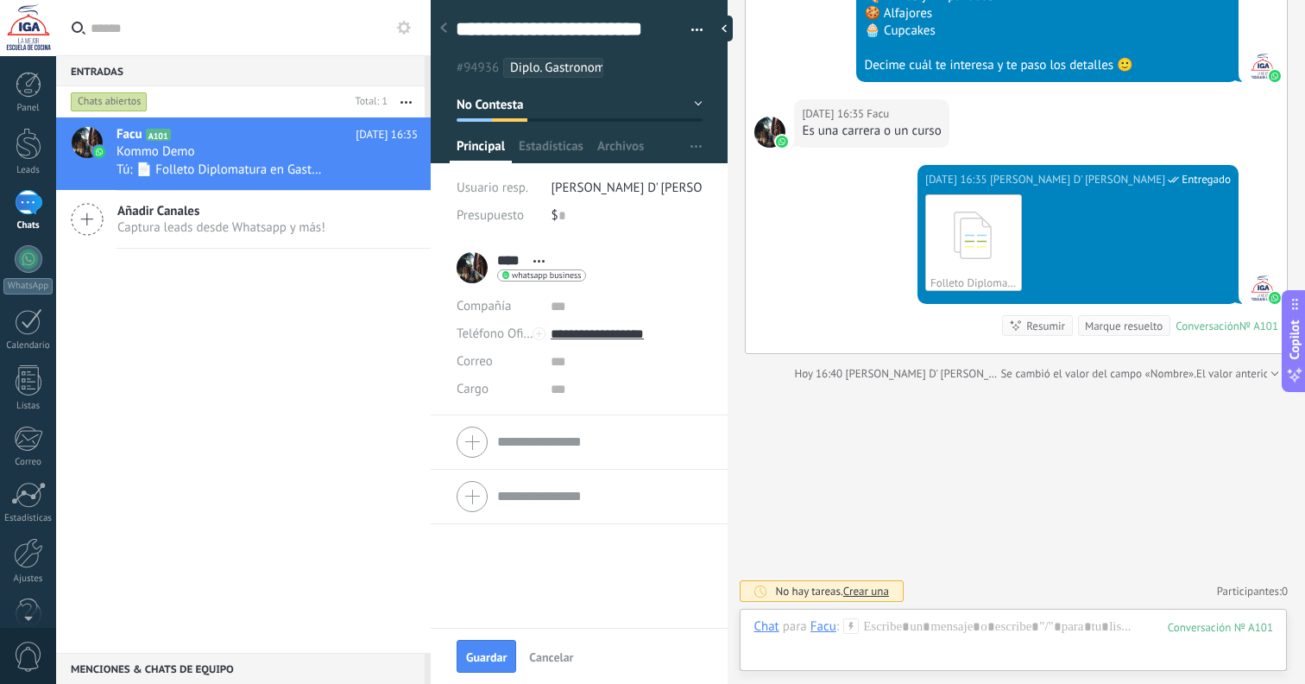
click at [692, 105] on button "No Contesta" at bounding box center [580, 104] width 246 height 31
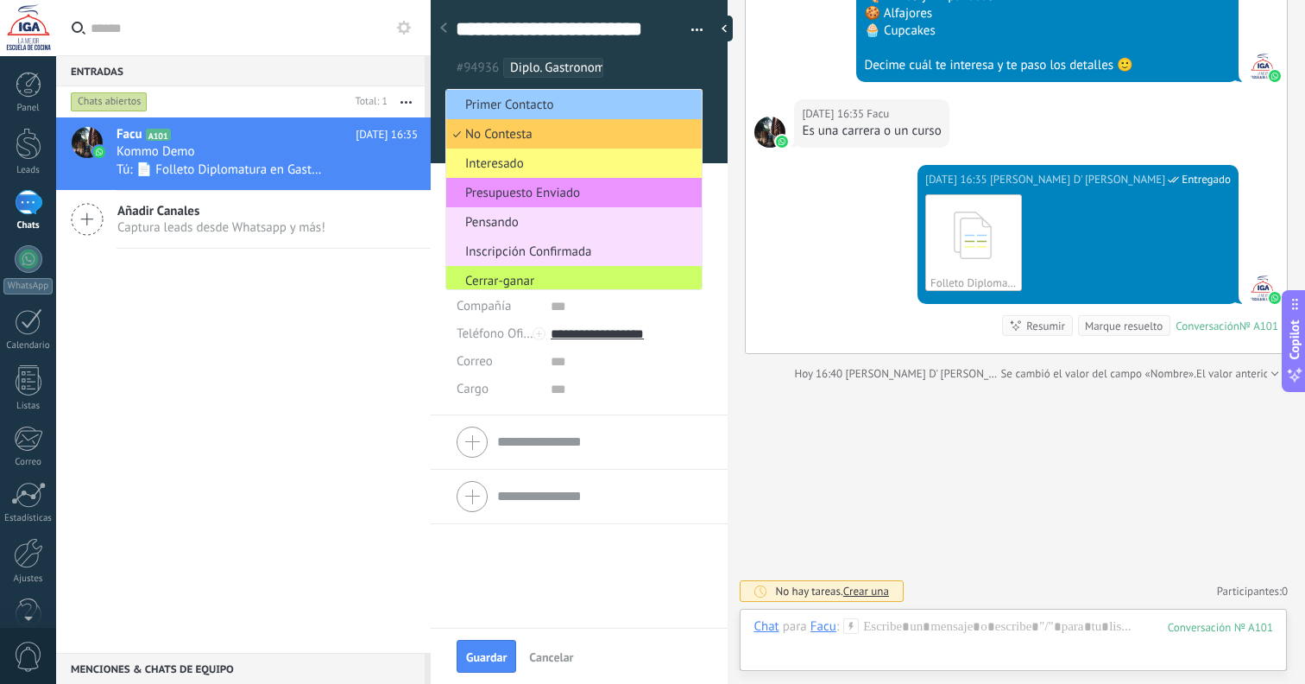
click at [586, 168] on span "Interesado" at bounding box center [571, 163] width 250 height 16
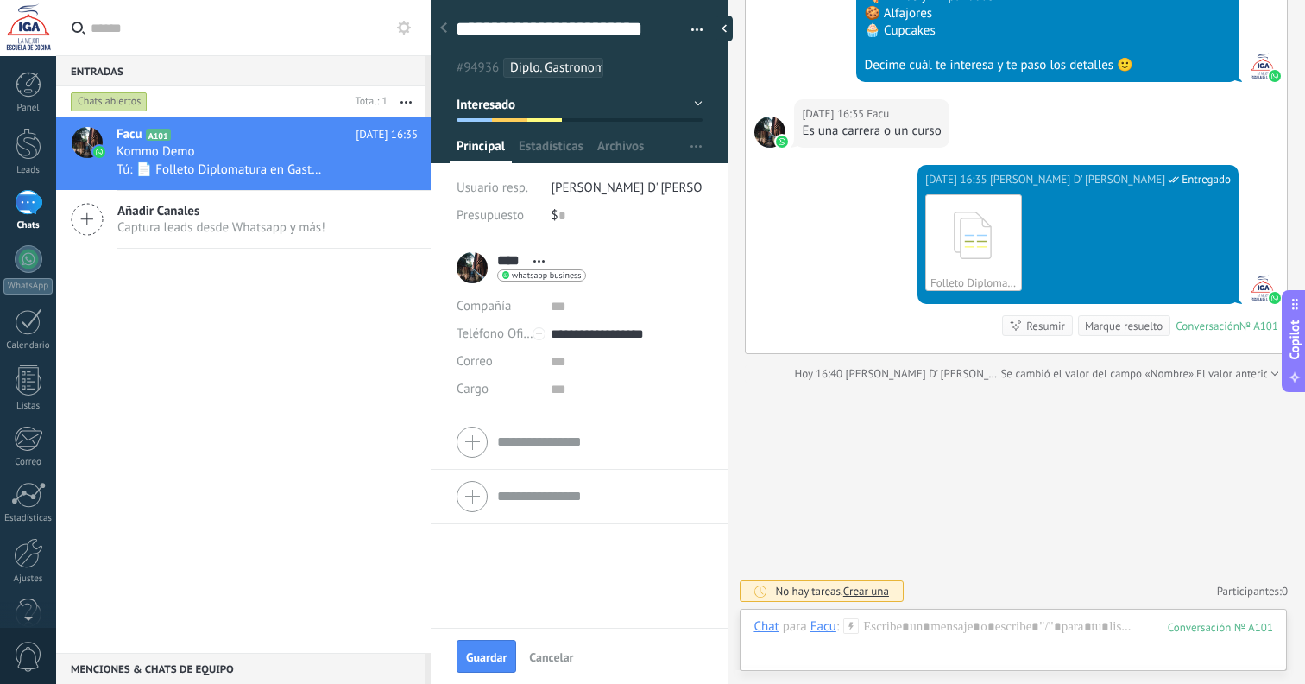
drag, startPoint x: 477, startPoint y: 110, endPoint x: 495, endPoint y: 111, distance: 18.2
click at [518, 109] on button "Interesado" at bounding box center [580, 104] width 246 height 31
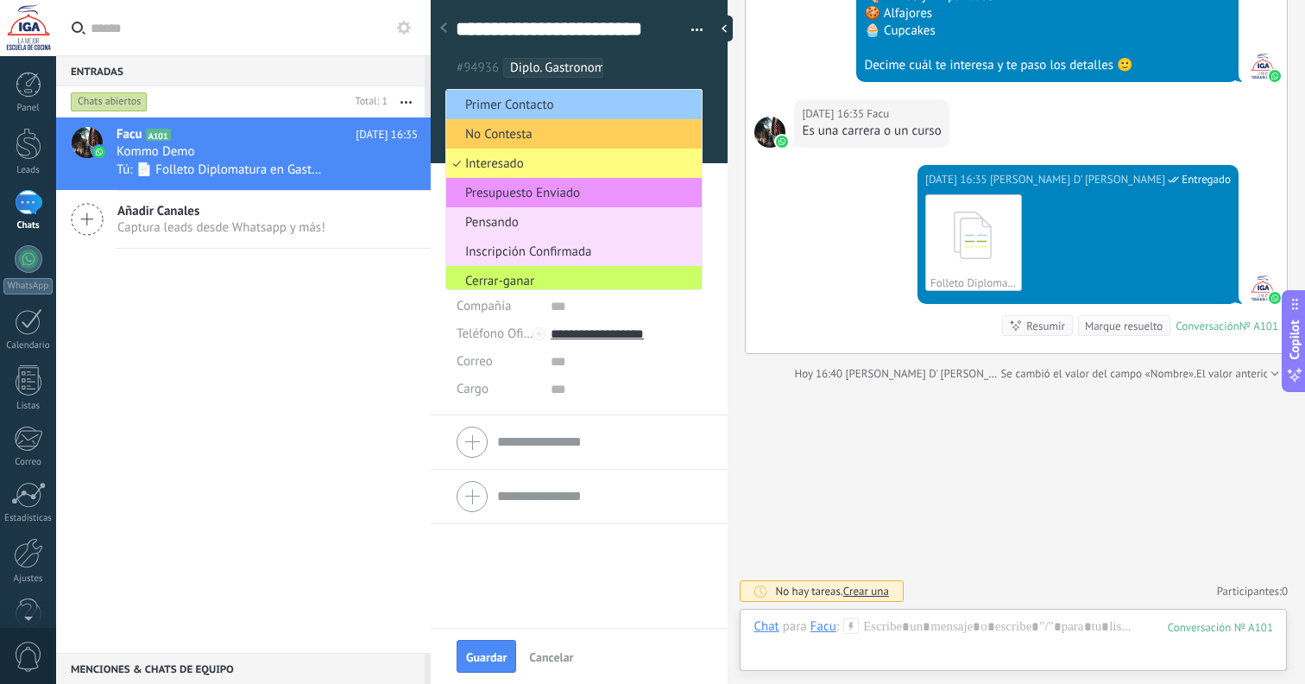
click at [367, 332] on div "Facu A101 Hoy 16:35 Kommo Demo Tú: 📄 Folleto Diplomatura en Gastronomia y Alta …" at bounding box center [243, 384] width 375 height 535
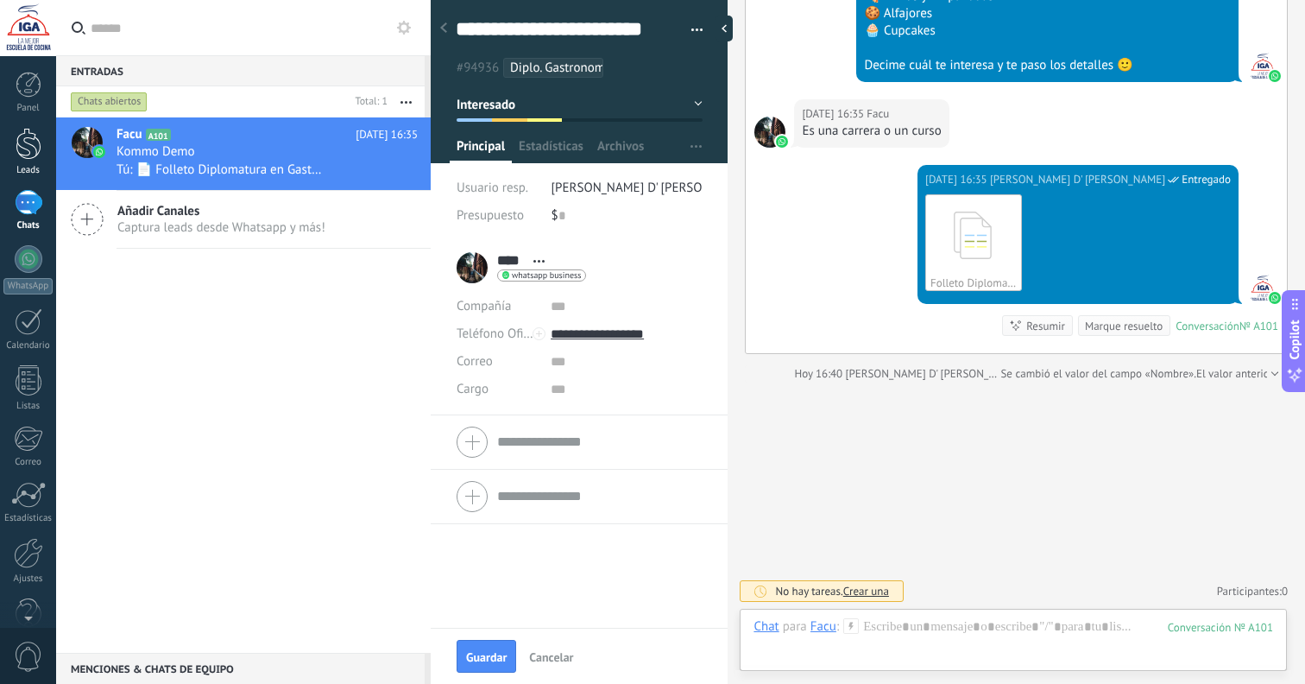
click at [25, 157] on div at bounding box center [29, 144] width 26 height 32
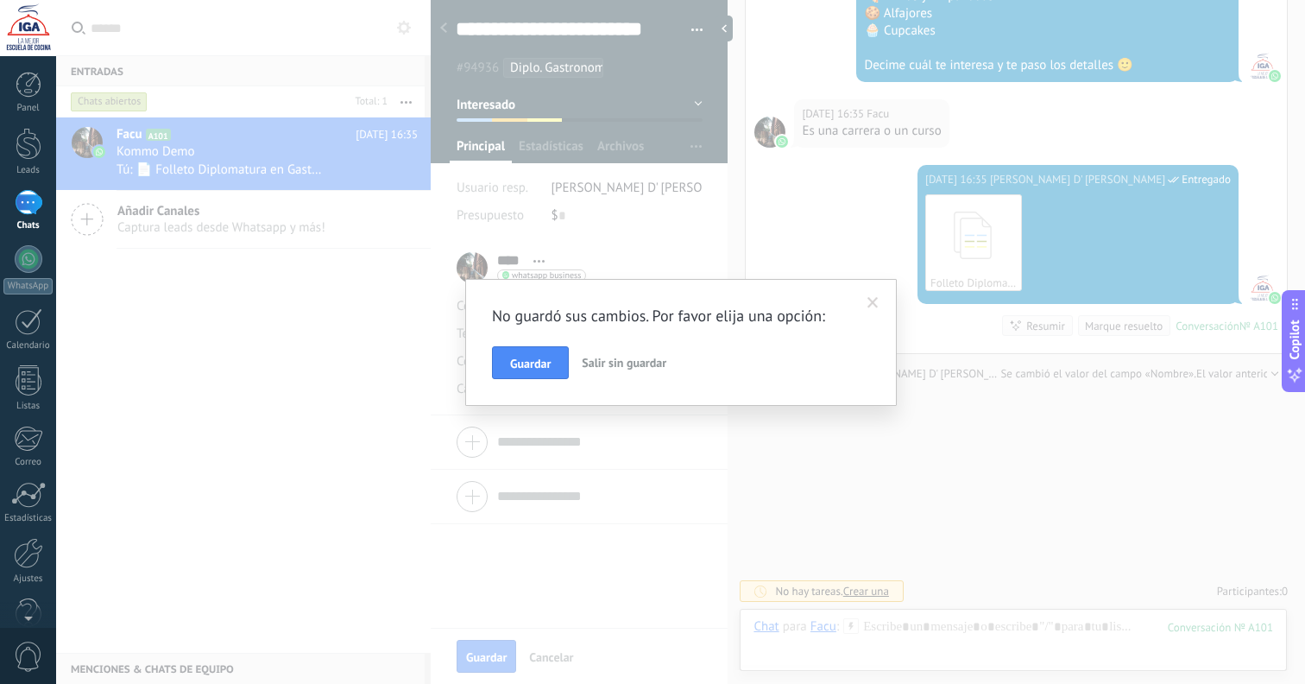
click at [520, 357] on span "Guardar" at bounding box center [530, 363] width 41 height 12
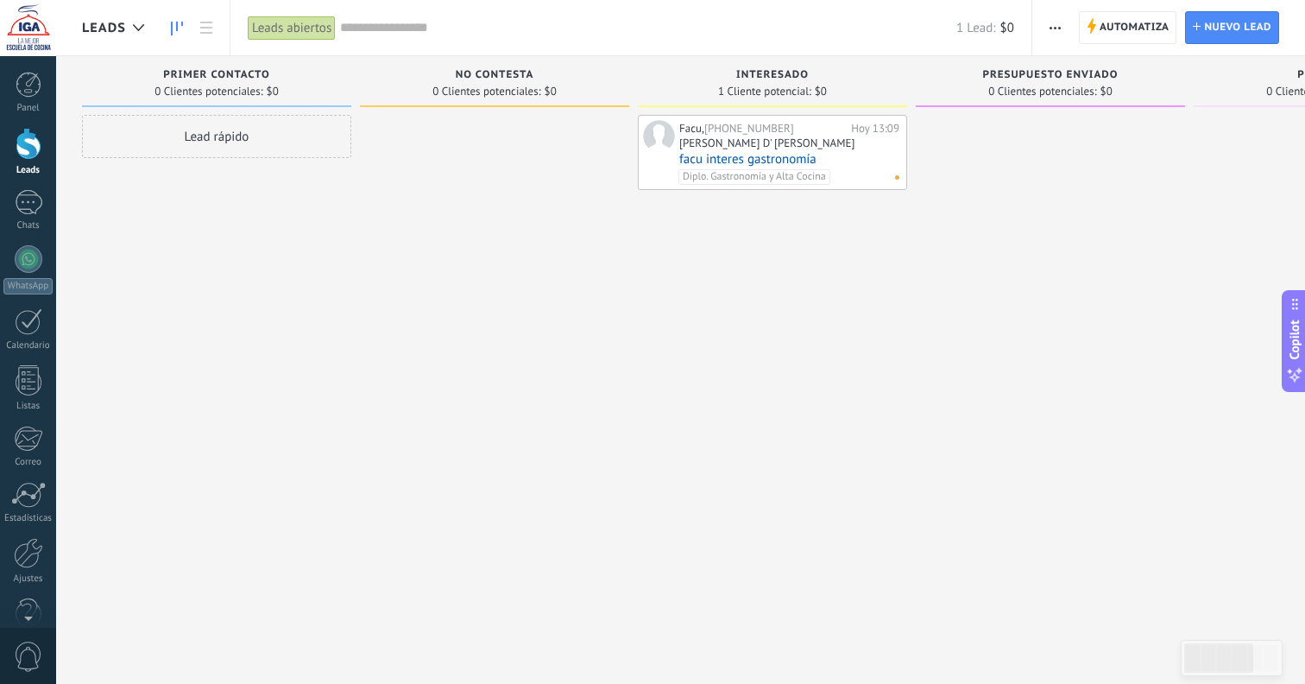
click at [838, 157] on link "facu interes gastronomía" at bounding box center [789, 159] width 220 height 15
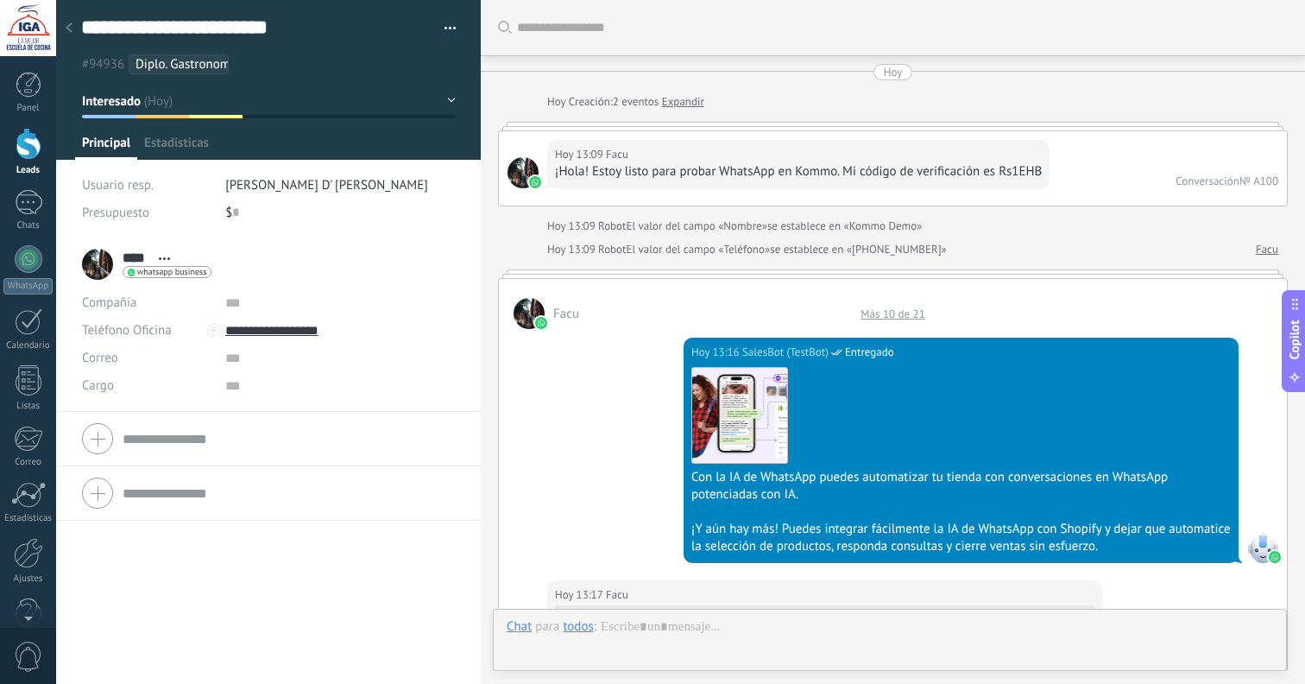
scroll to position [26, 0]
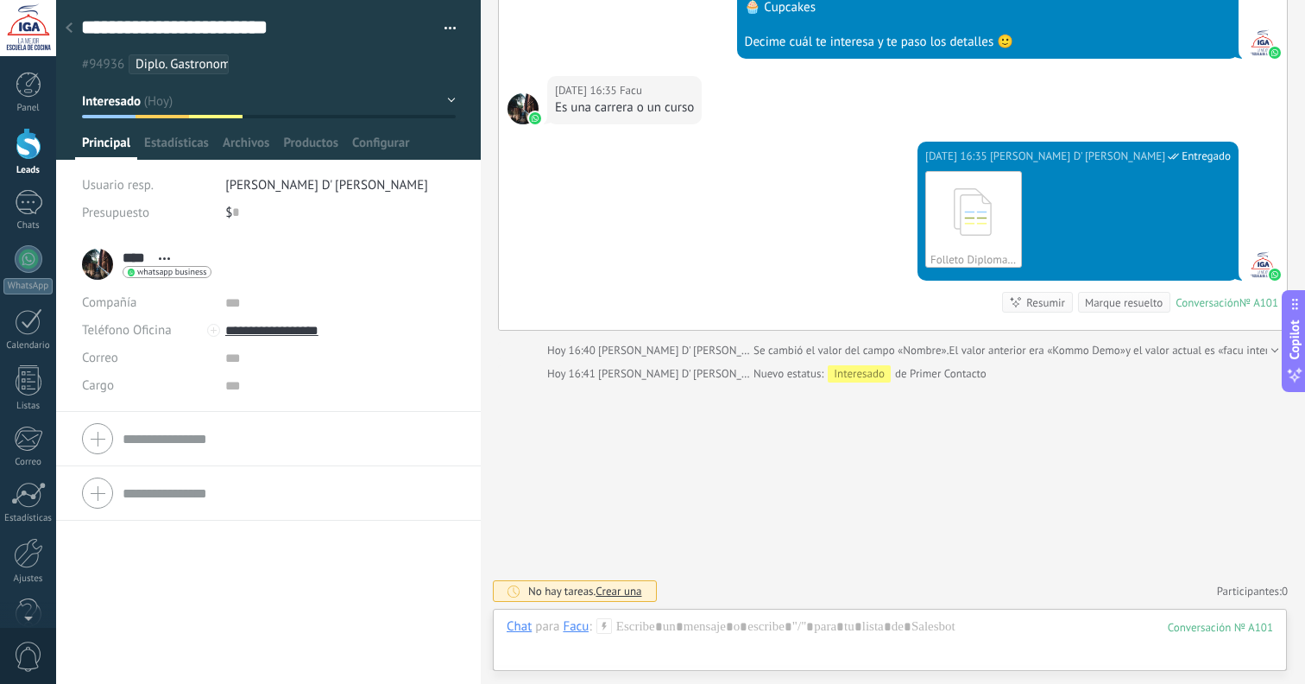
click at [1272, 355] on div "Hoy 16:40 Facundo D' Angelo Se cambió el valor del campo «Nombre». El valor ant…" at bounding box center [893, 350] width 790 height 17
click at [1269, 352] on div at bounding box center [1272, 350] width 11 height 17
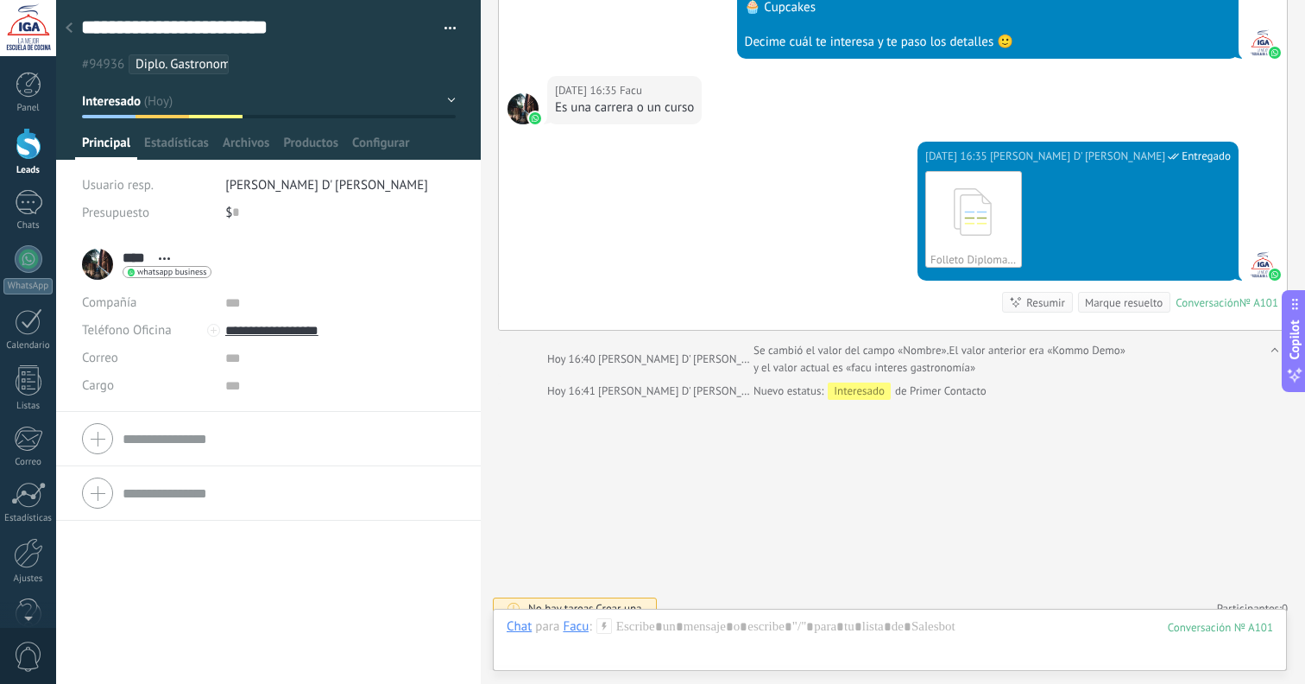
click at [950, 349] on span "El valor anterior era «Kommo Demo»" at bounding box center [1038, 350] width 176 height 17
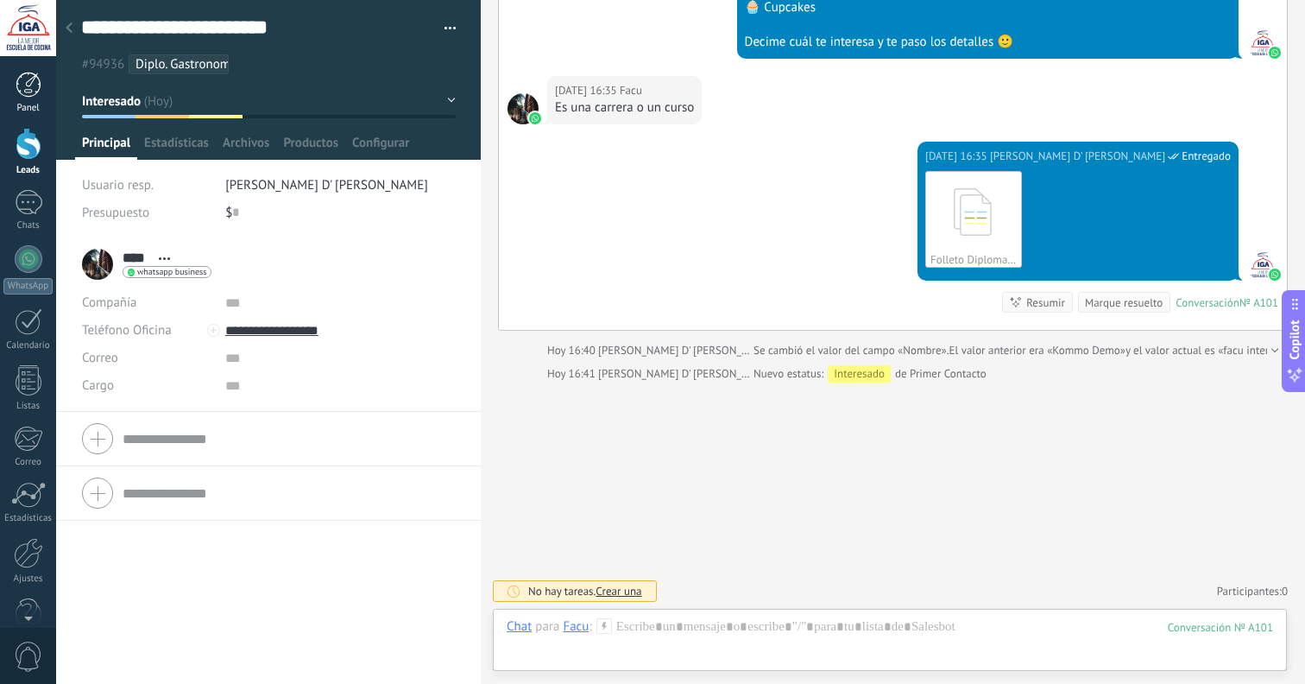
click at [34, 78] on div at bounding box center [29, 85] width 26 height 26
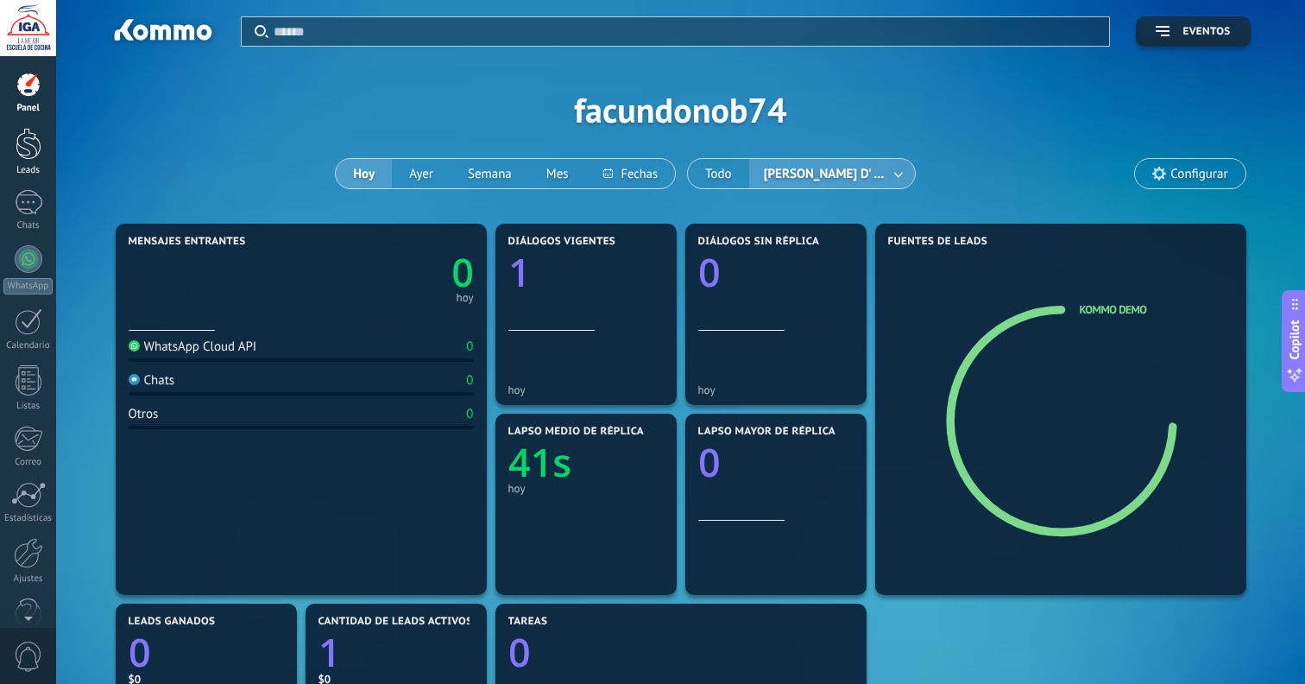
click at [22, 144] on div at bounding box center [29, 144] width 26 height 32
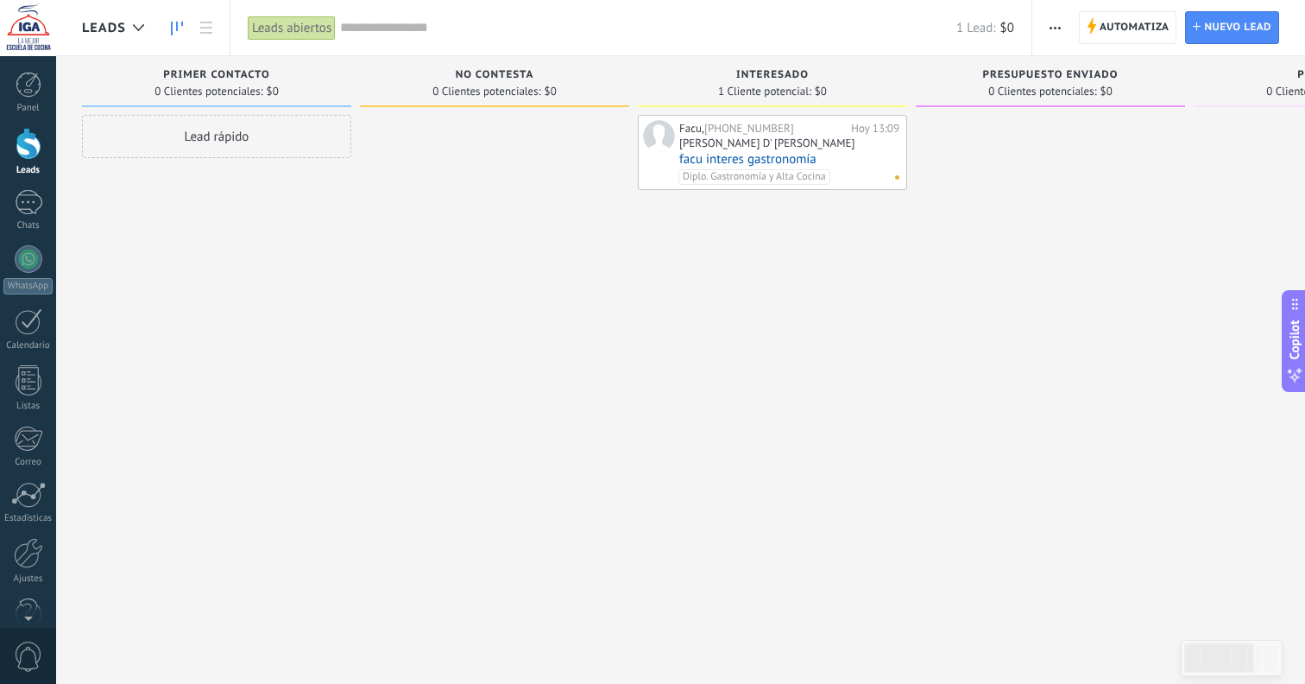
click at [1065, 35] on button "button" at bounding box center [1055, 27] width 25 height 33
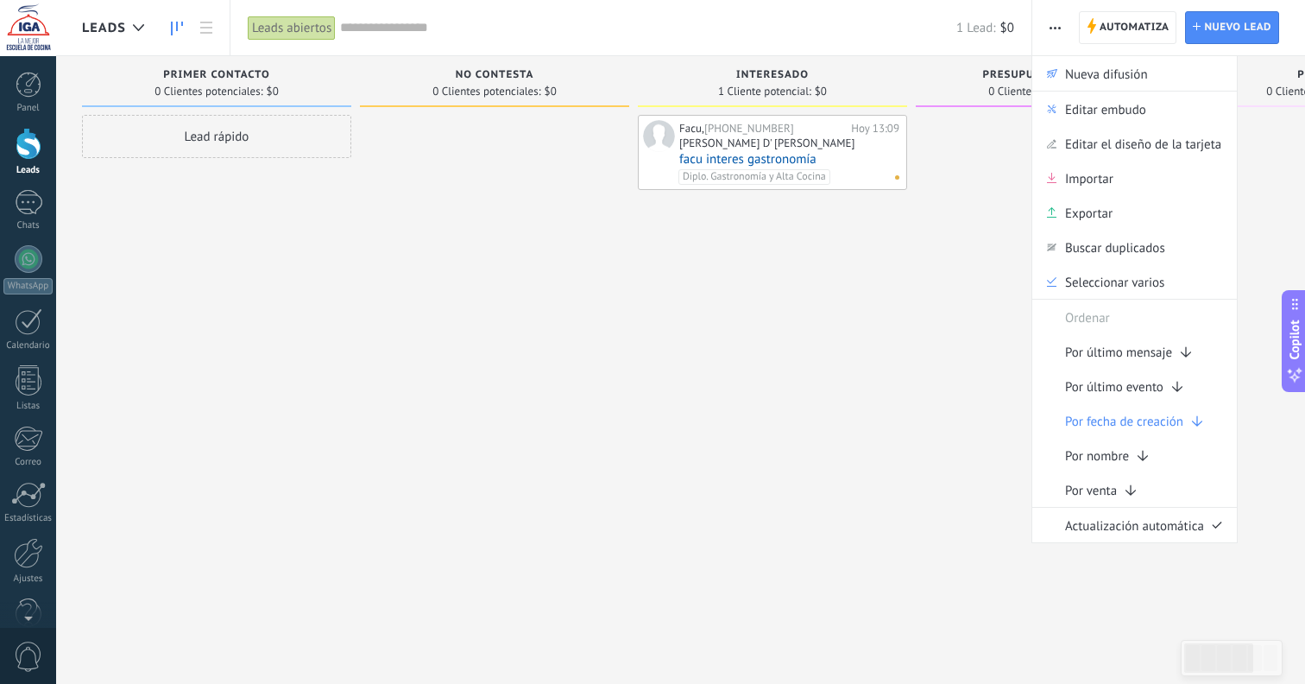
click at [1065, 35] on button "button" at bounding box center [1055, 27] width 25 height 33
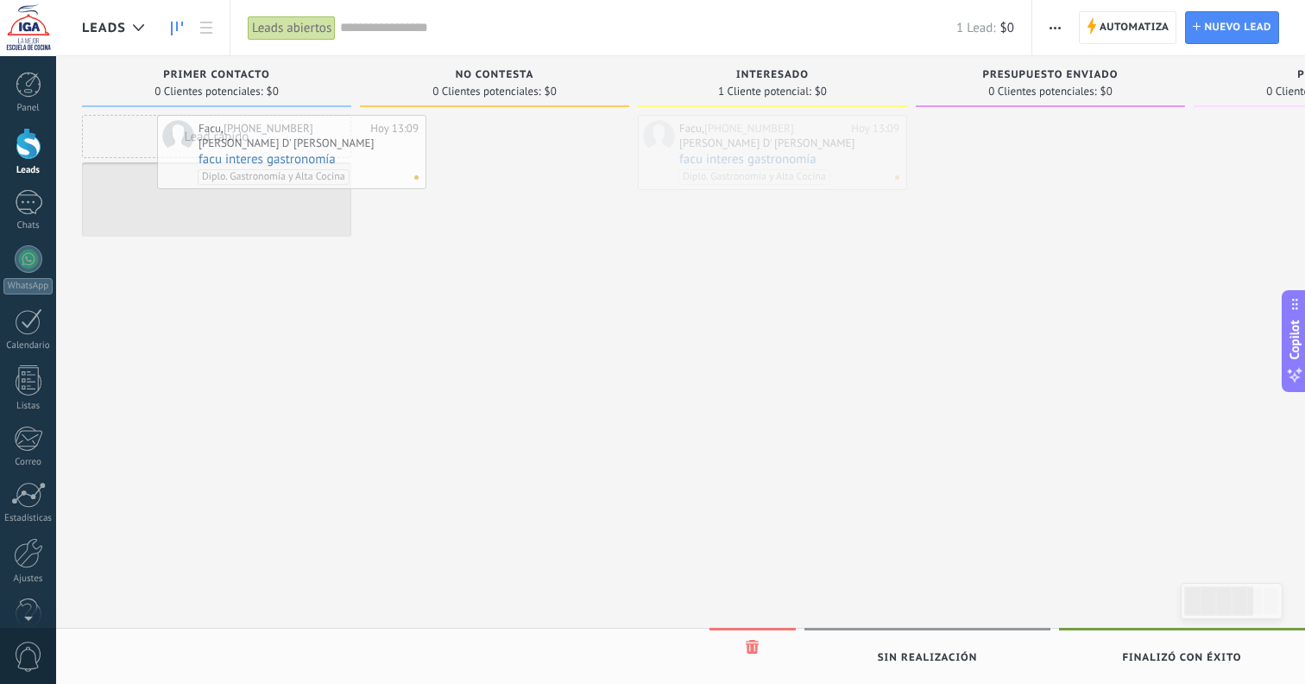
drag, startPoint x: 790, startPoint y: 149, endPoint x: 311, endPoint y: 154, distance: 479.2
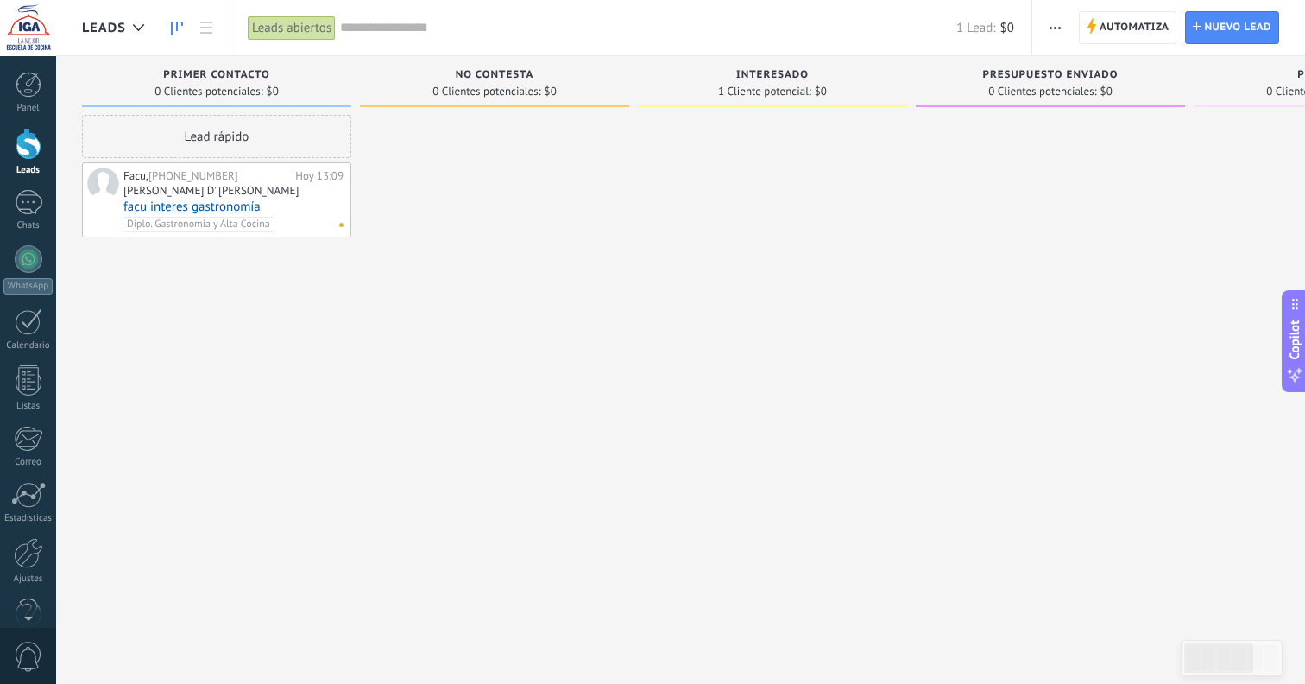
click at [678, 282] on div at bounding box center [772, 344] width 269 height 458
click at [243, 143] on div "Lead rápido" at bounding box center [216, 136] width 269 height 43
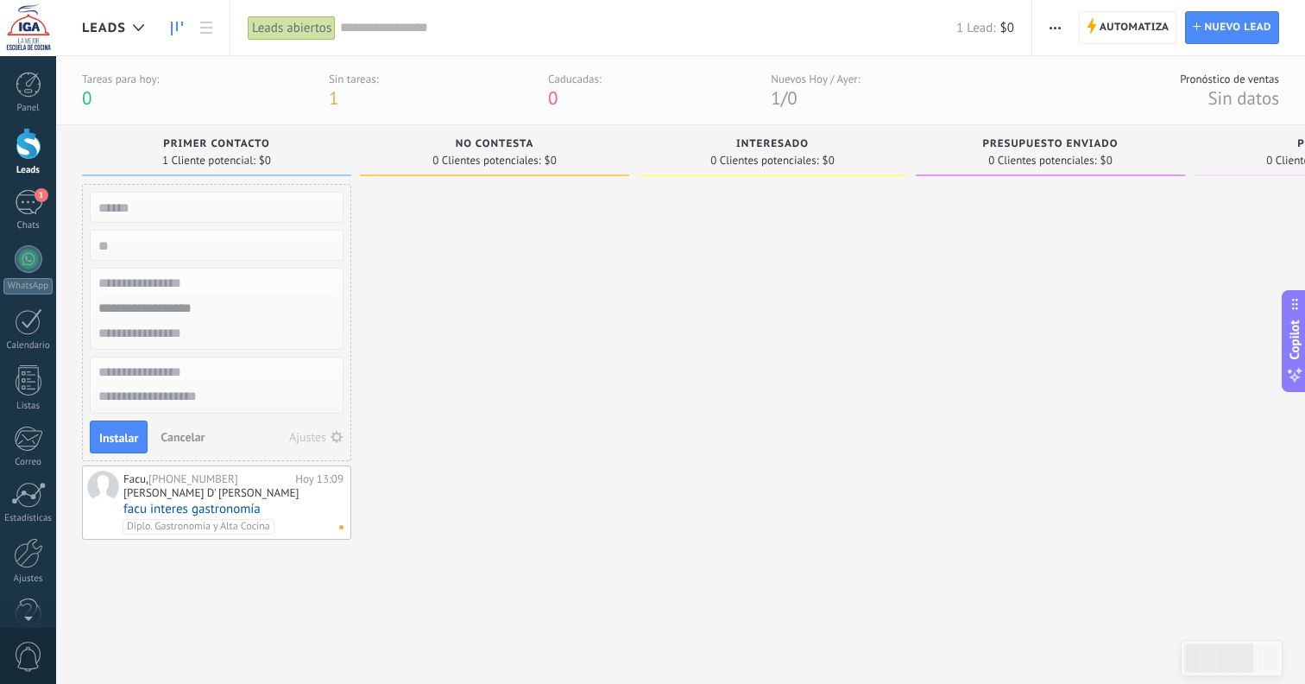
click at [325, 446] on button "Ajustes" at bounding box center [316, 437] width 66 height 24
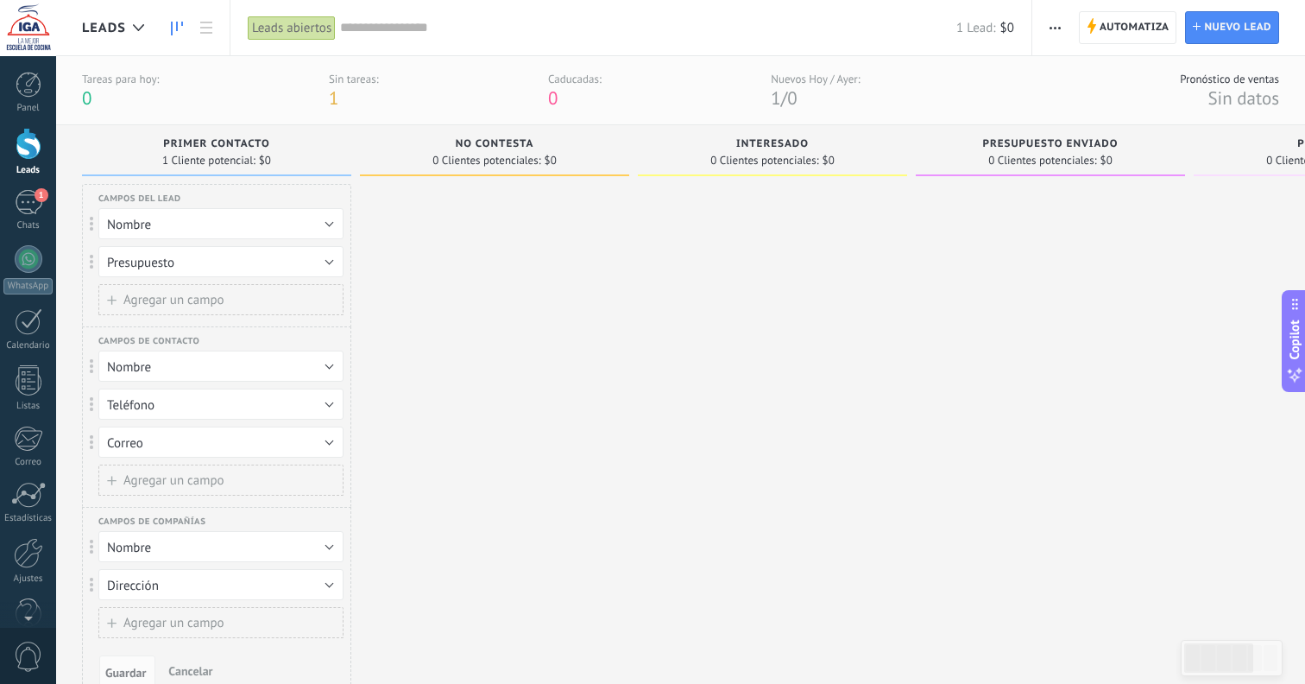
click at [174, 224] on button "Nombre" at bounding box center [220, 223] width 245 height 31
click at [168, 261] on span "Etiquetas" at bounding box center [213, 253] width 250 height 16
click at [173, 224] on button "Etiquetas" at bounding box center [220, 223] width 245 height 31
click at [205, 259] on span "Etiquetas" at bounding box center [213, 253] width 250 height 16
click at [301, 266] on button "Presupuesto" at bounding box center [220, 261] width 245 height 31
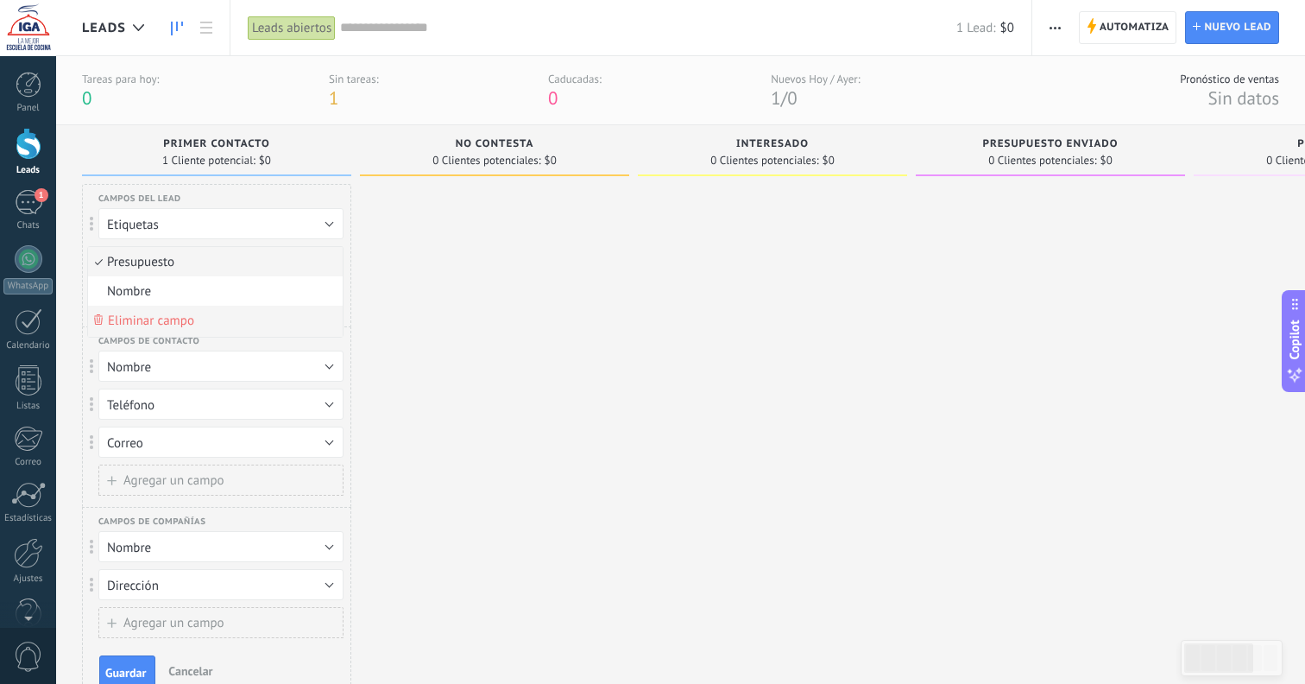
click at [163, 327] on span "Eliminar campo" at bounding box center [151, 321] width 86 height 16
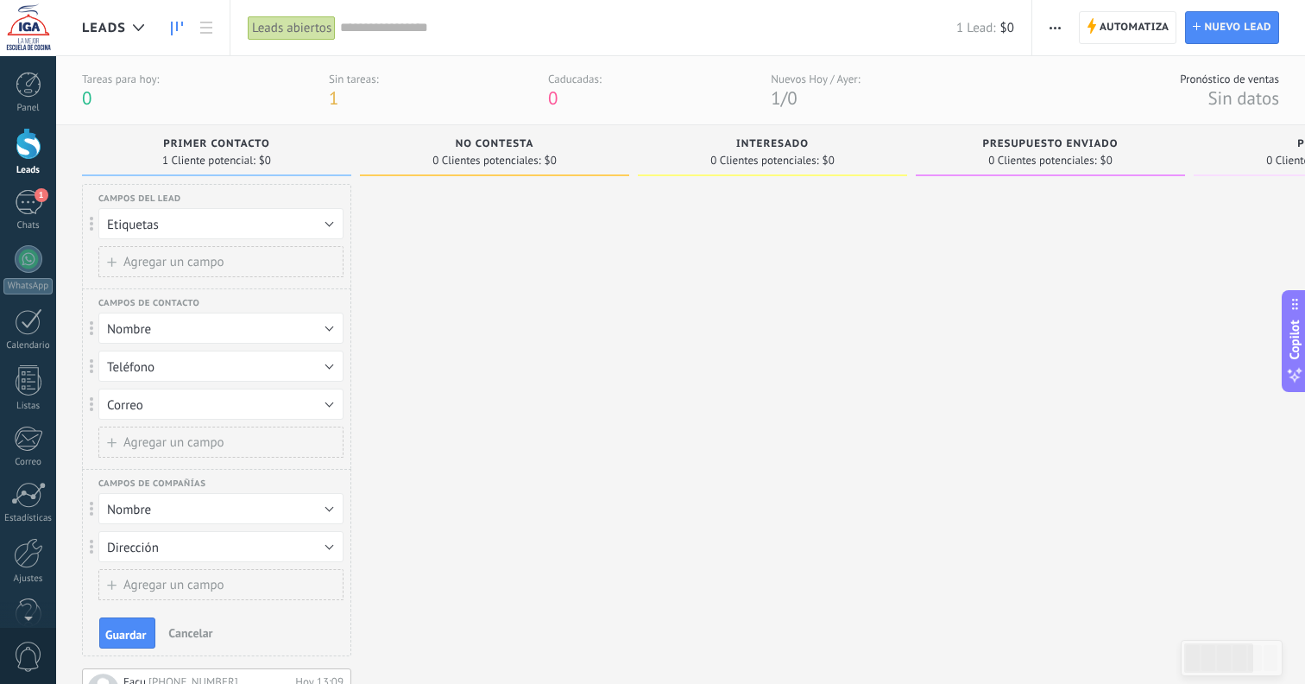
drag, startPoint x: 128, startPoint y: 636, endPoint x: 140, endPoint y: 634, distance: 12.4
click at [128, 636] on span "Guardar" at bounding box center [125, 635] width 41 height 12
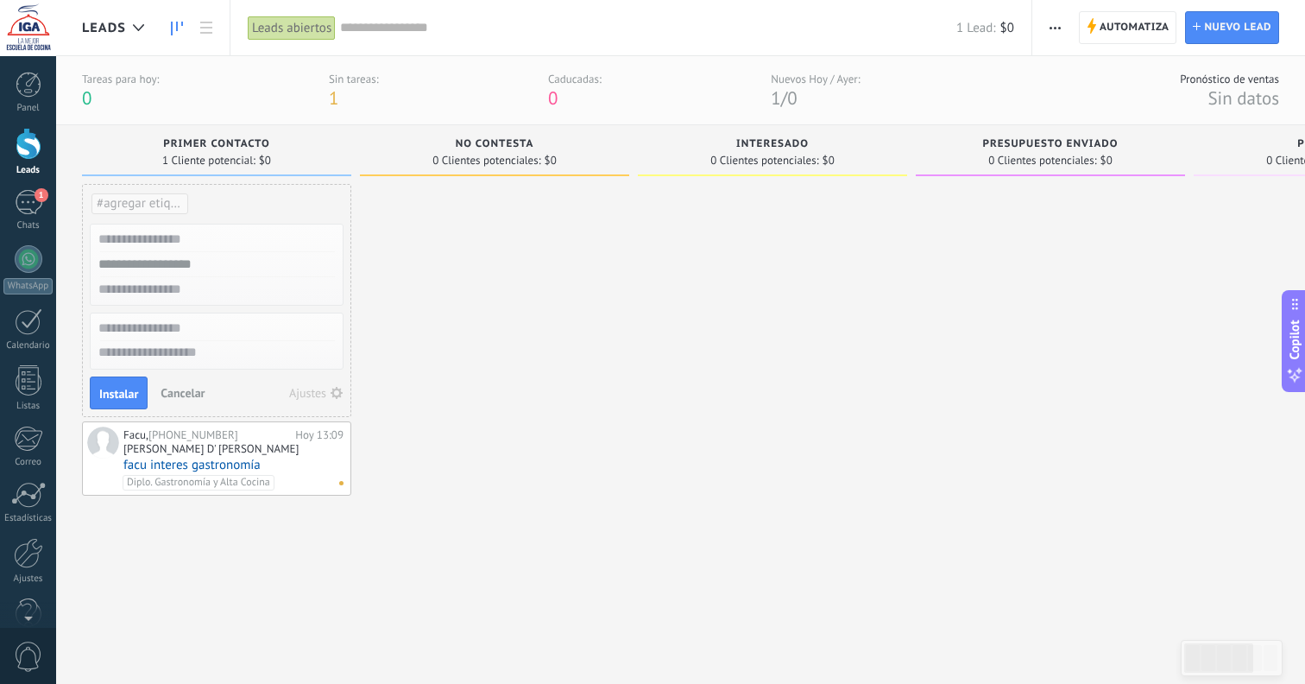
click at [323, 395] on div "Ajustes" at bounding box center [307, 393] width 37 height 12
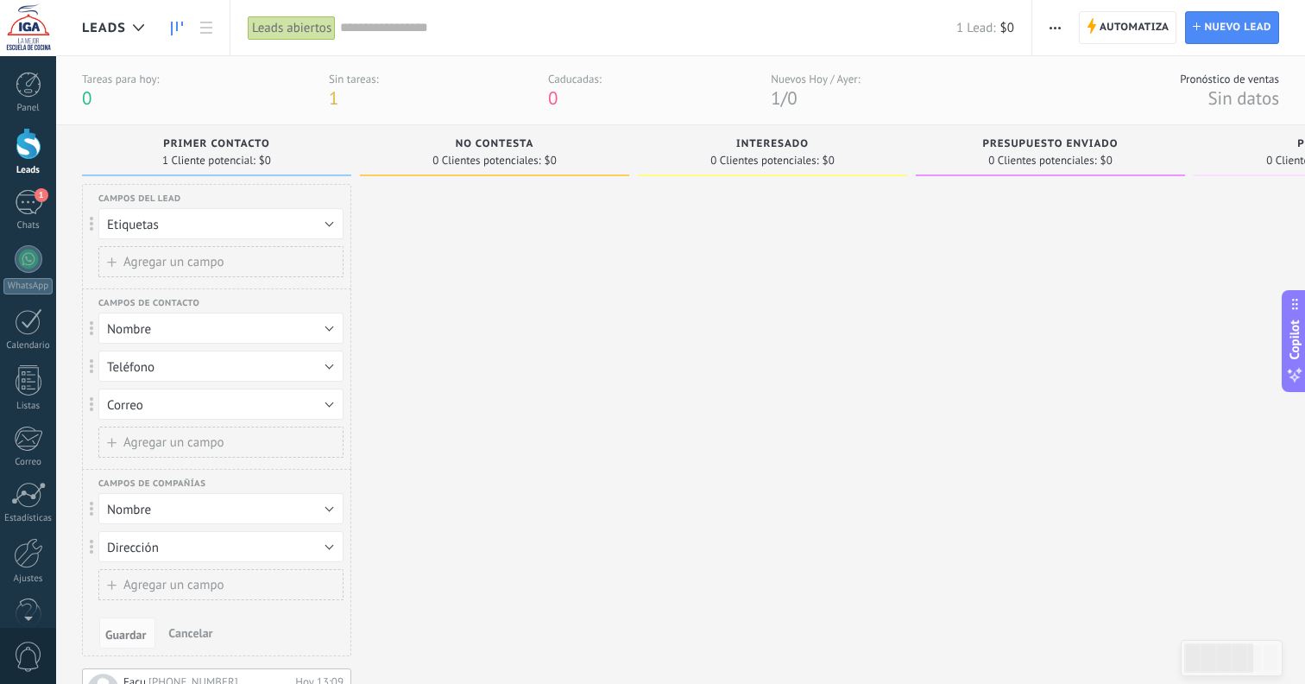
click at [325, 547] on button "Dirección" at bounding box center [220, 546] width 245 height 31
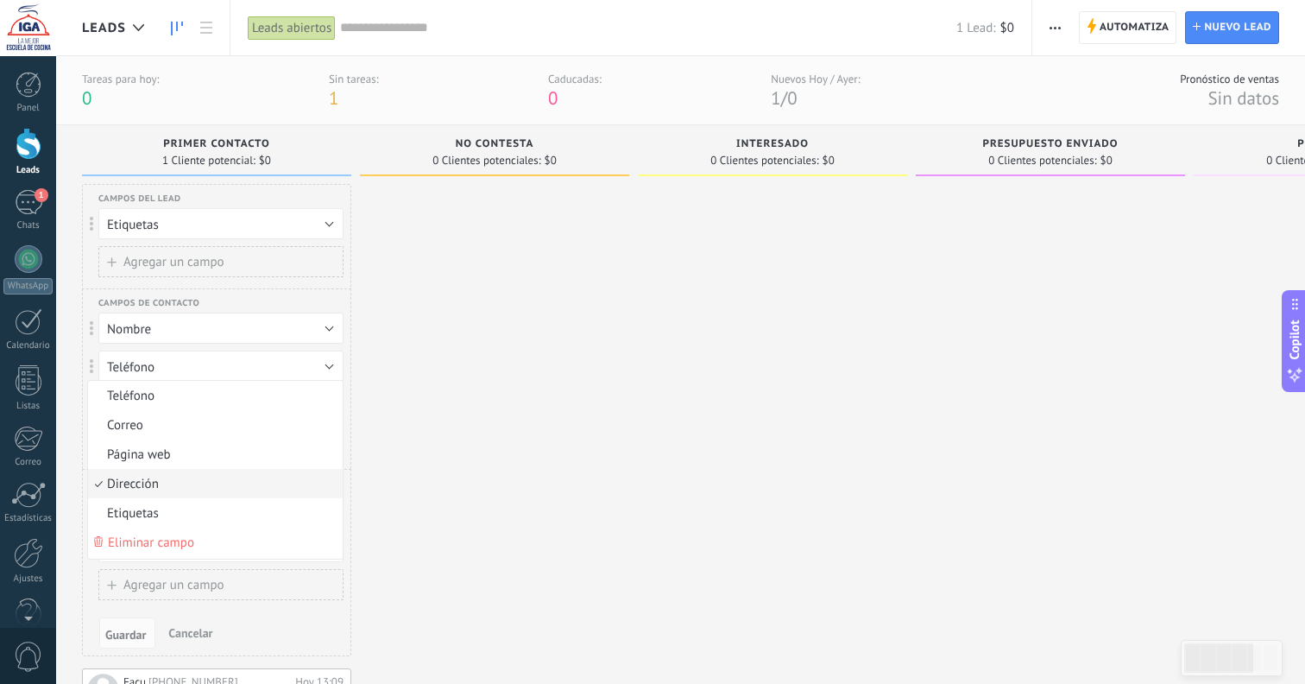
click at [458, 541] on div at bounding box center [494, 463] width 269 height 559
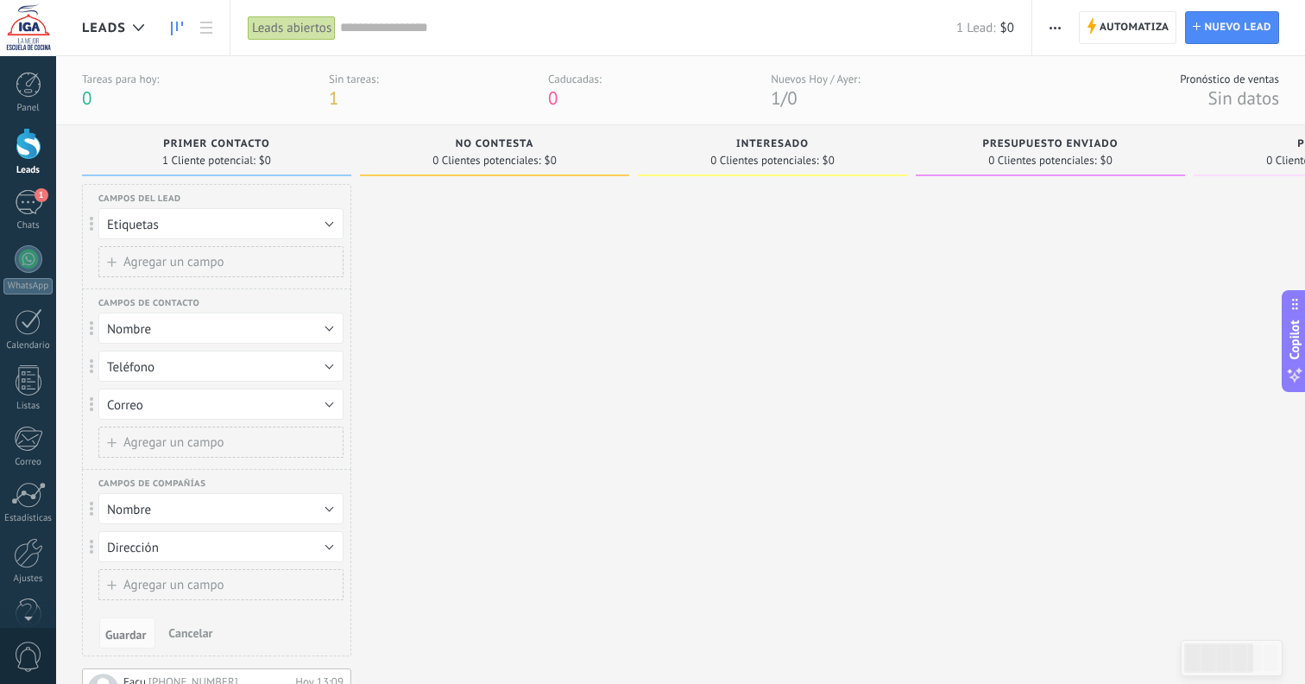
click at [186, 551] on button "Dirección" at bounding box center [220, 546] width 245 height 31
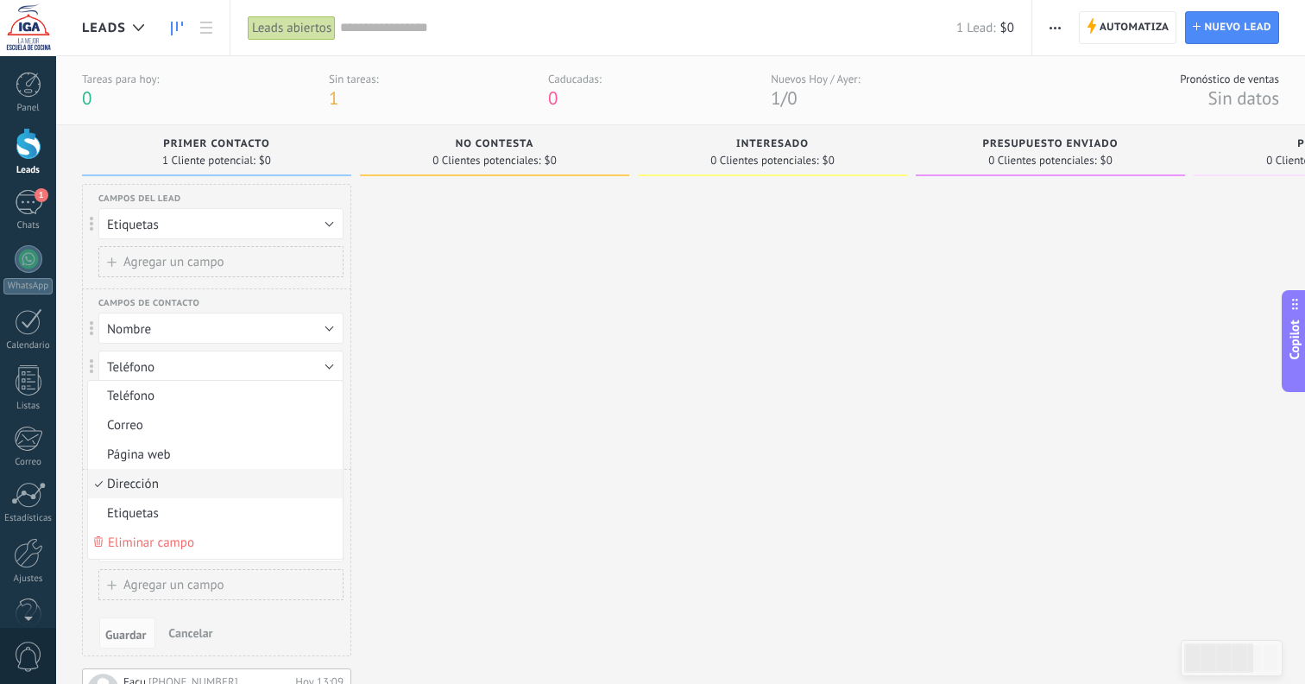
click at [141, 548] on span "Eliminar campo" at bounding box center [151, 542] width 86 height 16
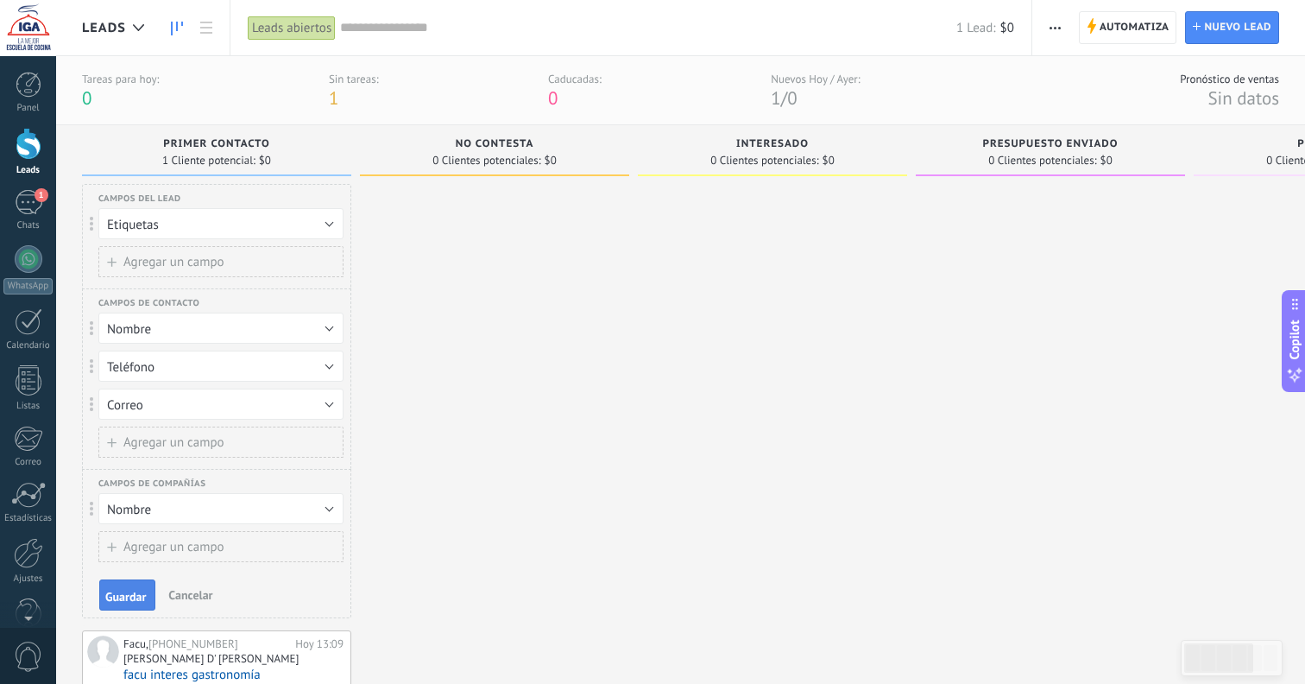
click at [126, 591] on span "Guardar" at bounding box center [125, 597] width 41 height 12
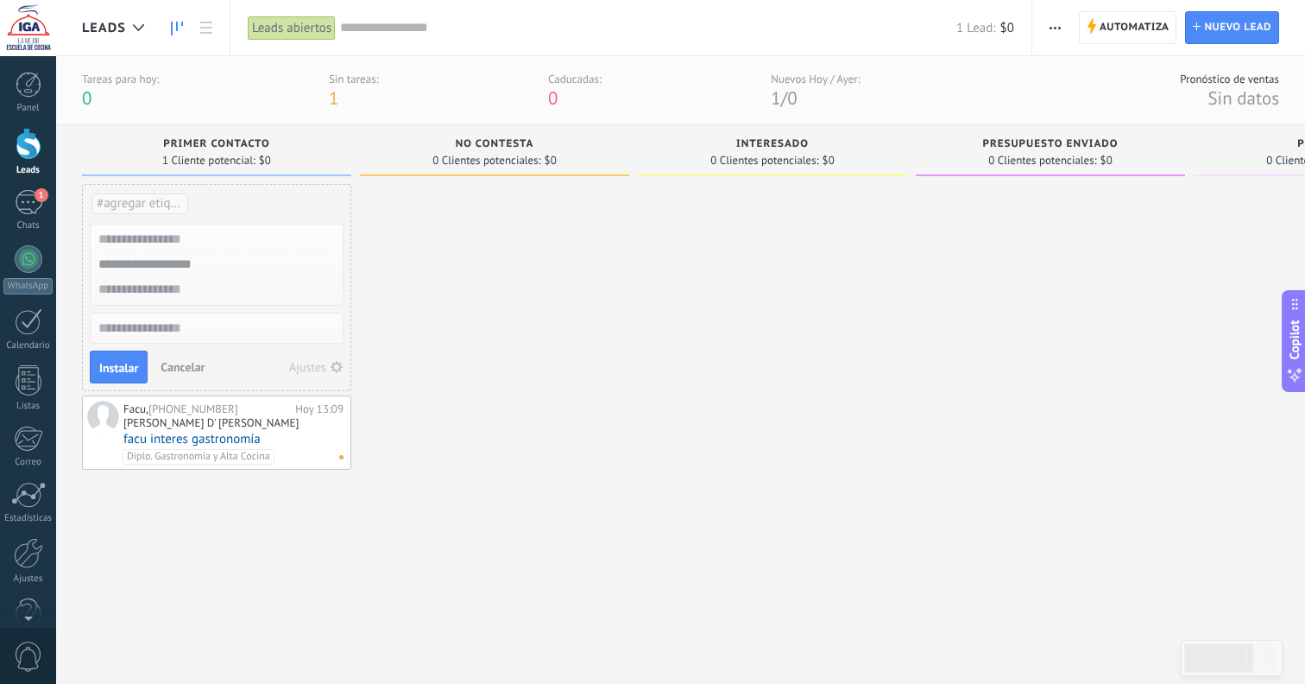
click at [458, 476] on div at bounding box center [494, 413] width 269 height 458
click at [126, 370] on span "Instalar" at bounding box center [118, 368] width 39 height 12
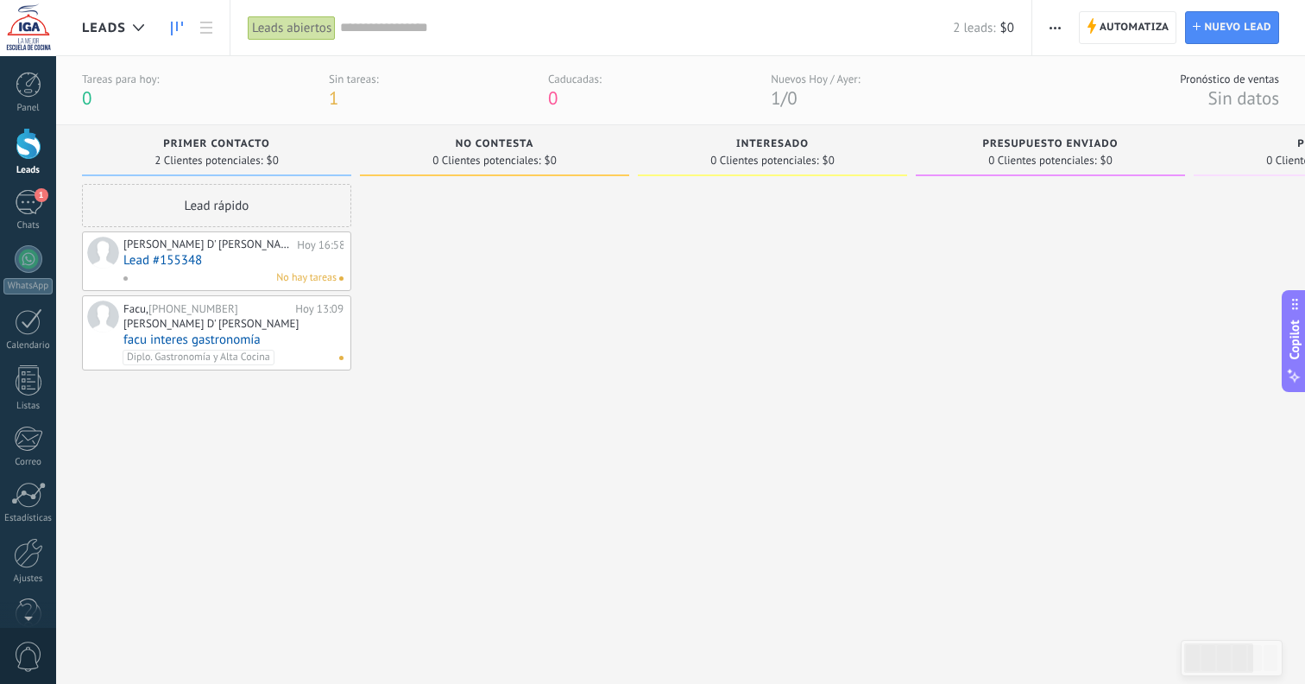
click at [441, 395] on div at bounding box center [494, 413] width 269 height 458
click at [191, 255] on link "Lead #155348" at bounding box center [233, 260] width 220 height 15
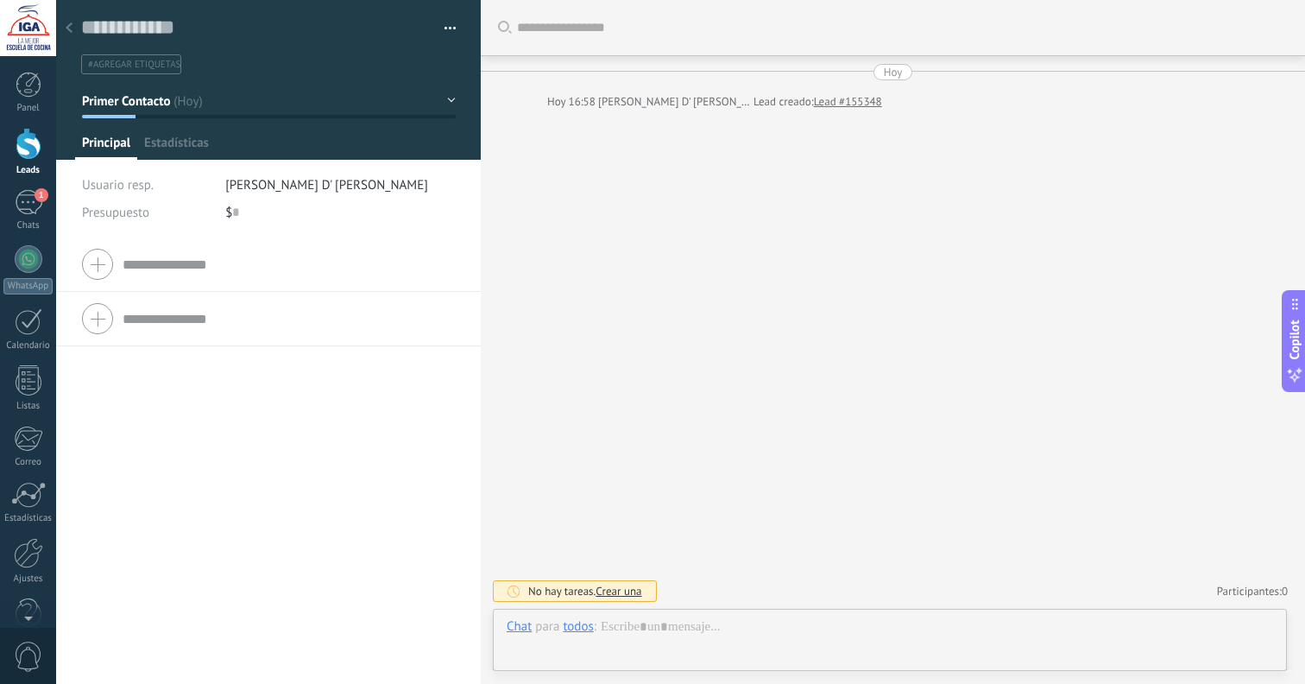
scroll to position [26, 0]
click at [74, 33] on div at bounding box center [69, 29] width 24 height 34
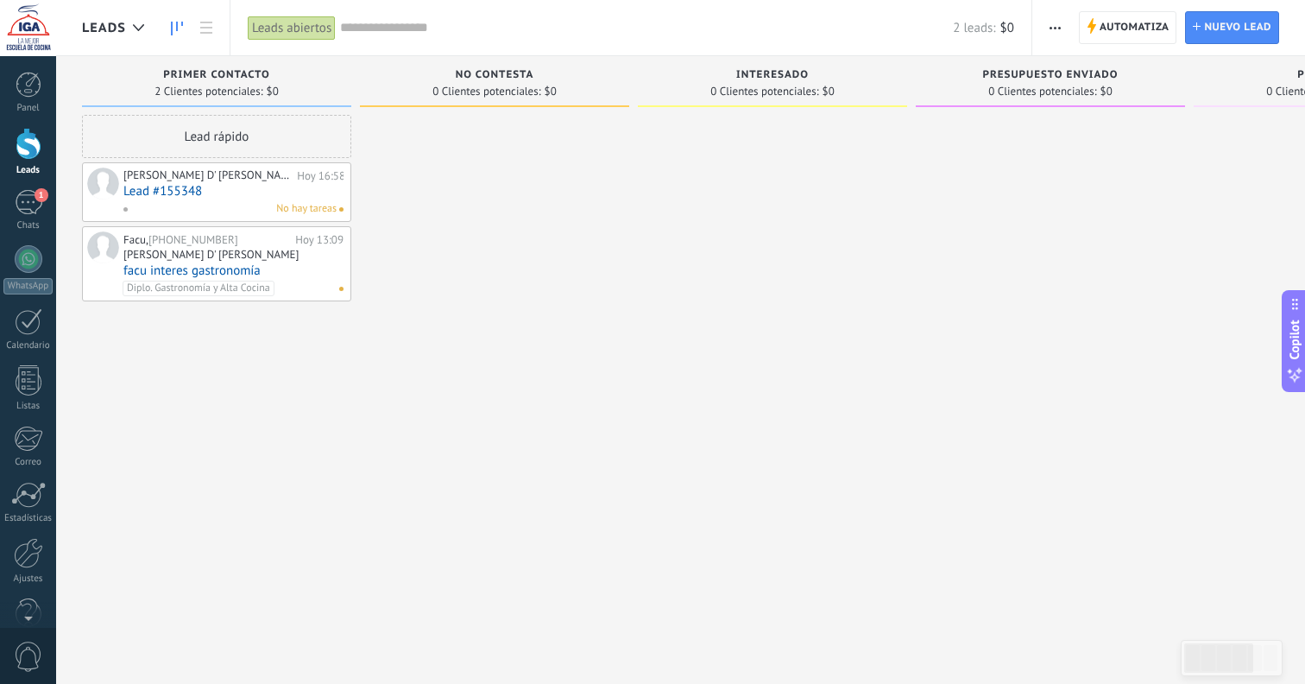
click at [301, 195] on link "Lead #155348" at bounding box center [233, 191] width 220 height 15
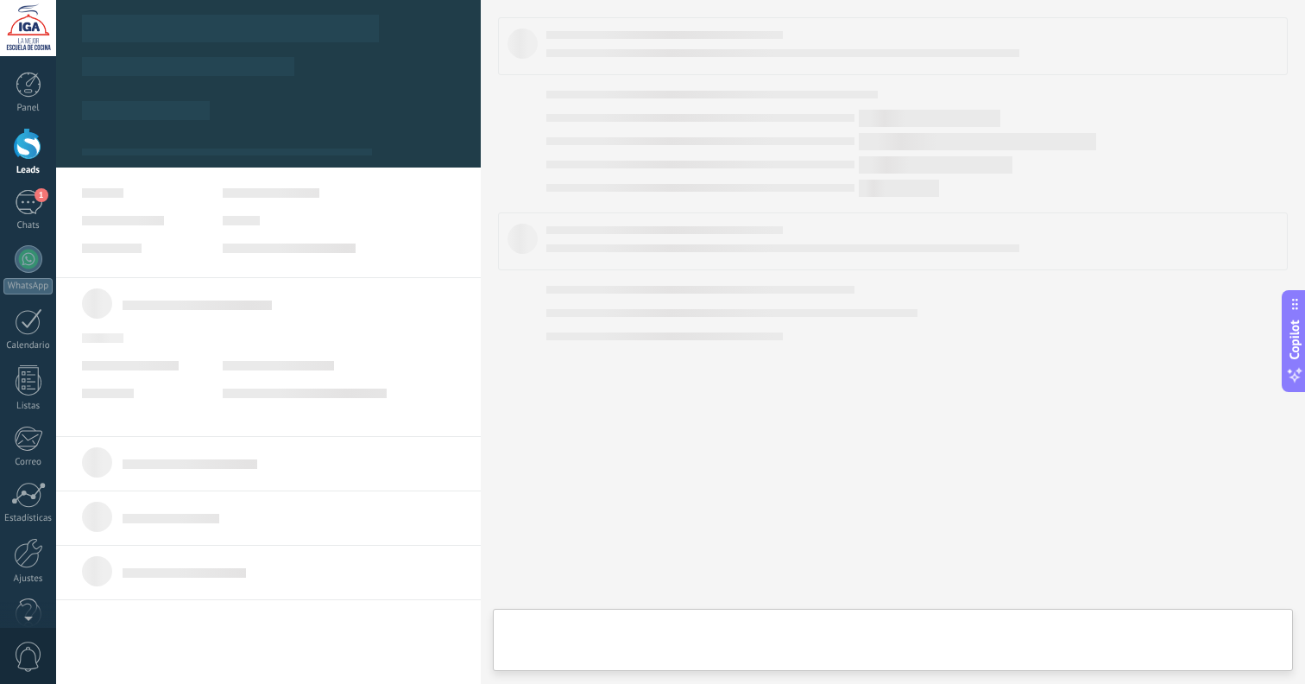
type textarea "**********"
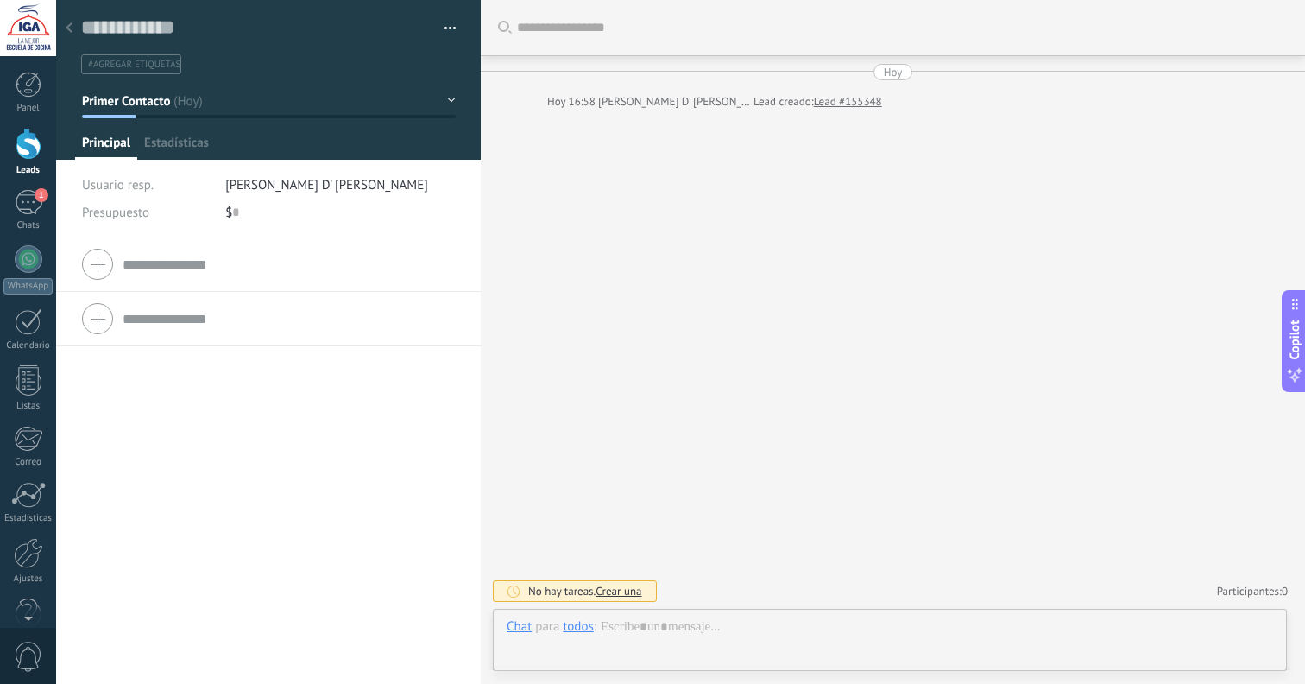
scroll to position [26, 0]
click at [449, 34] on button "button" at bounding box center [444, 29] width 25 height 26
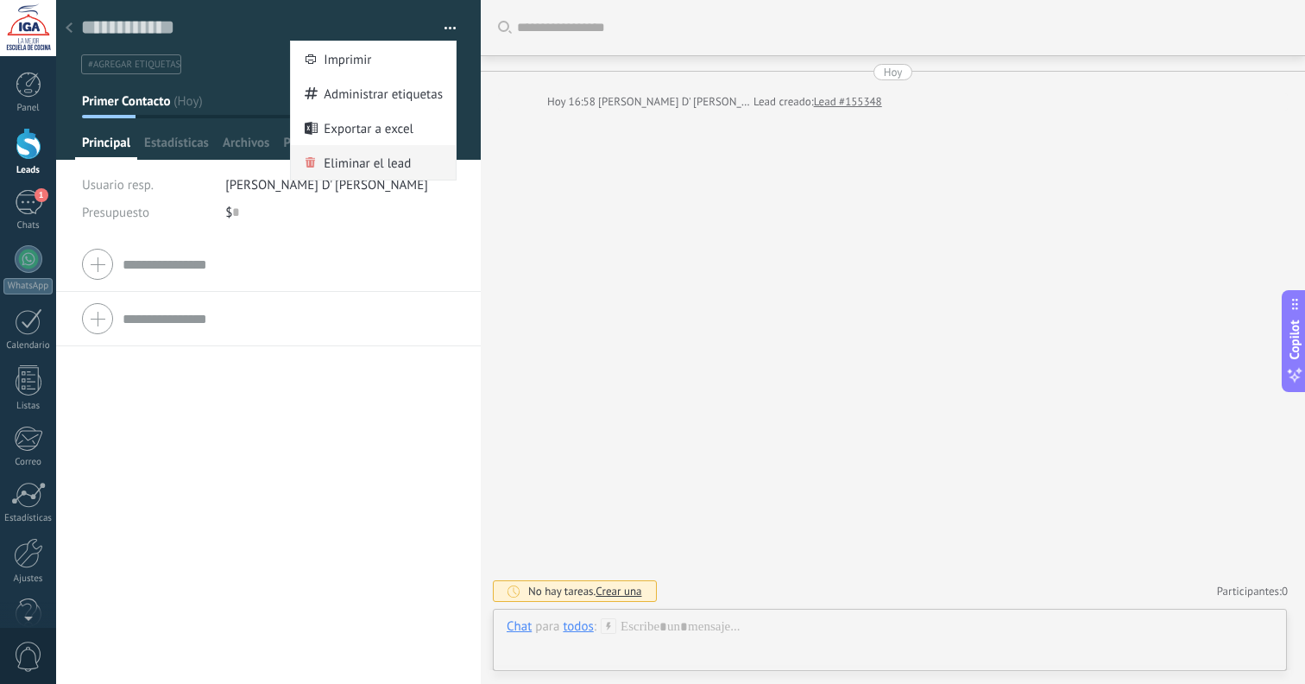
click at [365, 162] on span "Eliminar el lead" at bounding box center [367, 162] width 87 height 35
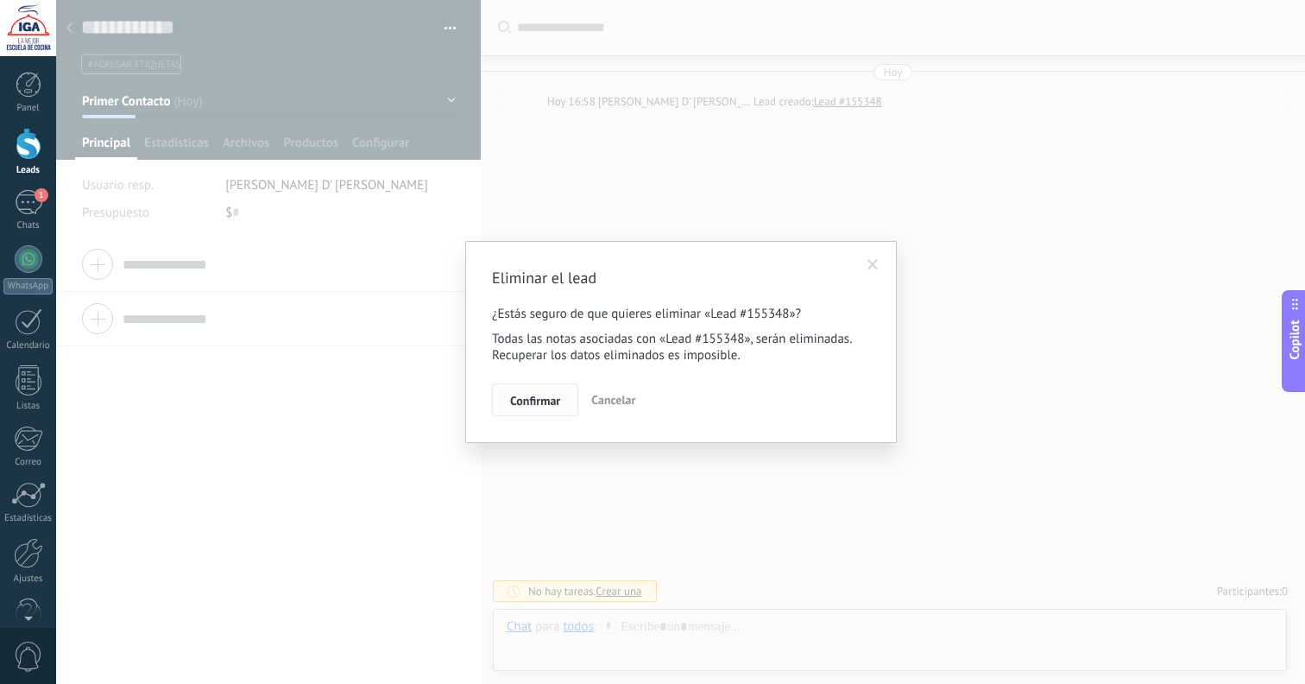
click at [553, 389] on button "Confirmar" at bounding box center [535, 399] width 86 height 33
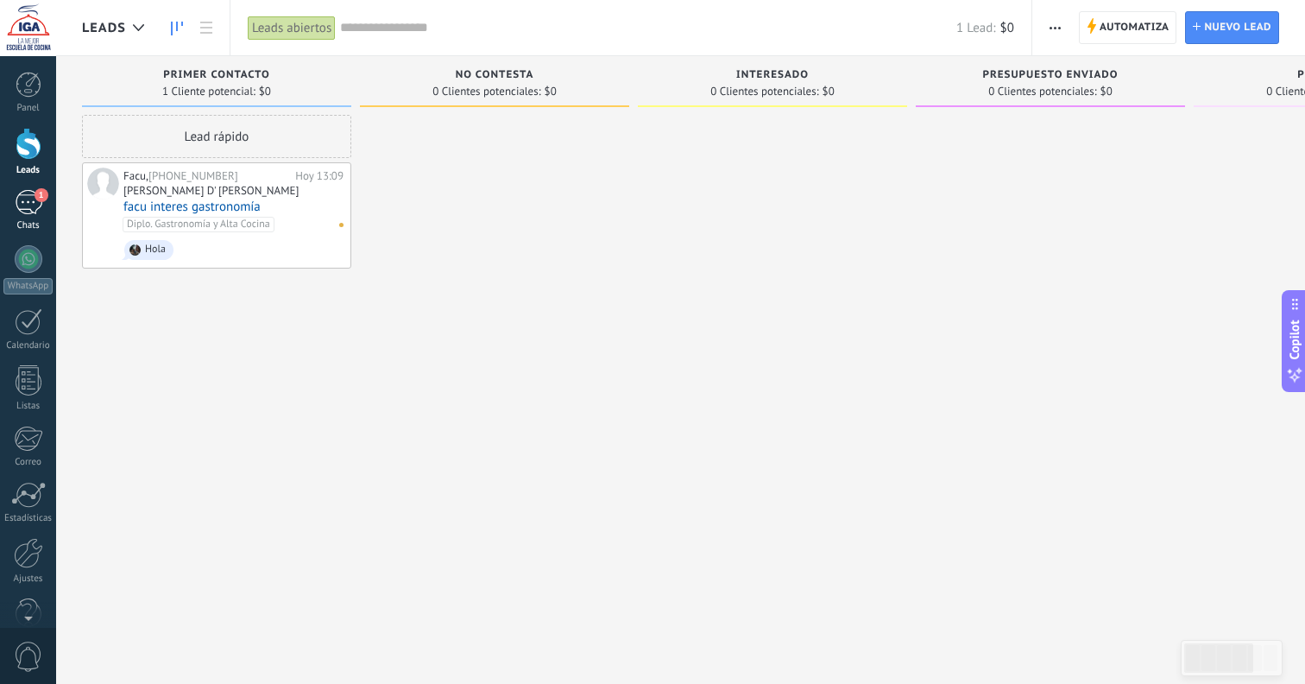
click at [28, 221] on div "Chats" at bounding box center [28, 225] width 50 height 11
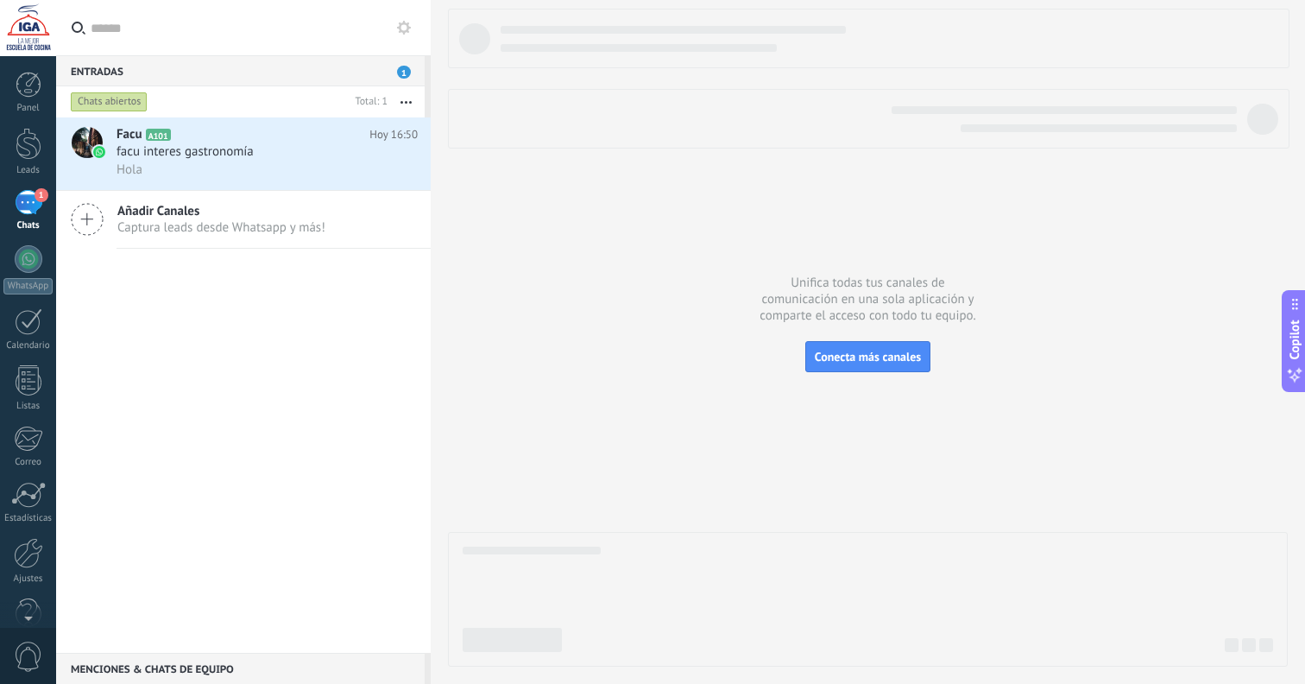
click at [403, 105] on button "button" at bounding box center [406, 101] width 37 height 31
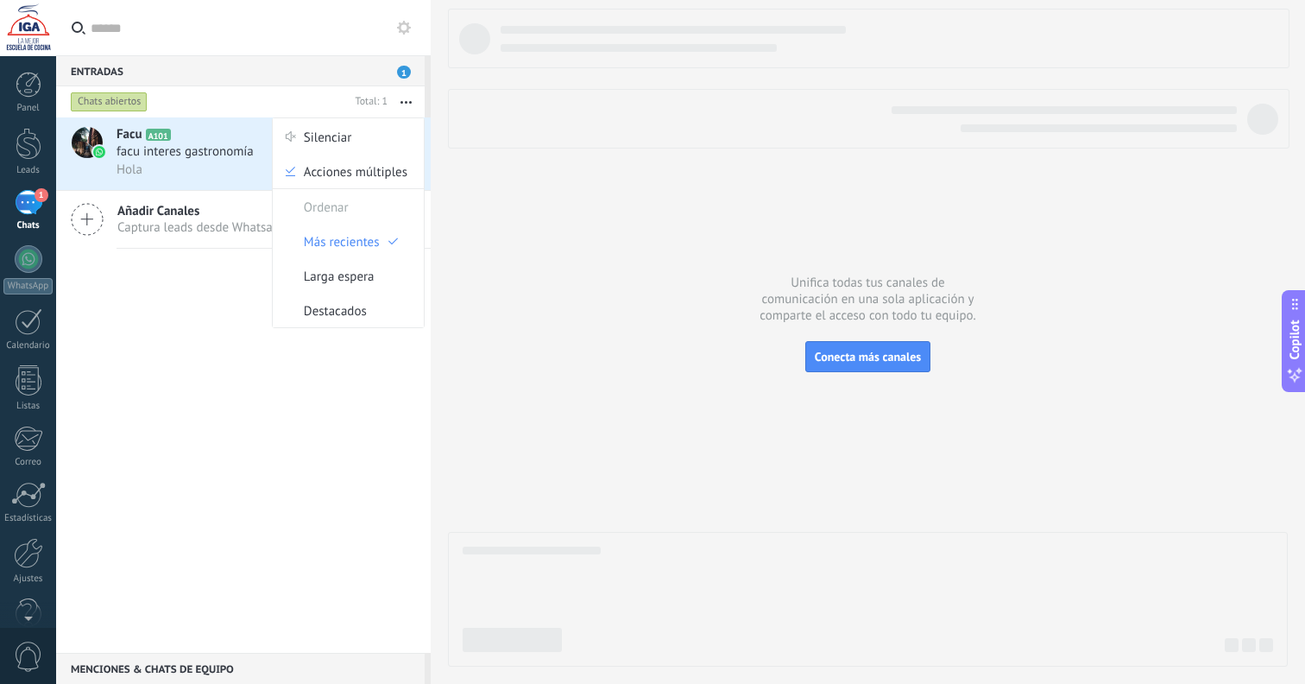
click at [402, 98] on button "button" at bounding box center [406, 101] width 37 height 31
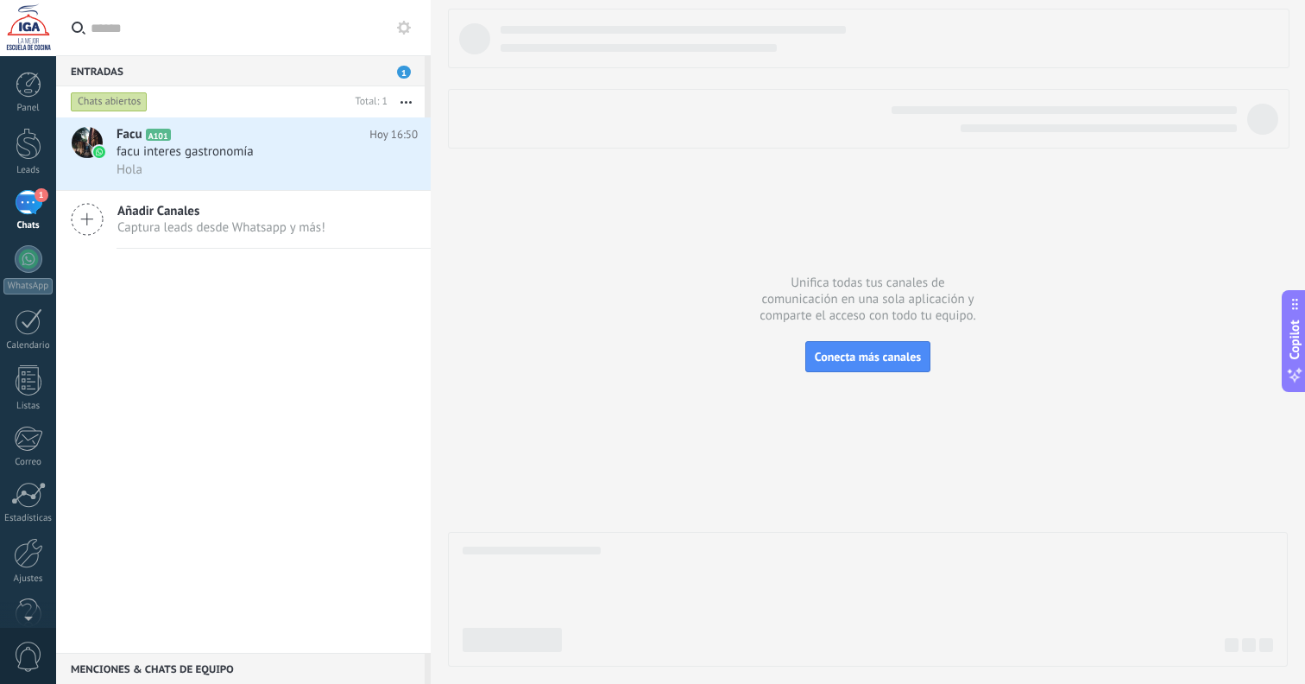
click at [413, 35] on button at bounding box center [404, 27] width 21 height 21
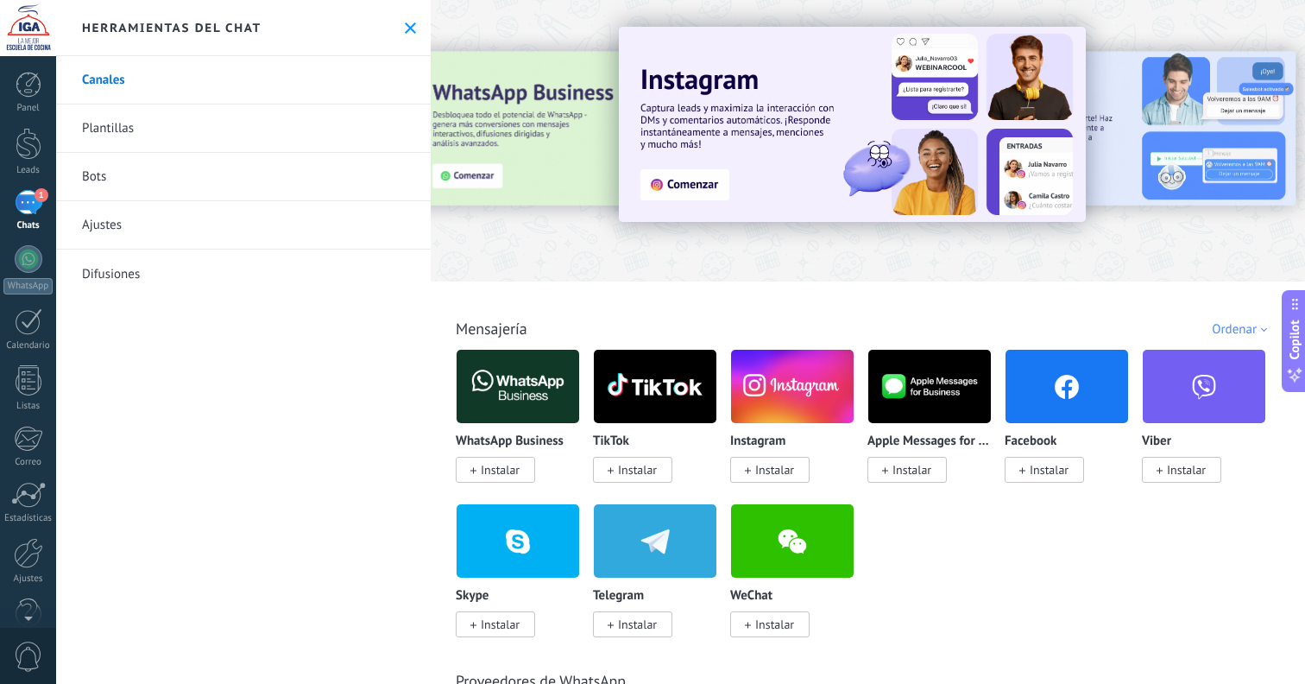
click at [408, 28] on icon at bounding box center [410, 27] width 11 height 11
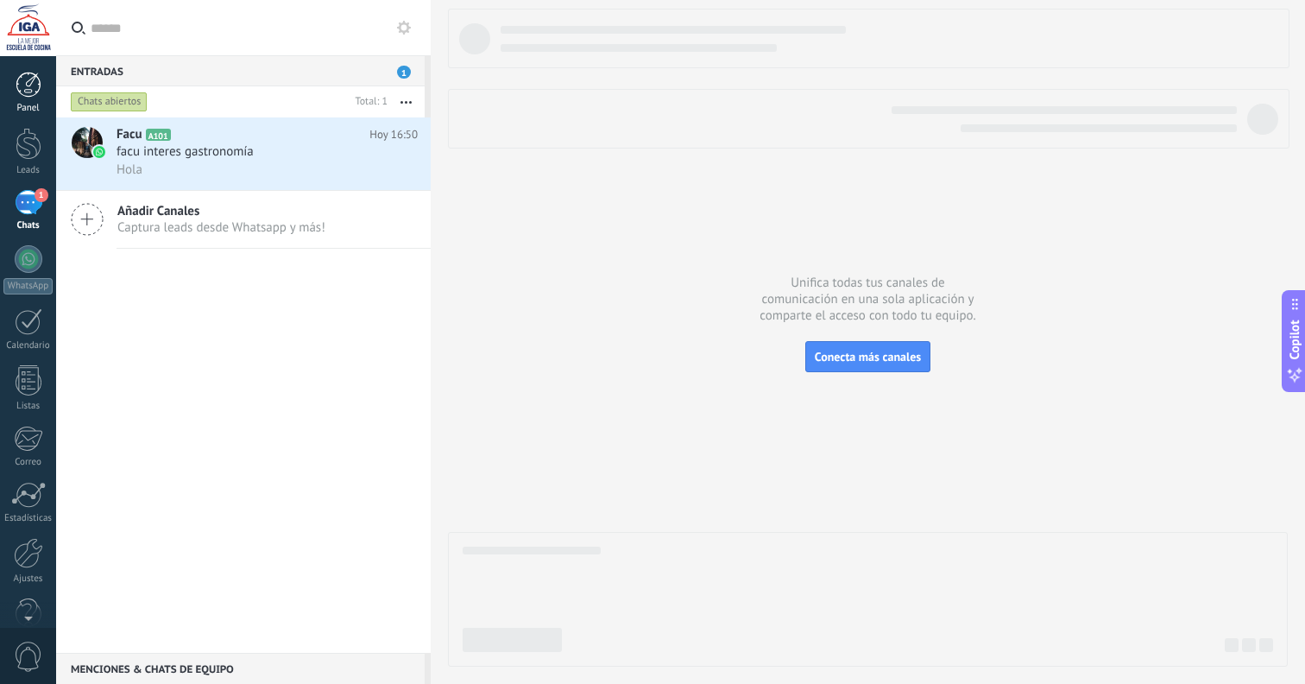
click at [36, 92] on div at bounding box center [29, 85] width 26 height 26
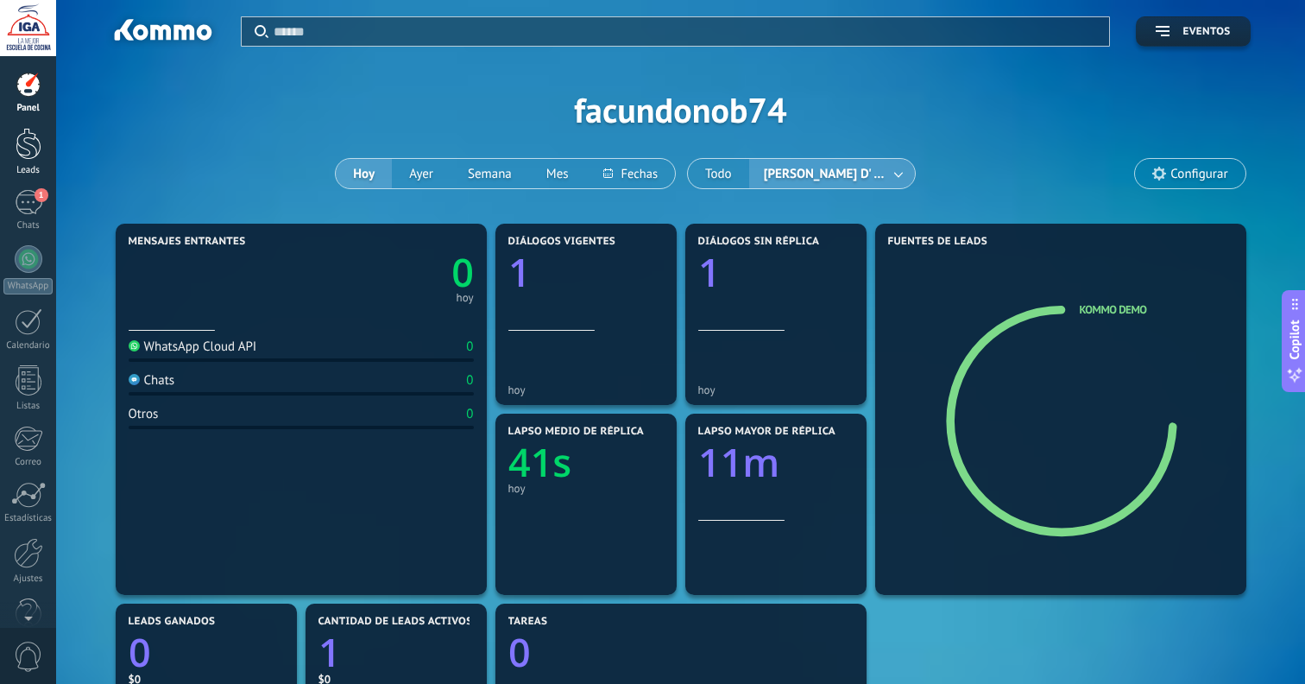
click at [26, 147] on div at bounding box center [29, 144] width 26 height 32
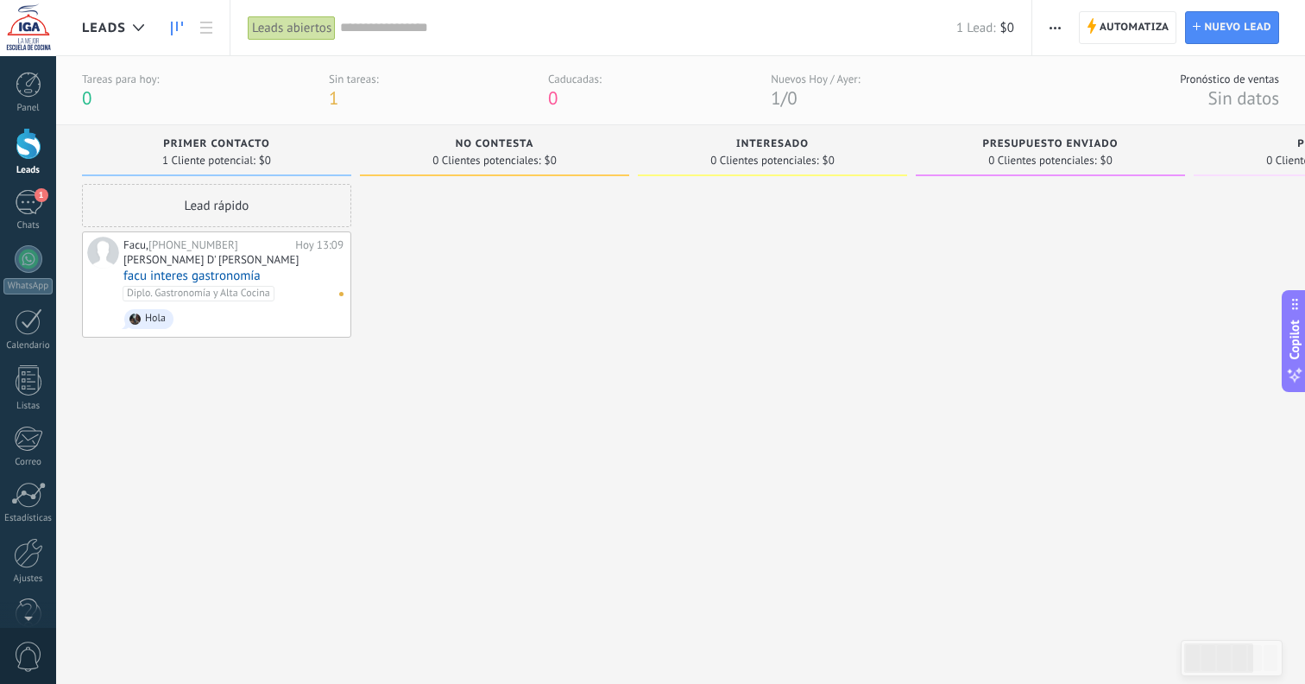
click at [294, 321] on div "Facu, +54 9 341 579-7328 Hoy 13:09 Facundo D' Angelo facu interes gastronomía D…" at bounding box center [233, 285] width 220 height 96
click at [149, 189] on div "Lead rápido" at bounding box center [216, 205] width 269 height 43
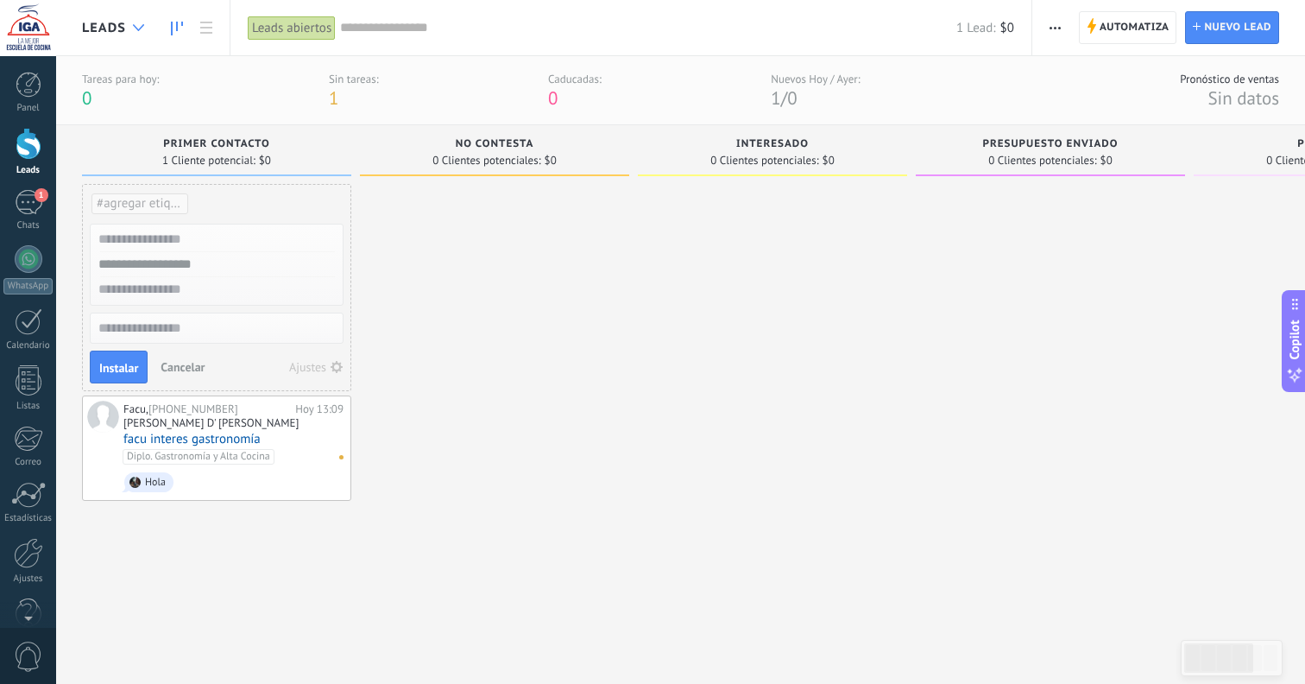
click at [133, 25] on icon at bounding box center [138, 27] width 11 height 7
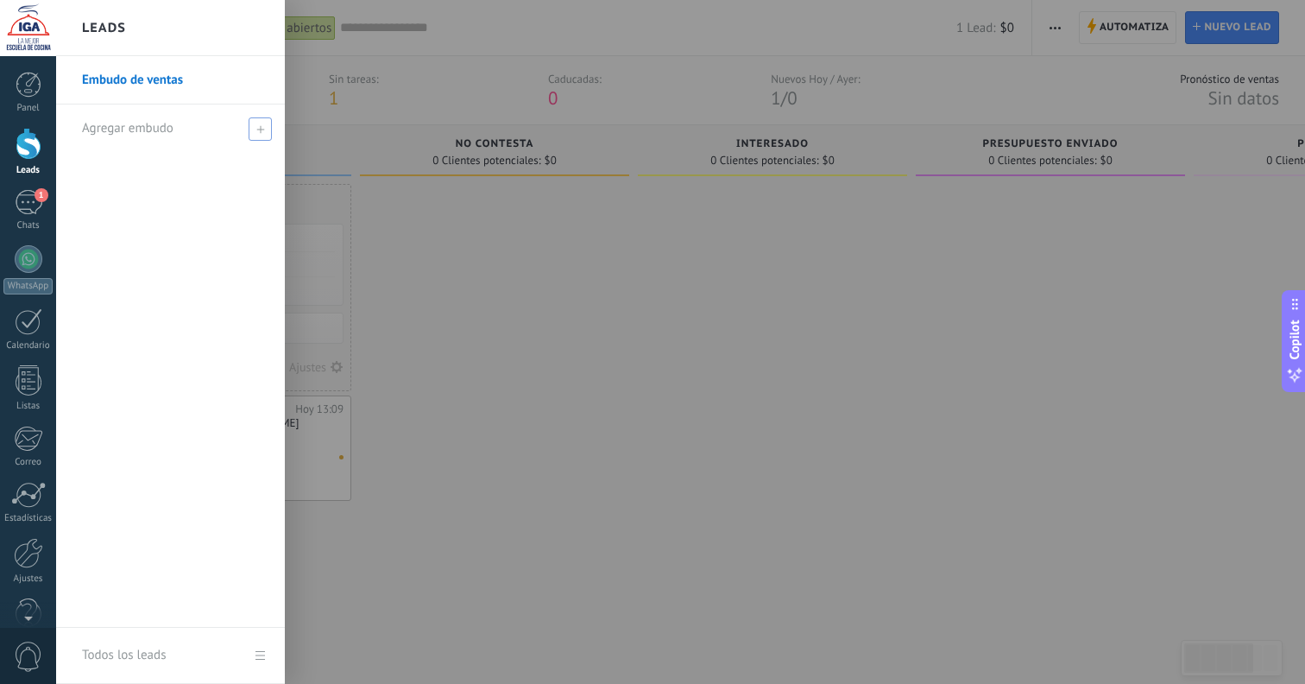
click at [143, 127] on span "Agregar embudo" at bounding box center [128, 128] width 92 height 16
type input "**********"
click at [256, 122] on span at bounding box center [262, 128] width 19 height 22
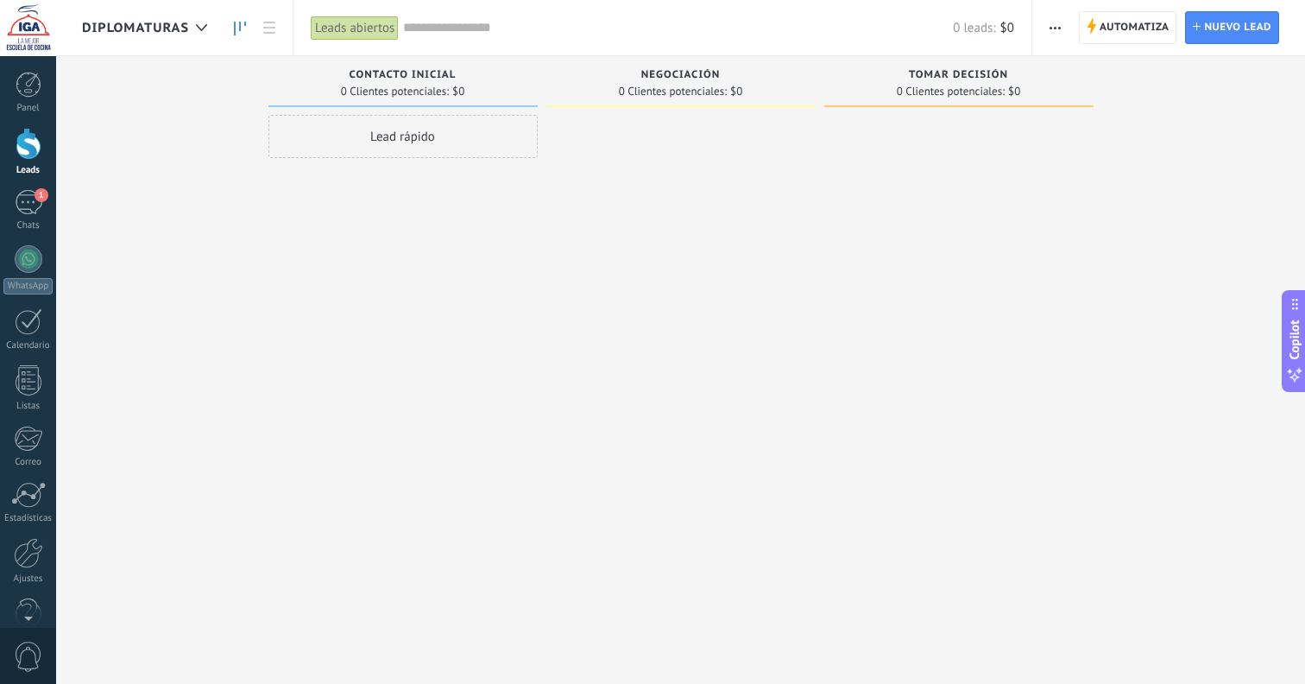
click at [185, 28] on span "Diplomaturas" at bounding box center [135, 28] width 107 height 16
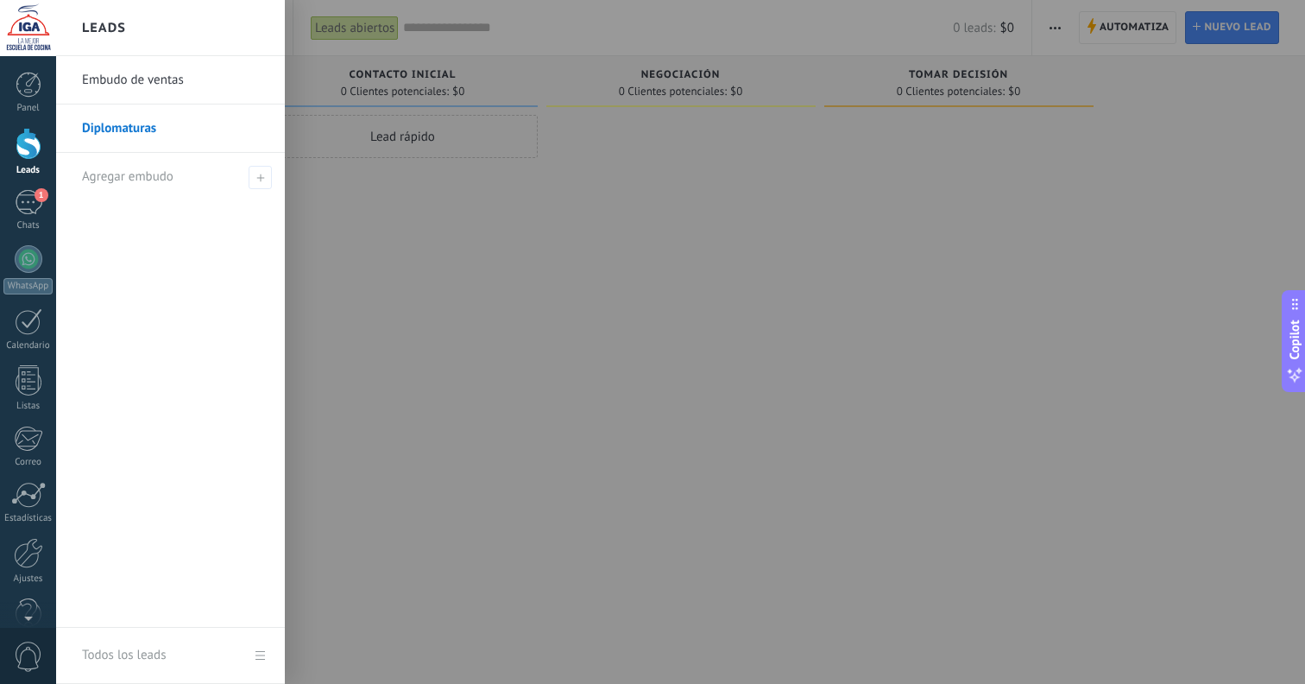
click at [162, 91] on link "Embudo de ventas" at bounding box center [175, 80] width 186 height 48
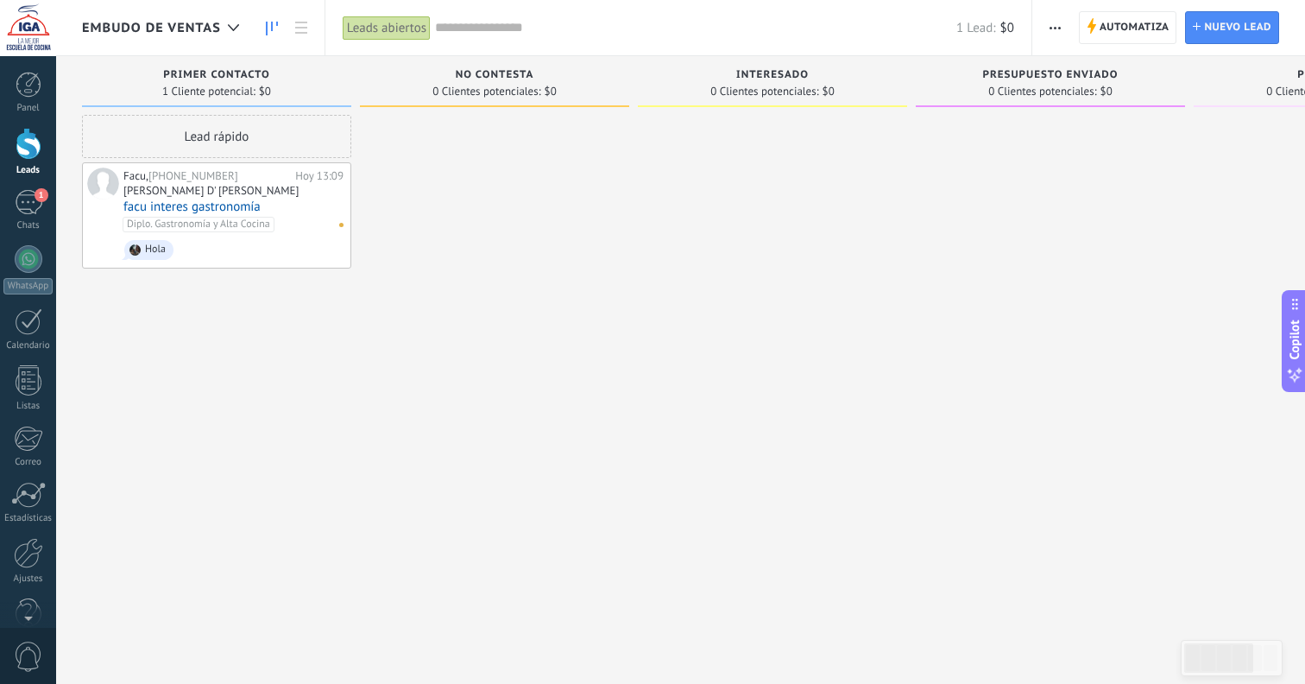
click at [325, 230] on div "Diplo. Gastronomía y Alta Cocina No hay tareas" at bounding box center [230, 225] width 214 height 16
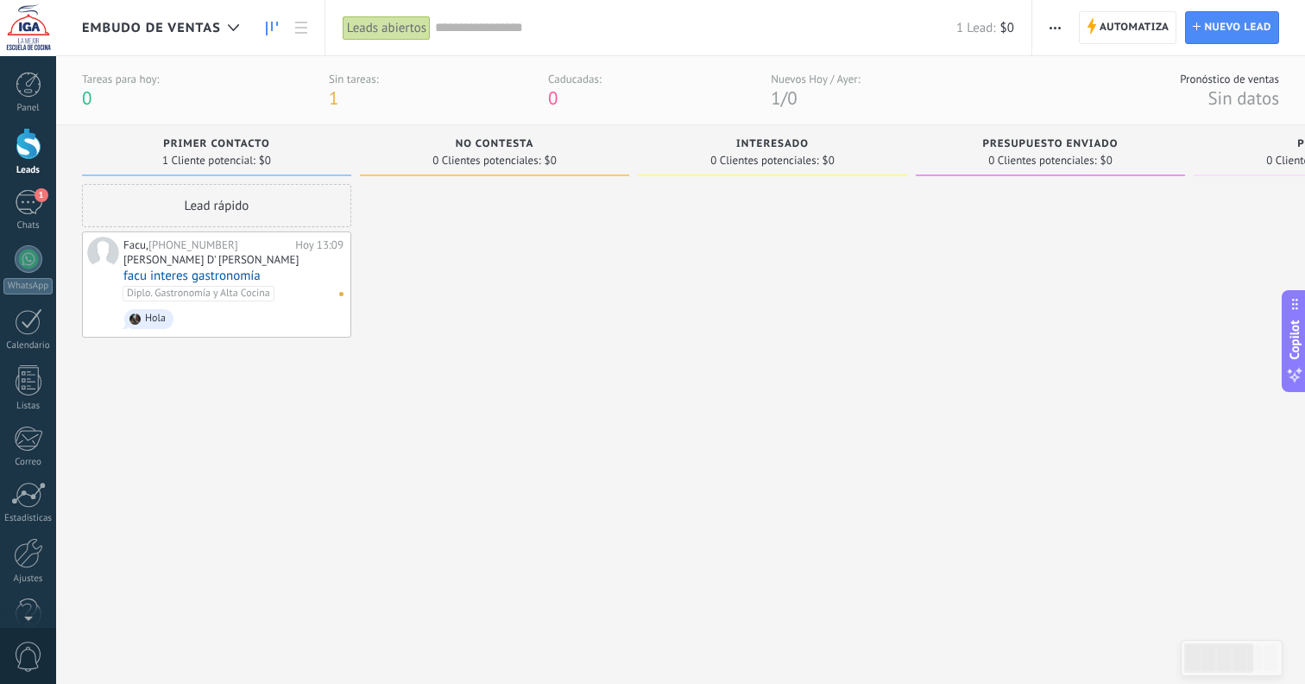
click at [316, 288] on div "Diplo. Gastronomía y Alta Cocina No hay tareas" at bounding box center [230, 294] width 214 height 16
click at [247, 269] on link "facu interes gastronomía" at bounding box center [233, 276] width 220 height 15
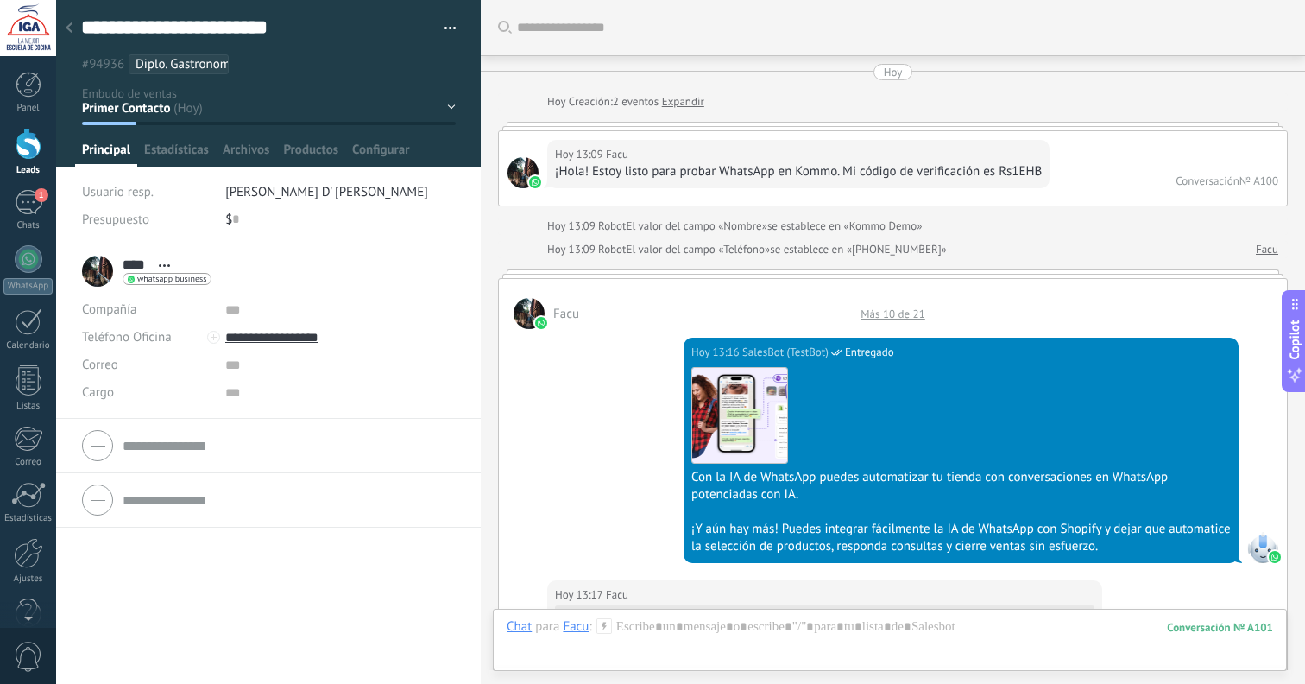
scroll to position [3208, 0]
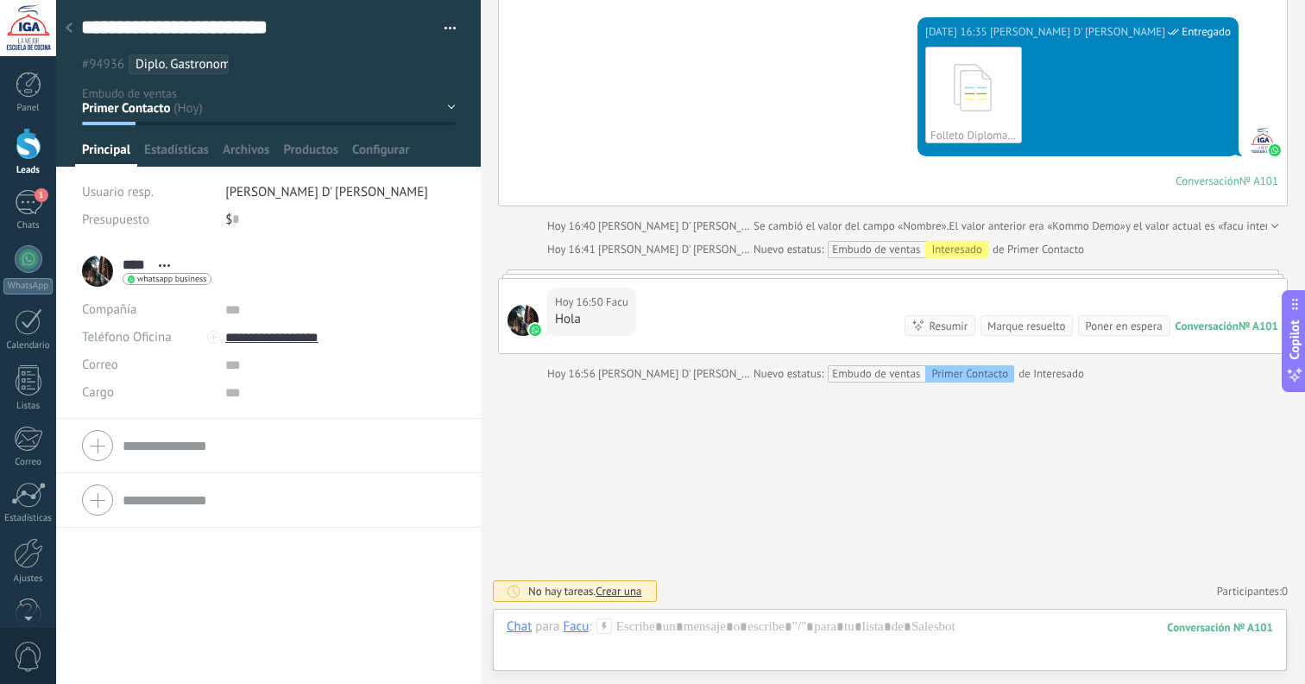
click at [66, 26] on icon at bounding box center [69, 27] width 7 height 10
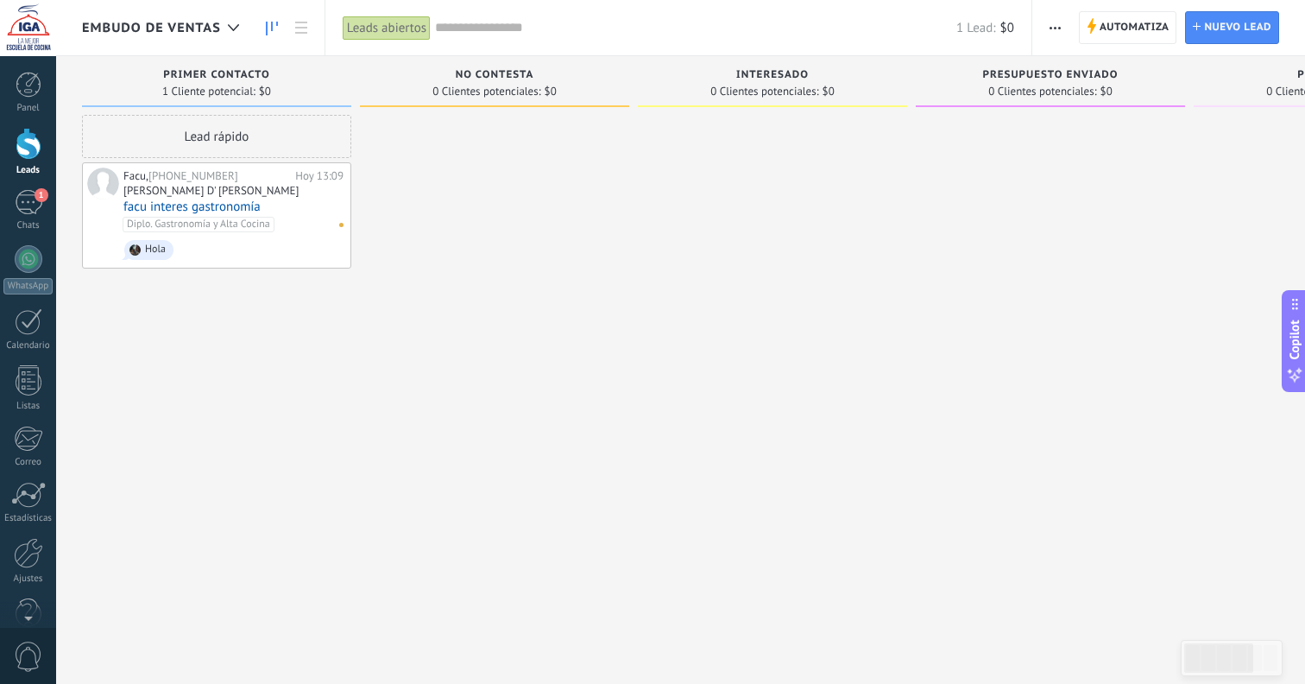
click at [245, 251] on div "Facu, +54 9 341 579-7328 Hoy 13:09 Facundo D' Angelo facu interes gastronomía D…" at bounding box center [233, 215] width 220 height 96
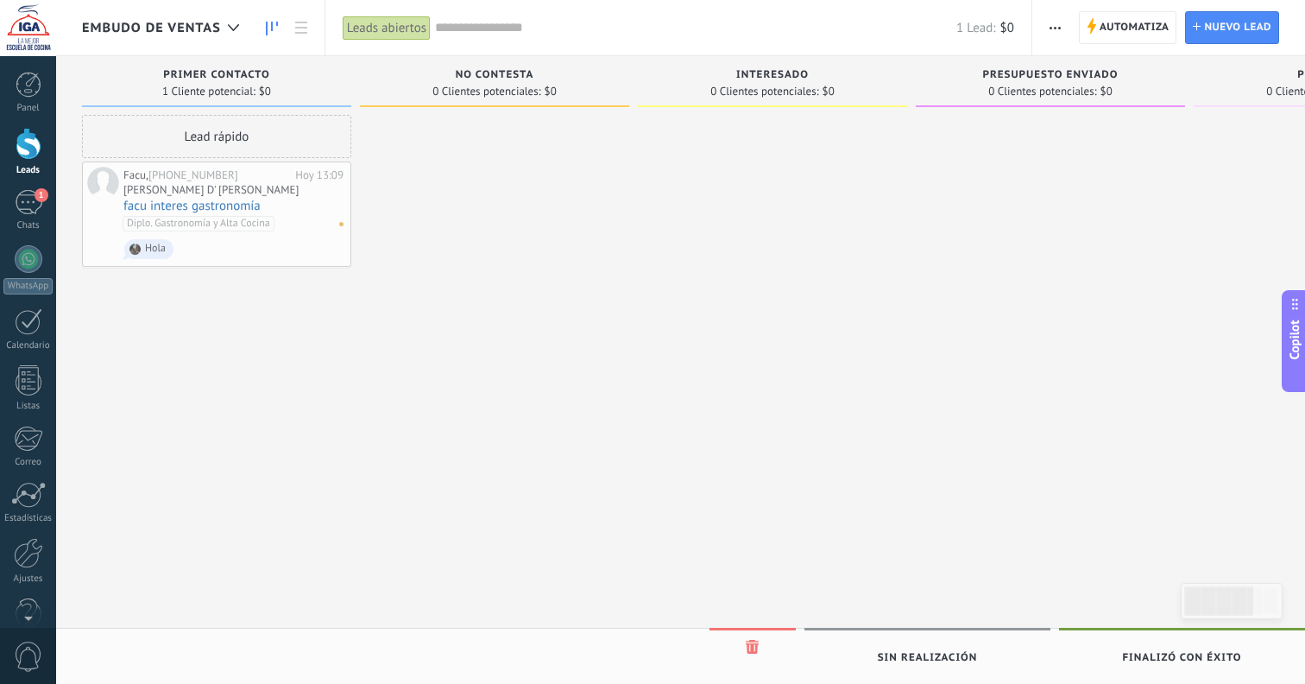
drag, startPoint x: 301, startPoint y: 231, endPoint x: 289, endPoint y: 225, distance: 13.2
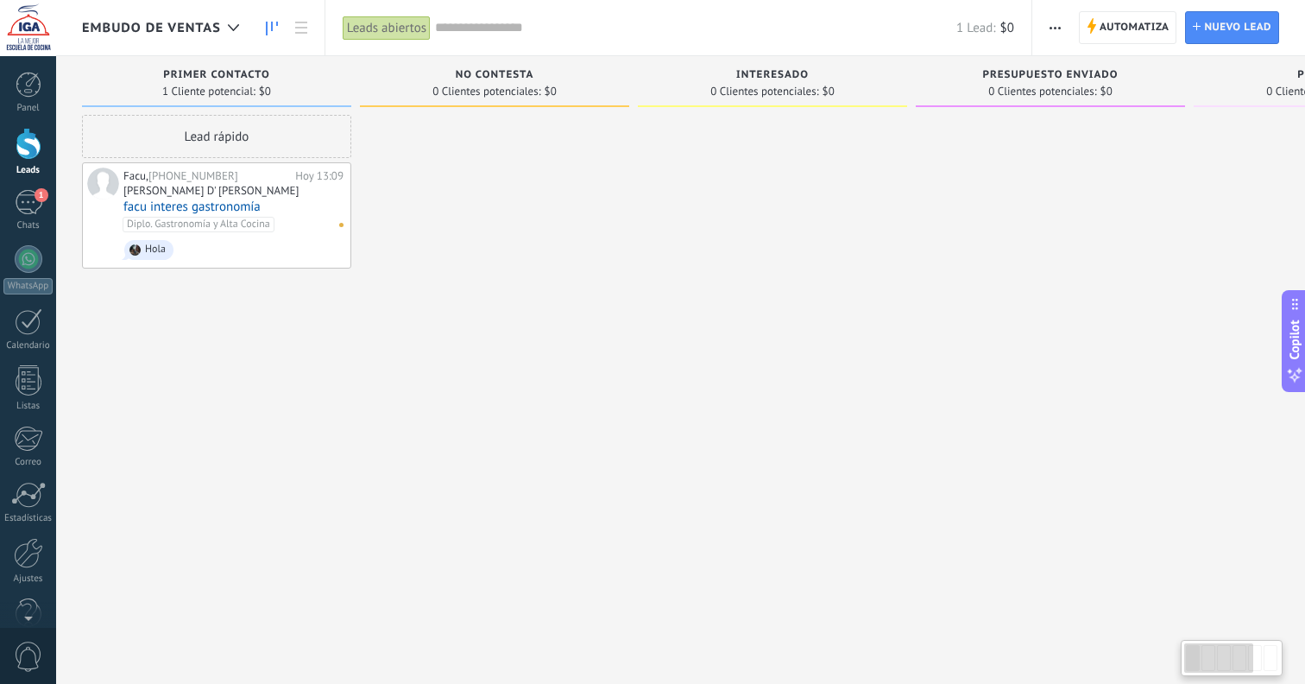
click at [257, 187] on div "[PERSON_NAME] D' [PERSON_NAME]" at bounding box center [233, 192] width 220 height 15
click at [227, 168] on div "Facu, +54 9 341 579-7328 Hoy 13:09 Facundo D' Angelo facu interes gastronomía D…" at bounding box center [233, 215] width 220 height 96
click at [232, 176] on span "[PHONE_NUMBER]" at bounding box center [194, 175] width 90 height 15
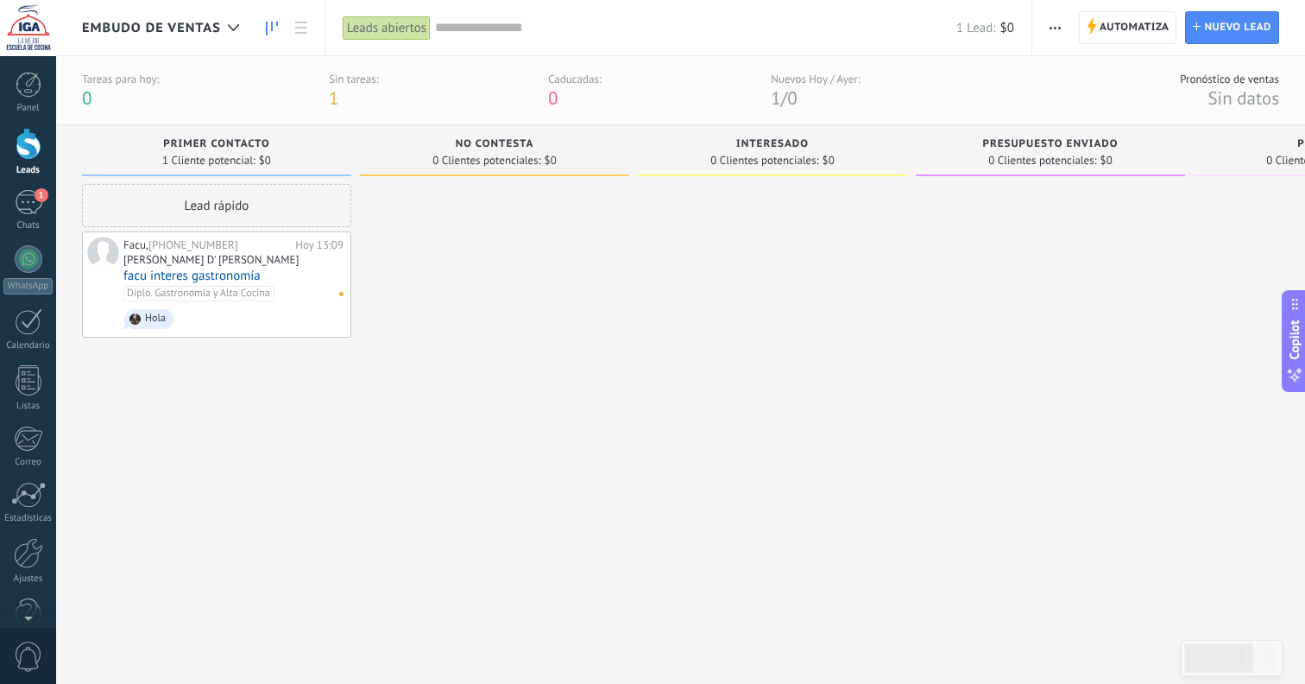
click at [212, 248] on span "[PHONE_NUMBER]" at bounding box center [194, 244] width 90 height 15
click at [261, 314] on div "Facu, +54 9 341 579-7328 Hoy 13:09 Facundo D' Angelo facu interes gastronomía D…" at bounding box center [233, 285] width 220 height 96
click at [344, 293] on span at bounding box center [341, 294] width 4 height 4
click at [28, 215] on link "1 Chats" at bounding box center [28, 210] width 56 height 41
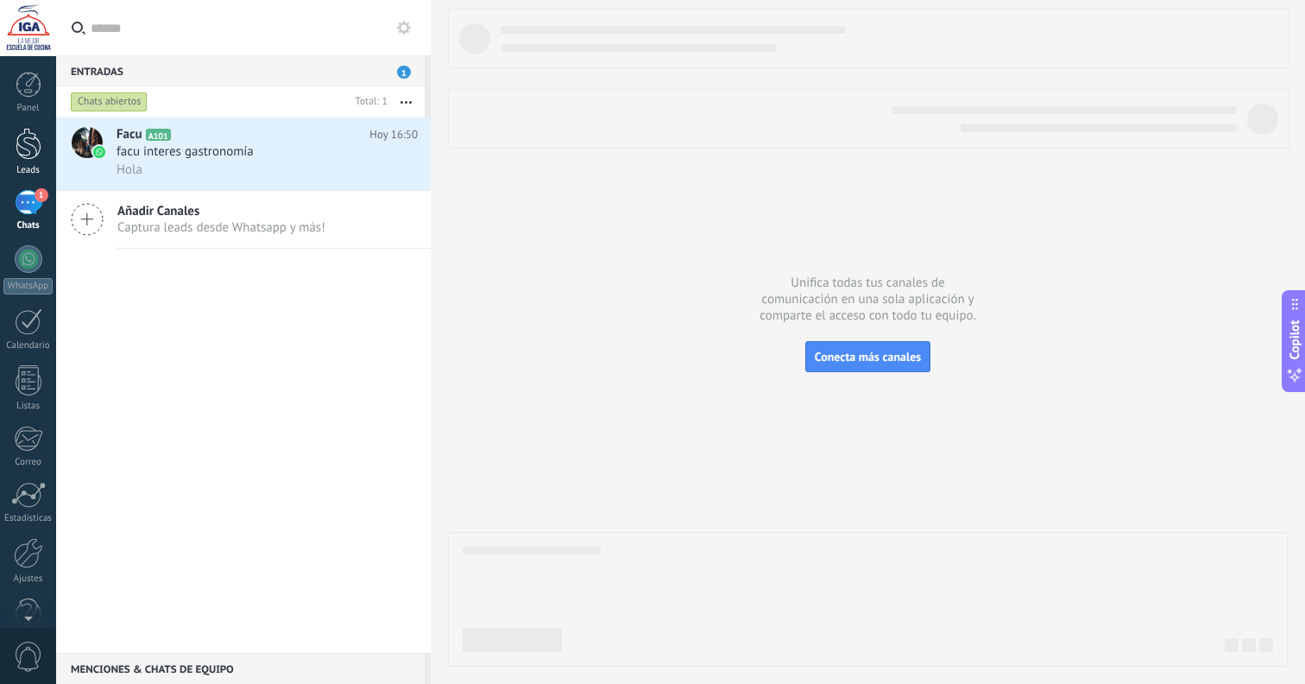
click at [31, 142] on div at bounding box center [29, 144] width 26 height 32
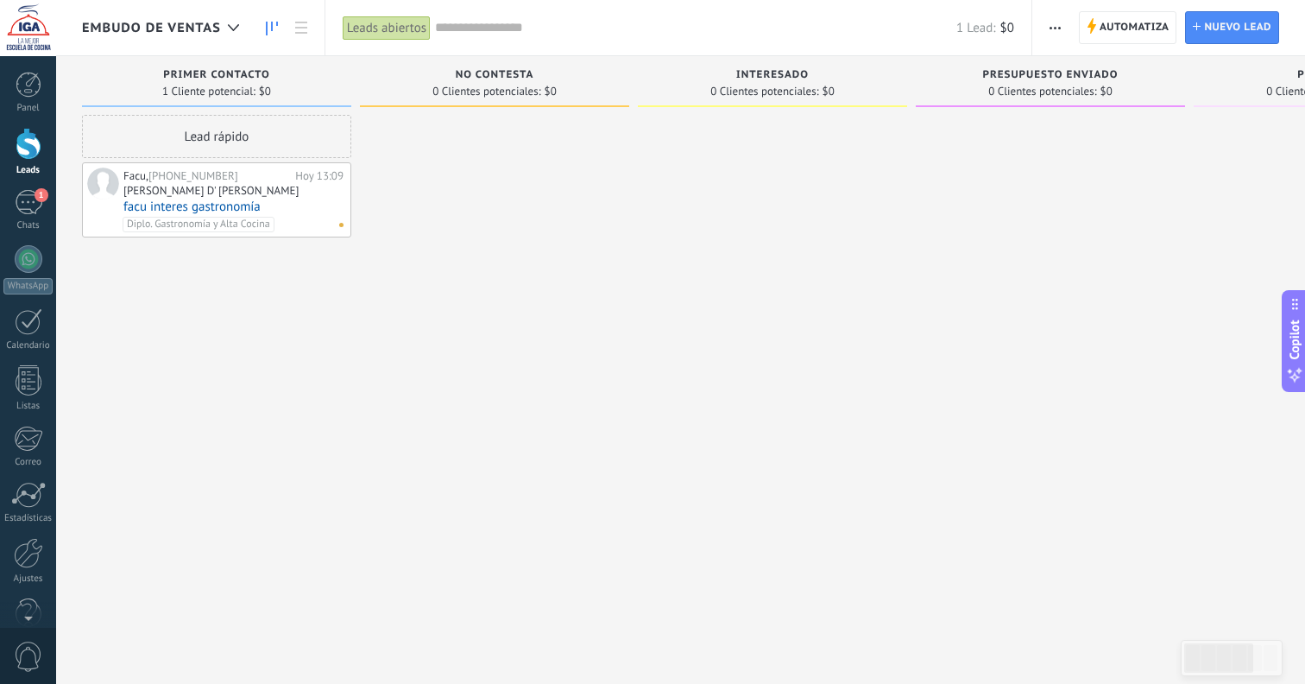
click at [227, 183] on div "Facu, +54 9 341 579-7328 Hoy 13:09 Facundo D' Angelo facu interes gastronomía D…" at bounding box center [233, 199] width 220 height 65
click at [167, 184] on div "[PERSON_NAME] D' [PERSON_NAME]" at bounding box center [210, 190] width 175 height 15
click at [186, 207] on link "facu interes gastronomía" at bounding box center [233, 206] width 220 height 15
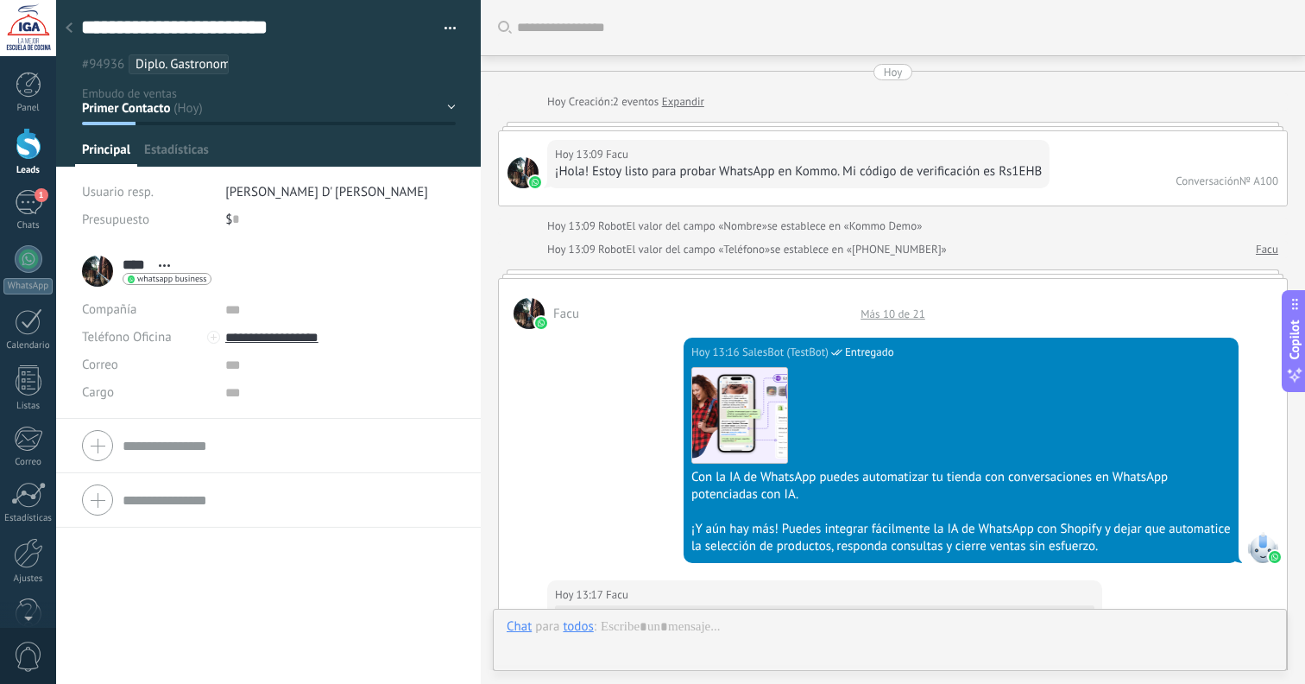
scroll to position [26, 0]
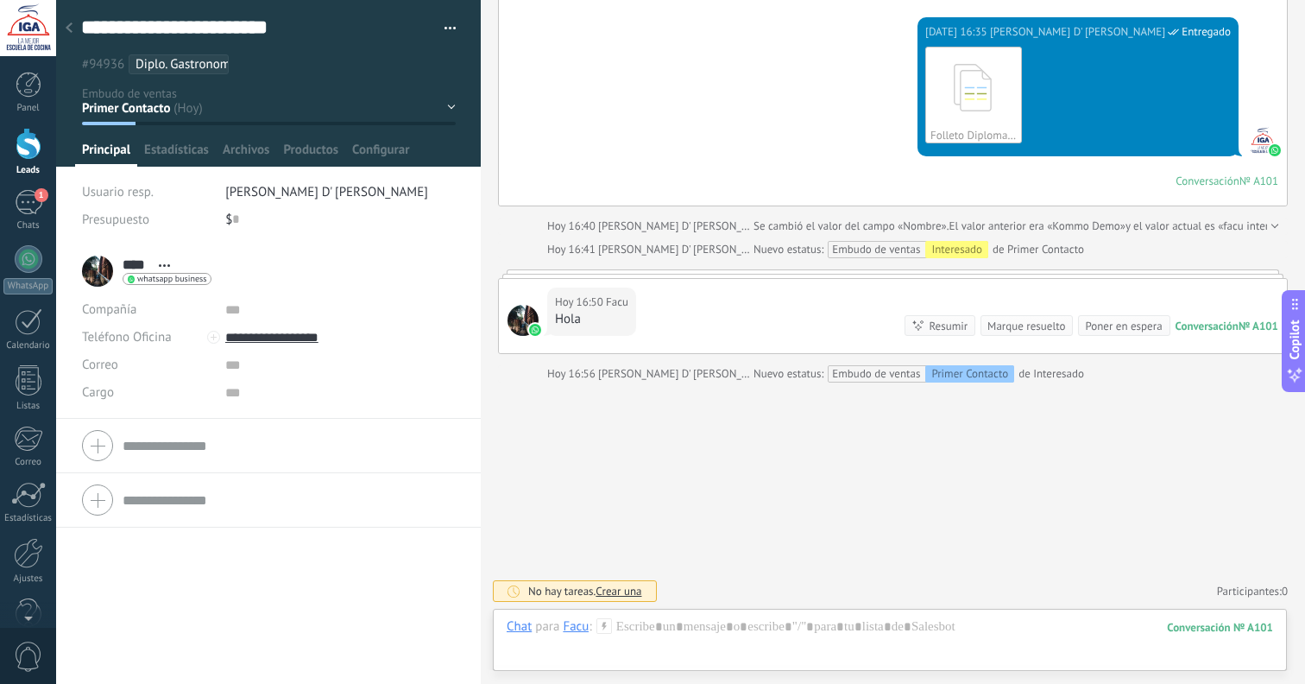
click at [441, 36] on button "button" at bounding box center [444, 29] width 25 height 26
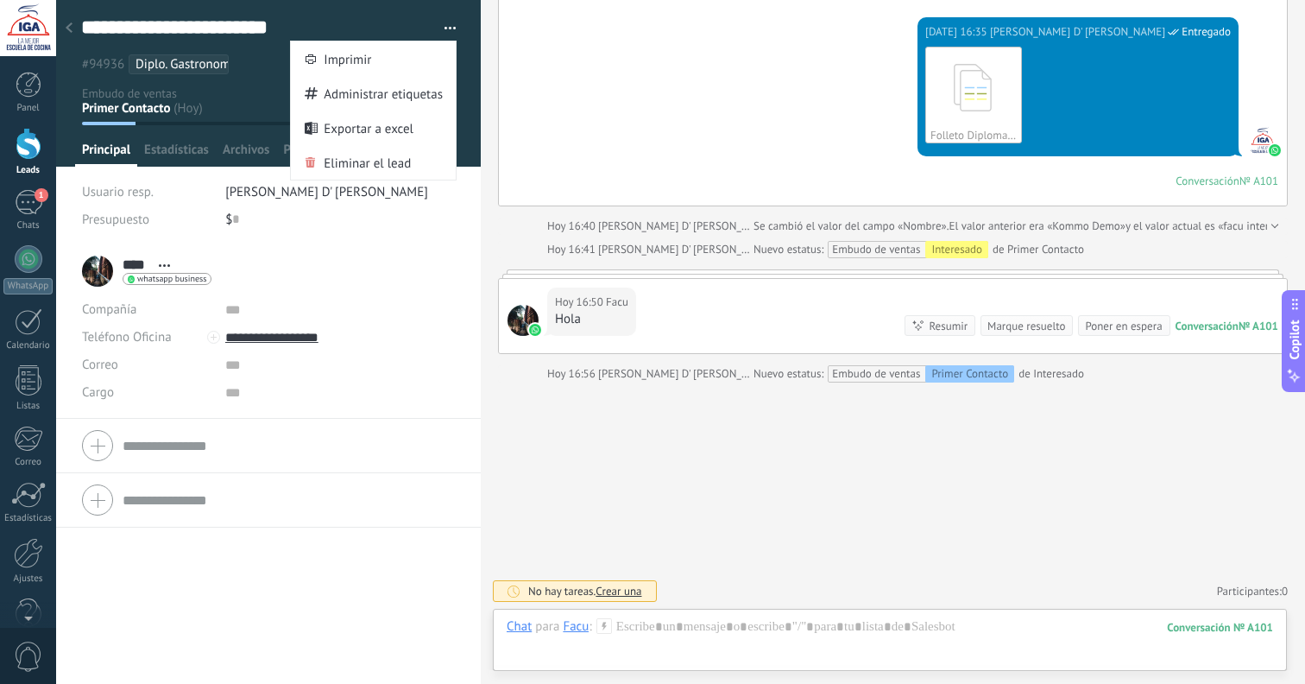
click at [439, 25] on button "button" at bounding box center [444, 29] width 25 height 26
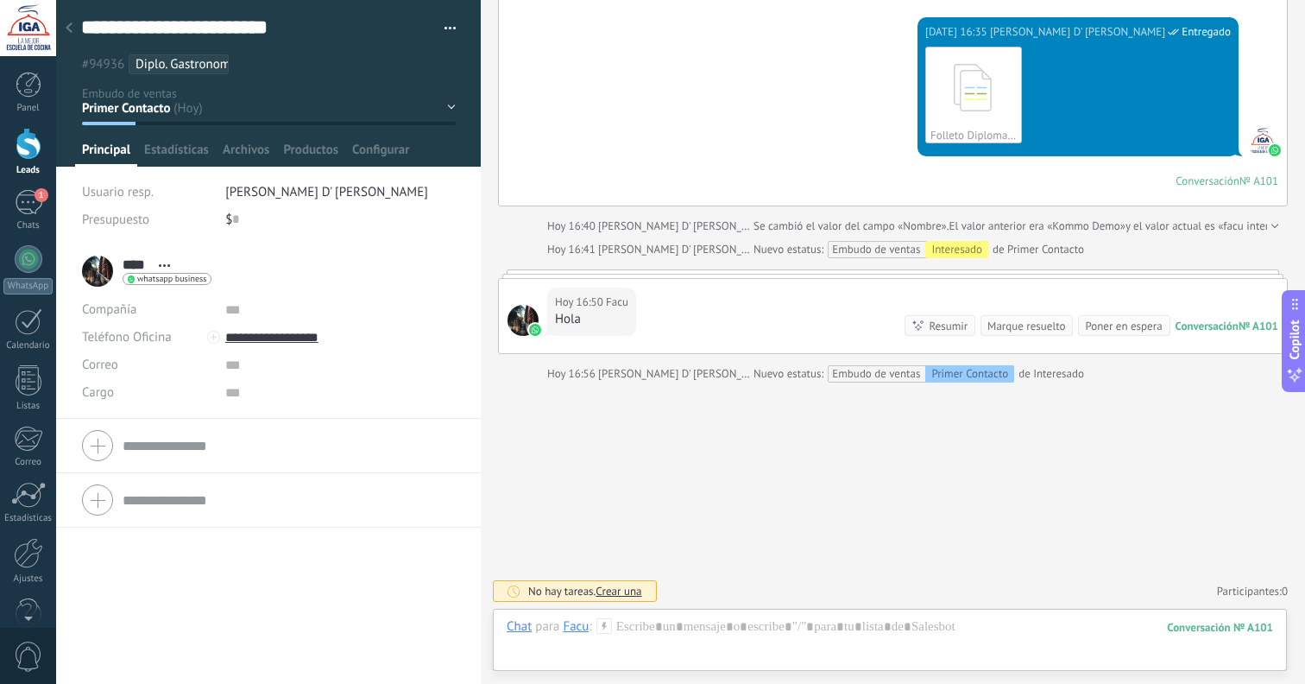
click at [439, 26] on button "button" at bounding box center [444, 29] width 25 height 26
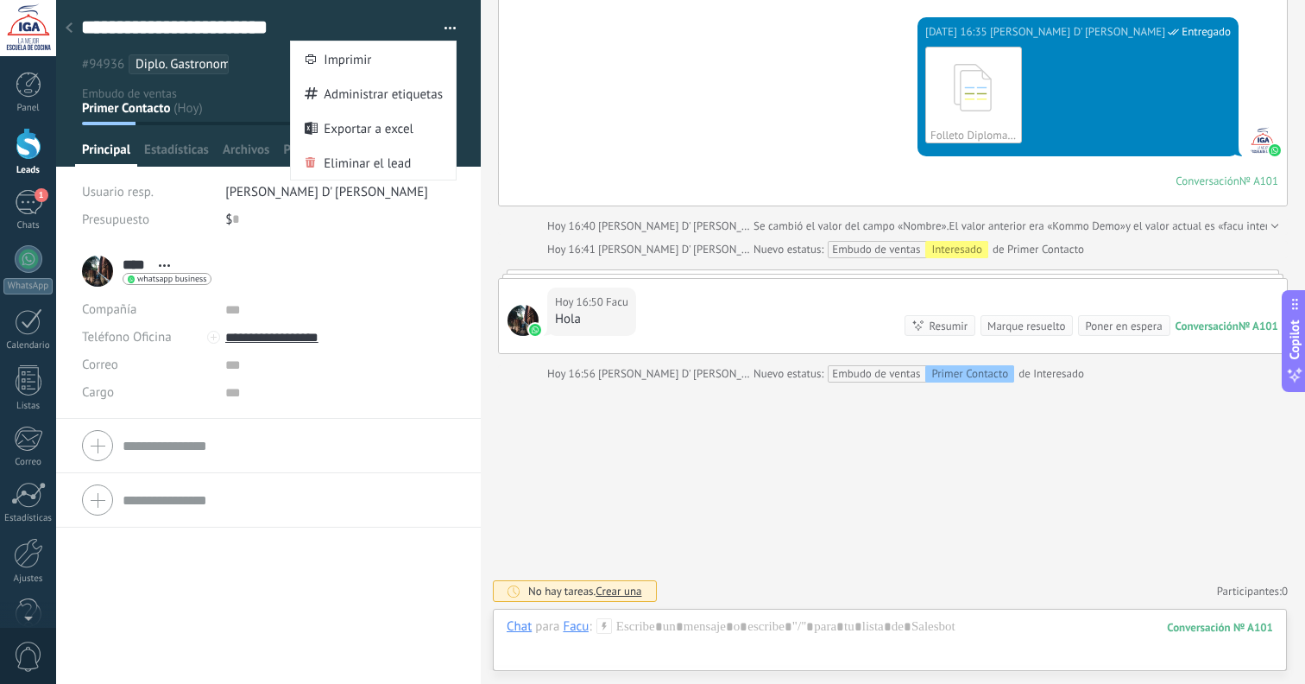
click at [438, 26] on button "button" at bounding box center [444, 29] width 25 height 26
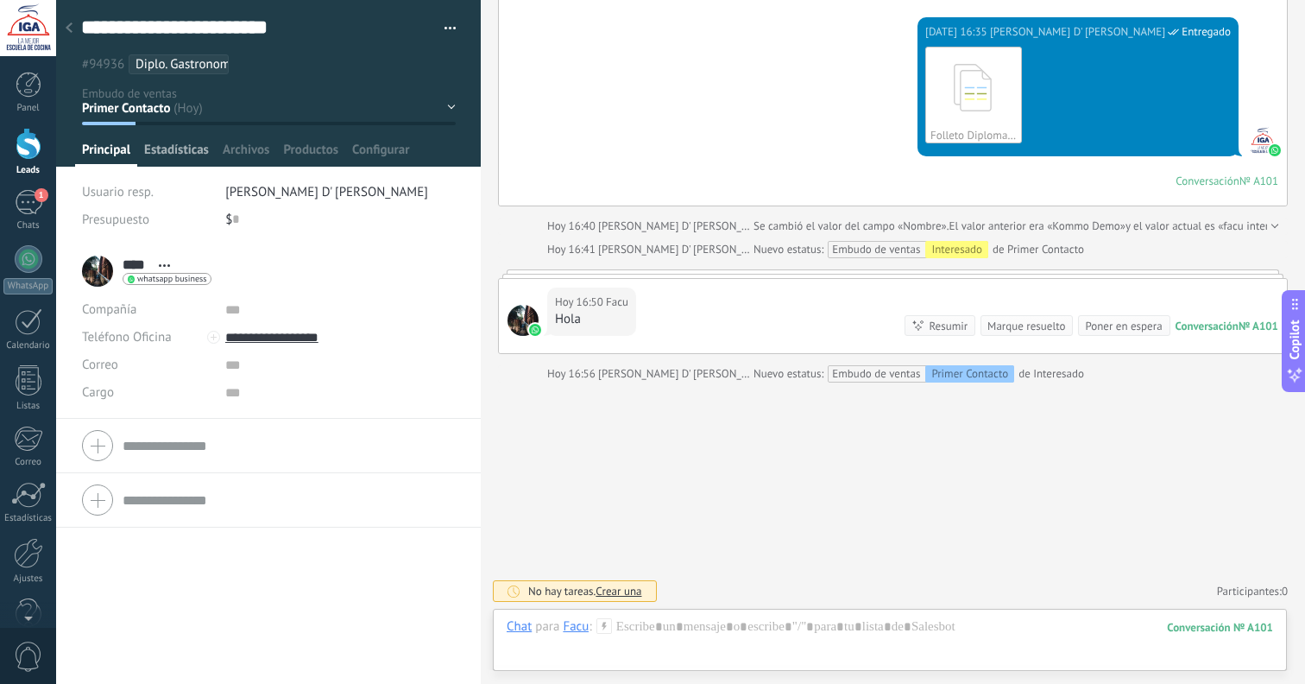
click at [184, 144] on span "Estadísticas" at bounding box center [176, 154] width 65 height 25
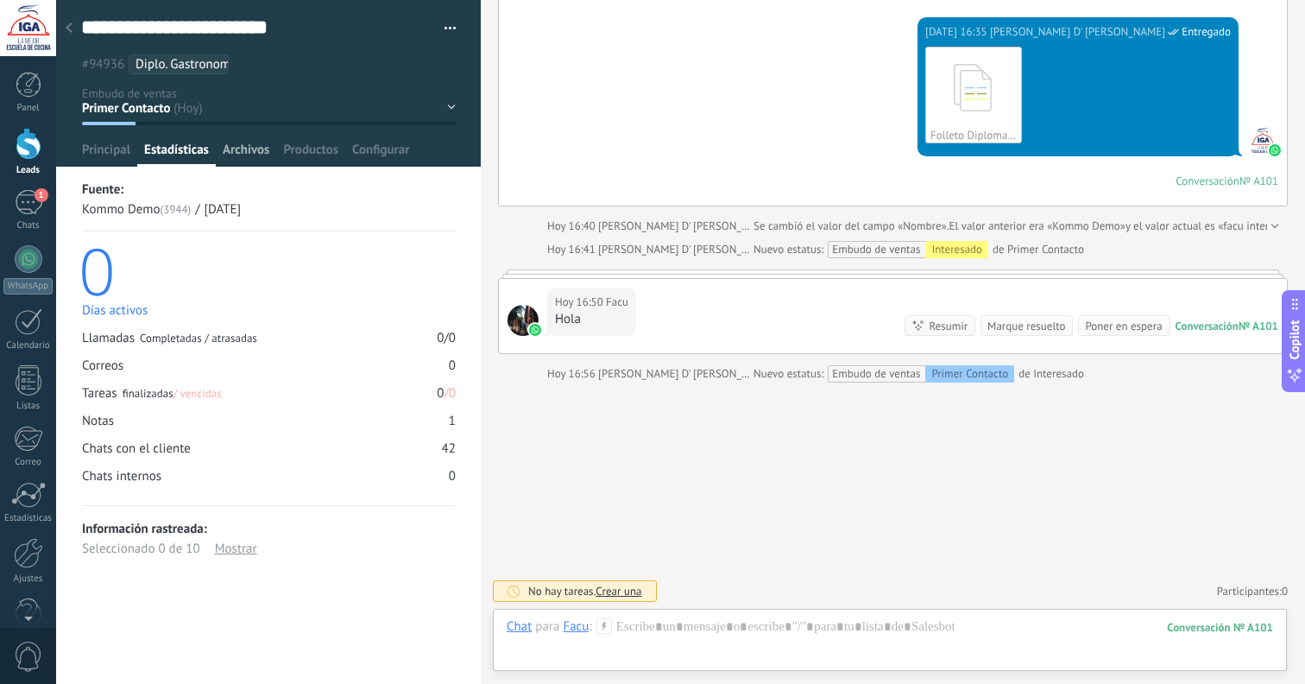
click at [237, 150] on span "Archivos" at bounding box center [246, 154] width 47 height 25
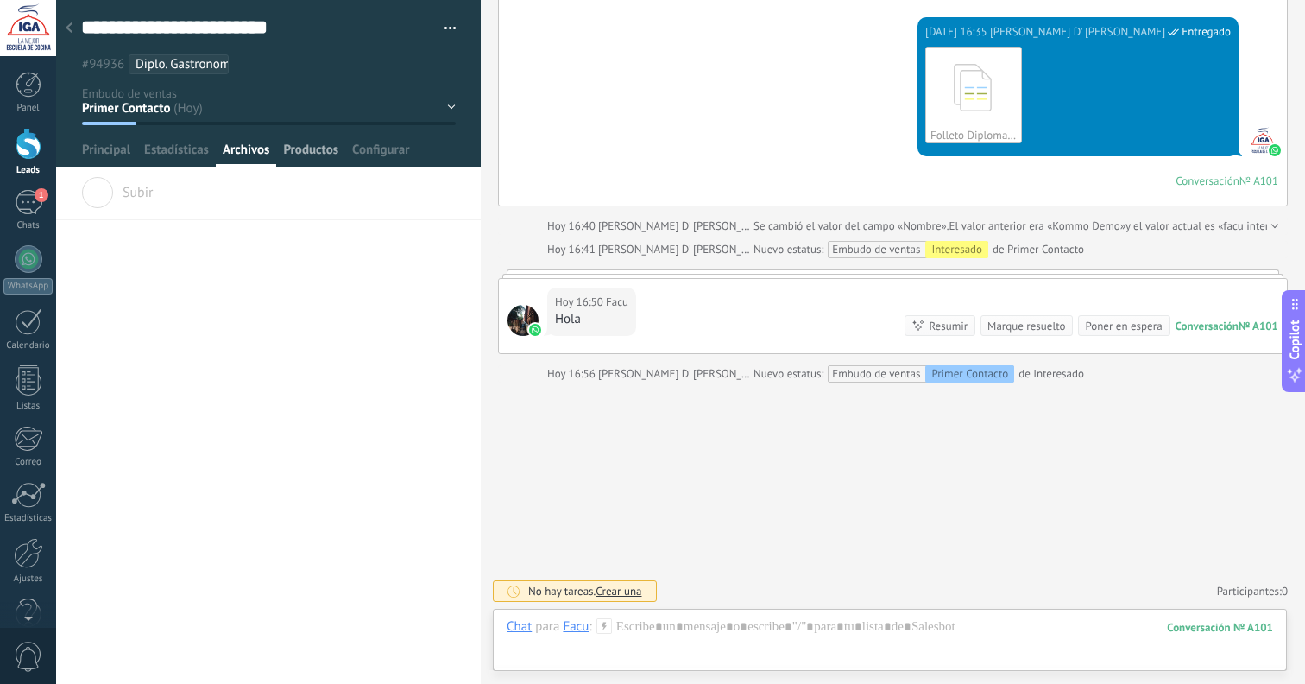
drag, startPoint x: 302, startPoint y: 149, endPoint x: 313, endPoint y: 151, distance: 10.5
click at [302, 149] on span "Productos" at bounding box center [310, 154] width 55 height 25
click at [368, 152] on span "Configurar" at bounding box center [380, 154] width 57 height 25
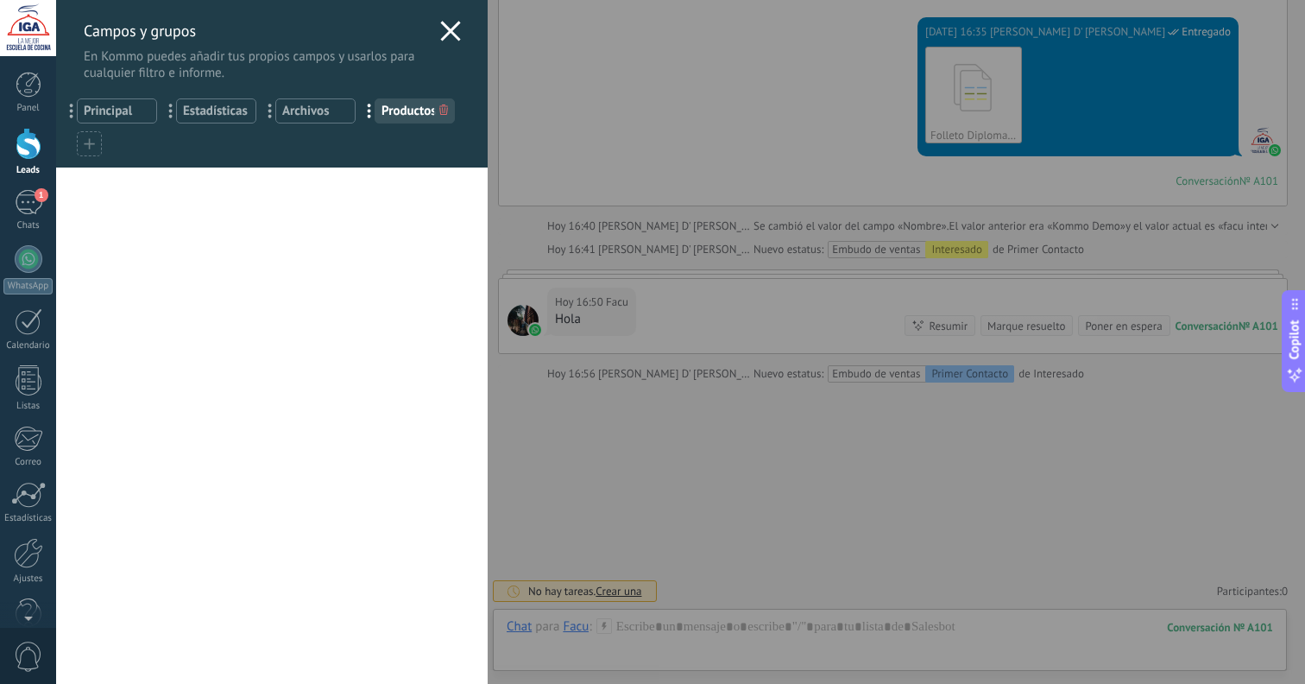
click at [442, 111] on icon at bounding box center [443, 109] width 9 height 10
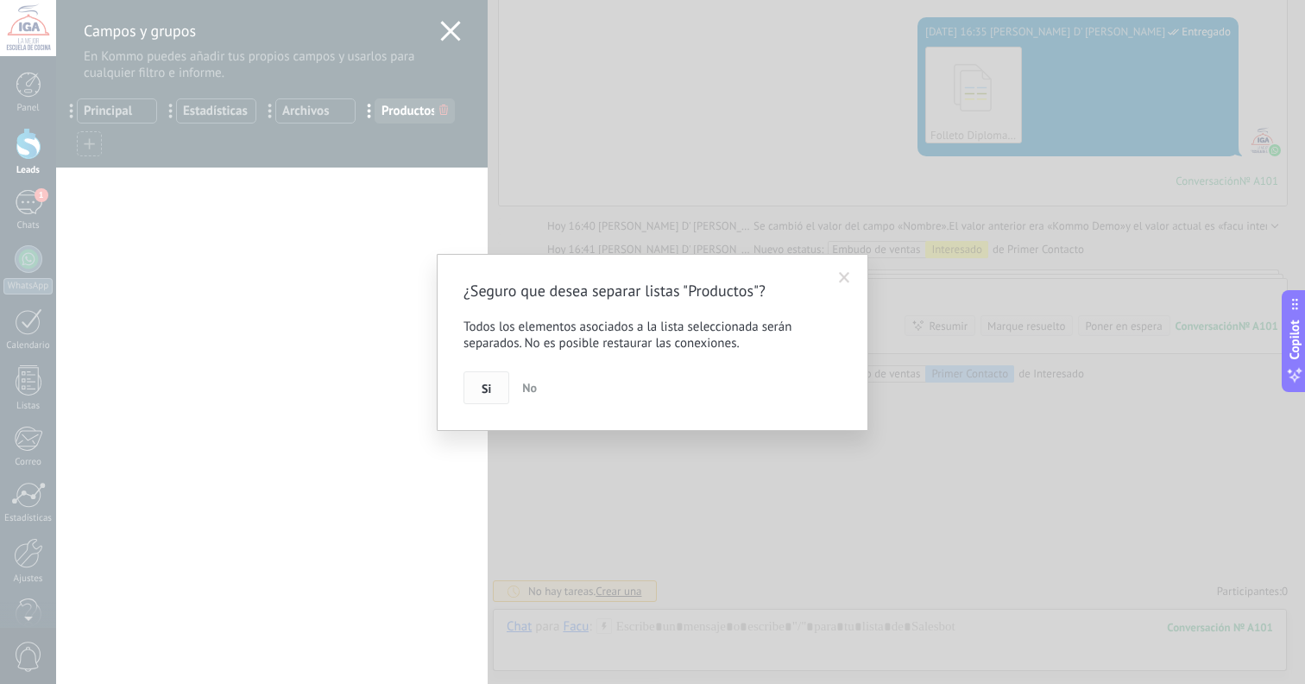
click at [488, 390] on span "Si" at bounding box center [486, 388] width 9 height 12
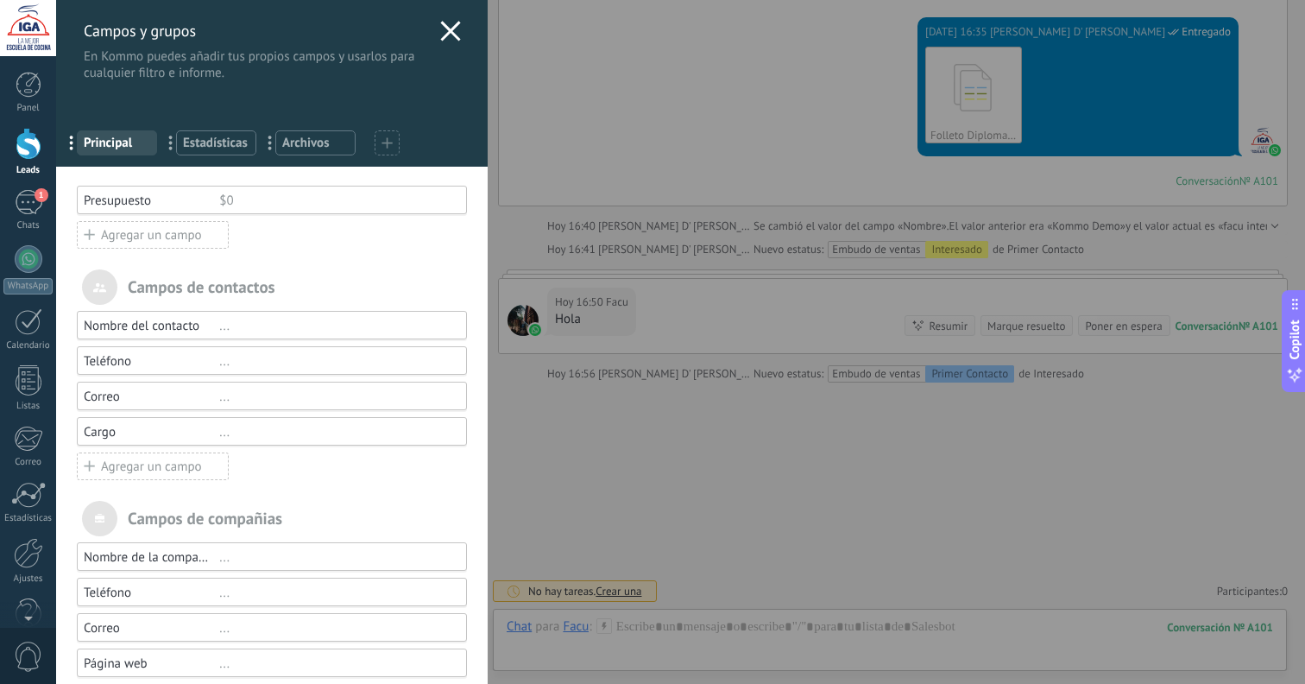
click at [130, 145] on span "Principal" at bounding box center [117, 143] width 66 height 16
drag, startPoint x: 134, startPoint y: 142, endPoint x: 174, endPoint y: 142, distance: 39.7
click at [134, 142] on span "Principal" at bounding box center [117, 143] width 66 height 16
click at [238, 145] on span "Estadísticas" at bounding box center [216, 143] width 66 height 16
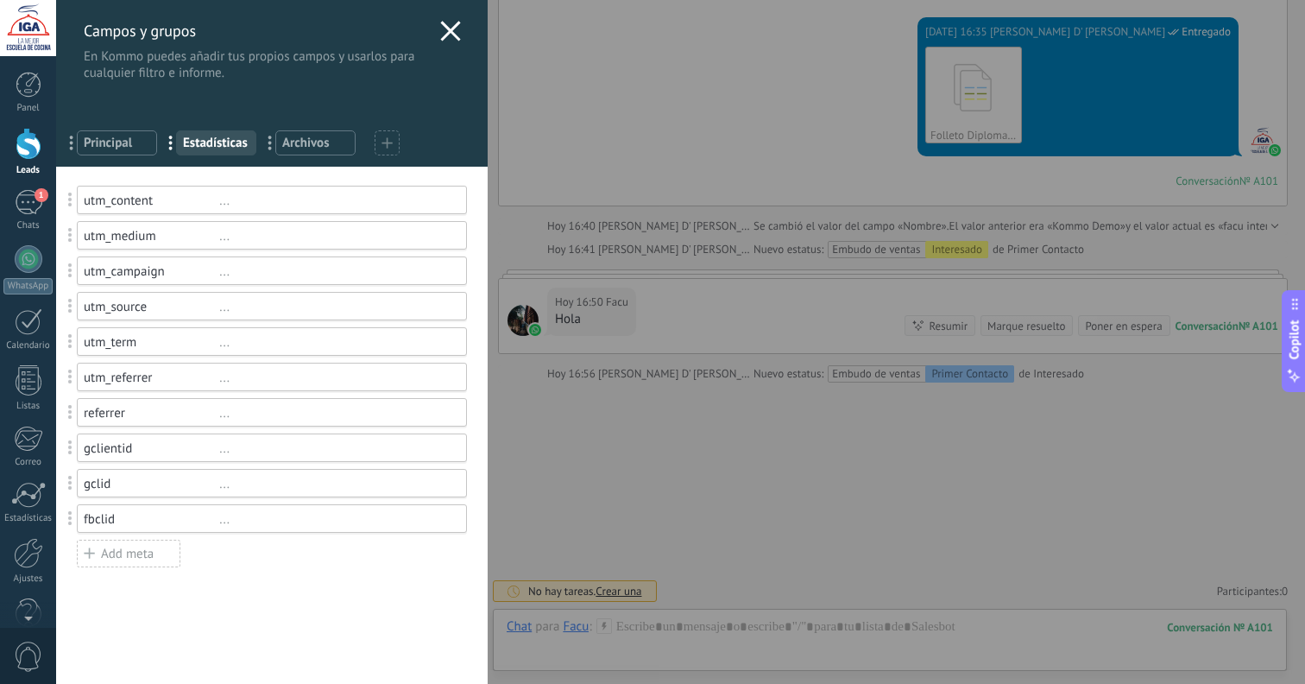
click at [101, 142] on span "Principal" at bounding box center [117, 143] width 66 height 16
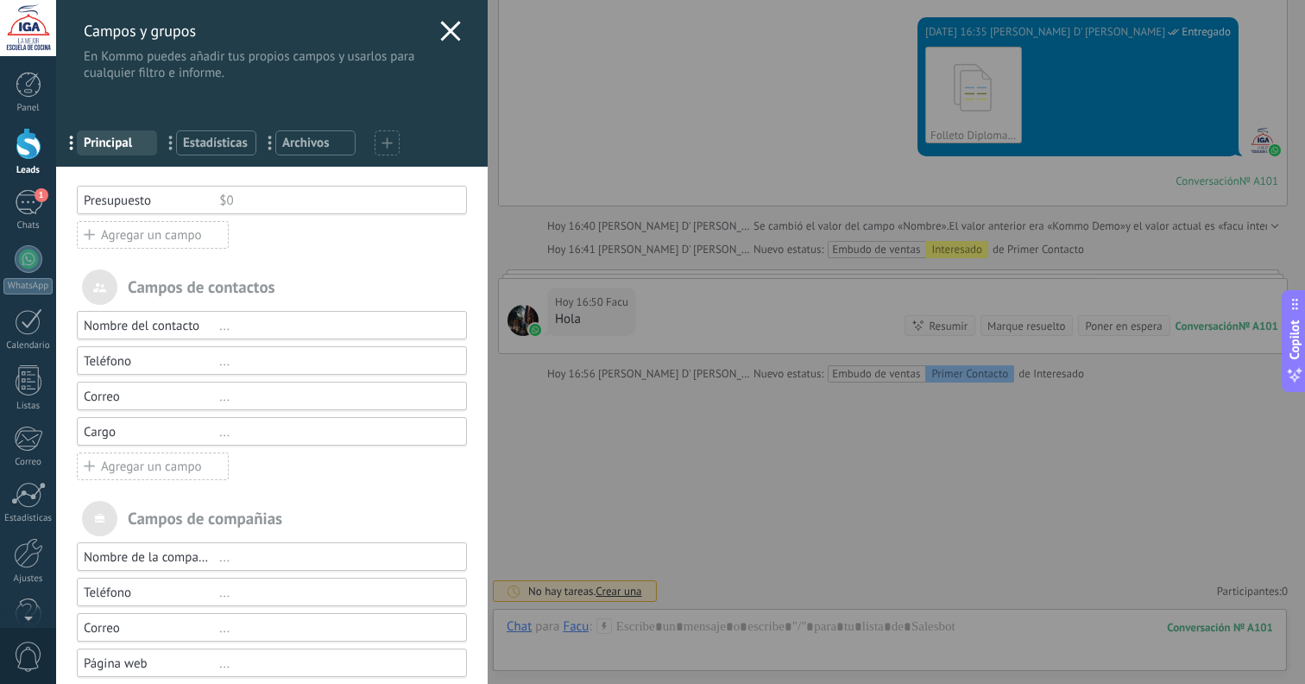
drag, startPoint x: 242, startPoint y: 150, endPoint x: 288, endPoint y: 145, distance: 46.9
click at [243, 149] on span "Estadísticas" at bounding box center [216, 143] width 66 height 16
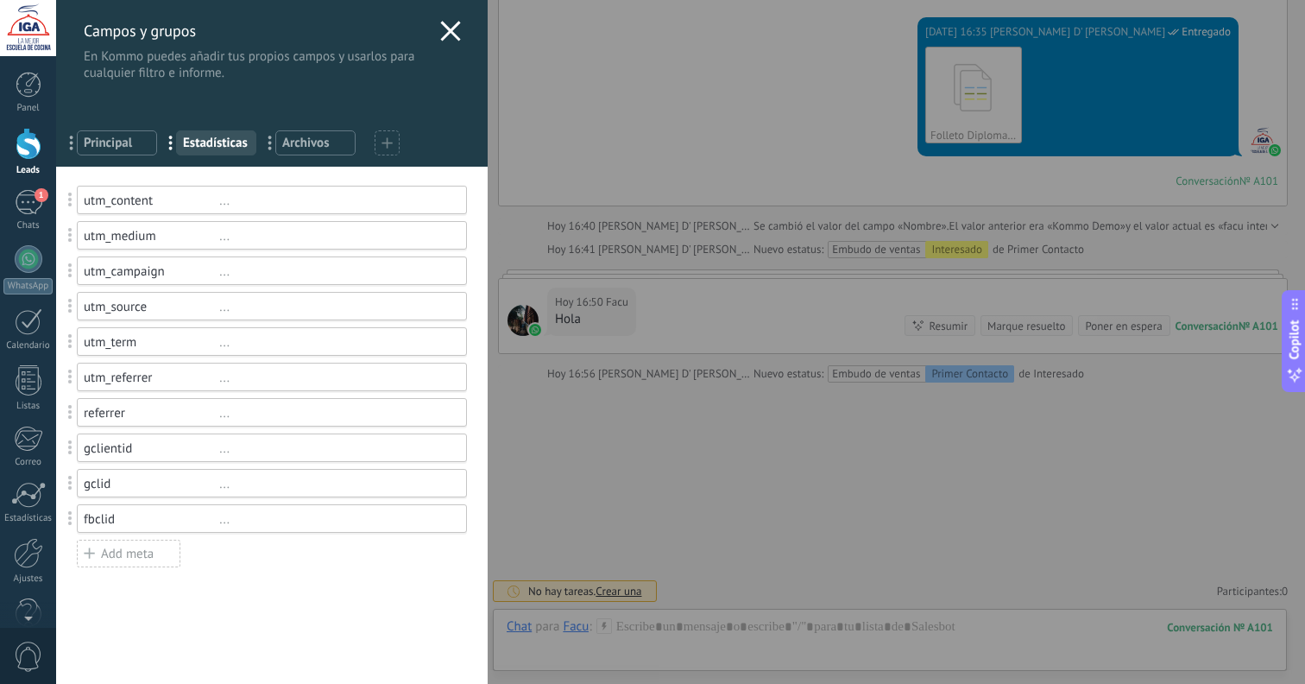
click at [303, 145] on span "Archivos" at bounding box center [315, 143] width 66 height 16
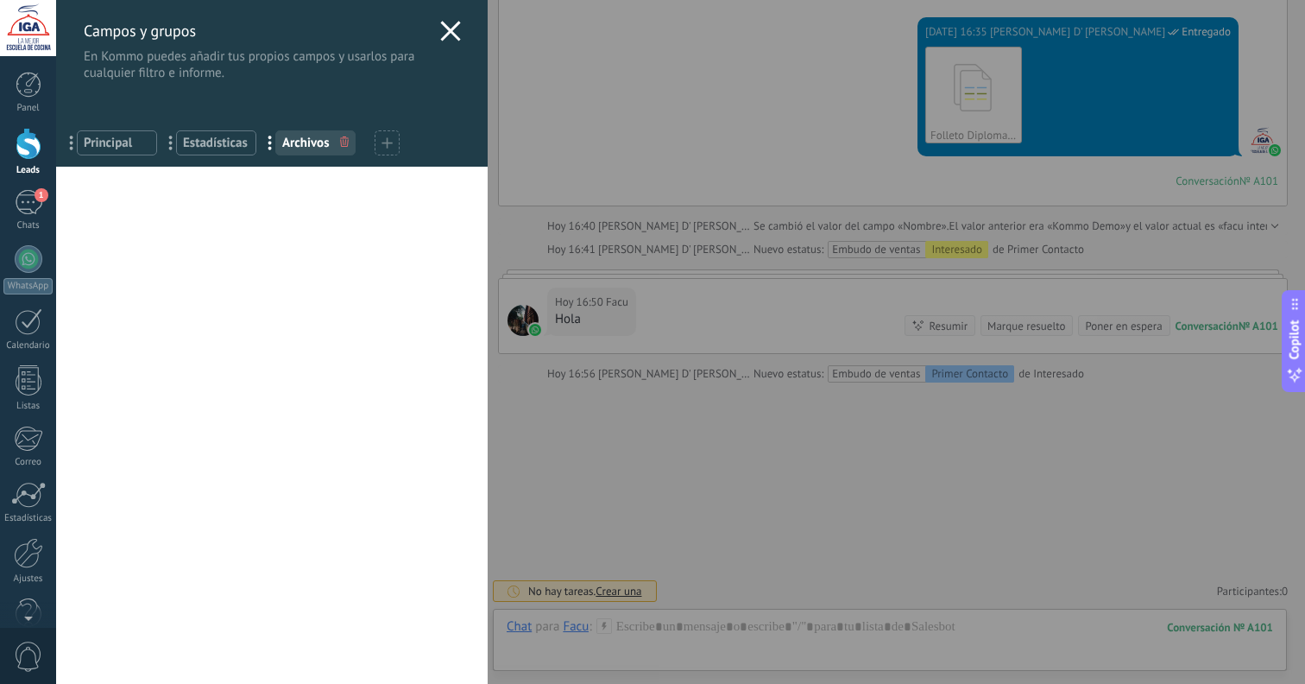
drag, startPoint x: 214, startPoint y: 142, endPoint x: 110, endPoint y: 142, distance: 104.5
click at [214, 142] on span "Estadísticas" at bounding box center [216, 143] width 66 height 16
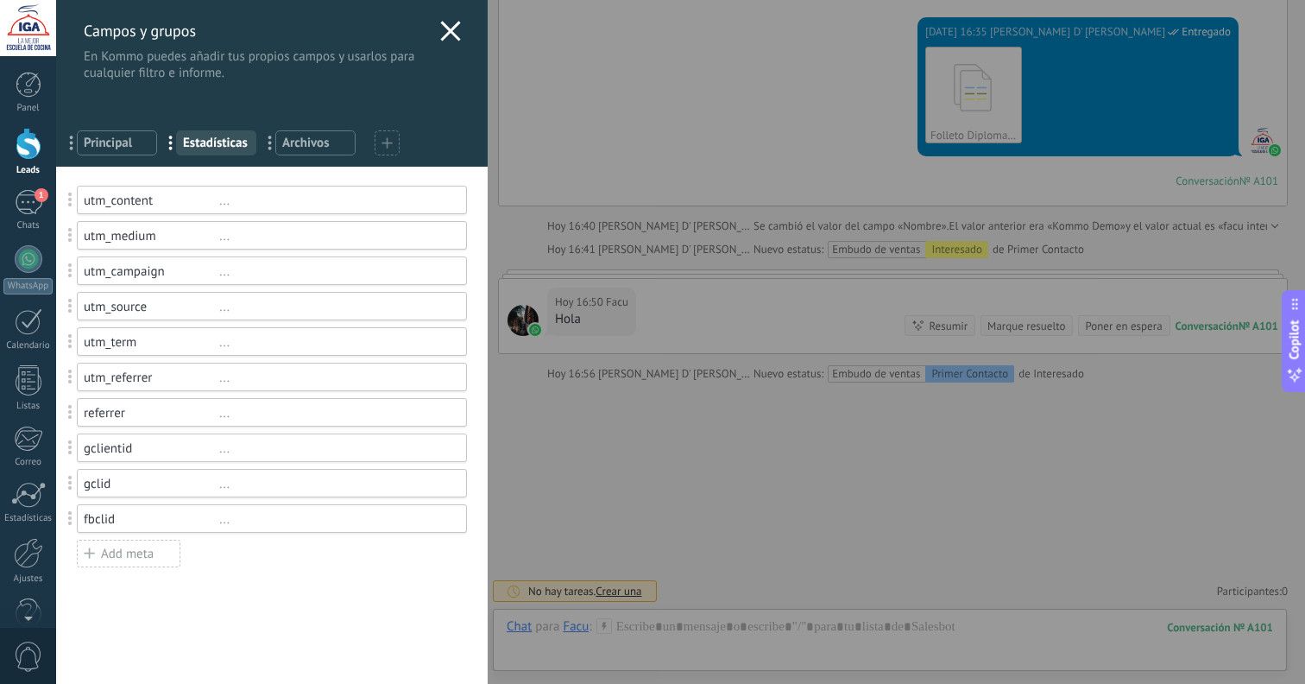
click at [88, 142] on span "Principal" at bounding box center [117, 143] width 66 height 16
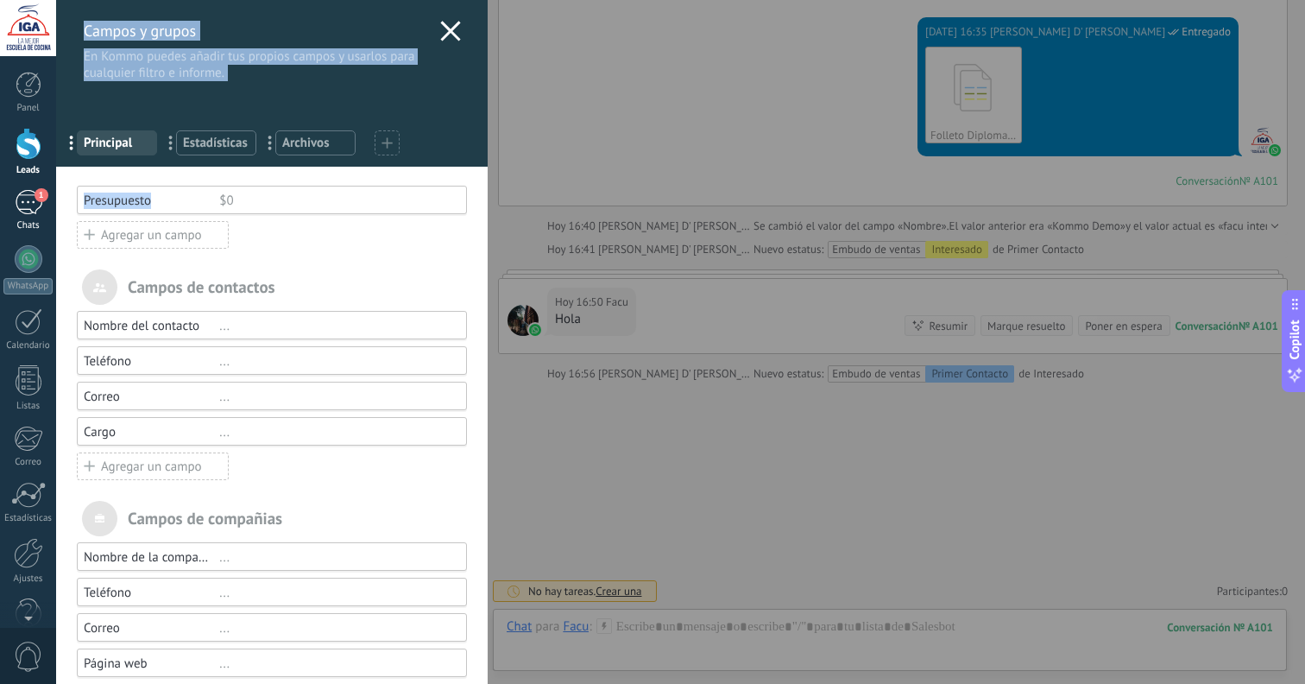
drag, startPoint x: 152, startPoint y: 200, endPoint x: 53, endPoint y: 198, distance: 99.3
click at [56, 198] on div "Campos y grupos En Kommo puedes añadir tus propios campos y usarlos para cualqu…" at bounding box center [680, 342] width 1249 height 684
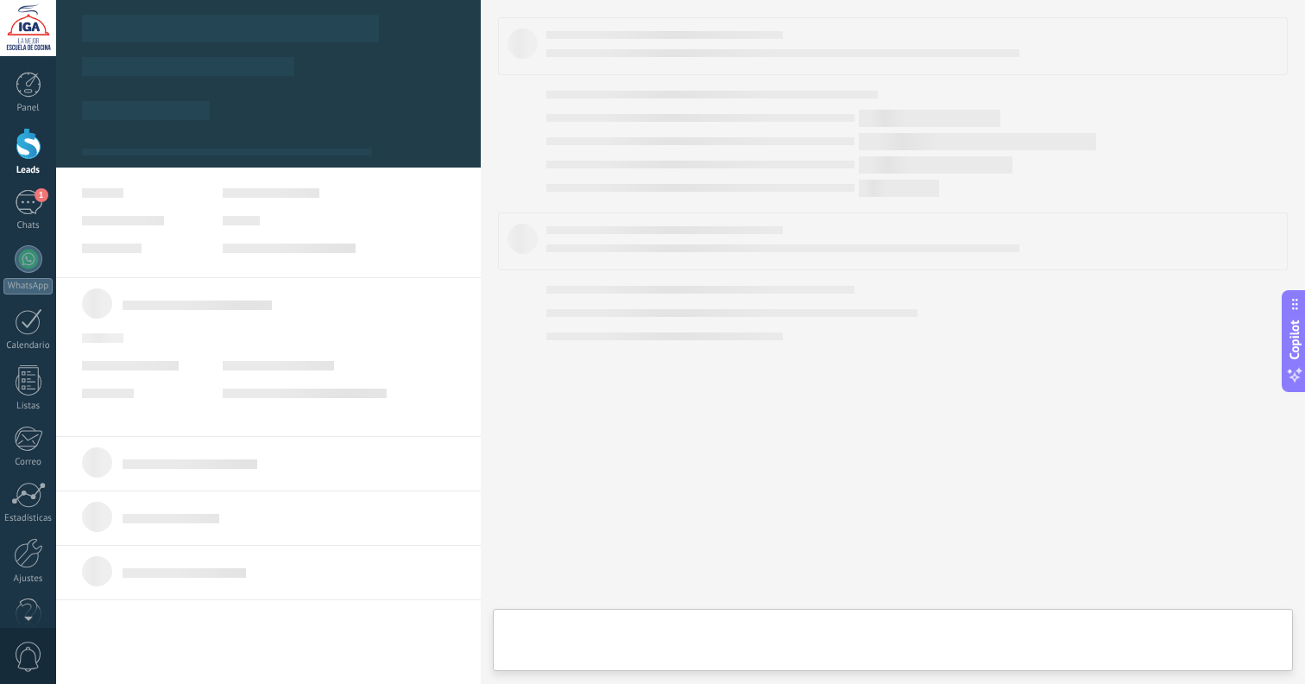
type textarea "**********"
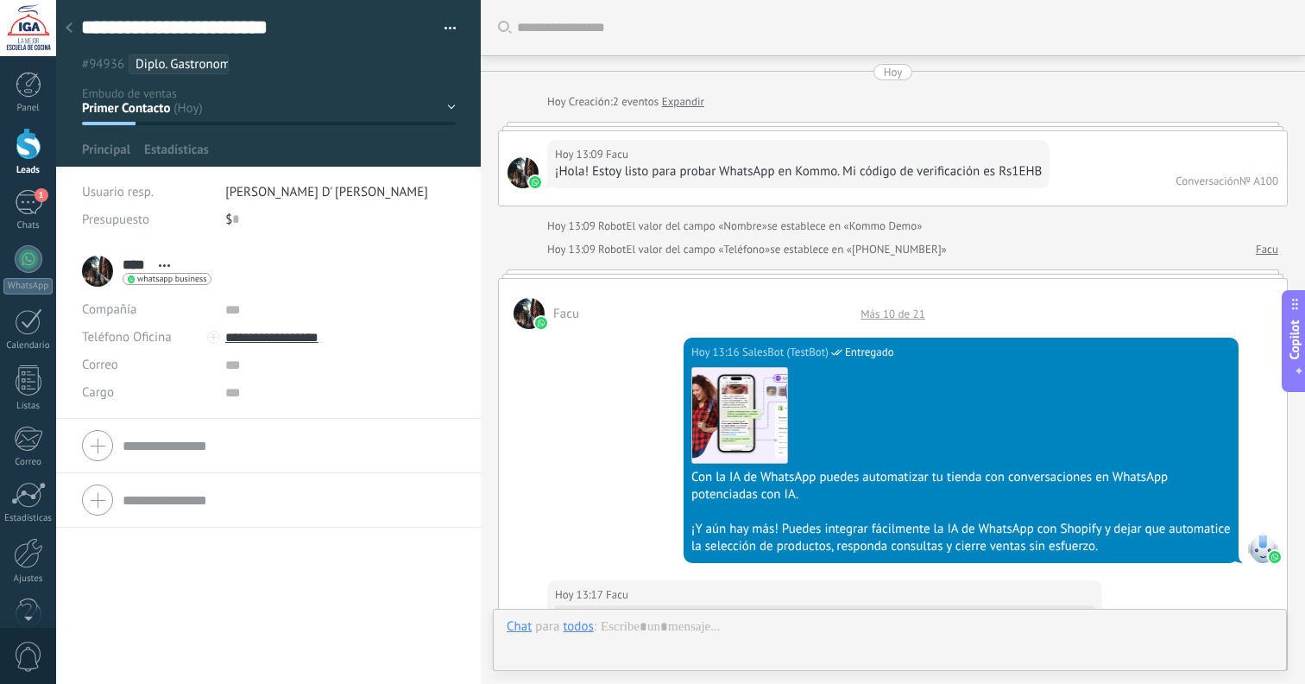
scroll to position [3208, 0]
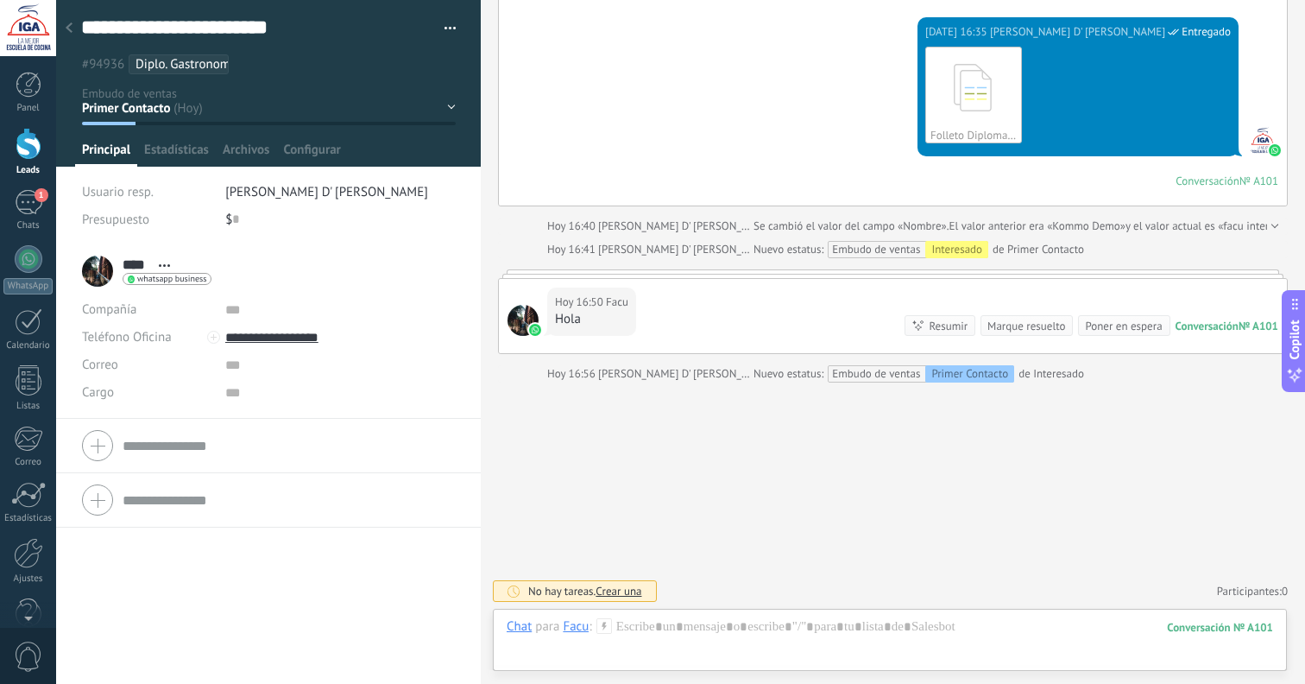
click at [443, 33] on button "button" at bounding box center [444, 29] width 25 height 26
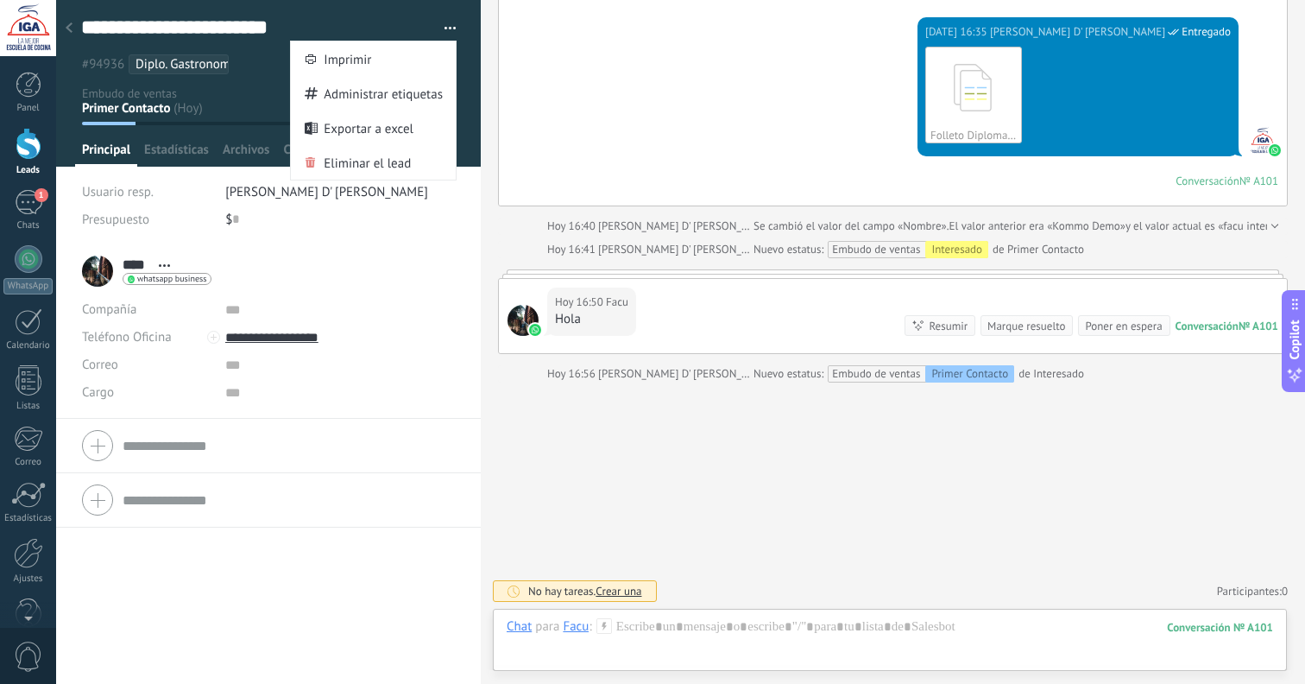
drag, startPoint x: 394, startPoint y: 252, endPoint x: 395, endPoint y: 206, distance: 45.8
click at [394, 250] on div "**** Facu **** Facu Apellido Abrir detalle Copie el nombre Desatar" at bounding box center [268, 271] width 373 height 43
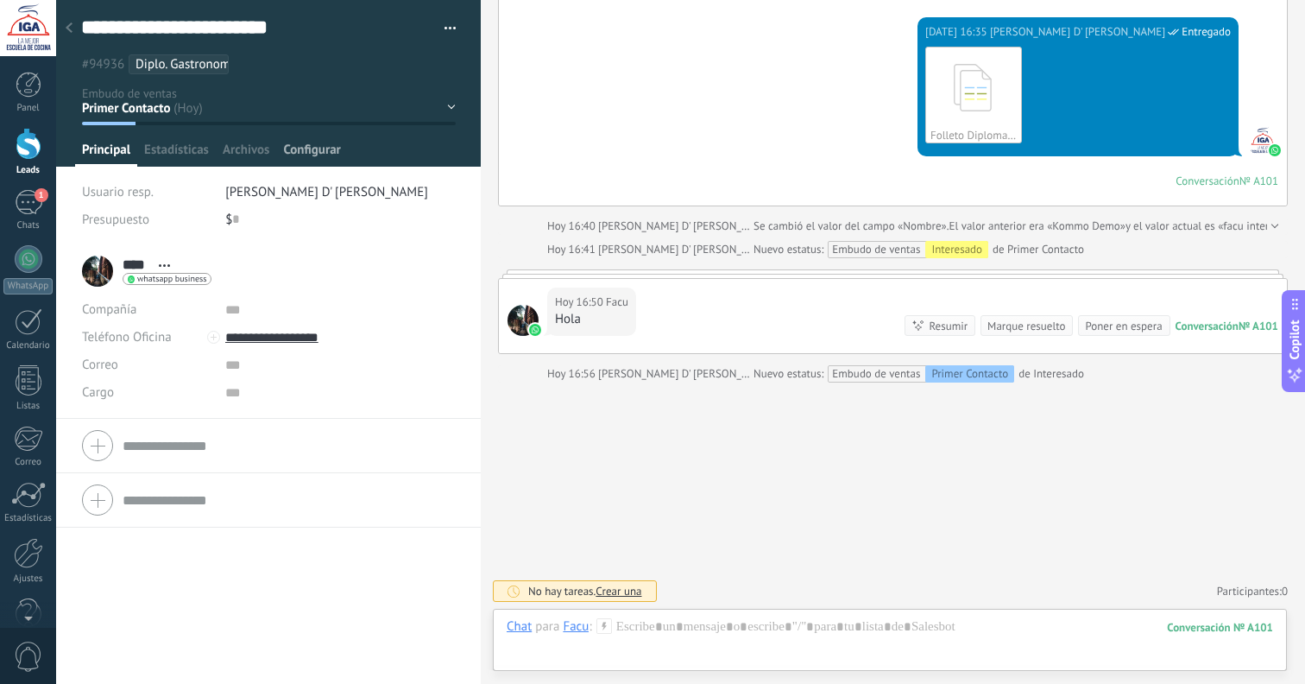
click at [326, 155] on span "Configurar" at bounding box center [311, 154] width 57 height 25
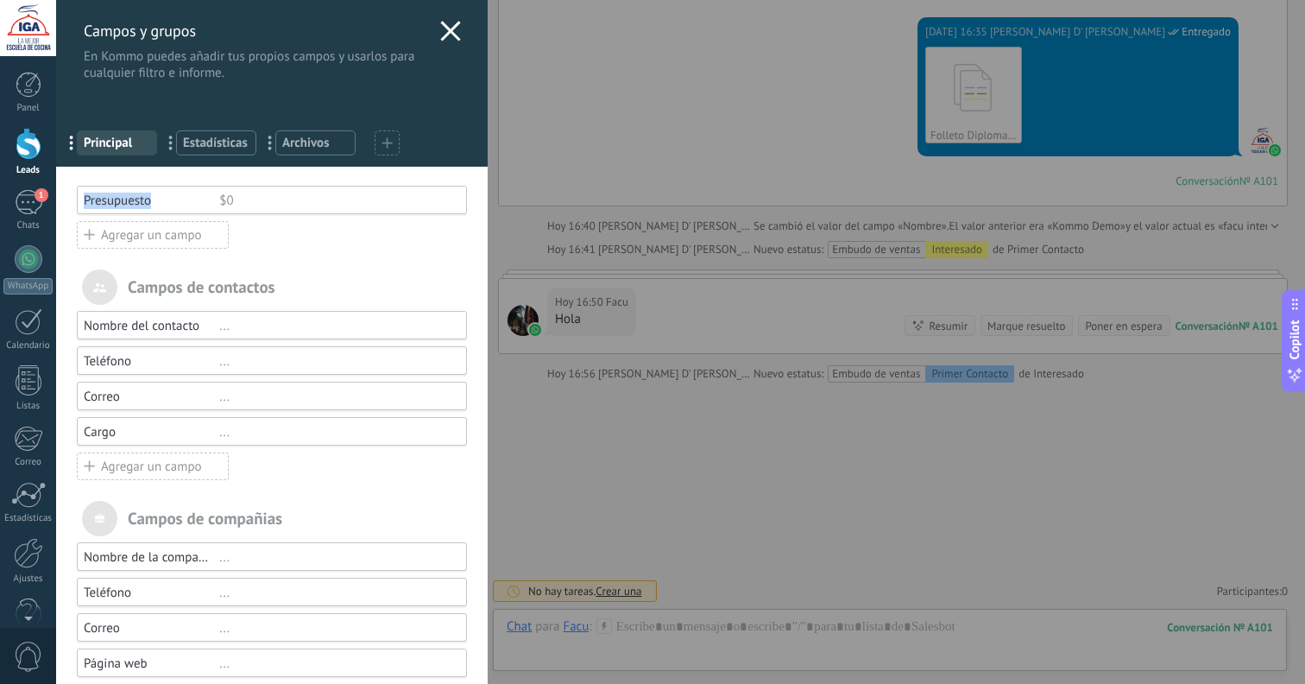
drag, startPoint x: 169, startPoint y: 205, endPoint x: 72, endPoint y: 206, distance: 97.6
click at [73, 206] on div "Presupuesto $0" at bounding box center [264, 200] width 408 height 28
click at [152, 196] on div "Presupuesto" at bounding box center [152, 201] width 136 height 16
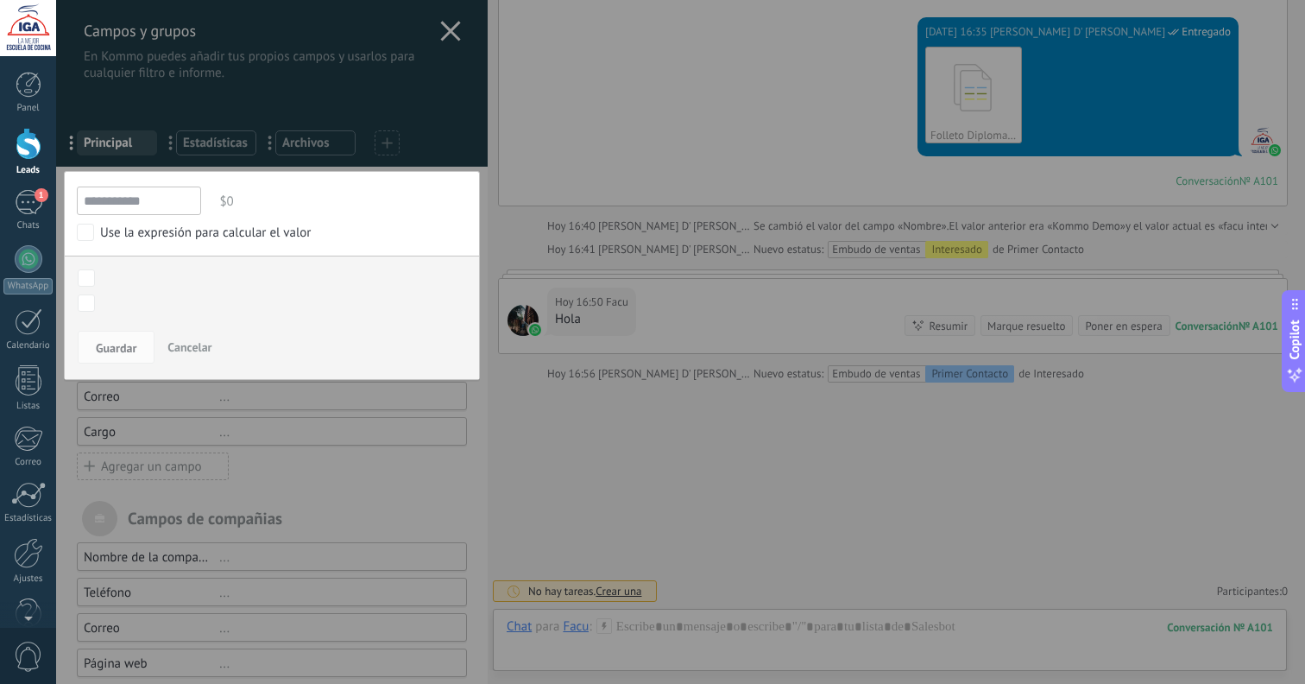
click at [191, 343] on span "Cancelar" at bounding box center [189, 347] width 44 height 16
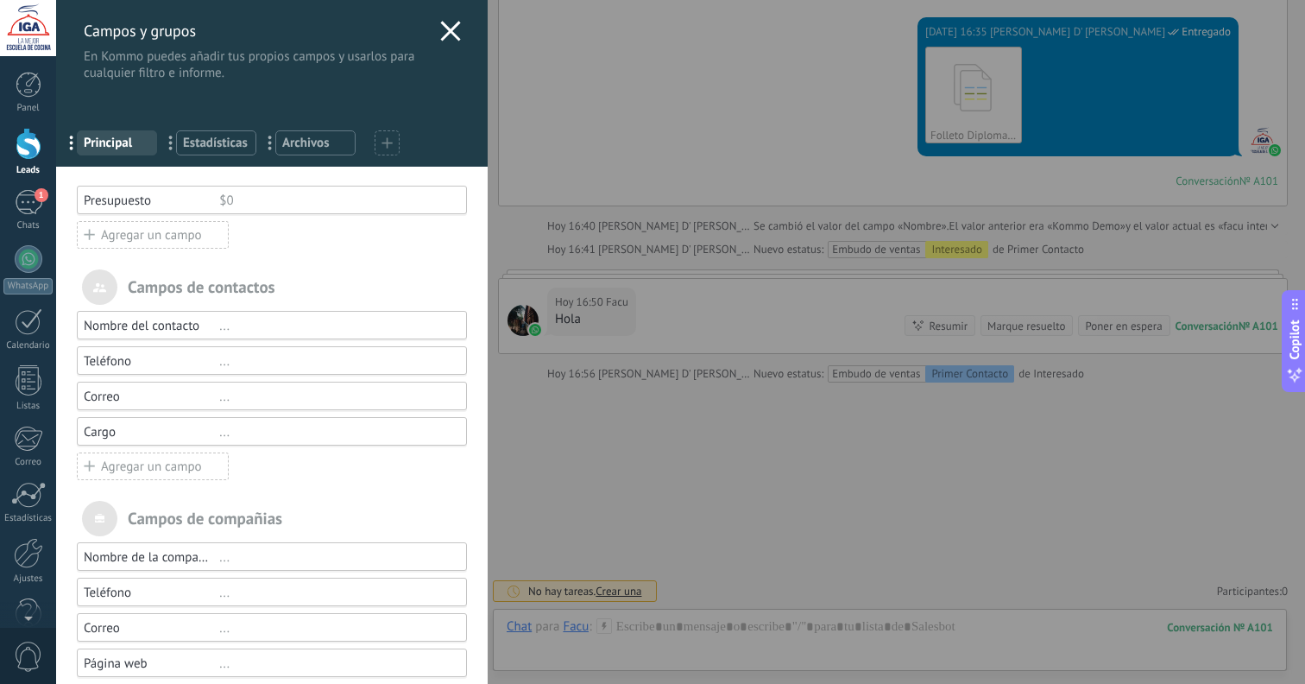
click at [165, 234] on div "Agregar un campo" at bounding box center [153, 235] width 152 height 28
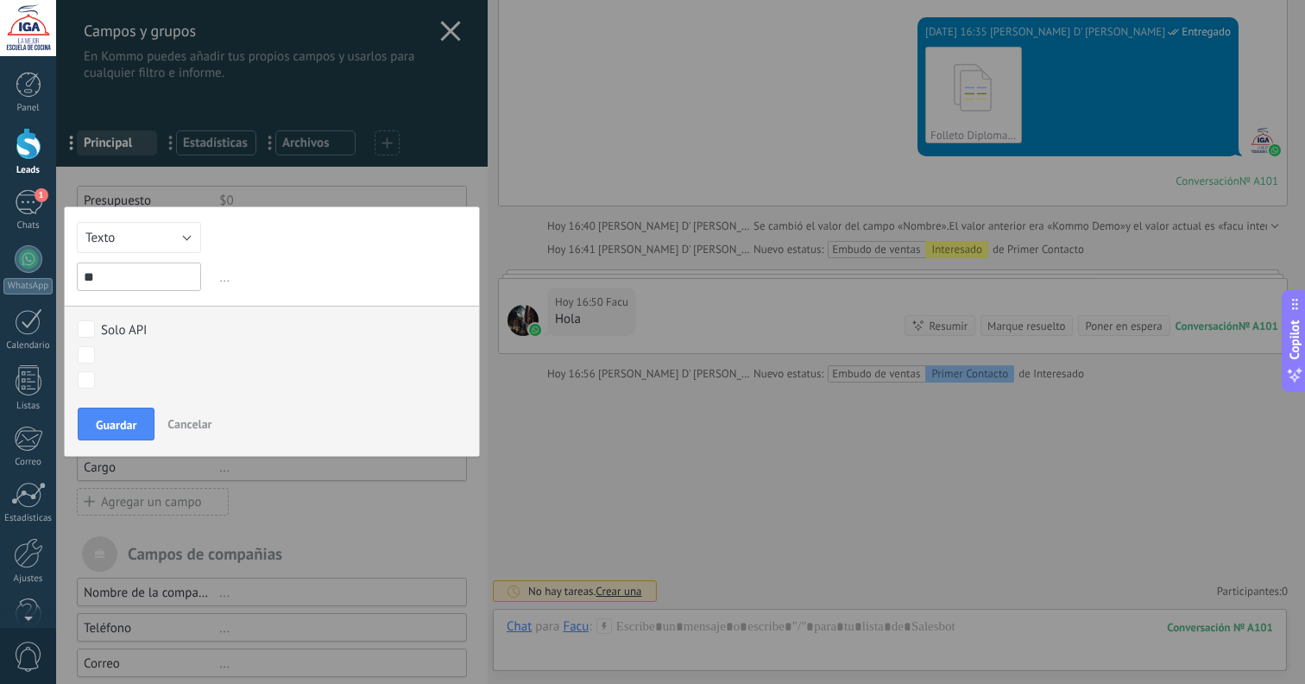
type input "*"
type input "**********"
click at [127, 427] on span "Guardar" at bounding box center [116, 425] width 41 height 12
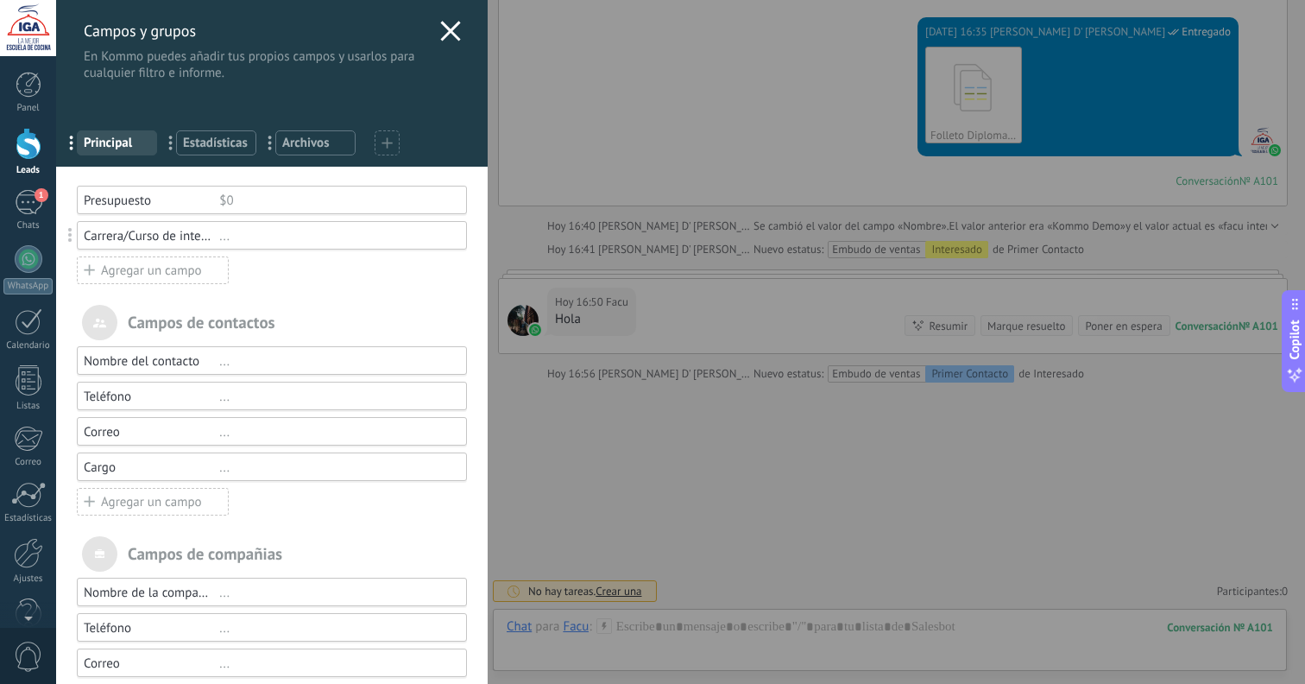
click at [70, 199] on div "Presupuesto $0" at bounding box center [264, 200] width 408 height 28
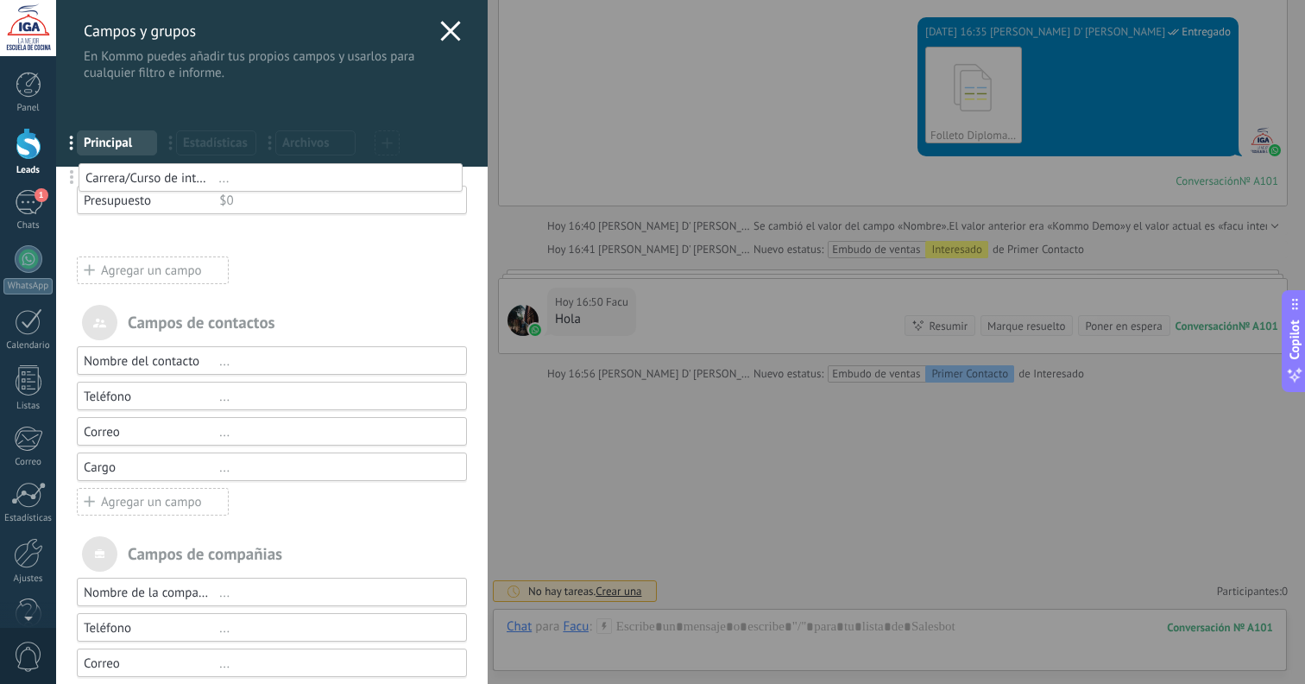
drag, startPoint x: 70, startPoint y: 233, endPoint x: 70, endPoint y: 174, distance: 59.6
drag, startPoint x: 71, startPoint y: 239, endPoint x: 71, endPoint y: 177, distance: 62.2
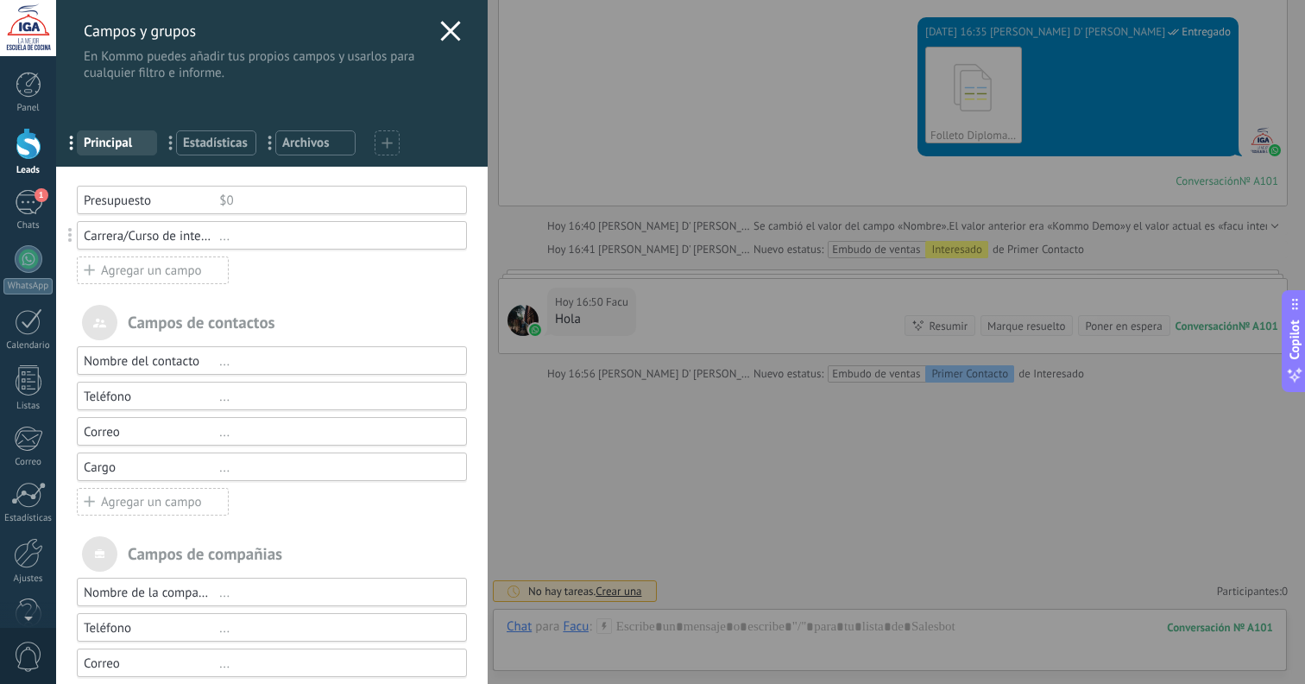
click at [100, 202] on div "Presupuesto" at bounding box center [152, 201] width 136 height 16
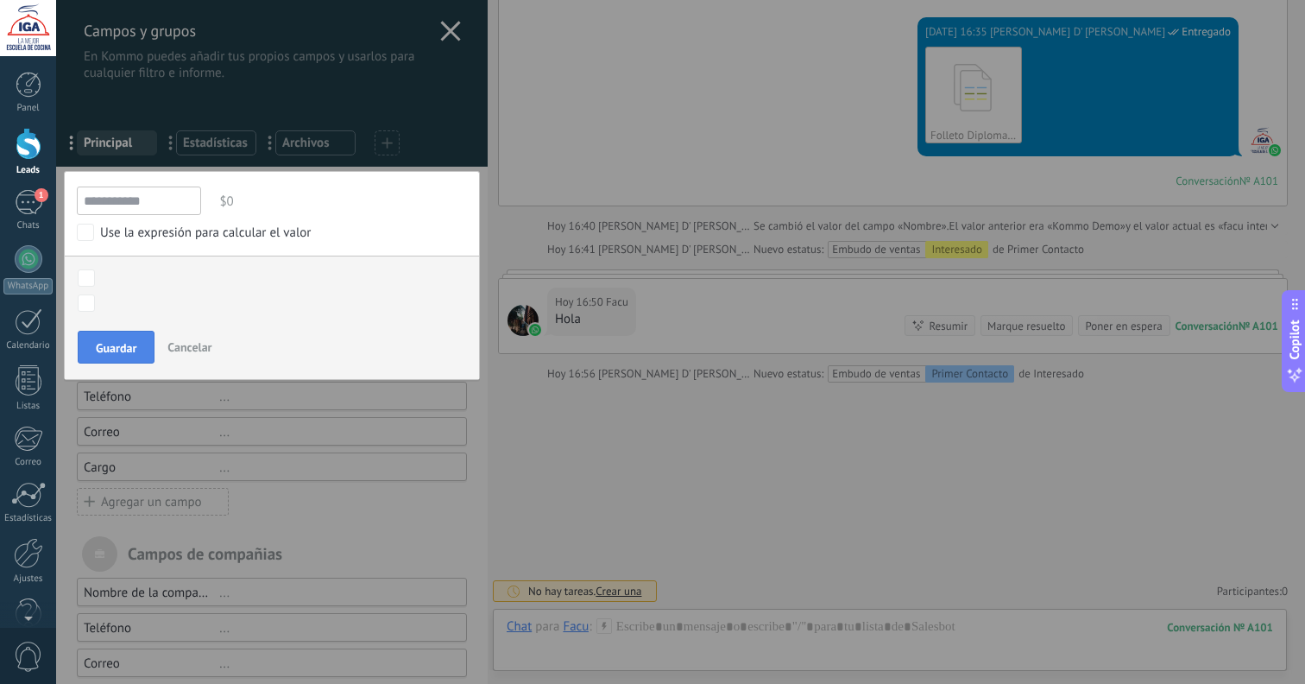
click at [111, 352] on span "Guardar" at bounding box center [116, 348] width 41 height 12
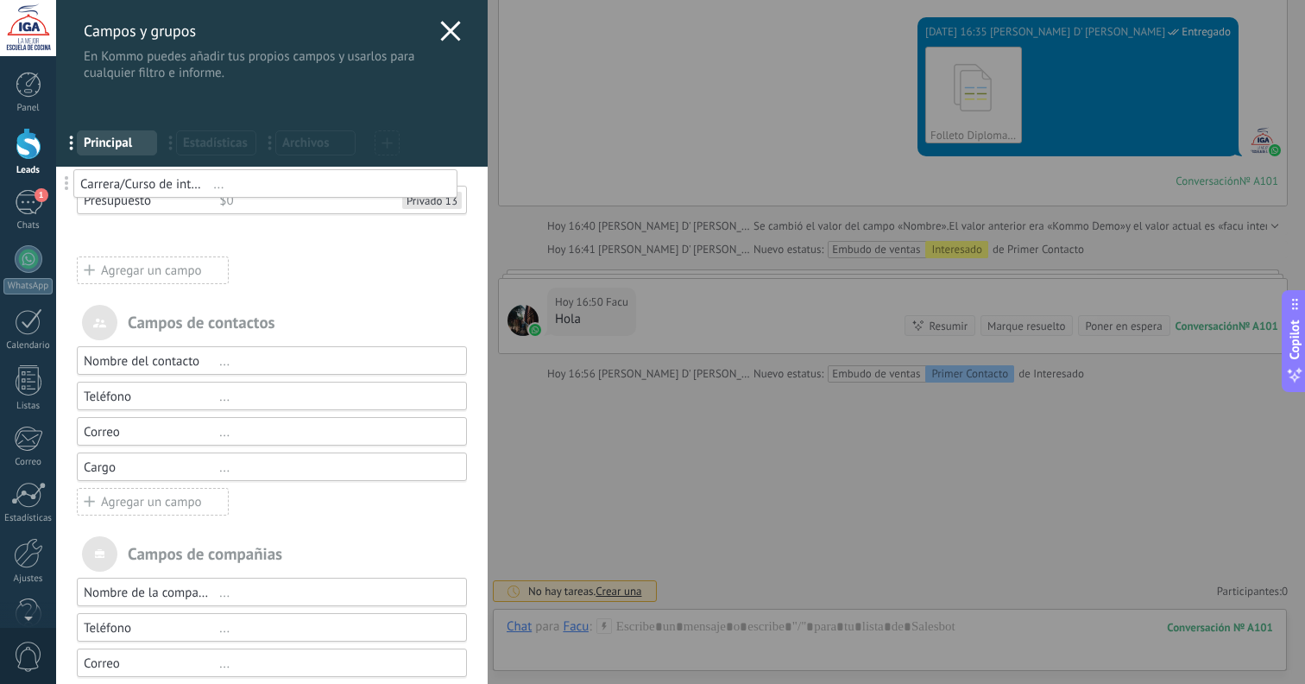
drag, startPoint x: 69, startPoint y: 241, endPoint x: 66, endPoint y: 189, distance: 51.9
click at [233, 239] on div "..." at bounding box center [335, 236] width 232 height 16
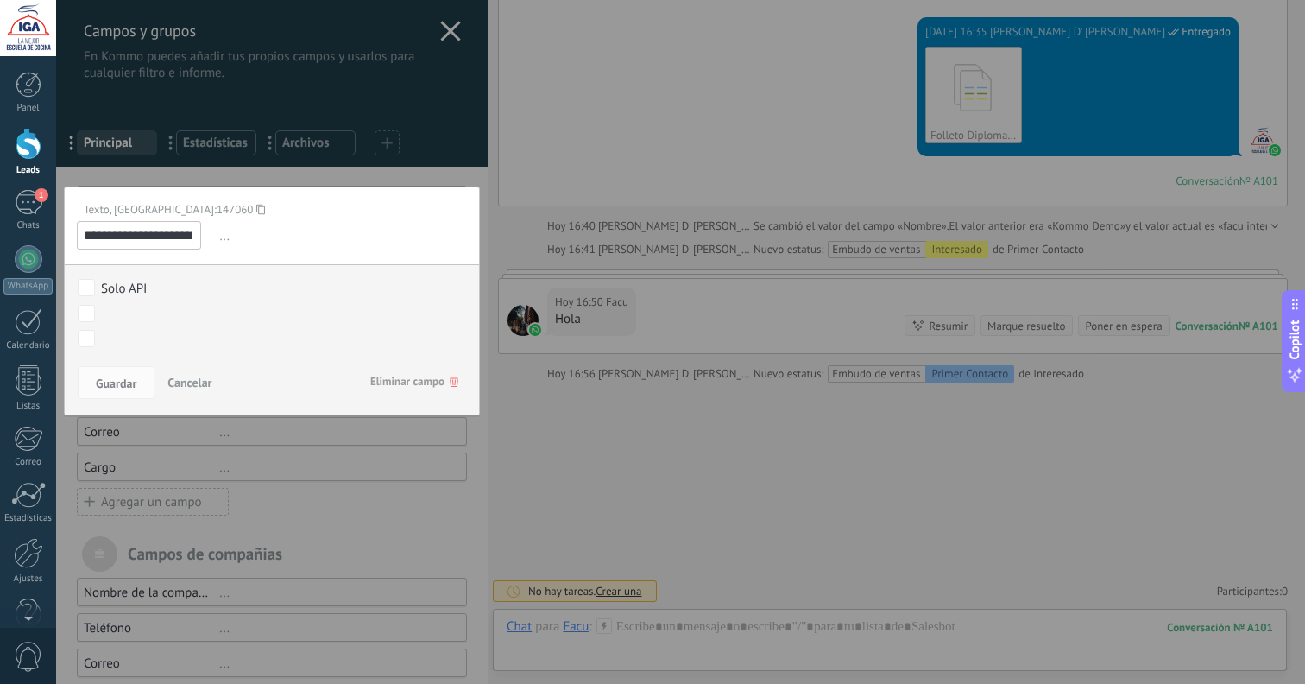
scroll to position [0, 28]
click at [223, 239] on span "..." at bounding box center [341, 236] width 251 height 28
click at [192, 373] on button "Cancelar" at bounding box center [190, 382] width 58 height 33
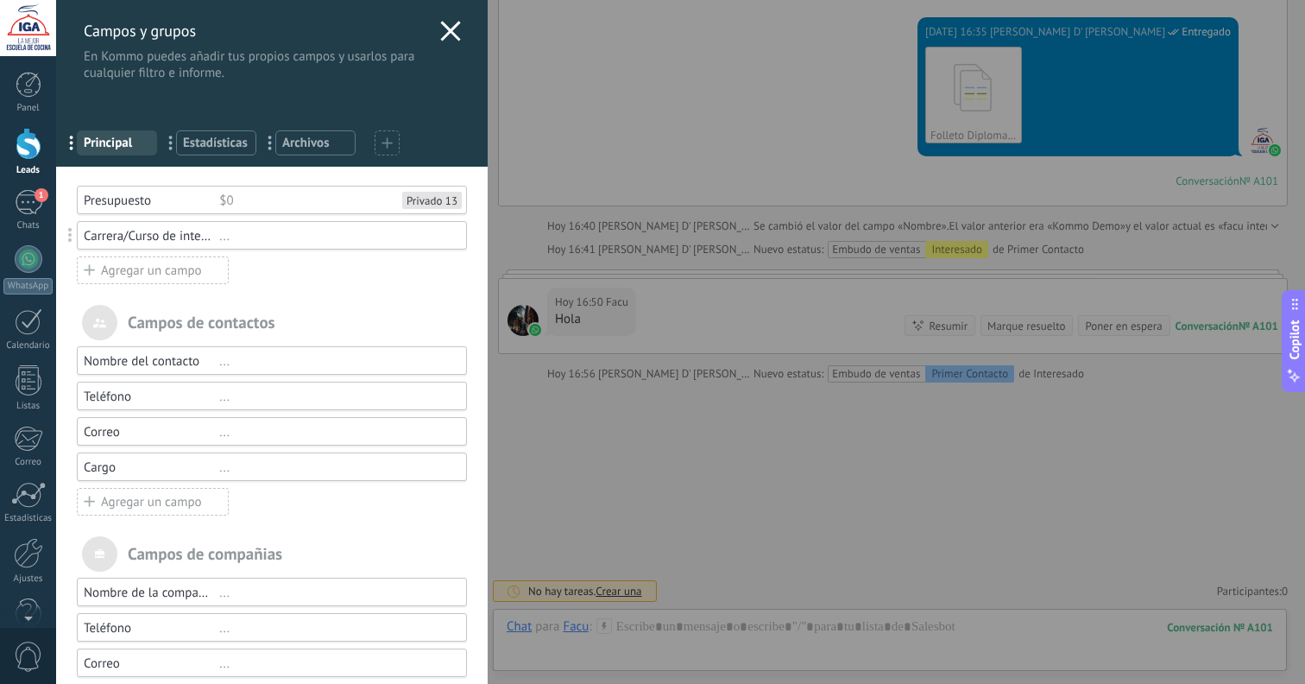
click at [440, 22] on icon at bounding box center [450, 31] width 21 height 21
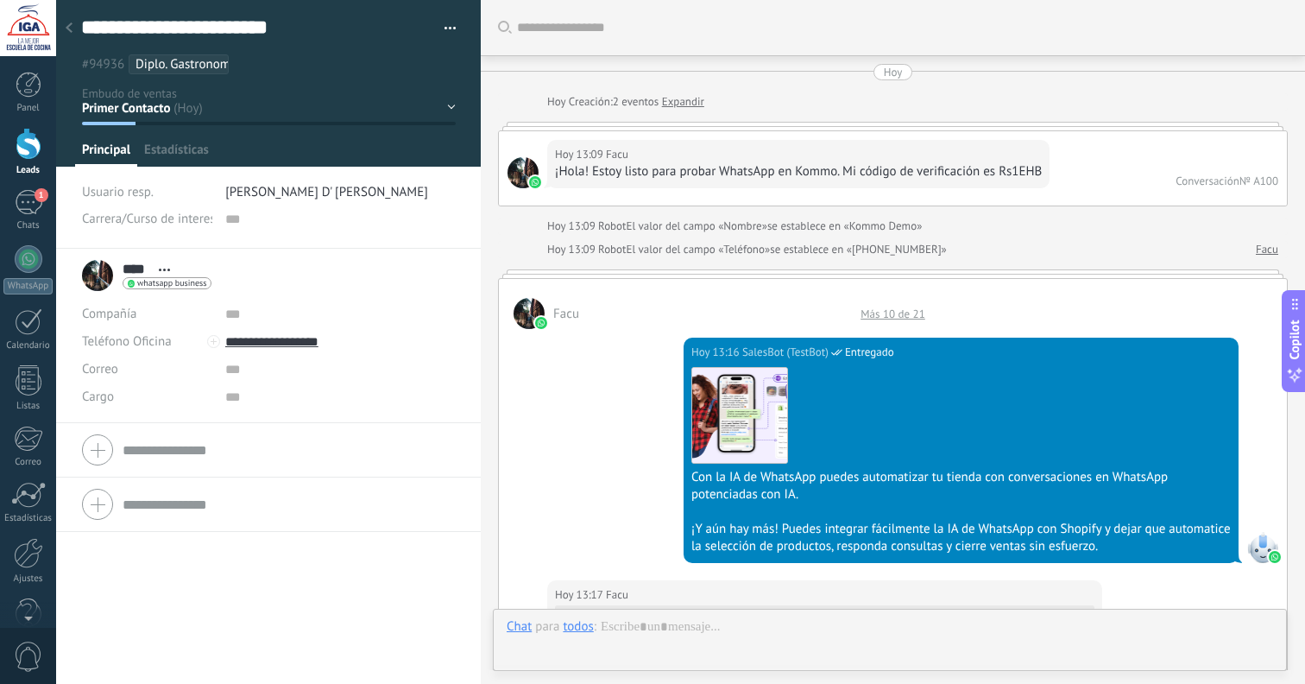
scroll to position [3208, 0]
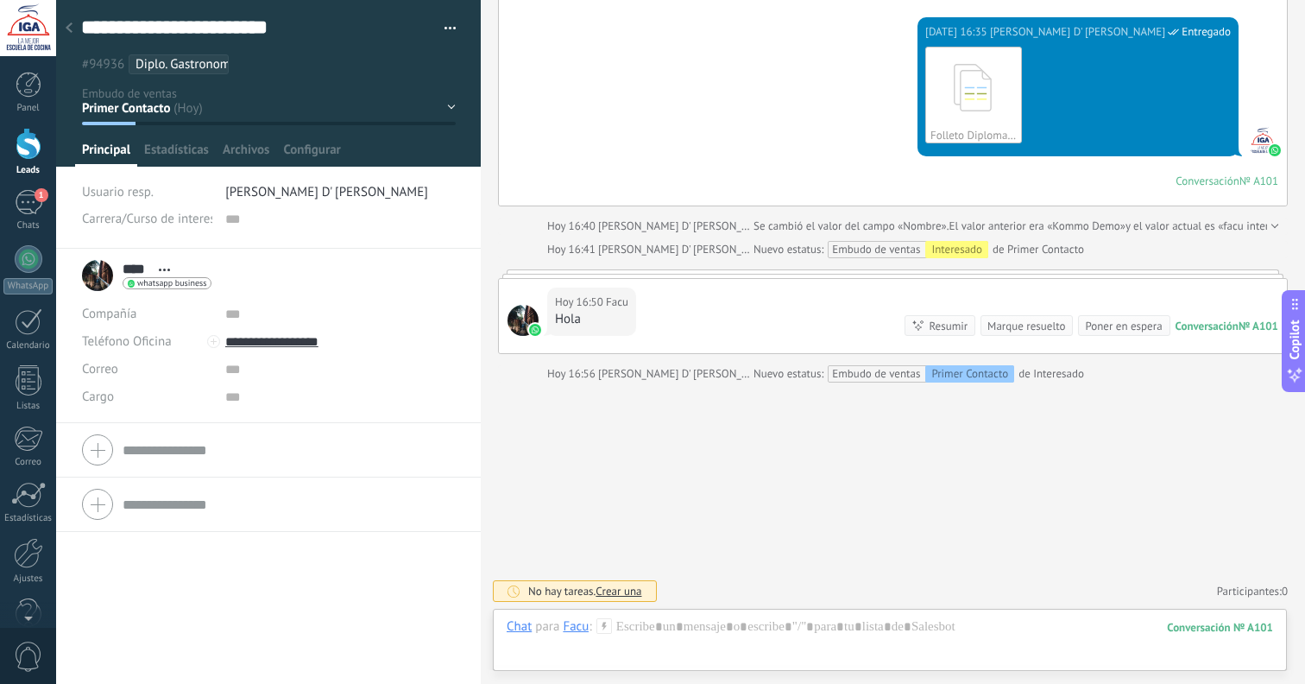
click at [67, 30] on icon at bounding box center [69, 27] width 7 height 10
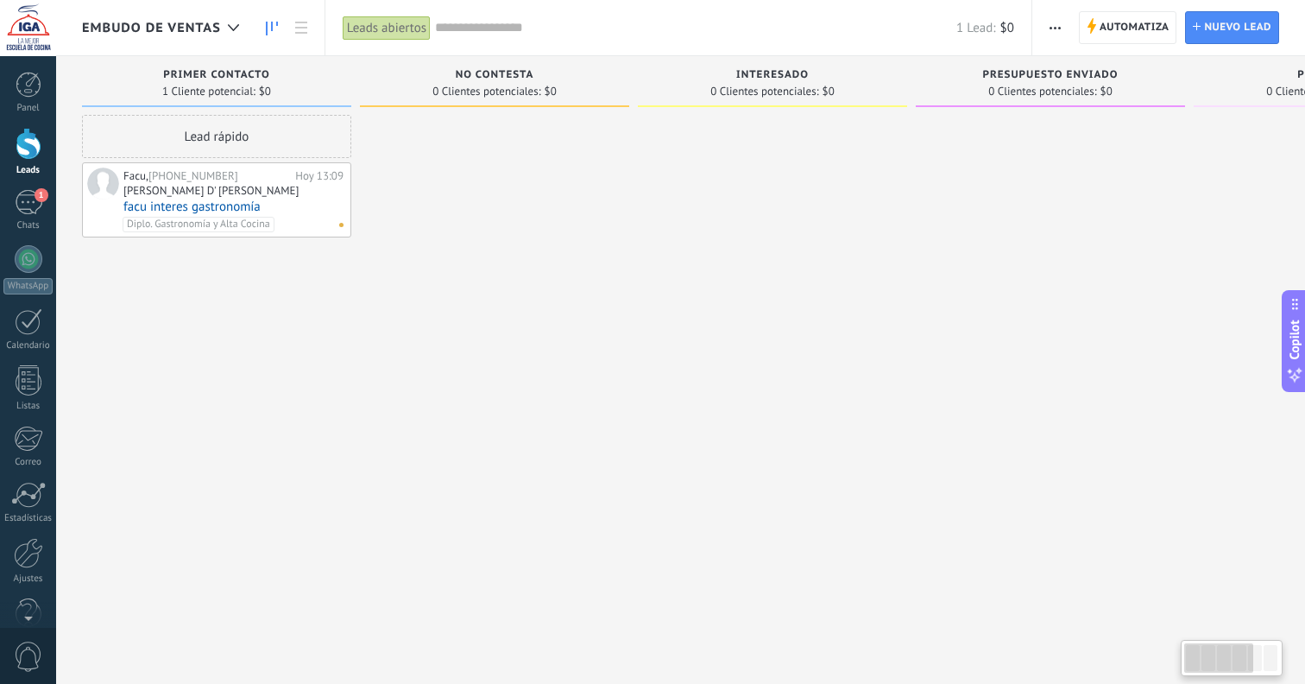
click at [316, 221] on div "Diplo. Gastronomía y Alta Cocina No hay tareas" at bounding box center [230, 225] width 214 height 16
click at [173, 207] on link "facu interes gastronomía" at bounding box center [233, 206] width 220 height 15
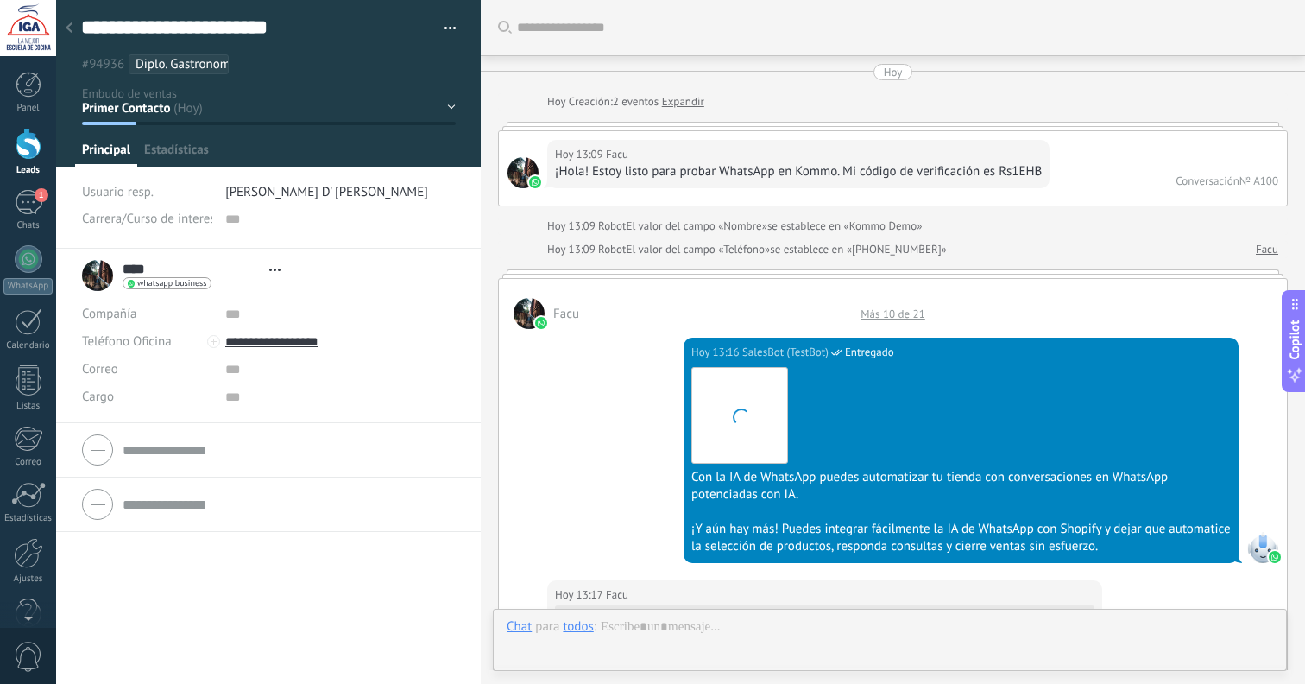
type textarea "**********"
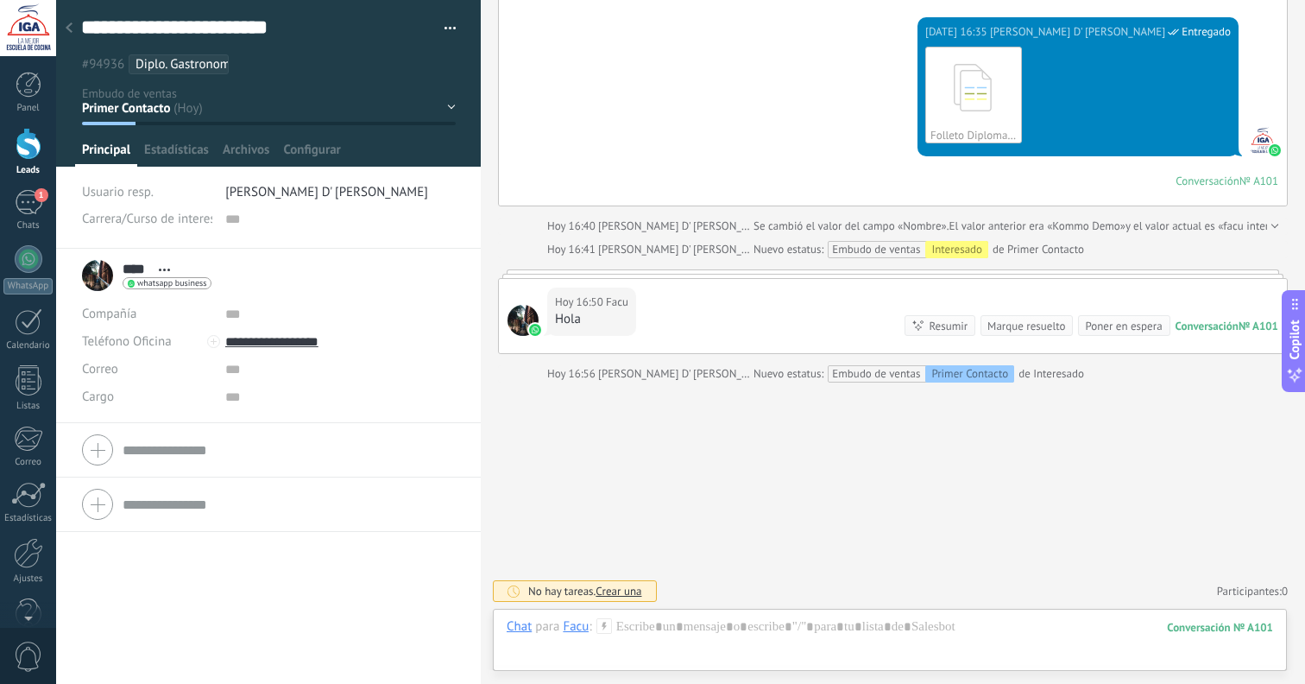
click at [186, 225] on span "Carrera/Curso de interes" at bounding box center [149, 218] width 134 height 13
drag, startPoint x: 220, startPoint y: 224, endPoint x: 231, endPoint y: 222, distance: 11.4
click at [220, 224] on div "Carrera/Curso de interes" at bounding box center [269, 219] width 374 height 28
drag, startPoint x: 251, startPoint y: 209, endPoint x: 307, endPoint y: 188, distance: 59.8
click at [252, 209] on input "text" at bounding box center [340, 219] width 231 height 28
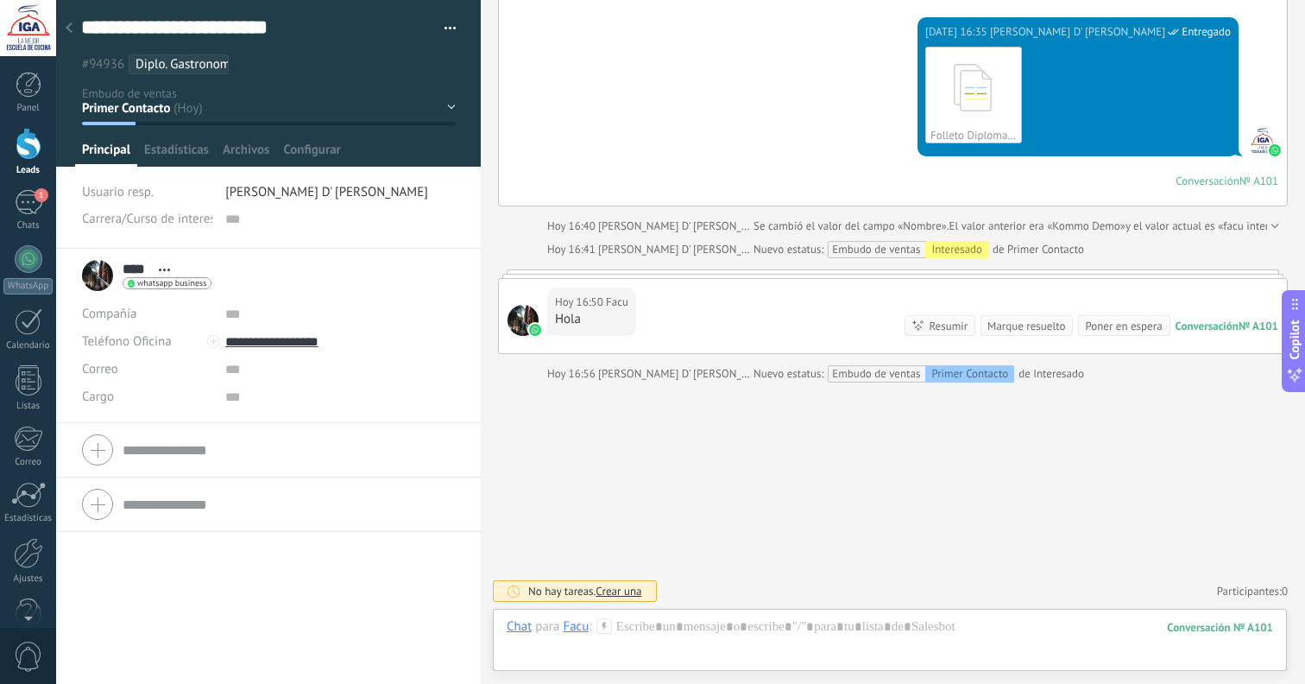
click at [174, 218] on span "Carrera/Curso de interes" at bounding box center [149, 218] width 134 height 13
click at [299, 219] on input "text" at bounding box center [340, 219] width 231 height 28
drag, startPoint x: 184, startPoint y: 220, endPoint x: 194, endPoint y: 223, distance: 10.7
click at [184, 220] on span "Carrera/Curso de interes" at bounding box center [149, 218] width 134 height 13
click at [332, 154] on span "Configurar" at bounding box center [311, 154] width 57 height 25
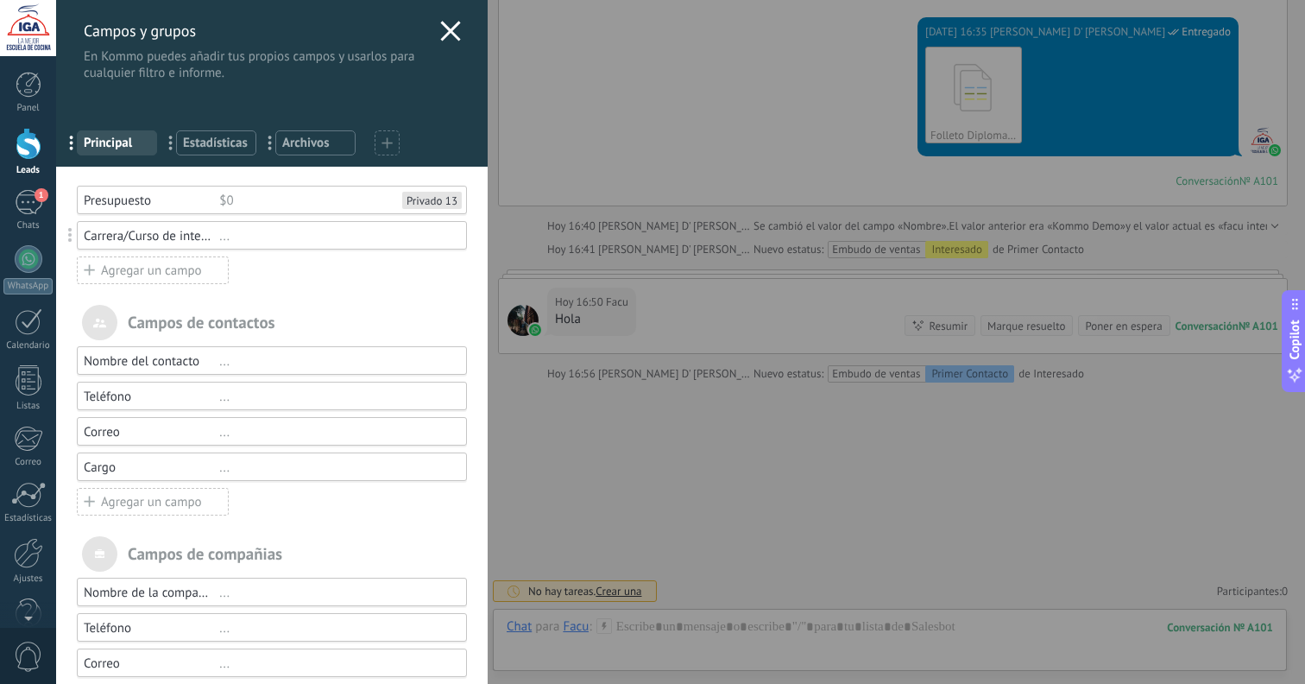
click at [174, 243] on div "Carrera/Curso de interes" at bounding box center [152, 236] width 136 height 16
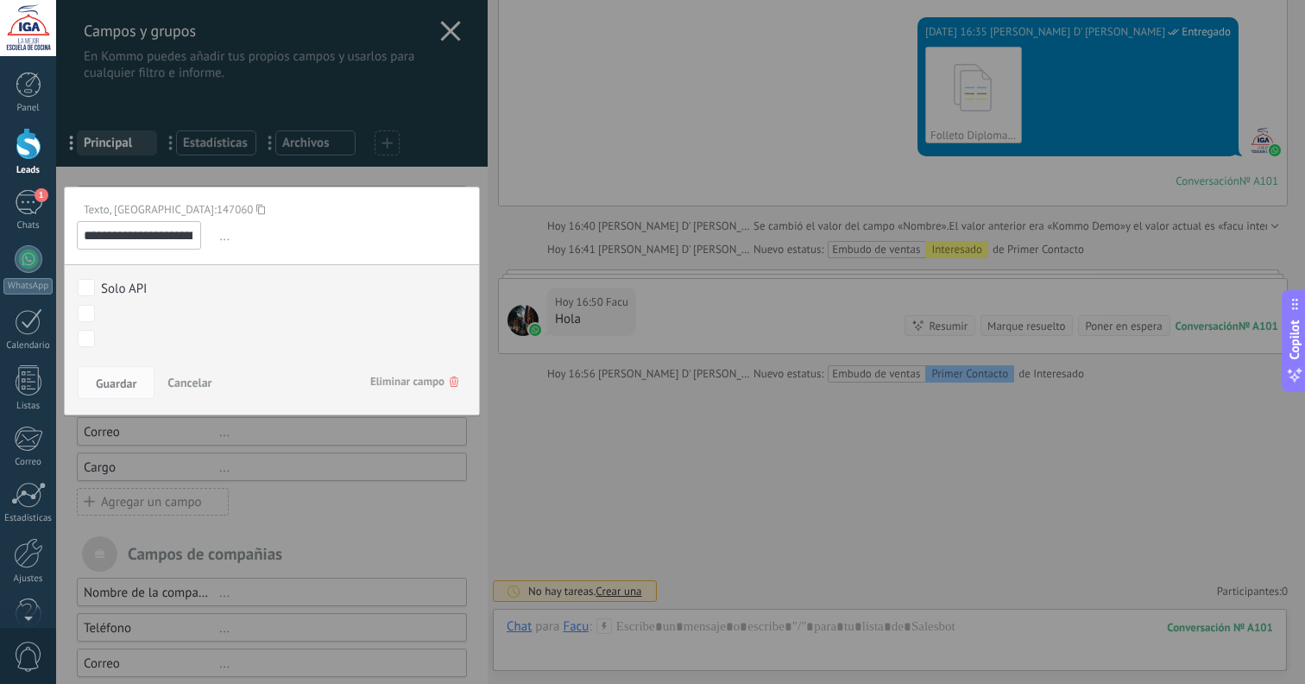
scroll to position [0, 28]
click at [193, 236] on input "**********" at bounding box center [138, 235] width 123 height 28
drag, startPoint x: 181, startPoint y: 237, endPoint x: 140, endPoint y: 238, distance: 41.5
click at [140, 238] on input "**********" at bounding box center [138, 235] width 123 height 28
type input "**********"
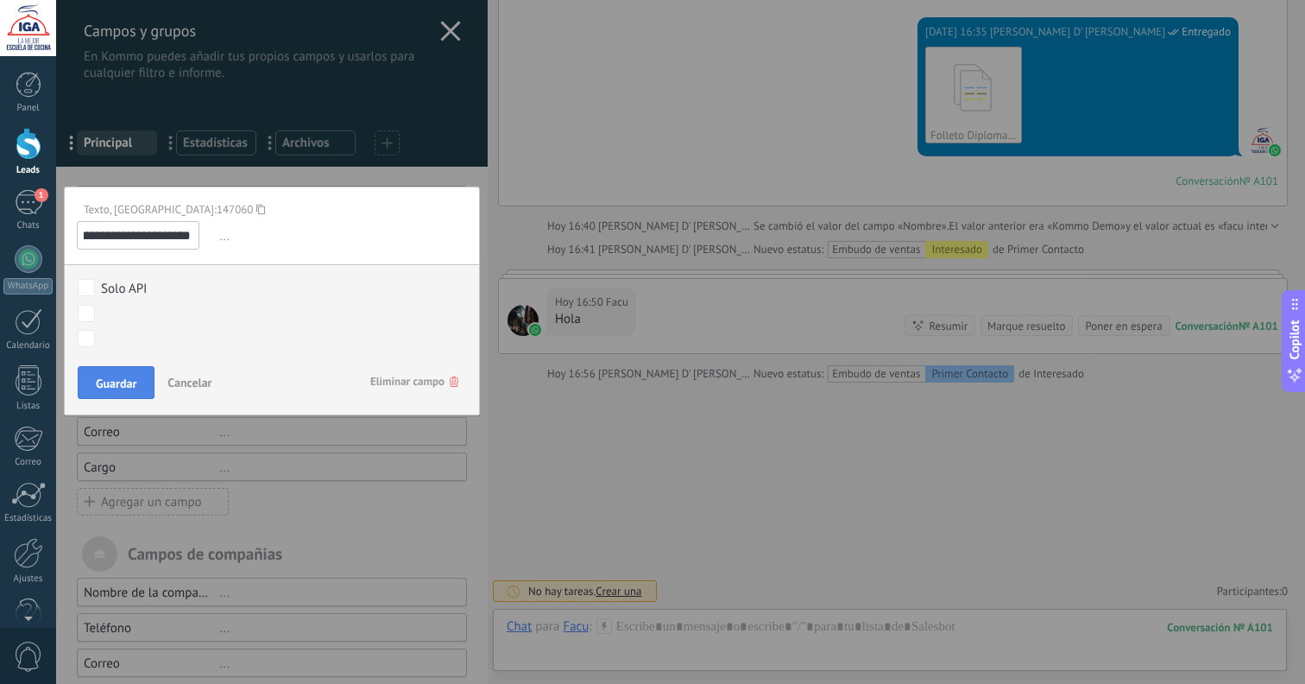
click at [134, 380] on span "Guardar" at bounding box center [116, 383] width 41 height 12
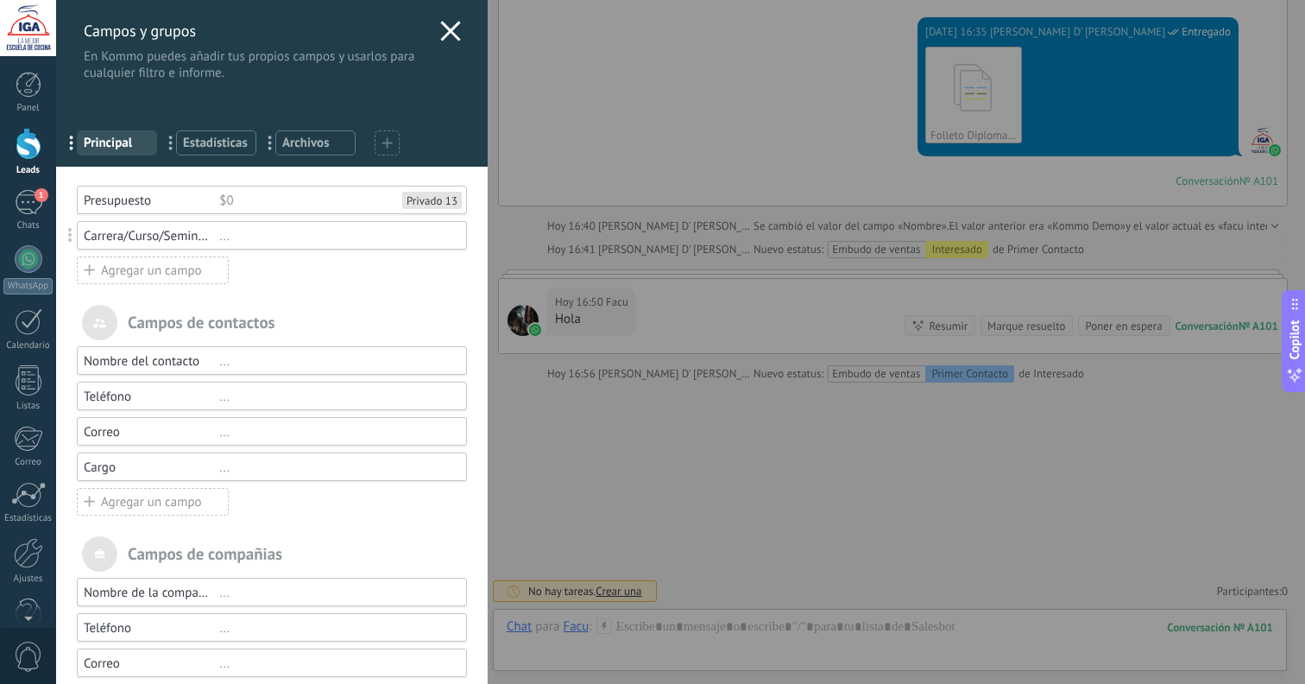
click at [443, 32] on use at bounding box center [450, 31] width 20 height 20
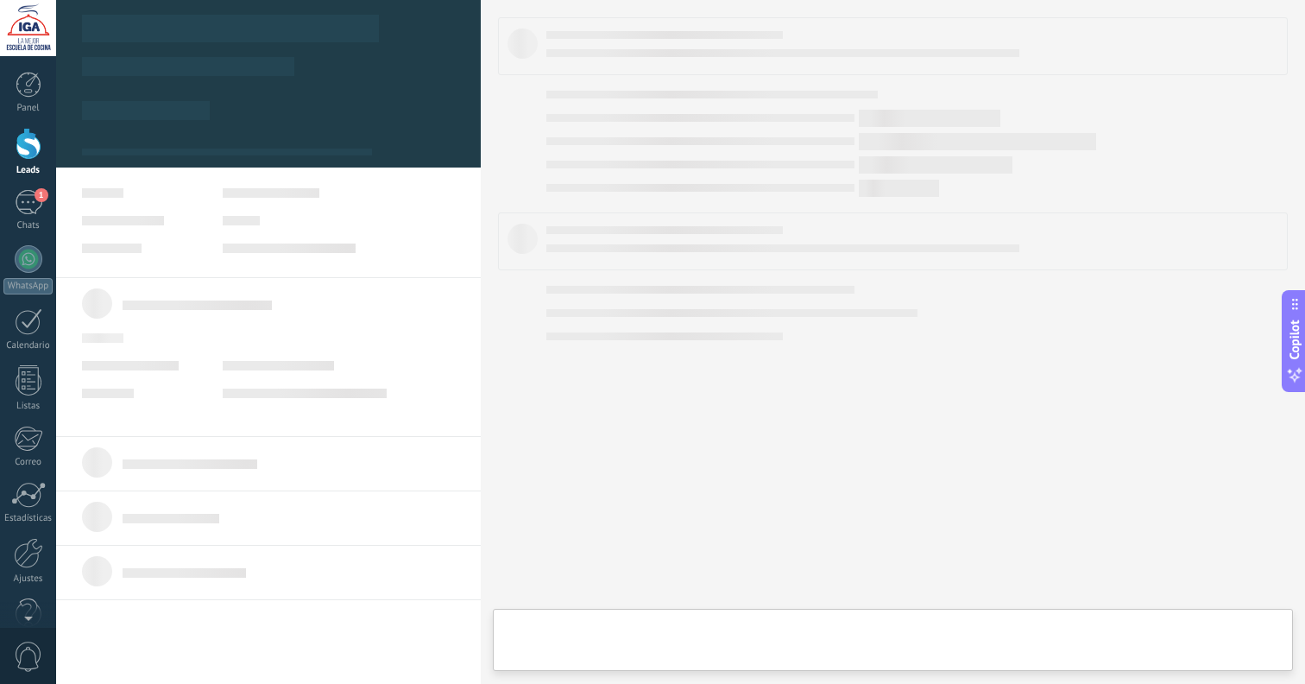
type textarea "**********"
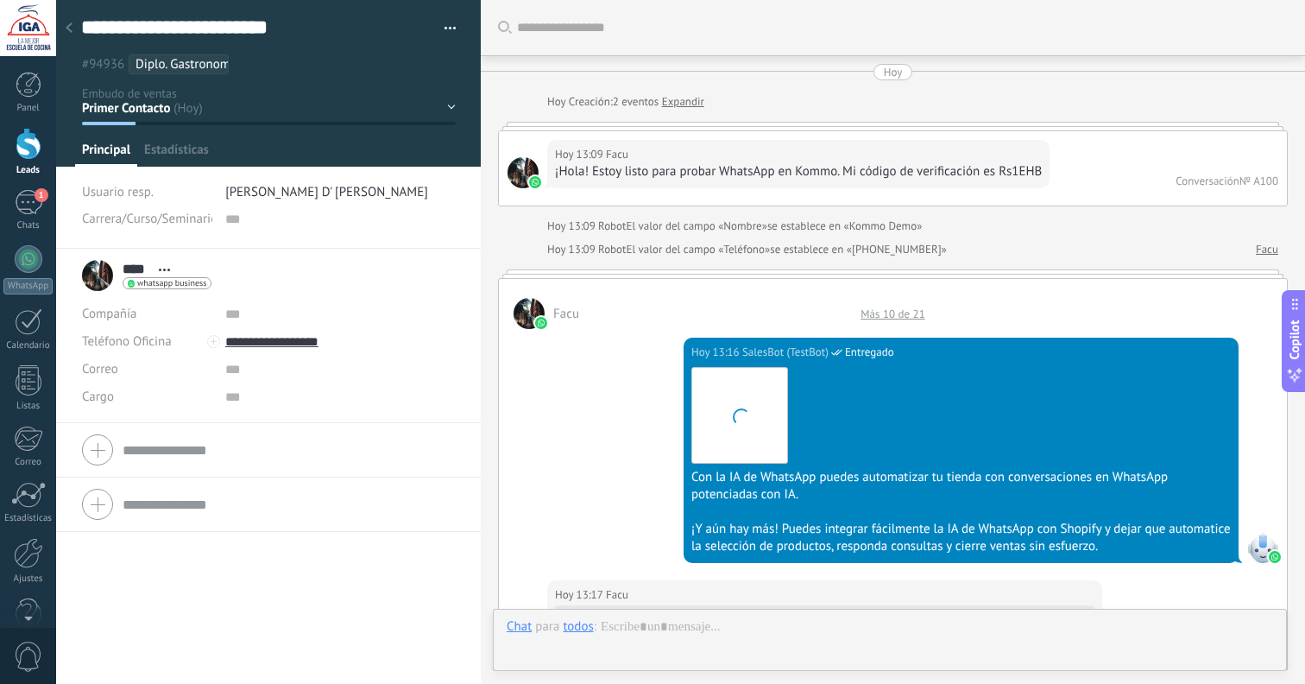
scroll to position [3208, 0]
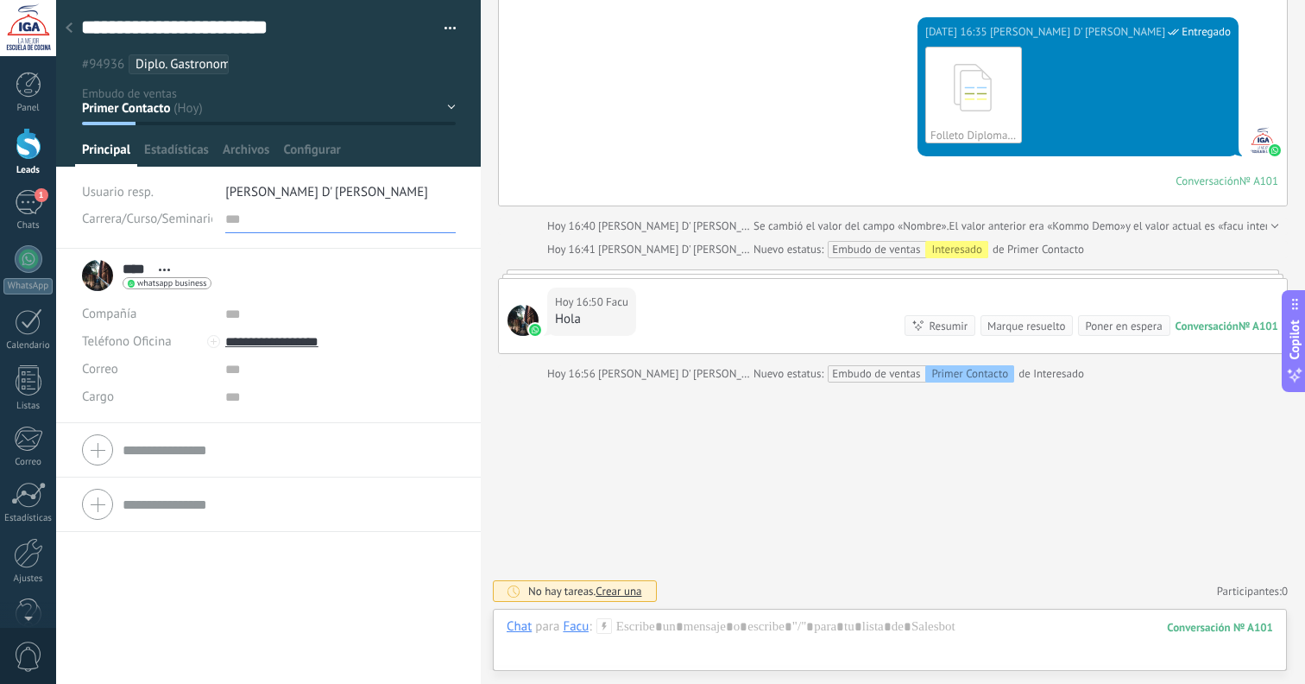
click at [260, 218] on input "text" at bounding box center [340, 219] width 231 height 28
type input "*"
type input "**********"
click at [104, 653] on span "Guardar" at bounding box center [112, 657] width 41 height 12
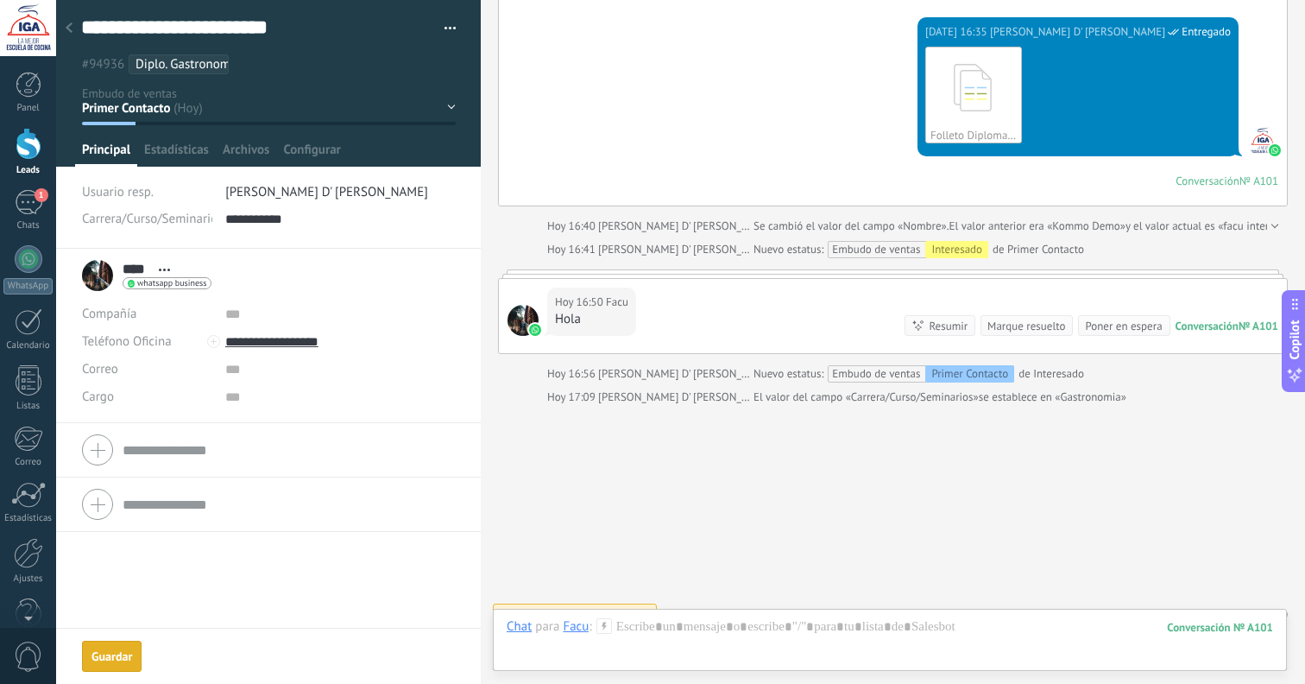
scroll to position [3232, 0]
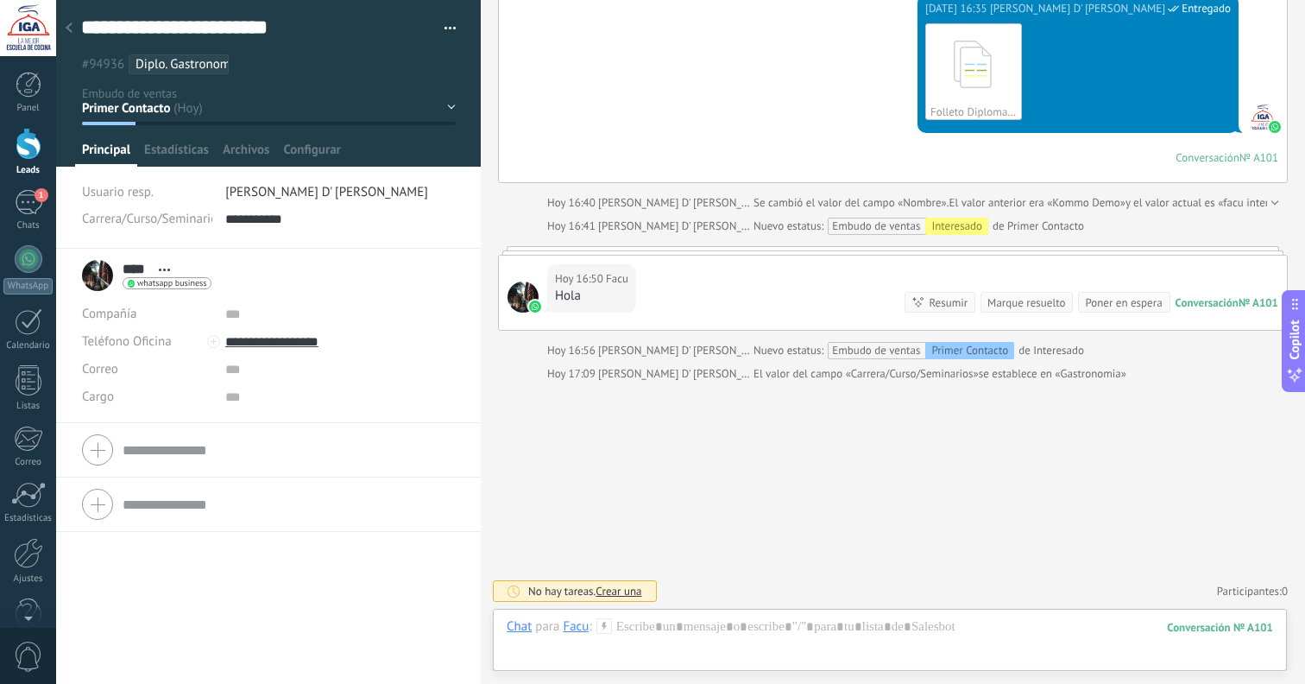
click at [66, 25] on icon at bounding box center [69, 27] width 7 height 10
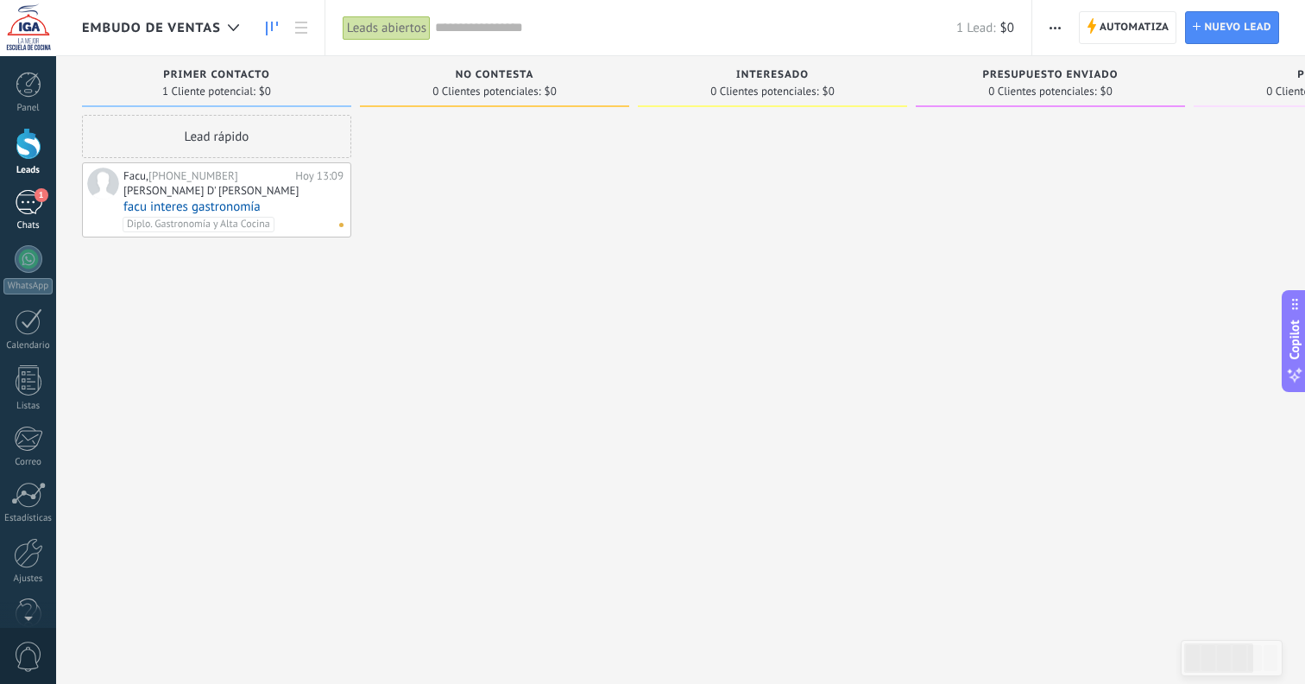
click at [35, 211] on div "1" at bounding box center [29, 202] width 28 height 25
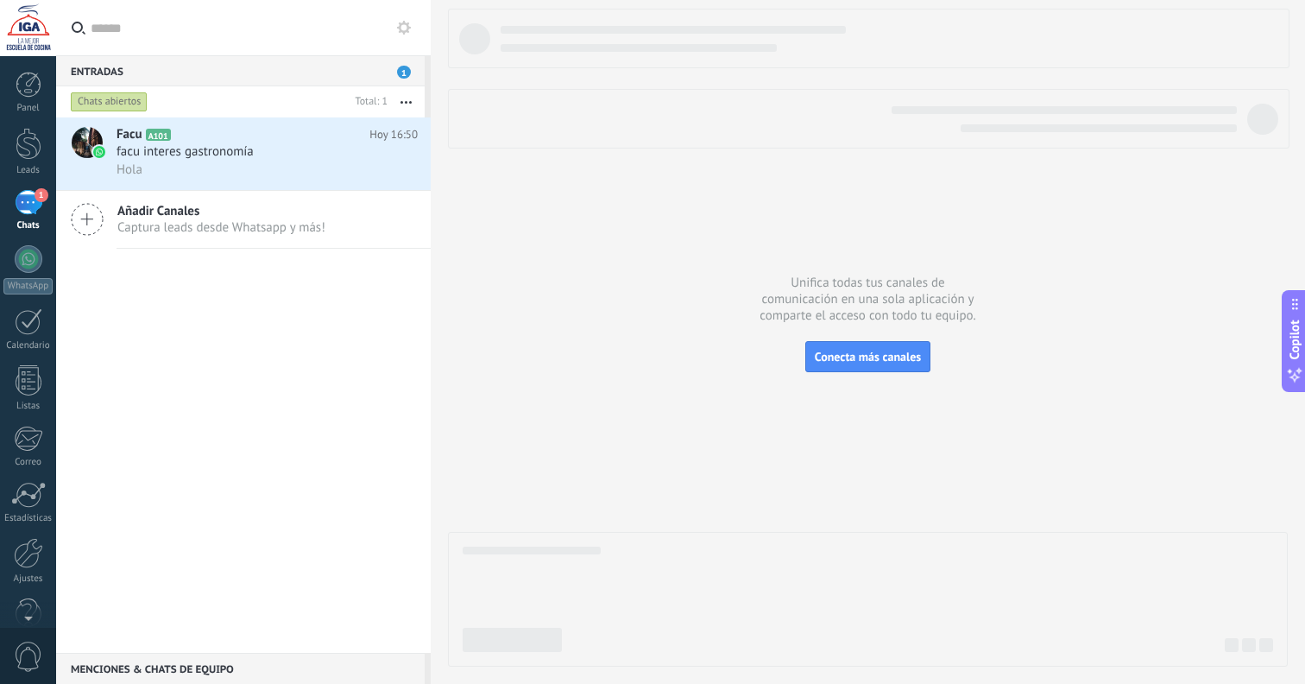
click at [41, 205] on div "1" at bounding box center [29, 202] width 28 height 25
click at [165, 154] on span "facu interes gastronomía" at bounding box center [185, 151] width 137 height 17
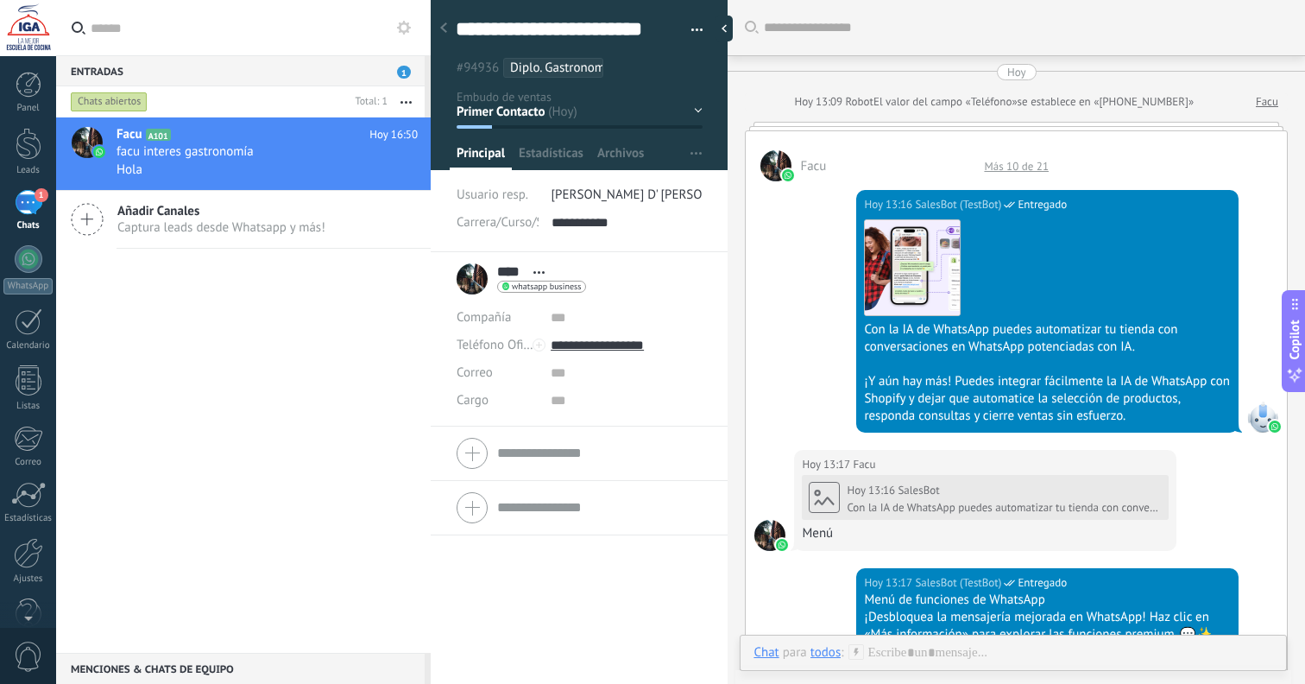
scroll to position [3169, 0]
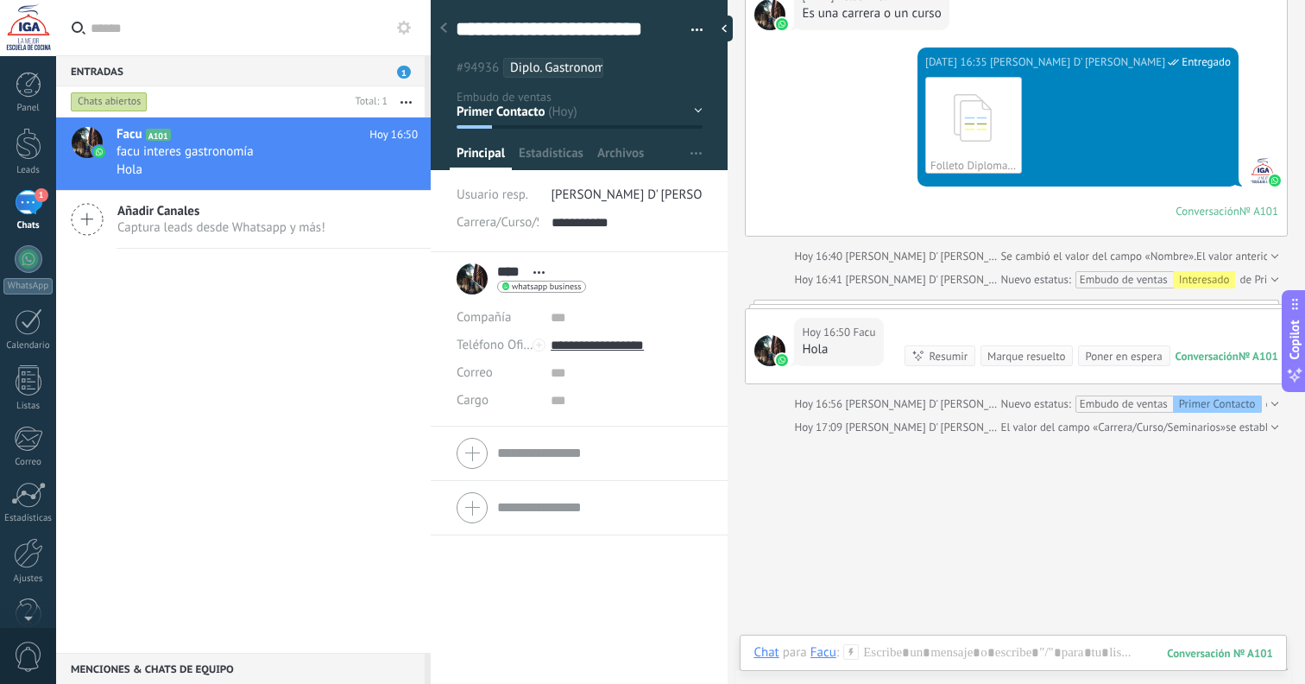
click at [446, 33] on use at bounding box center [443, 27] width 7 height 10
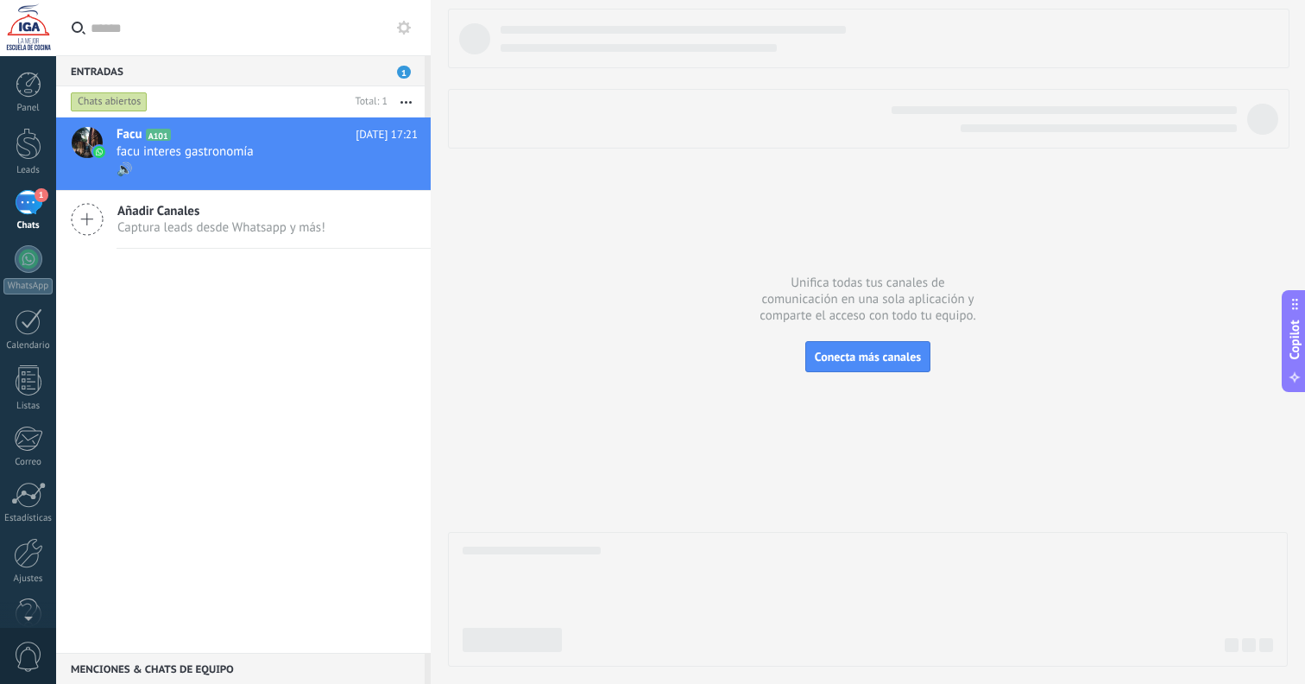
click at [26, 212] on div "1" at bounding box center [29, 202] width 28 height 25
click at [240, 174] on div "🔊" at bounding box center [267, 170] width 301 height 18
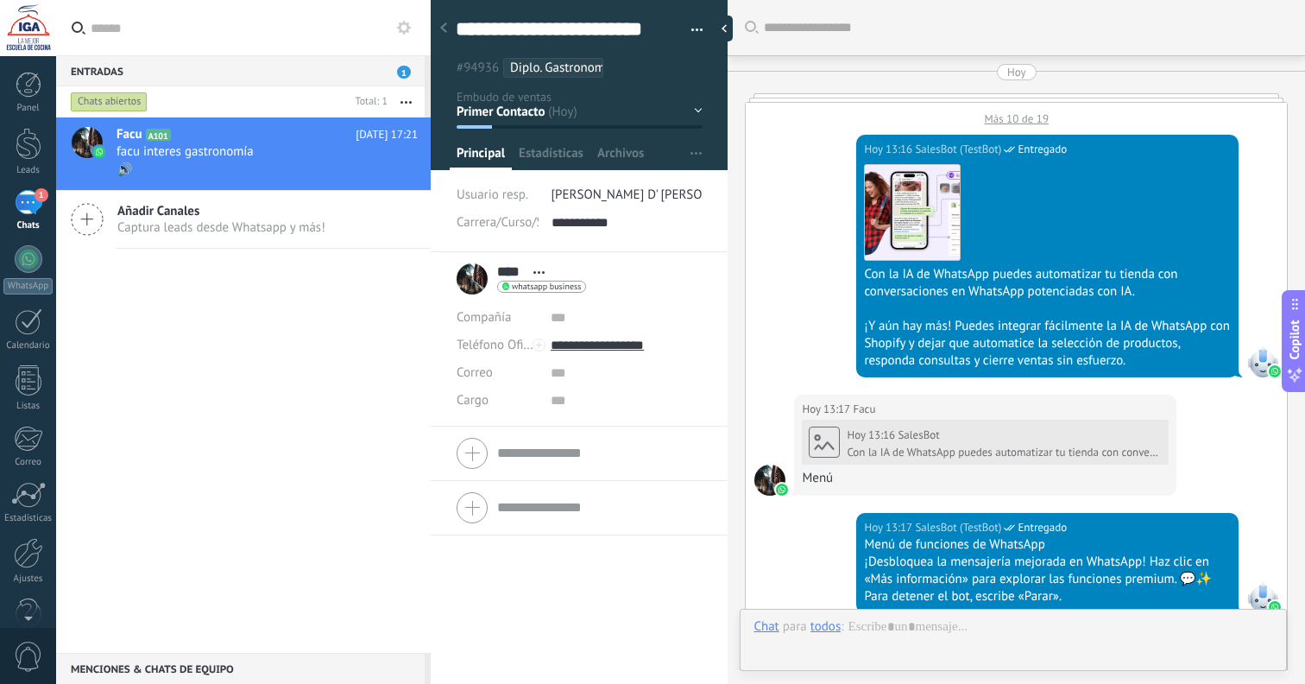
scroll to position [3318, 0]
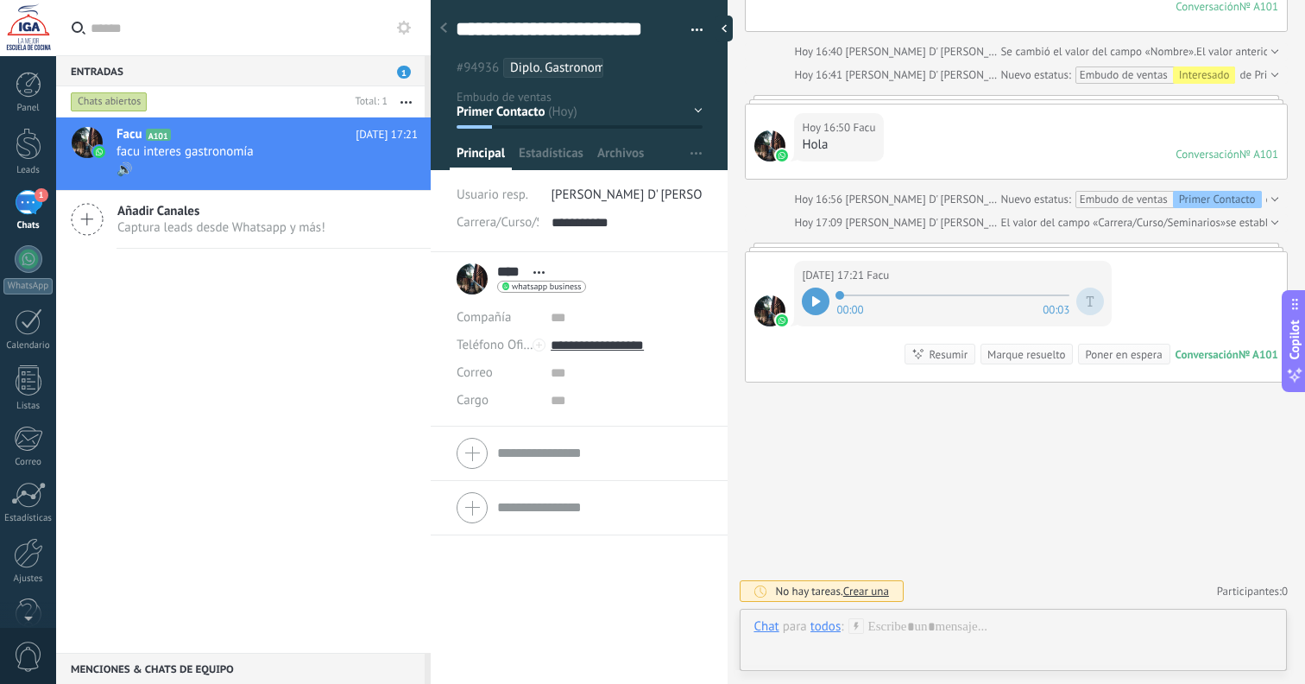
click at [824, 309] on div at bounding box center [816, 302] width 28 height 28
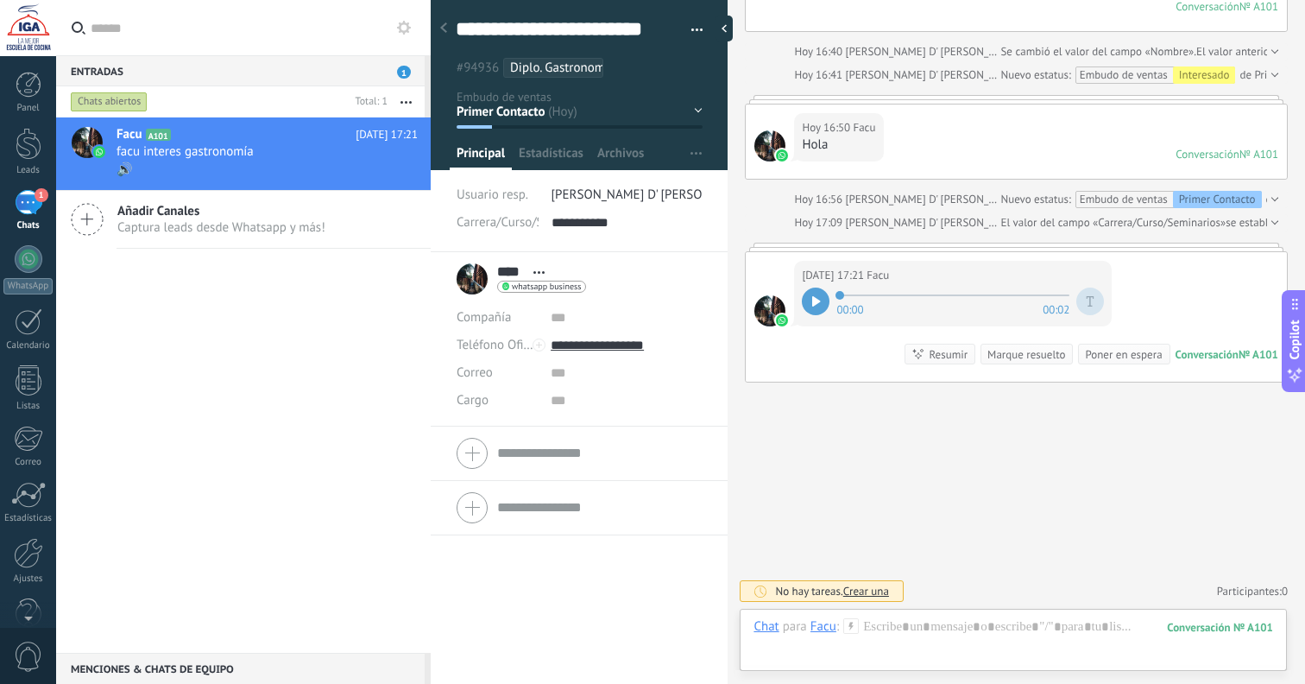
click at [1094, 308] on div at bounding box center [1091, 302] width 28 height 28
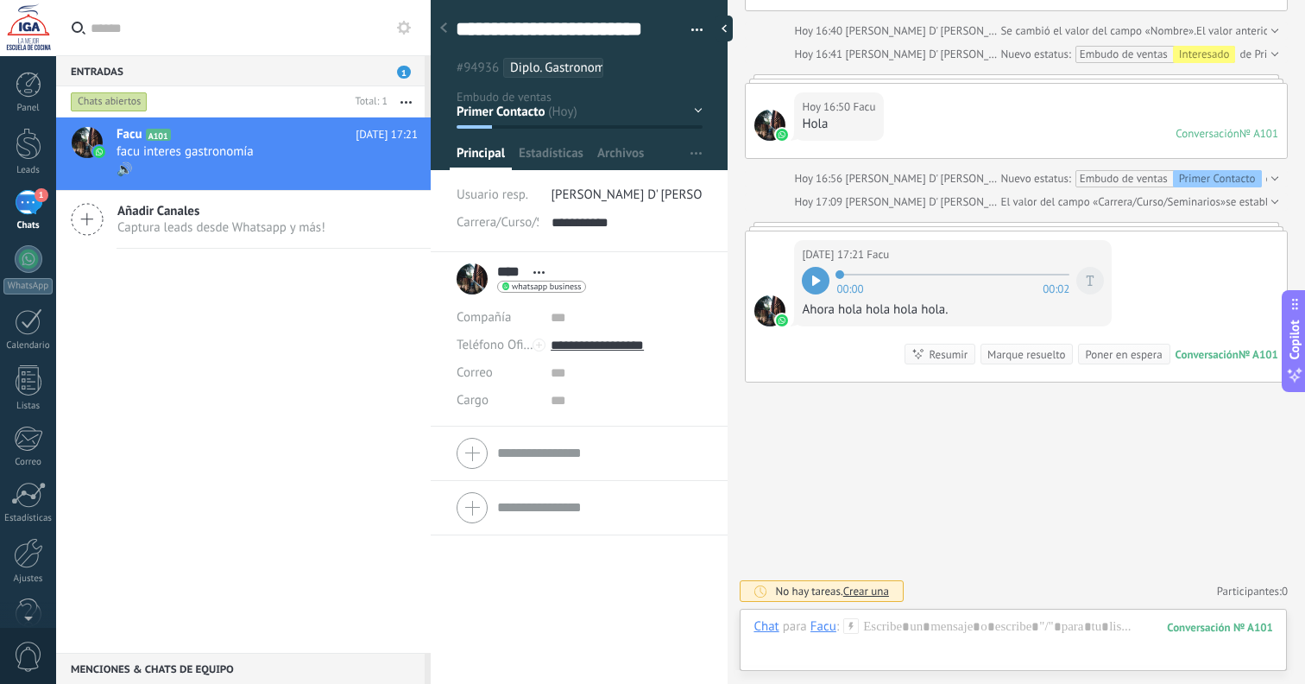
scroll to position [3339, 0]
click at [238, 70] on div "Entradas 1" at bounding box center [240, 70] width 369 height 31
click at [22, 104] on div "Panel" at bounding box center [28, 108] width 50 height 11
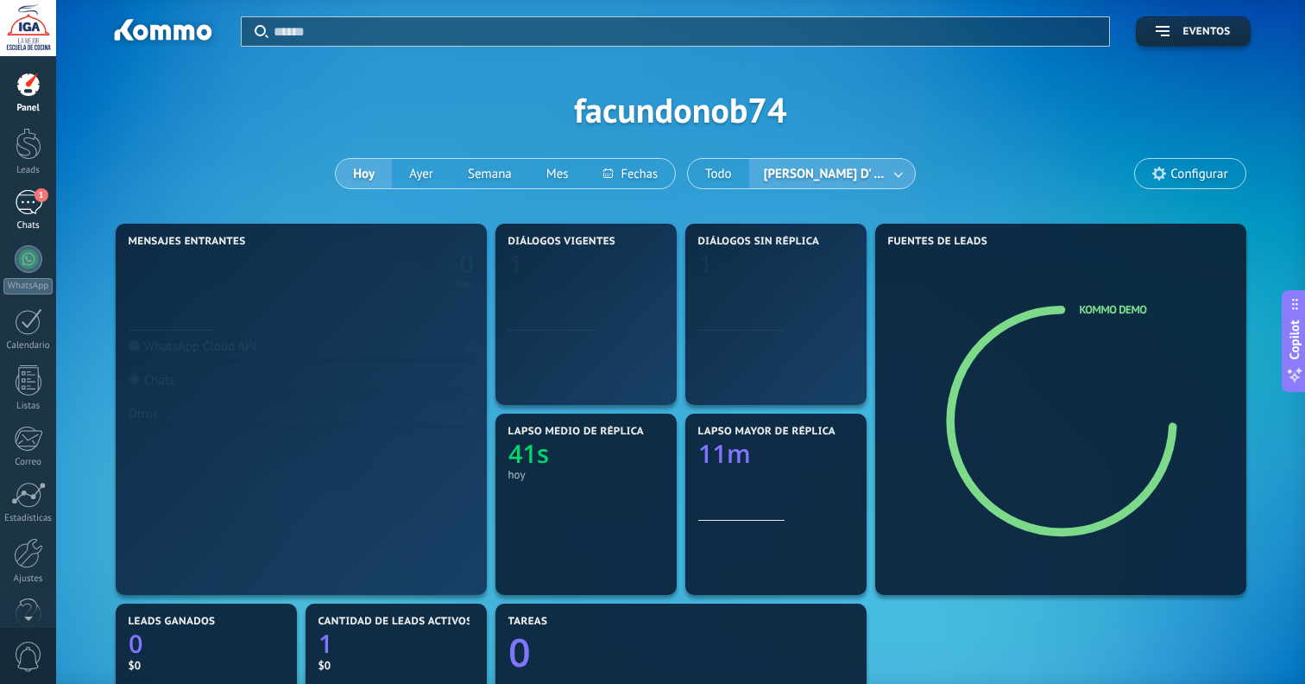
click at [24, 201] on div "1" at bounding box center [29, 202] width 28 height 25
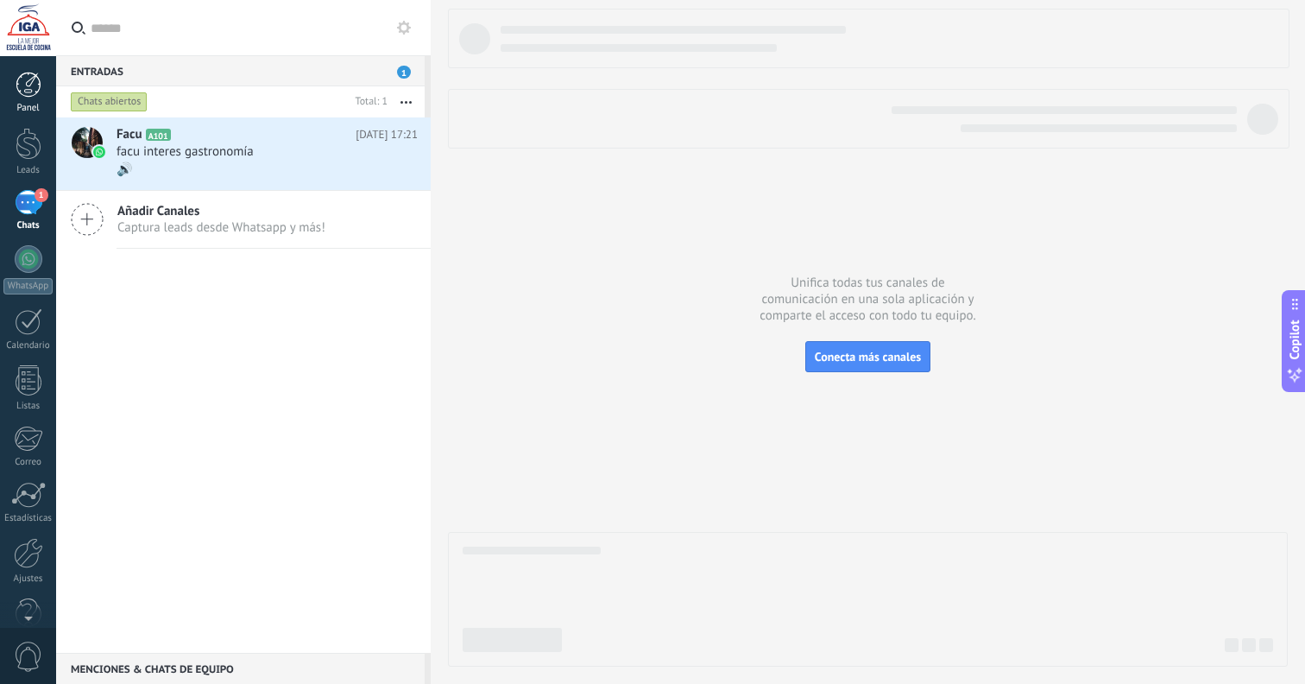
click at [32, 88] on div at bounding box center [29, 85] width 26 height 26
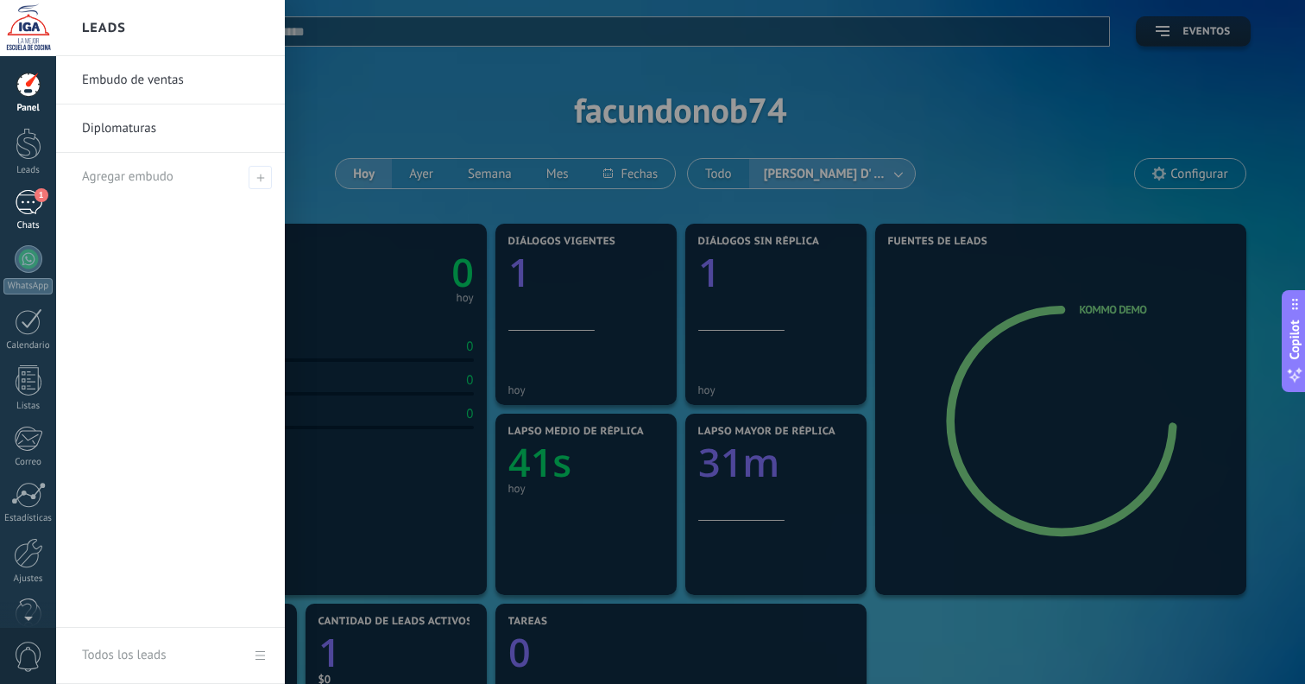
click at [28, 199] on div "1" at bounding box center [29, 202] width 28 height 25
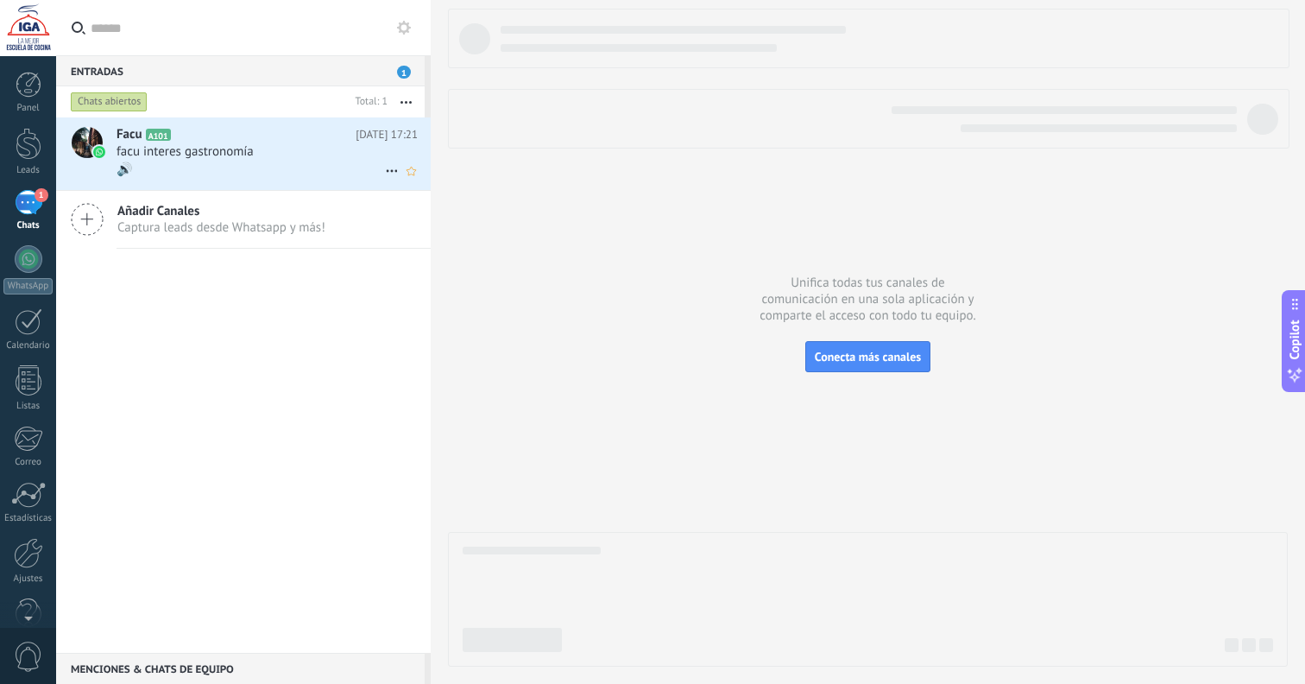
click at [256, 157] on h3 "facu interes gastronomía" at bounding box center [190, 151] width 146 height 17
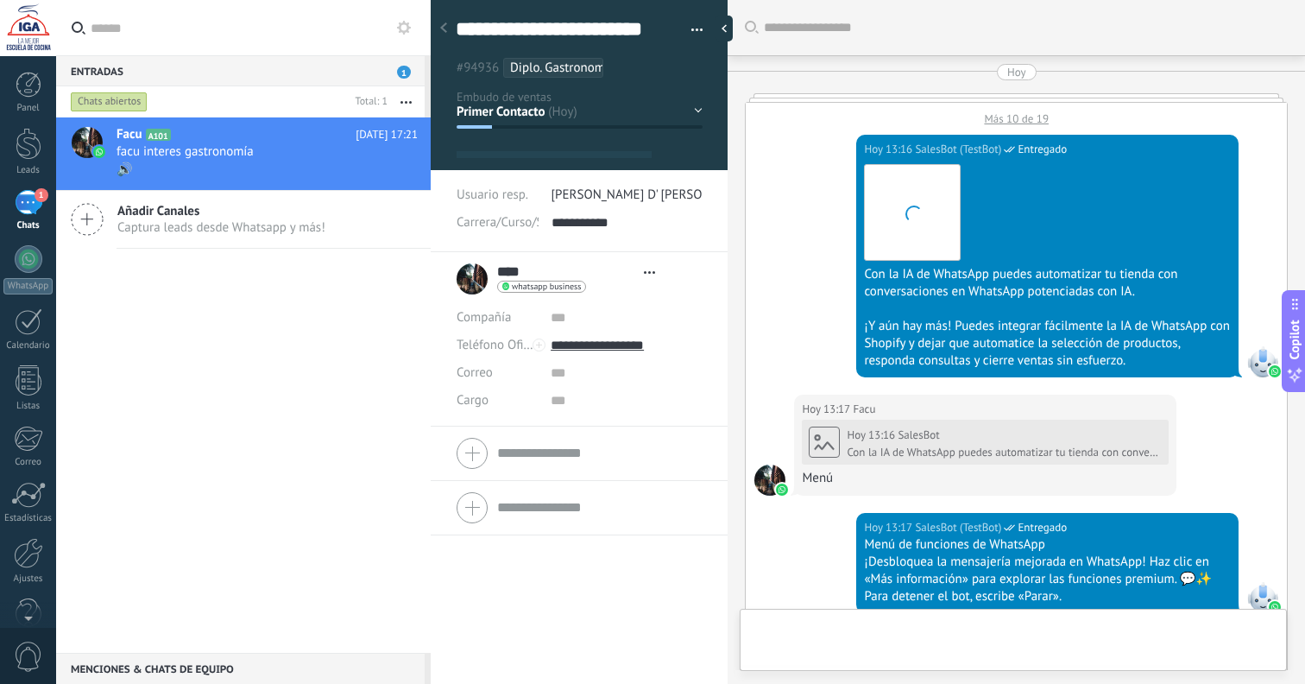
type textarea "**********"
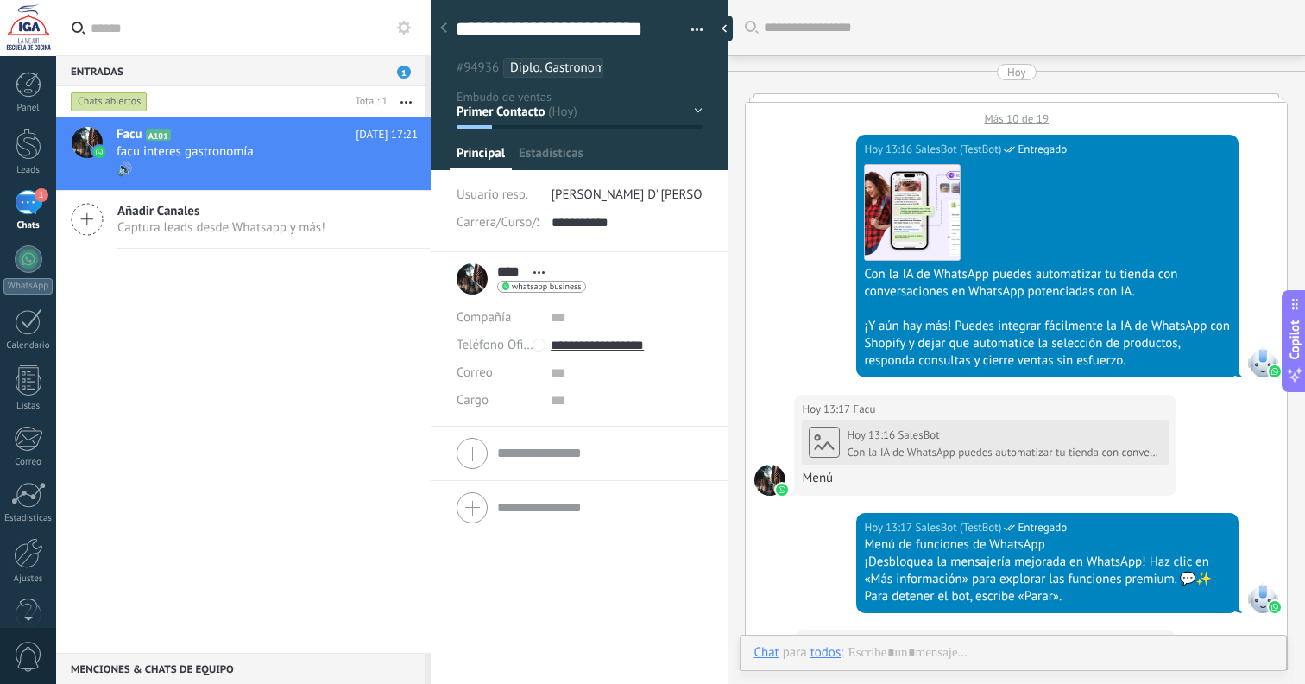
scroll to position [26, 0]
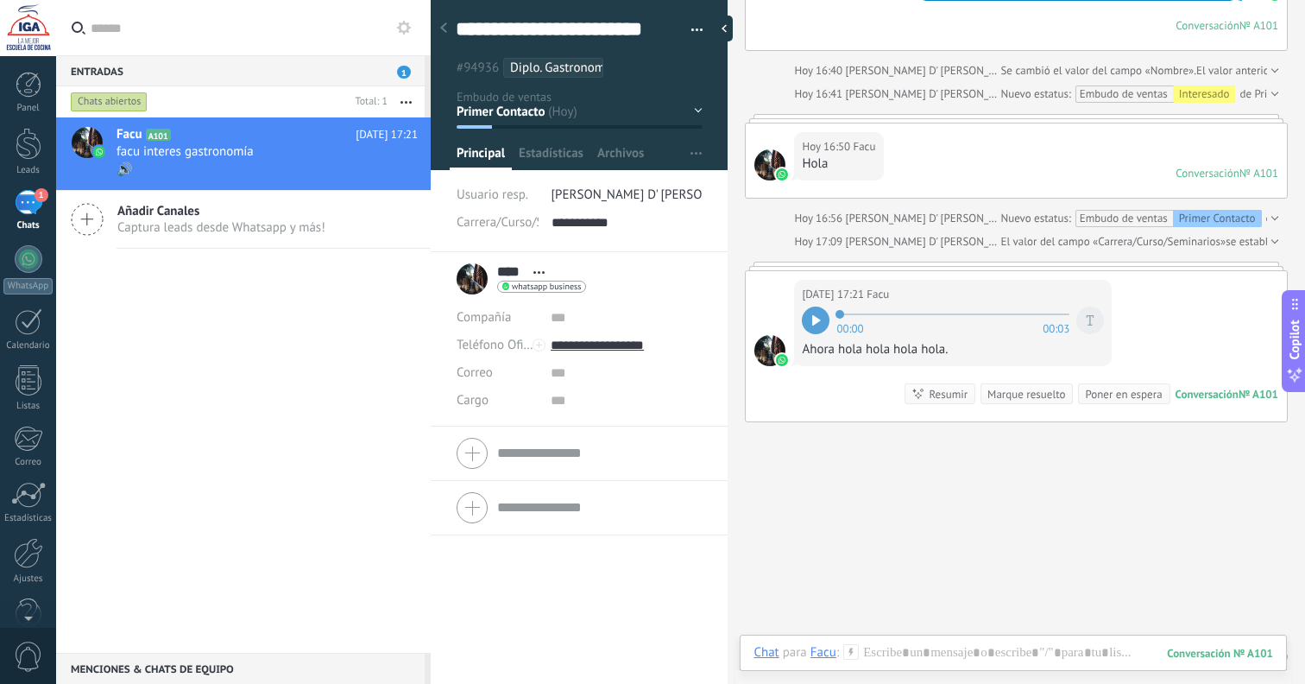
click at [121, 102] on div "Chats abiertos" at bounding box center [109, 102] width 77 height 21
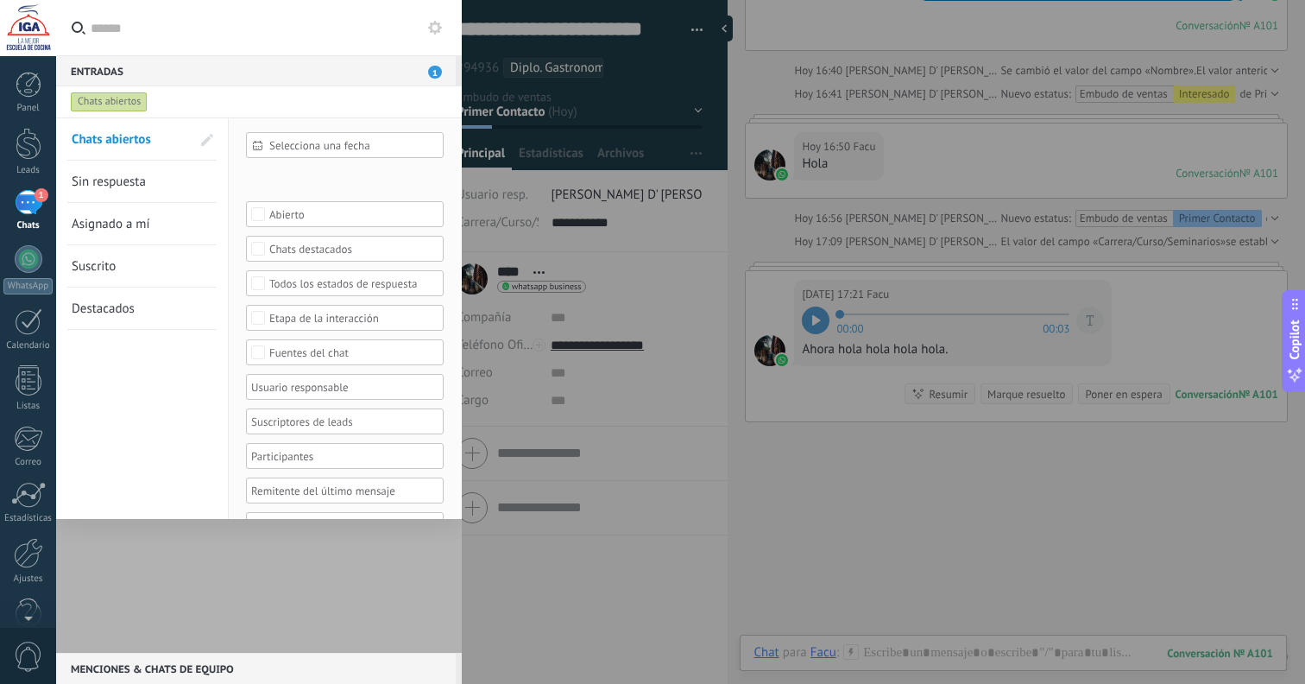
click at [344, 388] on div at bounding box center [339, 386] width 180 height 21
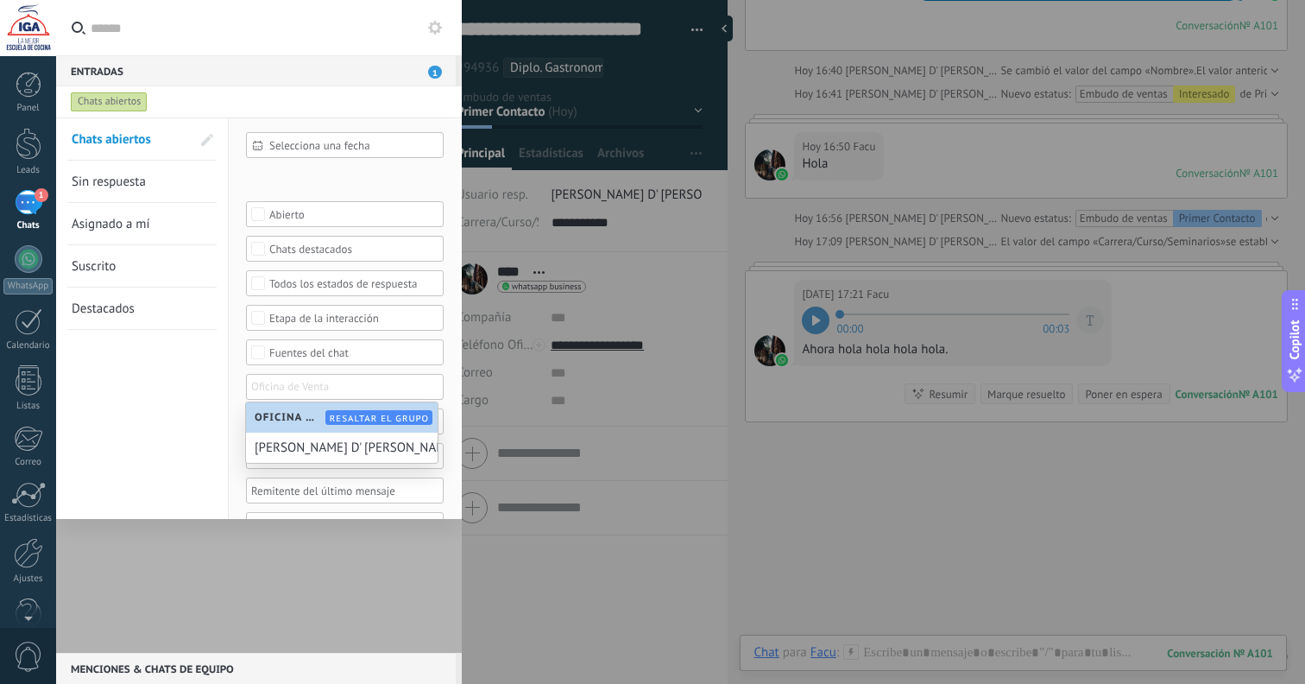
click at [324, 389] on input "text" at bounding box center [294, 386] width 86 height 21
click at [186, 403] on div "Chats abiertos Sin respuesta Asignado a mí Suscrito Destacados Guardar" at bounding box center [142, 336] width 173 height 437
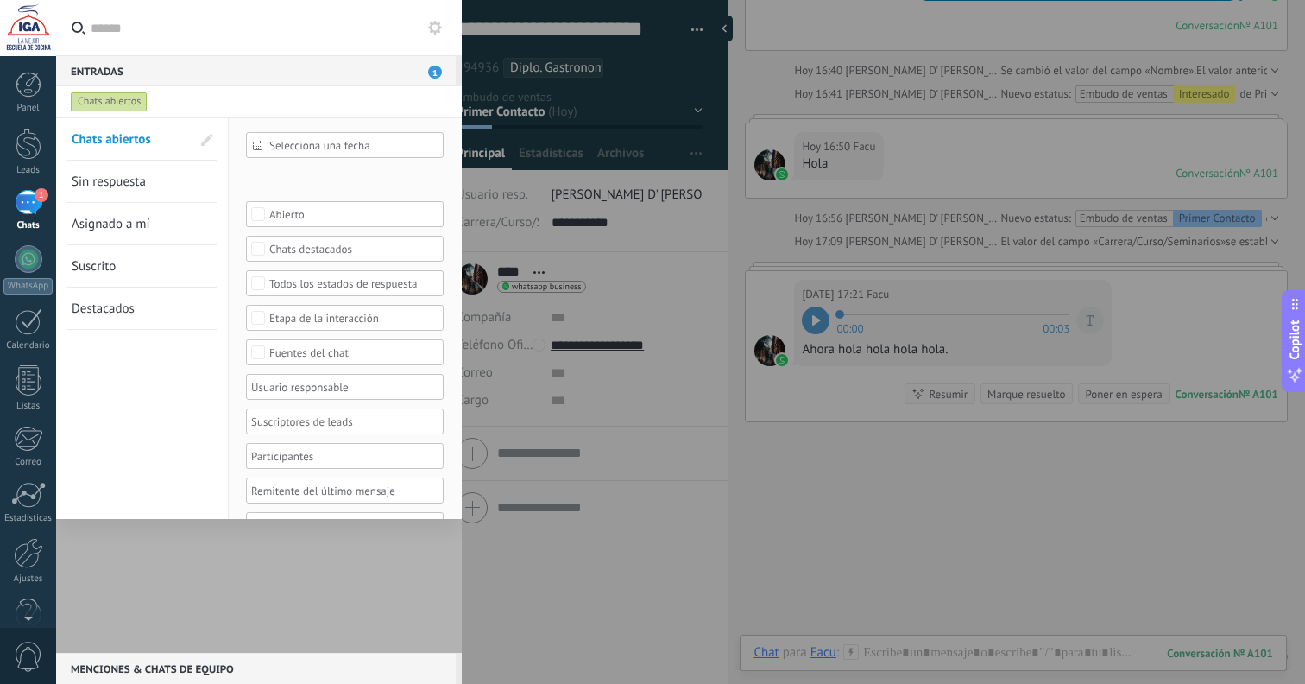
click at [173, 194] on link "Sin respuesta" at bounding box center [131, 181] width 119 height 41
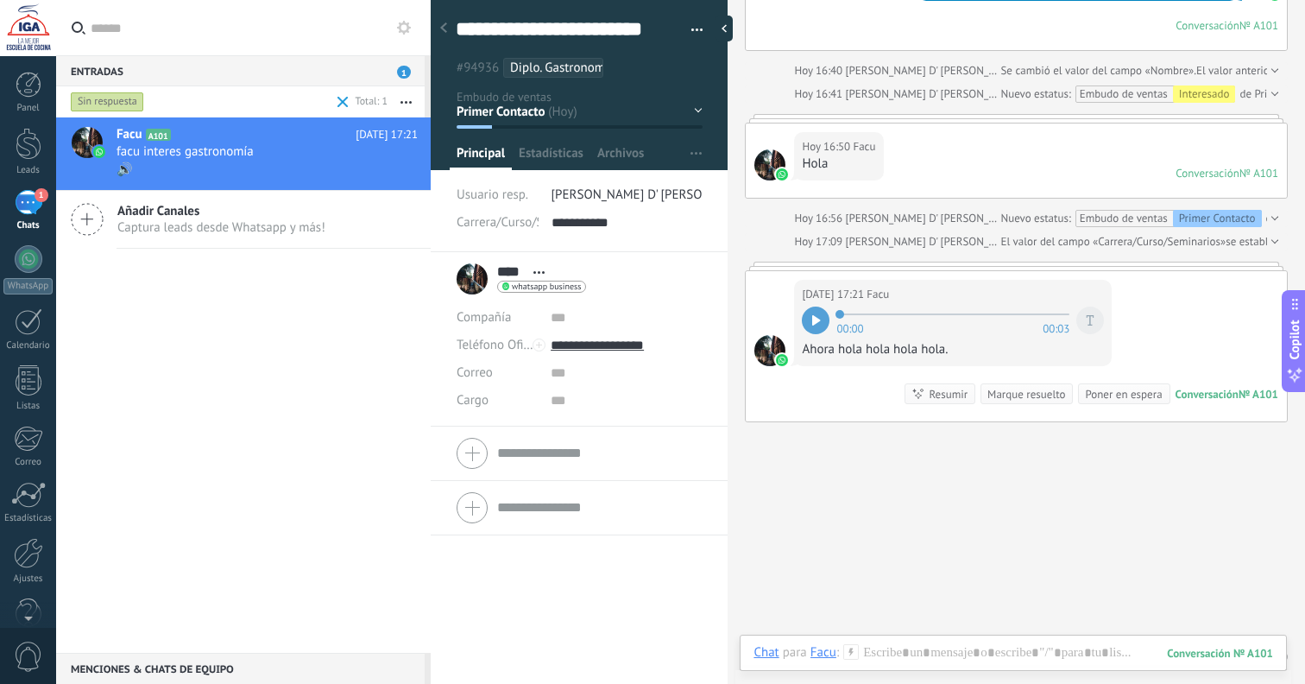
click at [162, 218] on span "Añadir Canales" at bounding box center [221, 211] width 208 height 16
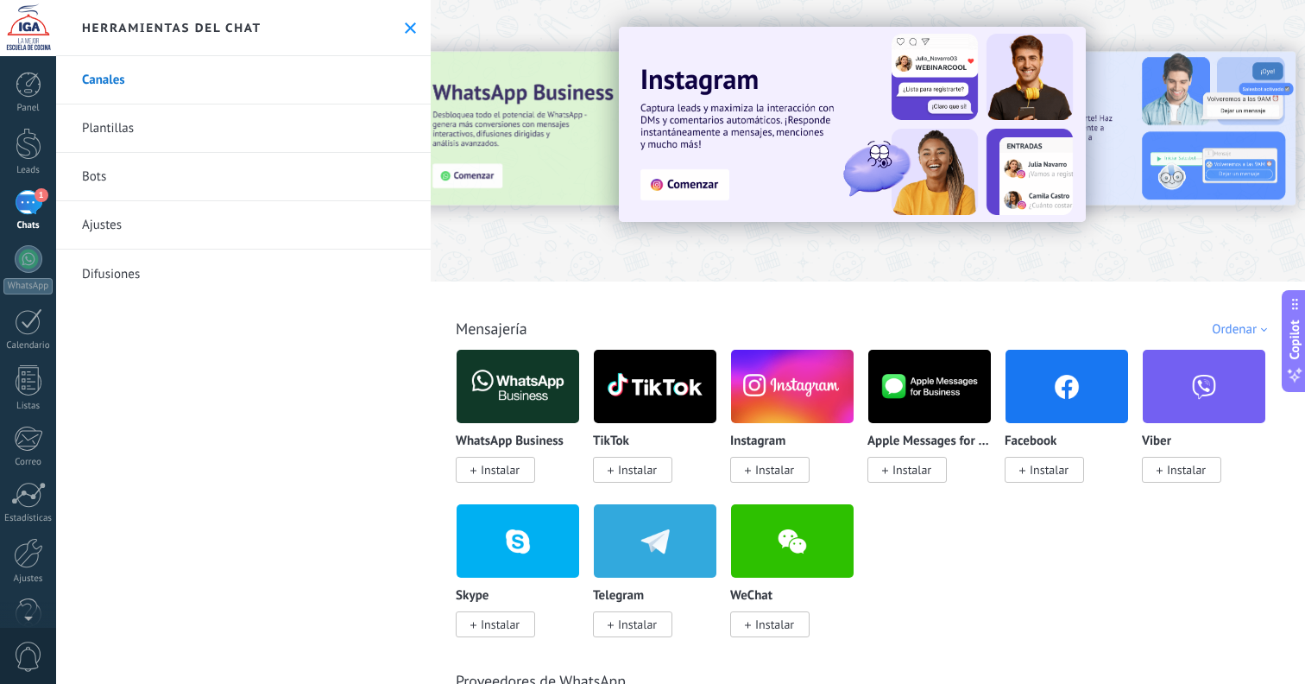
click at [187, 136] on link "Plantillas" at bounding box center [243, 128] width 375 height 48
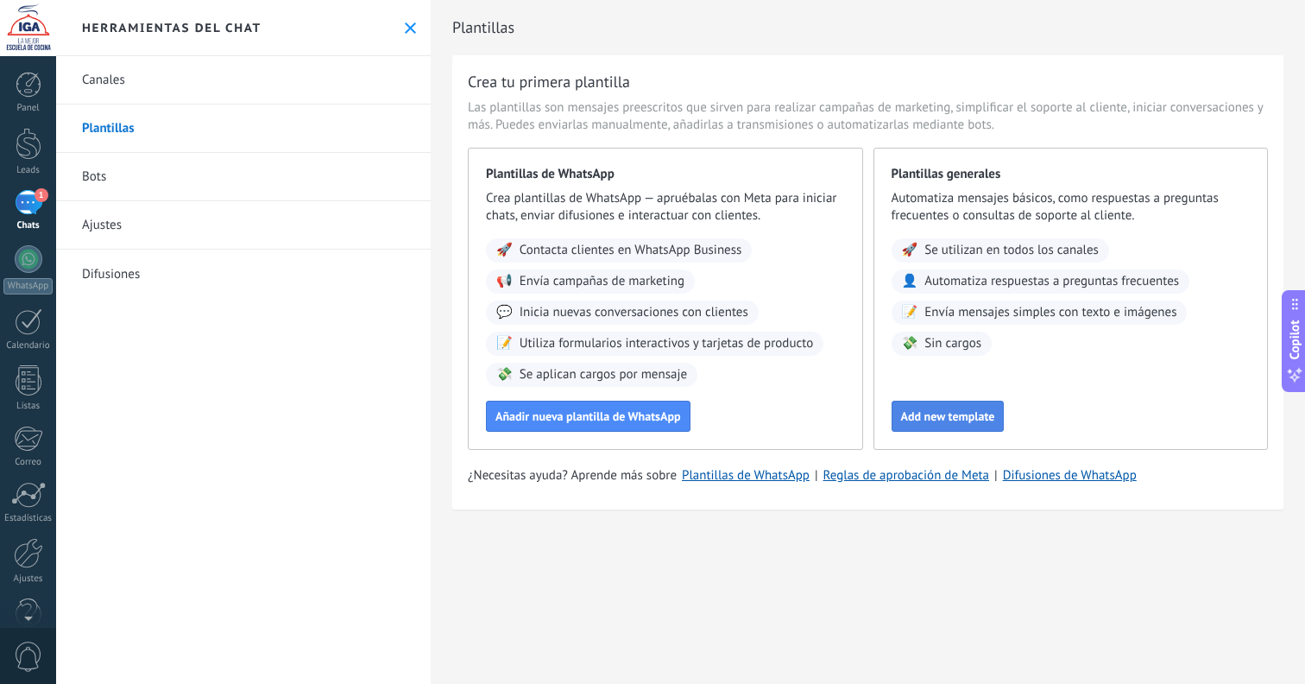
click at [955, 430] on button "Add new template" at bounding box center [948, 416] width 113 height 31
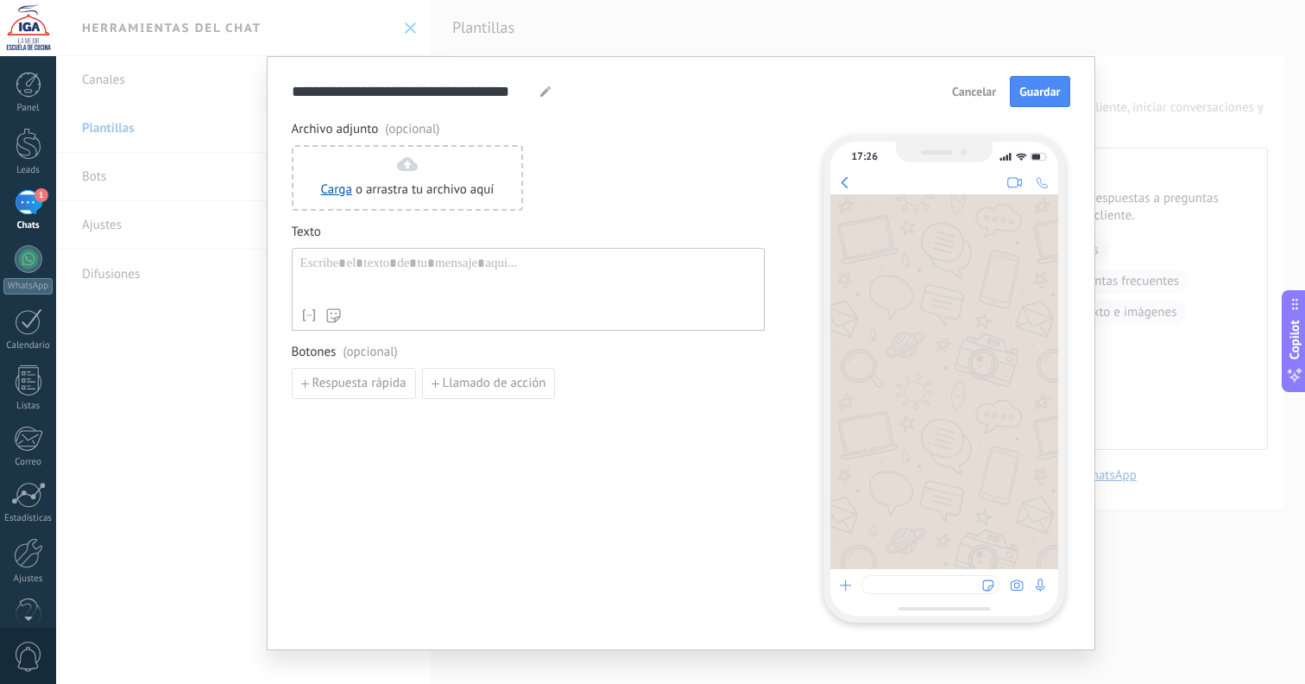
click at [387, 273] on div at bounding box center [528, 278] width 456 height 44
paste div
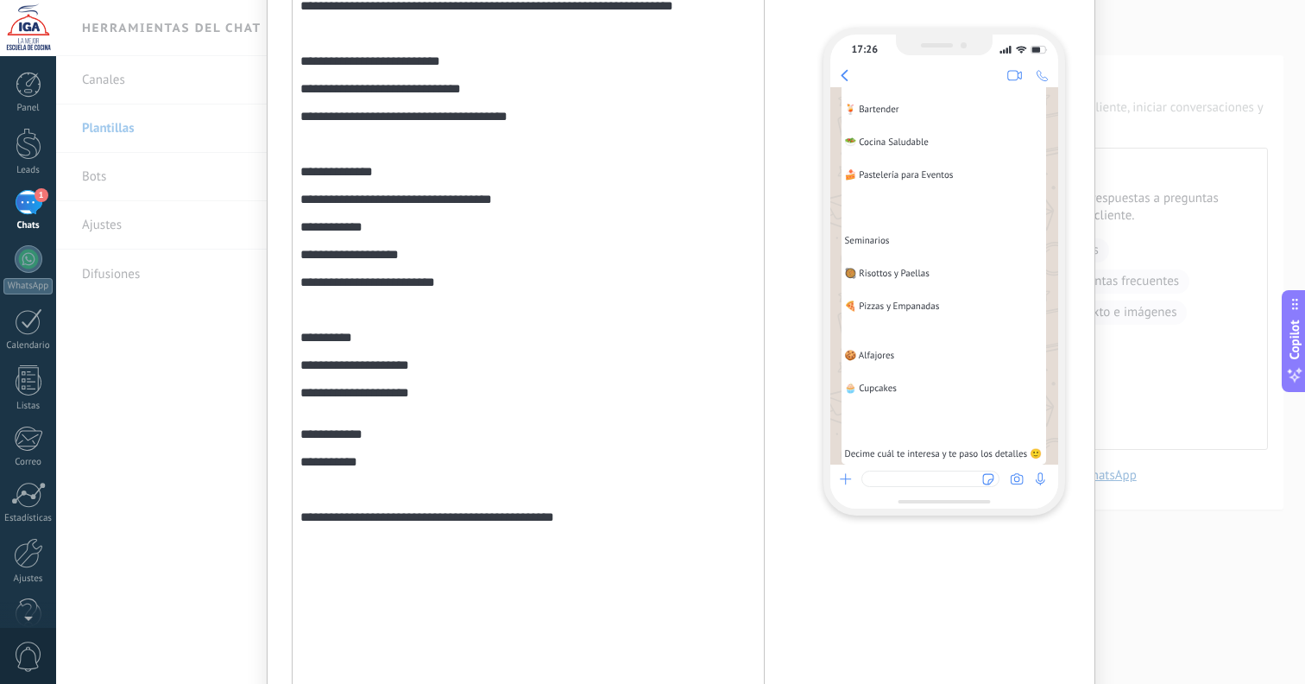
scroll to position [298, 0]
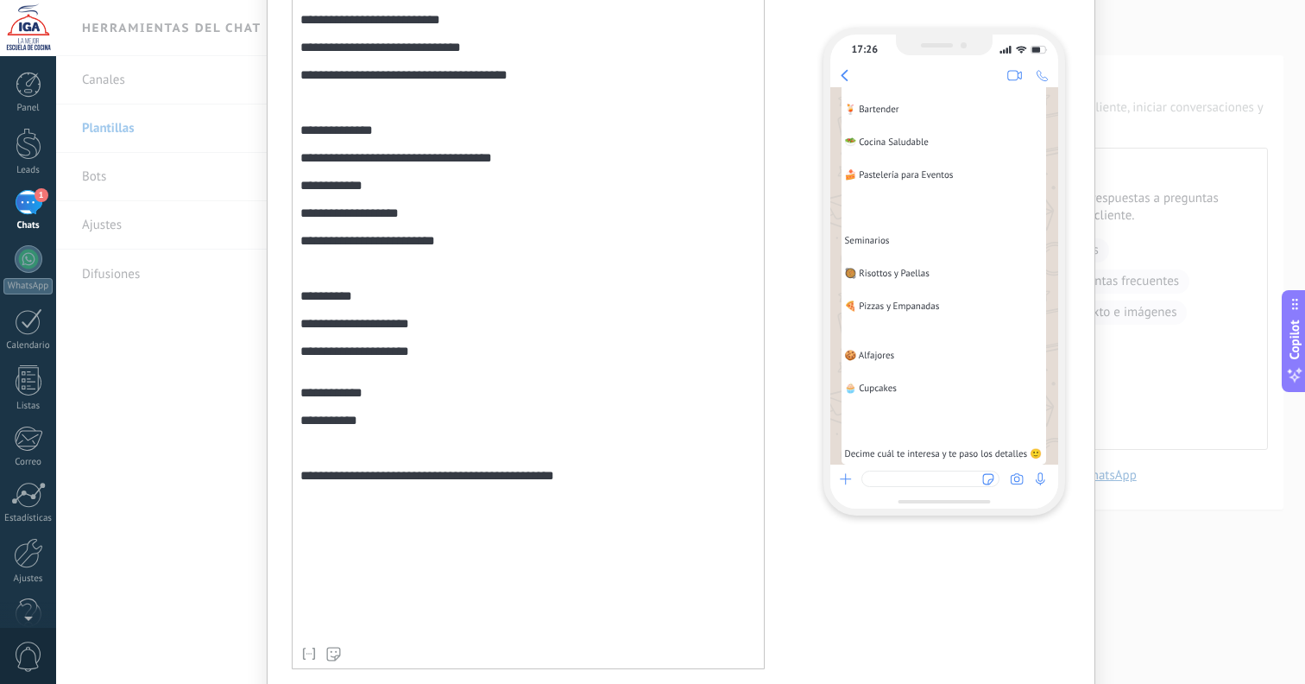
click at [329, 494] on div "**********" at bounding box center [528, 298] width 456 height 680
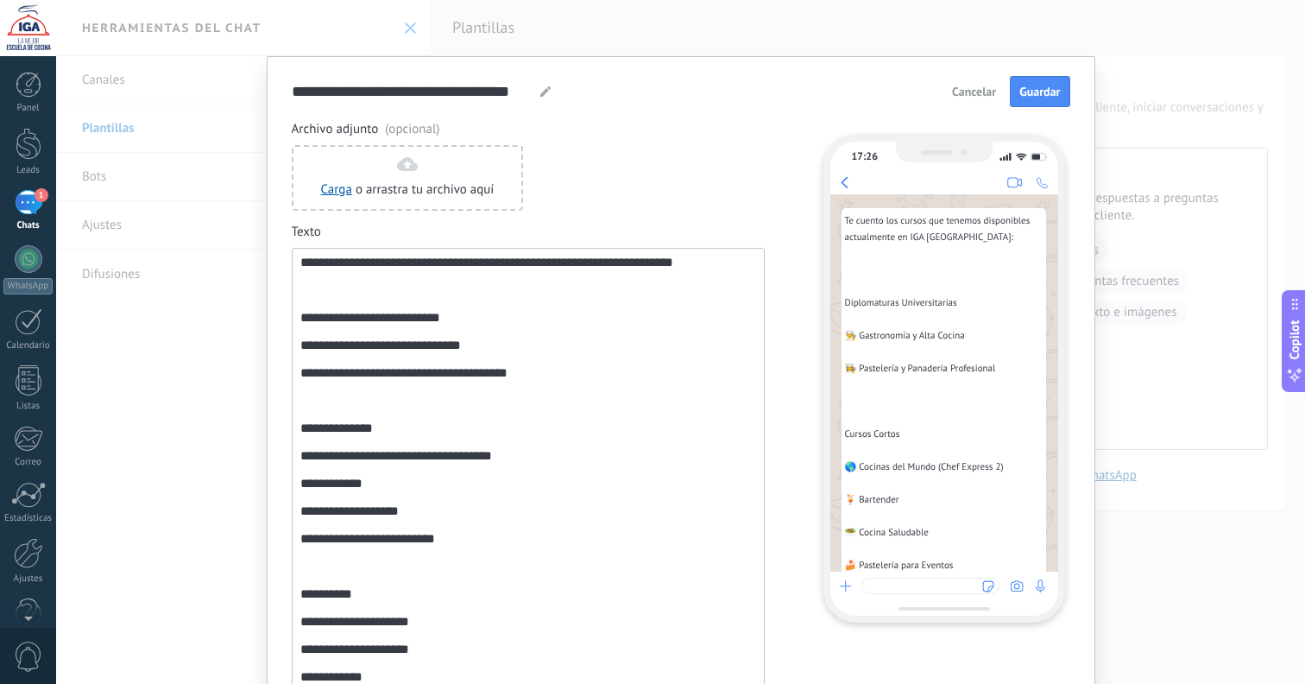
scroll to position [0, 0]
click at [349, 310] on div "**********" at bounding box center [528, 588] width 456 height 664
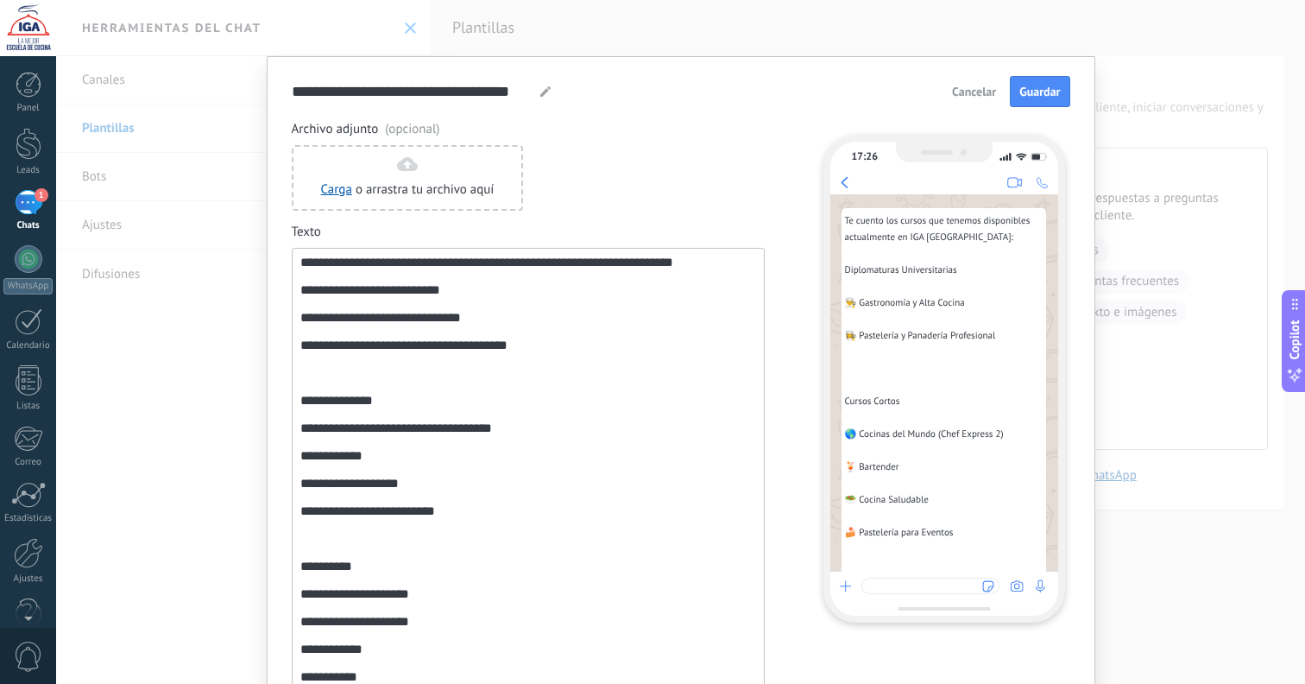
click at [353, 421] on div "**********" at bounding box center [528, 571] width 456 height 631
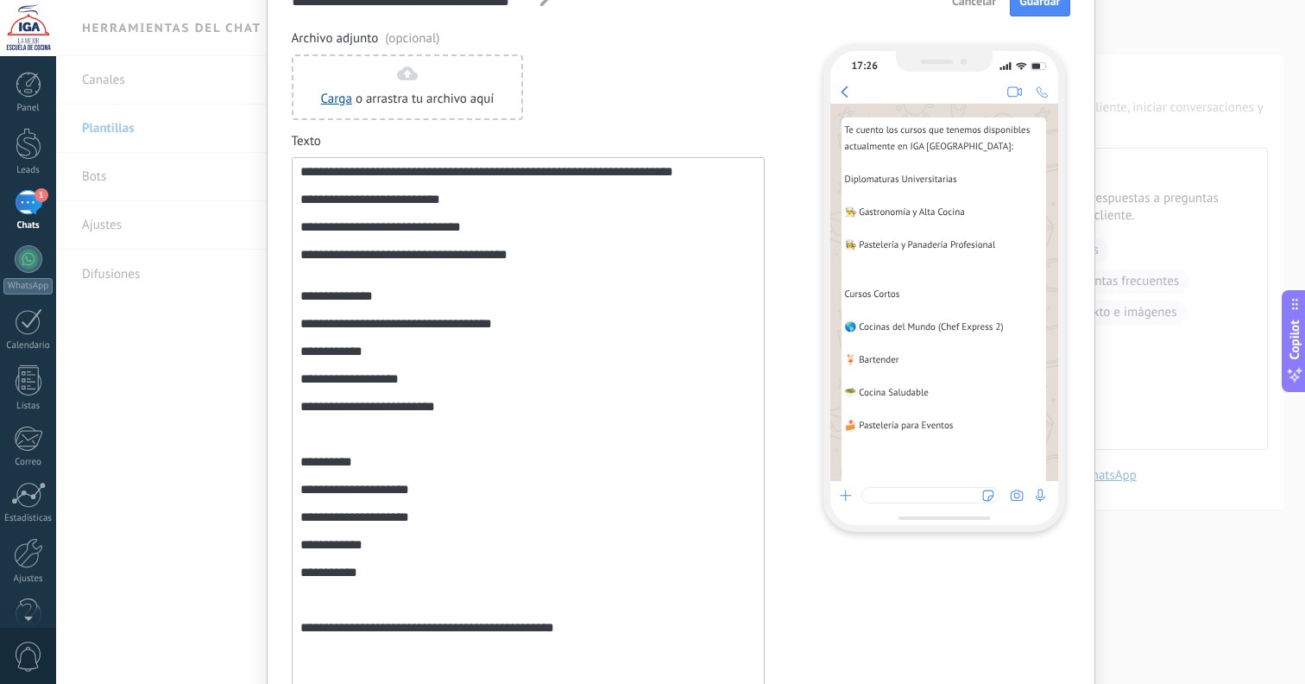
scroll to position [95, 0]
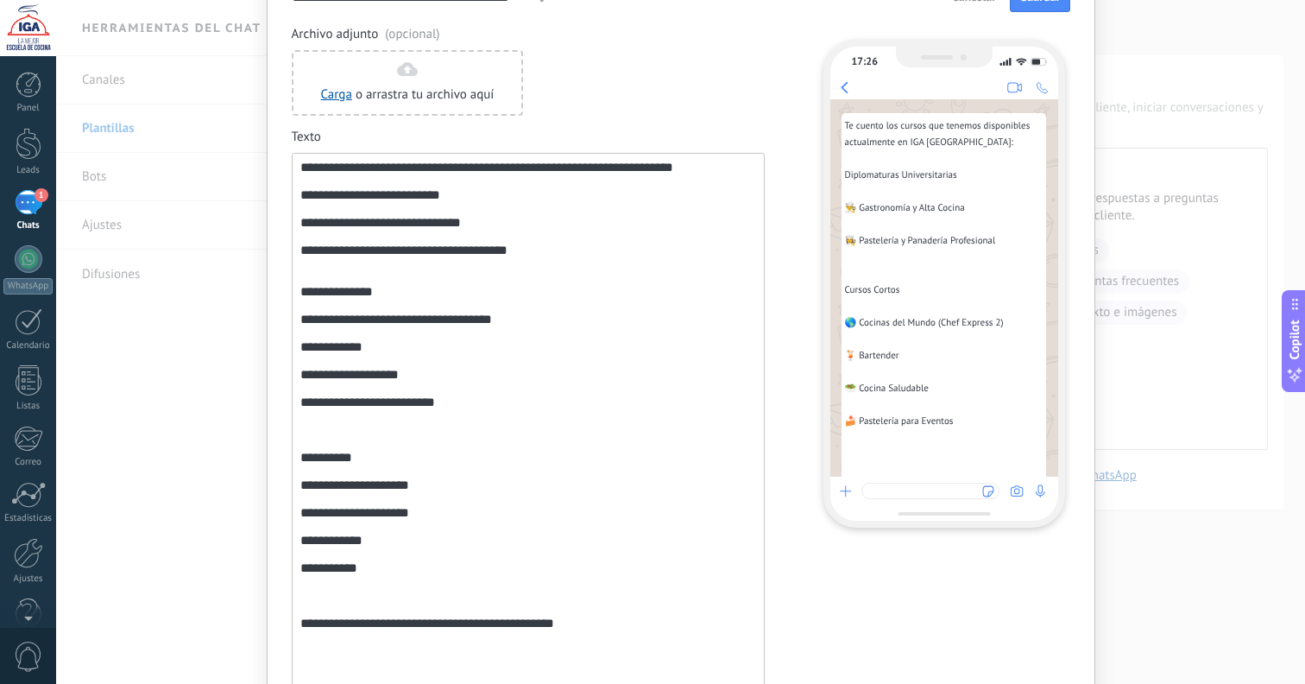
click at [364, 527] on div "**********" at bounding box center [528, 468] width 456 height 615
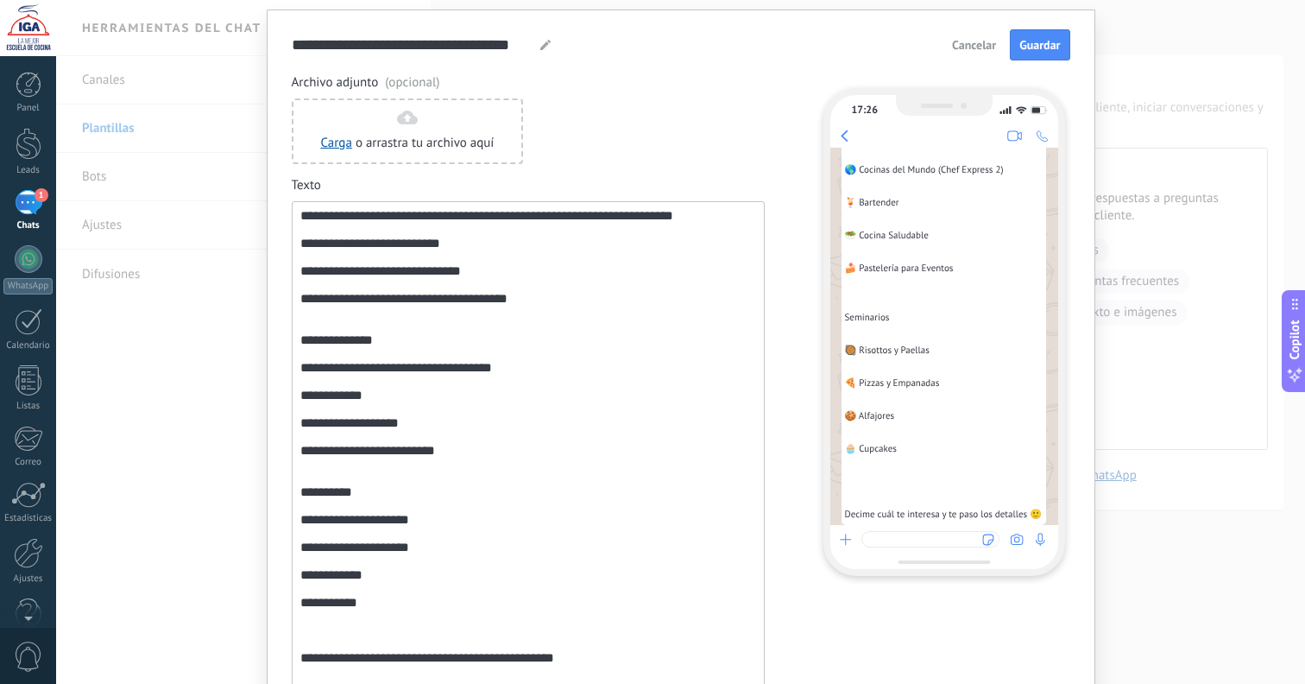
scroll to position [0, 0]
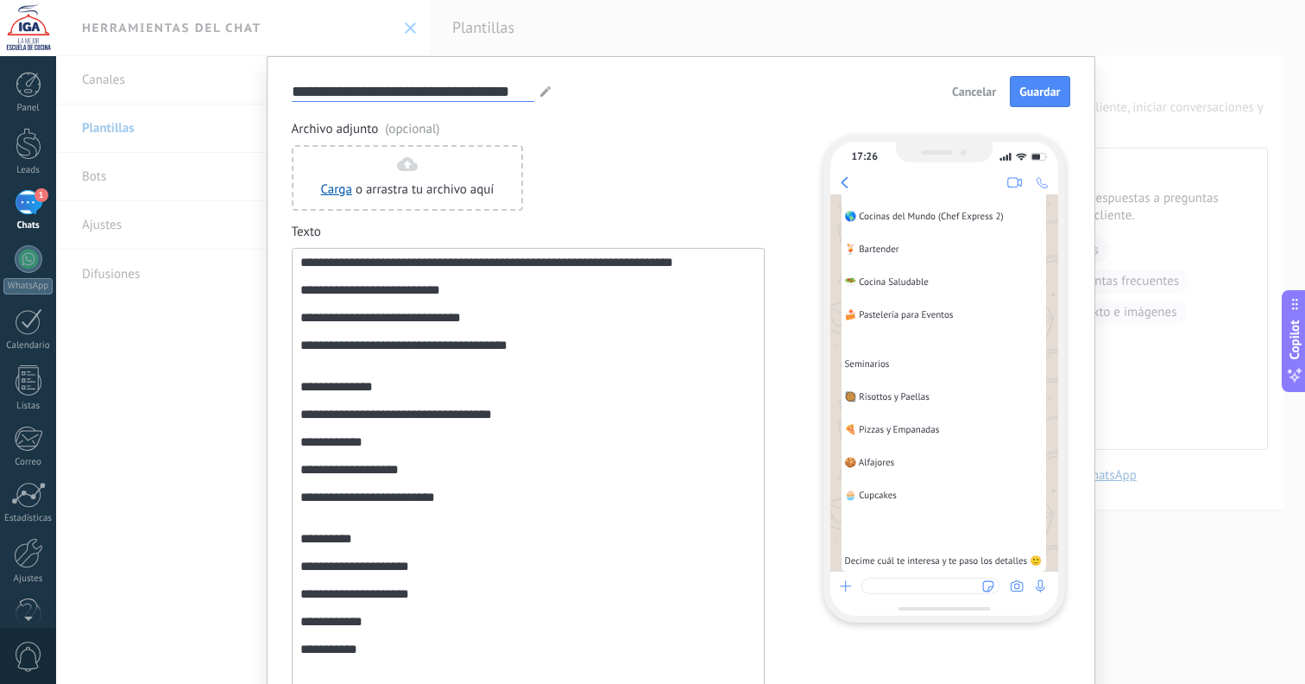
click at [384, 94] on input "**********" at bounding box center [413, 91] width 243 height 20
drag, startPoint x: 525, startPoint y: 92, endPoint x: 293, endPoint y: 97, distance: 232.3
click at [293, 97] on input "**********" at bounding box center [413, 91] width 243 height 20
type input "**********"
click at [1022, 96] on span "Guardar" at bounding box center [1040, 91] width 41 height 12
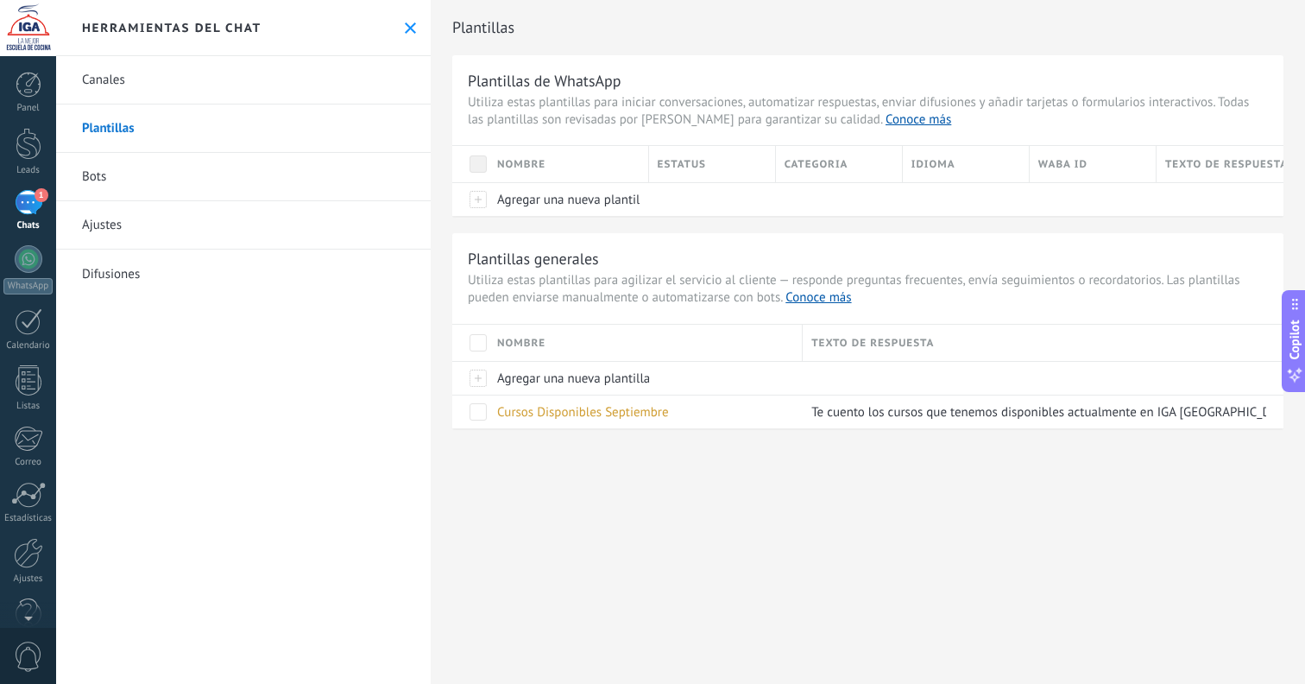
click at [33, 202] on div "1" at bounding box center [29, 202] width 28 height 25
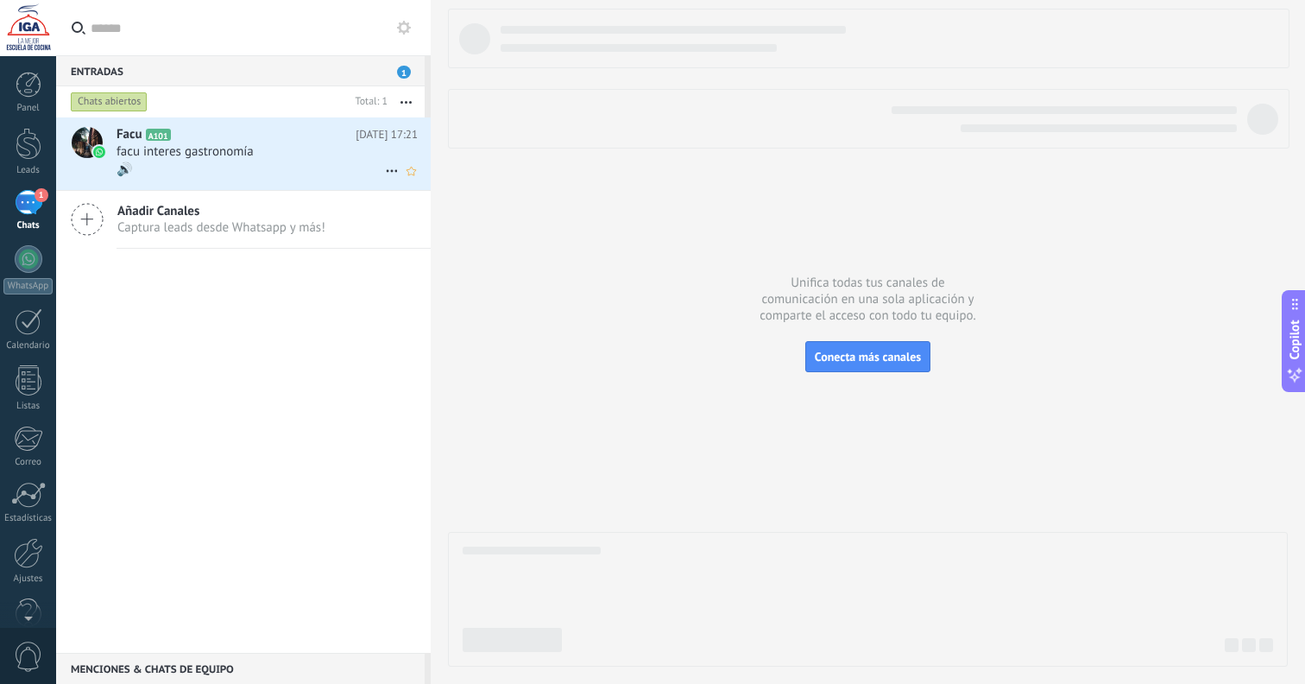
click at [245, 155] on span "facu interes gastronomía" at bounding box center [185, 151] width 137 height 17
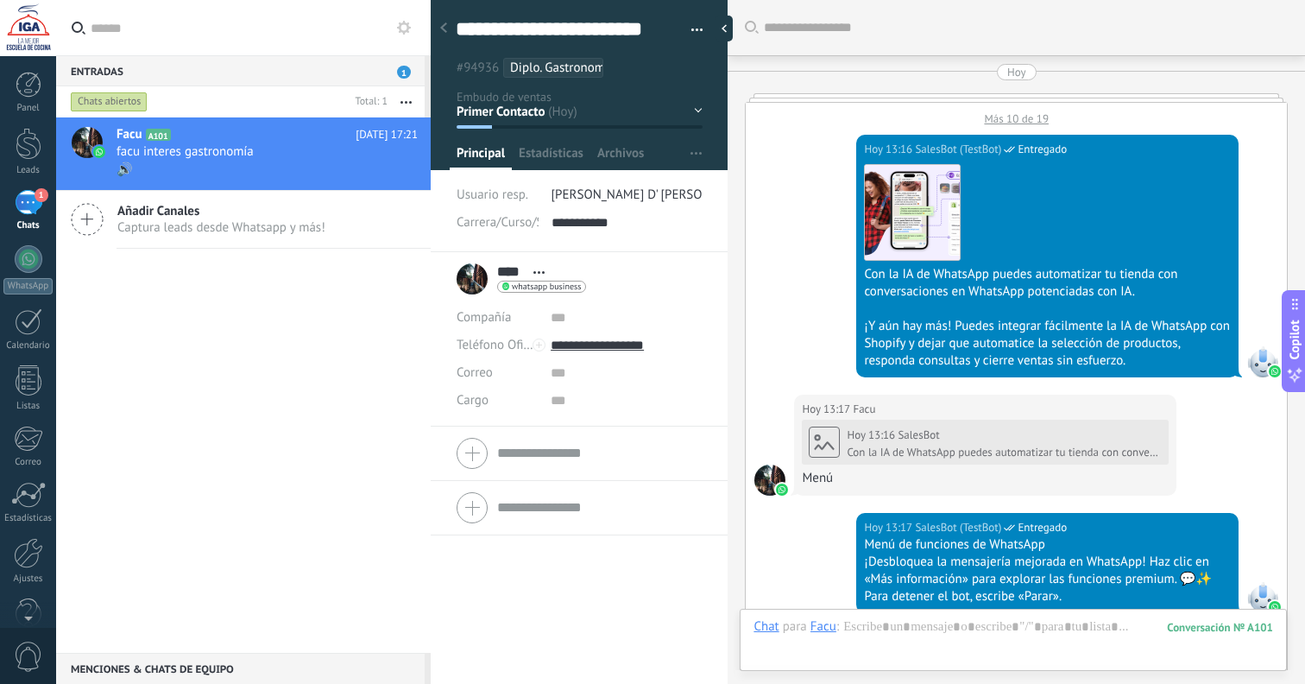
scroll to position [3339, 0]
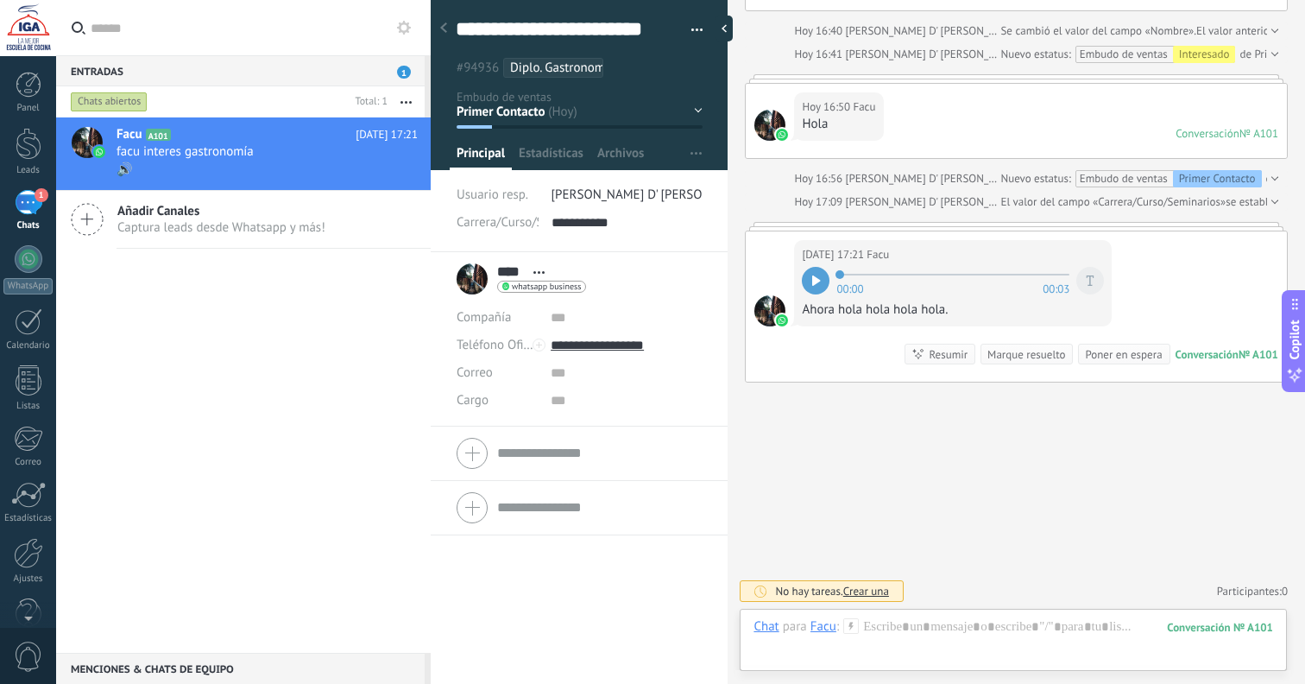
click at [445, 28] on icon at bounding box center [443, 27] width 7 height 10
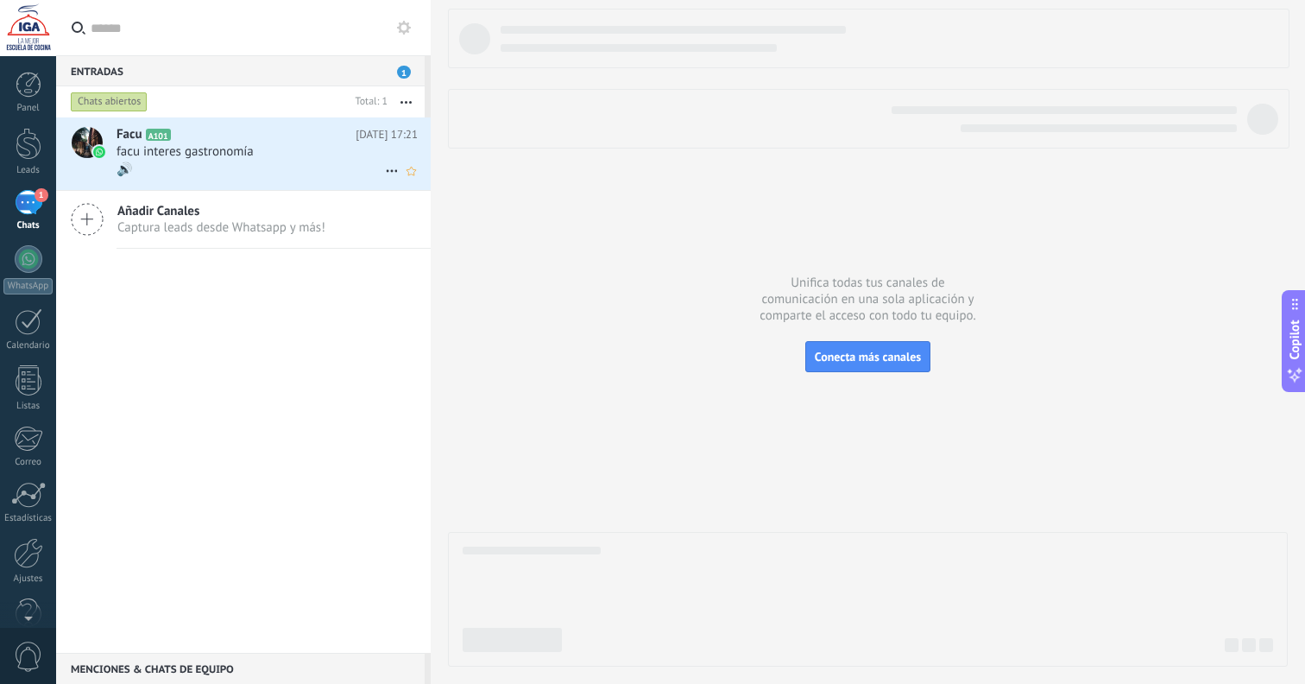
click at [278, 153] on div "facu interes gastronomía" at bounding box center [267, 151] width 301 height 17
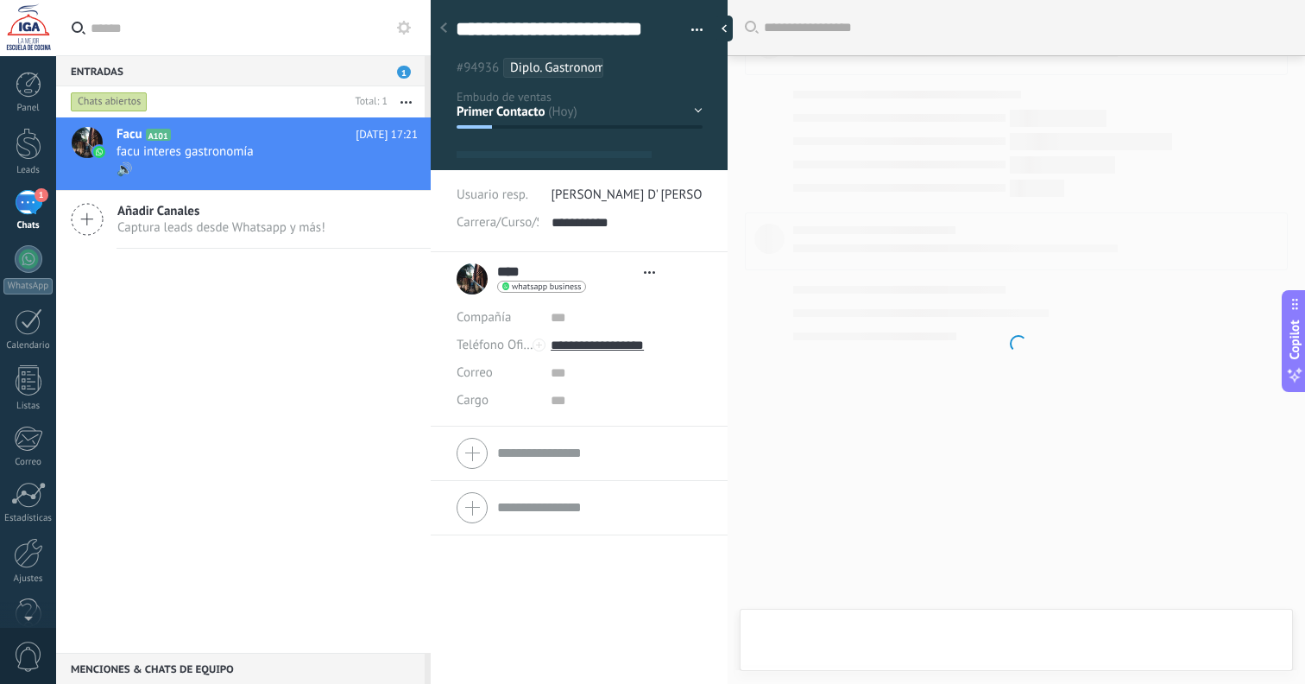
type textarea "**********"
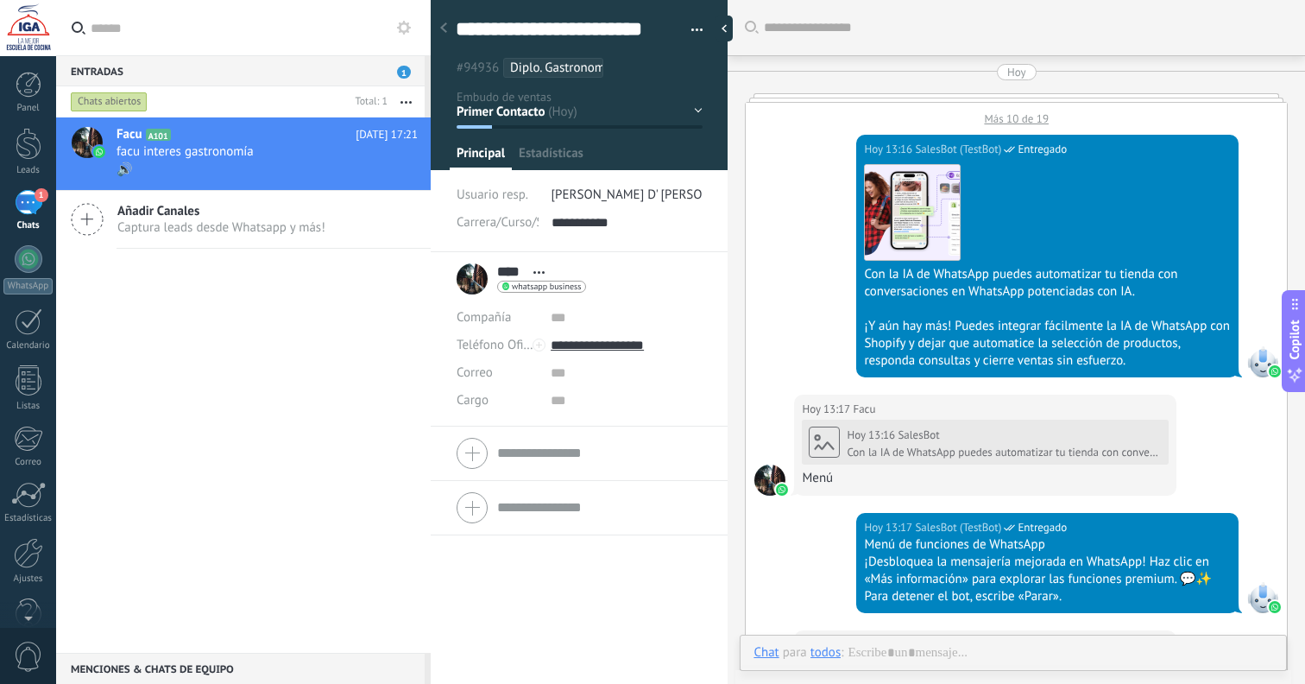
scroll to position [26, 0]
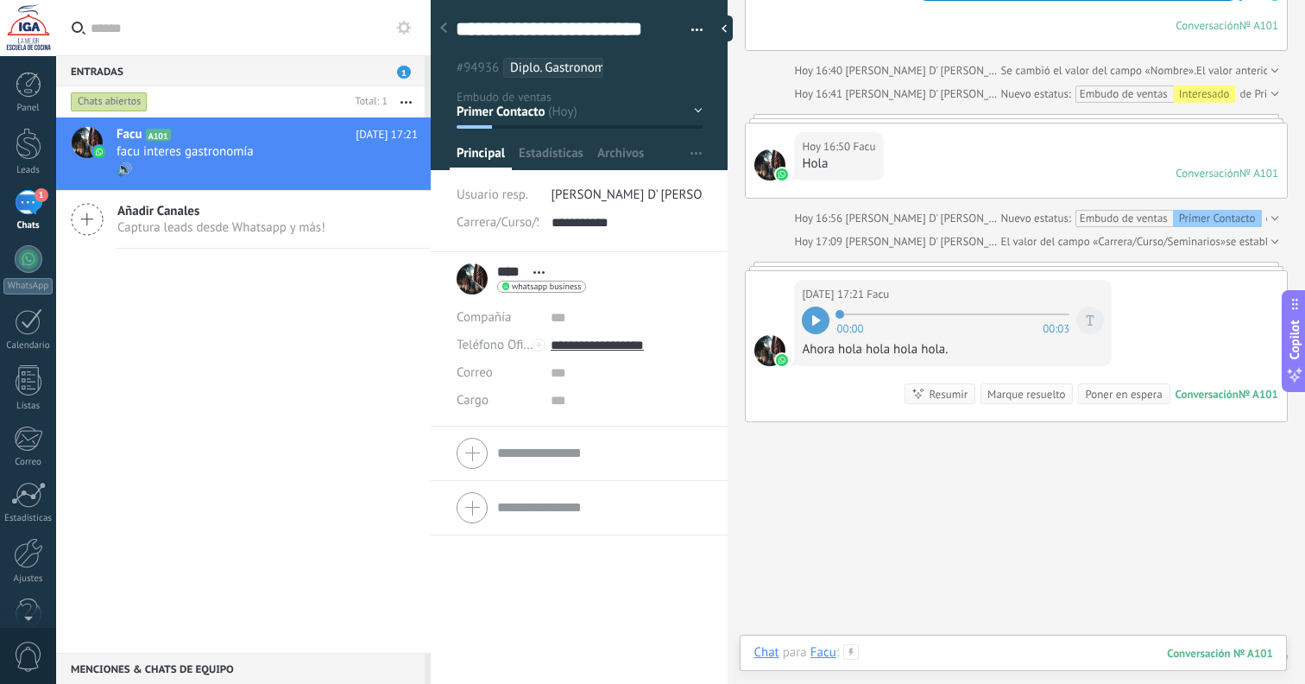
click at [999, 647] on div at bounding box center [1014, 670] width 520 height 52
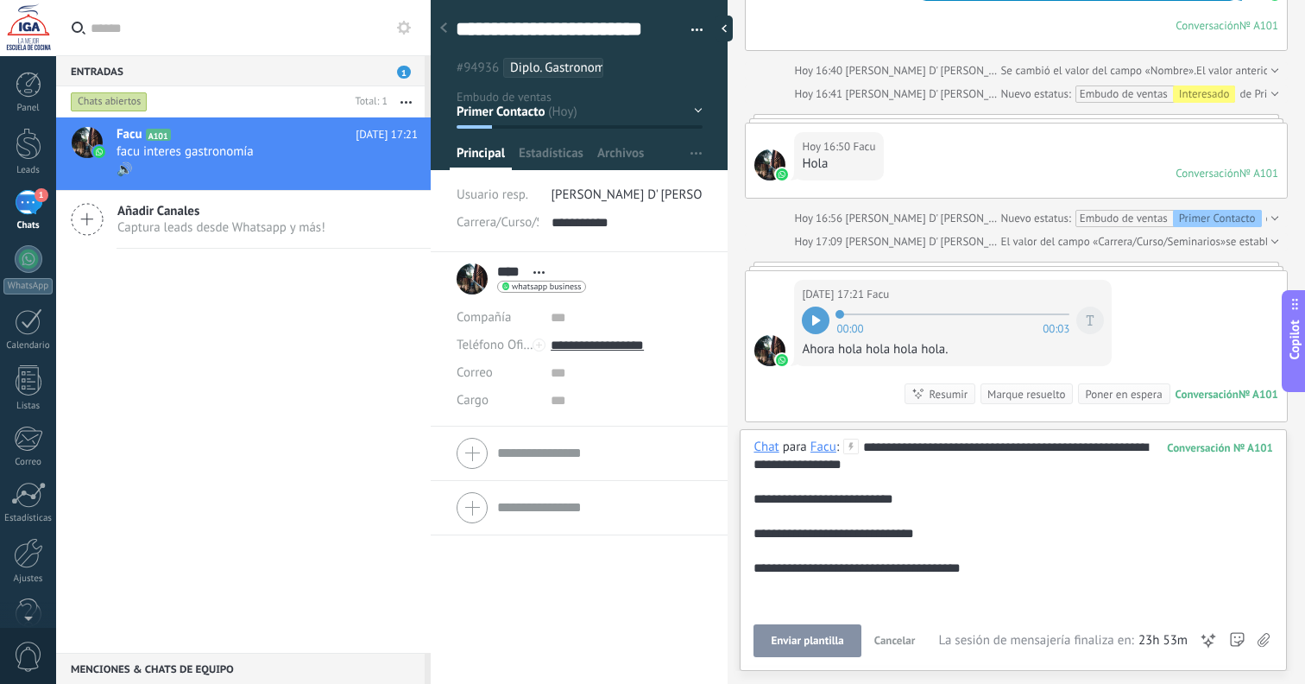
scroll to position [0, 0]
click at [816, 644] on span "Enviar plantilla" at bounding box center [807, 641] width 73 height 12
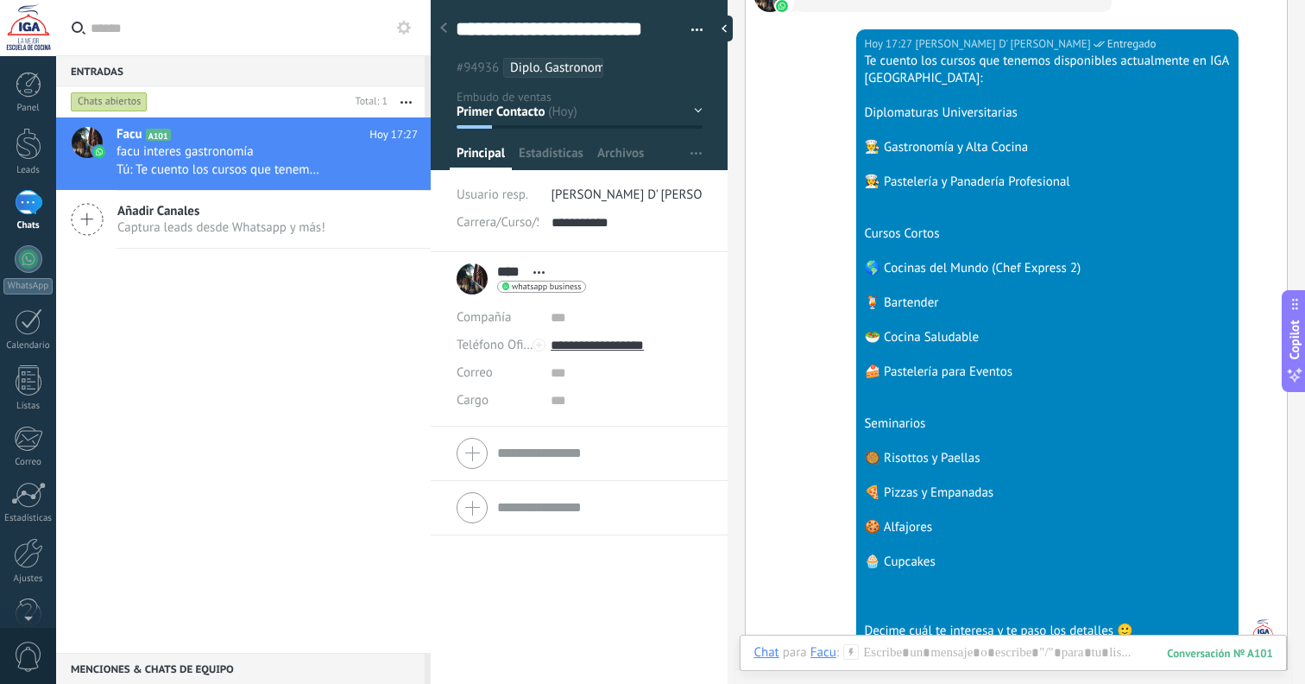
scroll to position [3664, 0]
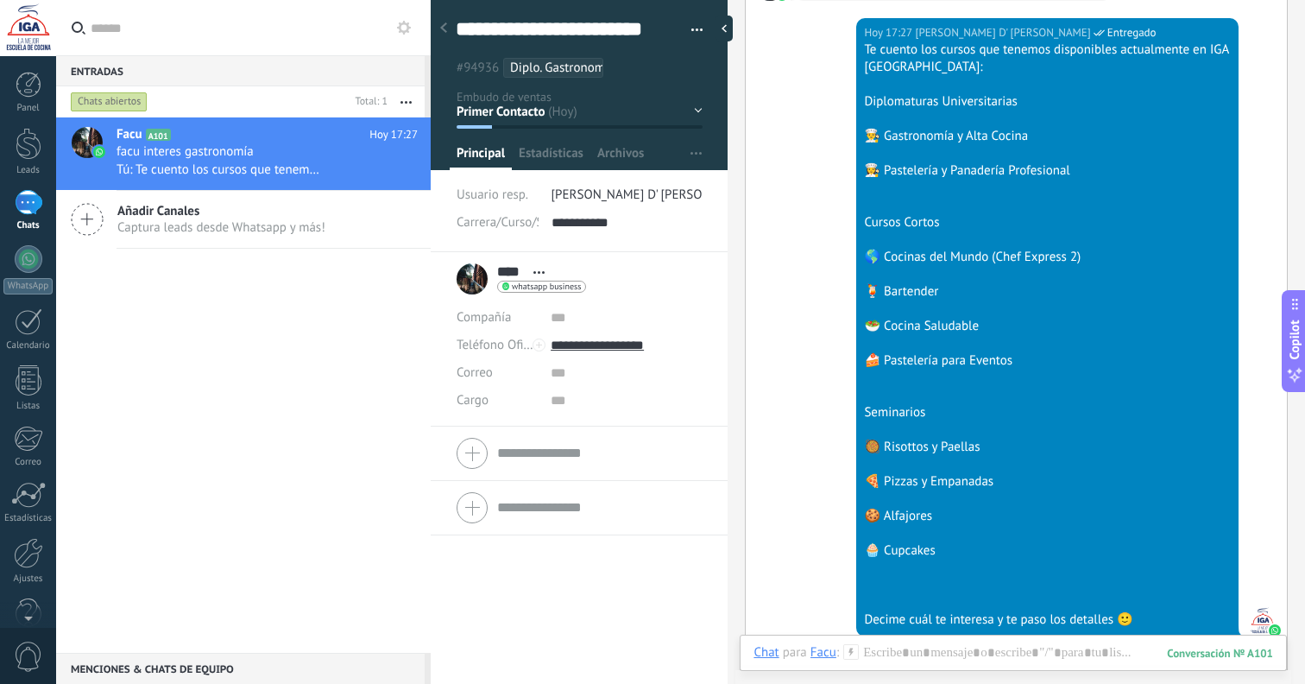
click at [399, 98] on button "button" at bounding box center [406, 101] width 37 height 31
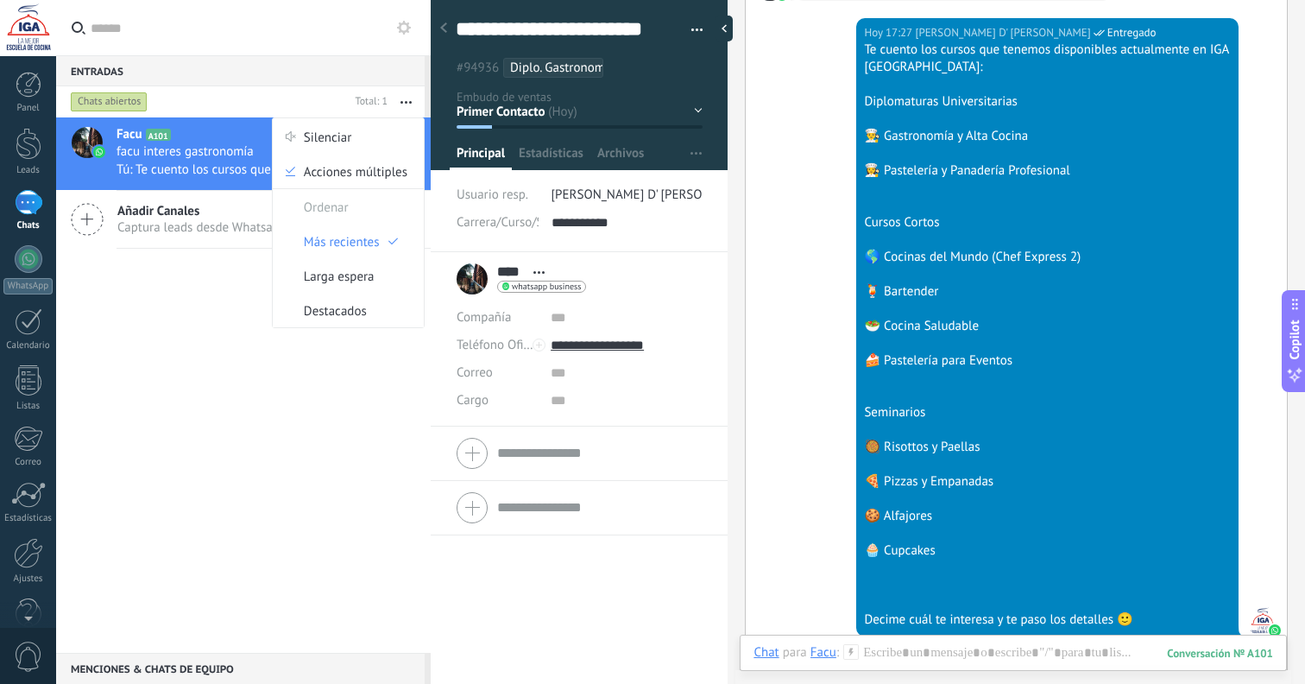
click at [399, 97] on button "button" at bounding box center [406, 101] width 37 height 31
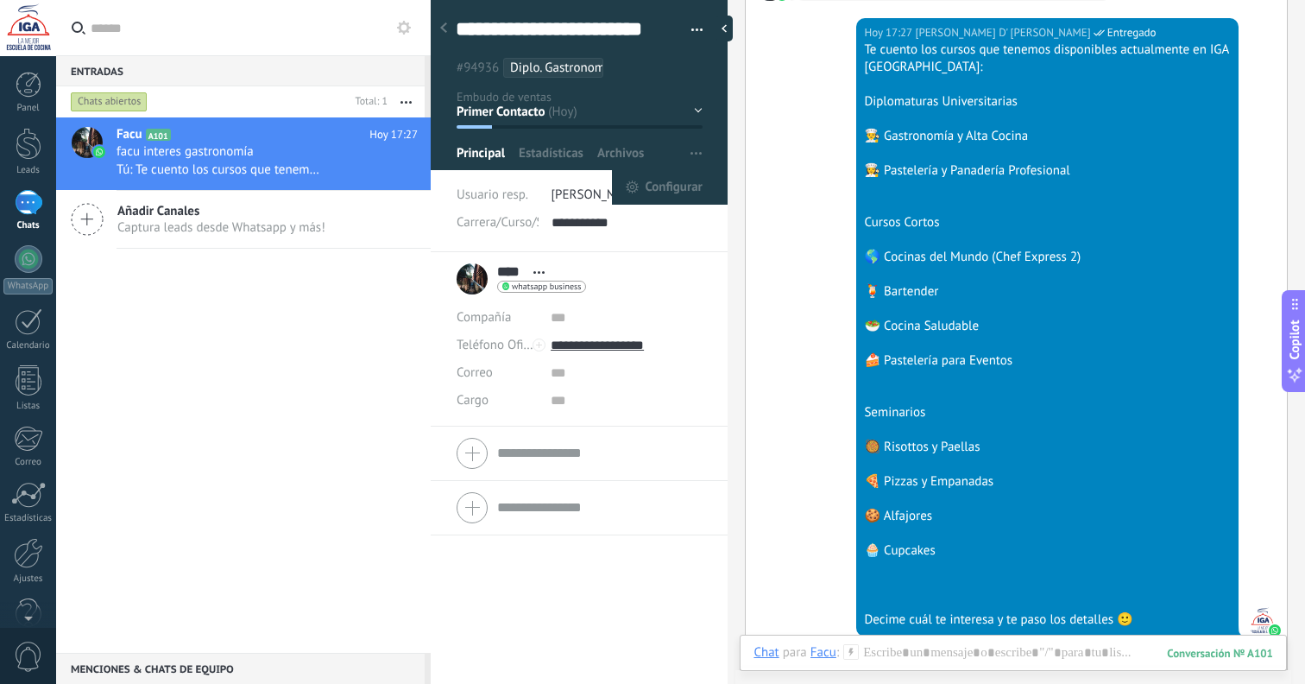
click at [691, 151] on span "button" at bounding box center [696, 153] width 11 height 33
click at [675, 186] on span "Configurar" at bounding box center [673, 187] width 57 height 35
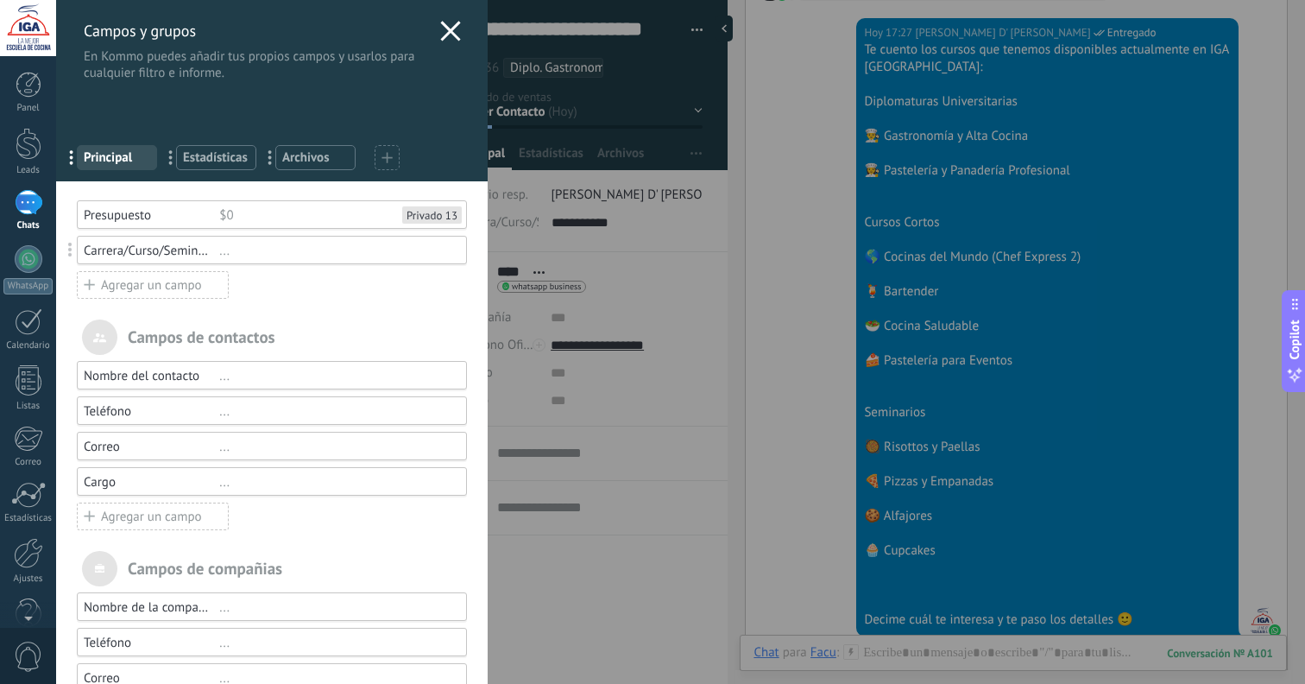
scroll to position [0, 0]
click at [450, 35] on use at bounding box center [450, 31] width 20 height 20
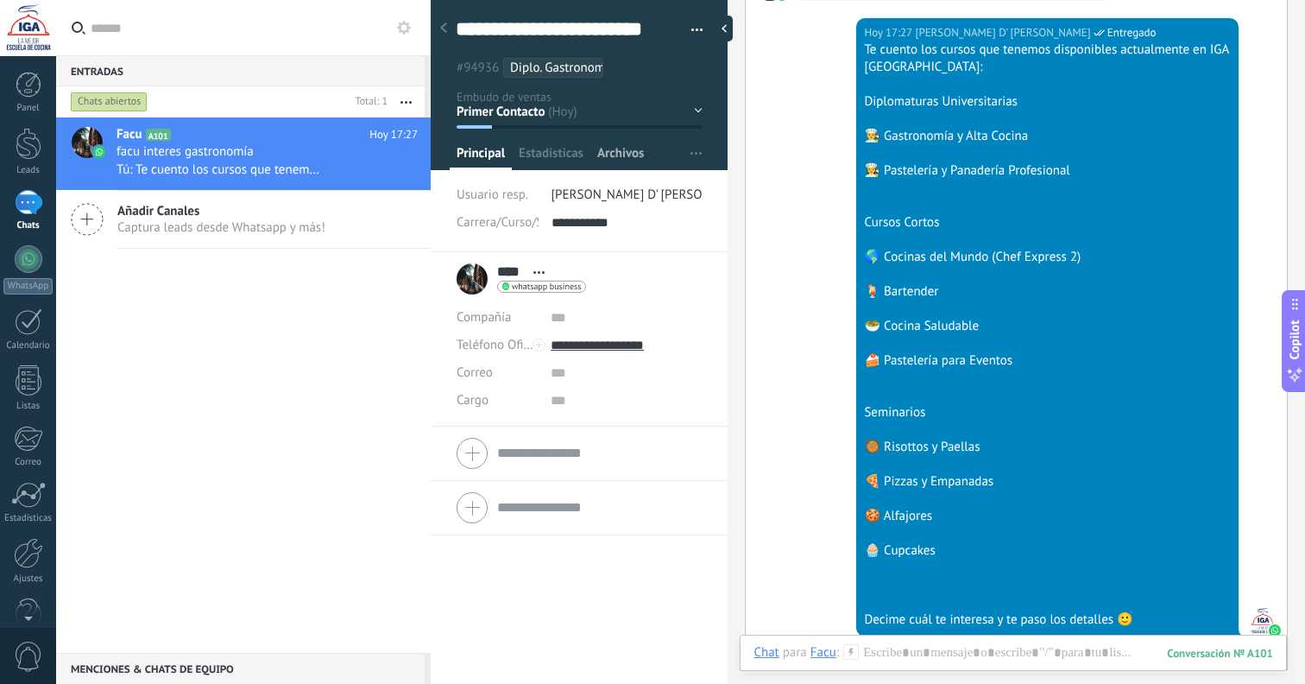
drag, startPoint x: 608, startPoint y: 151, endPoint x: 593, endPoint y: 150, distance: 14.7
click at [608, 151] on span "Archivos" at bounding box center [620, 157] width 47 height 25
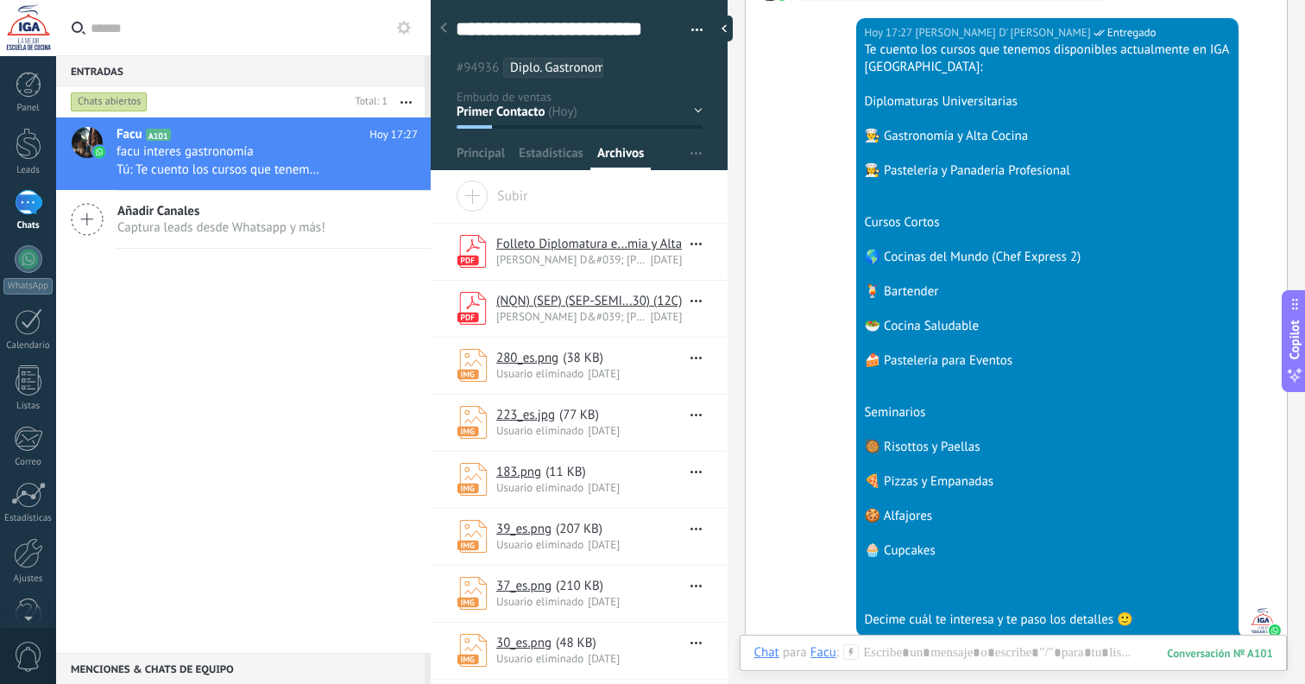
click at [546, 357] on link "280_es.png" at bounding box center [527, 358] width 62 height 16
click at [230, 439] on div "Facu A101 Hoy 17:27 facu interes gastronomía Tú: Te cuento los cursos que tenem…" at bounding box center [243, 384] width 375 height 535
click at [33, 90] on div at bounding box center [29, 85] width 26 height 26
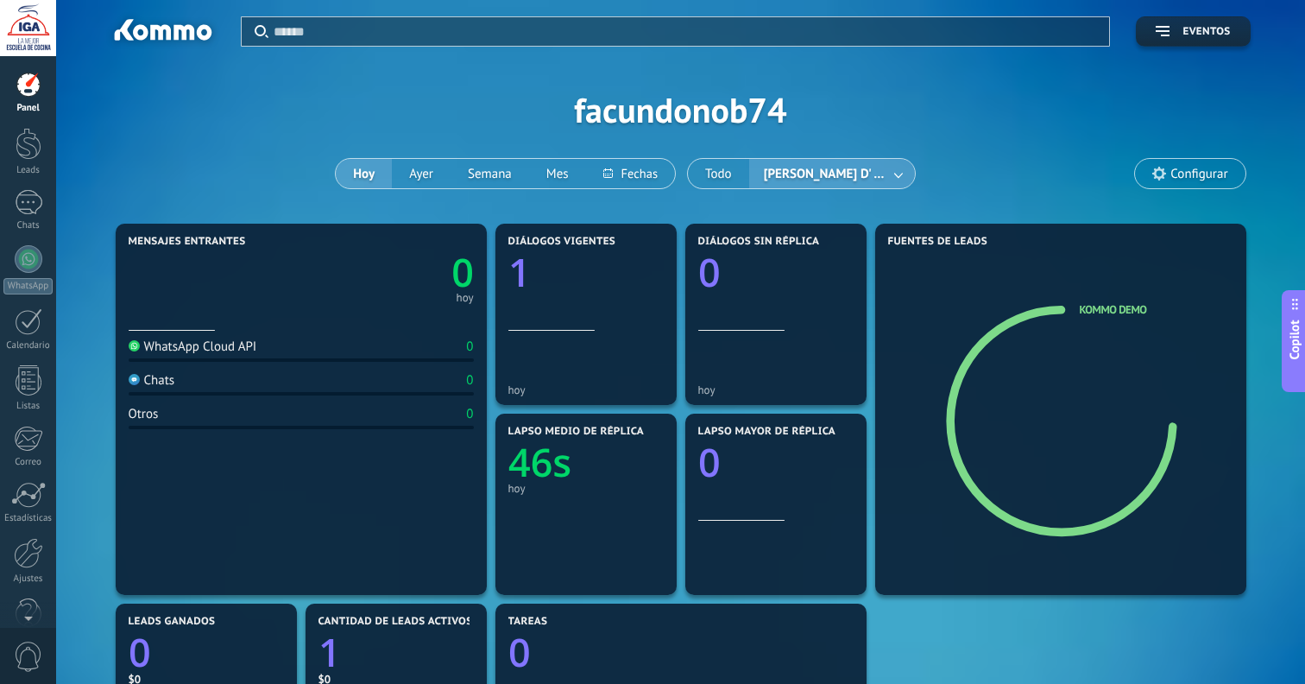
click at [884, 179] on link at bounding box center [899, 174] width 31 height 28
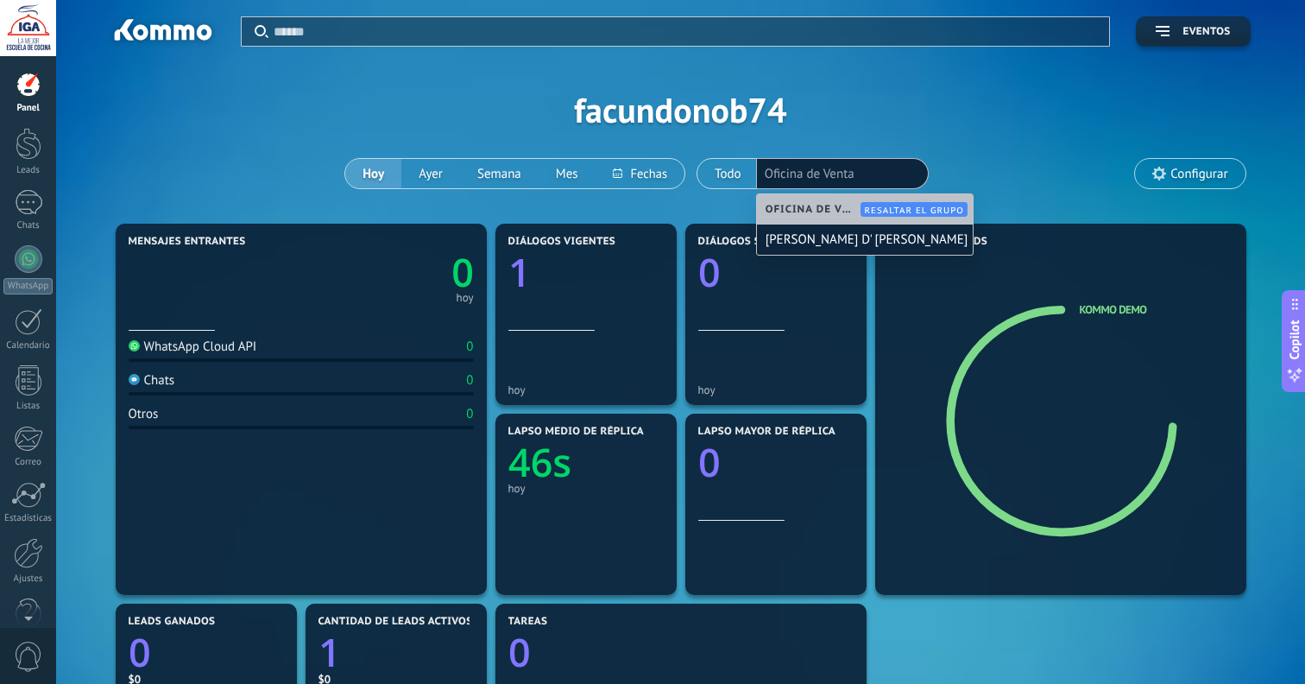
click at [868, 145] on div "Aplicar Eventos facundonob74 Hoy Ayer Semana Mes Todo Facundo D' Angelo Oficina…" at bounding box center [681, 109] width 1198 height 219
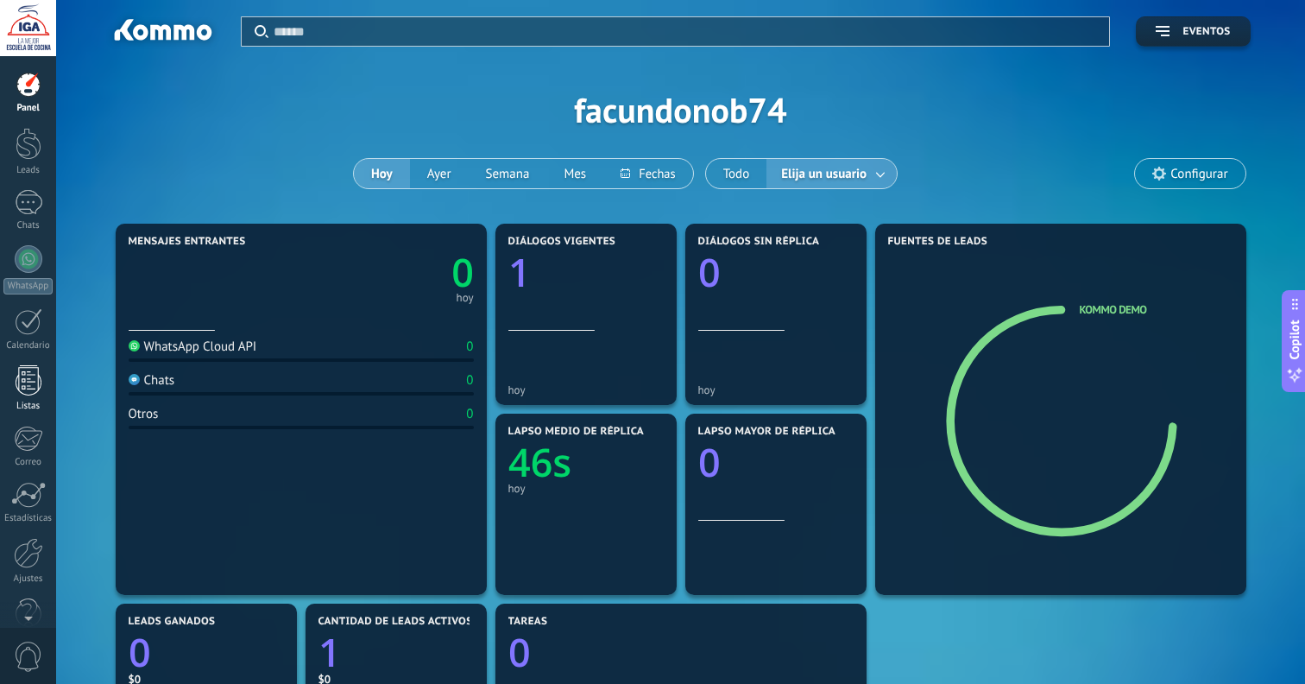
click at [28, 376] on div at bounding box center [29, 380] width 26 height 30
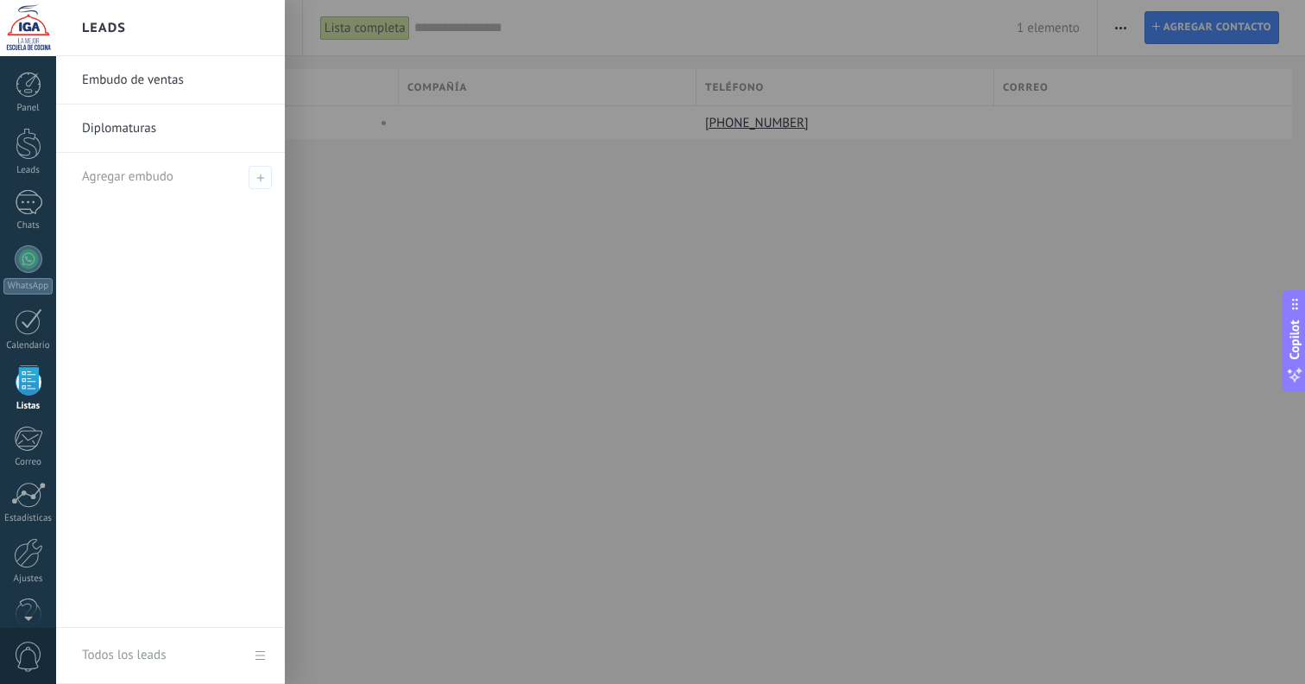
click at [112, 136] on link "Diplomaturas" at bounding box center [175, 128] width 186 height 48
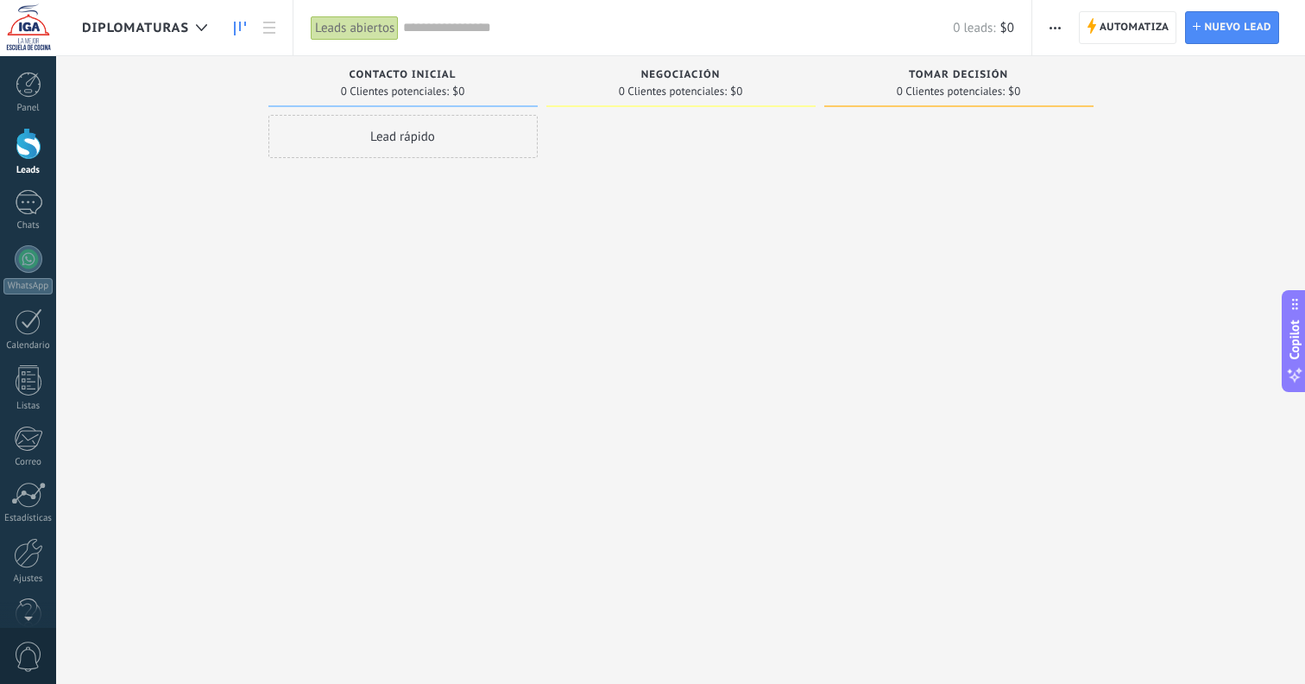
click at [173, 33] on span "Diplomaturas" at bounding box center [135, 28] width 107 height 16
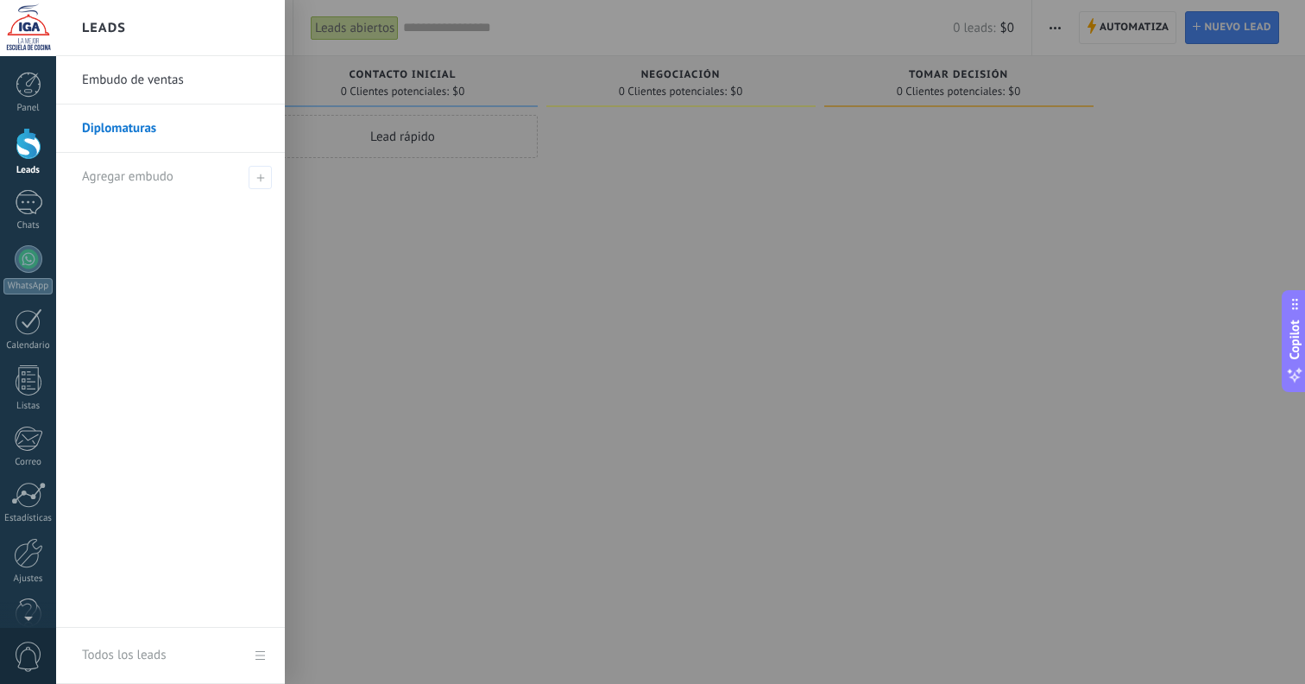
click at [376, 250] on div at bounding box center [708, 342] width 1305 height 684
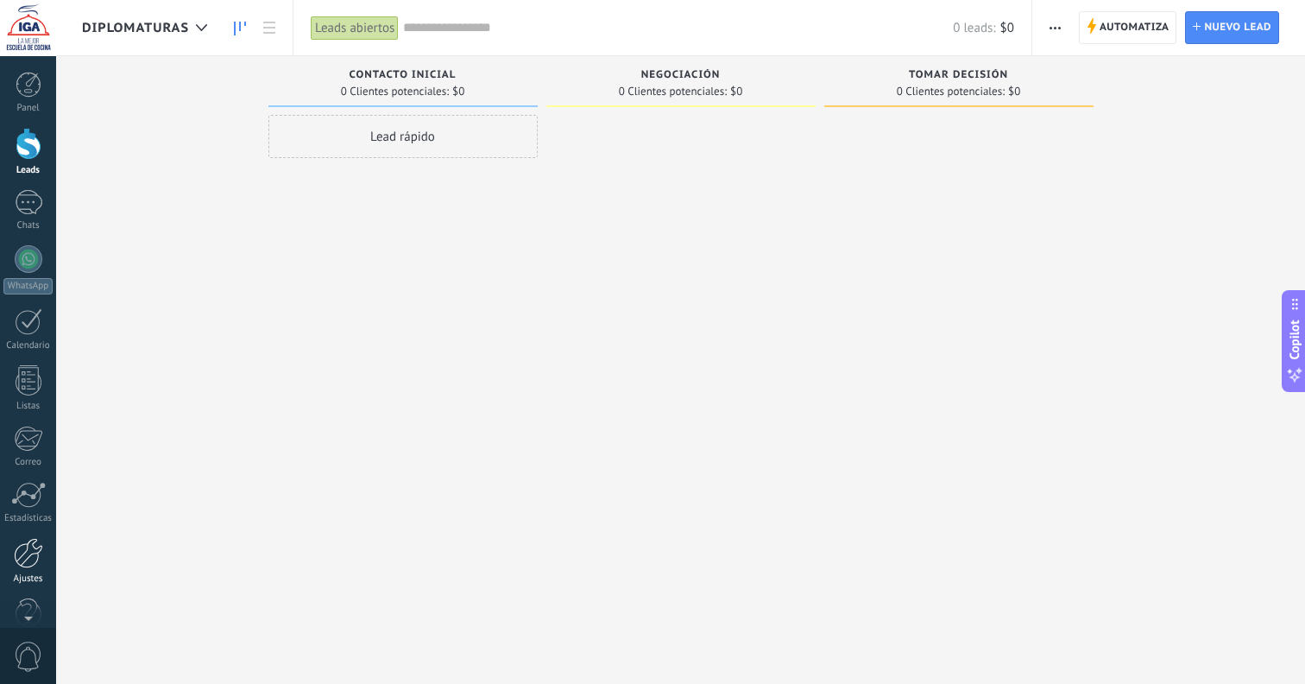
click at [35, 554] on div at bounding box center [28, 553] width 29 height 30
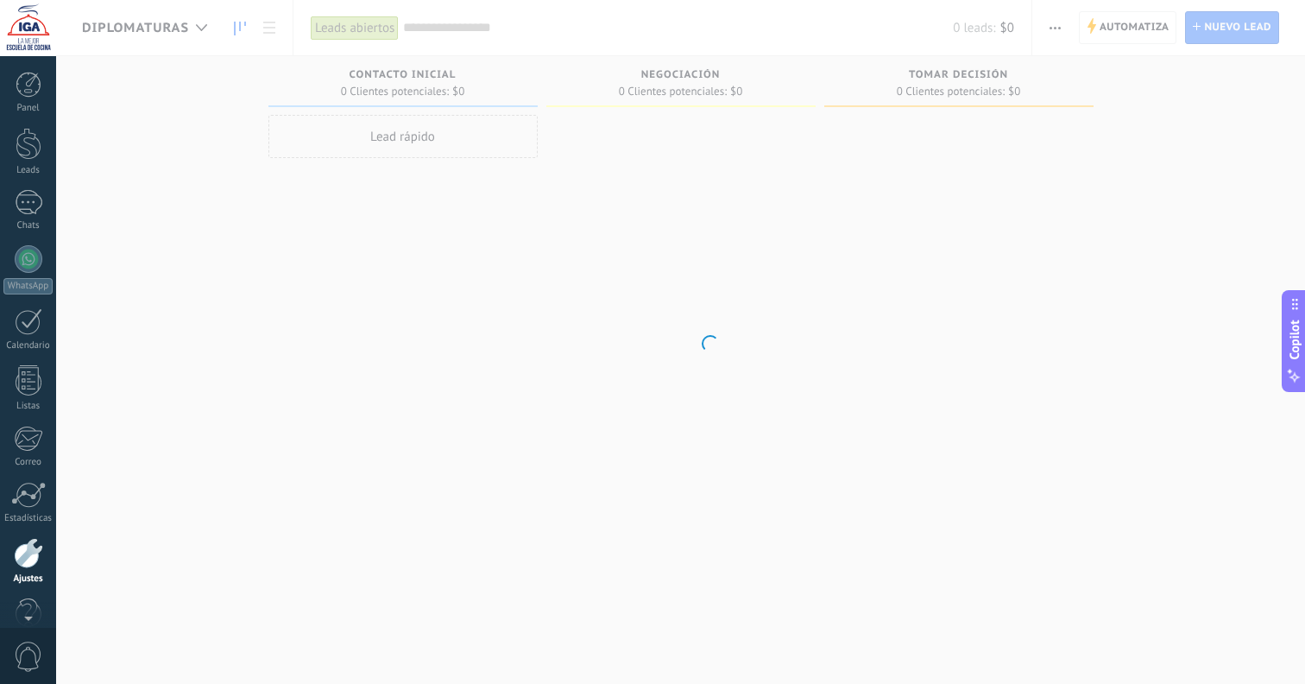
scroll to position [35, 0]
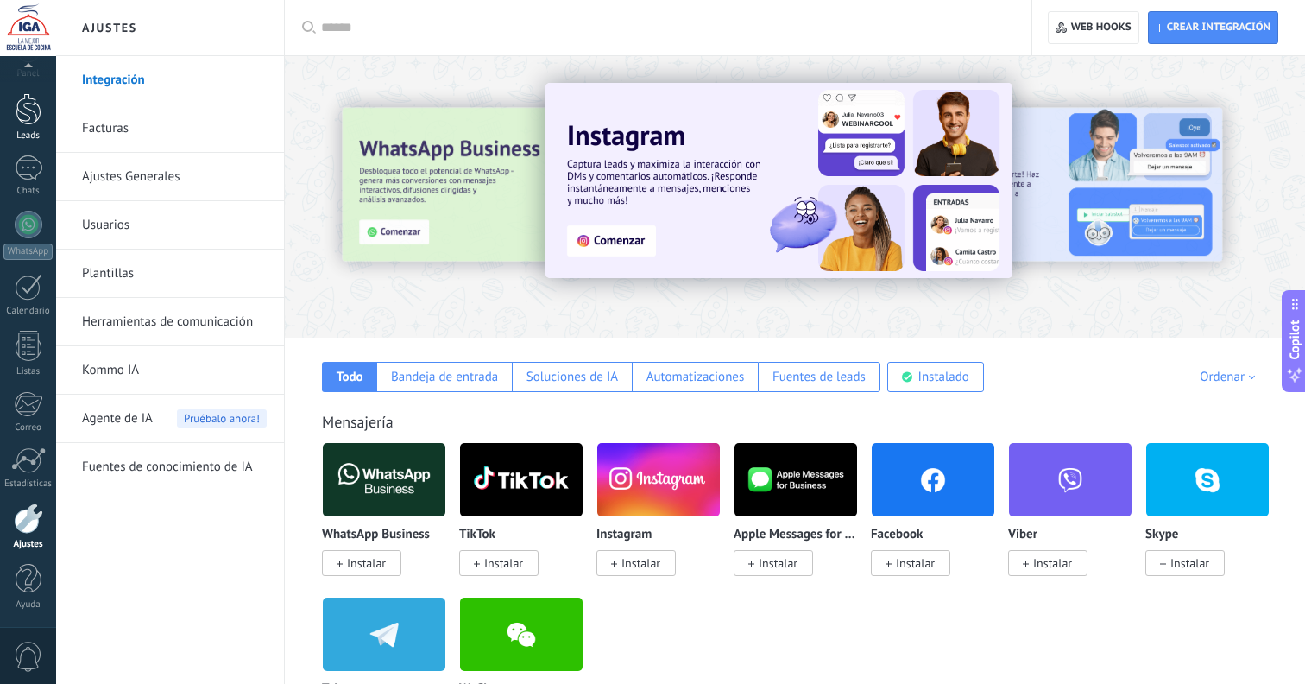
click at [40, 123] on div at bounding box center [29, 109] width 26 height 32
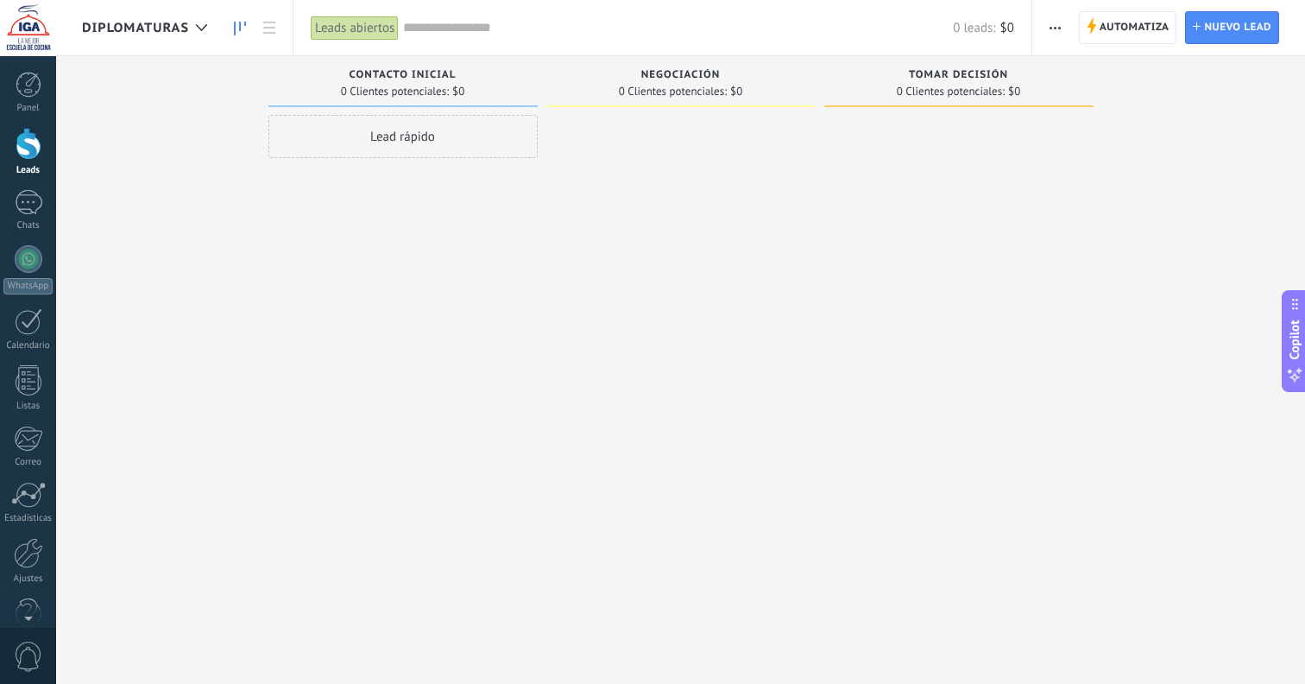
click at [1065, 25] on button "button" at bounding box center [1055, 27] width 25 height 33
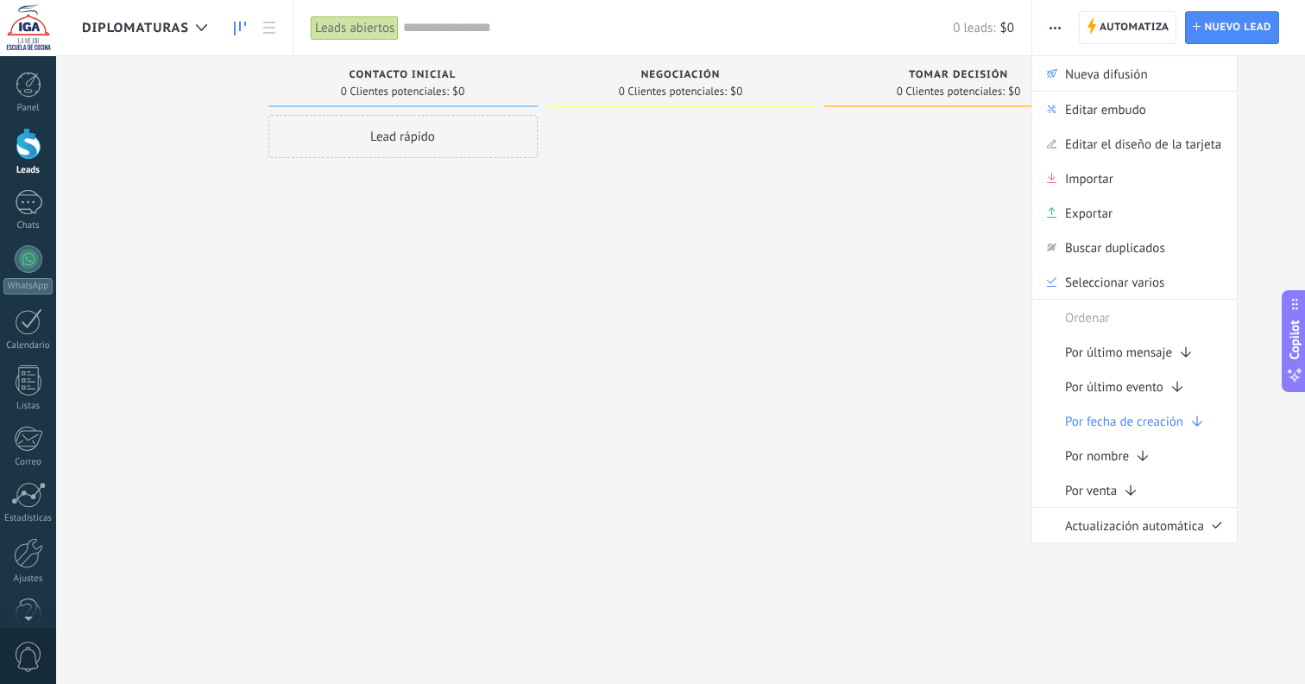
click at [992, 332] on div at bounding box center [959, 344] width 269 height 458
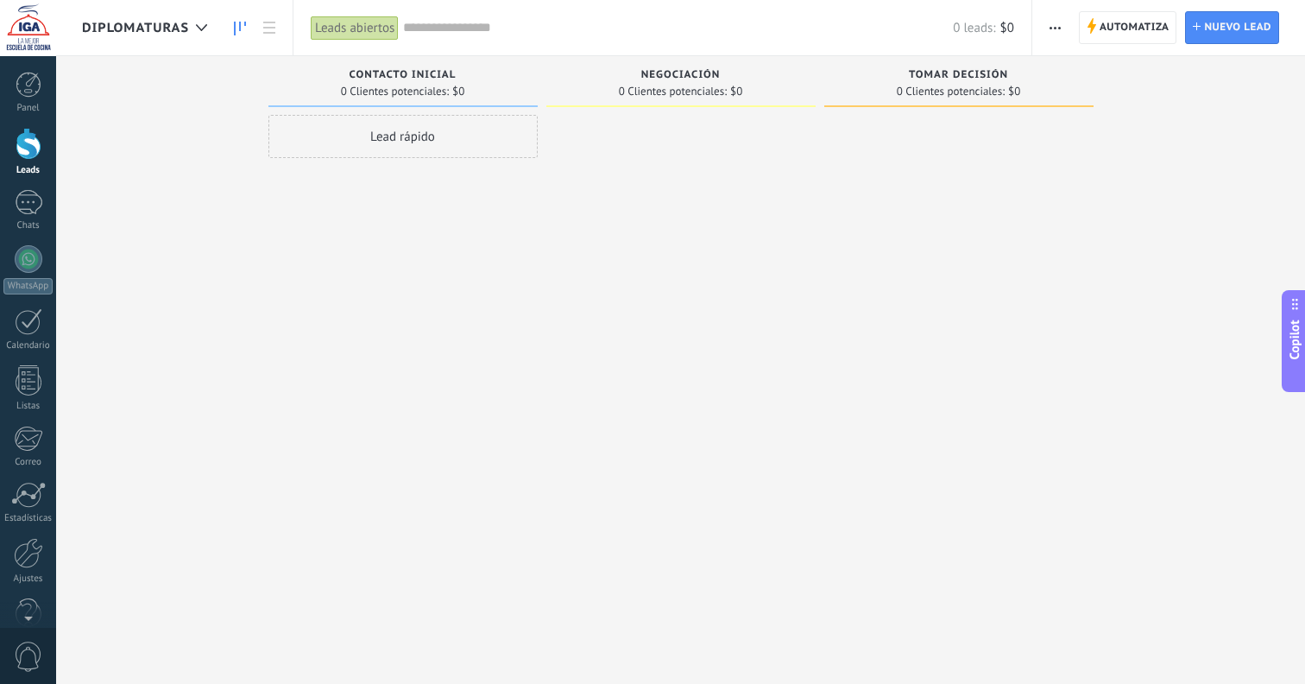
click at [1109, 35] on span "Automatiza" at bounding box center [1135, 27] width 70 height 31
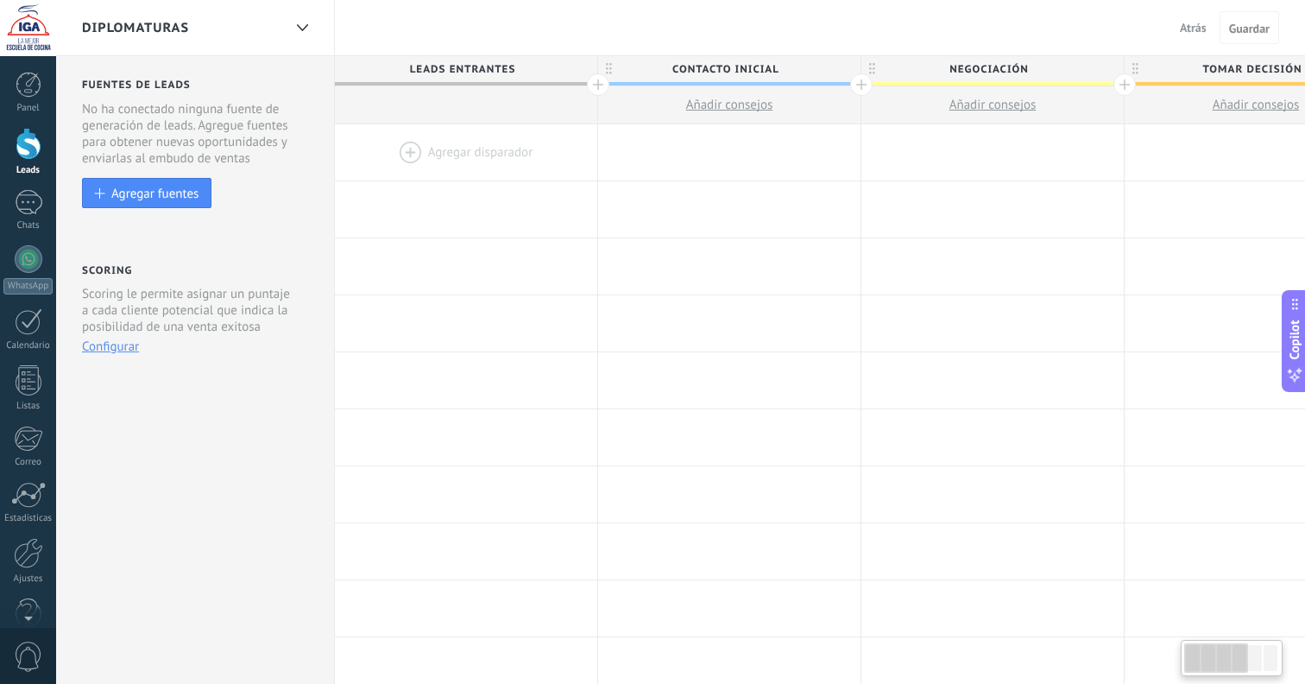
click at [241, 39] on div "Diplomaturas" at bounding box center [182, 27] width 200 height 55
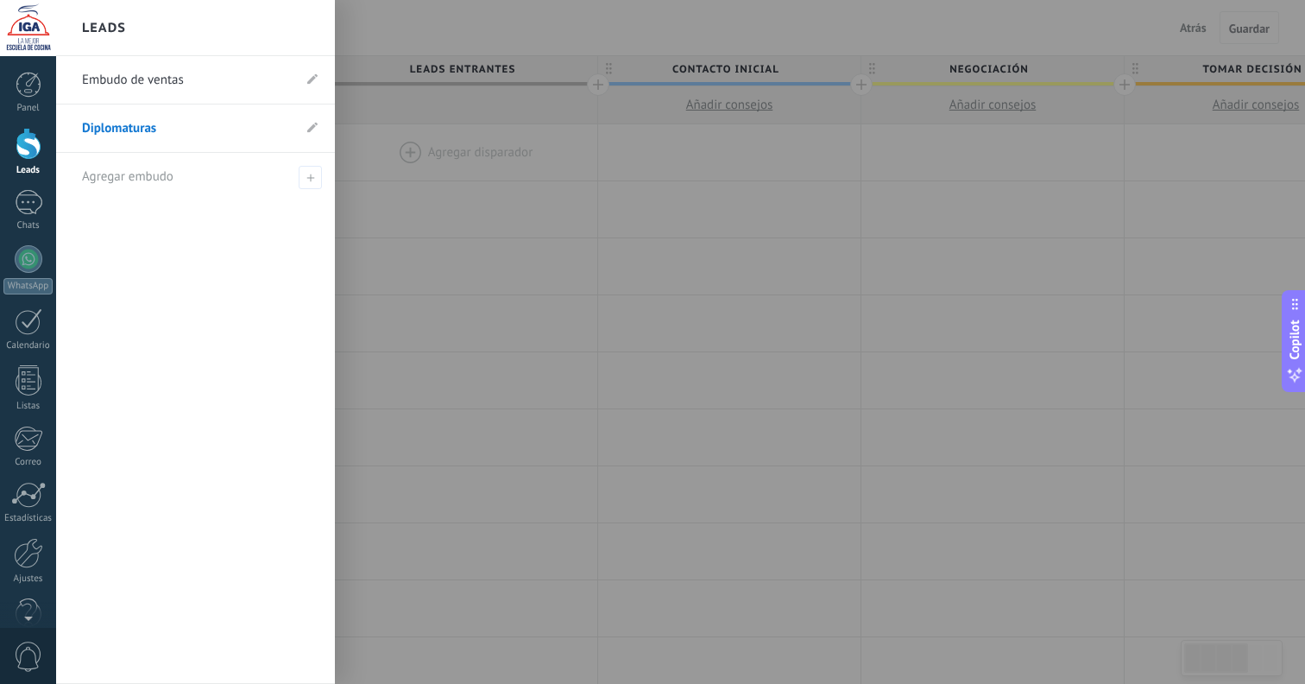
click at [185, 80] on link "Embudo de ventas" at bounding box center [187, 80] width 210 height 48
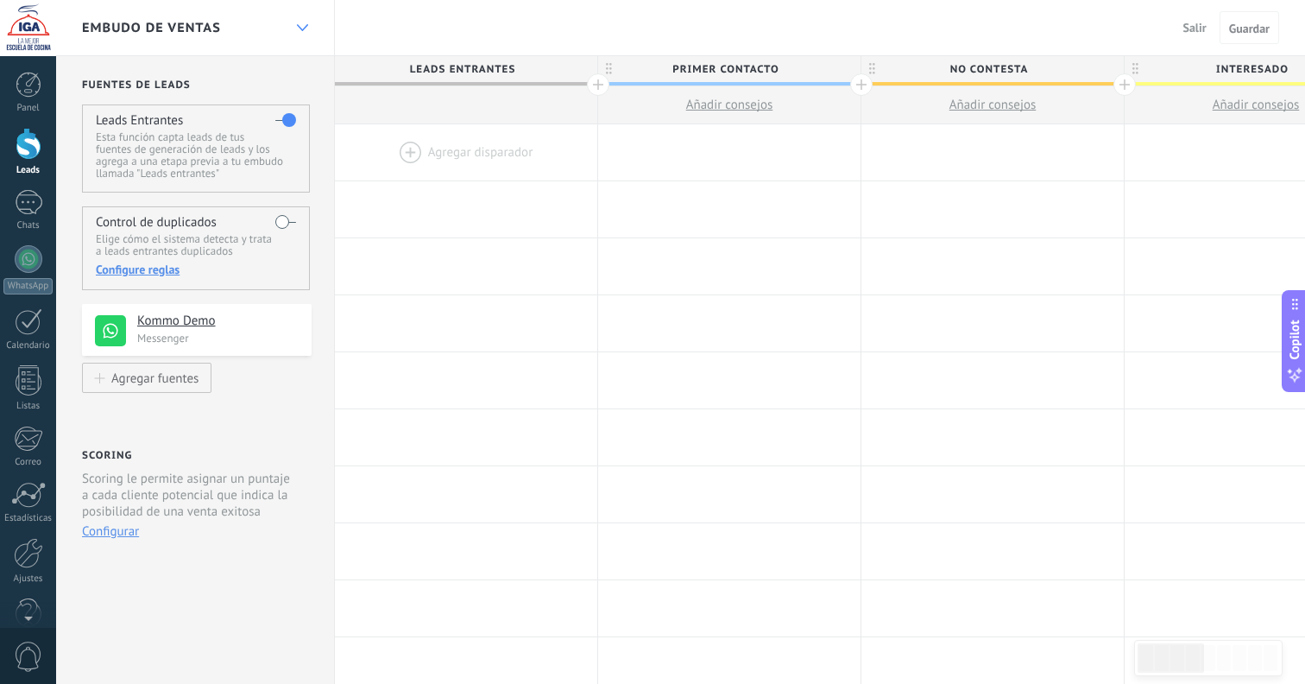
click at [300, 33] on div at bounding box center [302, 28] width 29 height 34
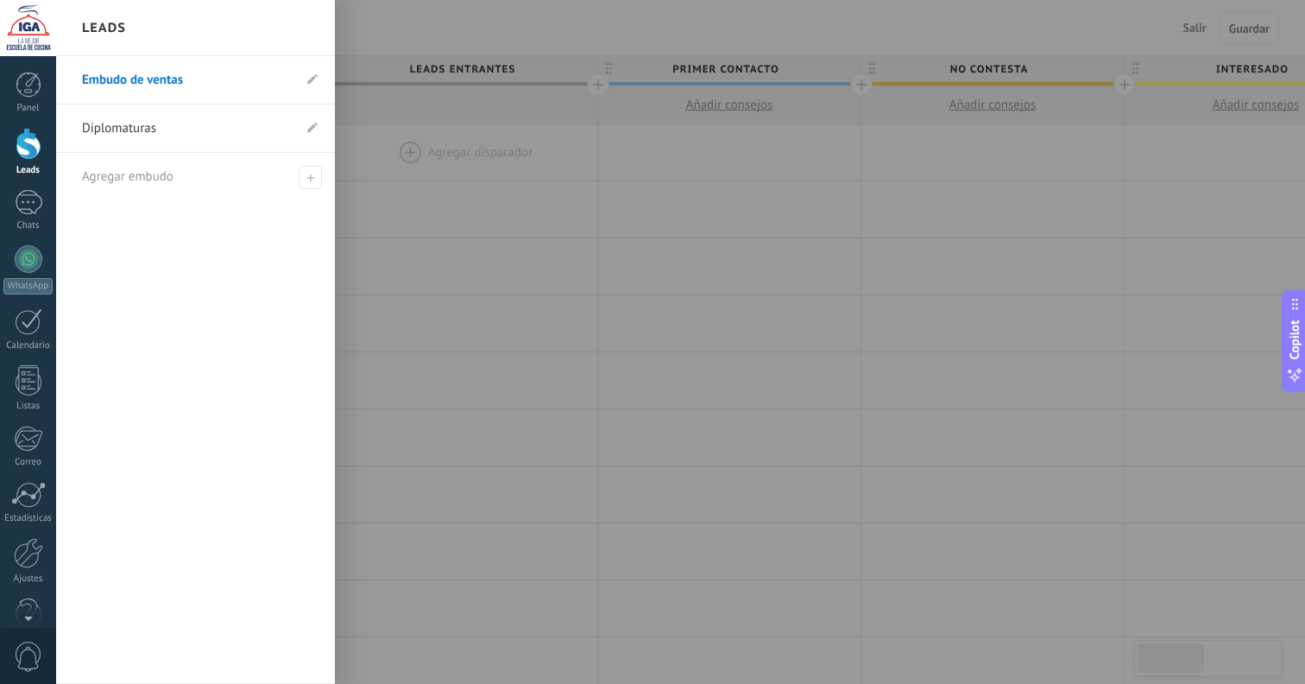
click at [299, 30] on div "Leads" at bounding box center [195, 28] width 279 height 56
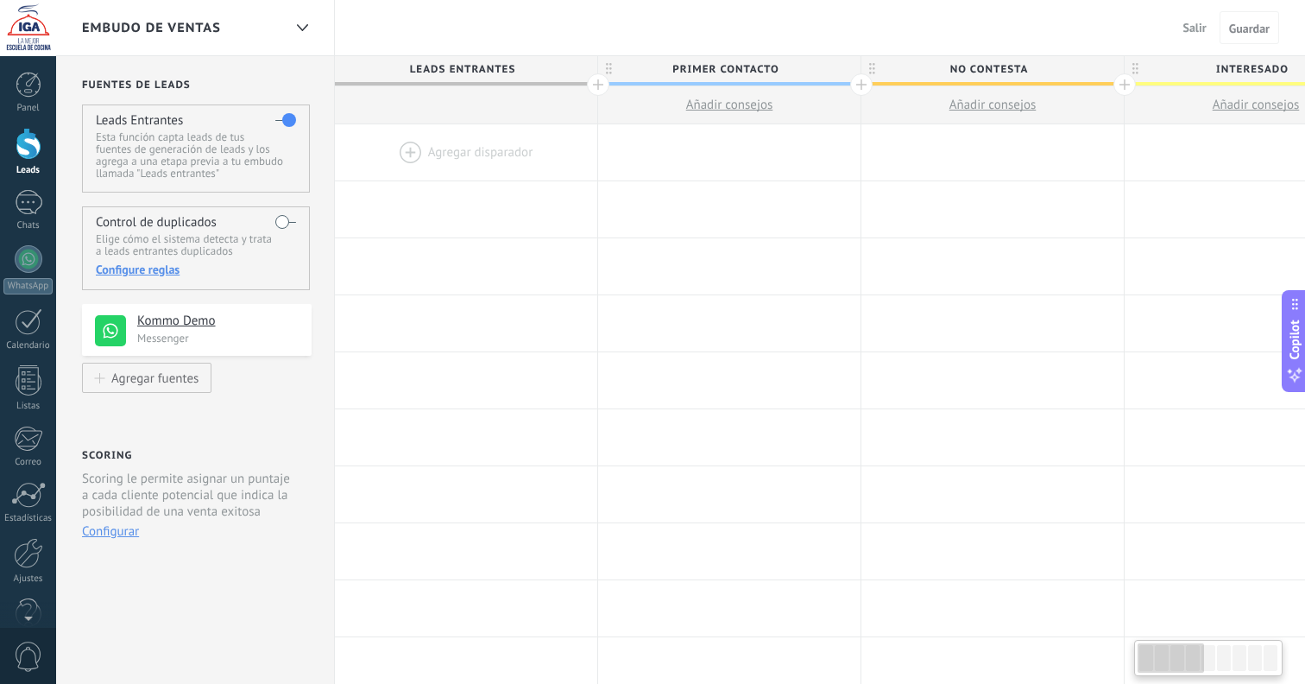
click at [413, 151] on div at bounding box center [466, 152] width 262 height 56
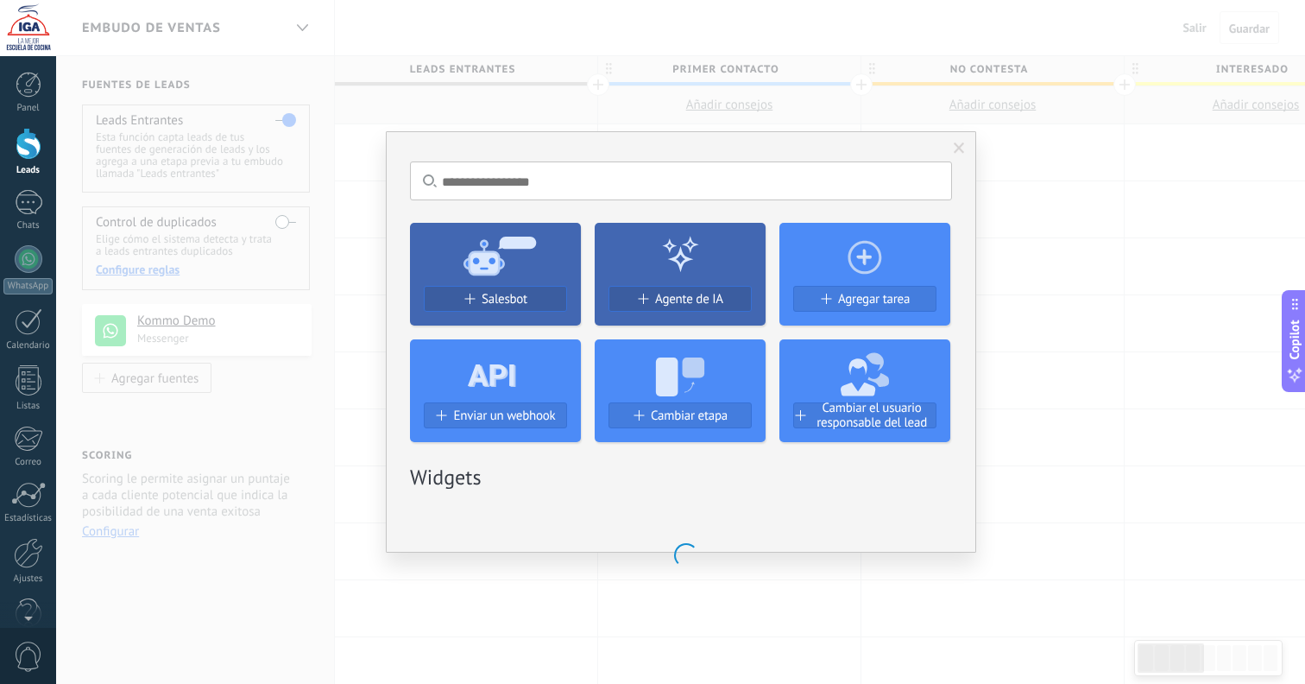
scroll to position [0, 1]
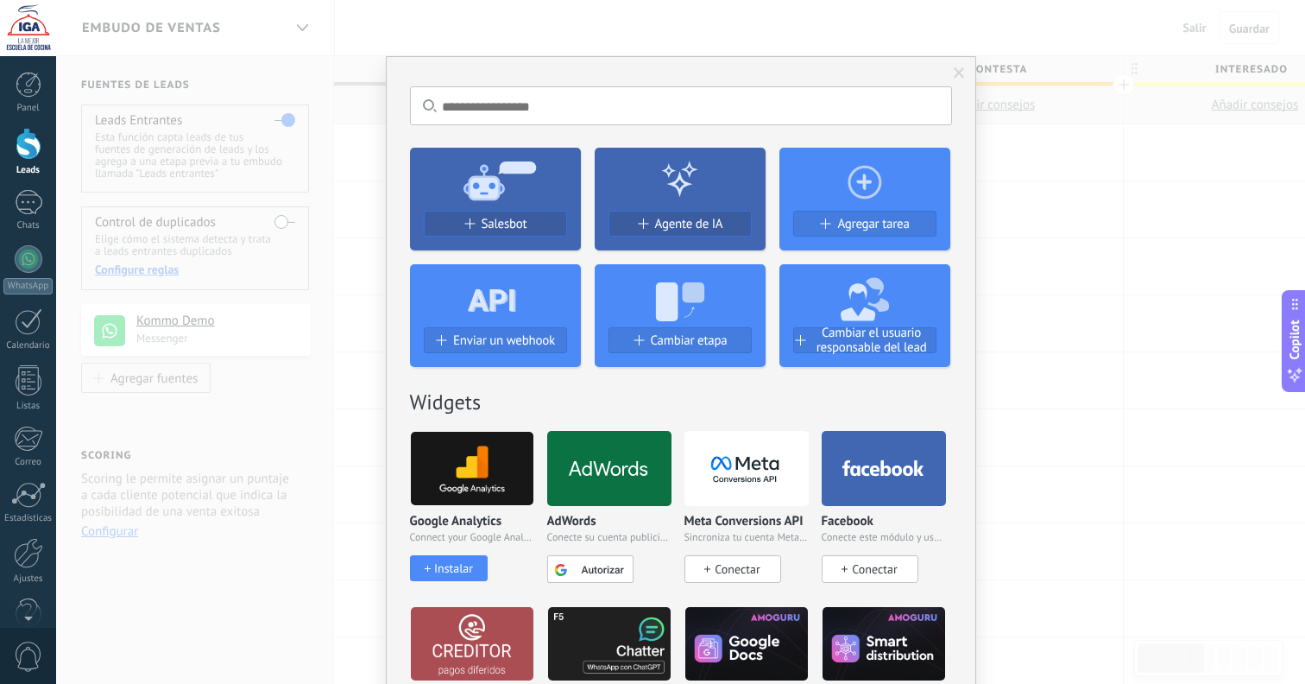
click at [1040, 205] on div "No hay resultados Salesbot Agente de IA Agregar tarea Enviar un webhook Cambiar…" at bounding box center [680, 342] width 1249 height 684
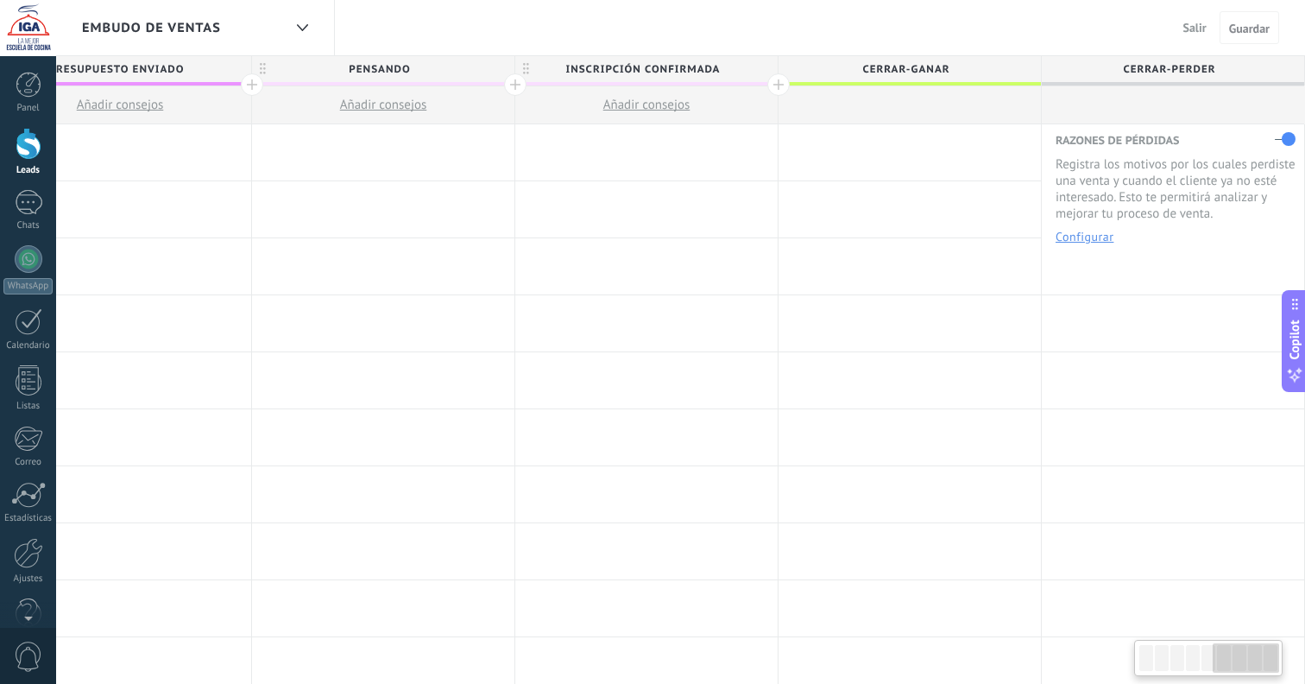
scroll to position [0, 1400]
click at [1086, 239] on button "Configurar" at bounding box center [1085, 237] width 58 height 12
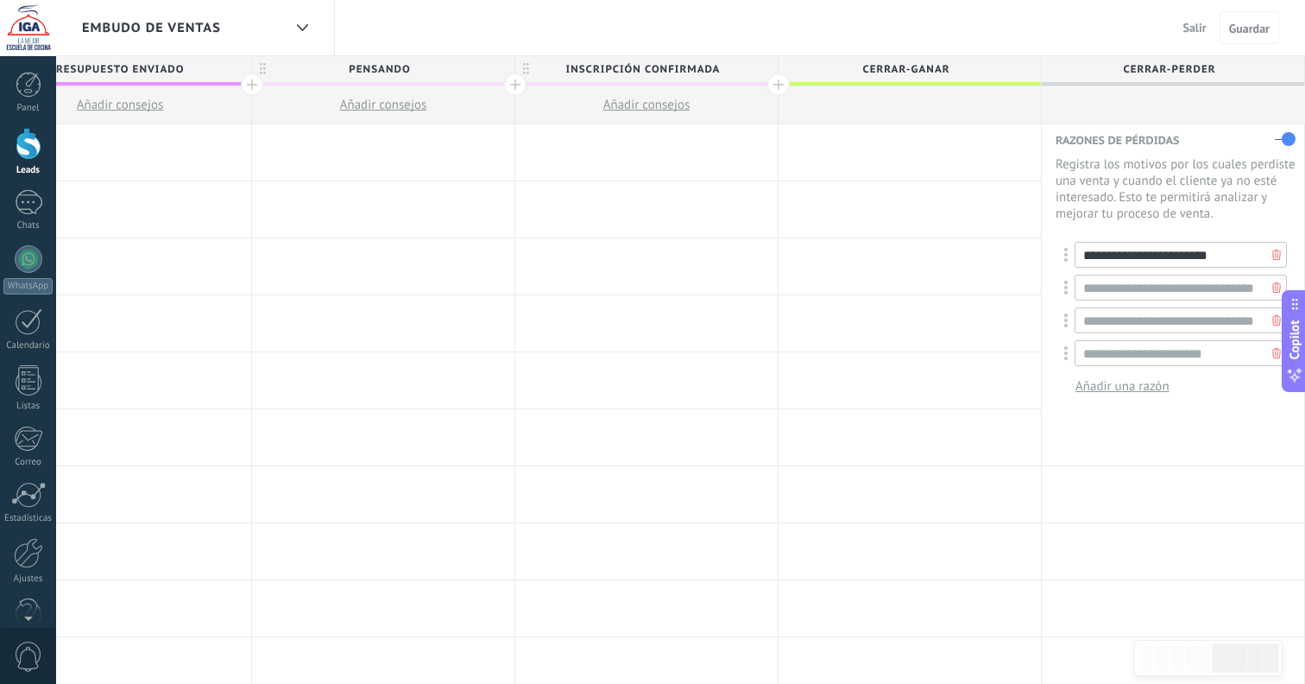
click at [1109, 259] on input "**********" at bounding box center [1181, 255] width 212 height 26
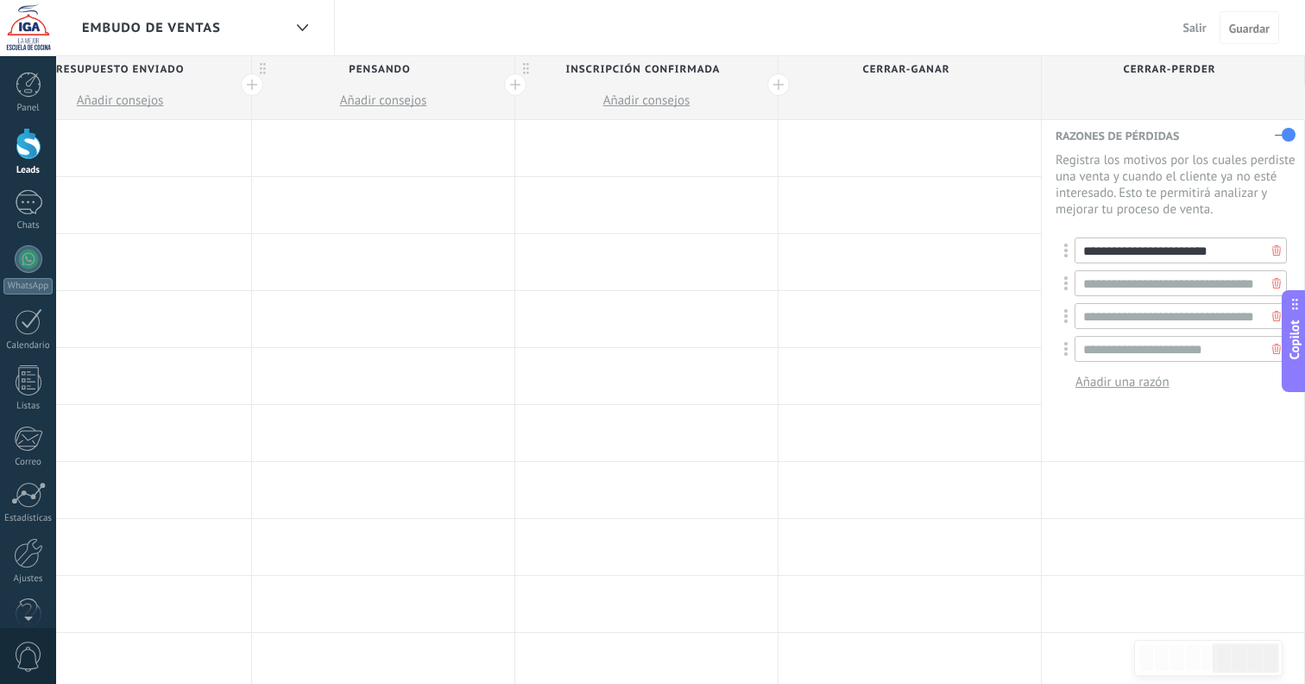
drag, startPoint x: 1218, startPoint y: 261, endPoint x: 1079, endPoint y: 256, distance: 139.1
click at [1079, 256] on input "**********" at bounding box center [1181, 250] width 212 height 26
type input "**********"
click at [1109, 296] on input "**********" at bounding box center [1181, 283] width 212 height 26
type input "*"
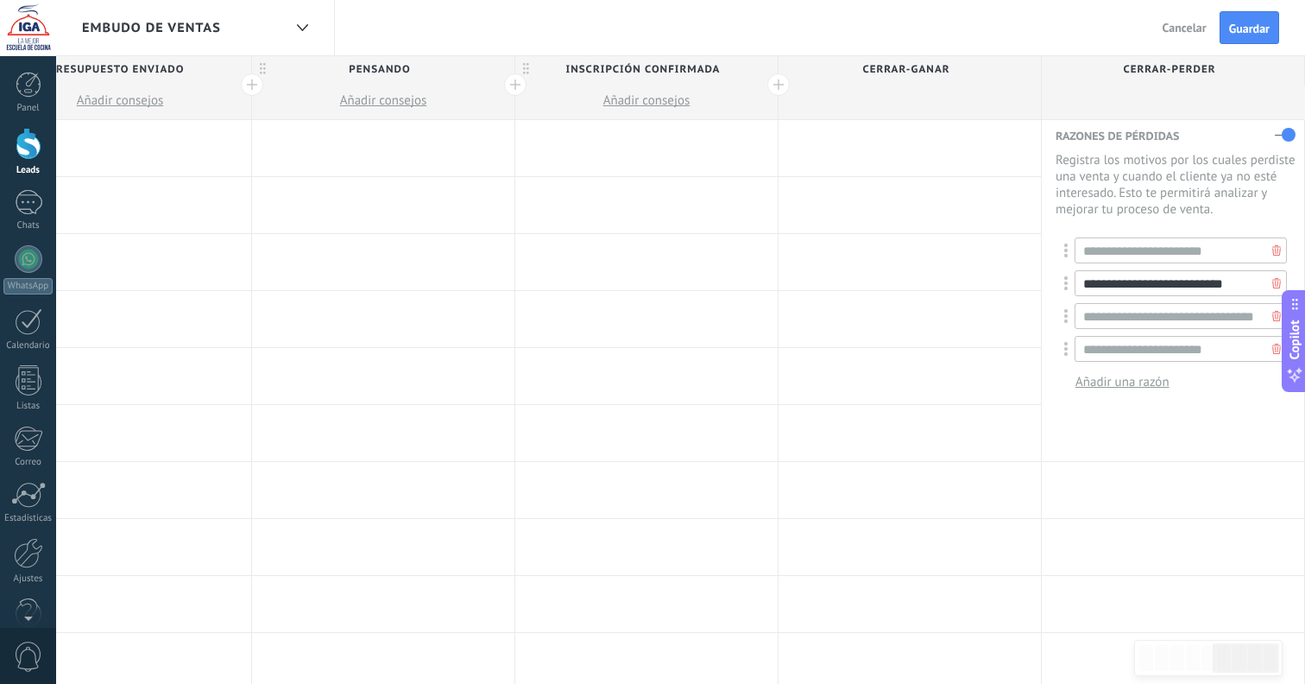
type input "**********"
click at [1122, 319] on input "**********" at bounding box center [1181, 316] width 212 height 26
drag, startPoint x: 1084, startPoint y: 319, endPoint x: 1299, endPoint y: 319, distance: 214.1
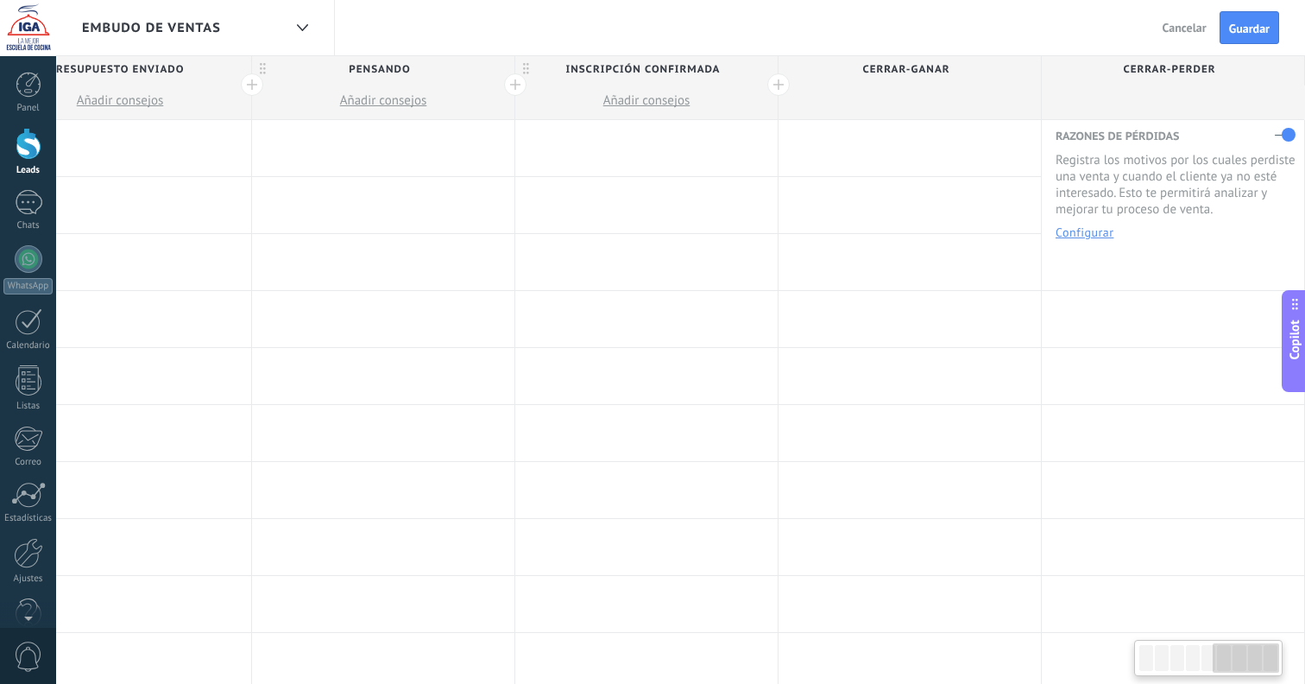
click at [1103, 235] on button "Configurar" at bounding box center [1085, 232] width 58 height 12
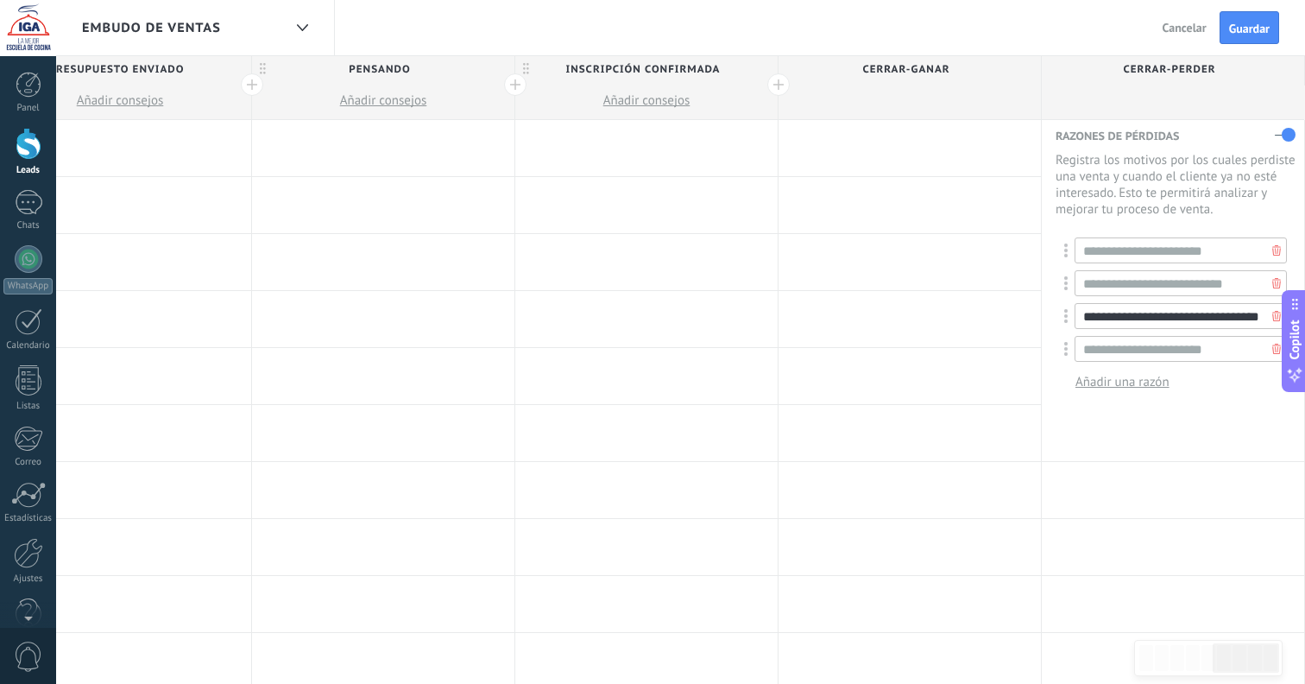
click at [1115, 318] on input "**********" at bounding box center [1181, 316] width 212 height 26
type input "**********"
click at [1119, 359] on input "**********" at bounding box center [1181, 349] width 212 height 26
click at [1273, 352] on use at bounding box center [1277, 349] width 9 height 10
click at [1157, 347] on span "Añadir una razón" at bounding box center [1123, 349] width 94 height 16
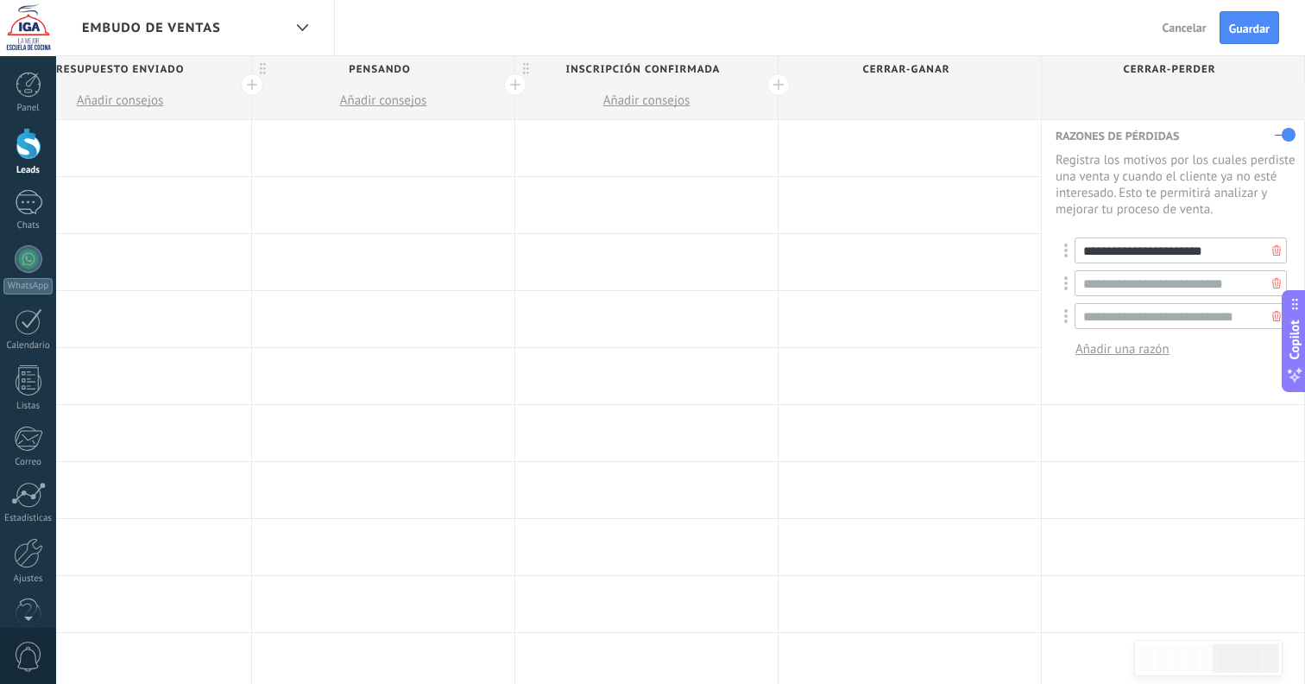
drag, startPoint x: 1222, startPoint y: 257, endPoint x: 1079, endPoint y: 249, distance: 142.7
click at [1079, 249] on input "**********" at bounding box center [1181, 250] width 212 height 26
type input "**********"
click at [1185, 309] on input "**********" at bounding box center [1181, 316] width 212 height 26
drag, startPoint x: 1246, startPoint y: 321, endPoint x: 1090, endPoint y: 315, distance: 155.5
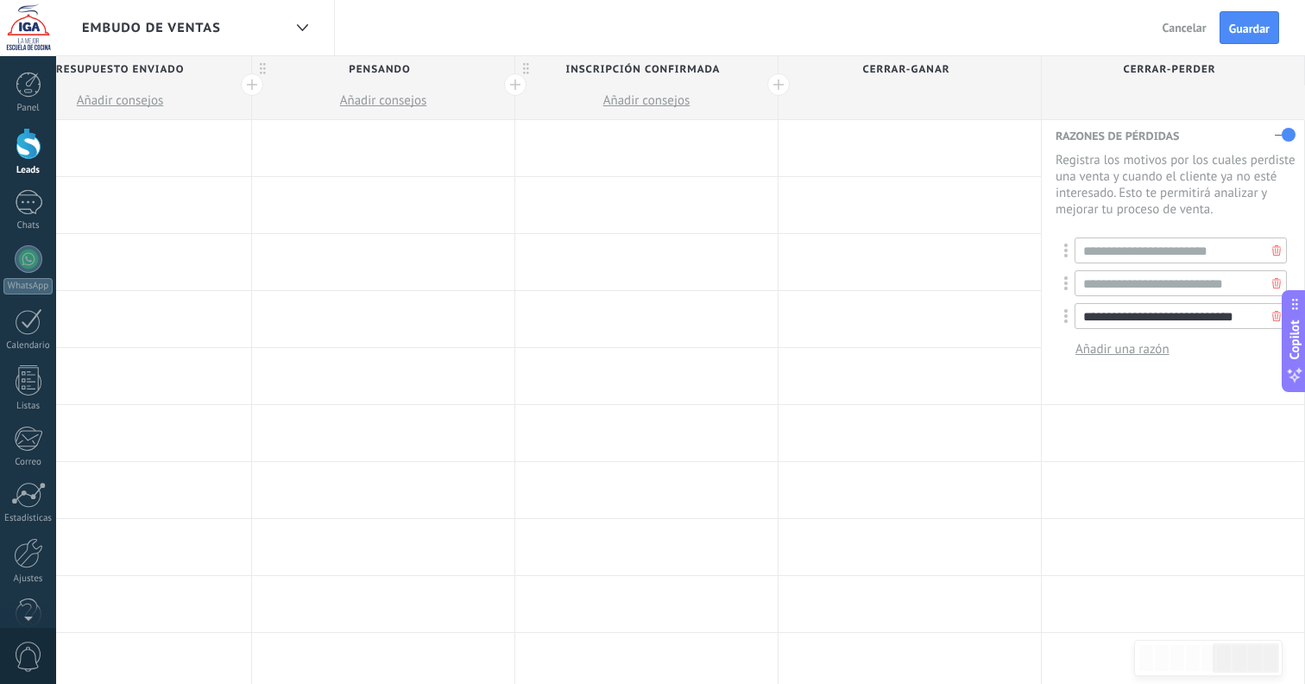
click at [1090, 315] on input "**********" at bounding box center [1181, 316] width 212 height 26
click at [1166, 314] on input "**********" at bounding box center [1181, 316] width 212 height 26
click at [1042, 37] on div "Embudo de ventas Salir Cancelar Guardar" at bounding box center [680, 28] width 1249 height 56
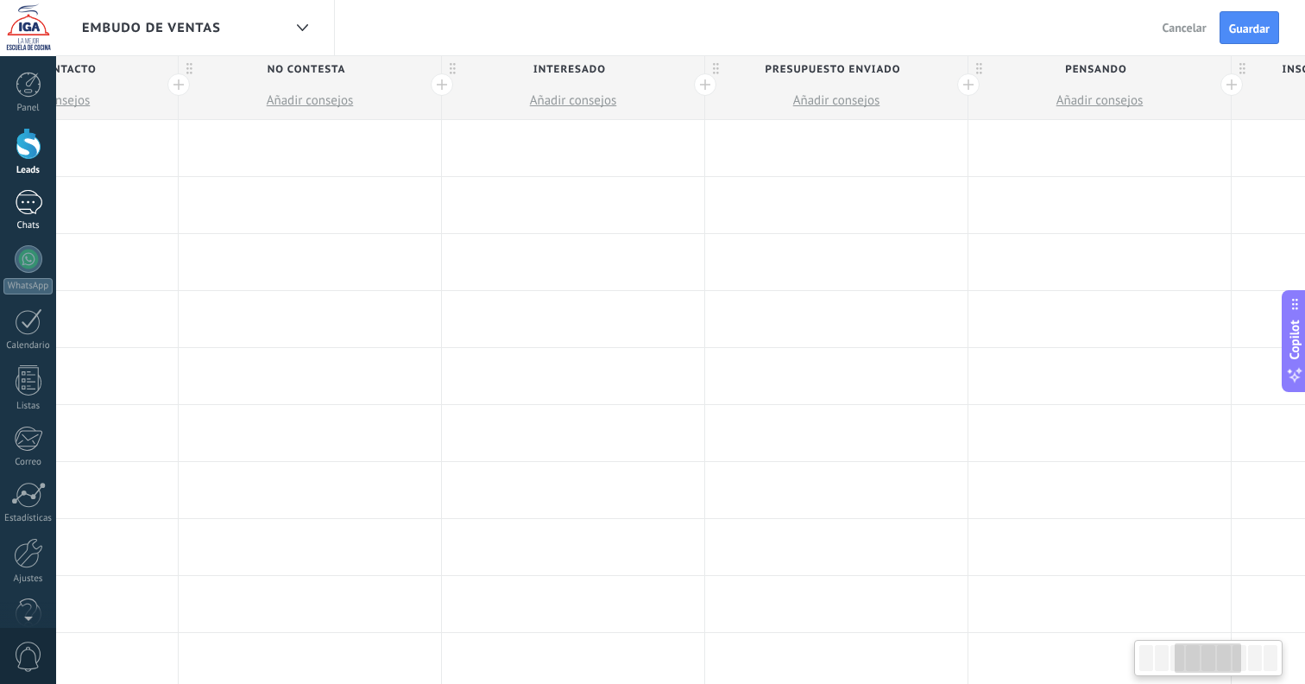
scroll to position [0, 680]
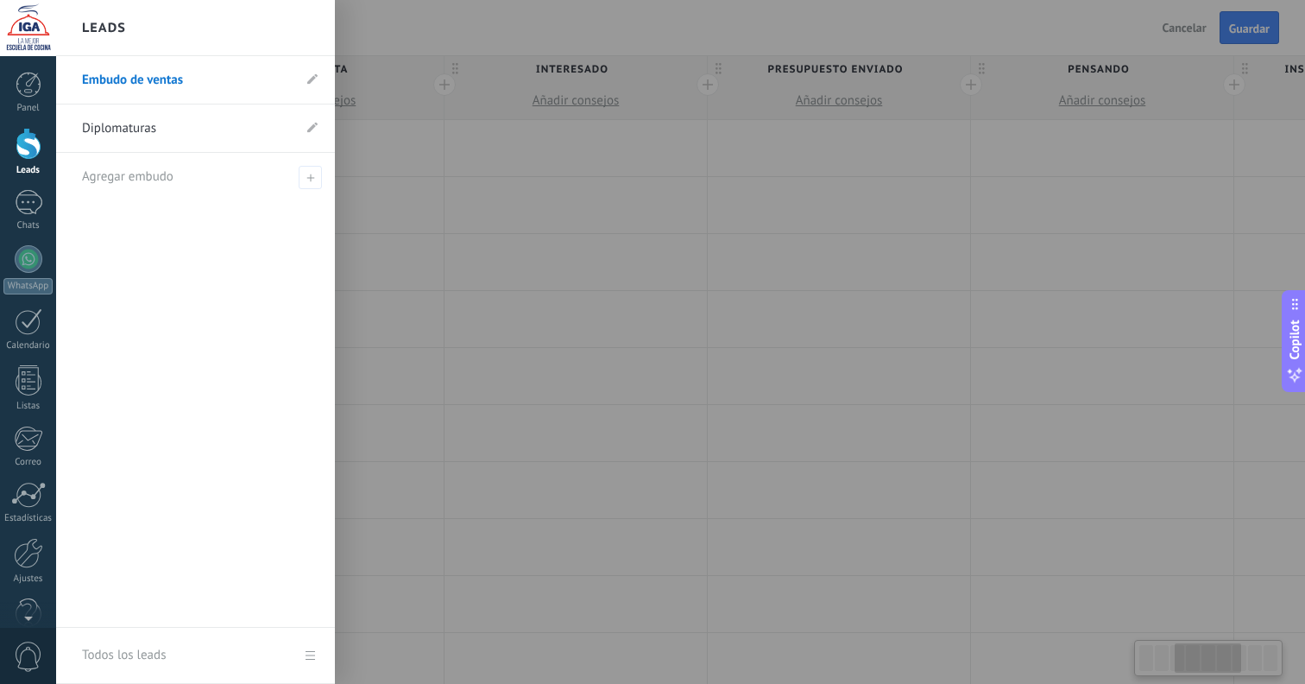
click at [20, 156] on div at bounding box center [29, 144] width 26 height 32
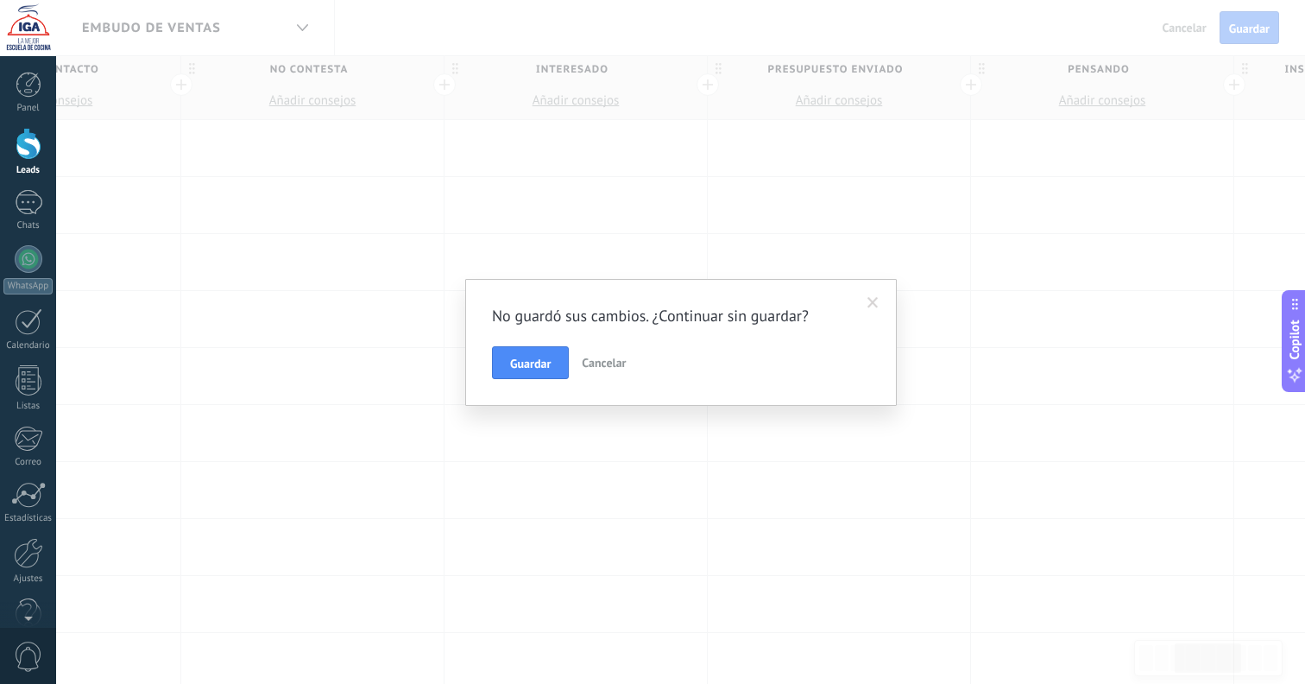
click at [541, 363] on span "Guardar" at bounding box center [530, 363] width 41 height 12
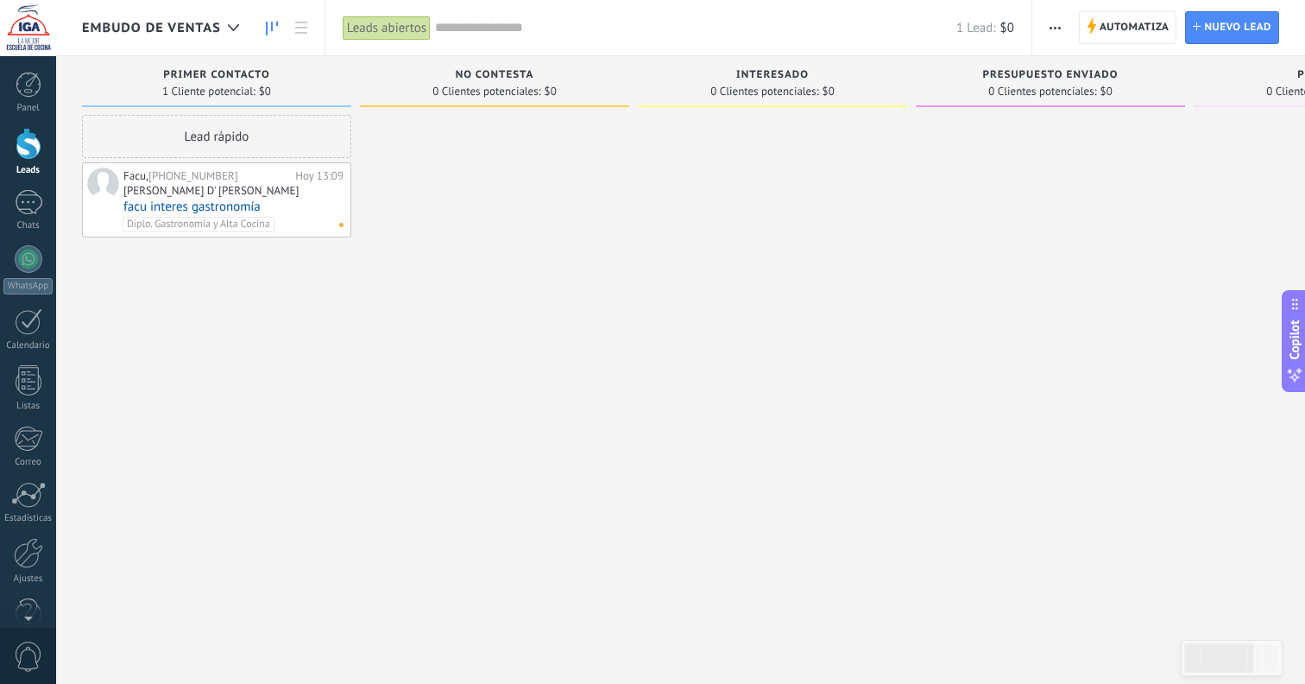
click at [1061, 27] on icon "button" at bounding box center [1055, 28] width 11 height 3
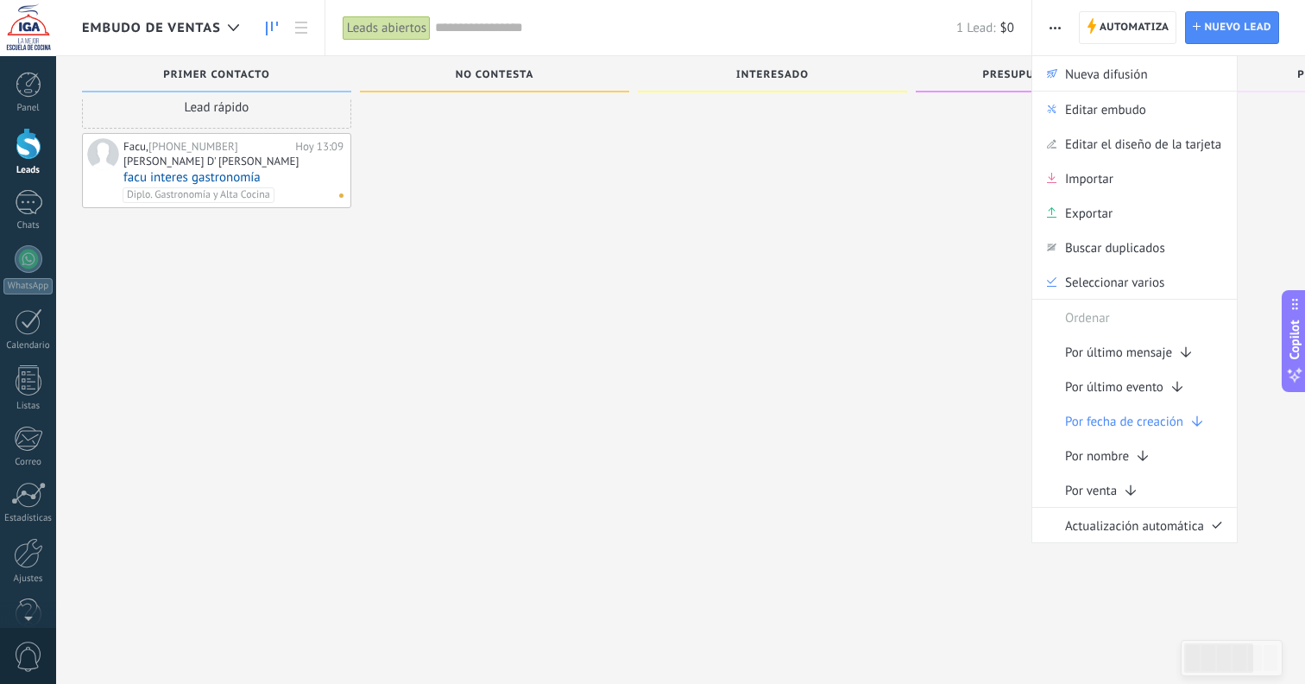
scroll to position [29, 0]
click at [1060, 29] on span "button" at bounding box center [1055, 27] width 11 height 33
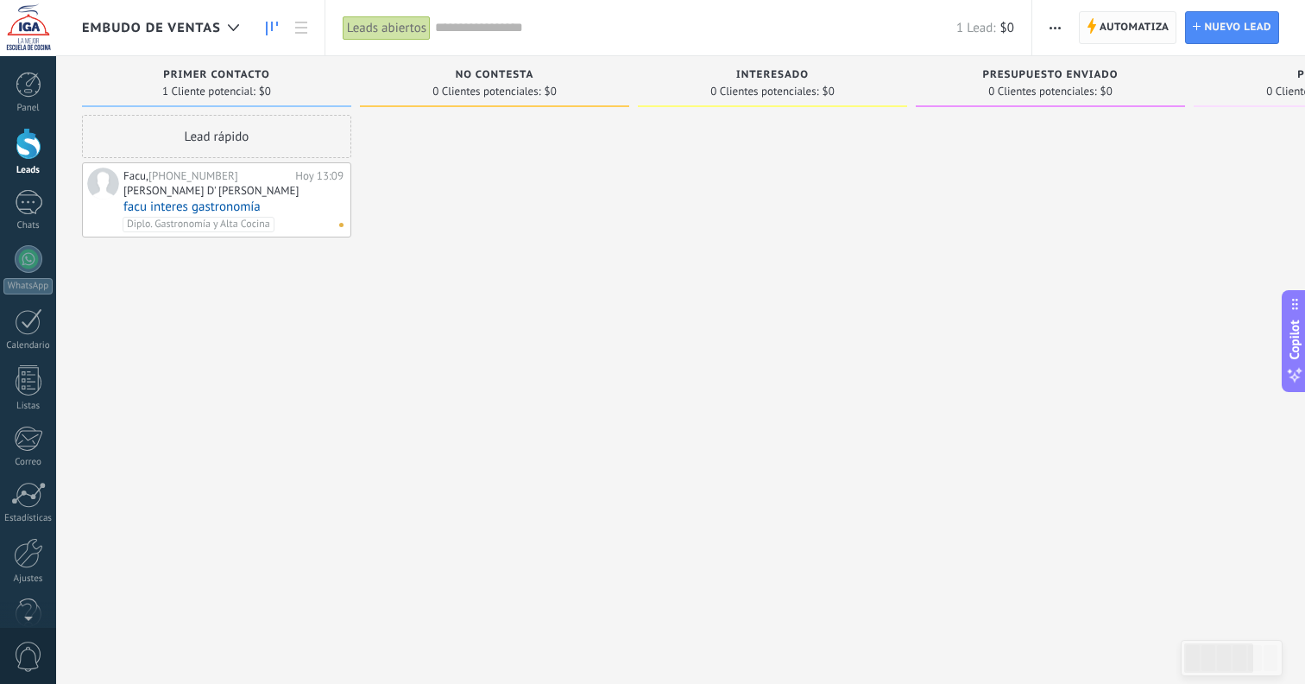
scroll to position [0, 0]
click at [1122, 35] on span "Automatiza" at bounding box center [1135, 27] width 70 height 31
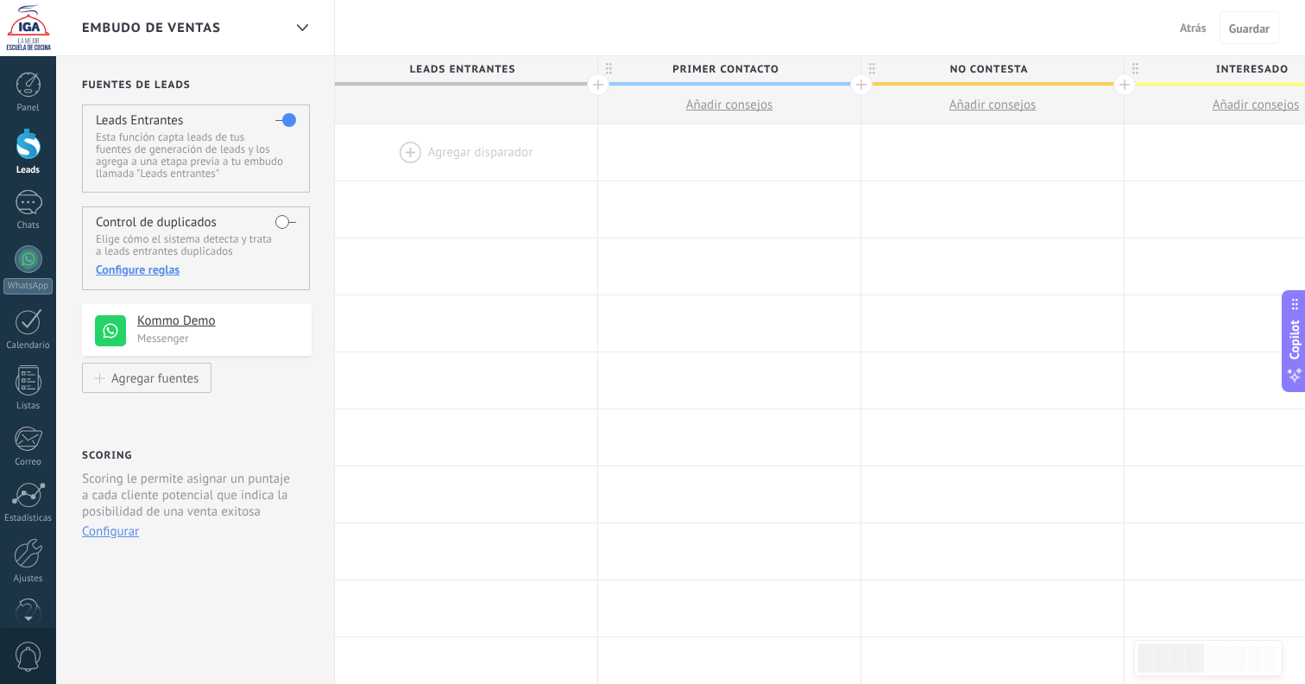
click at [157, 173] on p "Esta función capta leads de tus fuentes de generación de leads y los agrega a u…" at bounding box center [195, 155] width 199 height 48
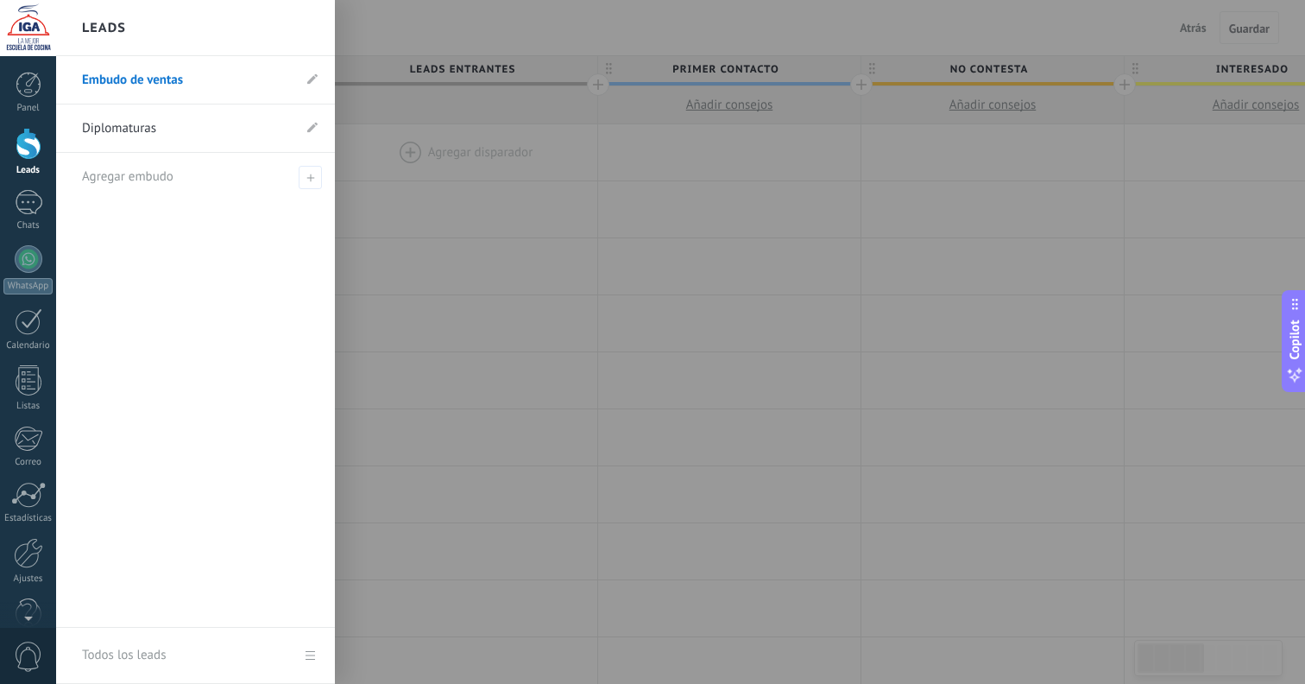
click at [6, 144] on link "Leads" at bounding box center [28, 152] width 56 height 48
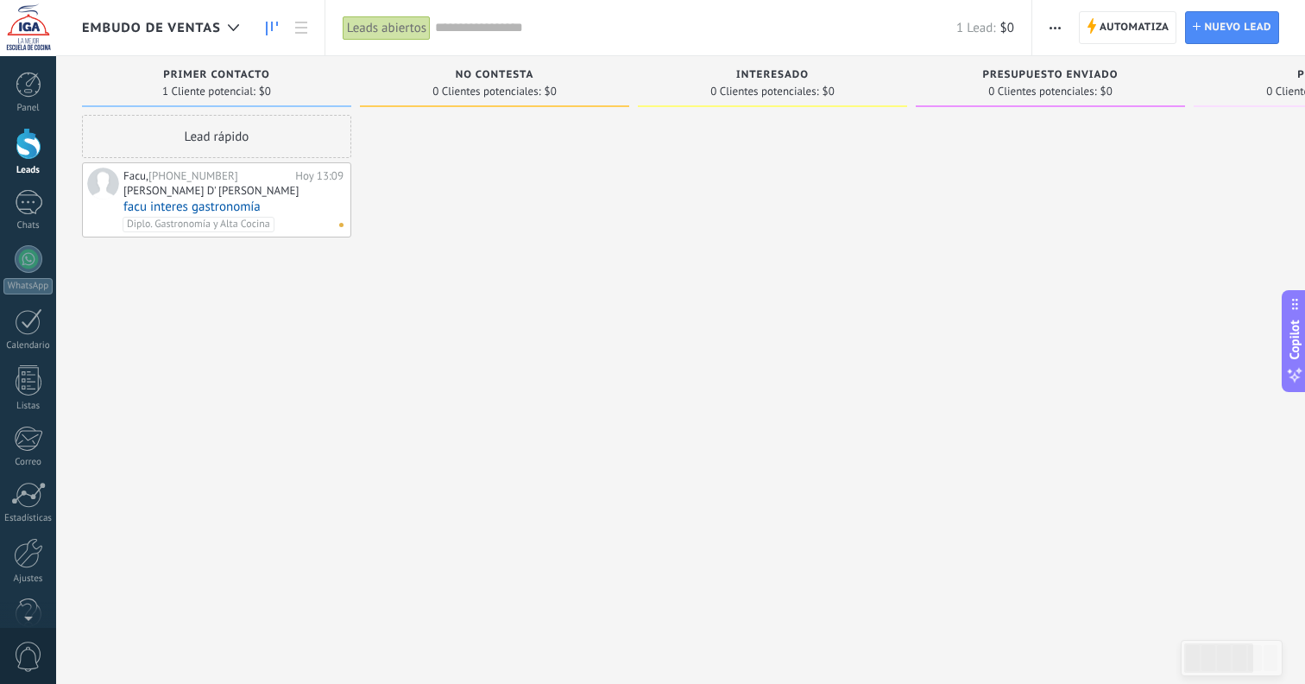
drag, startPoint x: 30, startPoint y: 566, endPoint x: 189, endPoint y: 564, distance: 158.9
click at [30, 566] on div at bounding box center [28, 553] width 29 height 30
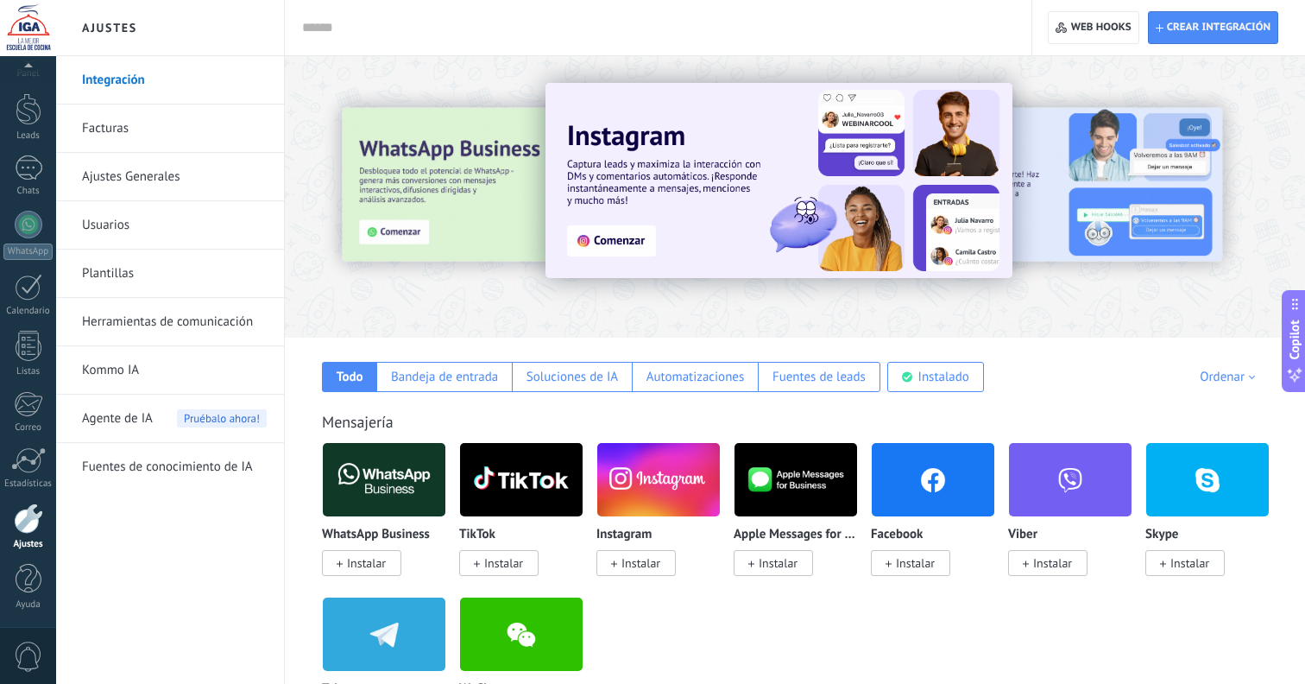
click at [182, 181] on link "Ajustes Generales" at bounding box center [174, 177] width 185 height 48
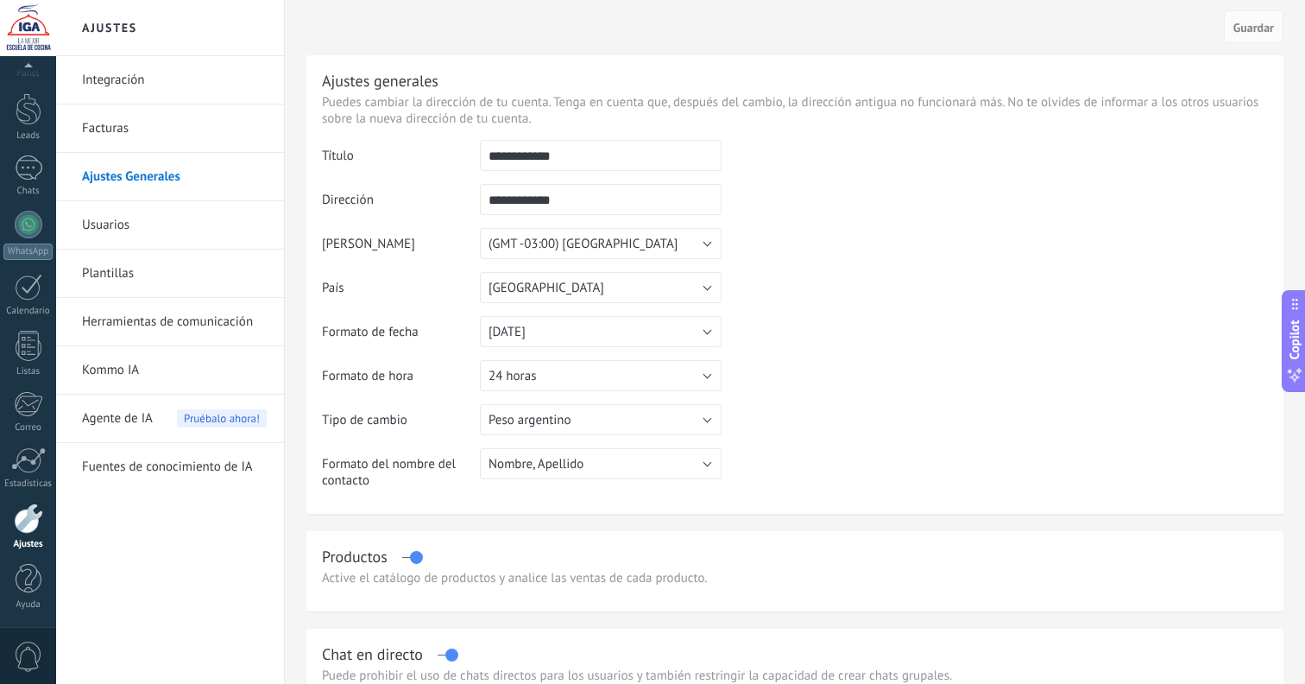
click at [178, 236] on link "Usuarios" at bounding box center [174, 225] width 185 height 48
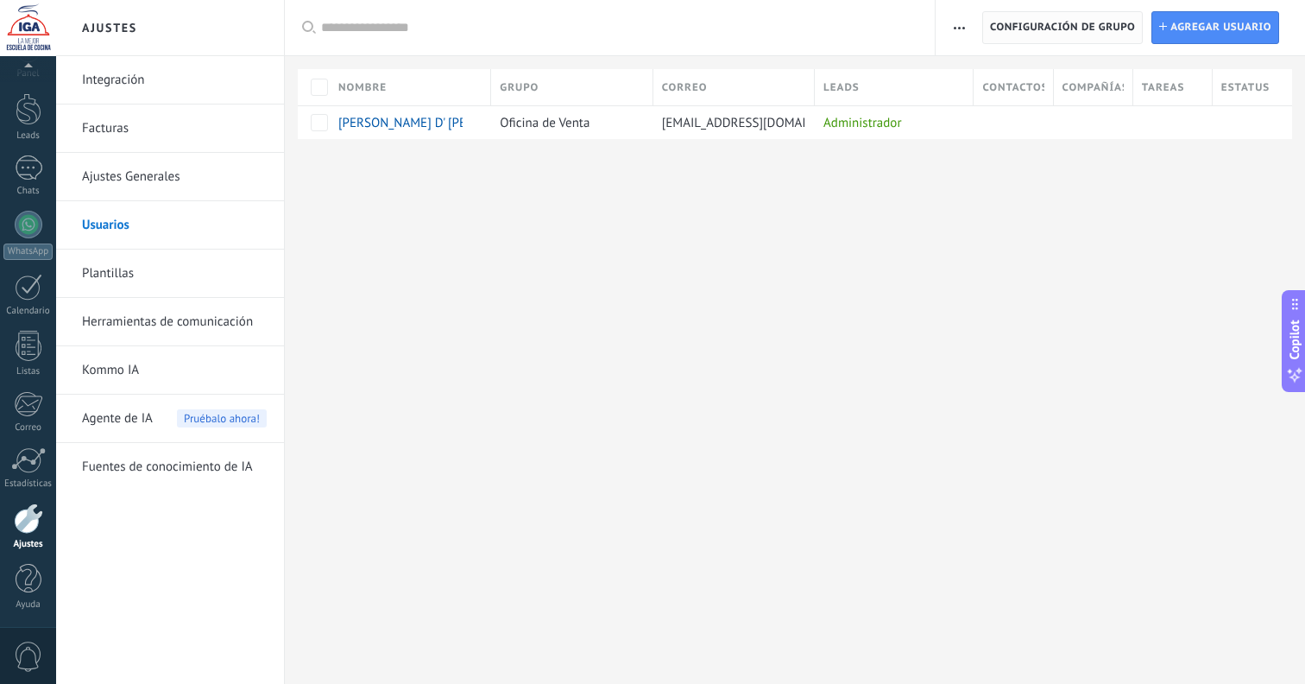
click at [1007, 35] on span "Configuración de grupo" at bounding box center [1062, 27] width 145 height 31
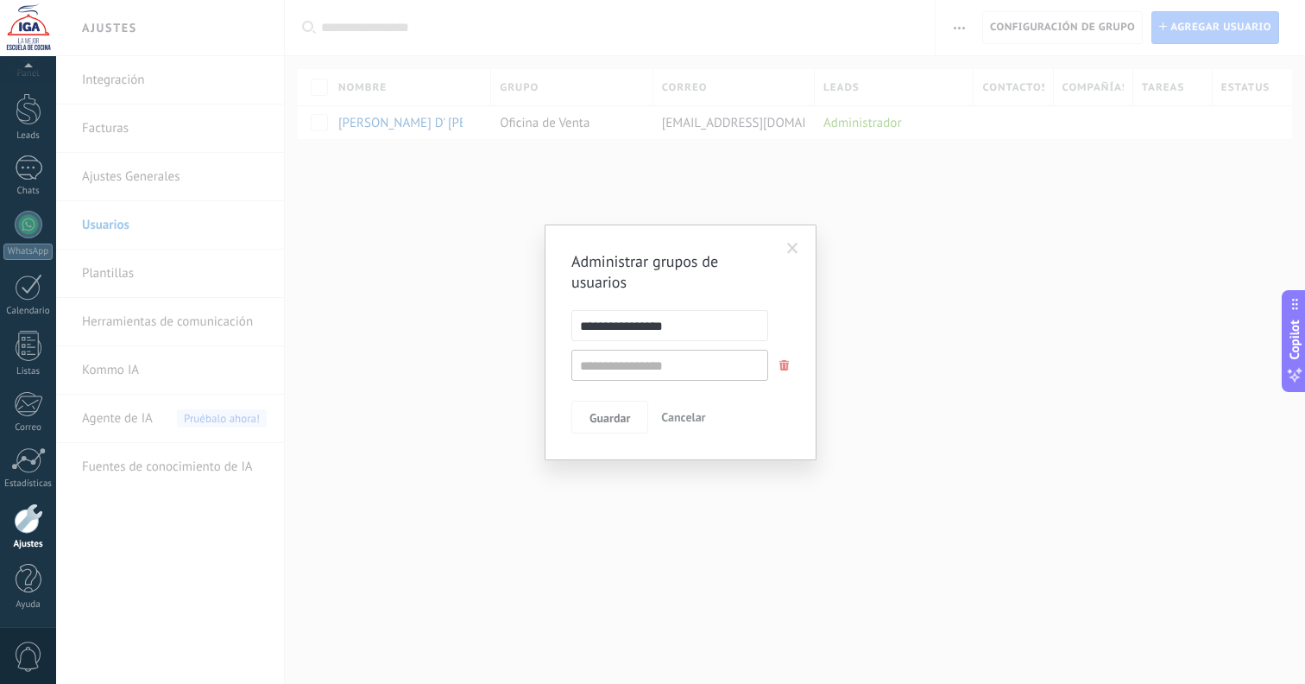
click at [789, 253] on span at bounding box center [792, 249] width 11 height 12
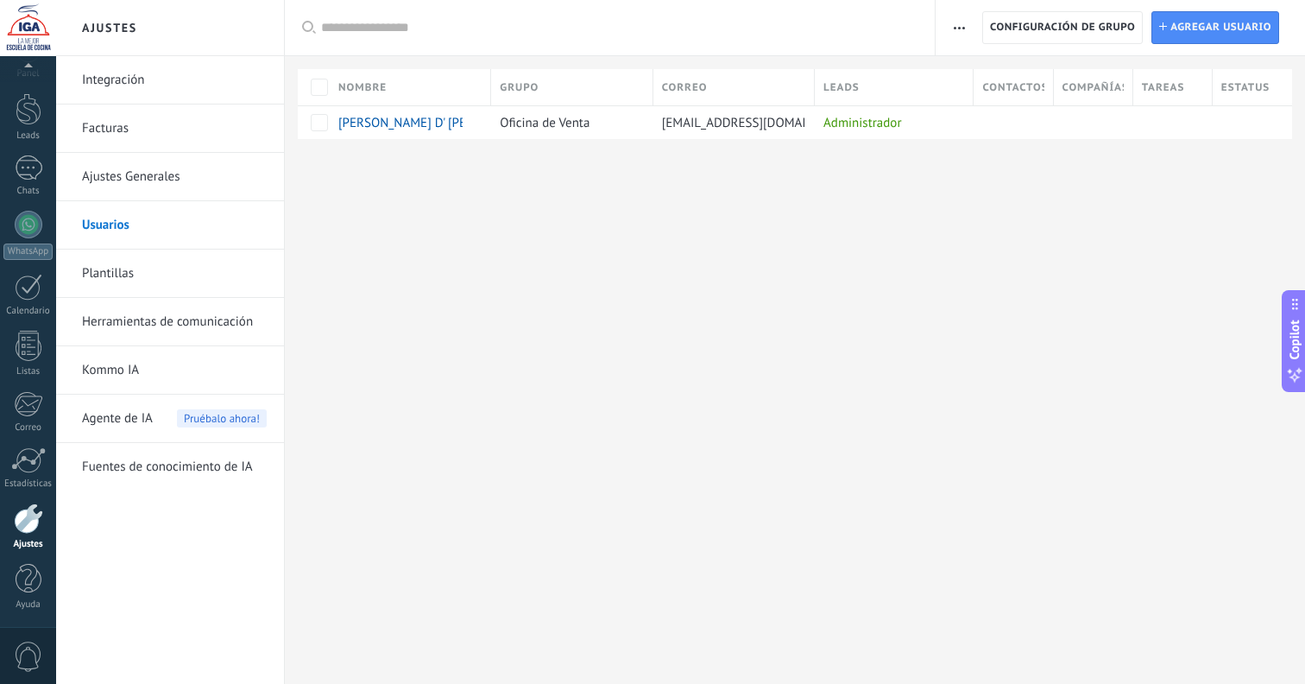
click at [964, 35] on span "button" at bounding box center [959, 27] width 11 height 33
click at [952, 32] on button "button" at bounding box center [959, 27] width 25 height 33
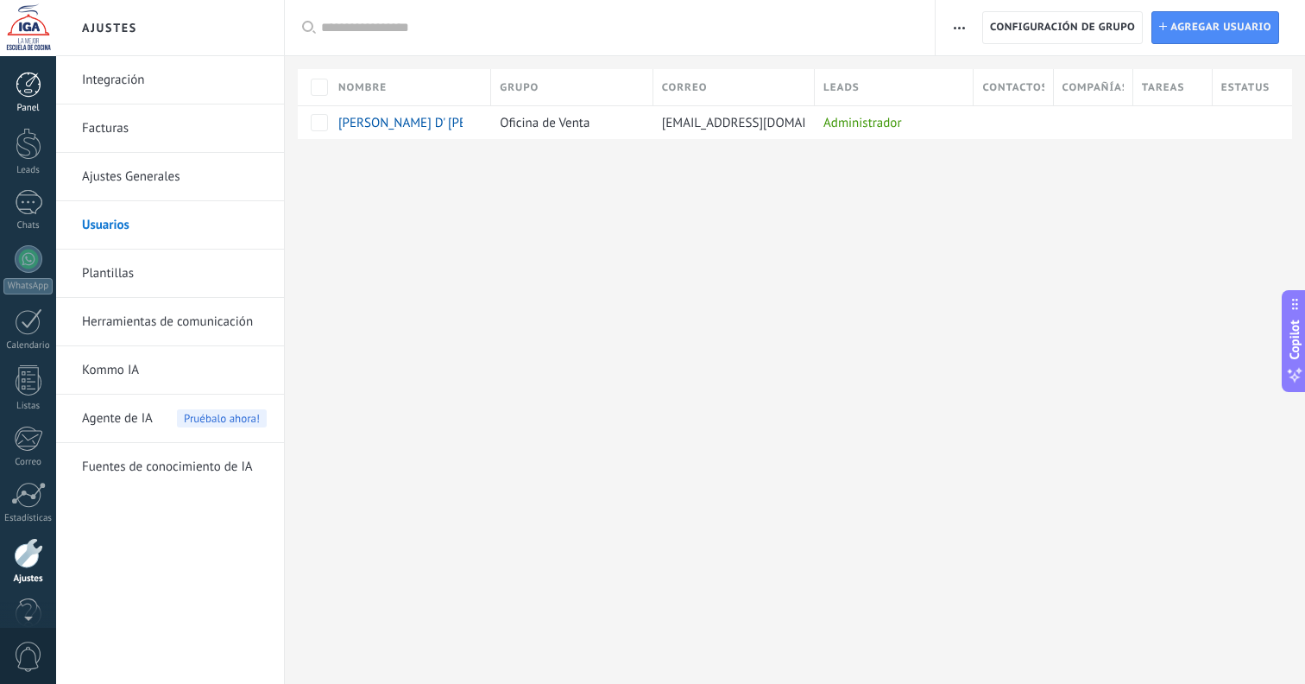
click at [30, 100] on link "Panel" at bounding box center [28, 93] width 56 height 42
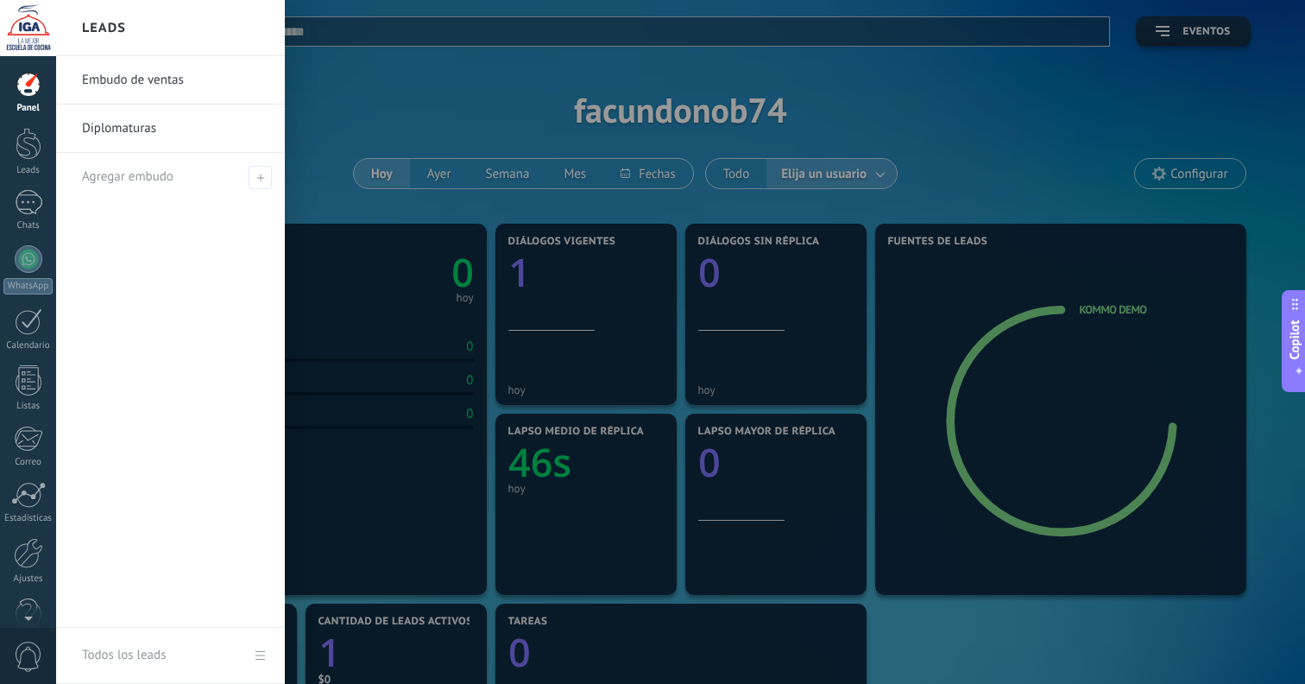
click at [174, 83] on link "Embudo de ventas" at bounding box center [175, 80] width 186 height 48
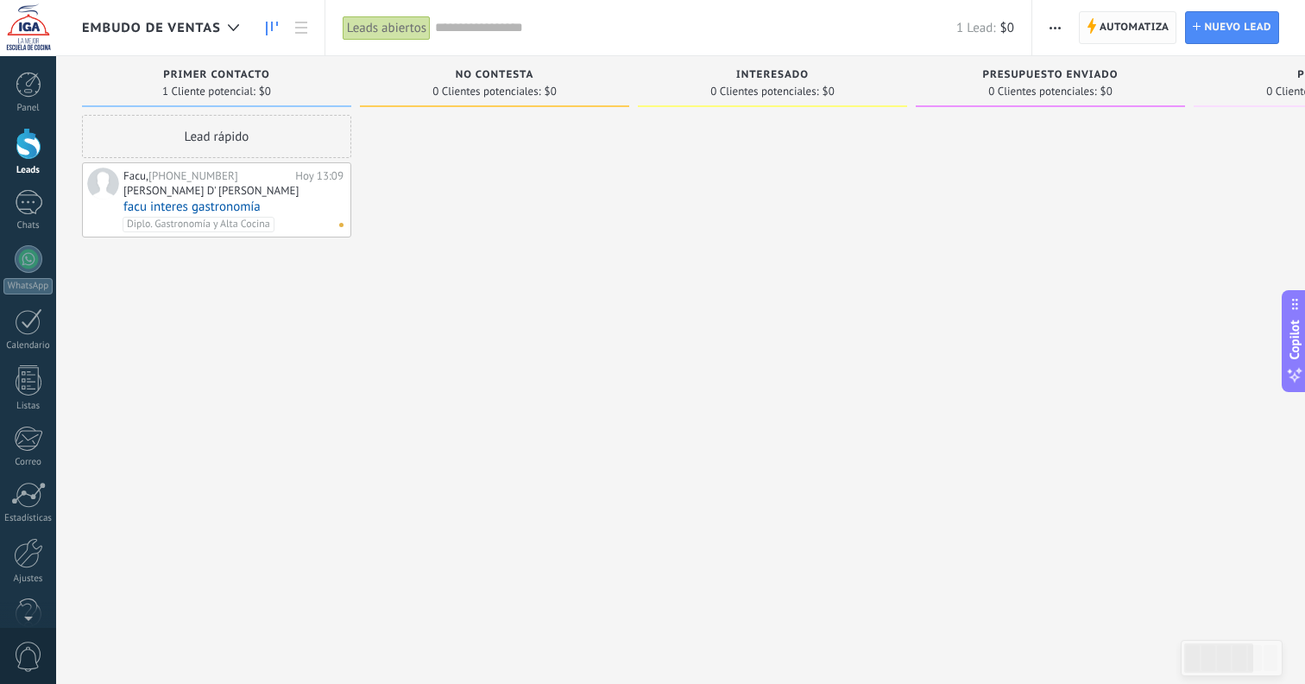
click at [1129, 30] on span "Automatiza" at bounding box center [1135, 27] width 70 height 31
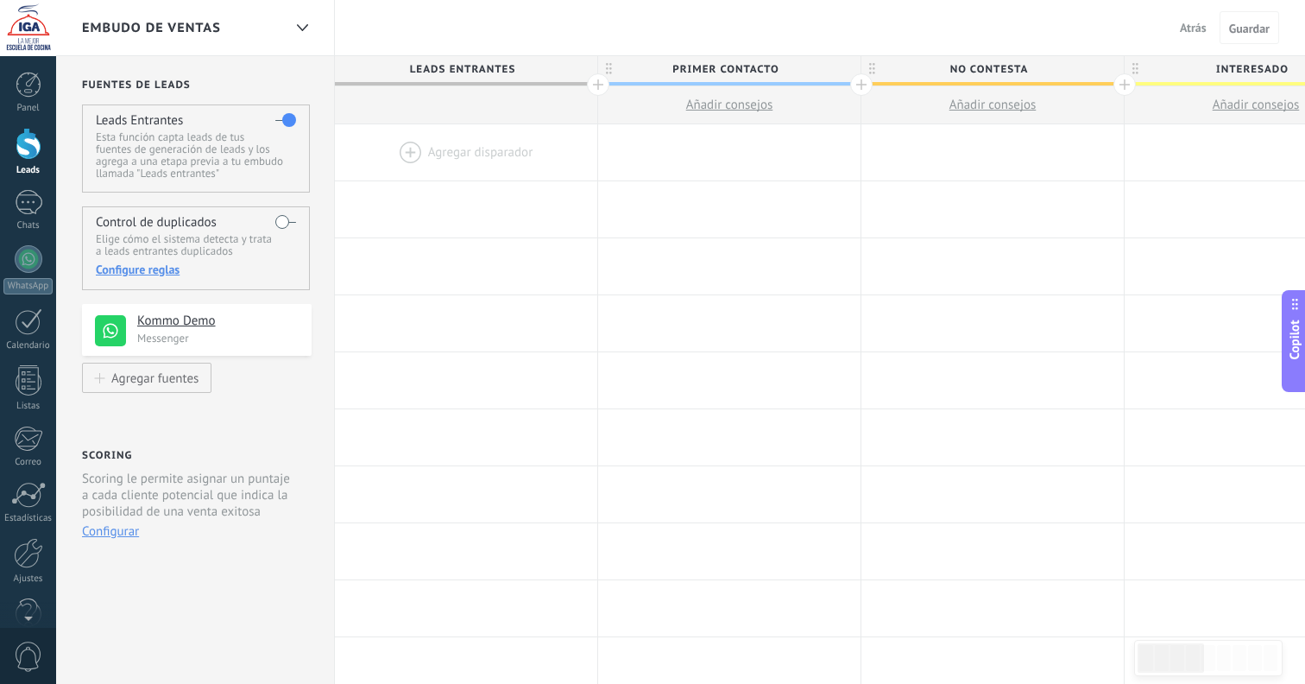
click at [1289, 376] on icon at bounding box center [1295, 375] width 18 height 18
type textarea "**********"
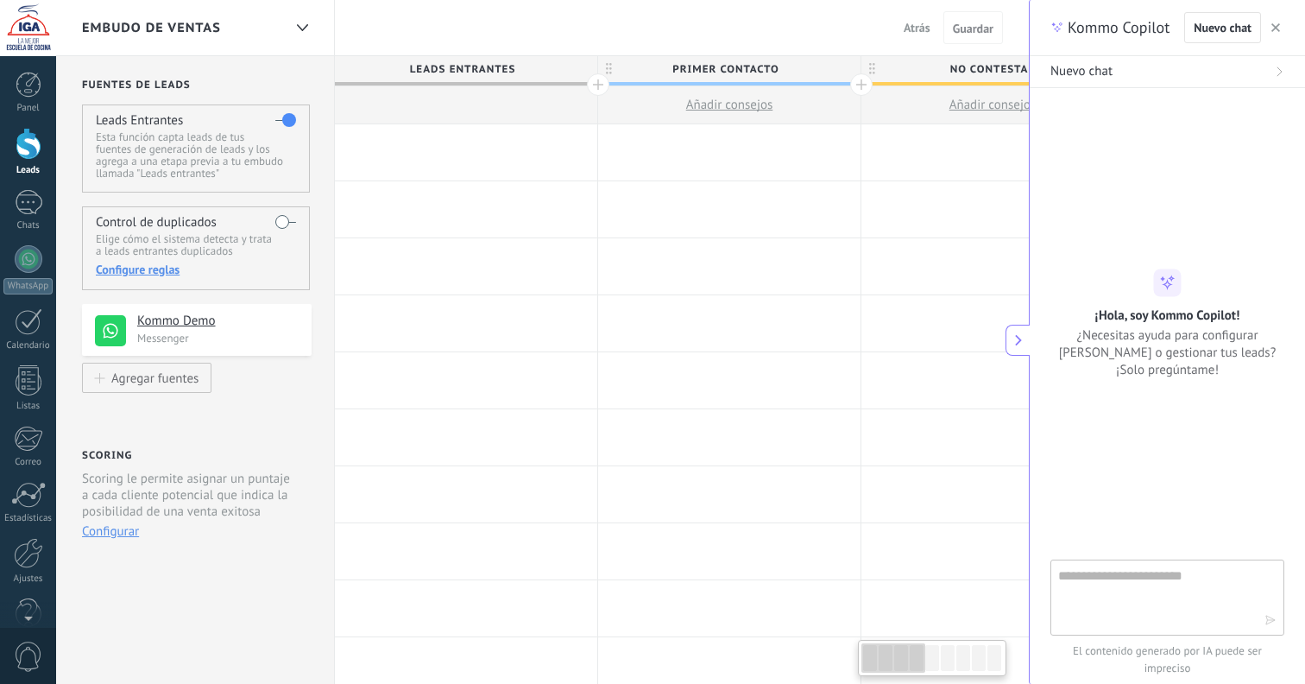
scroll to position [16, 0]
click at [1141, 597] on textarea at bounding box center [1156, 597] width 194 height 62
type textarea "**********"
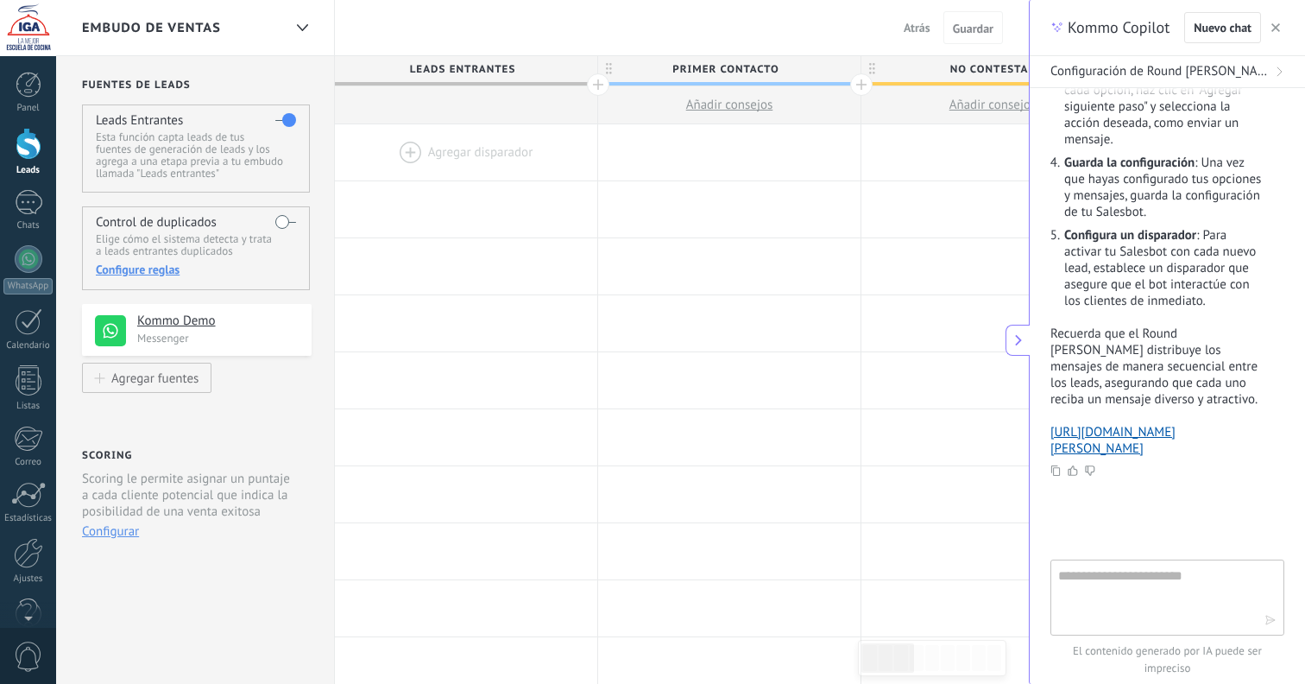
scroll to position [475, 0]
type textarea "**********"
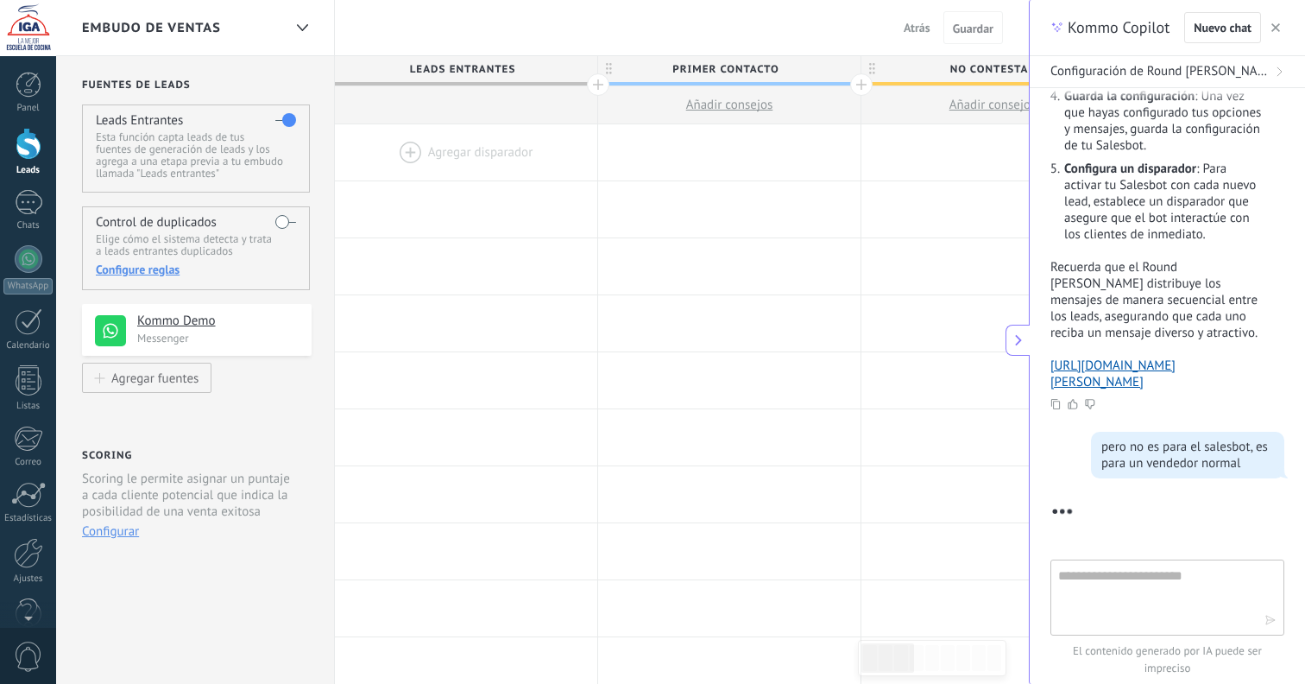
scroll to position [566, 0]
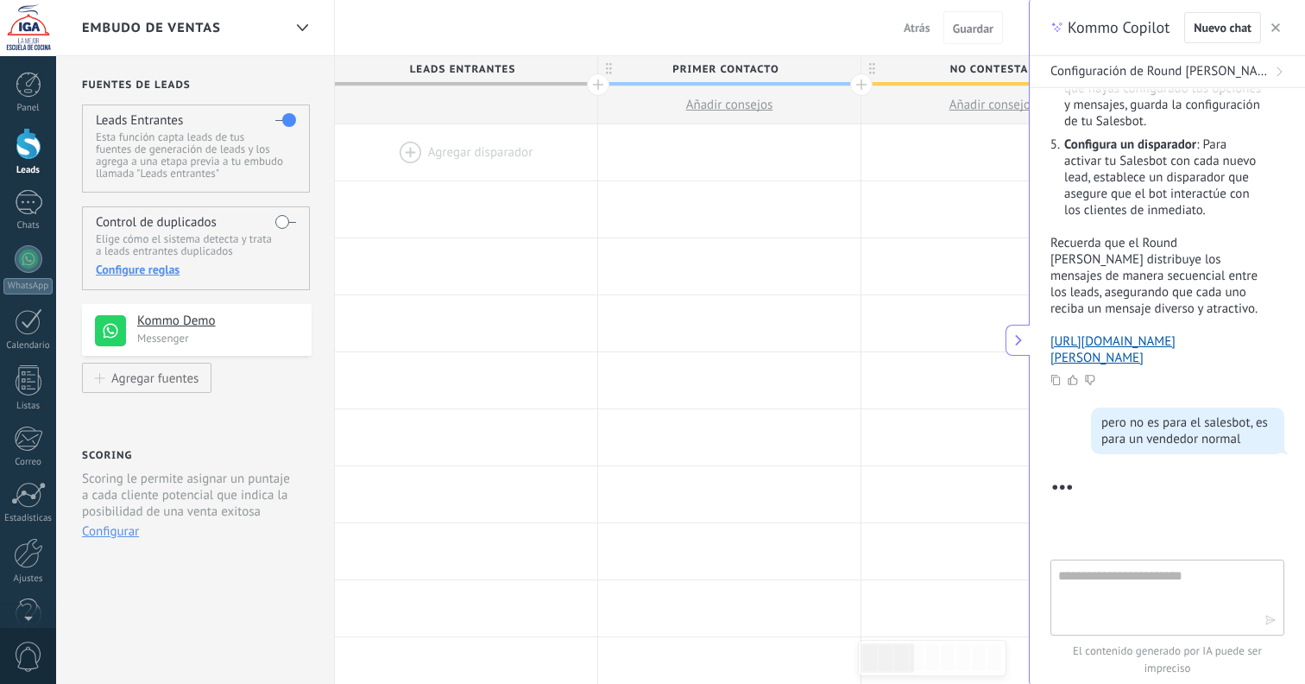
click at [1198, 66] on span "Configuración de Round [PERSON_NAME]" at bounding box center [1161, 71] width 220 height 17
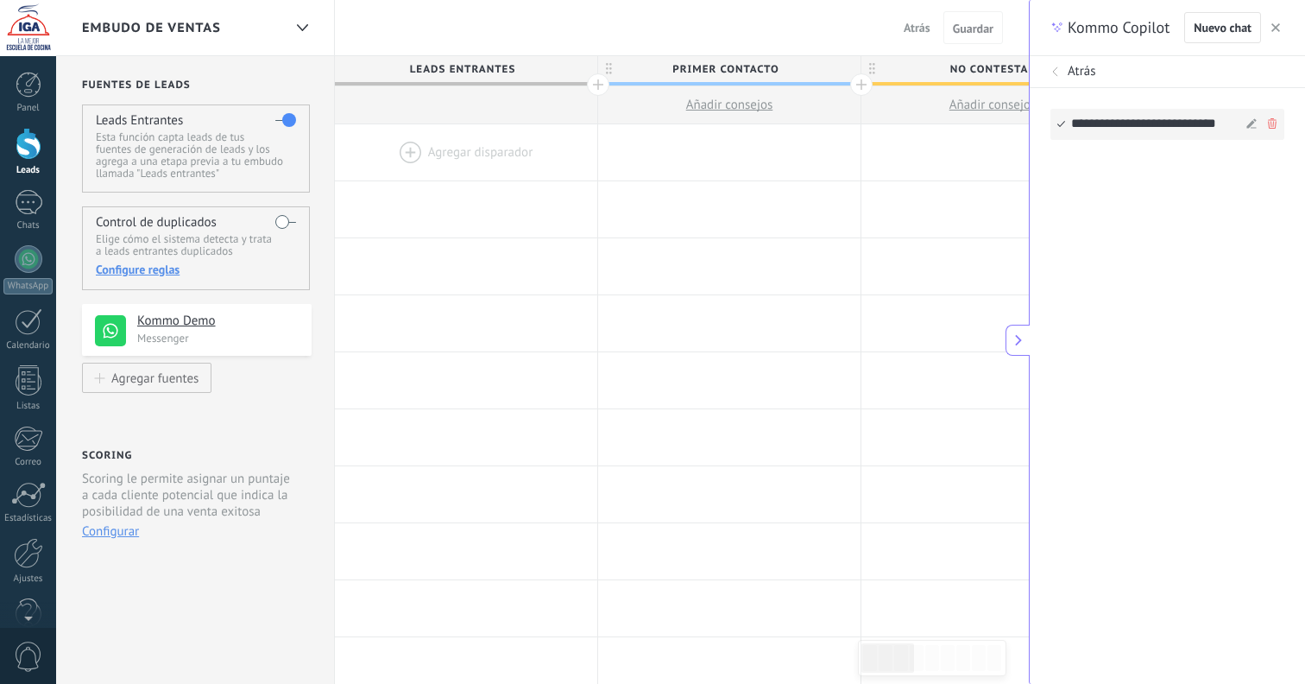
click at [1103, 119] on div "**********" at bounding box center [1156, 124] width 170 height 29
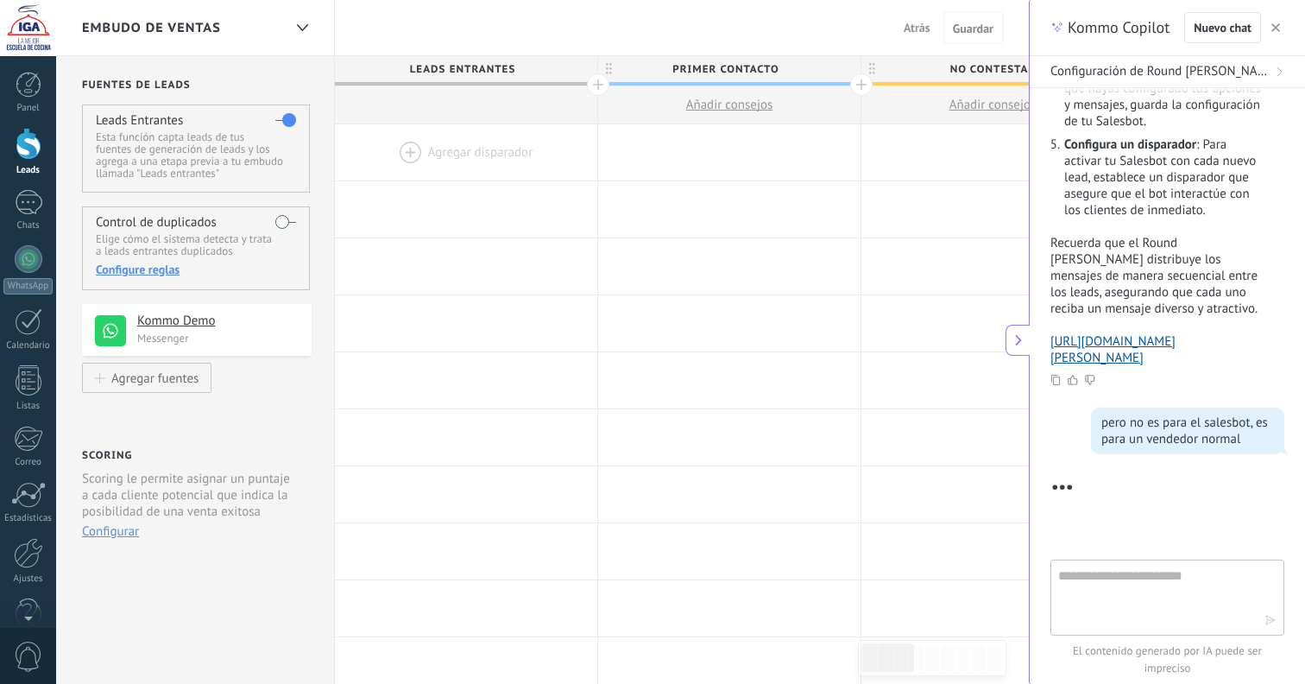
click at [210, 33] on span "Embudo de ventas" at bounding box center [151, 28] width 139 height 16
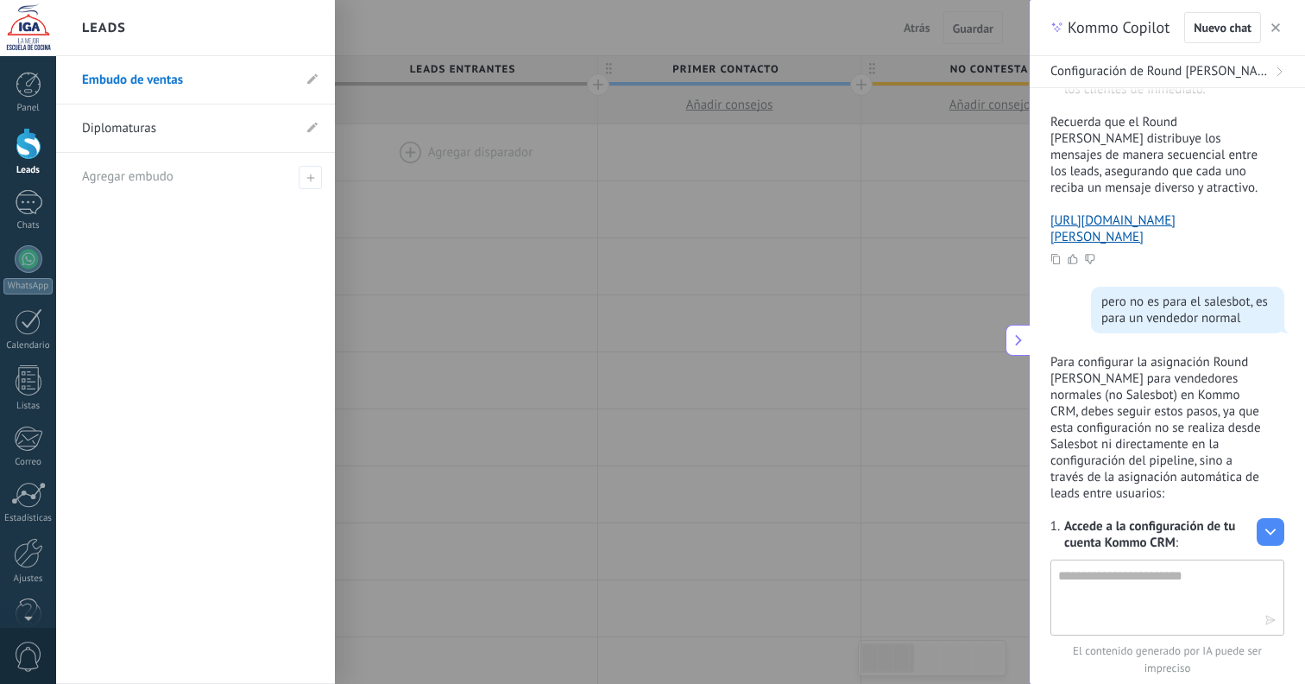
scroll to position [700, 0]
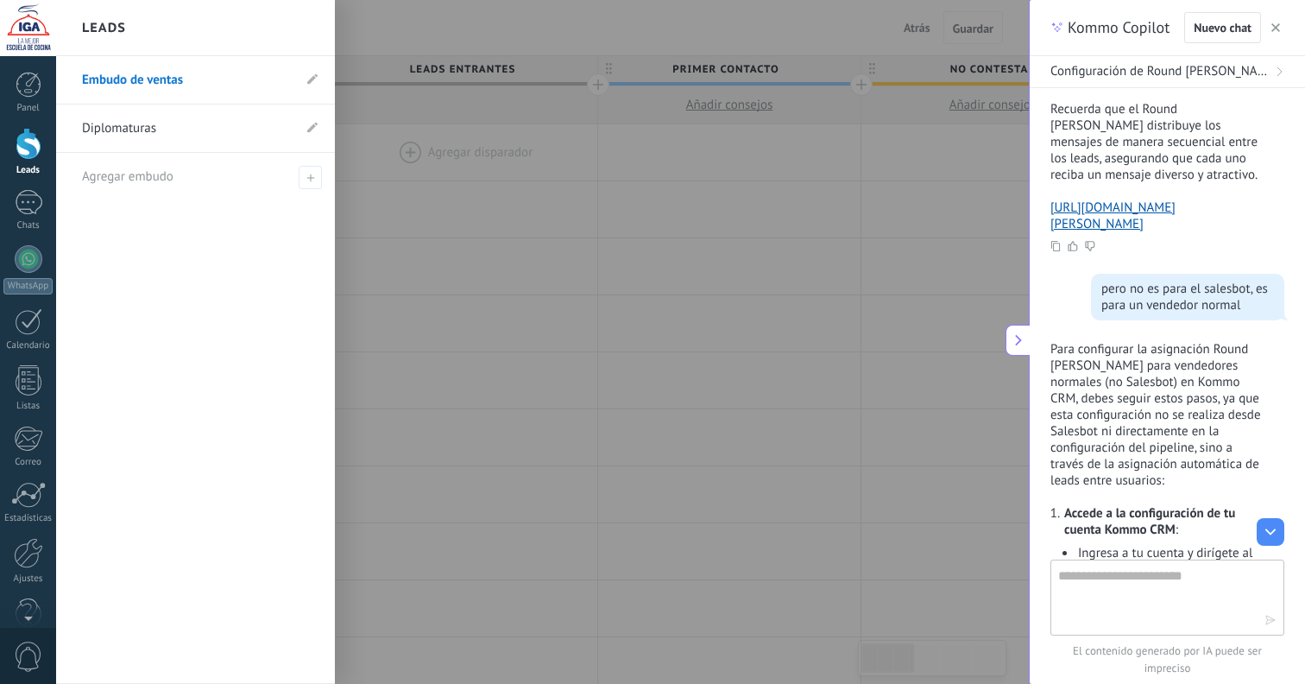
click at [458, 163] on div at bounding box center [708, 342] width 1305 height 684
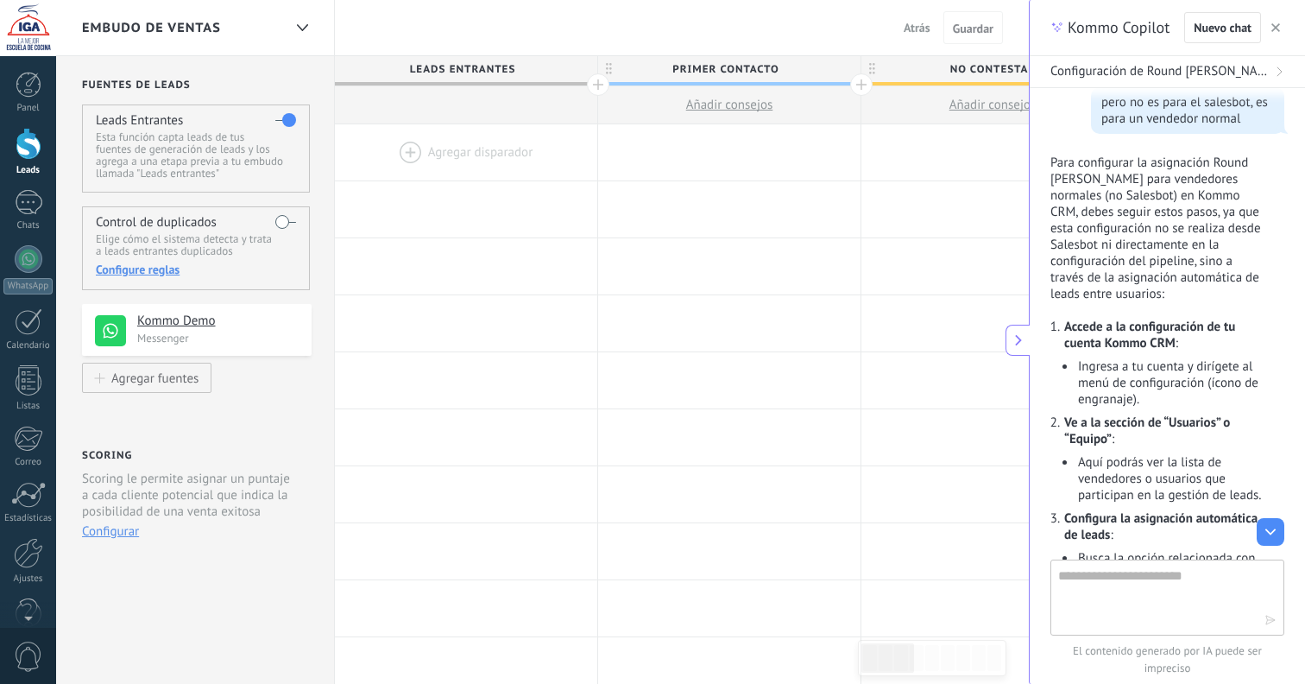
scroll to position [892, 0]
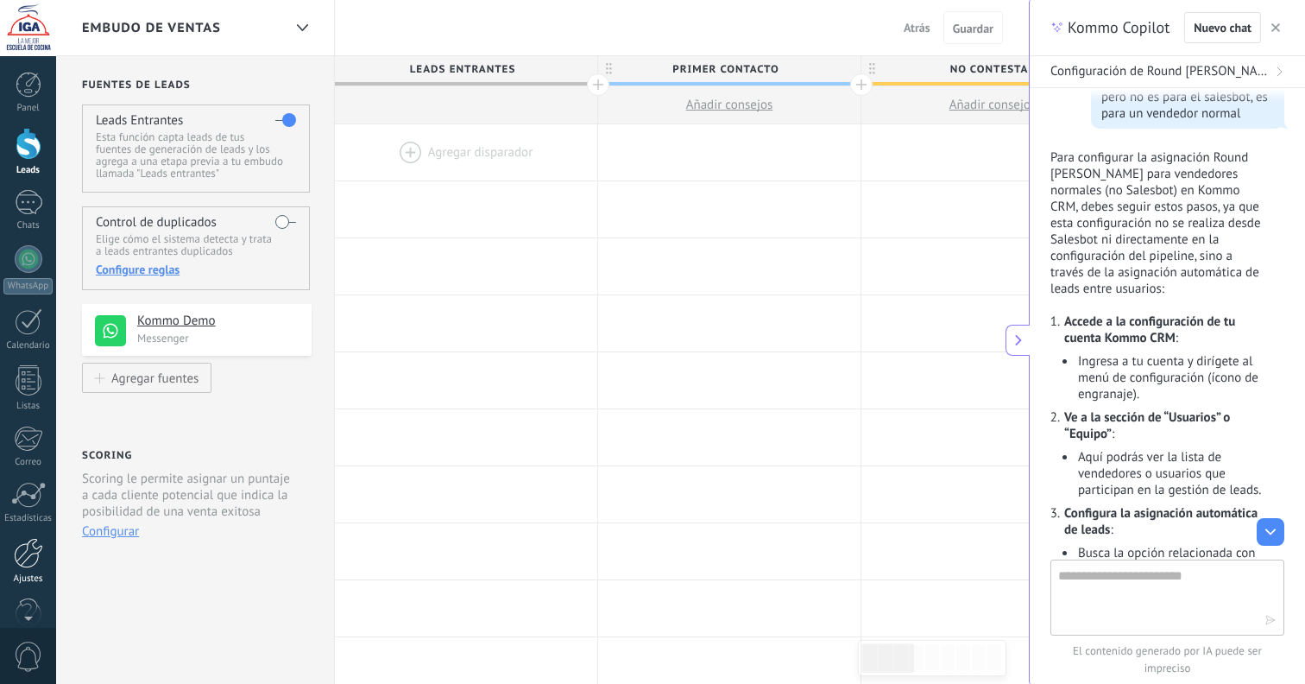
click at [25, 562] on div at bounding box center [28, 553] width 29 height 30
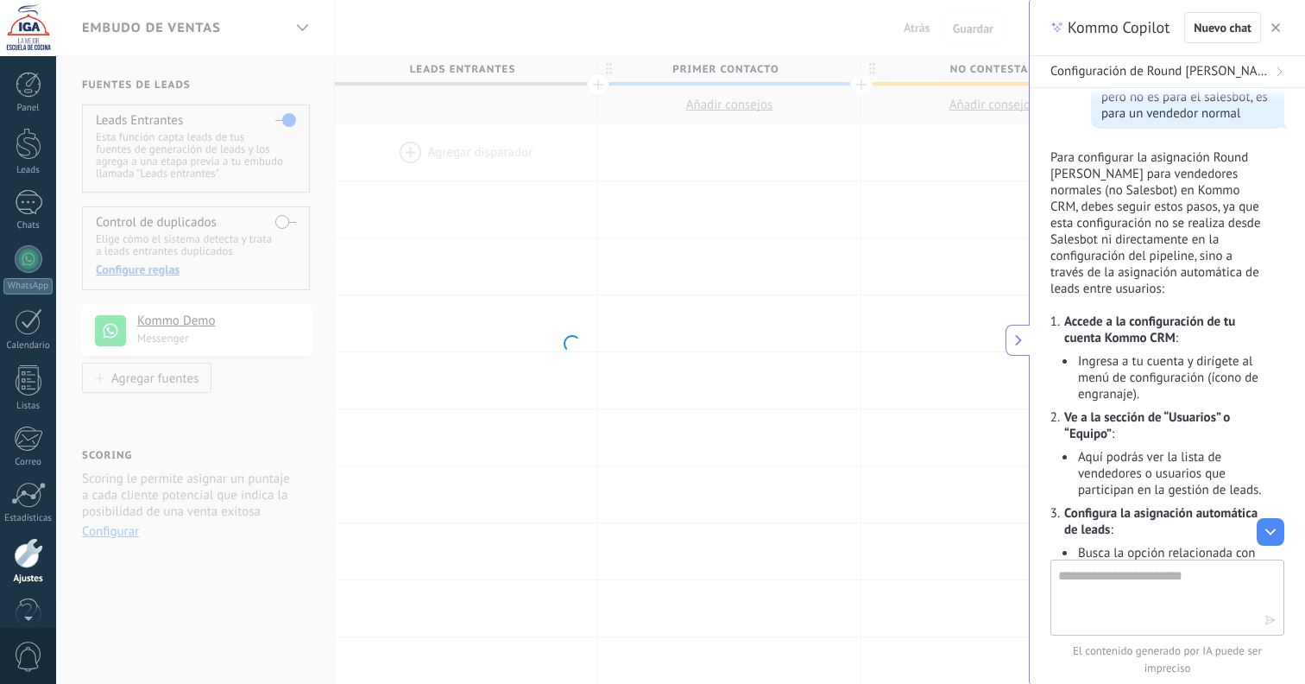
scroll to position [35, 0]
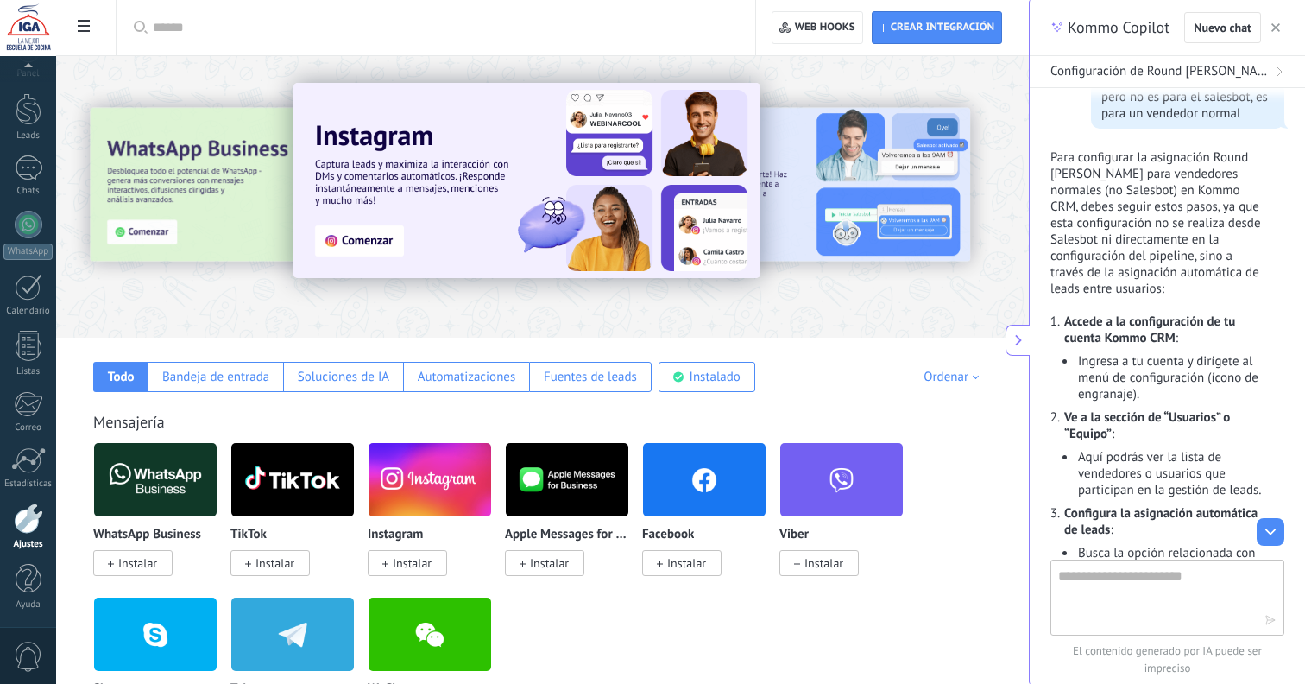
click at [29, 528] on div at bounding box center [28, 518] width 29 height 30
click at [84, 31] on use at bounding box center [84, 26] width 12 height 12
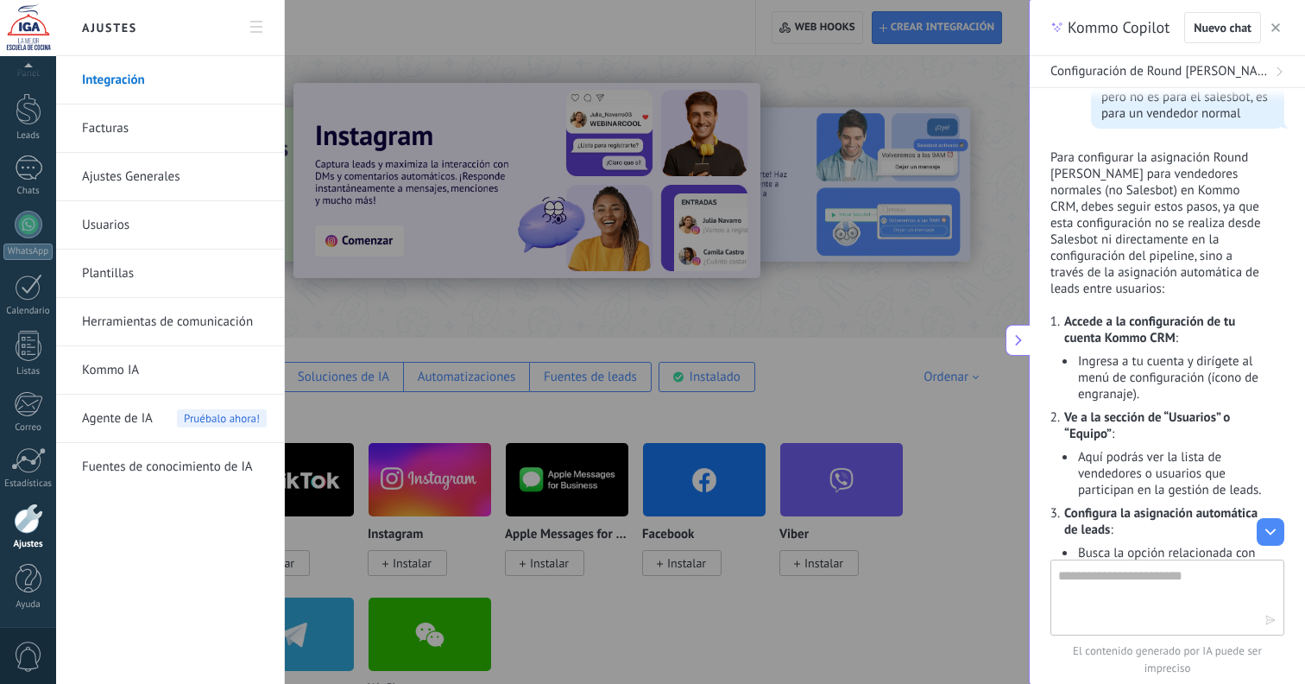
drag, startPoint x: 124, startPoint y: 227, endPoint x: 351, endPoint y: 242, distance: 226.7
click at [124, 227] on link "Usuarios" at bounding box center [174, 225] width 185 height 48
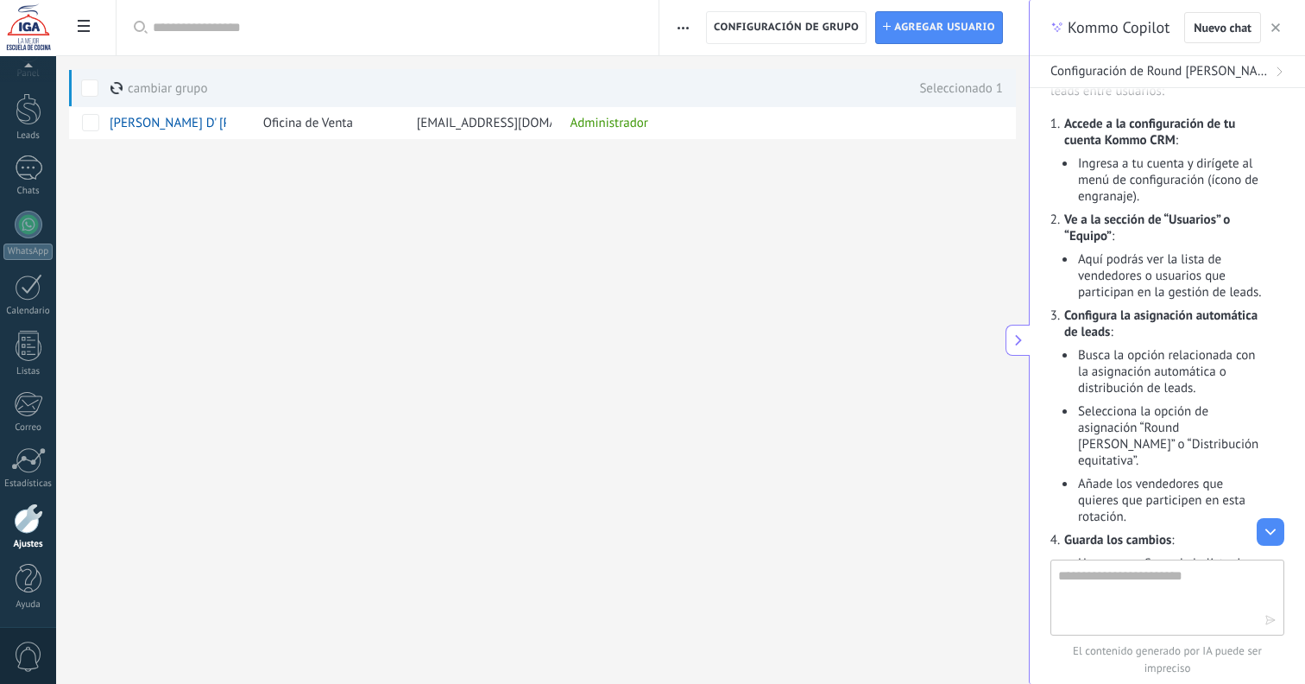
click at [685, 25] on span "button" at bounding box center [683, 27] width 11 height 33
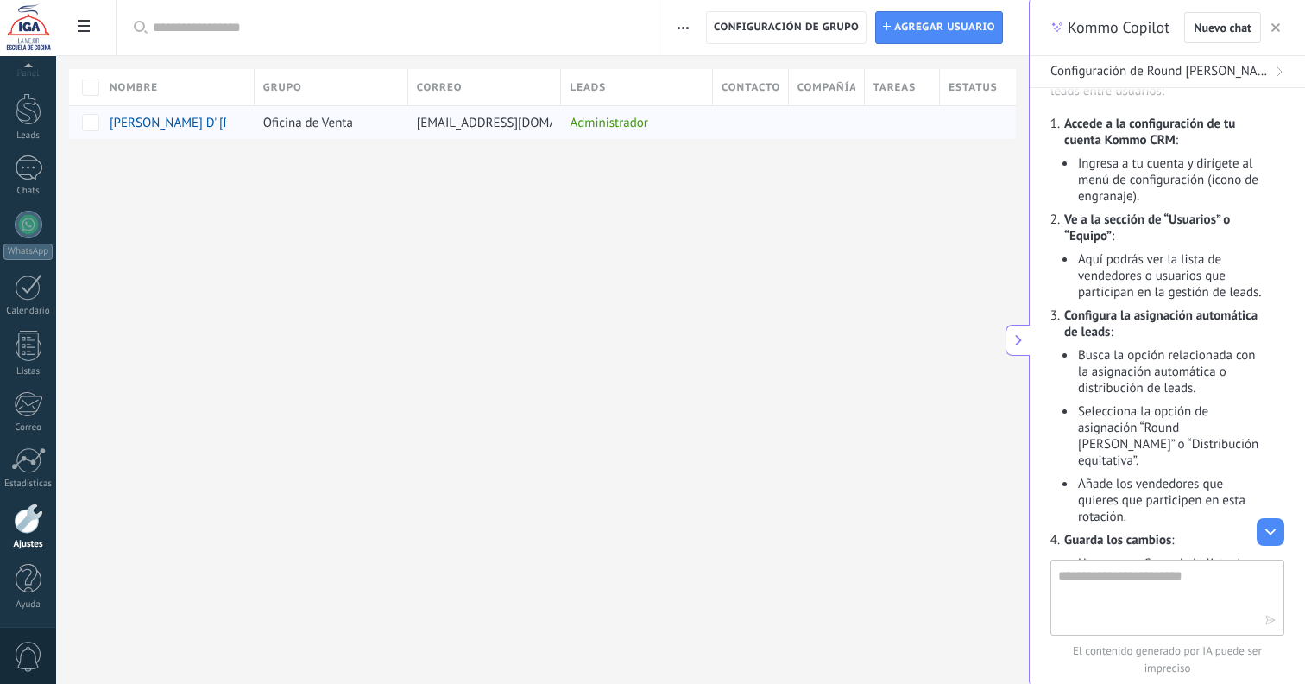
click at [158, 118] on span "[PERSON_NAME] D' [PERSON_NAME]" at bounding box center [211, 123] width 203 height 16
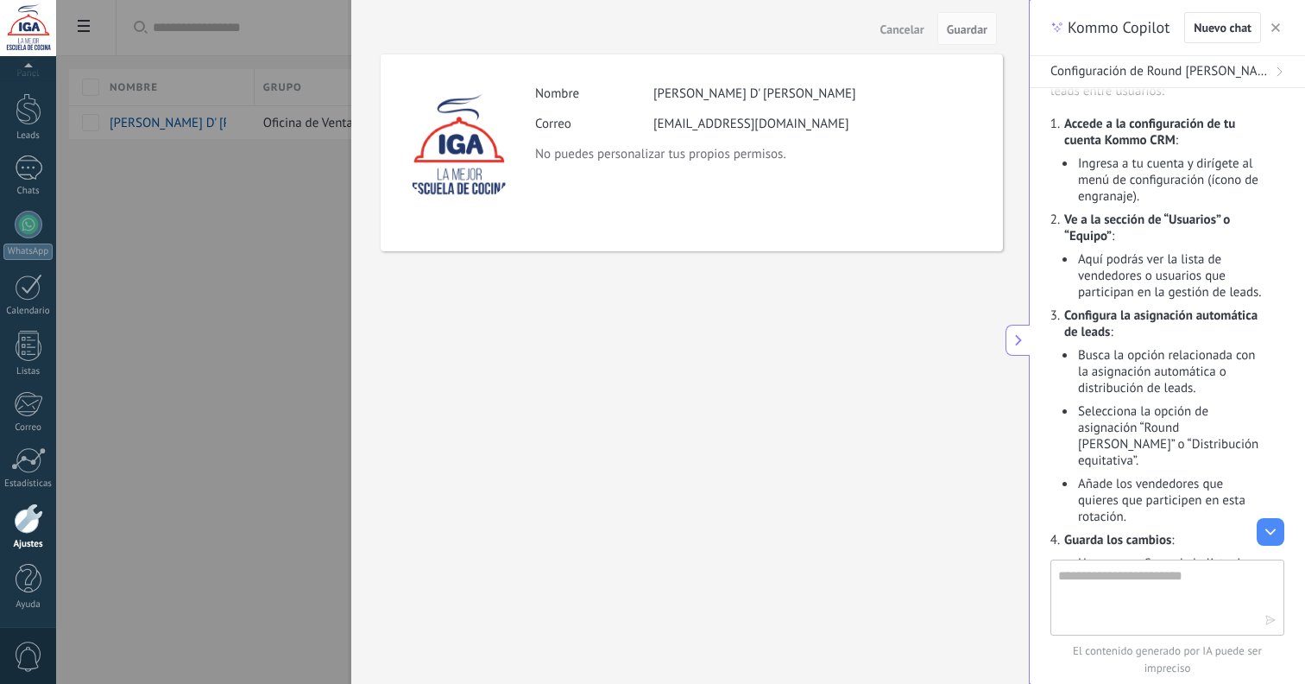
click at [728, 167] on div "Actividad Nombre [PERSON_NAME] D' [PERSON_NAME] [EMAIL_ADDRESS][DOMAIN_NAME] No…" at bounding box center [692, 152] width 623 height 197
click at [471, 148] on div at bounding box center [458, 146] width 121 height 121
click at [922, 28] on span "Cancelar" at bounding box center [903, 29] width 44 height 12
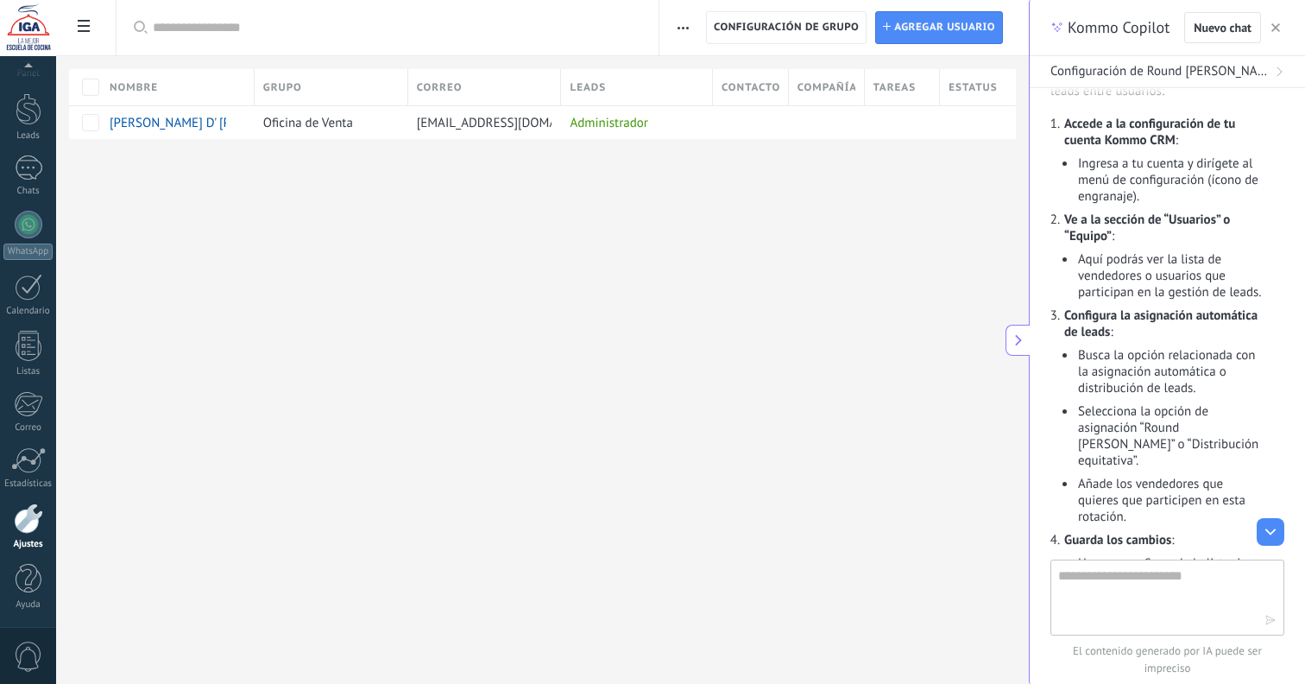
click at [690, 33] on button "button" at bounding box center [683, 27] width 25 height 33
click at [687, 27] on icon "button" at bounding box center [683, 28] width 11 height 3
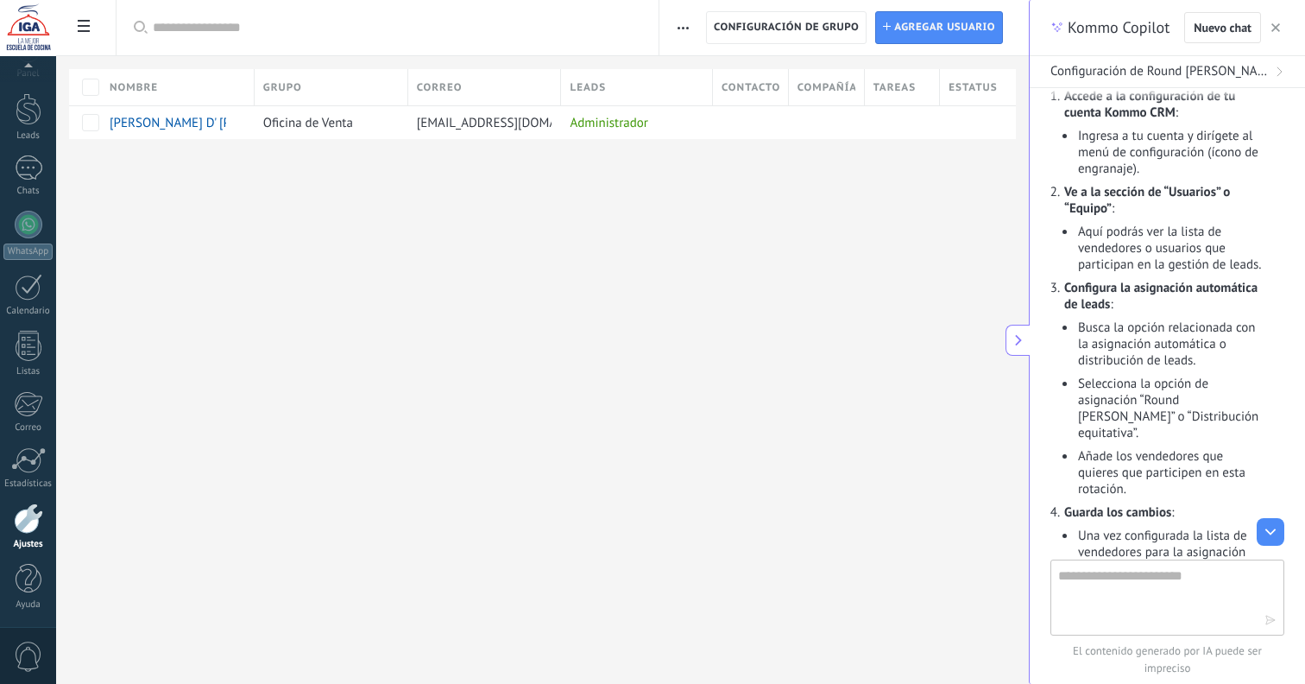
scroll to position [1134, 0]
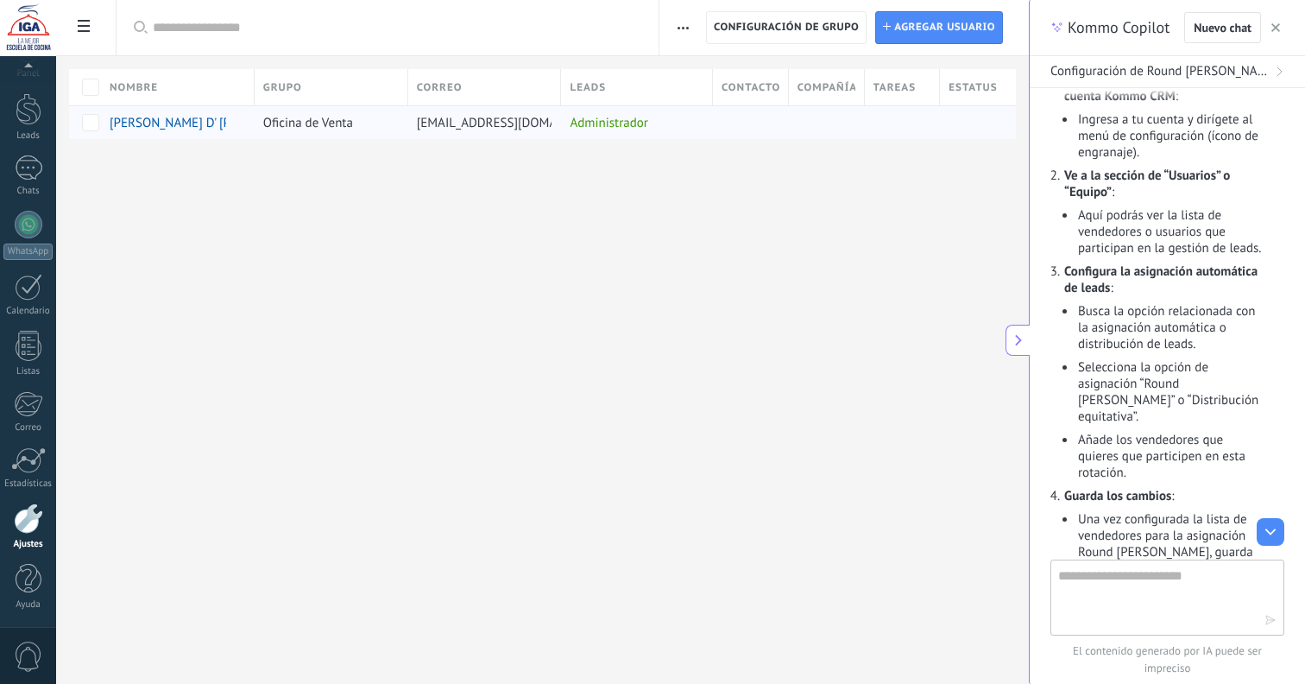
click at [614, 123] on div "Administrador" at bounding box center [632, 122] width 143 height 33
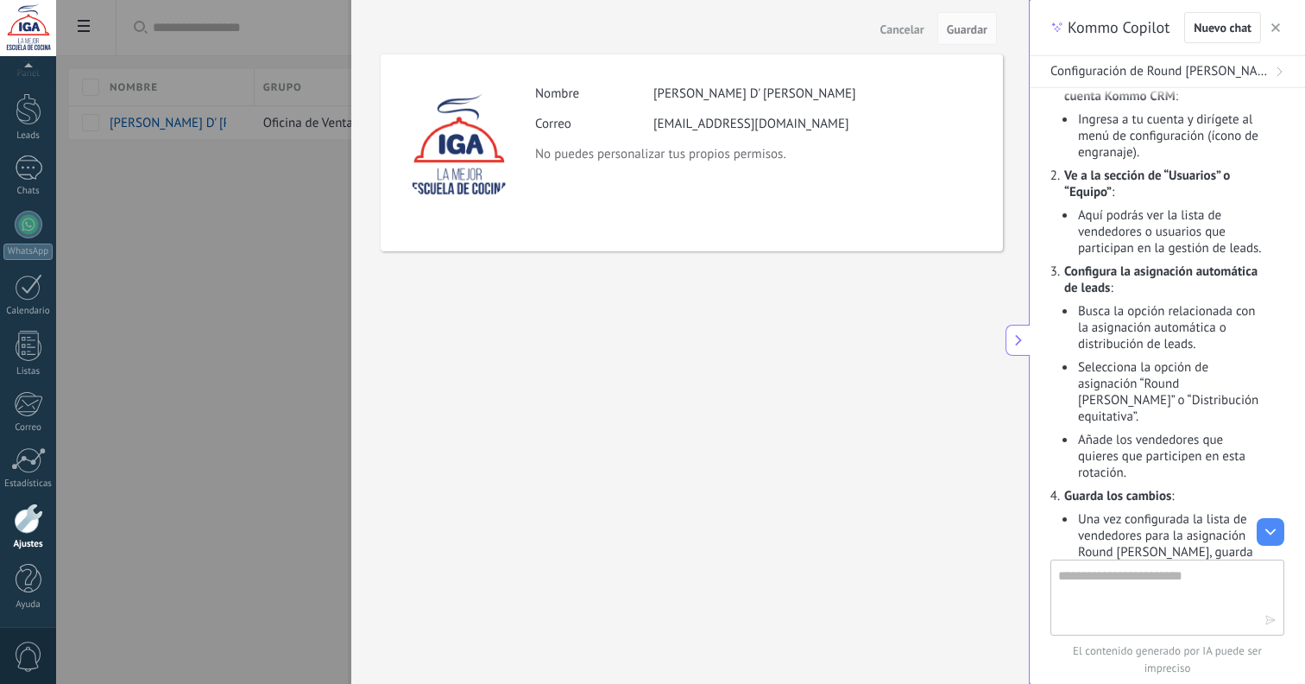
drag, startPoint x: 271, startPoint y: 179, endPoint x: 280, endPoint y: 177, distance: 8.8
click at [271, 179] on div at bounding box center [652, 342] width 1305 height 684
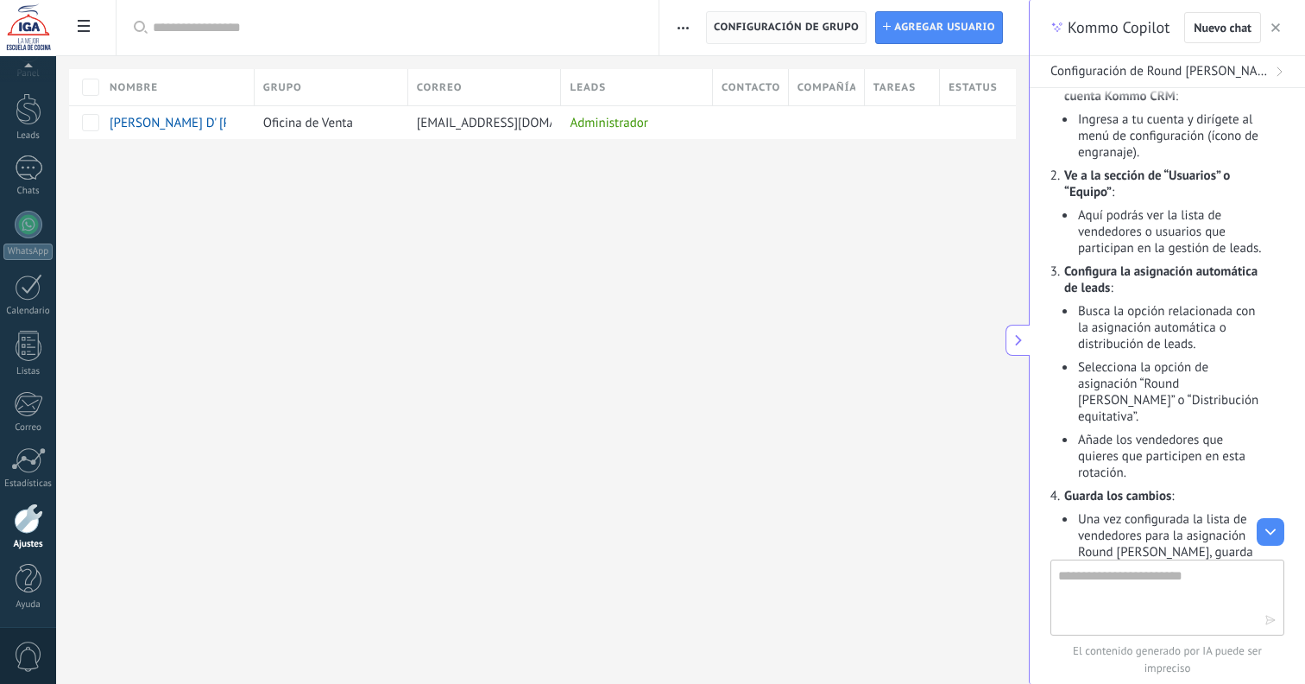
click at [800, 22] on span "Configuración de grupo" at bounding box center [786, 27] width 145 height 31
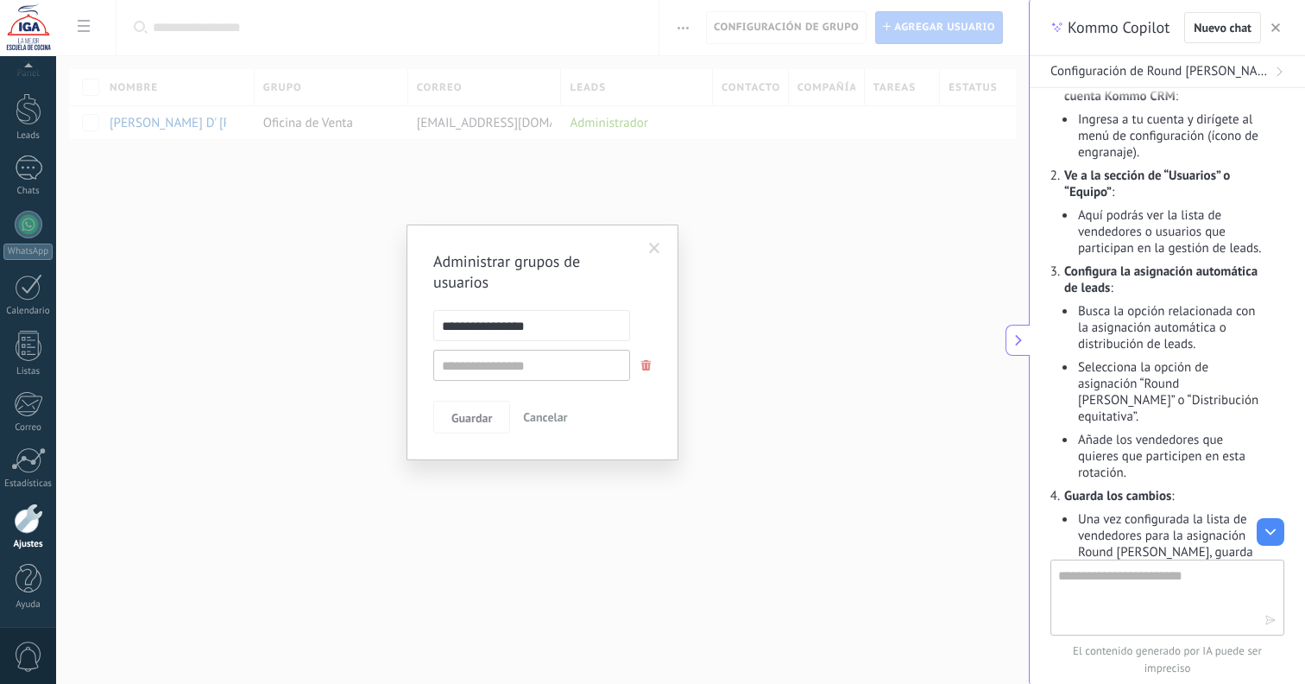
click at [654, 244] on span at bounding box center [654, 249] width 11 height 12
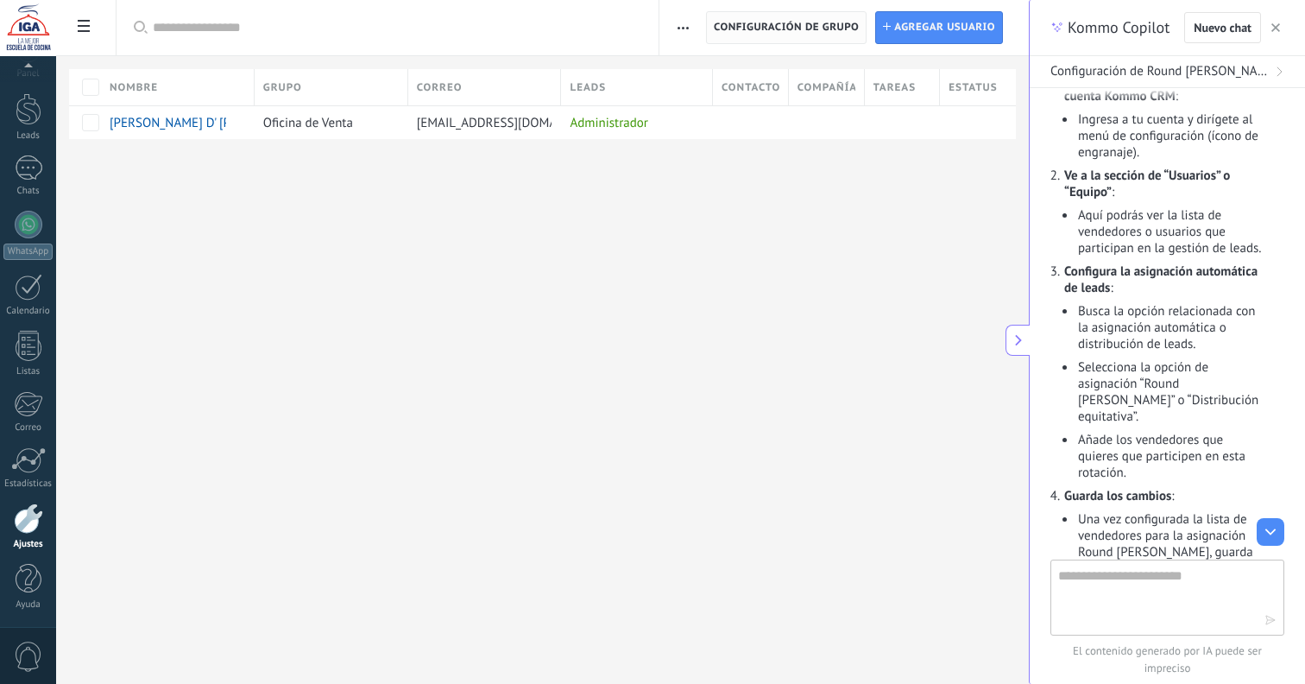
click at [833, 28] on span "Configuración de grupo" at bounding box center [786, 27] width 145 height 31
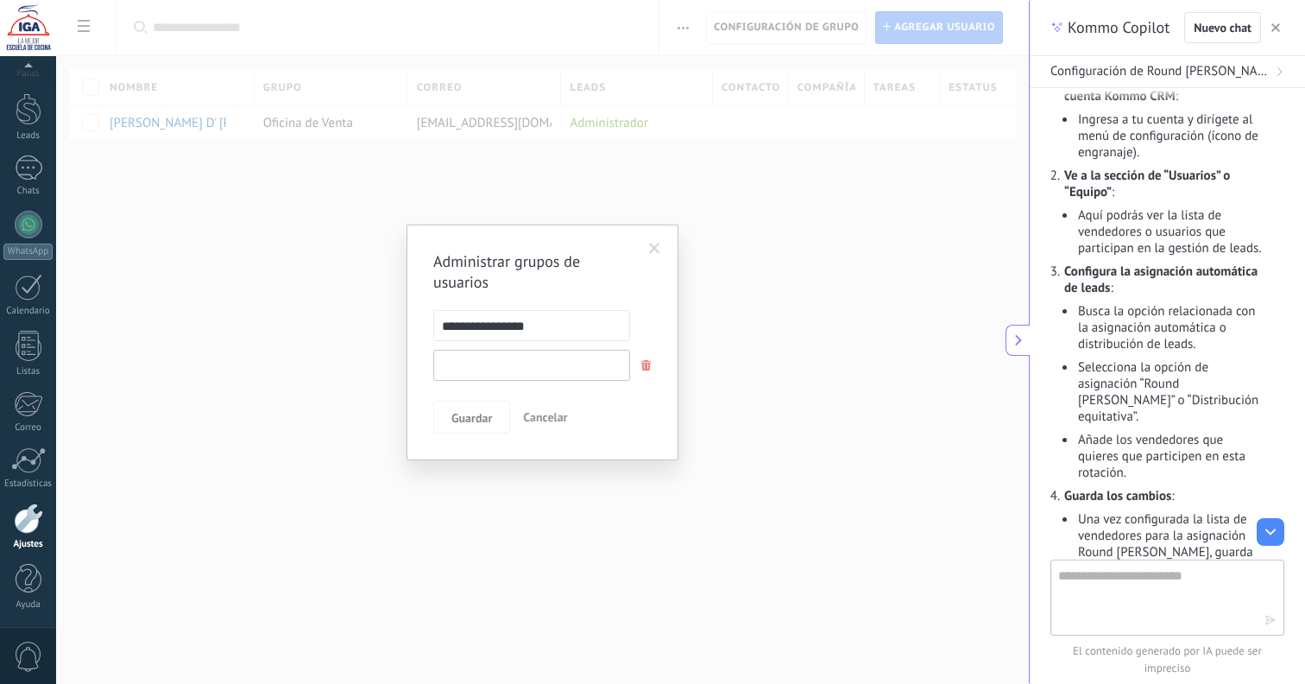
click at [484, 368] on input "text" at bounding box center [531, 365] width 197 height 31
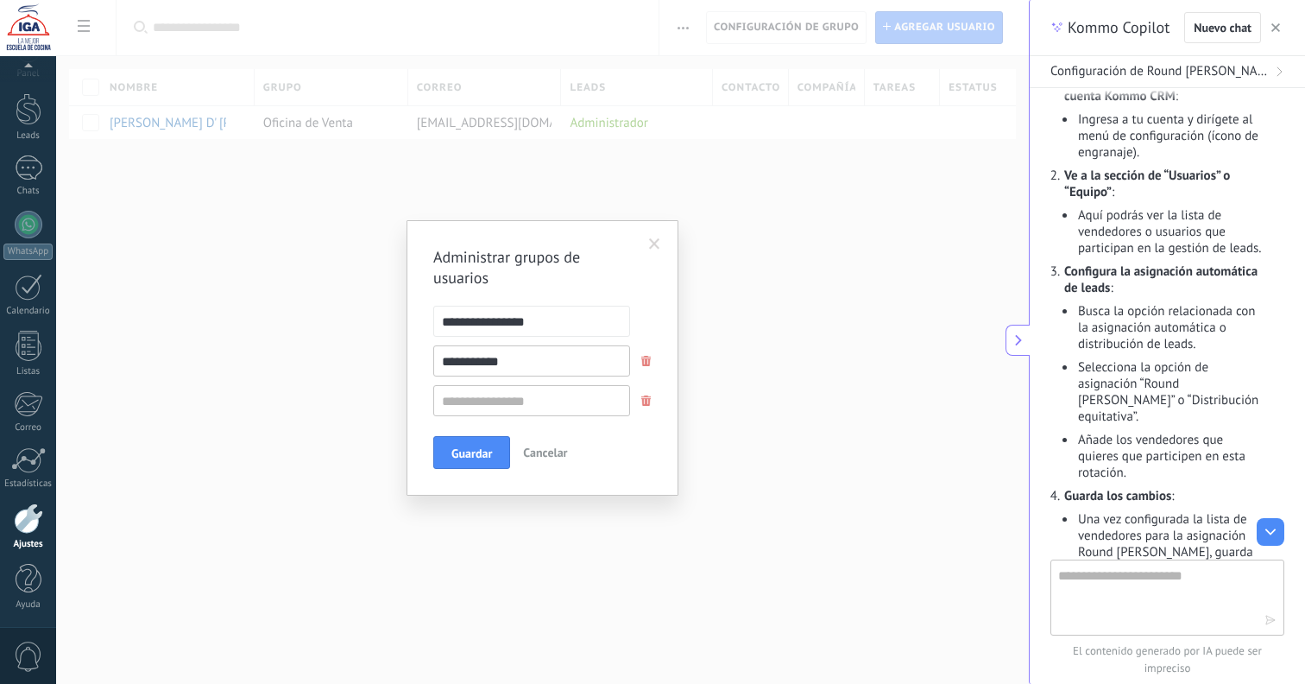
type input "**********"
click at [573, 402] on input "text" at bounding box center [531, 400] width 197 height 31
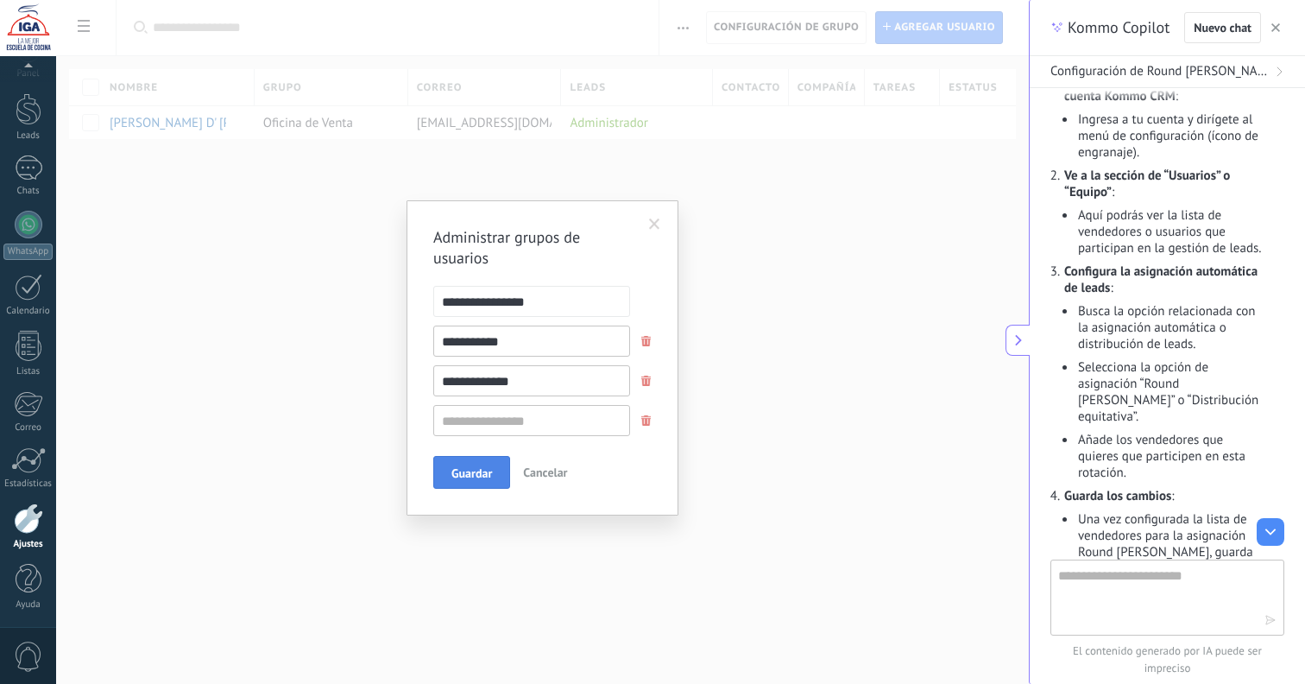
type input "**********"
click at [486, 472] on span "Guardar" at bounding box center [472, 473] width 41 height 12
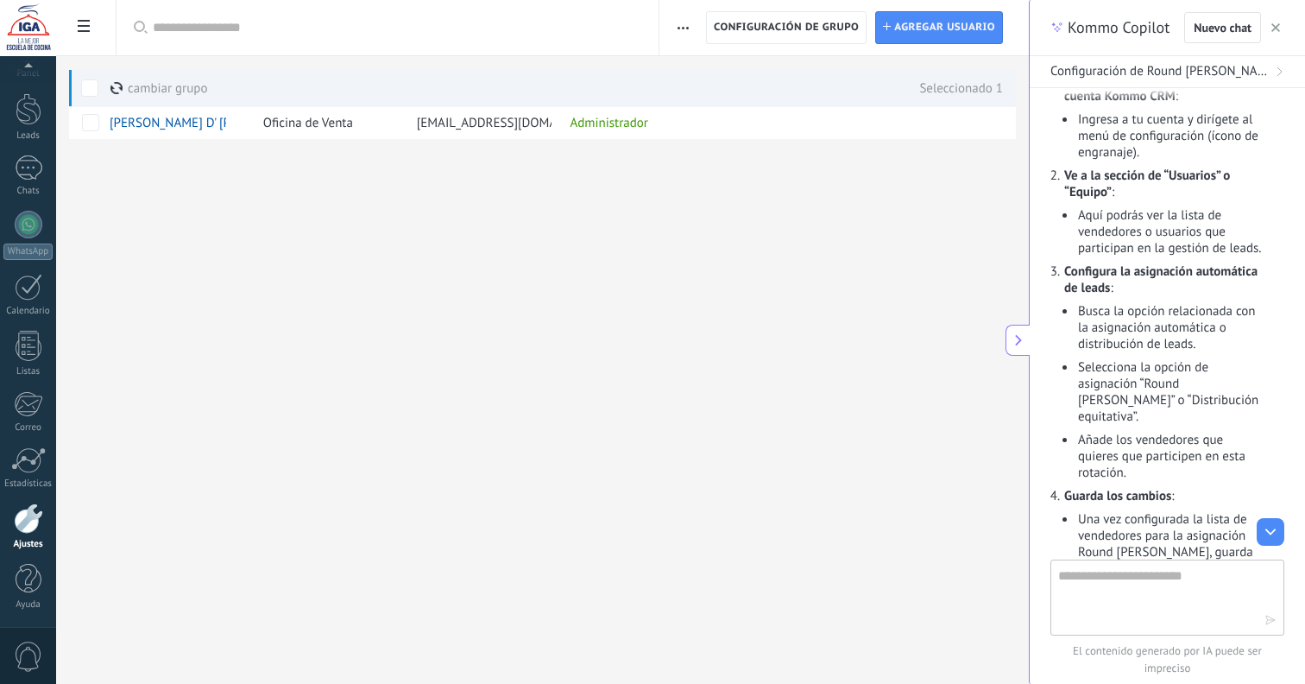
click at [119, 90] on span at bounding box center [117, 88] width 13 height 13
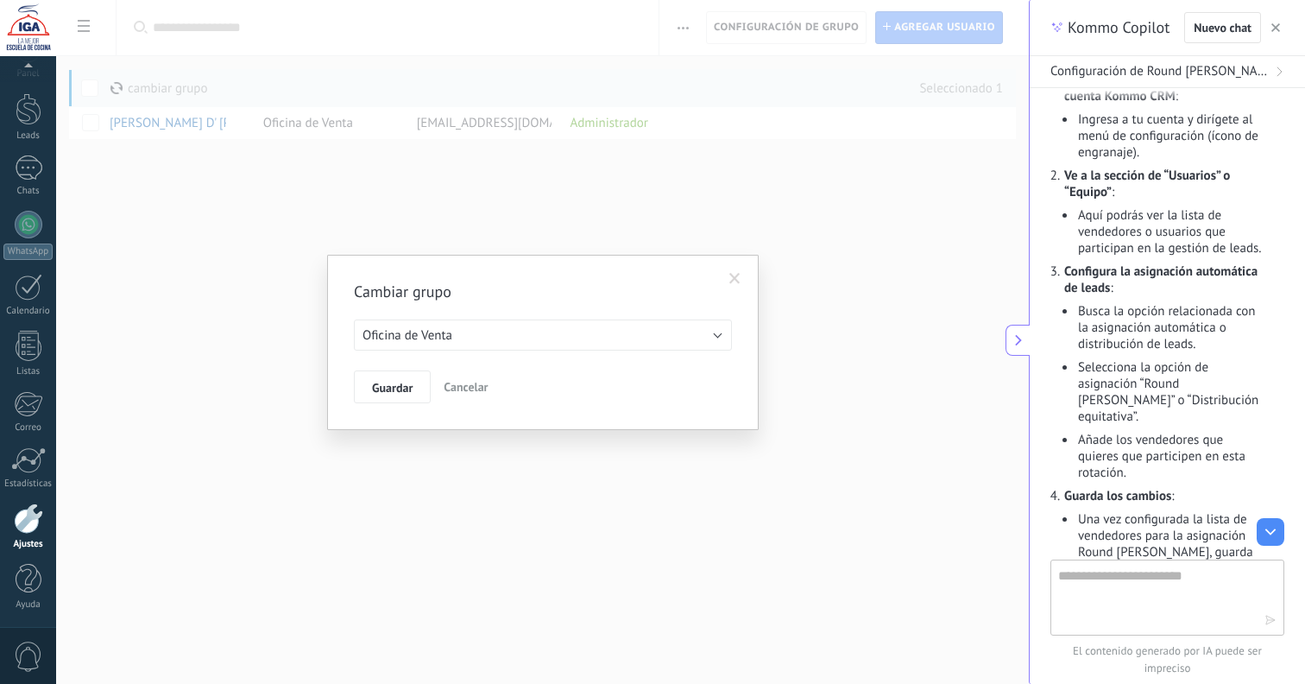
click at [408, 334] on span "Oficina de Venta" at bounding box center [408, 335] width 90 height 16
click at [409, 388] on span "Diplomatura" at bounding box center [535, 394] width 382 height 16
click at [385, 390] on span "Guardar" at bounding box center [392, 388] width 41 height 12
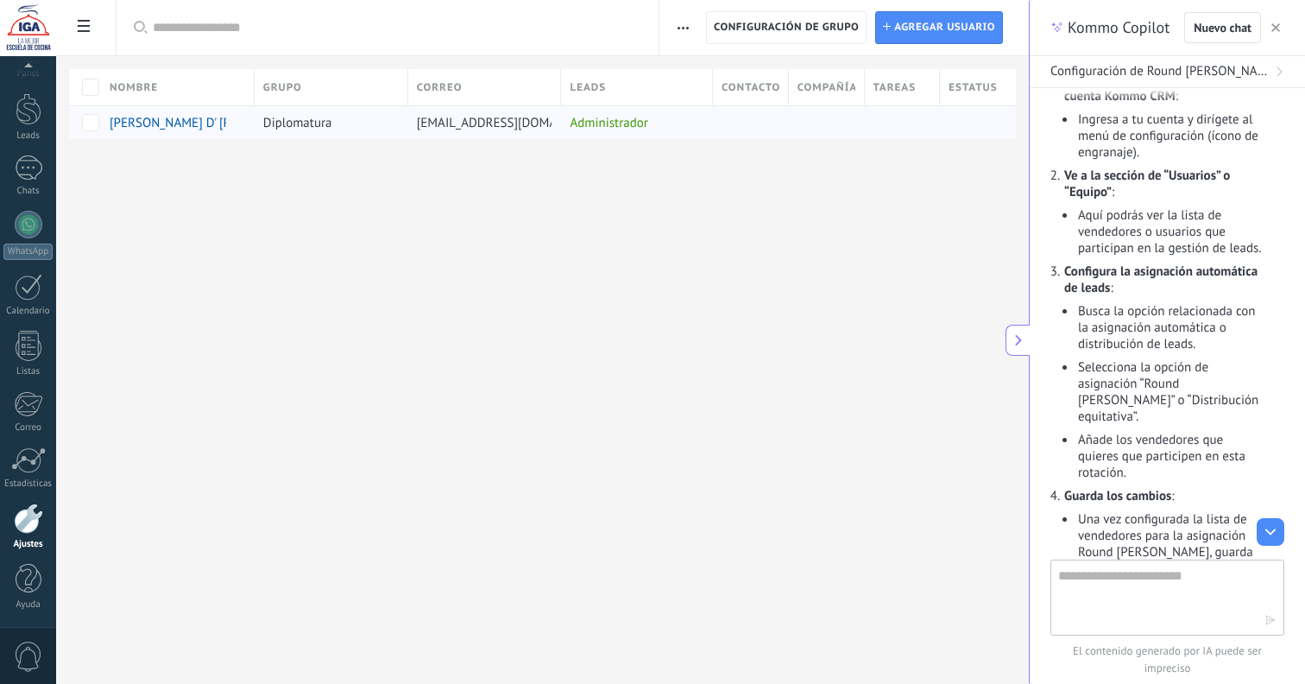
click at [133, 122] on span "[PERSON_NAME] D' [PERSON_NAME]" at bounding box center [211, 123] width 203 height 16
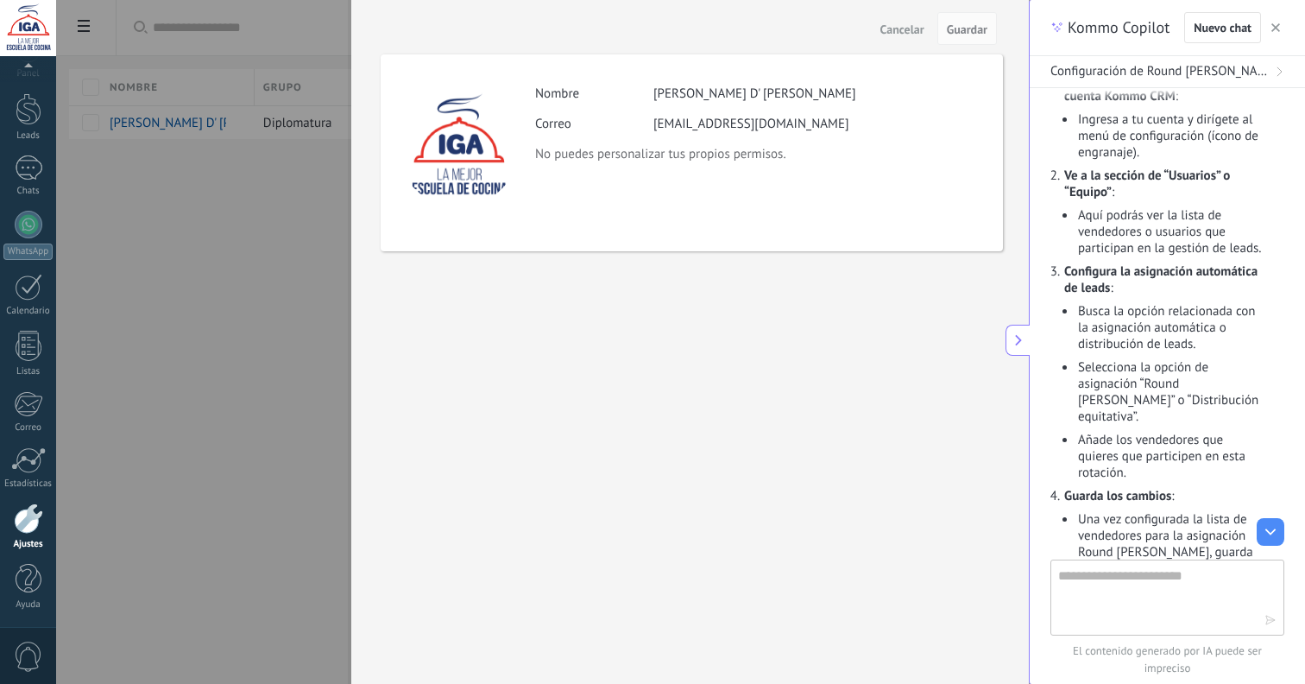
click at [901, 30] on span "Cancelar" at bounding box center [903, 29] width 44 height 12
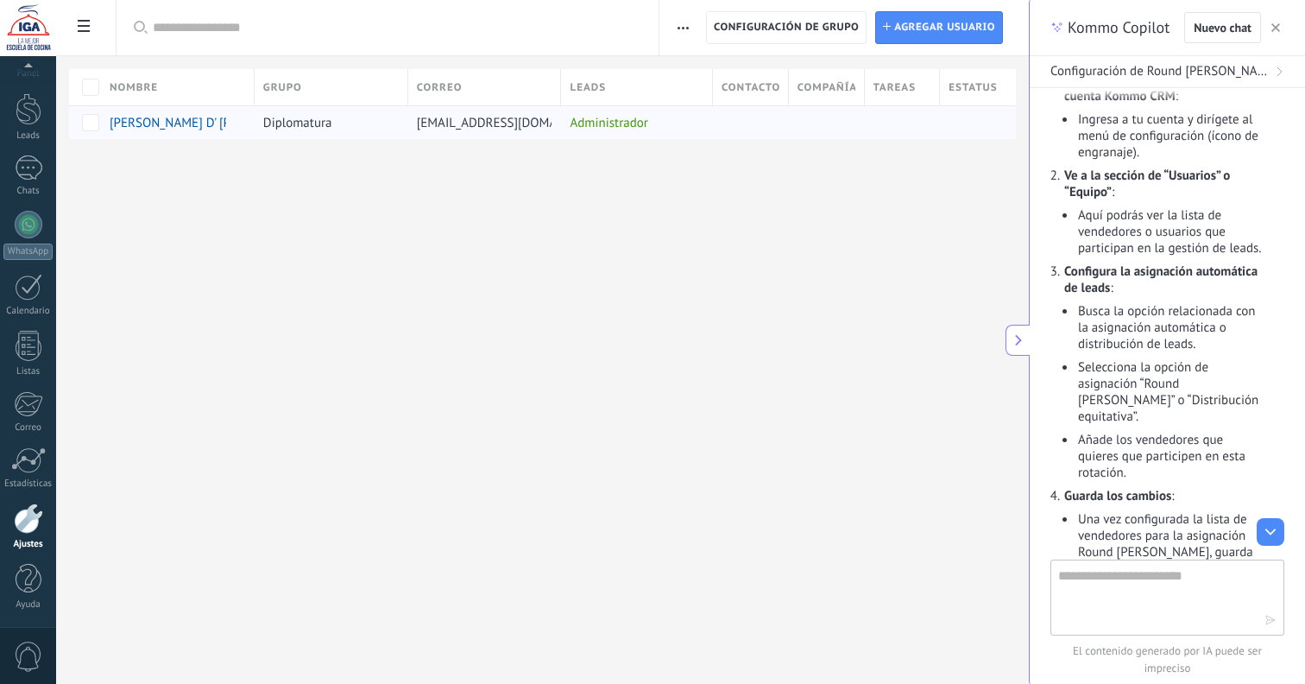
click at [625, 123] on div "Administrador" at bounding box center [632, 122] width 143 height 33
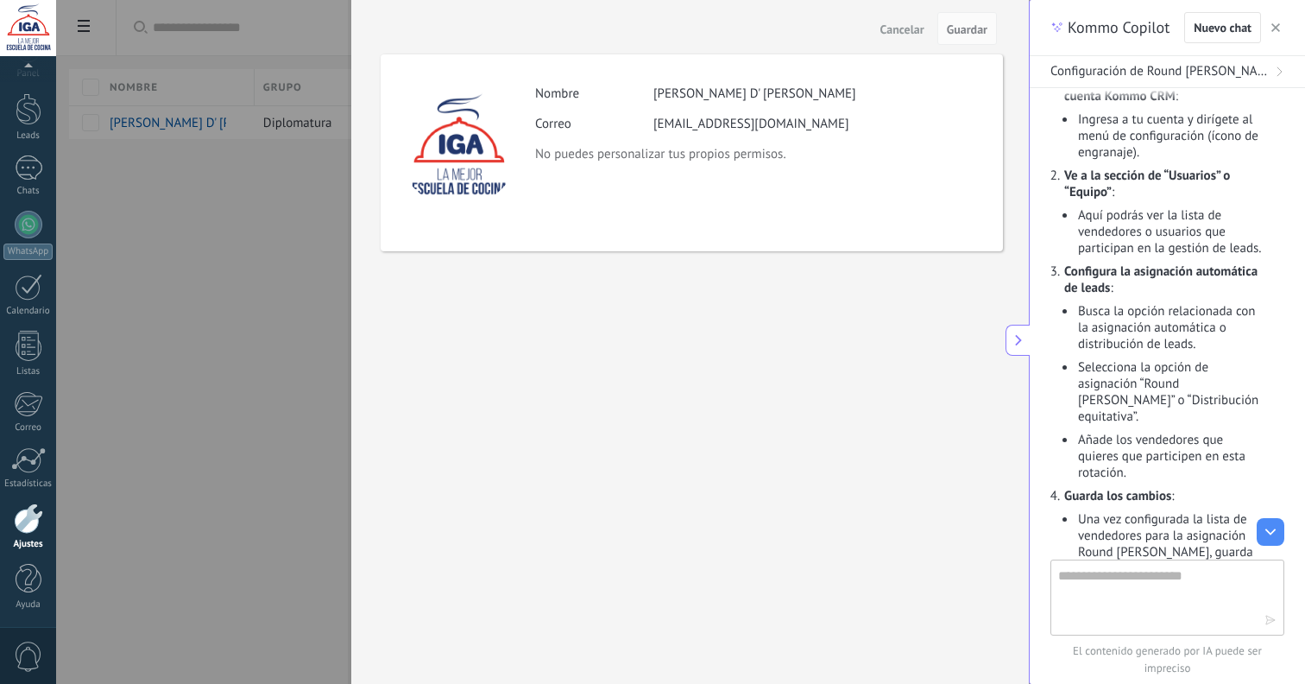
click at [915, 30] on span "Cancelar" at bounding box center [903, 29] width 44 height 12
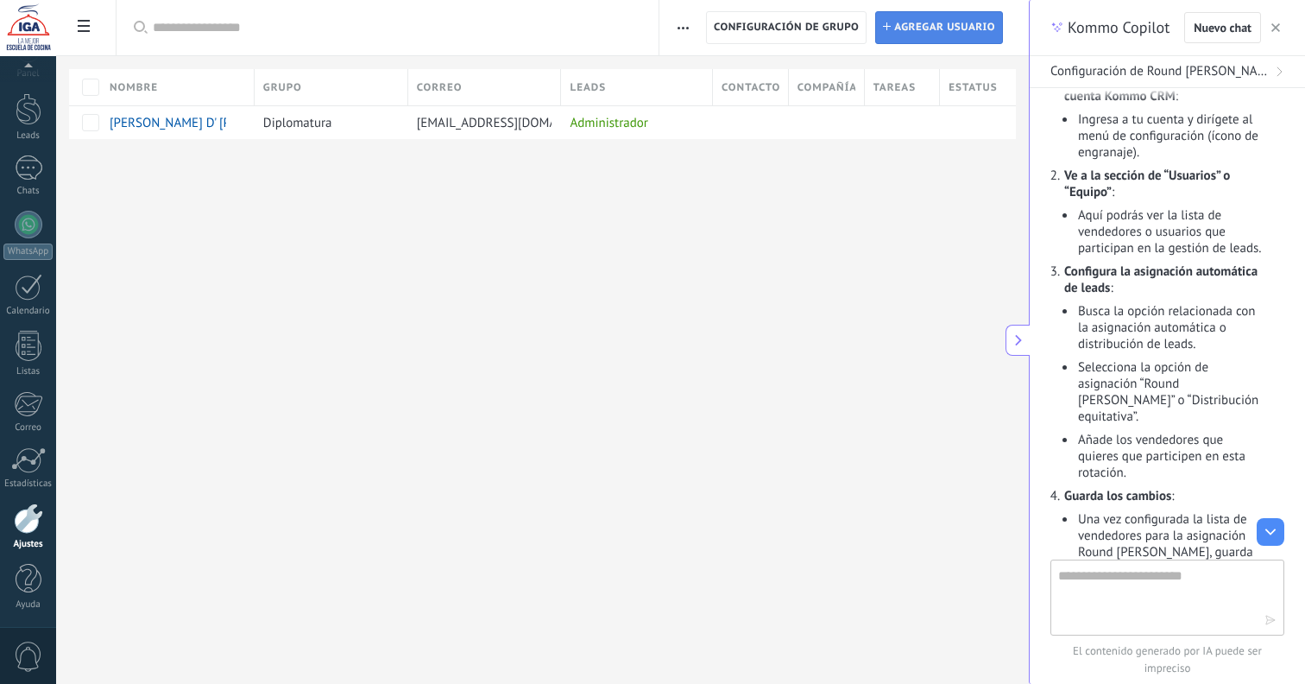
click at [920, 30] on span "Agregar usuario" at bounding box center [944, 27] width 101 height 31
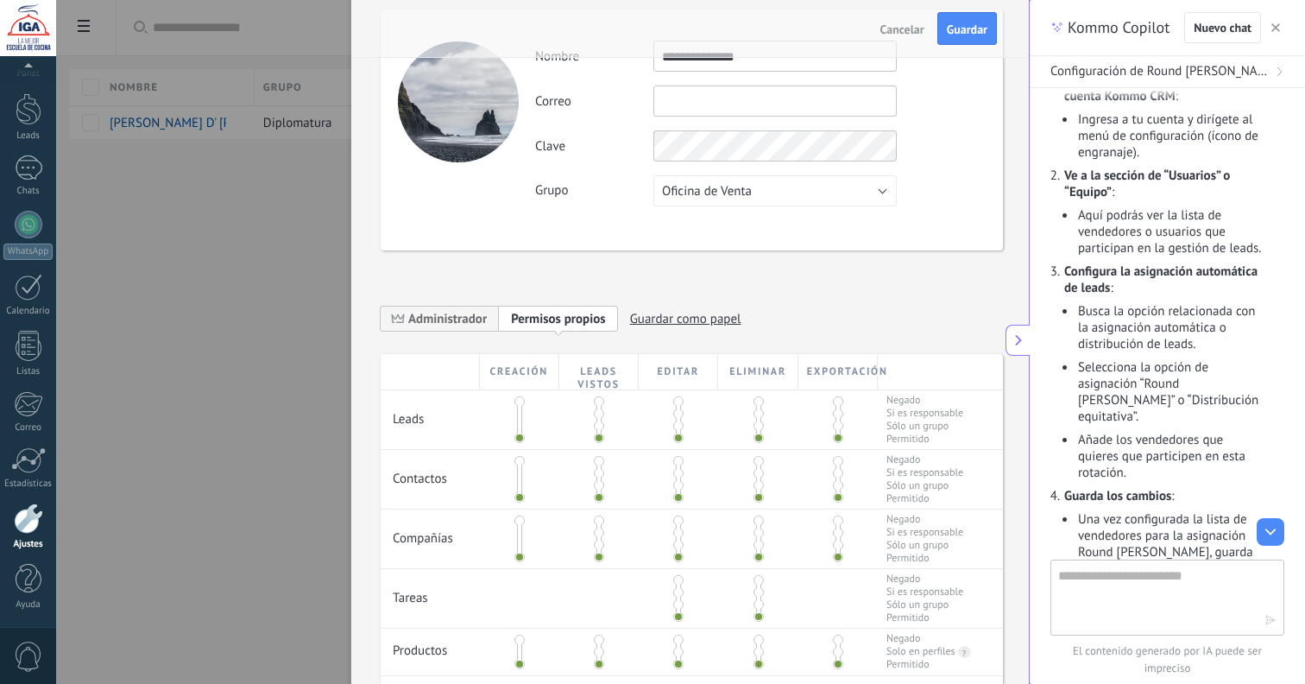
scroll to position [104, 0]
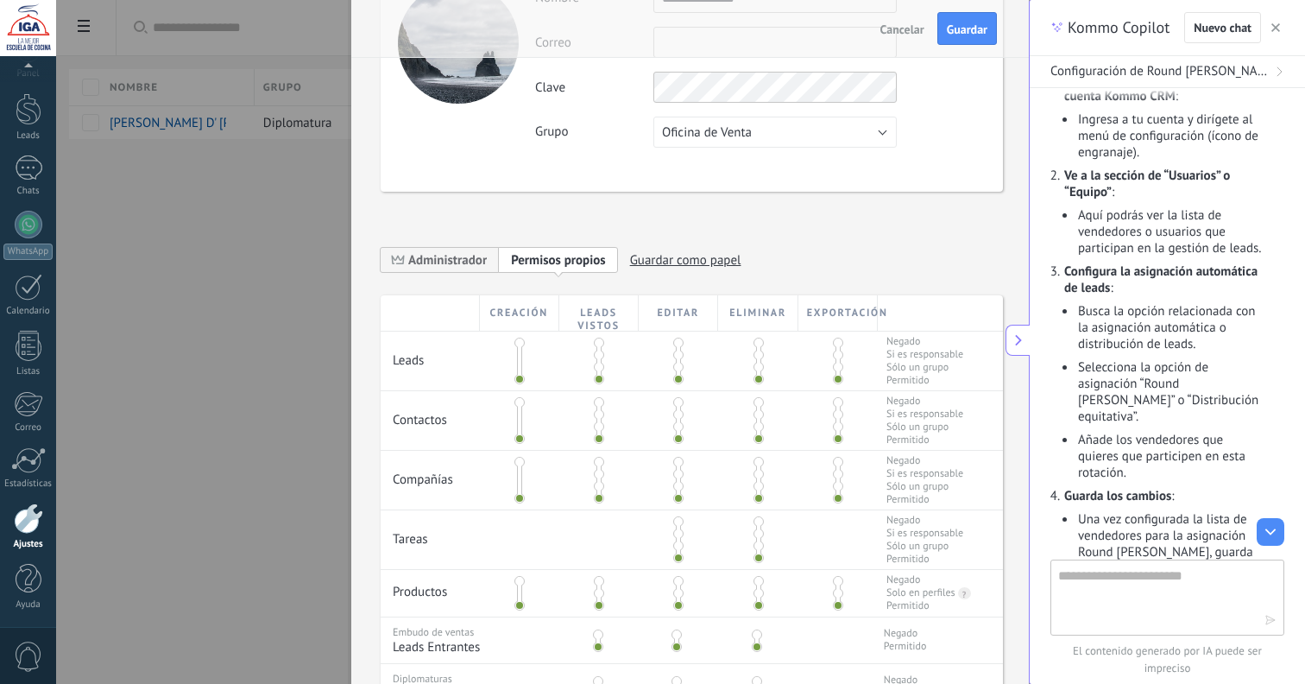
type input "**********"
drag, startPoint x: 754, startPoint y: 378, endPoint x: 755, endPoint y: 343, distance: 35.4
click at [756, 339] on div at bounding box center [758, 360] width 5 height 43
click at [755, 344] on span at bounding box center [759, 343] width 10 height 10
click at [833, 345] on span at bounding box center [838, 343] width 10 height 10
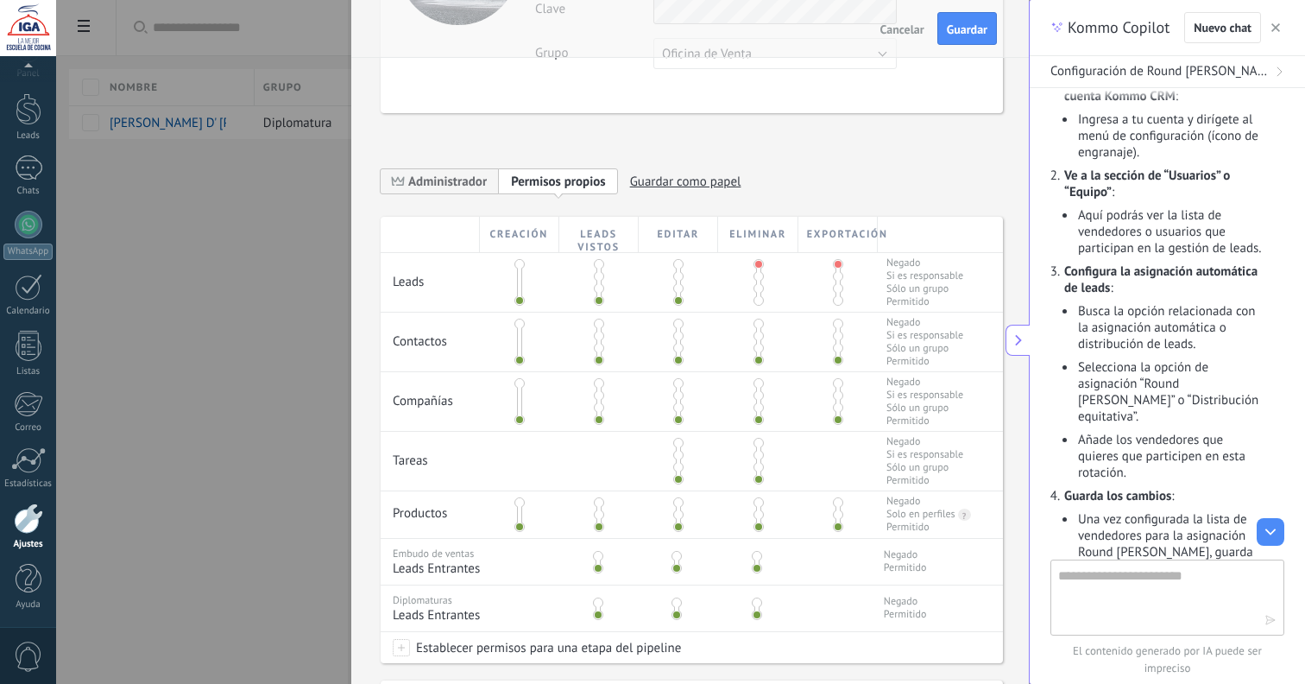
scroll to position [187, 0]
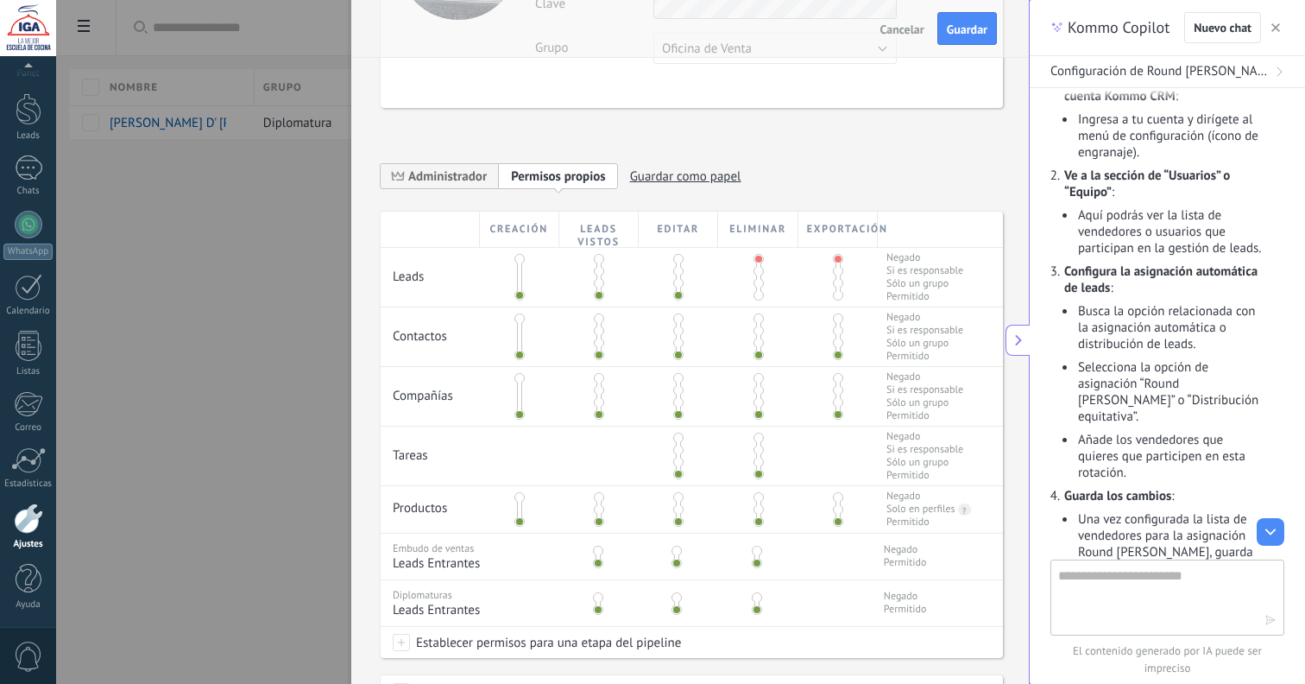
click at [596, 332] on span at bounding box center [599, 330] width 10 height 10
click at [517, 380] on span at bounding box center [520, 378] width 10 height 10
click at [602, 378] on div at bounding box center [598, 396] width 79 height 59
drag, startPoint x: 675, startPoint y: 381, endPoint x: 630, endPoint y: 379, distance: 44.9
click at [674, 381] on span at bounding box center [678, 378] width 10 height 10
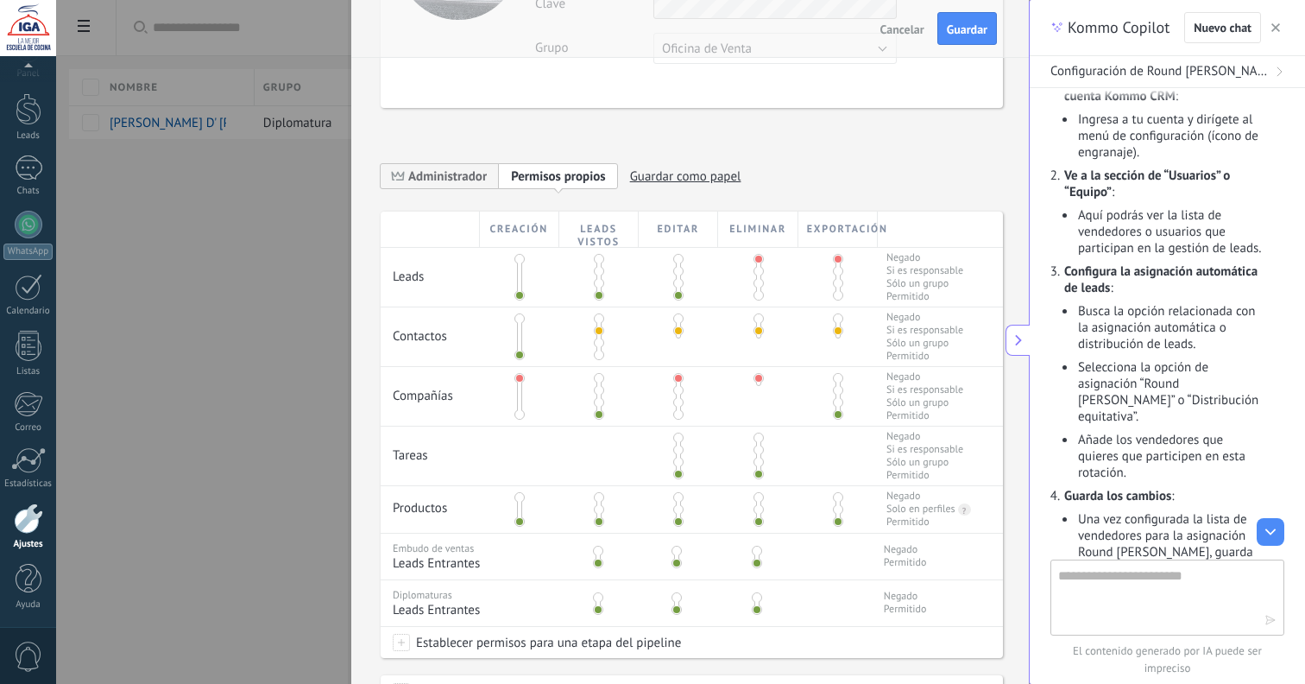
click at [597, 379] on span at bounding box center [599, 378] width 10 height 10
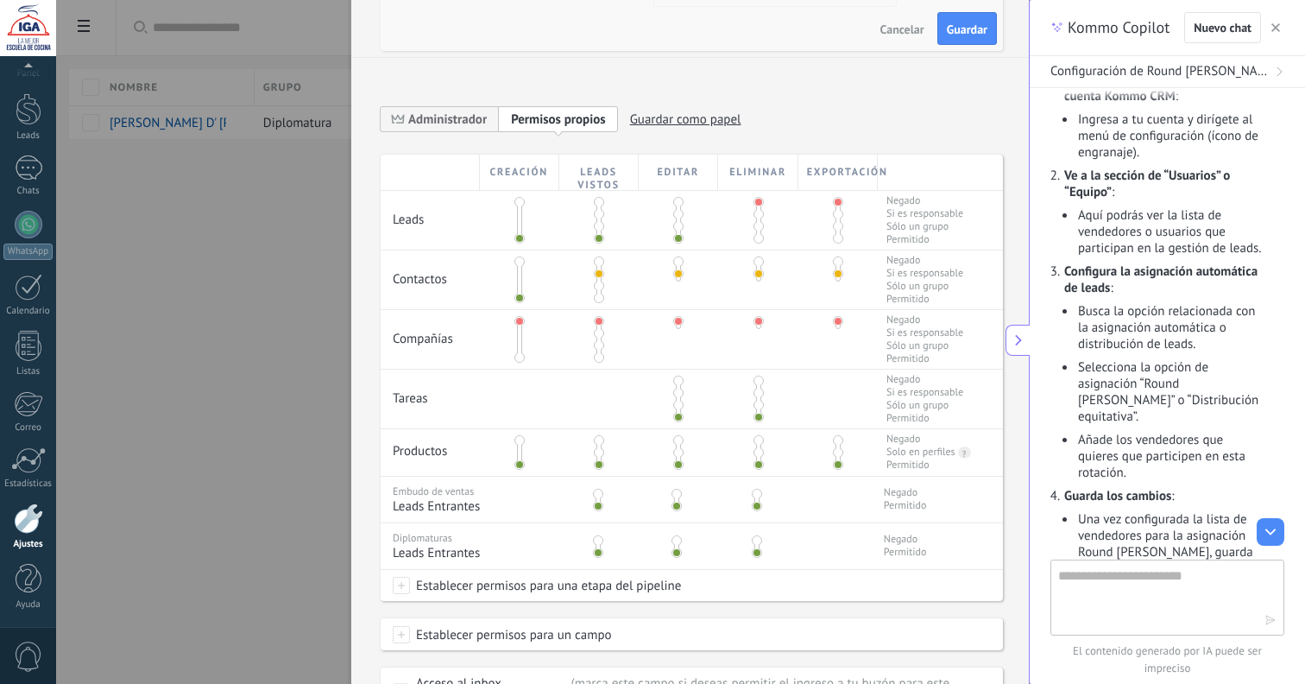
scroll to position [252, 0]
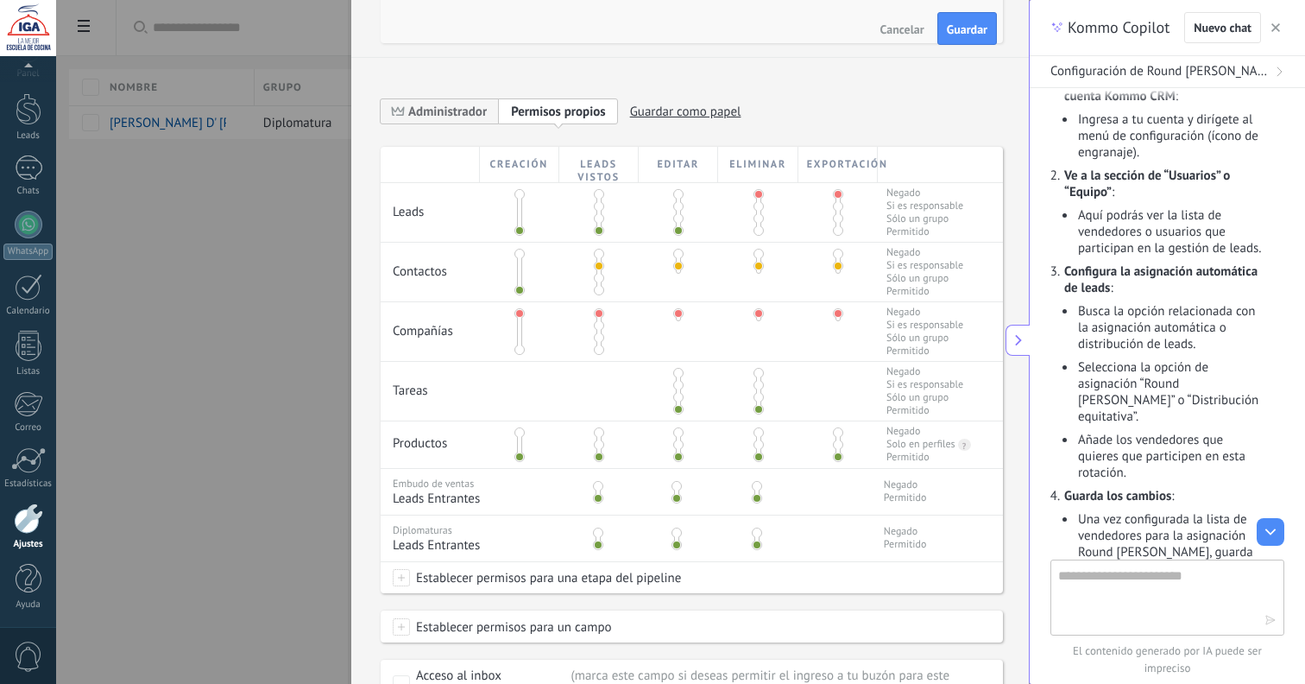
click at [517, 433] on span at bounding box center [520, 432] width 10 height 10
click at [600, 435] on span at bounding box center [599, 432] width 10 height 10
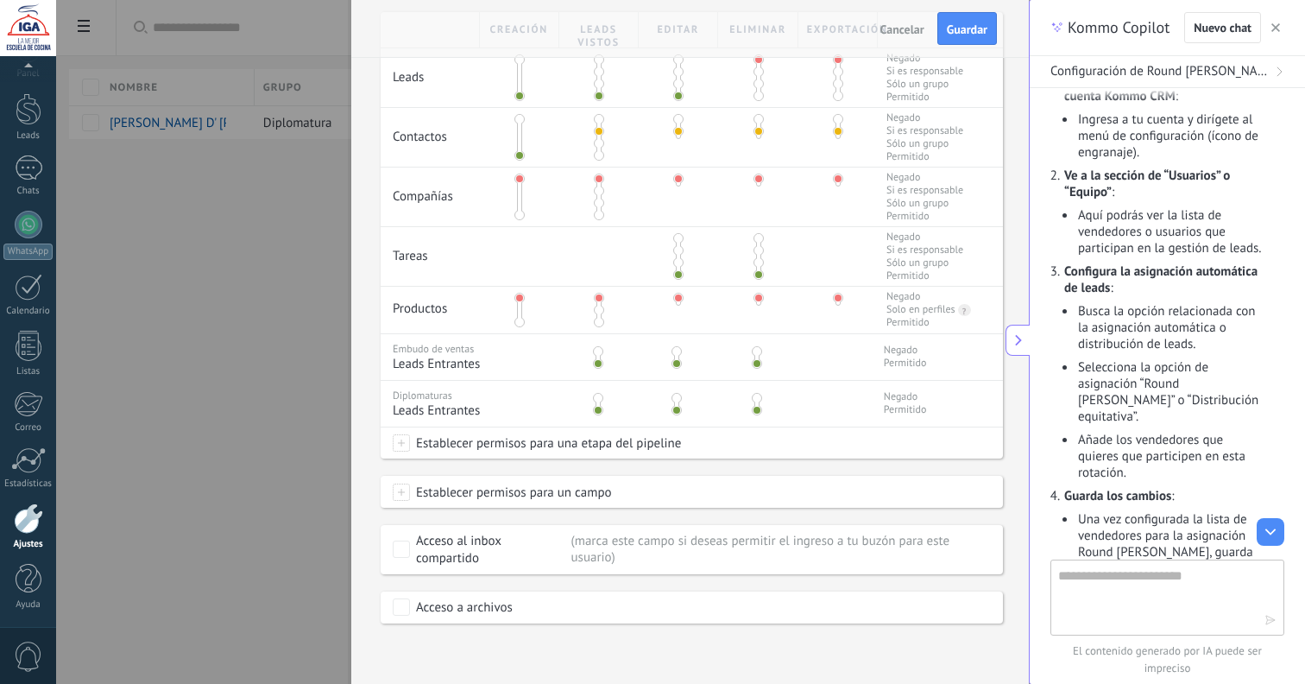
scroll to position [387, 0]
click at [471, 451] on span "Establecer permisos para una etapa del pipeline" at bounding box center [545, 442] width 271 height 31
click at [708, 468] on div at bounding box center [680, 342] width 1249 height 684
click at [602, 494] on span "Establecer permisos para un campo" at bounding box center [511, 492] width 202 height 31
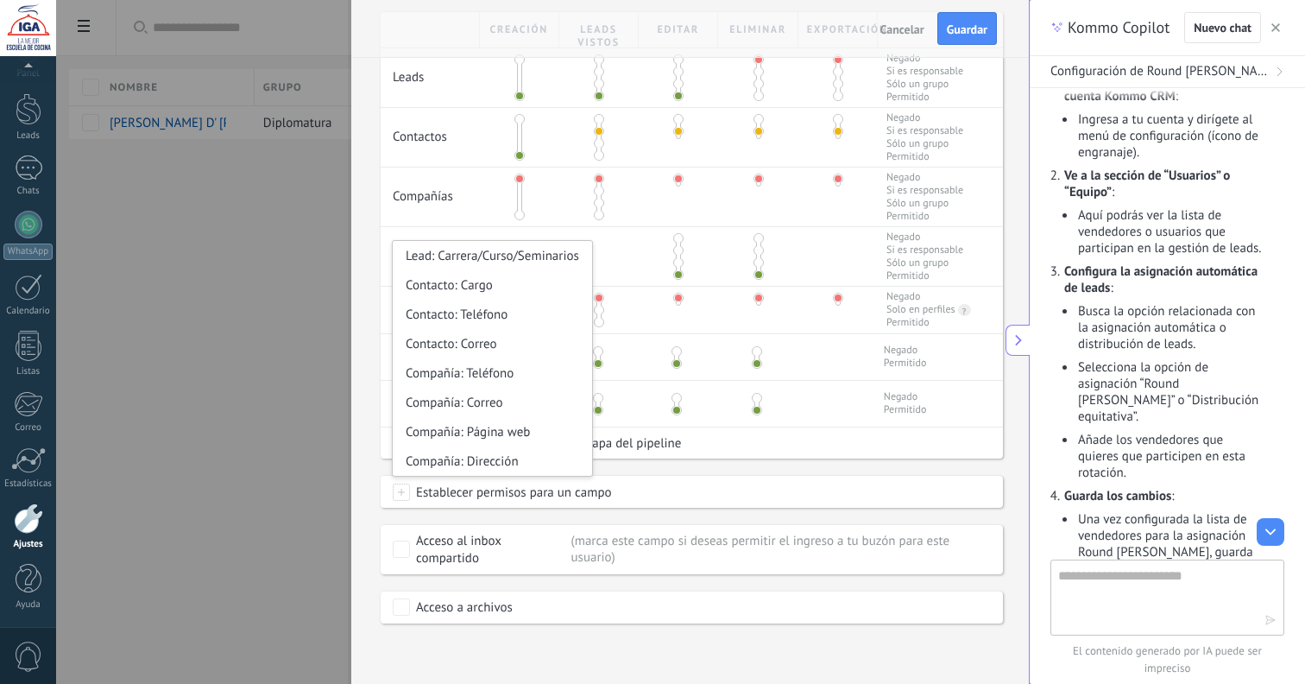
click at [646, 468] on div "Creación Leads vistos Editar Eliminar Exportación Leads Negado Si es responsabl…" at bounding box center [692, 317] width 623 height 611
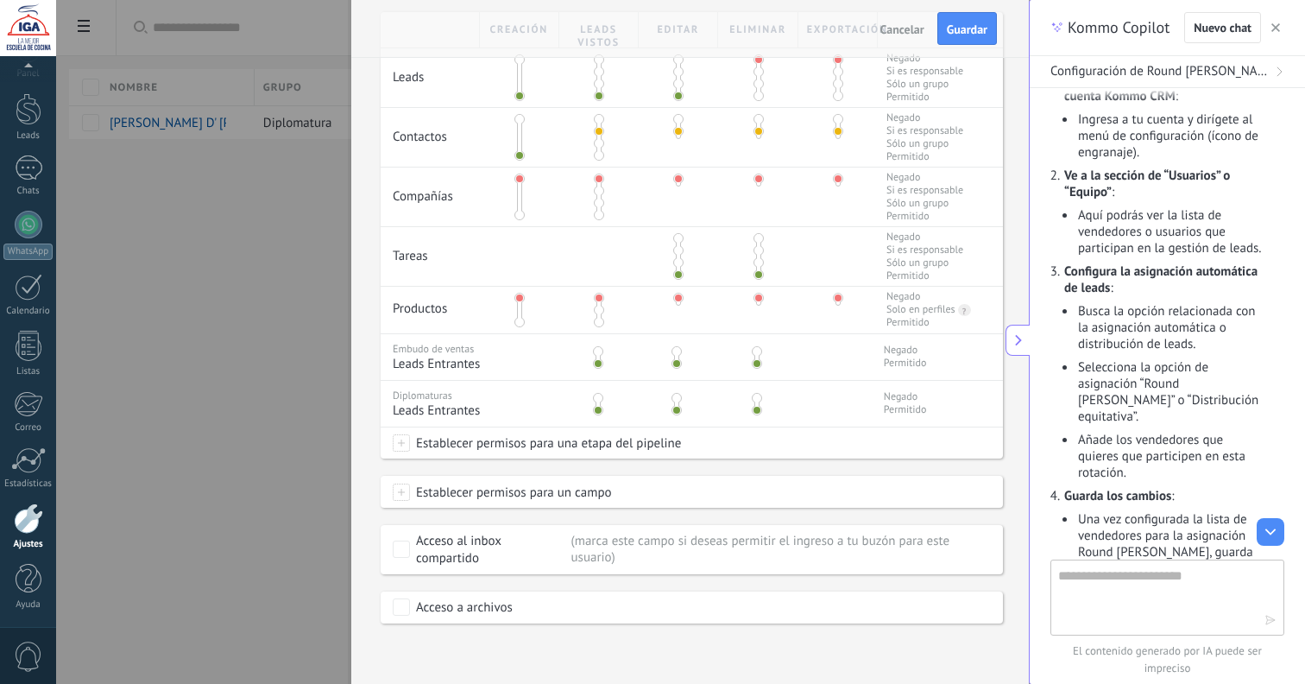
click at [399, 493] on span at bounding box center [401, 491] width 17 height 17
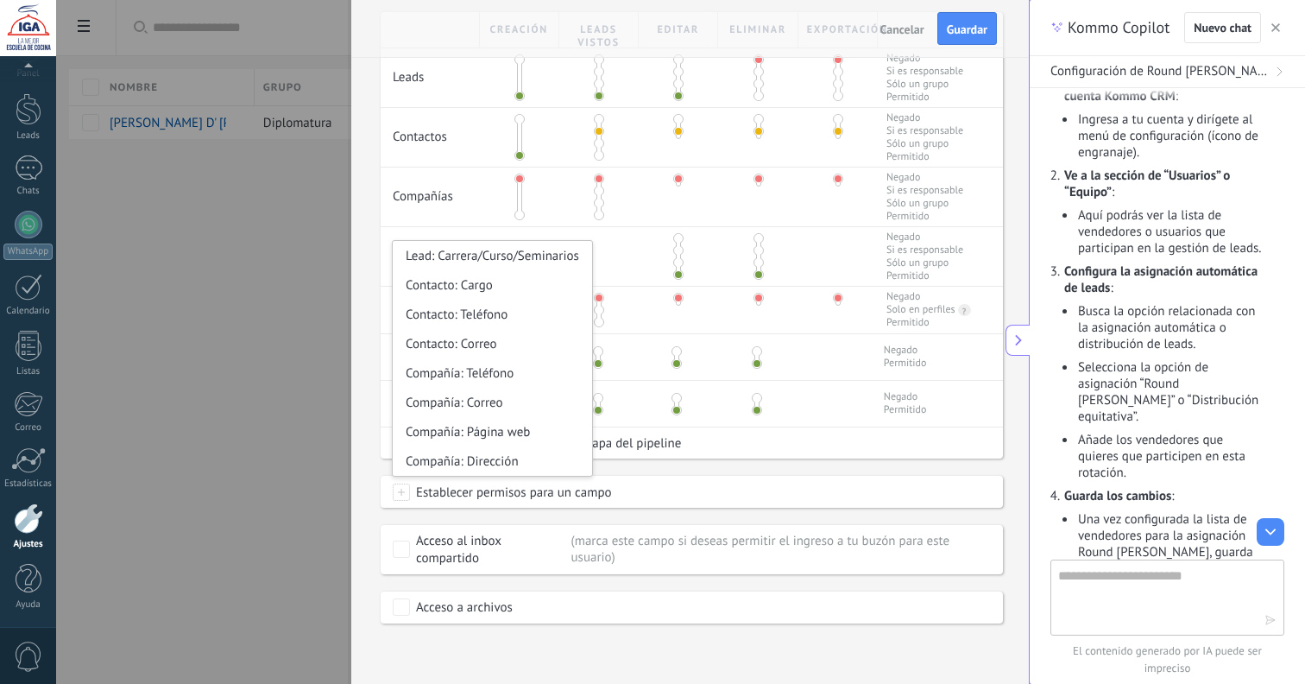
click at [652, 469] on div "Creación Leads vistos Editar Eliminar Exportación Leads Negado Si es responsabl…" at bounding box center [692, 317] width 623 height 611
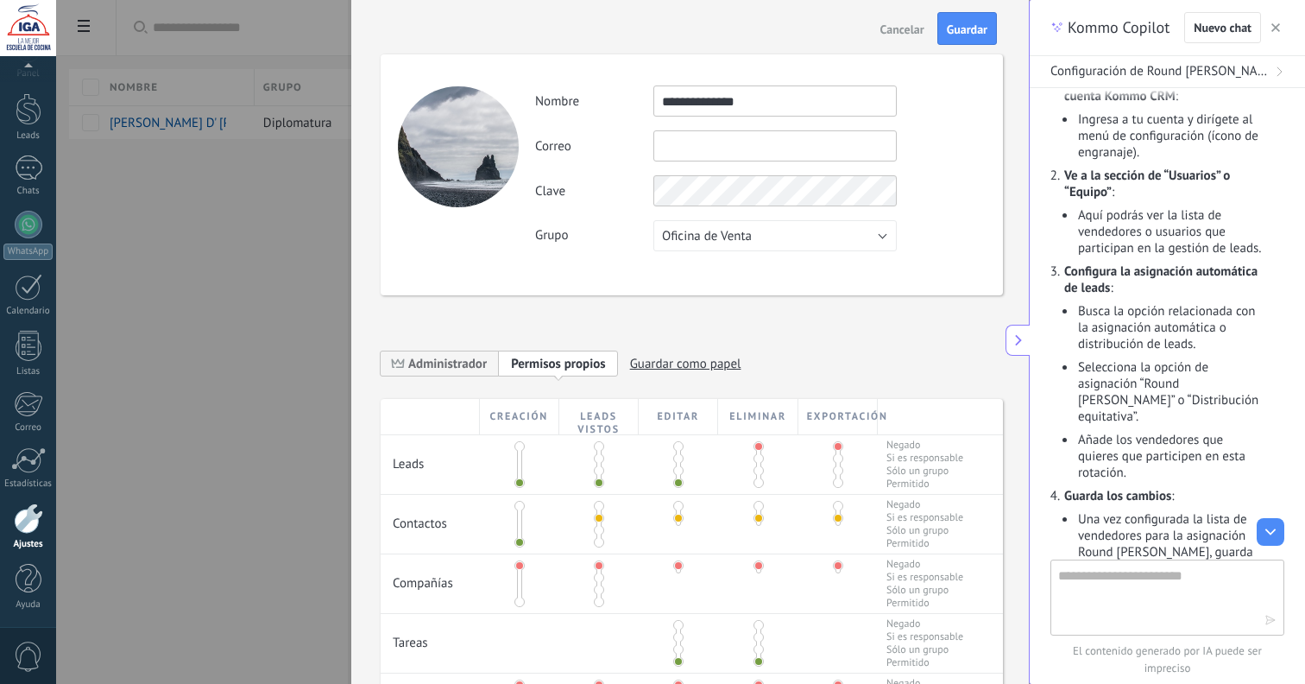
scroll to position [-1, 0]
click at [769, 244] on button "Oficina de Venta" at bounding box center [775, 235] width 243 height 31
click at [712, 295] on span "Diplomatura" at bounding box center [767, 295] width 248 height 16
click at [961, 28] on span "Guardar" at bounding box center [967, 29] width 41 height 12
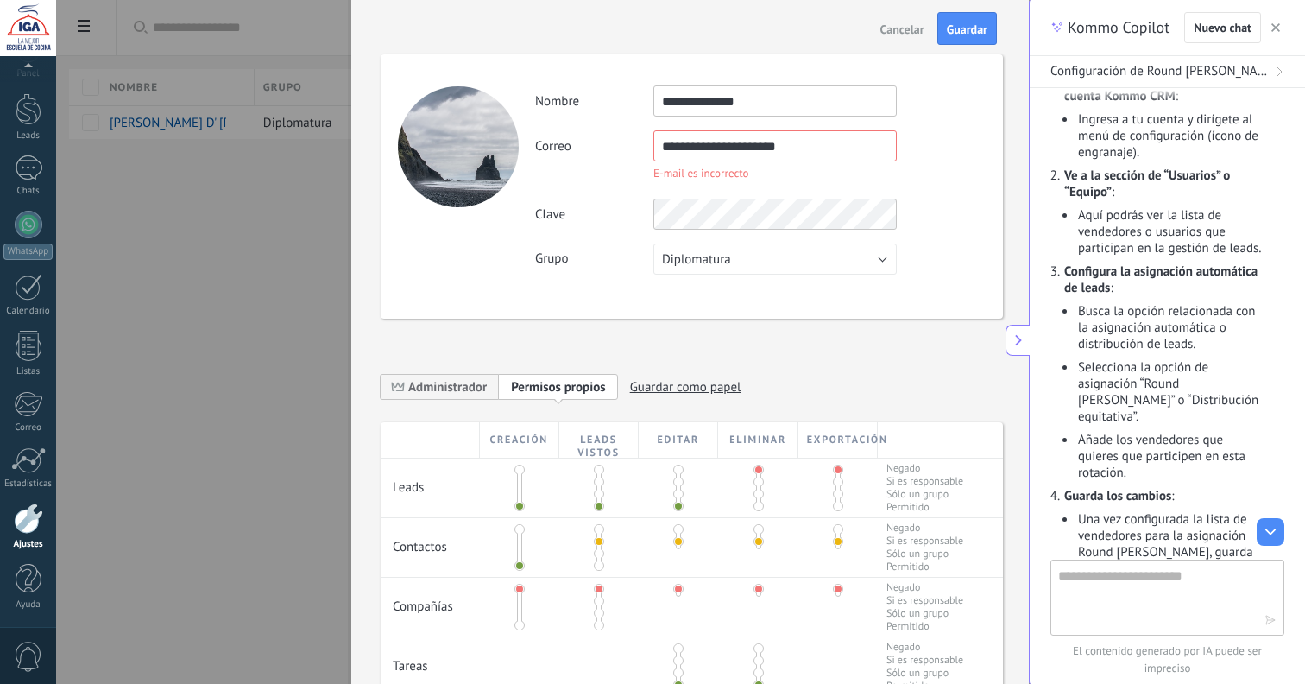
type input "**********"
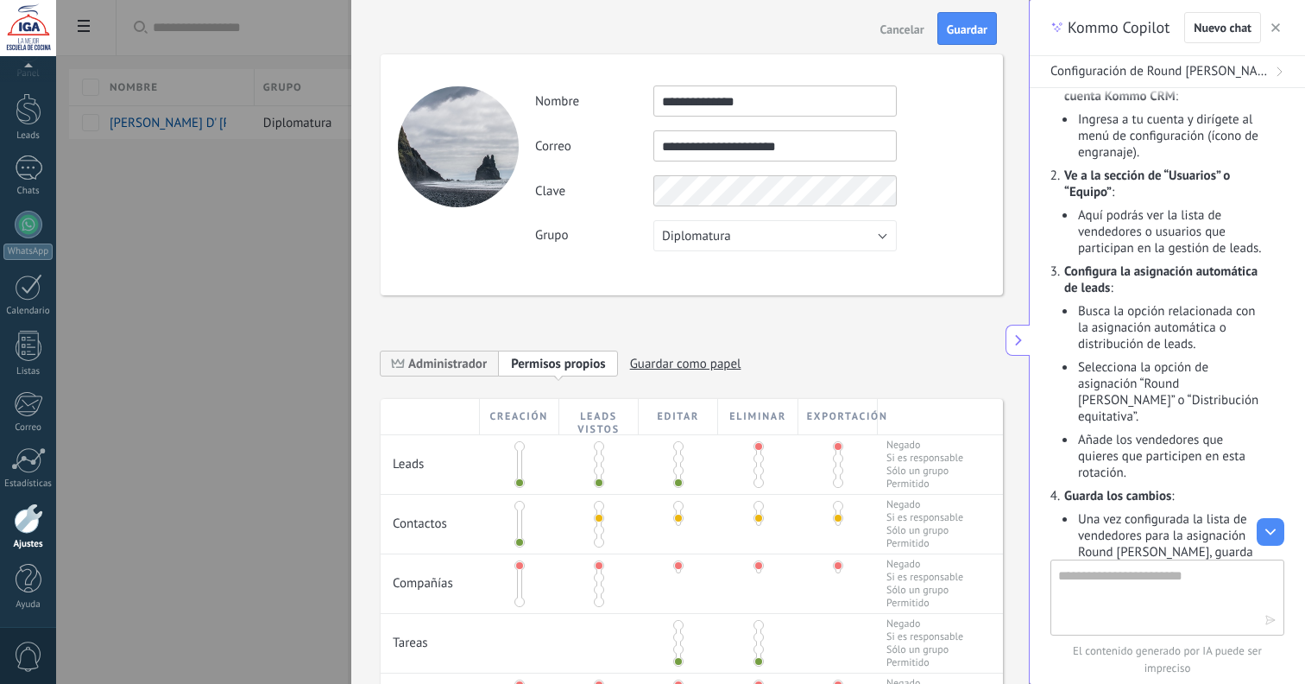
click at [960, 177] on div "**********" at bounding box center [760, 168] width 450 height 166
click at [976, 25] on span "Guardar" at bounding box center [967, 29] width 41 height 12
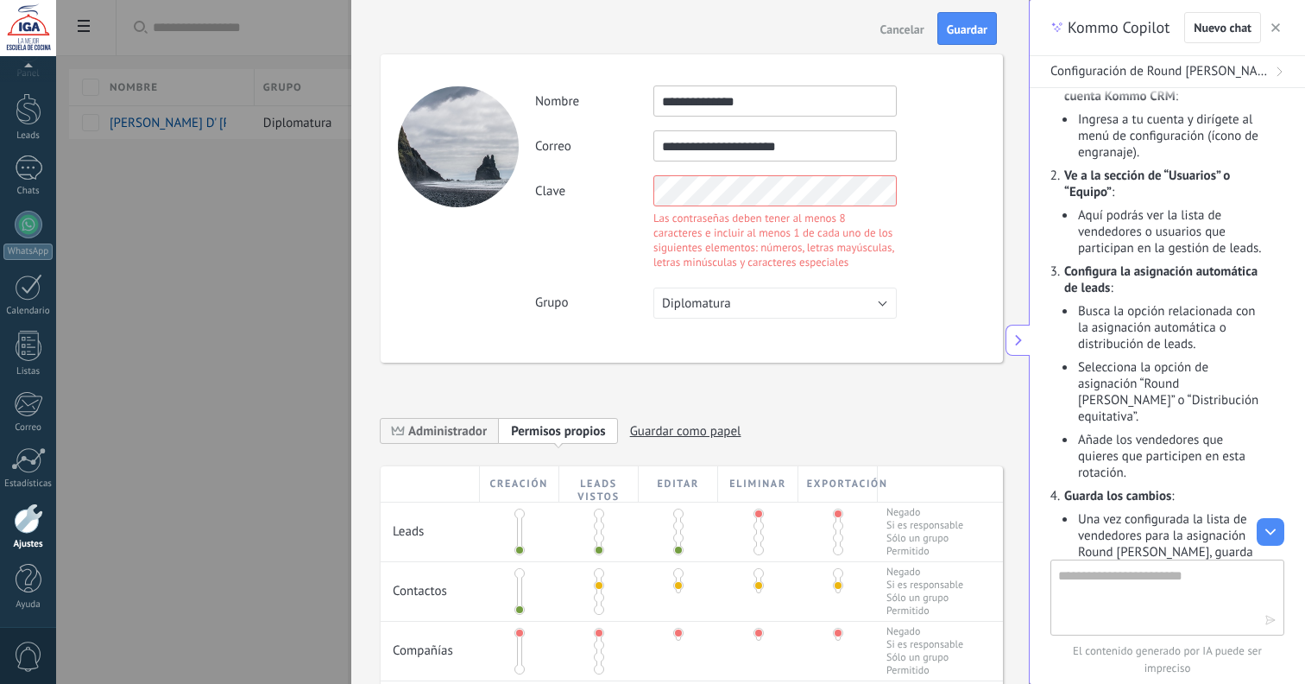
click at [602, 187] on div "Clave Las contraseñas deben tener al menos 8 caracteres e incluir al menos 1 de…" at bounding box center [760, 224] width 450 height 98
click at [606, 186] on div "Clave Las contraseñas deben tener al menos 8 caracteres e incluir al menos 1 de…" at bounding box center [760, 224] width 450 height 98
click at [959, 33] on span "Guardar" at bounding box center [967, 29] width 41 height 12
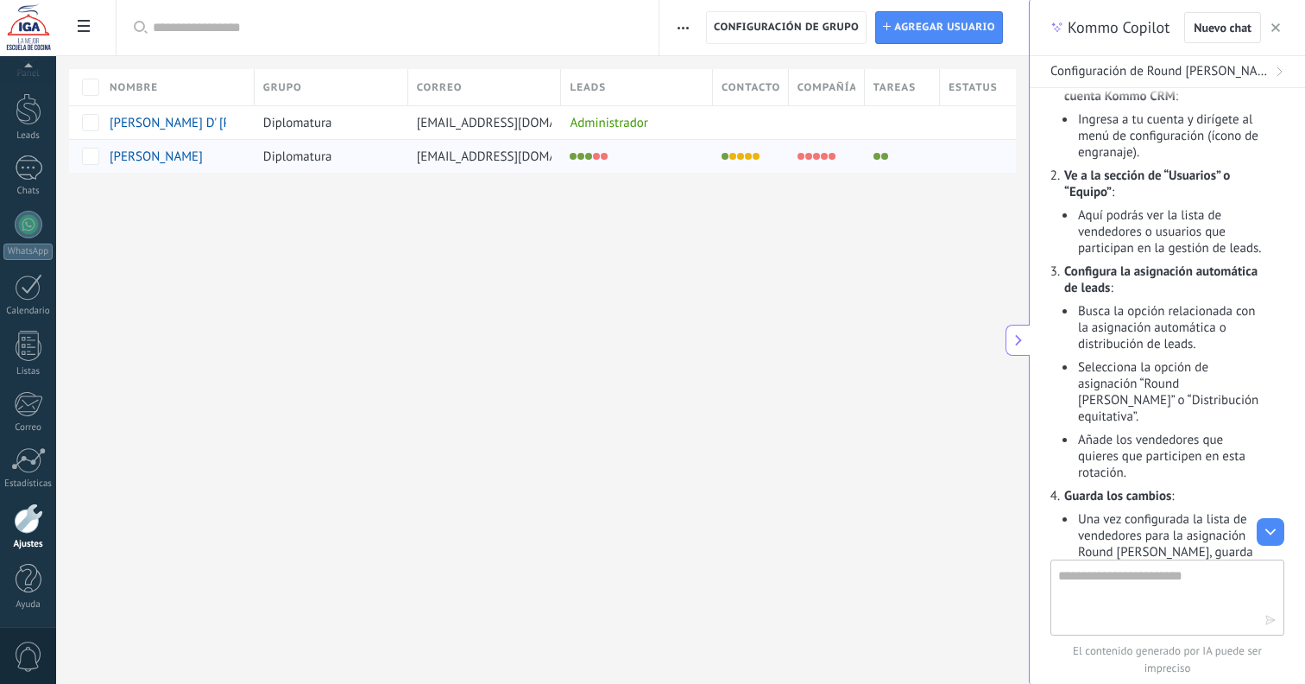
click at [161, 154] on span "[PERSON_NAME]" at bounding box center [156, 157] width 93 height 16
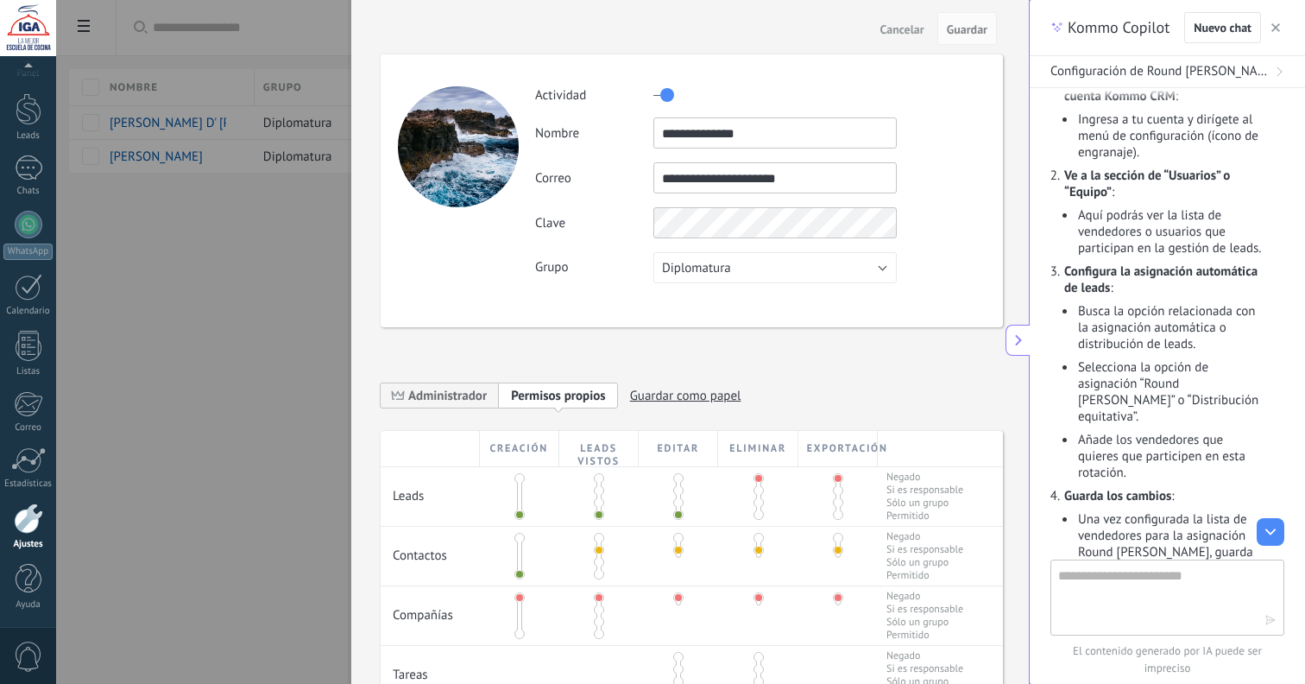
scroll to position [-1, 0]
click at [904, 28] on span "Cancelar" at bounding box center [903, 29] width 44 height 12
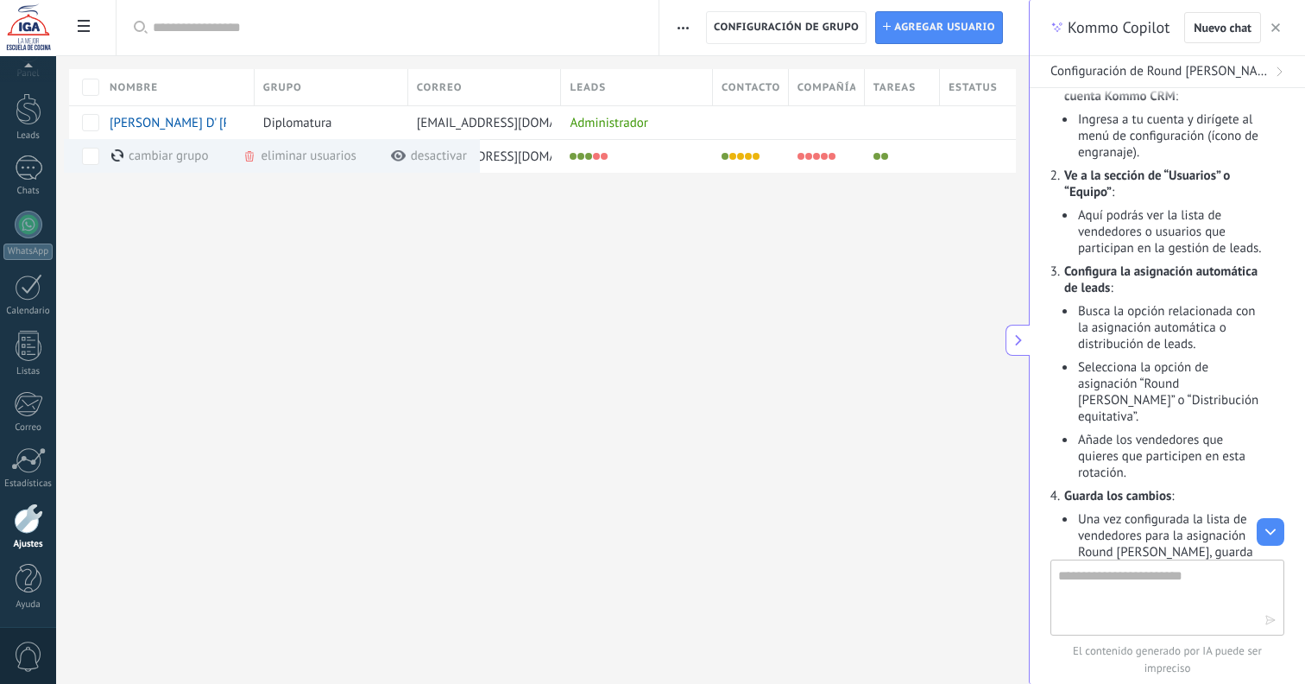
click at [676, 33] on button "button" at bounding box center [683, 27] width 25 height 33
click at [720, 26] on span "Configuración de grupo" at bounding box center [786, 27] width 145 height 31
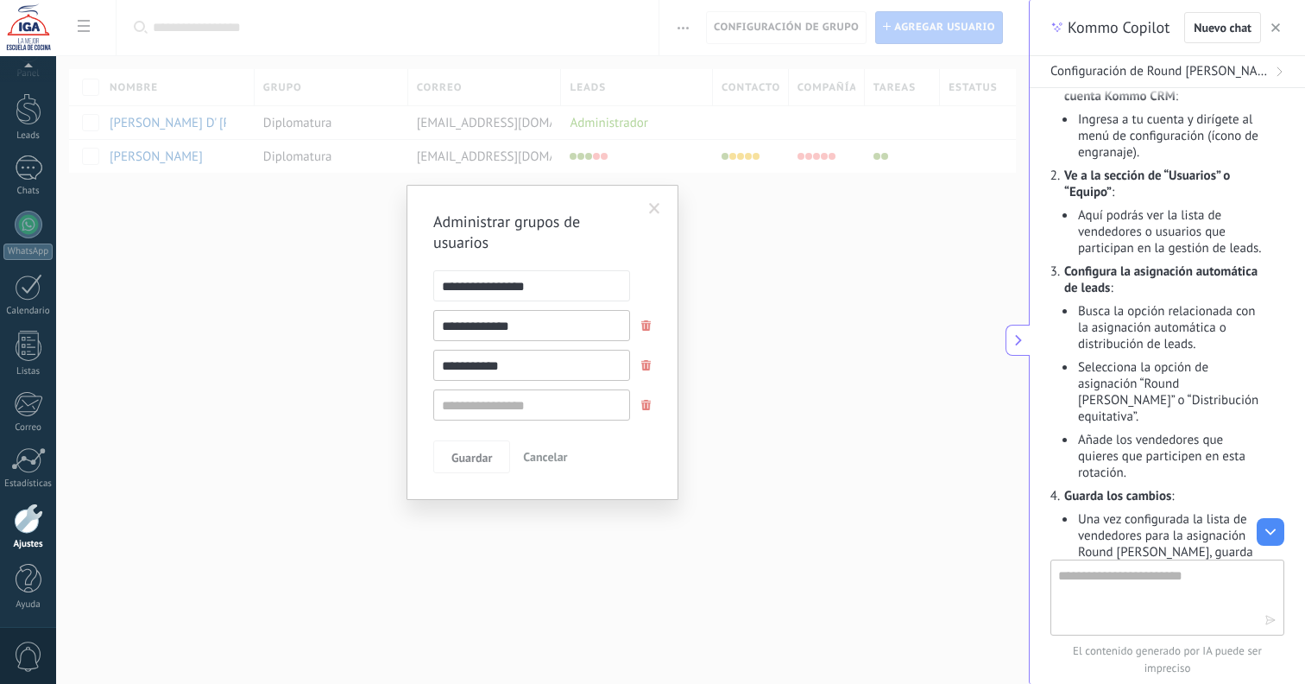
click at [646, 328] on span at bounding box center [646, 325] width 10 height 11
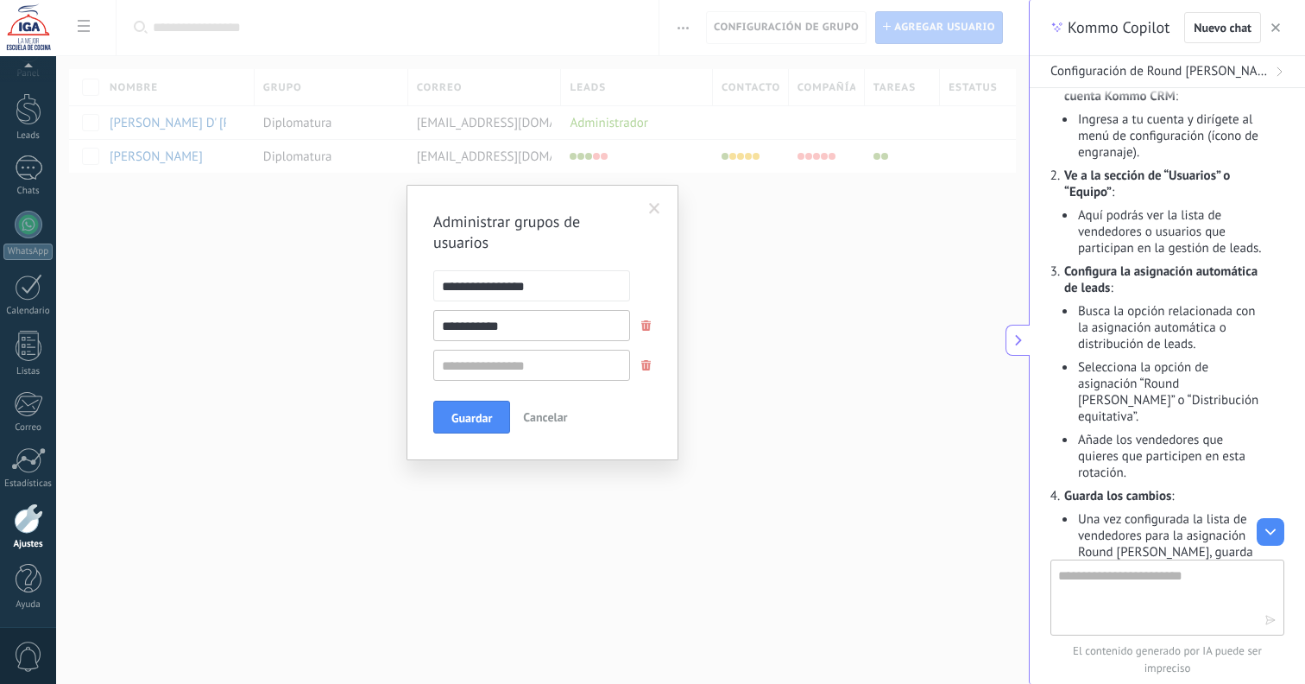
drag, startPoint x: 657, startPoint y: 207, endPoint x: 653, endPoint y: 218, distance: 11.2
click at [656, 207] on span at bounding box center [654, 209] width 11 height 12
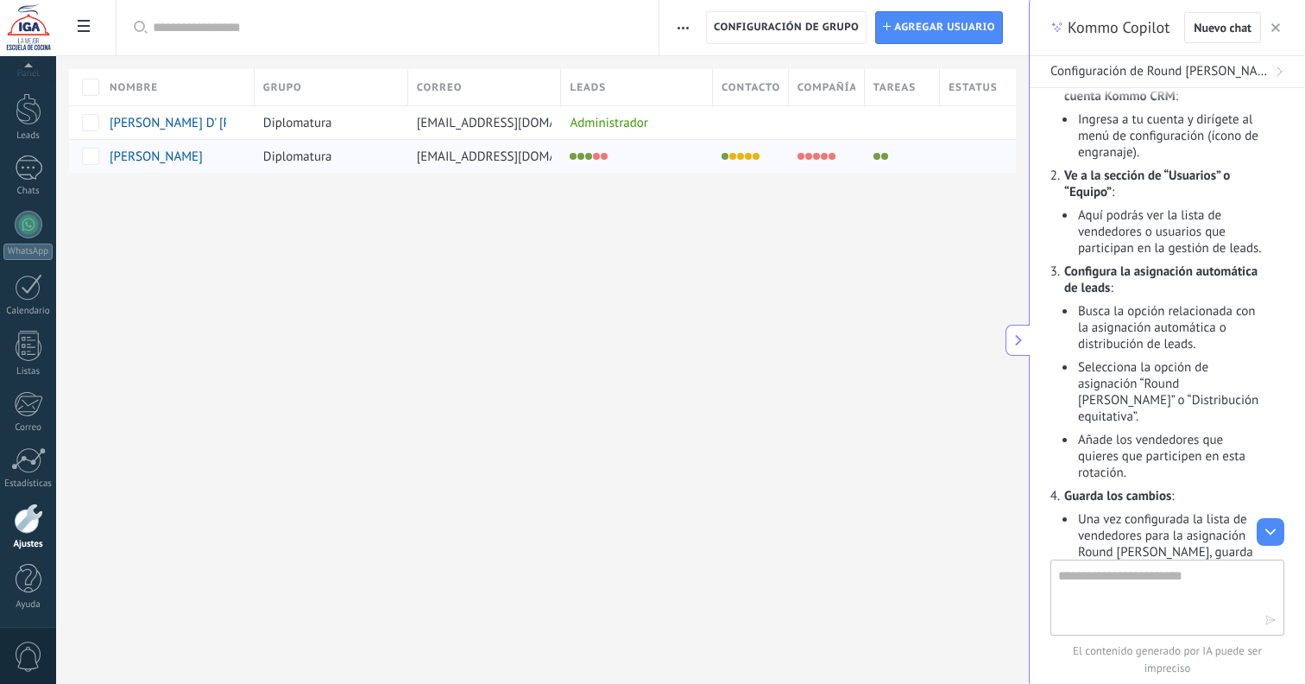
drag, startPoint x: 651, startPoint y: 219, endPoint x: 697, endPoint y: 144, distance: 88.0
click at [651, 219] on div at bounding box center [542, 201] width 973 height 56
click at [166, 121] on div "cambiar grupo màs" at bounding box center [159, 122] width 97 height 34
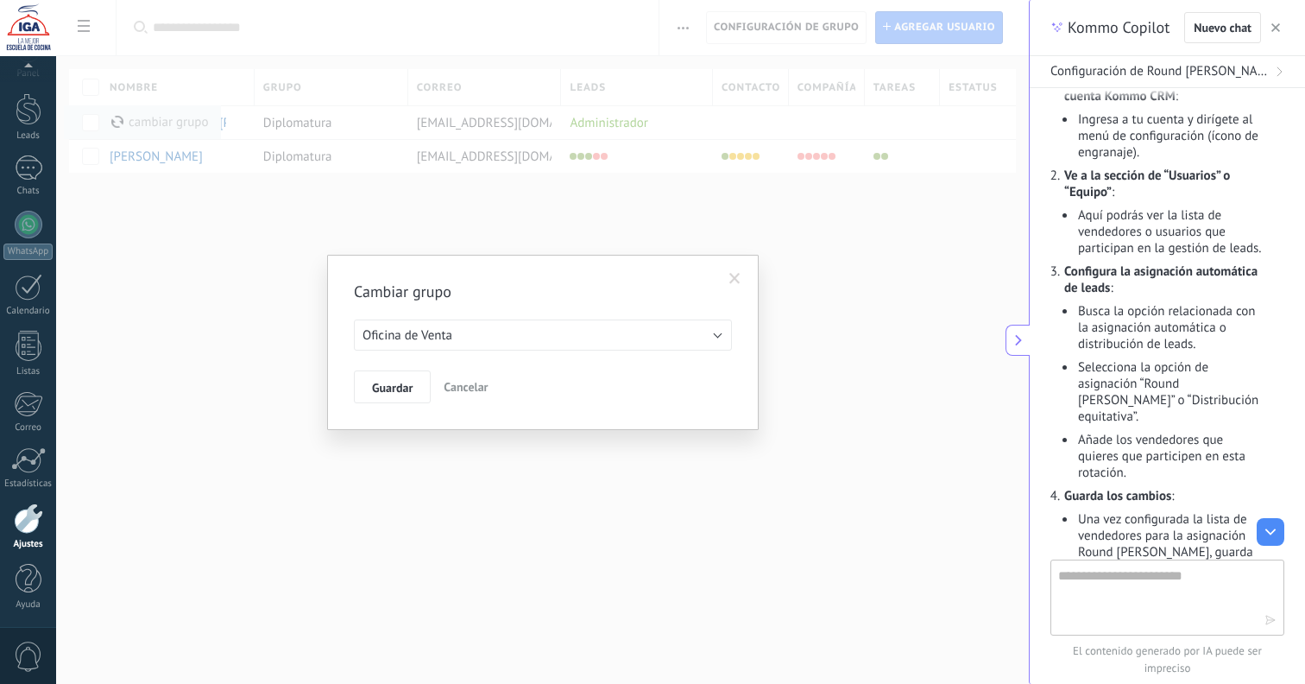
click at [434, 334] on span "Oficina de Venta" at bounding box center [408, 335] width 90 height 16
drag, startPoint x: 438, startPoint y: 338, endPoint x: 434, endPoint y: 366, distance: 28.7
click at [437, 338] on span "Oficina de Venta" at bounding box center [535, 335] width 382 height 16
click at [415, 384] on button "Guardar" at bounding box center [392, 386] width 77 height 33
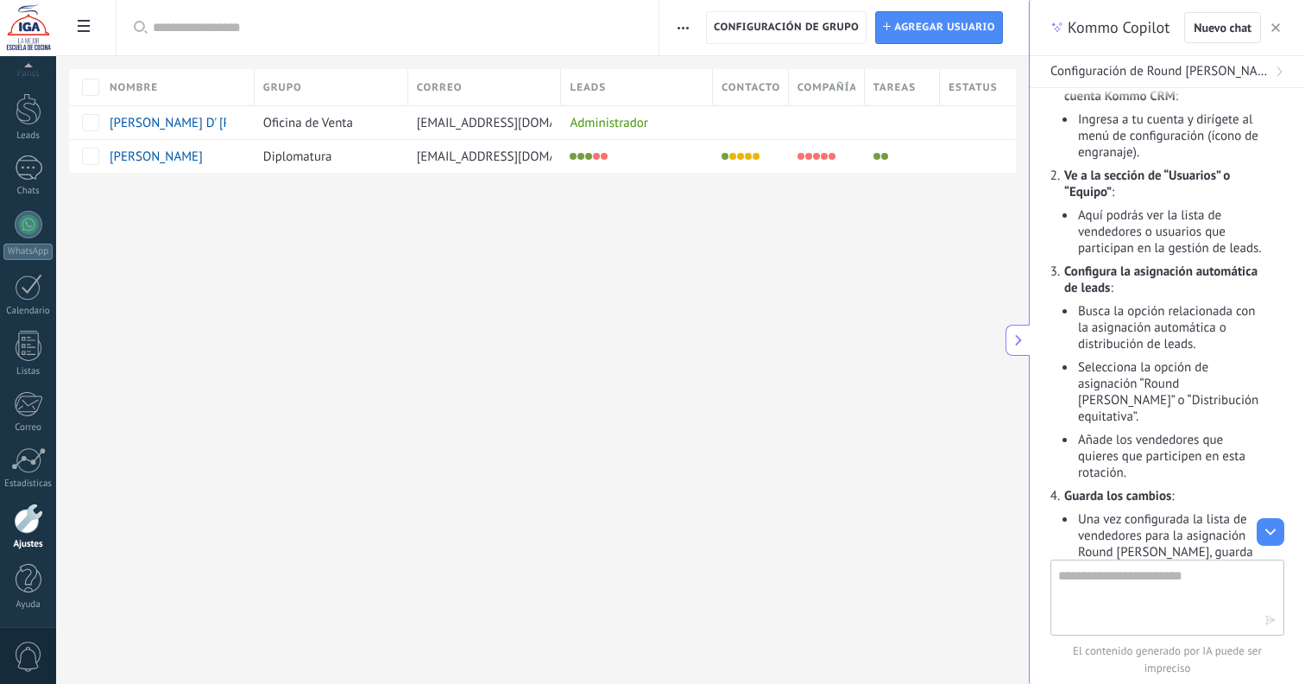
drag, startPoint x: 509, startPoint y: 293, endPoint x: 667, endPoint y: 178, distance: 195.3
click at [509, 293] on div "Ajustes Integración Facturas Ajustes Generales Usuarios Plantillas Herramientas…" at bounding box center [542, 342] width 973 height 684
click at [393, 152] on span at bounding box center [399, 156] width 16 height 12
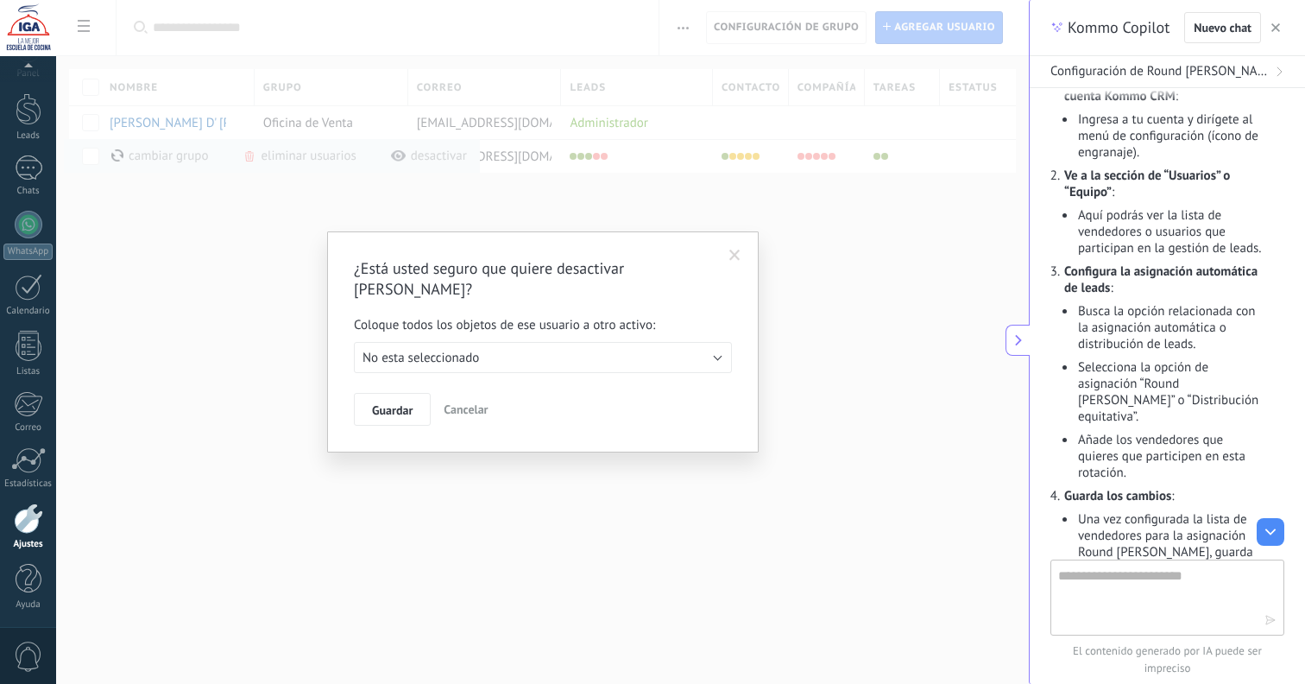
click at [735, 258] on span at bounding box center [735, 256] width 11 height 12
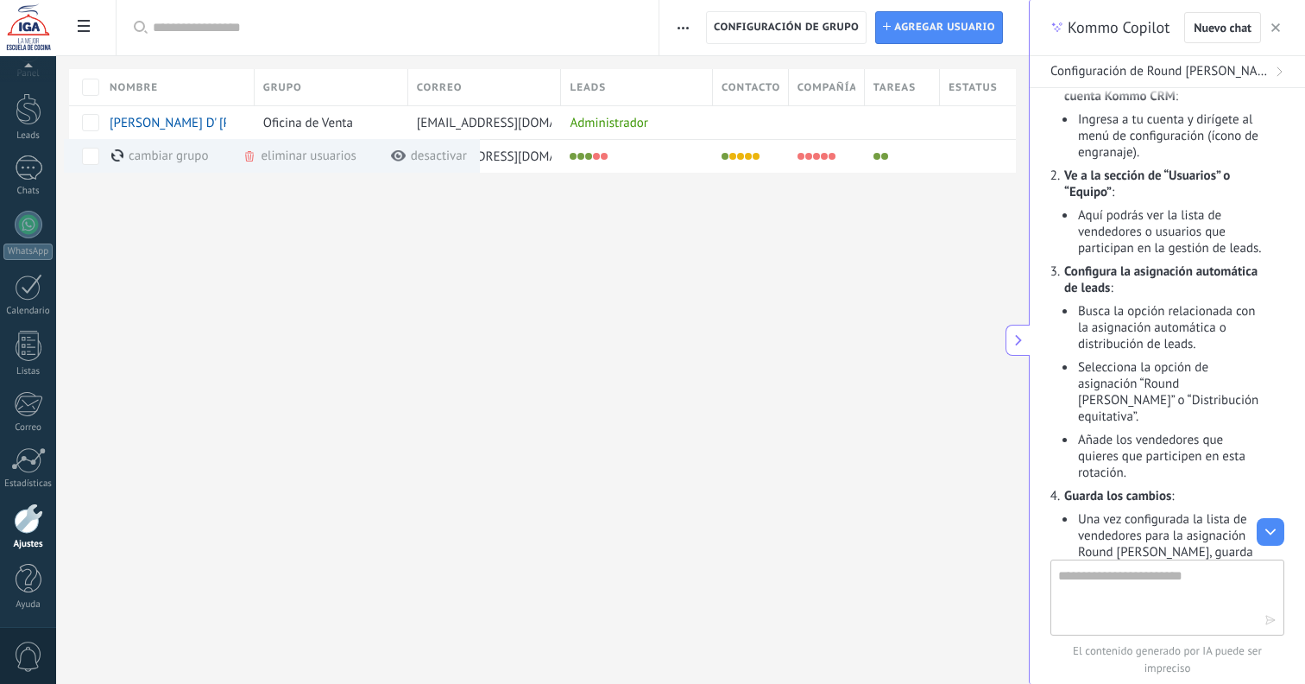
drag, startPoint x: 735, startPoint y: 258, endPoint x: 529, endPoint y: 249, distance: 205.7
click at [735, 258] on div "Ajustes Integración Facturas Ajustes Generales Usuarios Plantillas Herramientas…" at bounding box center [542, 342] width 973 height 684
click at [676, 29] on button "button" at bounding box center [683, 27] width 25 height 33
click at [726, 77] on span "Registro de autorización" at bounding box center [759, 73] width 134 height 35
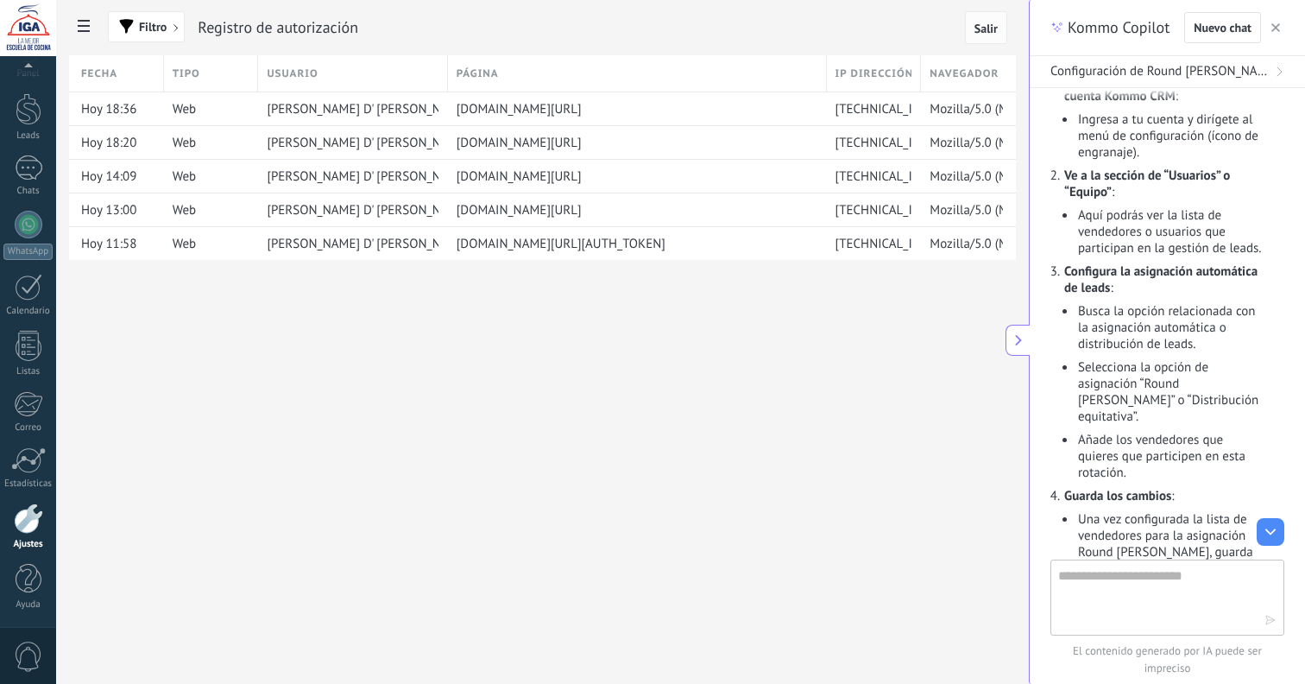
click at [989, 41] on button "Salir" at bounding box center [986, 27] width 42 height 33
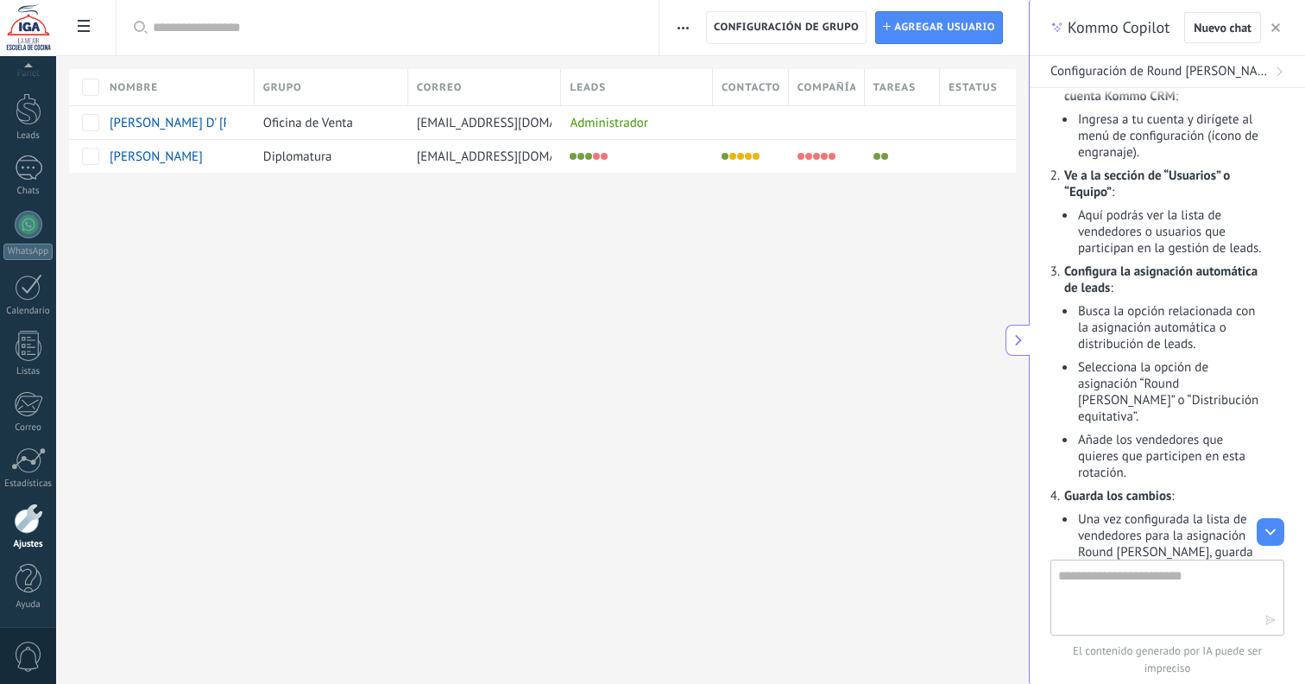
drag, startPoint x: 693, startPoint y: 270, endPoint x: 693, endPoint y: 200, distance: 69.9
click at [693, 270] on div "Ajustes Integración Facturas Ajustes Generales Usuarios Plantillas Herramientas…" at bounding box center [542, 342] width 973 height 684
click at [680, 30] on span "button" at bounding box center [683, 27] width 11 height 33
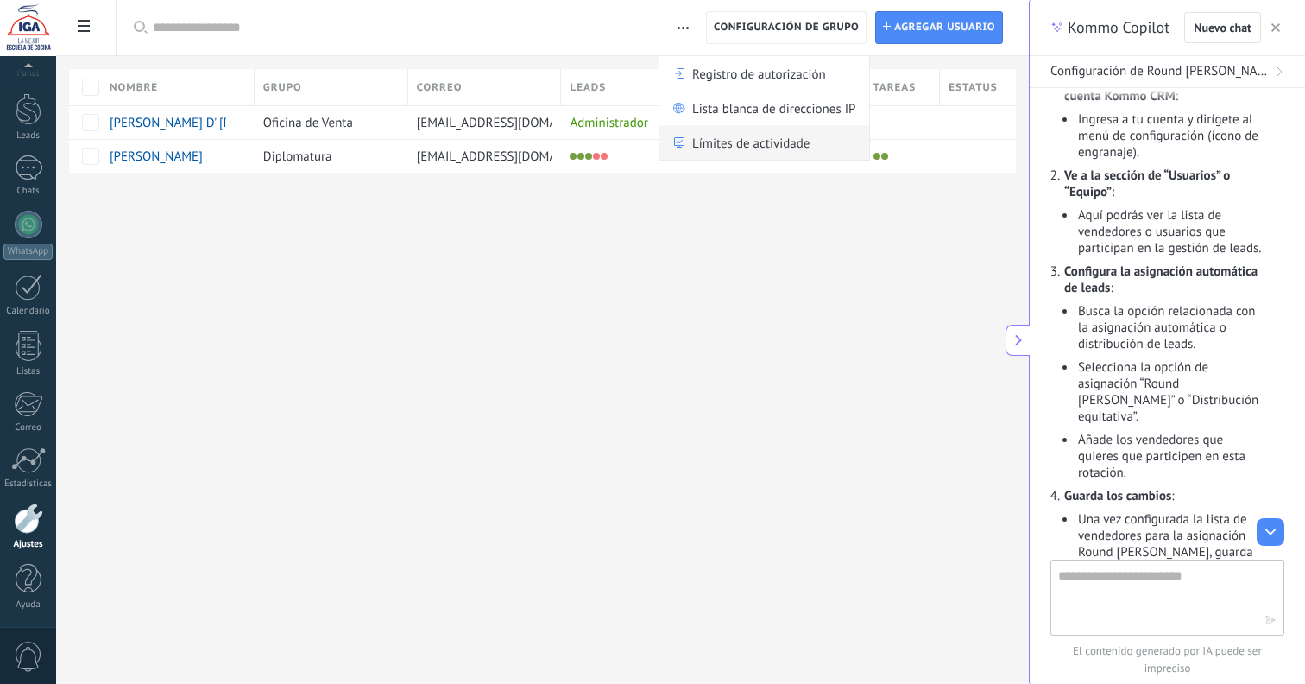
click at [725, 136] on span "Límites de actividade" at bounding box center [750, 142] width 117 height 35
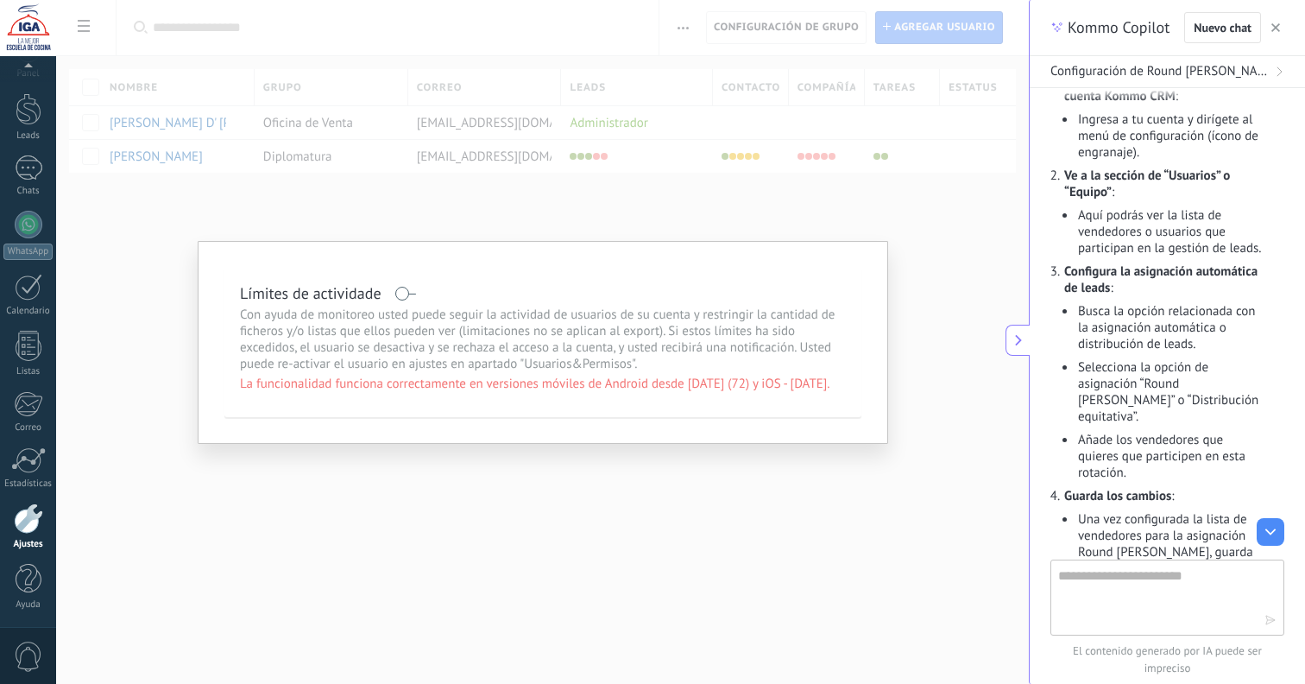
click at [673, 229] on div "Límites de actividade Con ayuda de monitoreo usted puede seguir la actividad de…" at bounding box center [542, 342] width 973 height 684
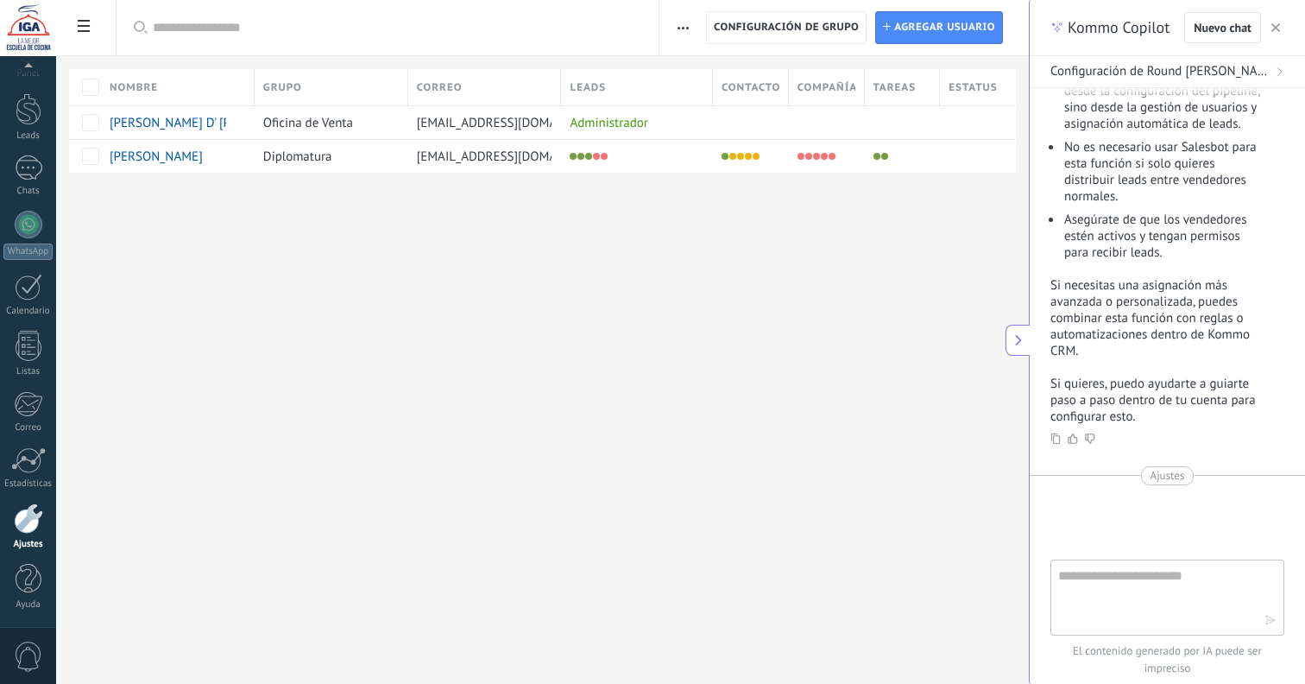
scroll to position [1818, 0]
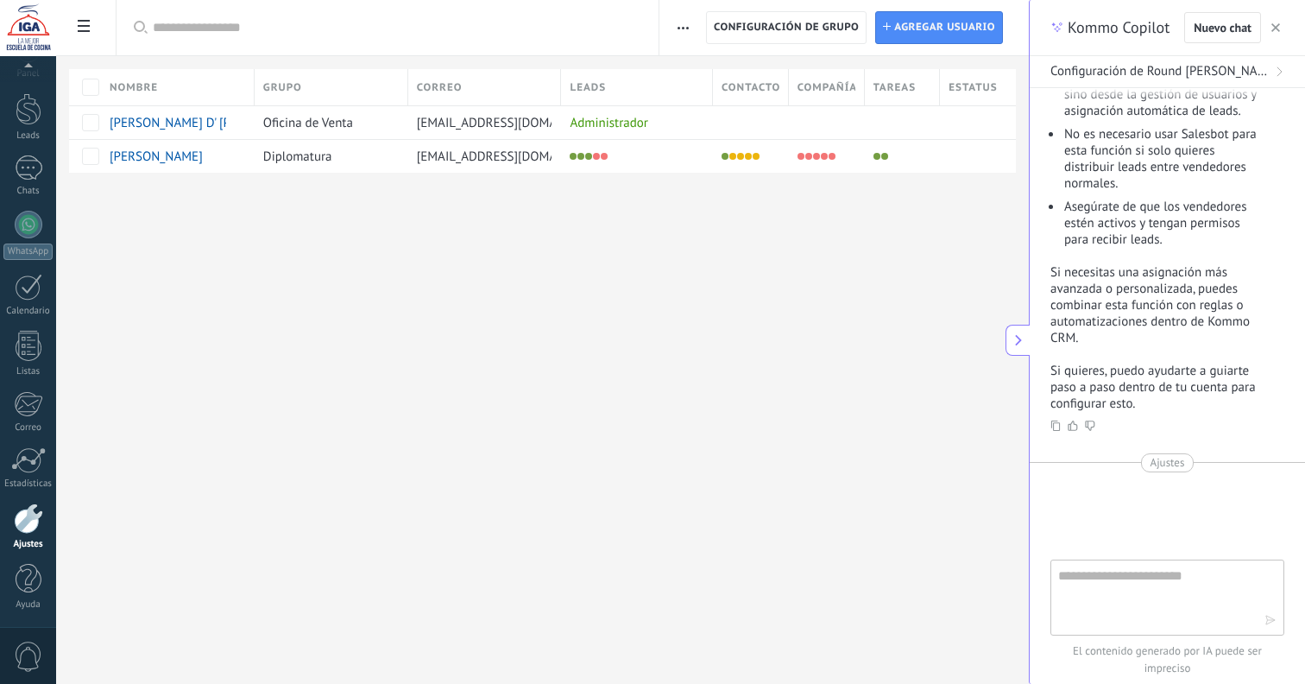
click at [1132, 578] on textarea at bounding box center [1156, 597] width 194 height 62
type textarea "**********"
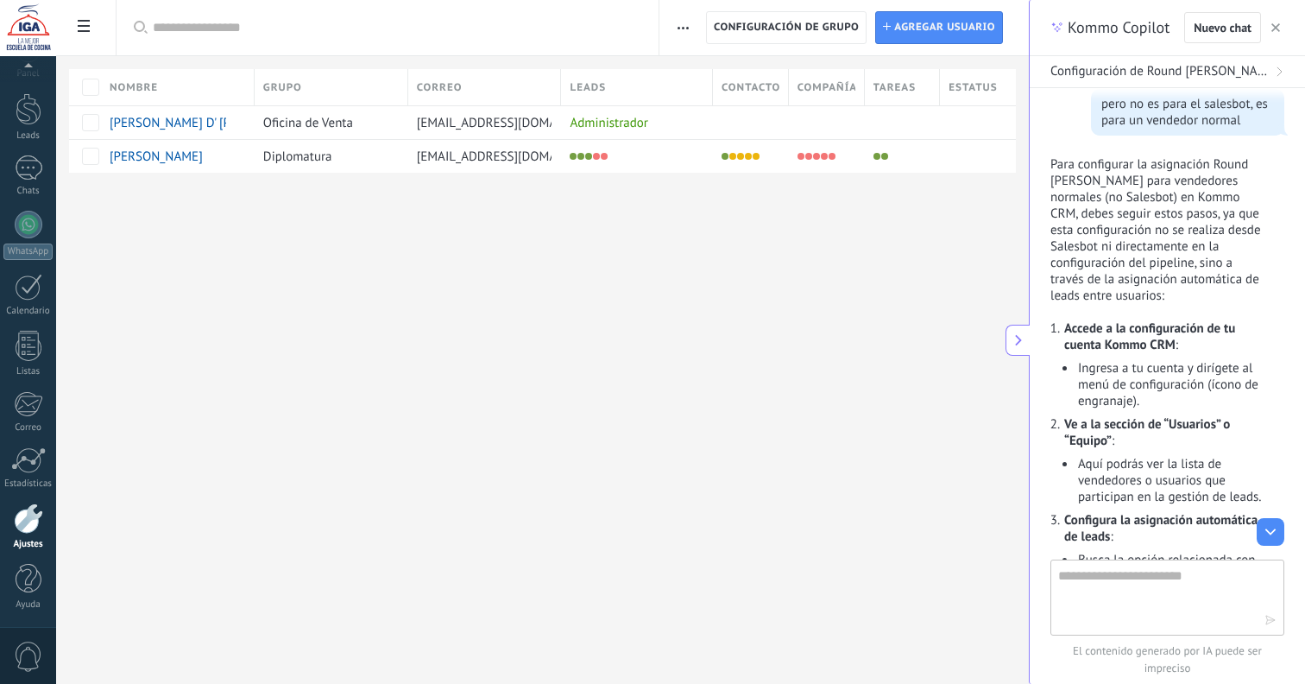
scroll to position [881, 0]
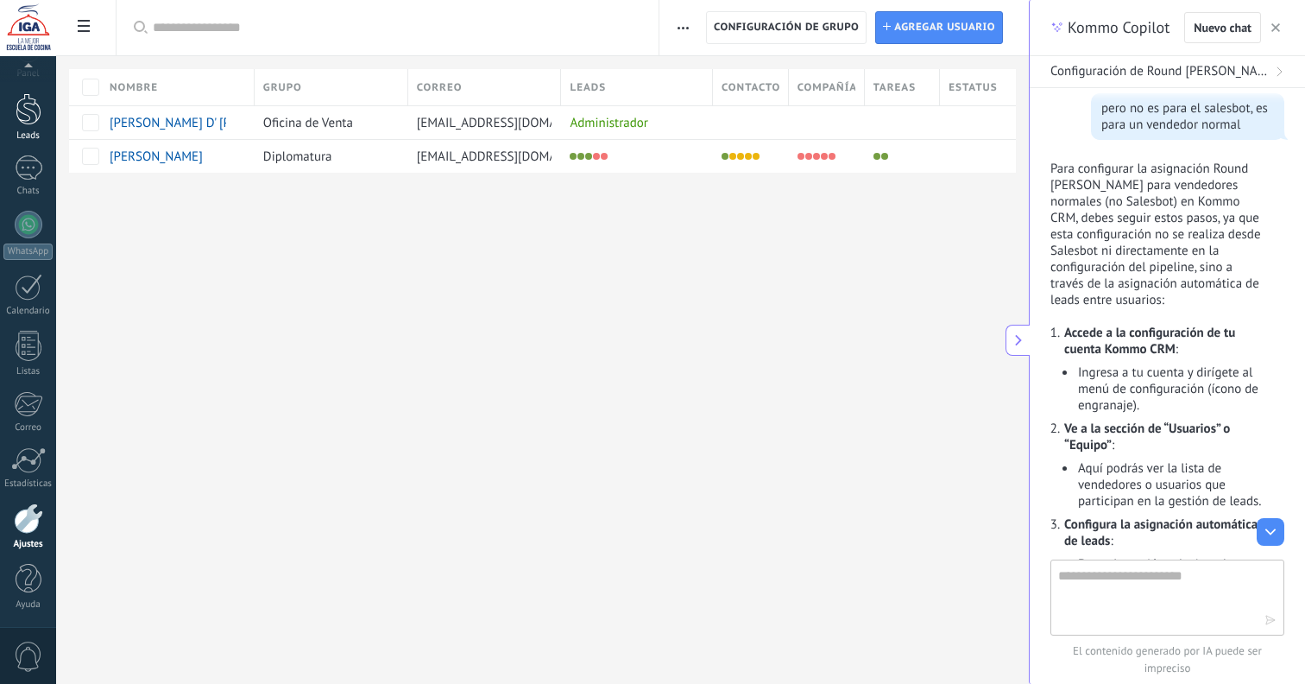
click at [31, 113] on div at bounding box center [29, 109] width 26 height 32
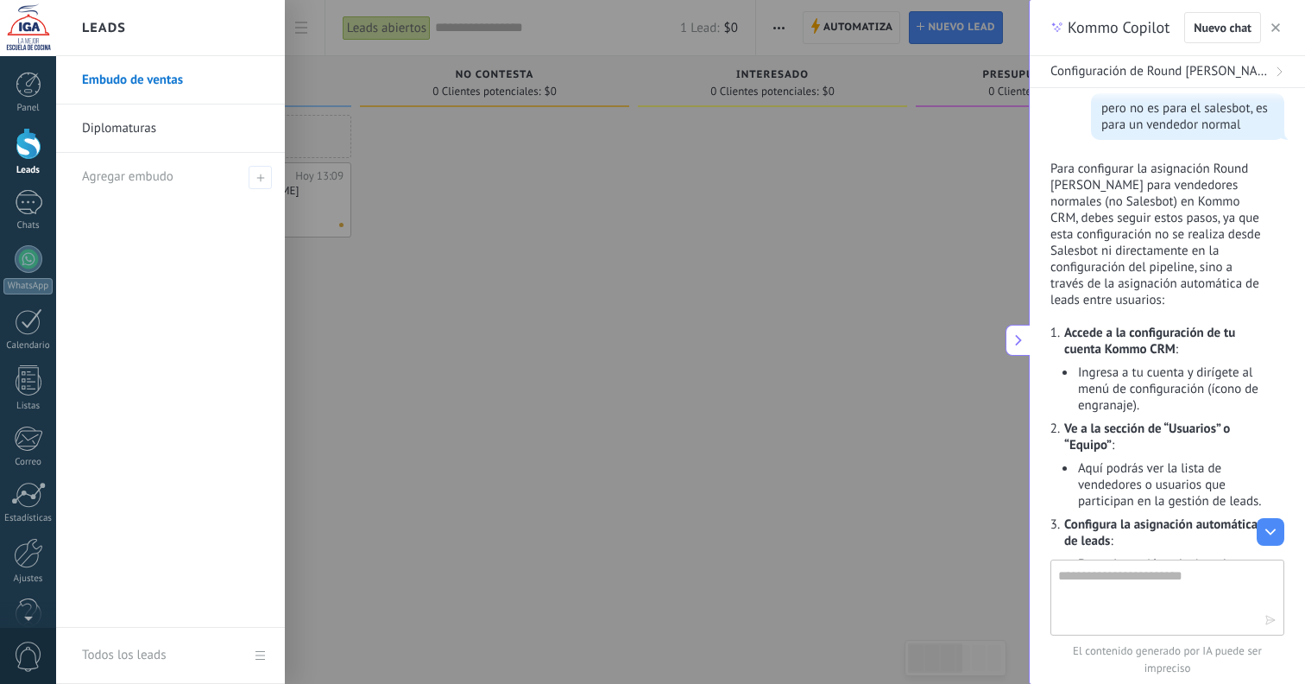
click at [145, 77] on link "Embudo de ventas" at bounding box center [175, 80] width 186 height 48
click at [139, 643] on div "Todos los leads" at bounding box center [124, 655] width 84 height 48
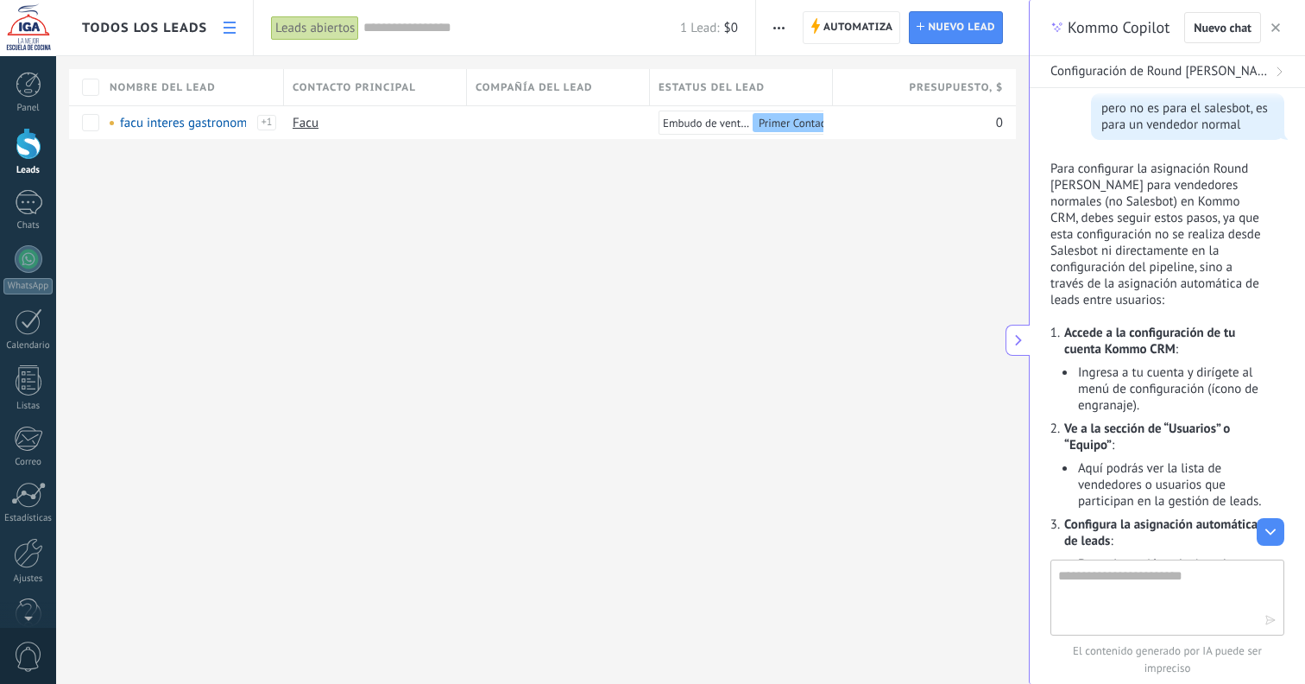
click at [791, 28] on button "button" at bounding box center [779, 27] width 25 height 33
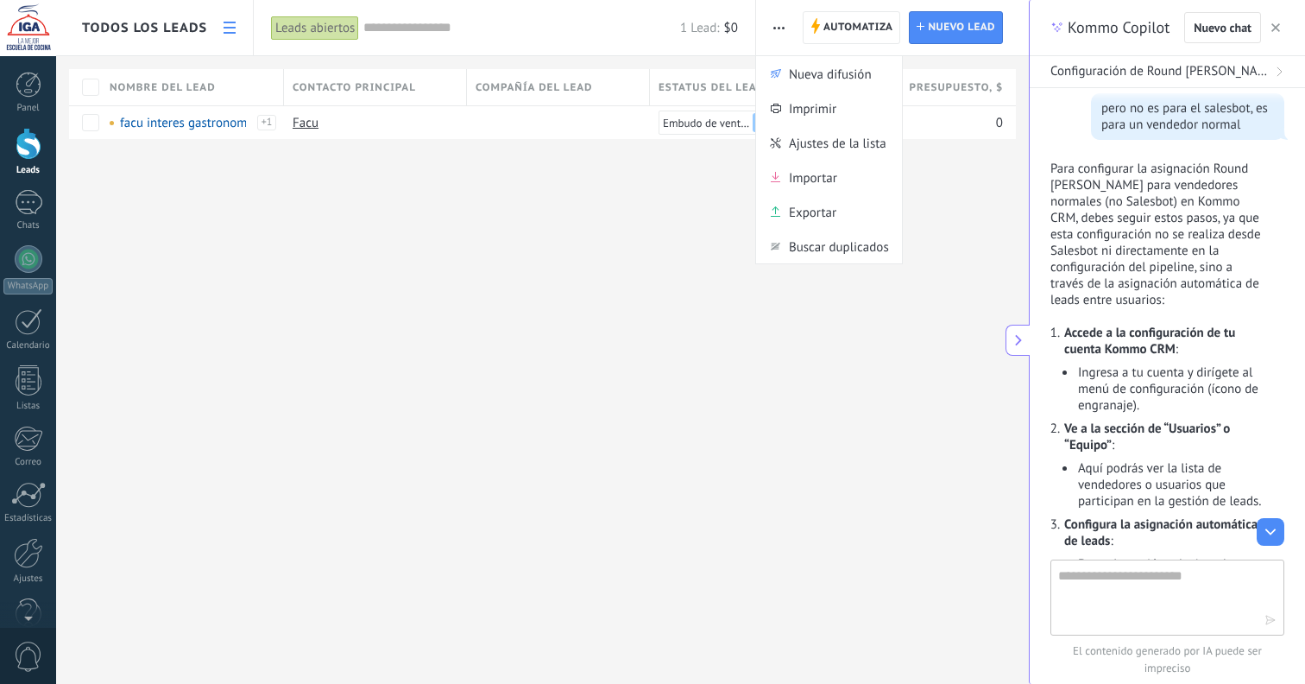
click at [787, 25] on button "button" at bounding box center [779, 27] width 25 height 33
click at [832, 27] on span "Automatiza" at bounding box center [859, 27] width 70 height 31
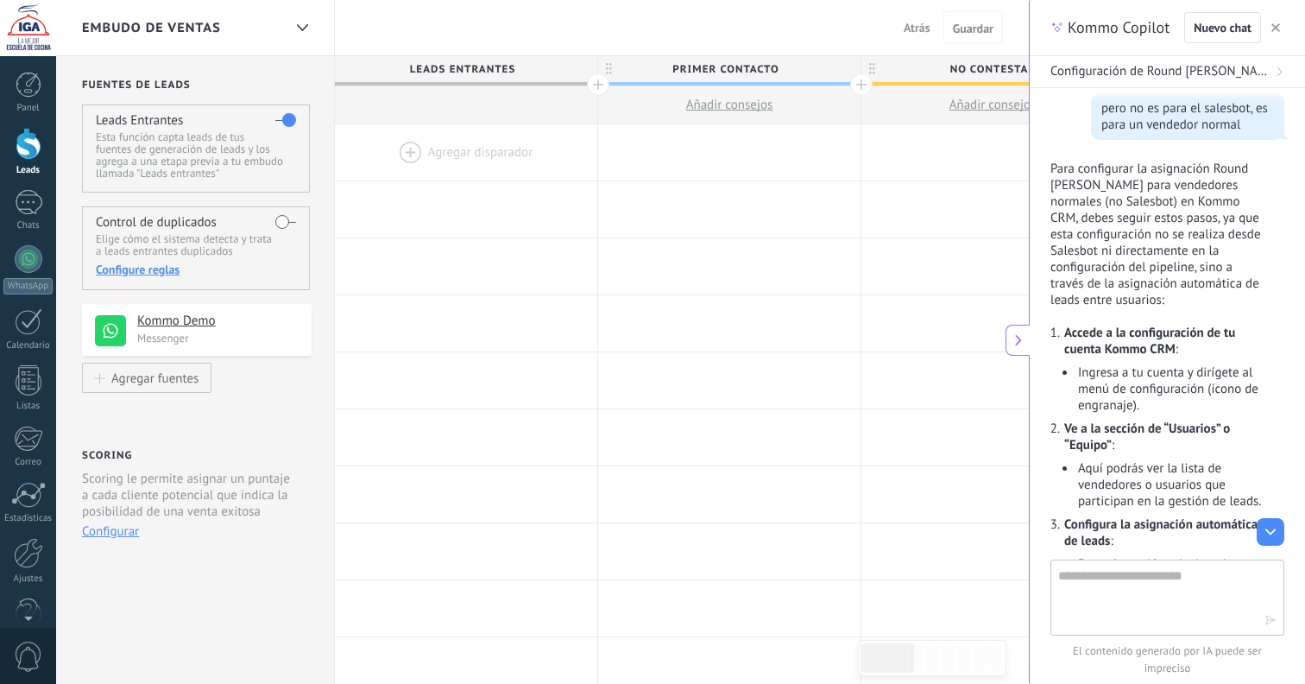
click at [1274, 29] on use "button" at bounding box center [1276, 27] width 9 height 9
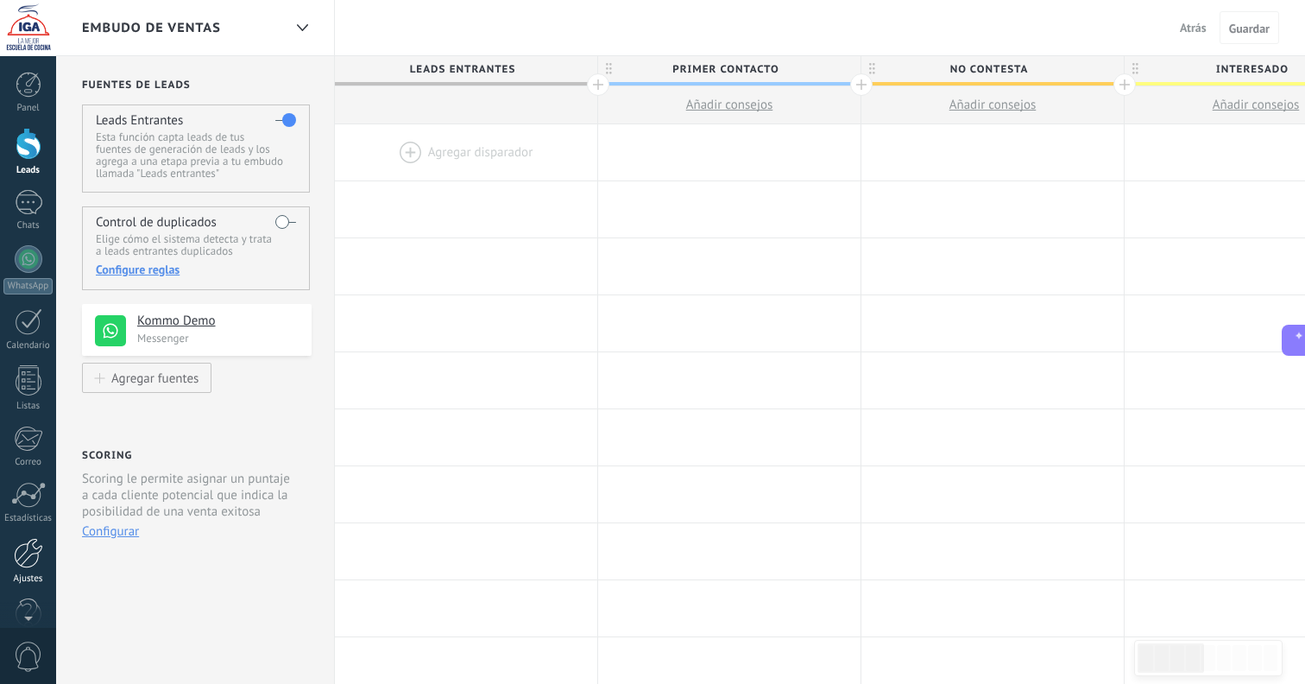
click at [35, 553] on div at bounding box center [28, 553] width 29 height 30
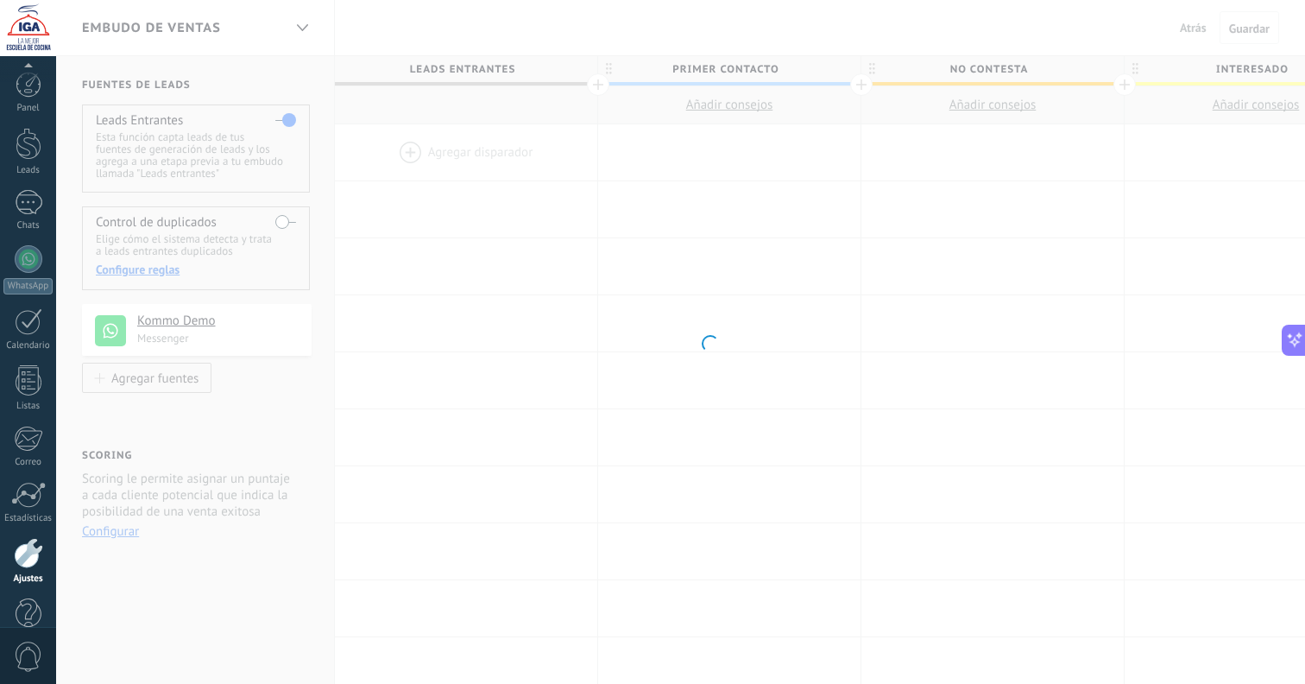
scroll to position [35, 0]
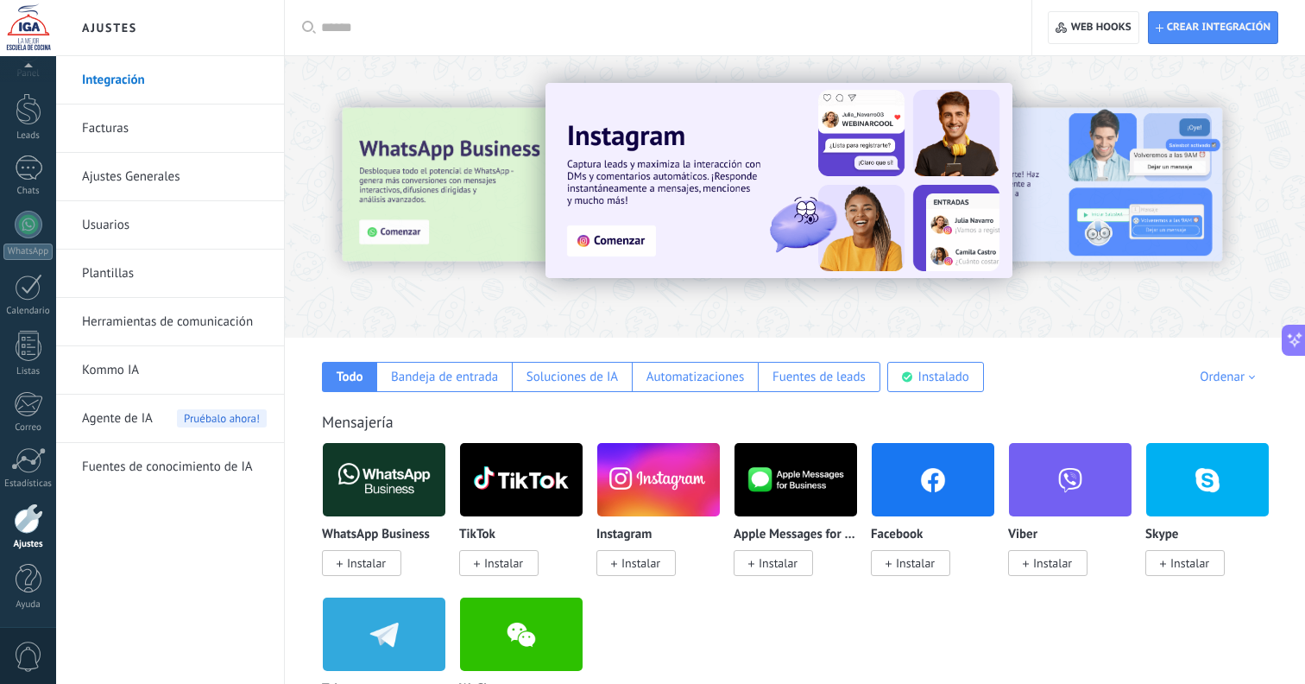
click at [130, 235] on link "Usuarios" at bounding box center [174, 225] width 185 height 48
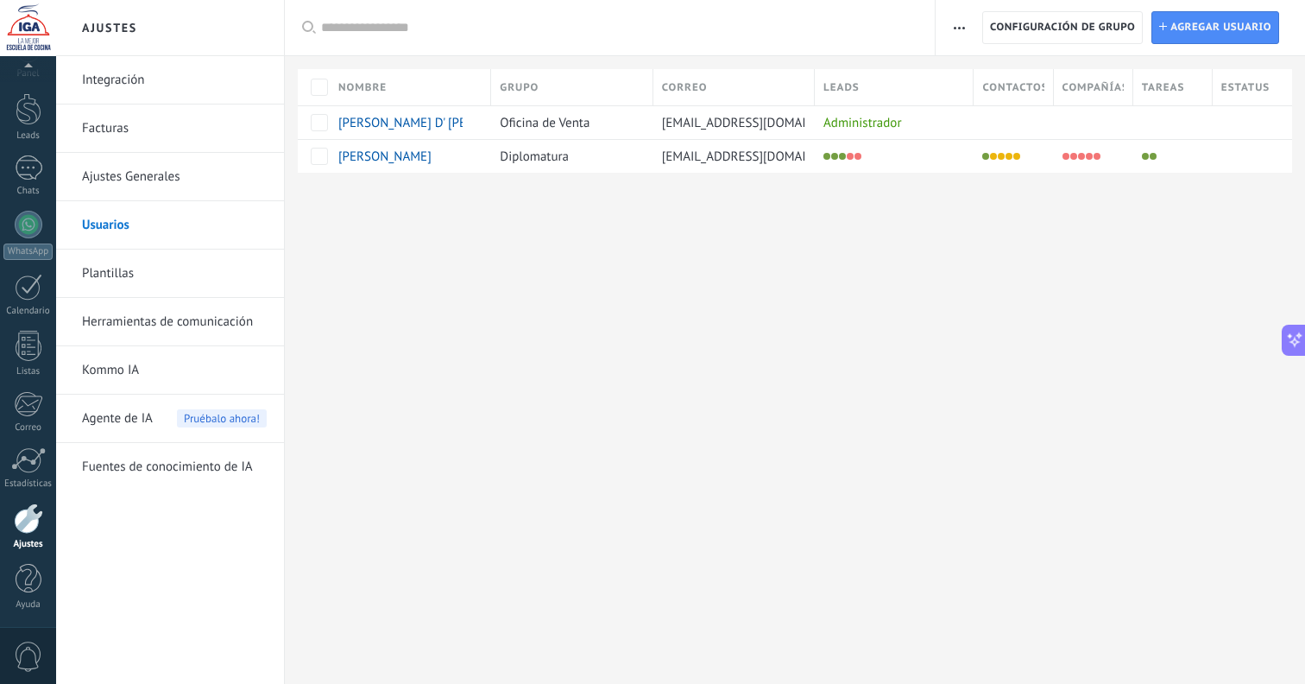
click at [956, 29] on span "button" at bounding box center [959, 27] width 11 height 33
click at [989, 111] on span "Lista blanca de direcciones IP" at bounding box center [1050, 108] width 163 height 35
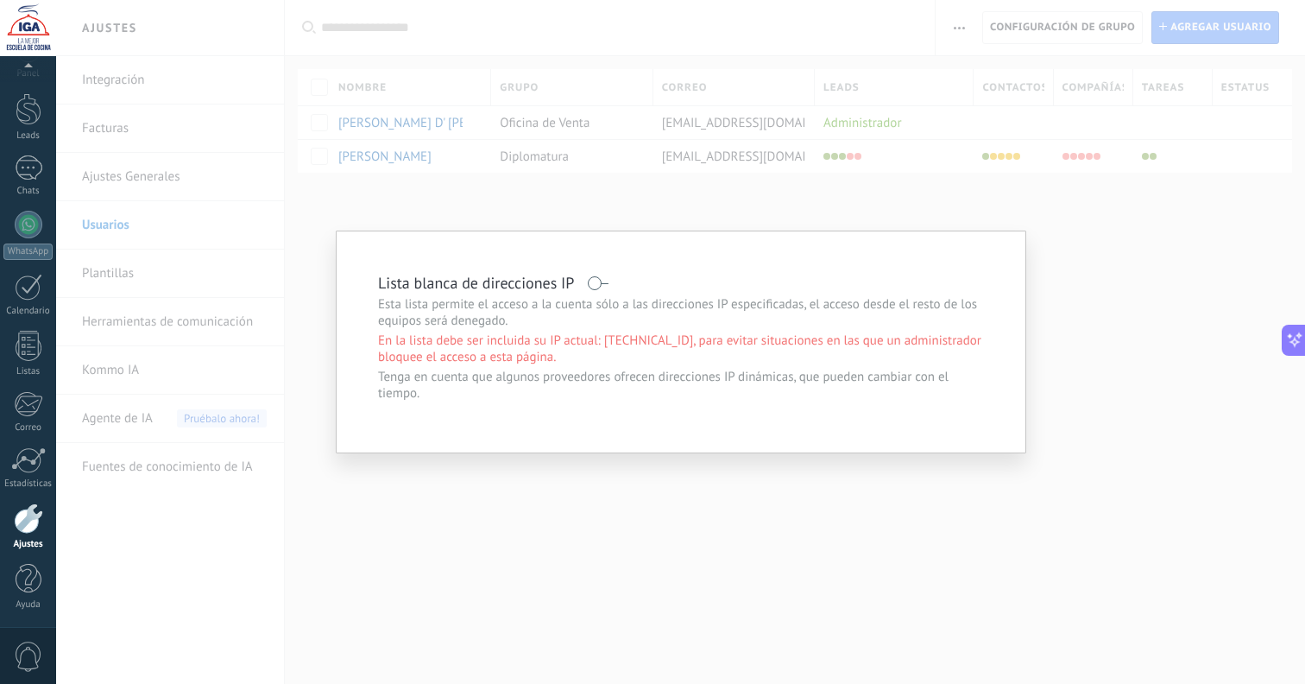
click at [876, 192] on div "Lista blanca de direcciones IP Esta lista permite el acceso a la cuenta sólo a …" at bounding box center [680, 342] width 1249 height 684
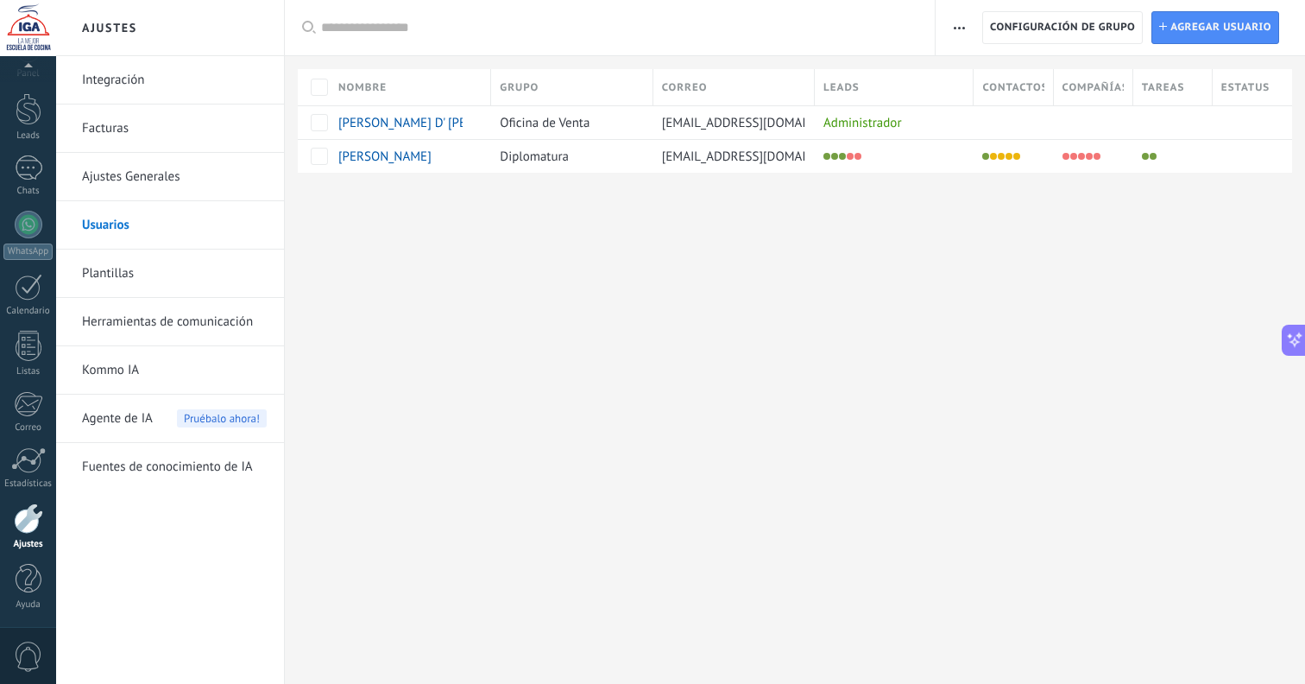
click at [191, 181] on link "Ajustes Generales" at bounding box center [174, 177] width 185 height 48
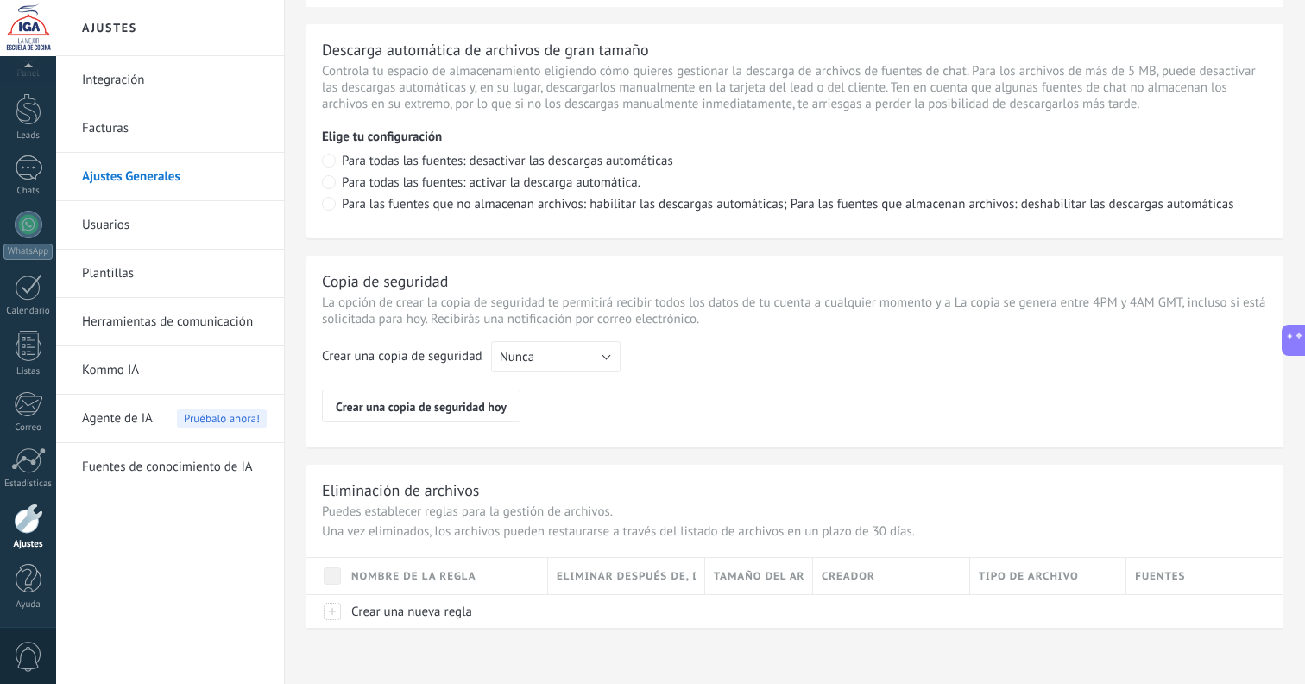
scroll to position [1218, 0]
click at [130, 82] on link "Integración" at bounding box center [174, 80] width 185 height 48
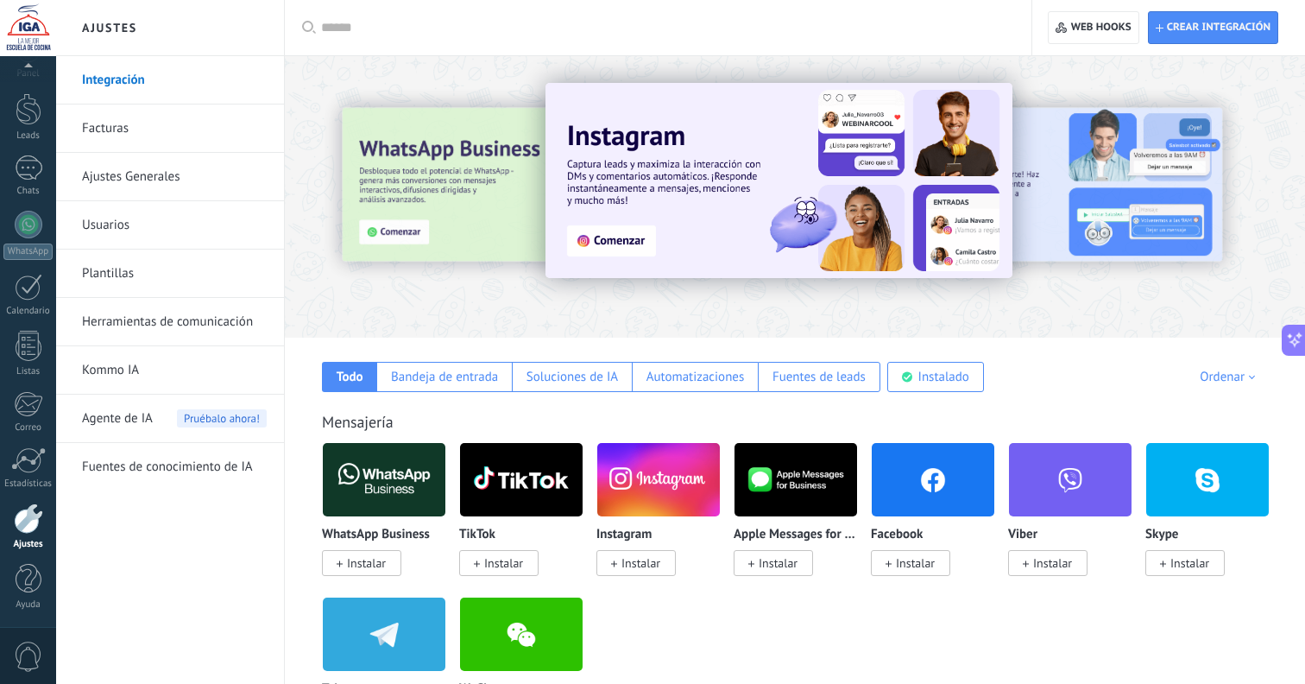
click at [167, 283] on link "Plantillas" at bounding box center [174, 274] width 185 height 48
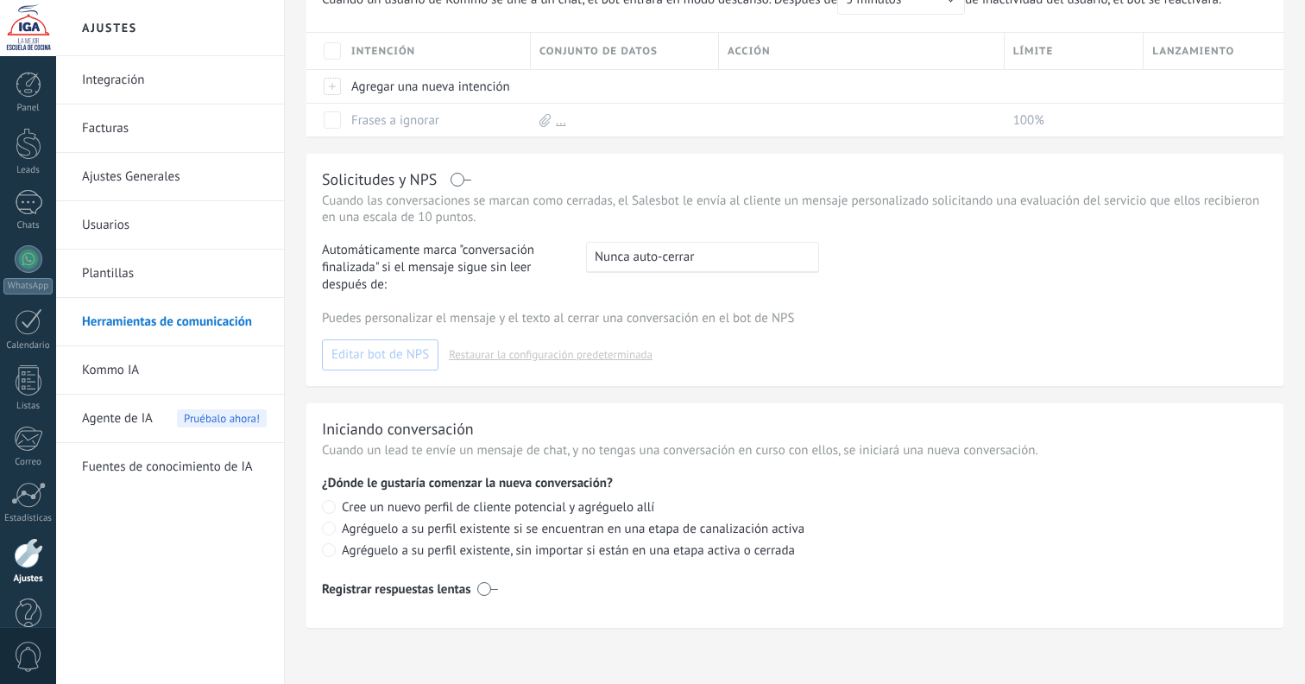
scroll to position [612, 0]
click at [144, 230] on link "Usuarios" at bounding box center [174, 225] width 185 height 48
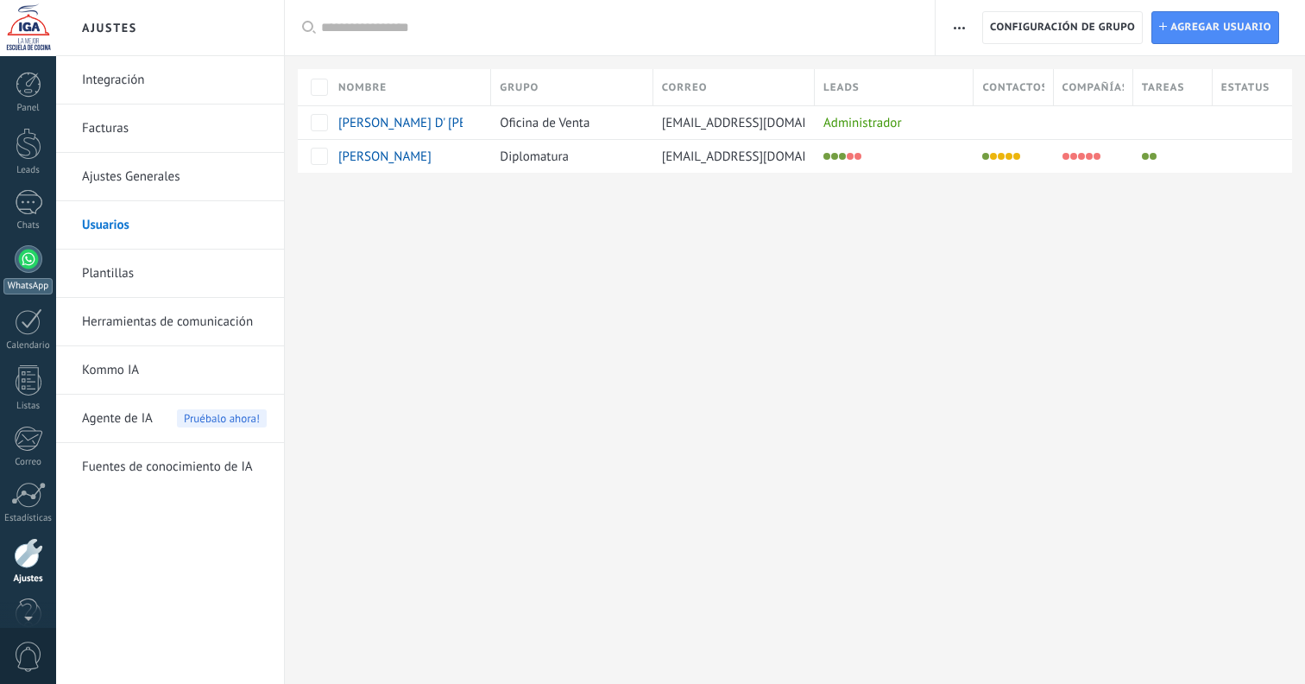
scroll to position [35, 0]
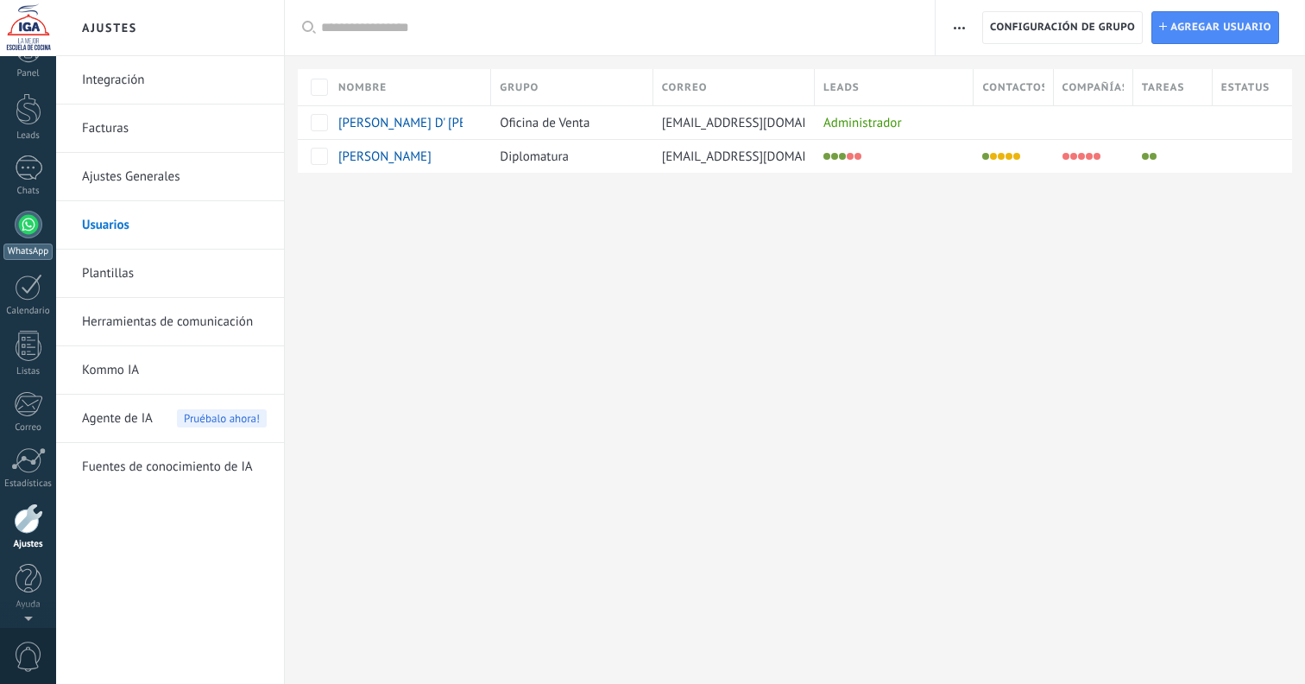
click at [22, 211] on link "WhatsApp" at bounding box center [28, 235] width 56 height 49
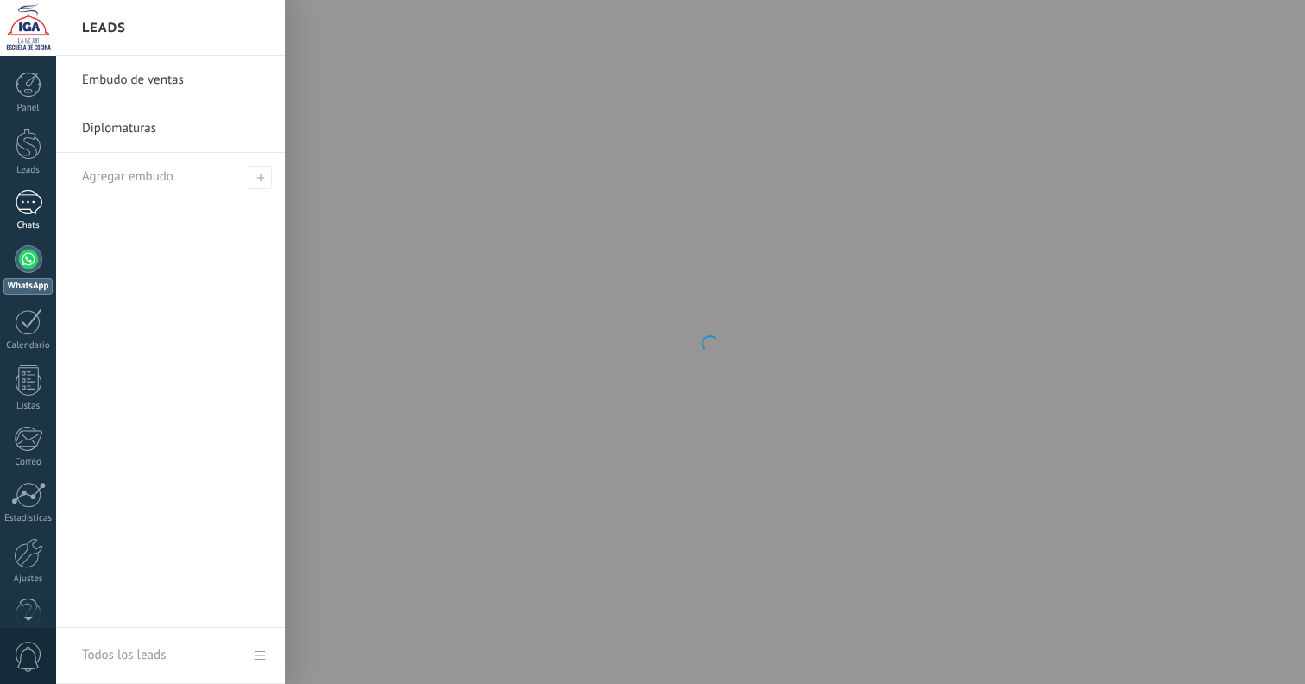
click at [26, 211] on div at bounding box center [29, 202] width 28 height 25
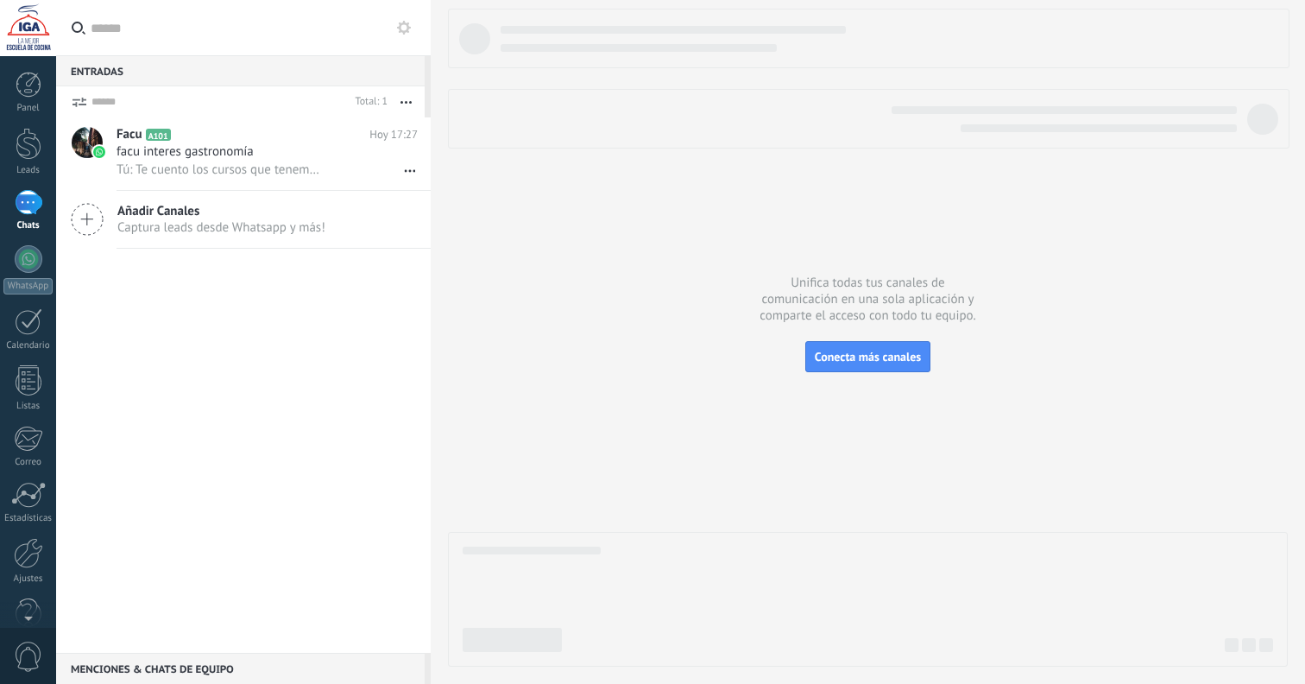
click at [405, 101] on icon "button" at bounding box center [406, 102] width 11 height 3
click at [24, 267] on div at bounding box center [29, 259] width 28 height 28
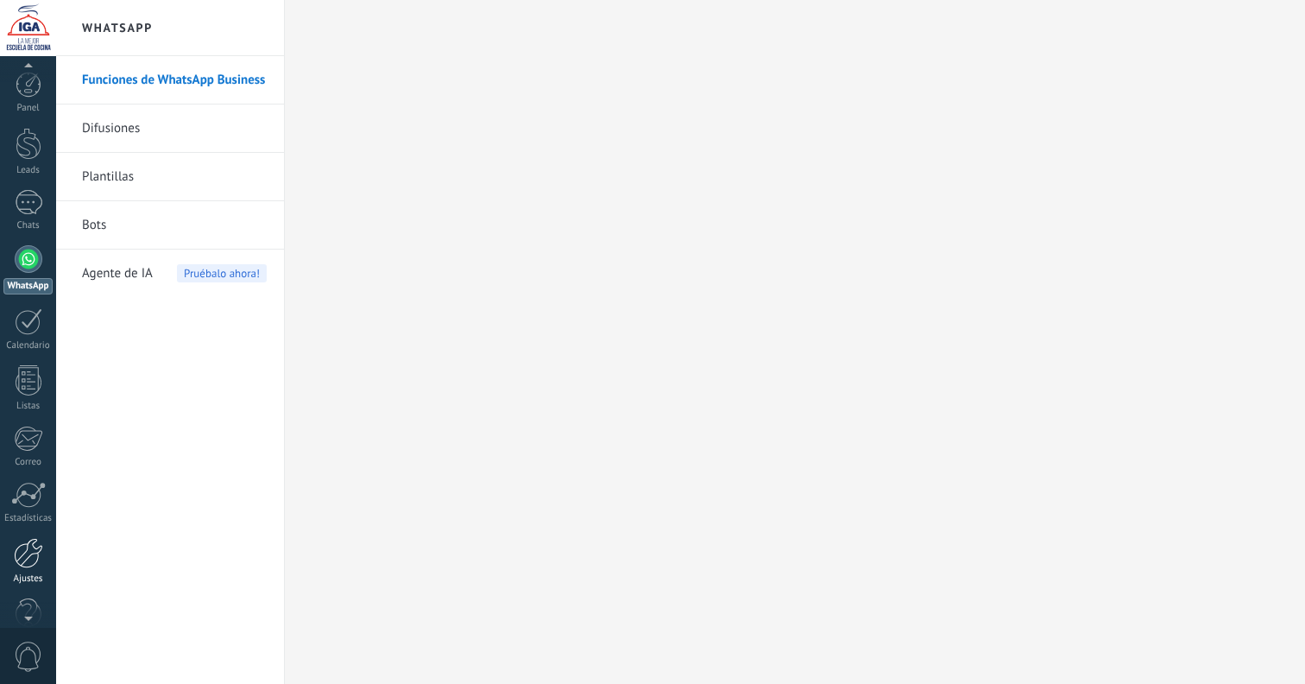
click at [34, 555] on div at bounding box center [28, 553] width 29 height 30
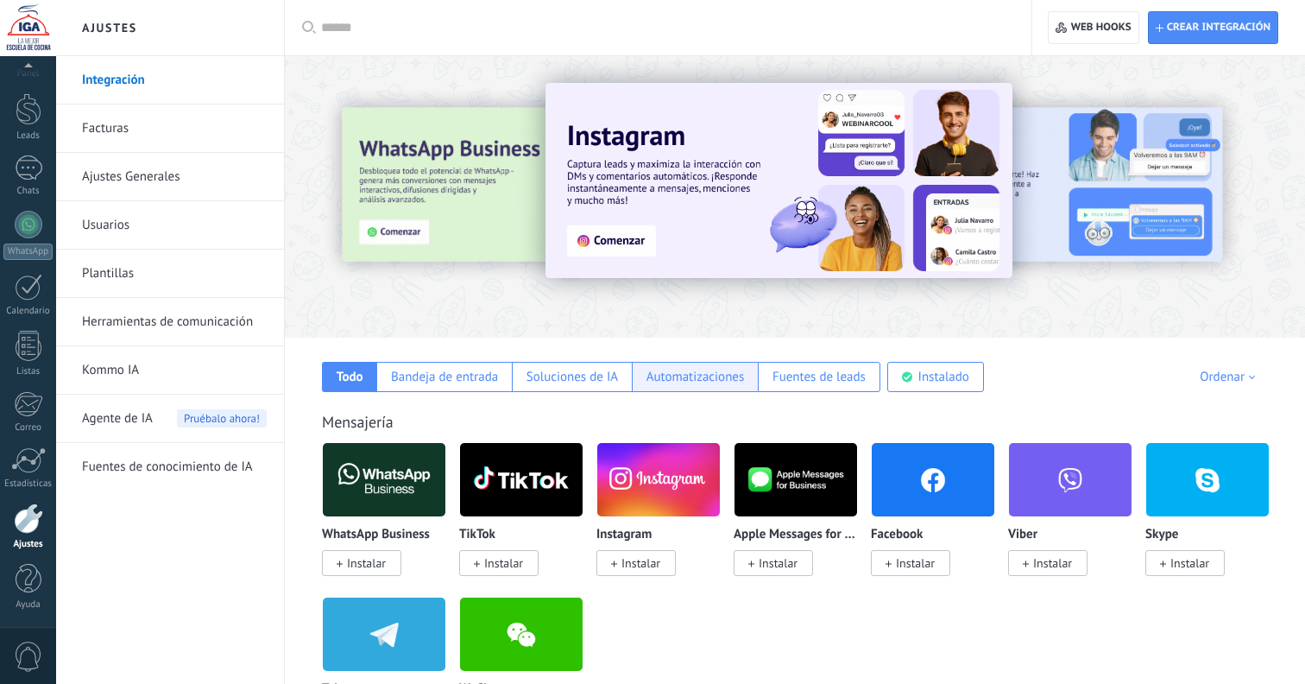
click at [667, 371] on div "Automatizaciones" at bounding box center [696, 377] width 98 height 16
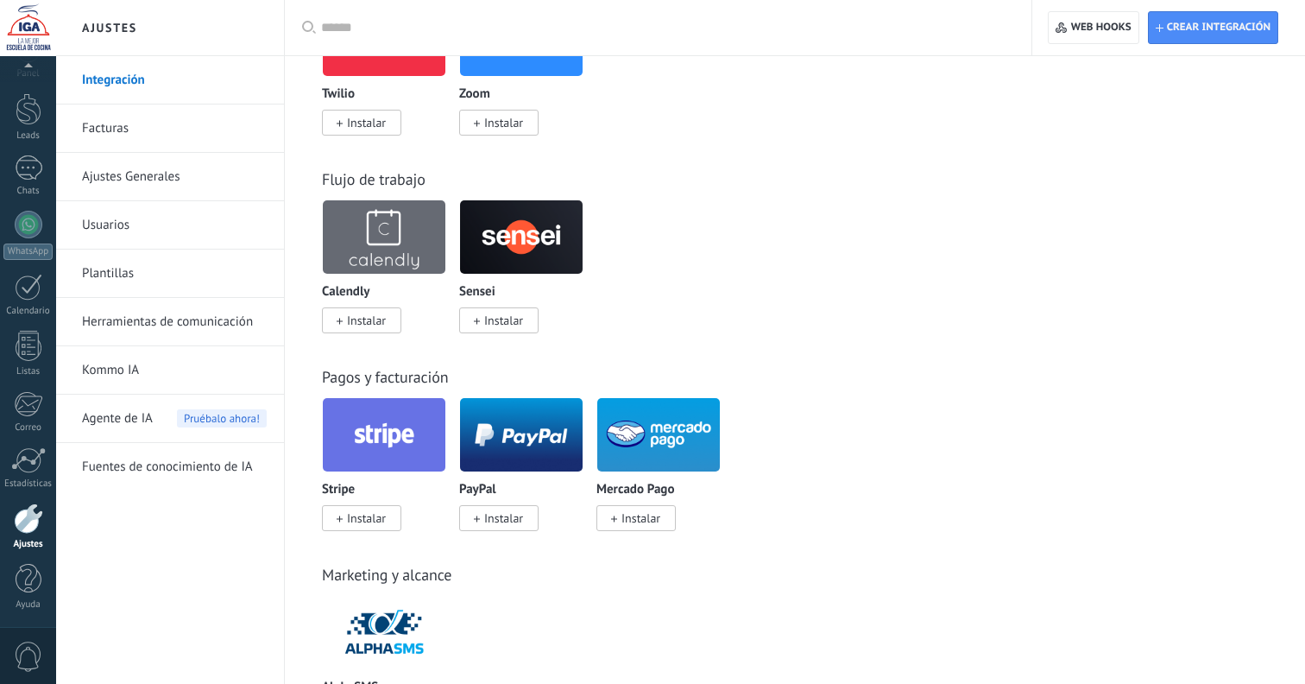
scroll to position [998, 0]
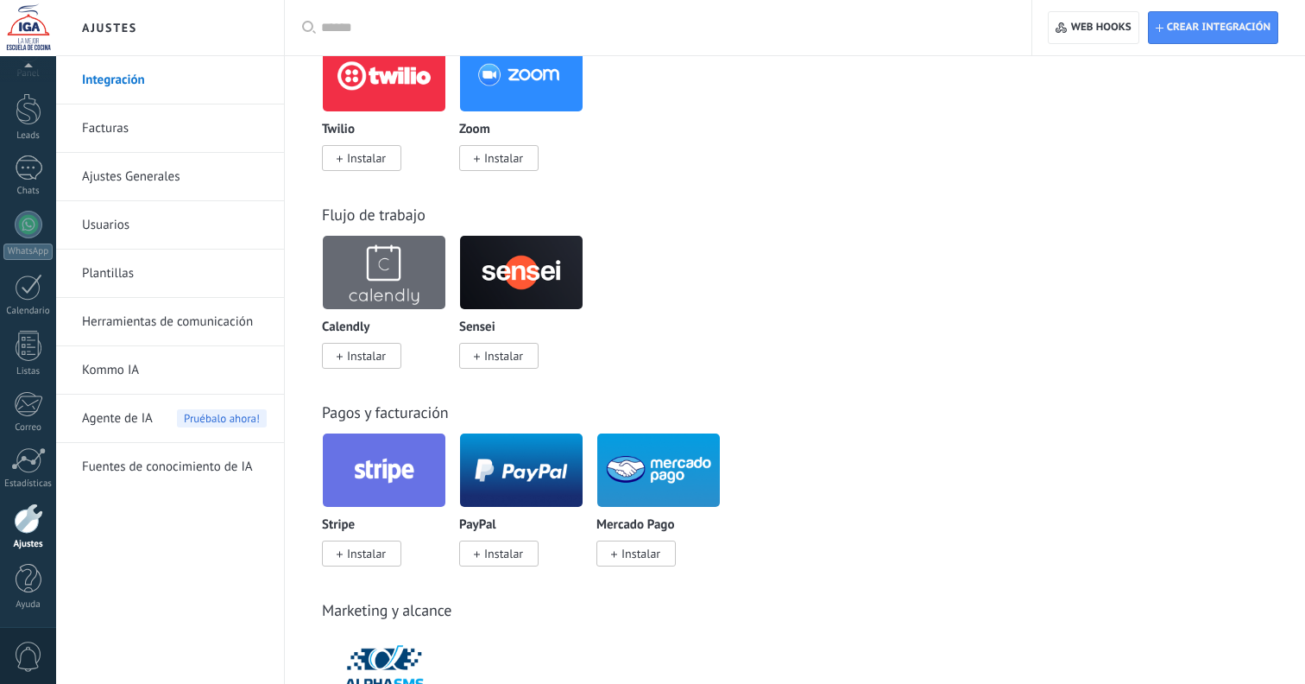
click at [548, 277] on img at bounding box center [521, 273] width 123 height 84
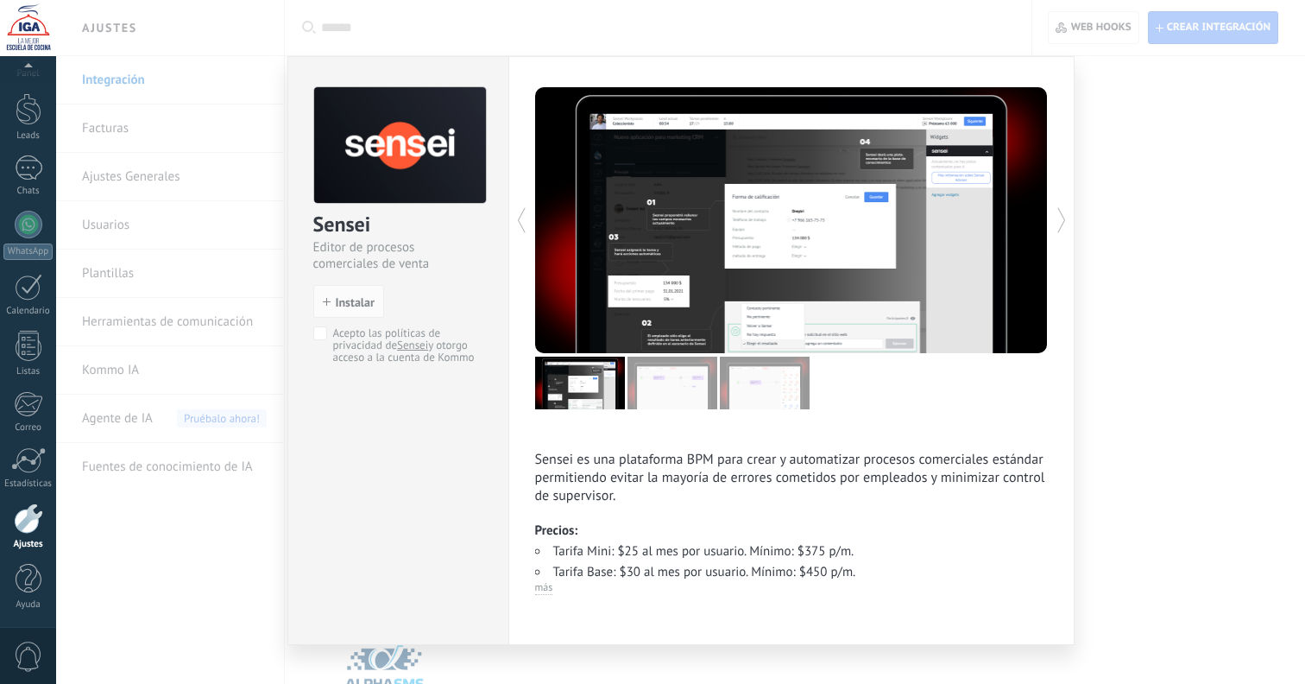
scroll to position [9, 0]
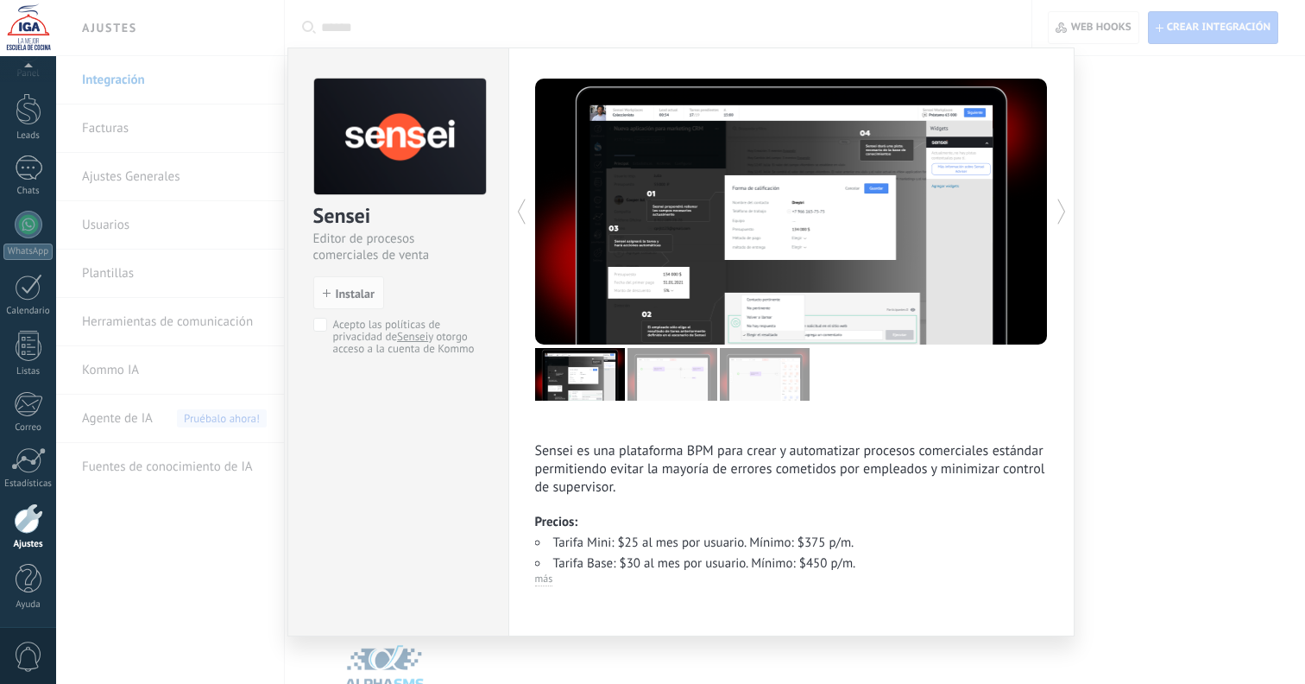
click at [1102, 362] on div "Sensei Editor de procesos comerciales de venta install Instalar Acepto las polí…" at bounding box center [680, 342] width 1249 height 684
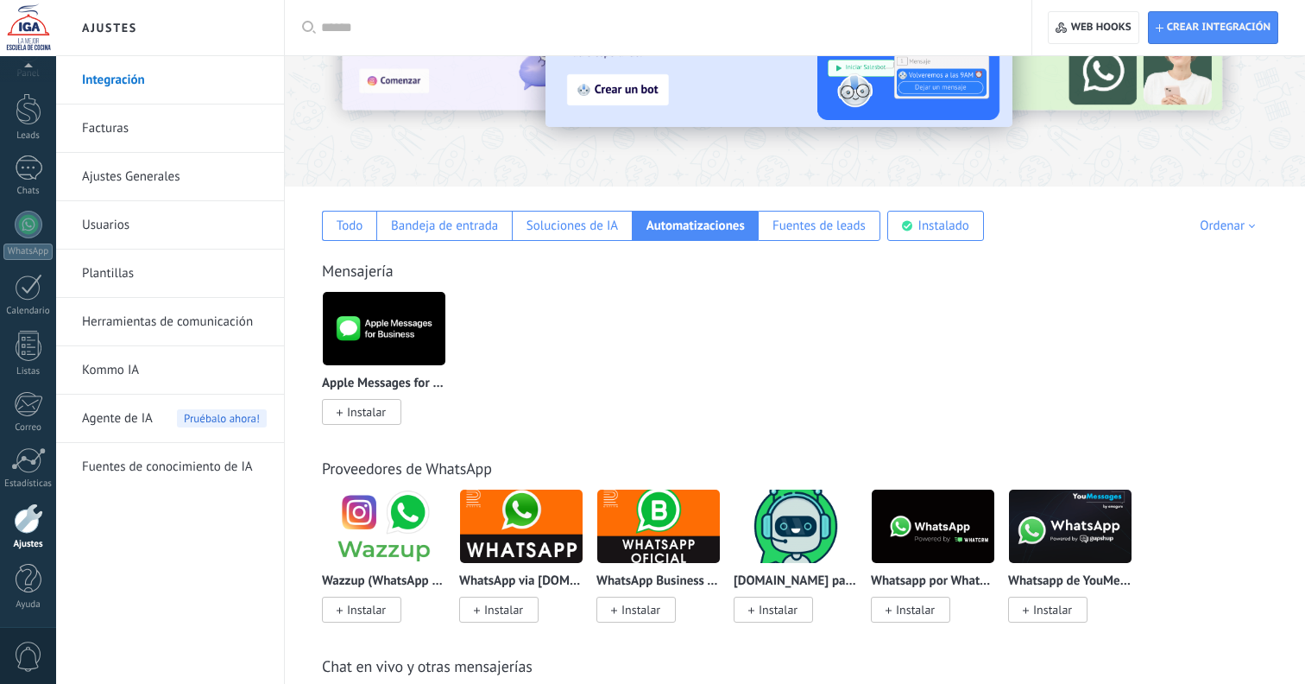
scroll to position [139, 0]
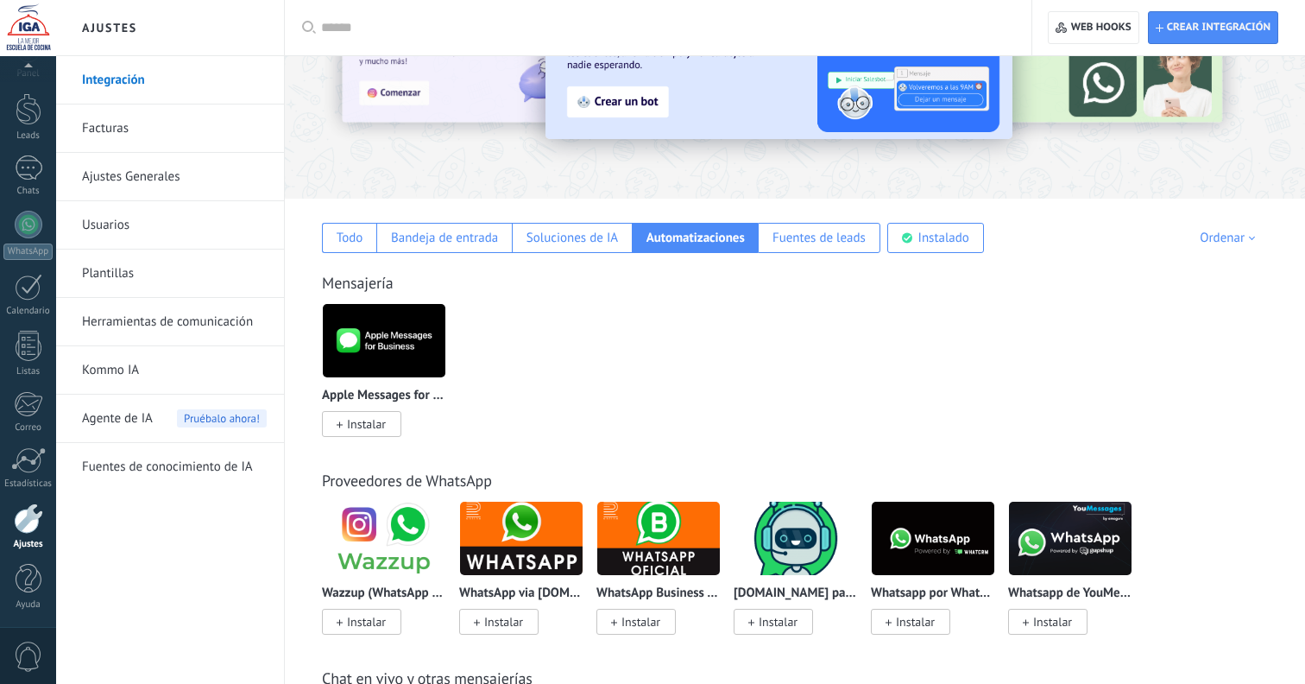
click at [142, 225] on link "Usuarios" at bounding box center [174, 225] width 185 height 48
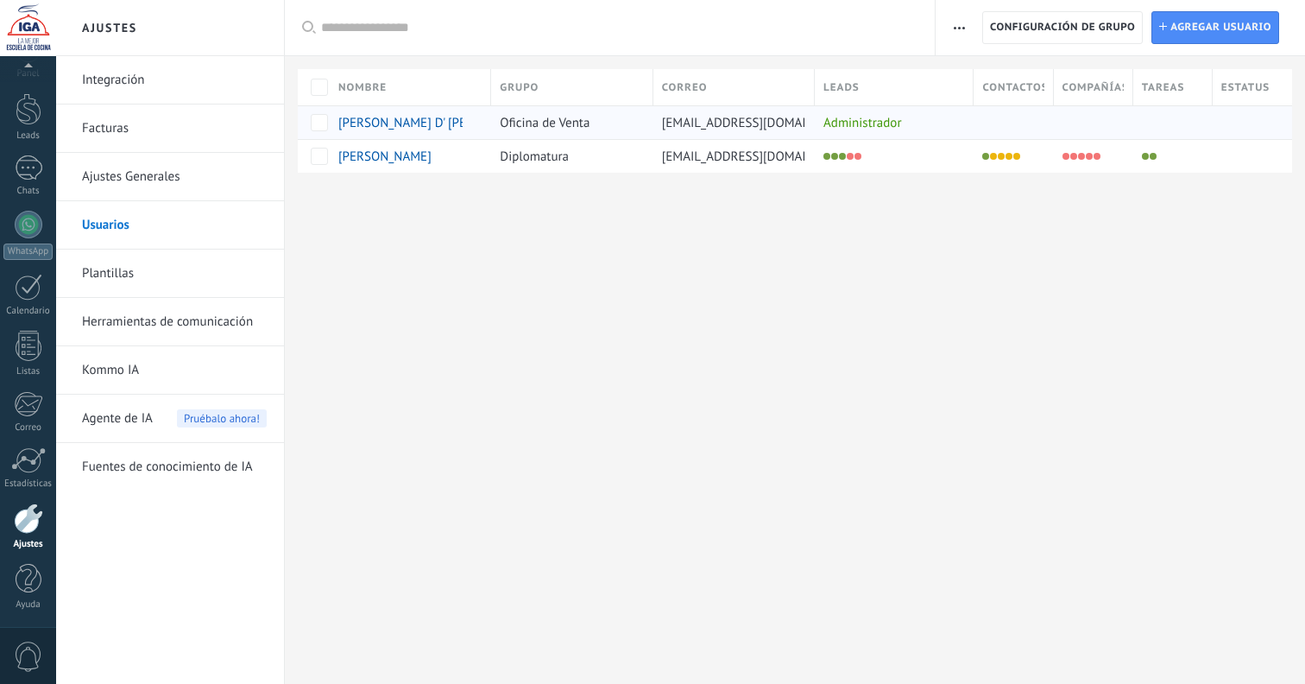
click at [859, 130] on div "Administrador" at bounding box center [890, 122] width 150 height 33
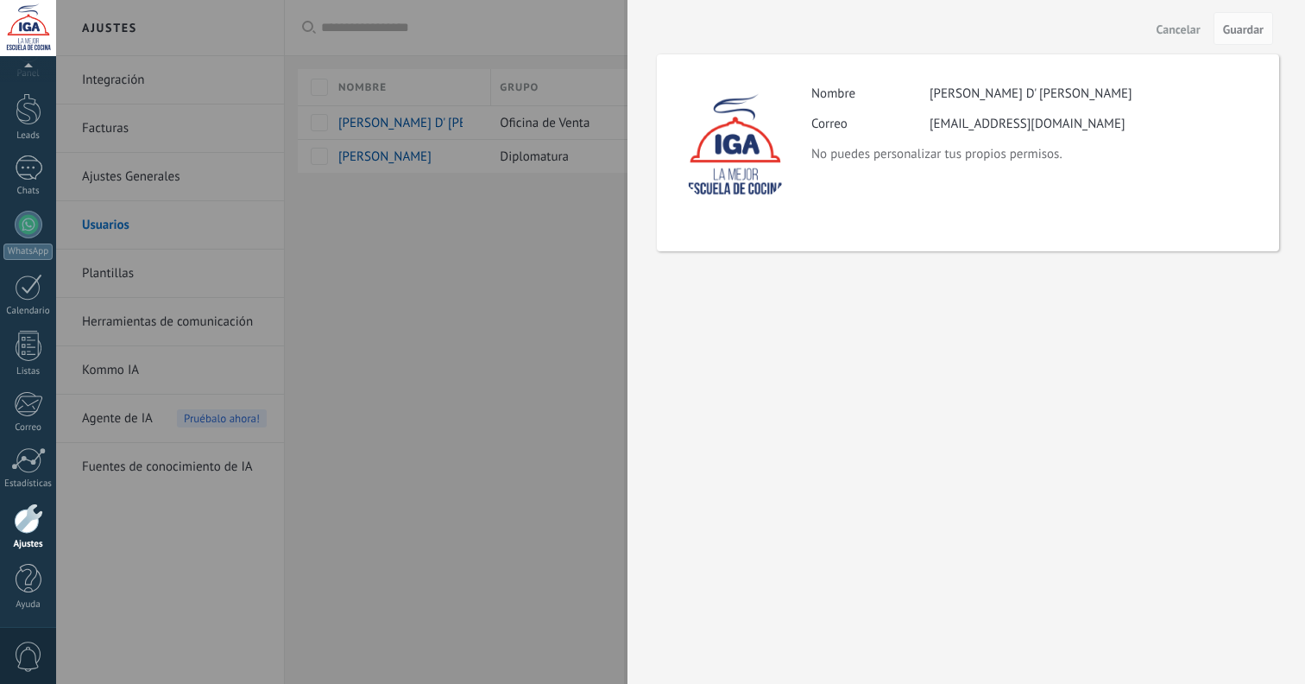
click at [591, 162] on div at bounding box center [652, 342] width 1305 height 684
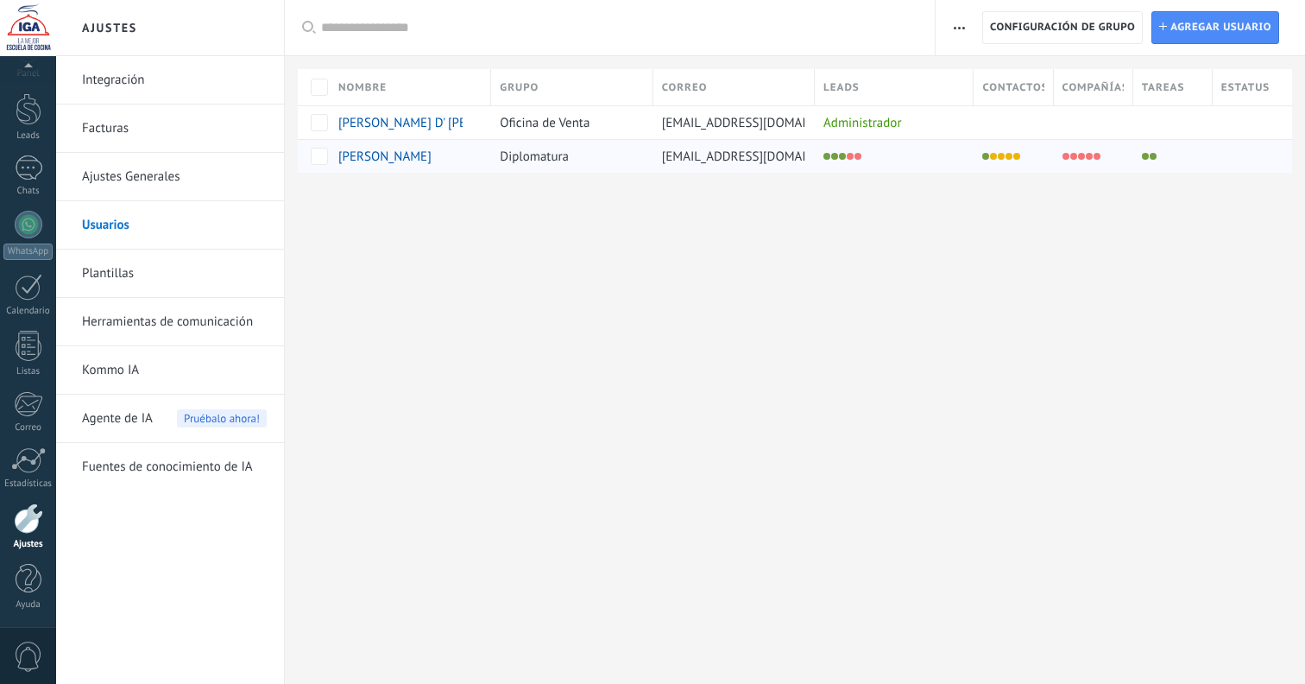
click at [861, 155] on li at bounding box center [858, 156] width 7 height 7
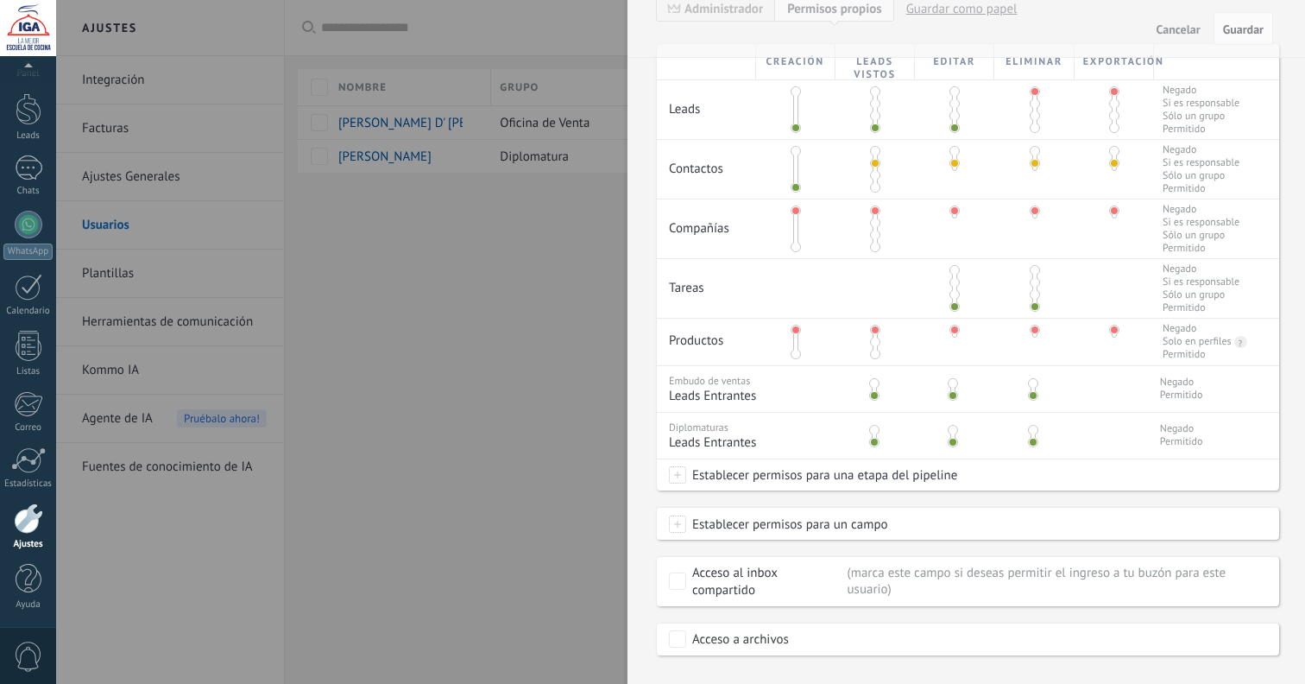
scroll to position [389, 0]
click at [767, 471] on span "Establecer permisos para una etapa del pipeline" at bounding box center [821, 472] width 271 height 31
click at [771, 478] on label at bounding box center [799, 475] width 262 height 29
click at [990, 490] on div at bounding box center [680, 312] width 1249 height 684
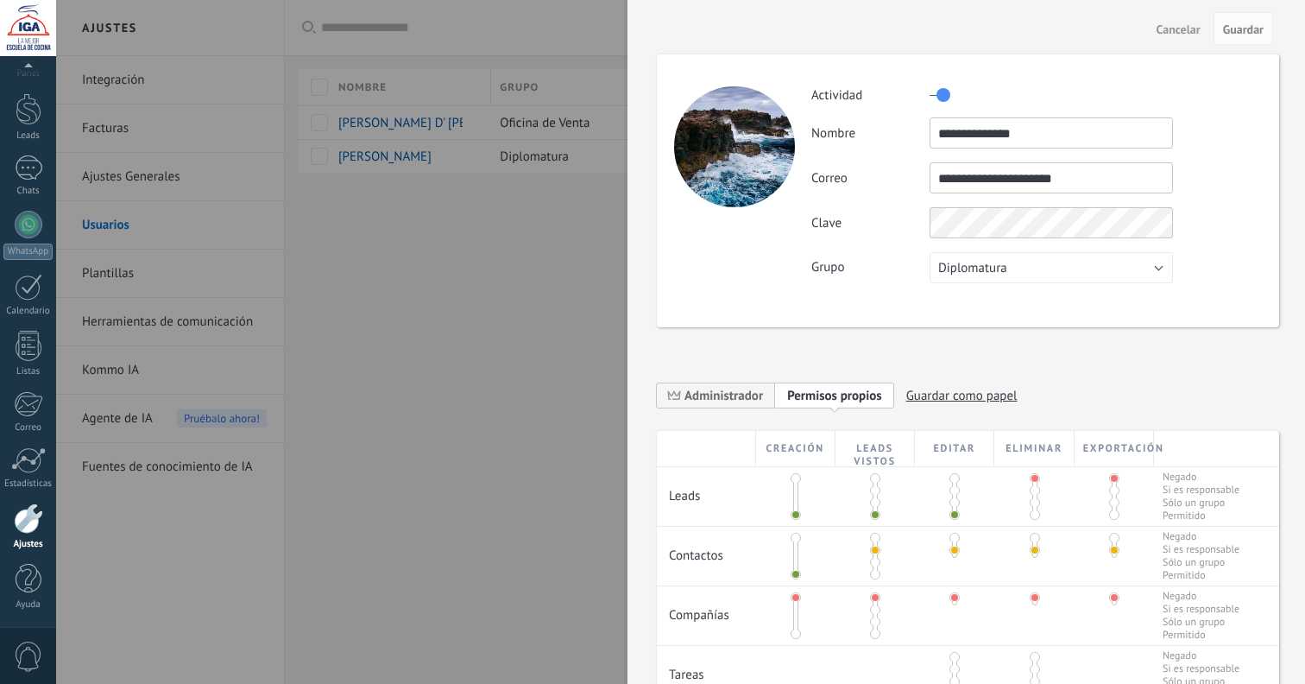
scroll to position [0, 0]
click at [983, 268] on span "Diplomatura" at bounding box center [973, 268] width 69 height 16
click at [876, 269] on label "Grupo" at bounding box center [871, 267] width 118 height 16
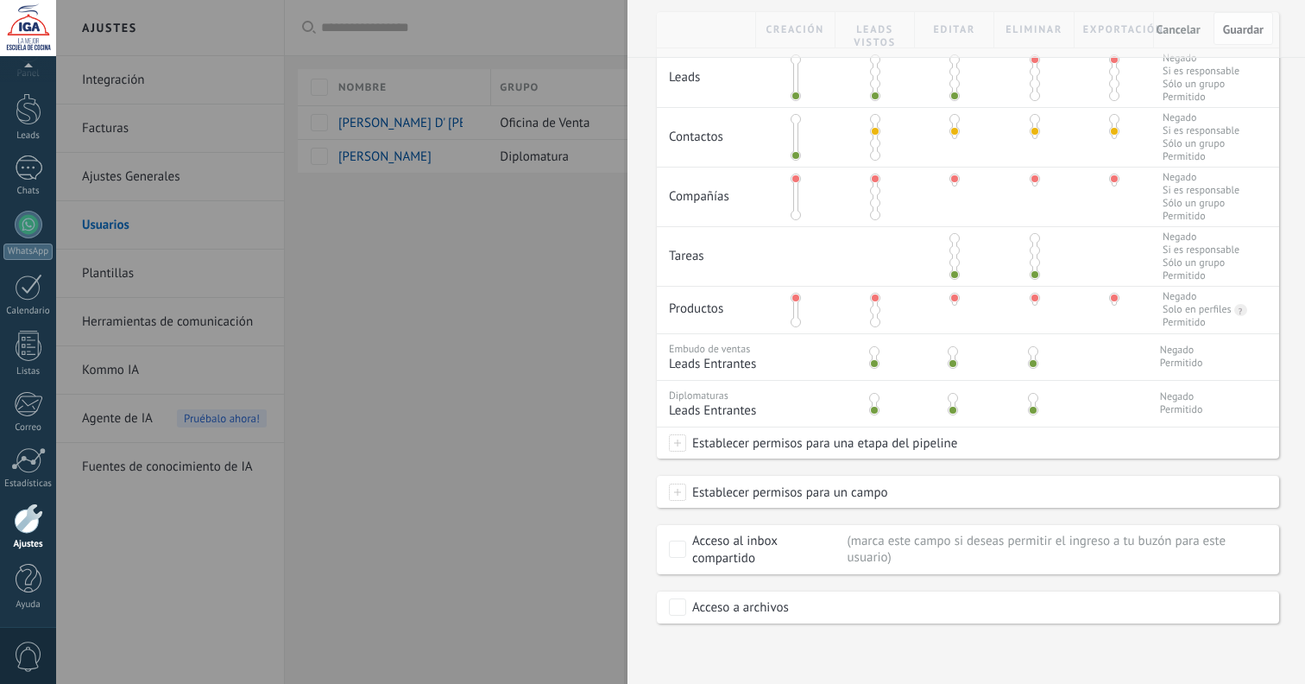
scroll to position [419, 0]
click at [540, 446] on div at bounding box center [652, 342] width 1305 height 684
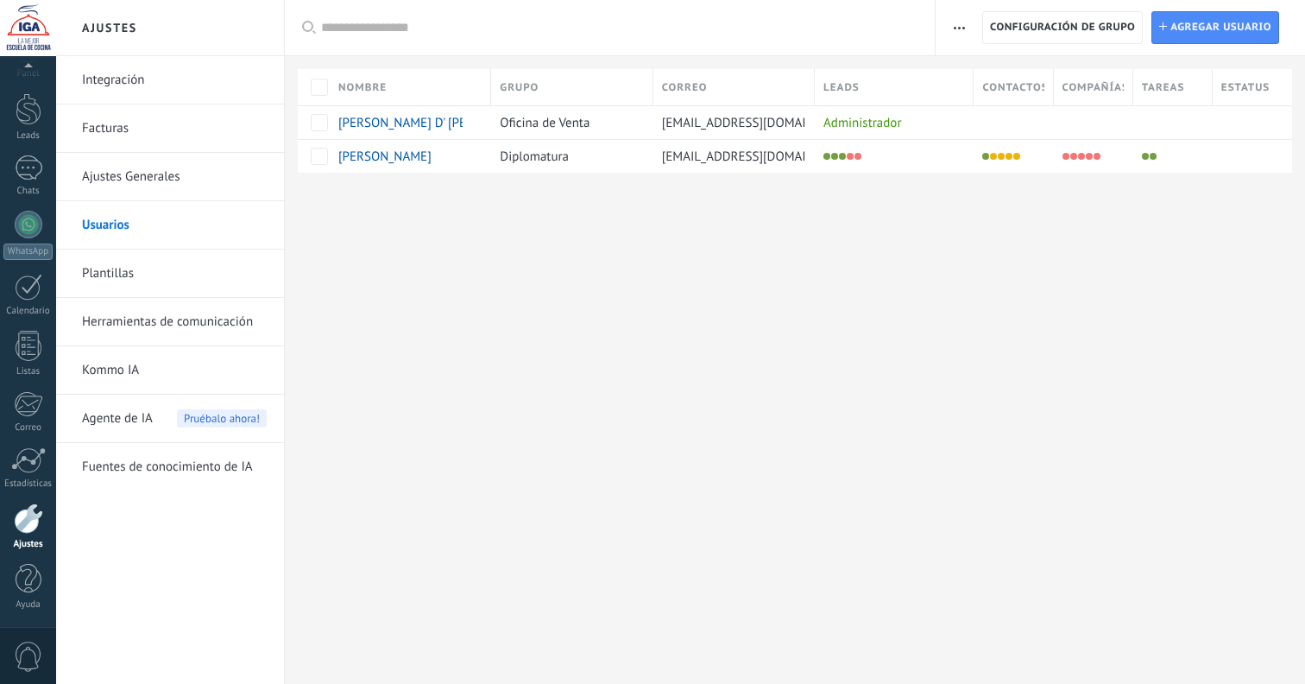
scroll to position [0, 0]
click at [1023, 27] on span "Configuración de grupo" at bounding box center [1062, 27] width 145 height 31
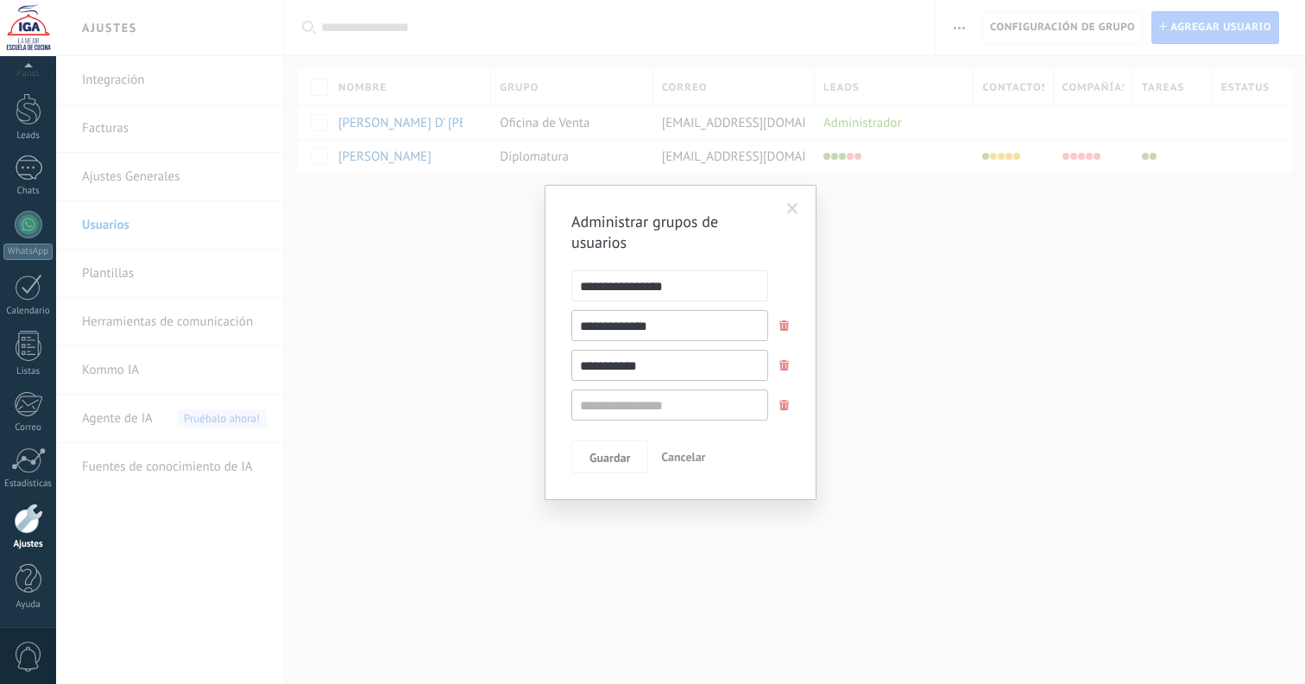
click at [648, 363] on input "**********" at bounding box center [670, 365] width 197 height 31
click at [567, 364] on div "**********" at bounding box center [668, 365] width 244 height 31
click at [685, 456] on span "Cancelar" at bounding box center [683, 457] width 44 height 16
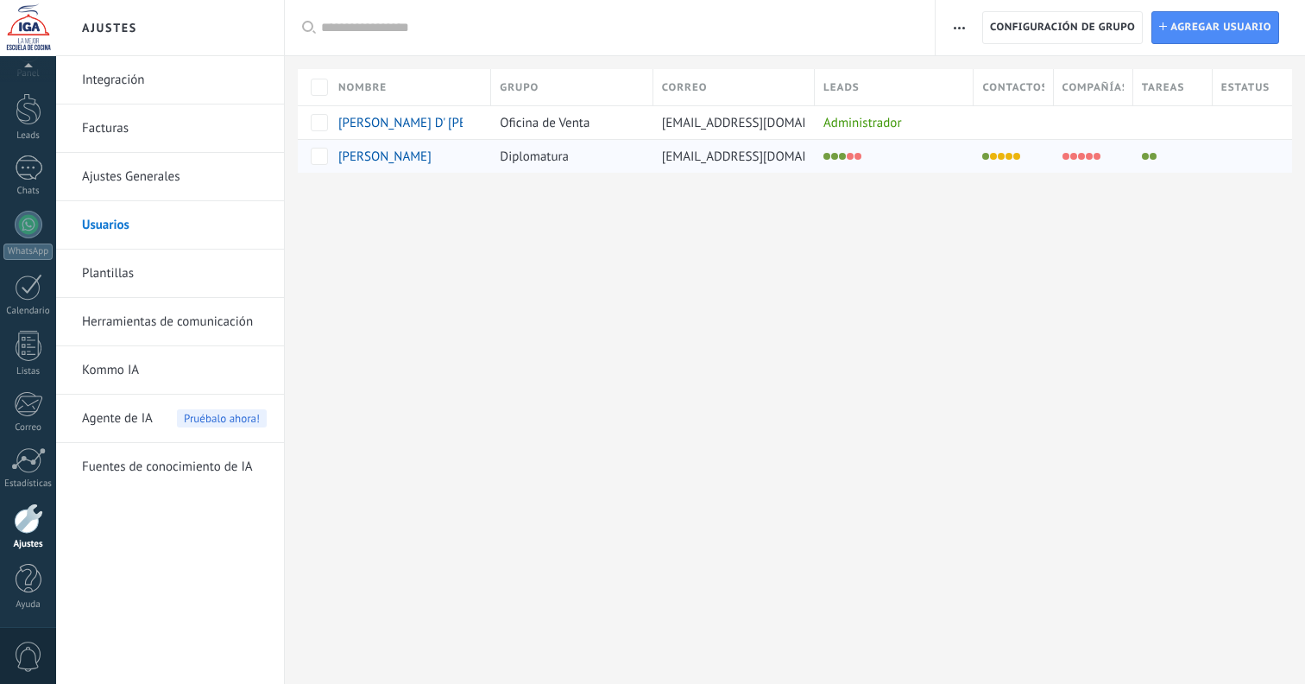
click at [537, 151] on span "Diplomatura" at bounding box center [534, 157] width 69 height 16
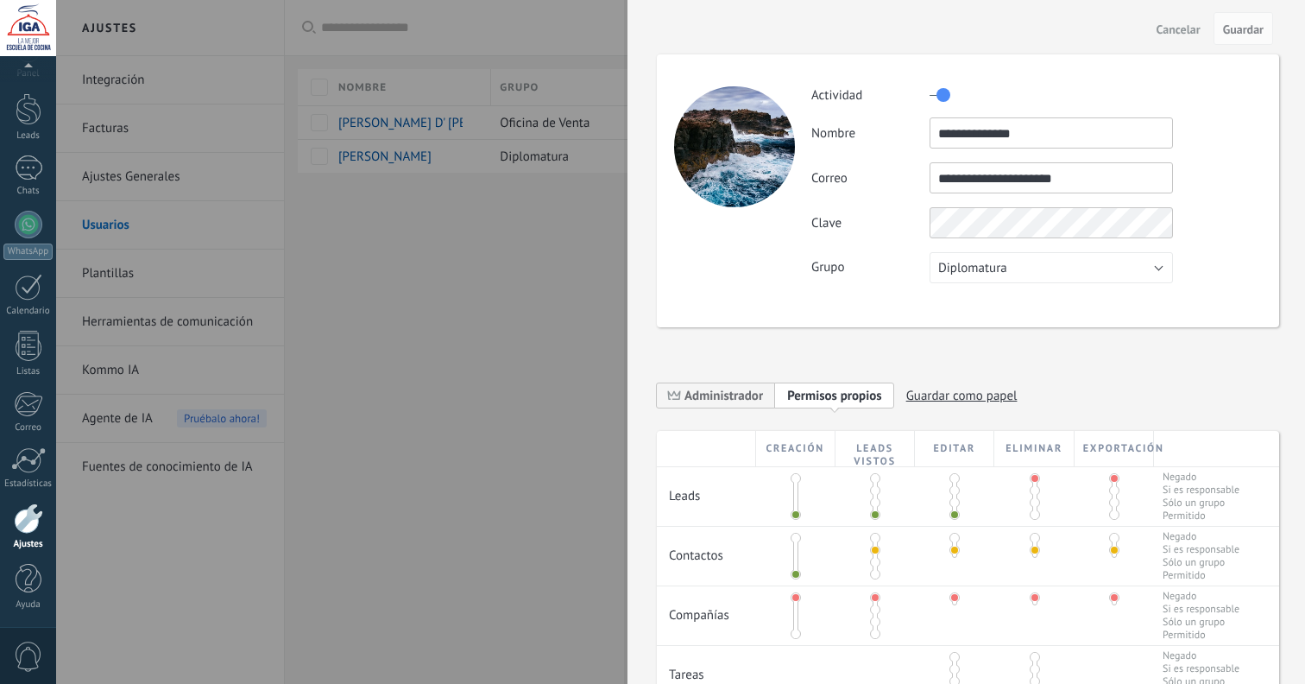
drag, startPoint x: 573, startPoint y: 159, endPoint x: 557, endPoint y: 158, distance: 16.4
click at [572, 159] on div at bounding box center [652, 342] width 1305 height 684
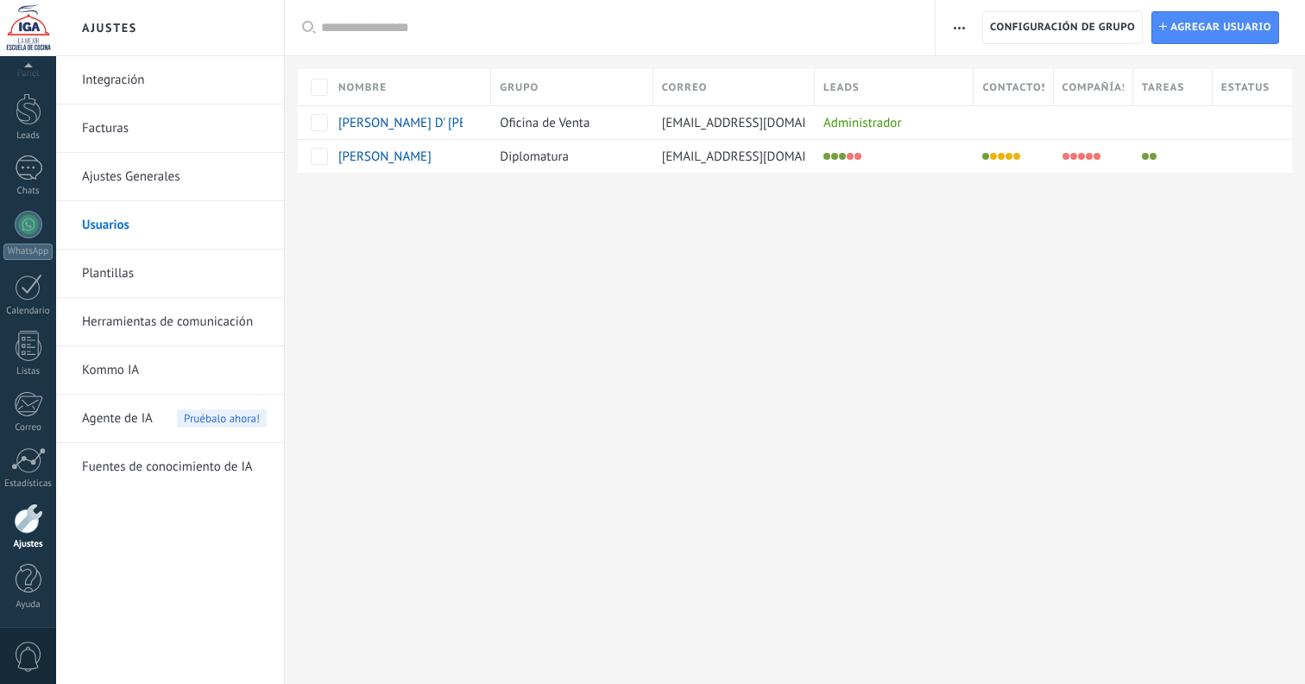
scroll to position [35, 0]
click at [24, 585] on div at bounding box center [29, 579] width 26 height 30
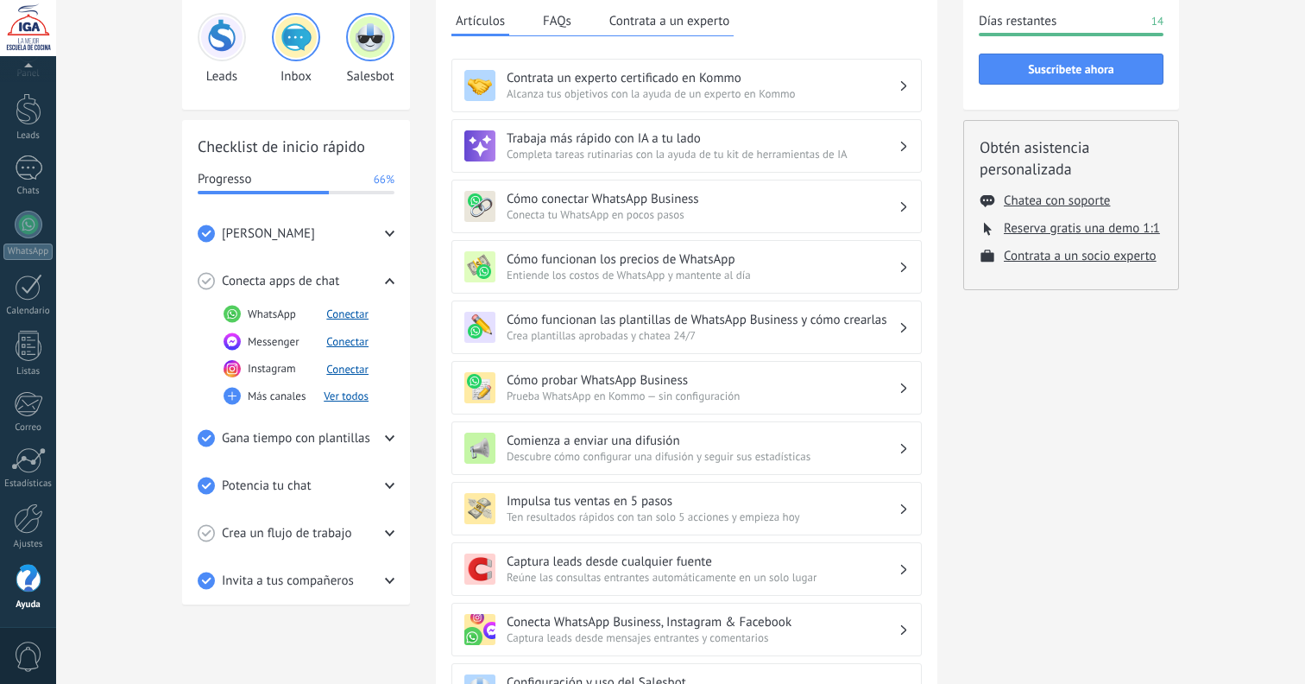
scroll to position [149, 0]
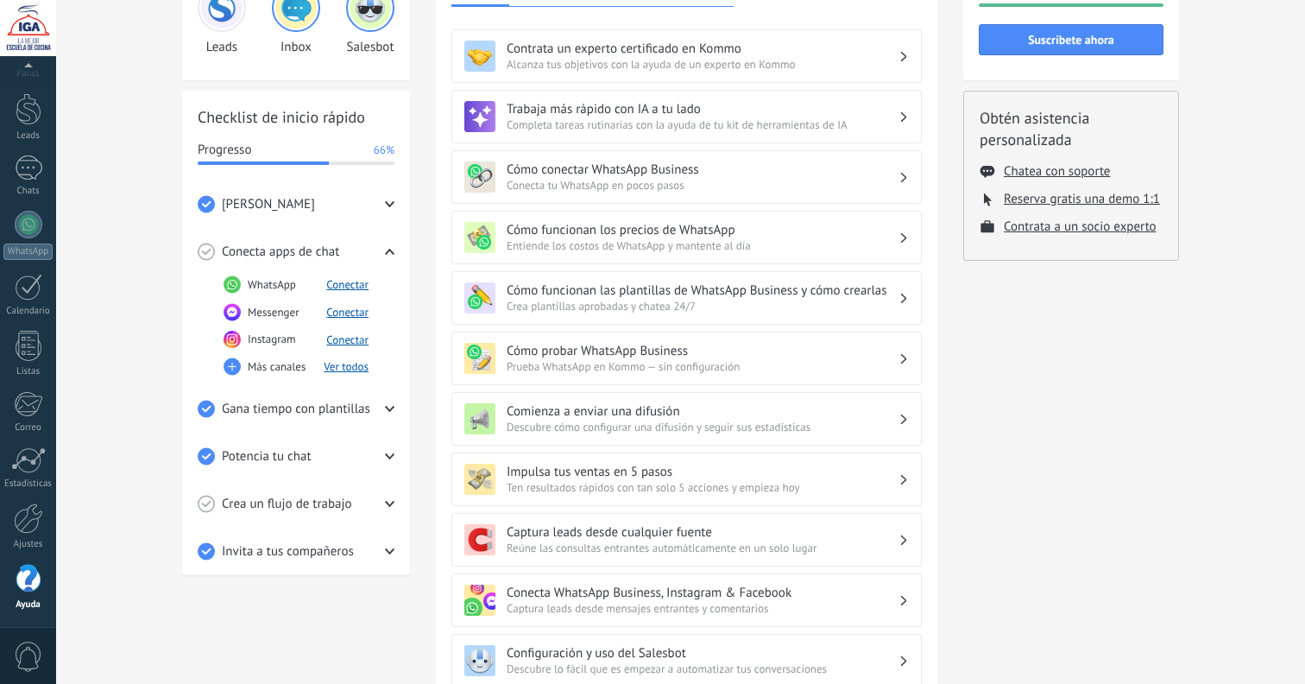
click at [382, 497] on div "Crea un flujo de trabajo" at bounding box center [296, 503] width 197 height 47
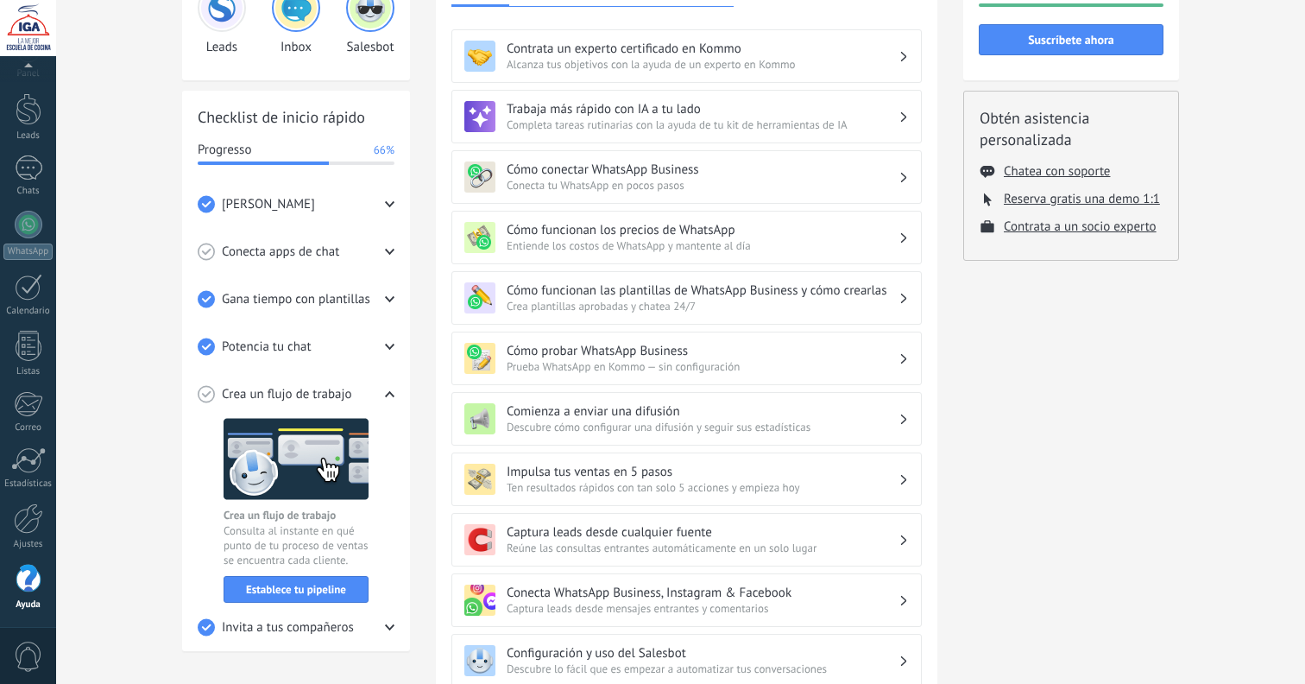
click at [389, 391] on icon at bounding box center [389, 393] width 9 height 9
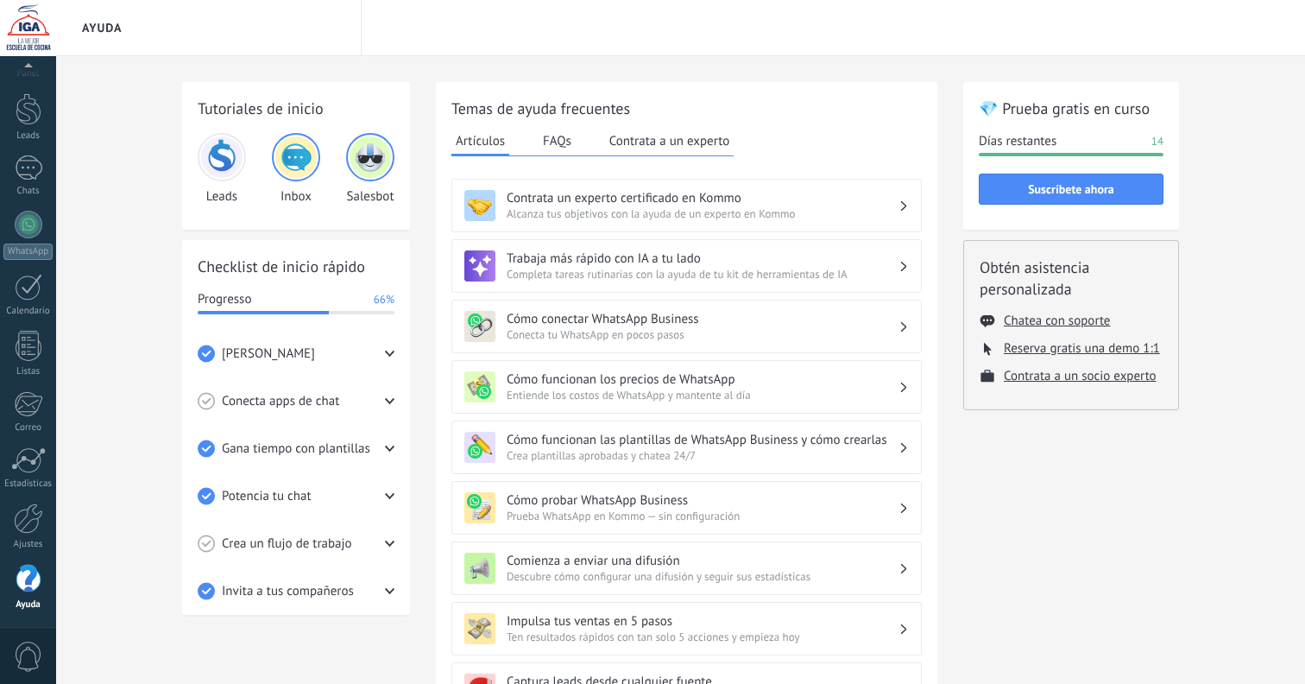
scroll to position [0, 0]
click at [25, 528] on div at bounding box center [28, 518] width 29 height 30
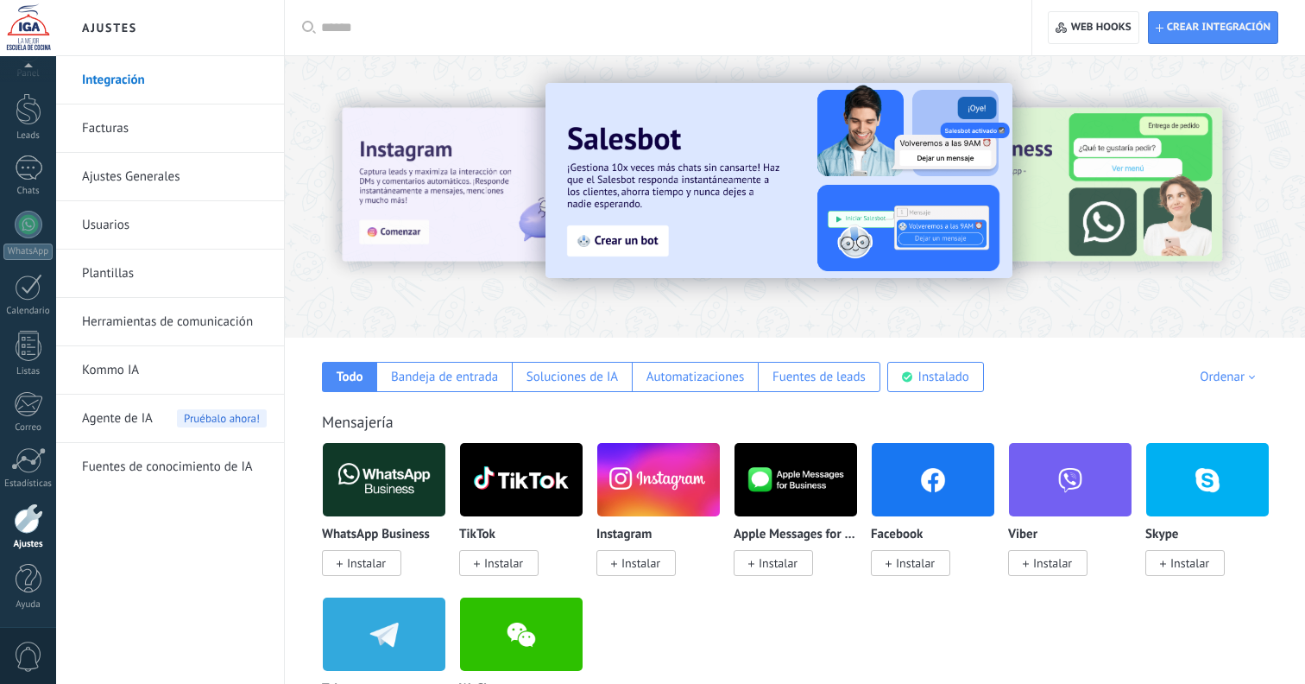
click at [196, 307] on link "Herramientas de comunicación" at bounding box center [174, 322] width 185 height 48
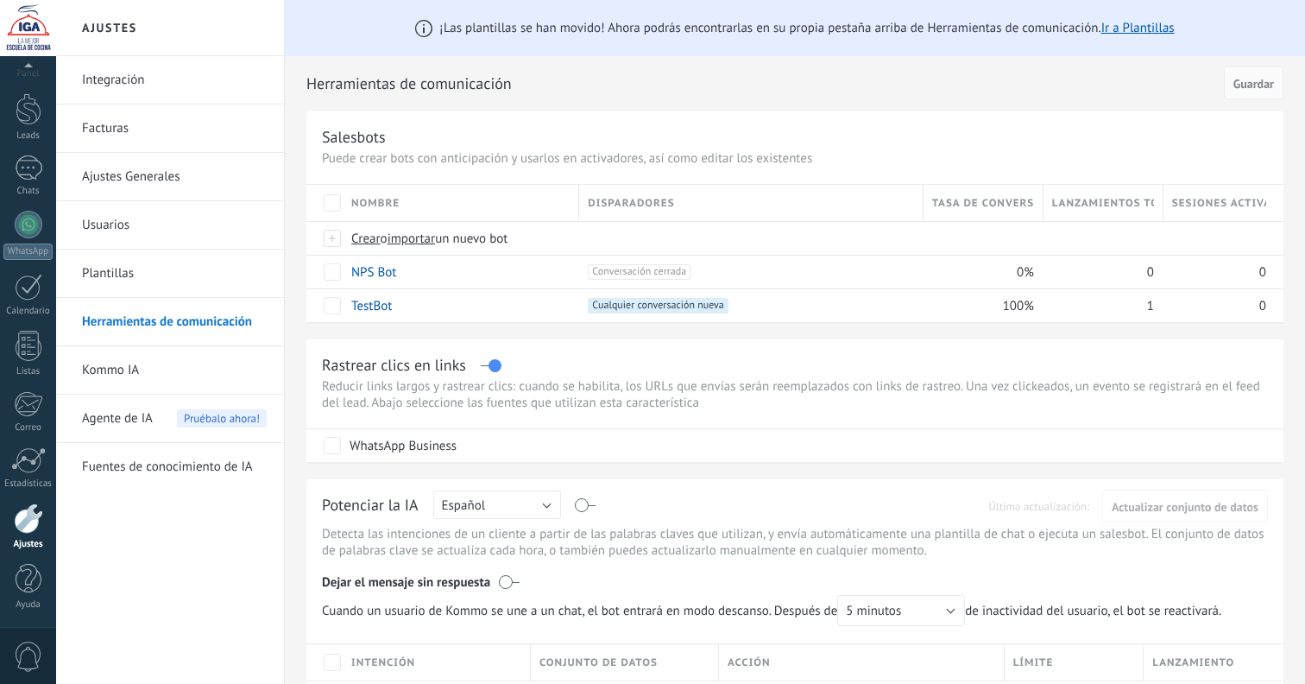
click at [1302, 369] on div "¡Las plantillas se han movido! Ahora podrás encontrarlas en su propia pestaña a…" at bounding box center [795, 647] width 1021 height 1295
click at [378, 275] on link "NPS Bot" at bounding box center [373, 272] width 45 height 16
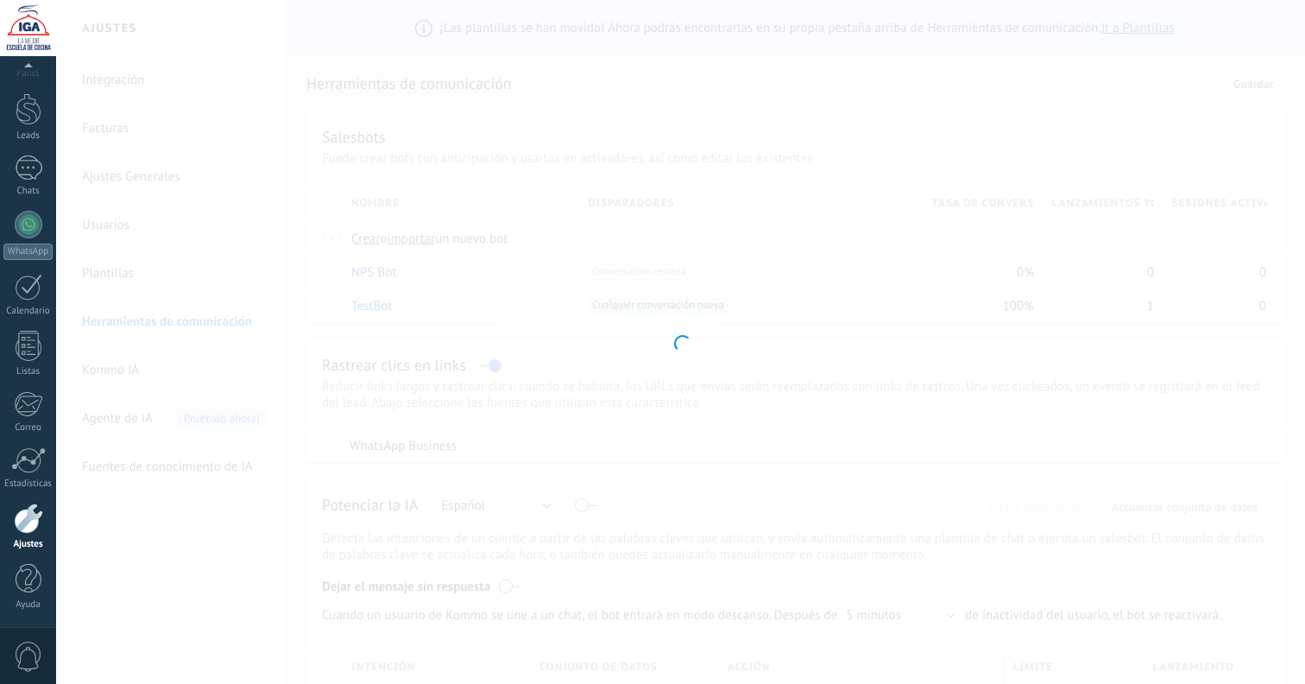
type input "*******"
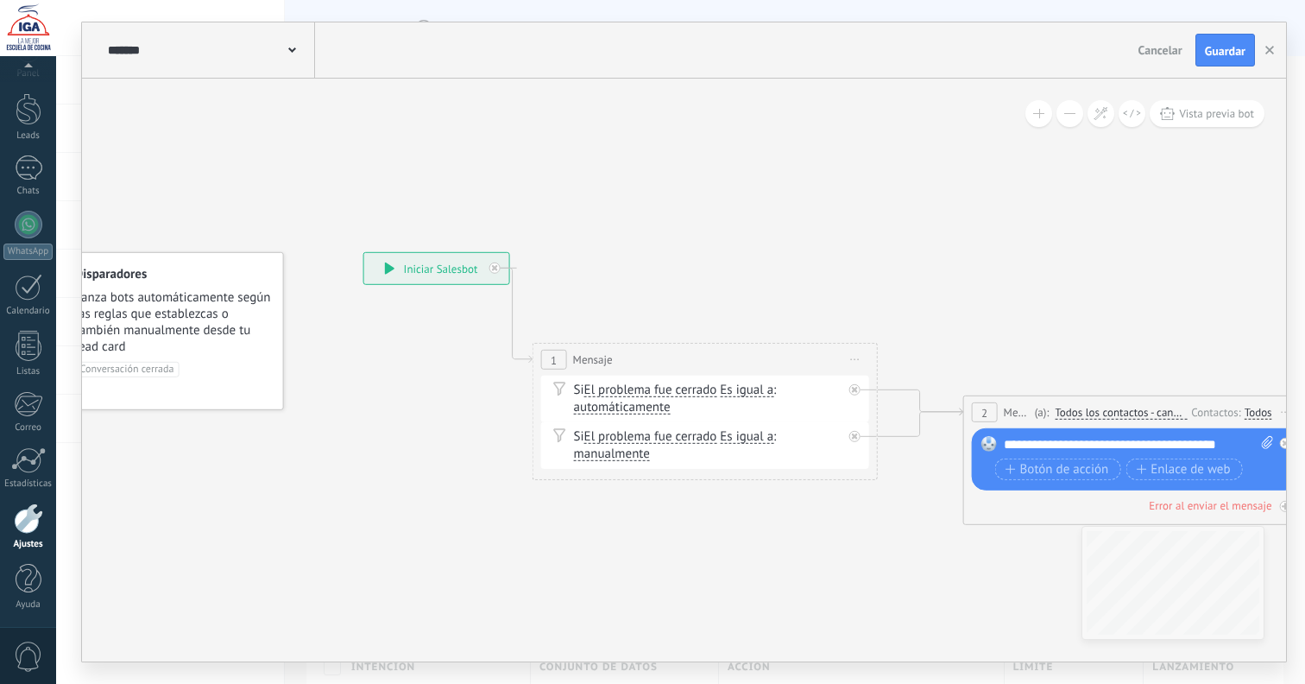
drag, startPoint x: 707, startPoint y: 321, endPoint x: 619, endPoint y: 241, distance: 119.2
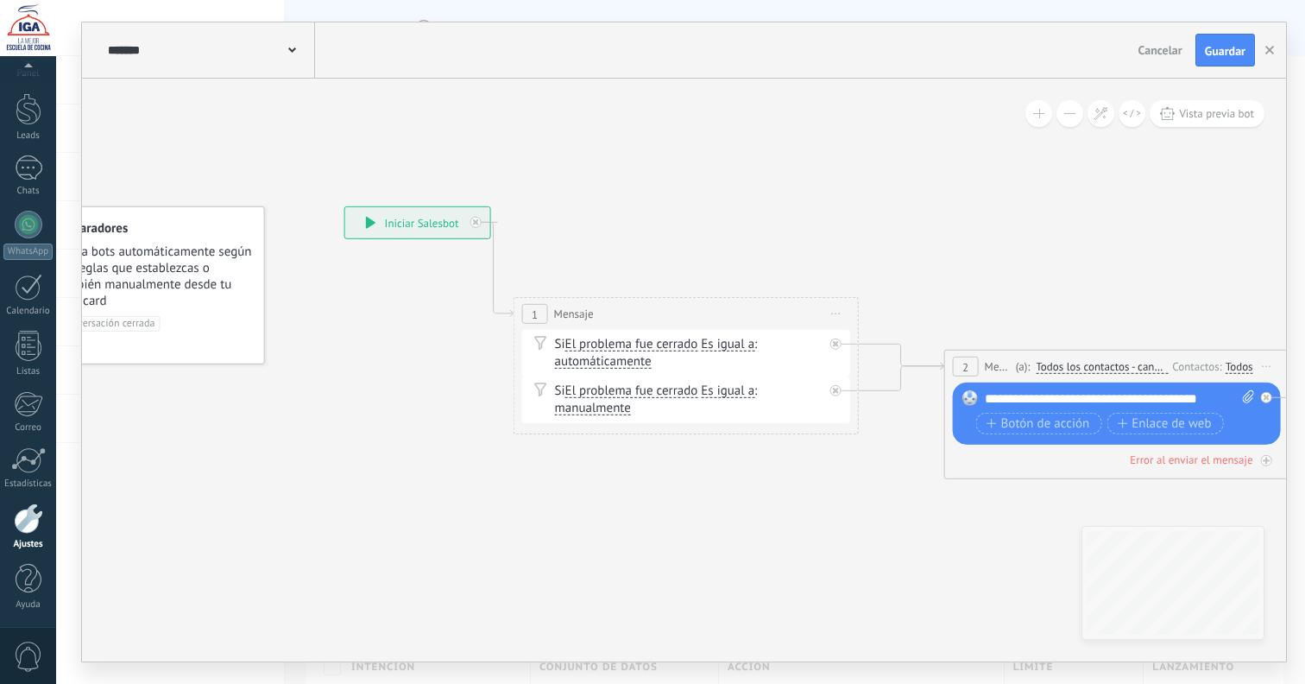
drag, startPoint x: 699, startPoint y: 219, endPoint x: 619, endPoint y: 206, distance: 81.3
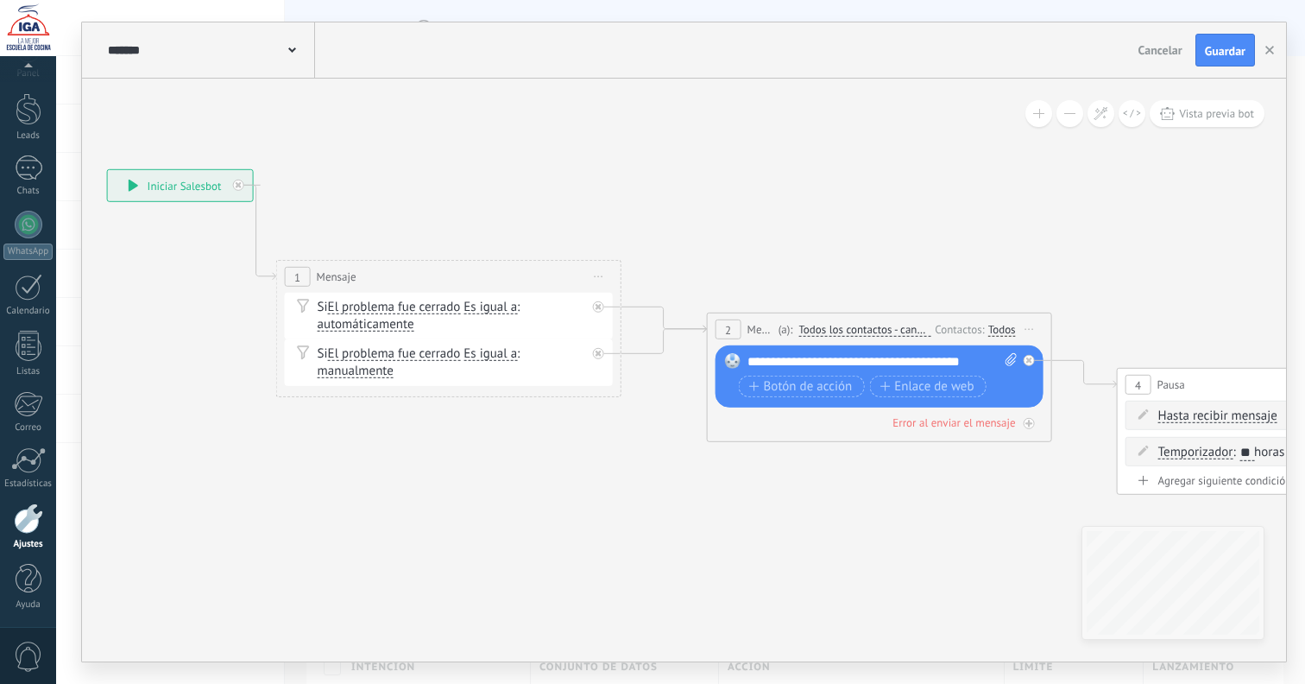
drag, startPoint x: 760, startPoint y: 247, endPoint x: 530, endPoint y: 213, distance: 232.1
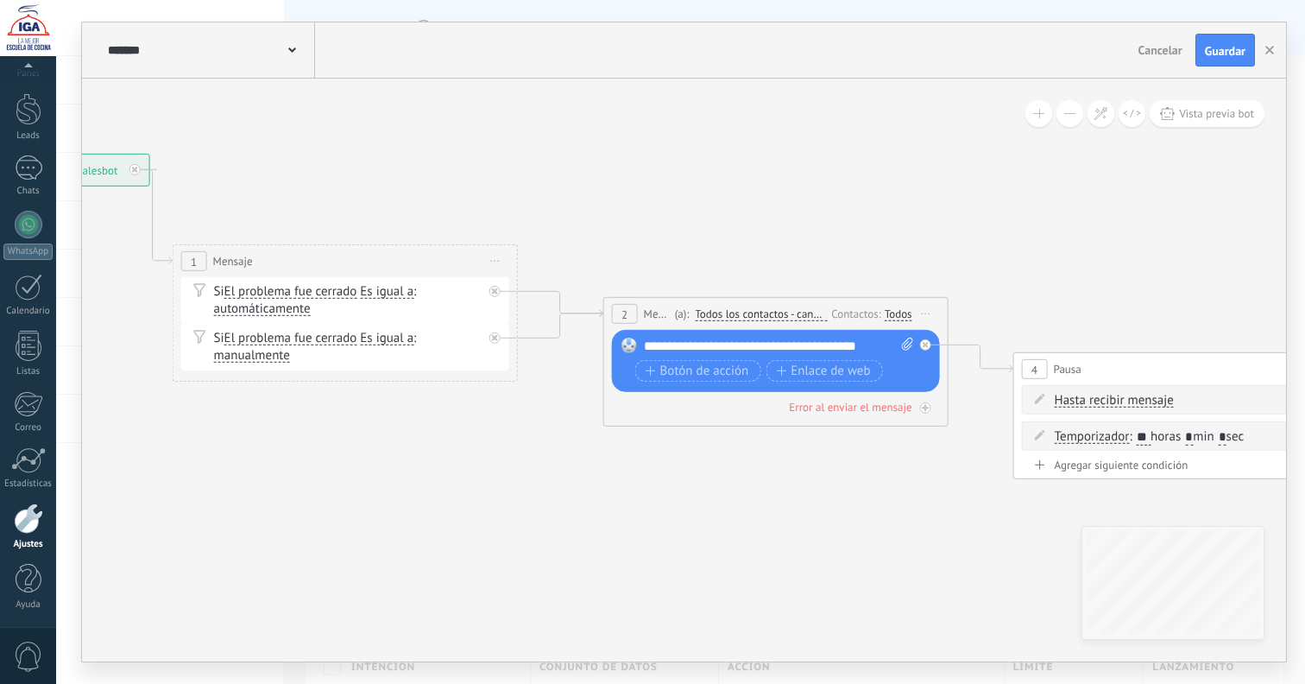
drag, startPoint x: 729, startPoint y: 239, endPoint x: 617, endPoint y: 220, distance: 113.0
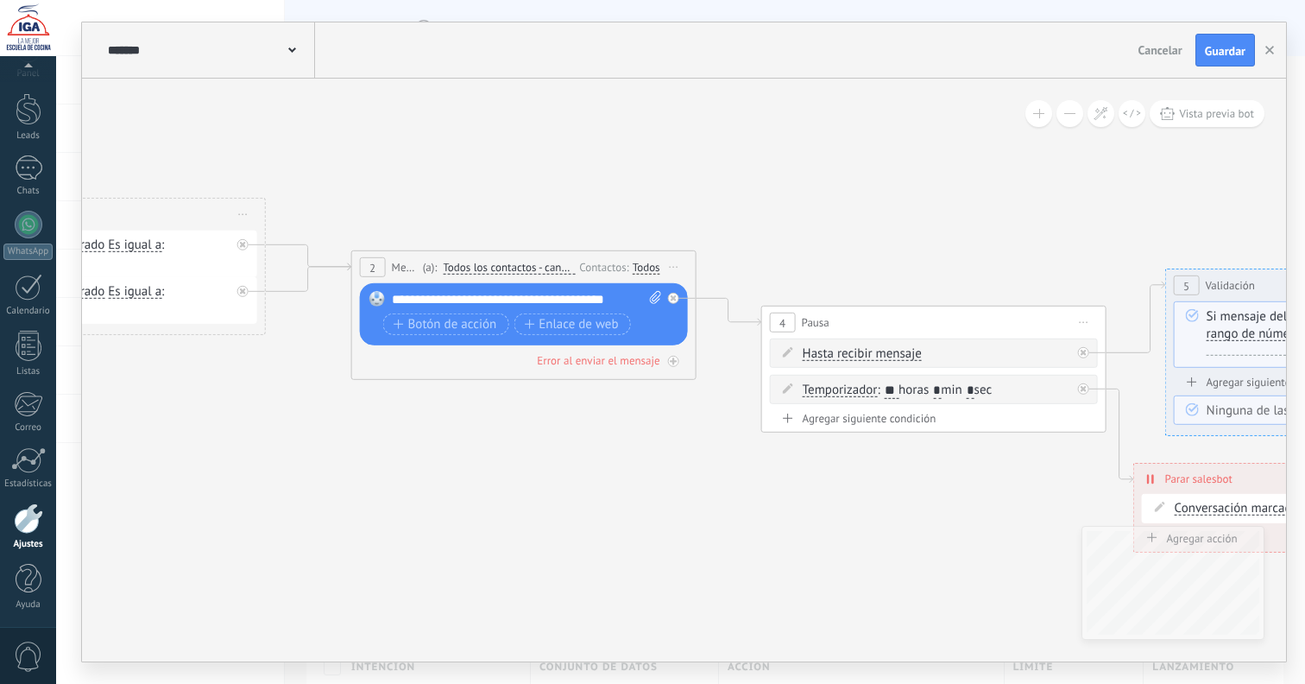
drag, startPoint x: 897, startPoint y: 239, endPoint x: 719, endPoint y: 247, distance: 178.0
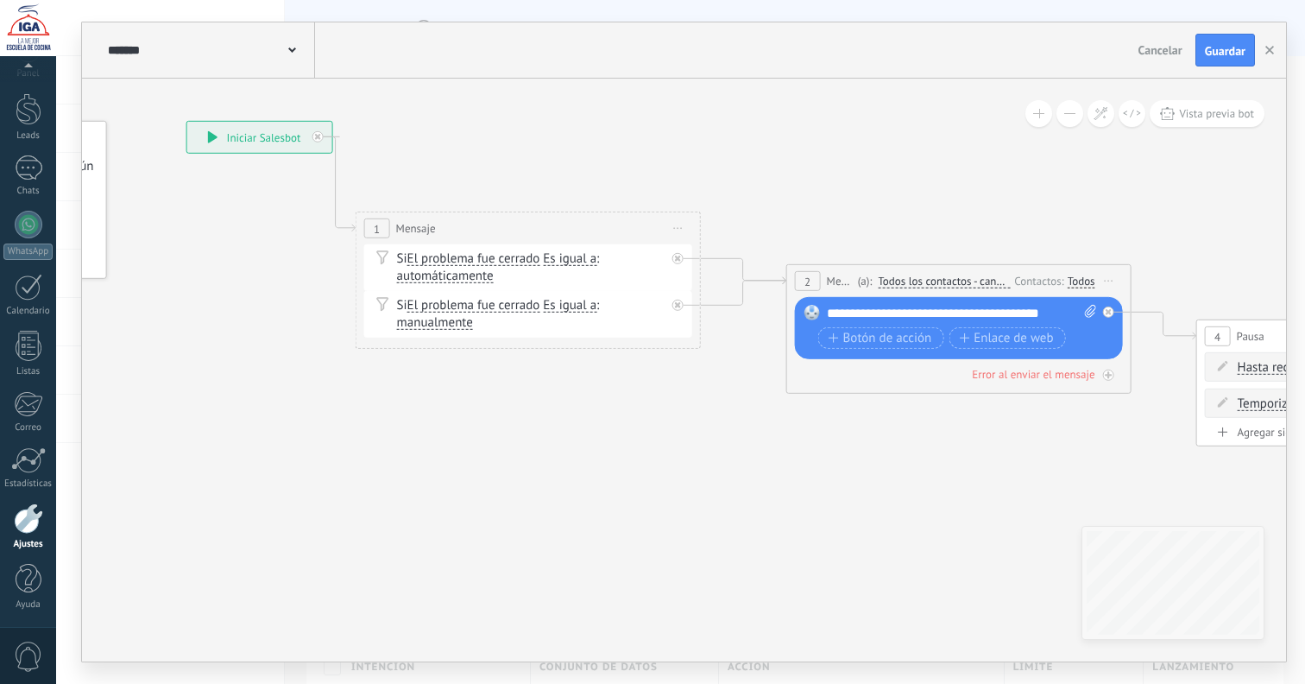
drag, startPoint x: 582, startPoint y: 179, endPoint x: 1038, endPoint y: 191, distance: 456.0
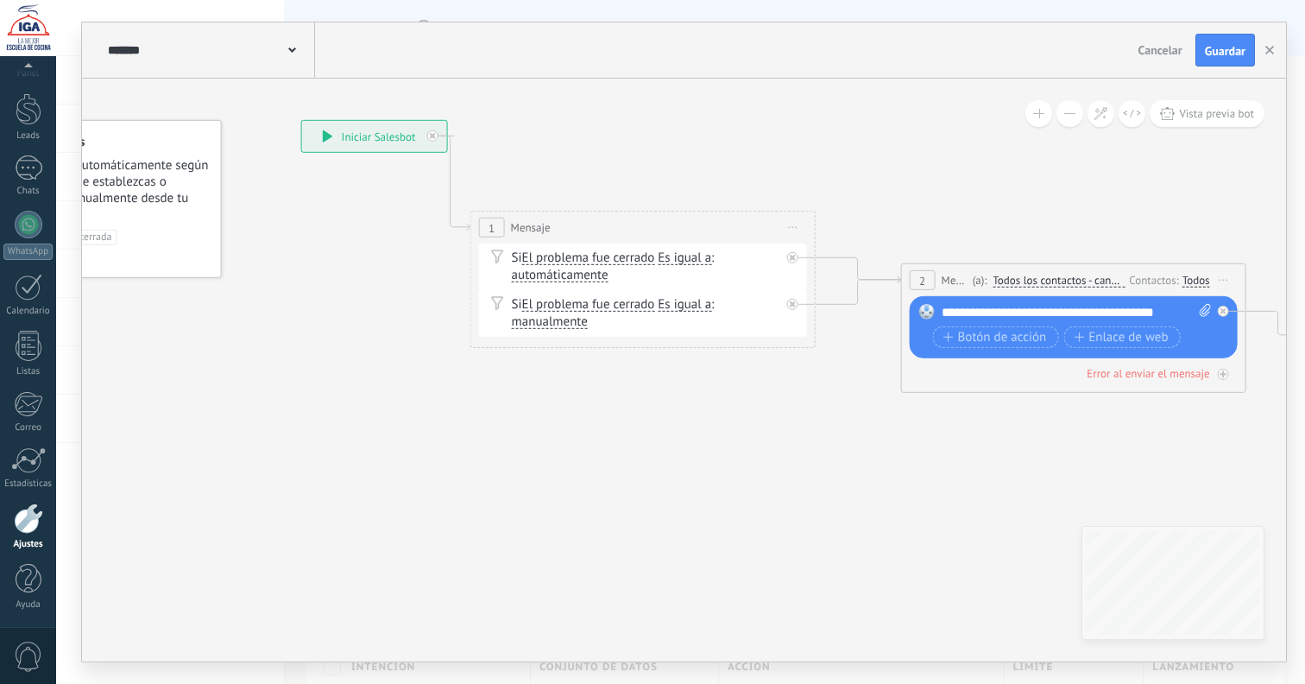
drag, startPoint x: 1006, startPoint y: 188, endPoint x: 1208, endPoint y: 168, distance: 203.0
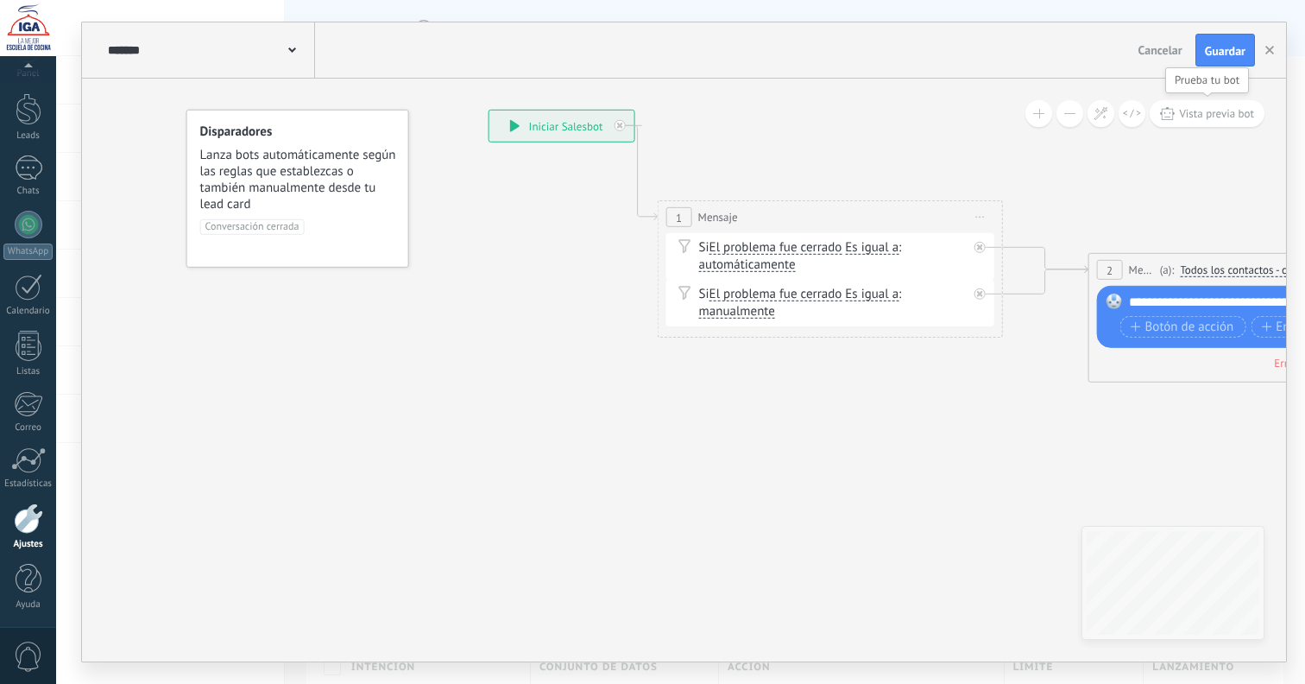
click at [1196, 120] on span "Vista previa bot" at bounding box center [1216, 113] width 75 height 15
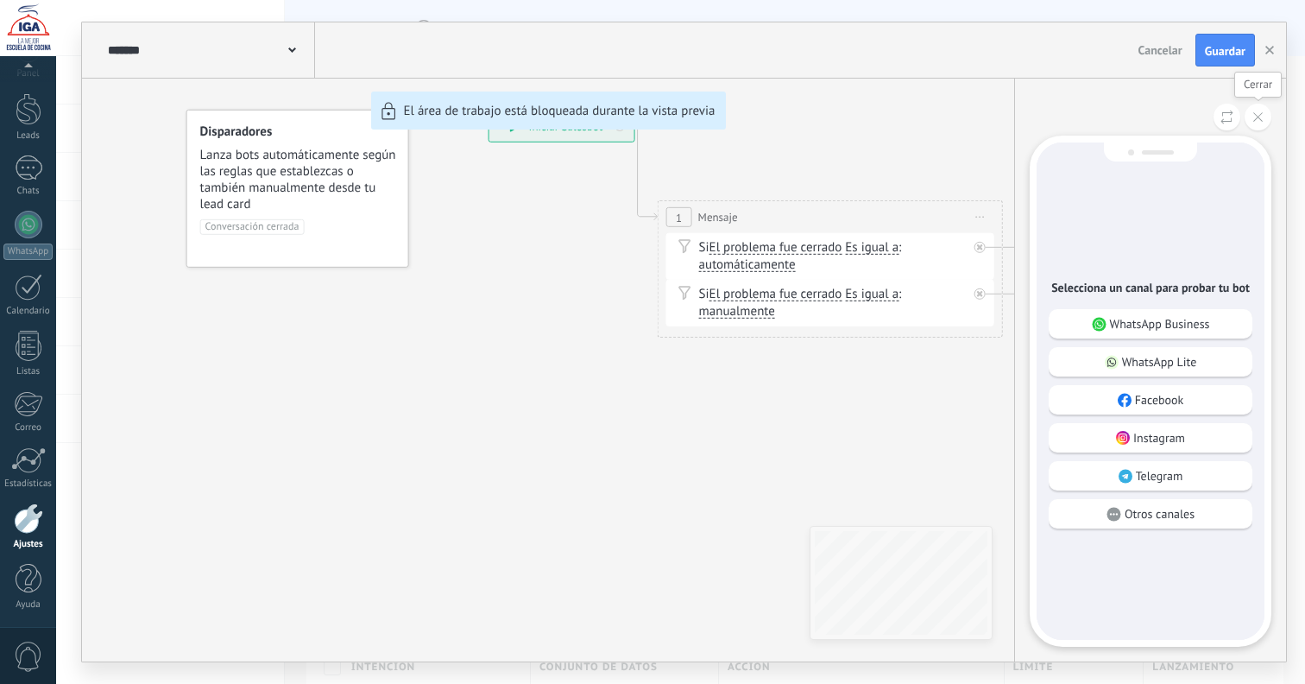
drag, startPoint x: 1258, startPoint y: 119, endPoint x: 1191, endPoint y: 149, distance: 73.8
click at [1258, 119] on icon at bounding box center [1258, 116] width 9 height 9
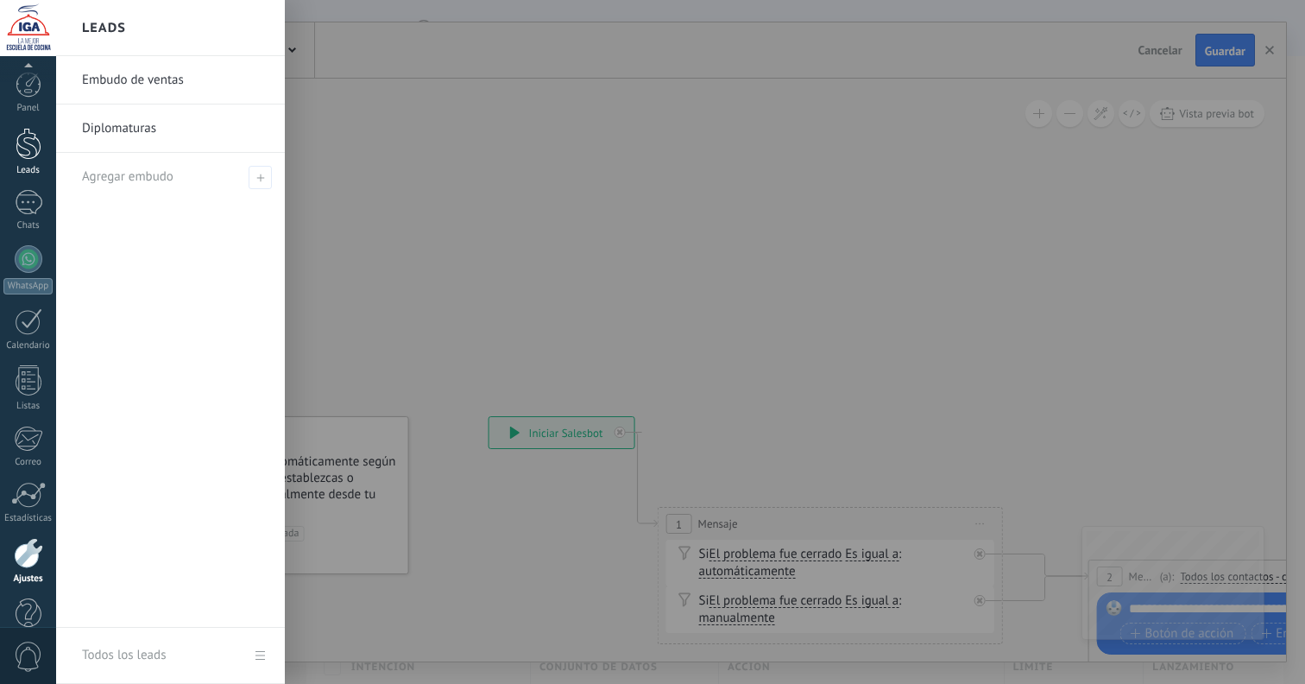
click at [25, 145] on div at bounding box center [29, 144] width 26 height 32
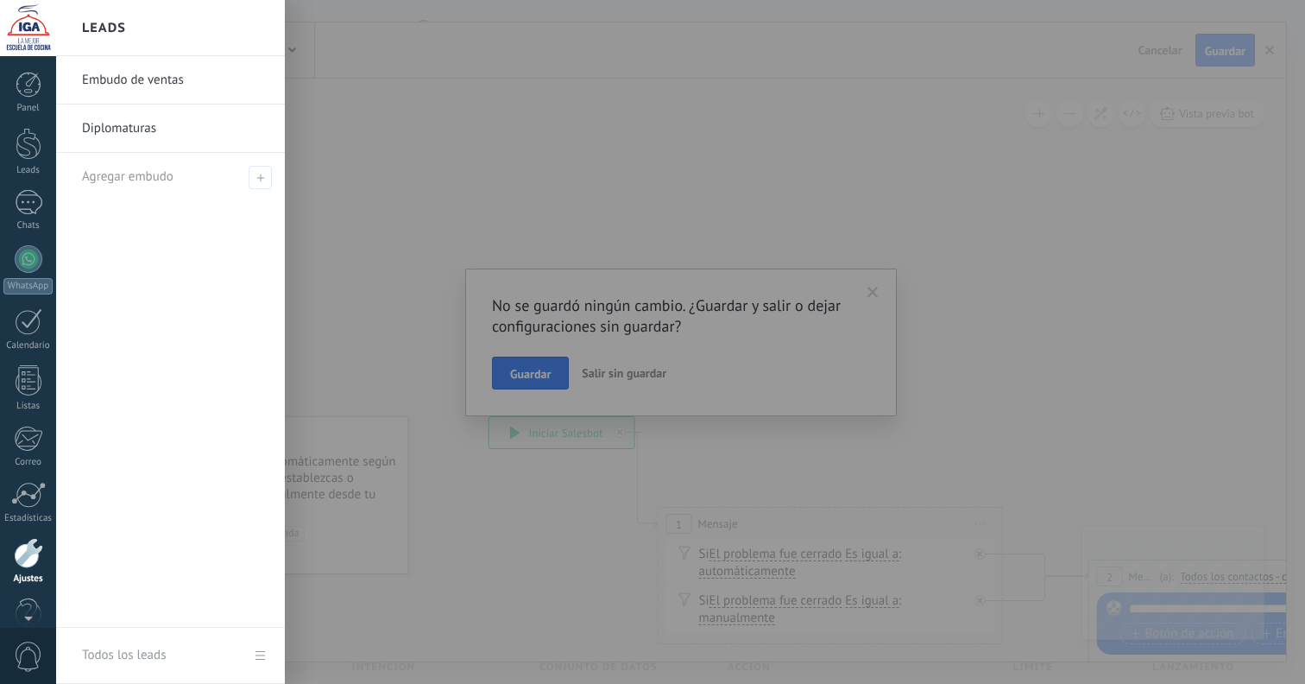
click at [149, 123] on link "Diplomaturas" at bounding box center [175, 128] width 186 height 48
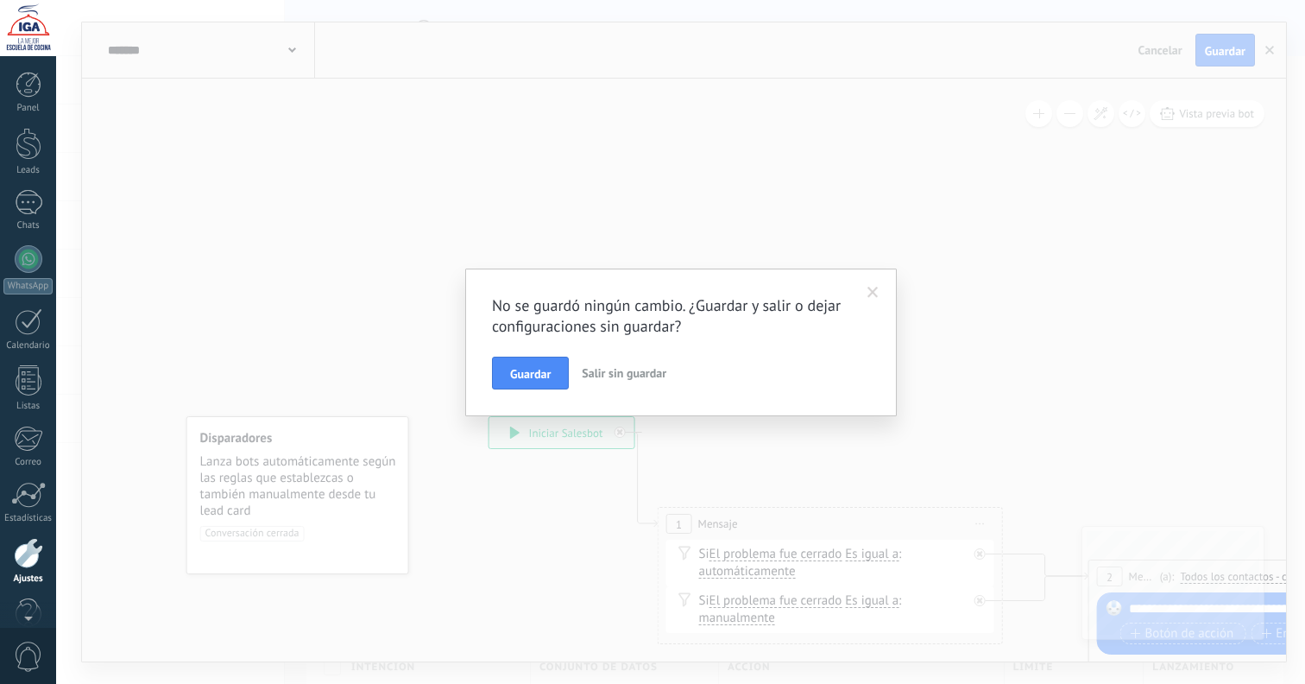
click at [608, 374] on span "Salir sin guardar" at bounding box center [624, 373] width 85 height 16
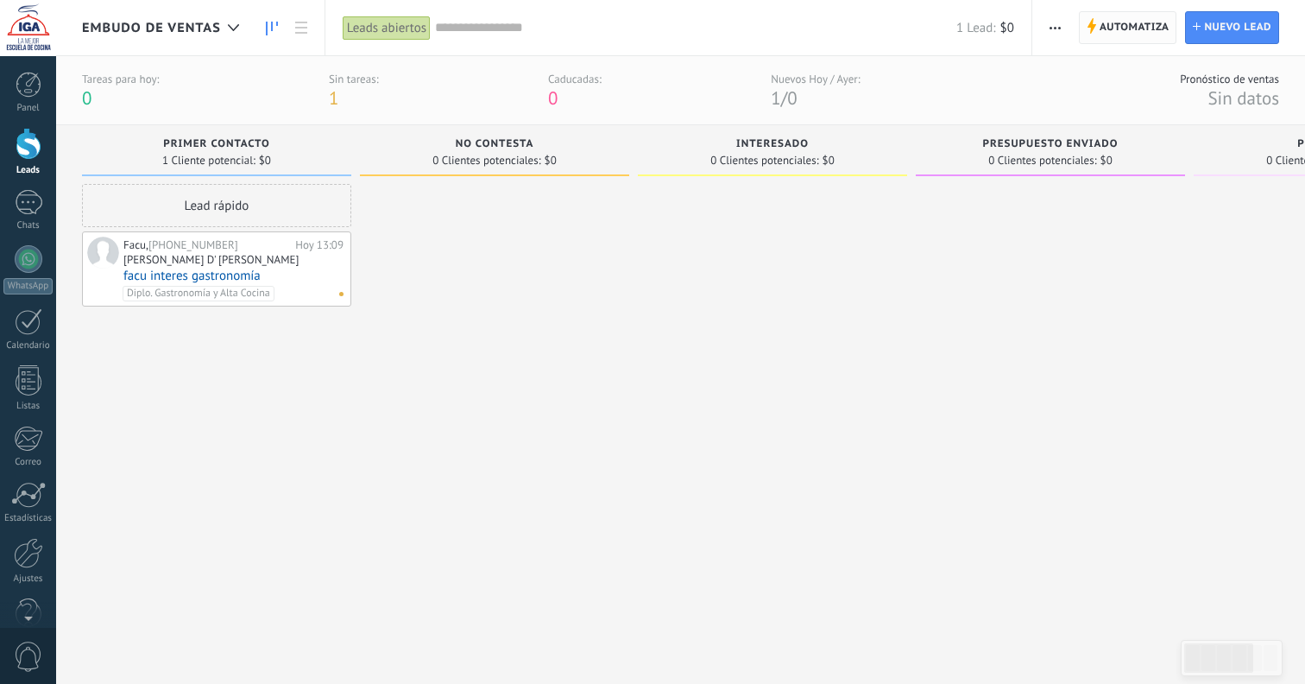
click at [1133, 28] on span "Automatiza" at bounding box center [1135, 27] width 70 height 31
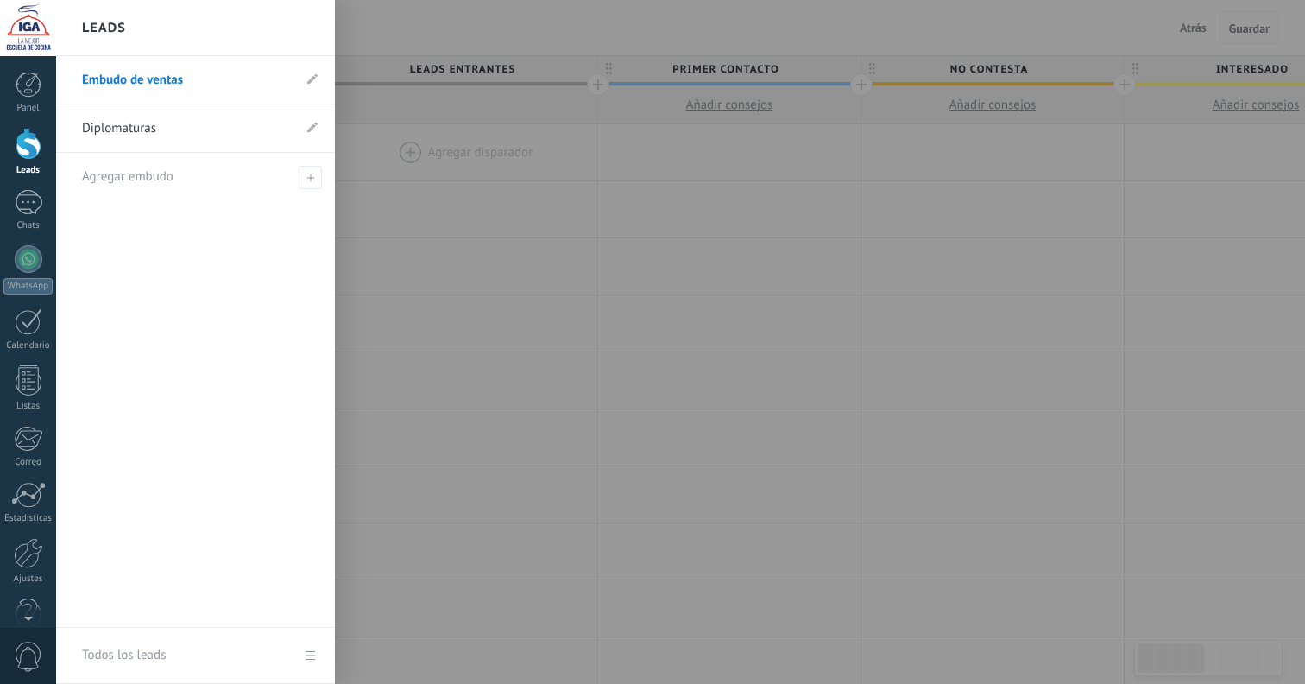
click at [26, 151] on div at bounding box center [29, 144] width 26 height 32
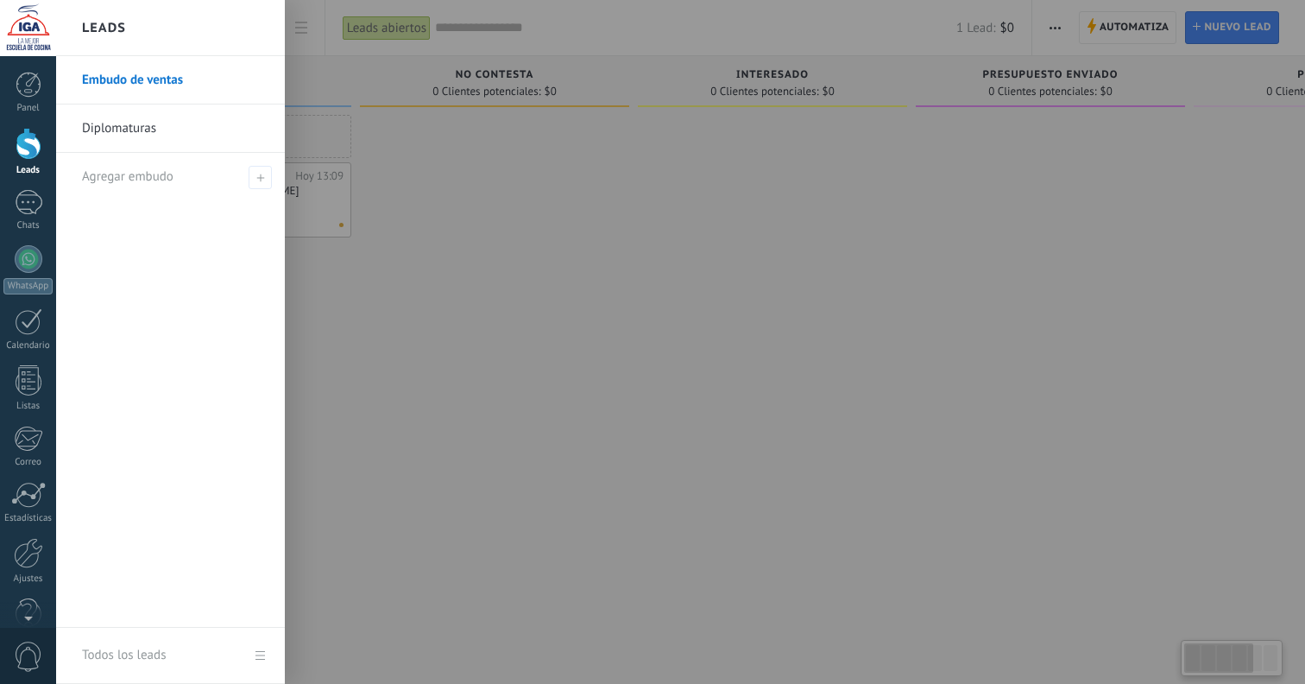
drag, startPoint x: 28, startPoint y: 144, endPoint x: 60, endPoint y: 143, distance: 32.0
click at [28, 144] on div at bounding box center [29, 144] width 26 height 32
click at [32, 146] on div at bounding box center [29, 144] width 26 height 32
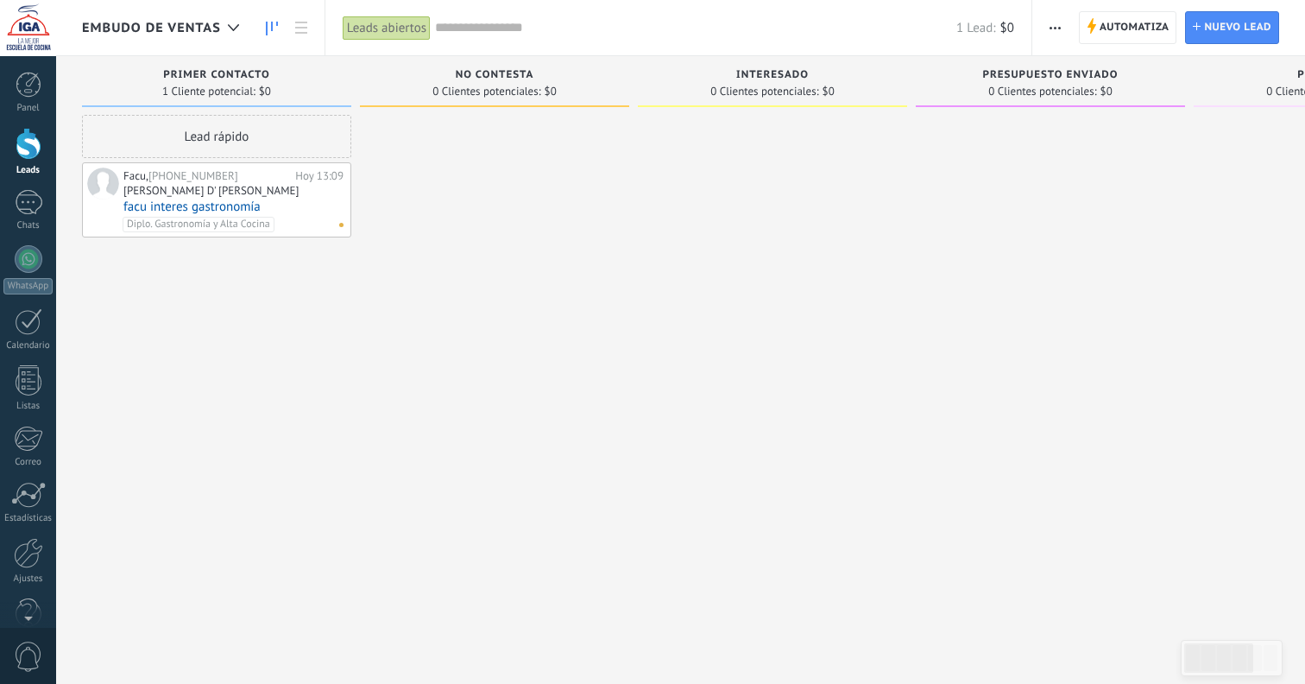
click at [1109, 23] on span "Automatiza" at bounding box center [1135, 27] width 70 height 31
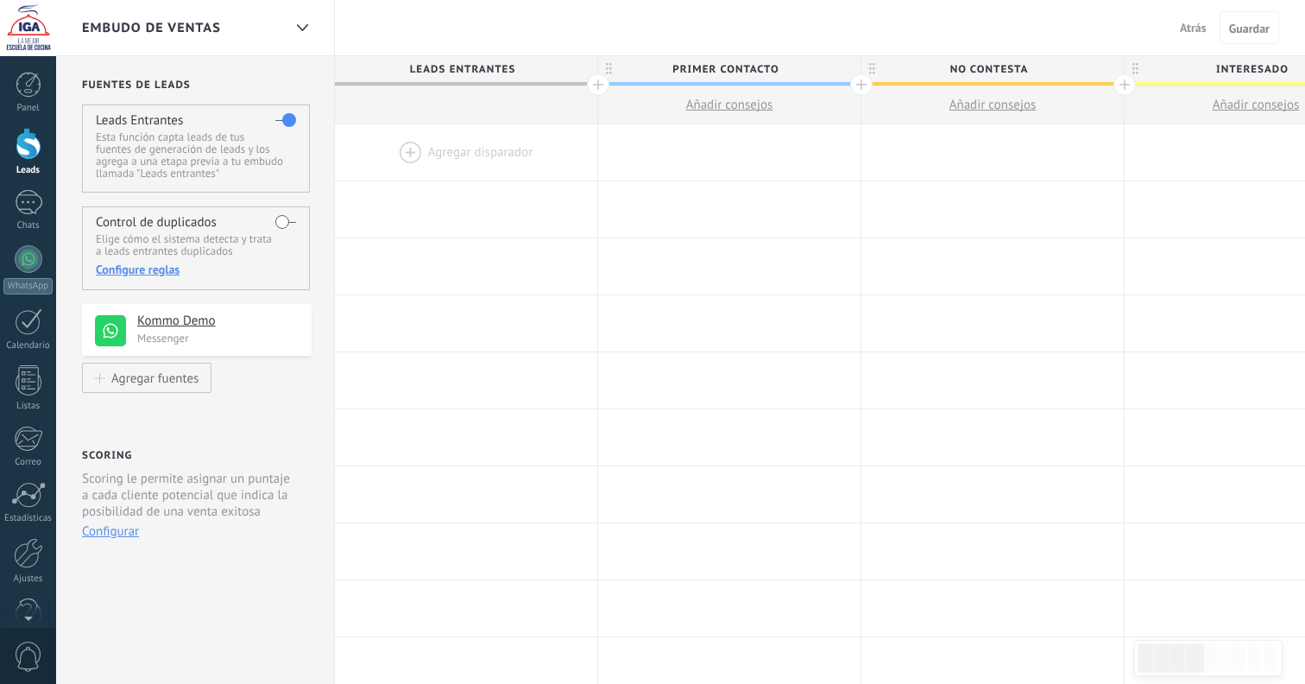
click at [423, 162] on div at bounding box center [466, 152] width 262 height 56
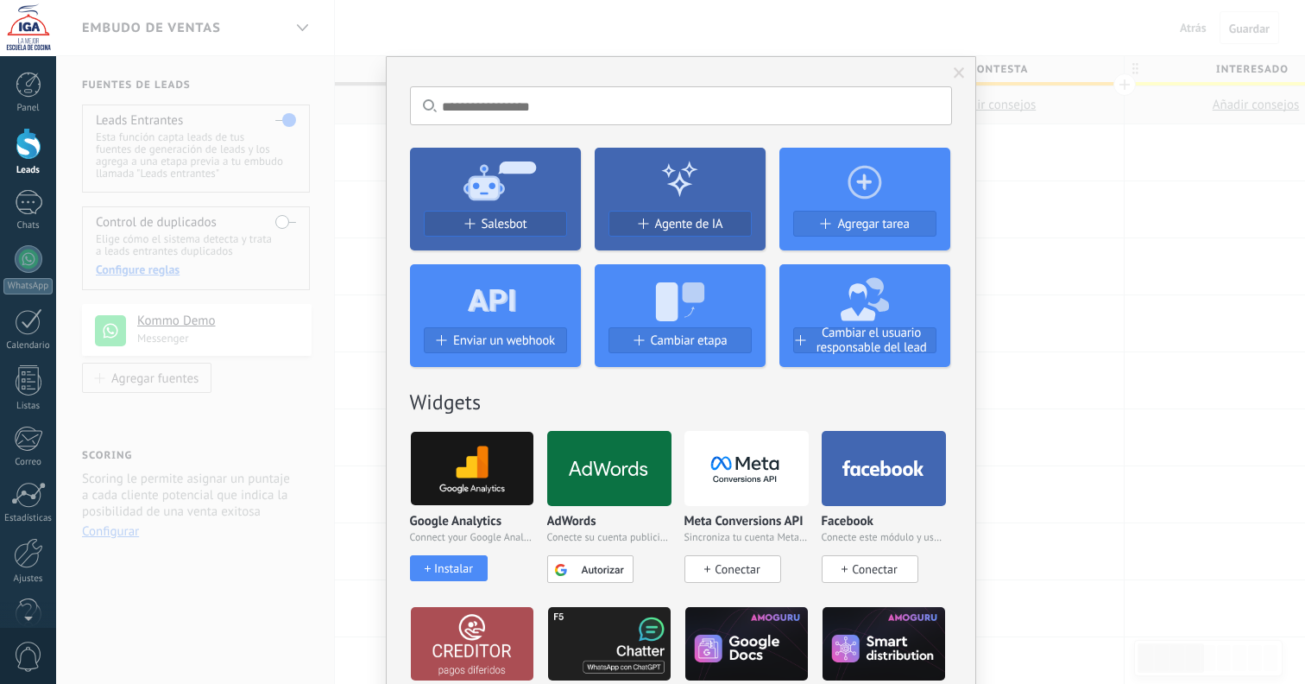
click at [831, 333] on span "Cambiar el usuario responsable del lead" at bounding box center [872, 339] width 128 height 29
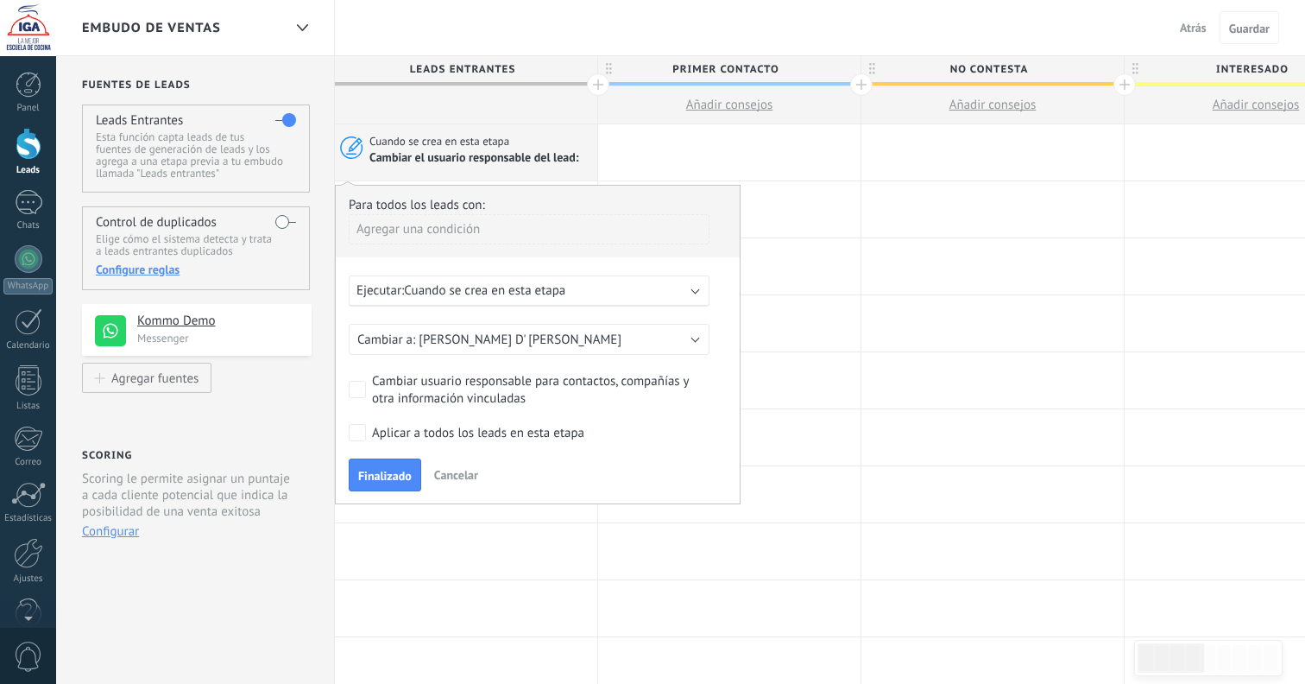
click at [477, 347] on span "[PERSON_NAME] D' [PERSON_NAME]" at bounding box center [520, 340] width 203 height 16
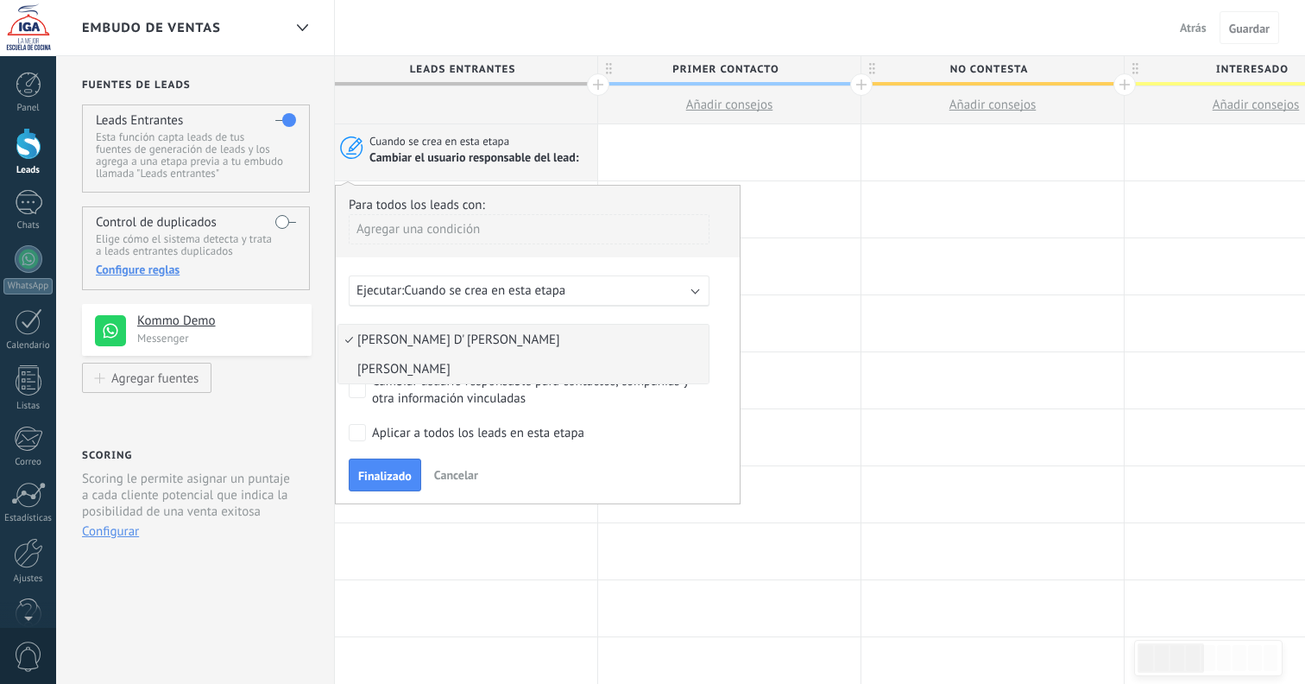
click at [461, 364] on span "[PERSON_NAME]" at bounding box center [520, 369] width 365 height 16
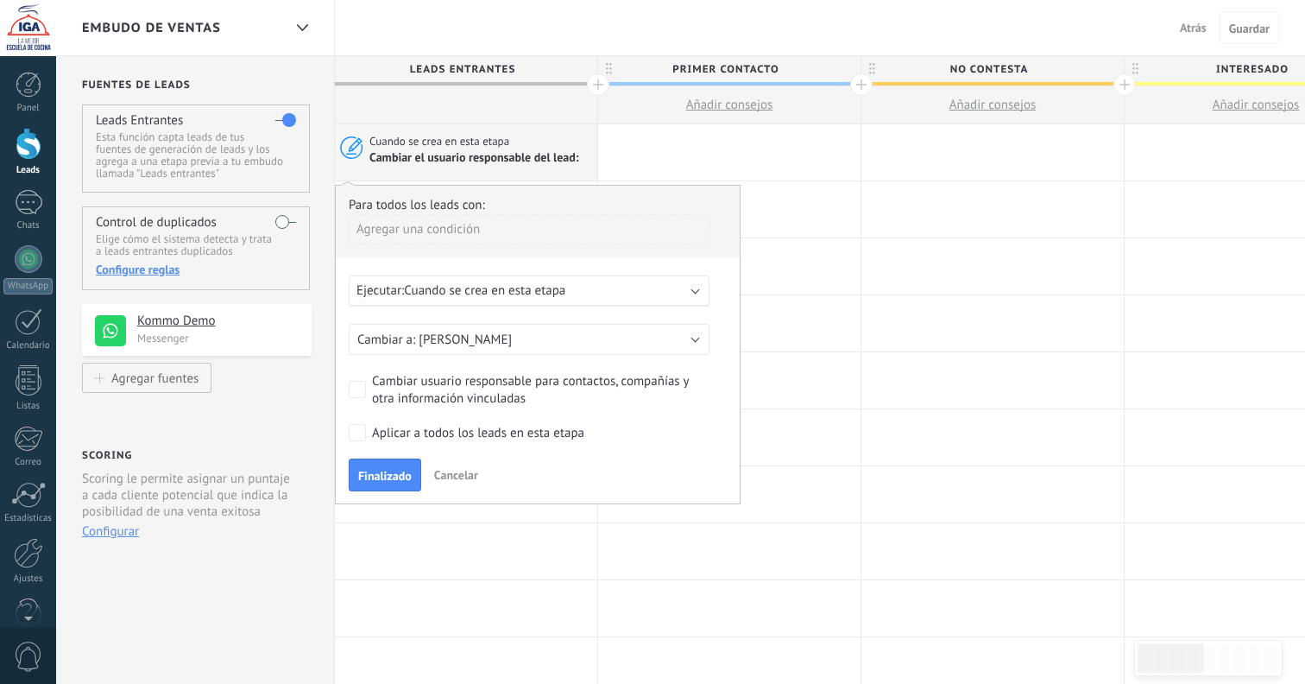
click at [462, 316] on div "Para todos los leads con: [PERSON_NAME] una condición Ejecutar: Cuando se crea …" at bounding box center [538, 344] width 406 height 319
click at [482, 259] on div "Para todos los leads con: [PERSON_NAME] una condición Ejecutar: Cuando se crea …" at bounding box center [538, 344] width 406 height 319
click at [452, 468] on span "Cancelar" at bounding box center [456, 475] width 44 height 16
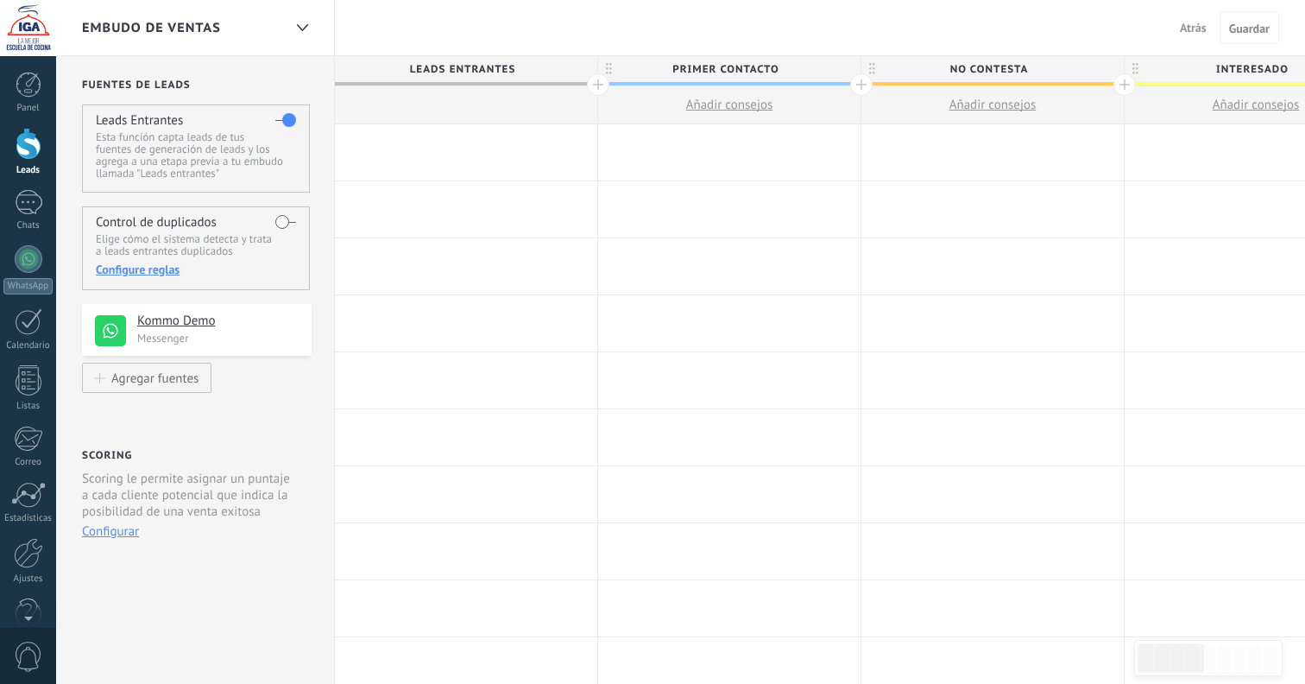
click at [425, 154] on div at bounding box center [466, 152] width 262 height 56
click at [466, 130] on div at bounding box center [466, 152] width 262 height 56
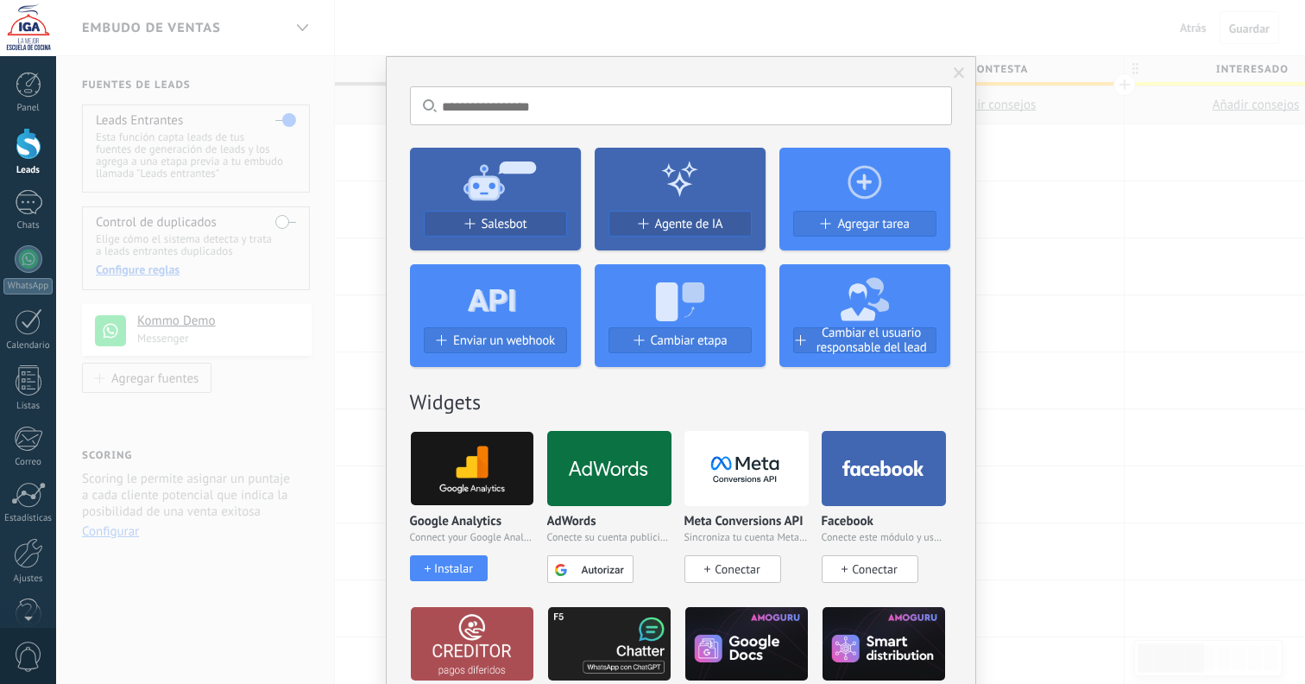
click at [477, 161] on icon at bounding box center [495, 180] width 171 height 62
click at [856, 218] on span "Agregar tarea" at bounding box center [873, 224] width 72 height 15
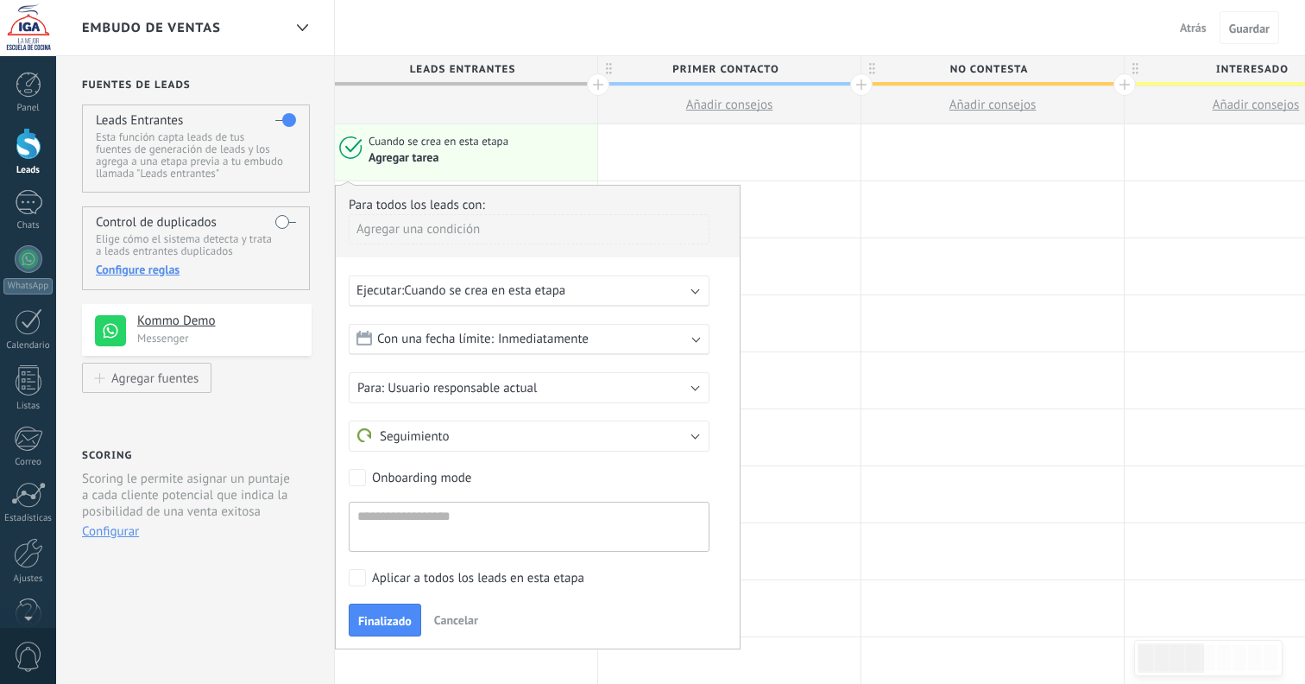
click at [557, 292] on span "Cuando se crea en esta etapa" at bounding box center [484, 290] width 161 height 16
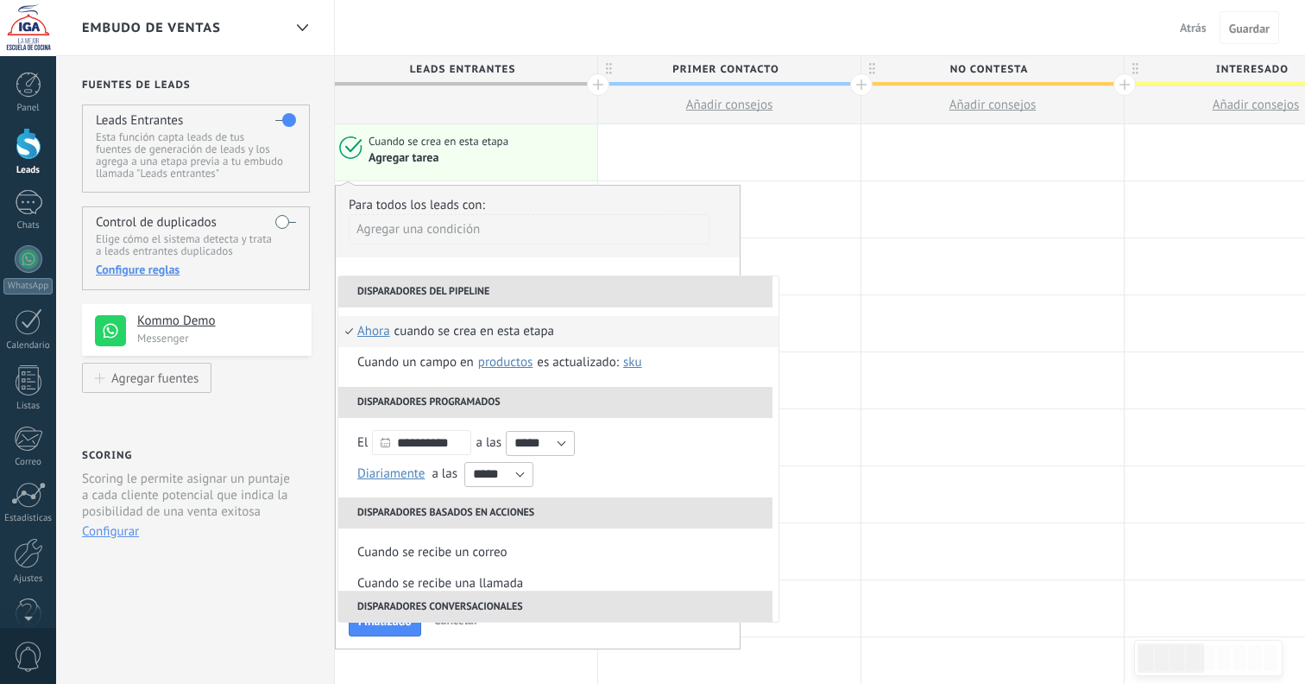
click at [516, 293] on li "Disparadores del pipeline" at bounding box center [555, 291] width 434 height 31
click at [502, 246] on div "Agregar una condición" at bounding box center [529, 235] width 361 height 43
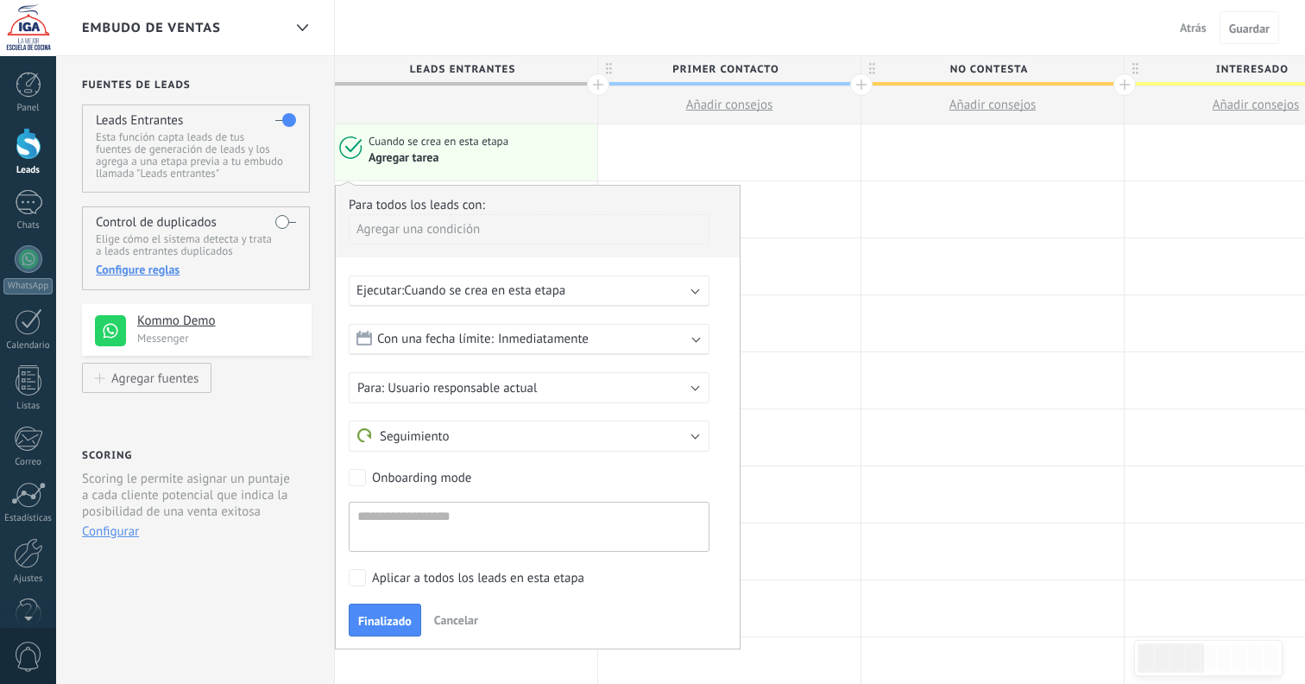
click at [551, 396] on button "Usuario responsable actual" at bounding box center [529, 387] width 361 height 31
click at [483, 357] on form "Con una fecha límite: Inmediatamente Inmediatamente Fin [PERSON_NAME][DATE] En …" at bounding box center [538, 438] width 378 height 228
click at [458, 296] on span "Cuando se crea en esta etapa" at bounding box center [484, 290] width 161 height 16
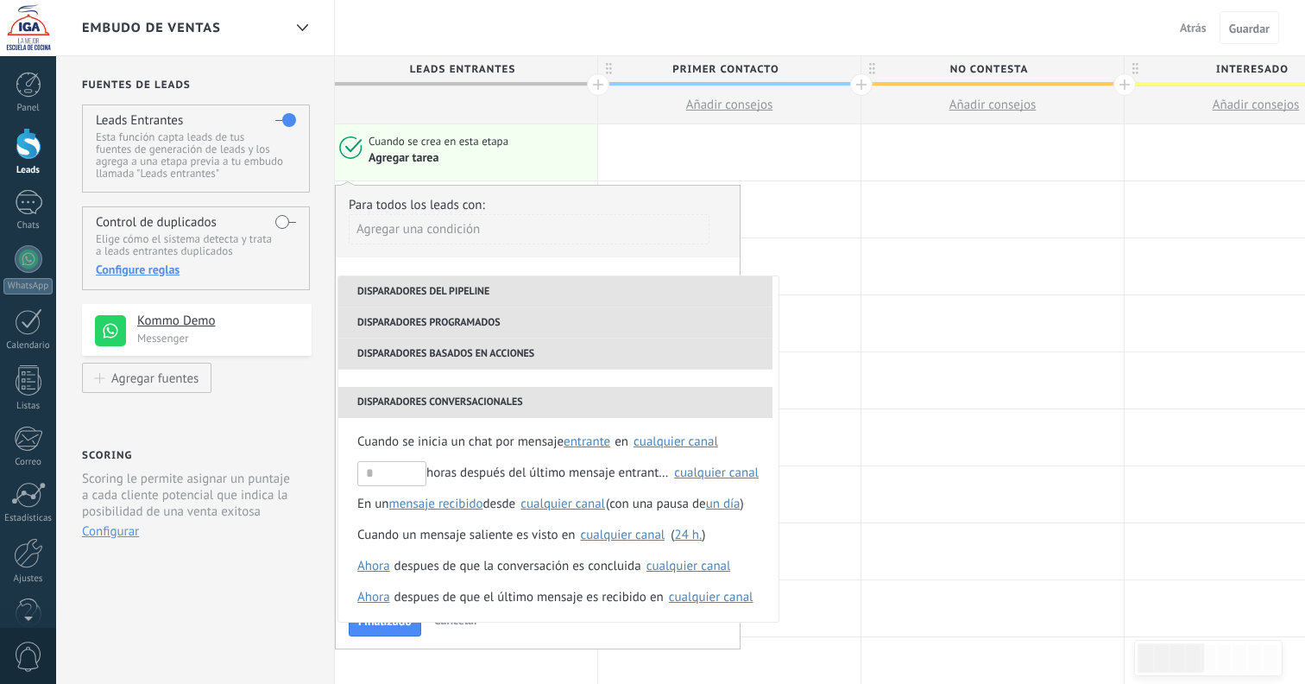
scroll to position [252, 0]
click at [560, 231] on div "Agregar una condición" at bounding box center [529, 229] width 361 height 30
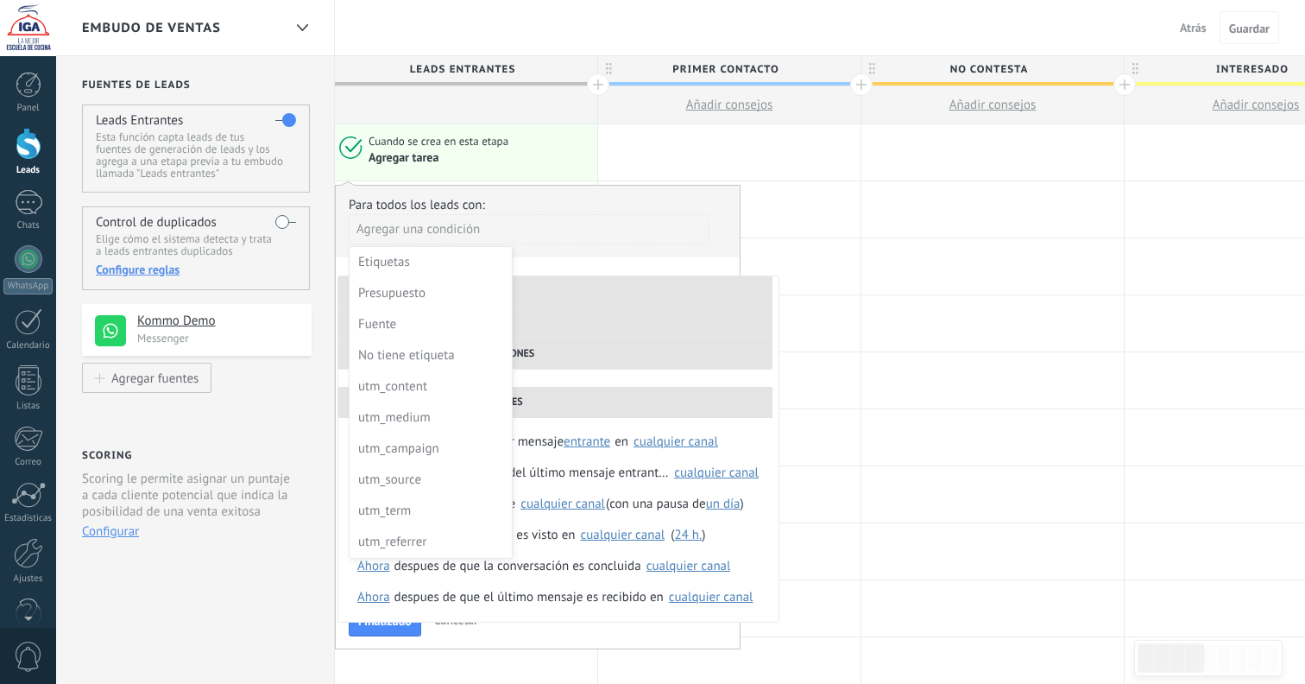
click at [581, 264] on div at bounding box center [538, 417] width 404 height 462
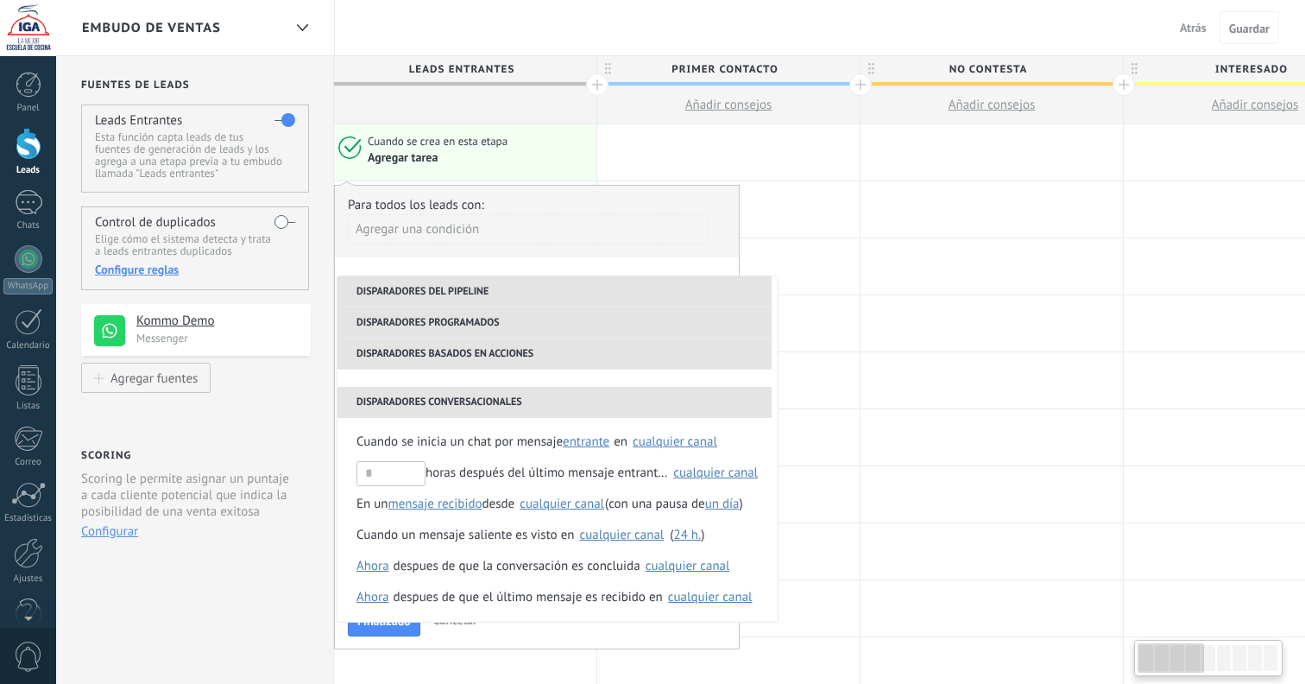
click at [477, 157] on div "Agregar tarea" at bounding box center [479, 157] width 223 height 16
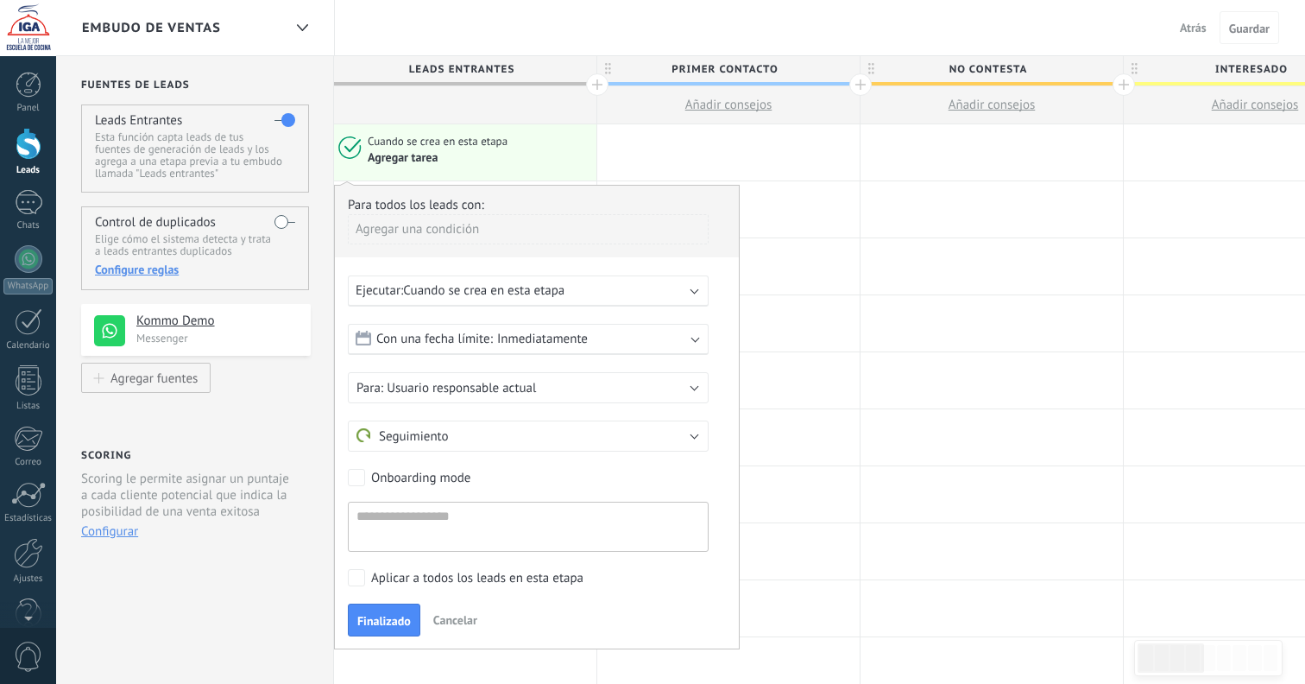
click at [459, 620] on span "Cancelar" at bounding box center [455, 620] width 44 height 16
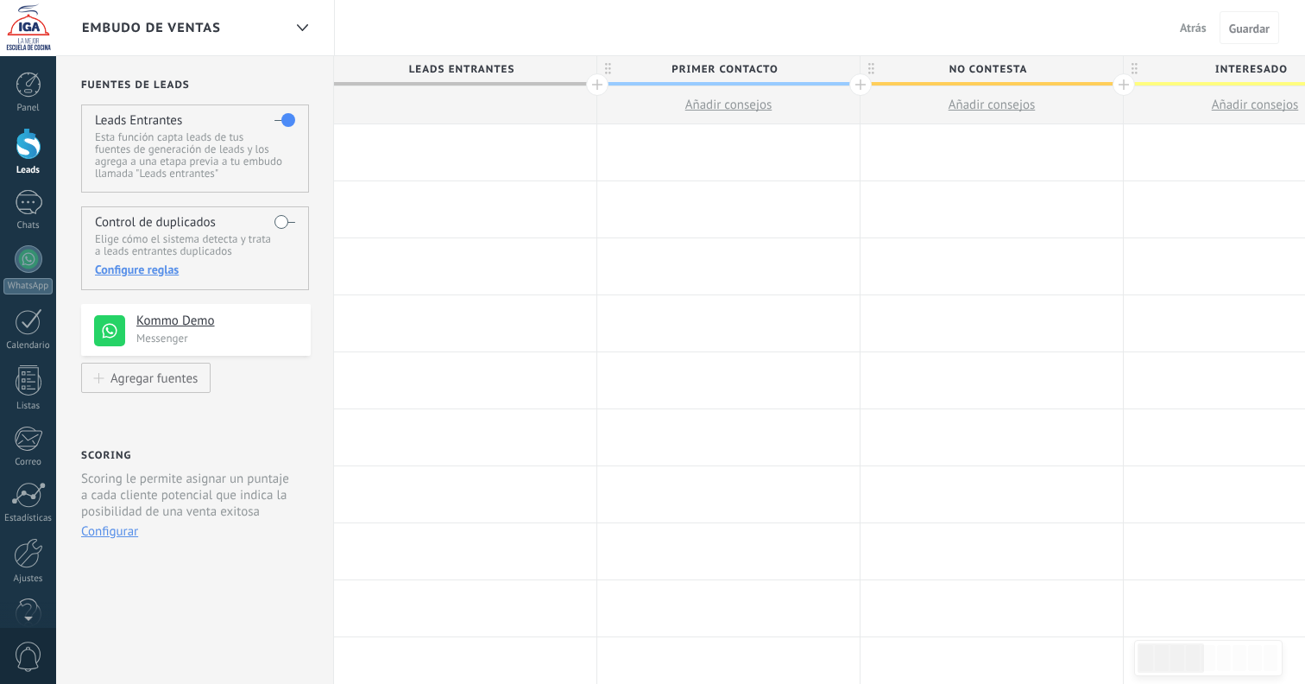
click at [455, 155] on div at bounding box center [465, 152] width 262 height 56
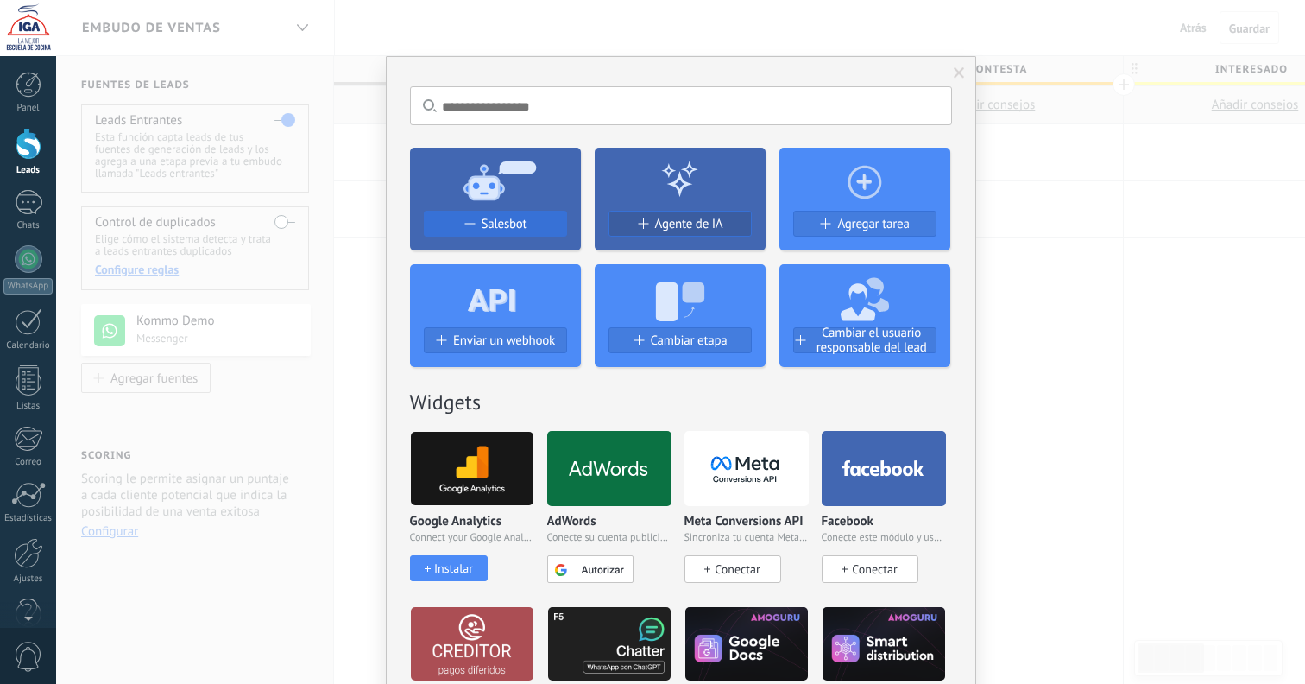
click at [521, 227] on span "Salesbot" at bounding box center [505, 224] width 46 height 15
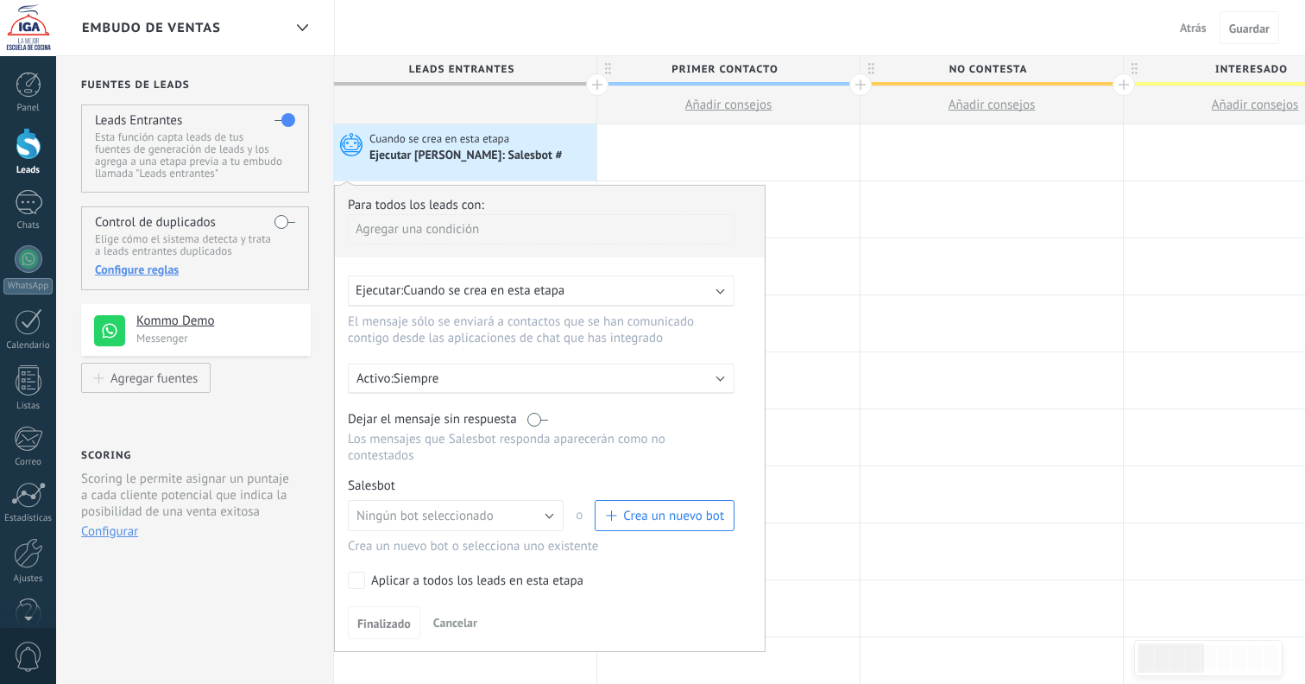
click at [654, 504] on button "Crea un nuevo bot" at bounding box center [665, 515] width 140 height 31
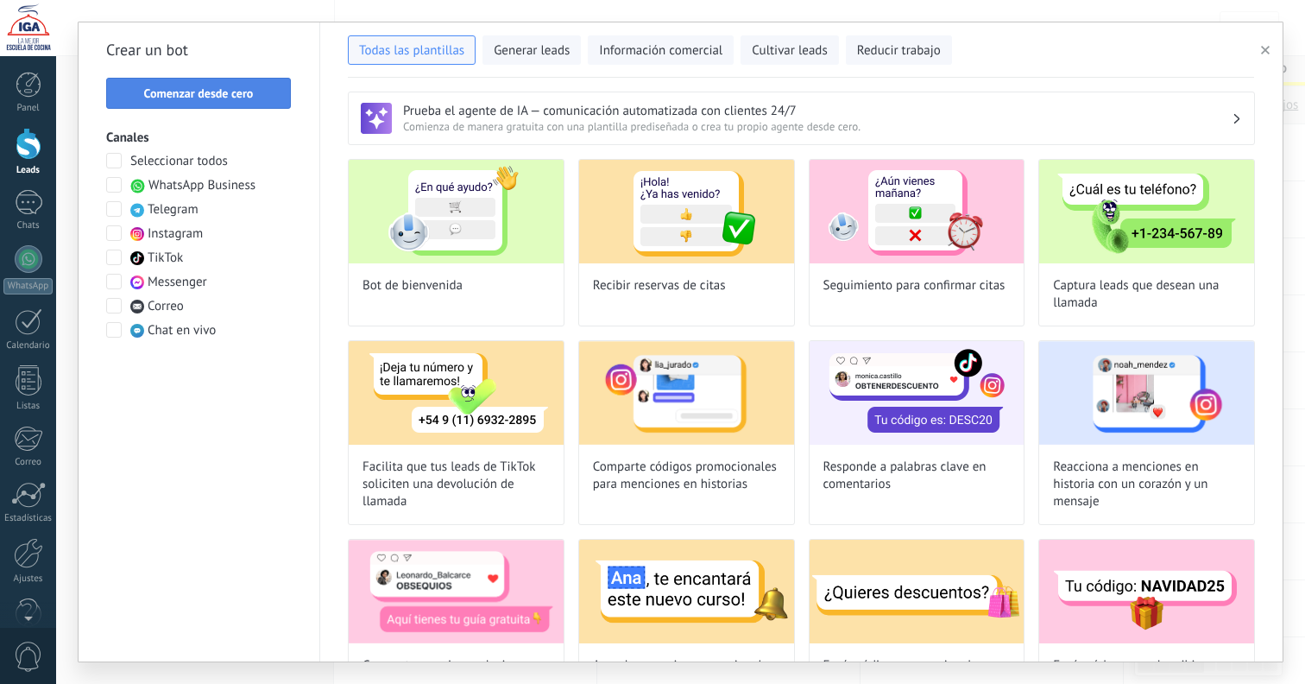
click at [237, 98] on span "Comenzar desde cero" at bounding box center [199, 93] width 110 height 12
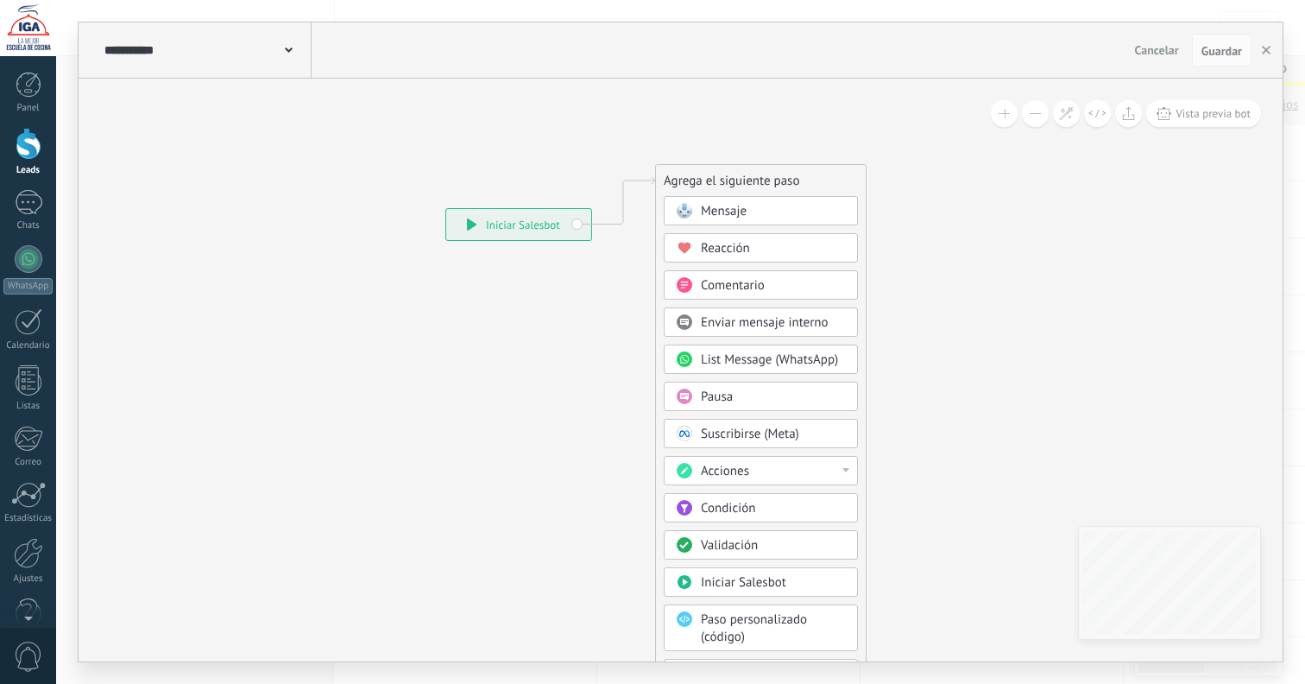
drag, startPoint x: 733, startPoint y: 280, endPoint x: 730, endPoint y: 184, distance: 95.9
click at [739, 180] on div "Agrega el siguiente paso" at bounding box center [761, 181] width 210 height 28
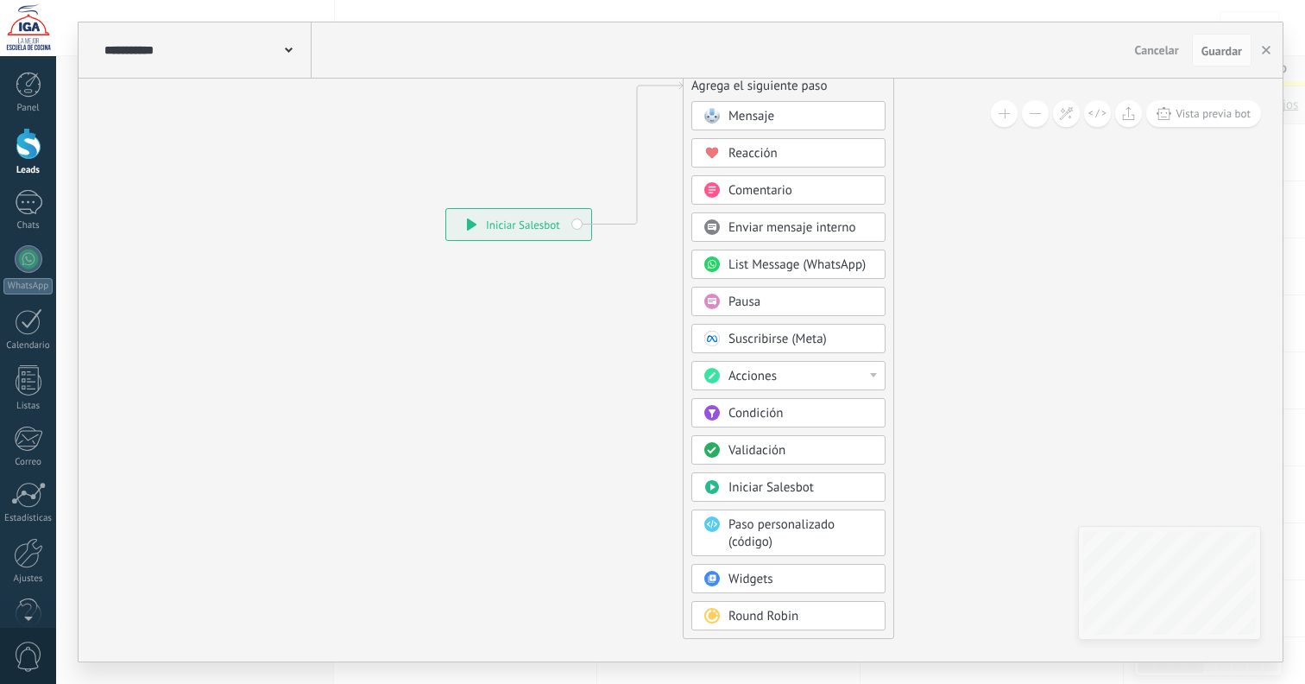
drag, startPoint x: 843, startPoint y: 174, endPoint x: 878, endPoint y: 79, distance: 101.4
click at [871, 79] on div "Agrega el siguiente paso" at bounding box center [789, 86] width 210 height 28
click at [778, 610] on span "Round Robin" at bounding box center [764, 616] width 70 height 16
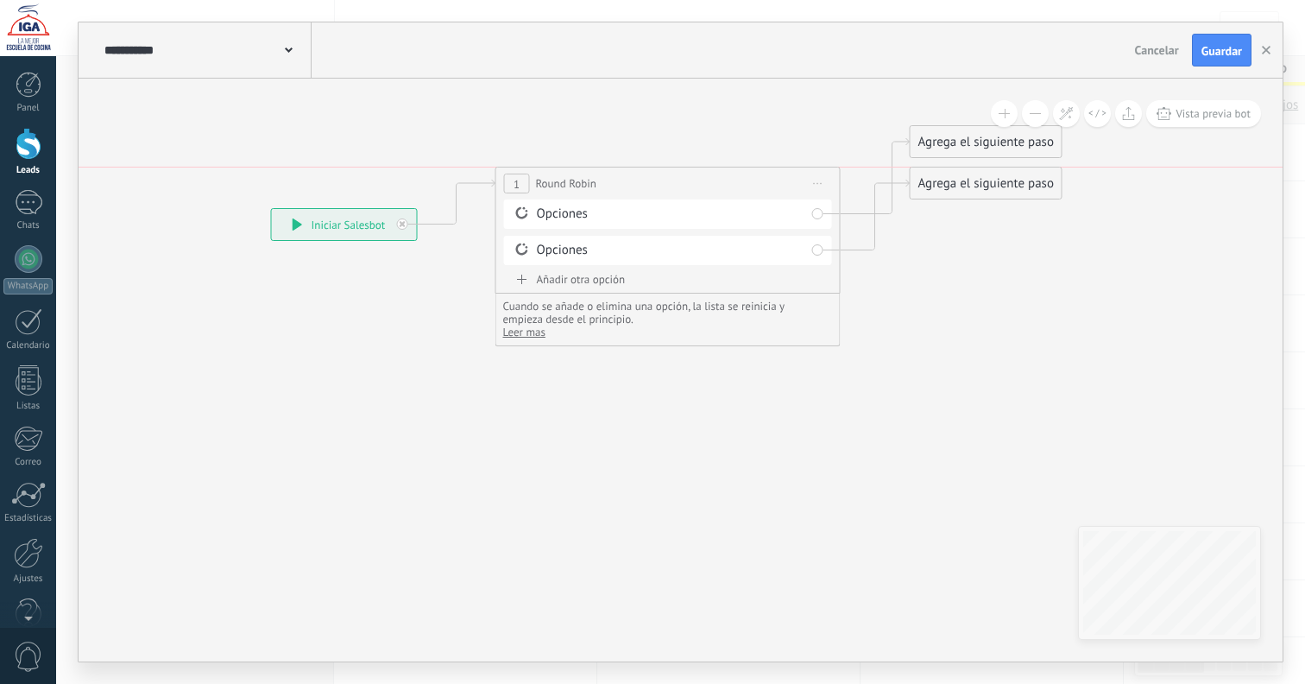
drag, startPoint x: 807, startPoint y: 90, endPoint x: 793, endPoint y: 187, distance: 98.5
click at [793, 189] on div "**********" at bounding box center [668, 183] width 344 height 32
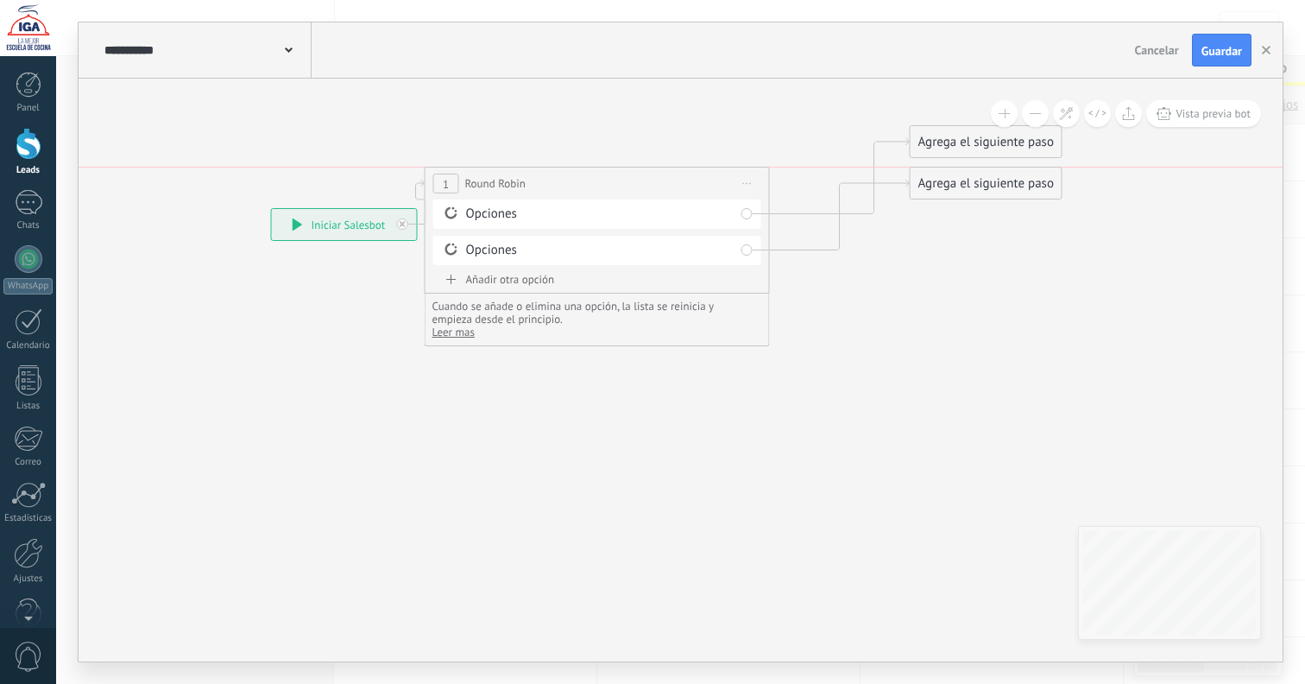
drag, startPoint x: 740, startPoint y: 178, endPoint x: 648, endPoint y: 174, distance: 91.6
click at [648, 174] on div "**********" at bounding box center [598, 183] width 344 height 32
click at [650, 217] on div "Opciones" at bounding box center [576, 213] width 269 height 17
drag, startPoint x: 625, startPoint y: 180, endPoint x: 674, endPoint y: 180, distance: 49.2
click at [685, 178] on div "**********" at bounding box center [637, 183] width 344 height 32
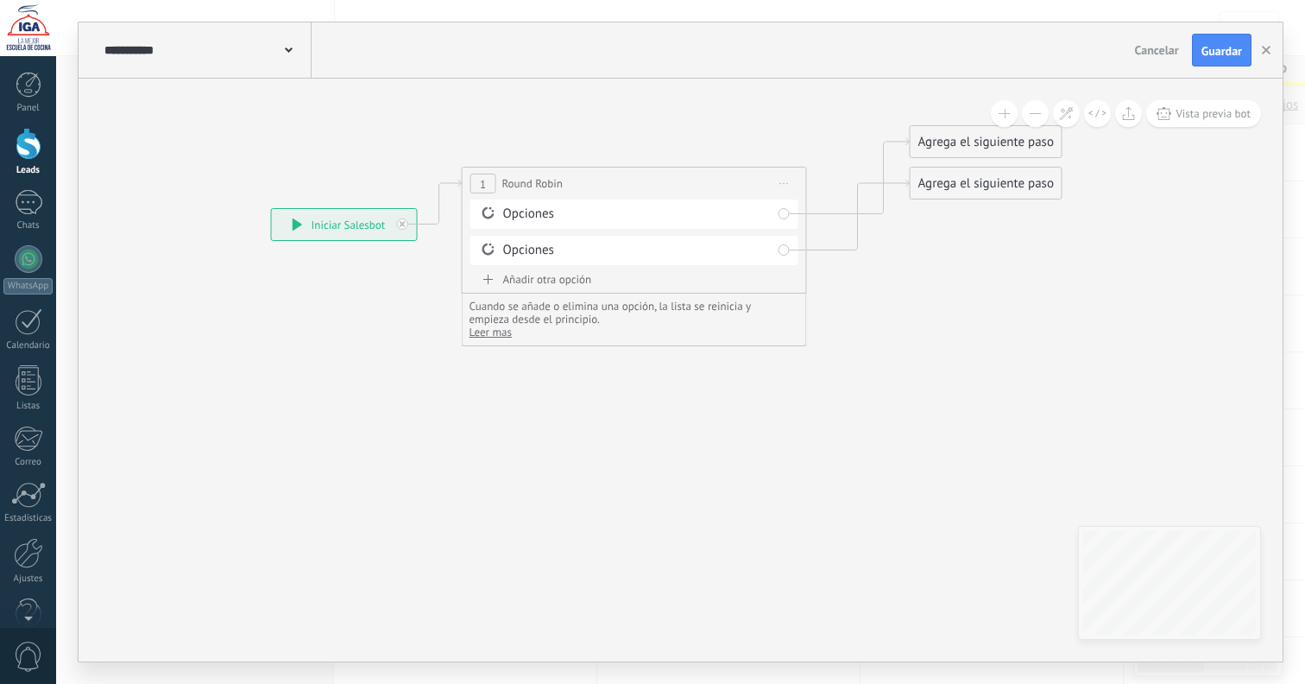
click at [545, 214] on div "Opciones" at bounding box center [637, 213] width 269 height 17
click at [534, 215] on div "Opciones" at bounding box center [637, 213] width 269 height 17
drag, startPoint x: 948, startPoint y: 186, endPoint x: 951, endPoint y: 326, distance: 140.8
click at [951, 334] on div "Agrega el siguiente paso" at bounding box center [986, 327] width 151 height 28
drag, startPoint x: 952, startPoint y: 141, endPoint x: 952, endPoint y: 199, distance: 57.8
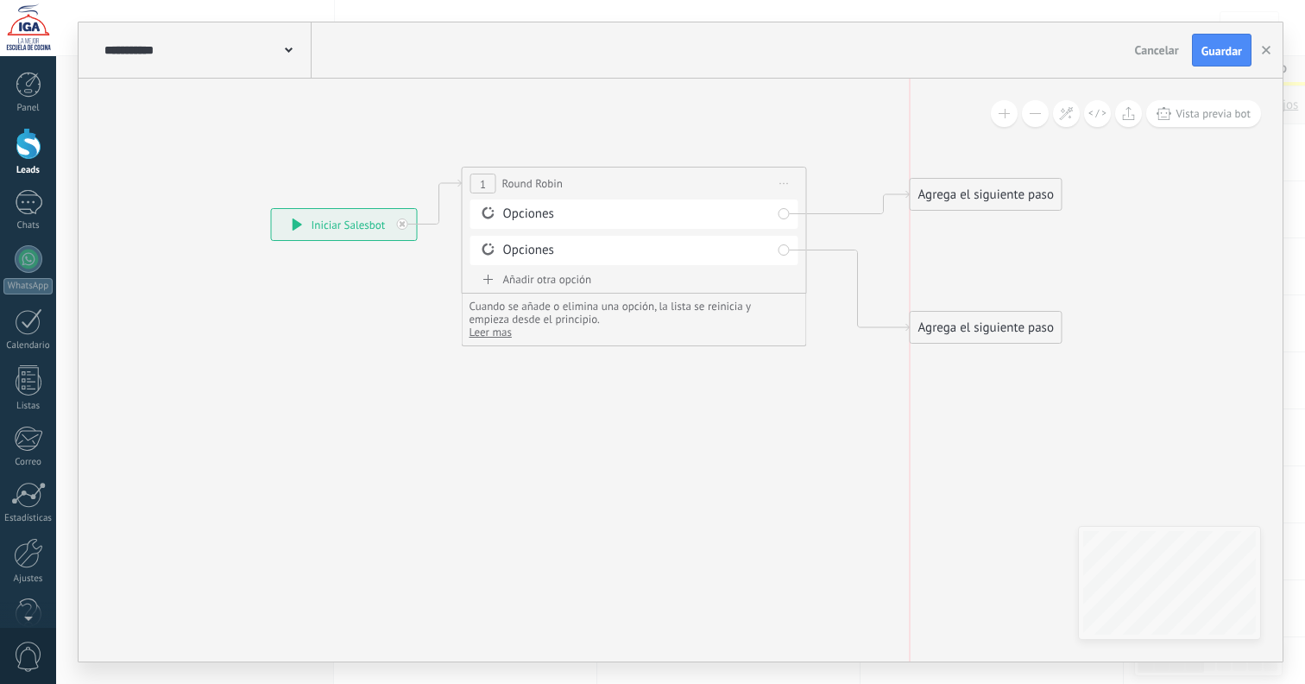
click at [955, 203] on div "Agrega el siguiente paso" at bounding box center [986, 194] width 151 height 28
click at [973, 205] on div "Agrega el siguiente paso" at bounding box center [986, 207] width 151 height 28
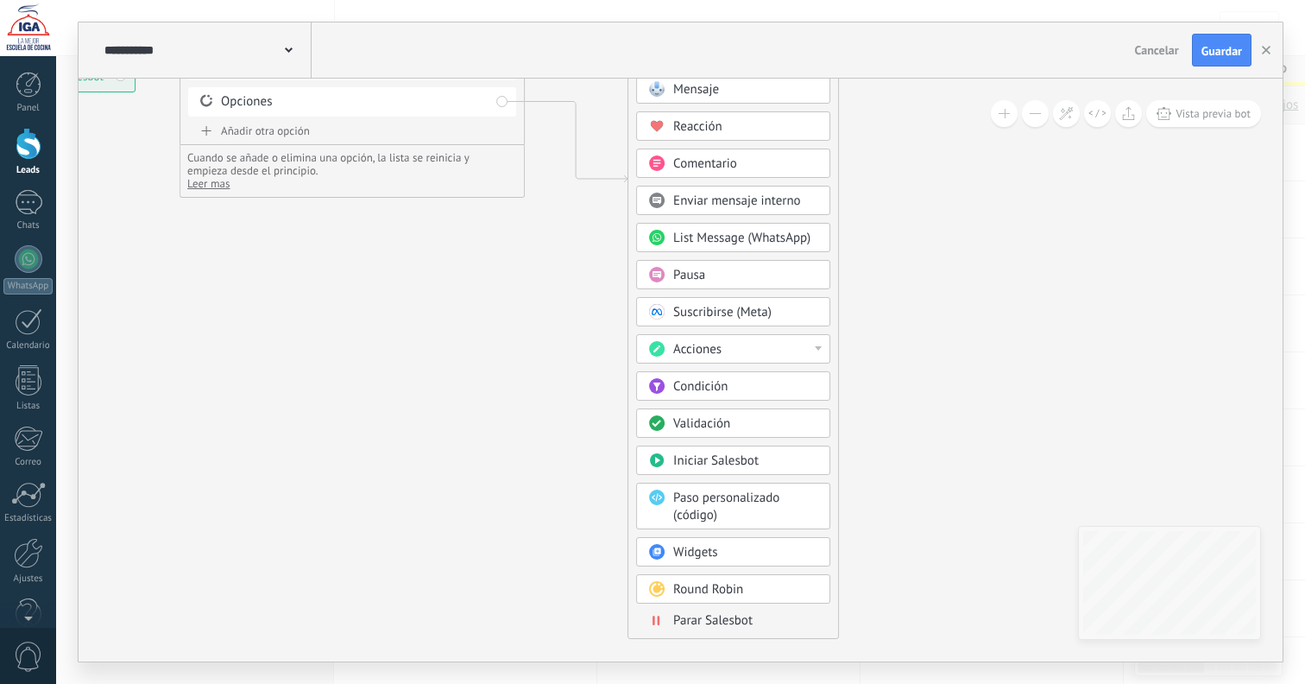
click at [818, 350] on div at bounding box center [818, 348] width 7 height 4
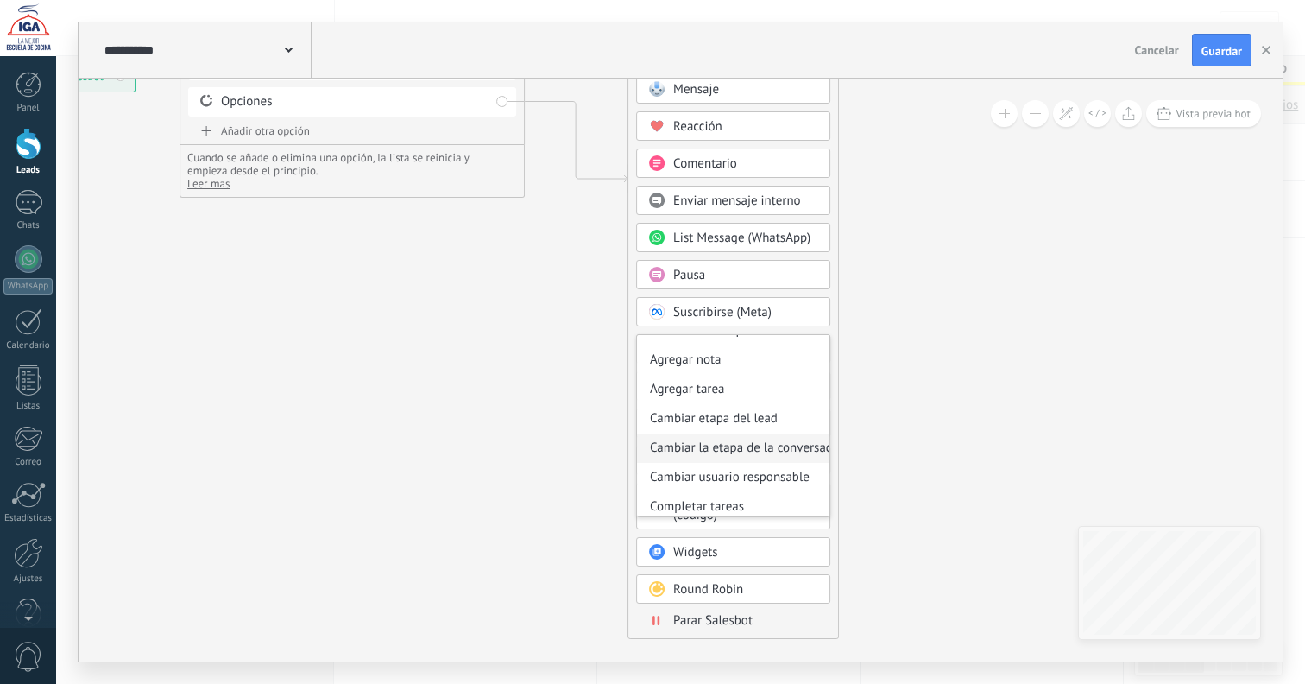
scroll to position [20, 0]
click at [783, 477] on div "Cambiar usuario responsable" at bounding box center [733, 476] width 193 height 29
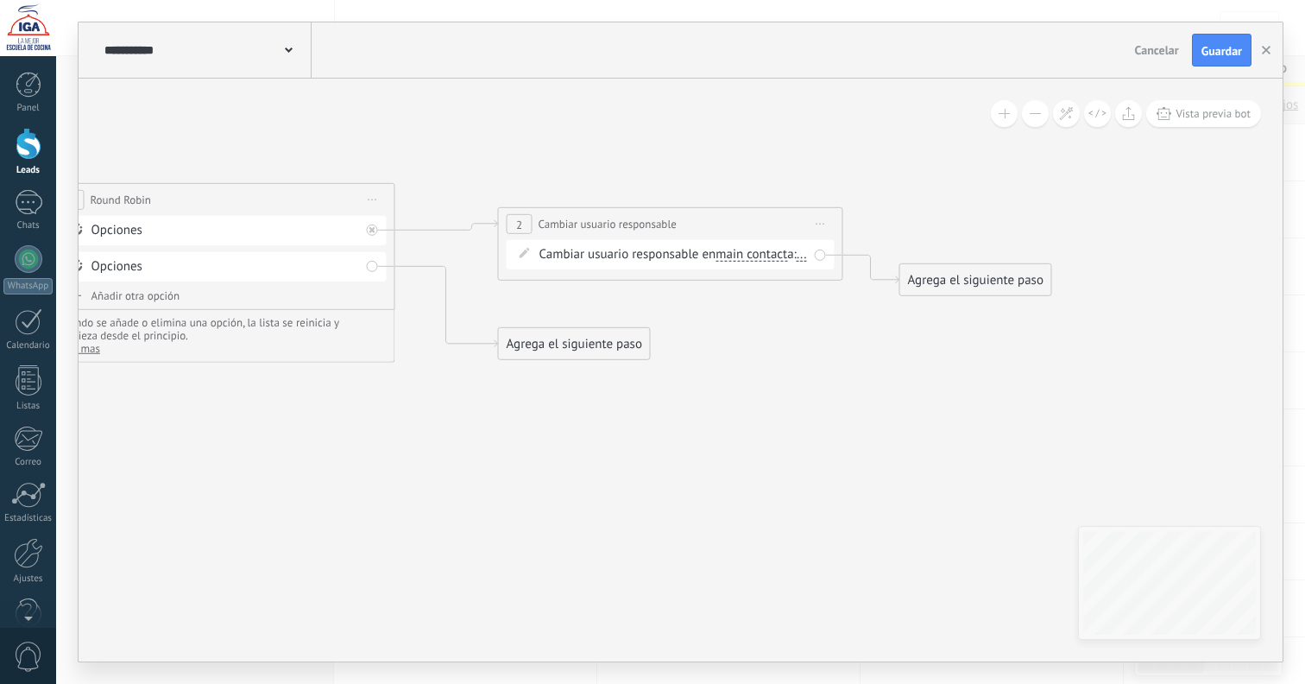
click at [609, 349] on div "Agrega el siguiente paso" at bounding box center [574, 344] width 151 height 28
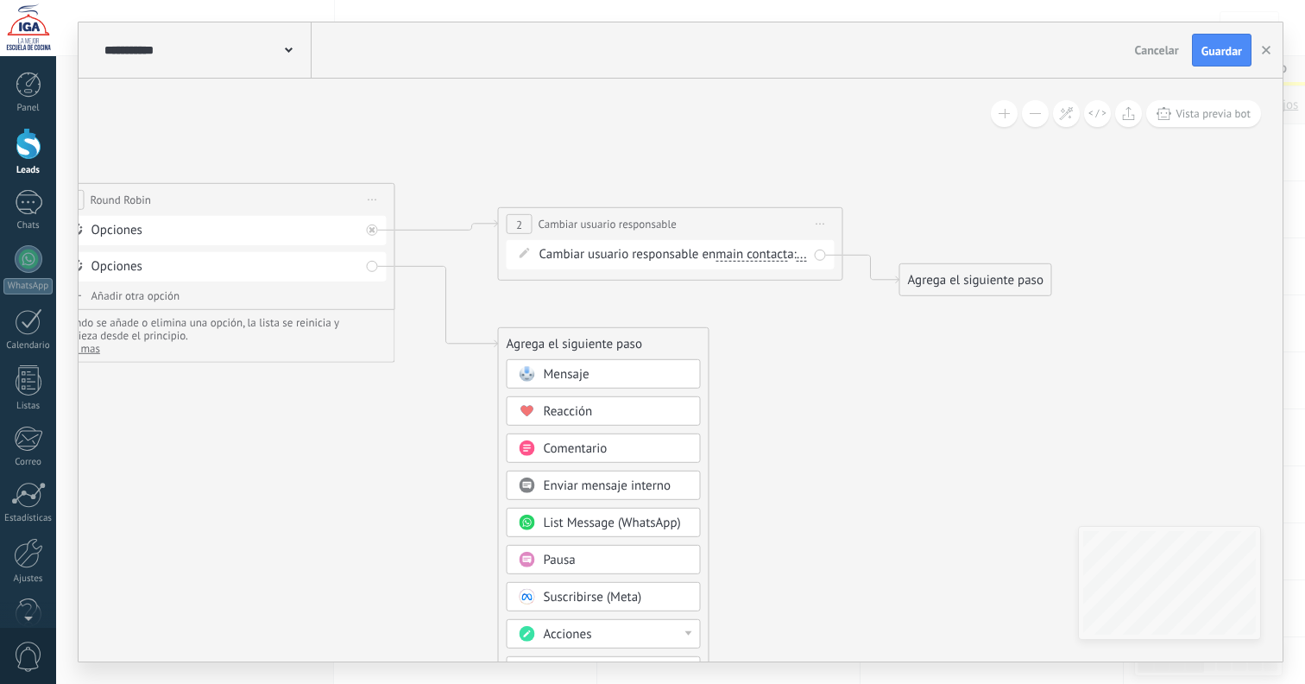
click at [666, 634] on div "Acciones" at bounding box center [616, 634] width 145 height 17
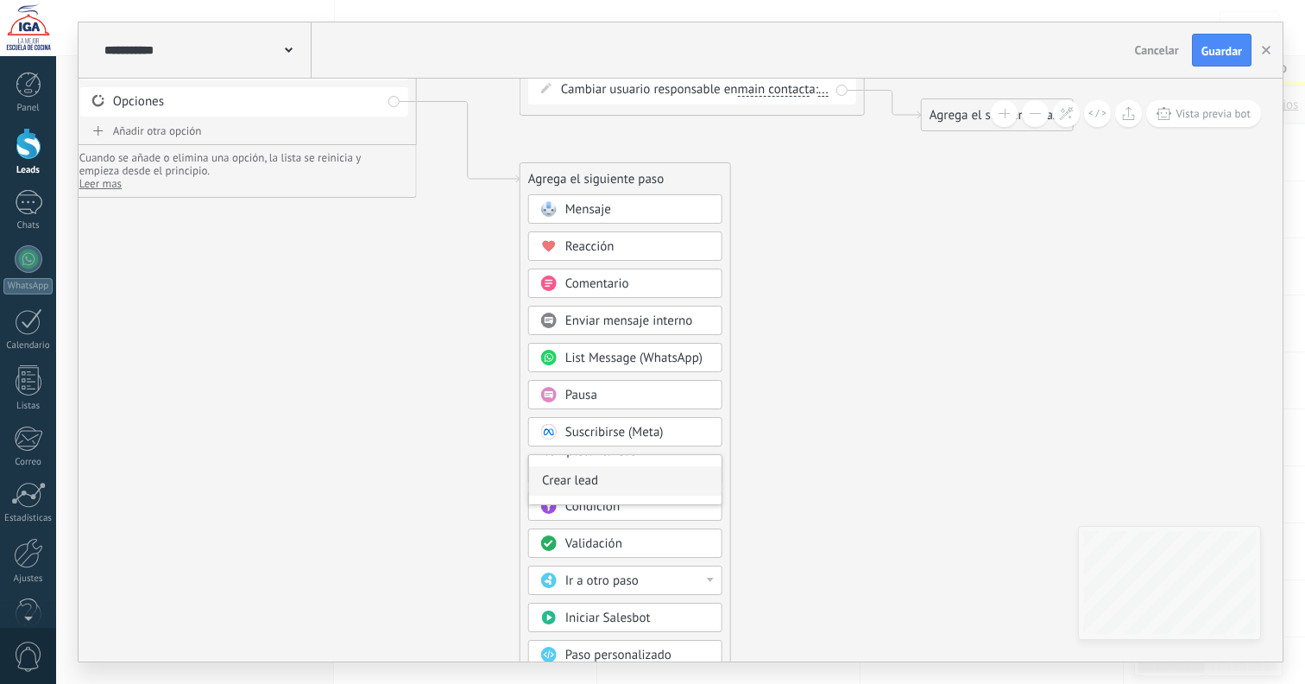
scroll to position [193, 0]
click at [655, 175] on div "Agrega el siguiente paso" at bounding box center [626, 179] width 210 height 28
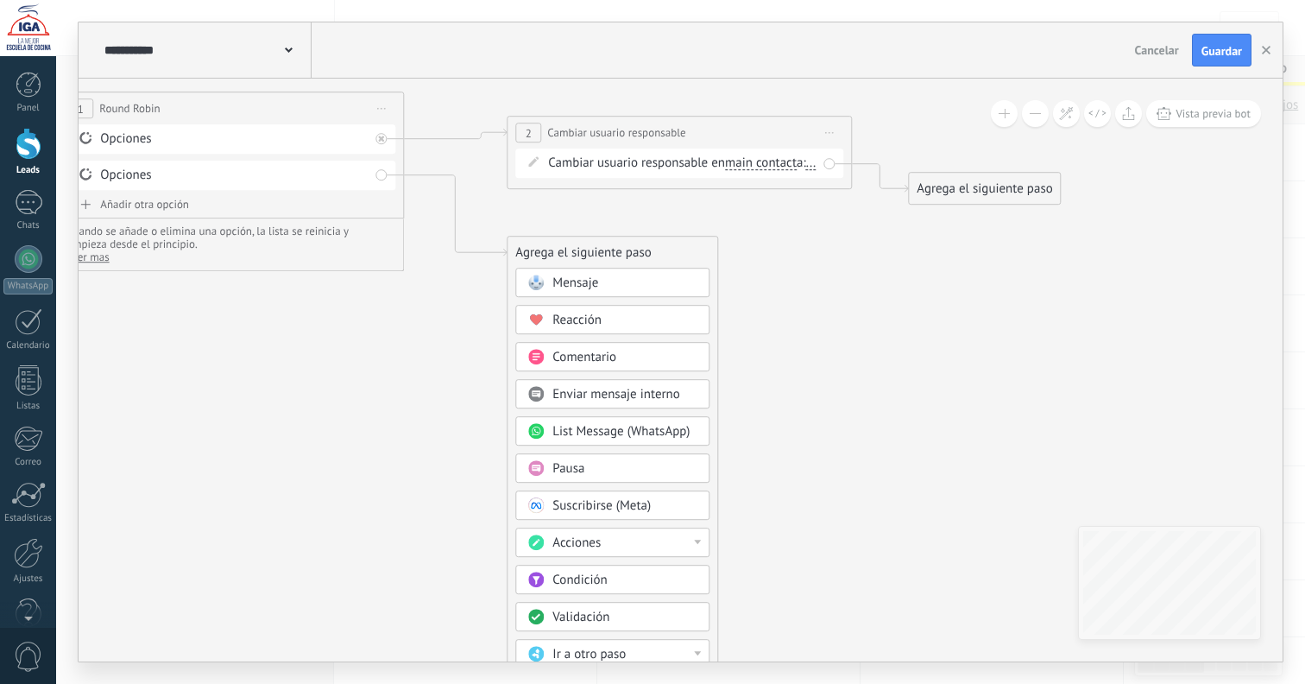
click at [695, 534] on div "Acciones" at bounding box center [612, 542] width 194 height 29
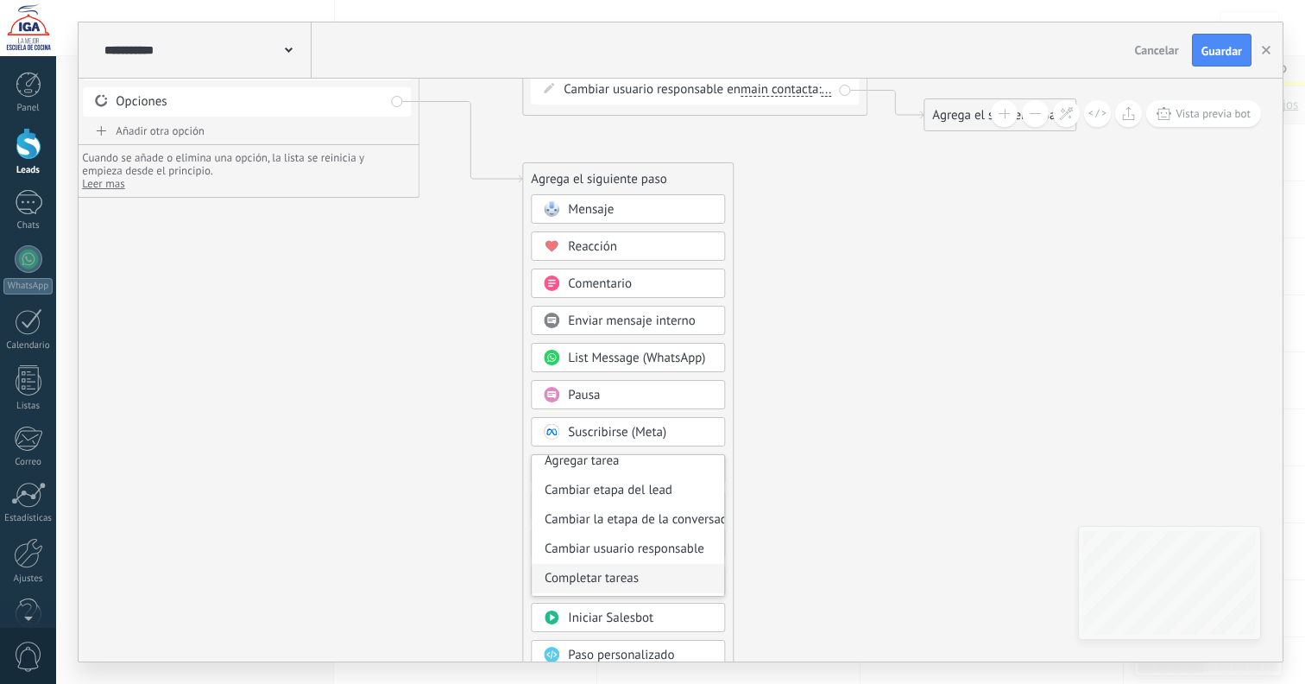
scroll to position [73, 0]
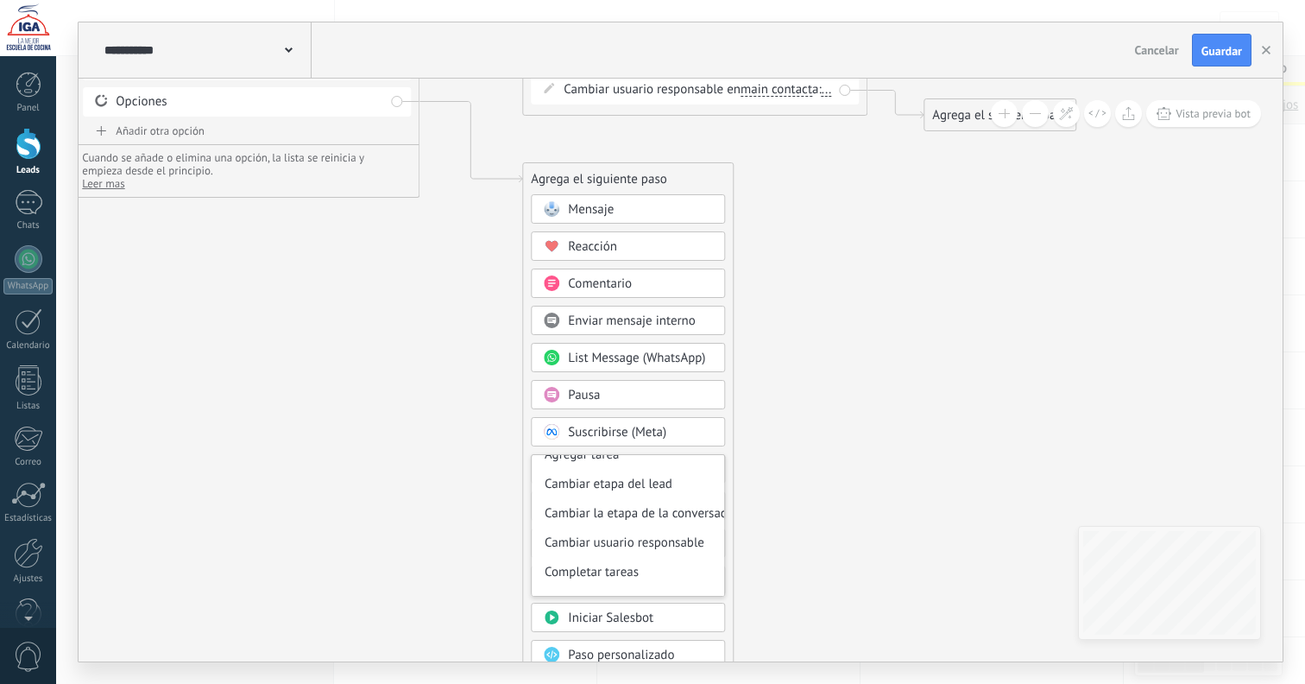
drag, startPoint x: 658, startPoint y: 540, endPoint x: 677, endPoint y: 534, distance: 19.7
click at [658, 540] on div "Cambiar usuario responsable" at bounding box center [628, 542] width 193 height 29
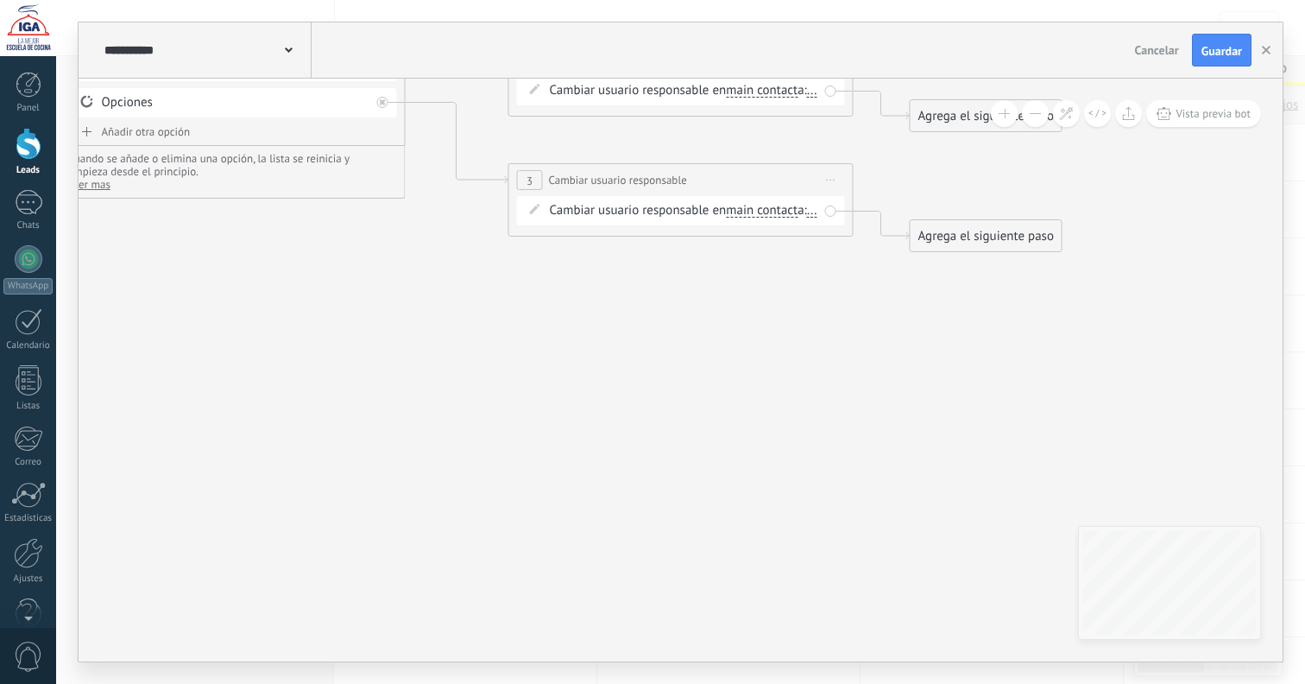
click at [877, 450] on icon at bounding box center [437, 136] width 1998 height 1098
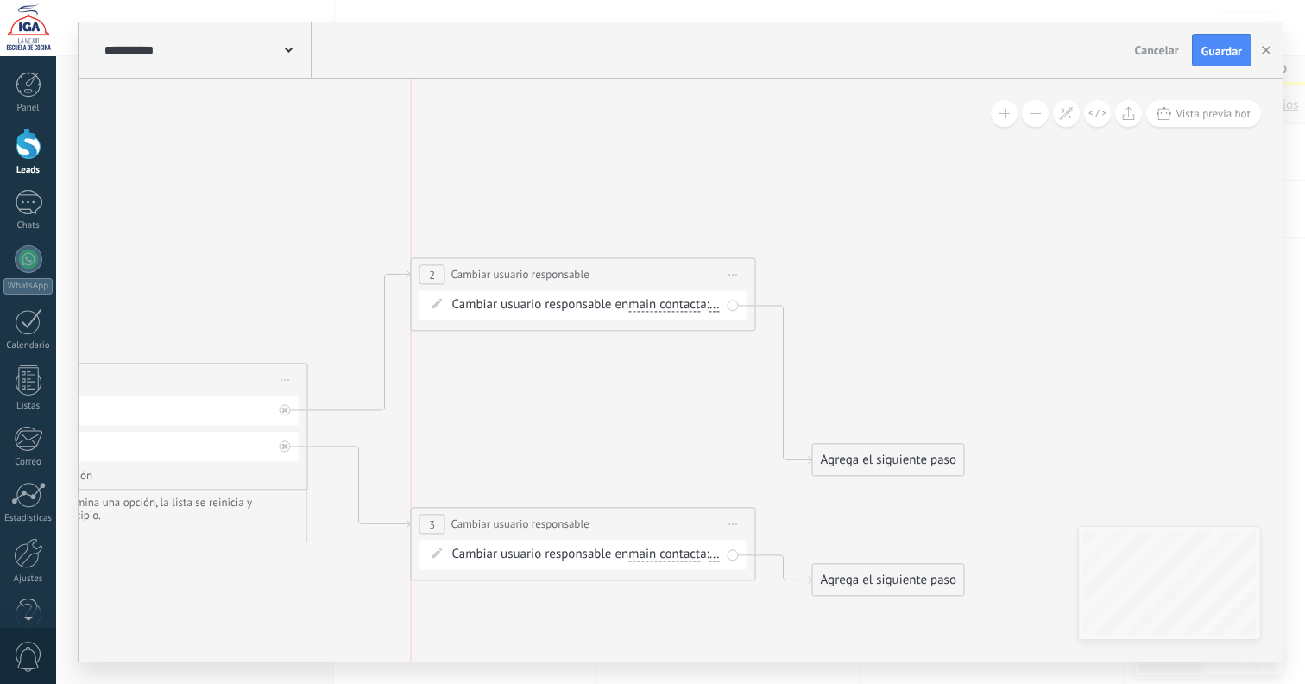
drag, startPoint x: 665, startPoint y: 402, endPoint x: 669, endPoint y: 293, distance: 109.7
click at [665, 273] on div "**********" at bounding box center [584, 274] width 344 height 32
drag, startPoint x: 874, startPoint y: 380, endPoint x: 890, endPoint y: 309, distance: 72.7
click at [890, 309] on div "Agrega el siguiente paso" at bounding box center [900, 312] width 151 height 28
drag, startPoint x: 905, startPoint y: 568, endPoint x: 945, endPoint y: 506, distance: 74.2
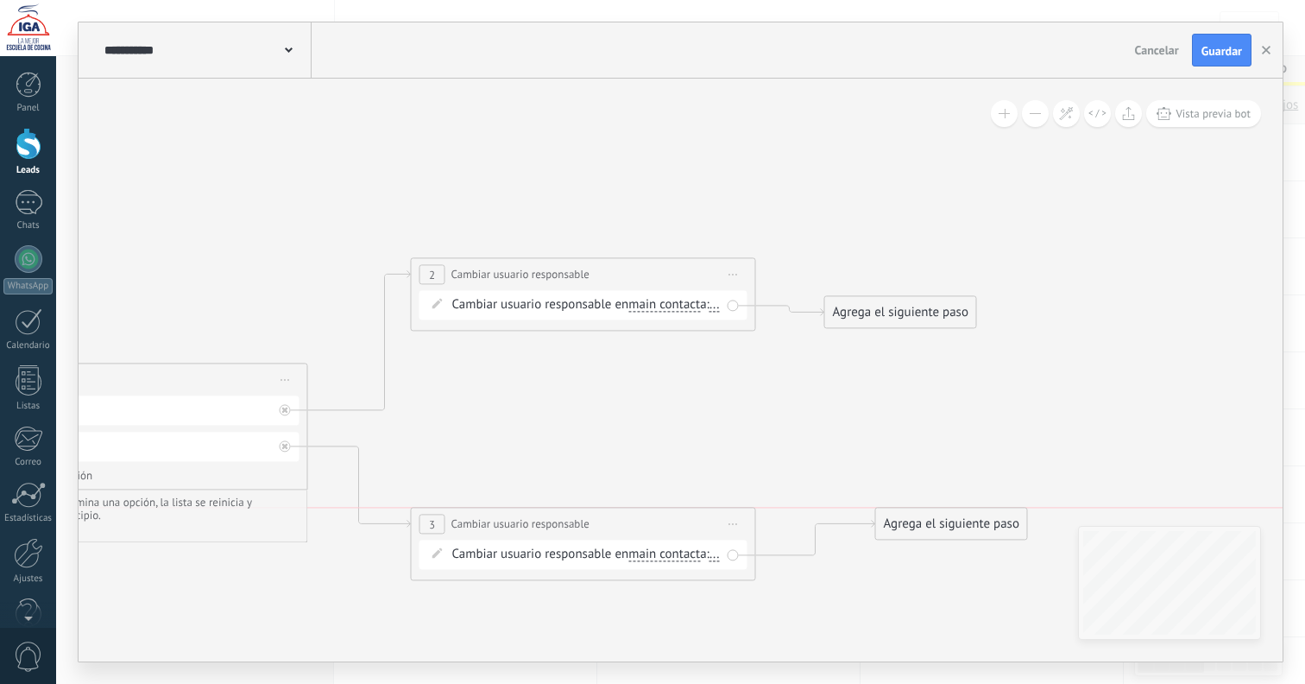
click at [965, 509] on div "Agrega el siguiente paso" at bounding box center [951, 523] width 151 height 28
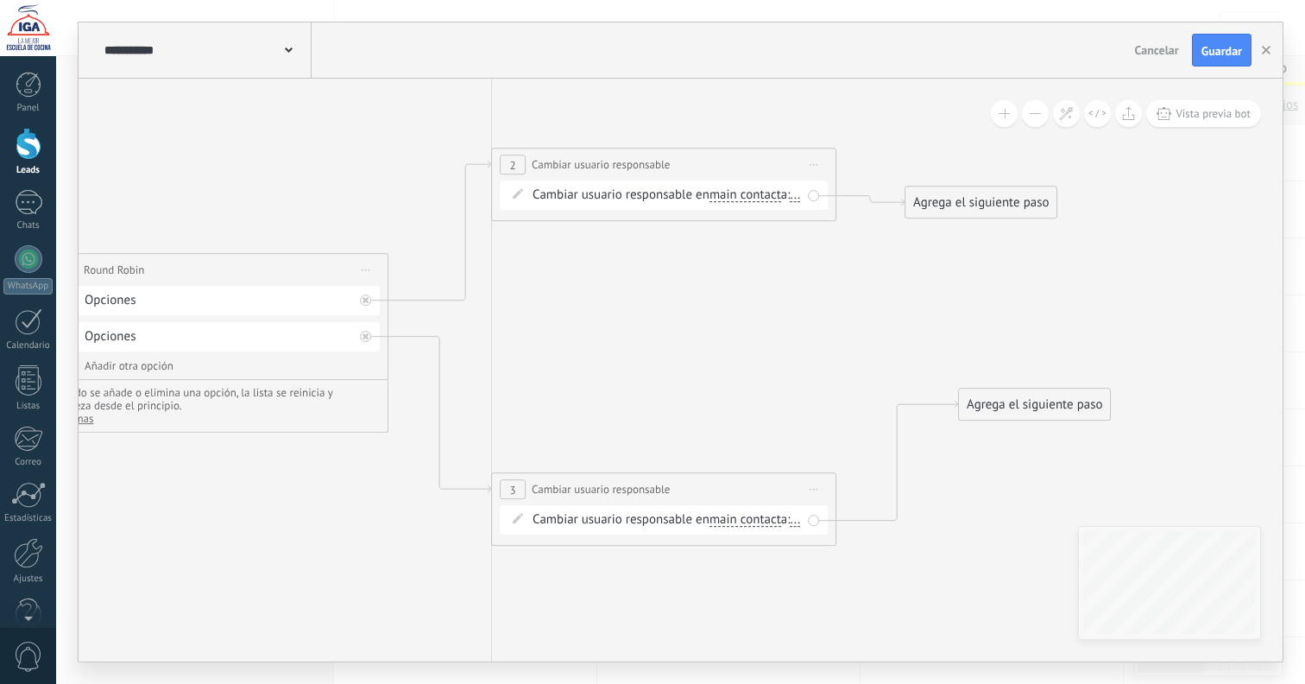
drag, startPoint x: 607, startPoint y: 418, endPoint x: 624, endPoint y: 474, distance: 58.7
click at [603, 493] on span "Cambiar usuario responsable" at bounding box center [601, 489] width 138 height 16
click at [755, 193] on span "main contact" at bounding box center [746, 195] width 72 height 14
click at [755, 193] on button "main contact" at bounding box center [809, 195] width 216 height 31
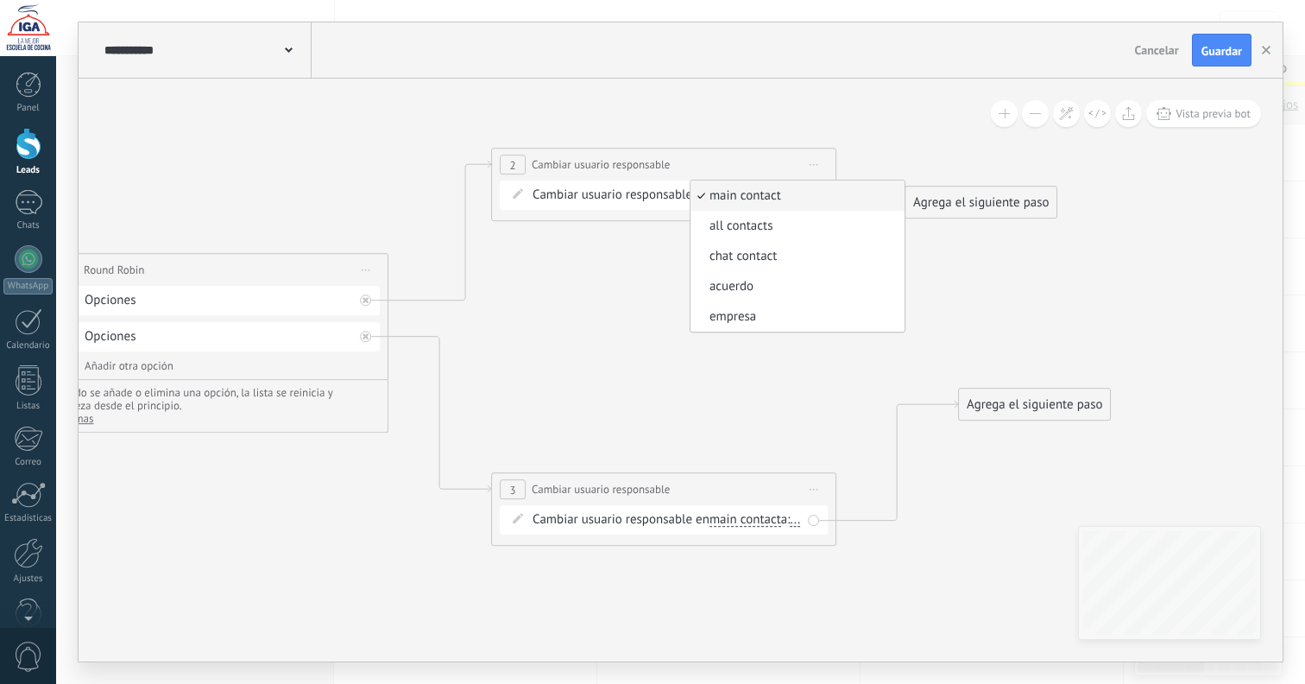
click at [754, 196] on span "main contact" at bounding box center [795, 195] width 209 height 17
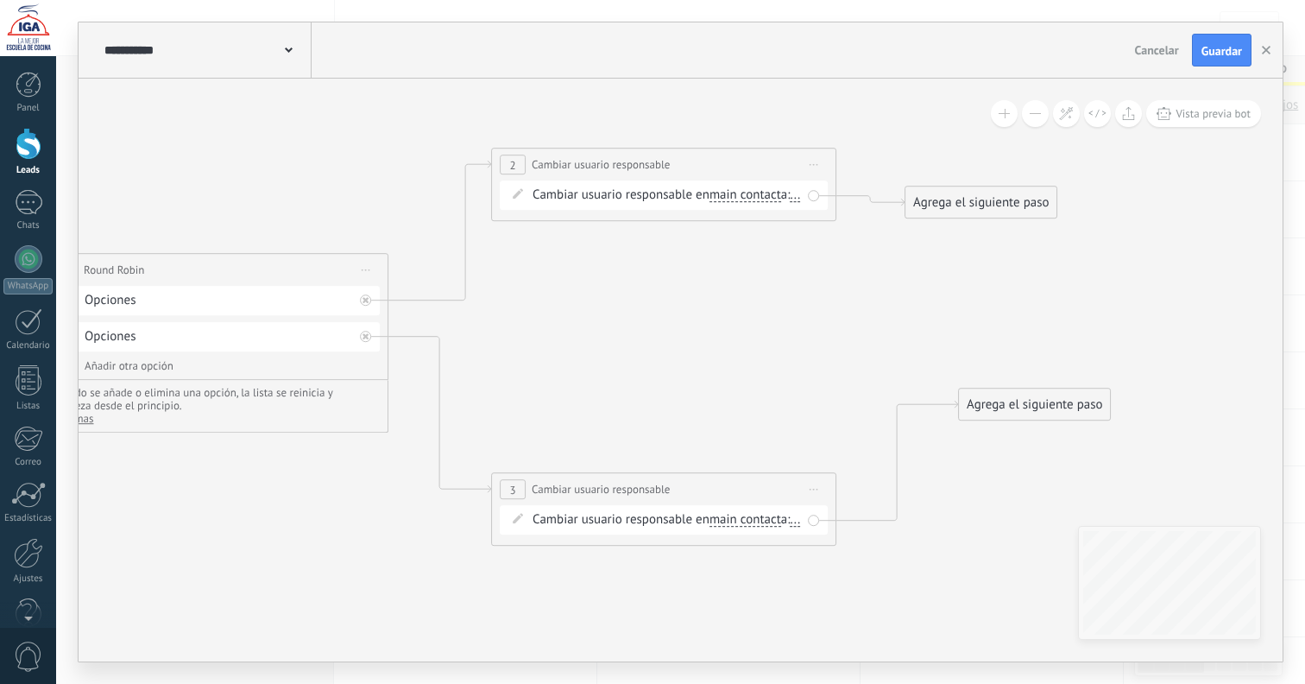
click at [756, 519] on span "main contact" at bounding box center [746, 520] width 72 height 14
click at [756, 519] on button "main contact" at bounding box center [809, 519] width 216 height 31
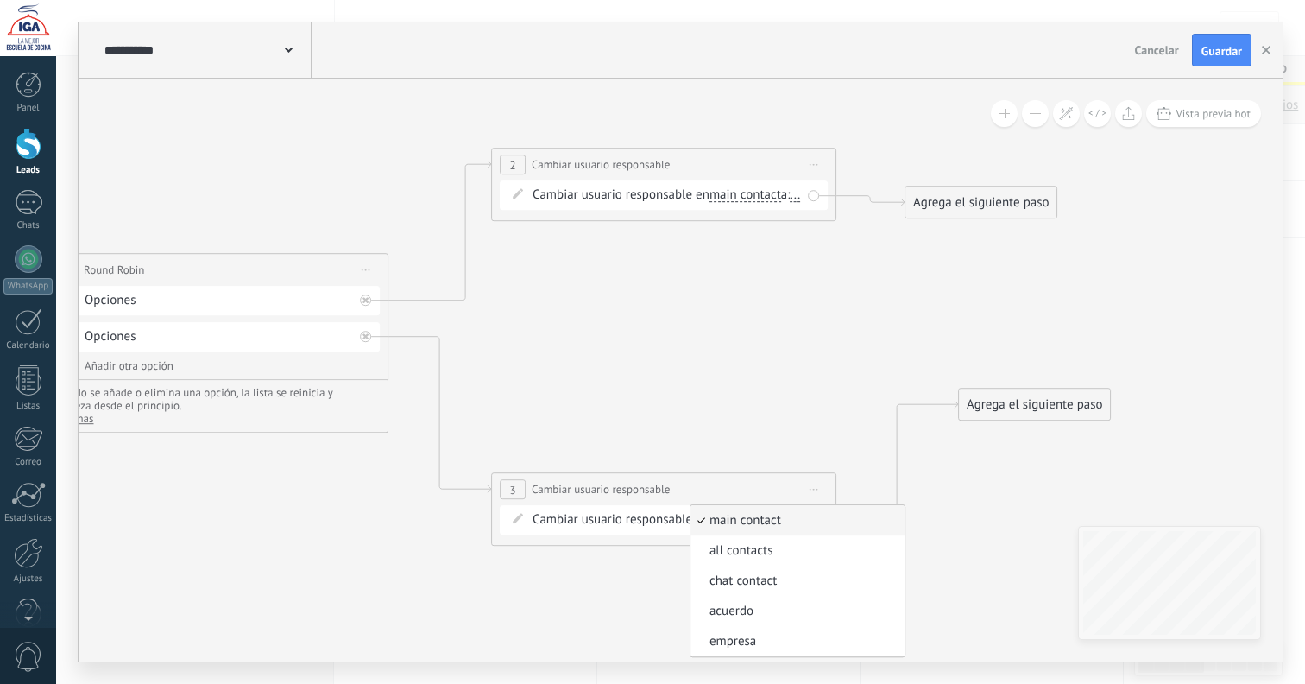
click at [737, 418] on icon at bounding box center [452, 355] width 2063 height 1279
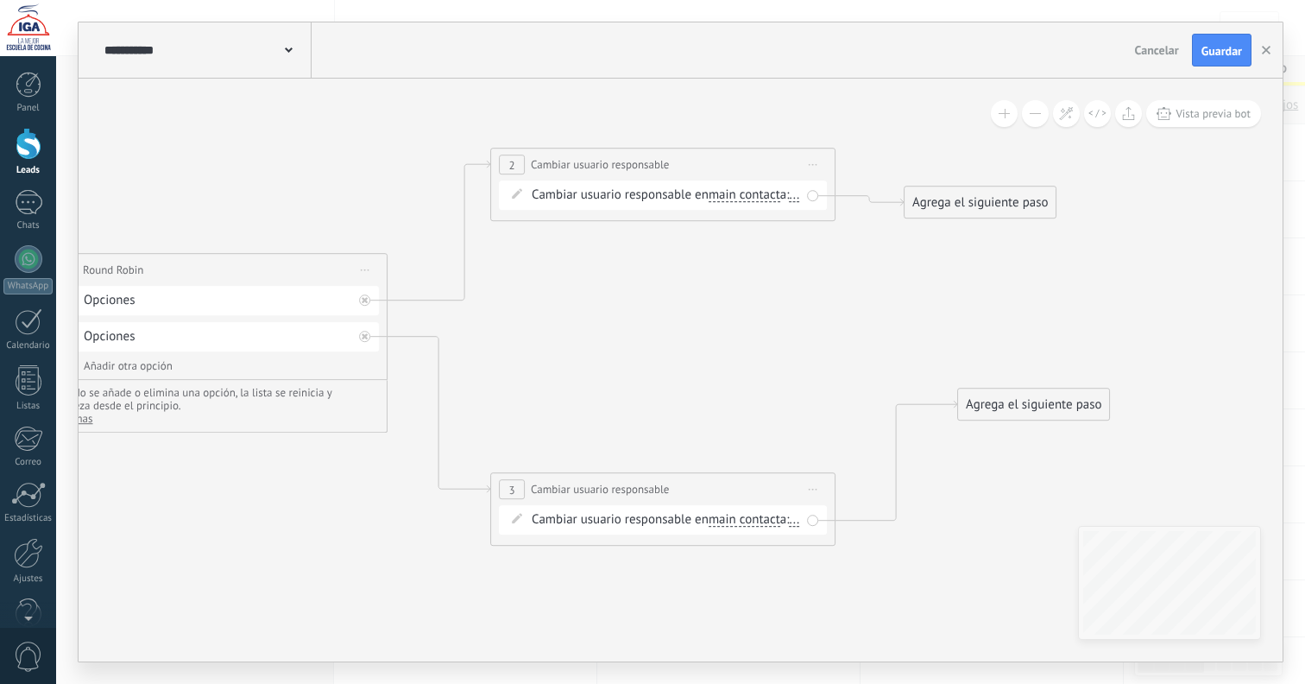
click at [790, 202] on span "..." at bounding box center [795, 195] width 10 height 14
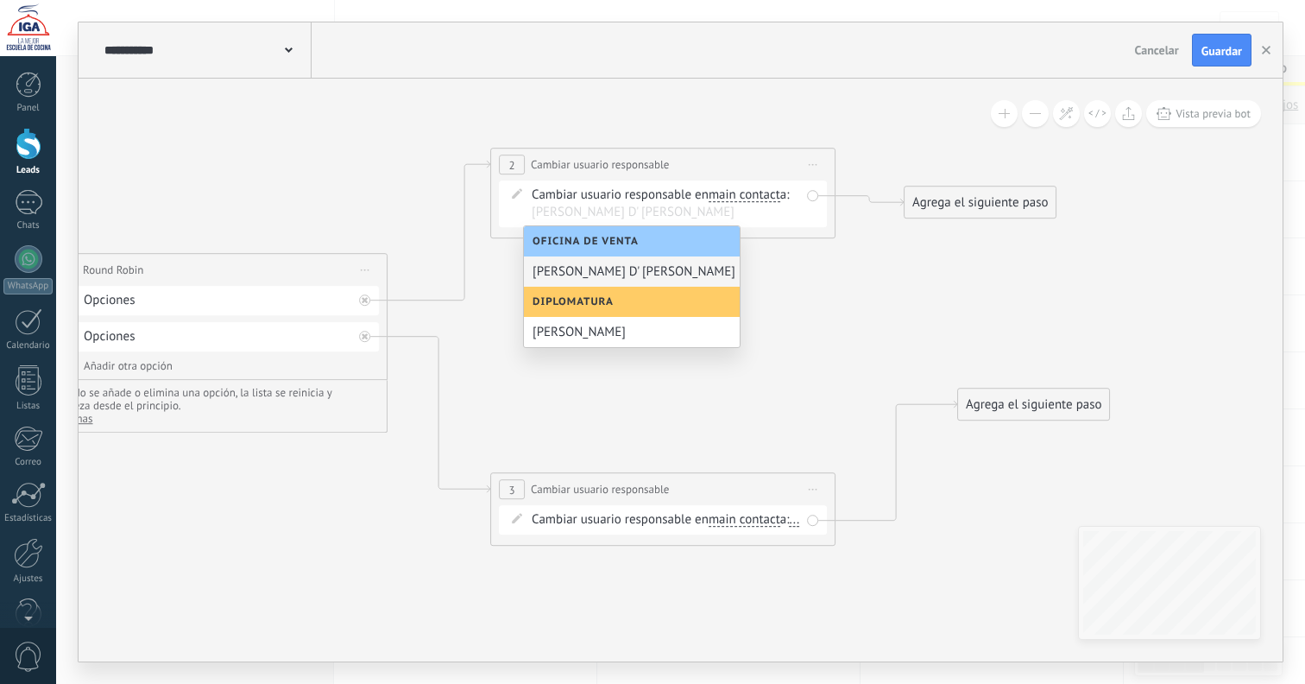
click at [616, 270] on div "[PERSON_NAME] D' [PERSON_NAME]" at bounding box center [632, 271] width 216 height 30
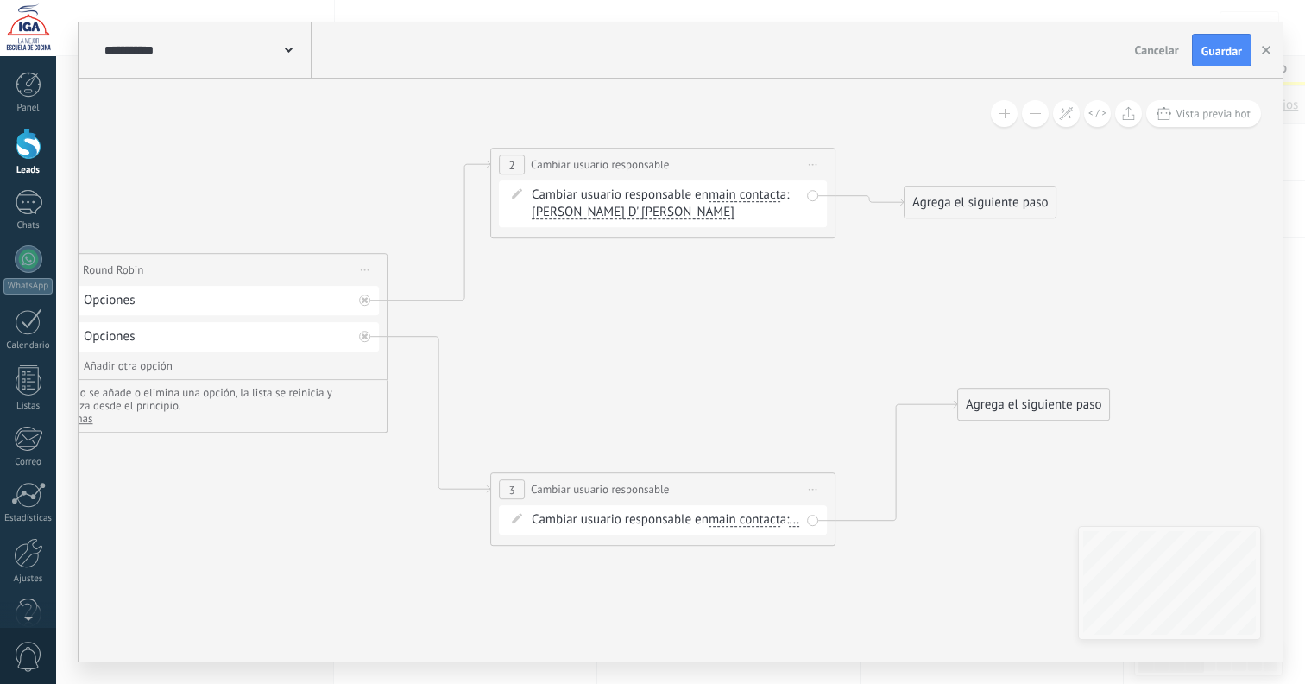
click at [567, 528] on div "Cambiar usuario responsable en main contact main contact all contacts chat cont…" at bounding box center [666, 519] width 269 height 17
click at [790, 527] on span "..." at bounding box center [795, 520] width 10 height 14
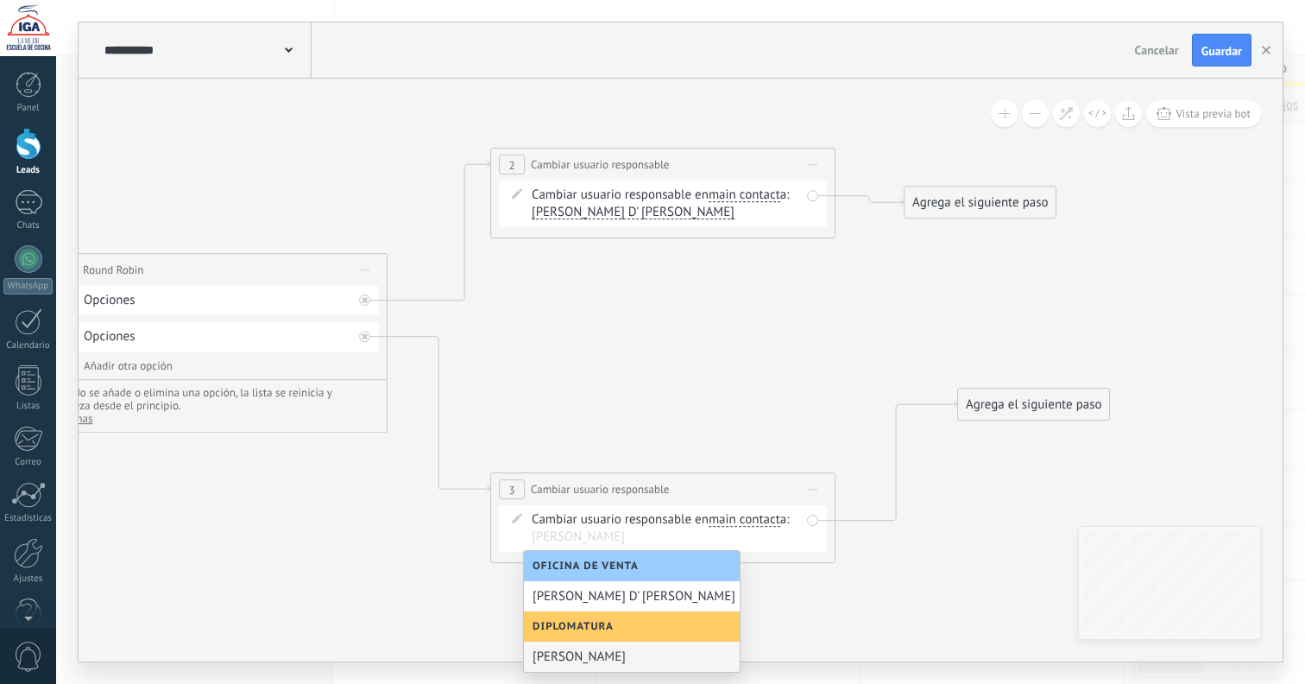
click at [593, 654] on div "[PERSON_NAME]" at bounding box center [632, 656] width 216 height 30
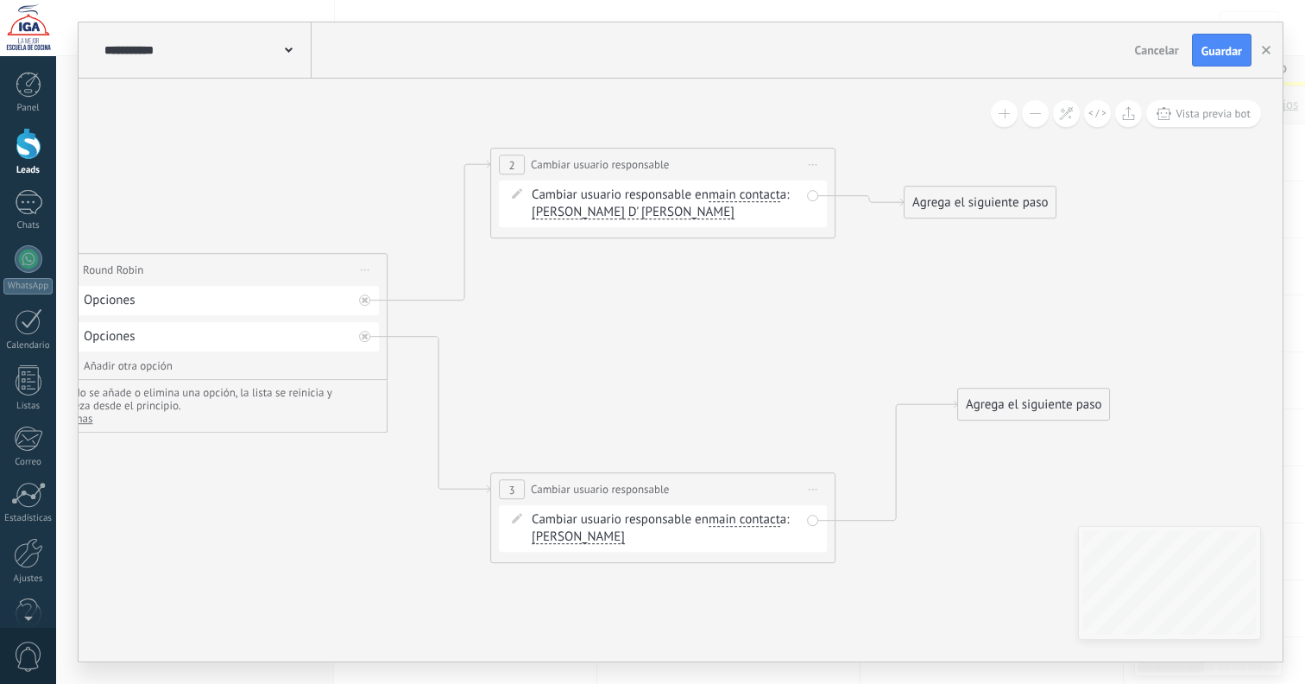
click at [946, 199] on div "Agrega el siguiente paso" at bounding box center [980, 202] width 151 height 28
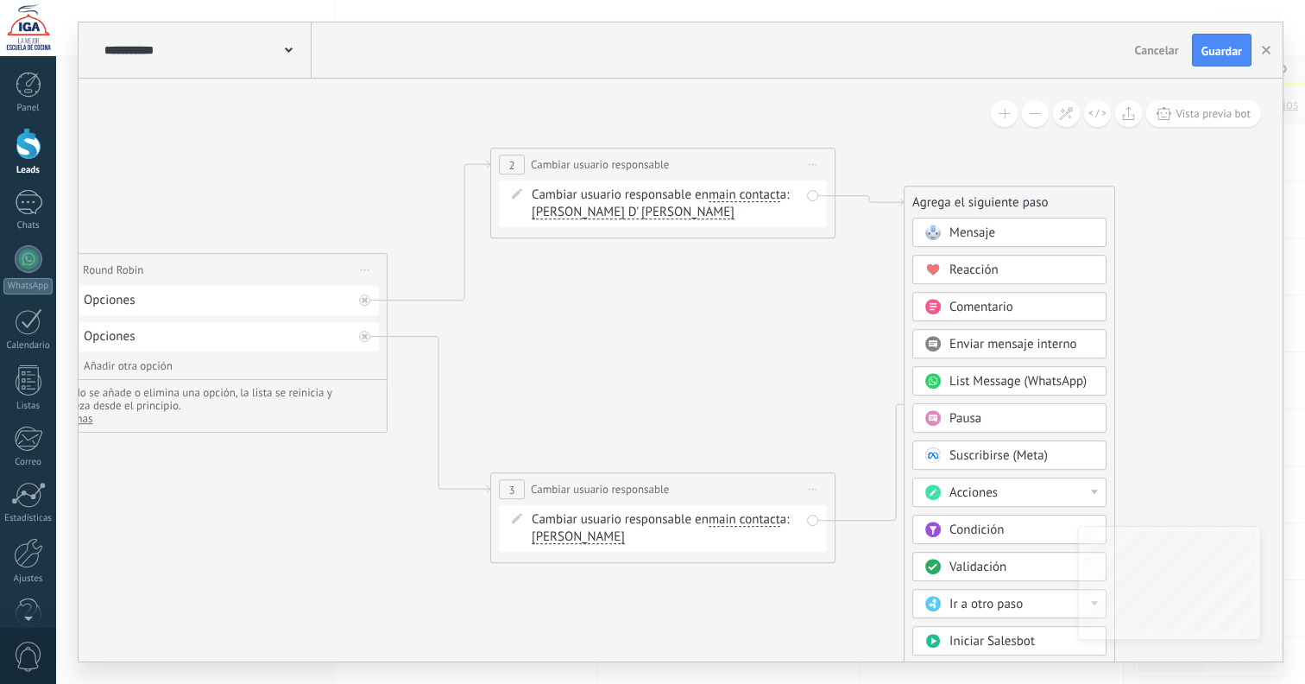
click at [1095, 490] on div at bounding box center [1094, 492] width 7 height 4
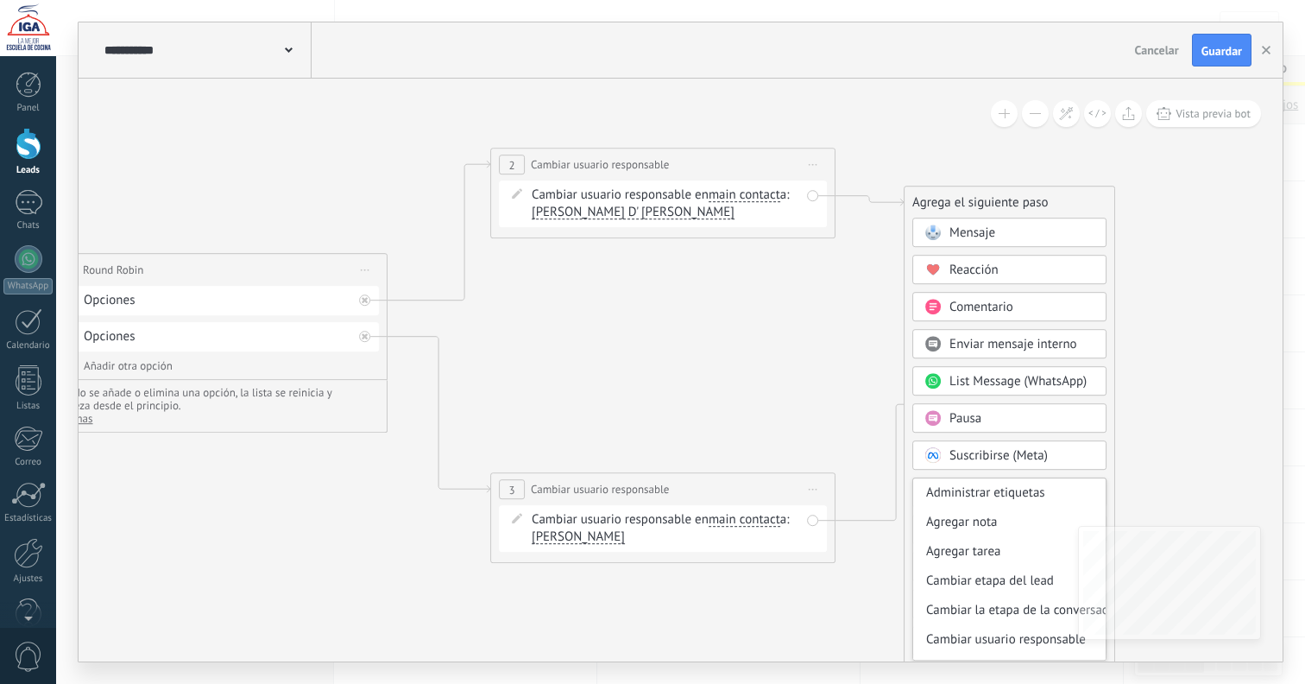
click at [1016, 586] on div "Cambiar etapa del lead" at bounding box center [1009, 580] width 193 height 29
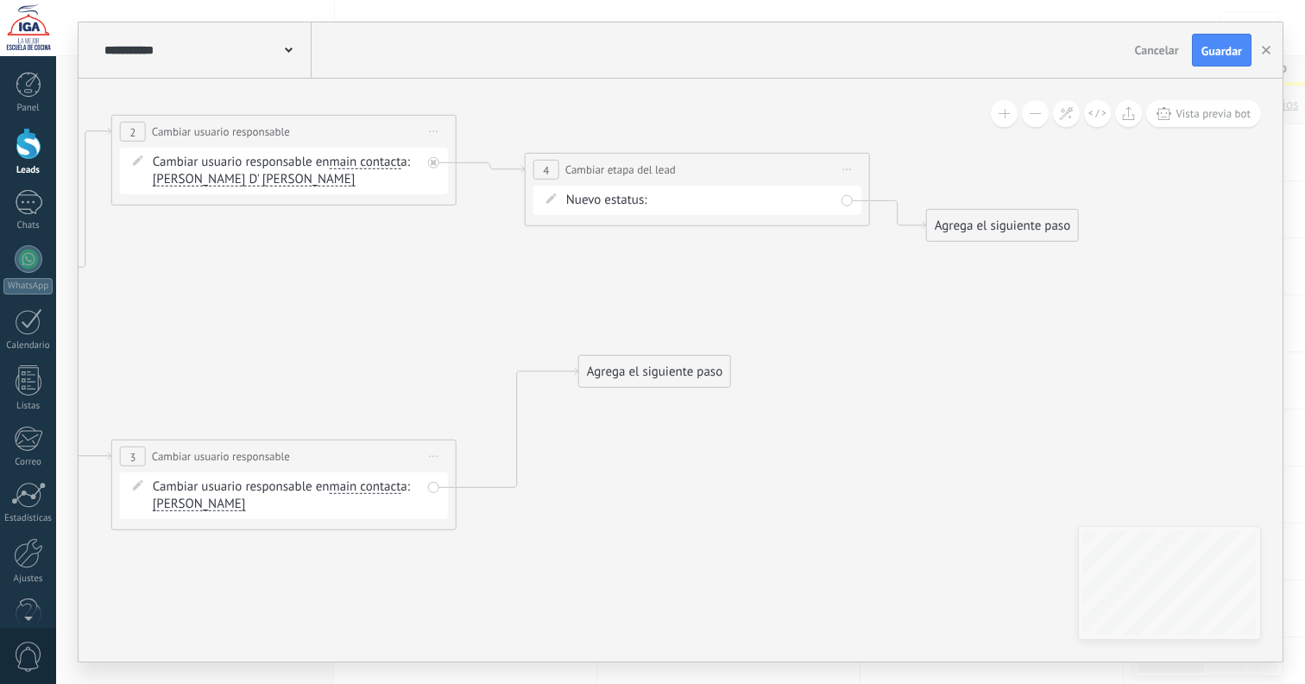
click at [666, 379] on div "Agrega el siguiente paso" at bounding box center [654, 371] width 151 height 28
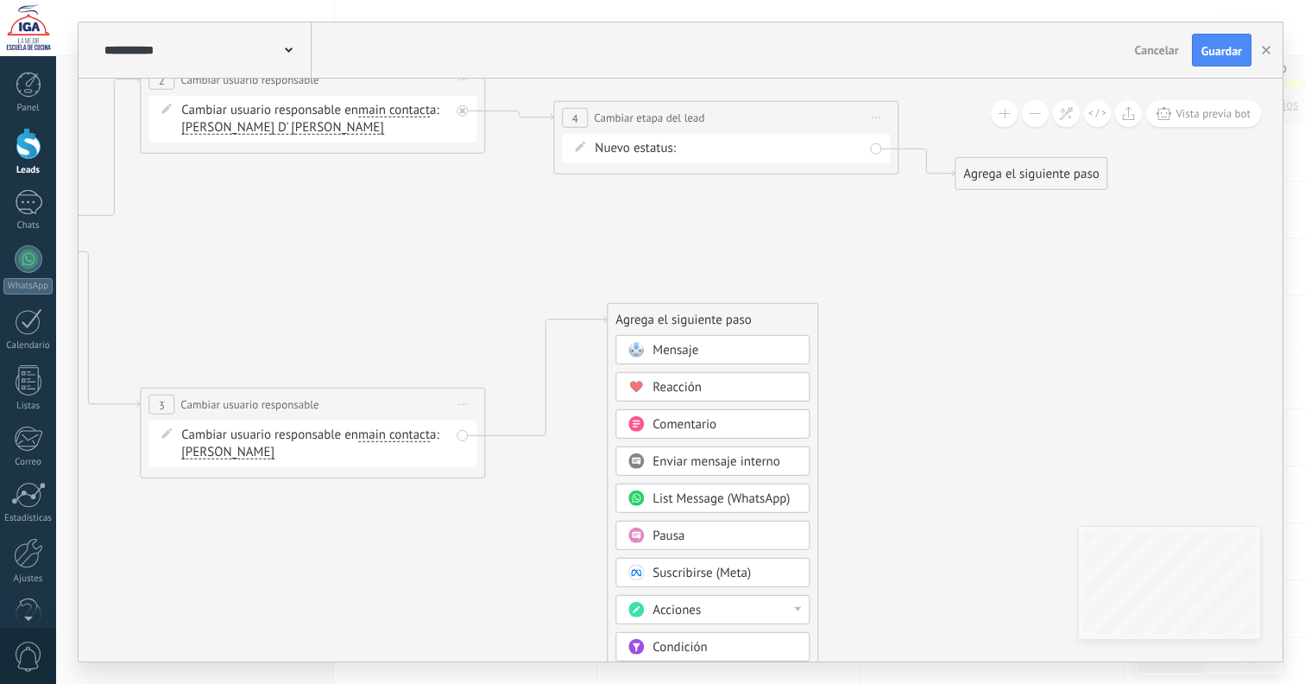
click at [740, 613] on div "Acciones" at bounding box center [725, 610] width 145 height 17
click at [740, 622] on div "Cambiar etapa del lead" at bounding box center [712, 621] width 193 height 29
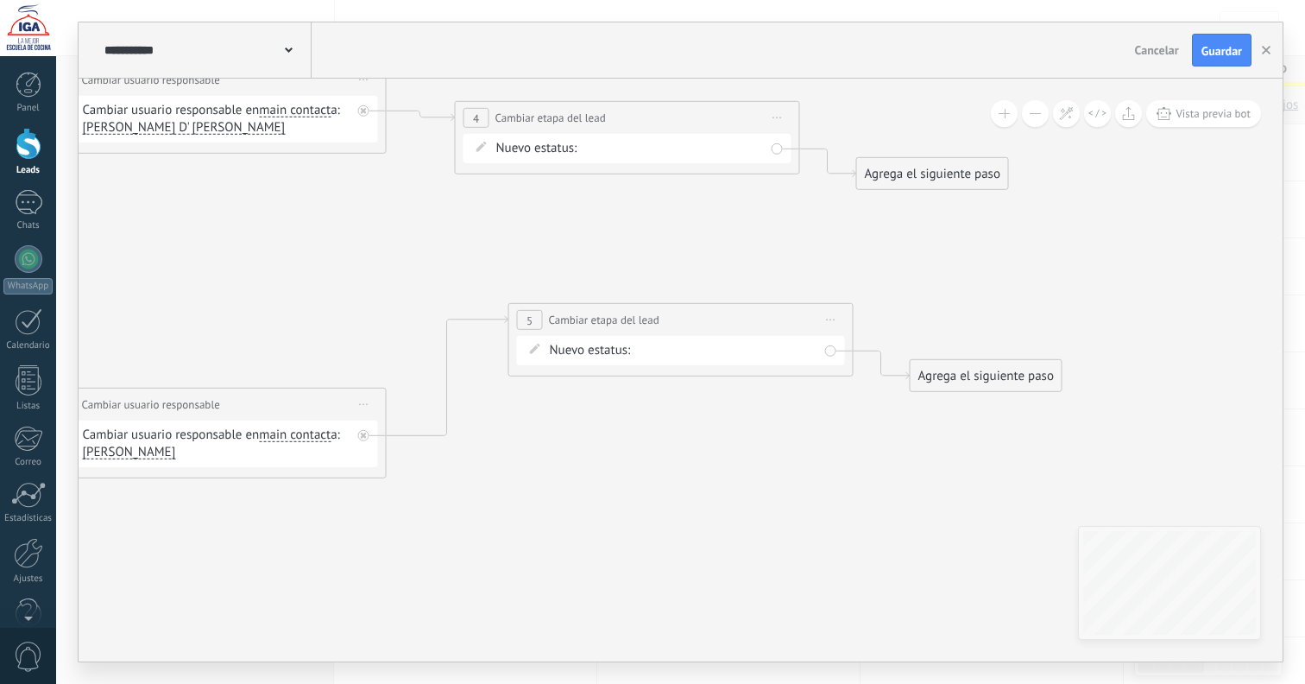
click at [0, 0] on div "Primer Contacto No Contesta Interesado Presupuesto Enviado Pensando Inscripción…" at bounding box center [0, 0] width 0 height 0
click at [677, 326] on div at bounding box center [680, 342] width 1249 height 684
drag, startPoint x: 633, startPoint y: 145, endPoint x: 637, endPoint y: 176, distance: 31.4
click at [0, 0] on div "Primer Contacto No Contesta Interesado Presupuesto Enviado Pensando Inscripción…" at bounding box center [0, 0] width 0 height 0
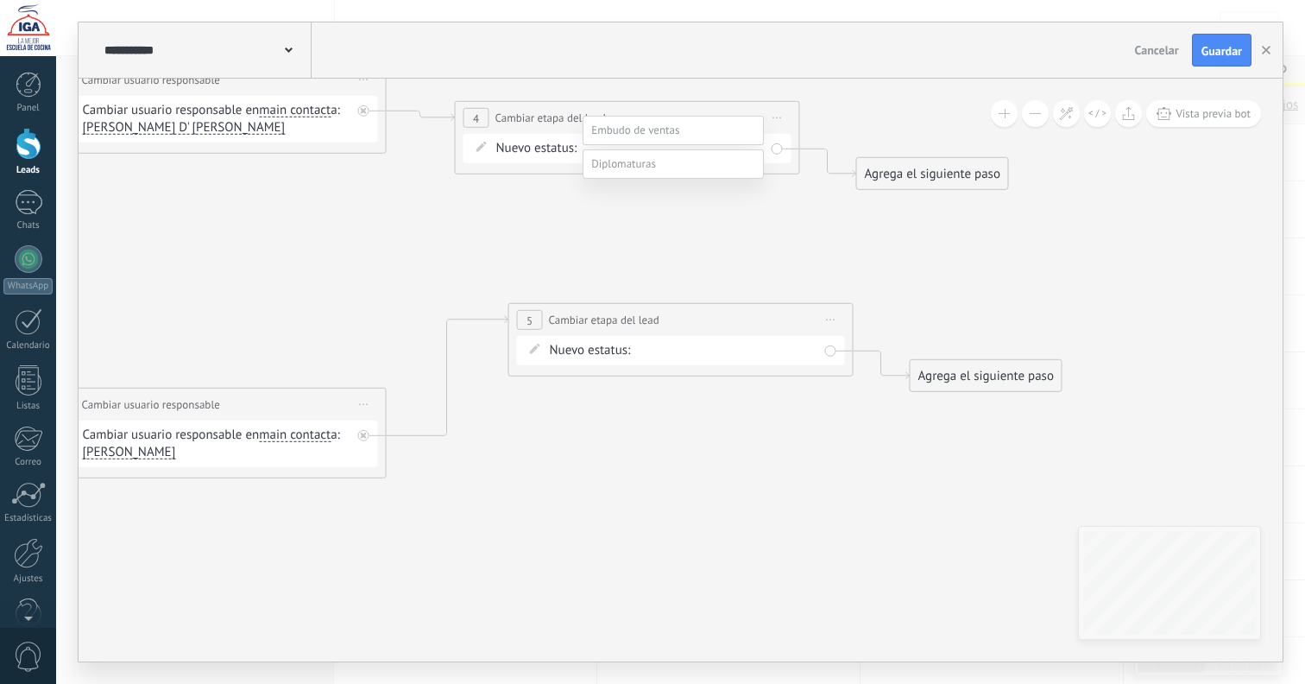
click at [493, 238] on div at bounding box center [680, 320] width 1249 height 684
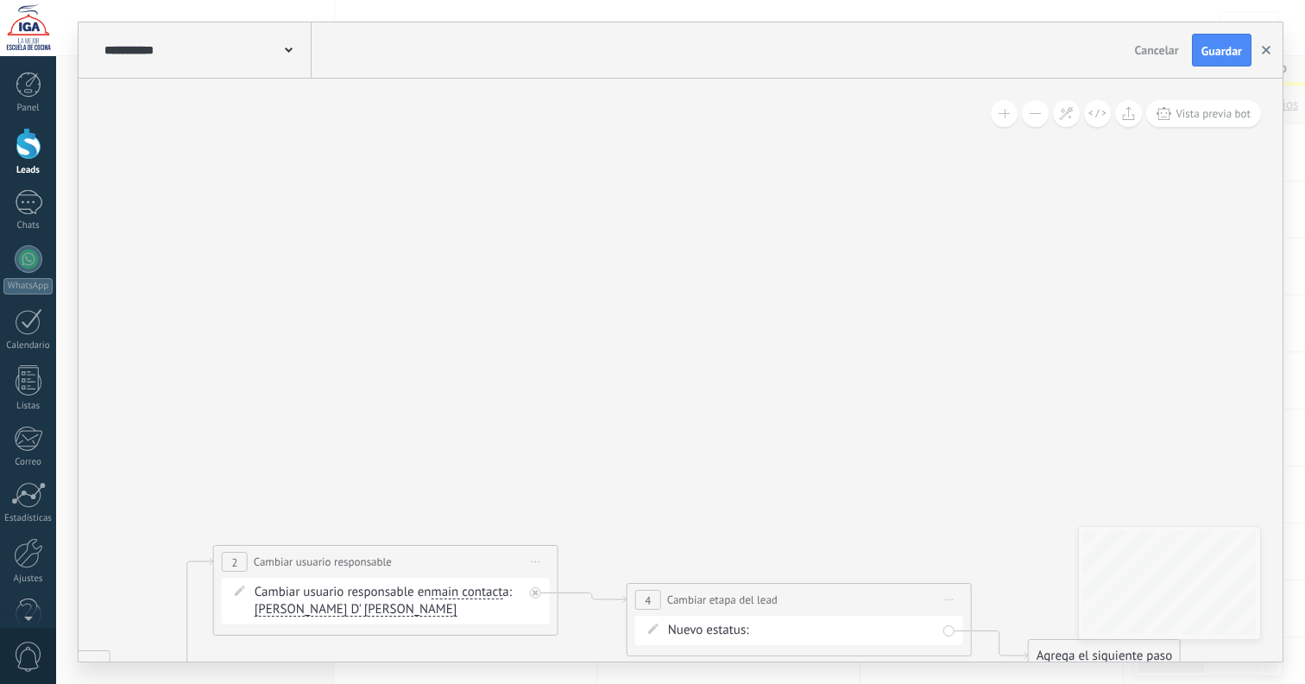
click at [1262, 49] on icon "button" at bounding box center [1266, 50] width 9 height 9
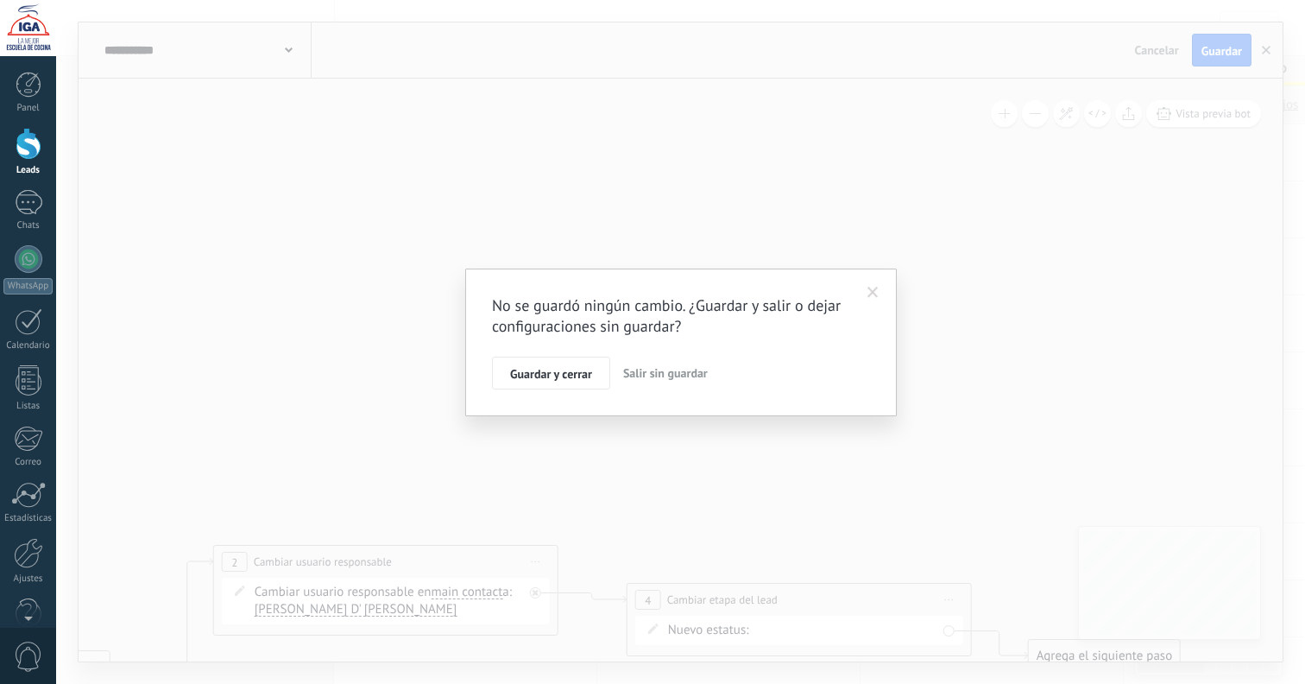
click at [660, 368] on span "Salir sin guardar" at bounding box center [665, 373] width 85 height 16
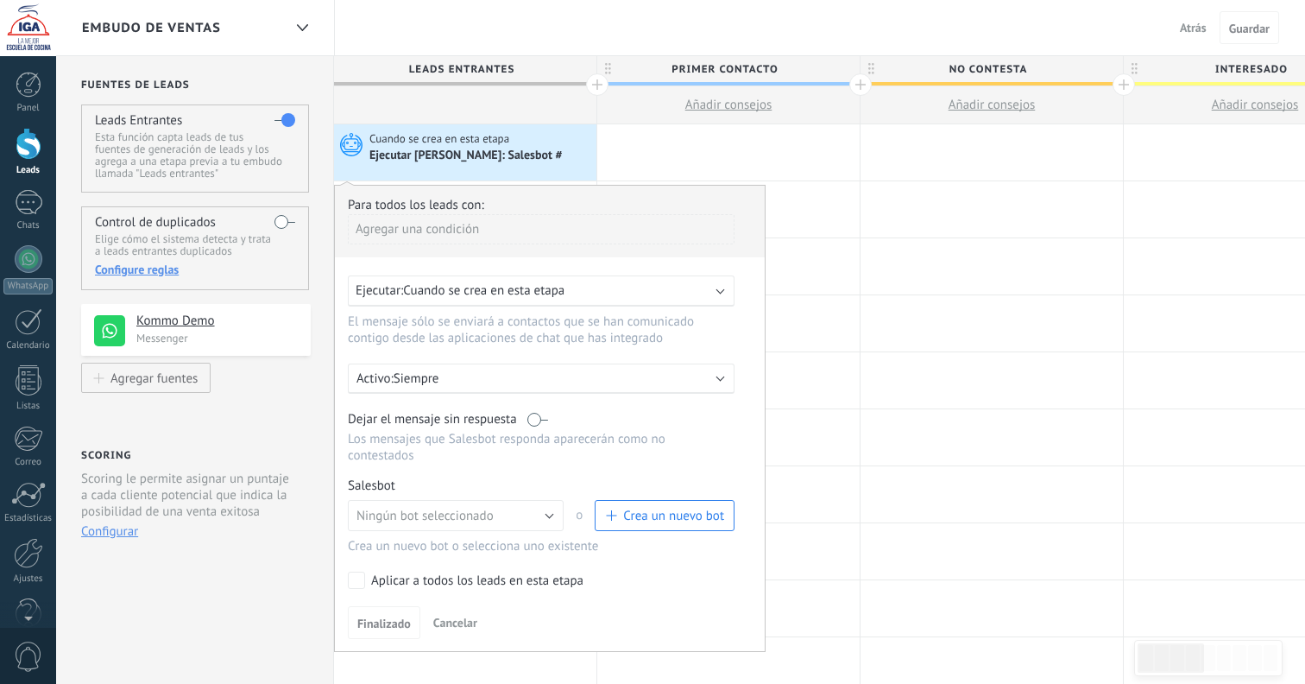
scroll to position [0, 0]
click at [1191, 28] on span "Atrás" at bounding box center [1193, 28] width 27 height 16
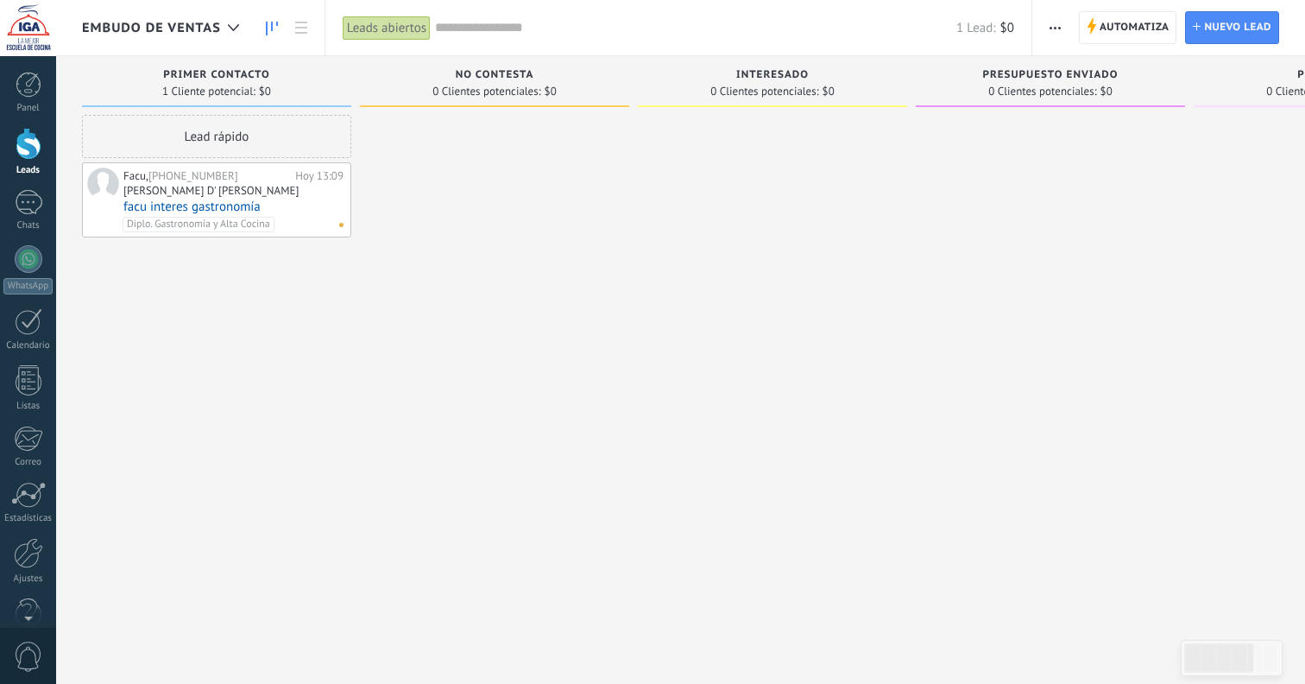
click at [1048, 30] on button "button" at bounding box center [1055, 27] width 25 height 33
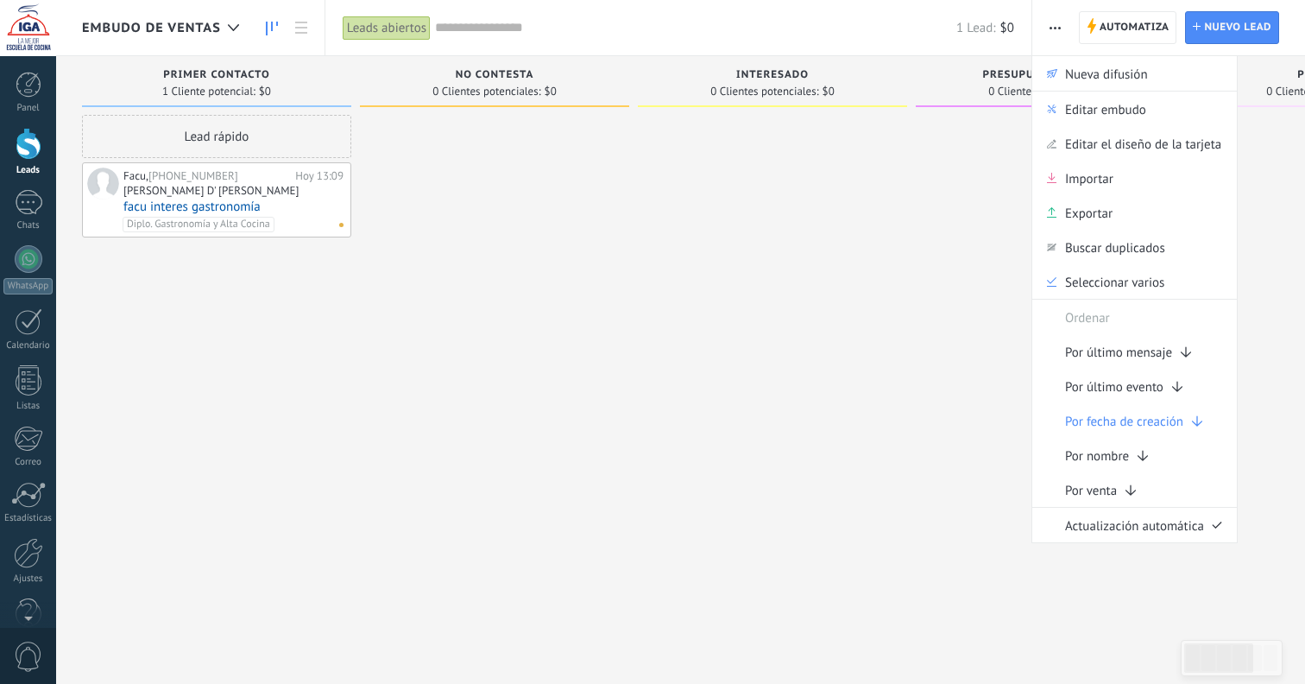
drag, startPoint x: 812, startPoint y: 239, endPoint x: 682, endPoint y: 222, distance: 131.5
click at [777, 232] on div at bounding box center [772, 344] width 269 height 458
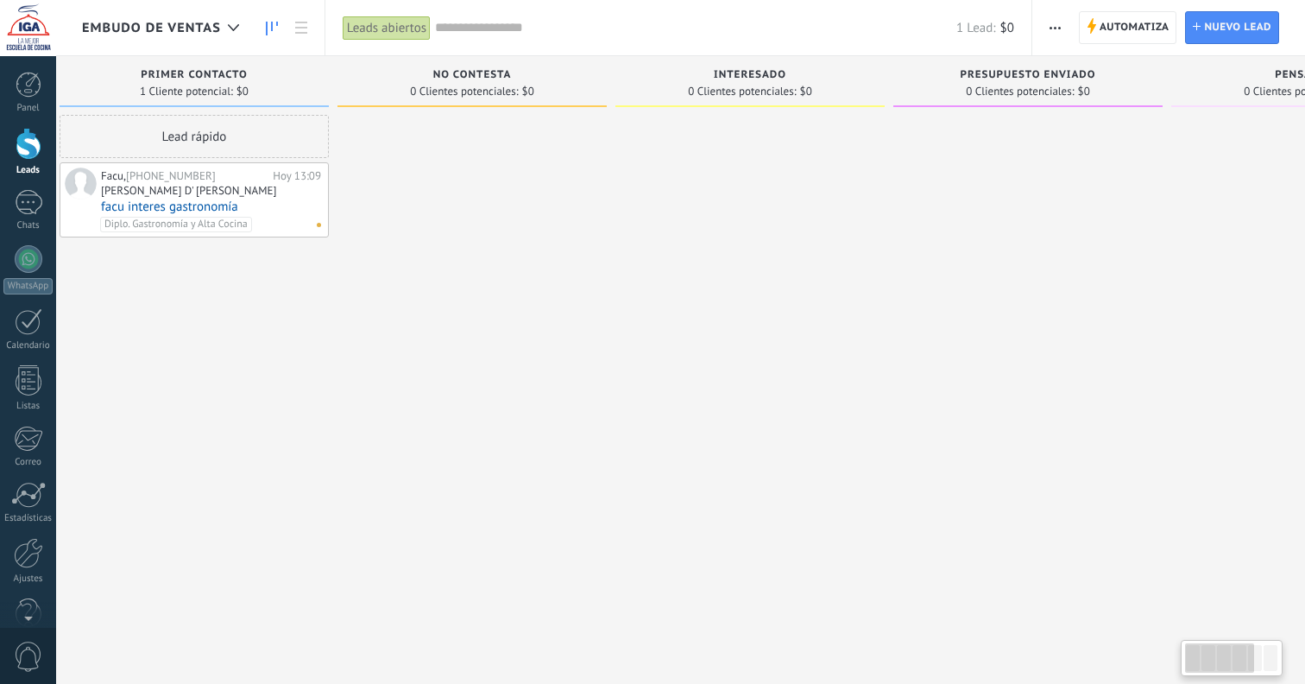
click at [40, 44] on div at bounding box center [28, 28] width 56 height 56
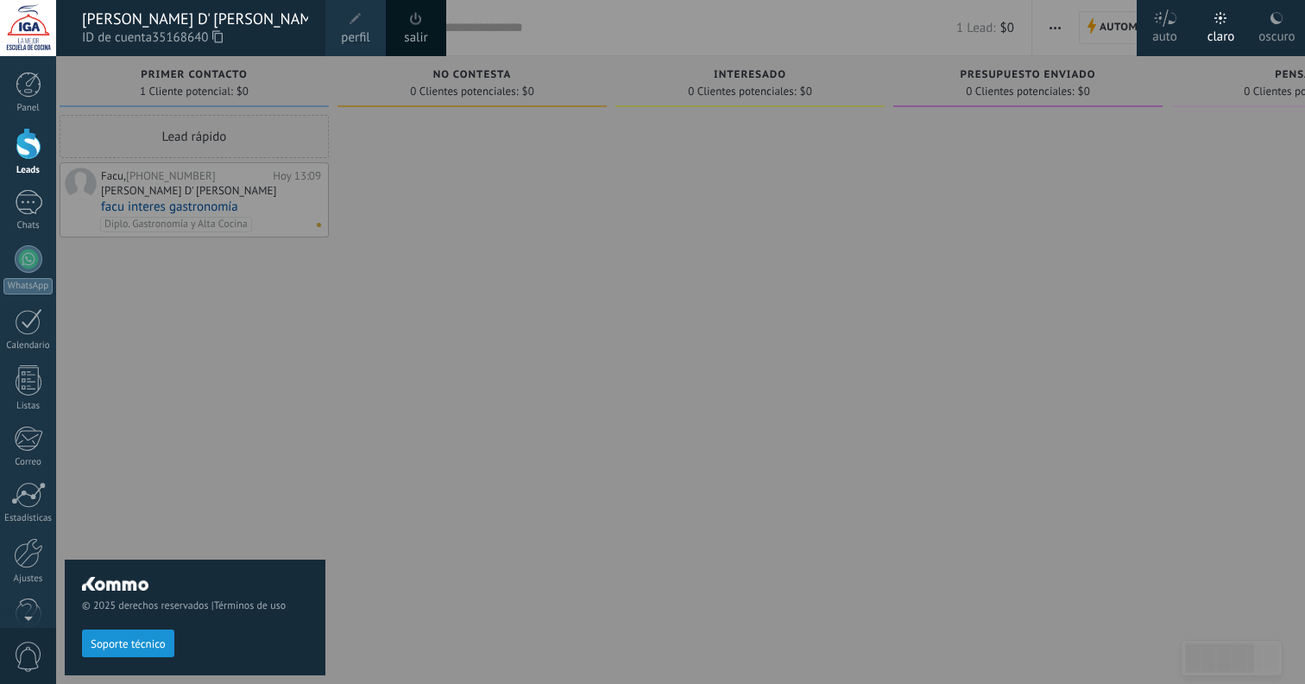
click at [429, 31] on div "salir" at bounding box center [416, 28] width 60 height 56
